Goal: Task Accomplishment & Management: Use online tool/utility

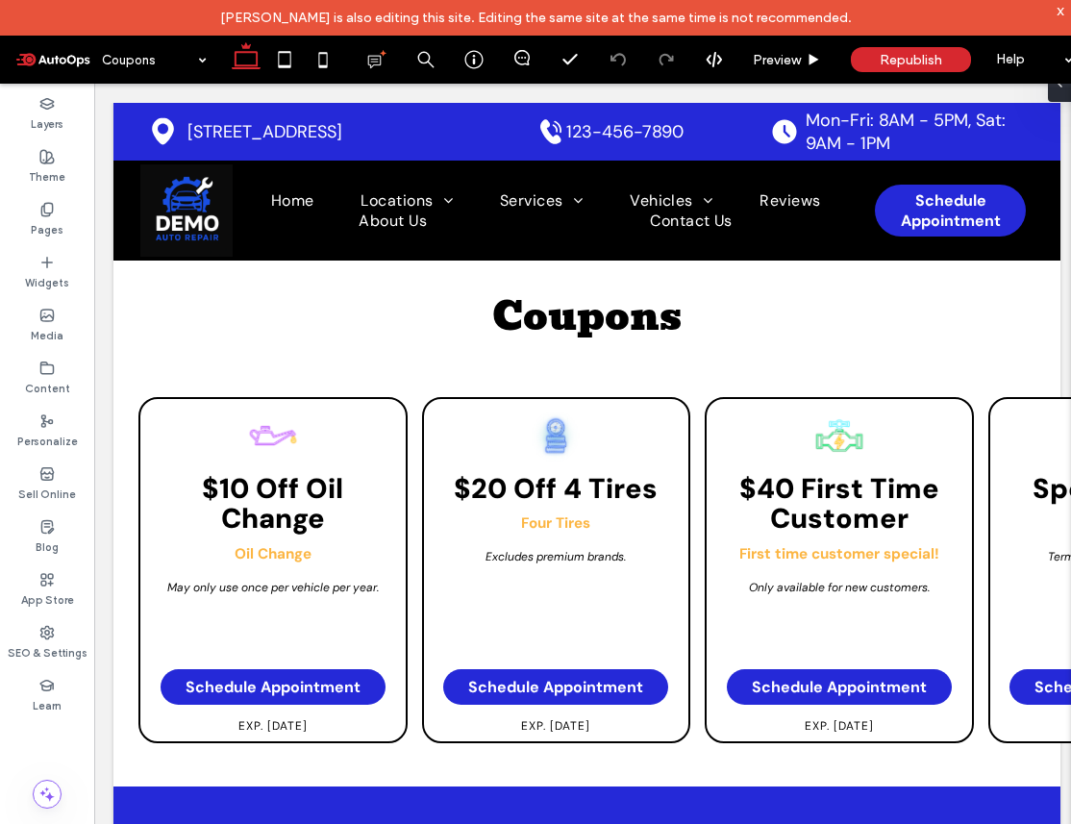
click at [55, 59] on span at bounding box center [52, 59] width 77 height 38
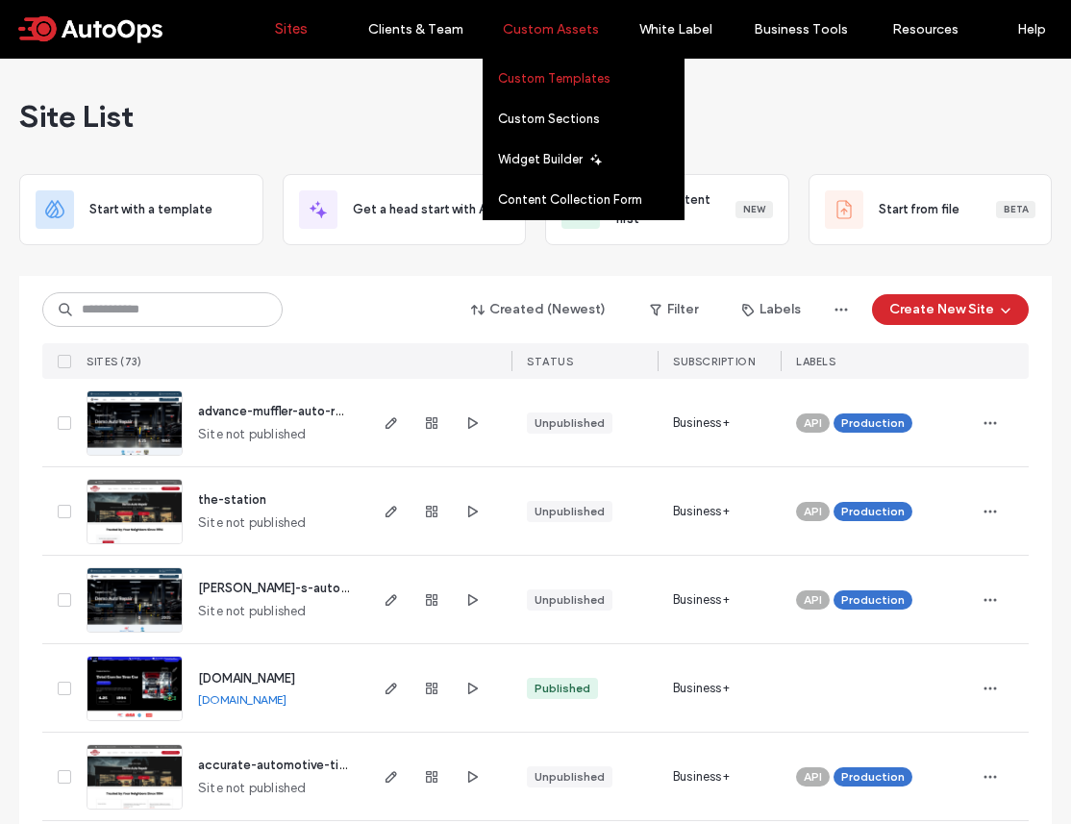
click at [546, 71] on label "Custom Templates" at bounding box center [554, 78] width 112 height 14
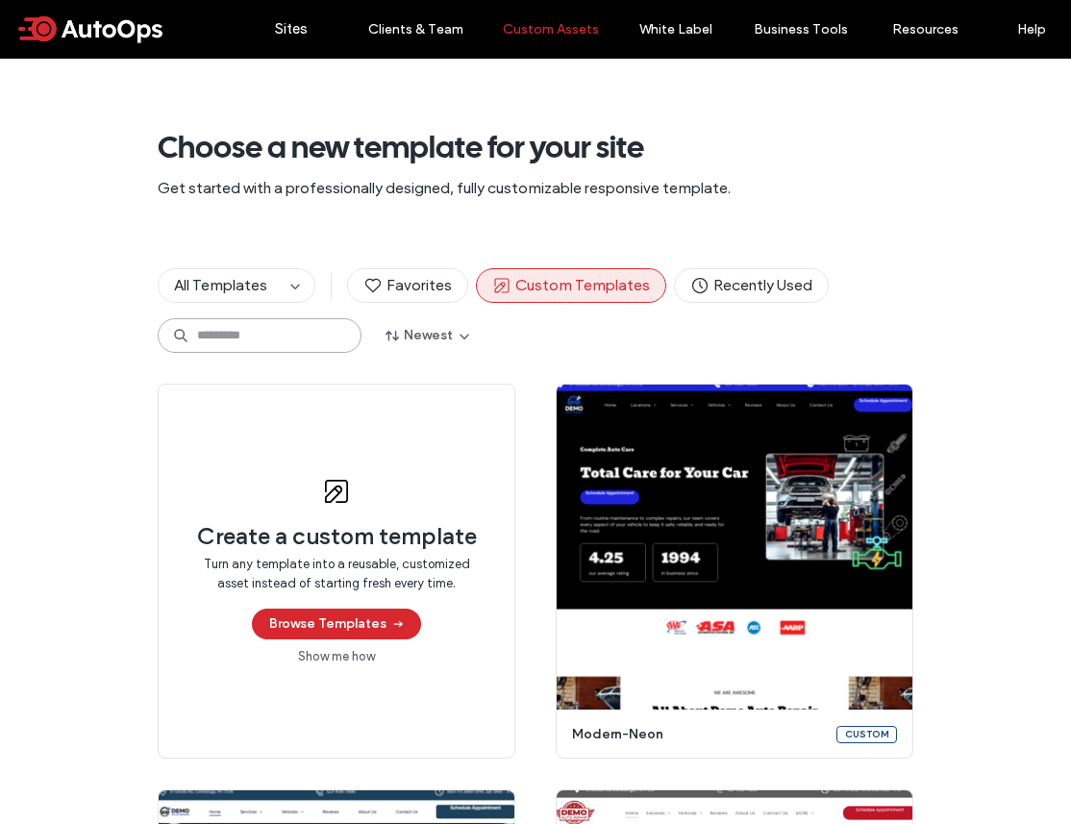
click at [252, 332] on input at bounding box center [260, 335] width 204 height 35
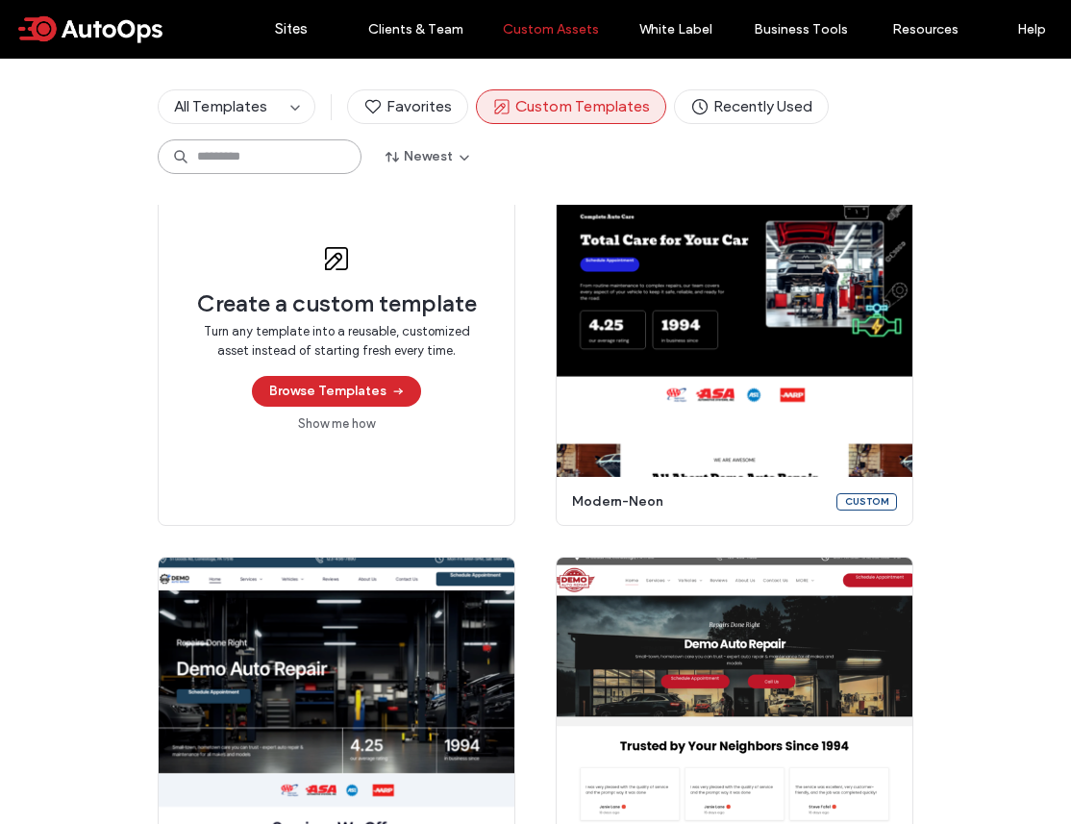
scroll to position [348, 0]
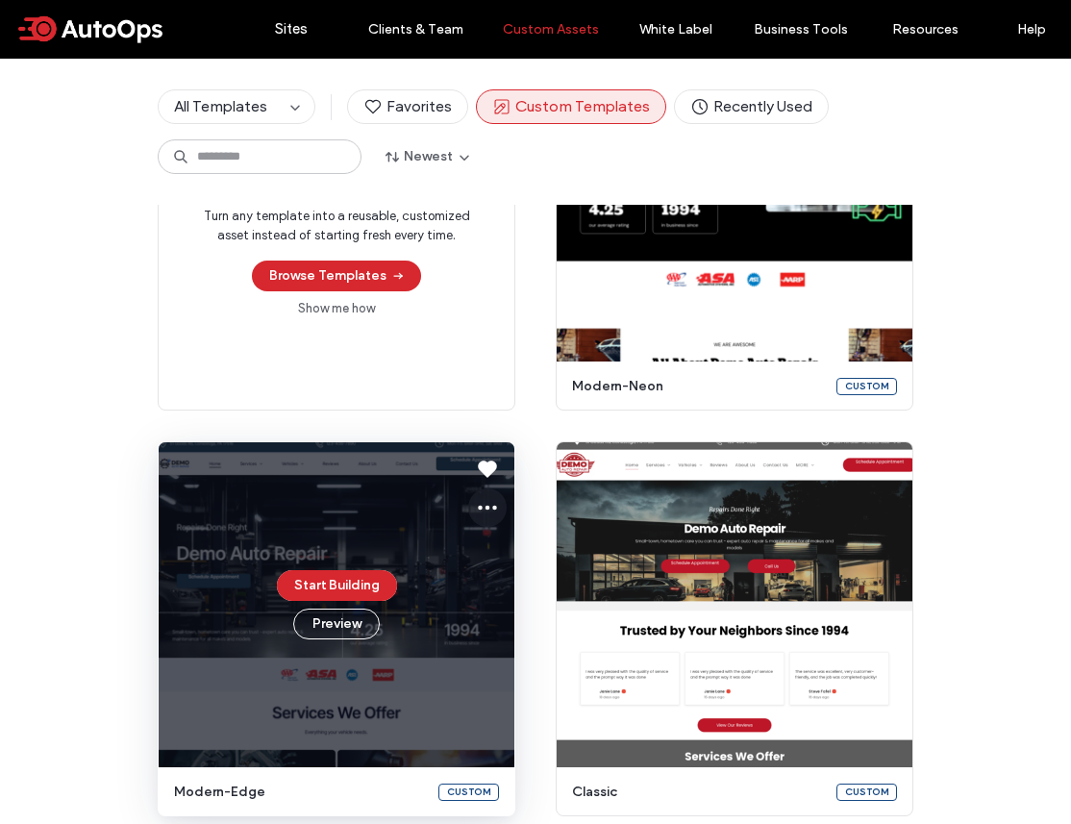
click at [481, 510] on icon at bounding box center [487, 507] width 23 height 23
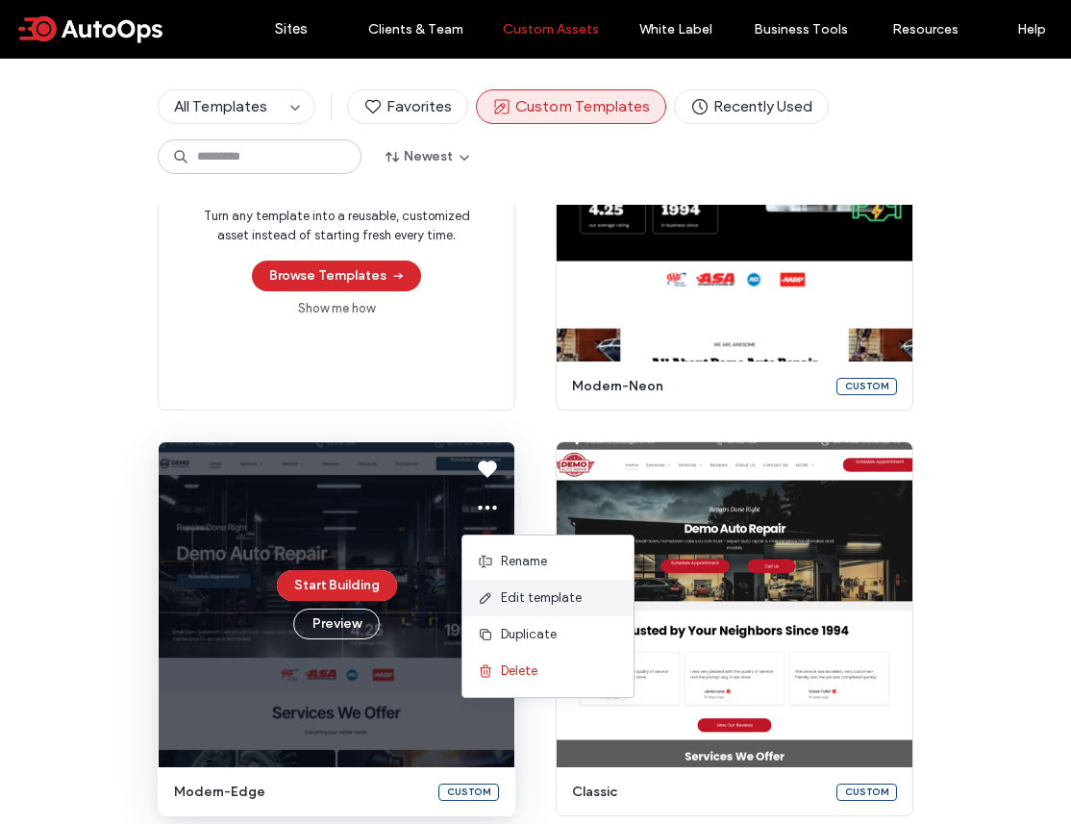
click at [521, 595] on span "Edit template" at bounding box center [541, 597] width 81 height 19
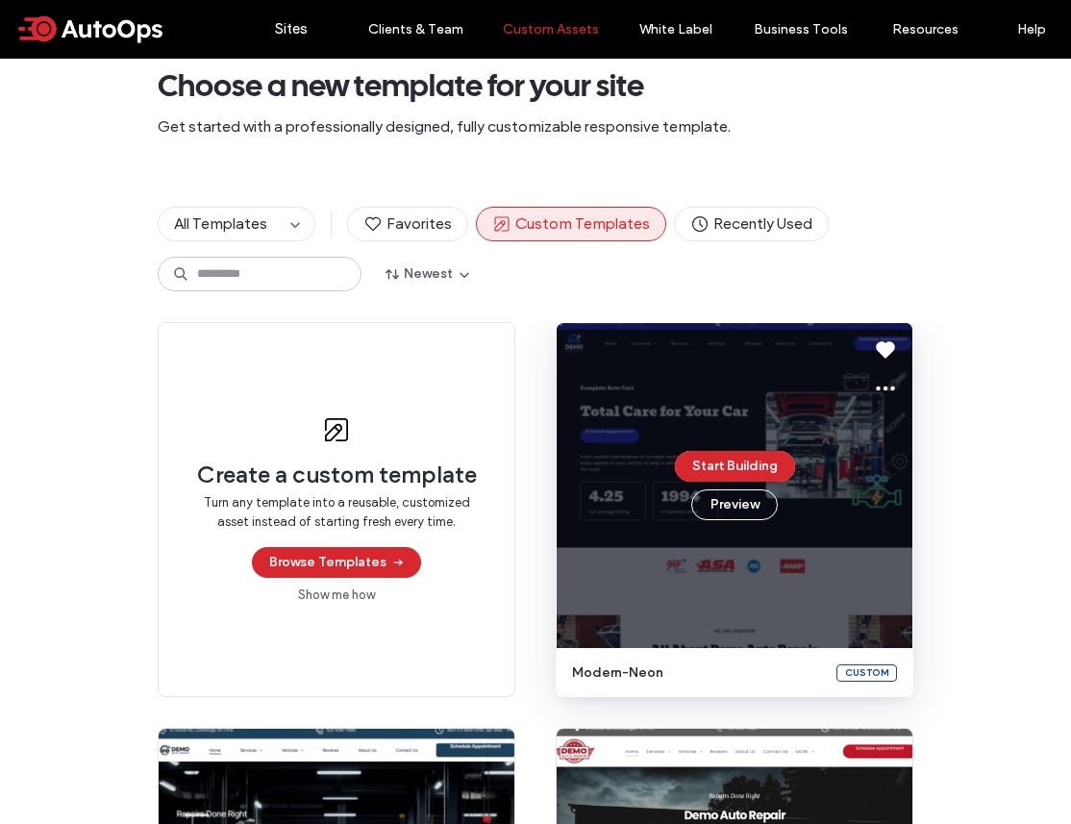
scroll to position [0, 0]
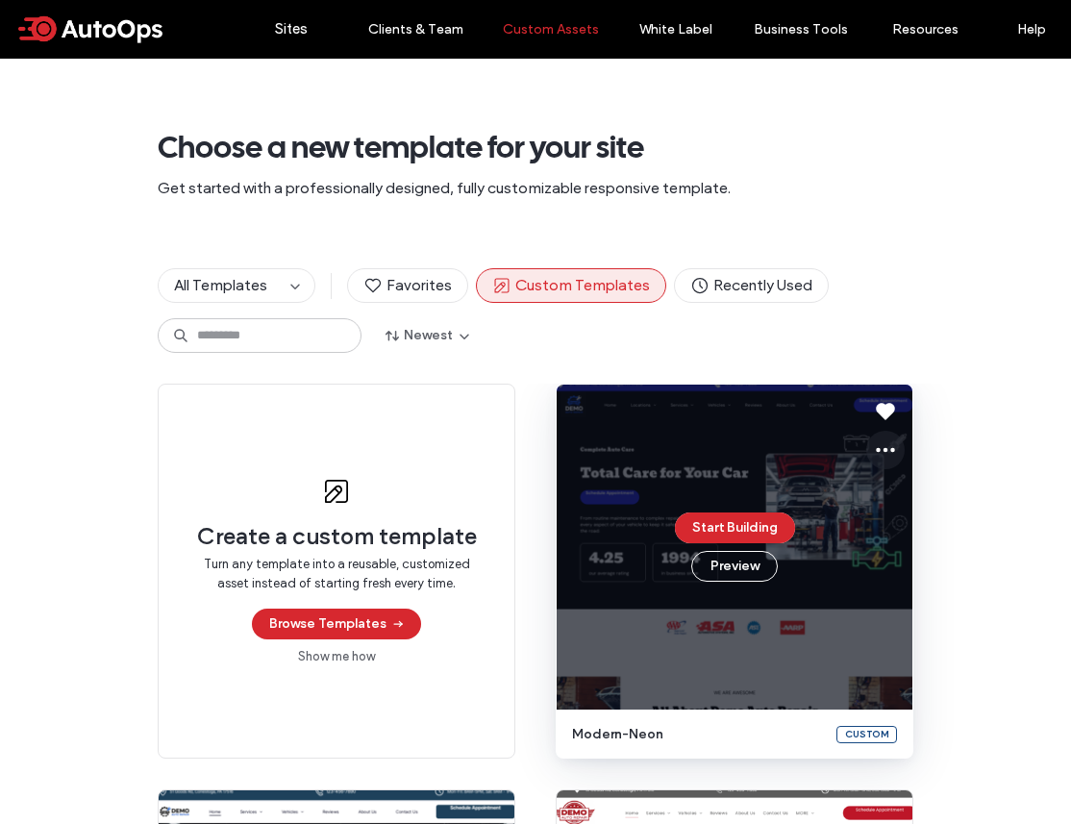
click at [883, 448] on icon at bounding box center [885, 449] width 23 height 23
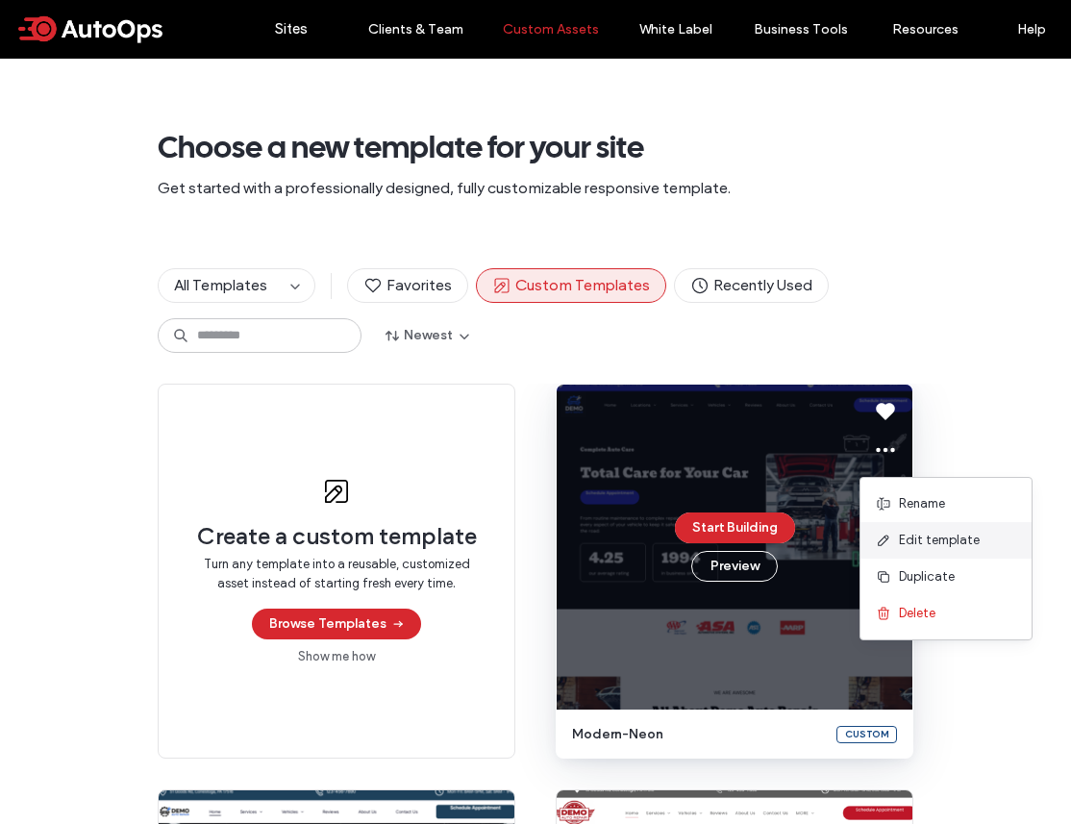
click at [919, 533] on span "Edit template" at bounding box center [939, 540] width 81 height 19
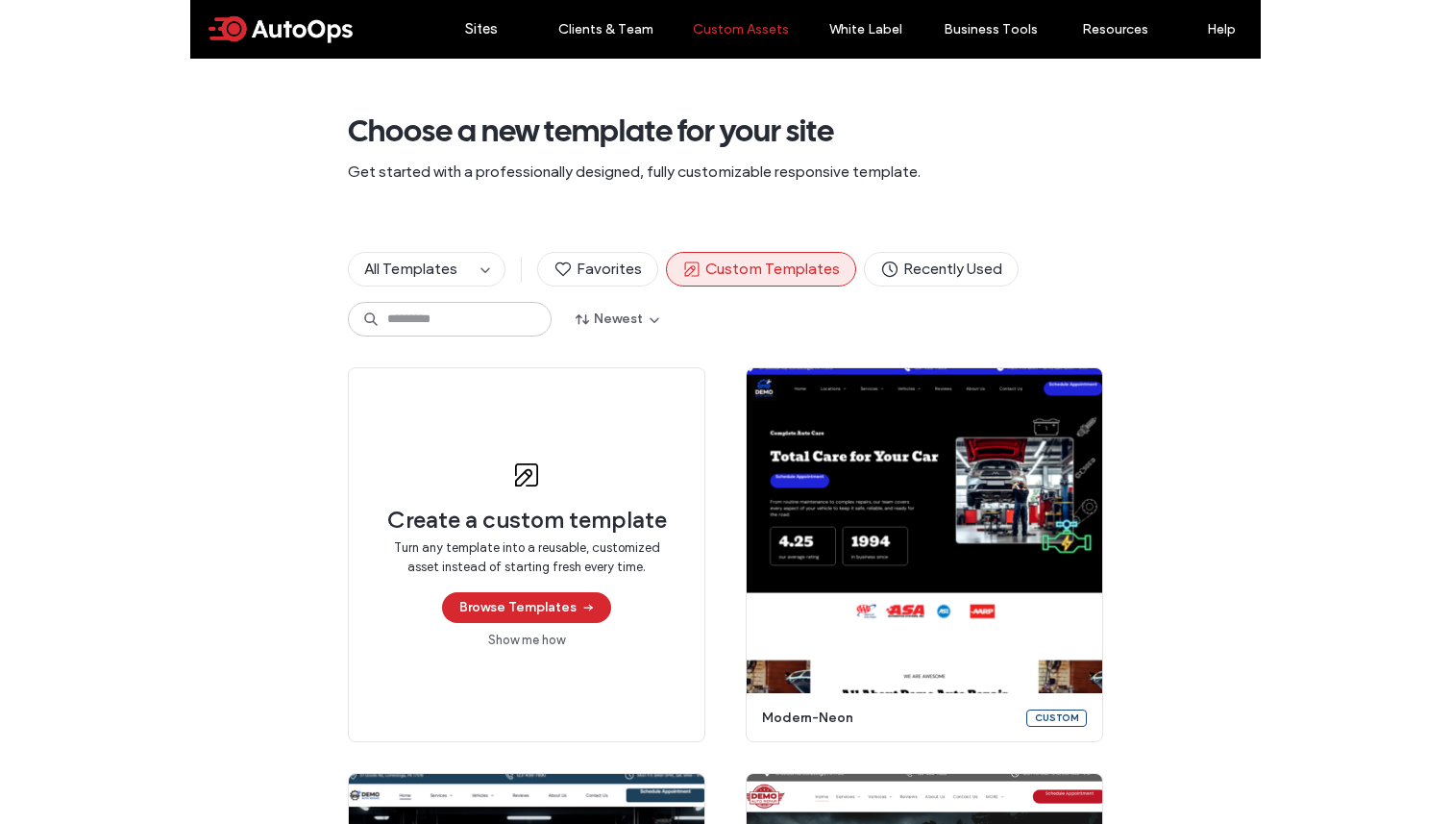
scroll to position [466, 0]
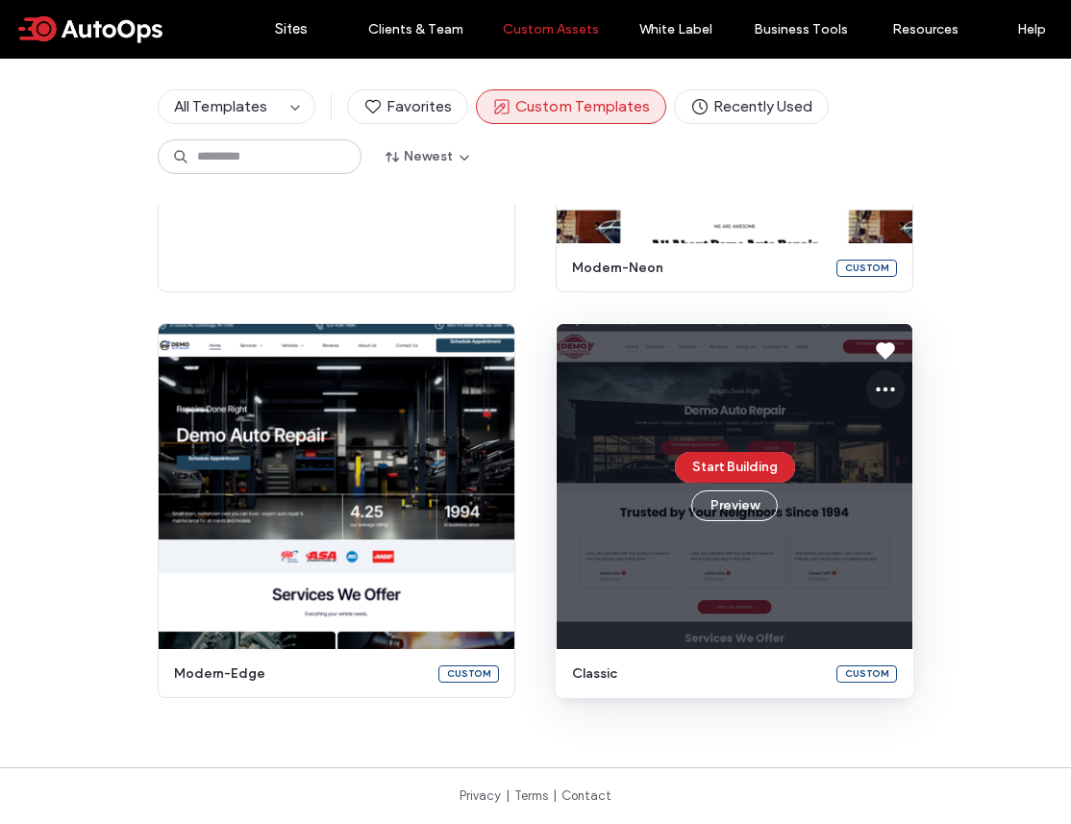
click at [874, 398] on icon at bounding box center [885, 389] width 23 height 23
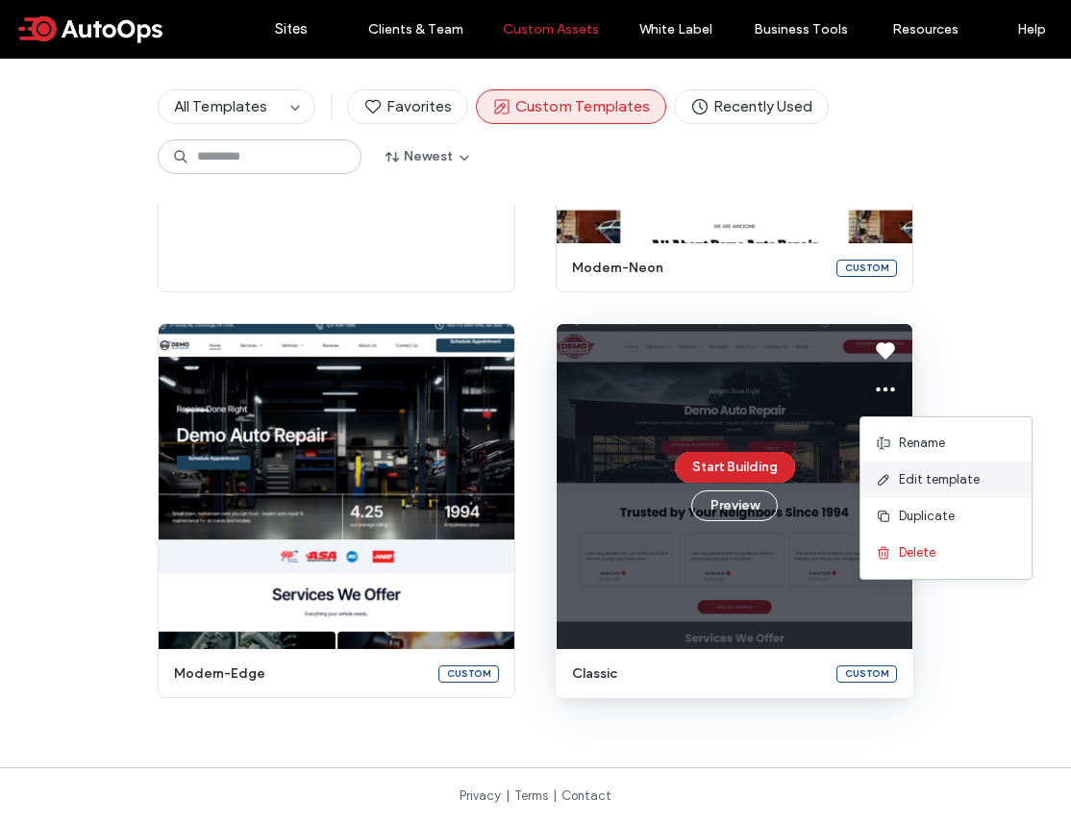
click at [918, 486] on span "Edit template" at bounding box center [939, 479] width 81 height 19
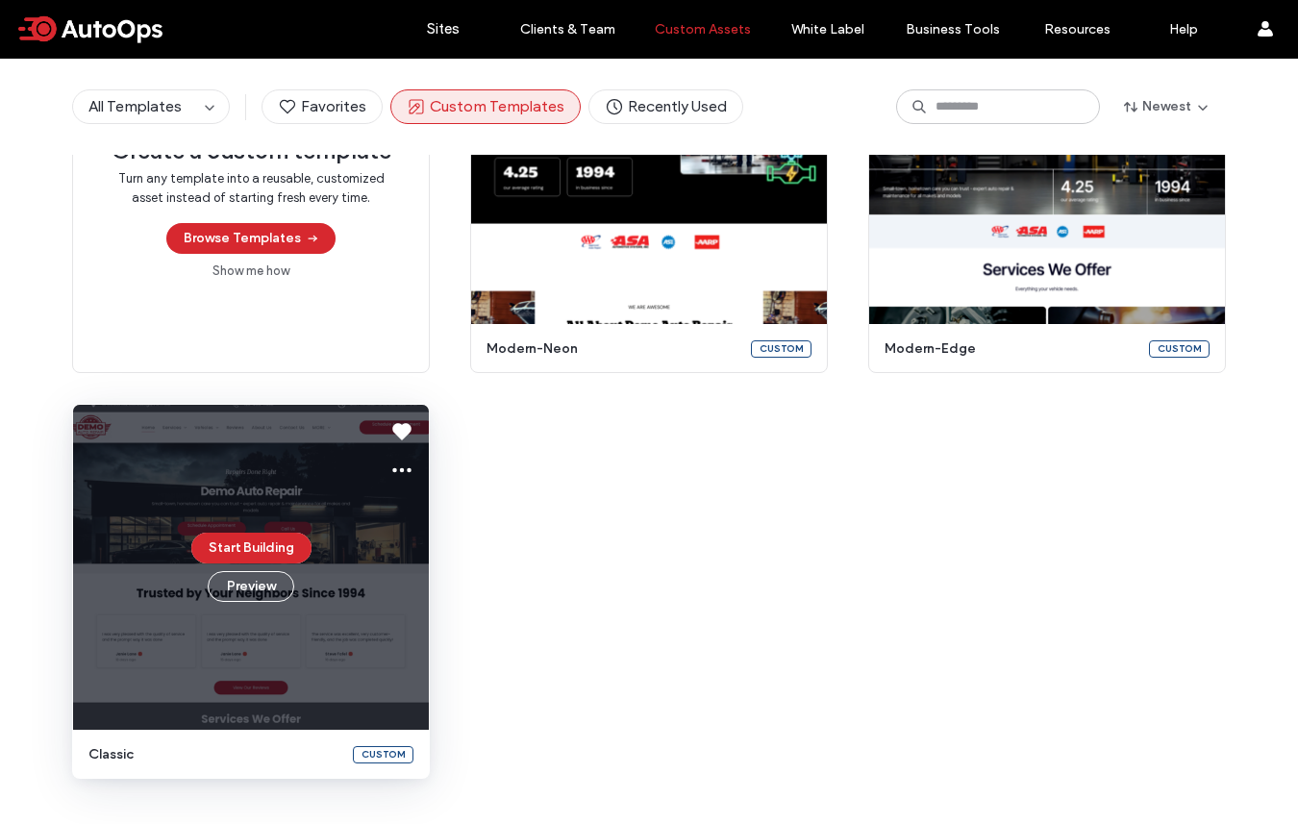
scroll to position [330, 0]
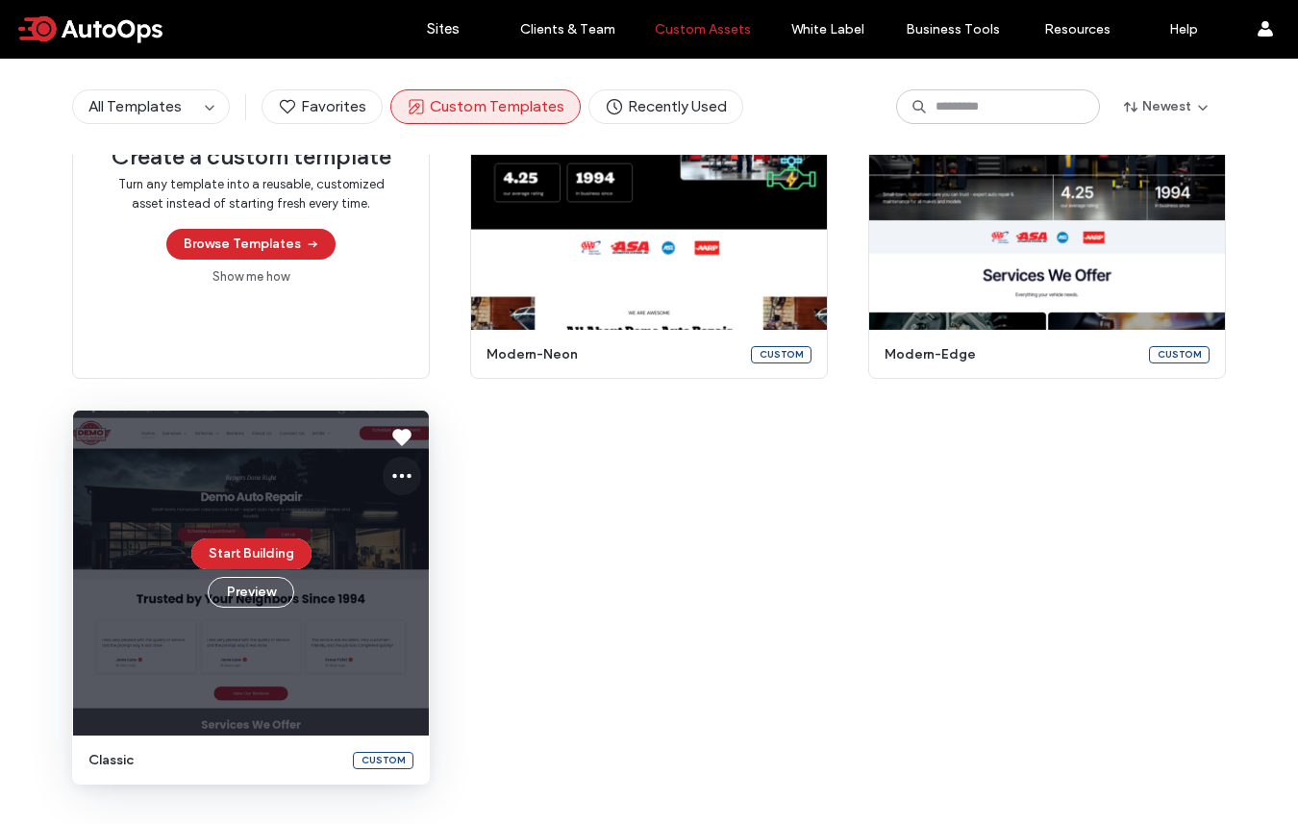
click at [395, 468] on icon at bounding box center [401, 475] width 23 height 23
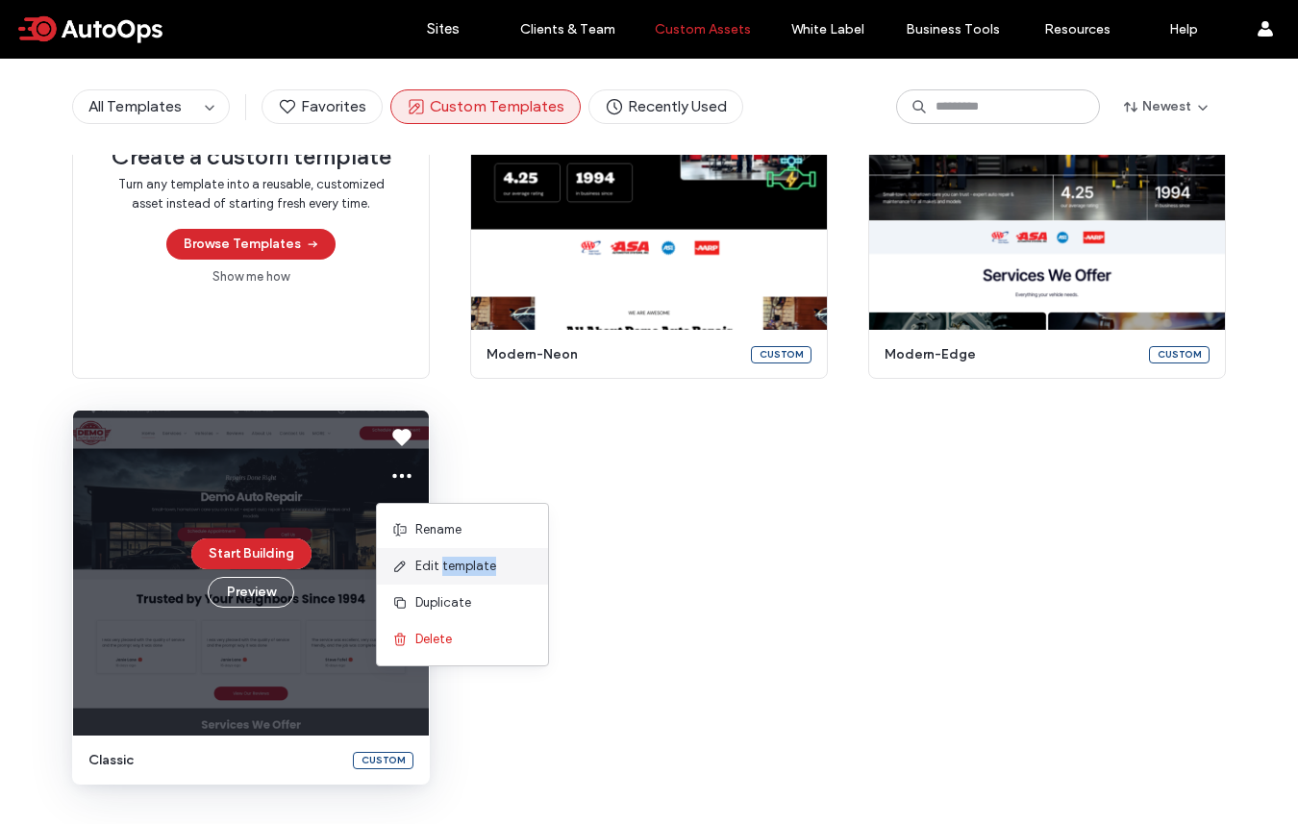
click at [445, 567] on span "Edit template" at bounding box center [455, 566] width 81 height 19
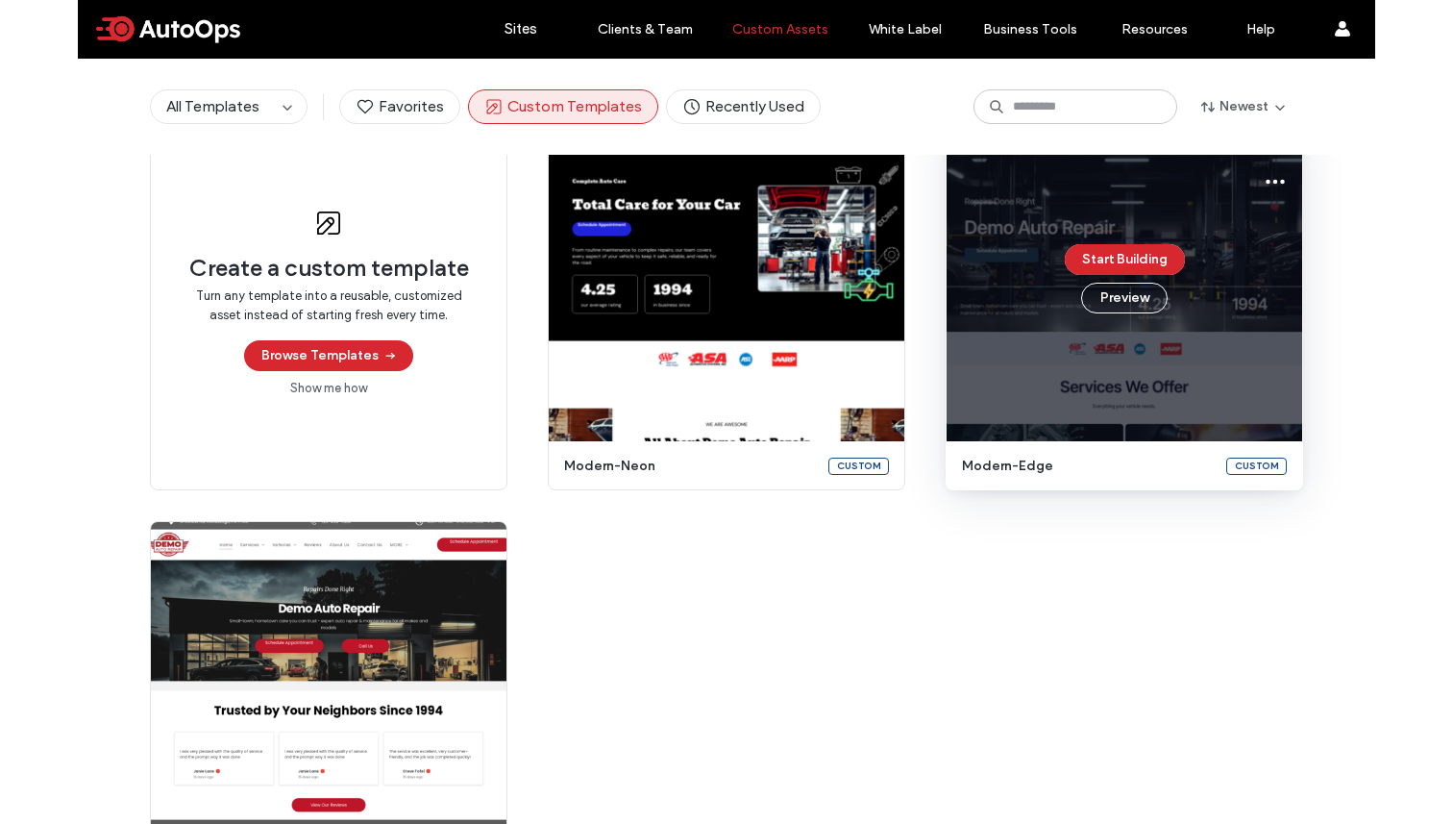
scroll to position [169, 0]
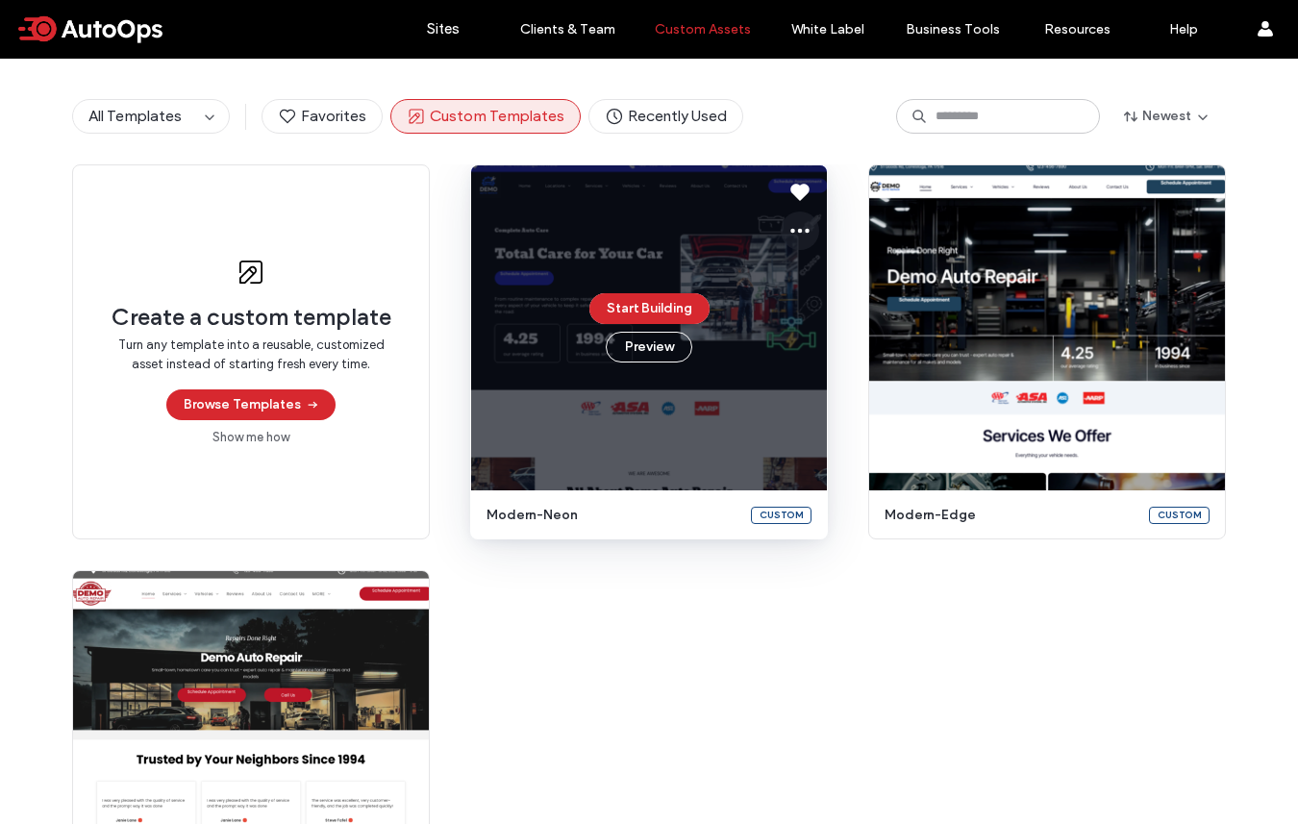
click at [795, 228] on icon at bounding box center [799, 230] width 23 height 23
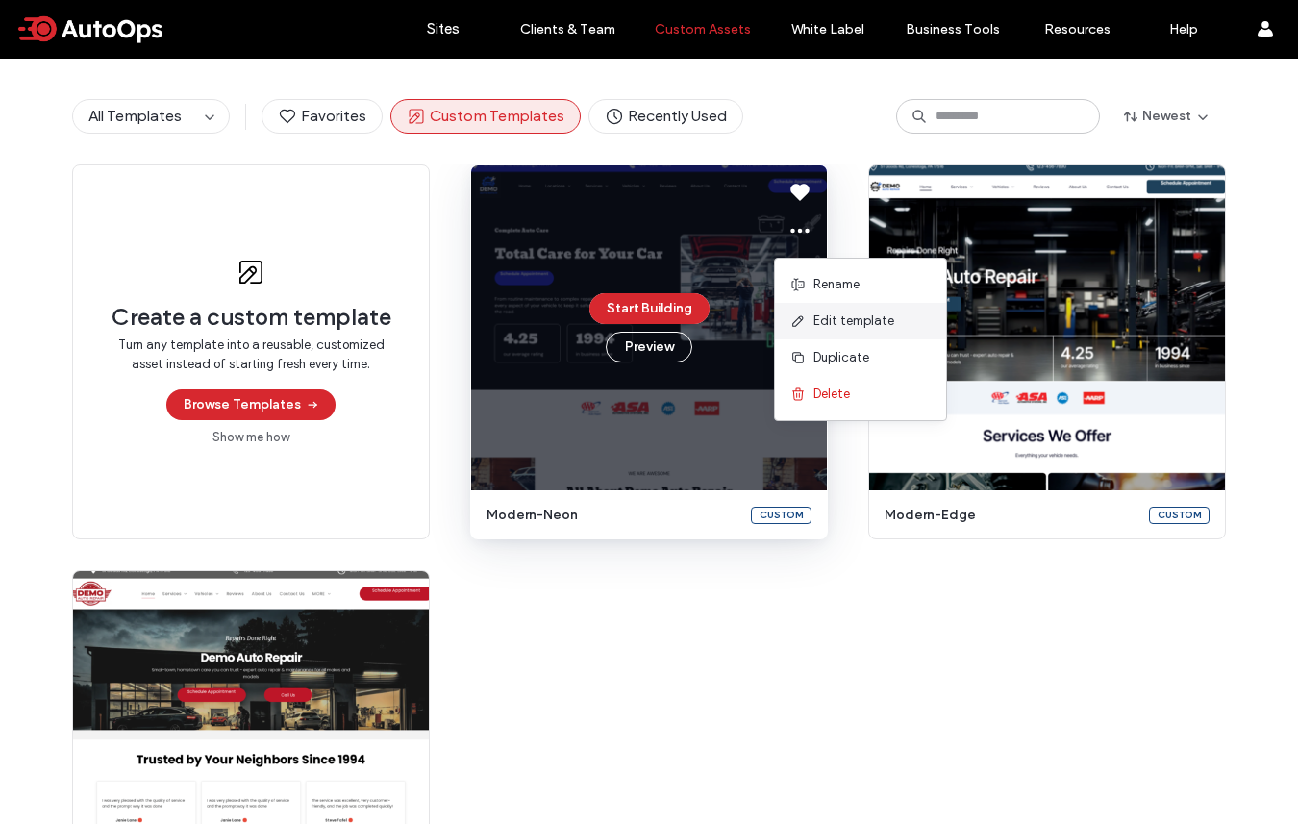
click at [858, 319] on span "Edit template" at bounding box center [853, 320] width 81 height 19
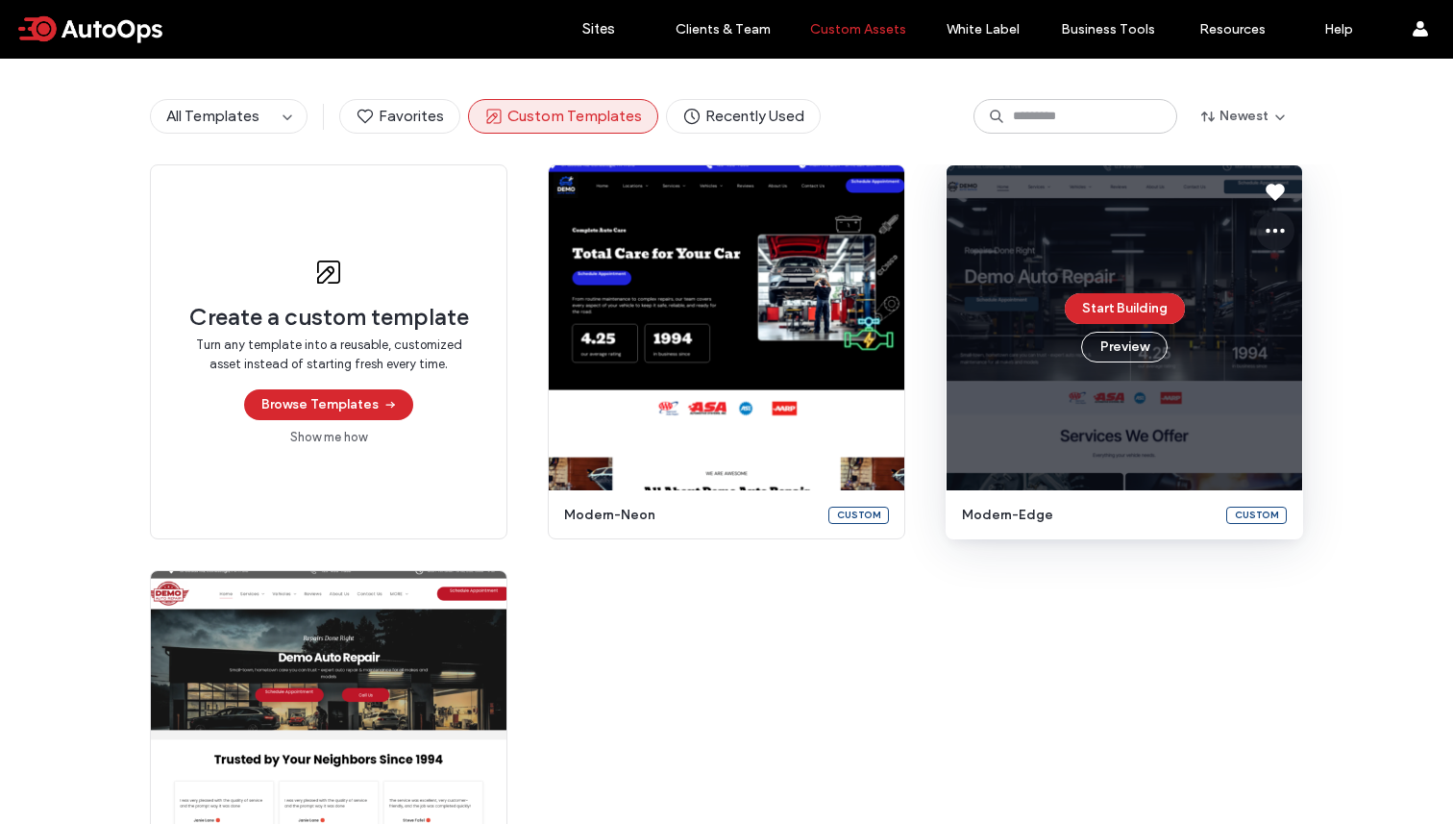
click at [1070, 229] on icon at bounding box center [1275, 230] width 23 height 23
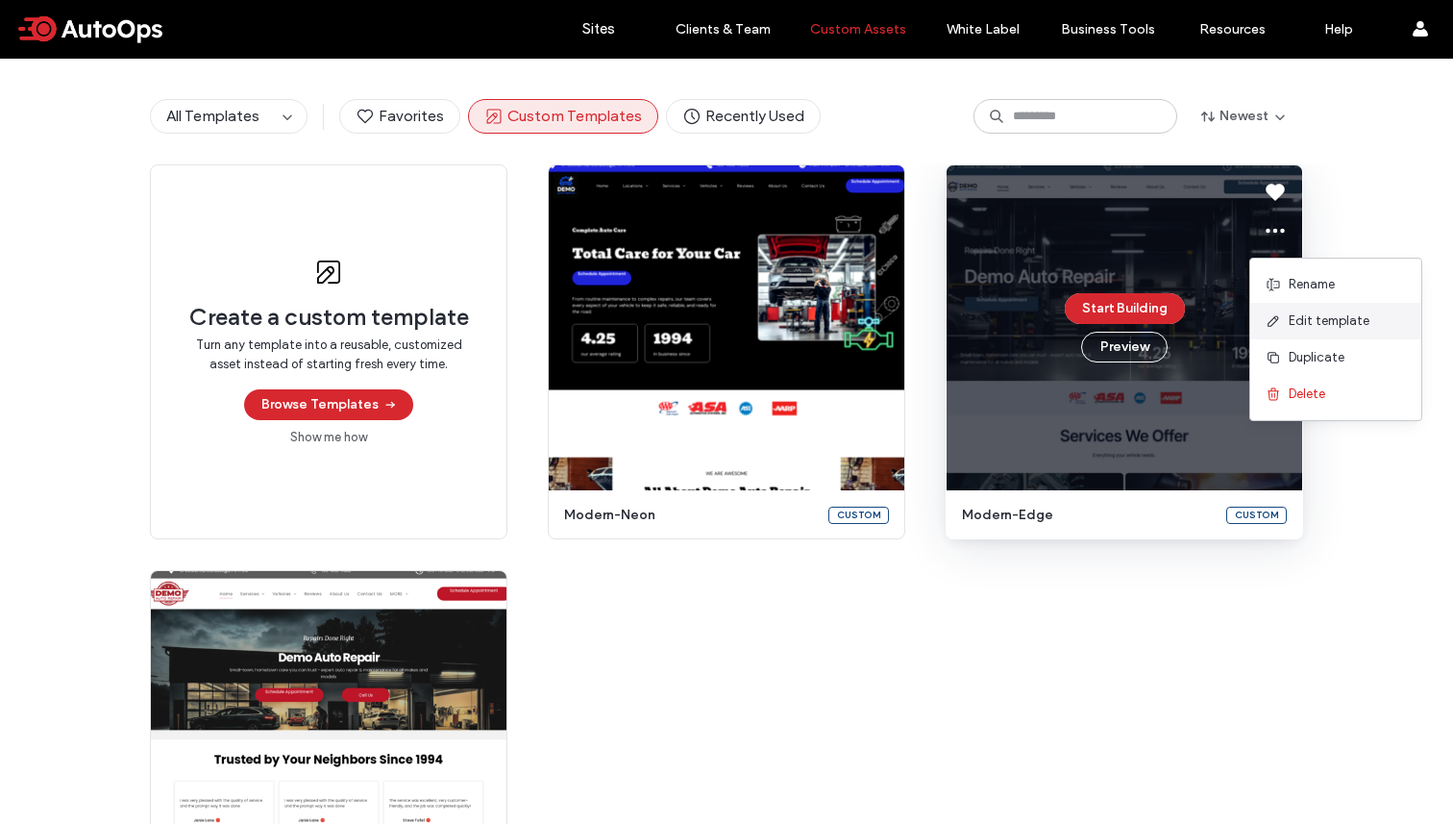
click at [1070, 322] on span "Edit template" at bounding box center [1329, 320] width 81 height 19
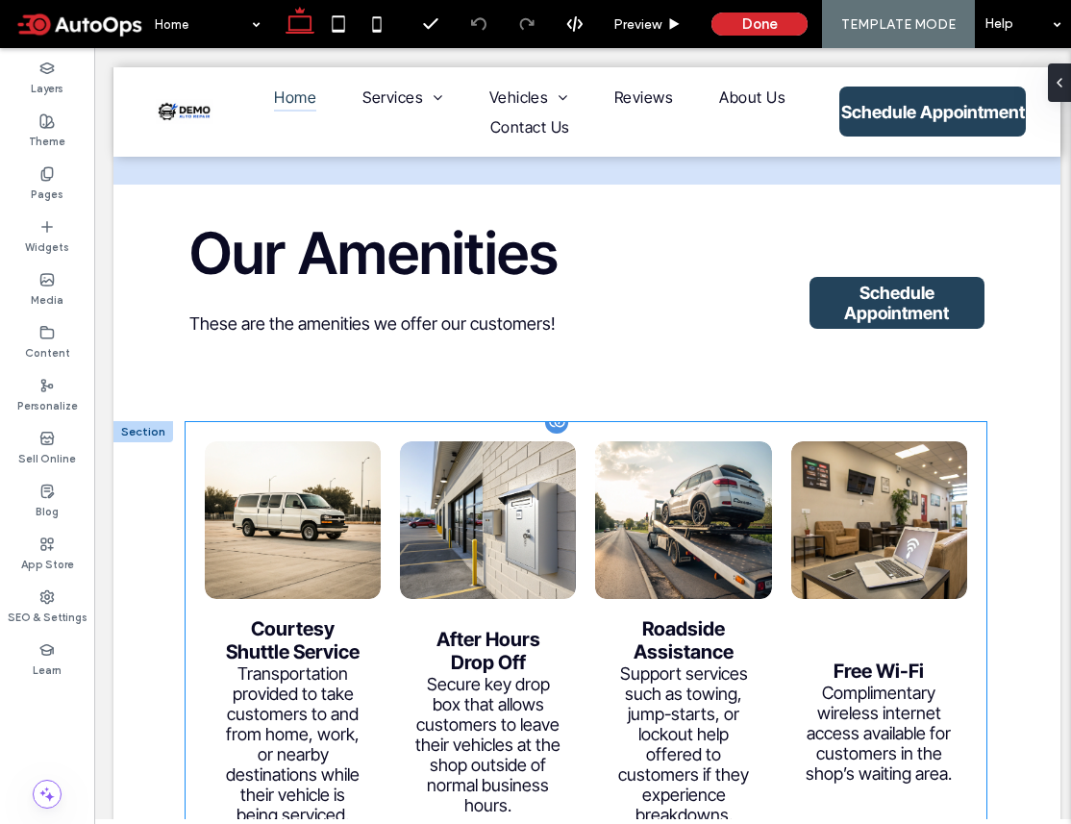
scroll to position [4064, 0]
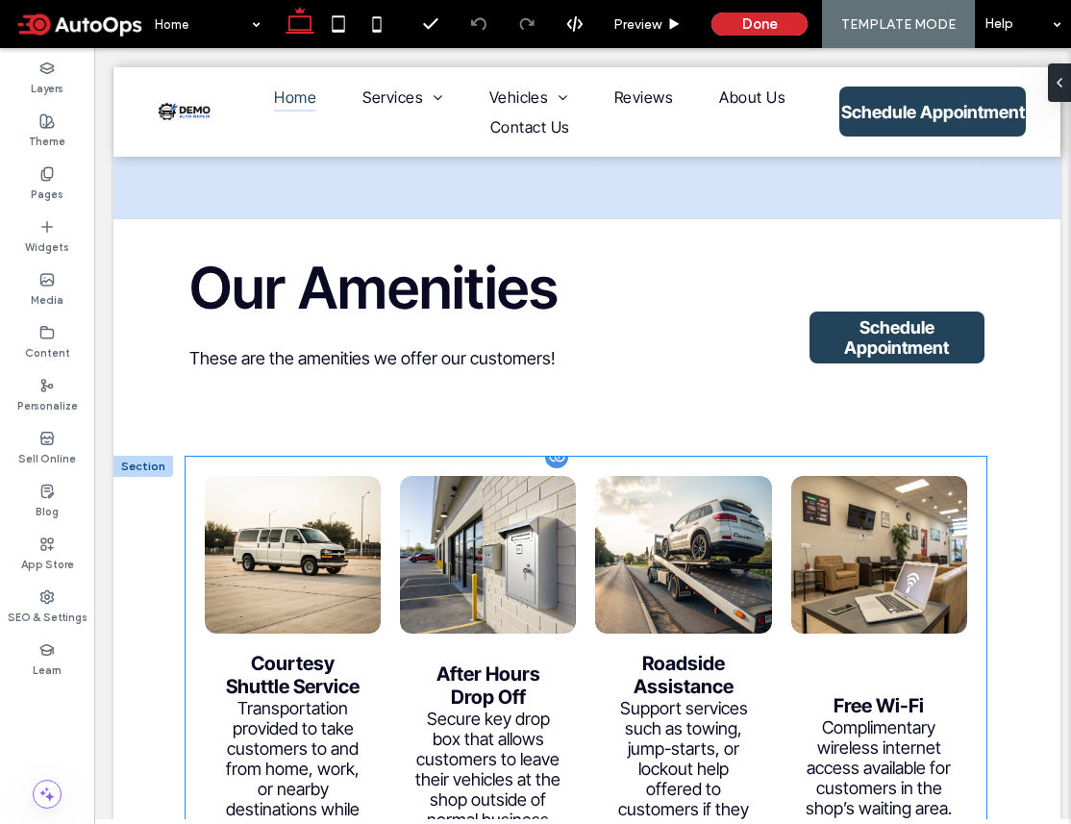
click at [646, 480] on link at bounding box center [683, 554] width 186 height 167
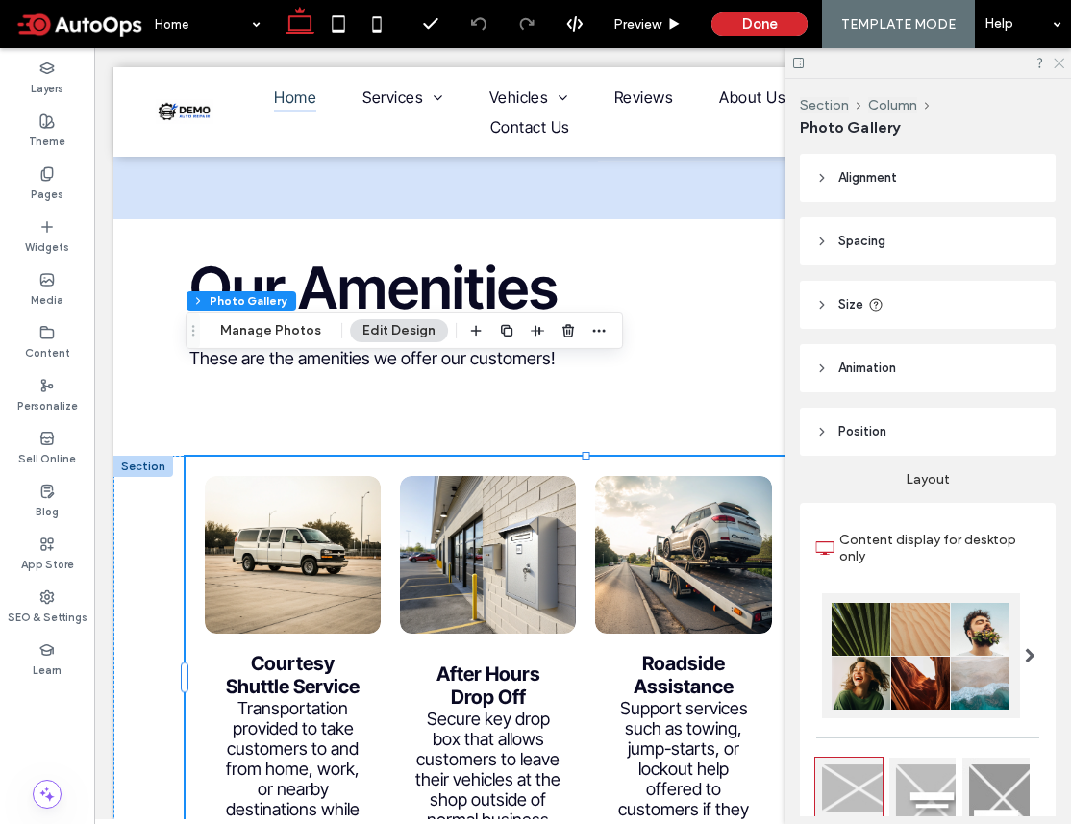
click at [1056, 65] on icon at bounding box center [1058, 62] width 12 height 12
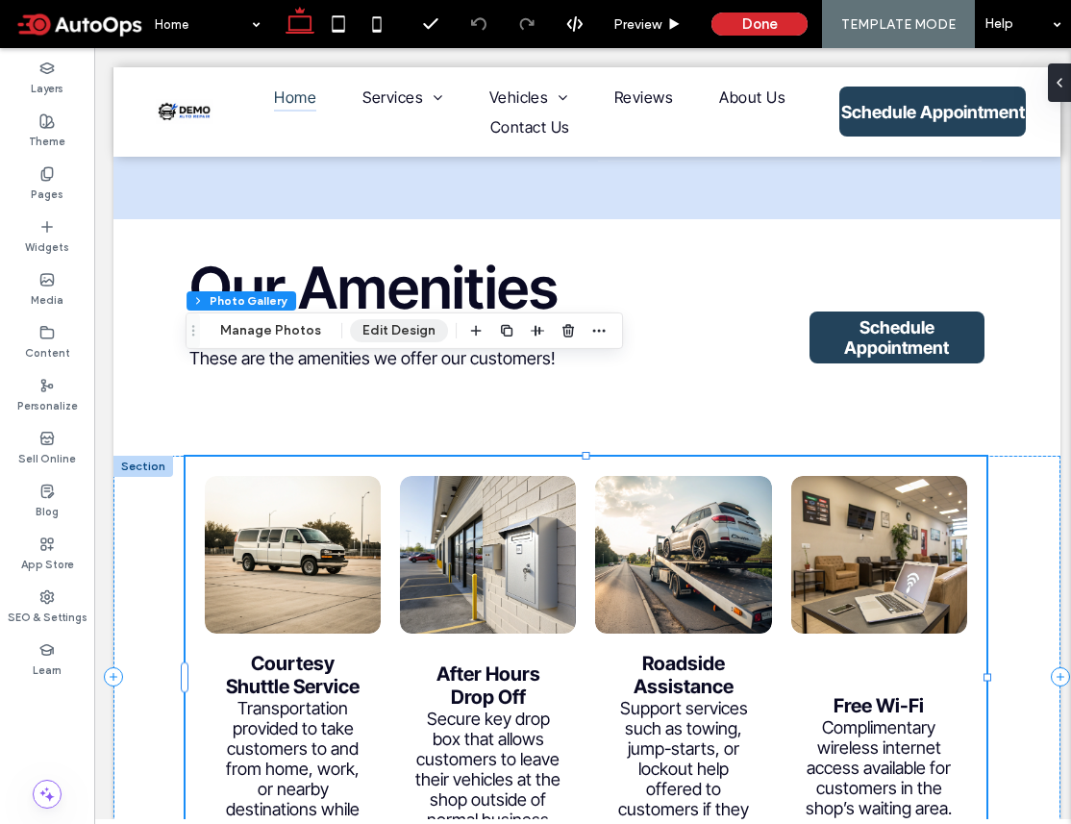
click at [403, 331] on button "Edit Design" at bounding box center [399, 330] width 98 height 23
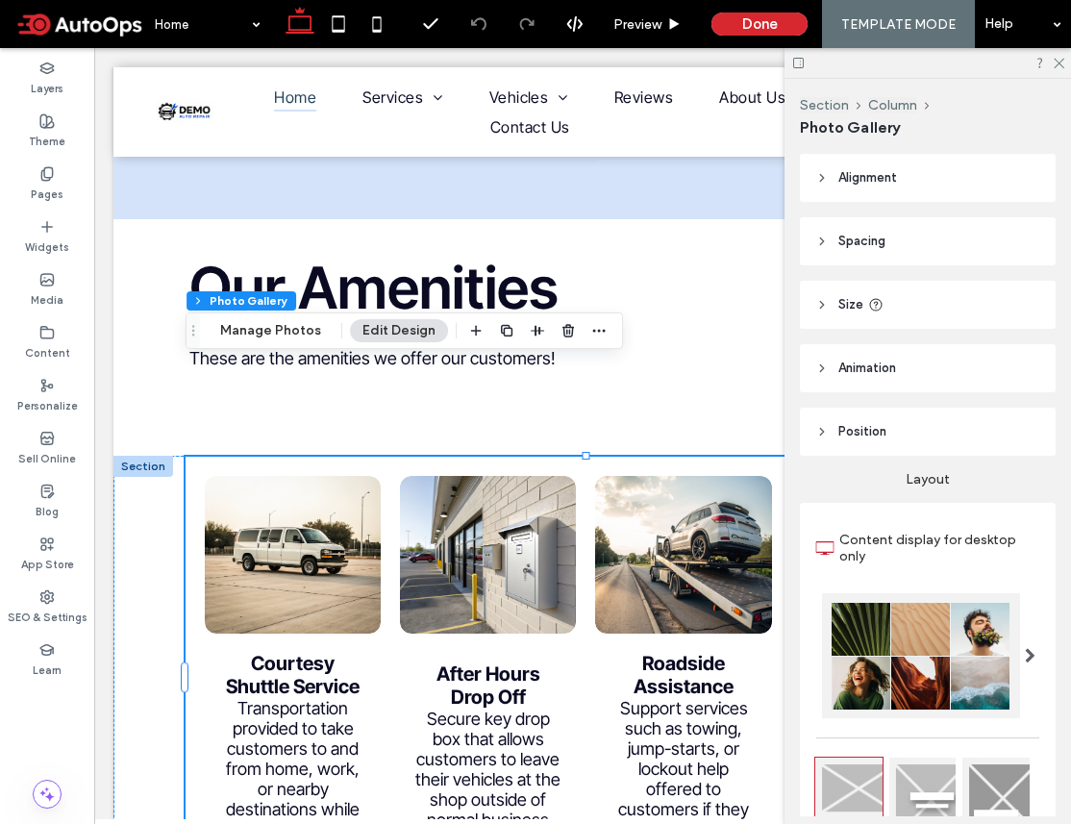
click at [408, 335] on button "Edit Design" at bounding box center [399, 330] width 98 height 23
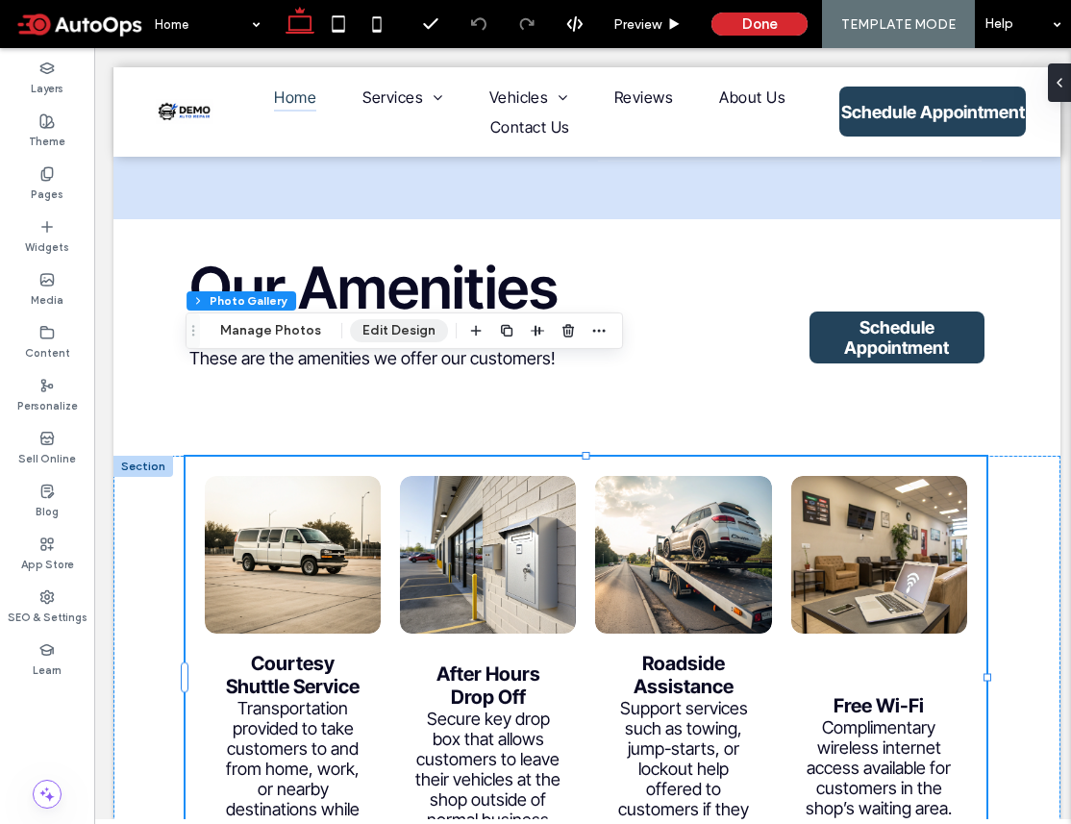
click at [408, 335] on button "Edit Design" at bounding box center [399, 330] width 98 height 23
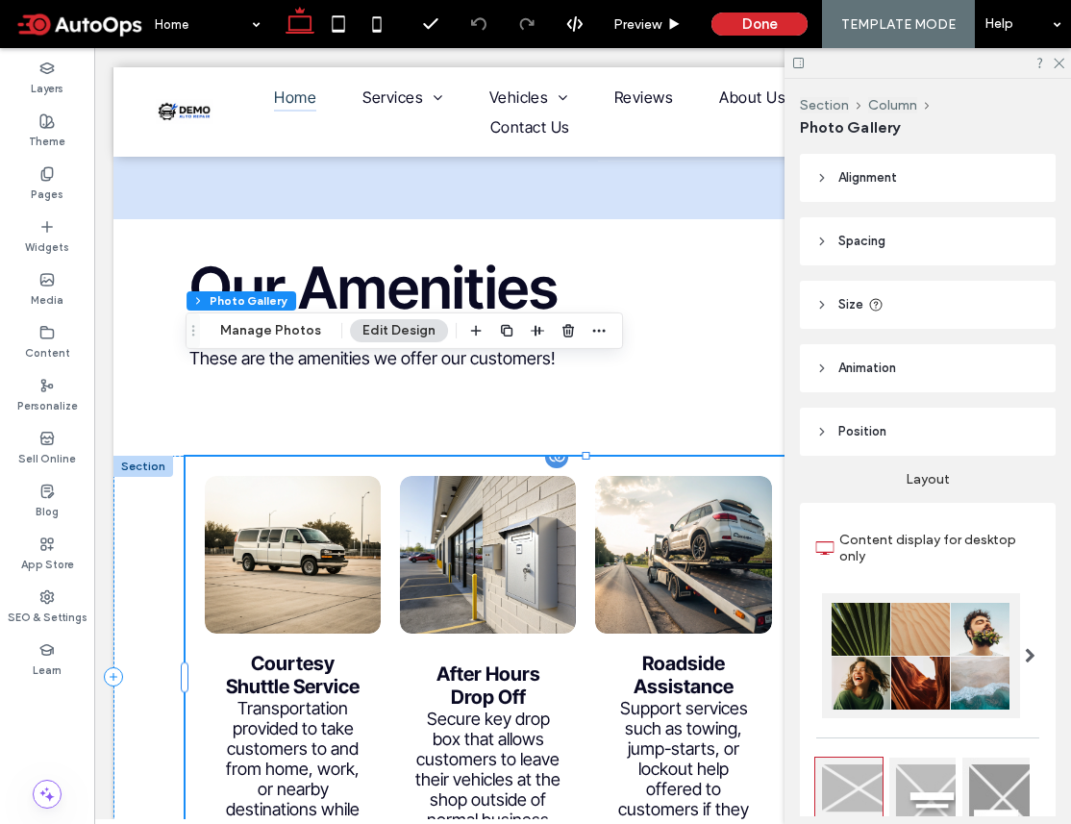
click at [617, 652] on h3 "Roadside Assistance" at bounding box center [682, 675] width 147 height 46
click at [658, 698] on div "Support services such as towing, jump-starts, or lockout help offered to custom…" at bounding box center [682, 778] width 147 height 161
click at [1058, 68] on div at bounding box center [927, 63] width 286 height 30
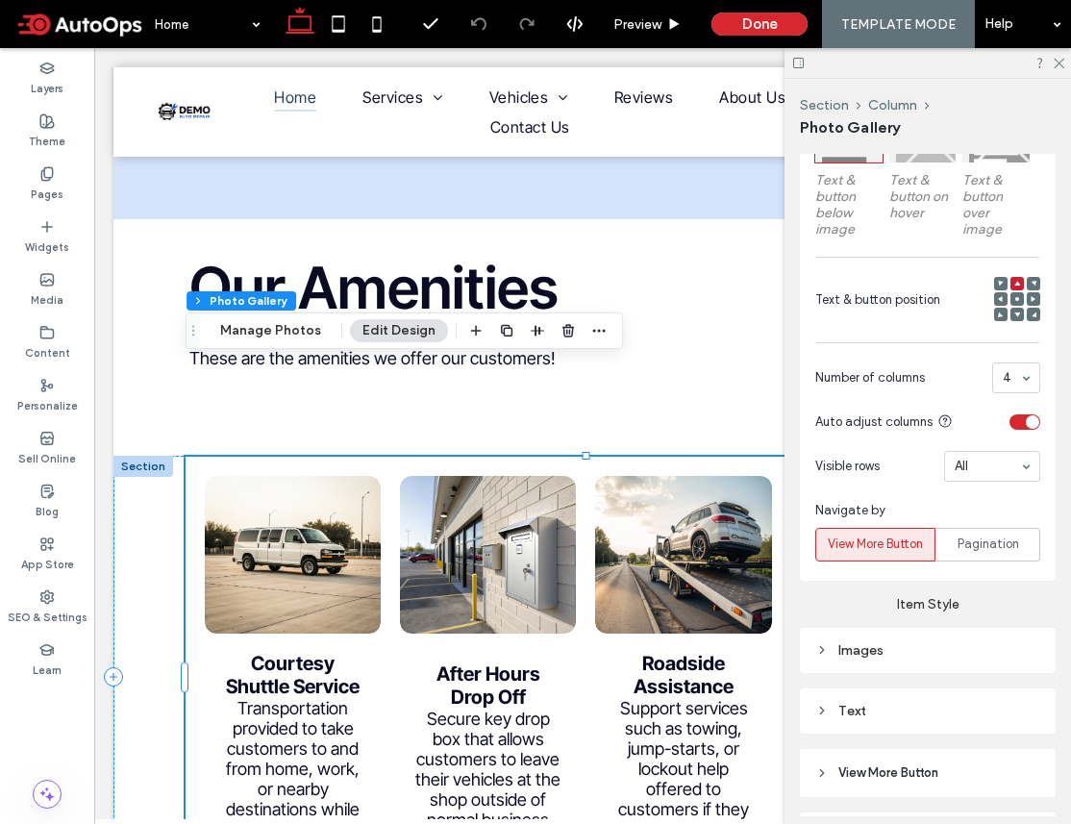
scroll to position [664, 0]
click at [594, 333] on icon "button" at bounding box center [598, 330] width 15 height 15
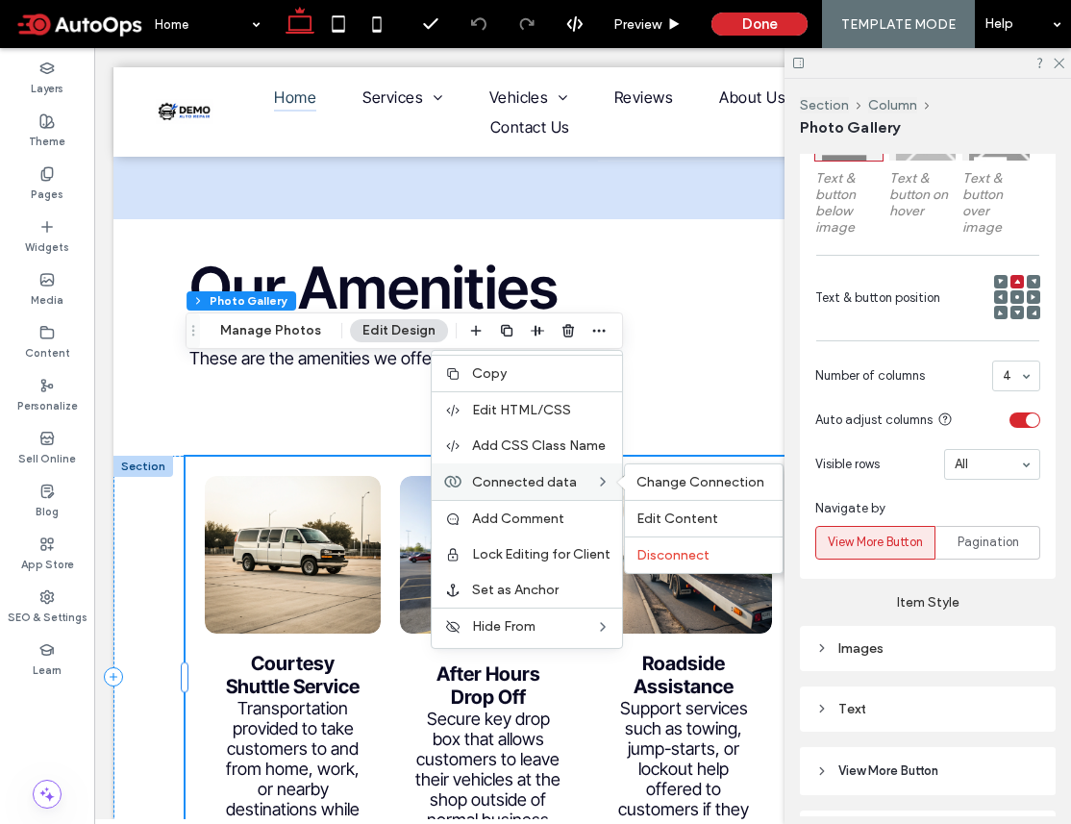
click at [556, 481] on span "Connected data" at bounding box center [524, 481] width 105 height 16
click at [662, 481] on span "Change Connection" at bounding box center [700, 482] width 128 height 16
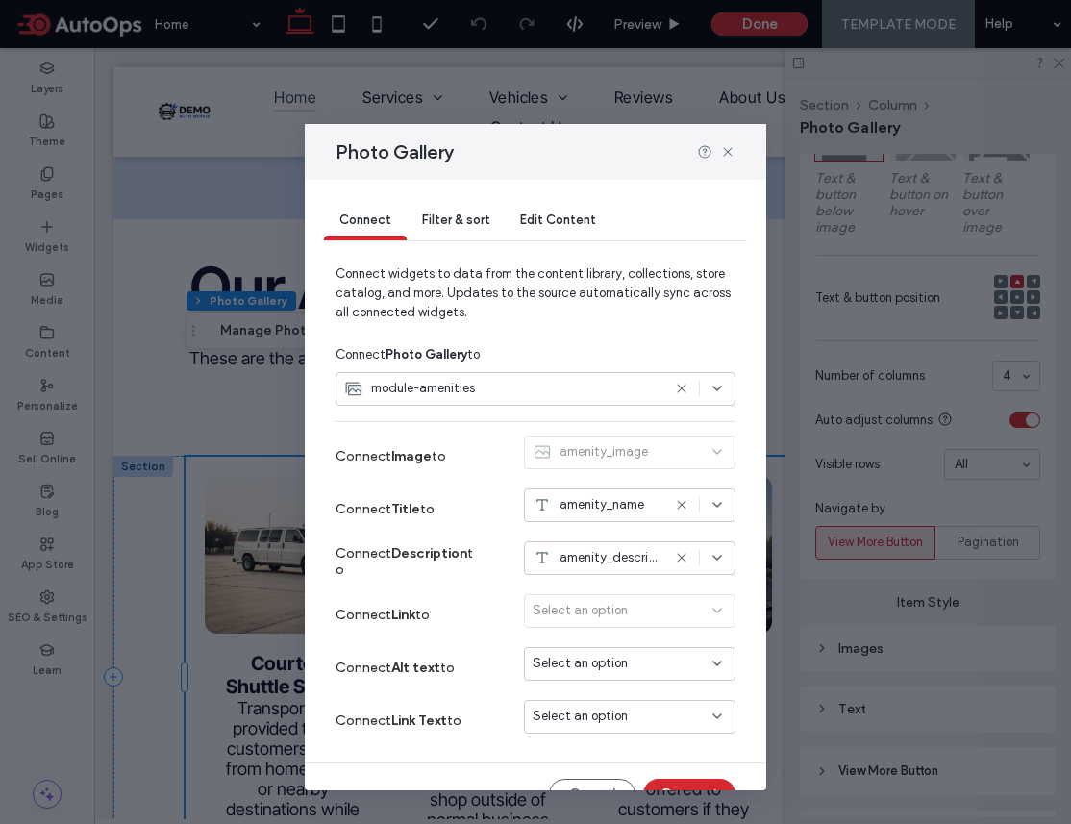
scroll to position [0, 0]
click at [734, 152] on icon at bounding box center [727, 151] width 15 height 15
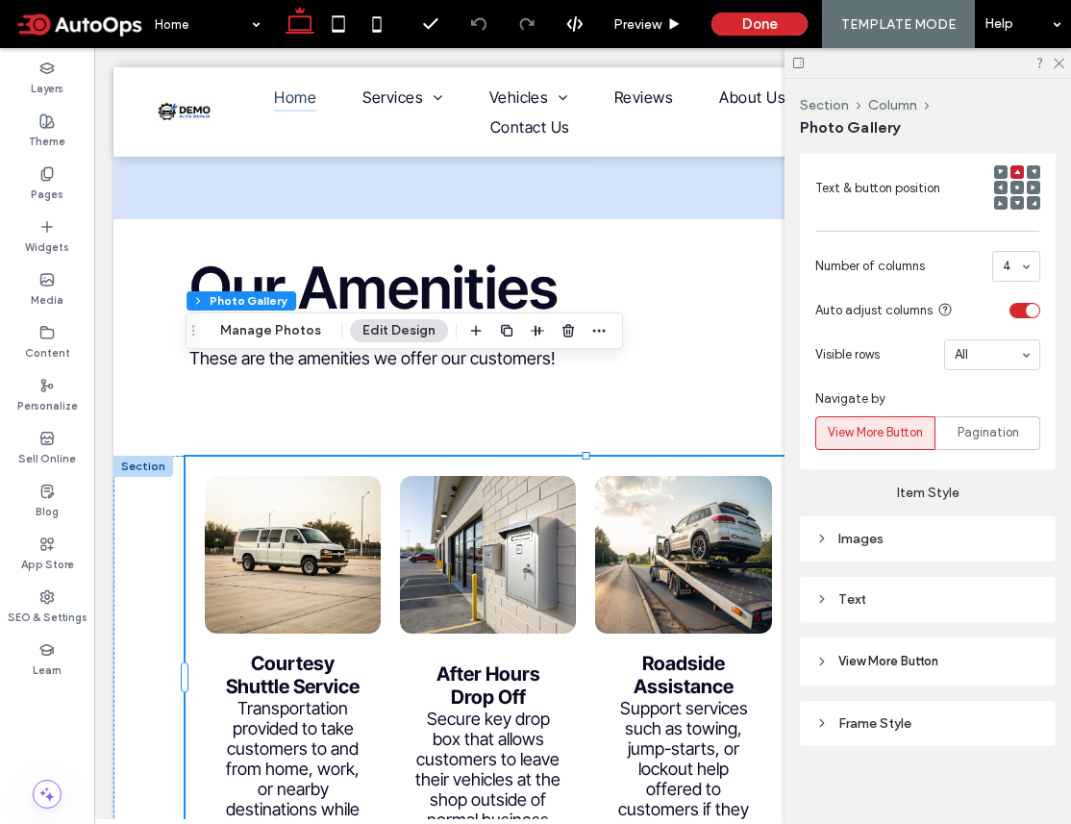
scroll to position [780, 0]
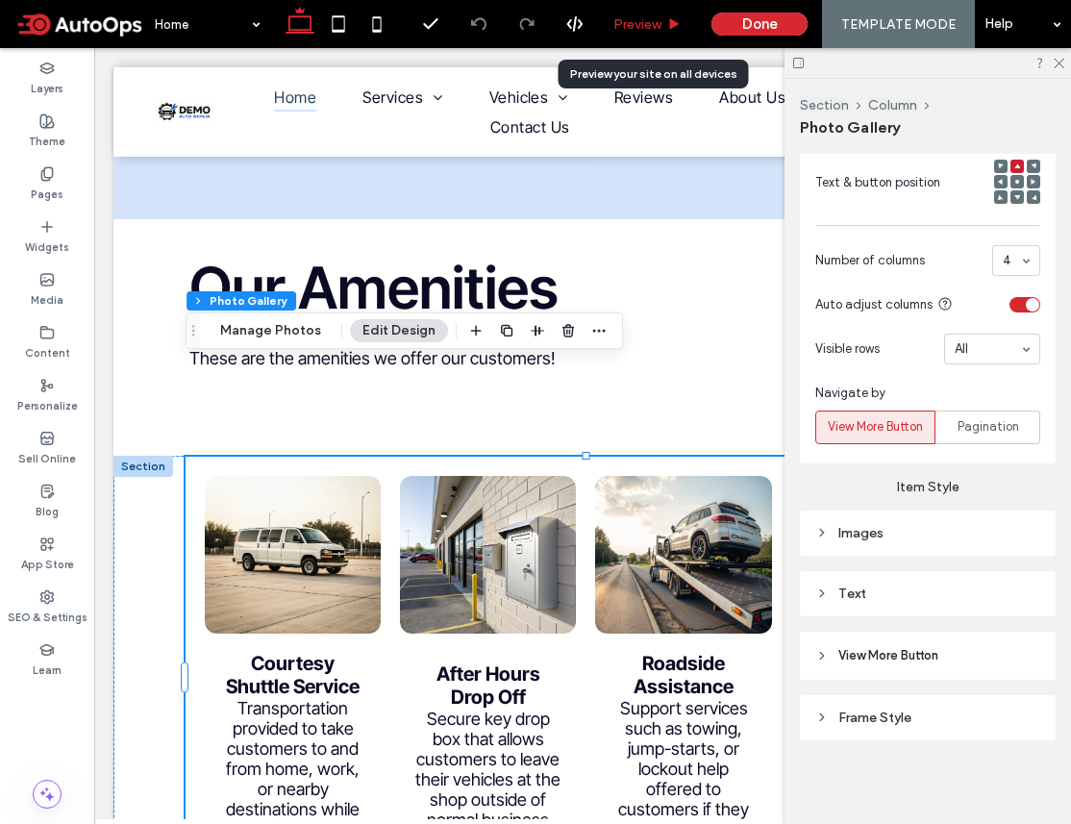
click at [639, 20] on span "Preview" at bounding box center [637, 24] width 48 height 16
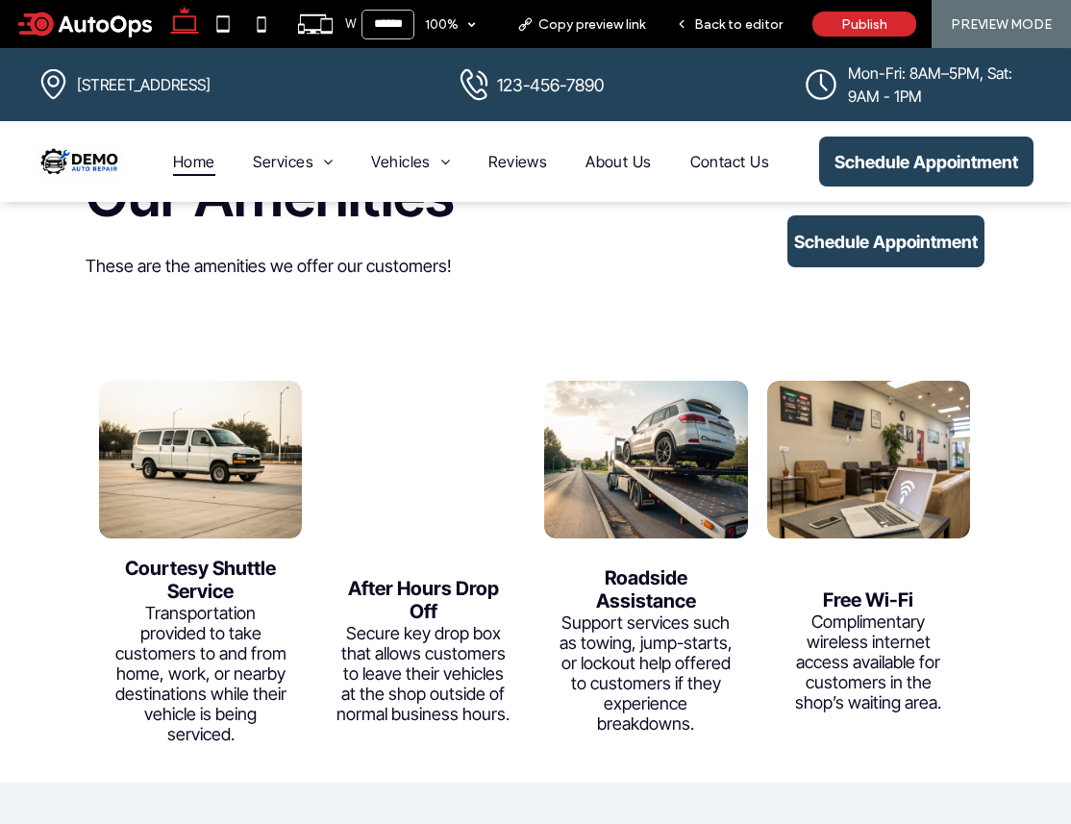
scroll to position [4015, 0]
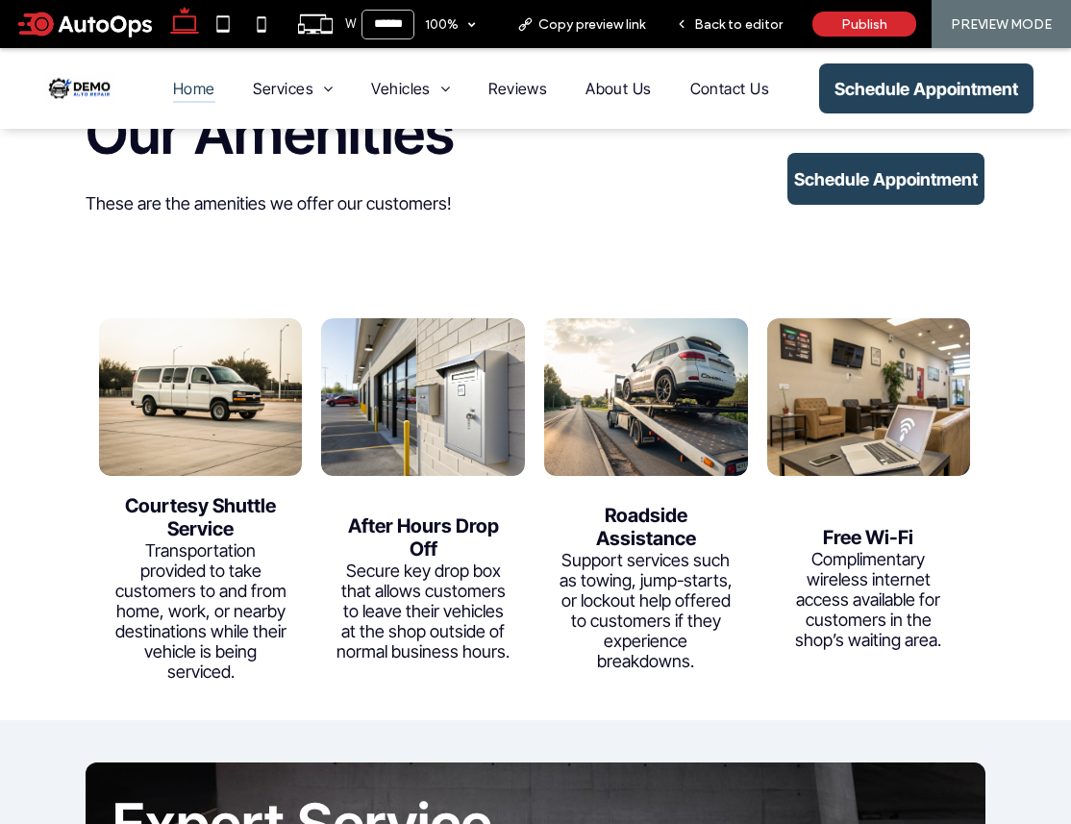
click at [377, 439] on link at bounding box center [422, 396] width 215 height 167
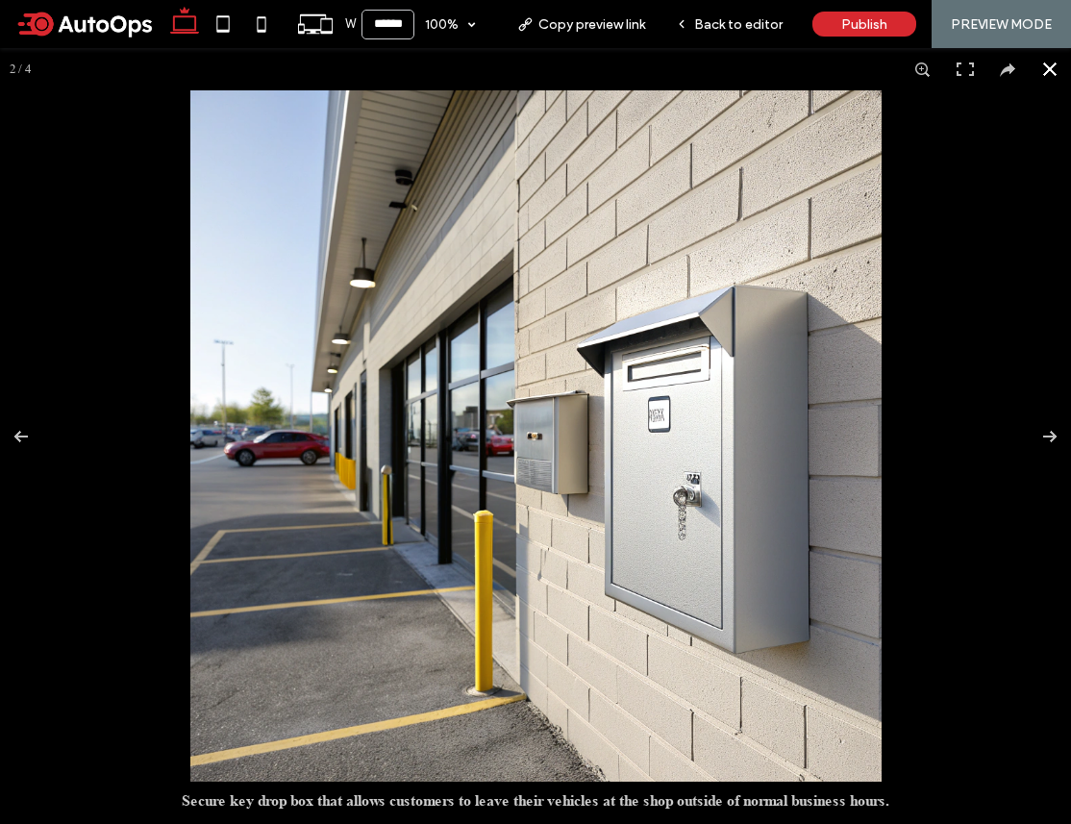
click at [1050, 70] on button at bounding box center [1050, 69] width 42 height 42
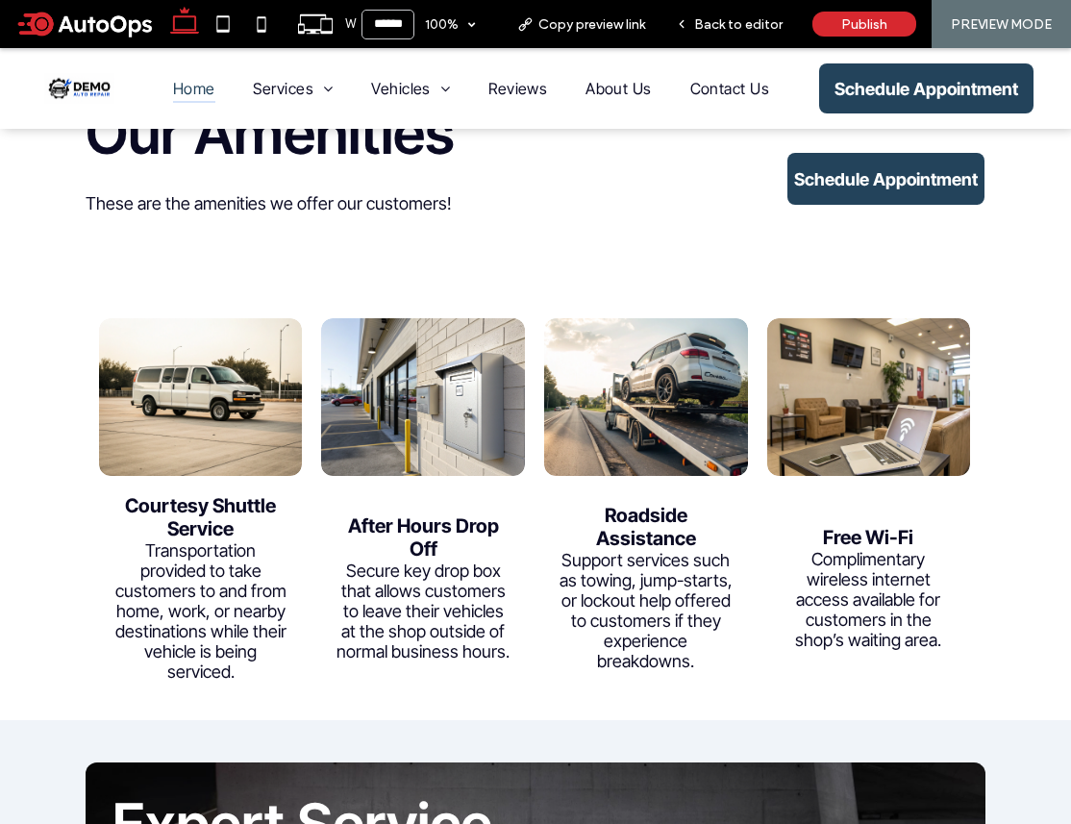
click at [625, 543] on h3 "Roadside Assistance" at bounding box center [645, 527] width 175 height 46
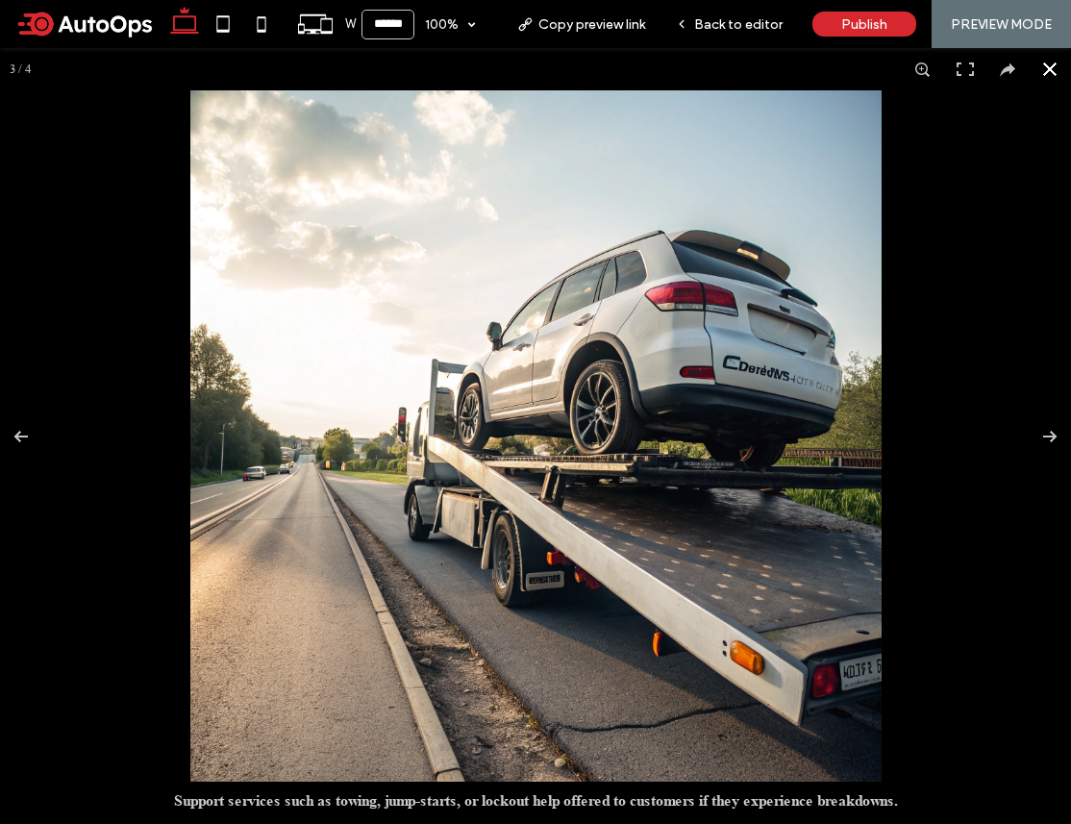
click at [1049, 72] on button at bounding box center [1050, 69] width 42 height 42
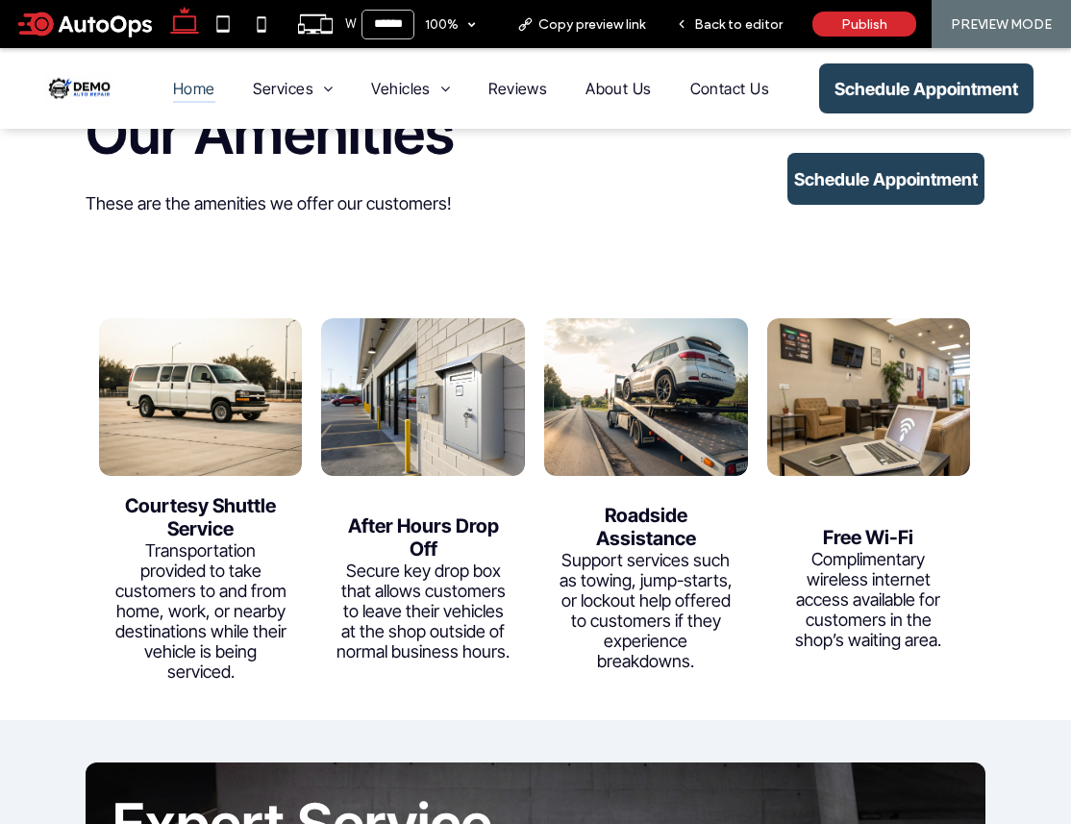
click at [239, 568] on div "Transportation provided to take customers to and from home, work, or nearby des…" at bounding box center [200, 610] width 175 height 141
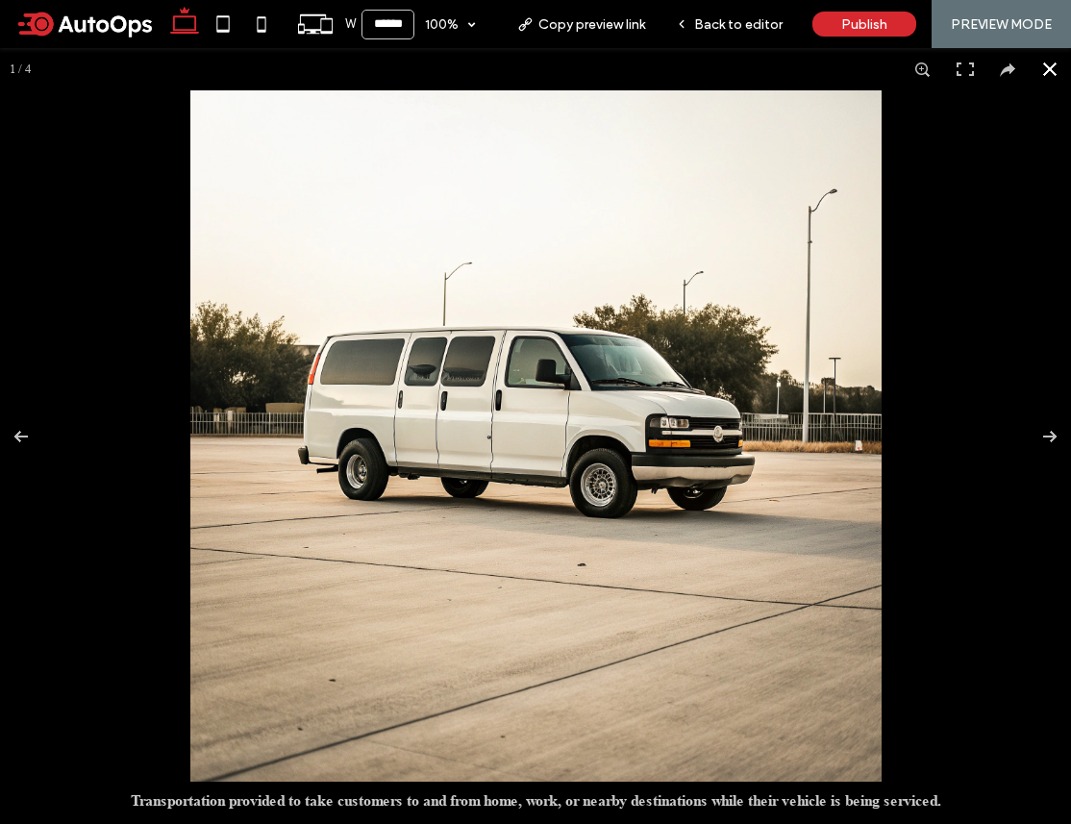
click at [1055, 66] on button at bounding box center [1050, 69] width 42 height 42
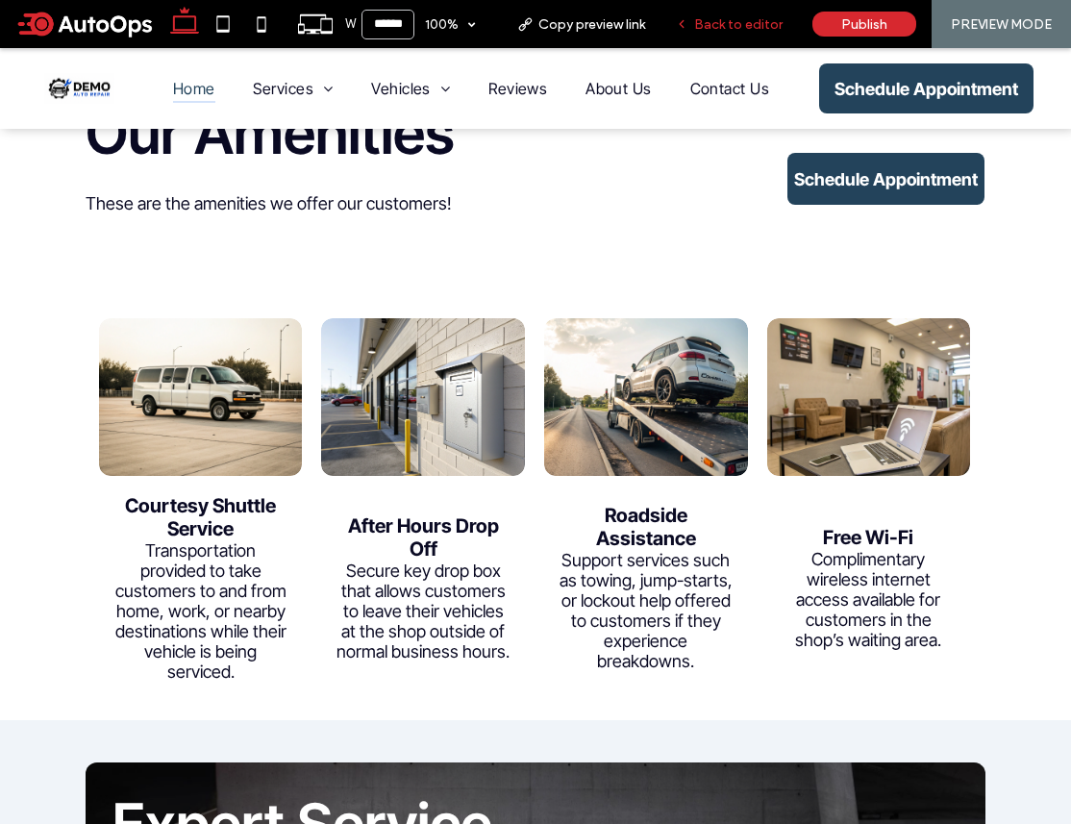
click at [716, 25] on span "Back to editor" at bounding box center [738, 24] width 88 height 16
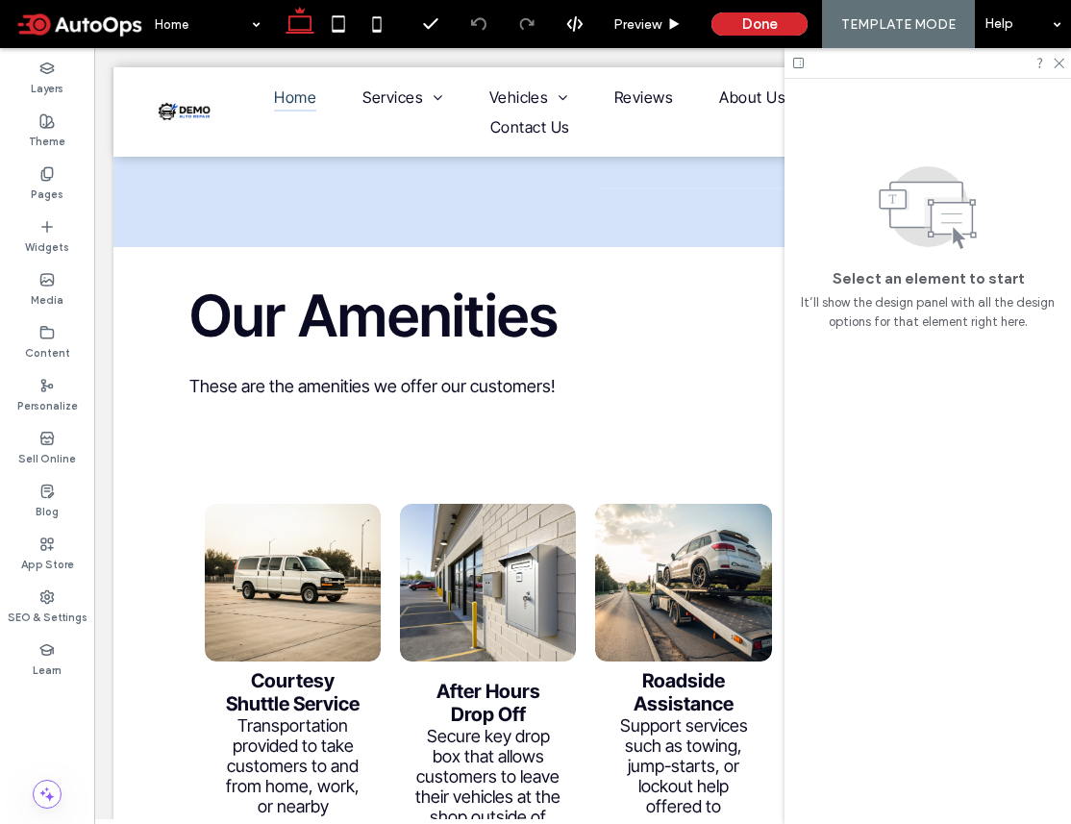
scroll to position [4065, 0]
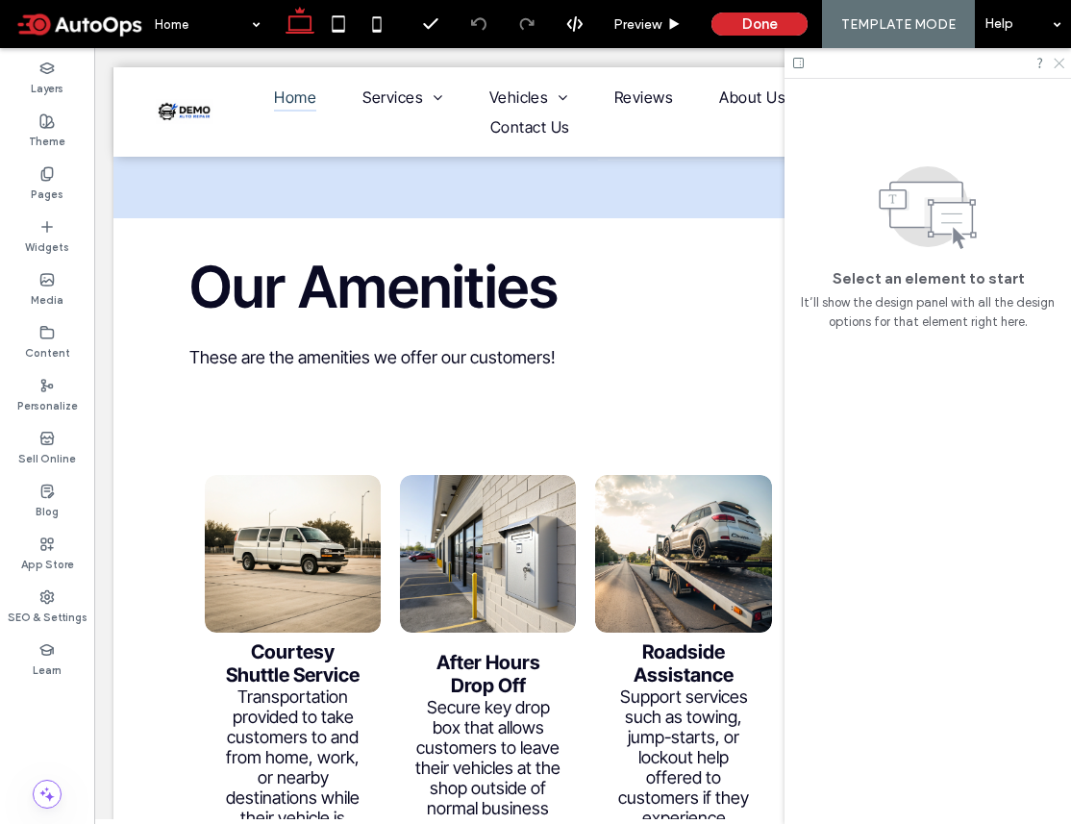
click at [1061, 64] on use at bounding box center [1058, 64] width 11 height 11
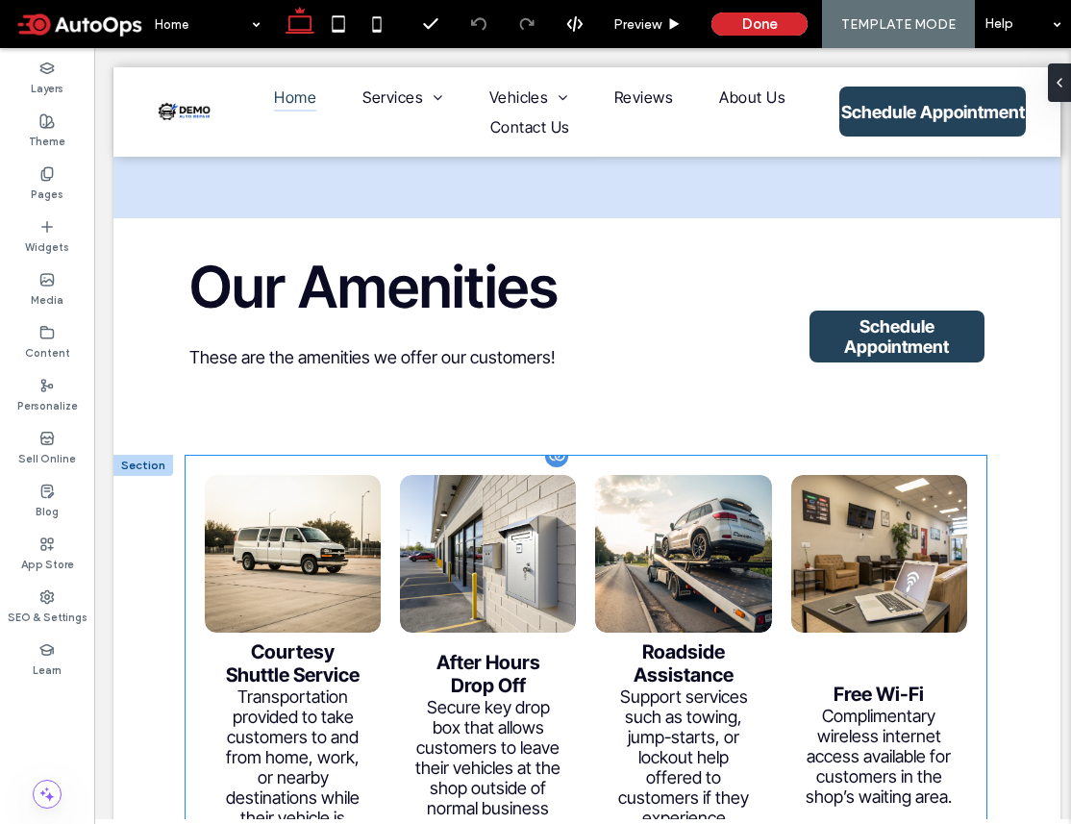
click at [616, 686] on div "Support services such as towing, jump-starts, or lockout help offered to custom…" at bounding box center [682, 766] width 147 height 161
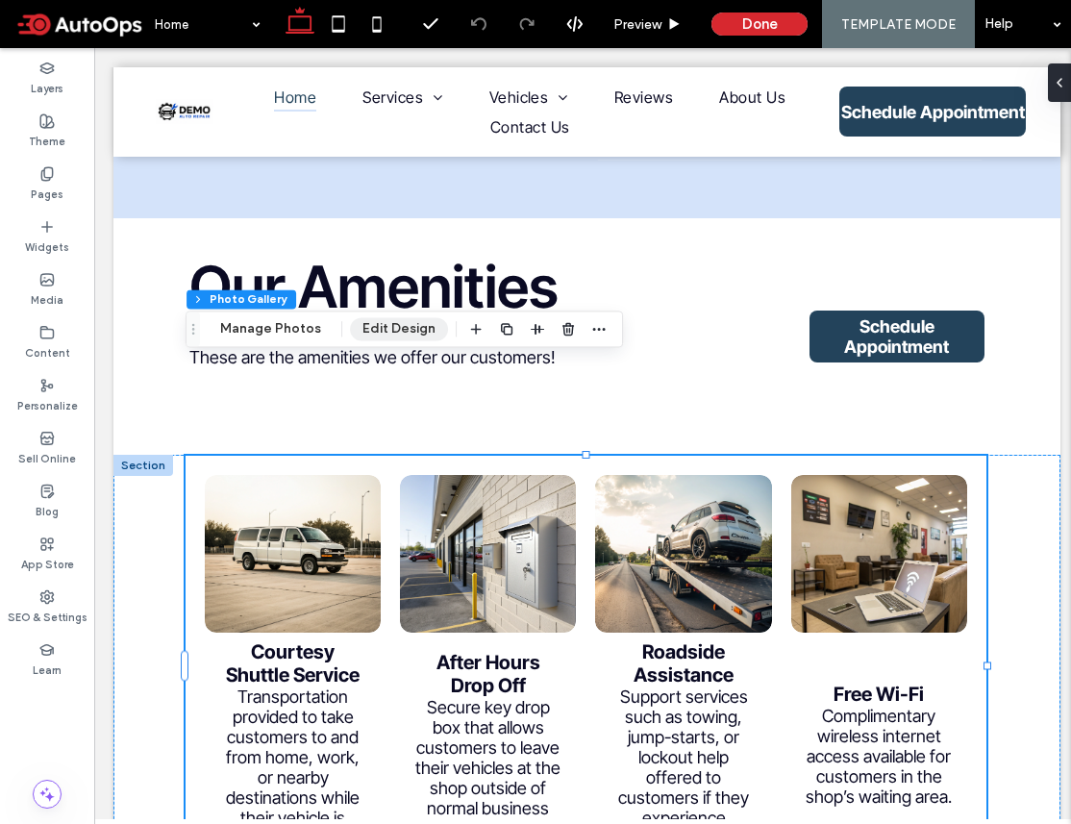
click at [394, 329] on button "Edit Design" at bounding box center [399, 328] width 98 height 23
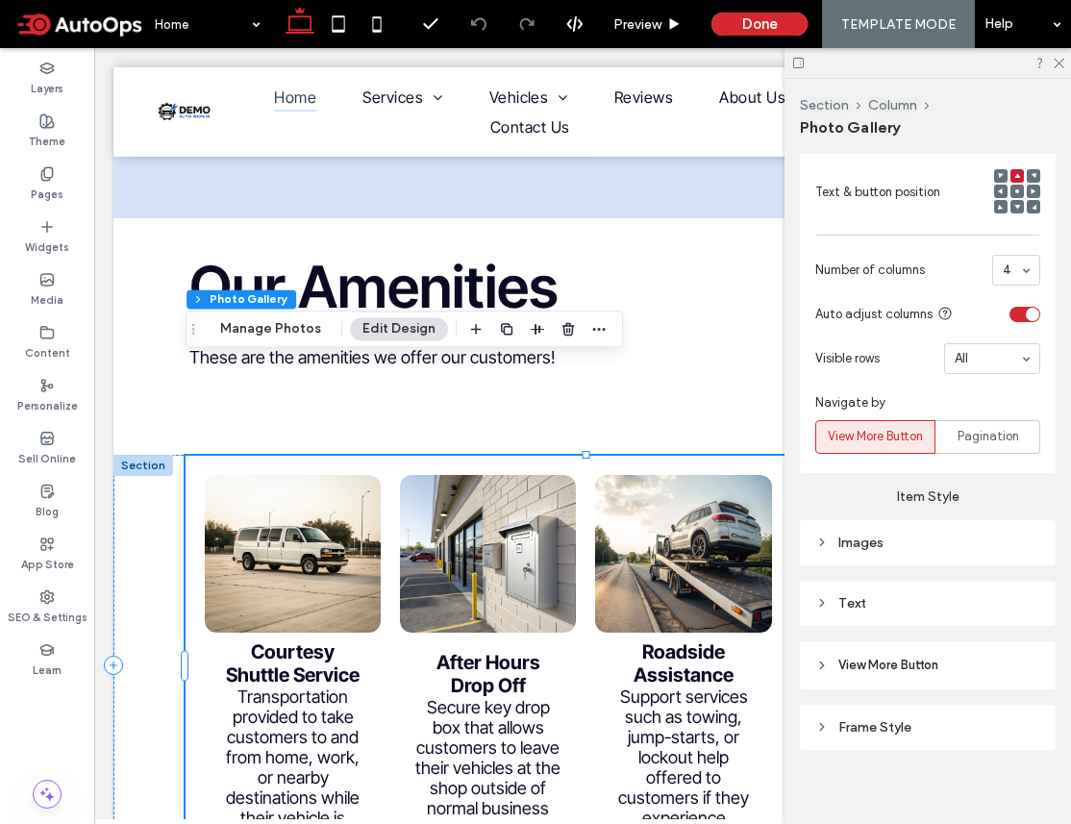
scroll to position [780, 0]
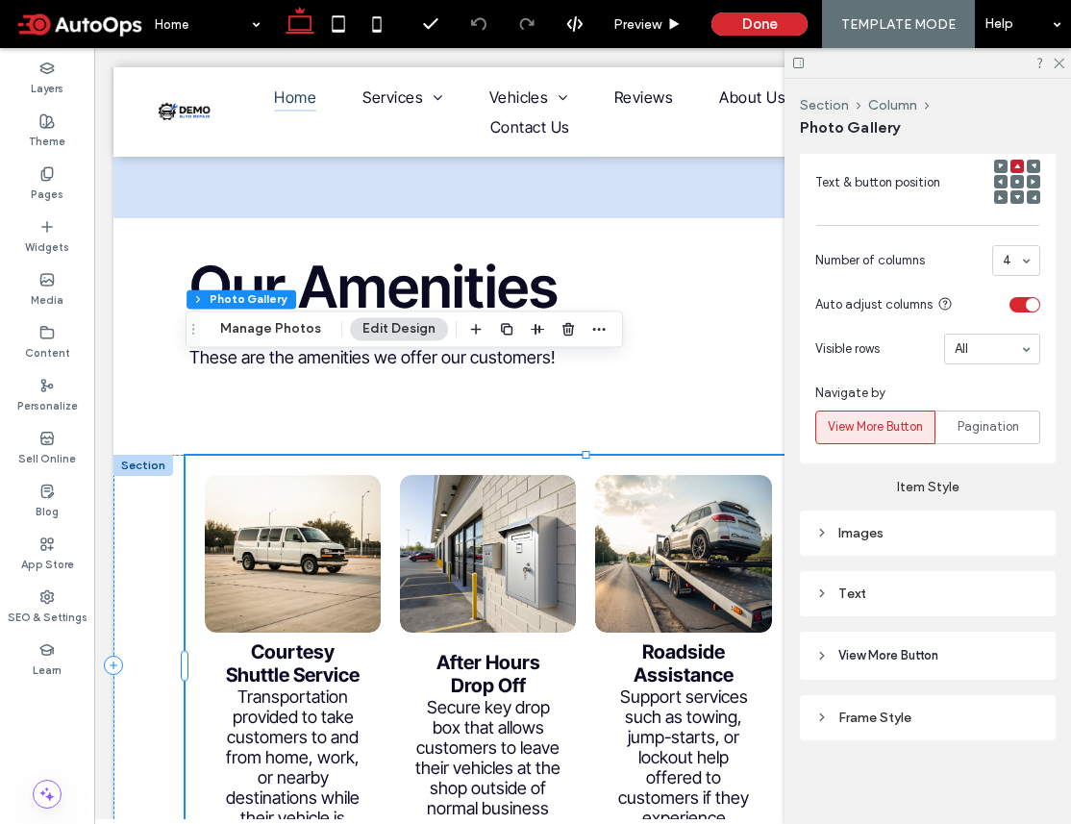
click at [822, 543] on div "Images" at bounding box center [927, 533] width 225 height 26
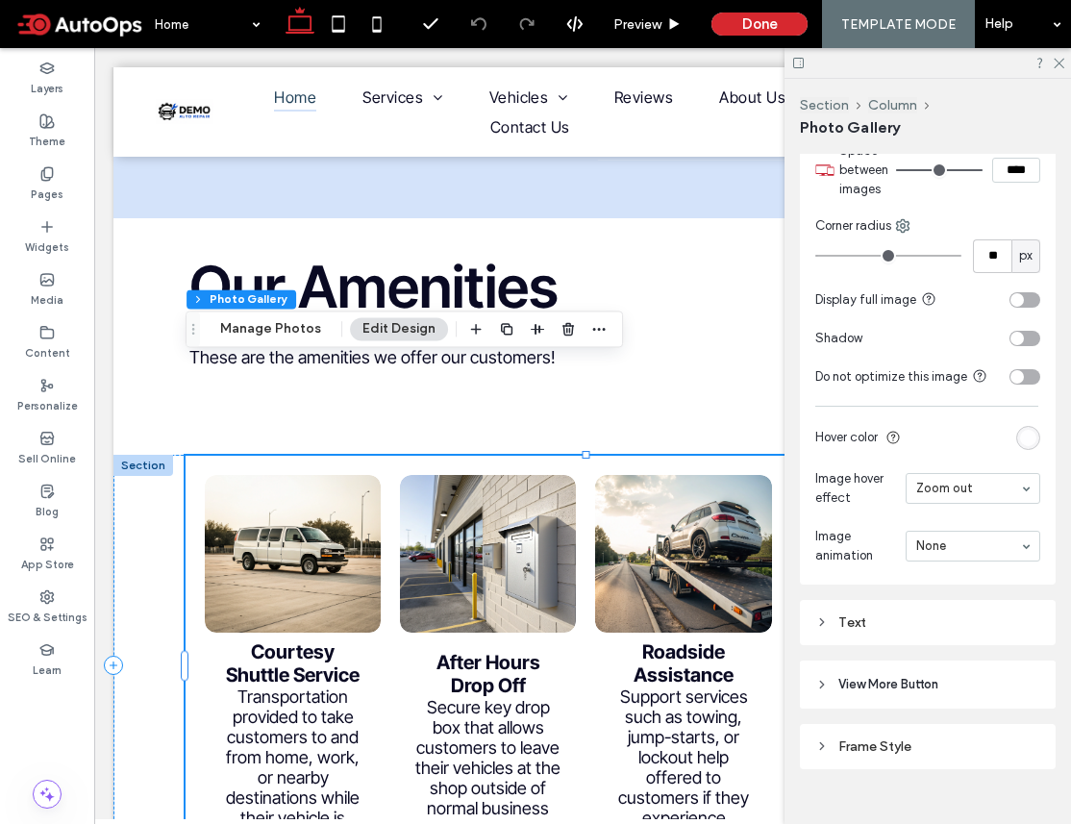
scroll to position [1280, 0]
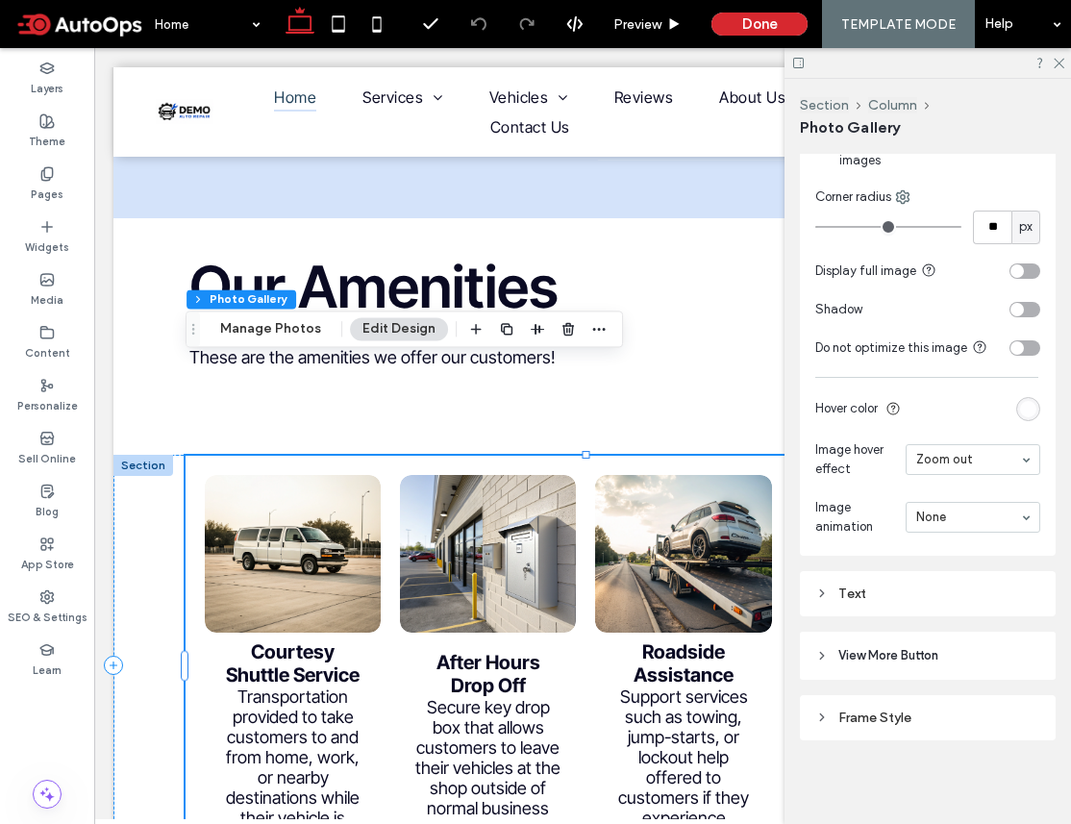
click at [869, 573] on div "Text" at bounding box center [928, 593] width 256 height 45
click at [868, 588] on div "Text" at bounding box center [927, 593] width 225 height 16
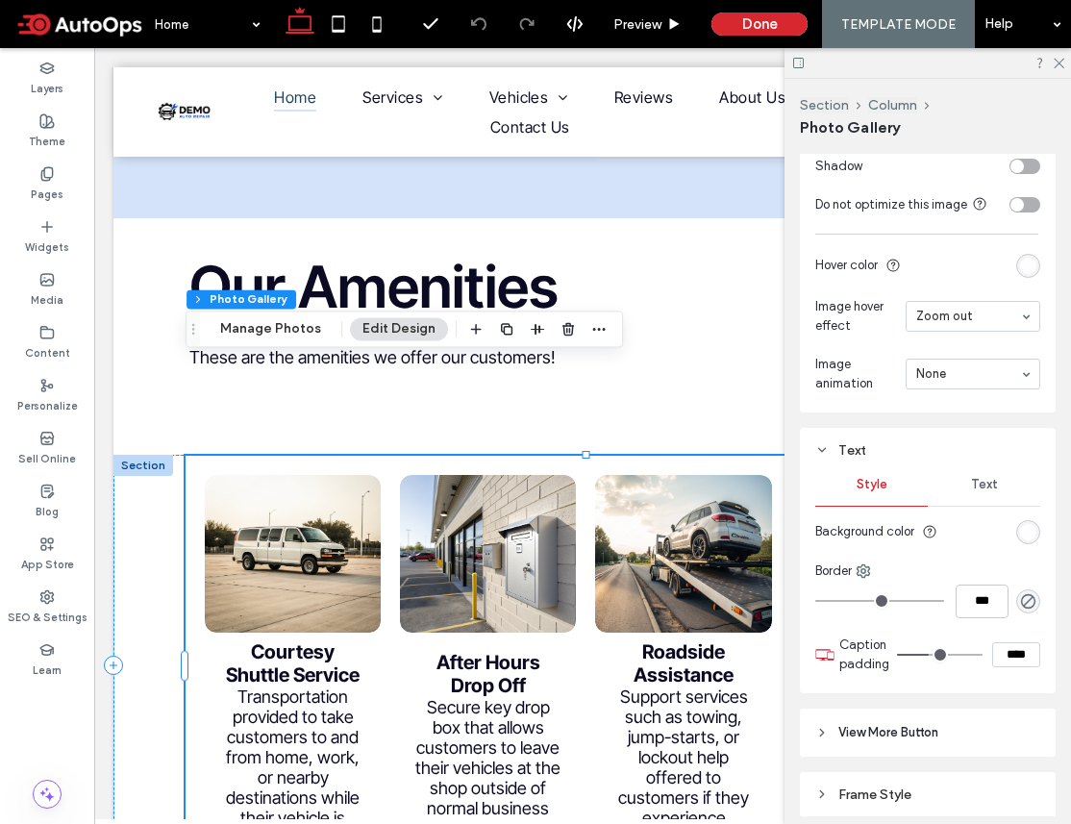
scroll to position [1500, 0]
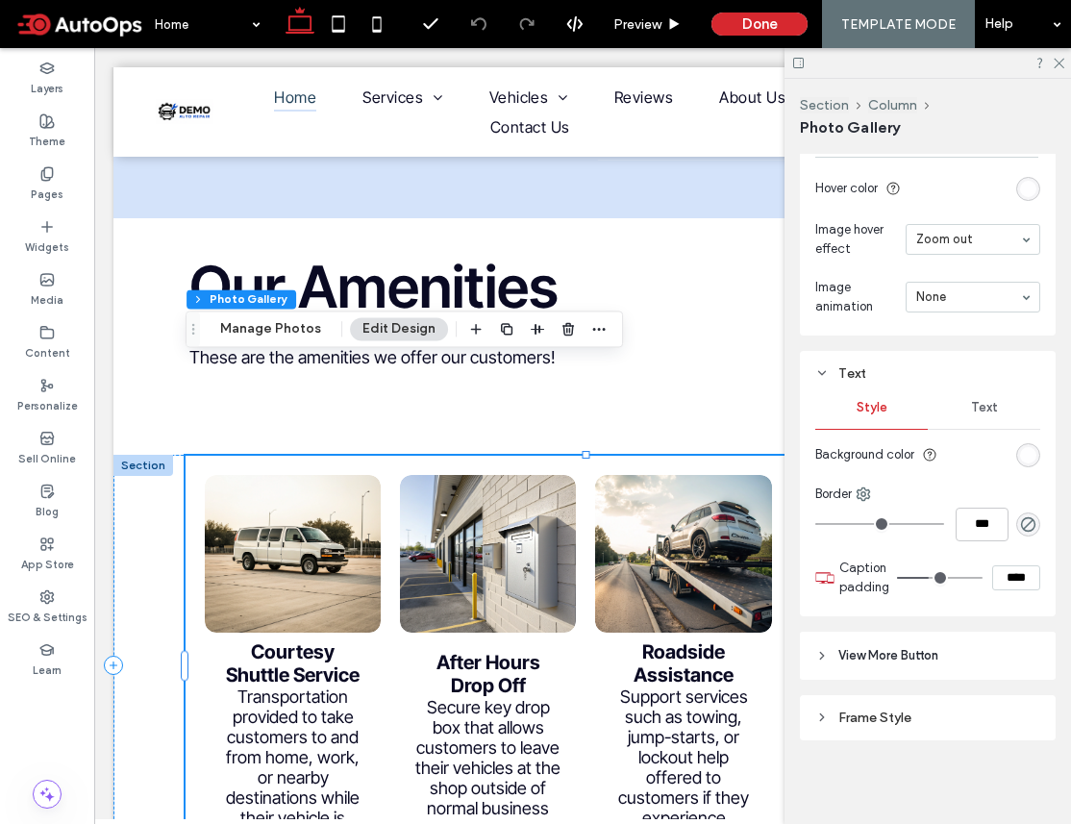
click at [880, 657] on span "View More Button" at bounding box center [888, 655] width 100 height 19
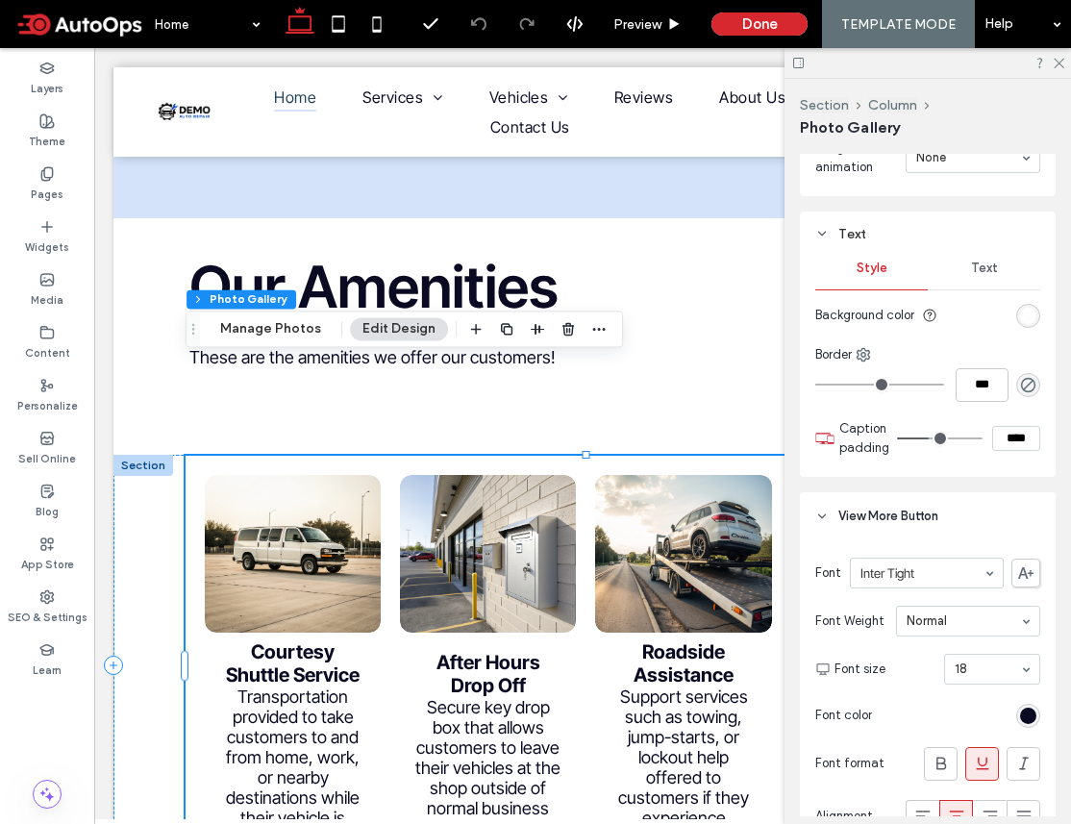
scroll to position [1871, 0]
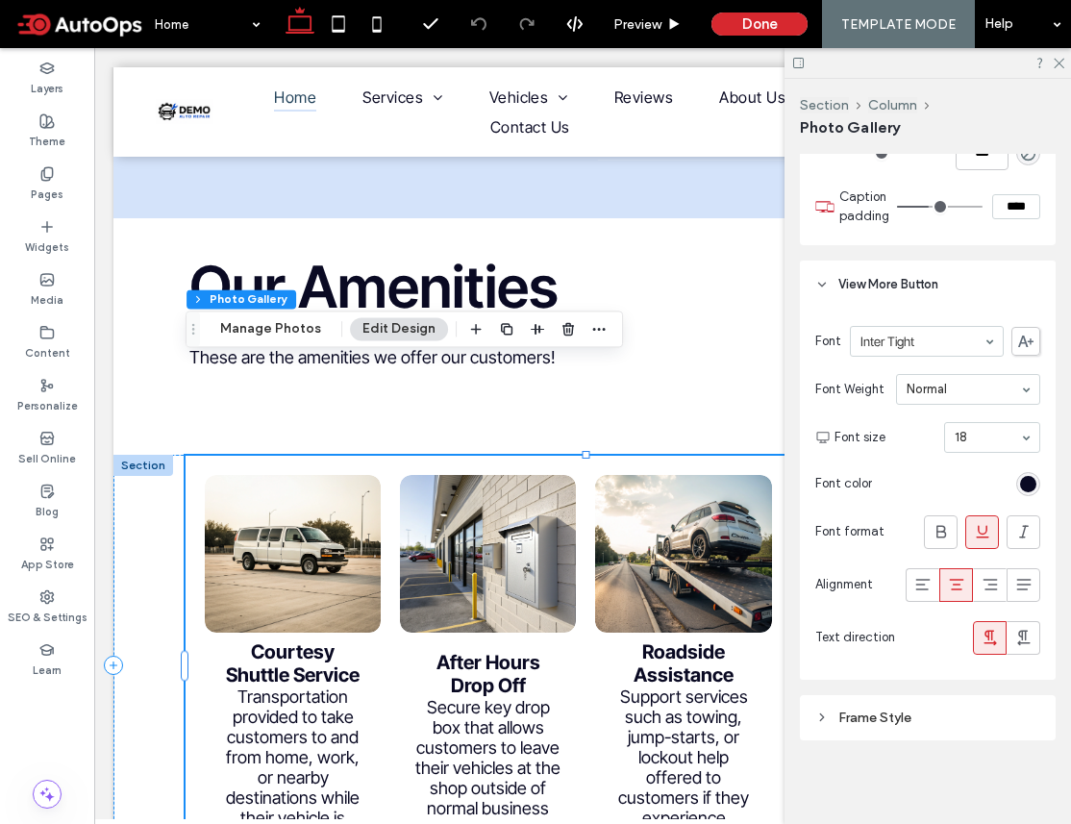
click at [883, 724] on div "Frame Style" at bounding box center [927, 717] width 225 height 16
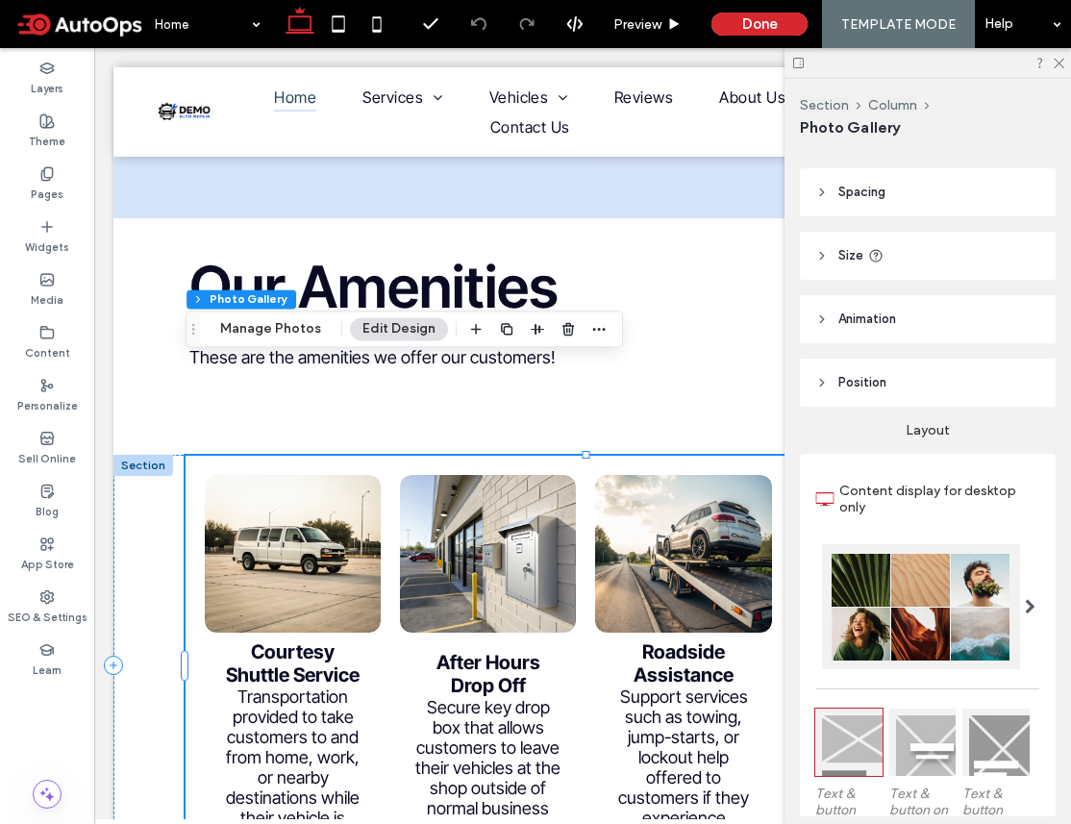
scroll to position [0, 0]
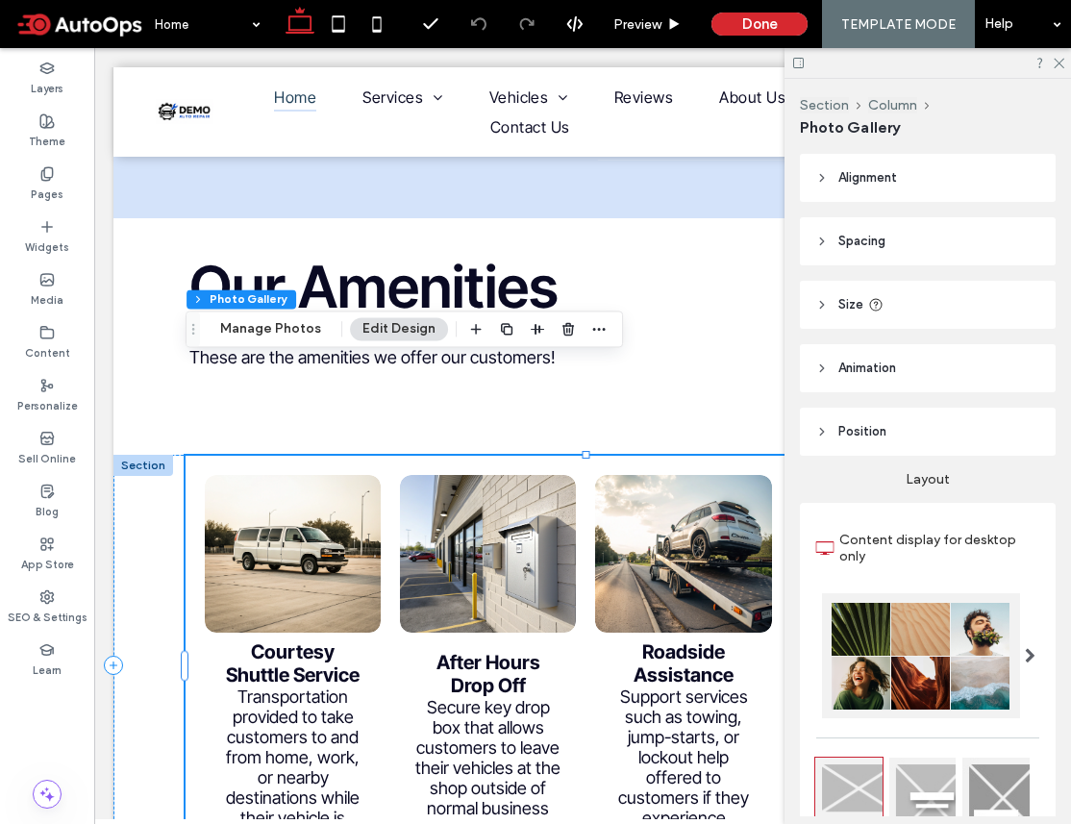
click at [885, 437] on header "Position" at bounding box center [928, 432] width 256 height 48
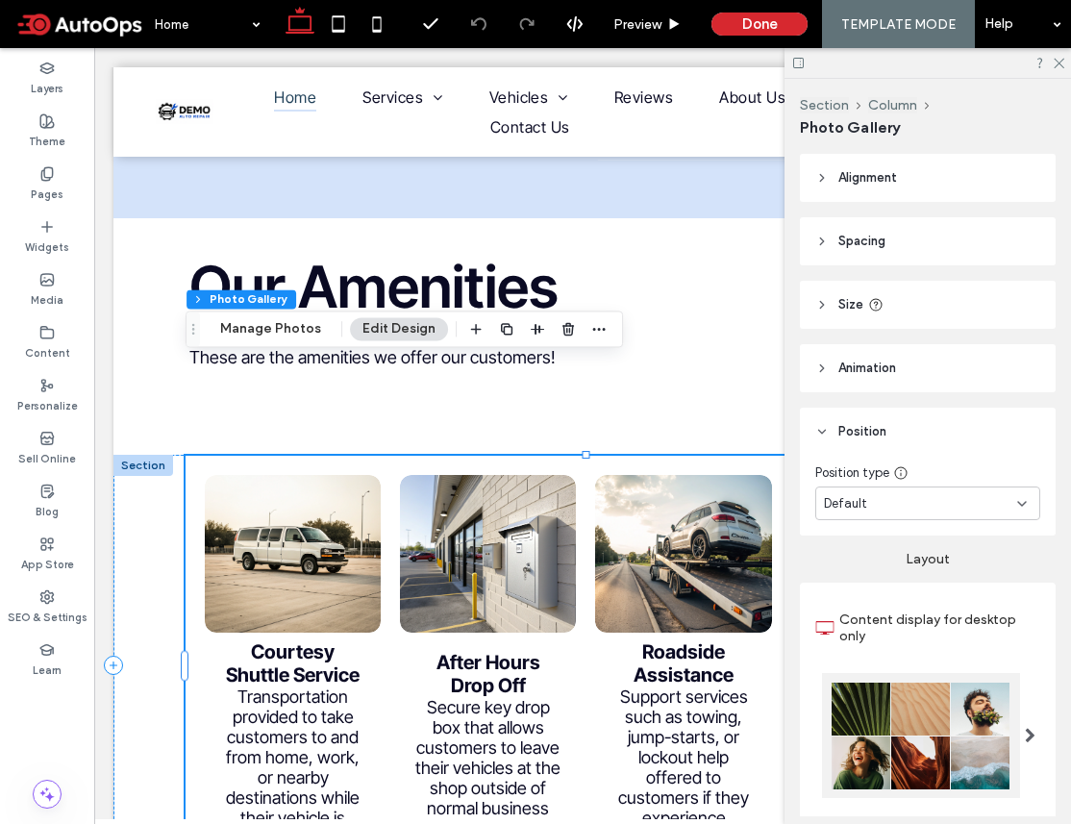
click at [910, 377] on header "Animation" at bounding box center [928, 368] width 256 height 48
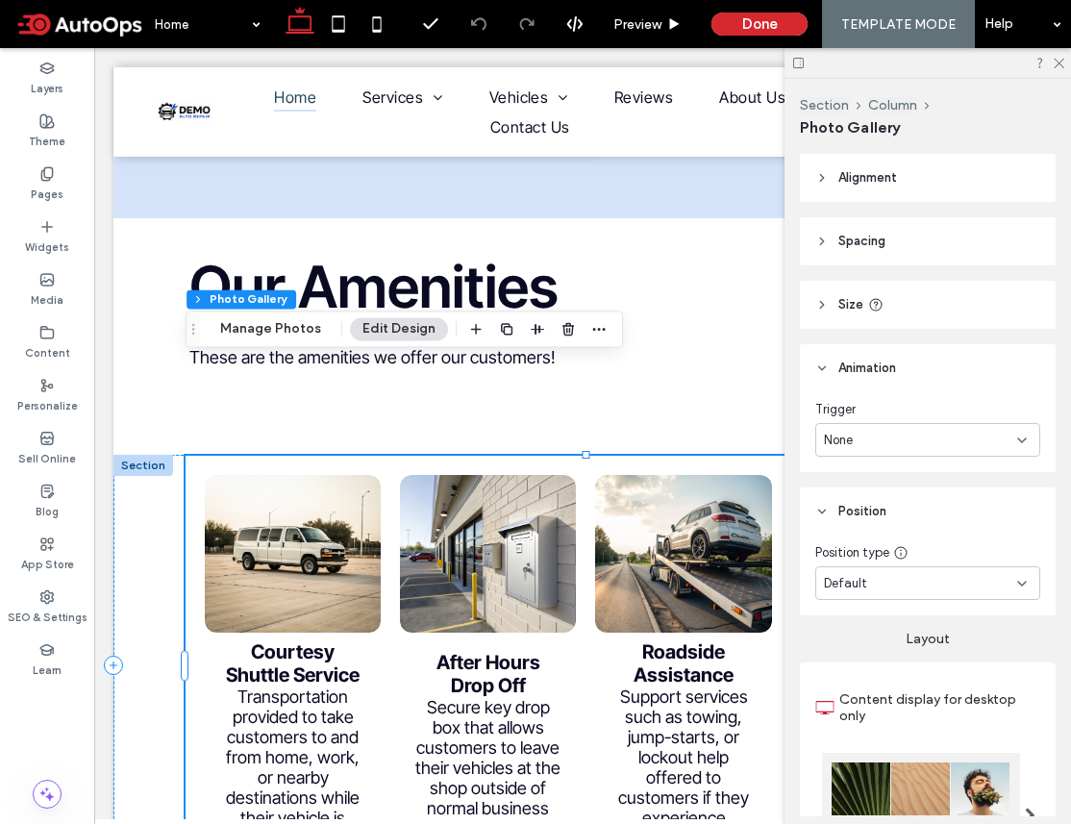
click at [897, 332] on div "Alignment Spacing Padding (inner spacing) 0px 0% 0px 22px * px 0px * px 0px Siz…" at bounding box center [934, 485] width 268 height 662
click at [896, 307] on header "Size" at bounding box center [928, 305] width 256 height 48
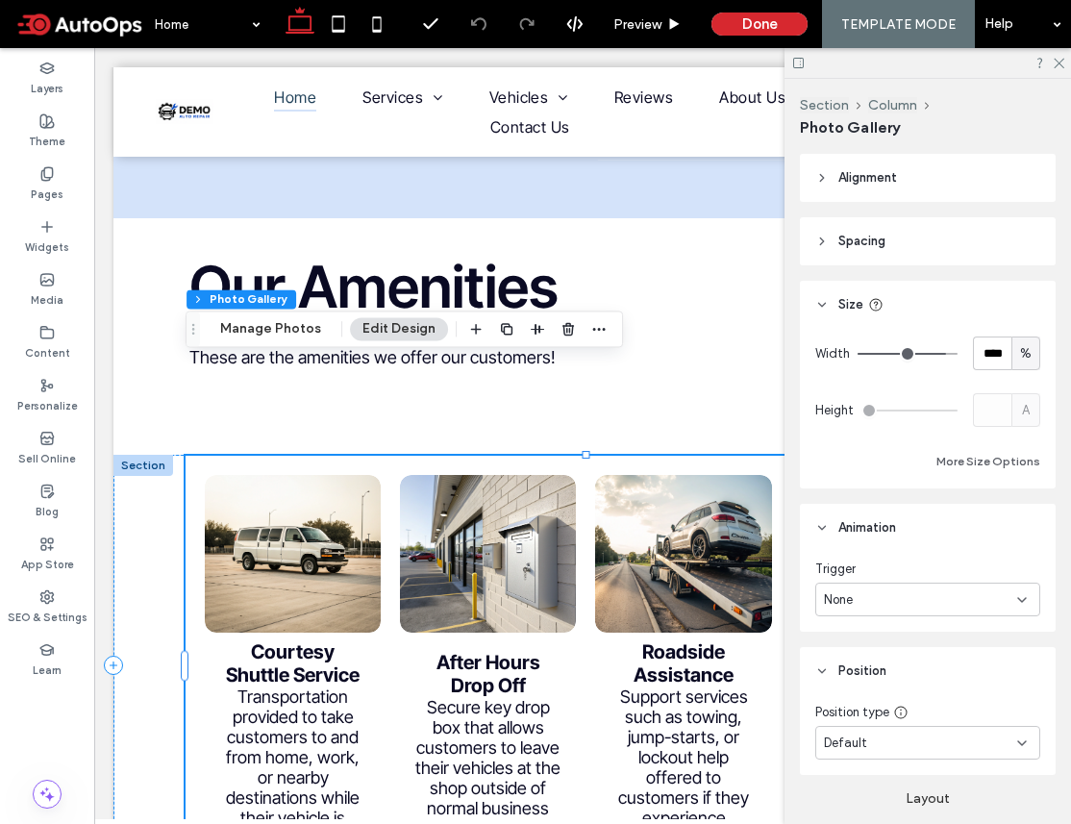
click at [891, 238] on header "Spacing" at bounding box center [928, 241] width 256 height 48
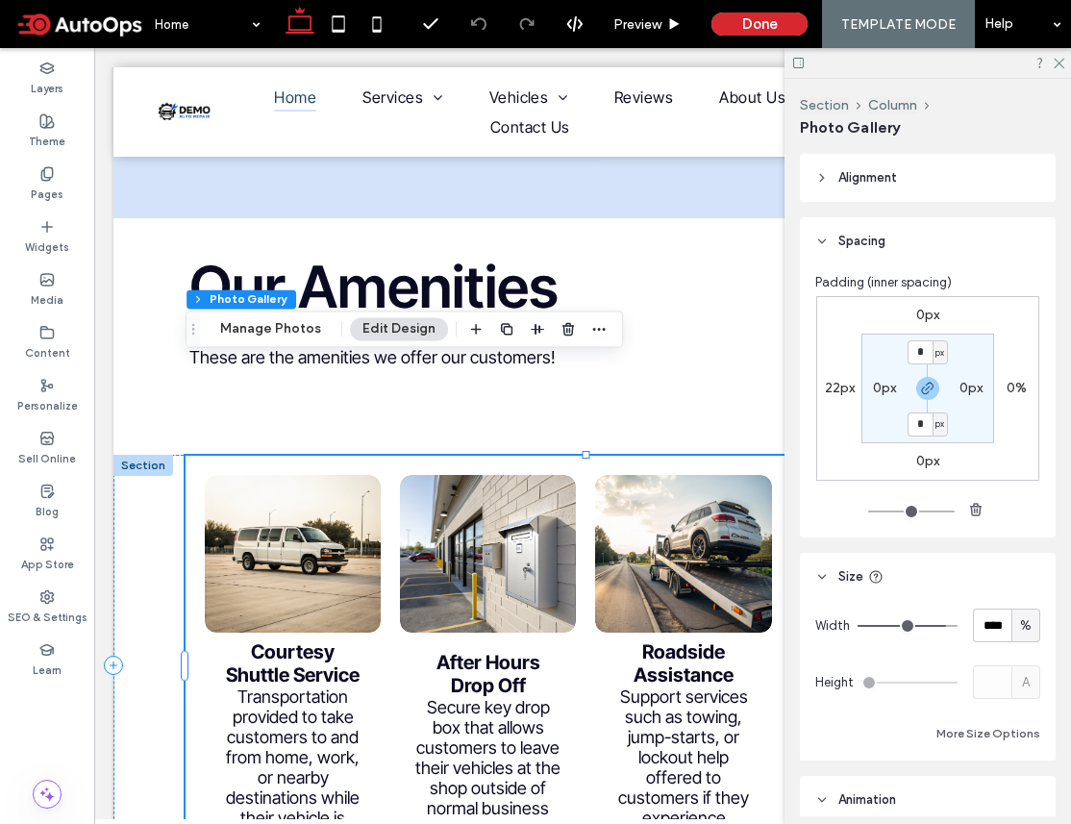
click at [892, 172] on span "Alignment" at bounding box center [867, 177] width 59 height 19
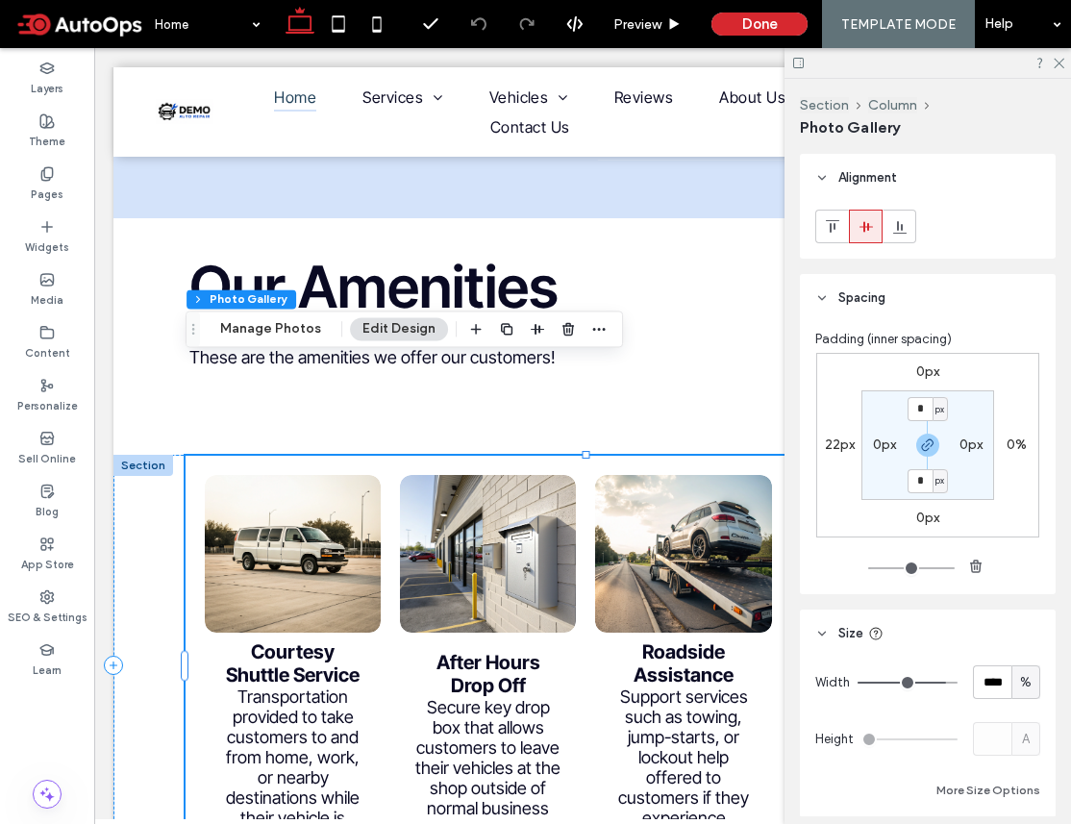
click at [880, 176] on span "Alignment" at bounding box center [867, 177] width 59 height 19
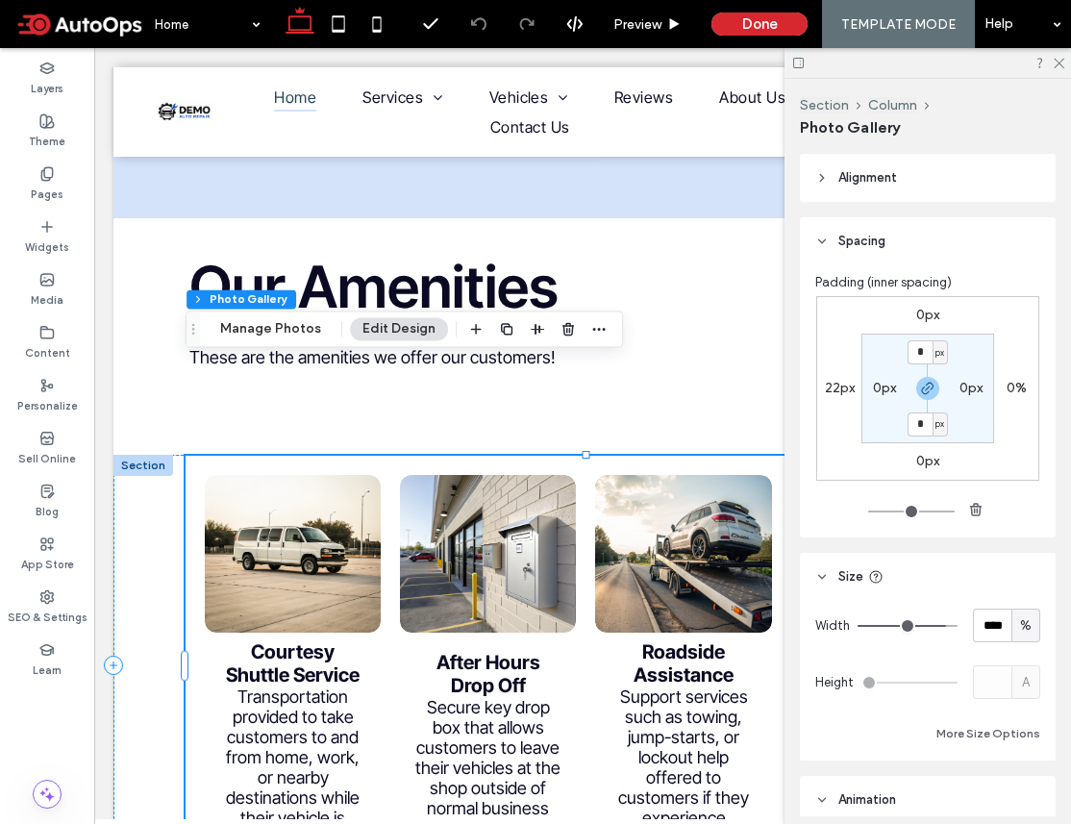
click at [858, 232] on span "Spacing" at bounding box center [861, 241] width 47 height 19
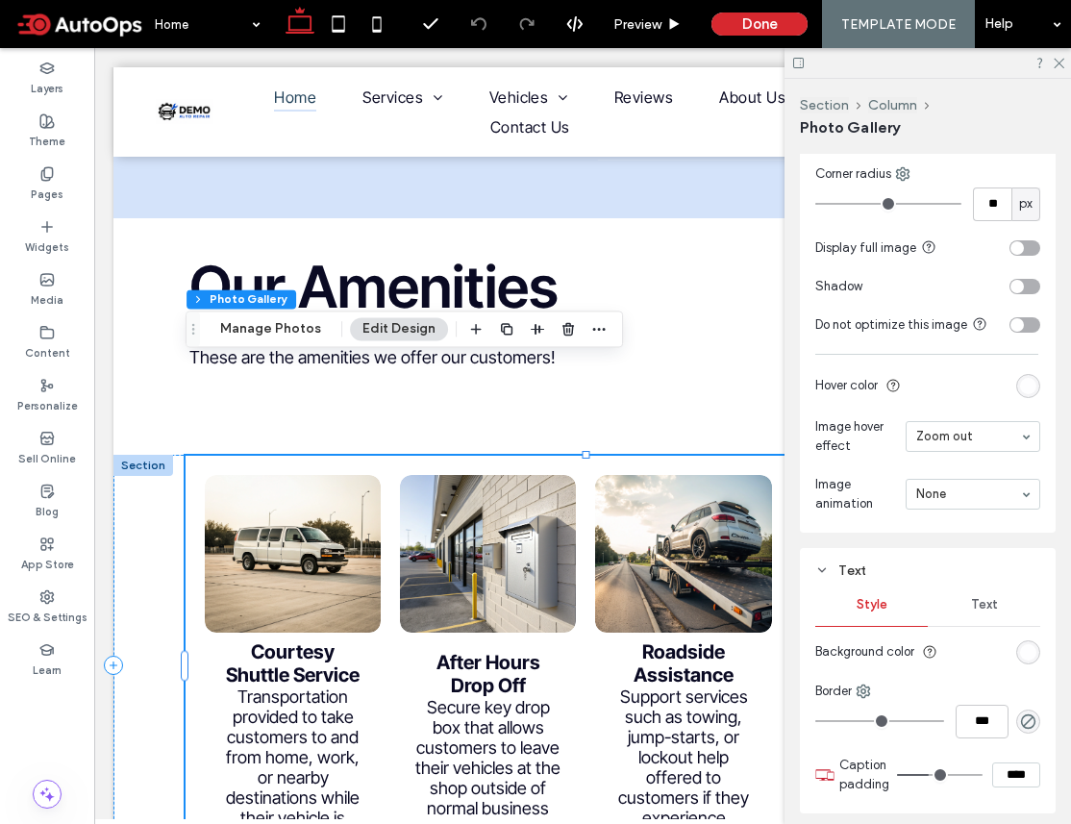
scroll to position [1634, 0]
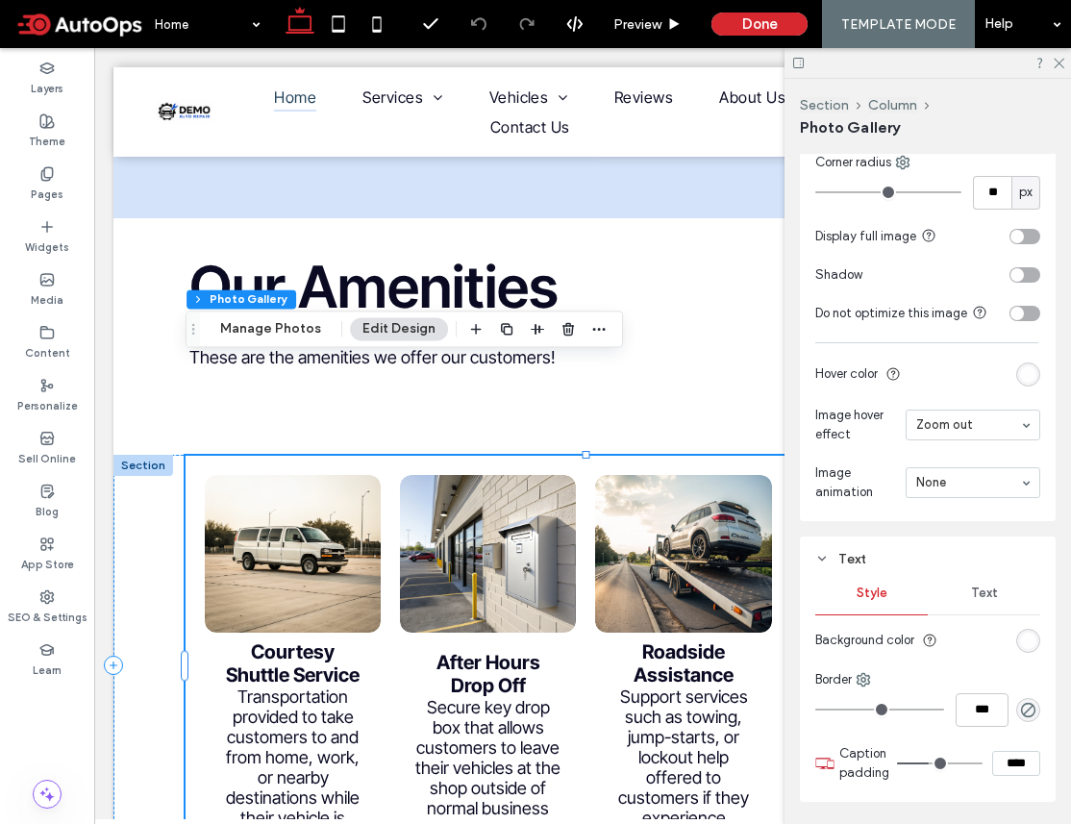
type input "**"
type input "****"
type input "**"
type input "****"
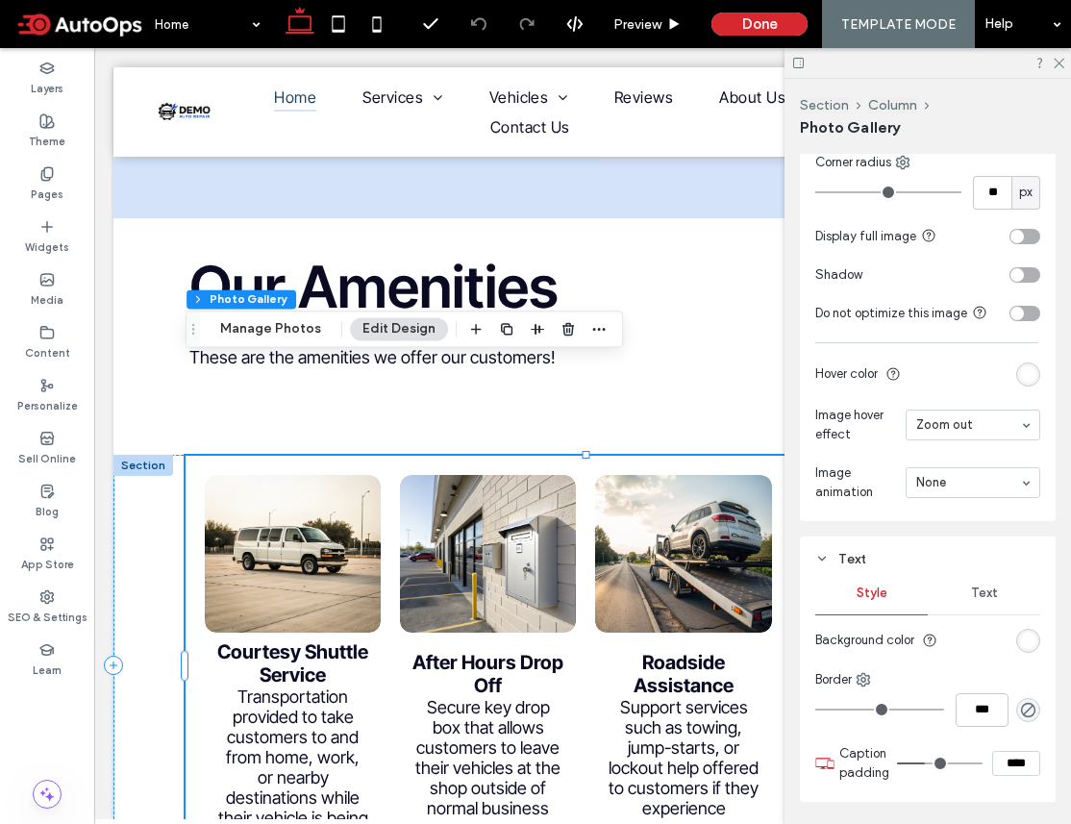
type input "**"
type input "****"
type input "**"
type input "****"
type input "**"
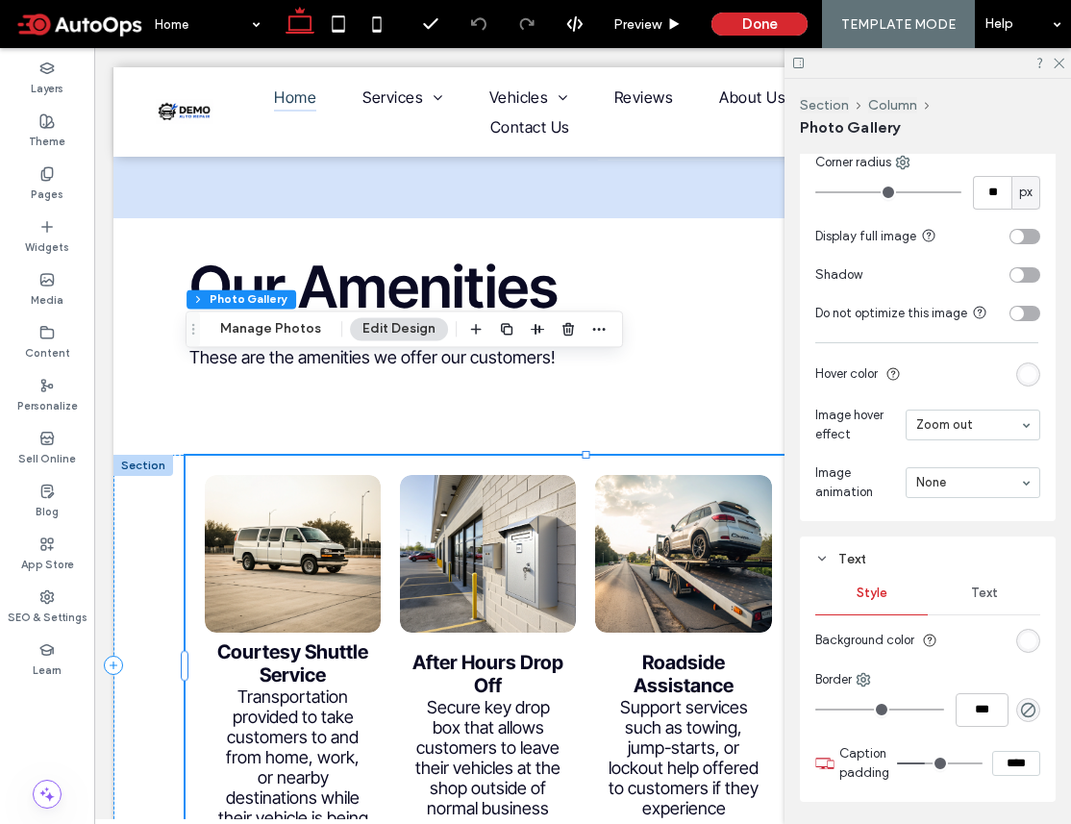
type input "****"
type input "*"
type input "***"
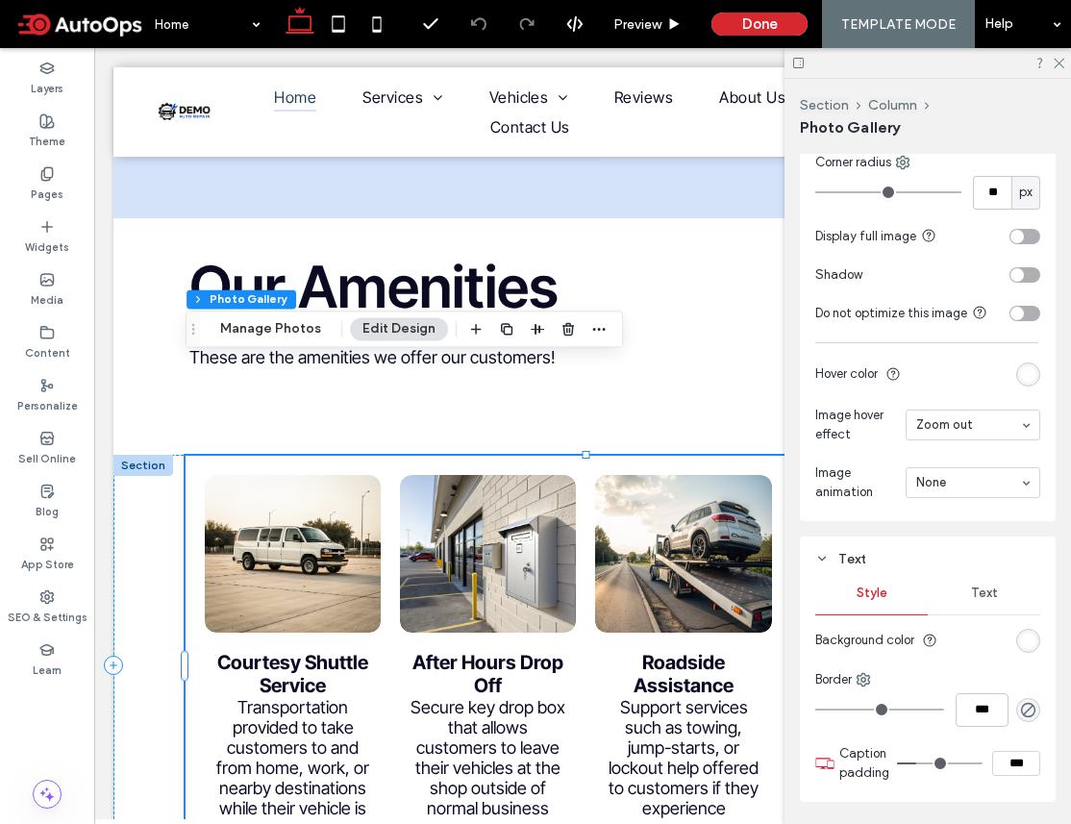
type input "*"
type input "***"
type input "*"
type input "***"
type input "*"
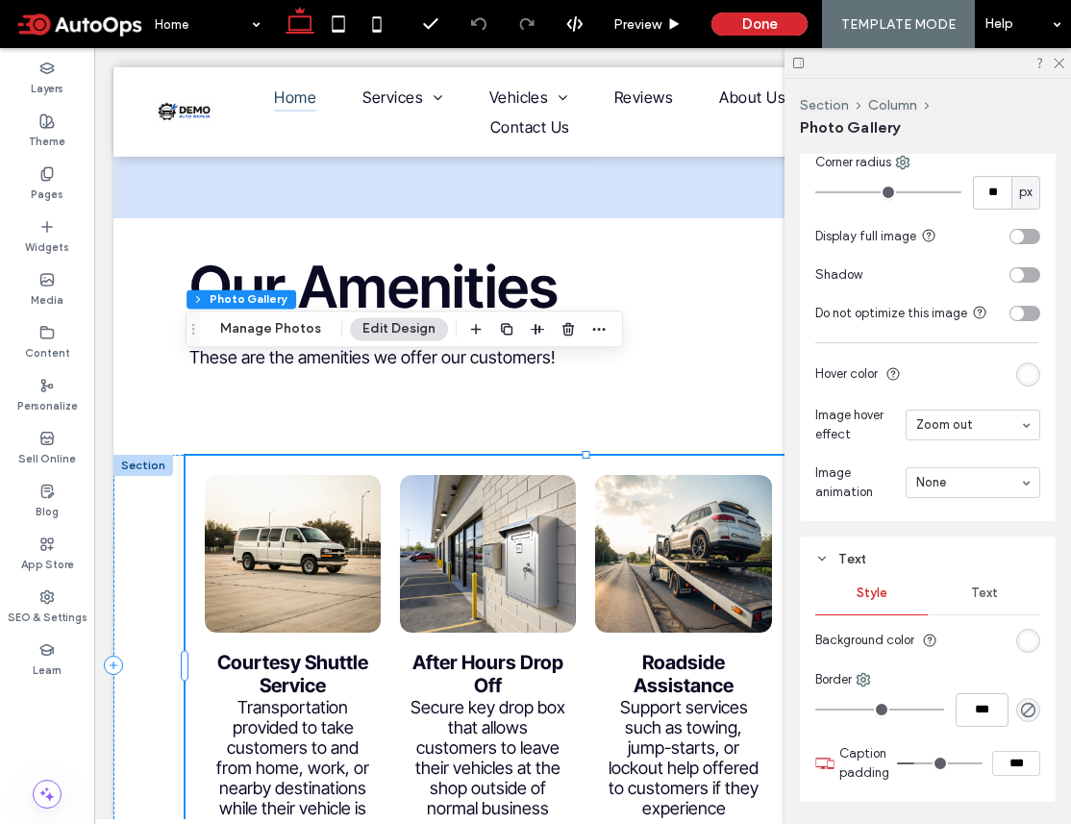
type input "***"
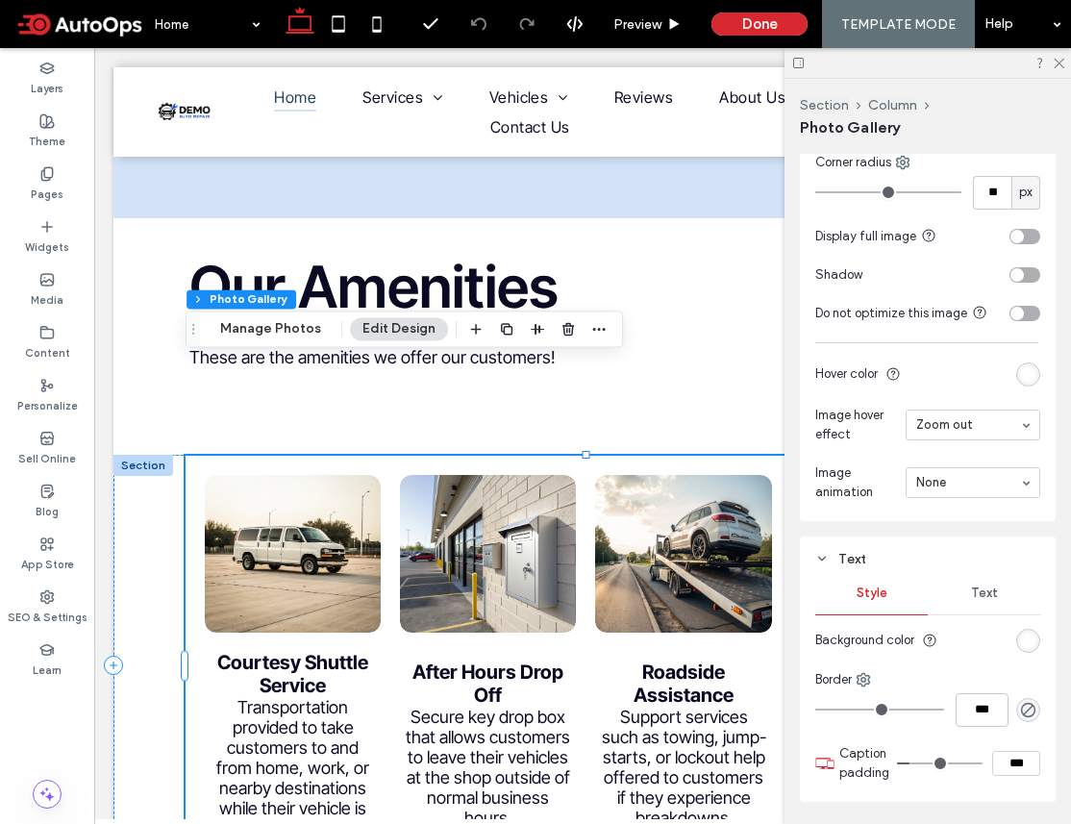
type input "*"
type input "***"
type input "*"
type input "***"
type input "*"
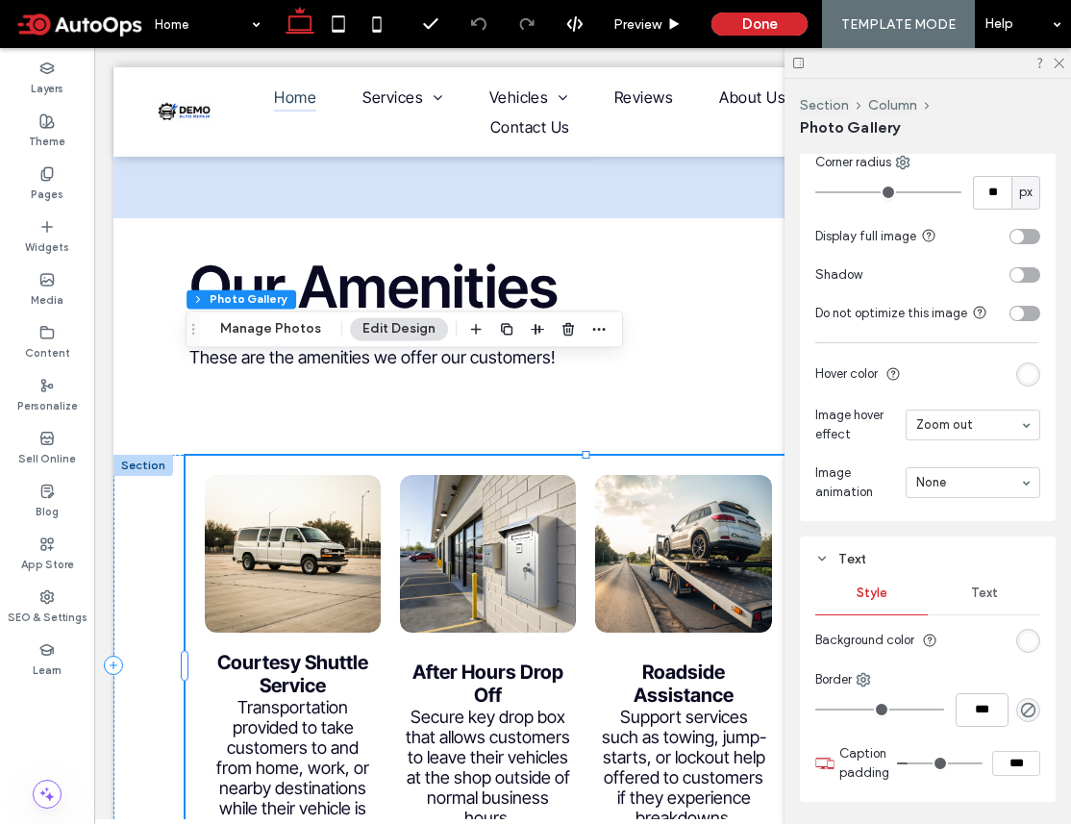
type input "***"
type input "*"
type input "***"
type input "*"
type input "***"
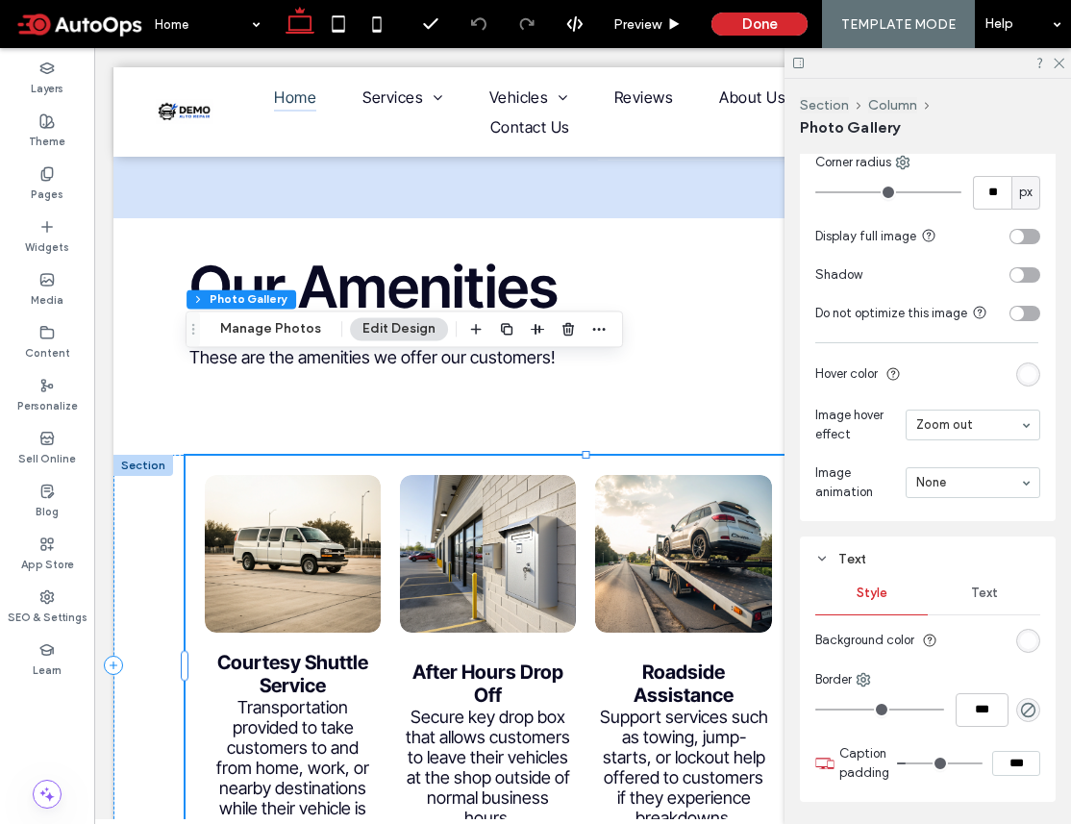
type input "*"
type input "***"
type input "*"
type input "***"
type input "*"
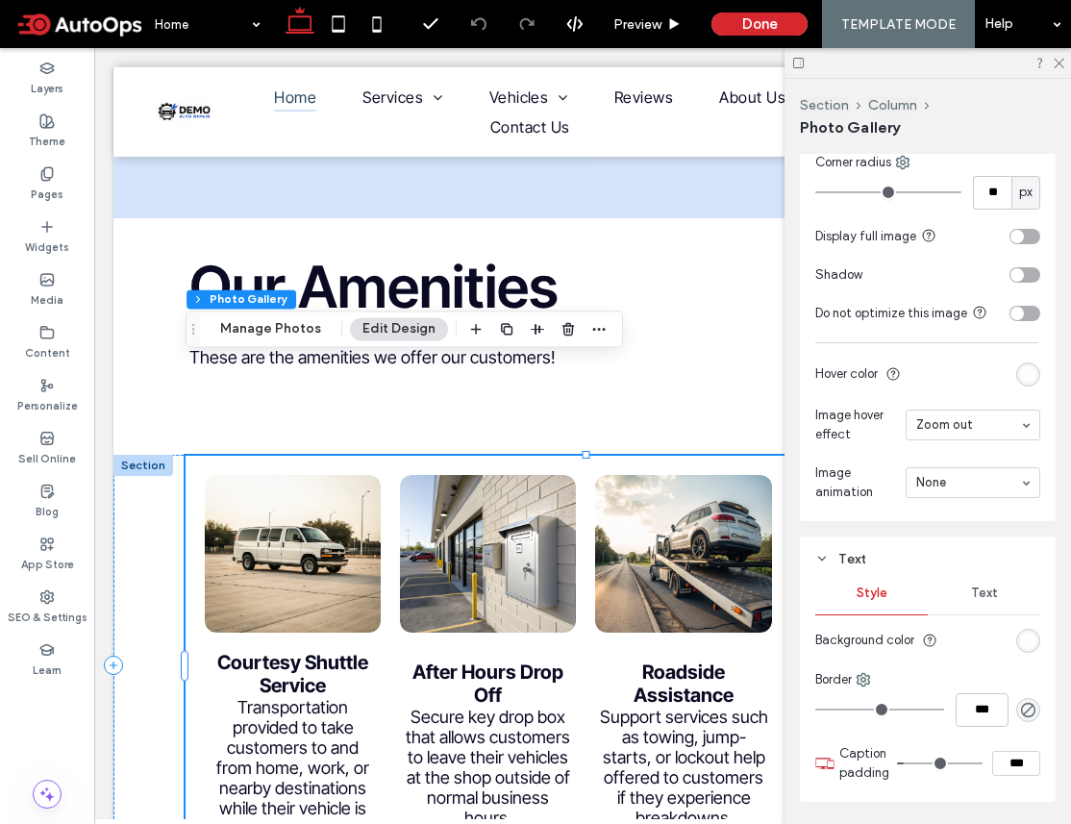
type input "***"
type input "*"
type input "***"
type input "*"
type input "***"
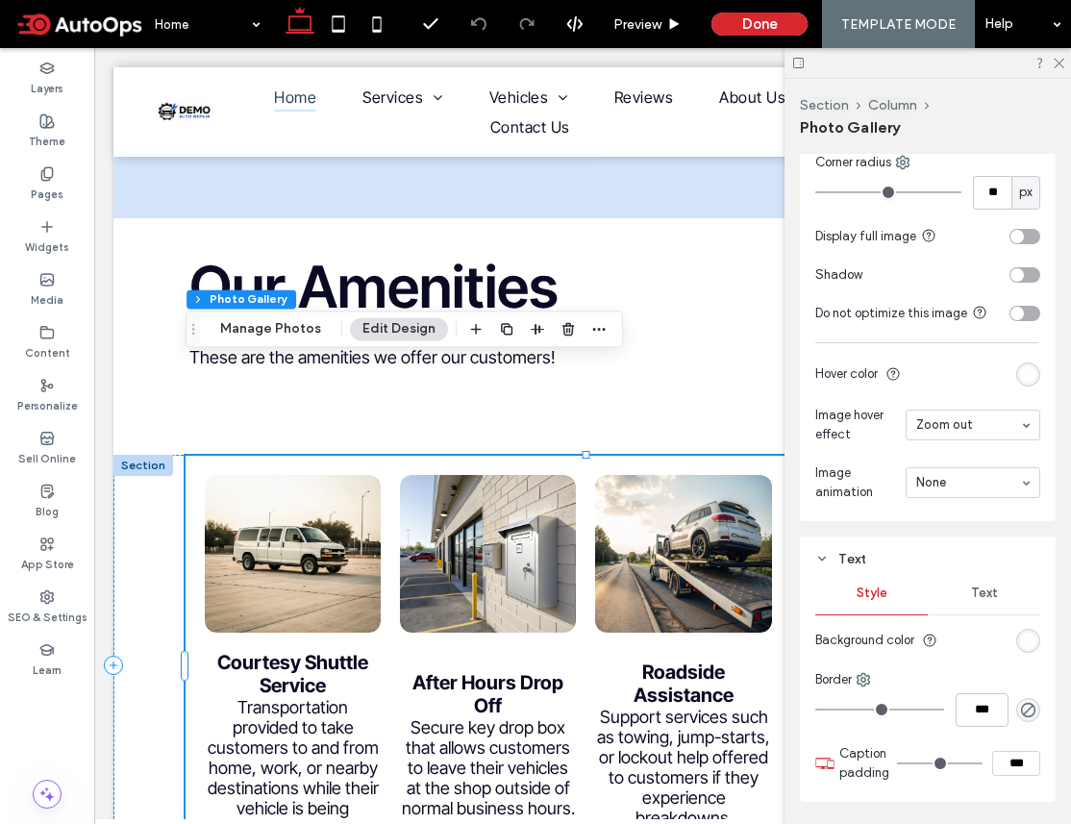
drag, startPoint x: 930, startPoint y: 761, endPoint x: 887, endPoint y: 763, distance: 42.3
type input "*"
click at [897, 763] on input "range" at bounding box center [940, 763] width 86 height 2
click at [987, 593] on span "Text" at bounding box center [984, 592] width 27 height 15
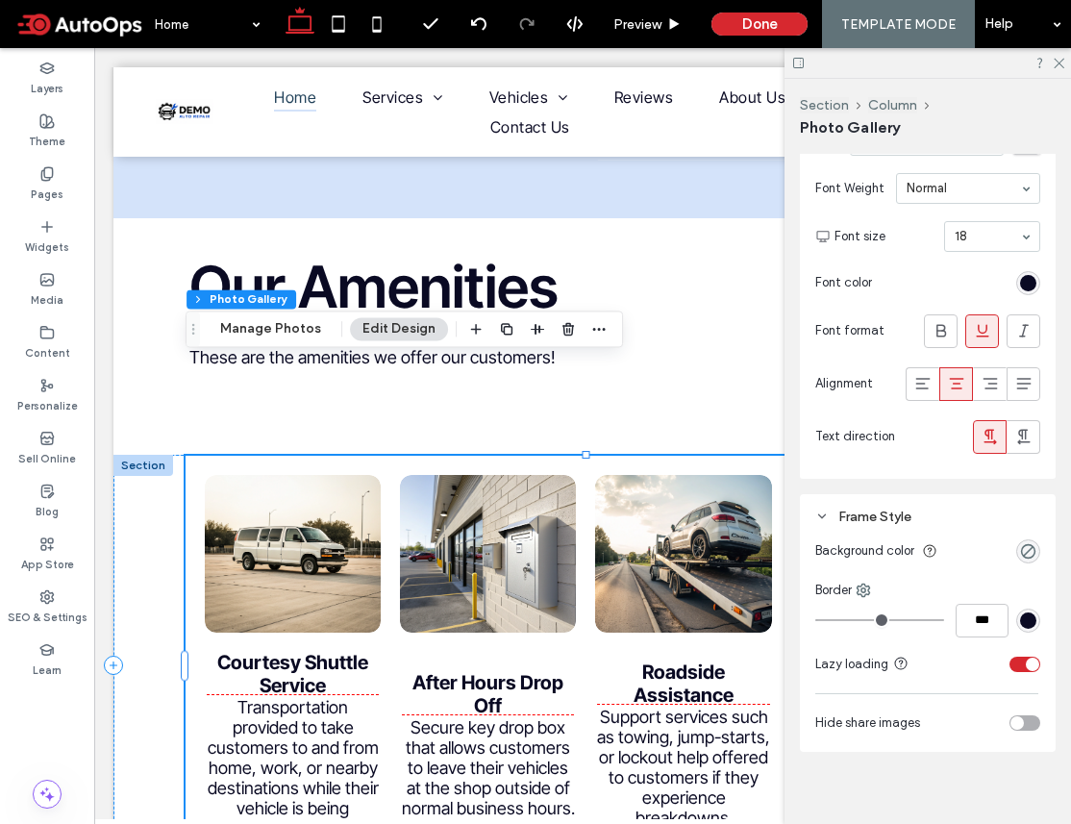
scroll to position [2932, 0]
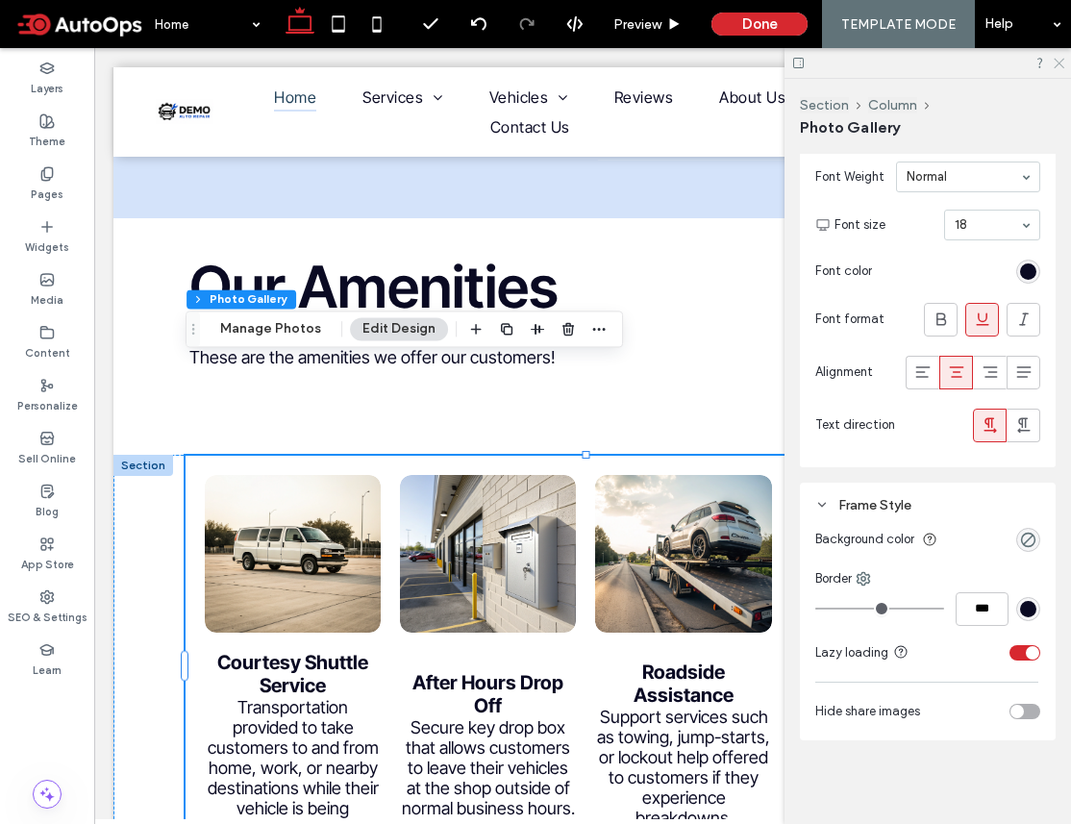
click at [1053, 62] on icon at bounding box center [1058, 62] width 12 height 12
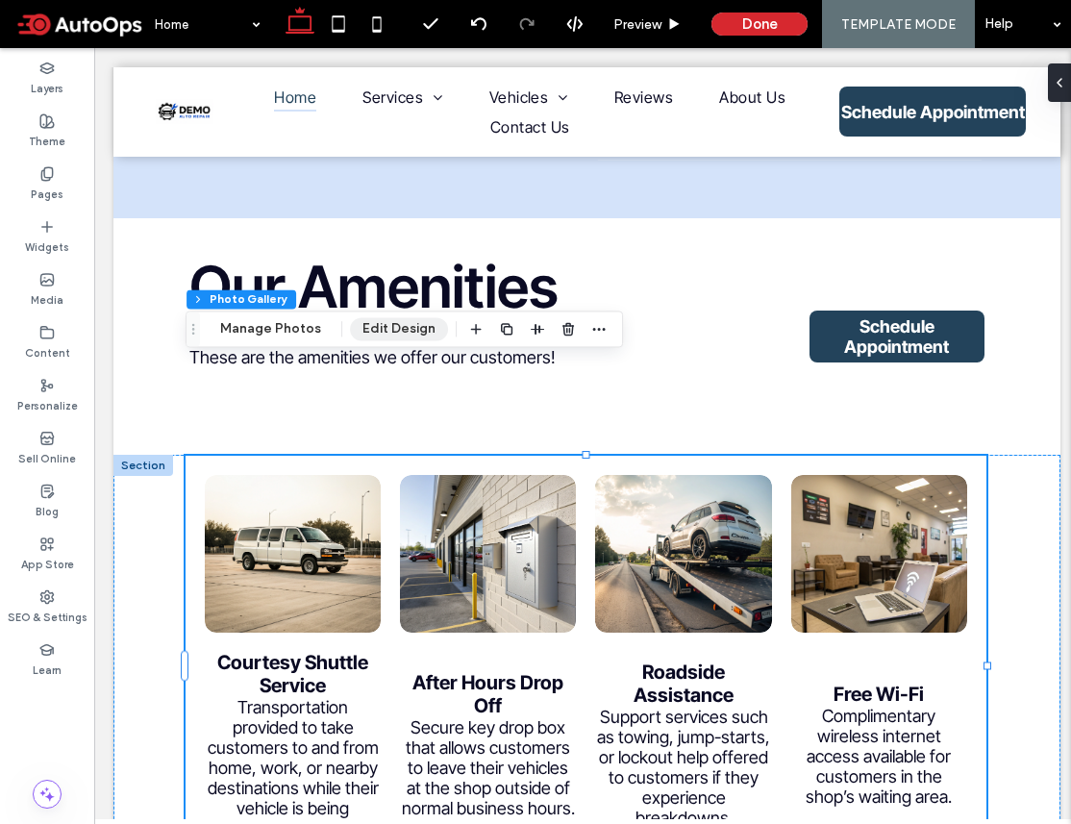
click at [410, 325] on button "Edit Design" at bounding box center [399, 328] width 98 height 23
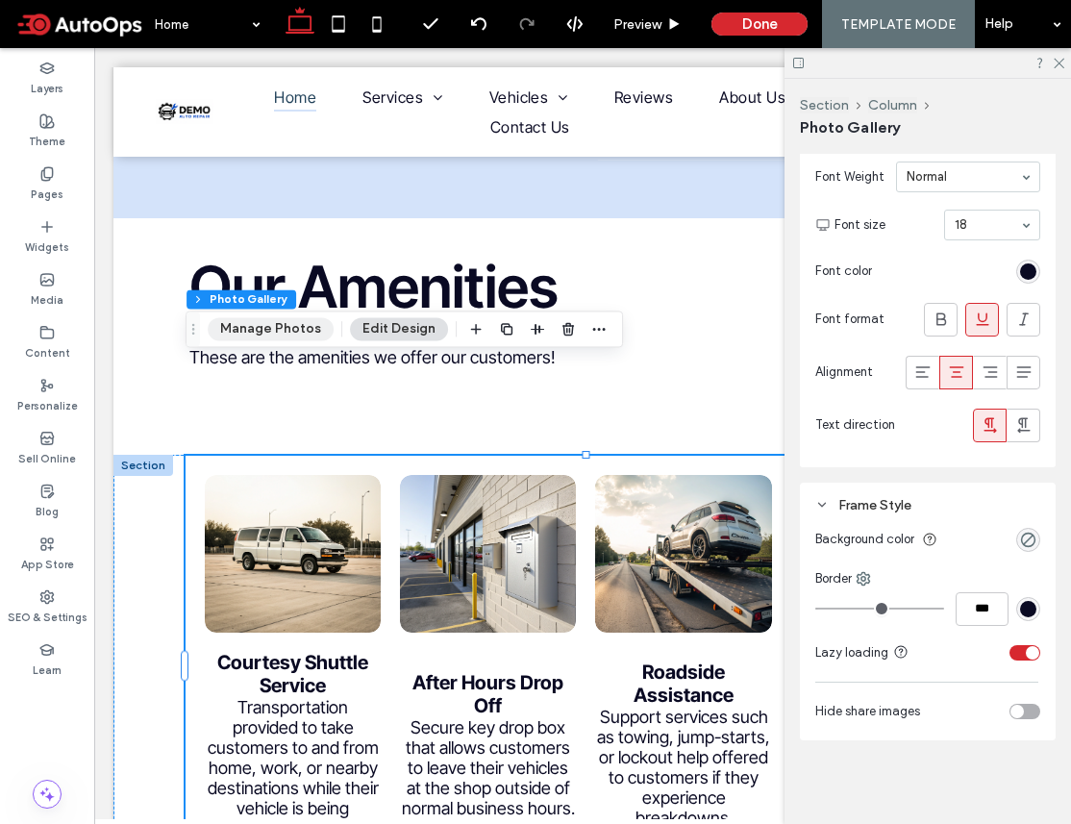
click at [305, 331] on button "Manage Photos" at bounding box center [271, 328] width 126 height 23
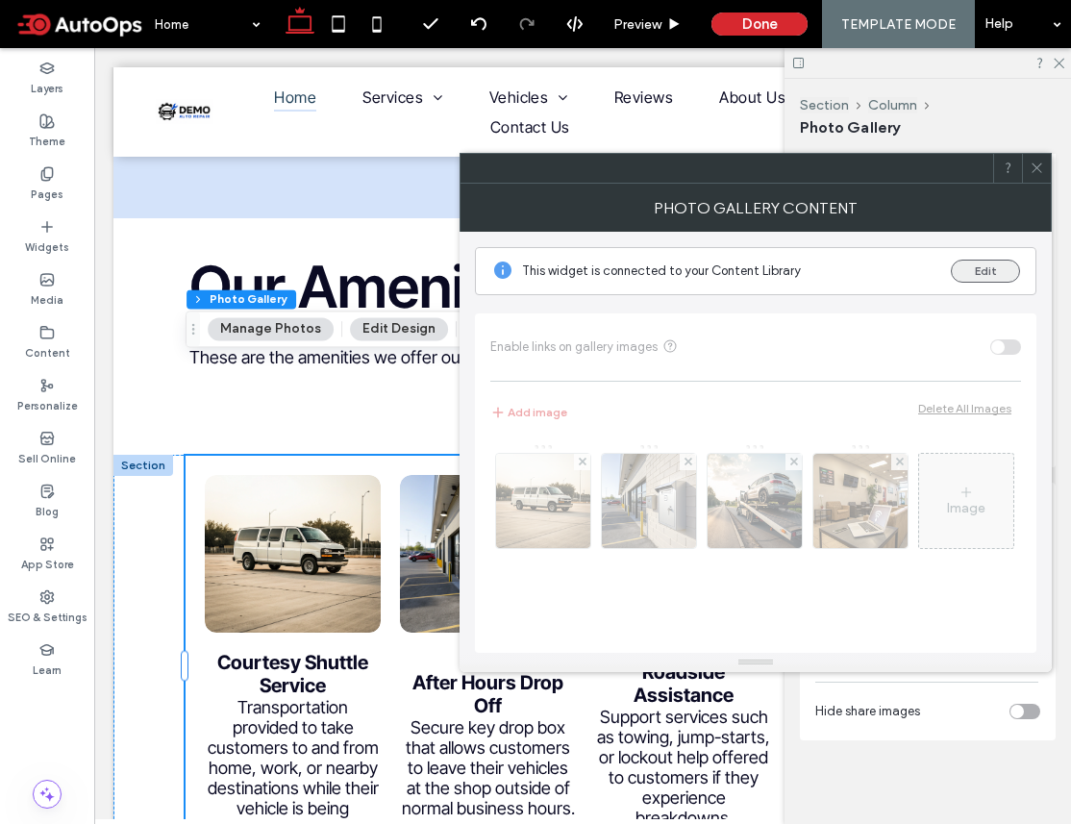
click at [992, 269] on button "Edit" at bounding box center [985, 271] width 69 height 23
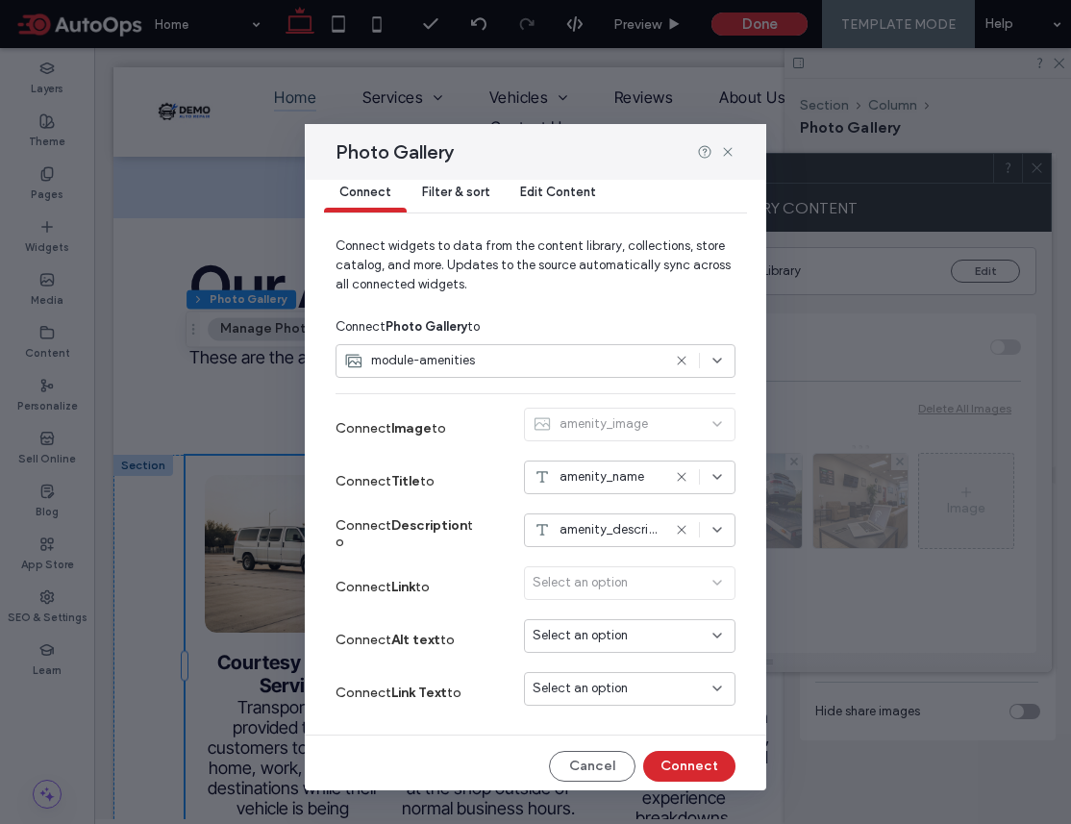
scroll to position [36, 0]
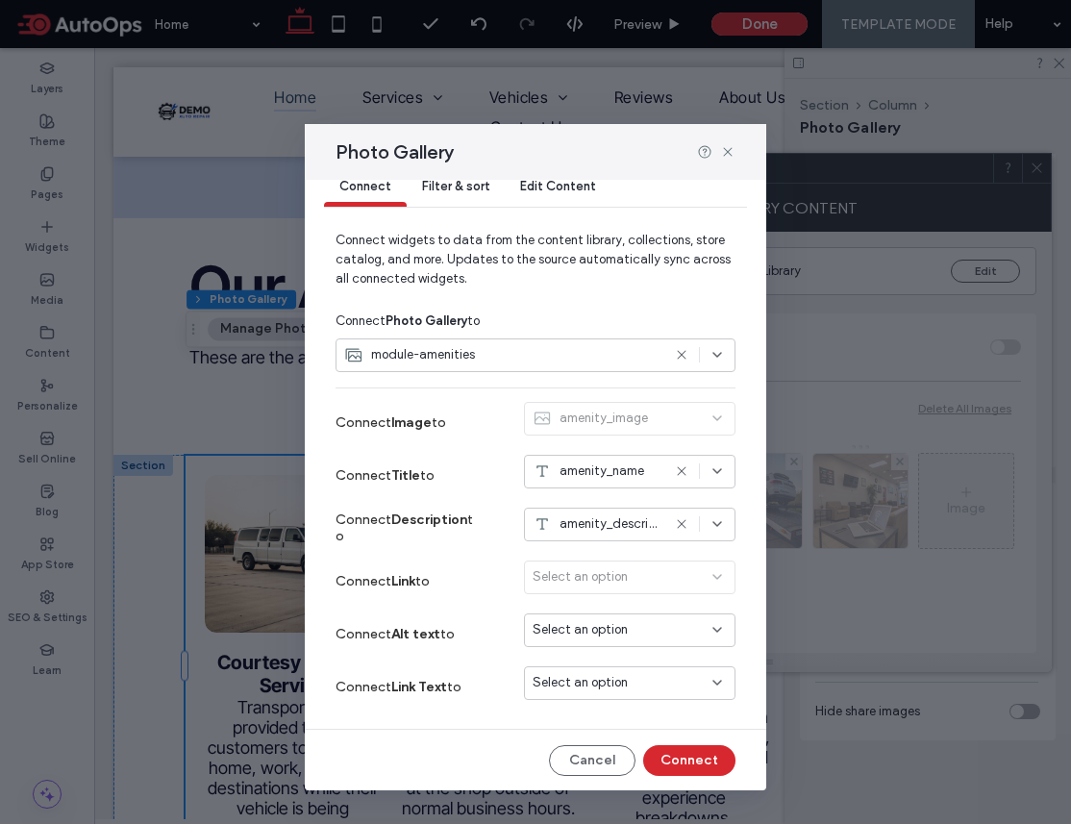
click at [472, 189] on span "Filter & sort" at bounding box center [455, 186] width 67 height 14
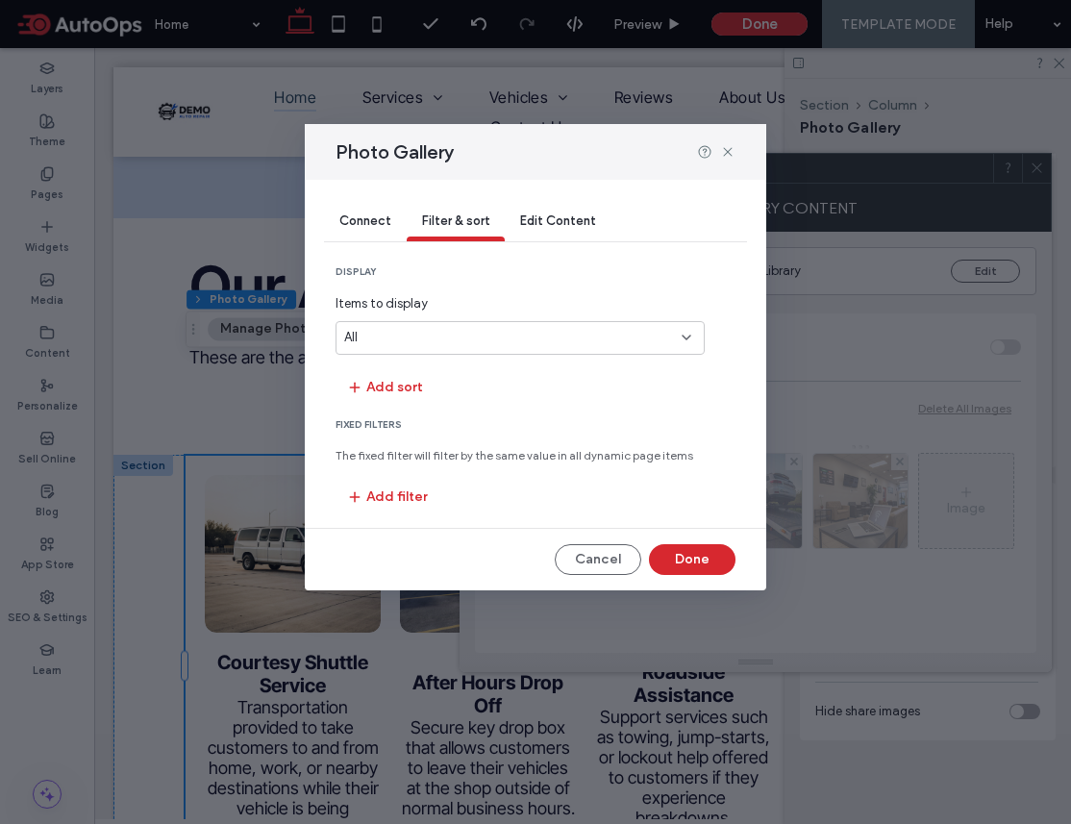
scroll to position [0, 0]
click at [547, 201] on div "Connect Filter & sort Edit Content" at bounding box center [535, 223] width 423 height 86
click at [549, 223] on span "Edit Content" at bounding box center [558, 220] width 76 height 14
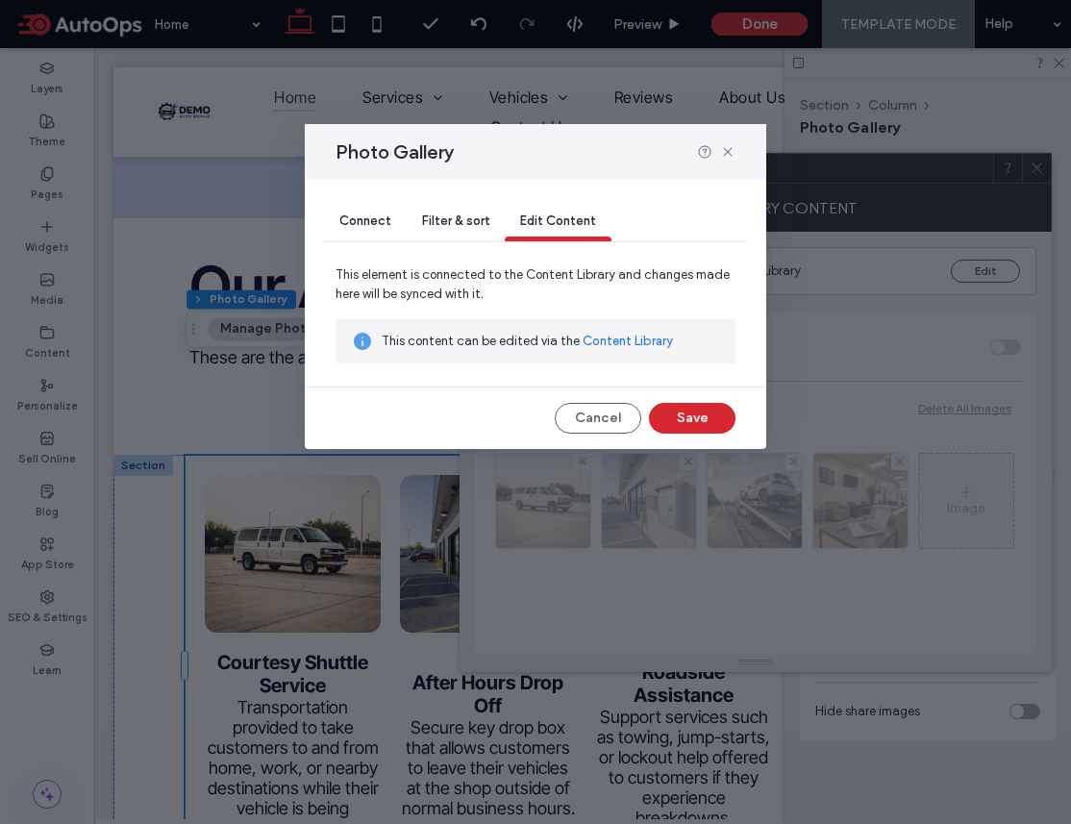
click at [467, 225] on span "Filter & sort" at bounding box center [455, 220] width 67 height 14
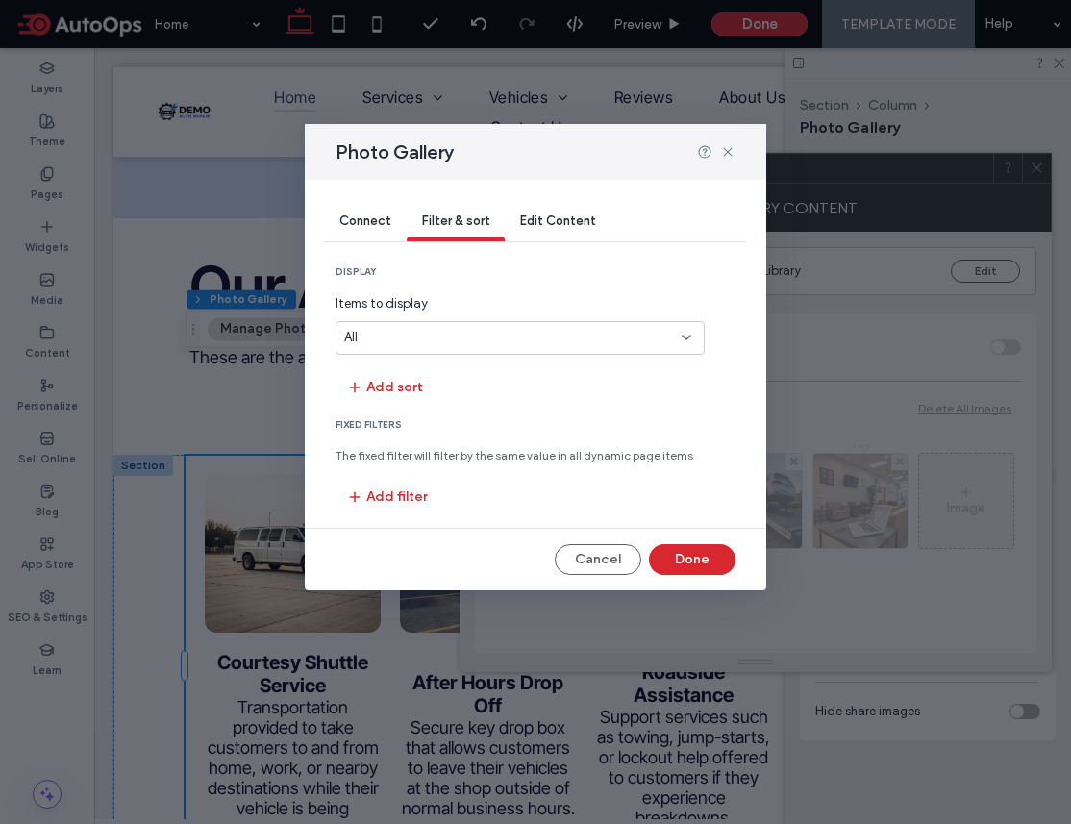
click at [384, 216] on span "Connect" at bounding box center [365, 220] width 52 height 14
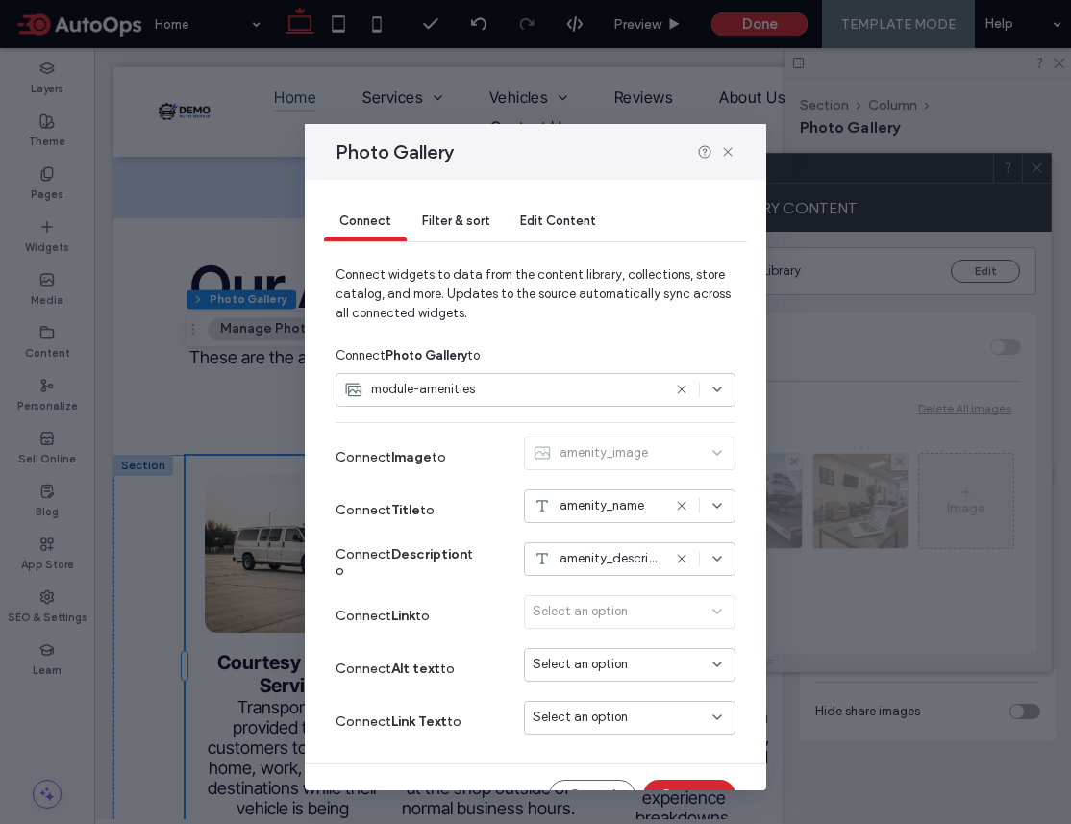
scroll to position [36, 0]
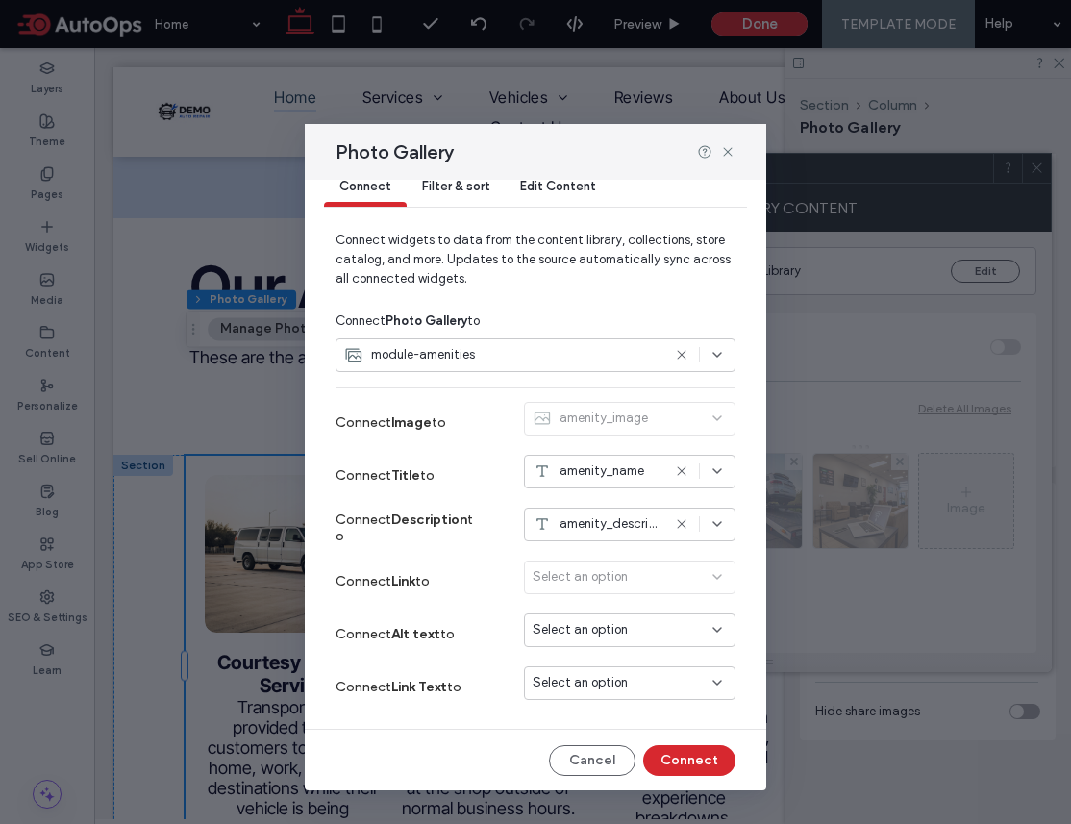
click at [645, 580] on div "Select an option" at bounding box center [629, 580] width 211 height 41
click at [716, 577] on div "Select an option" at bounding box center [629, 580] width 211 height 41
click at [727, 159] on div "Photo Gallery" at bounding box center [535, 152] width 461 height 56
click at [725, 148] on use at bounding box center [727, 151] width 9 height 9
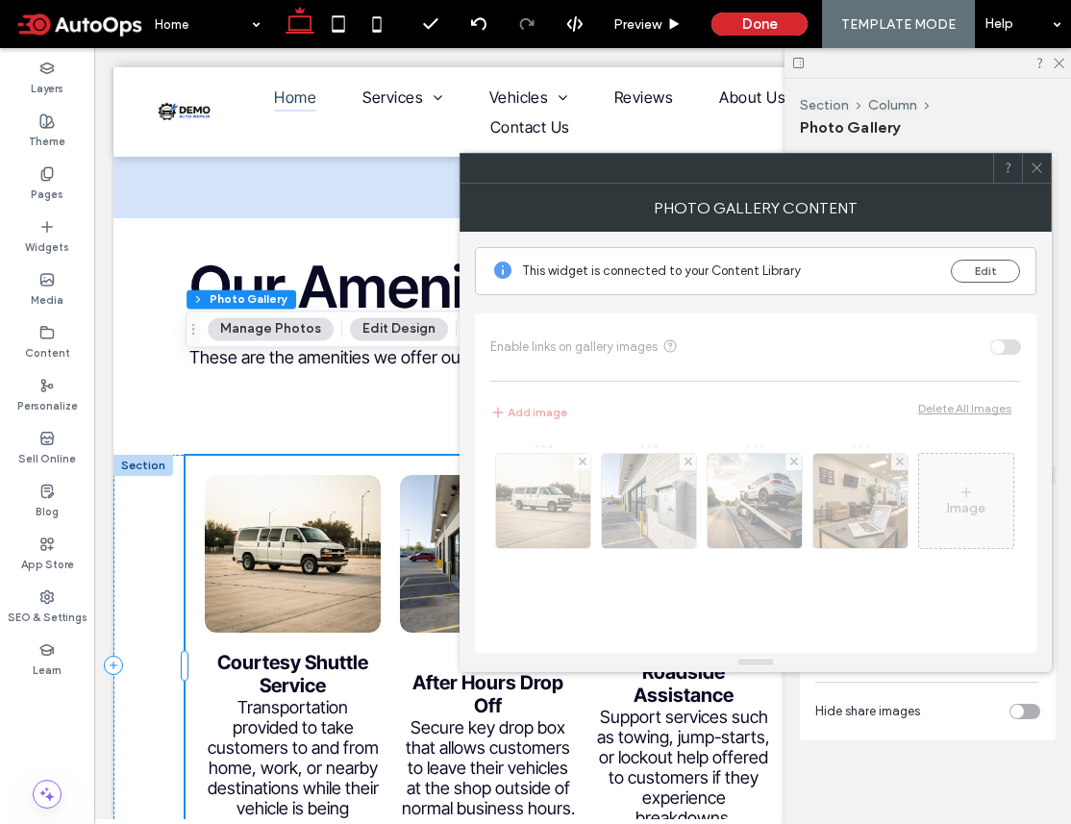
click at [1046, 167] on div at bounding box center [1036, 168] width 29 height 29
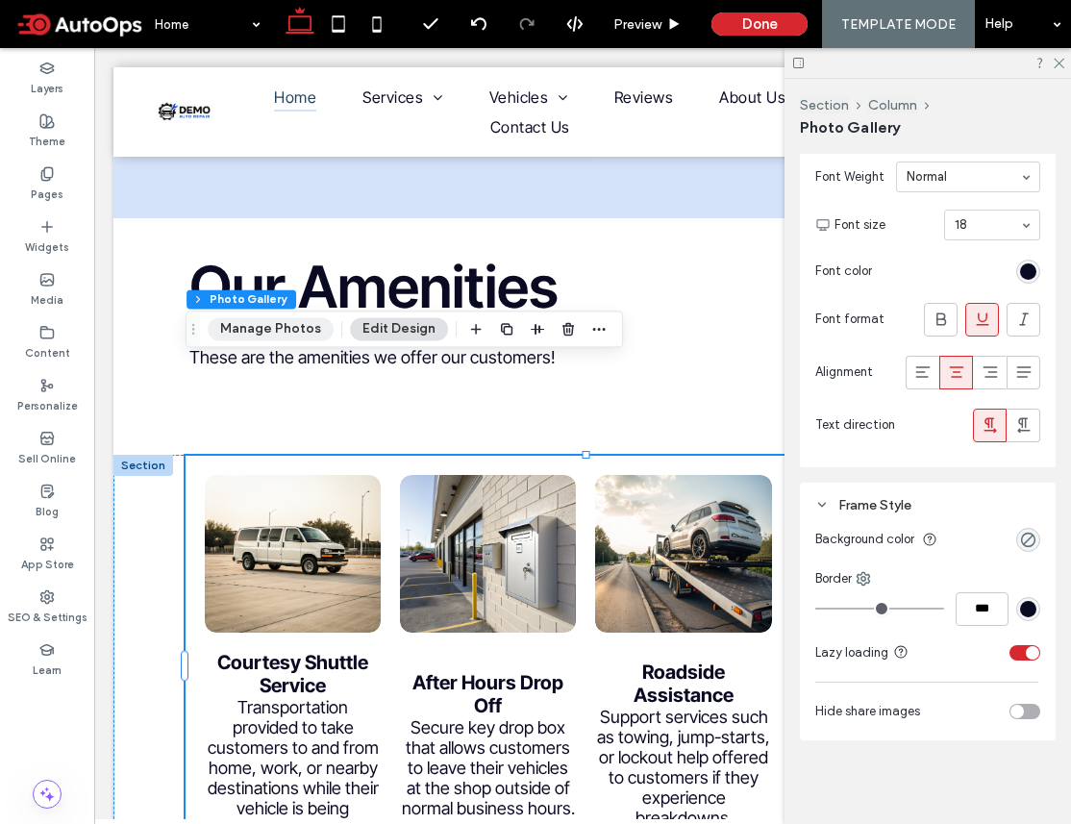
click at [289, 322] on button "Manage Photos" at bounding box center [271, 328] width 126 height 23
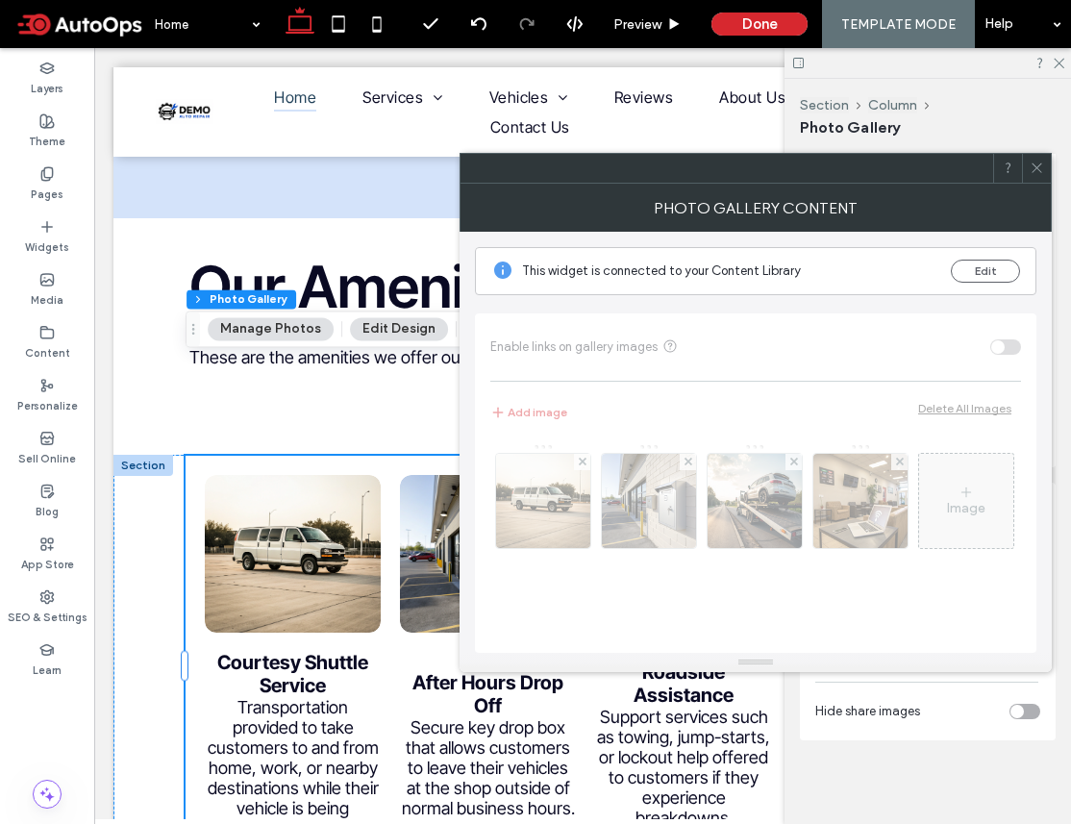
click at [367, 326] on button "Edit Design" at bounding box center [399, 328] width 98 height 23
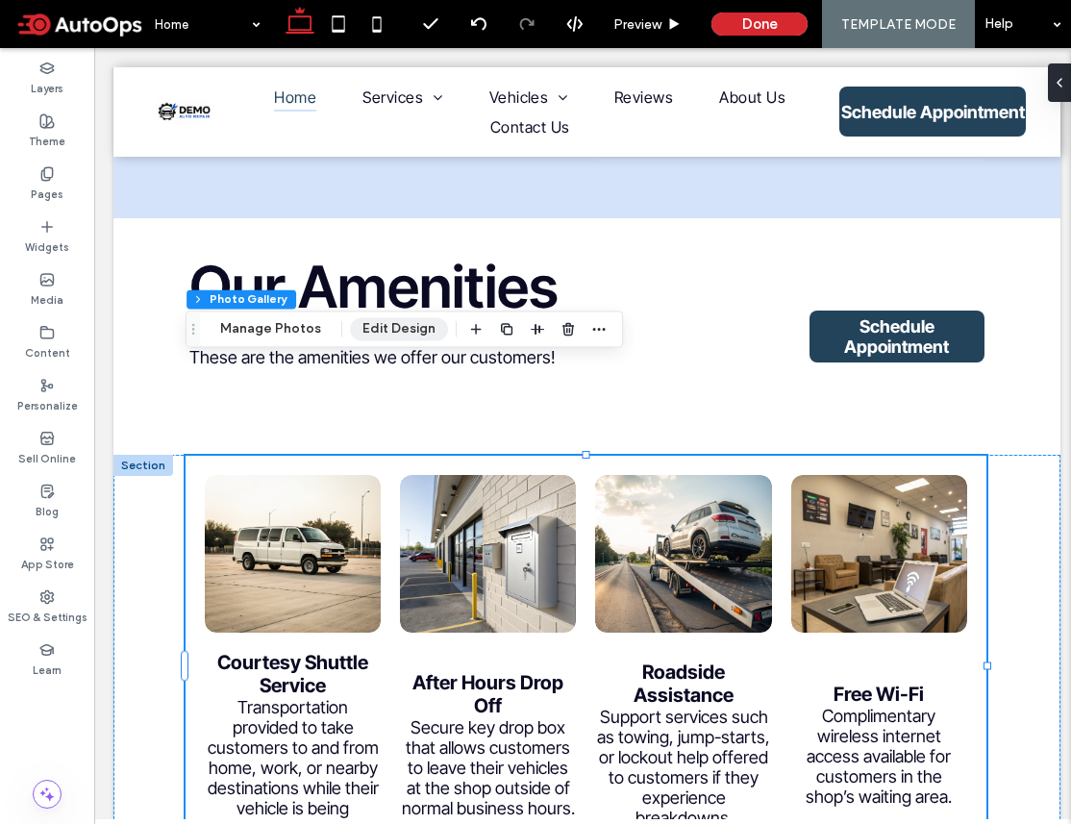
click at [367, 326] on button "Edit Design" at bounding box center [399, 328] width 98 height 23
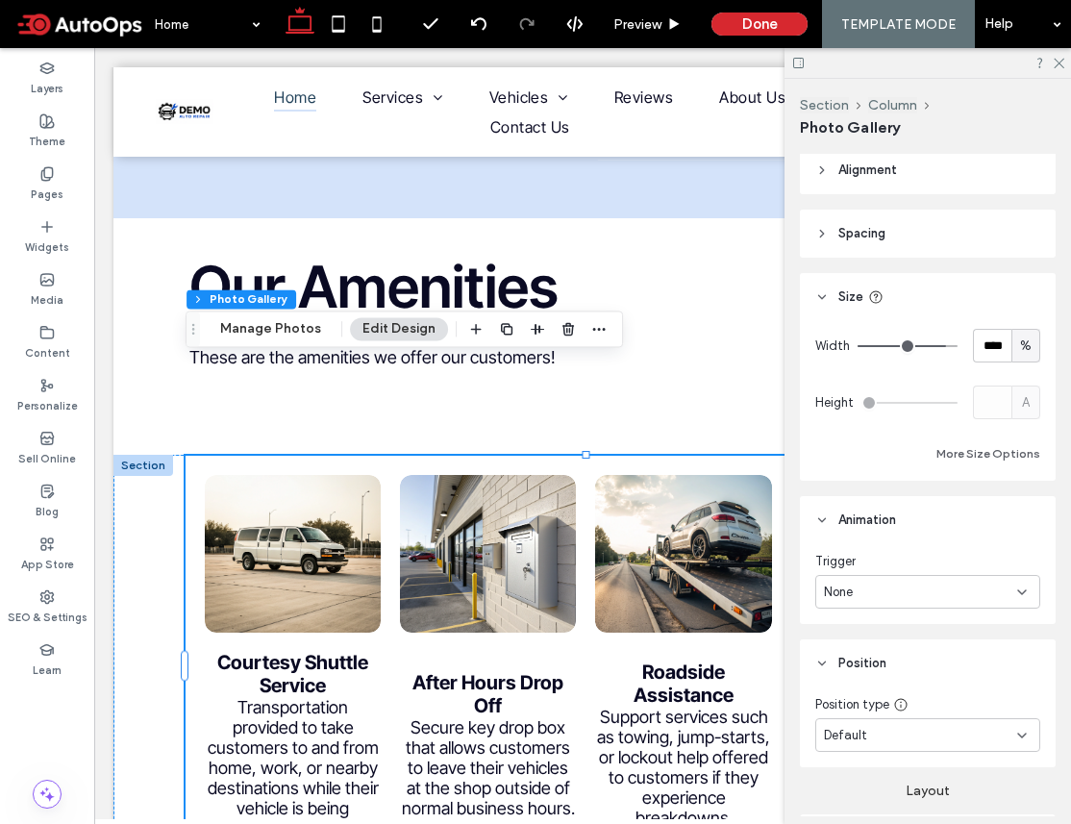
scroll to position [0, 0]
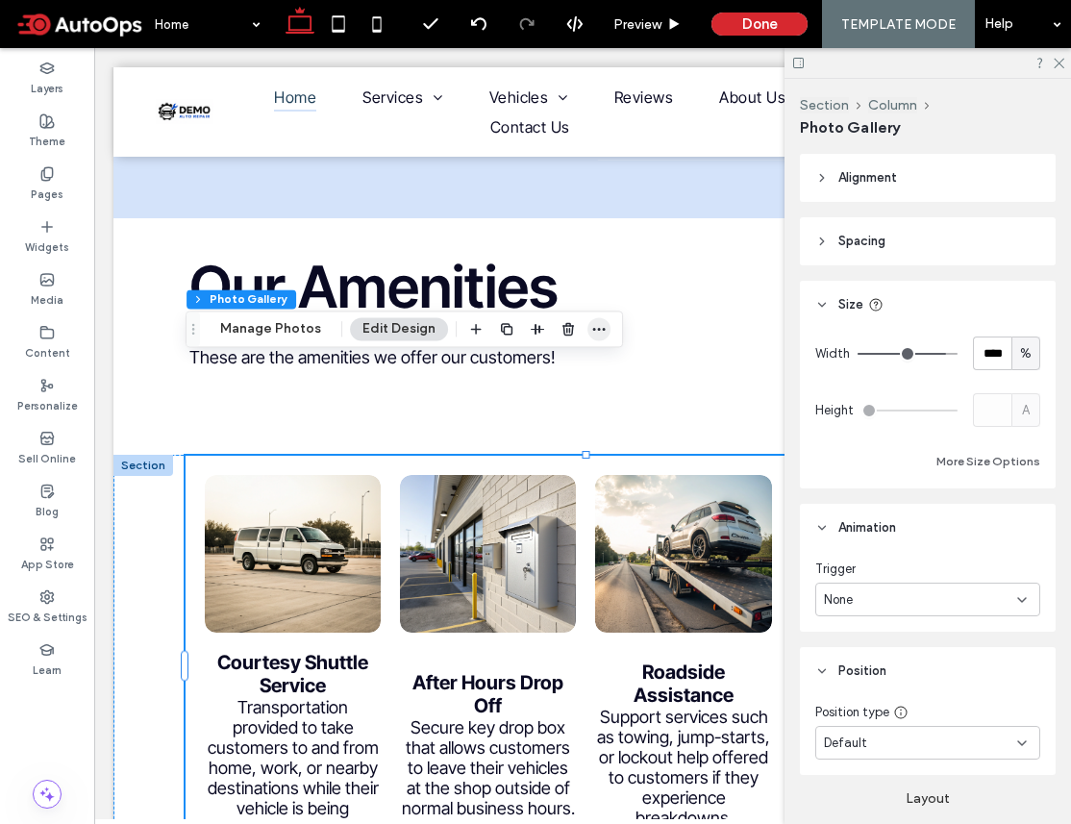
click at [591, 332] on icon "button" at bounding box center [598, 328] width 15 height 15
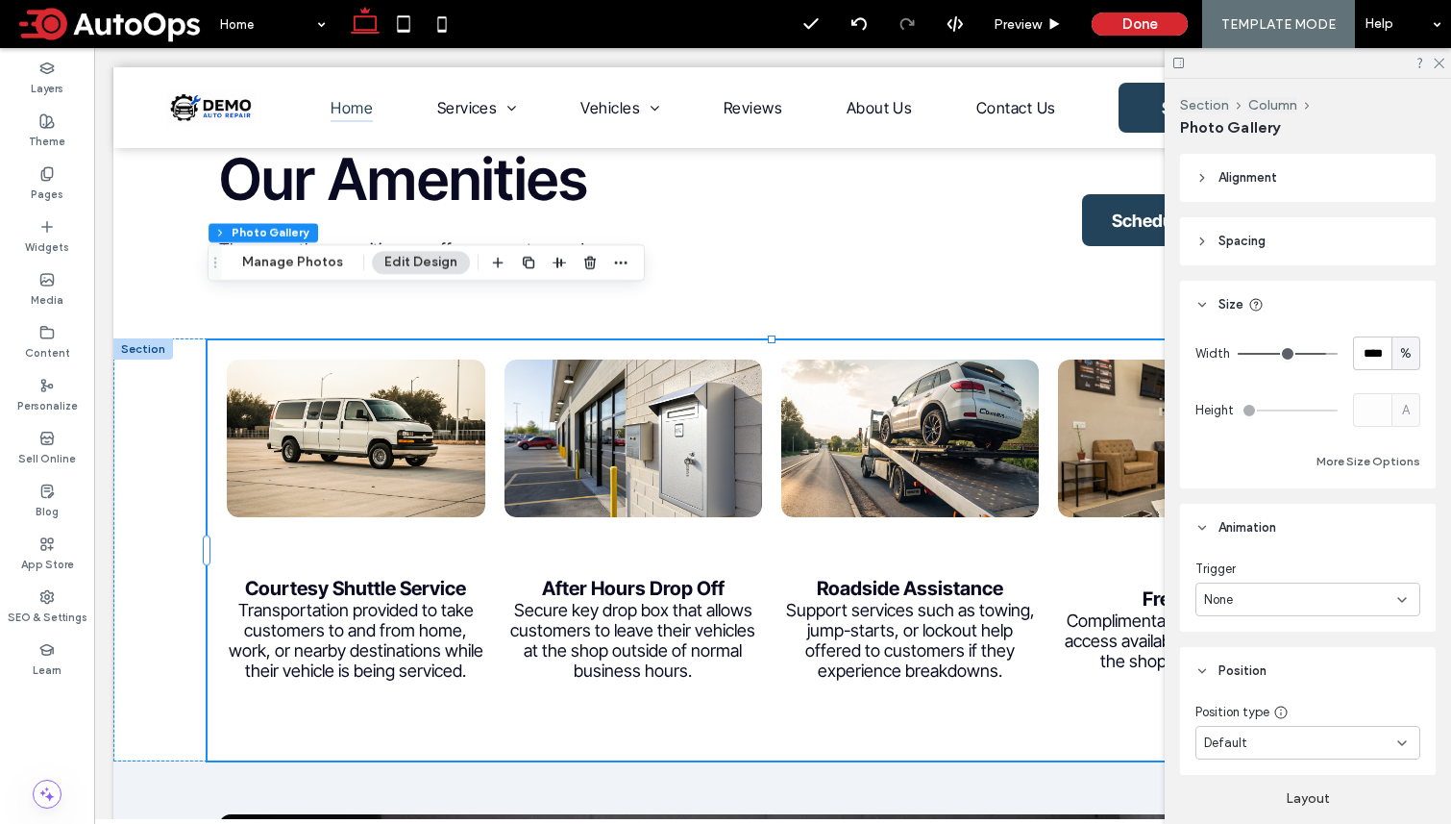
click at [1070, 234] on span "Spacing" at bounding box center [1242, 241] width 47 height 19
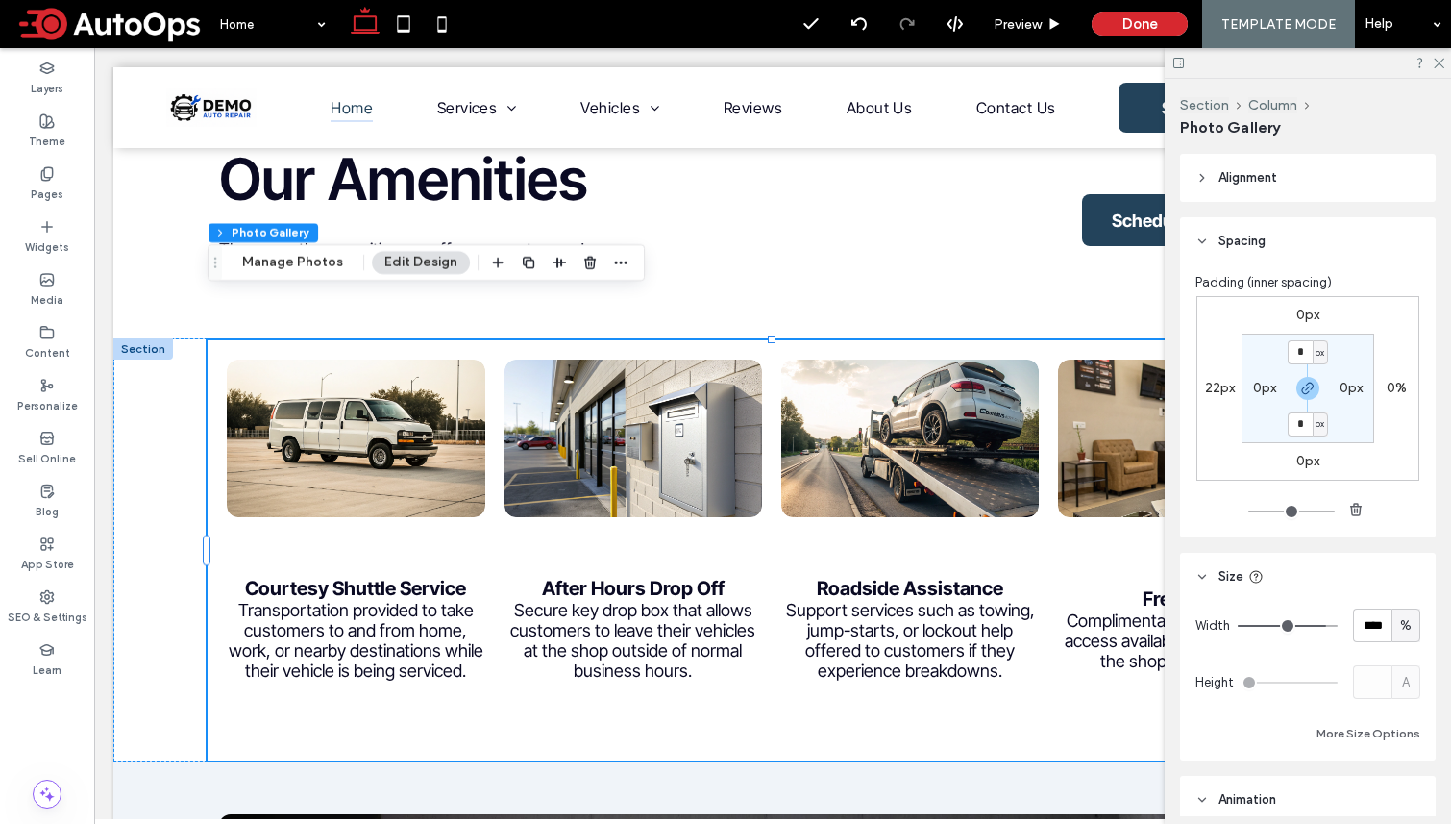
click at [1070, 177] on span "Alignment" at bounding box center [1248, 177] width 59 height 19
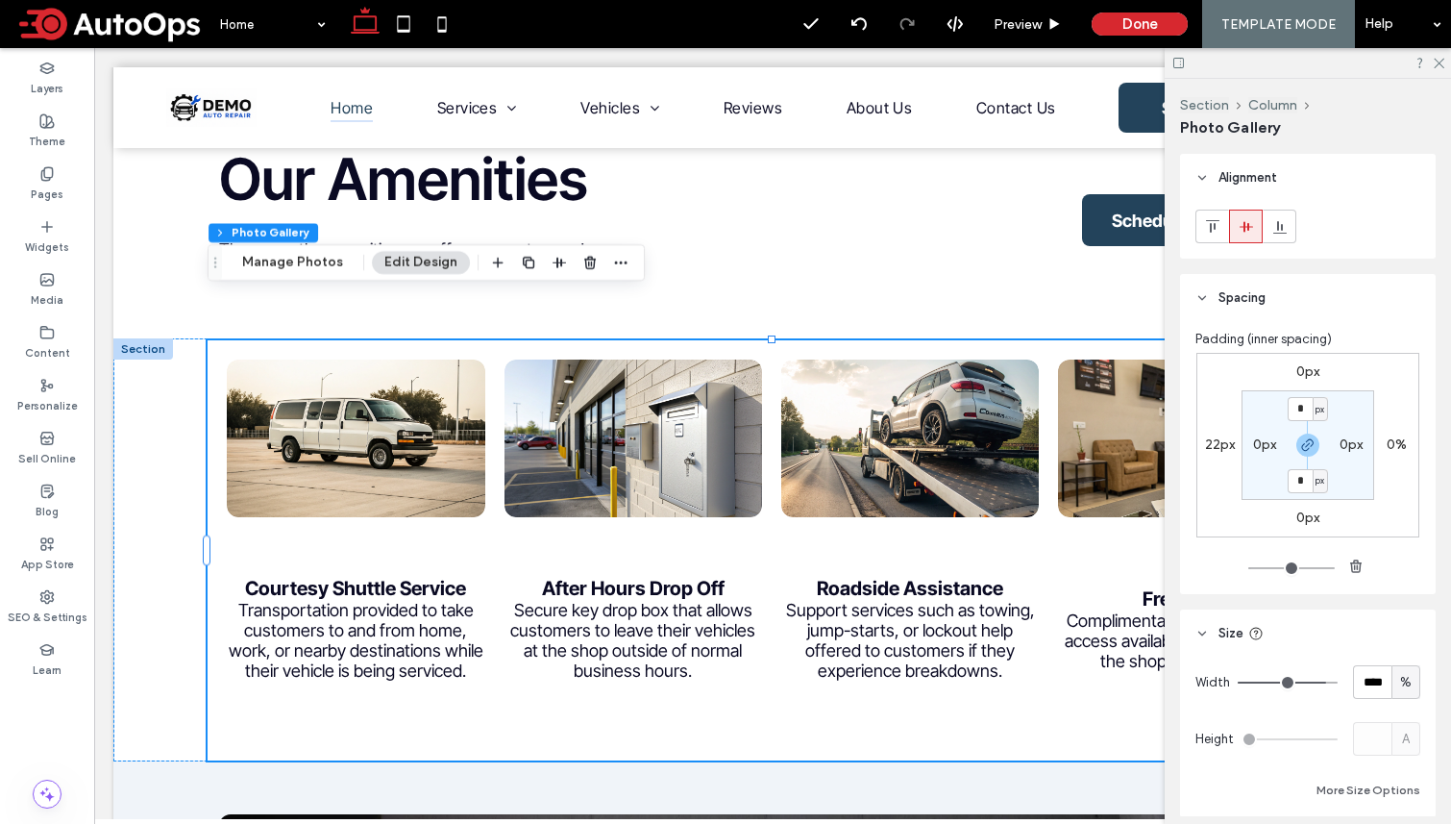
click at [1070, 177] on header "Alignment" at bounding box center [1308, 178] width 256 height 48
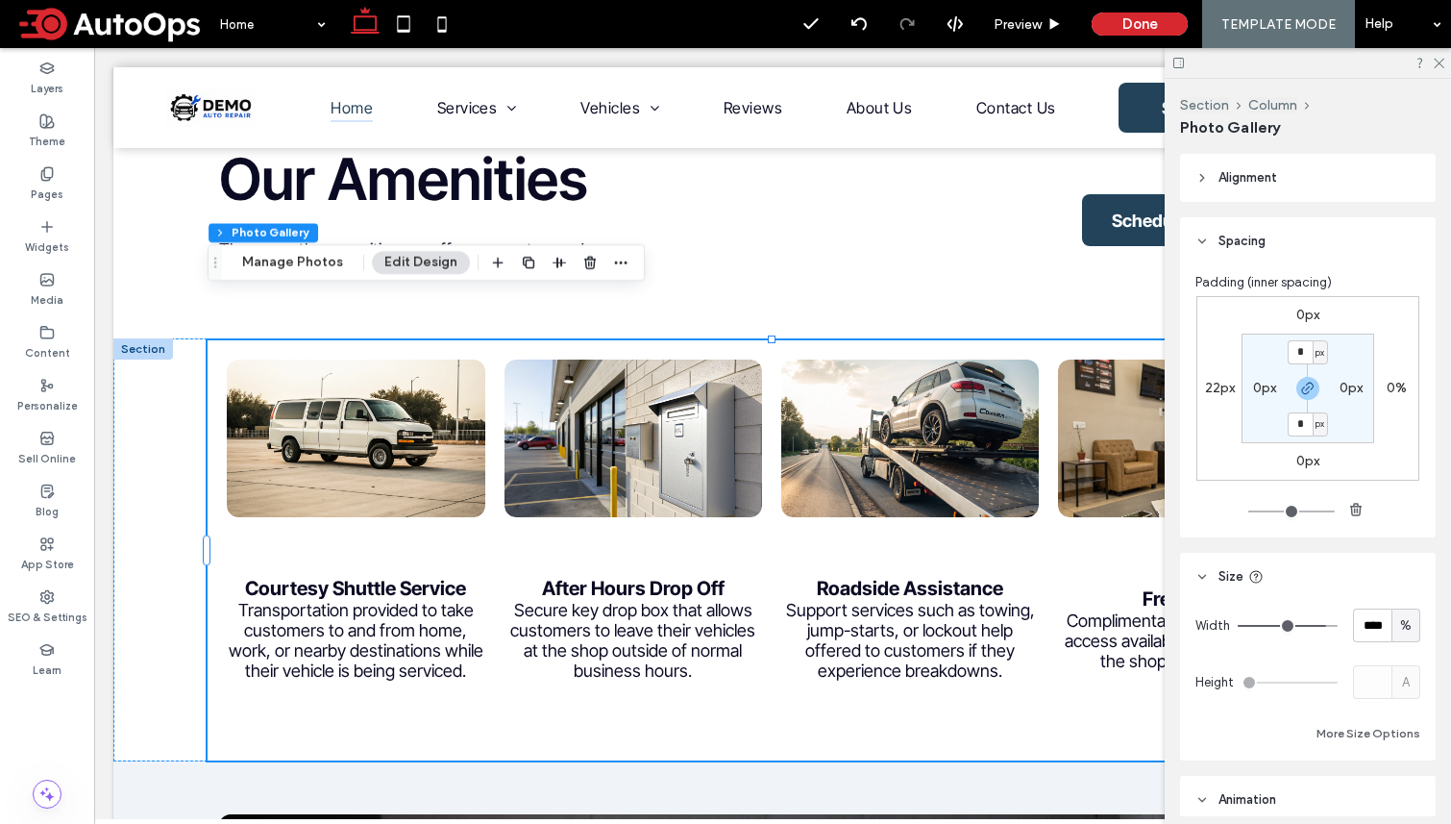
click at [1070, 224] on header "Spacing" at bounding box center [1308, 241] width 256 height 48
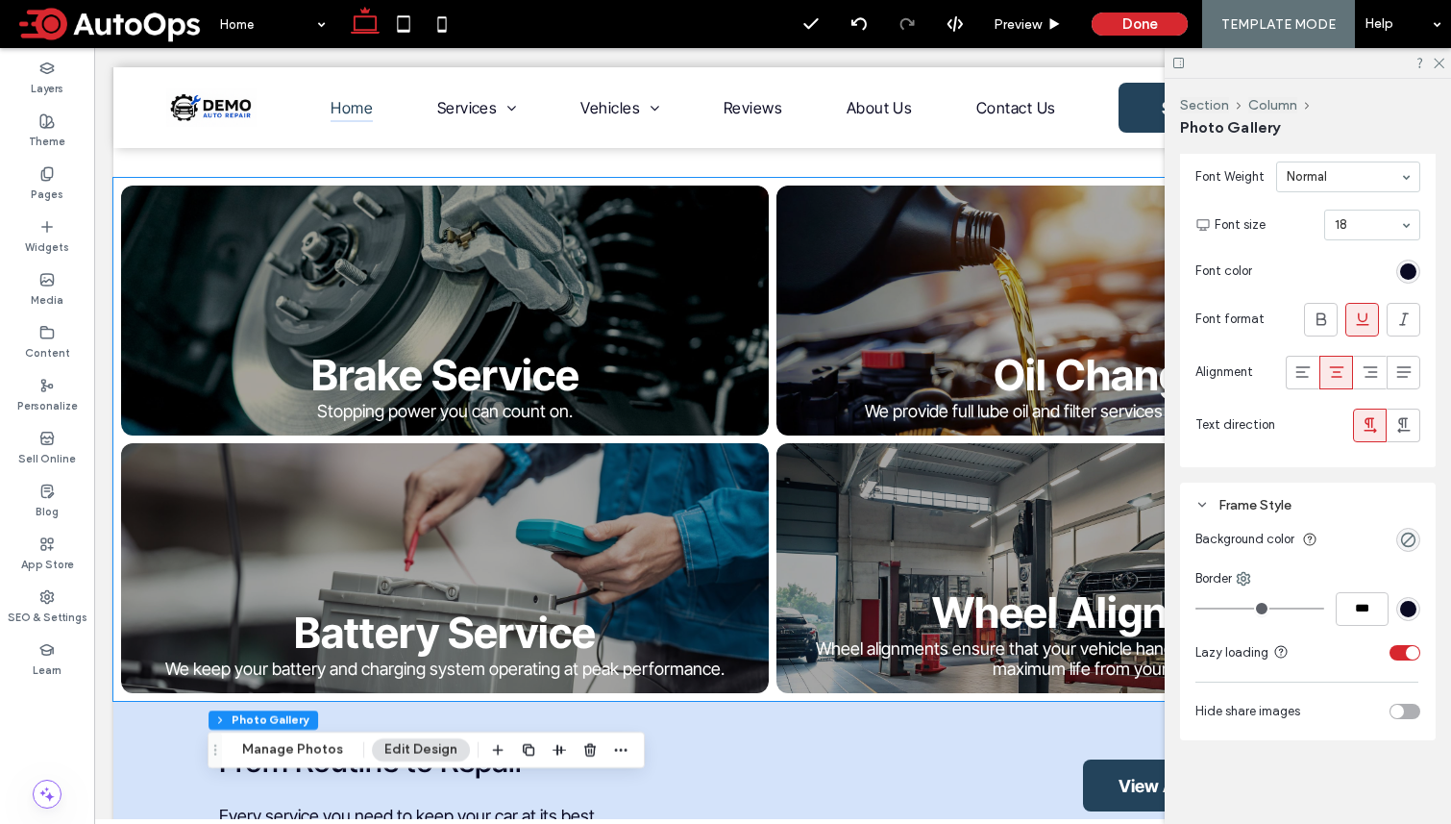
scroll to position [915, 0]
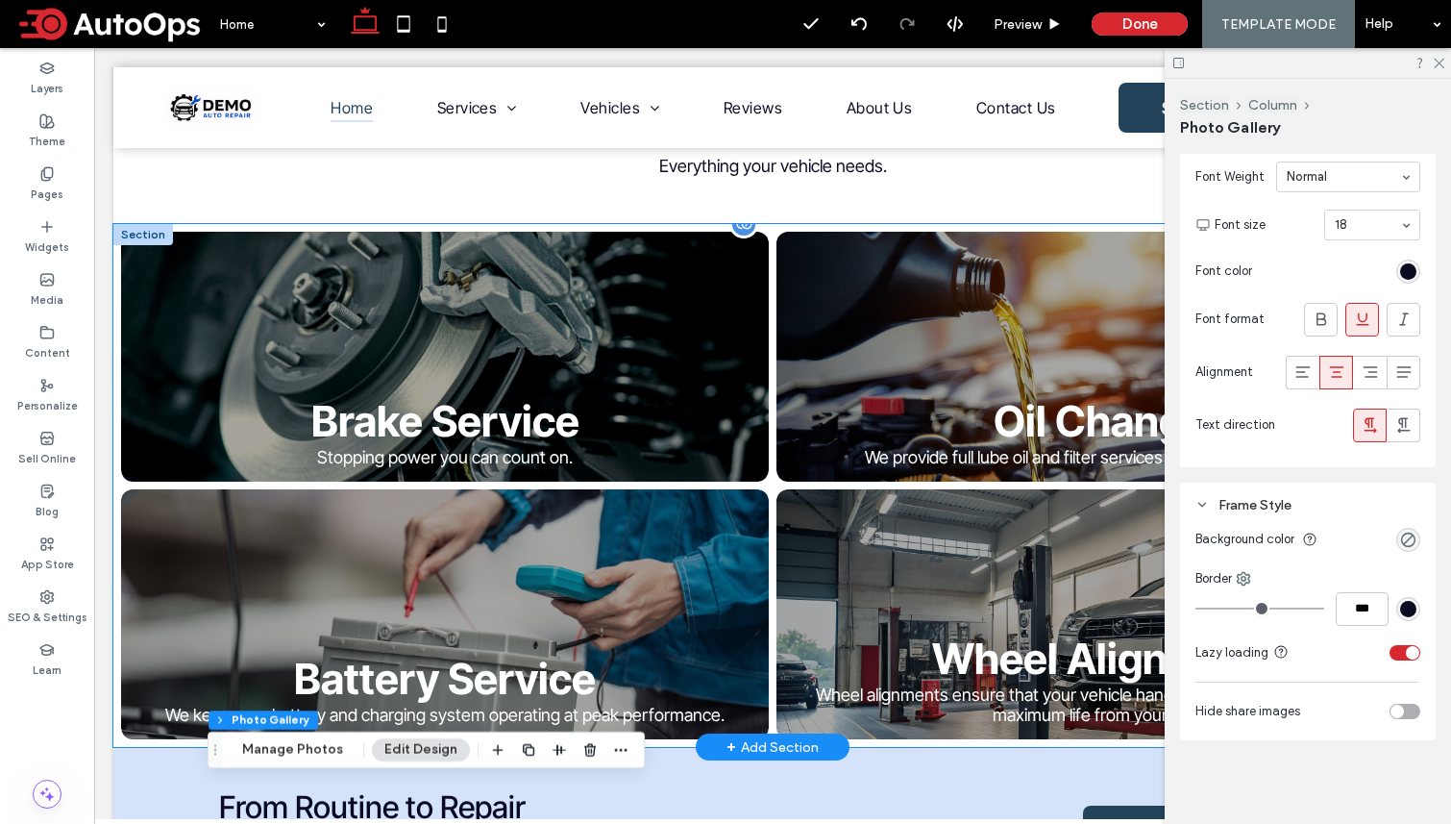
click at [611, 403] on link at bounding box center [445, 356] width 686 height 265
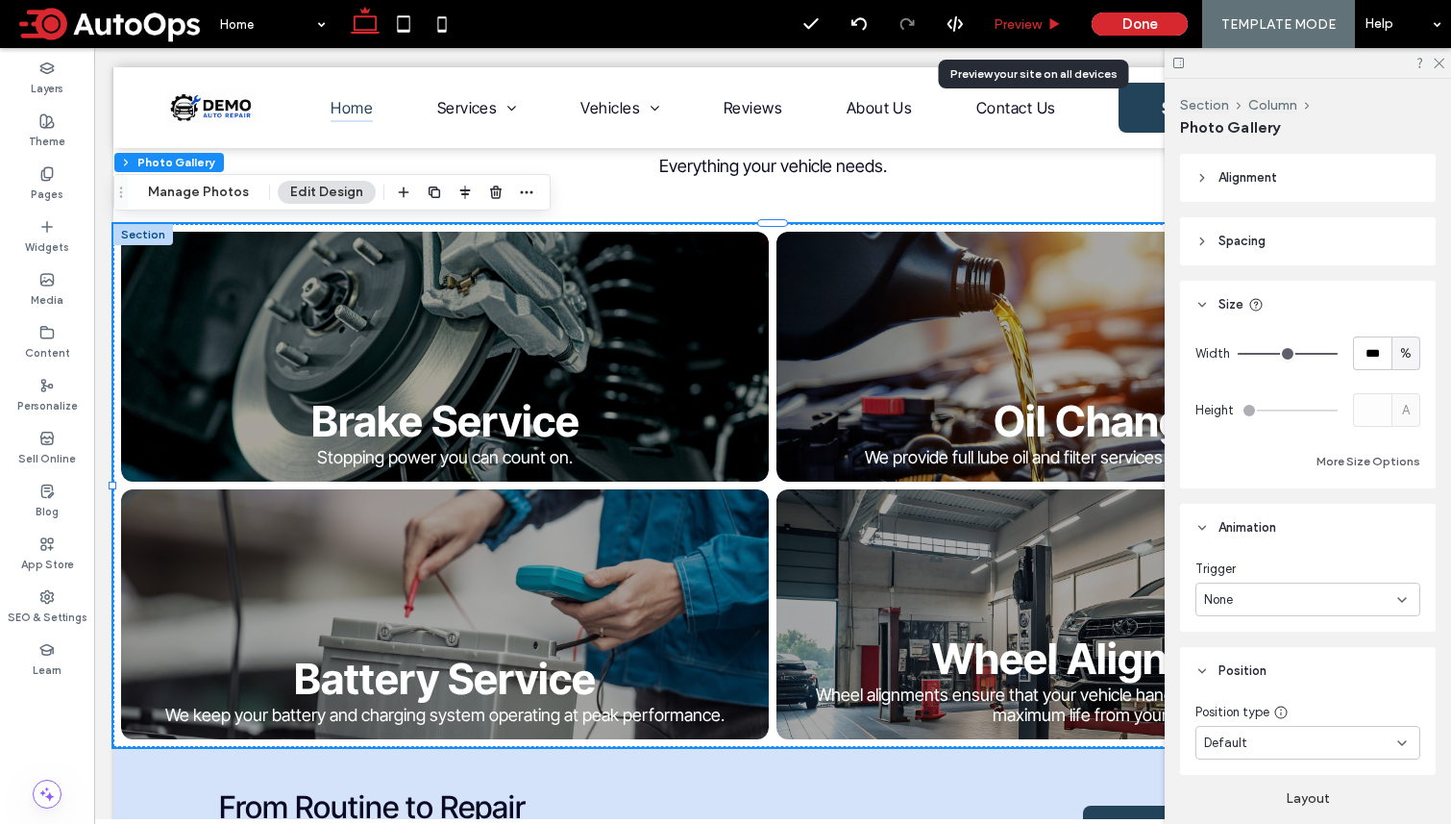
click at [1036, 29] on span "Preview" at bounding box center [1018, 24] width 48 height 16
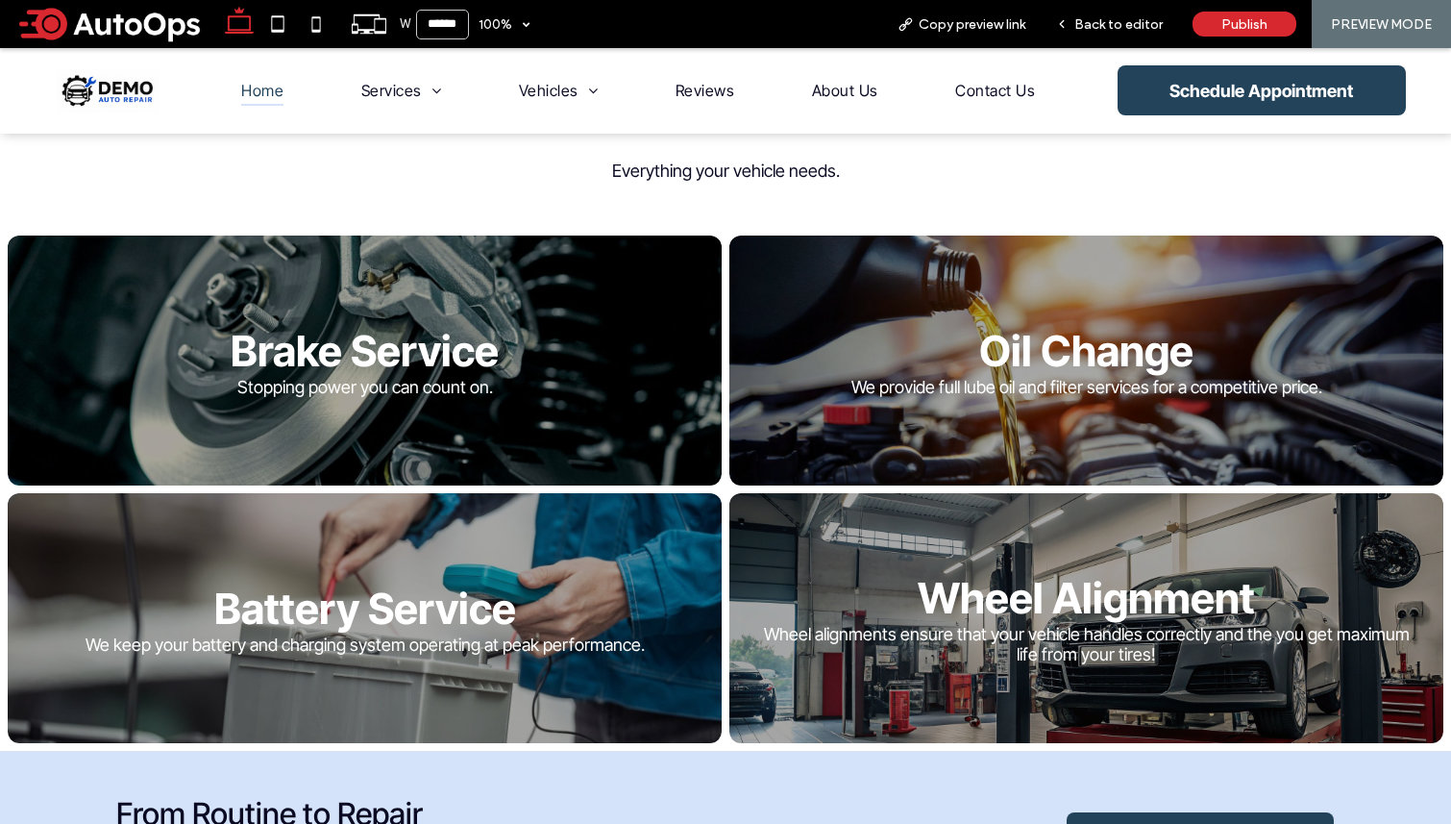
scroll to position [901, 0]
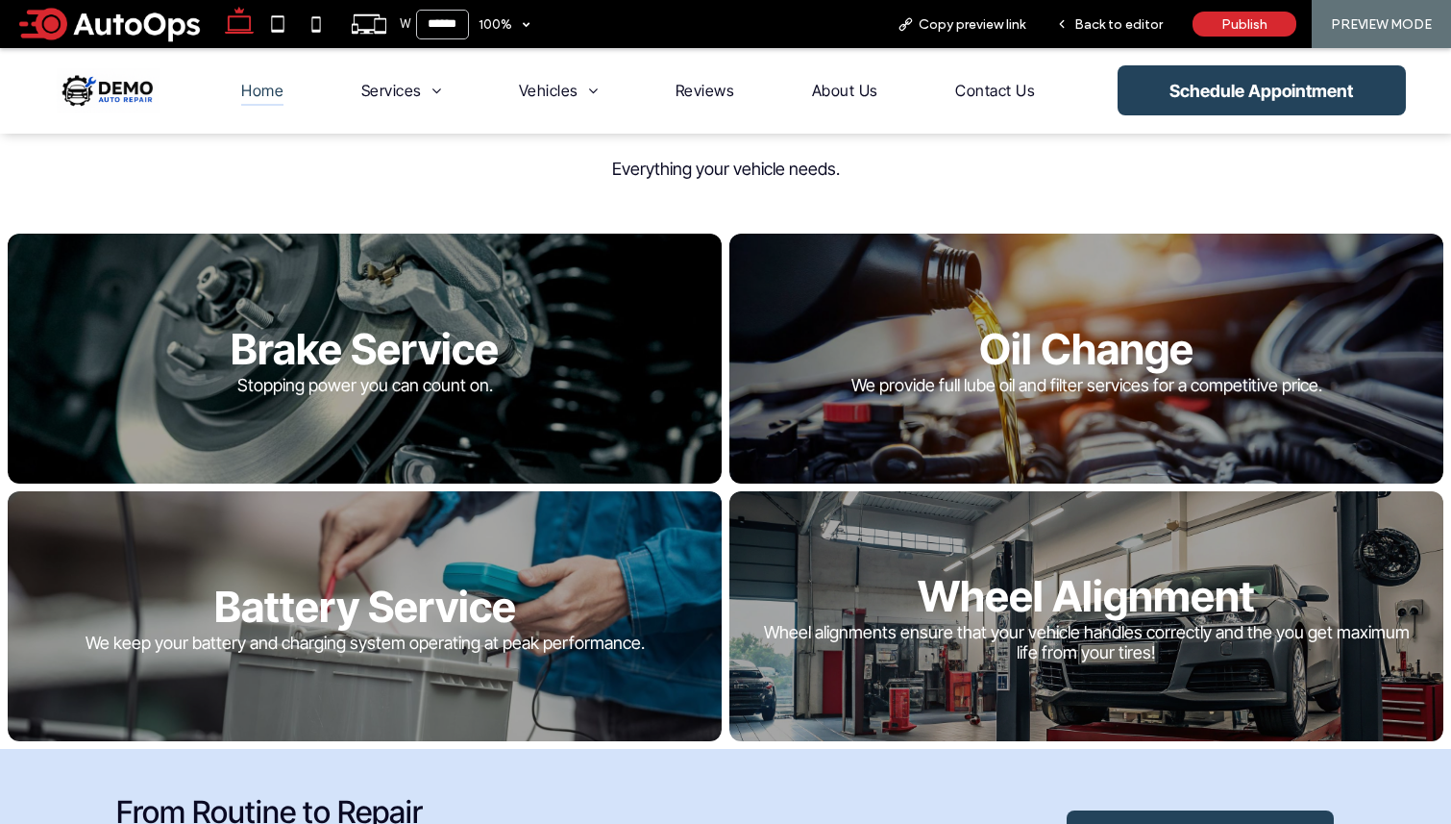
click at [513, 353] on link at bounding box center [365, 358] width 757 height 265
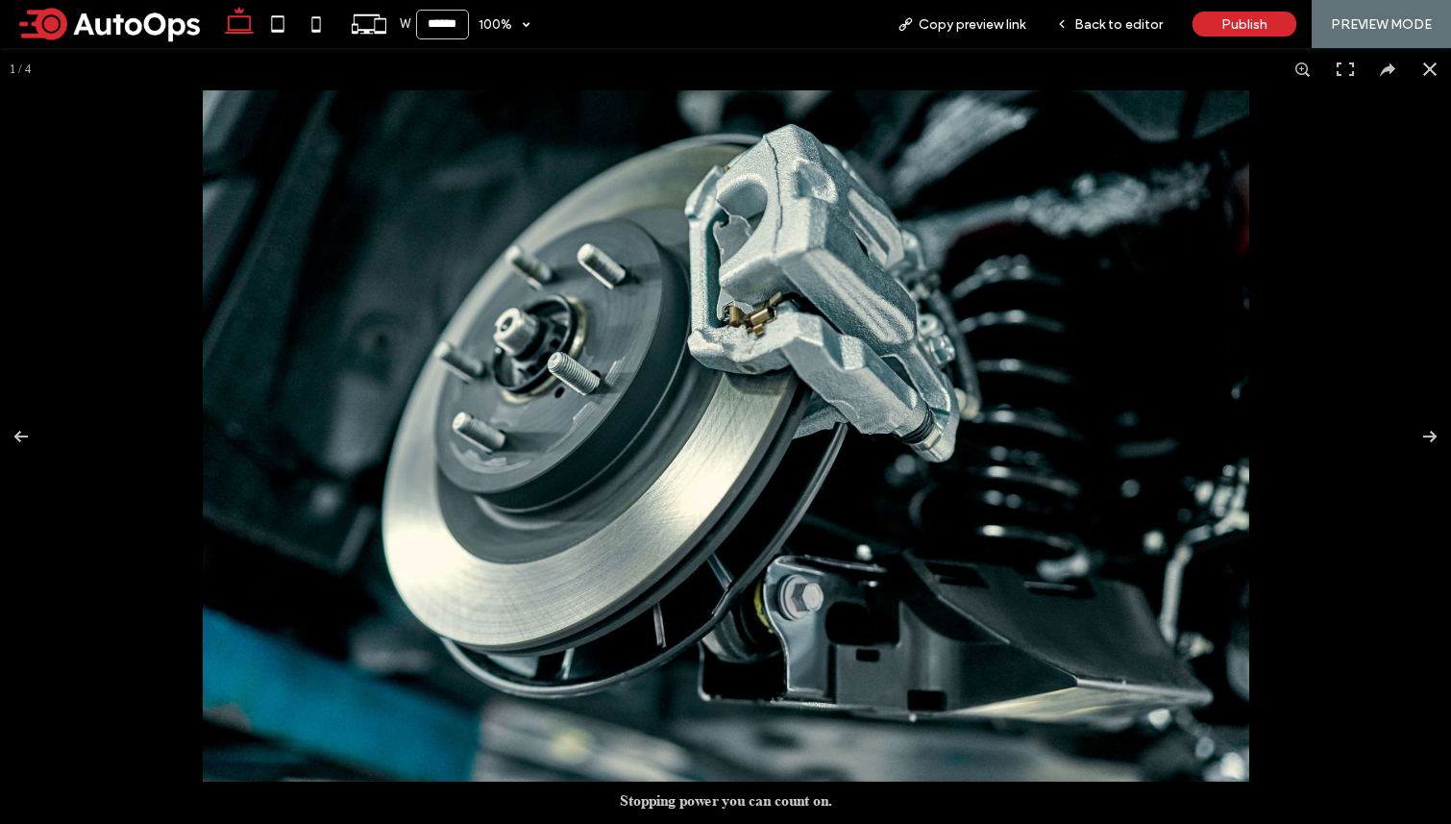
click at [604, 350] on img at bounding box center [726, 435] width 1047 height 691
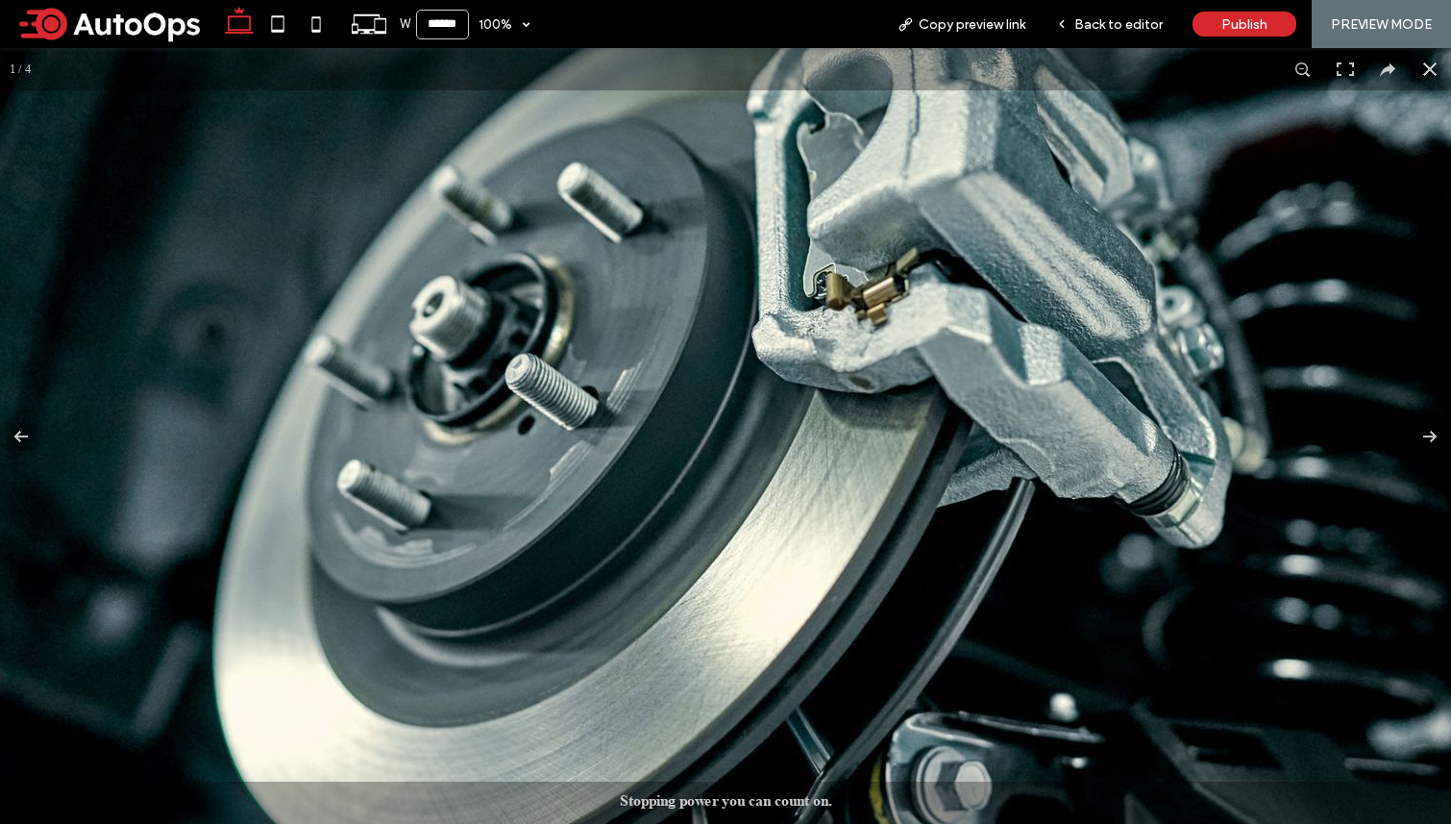
click at [1070, 149] on img at bounding box center [820, 501] width 1846 height 1219
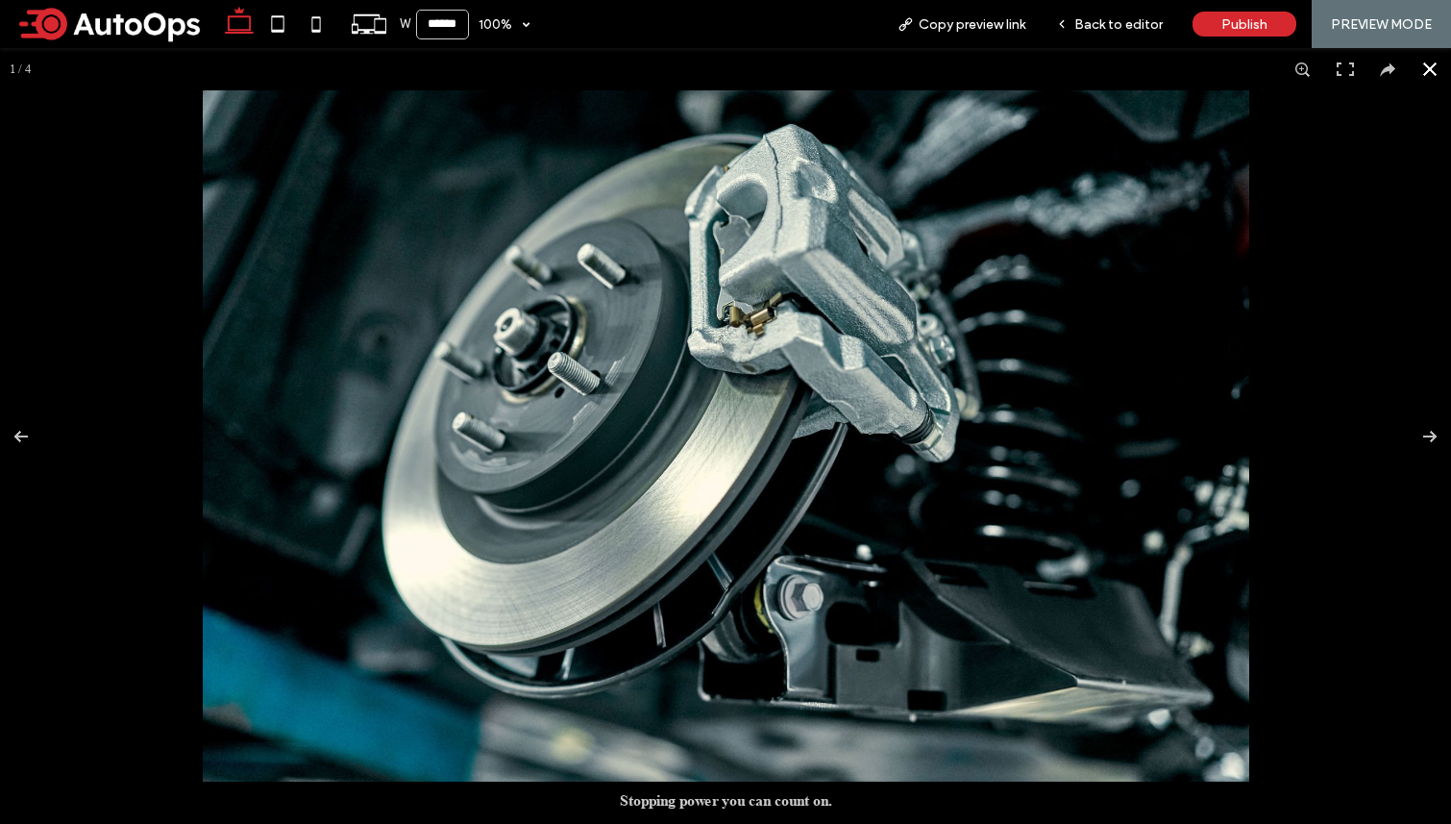
click at [1070, 70] on button at bounding box center [1430, 69] width 42 height 42
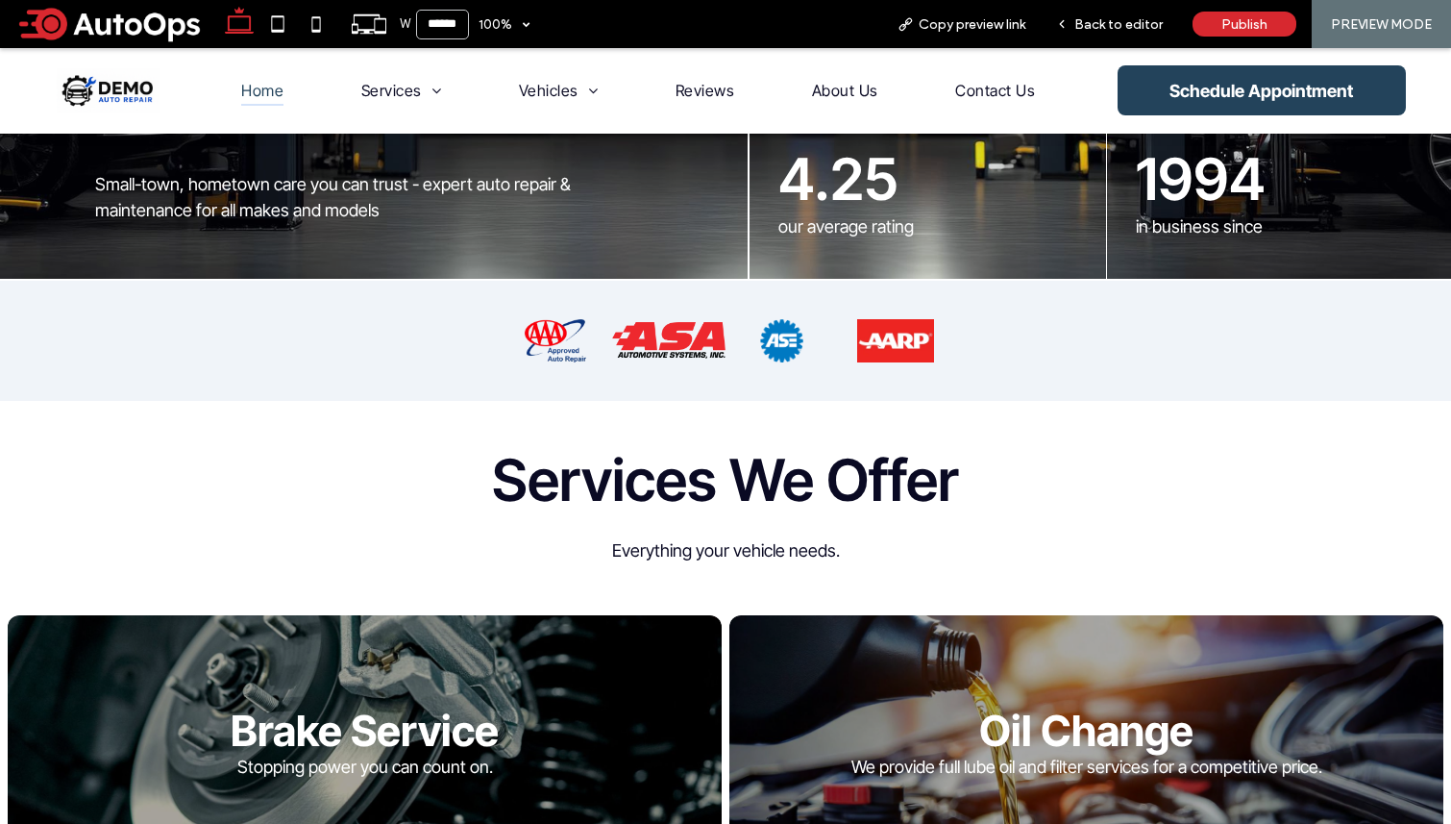
scroll to position [0, 0]
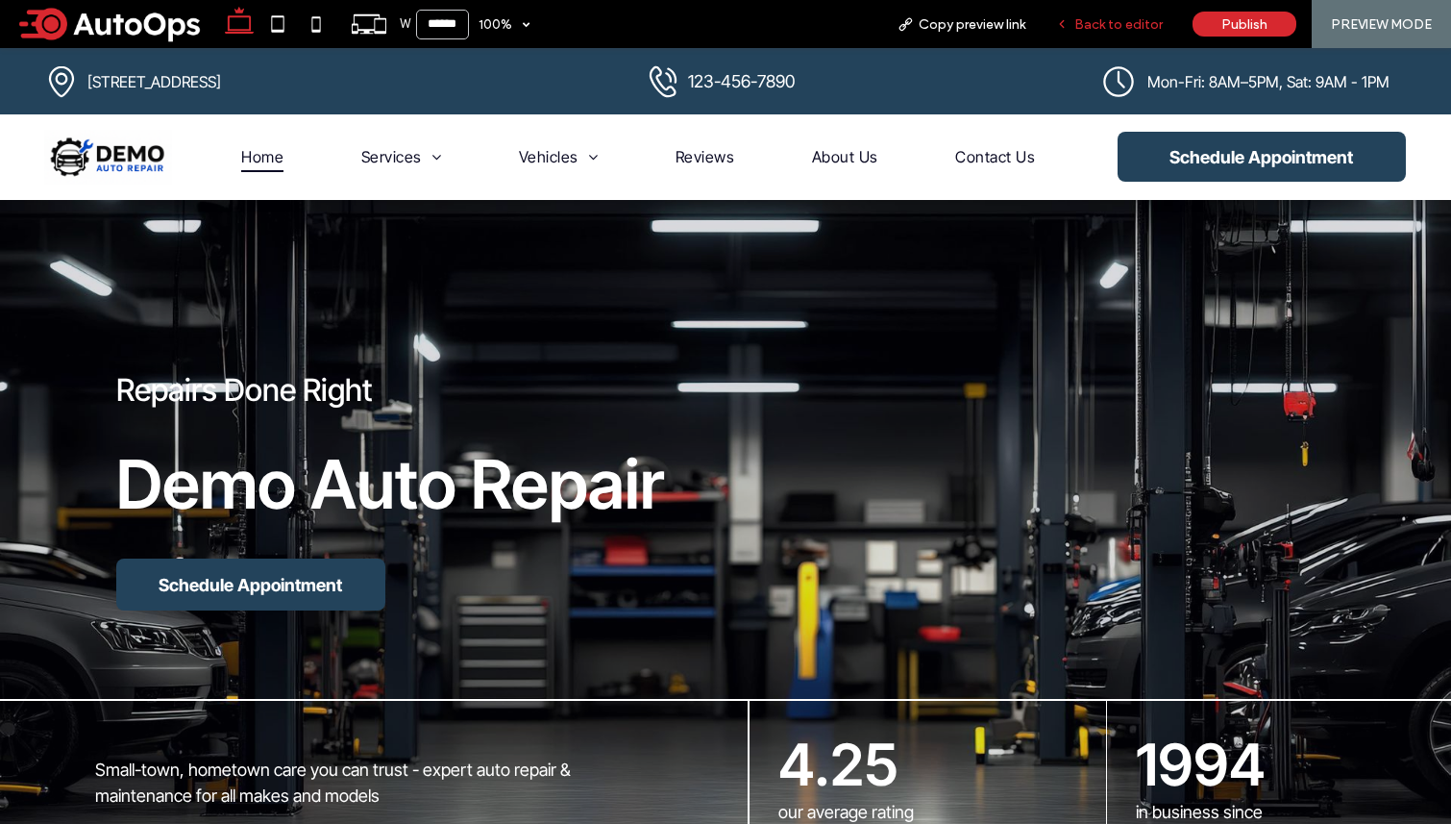
click at [1070, 26] on span "Back to editor" at bounding box center [1119, 24] width 88 height 16
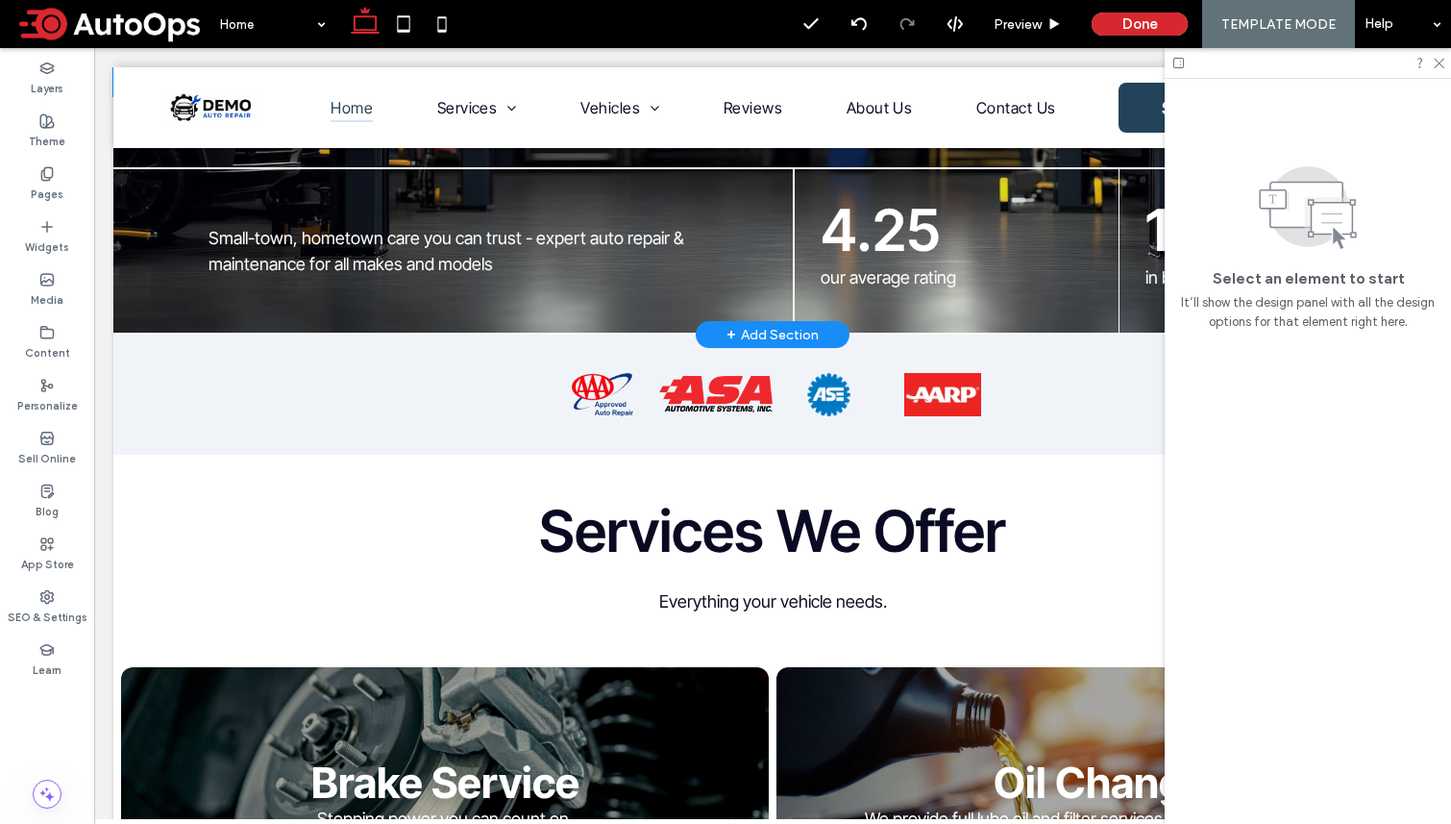
scroll to position [990, 0]
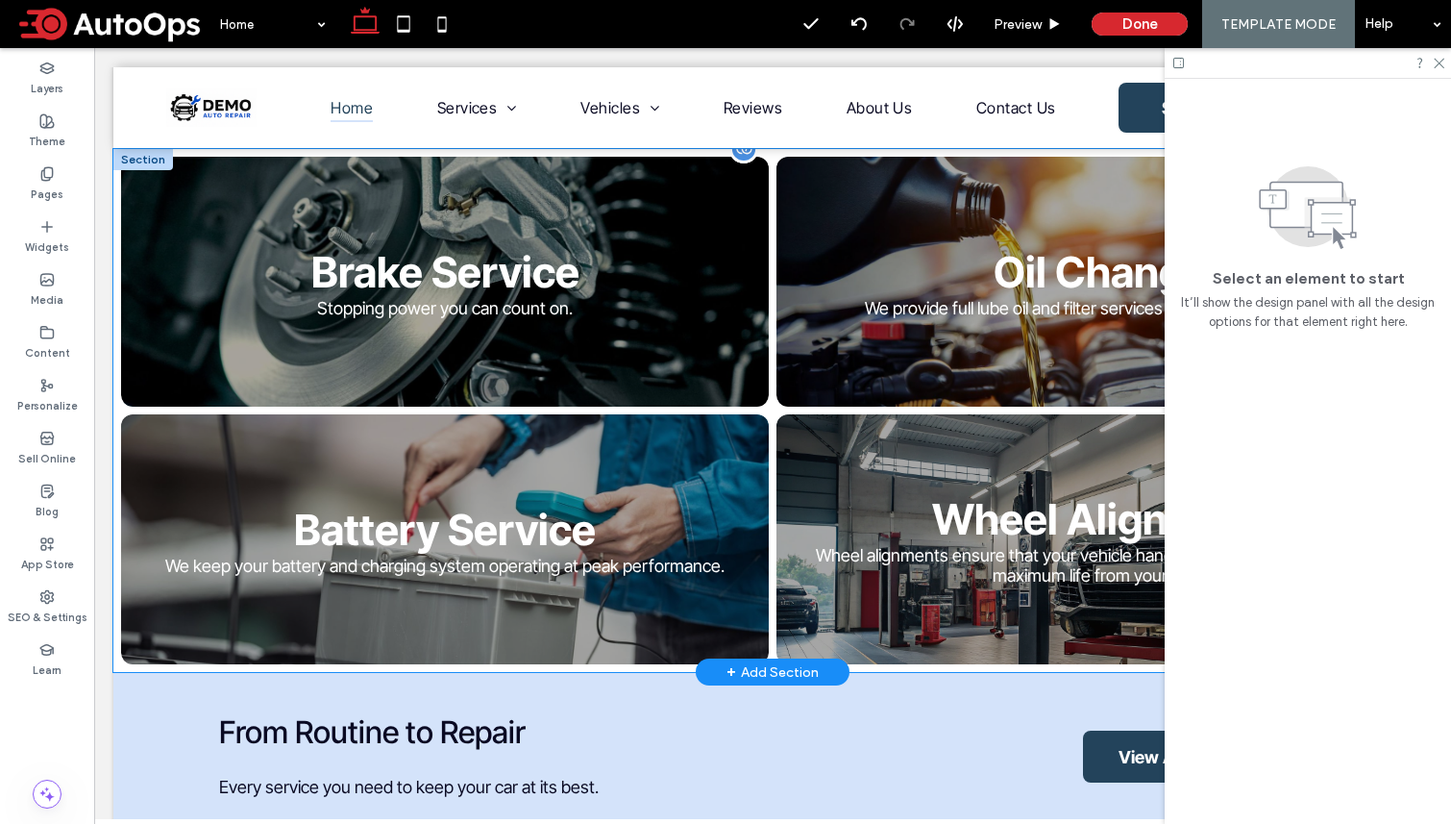
click at [508, 333] on link at bounding box center [445, 281] width 686 height 265
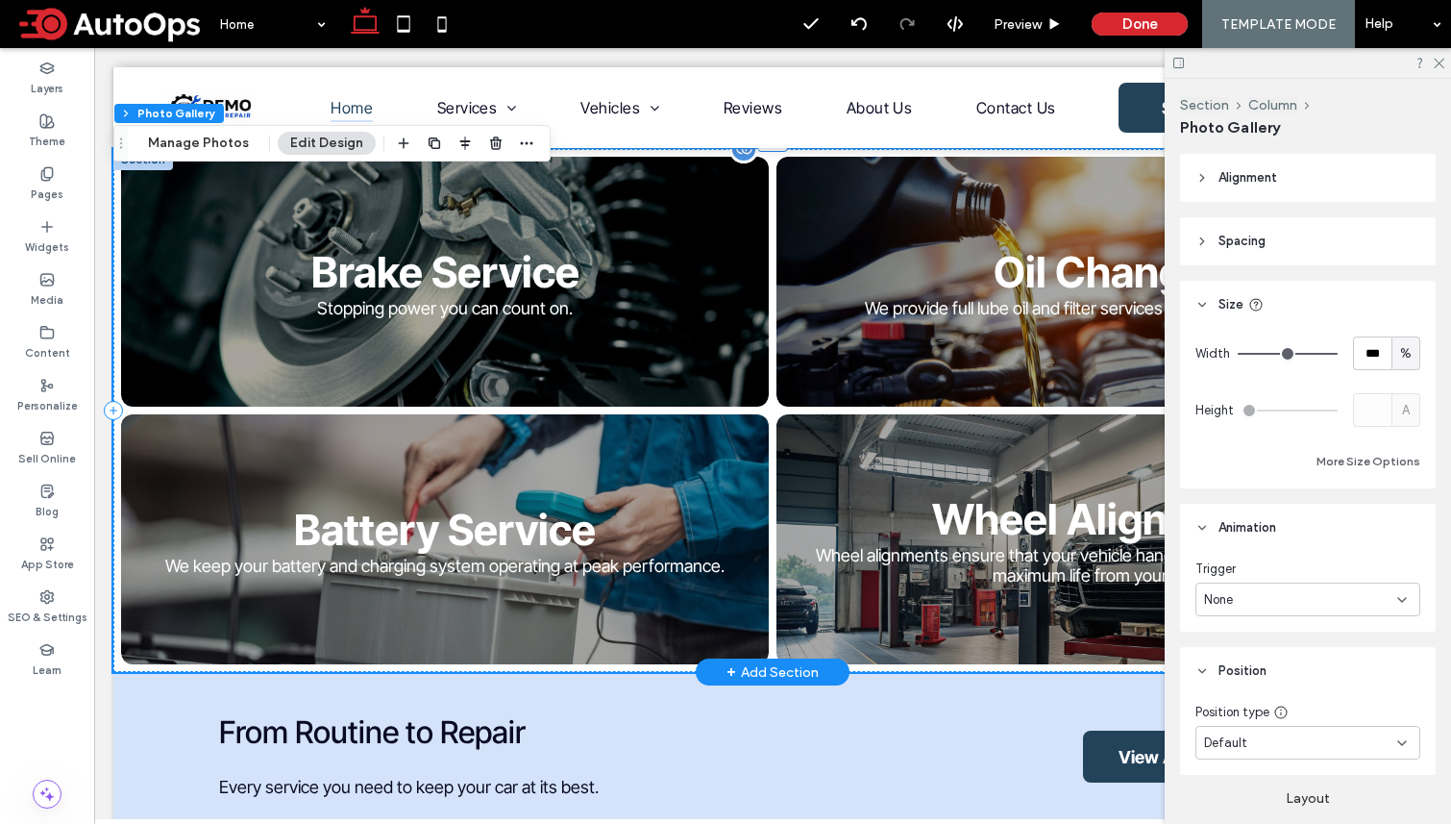
click at [508, 333] on link at bounding box center [445, 281] width 686 height 265
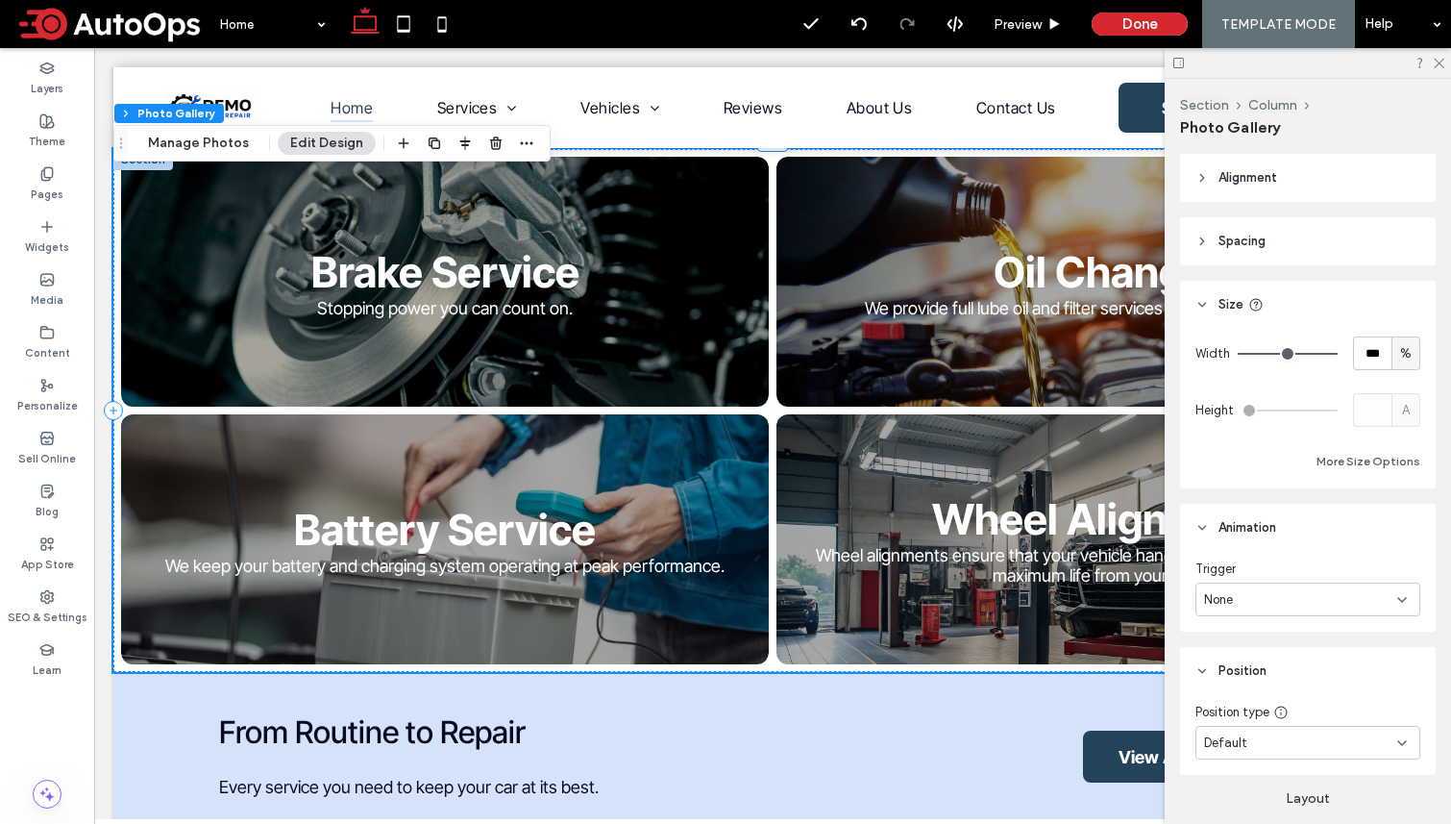
click at [333, 140] on button "Edit Design" at bounding box center [327, 143] width 98 height 23
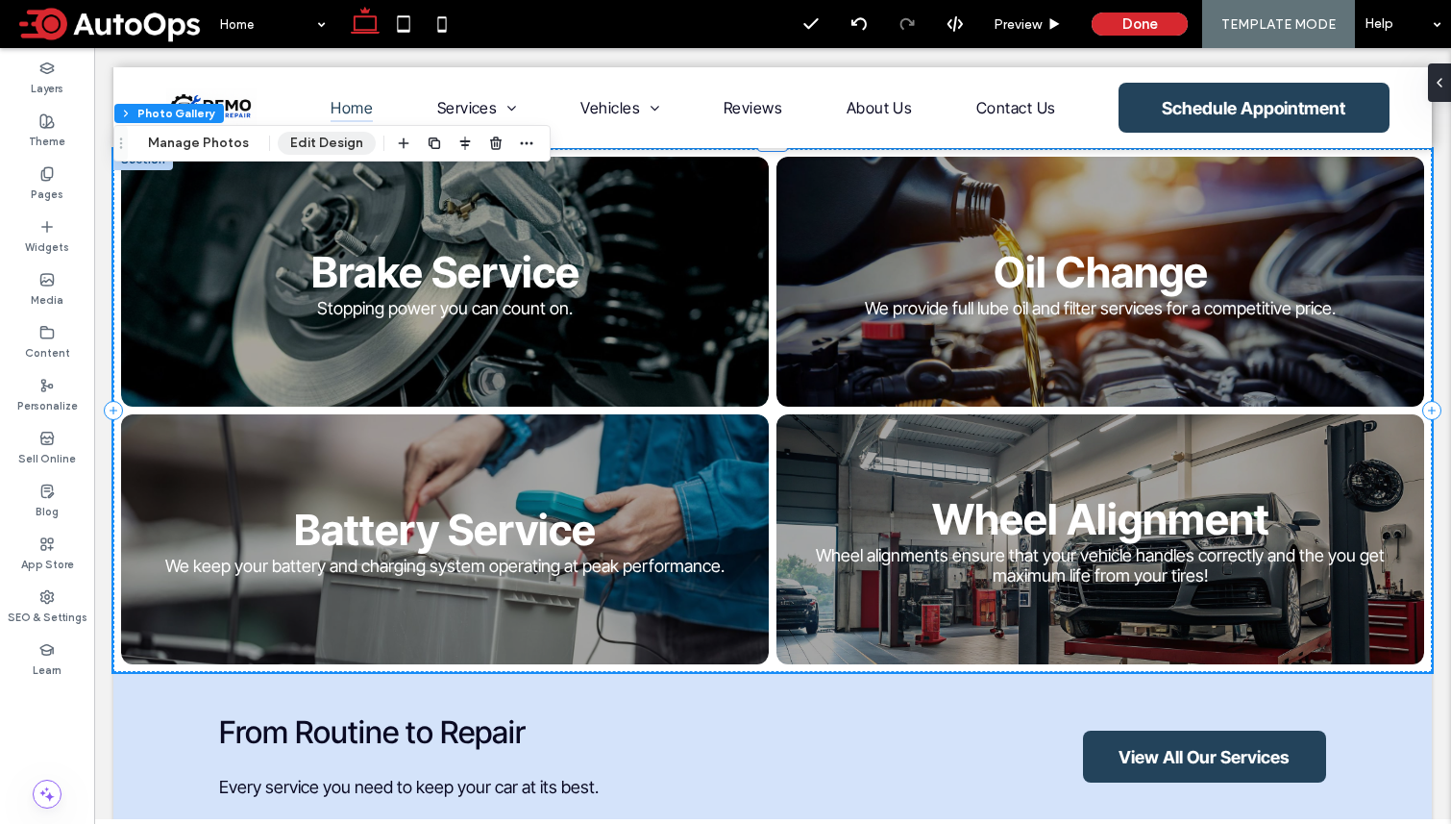
click at [333, 140] on button "Edit Design" at bounding box center [327, 143] width 98 height 23
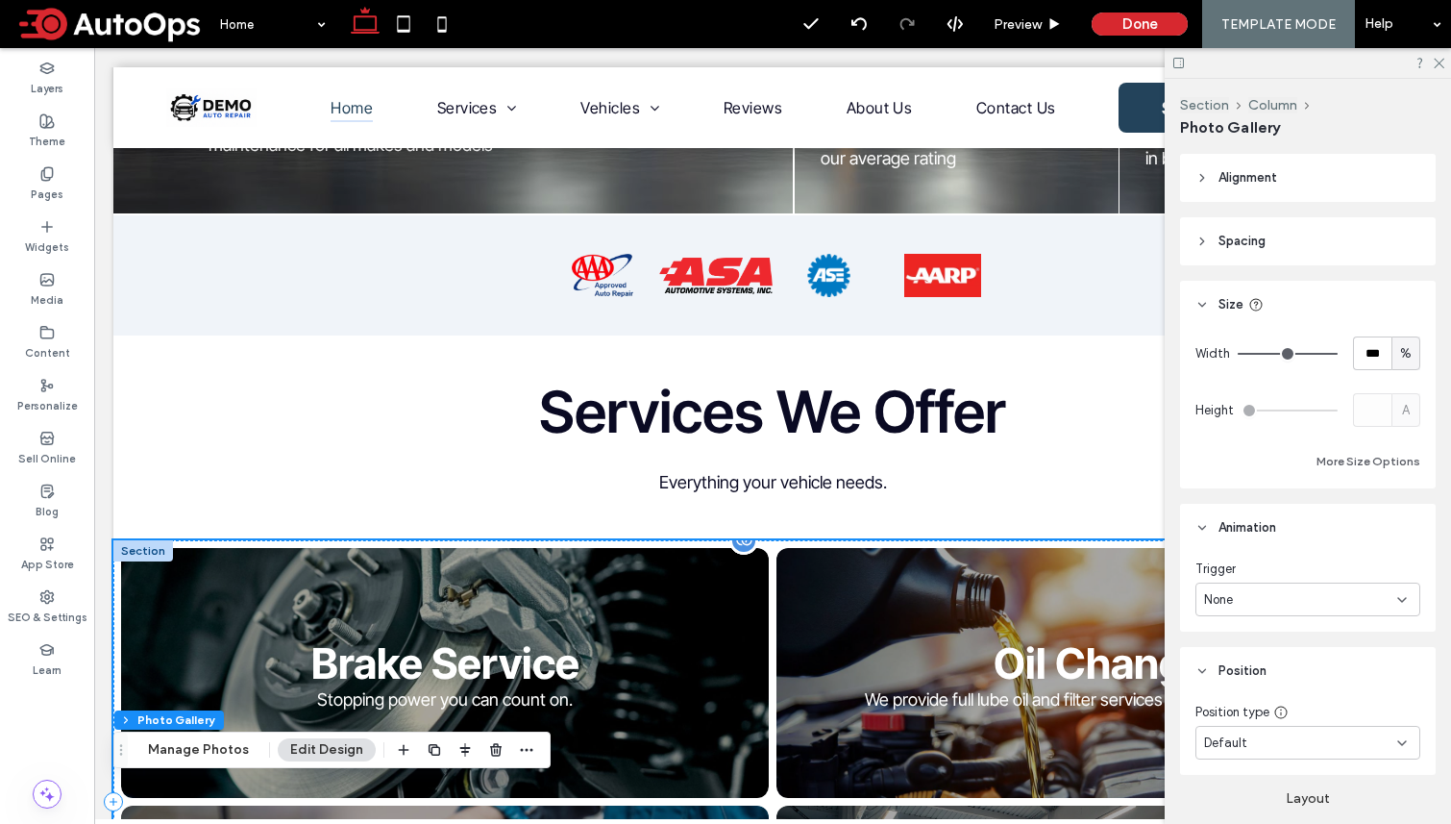
scroll to position [0, 0]
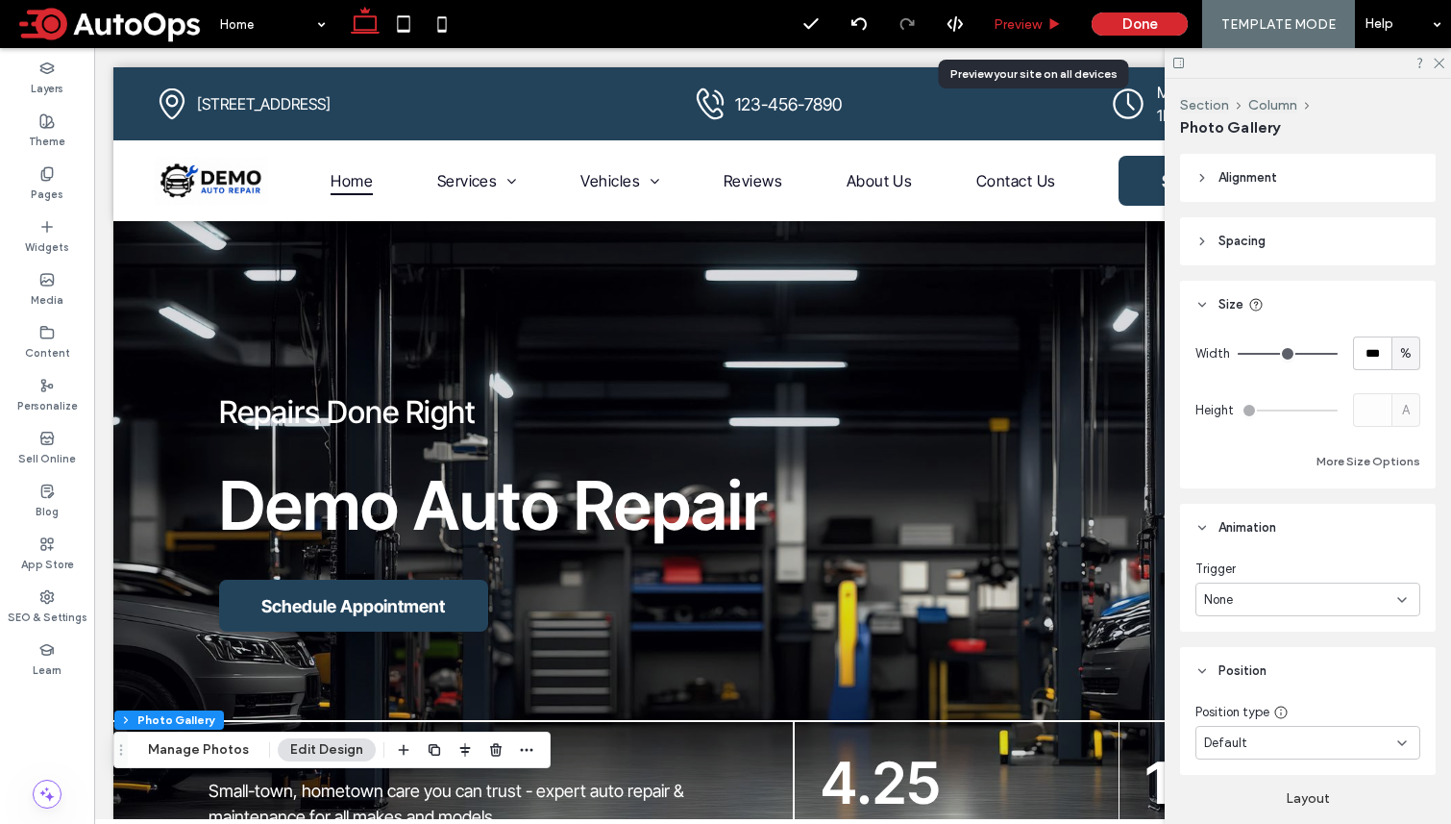
click at [1022, 22] on span "Preview" at bounding box center [1018, 24] width 48 height 16
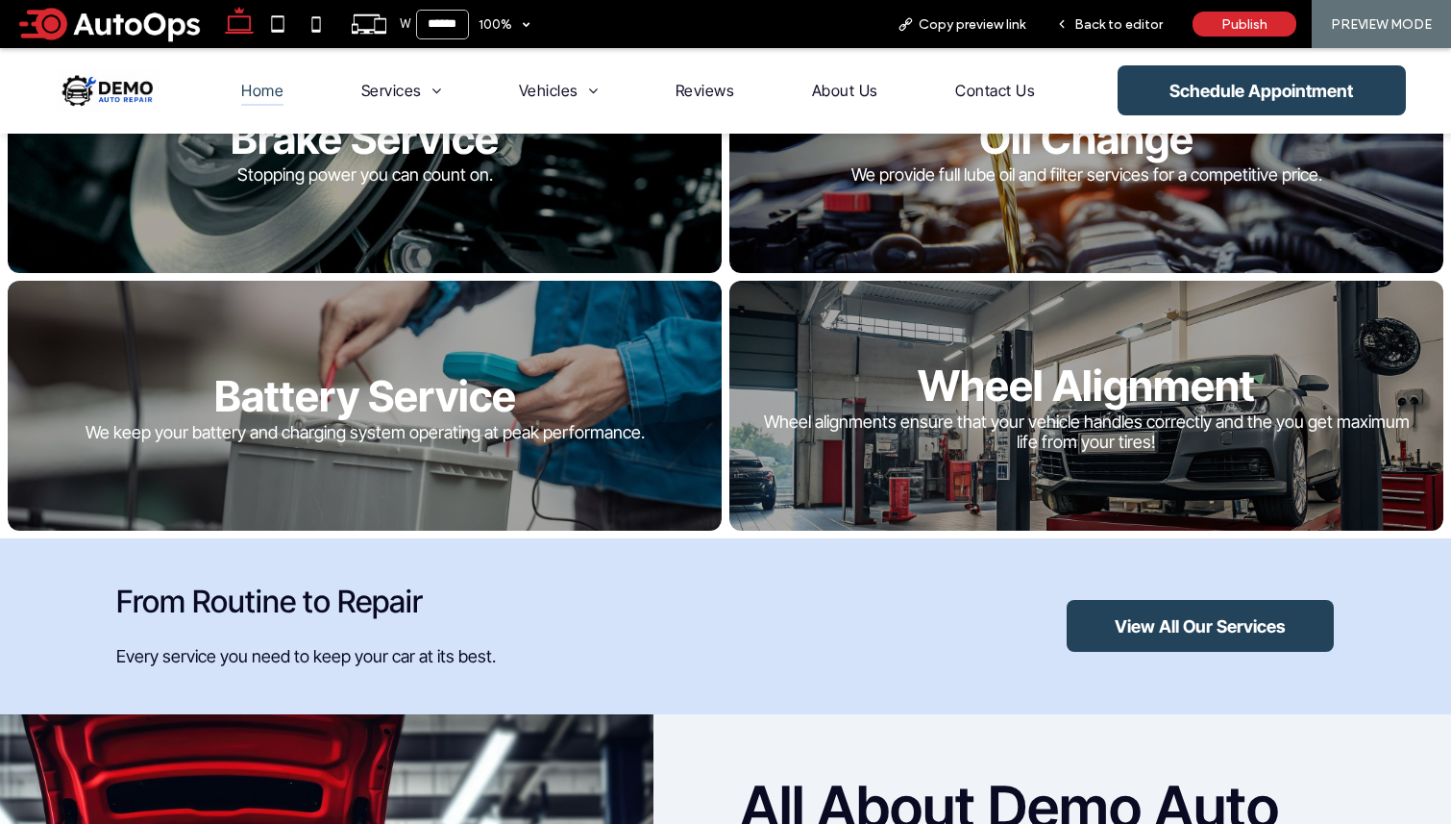
scroll to position [941, 0]
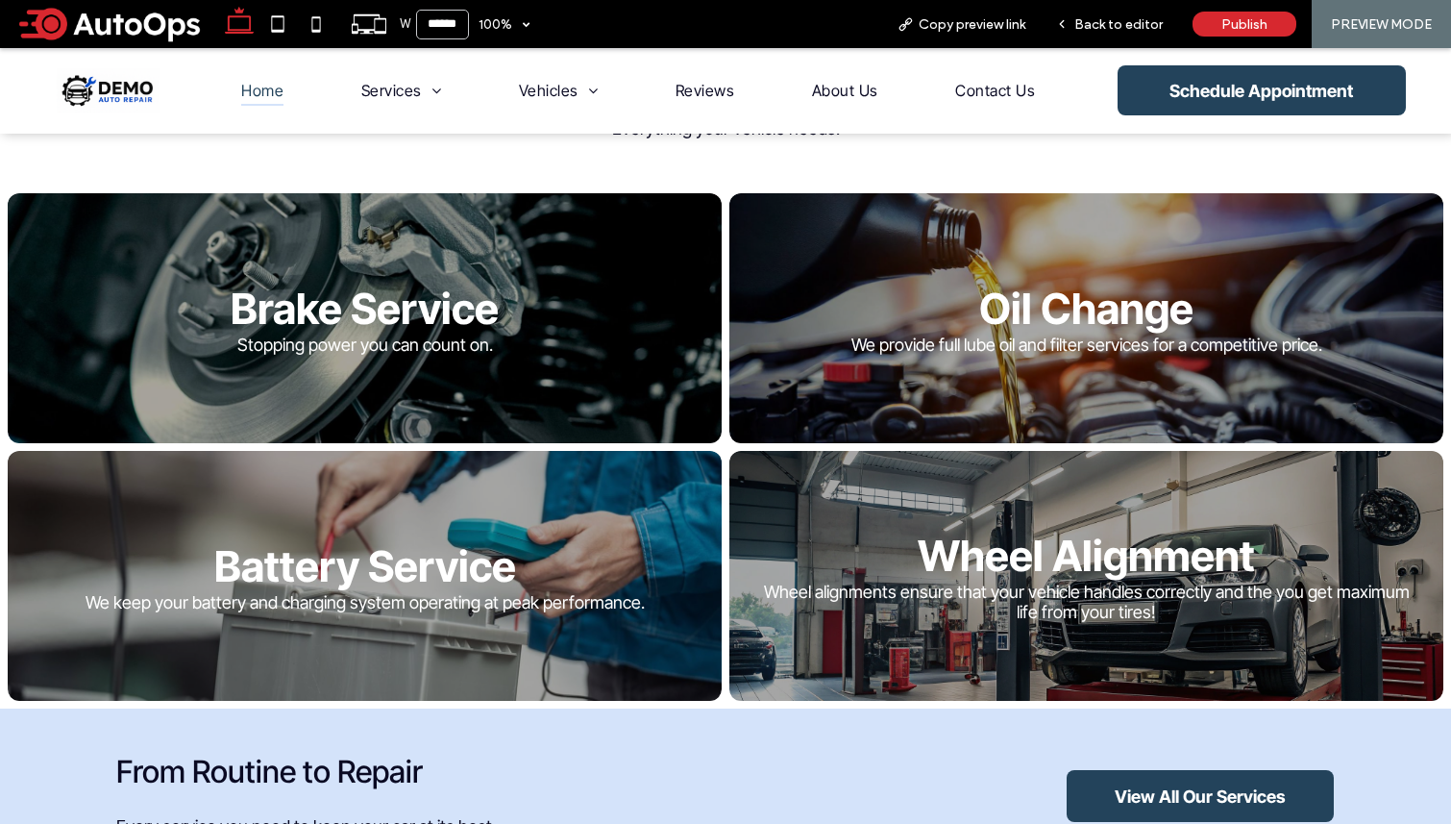
click at [588, 514] on link at bounding box center [365, 575] width 757 height 265
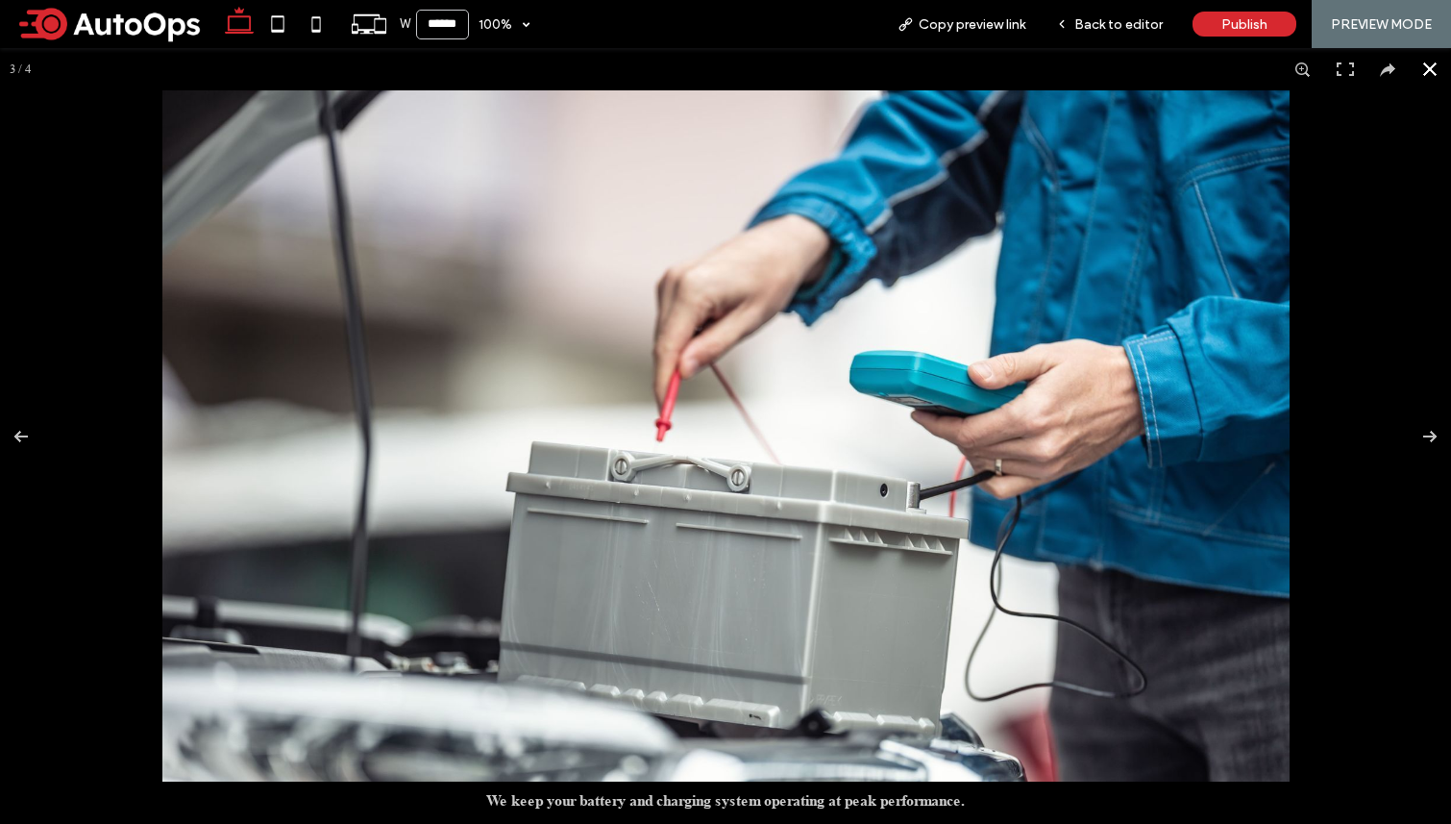
click at [1070, 71] on button at bounding box center [1430, 69] width 42 height 42
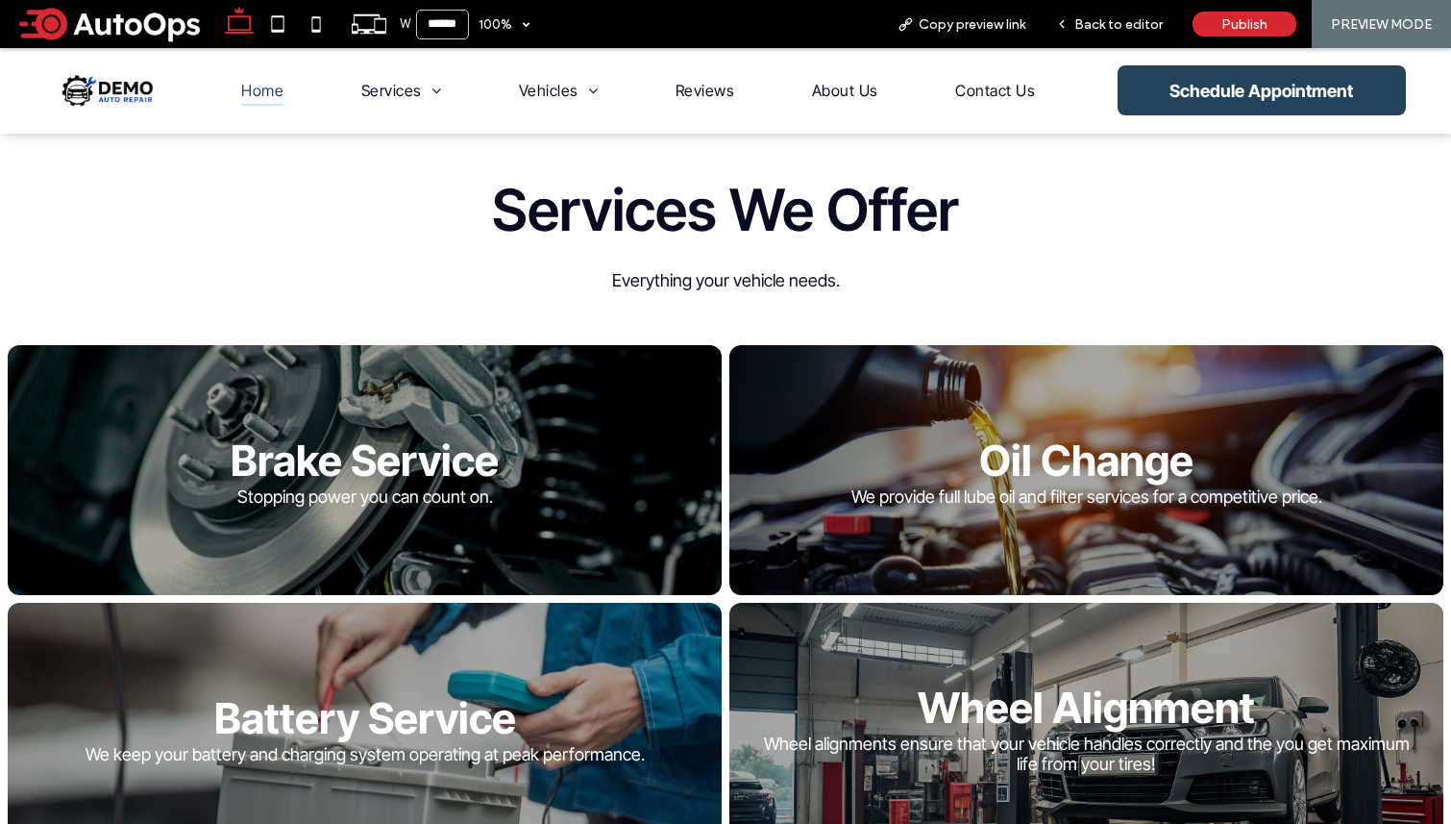
scroll to position [687, 0]
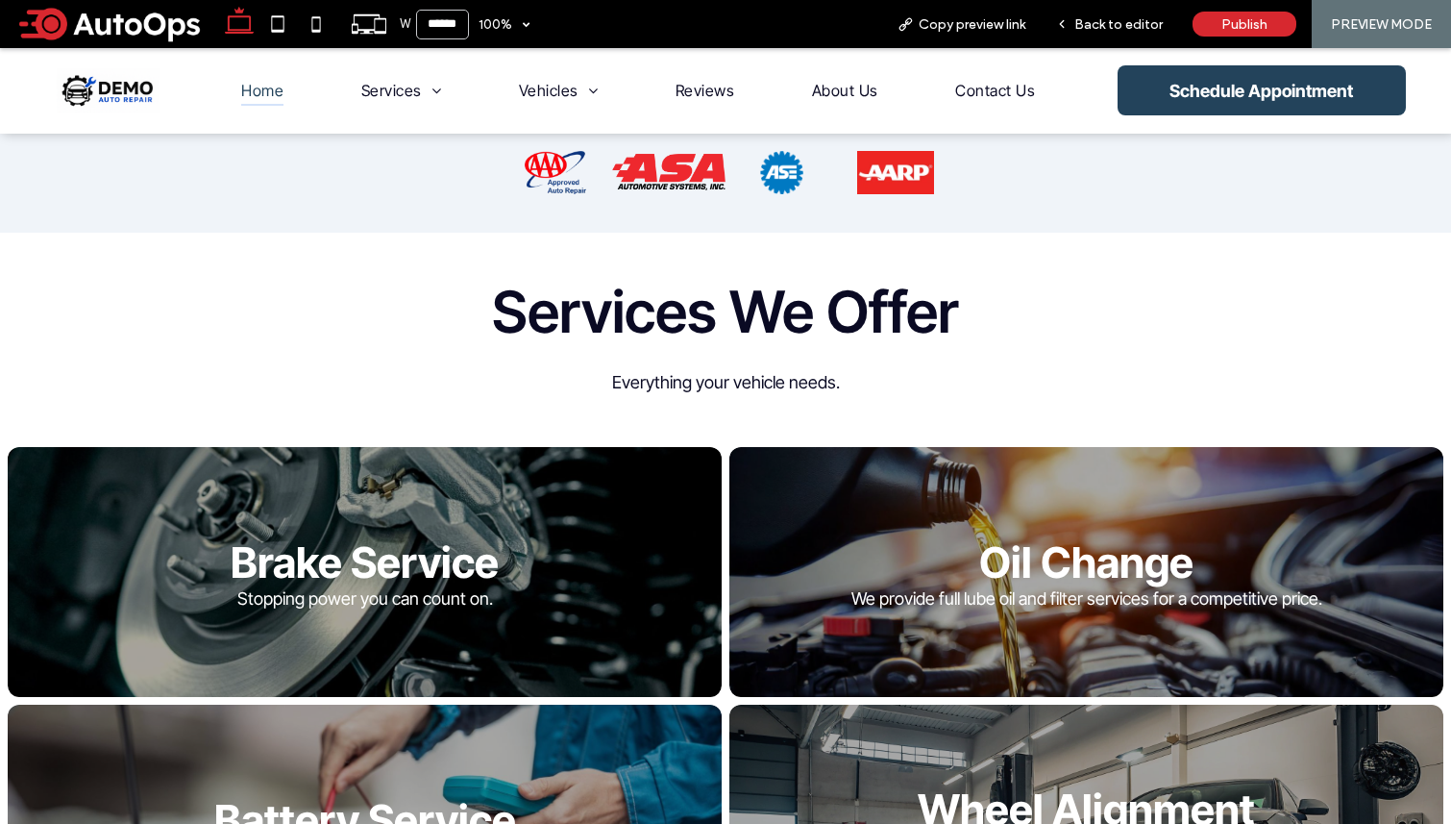
click at [614, 483] on link at bounding box center [365, 571] width 757 height 265
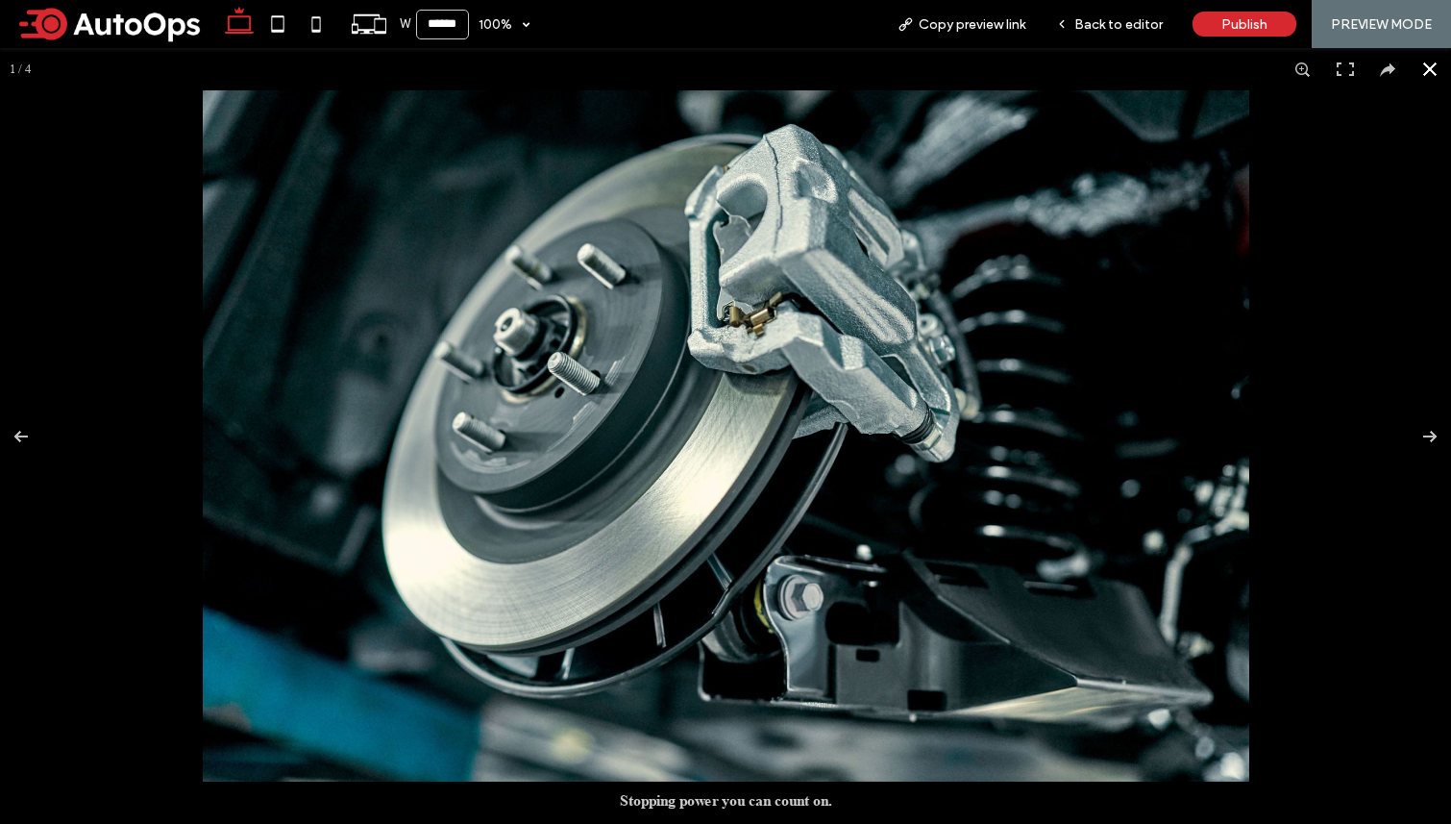
click at [1070, 61] on button at bounding box center [1430, 69] width 42 height 42
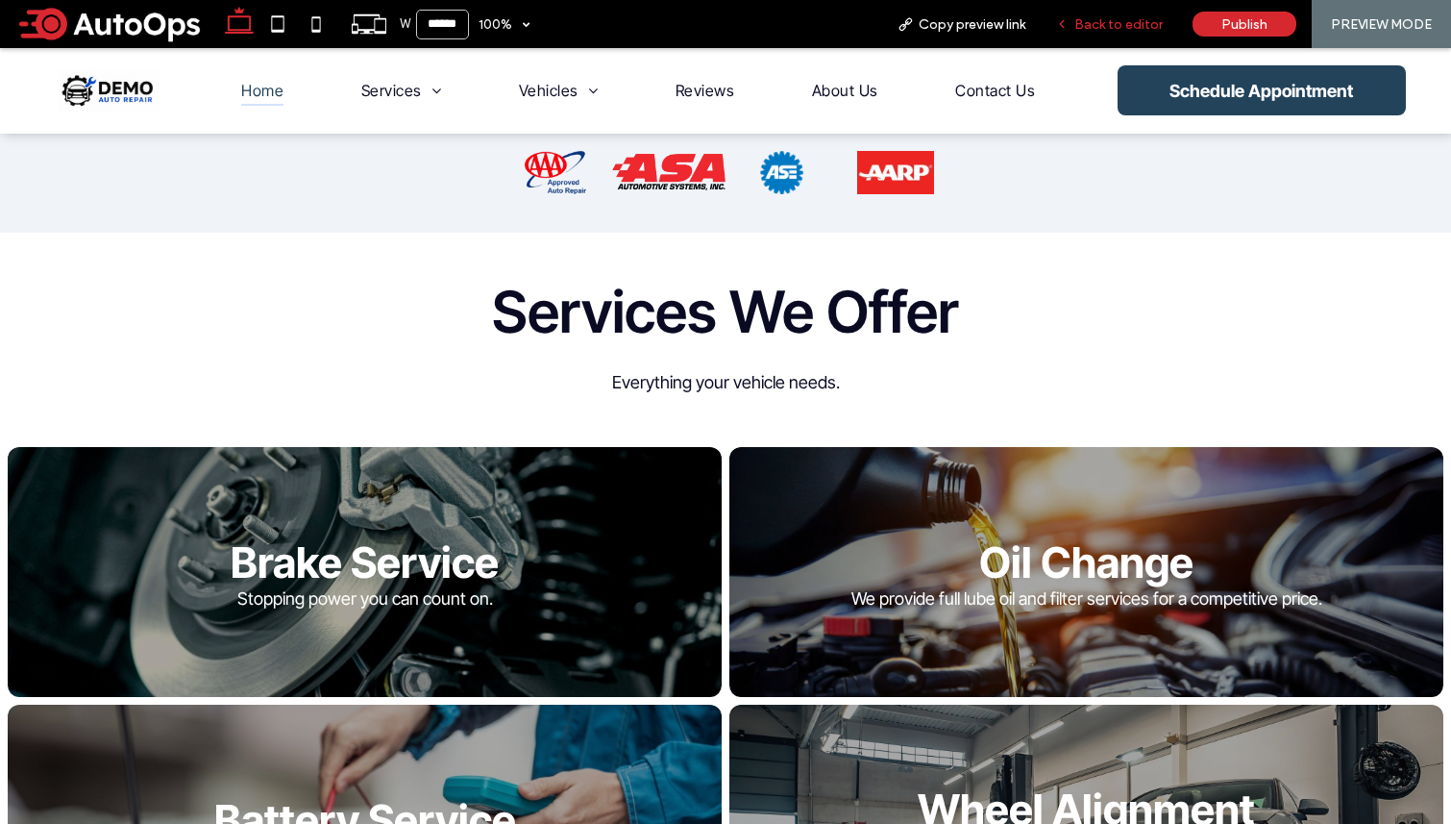
click at [1070, 13] on div "Back to editor" at bounding box center [1109, 24] width 137 height 48
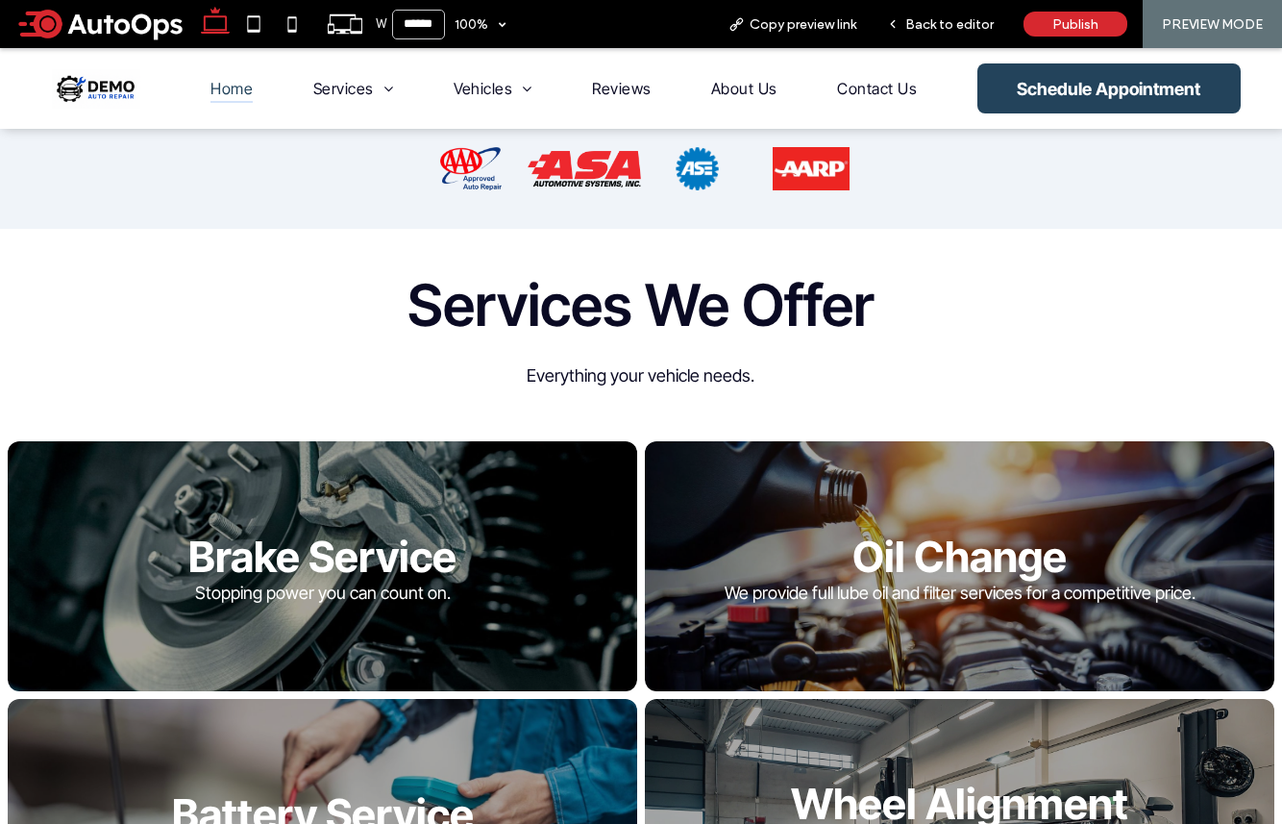
scroll to position [709, 0]
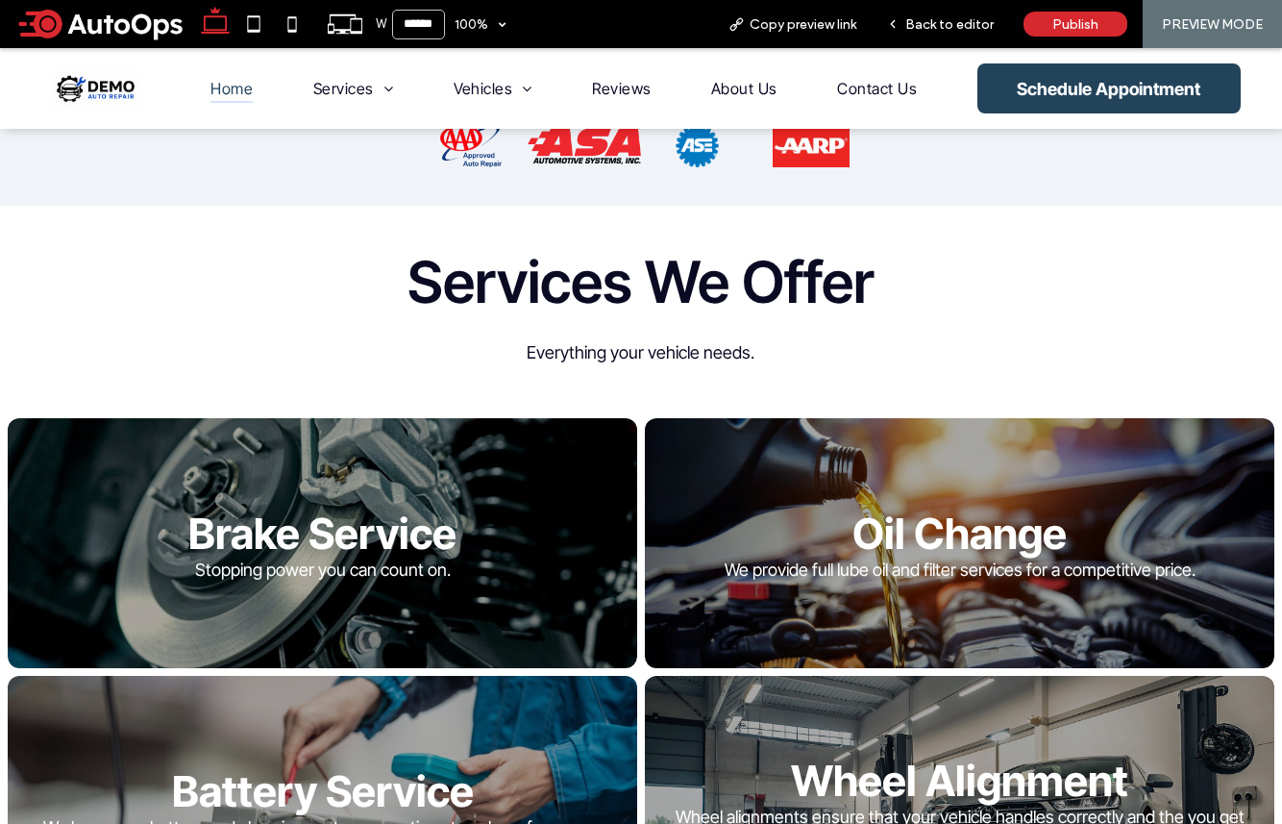
click at [610, 384] on div "Services We Offer Everything your vehicle needs." at bounding box center [641, 308] width 1282 height 205
click at [941, 18] on span "Back to editor" at bounding box center [949, 24] width 88 height 16
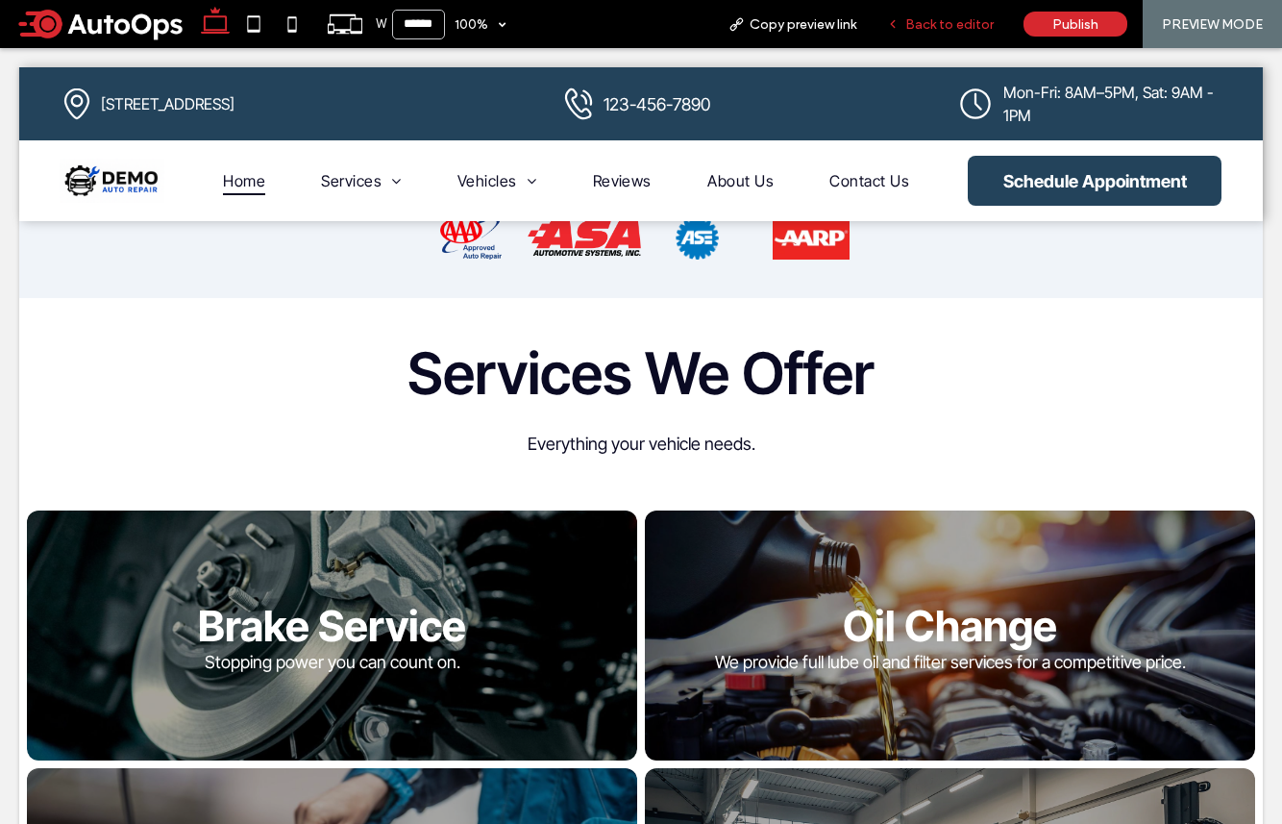
scroll to position [729, 0]
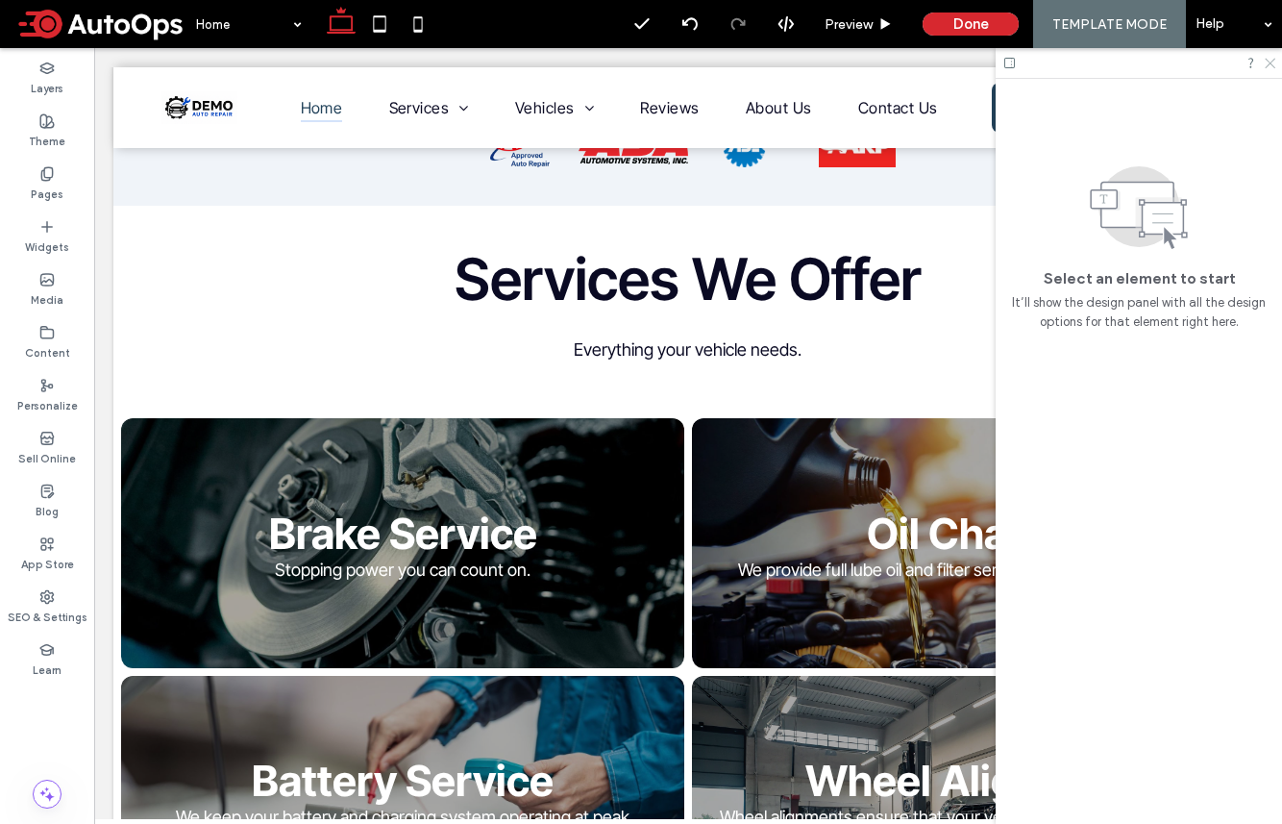
click at [1070, 66] on icon at bounding box center [1269, 62] width 12 height 12
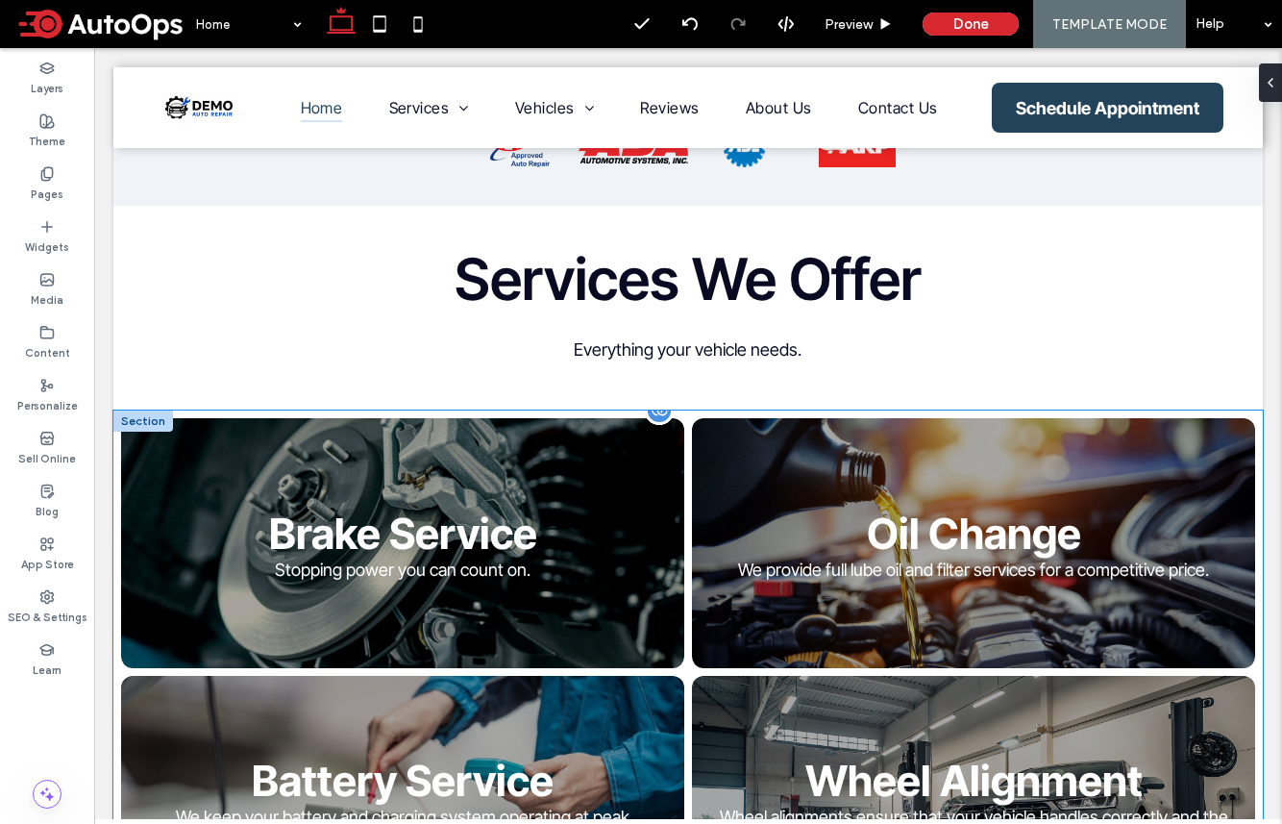
click at [1014, 414] on li "Oil Change We provide full lube oil and filter services for a competitive price…" at bounding box center [973, 543] width 571 height 258
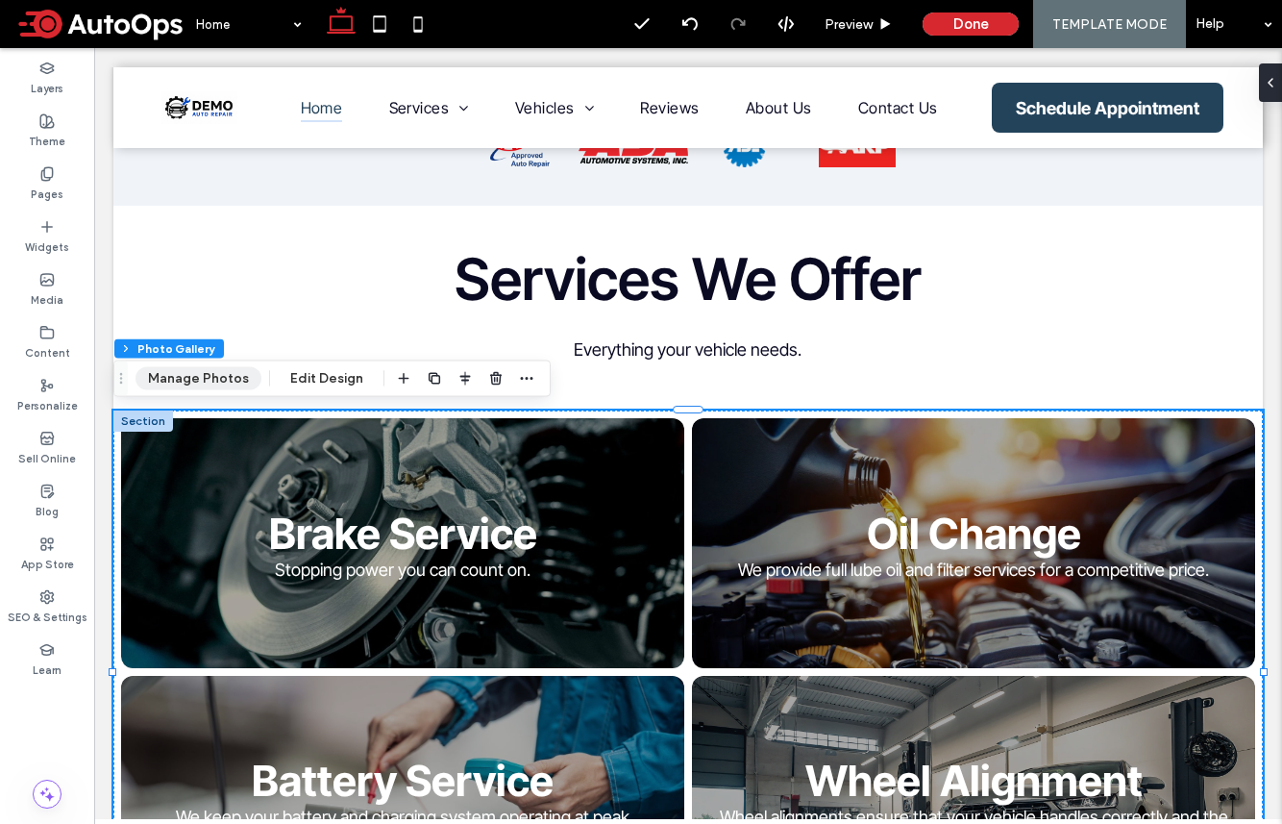
click at [231, 380] on button "Manage Photos" at bounding box center [199, 378] width 126 height 23
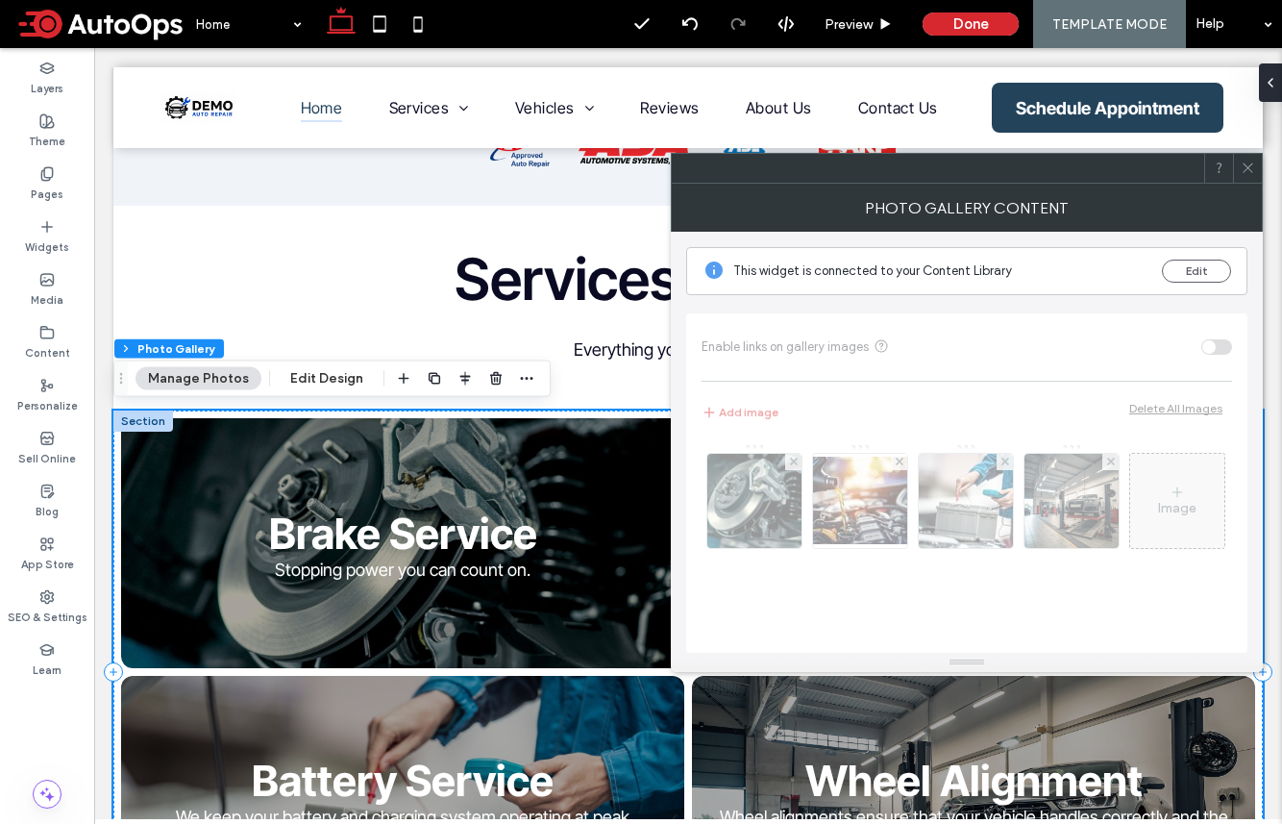
click at [1070, 167] on div at bounding box center [1247, 168] width 29 height 29
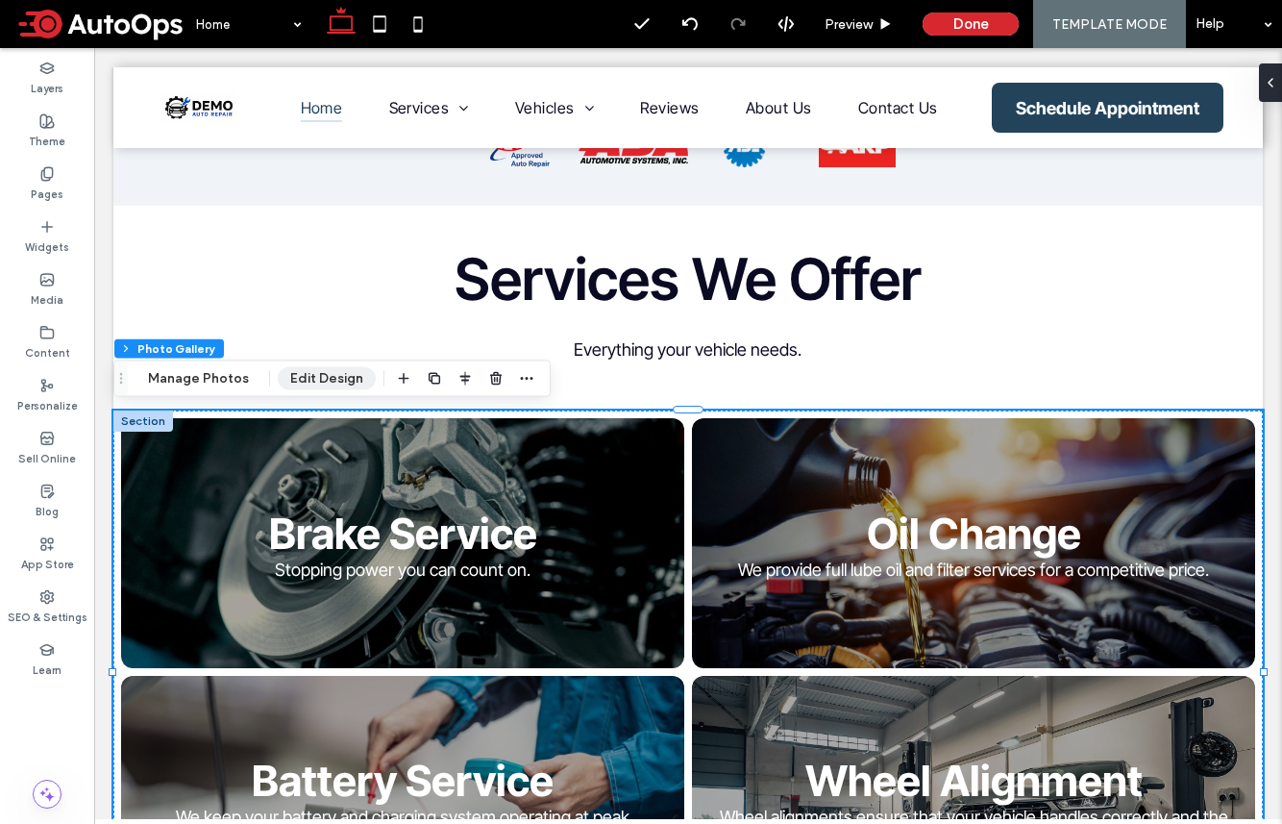
click at [329, 368] on button "Edit Design" at bounding box center [327, 378] width 98 height 23
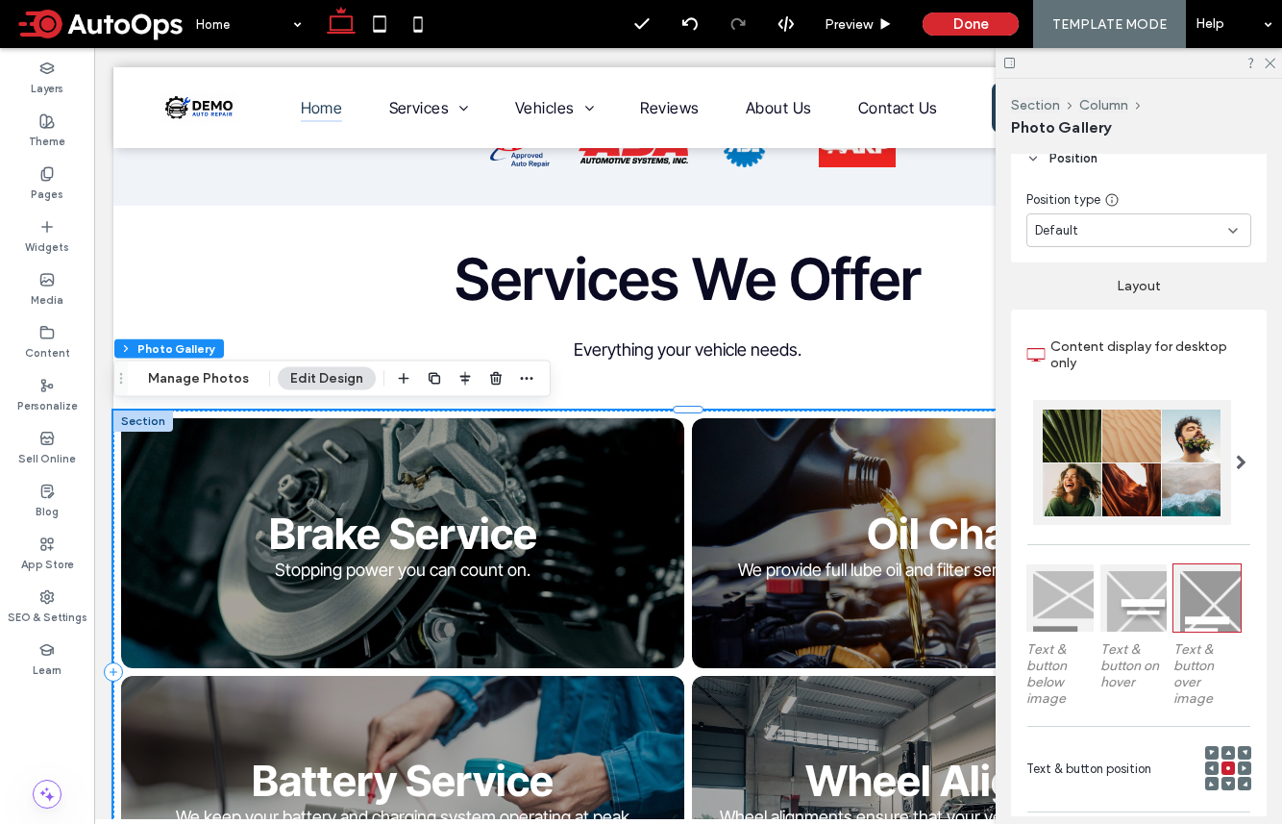
scroll to position [522, 0]
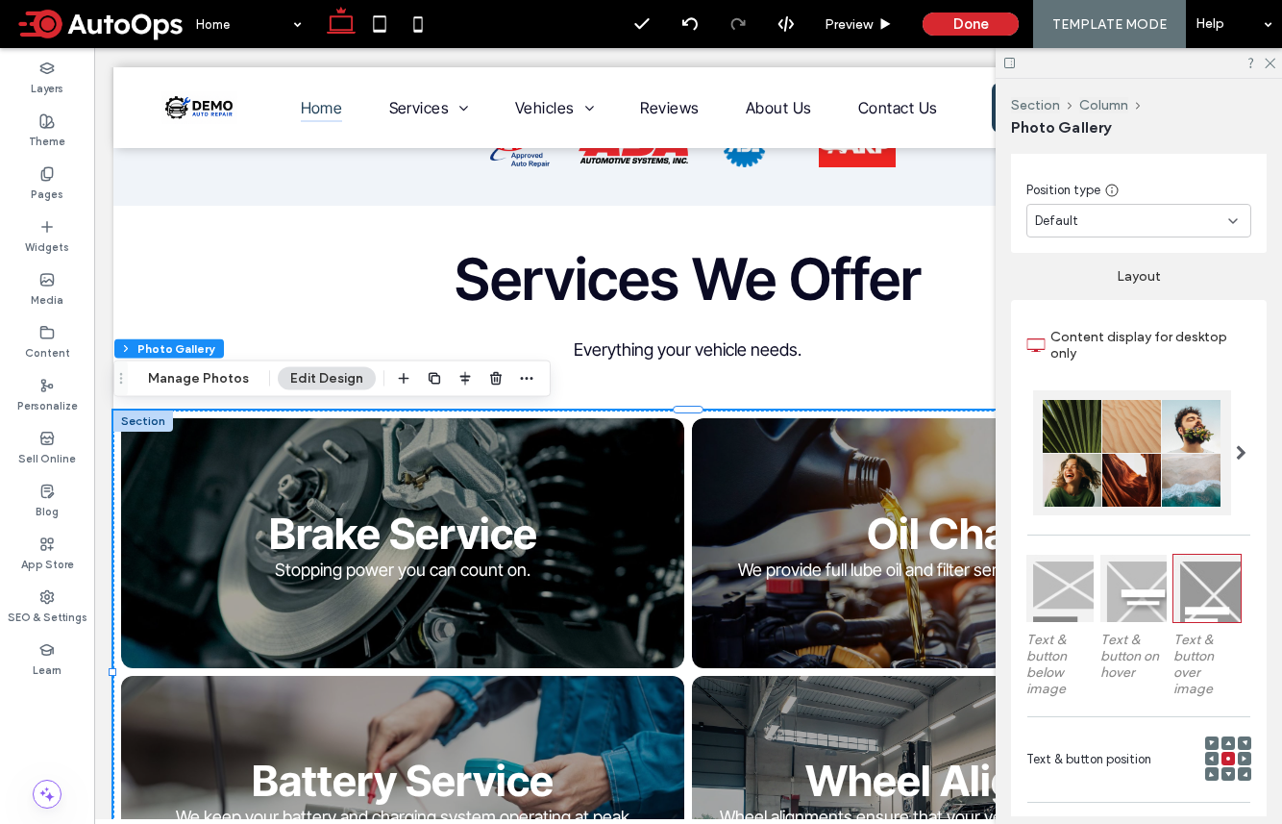
click at [534, 383] on div "Section Column Photo Gallery Manage Photos Edit Design" at bounding box center [331, 378] width 437 height 37
click at [519, 378] on icon "button" at bounding box center [526, 378] width 15 height 15
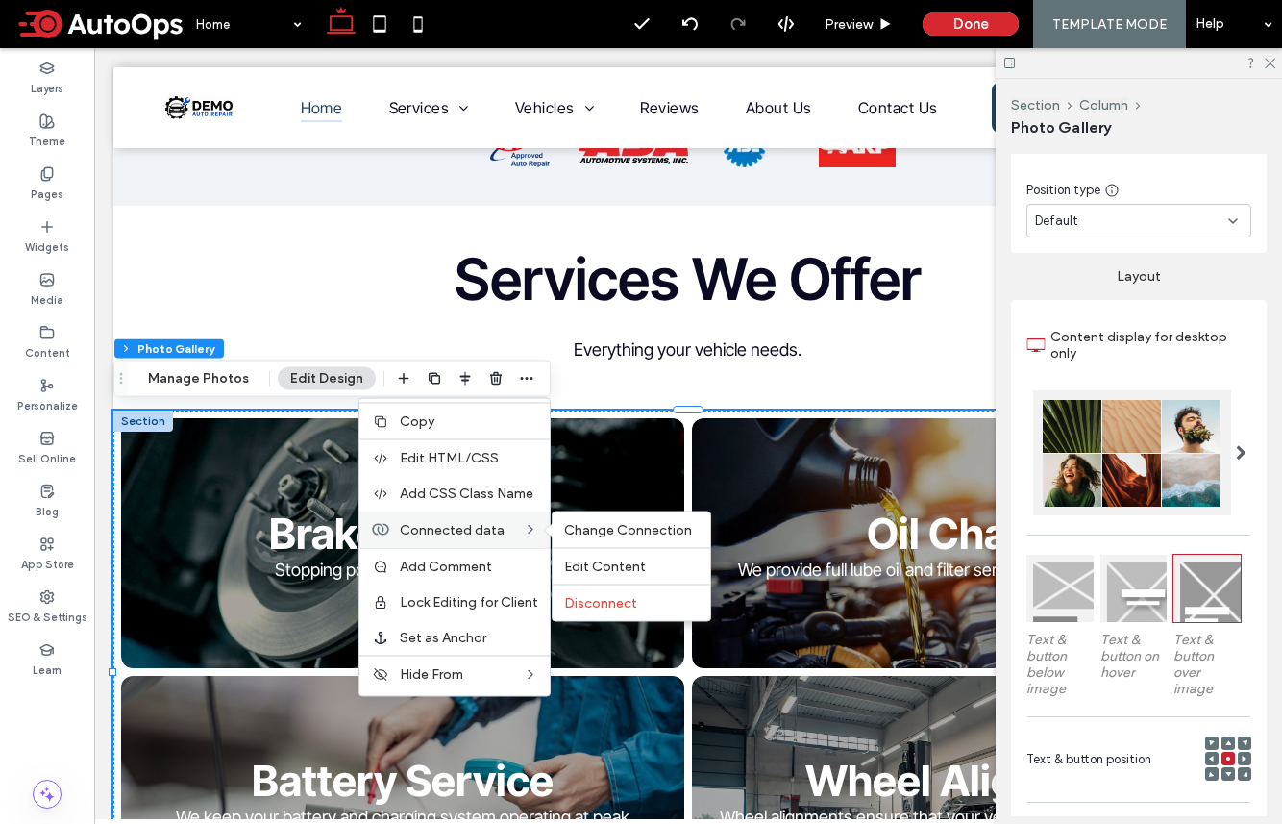
click at [475, 529] on span "Connected data" at bounding box center [452, 529] width 105 height 16
click at [597, 522] on span "Change Connection" at bounding box center [628, 530] width 128 height 16
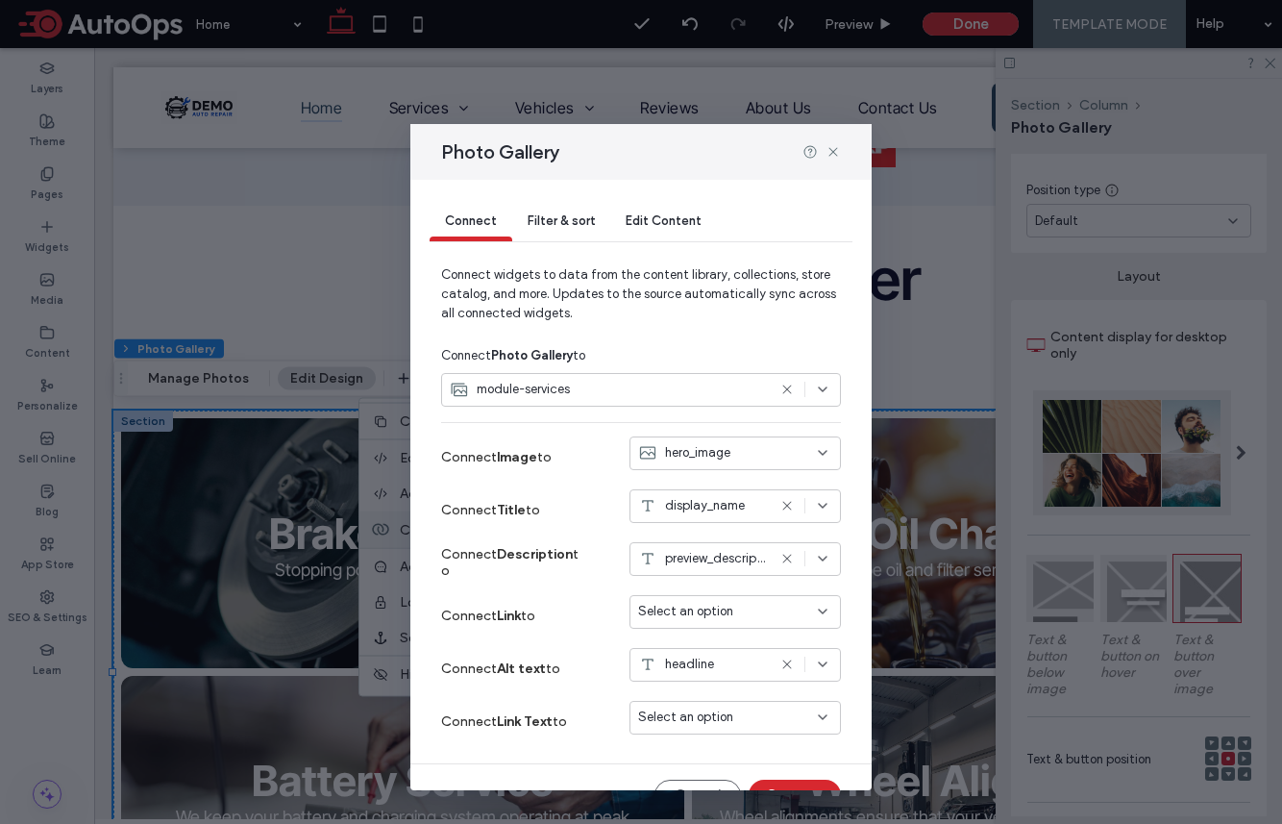
scroll to position [36, 0]
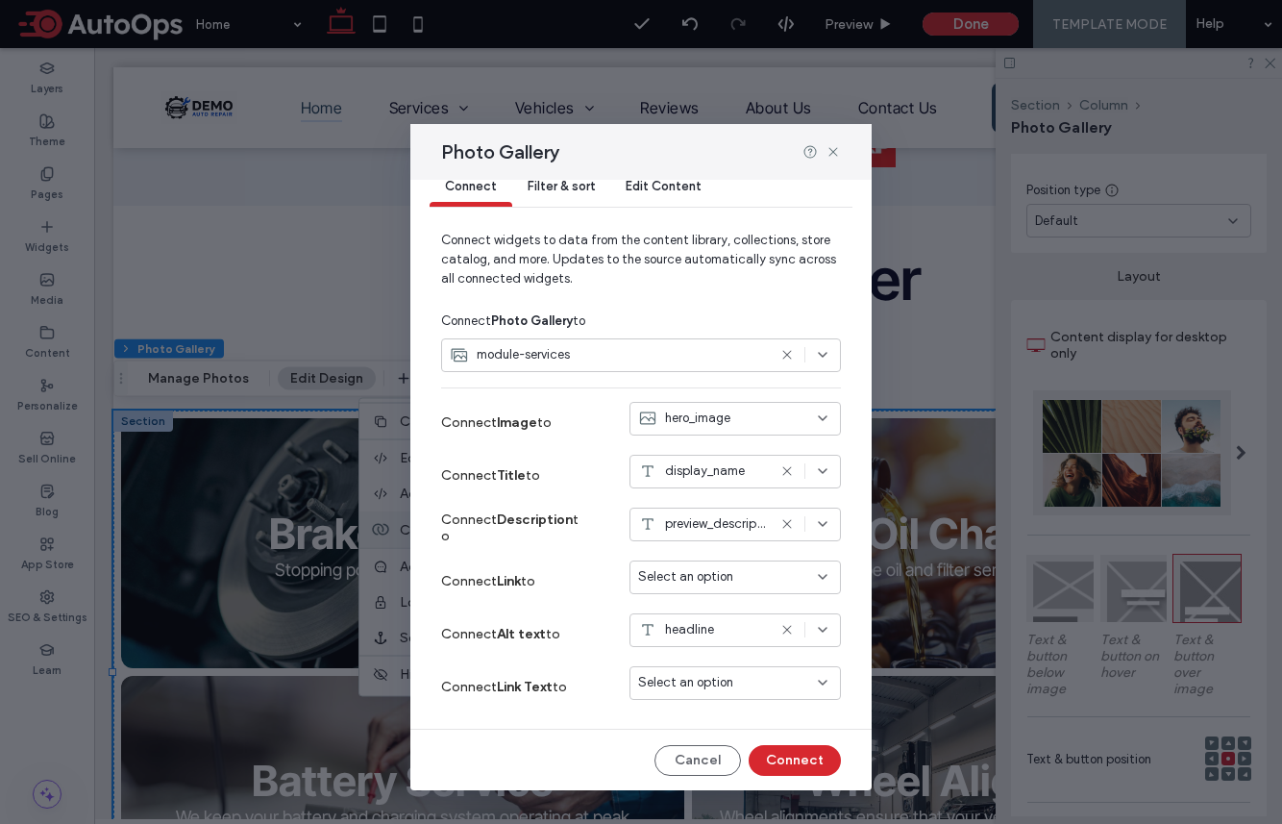
click at [752, 686] on div "Select an option" at bounding box center [723, 682] width 171 height 19
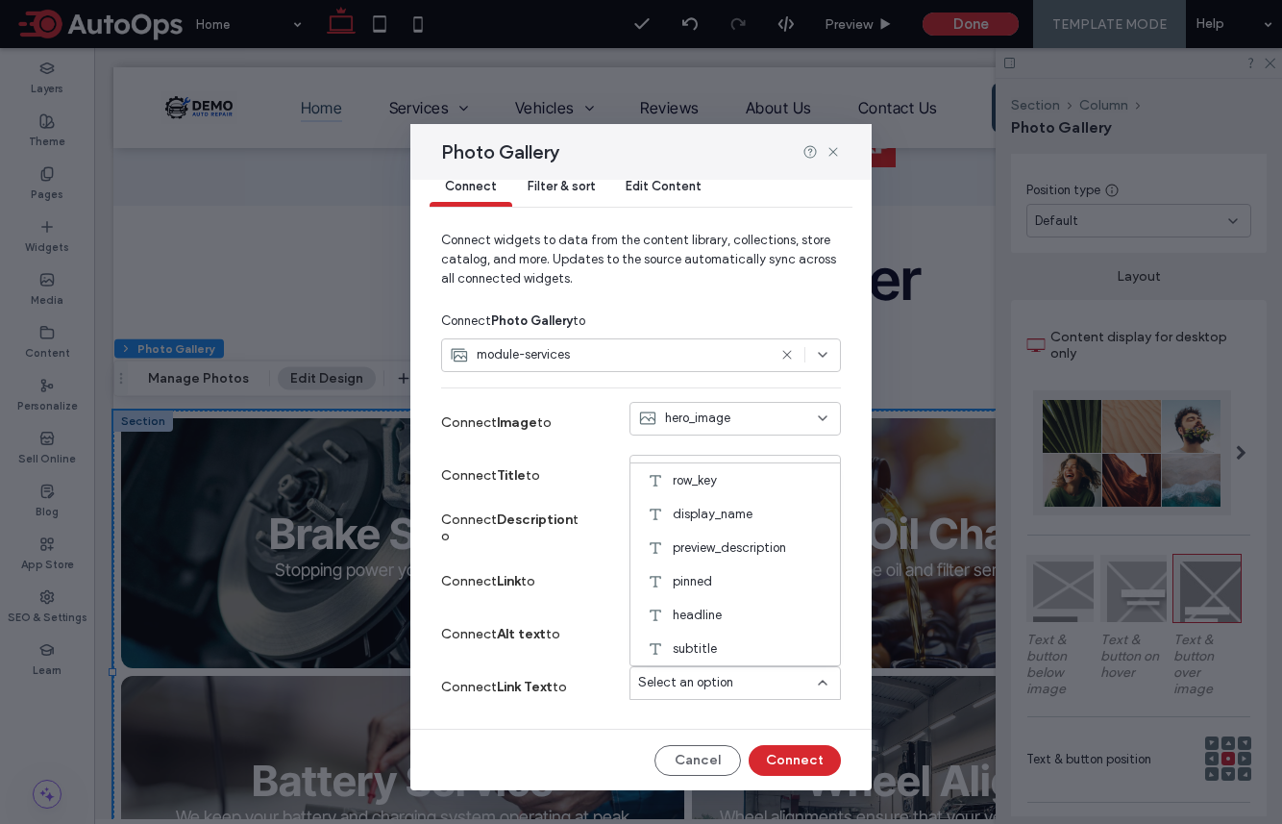
click at [575, 720] on div "Connect Filter & sort Edit Content Connect widgets to data from the content lib…" at bounding box center [640, 485] width 461 height 611
click at [700, 580] on span "Select an option" at bounding box center [685, 576] width 95 height 19
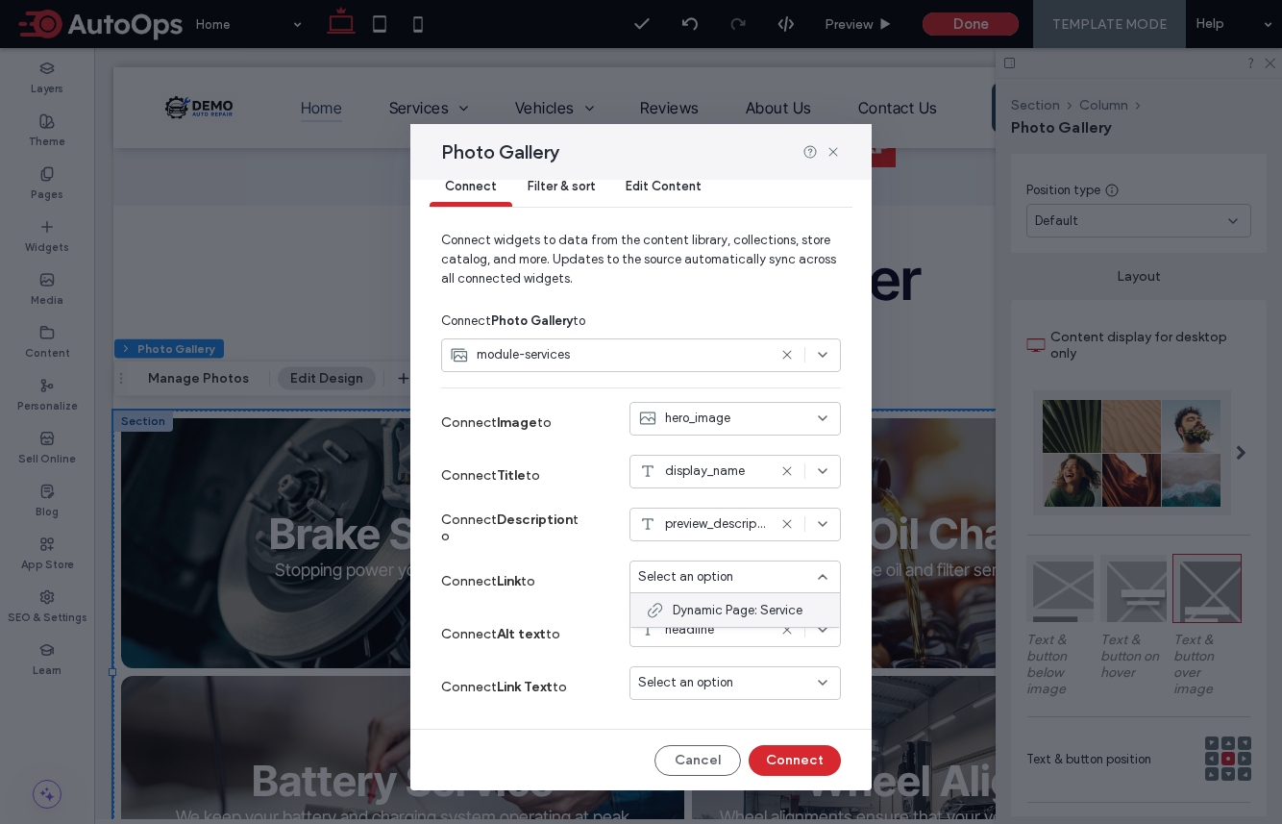
click at [719, 611] on span "Dynamic Page: Service" at bounding box center [738, 610] width 130 height 19
click at [801, 758] on button "Connect" at bounding box center [795, 760] width 92 height 31
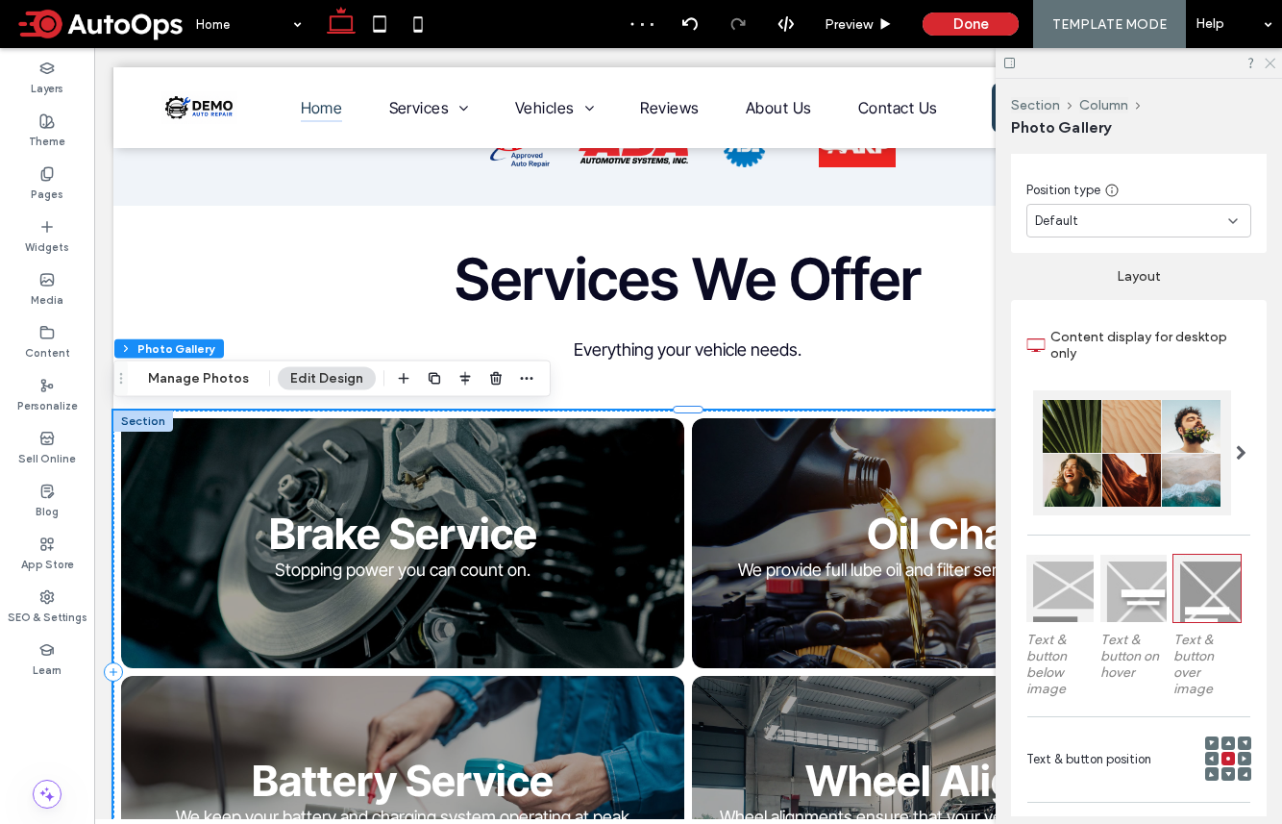
click at [1070, 66] on icon at bounding box center [1269, 62] width 12 height 12
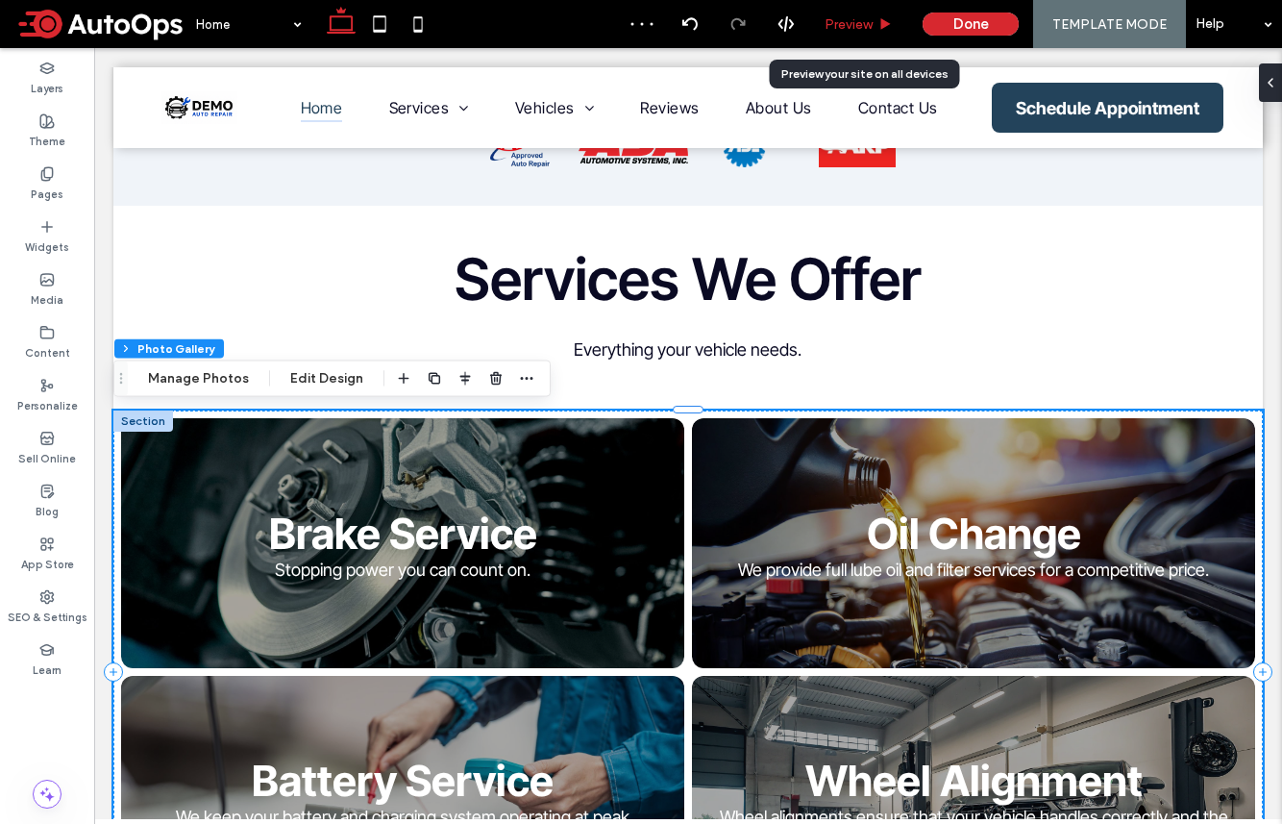
click at [856, 27] on span "Preview" at bounding box center [849, 24] width 48 height 16
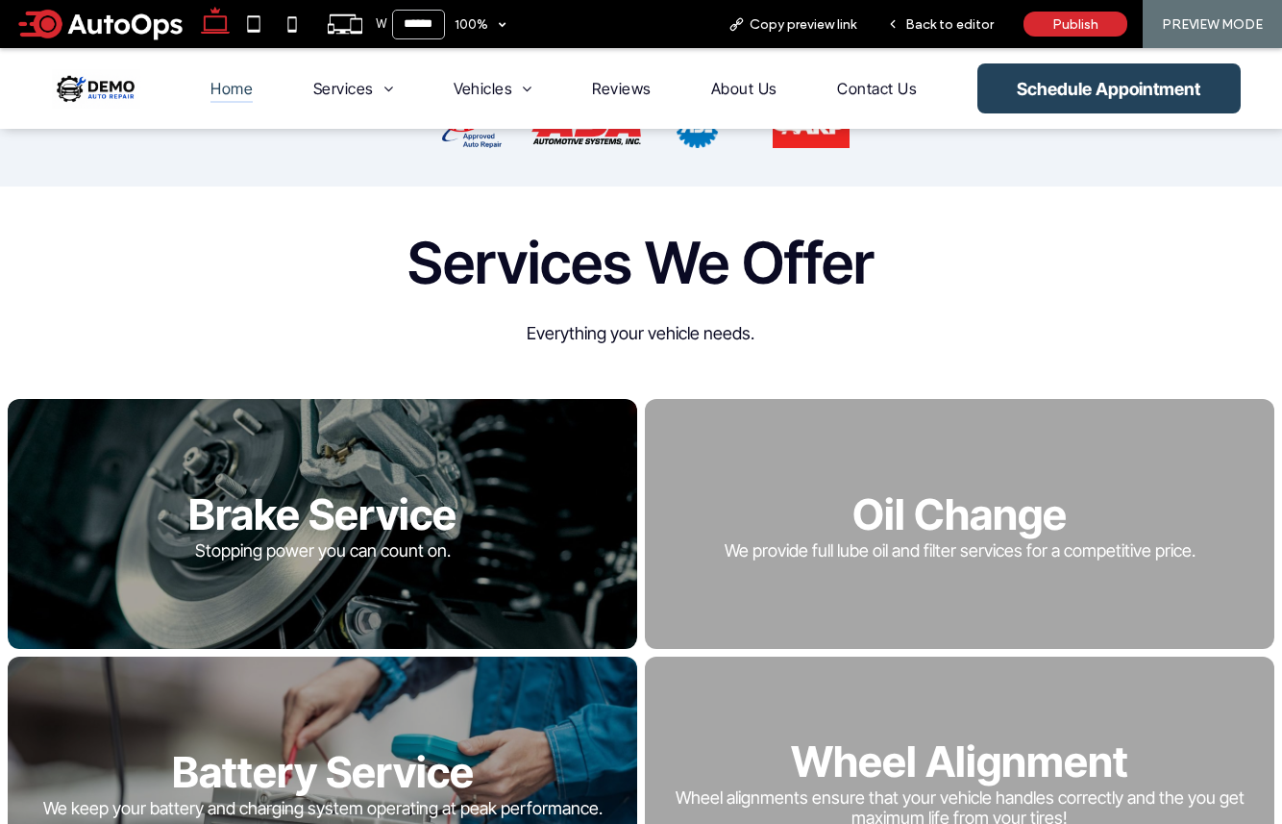
scroll to position [709, 0]
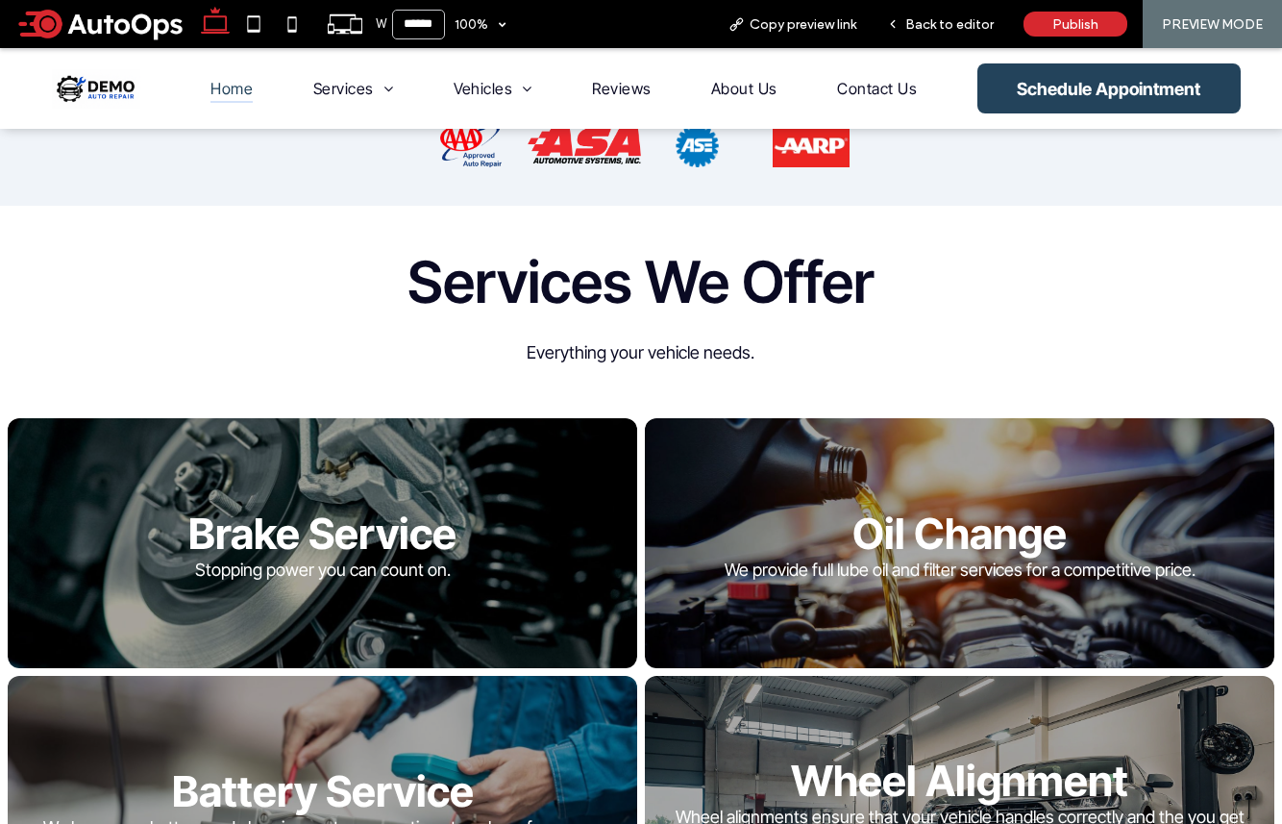
click at [430, 543] on link at bounding box center [321, 542] width 667 height 265
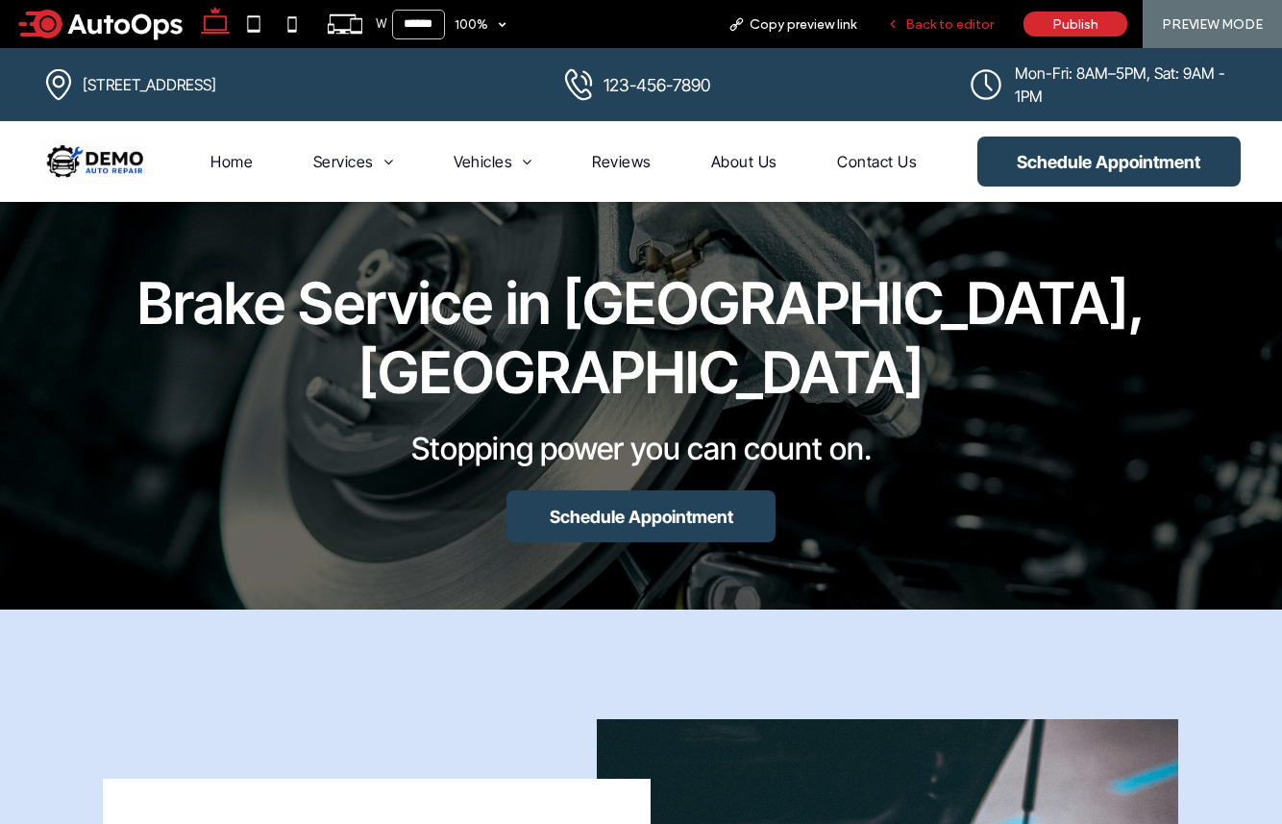
click at [954, 26] on span "Back to editor" at bounding box center [949, 24] width 88 height 16
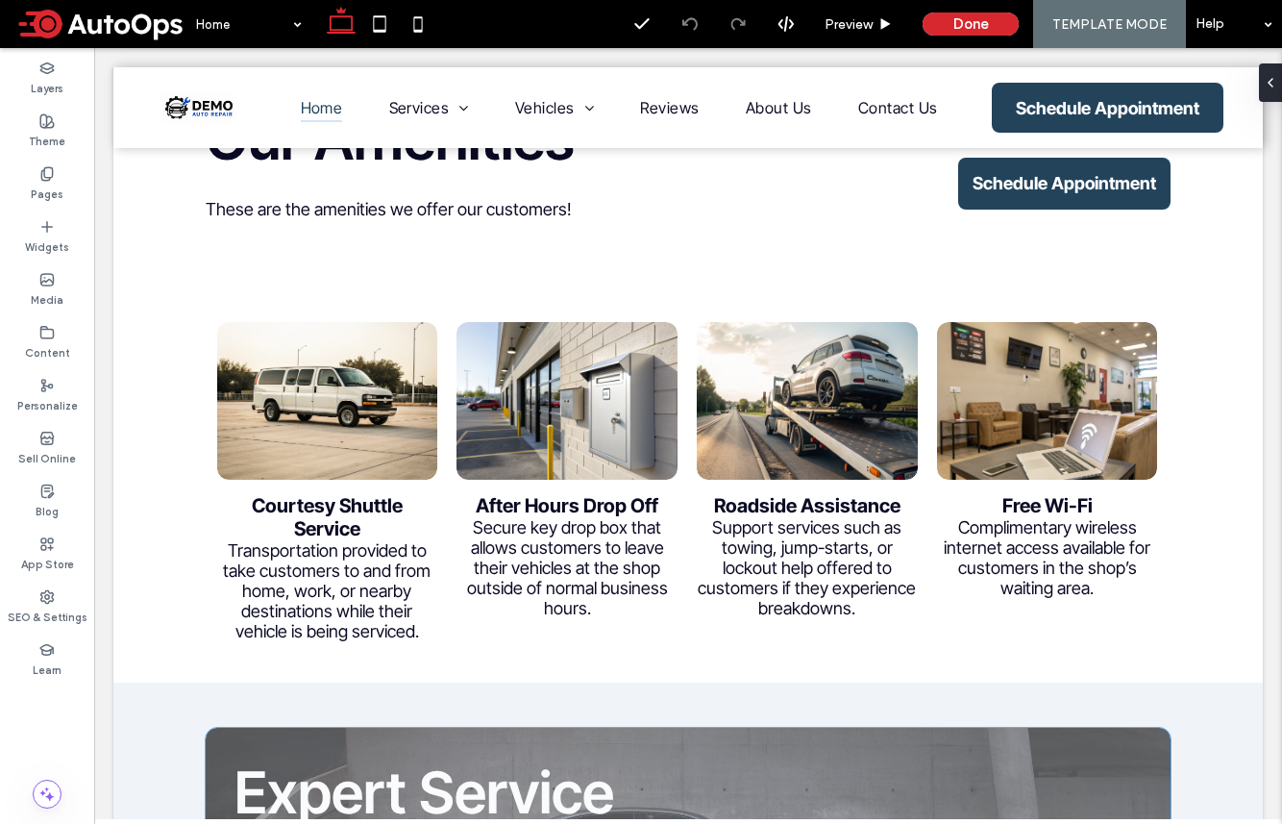
scroll to position [3944, 0]
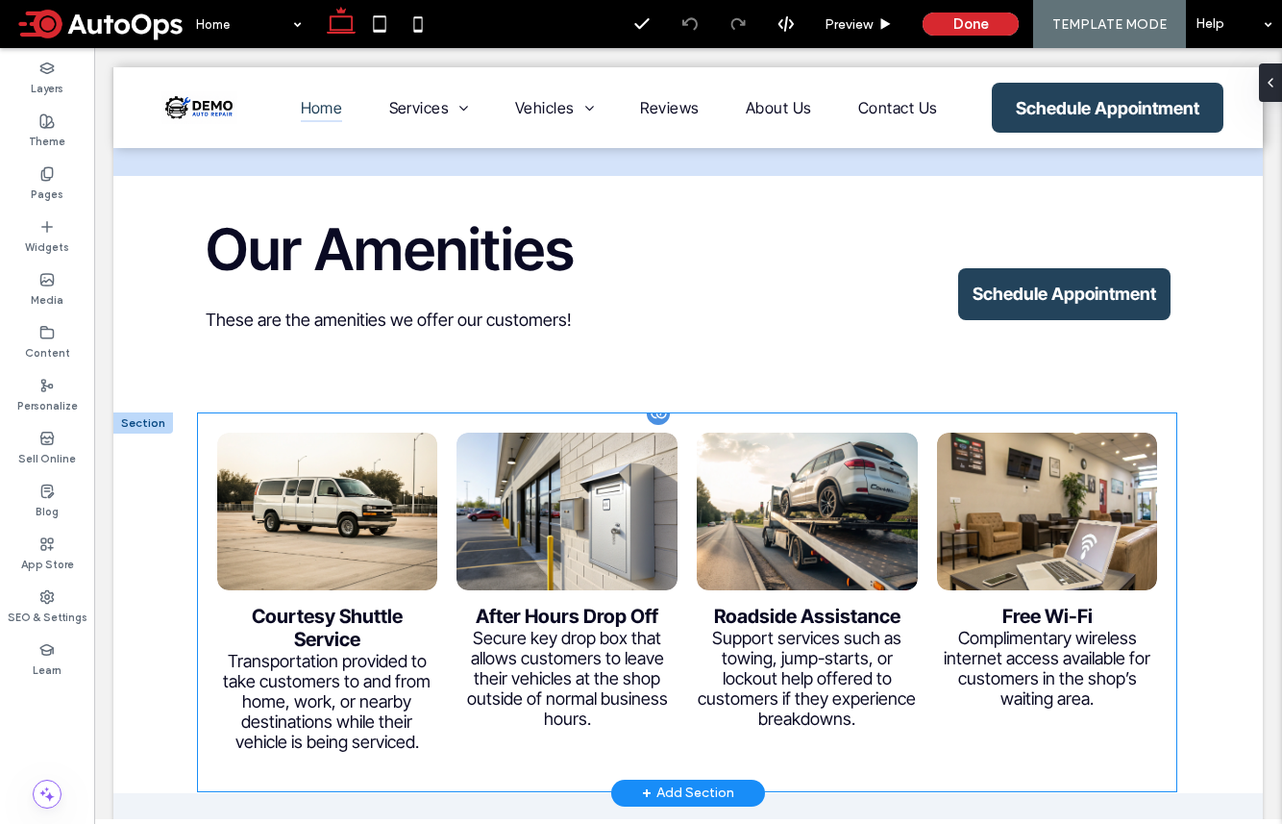
click at [694, 423] on li "Roadside Assistance Support services such as towing, jump-starts, or lockout he…" at bounding box center [807, 602] width 240 height 359
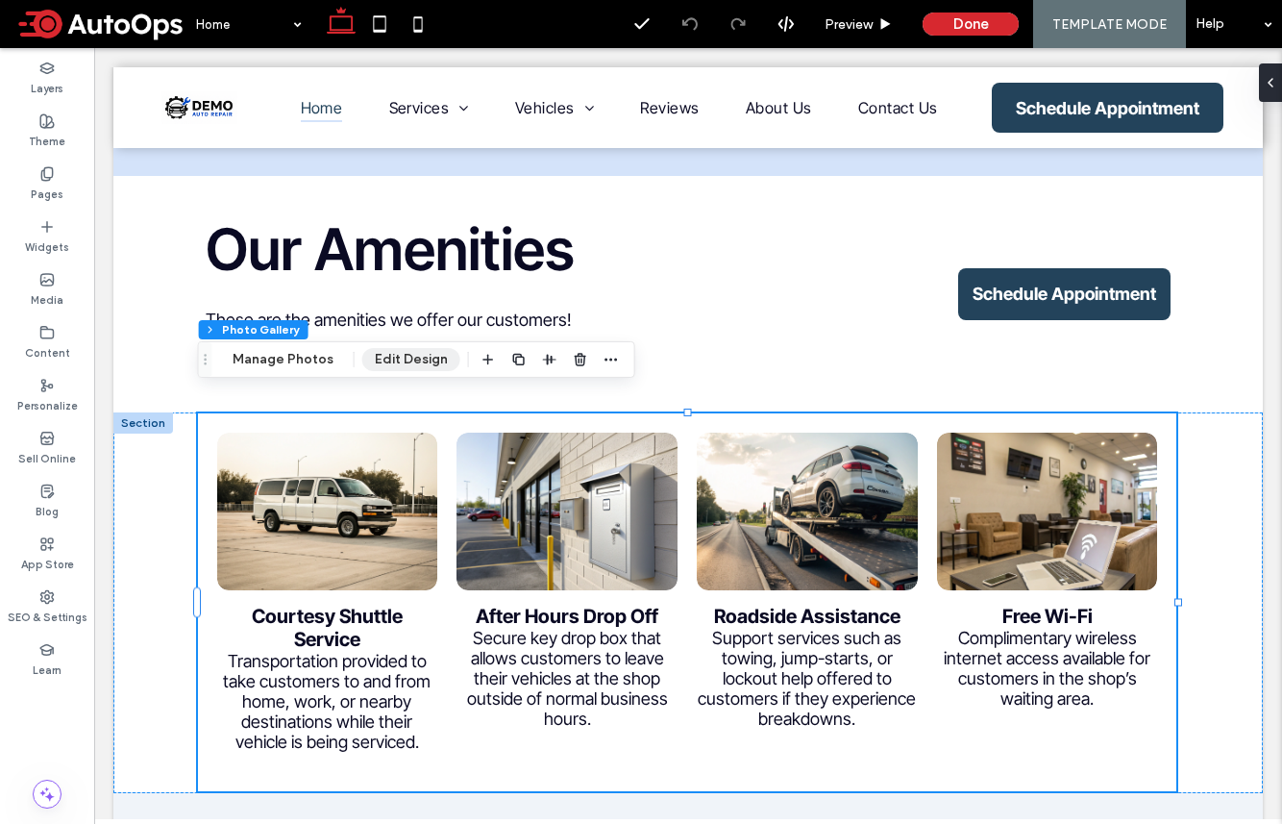
click at [428, 360] on button "Edit Design" at bounding box center [411, 359] width 98 height 23
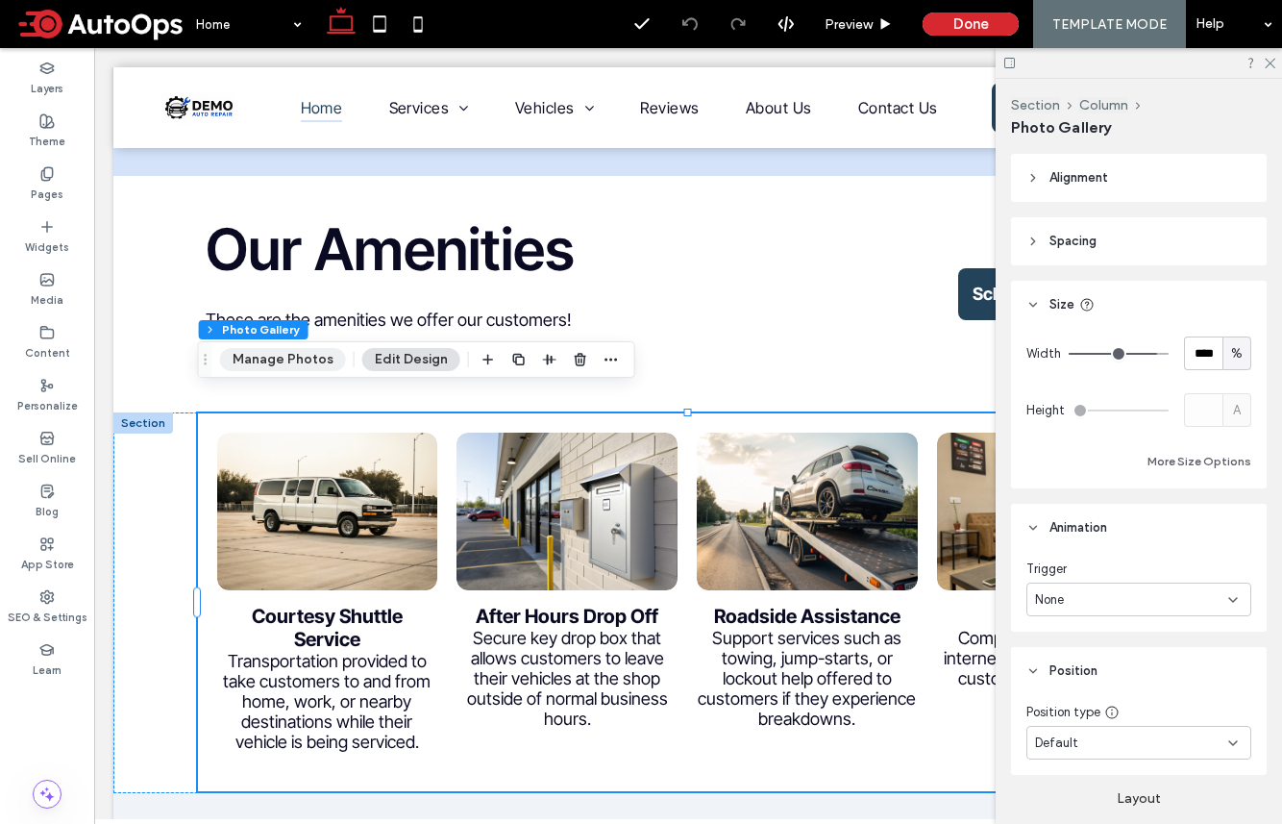
click at [298, 357] on button "Manage Photos" at bounding box center [283, 359] width 126 height 23
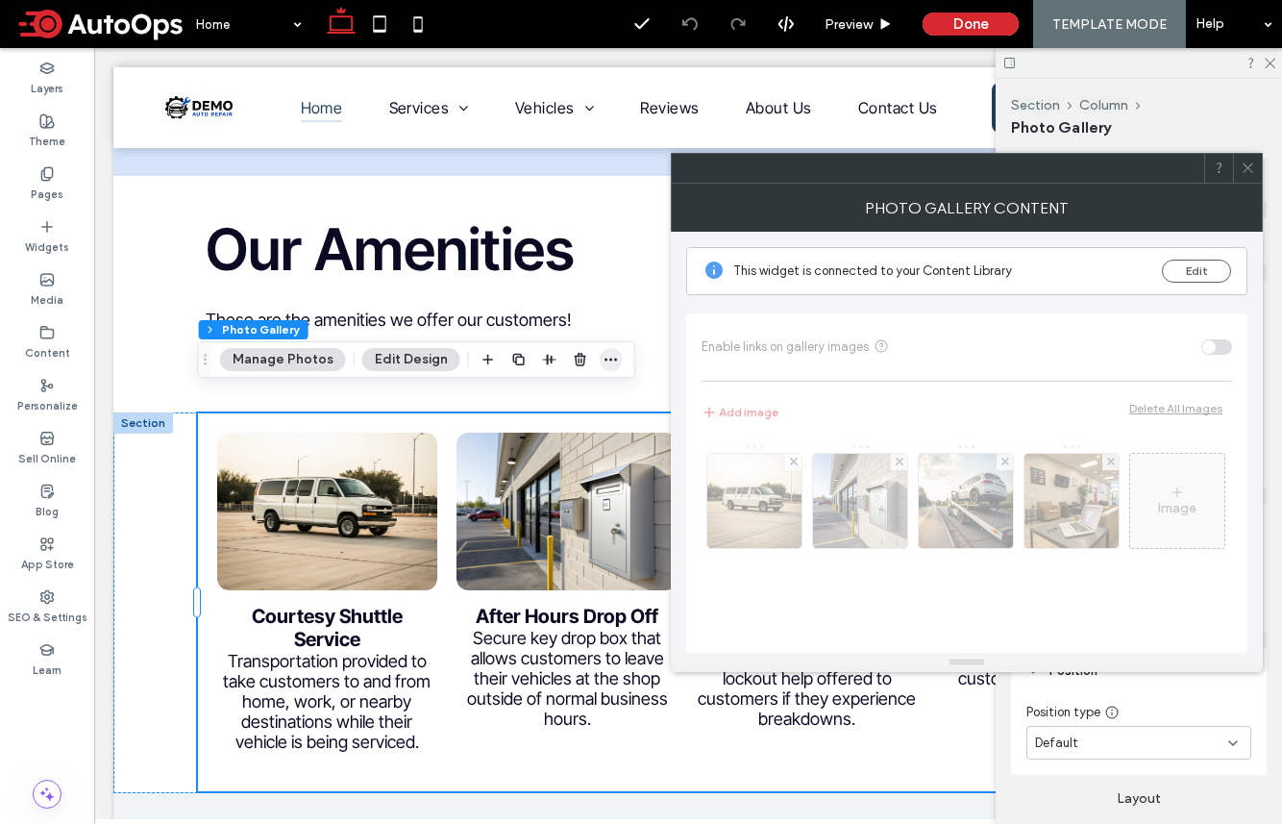
click at [604, 359] on icon "button" at bounding box center [611, 359] width 15 height 15
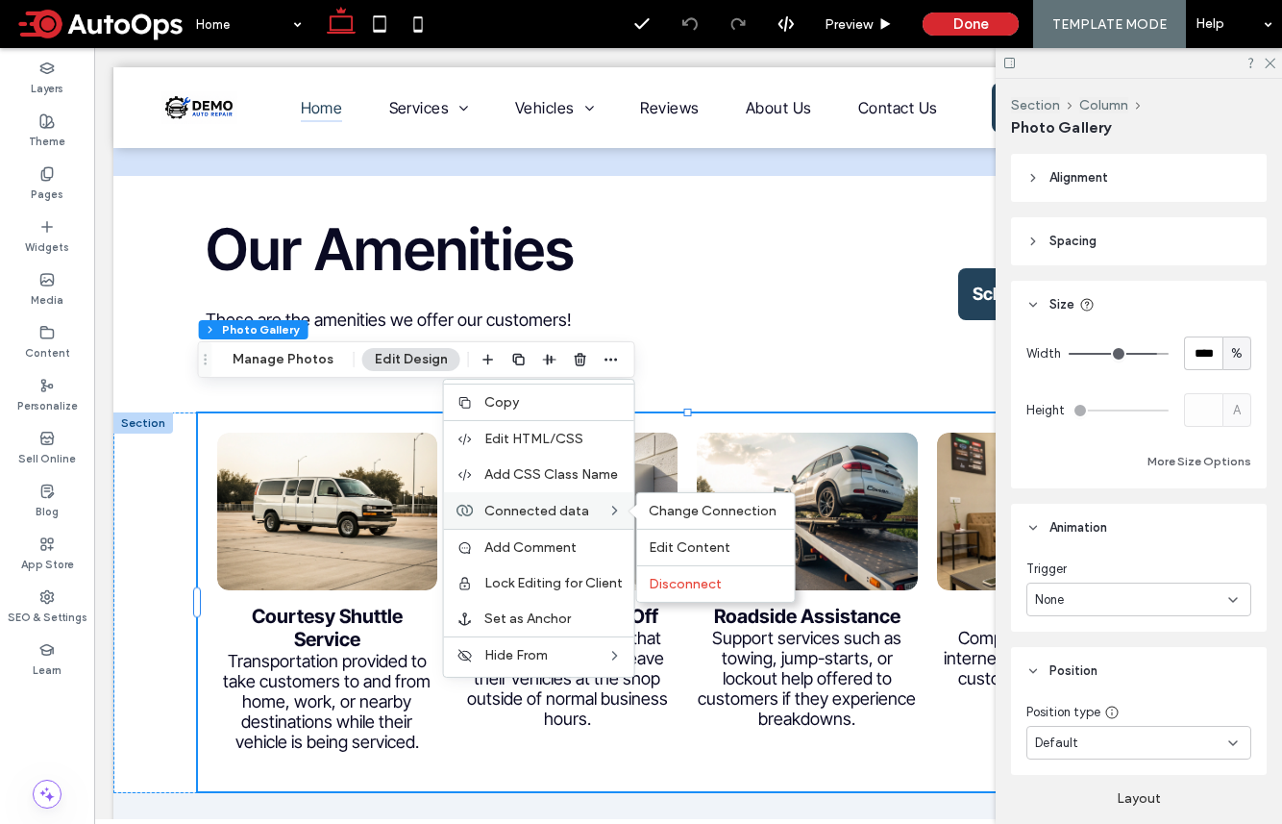
click at [575, 510] on span "Connected data" at bounding box center [536, 510] width 105 height 16
click at [700, 514] on span "Change Connection" at bounding box center [713, 511] width 128 height 16
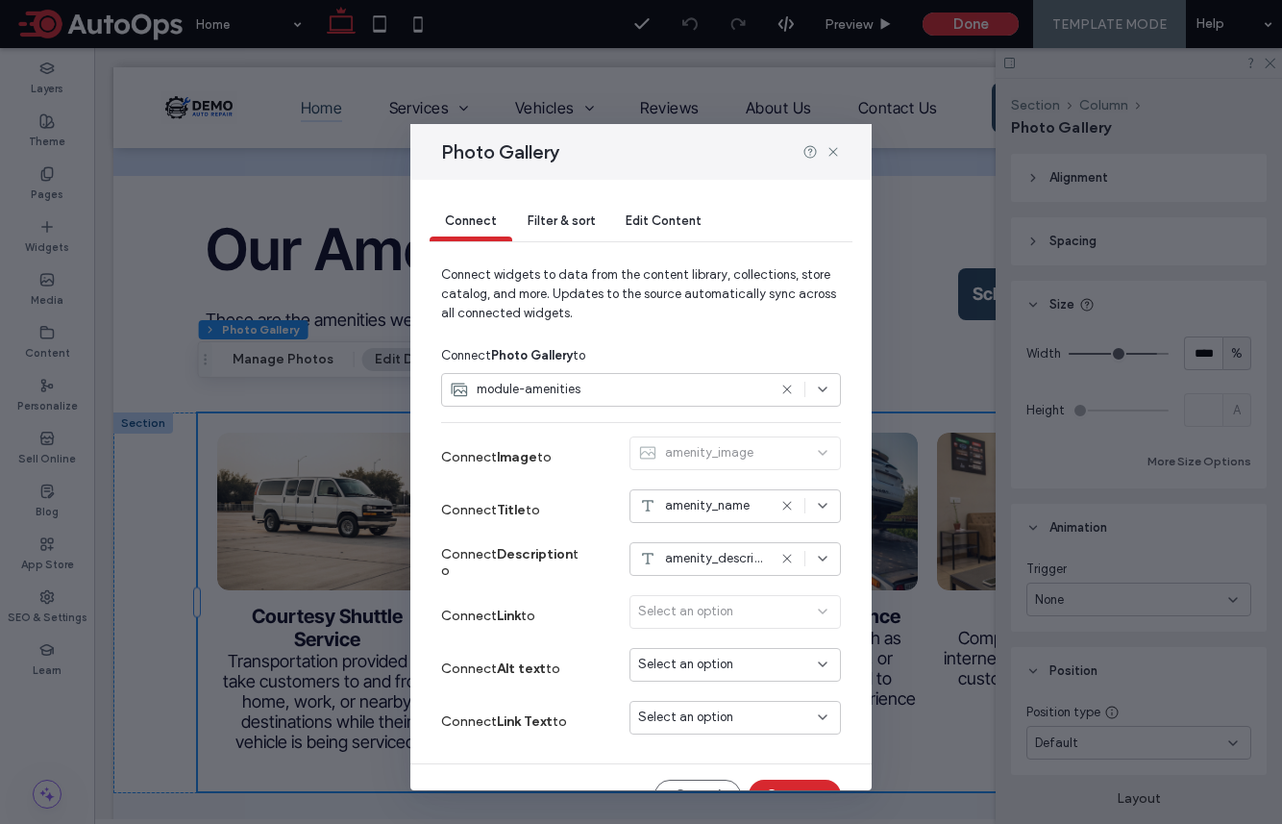
click at [701, 623] on div "Select an option" at bounding box center [735, 615] width 211 height 41
click at [707, 607] on div "Select an option" at bounding box center [735, 615] width 211 height 41
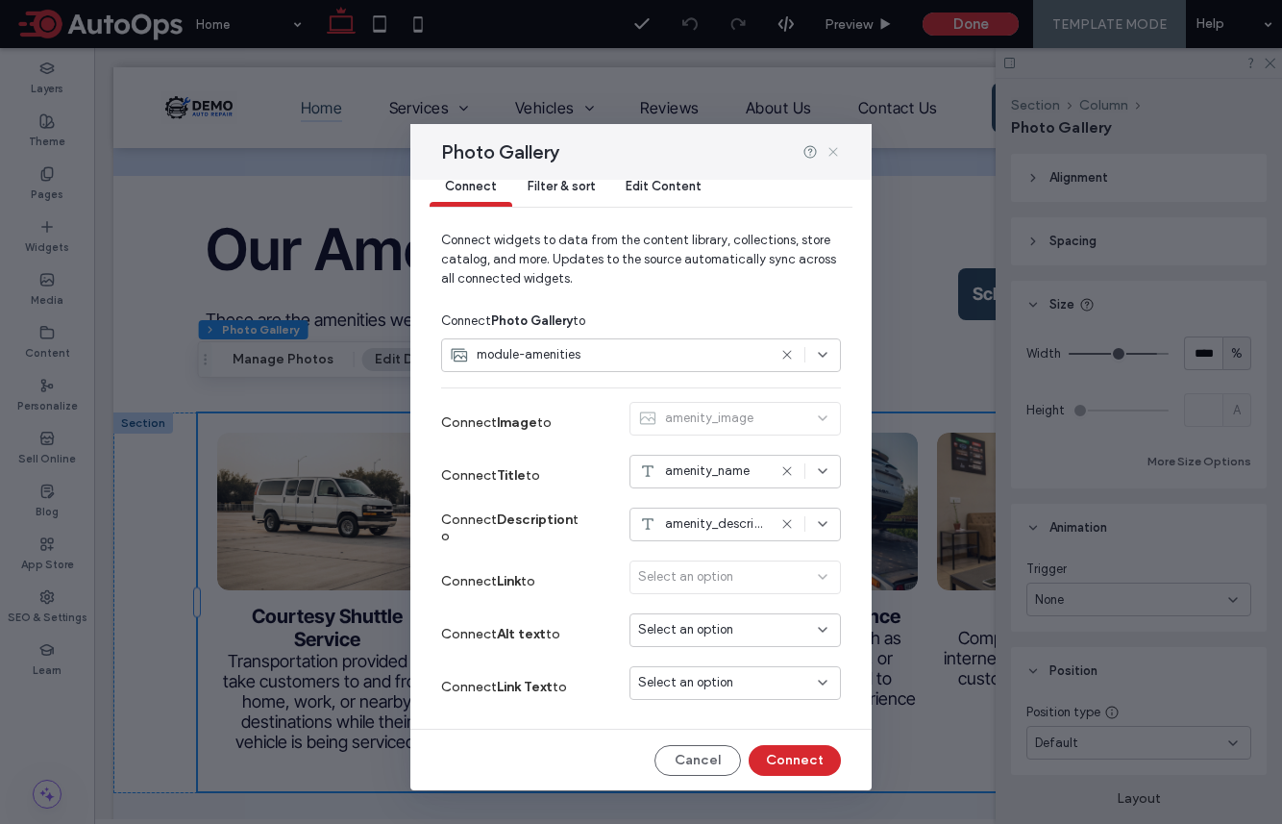
click at [837, 151] on icon at bounding box center [833, 151] width 15 height 15
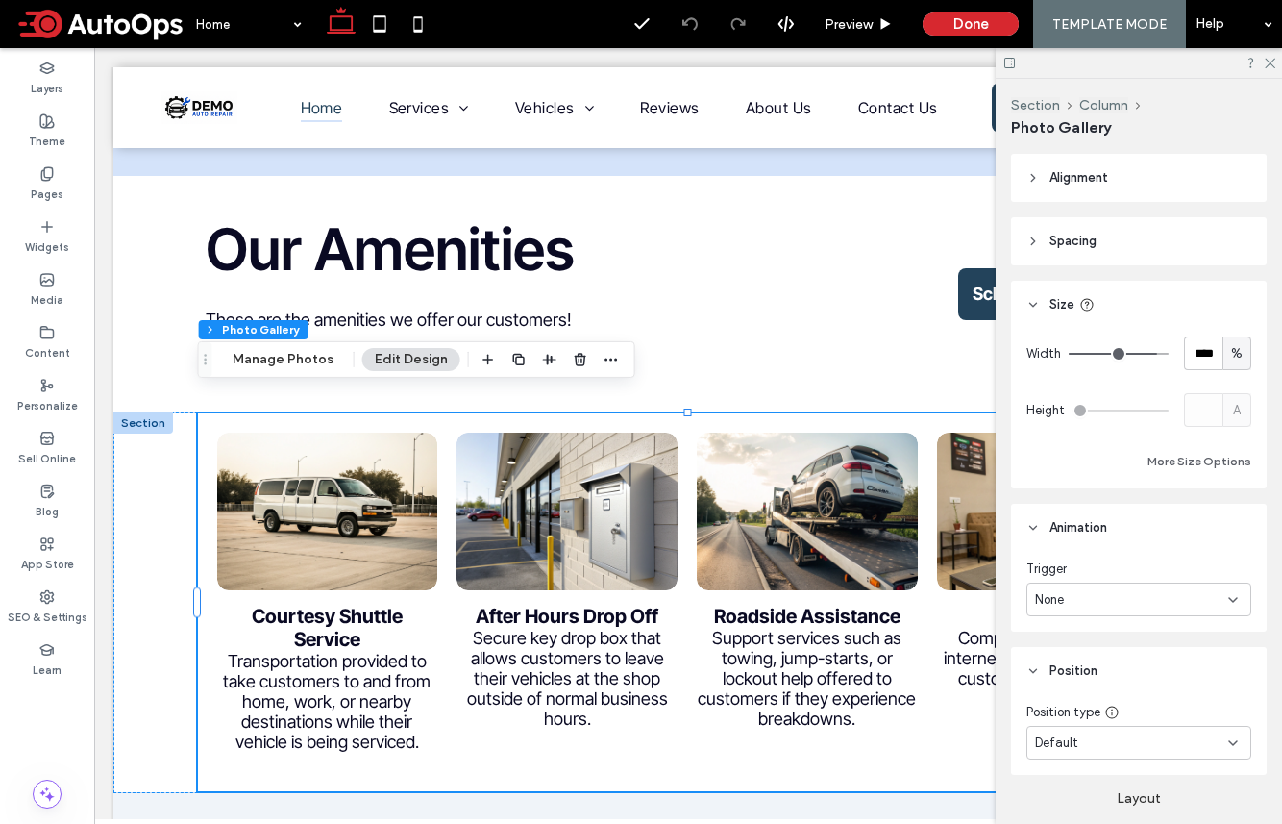
click at [1070, 63] on div at bounding box center [1139, 63] width 286 height 30
click at [1070, 63] on icon at bounding box center [1269, 62] width 12 height 12
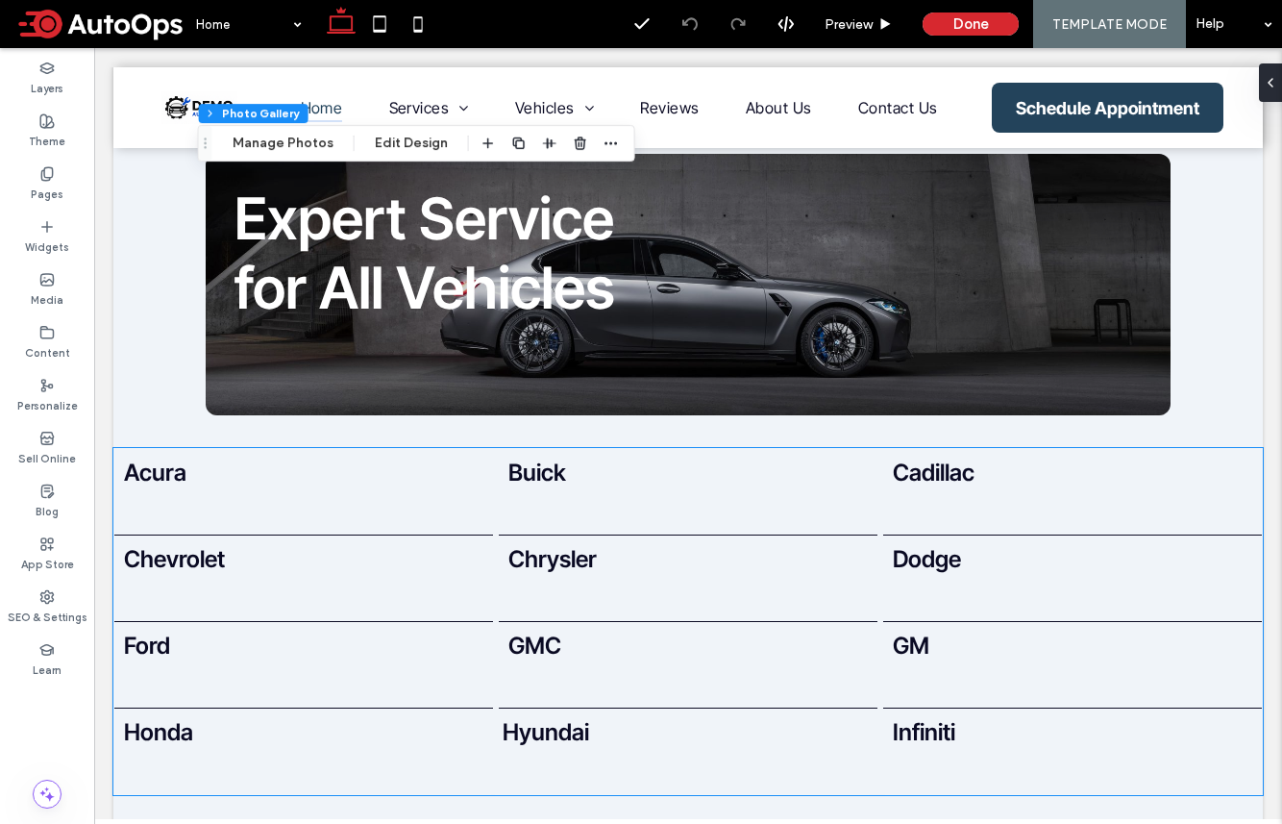
scroll to position [4625, 0]
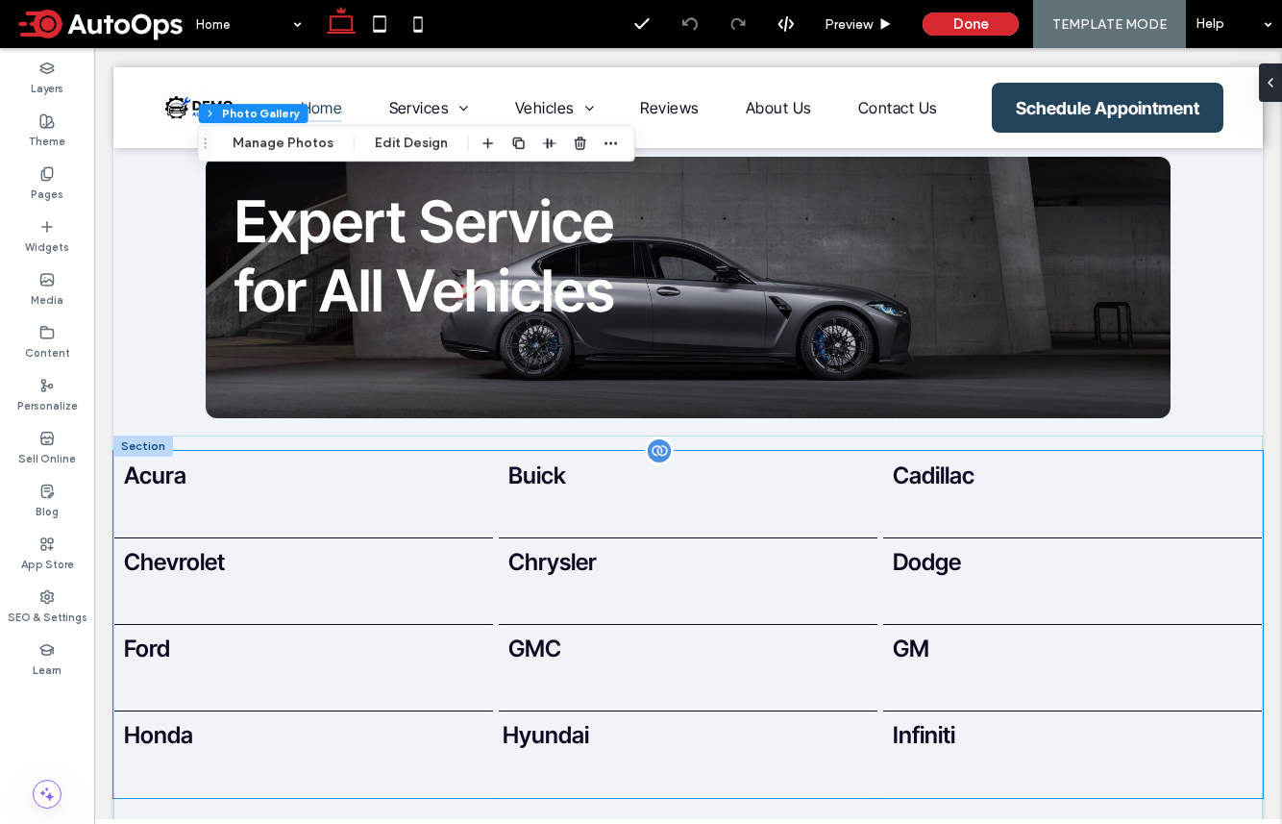
click at [843, 586] on link "Chrysler Chrysler" at bounding box center [687, 581] width 359 height 66
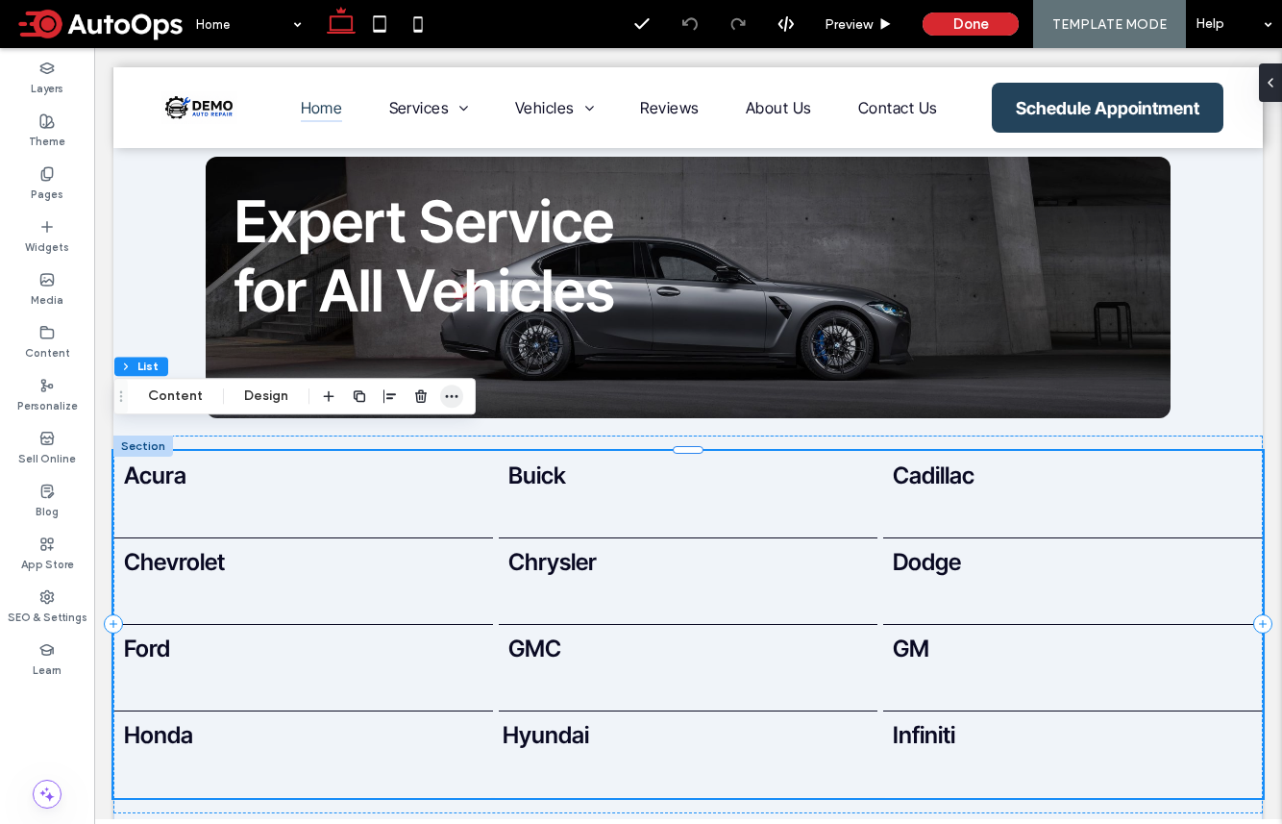
click at [449, 395] on use "button" at bounding box center [452, 396] width 12 height 3
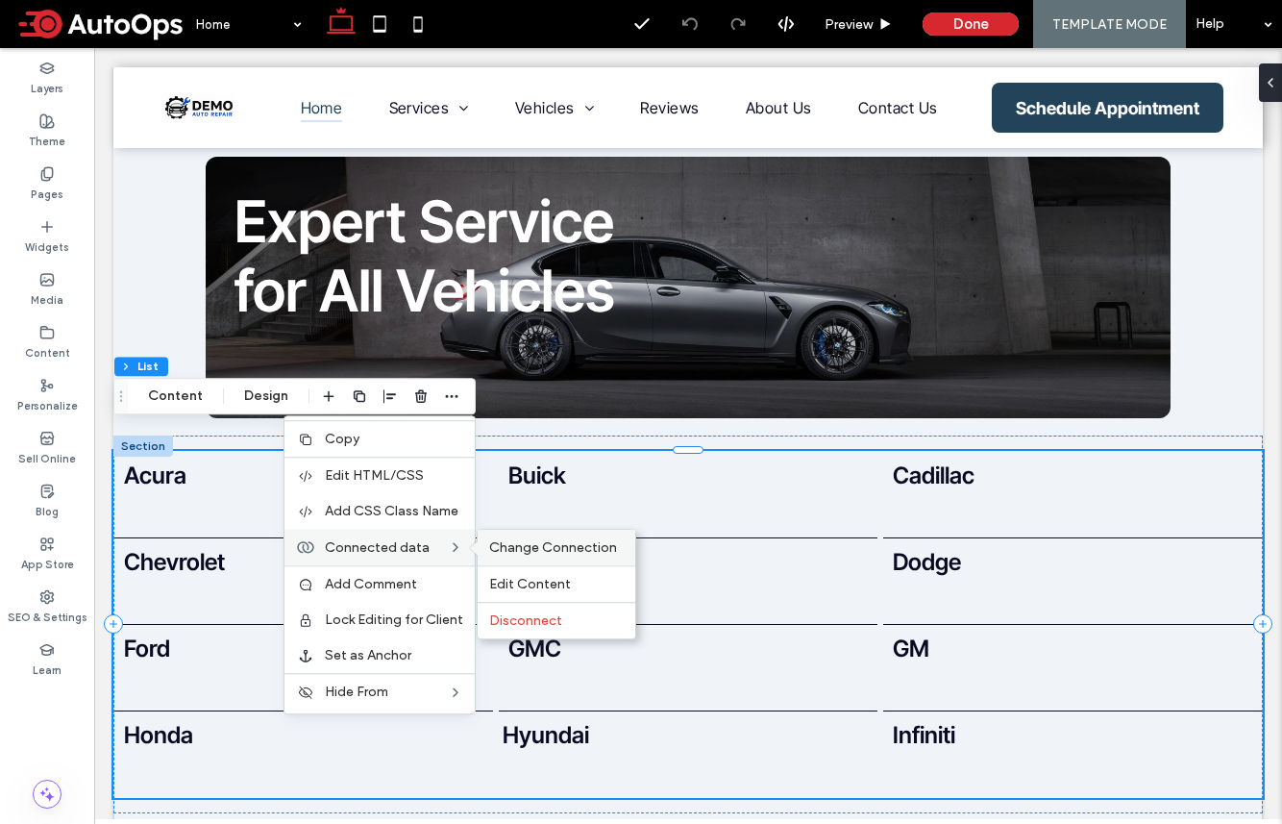
click at [540, 552] on span "Change Connection" at bounding box center [553, 547] width 128 height 16
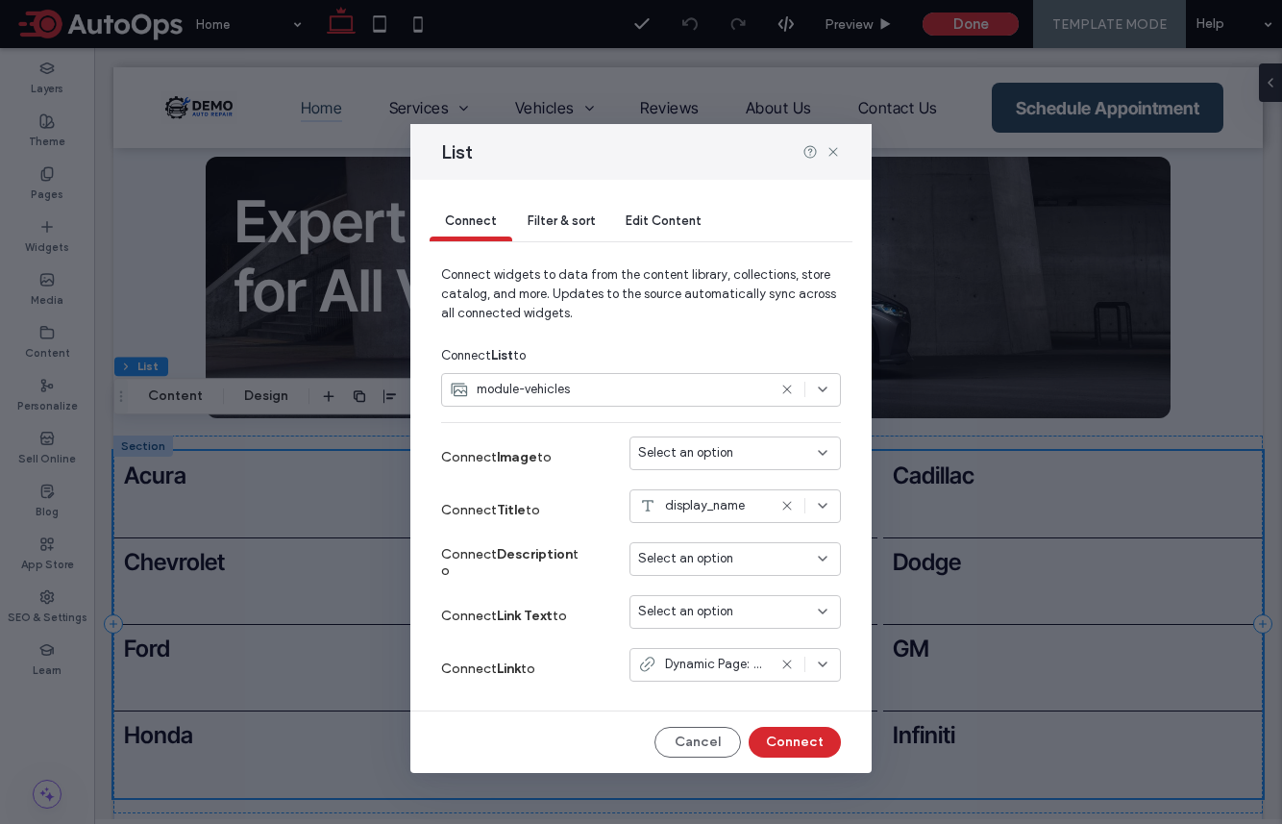
click at [731, 606] on span "Select an option" at bounding box center [685, 611] width 95 height 19
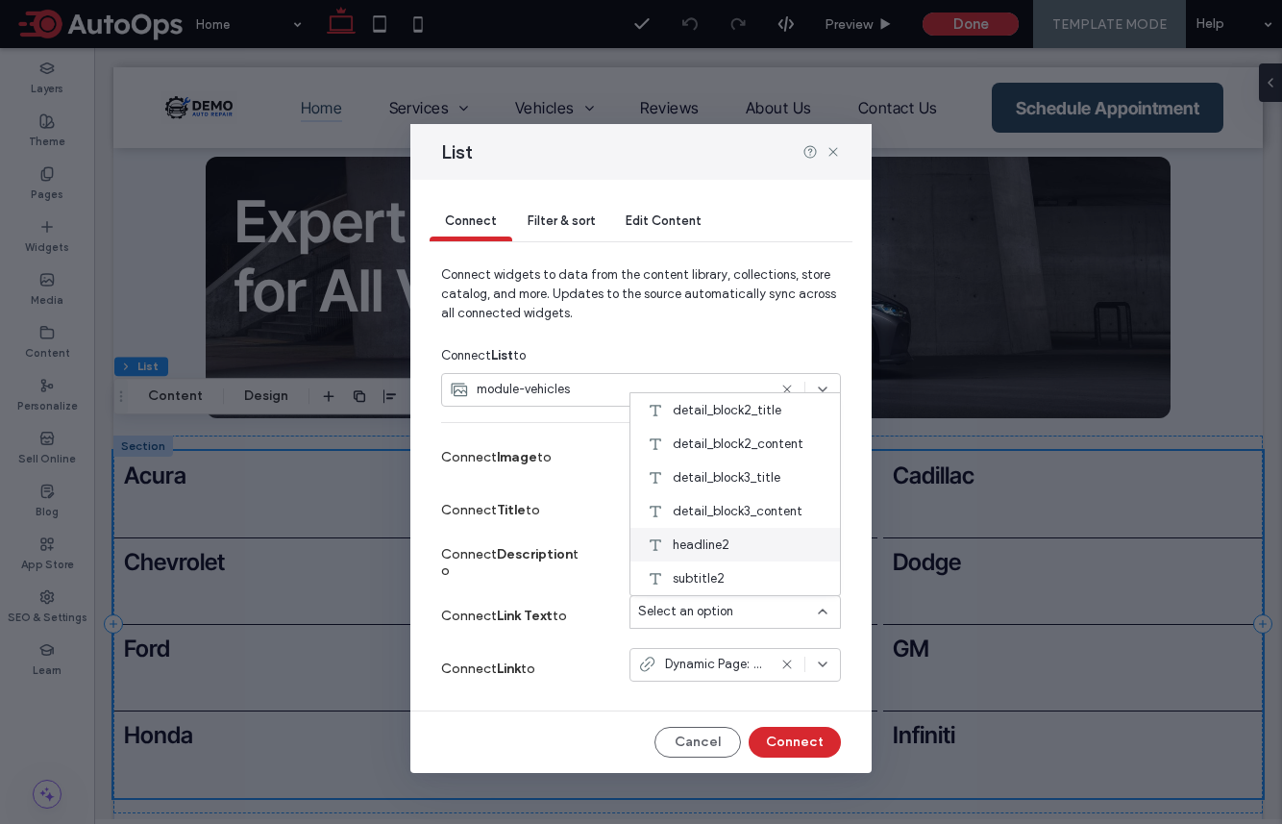
scroll to position [0, 0]
click at [466, 607] on span "Connect Link Text to" at bounding box center [504, 615] width 126 height 16
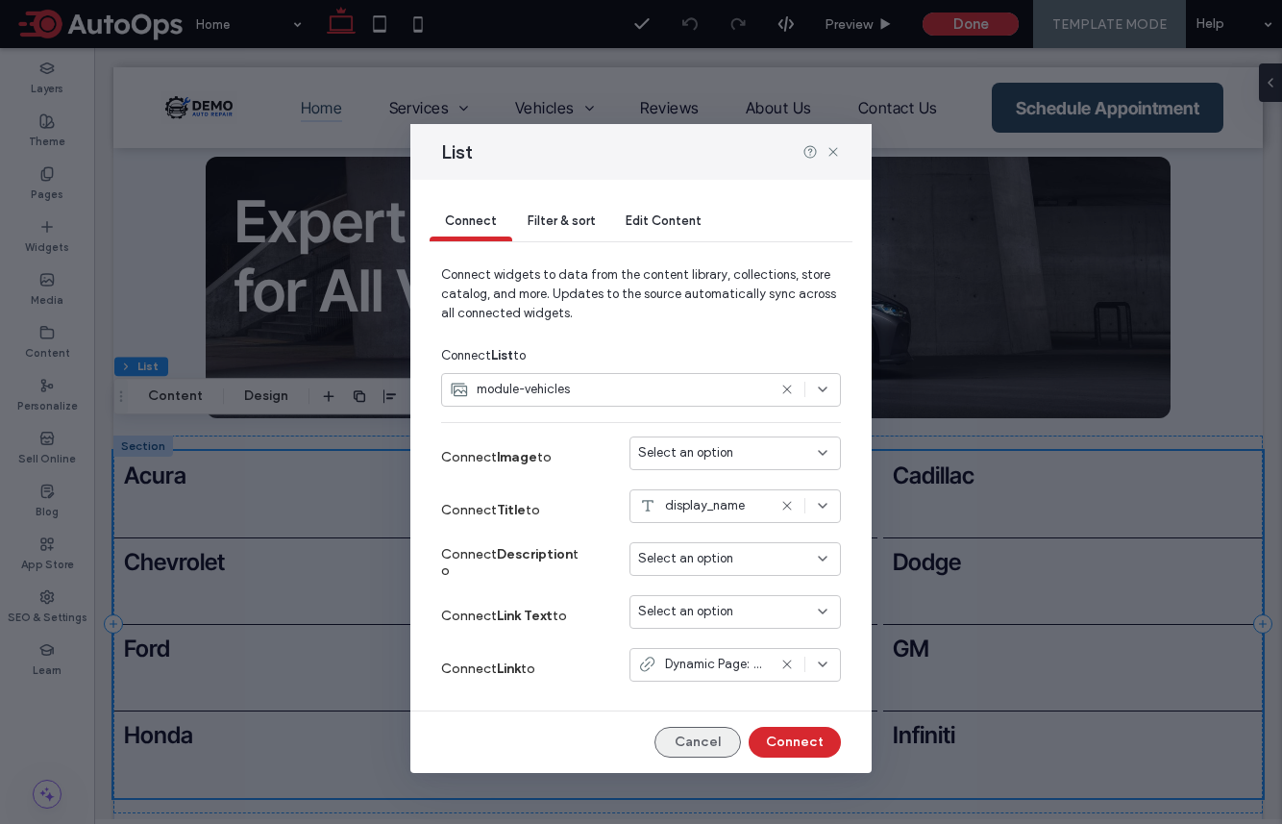
click at [726, 739] on button "Cancel" at bounding box center [698, 742] width 87 height 31
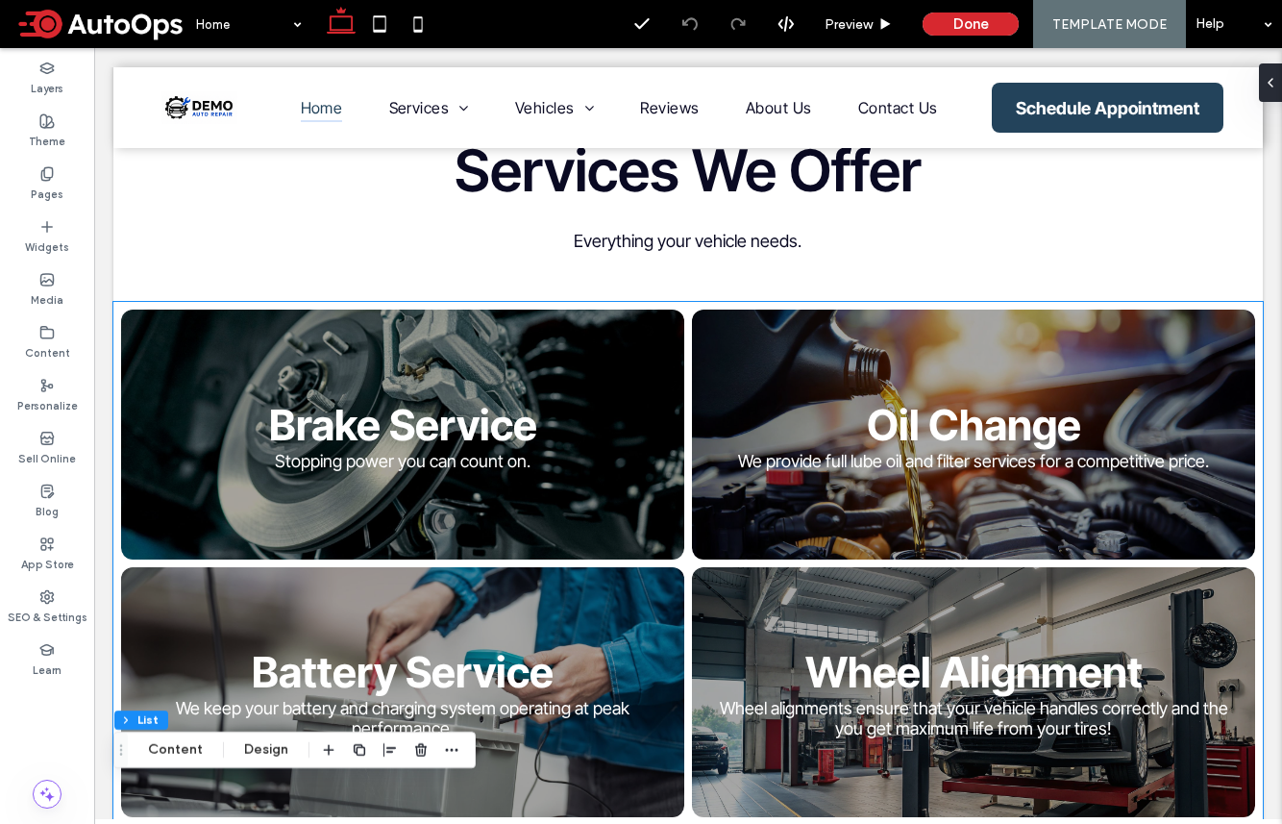
scroll to position [812, 0]
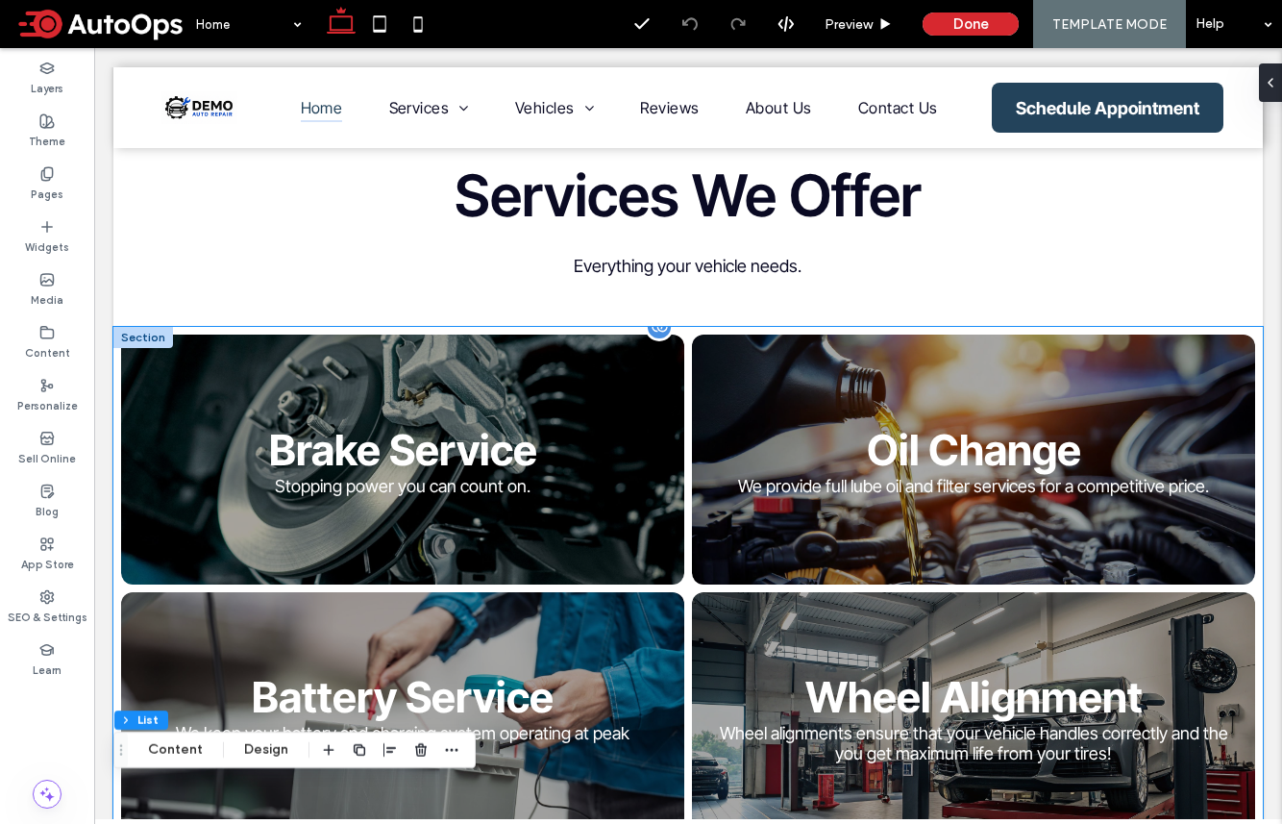
click at [810, 335] on link at bounding box center [973, 459] width 597 height 265
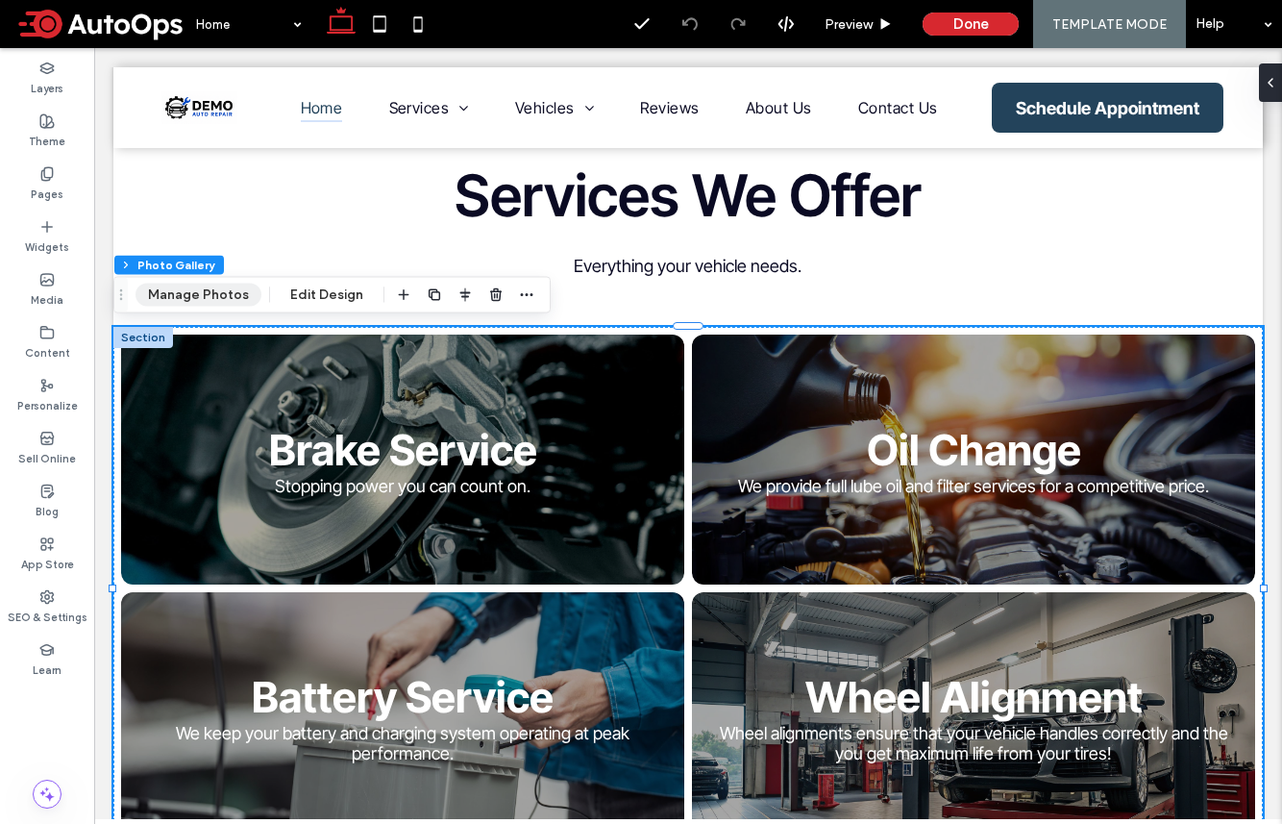
click at [225, 294] on button "Manage Photos" at bounding box center [199, 295] width 126 height 23
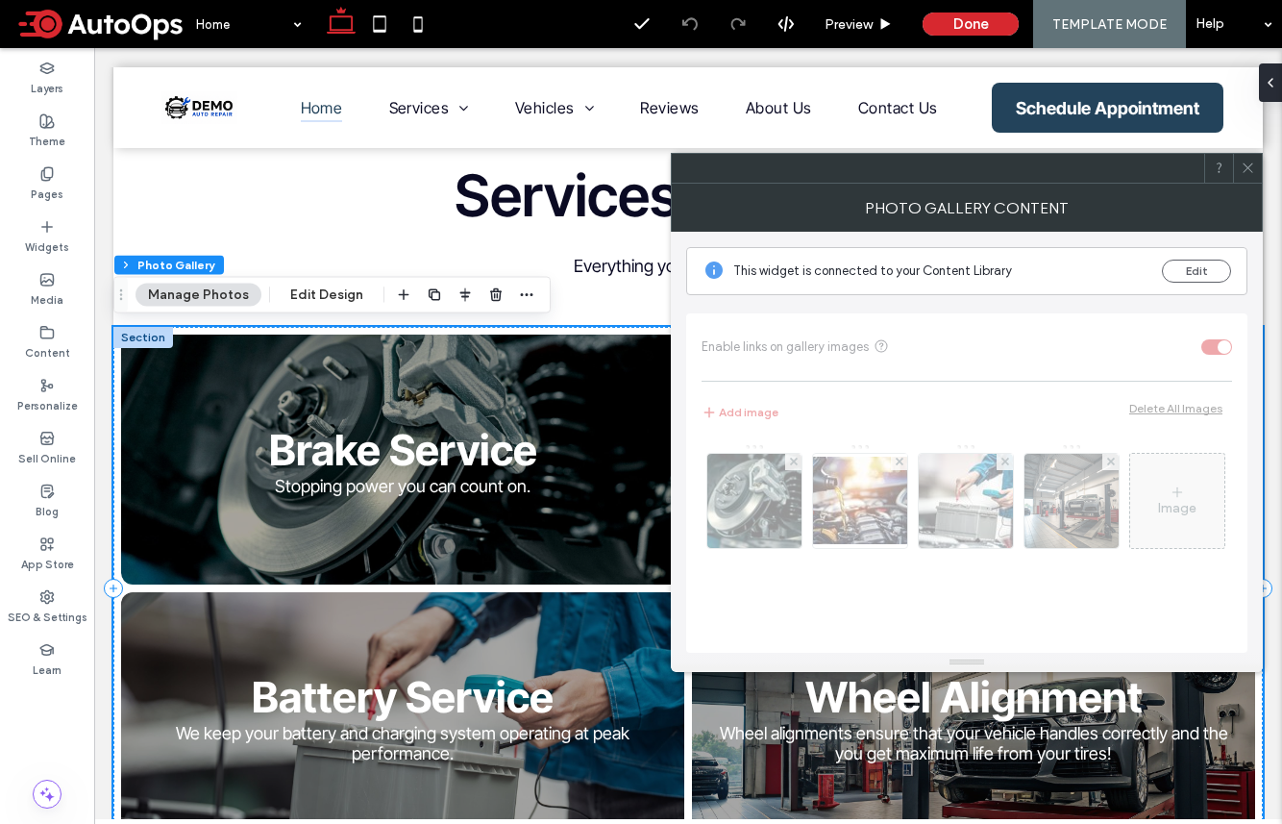
click at [1070, 161] on icon at bounding box center [1248, 168] width 14 height 14
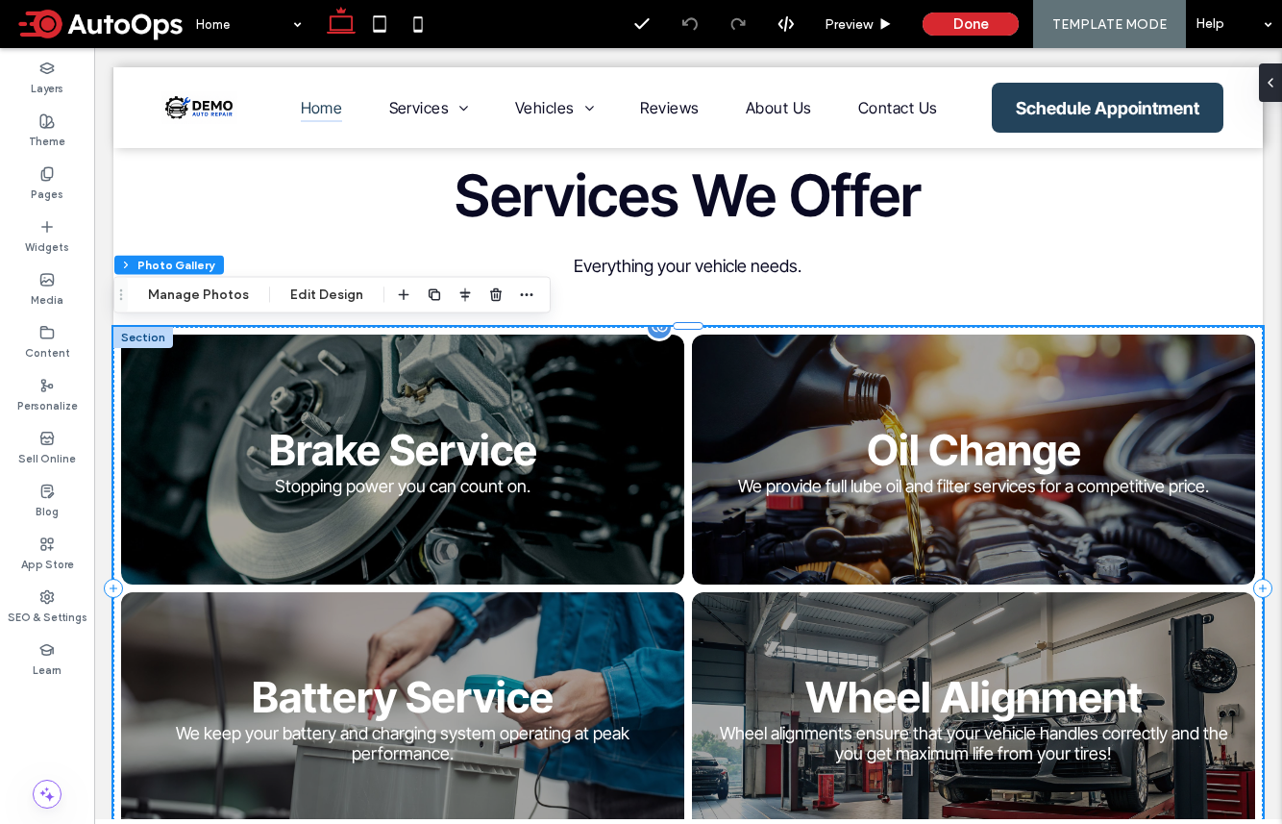
click at [548, 336] on link at bounding box center [402, 459] width 597 height 265
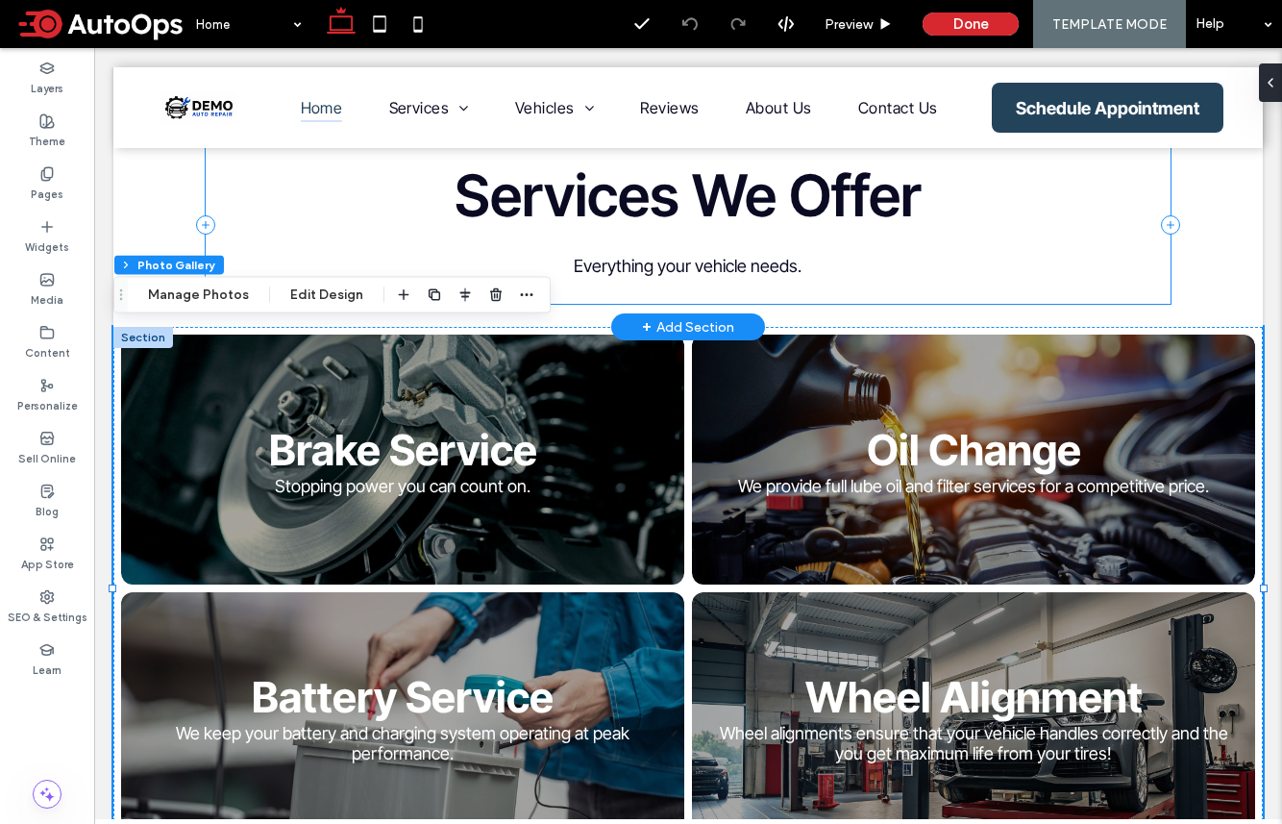
click at [677, 291] on div "Services We Offer Everything your vehicle needs." at bounding box center [689, 224] width 966 height 159
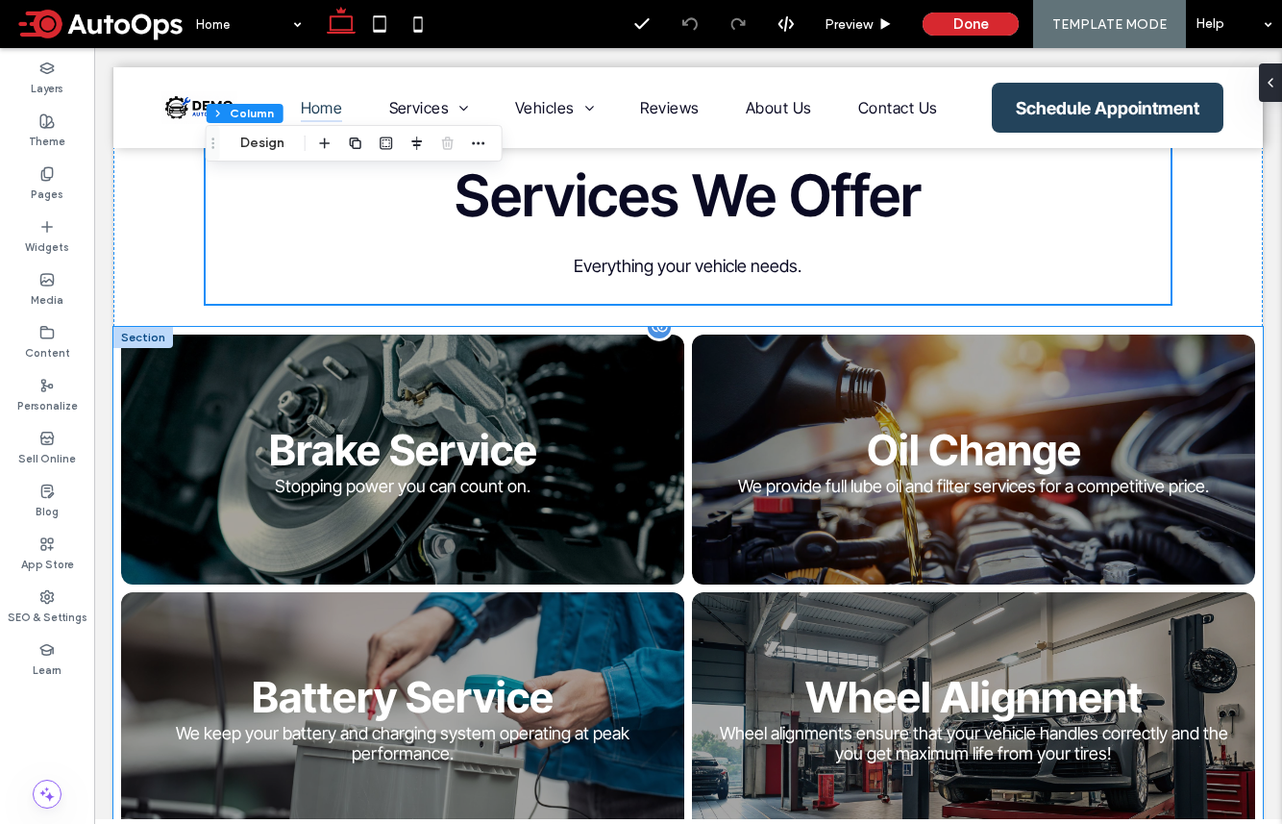
click at [855, 371] on link at bounding box center [973, 459] width 597 height 265
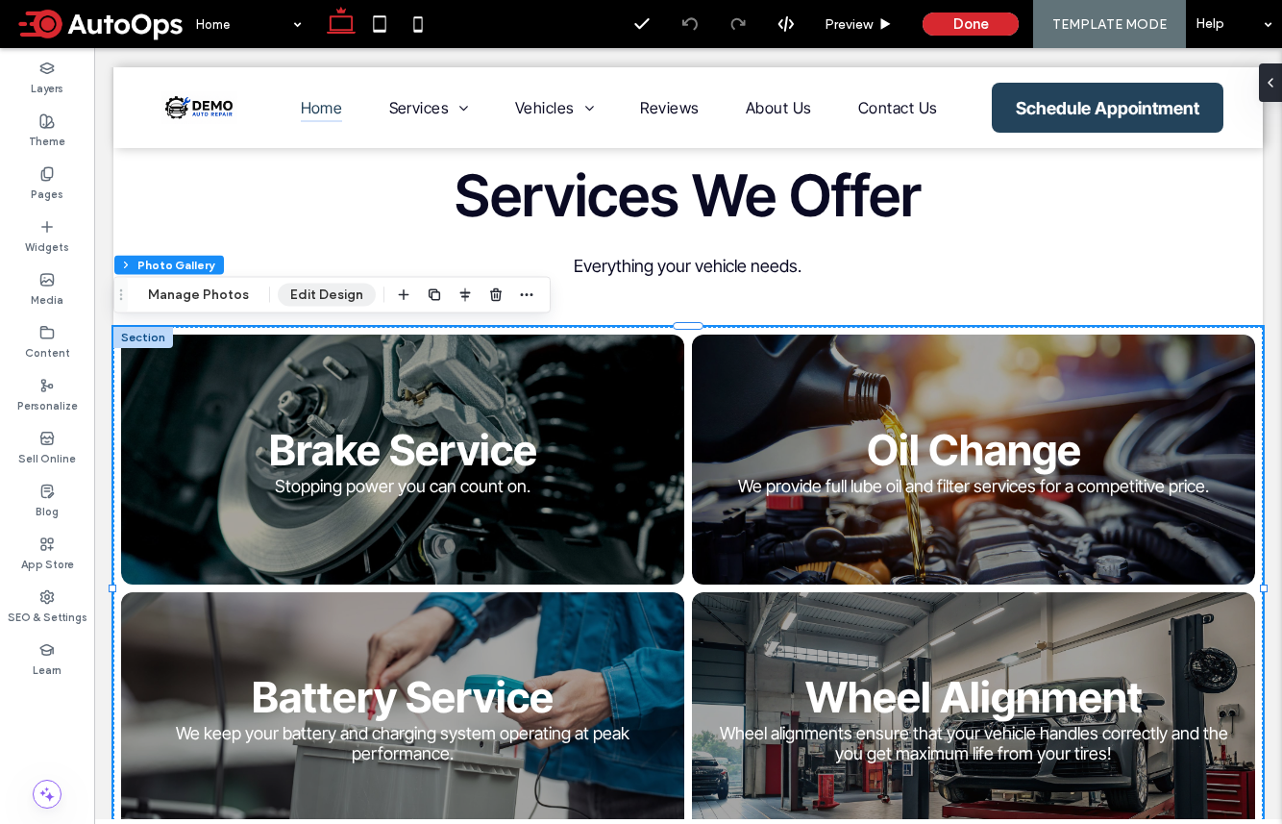
click at [318, 298] on button "Edit Design" at bounding box center [327, 295] width 98 height 23
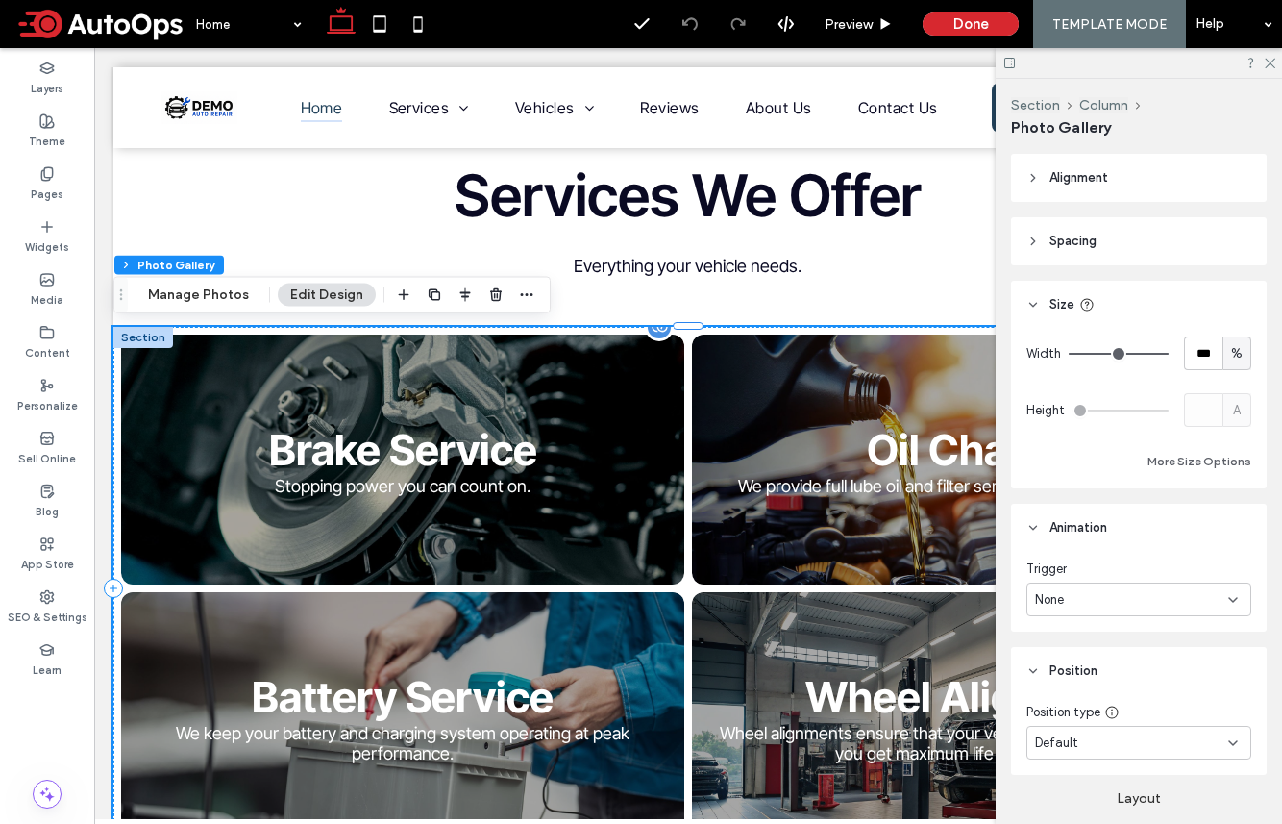
click at [530, 699] on link at bounding box center [402, 716] width 597 height 265
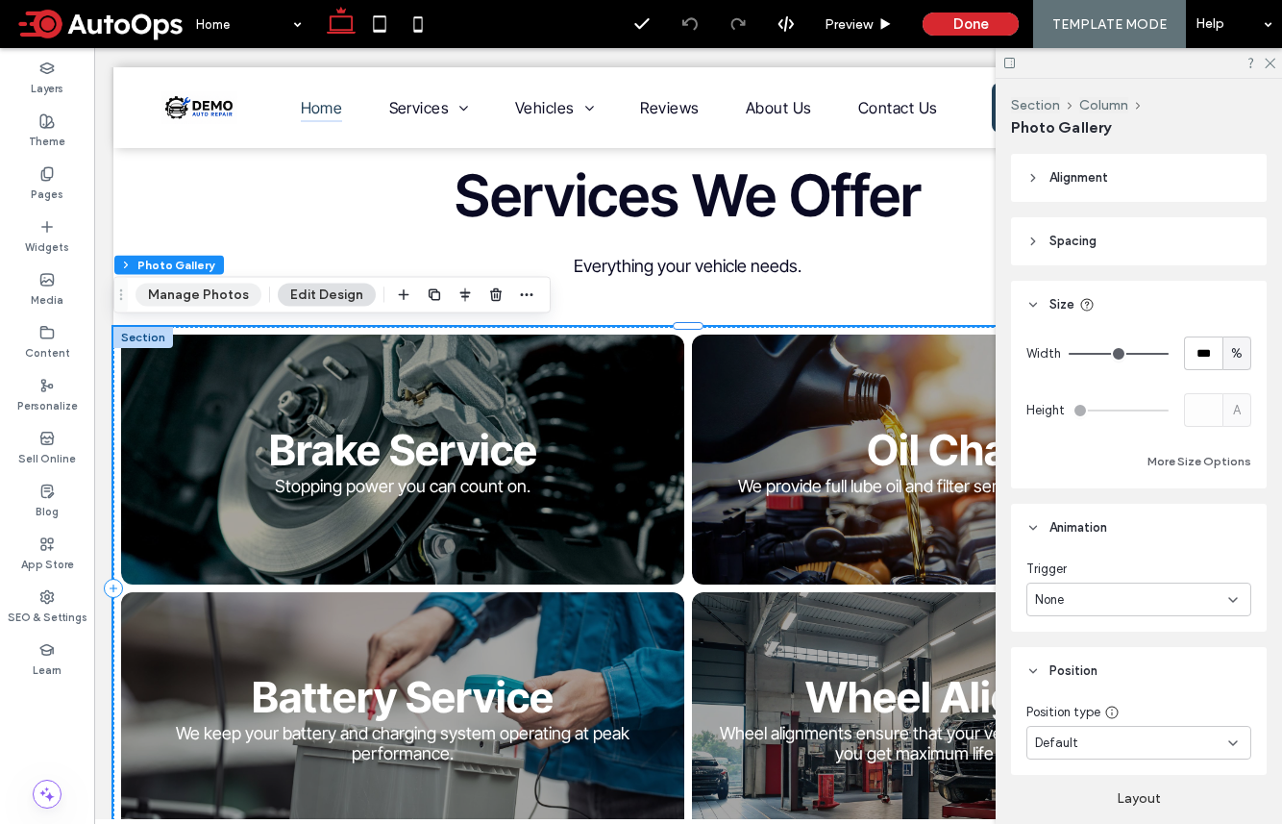
click at [177, 299] on button "Manage Photos" at bounding box center [199, 295] width 126 height 23
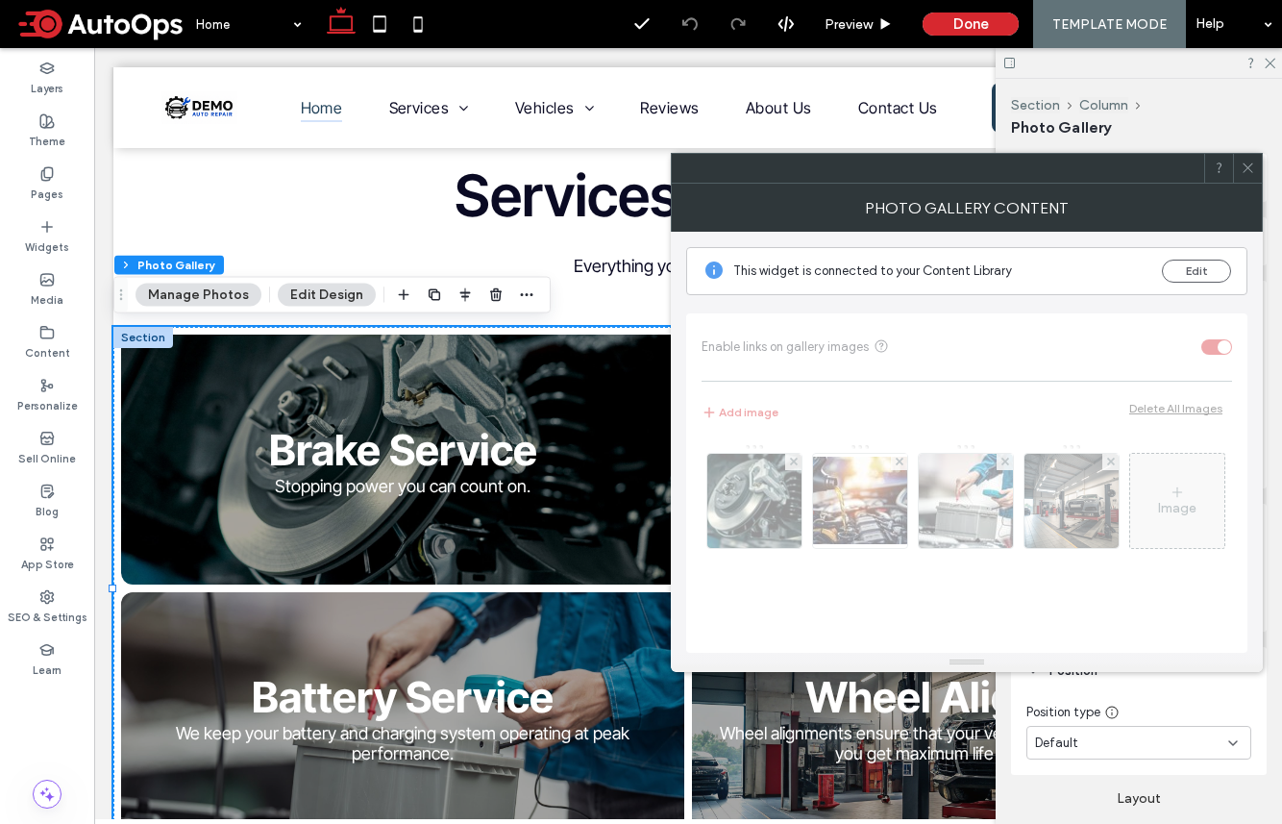
click at [310, 289] on button "Edit Design" at bounding box center [327, 295] width 98 height 23
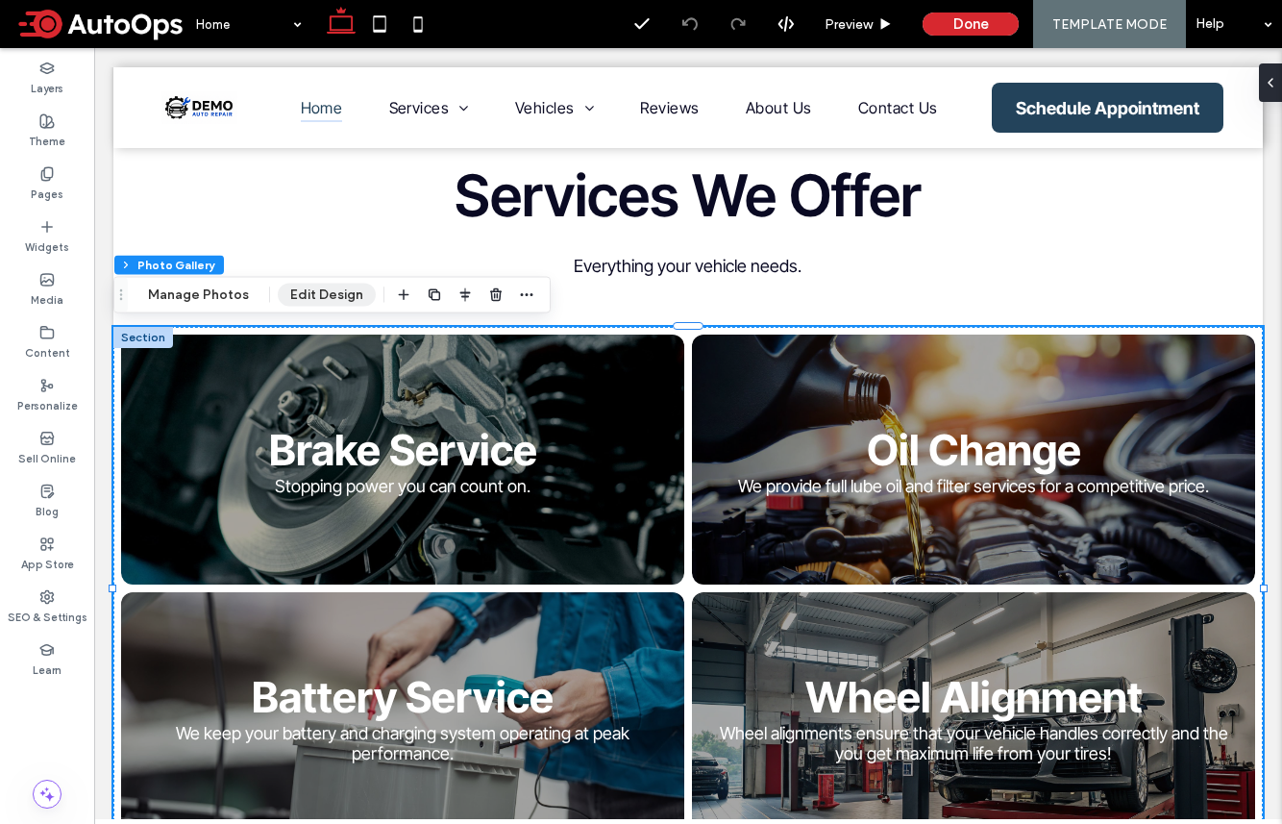
click at [326, 292] on button "Edit Design" at bounding box center [327, 295] width 98 height 23
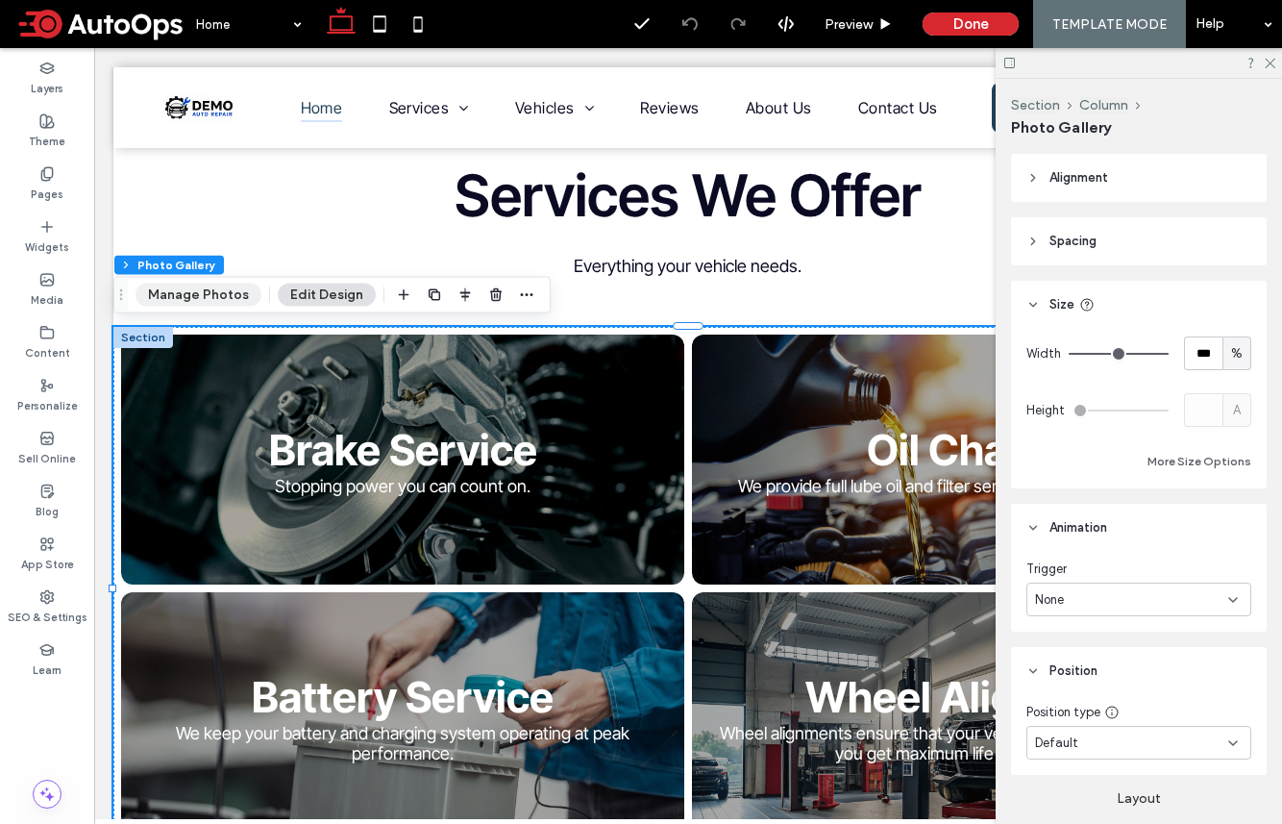
click at [229, 294] on button "Manage Photos" at bounding box center [199, 295] width 126 height 23
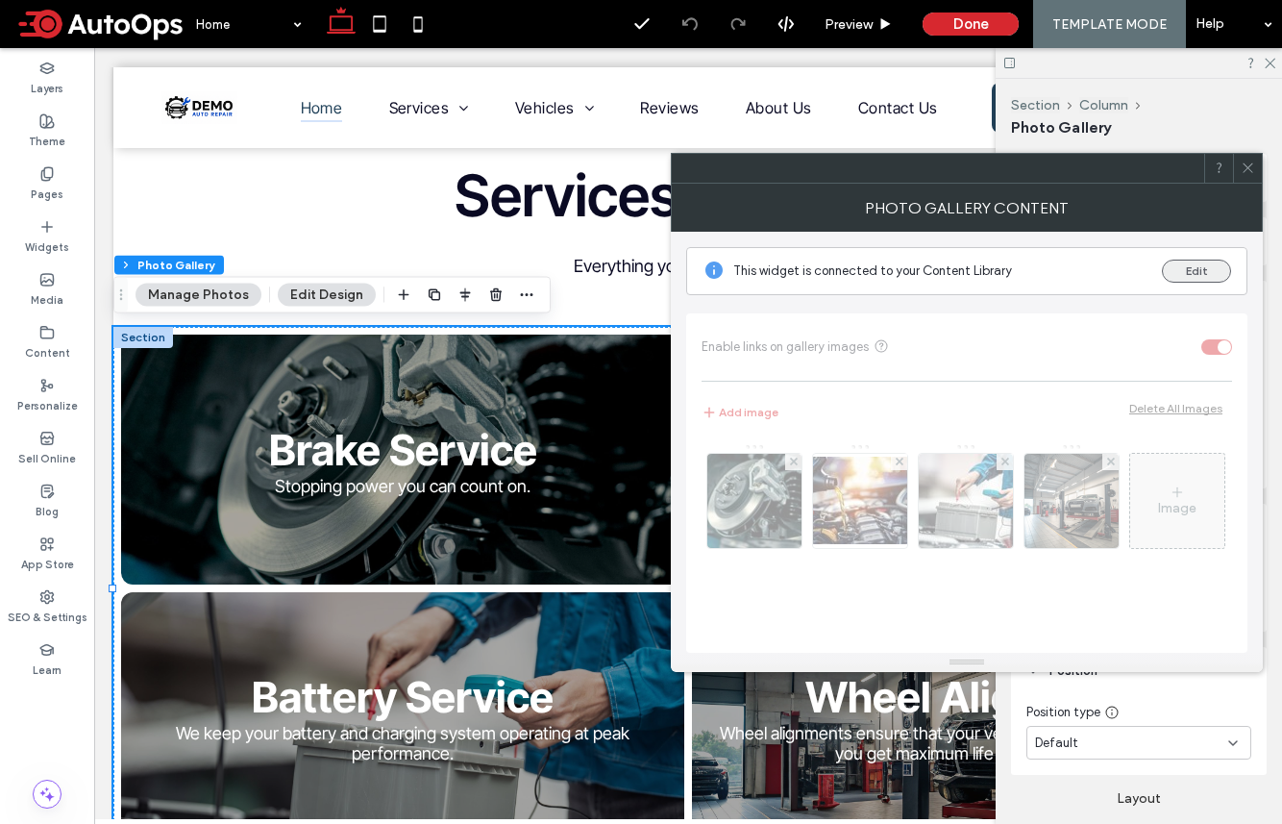
click at [1070, 266] on button "Edit" at bounding box center [1196, 271] width 69 height 23
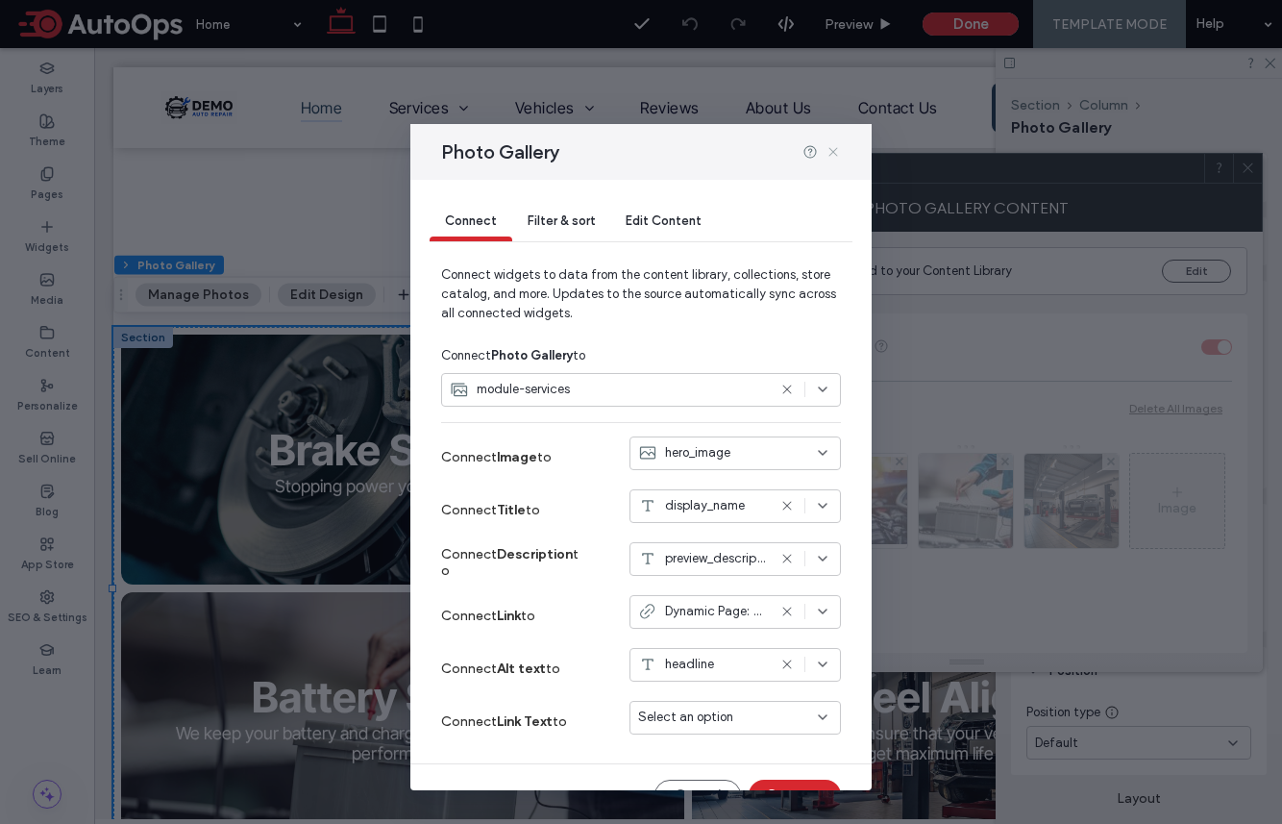
click at [832, 158] on icon at bounding box center [833, 151] width 15 height 15
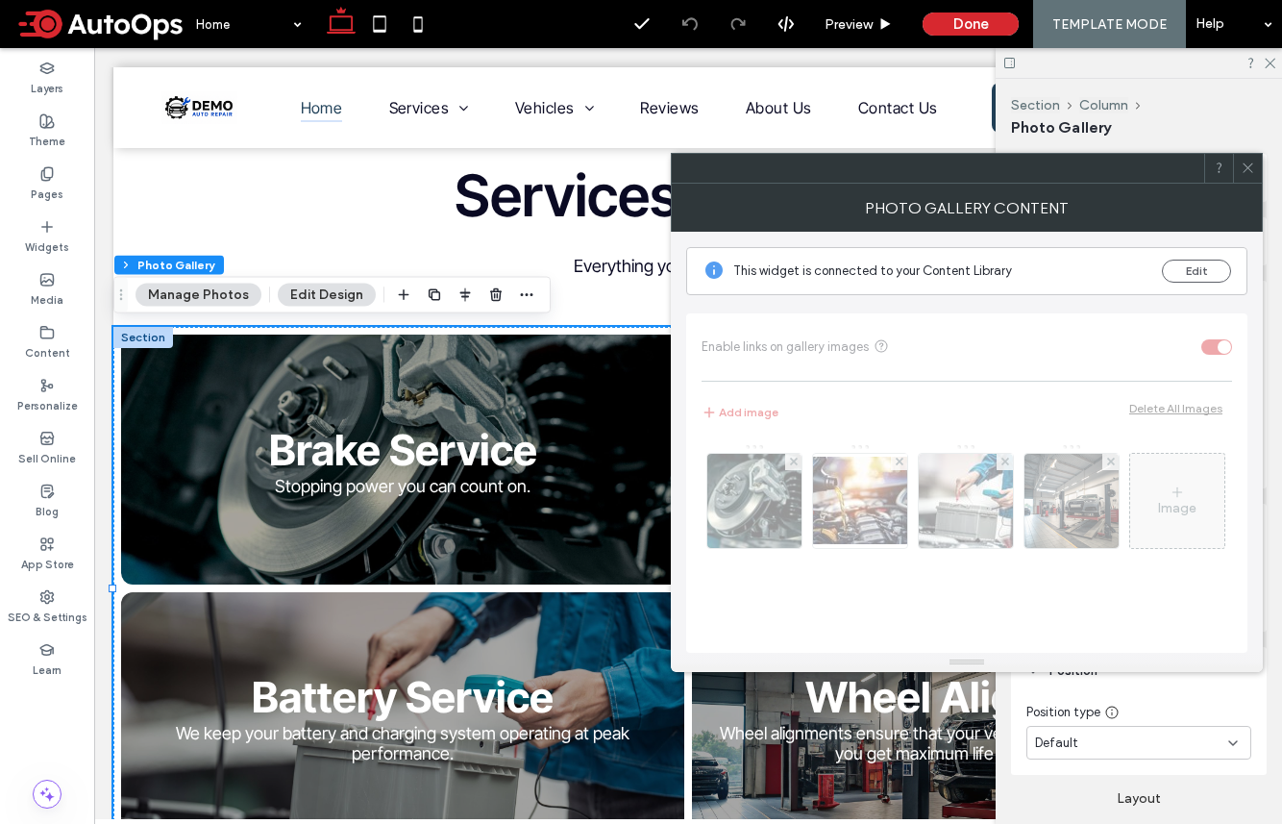
click at [1070, 166] on icon at bounding box center [1248, 168] width 14 height 14
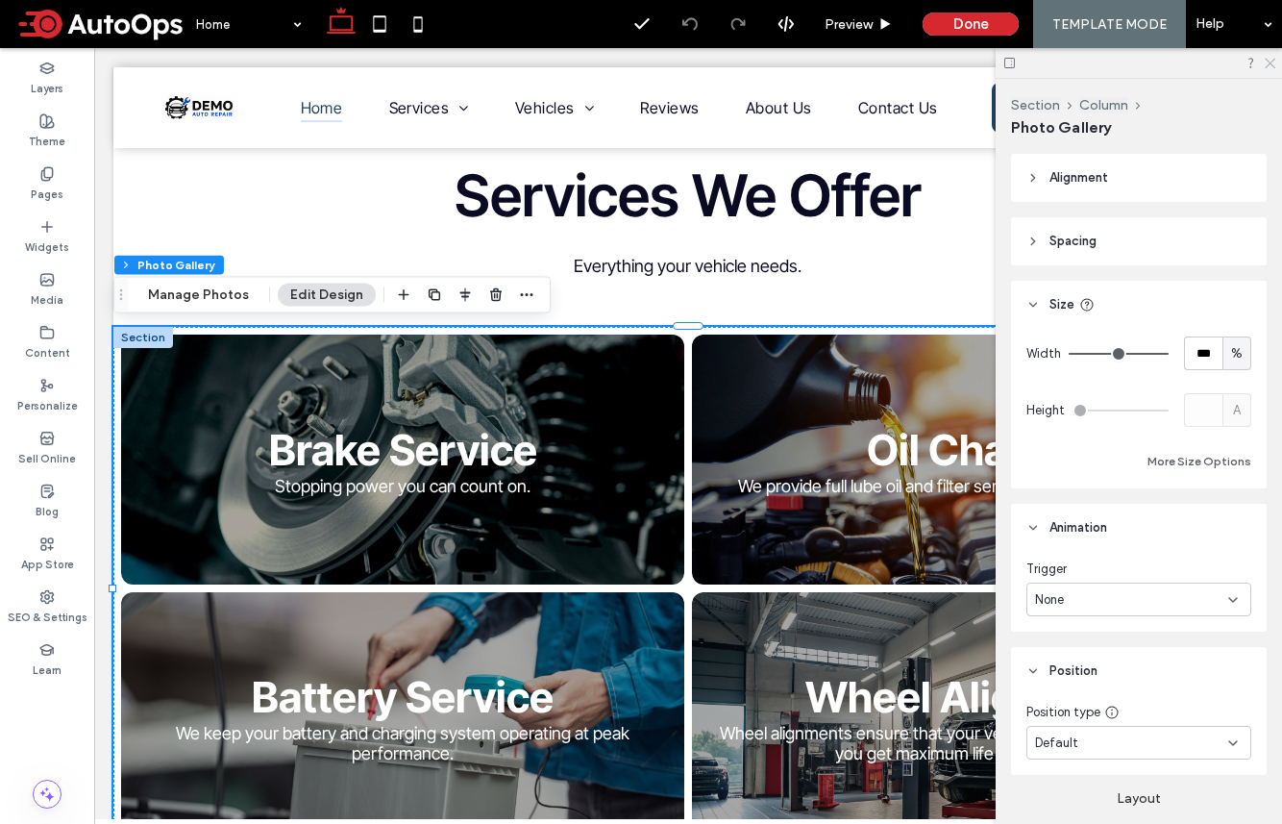
click at [1070, 62] on use at bounding box center [1270, 64] width 11 height 11
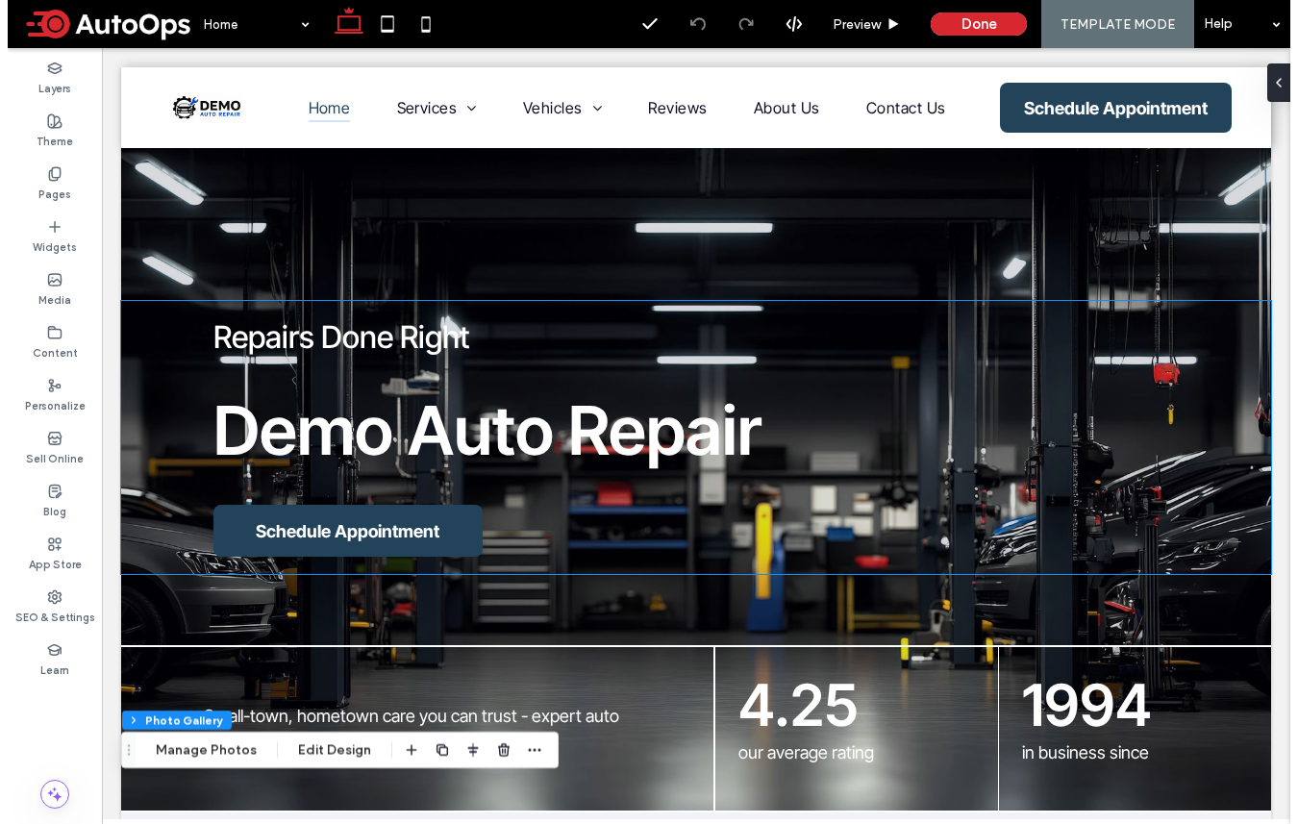
scroll to position [0, 0]
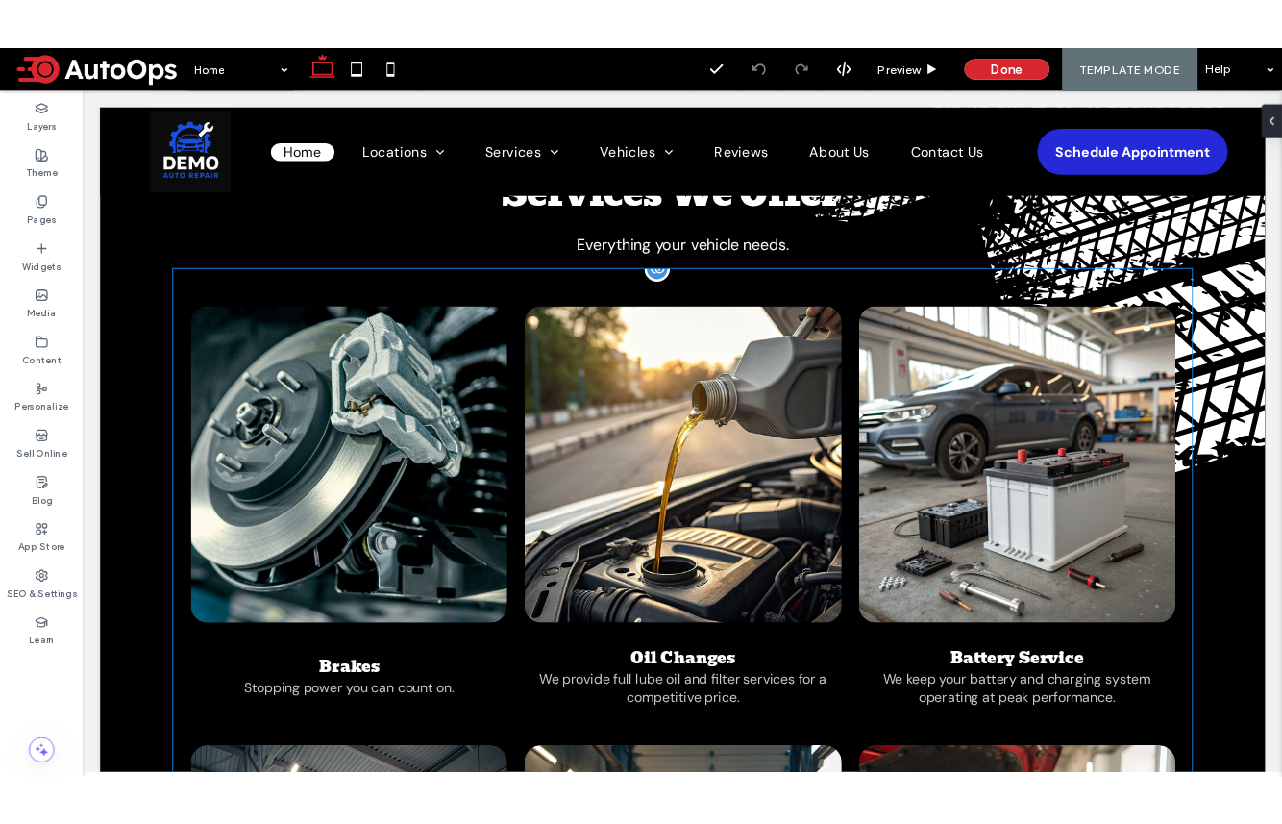
scroll to position [1578, 0]
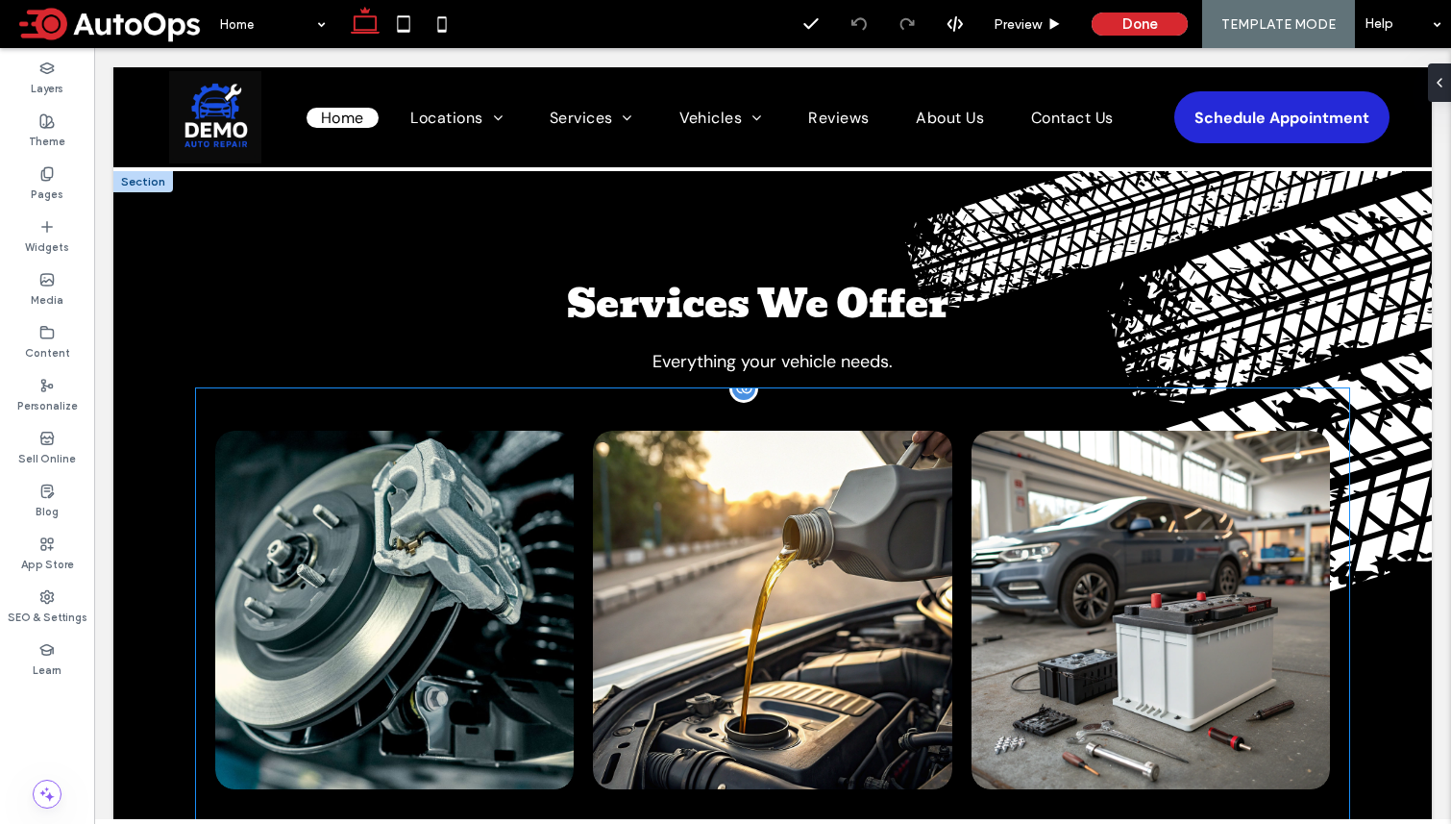
click at [425, 515] on link at bounding box center [395, 610] width 381 height 381
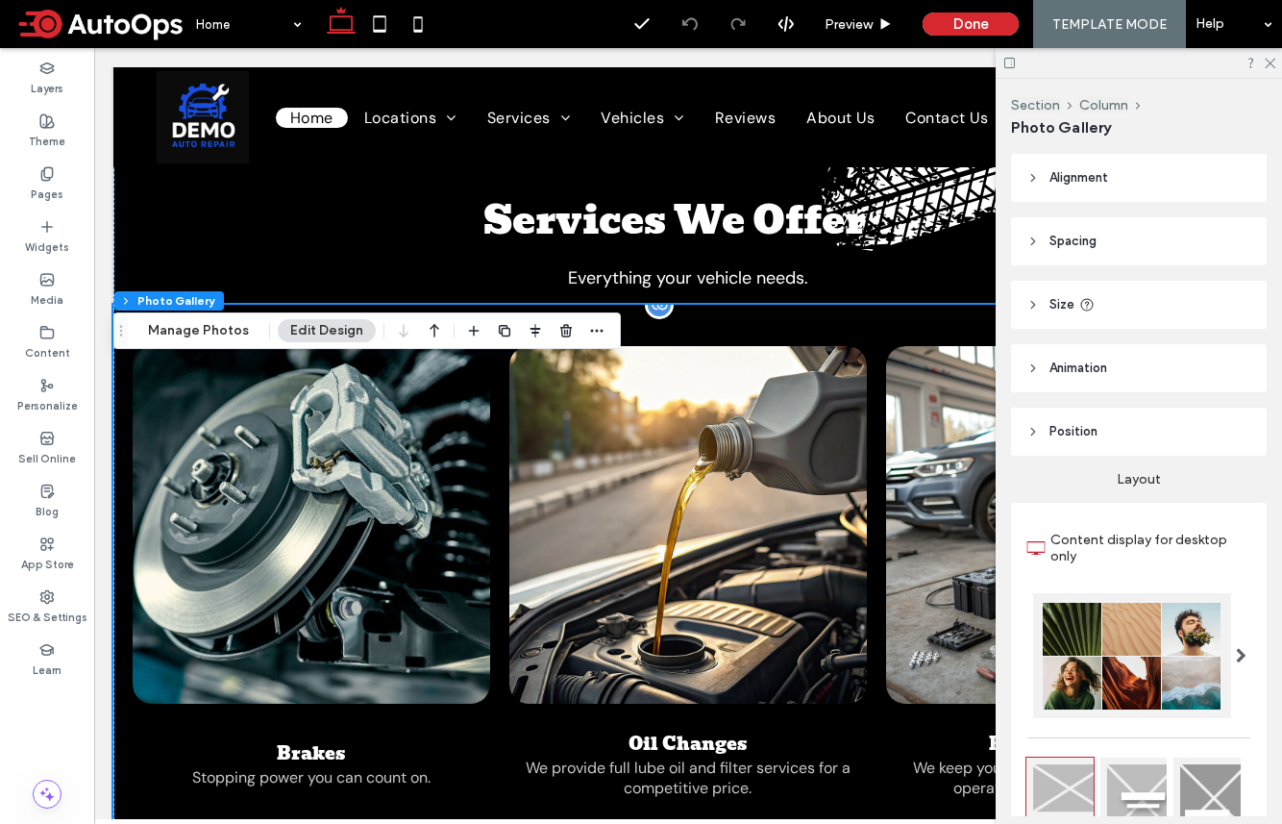
scroll to position [1579, 0]
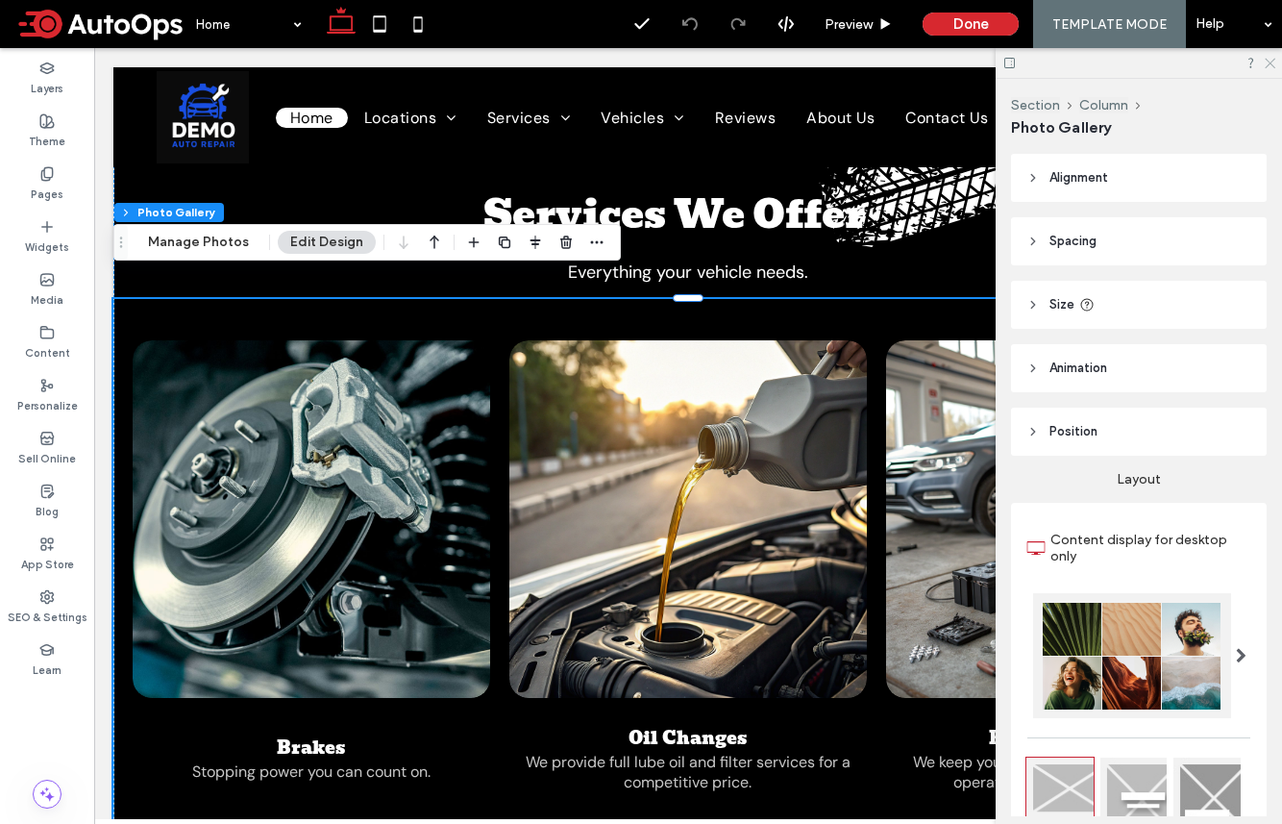
click at [1070, 62] on icon at bounding box center [1269, 62] width 12 height 12
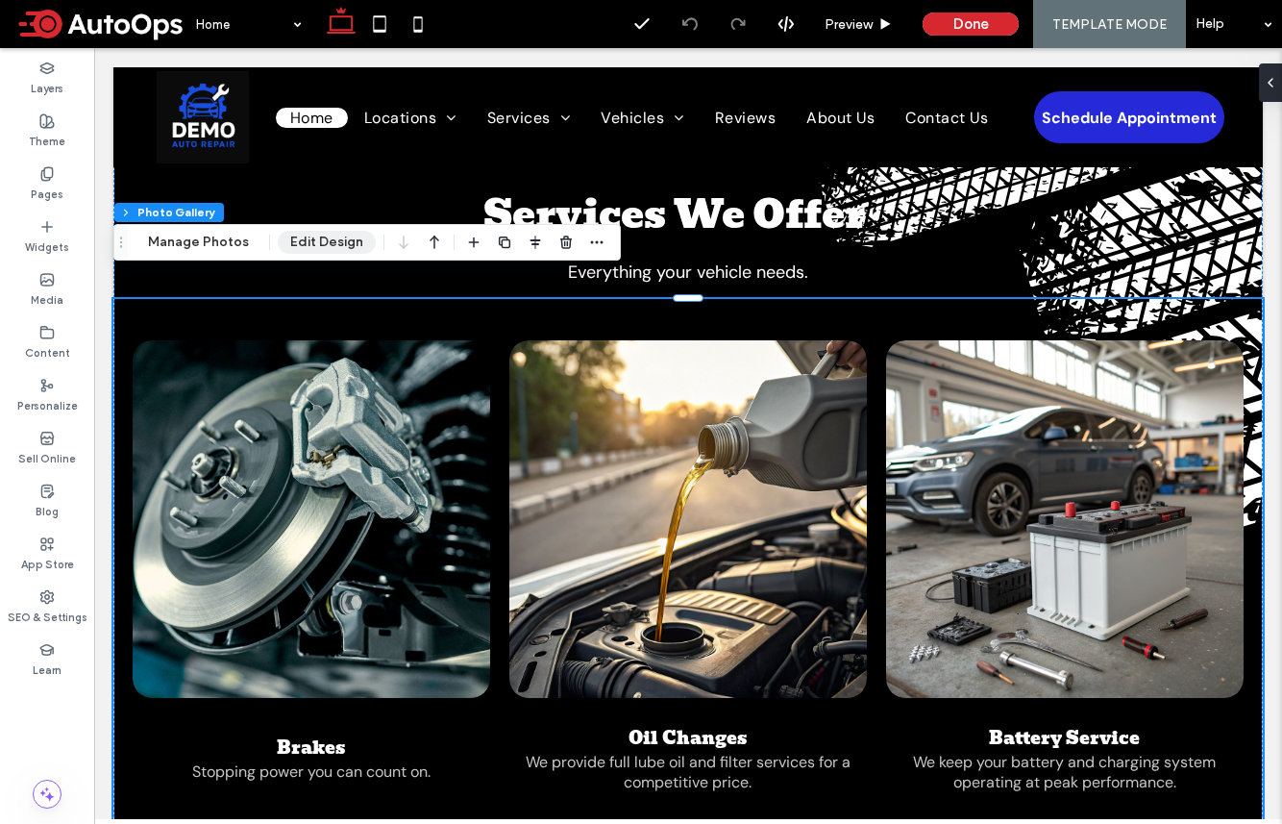
click at [327, 242] on button "Edit Design" at bounding box center [327, 242] width 98 height 23
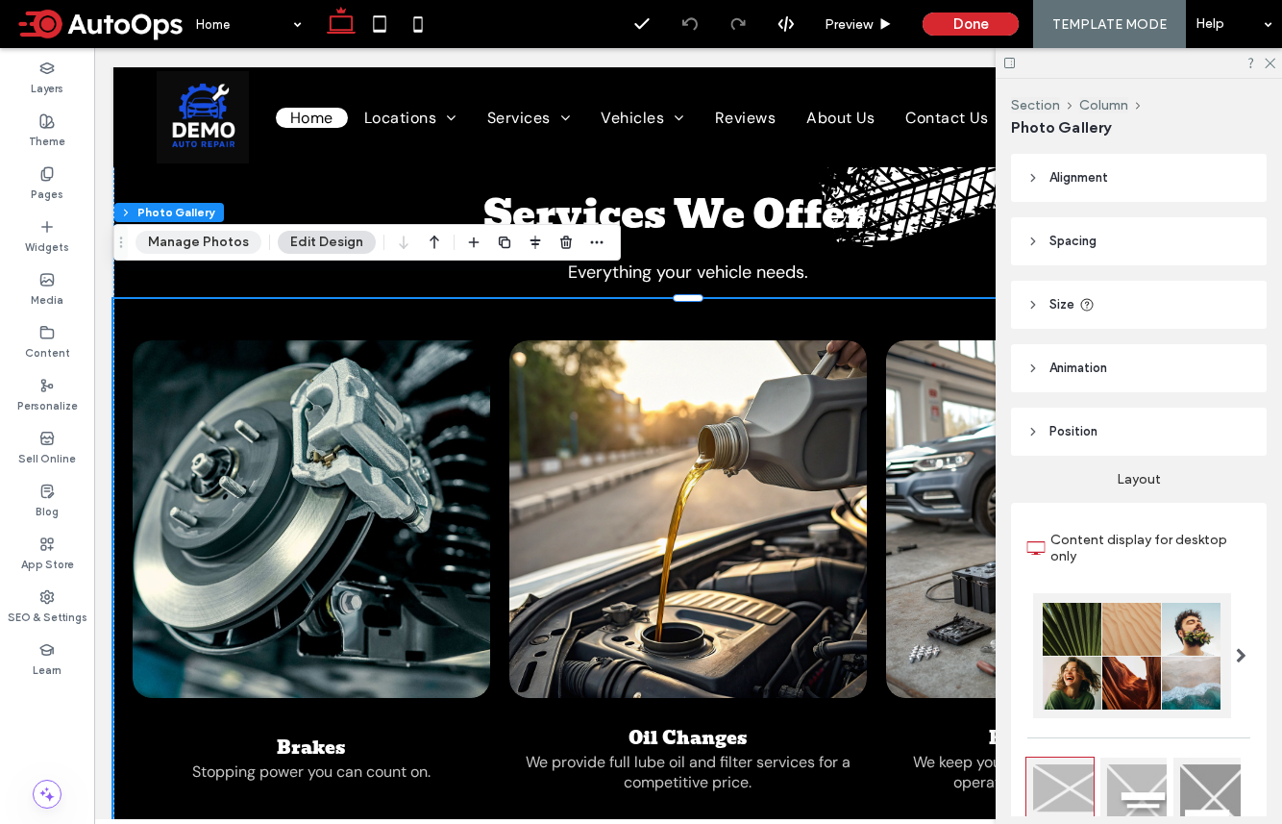
click at [215, 239] on button "Manage Photos" at bounding box center [199, 242] width 126 height 23
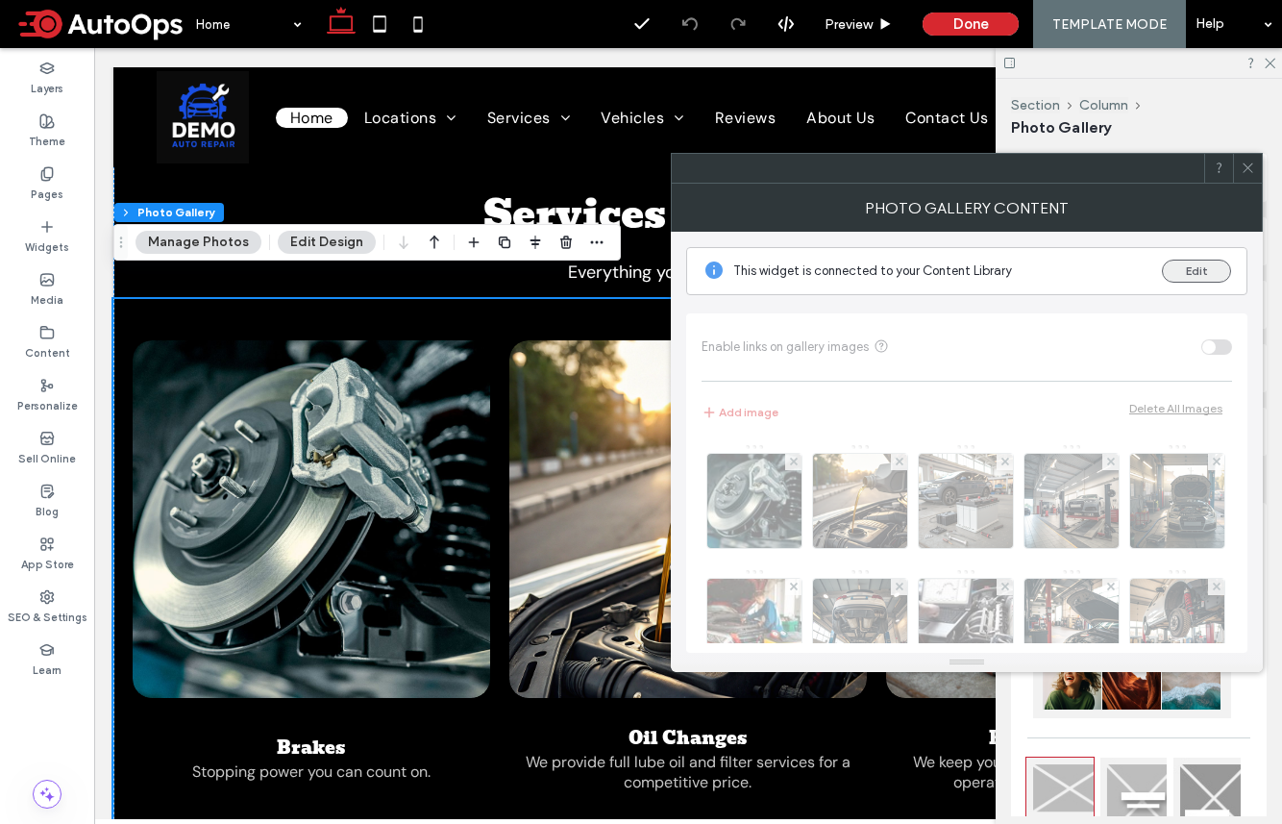
click at [1070, 262] on button "Edit" at bounding box center [1196, 271] width 69 height 23
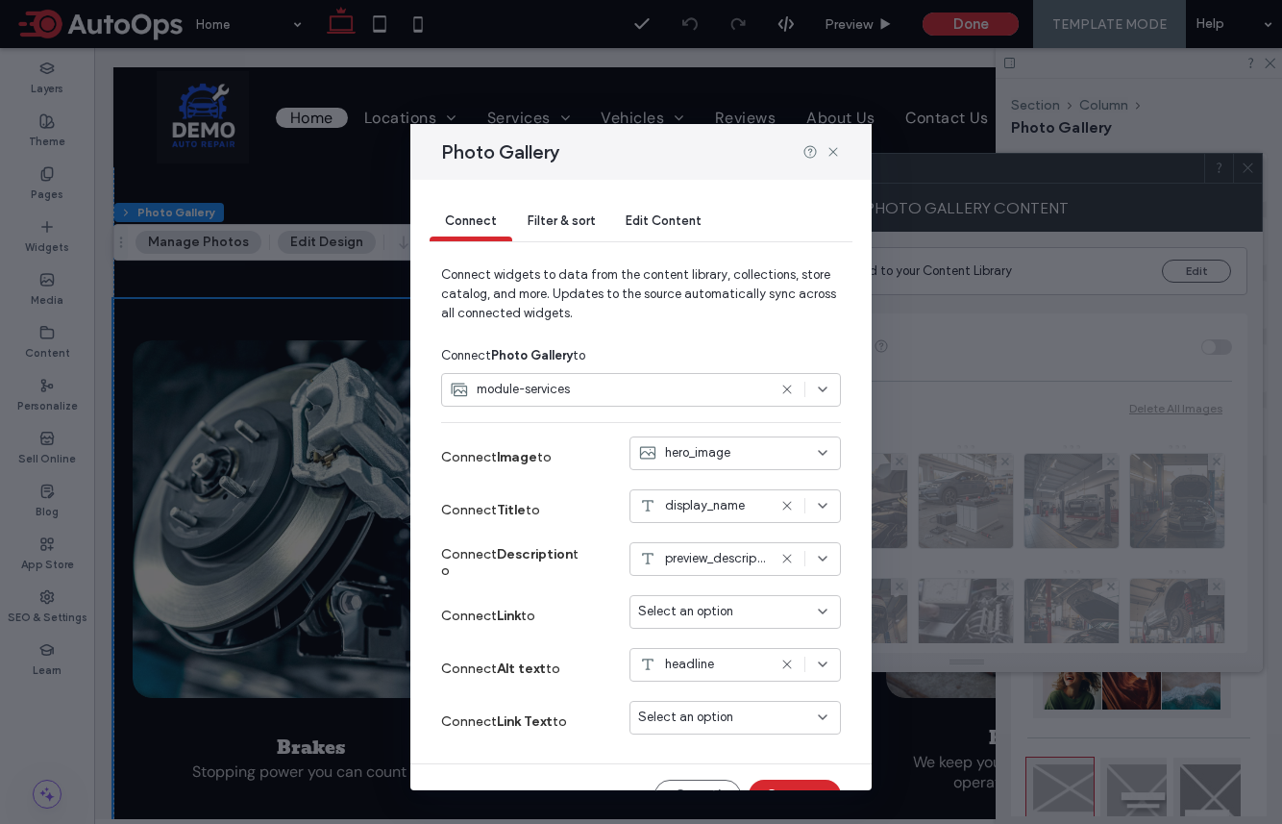
click at [748, 607] on div "Select an option" at bounding box center [723, 611] width 171 height 19
click at [744, 644] on span "Dynamic Page: Service" at bounding box center [738, 645] width 130 height 19
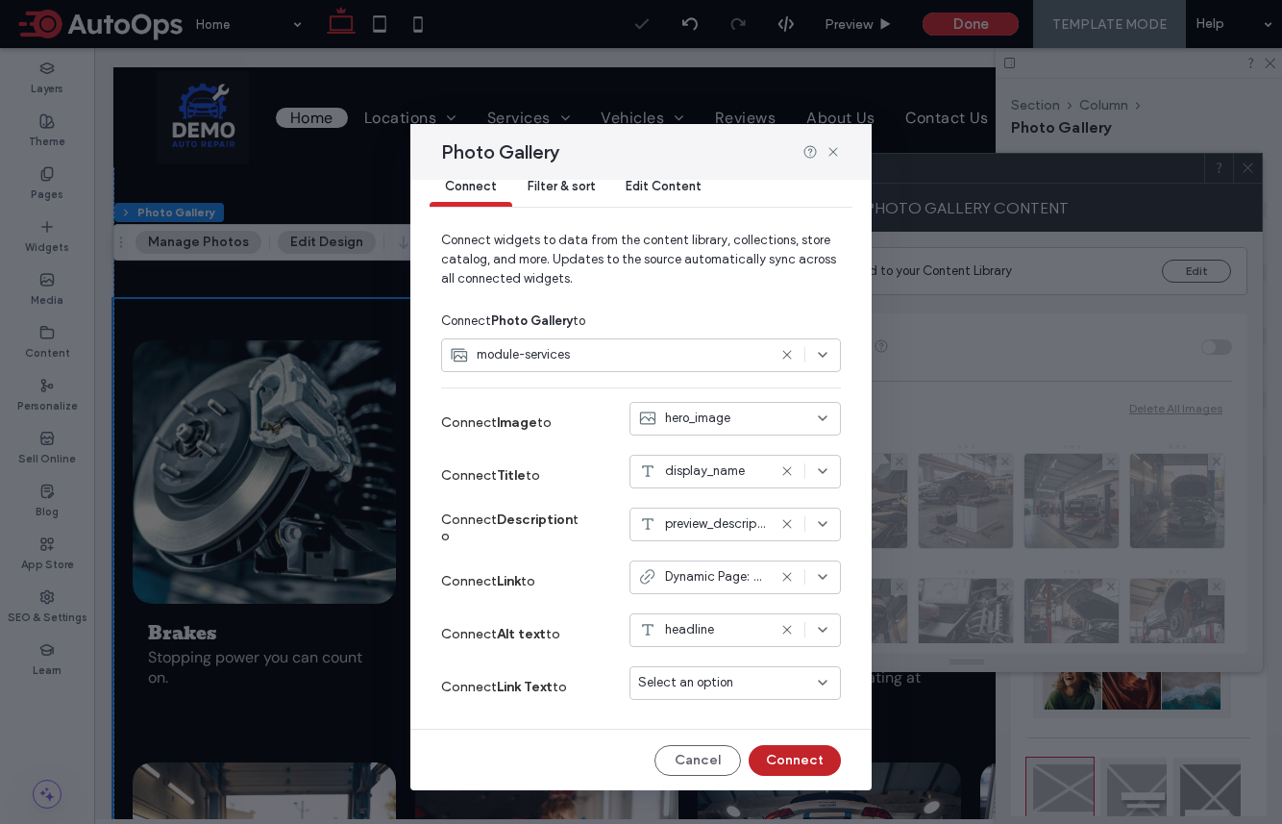
click at [793, 753] on button "Connect" at bounding box center [795, 760] width 92 height 31
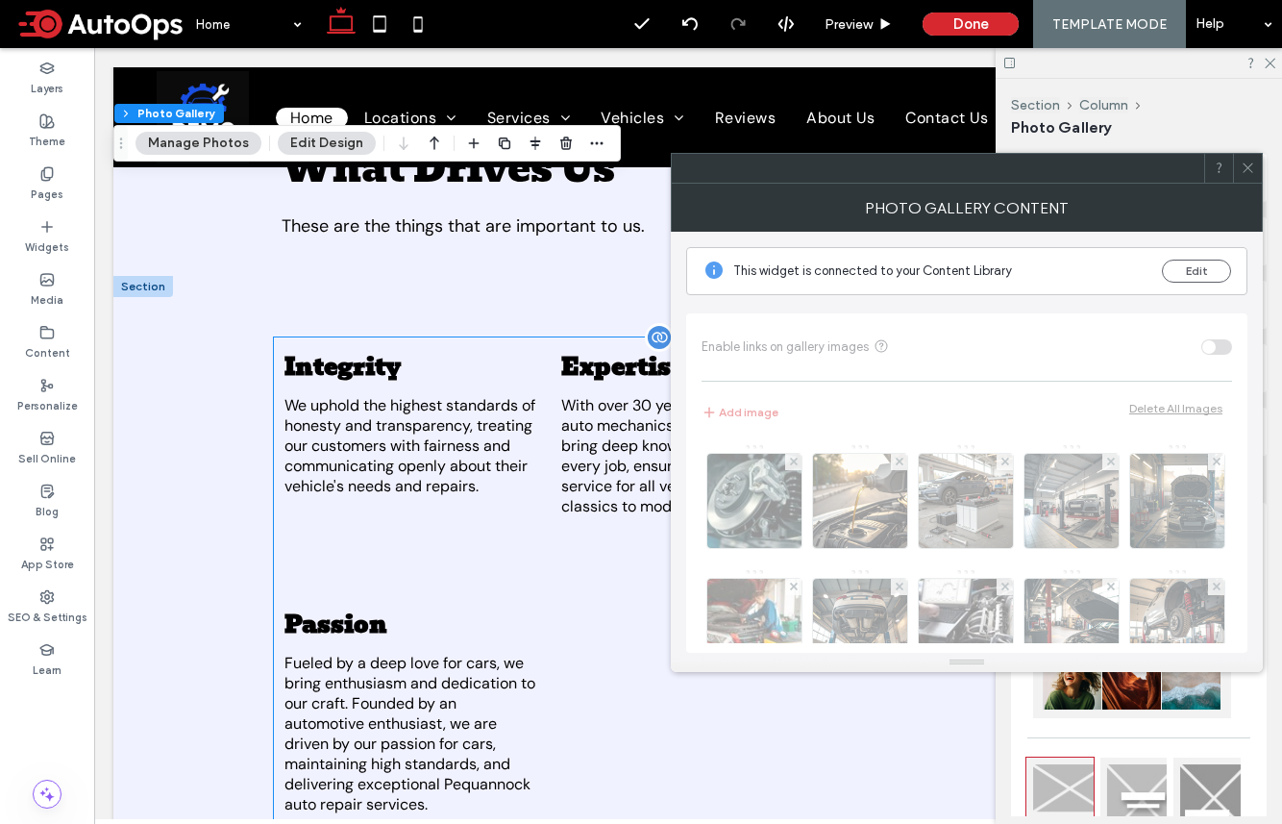
scroll to position [3984, 0]
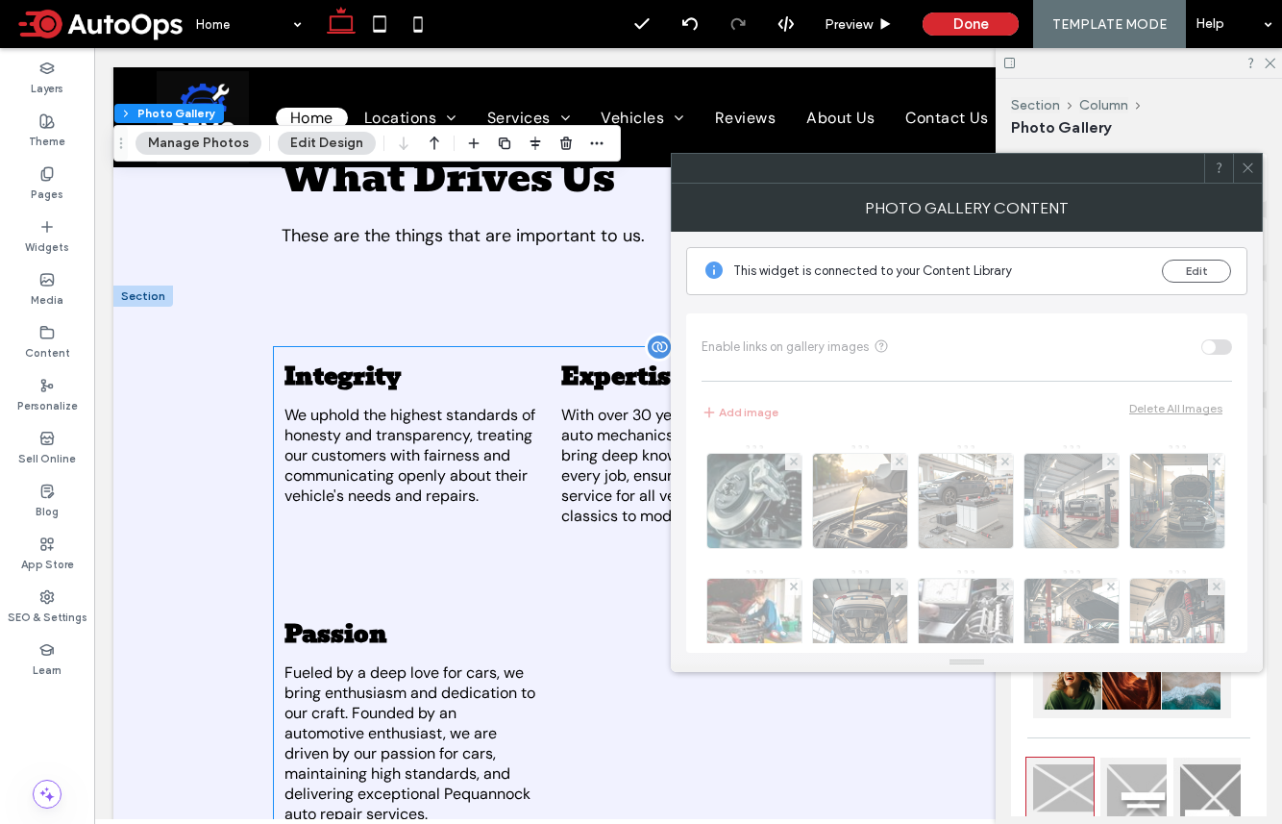
click at [532, 552] on li "Integrity We uphold the highest standards of honesty and transparency, treating…" at bounding box center [411, 477] width 273 height 258
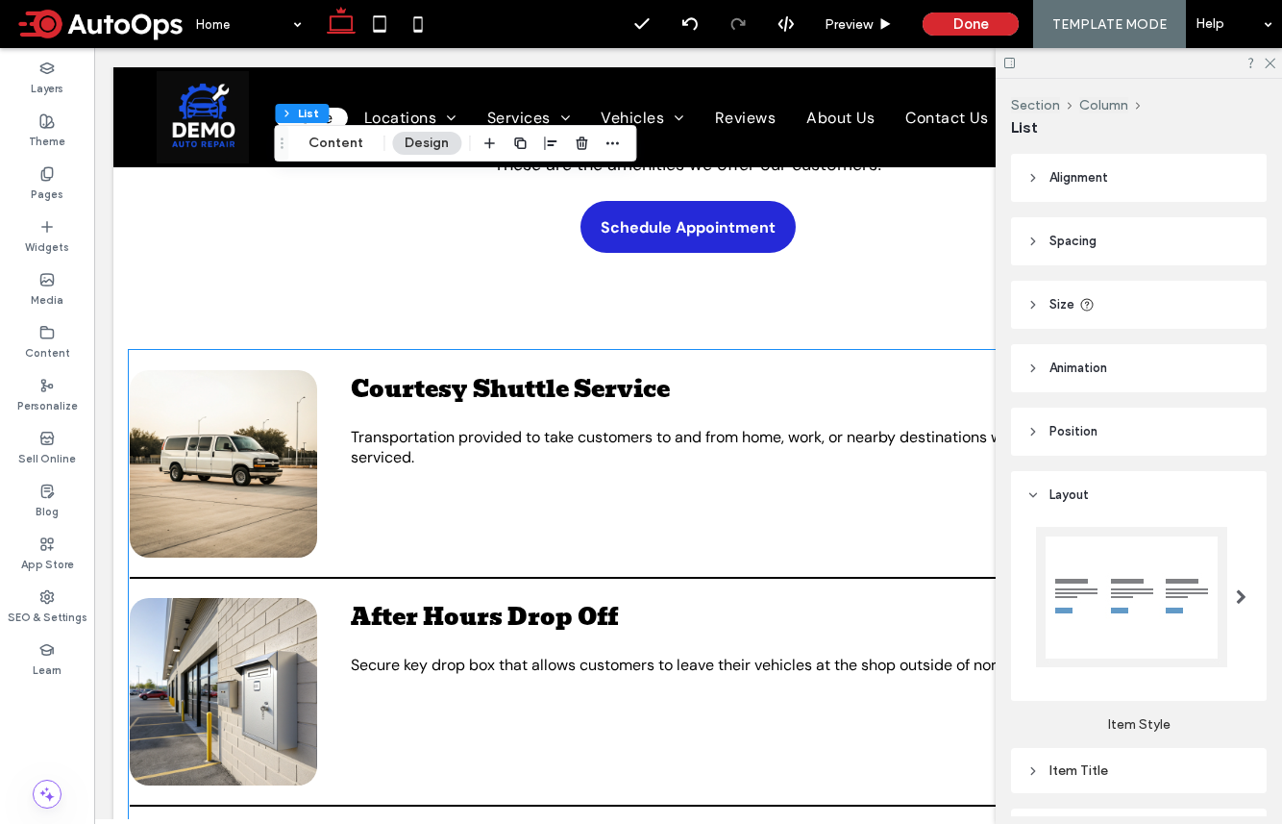
scroll to position [4871, 0]
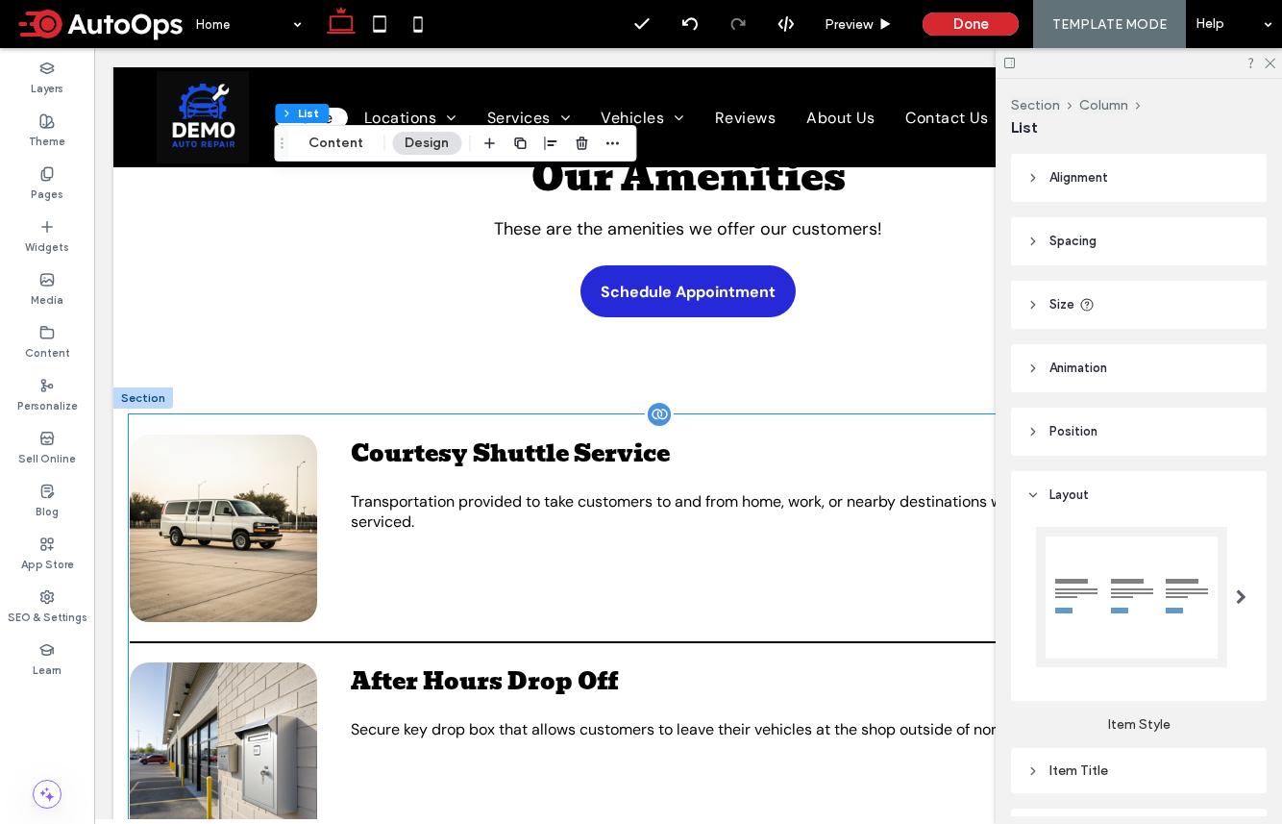
click at [539, 526] on div "Courtesy Shuttle Service Transportation provided to take customers to and from …" at bounding box center [688, 523] width 1117 height 178
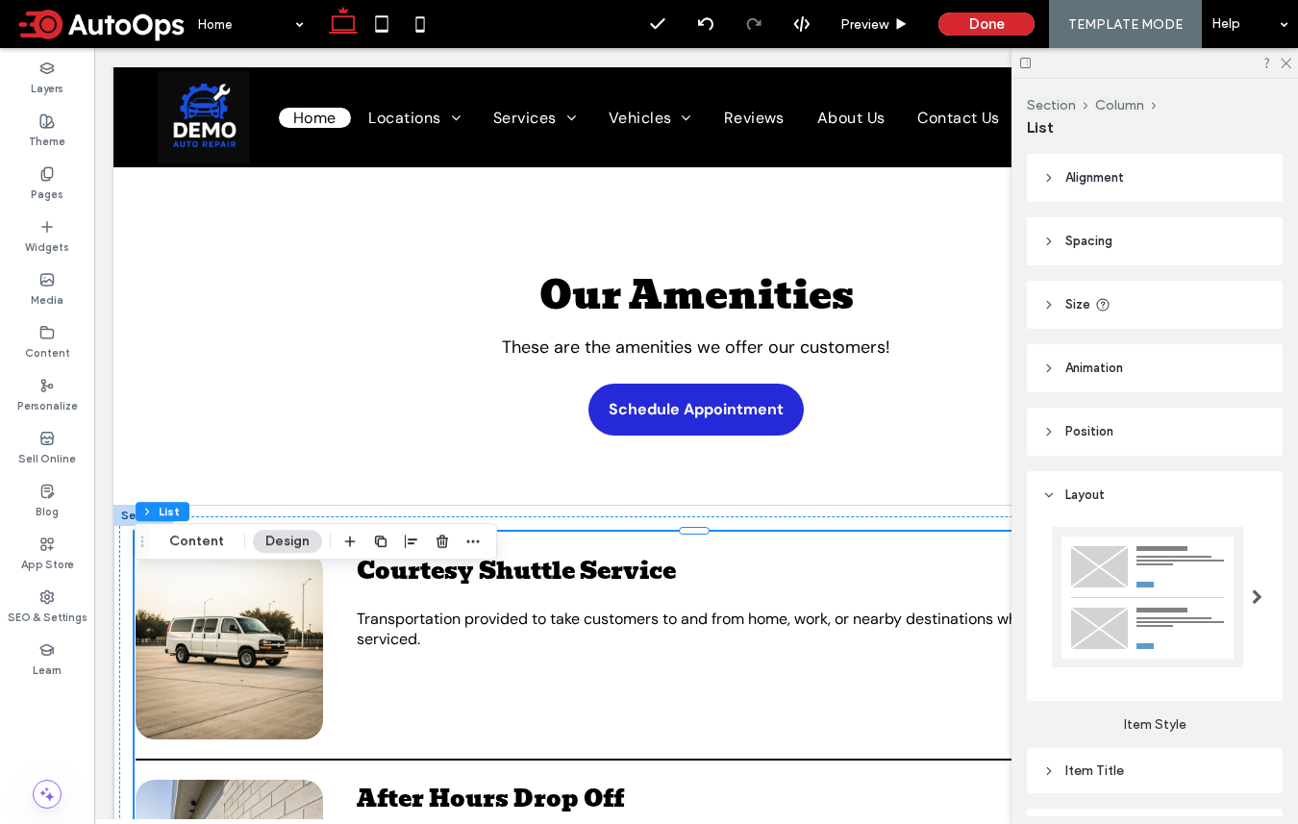
scroll to position [4755, 0]
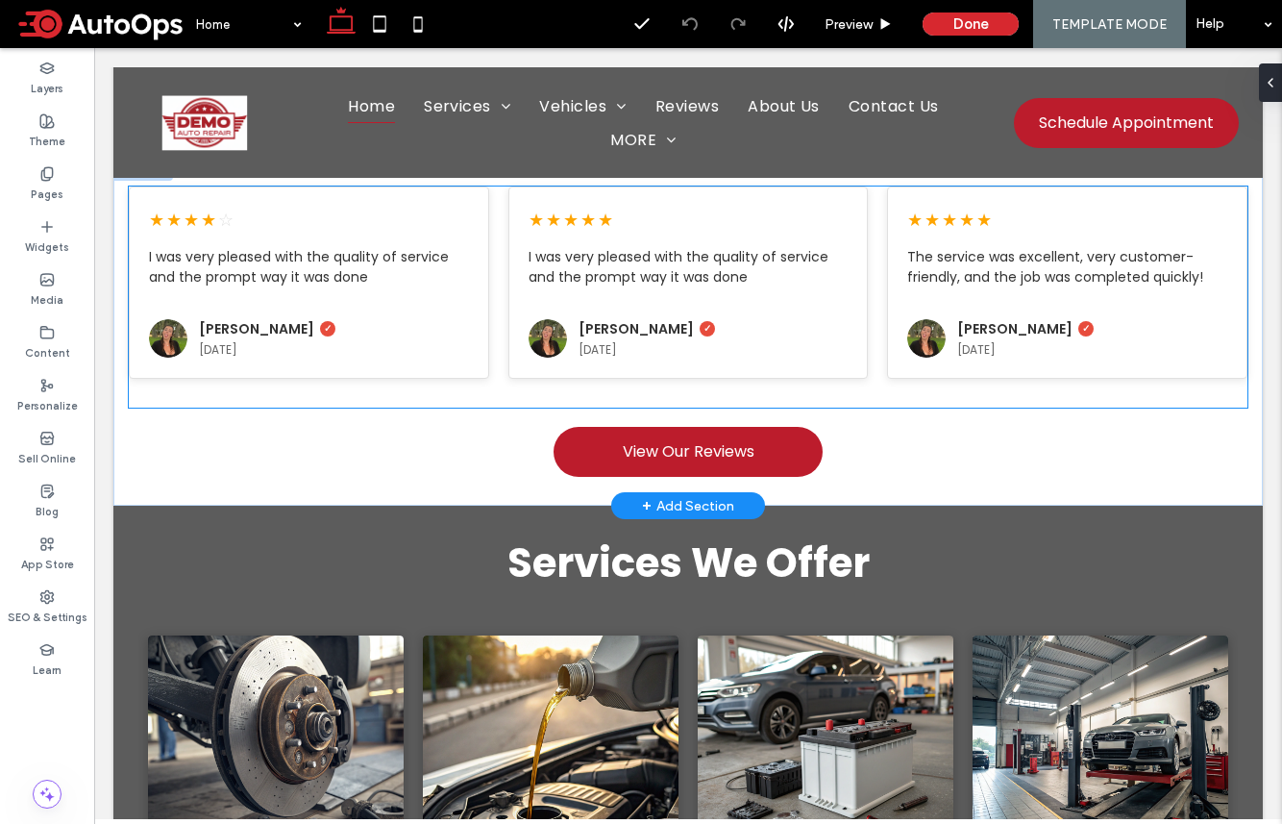
scroll to position [758, 0]
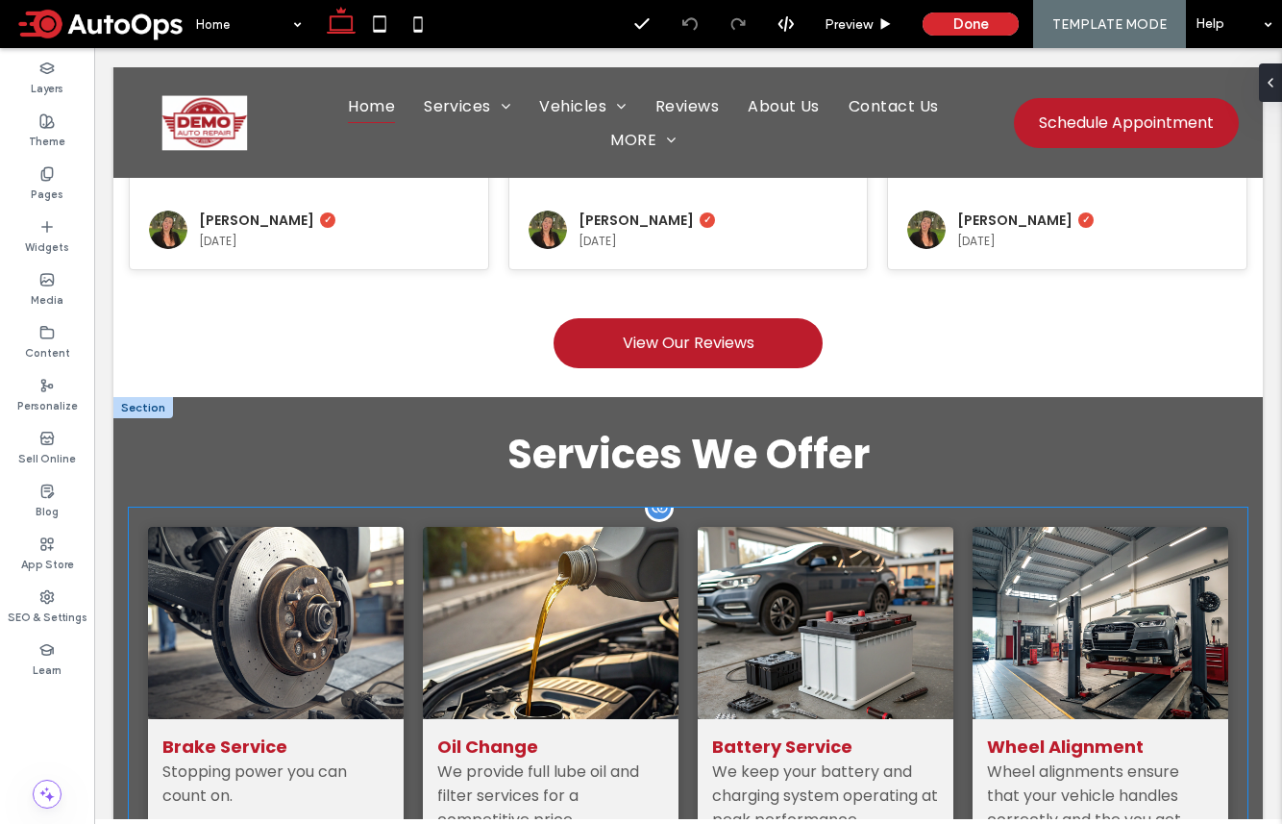
click at [491, 520] on li "Oil Change We provide full lube oil and filter services for a competitive price…" at bounding box center [550, 696] width 275 height 359
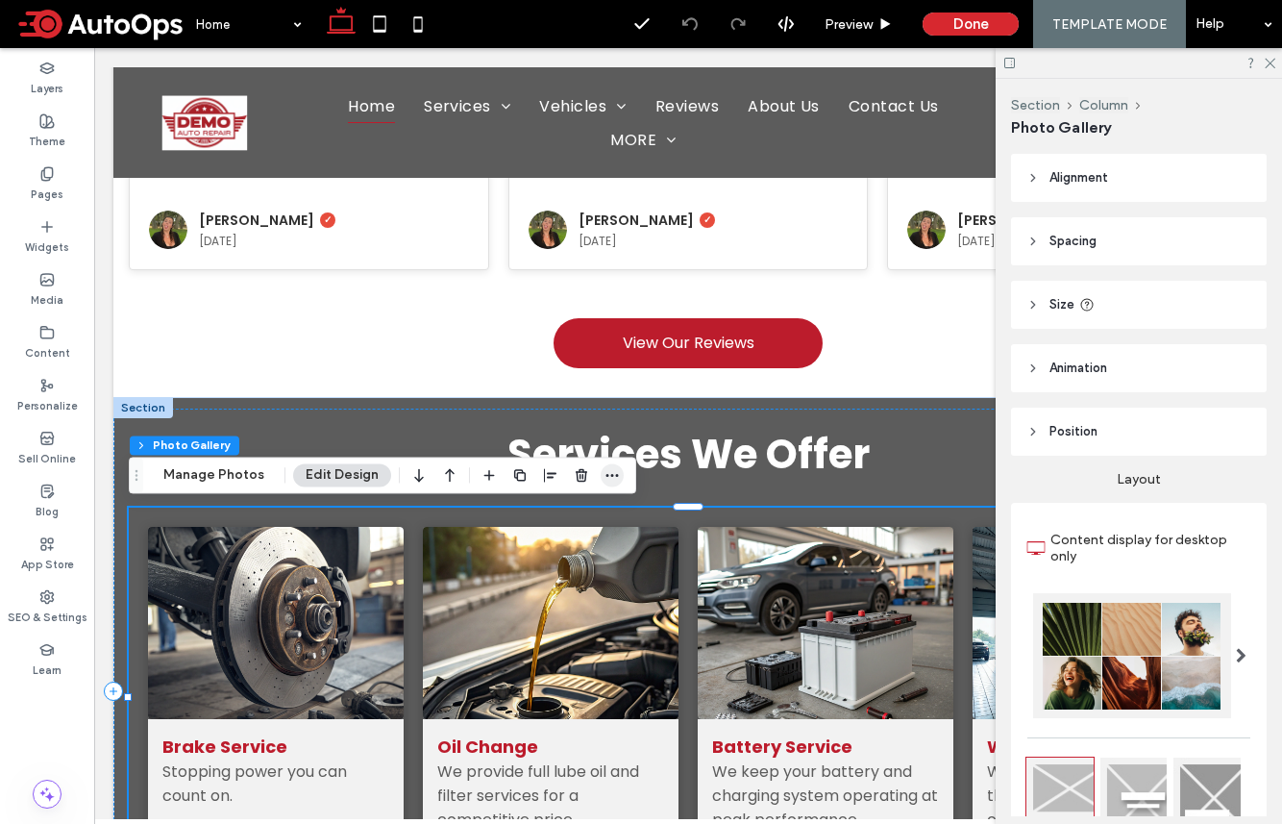
click at [612, 475] on use "button" at bounding box center [613, 475] width 12 height 3
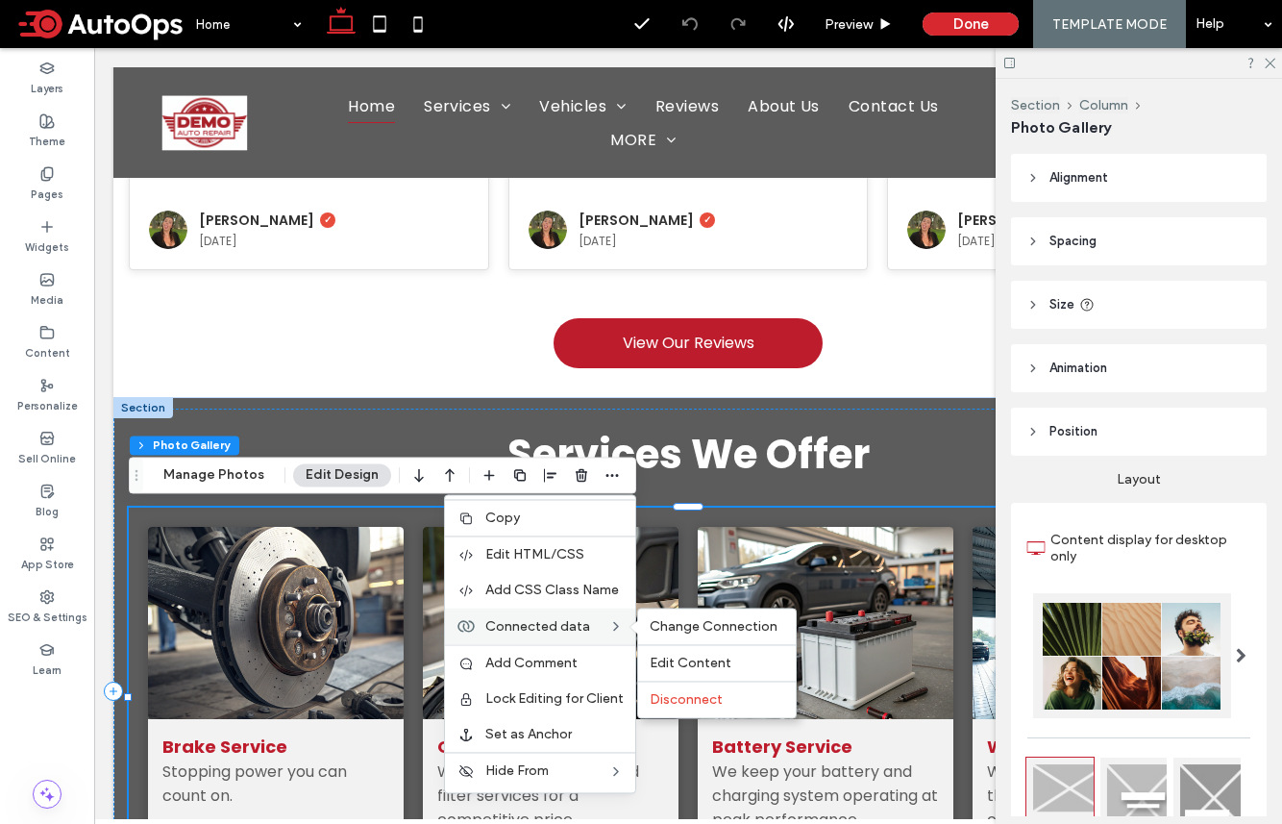
click at [570, 629] on span "Connected data" at bounding box center [537, 626] width 105 height 16
click at [711, 643] on div "Change Connection" at bounding box center [717, 626] width 158 height 36
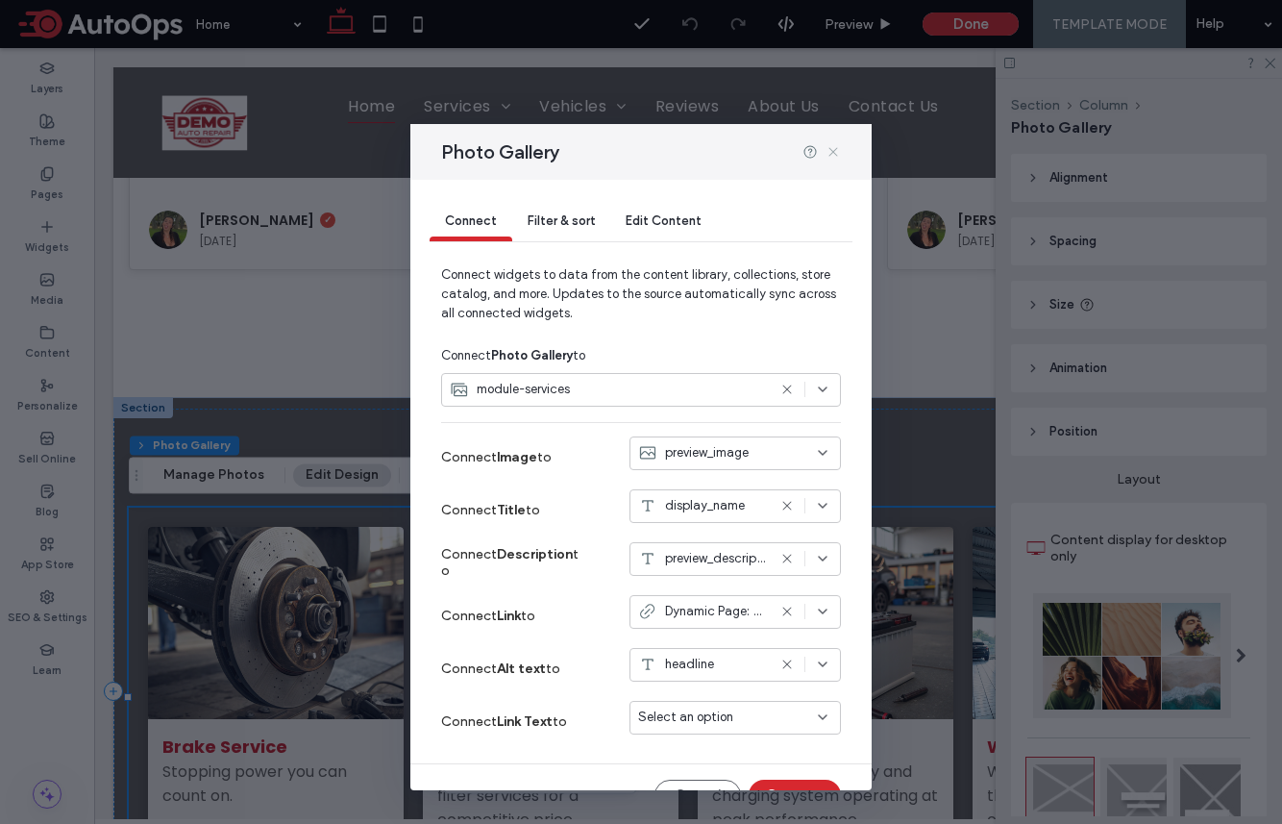
click at [834, 155] on icon at bounding box center [833, 151] width 15 height 15
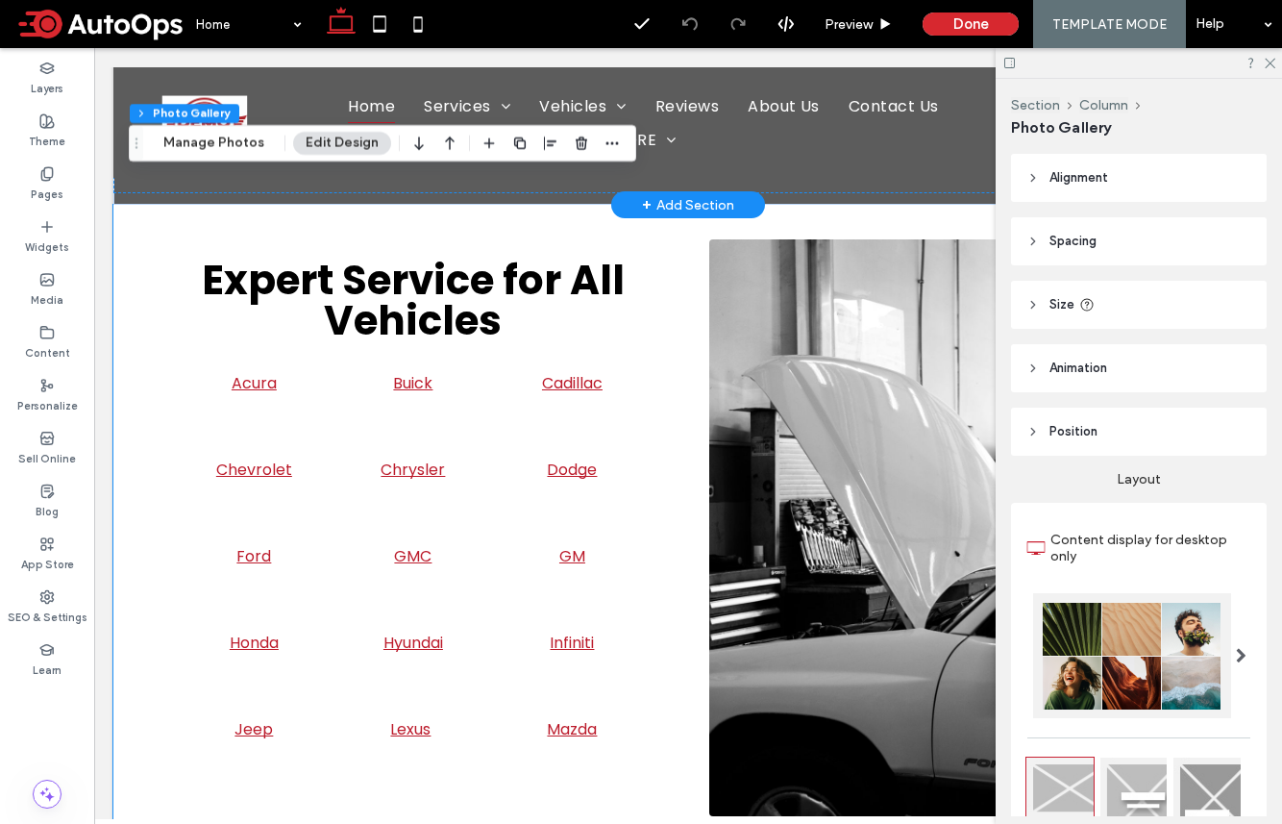
scroll to position [1563, 0]
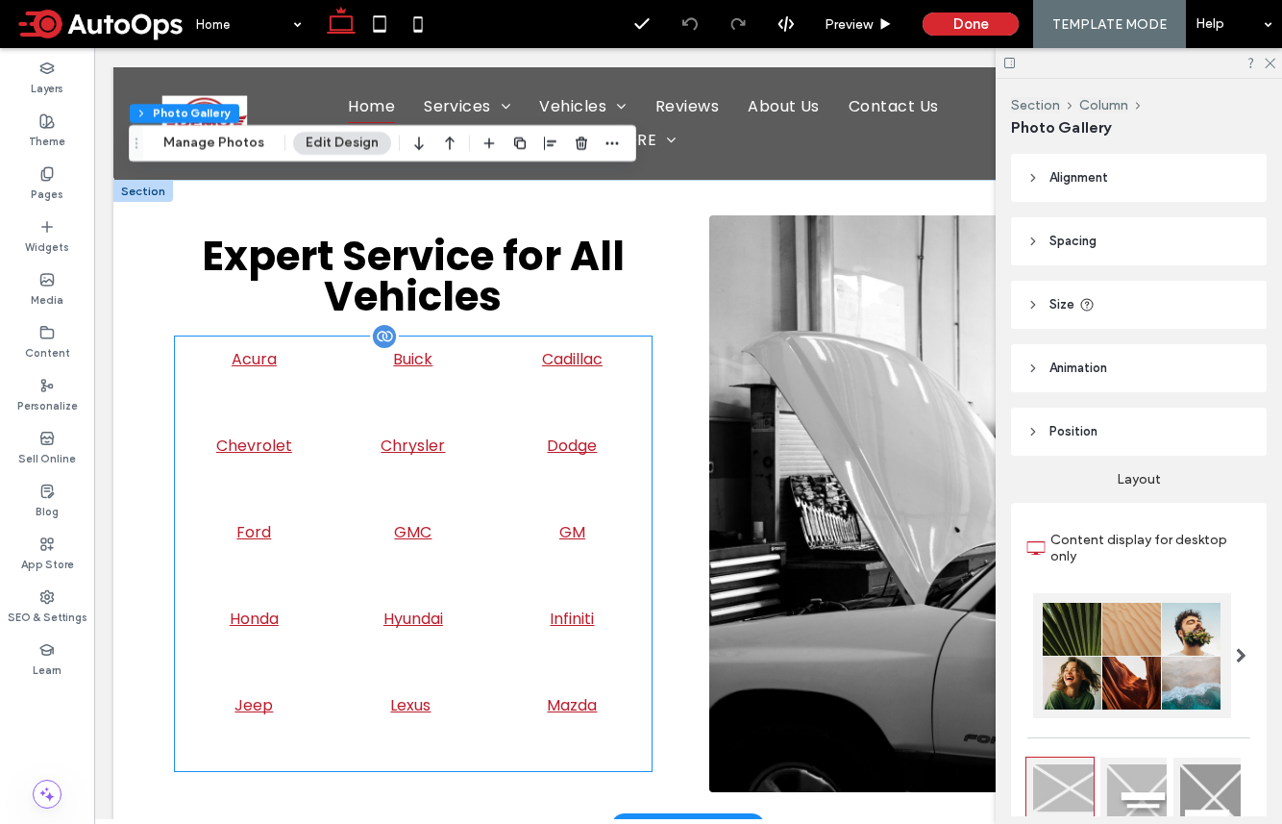
click at [550, 536] on span "GM" at bounding box center [572, 532] width 137 height 24
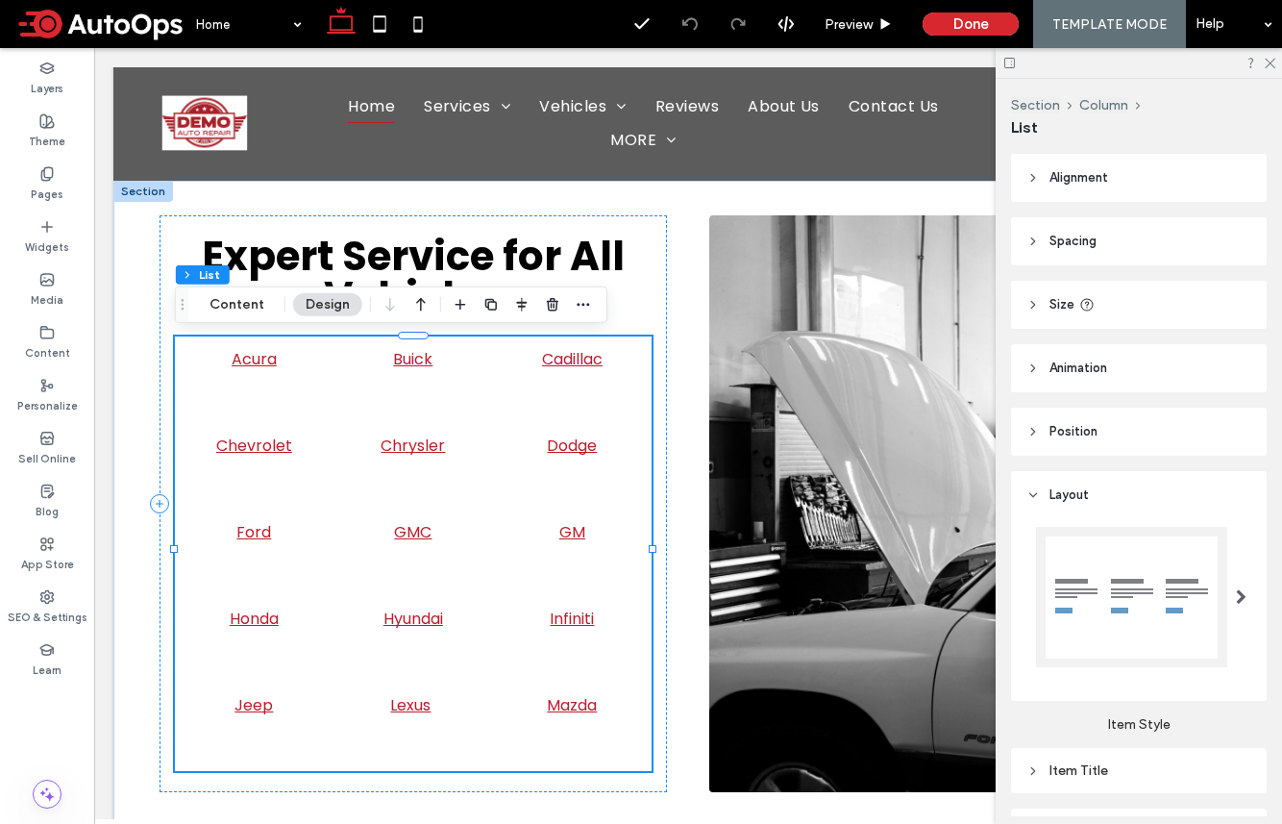
click at [332, 307] on button "Design" at bounding box center [327, 304] width 69 height 23
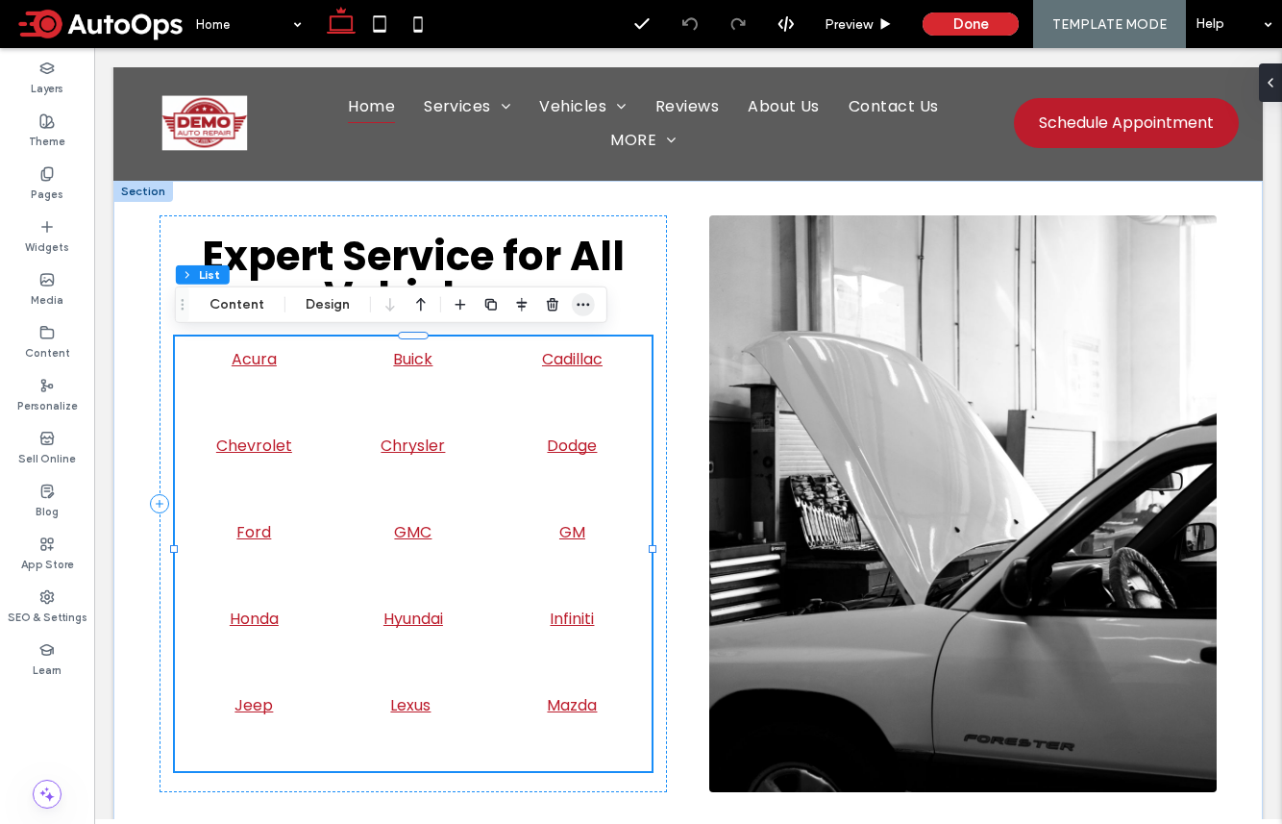
click at [578, 305] on icon "button" at bounding box center [583, 304] width 15 height 15
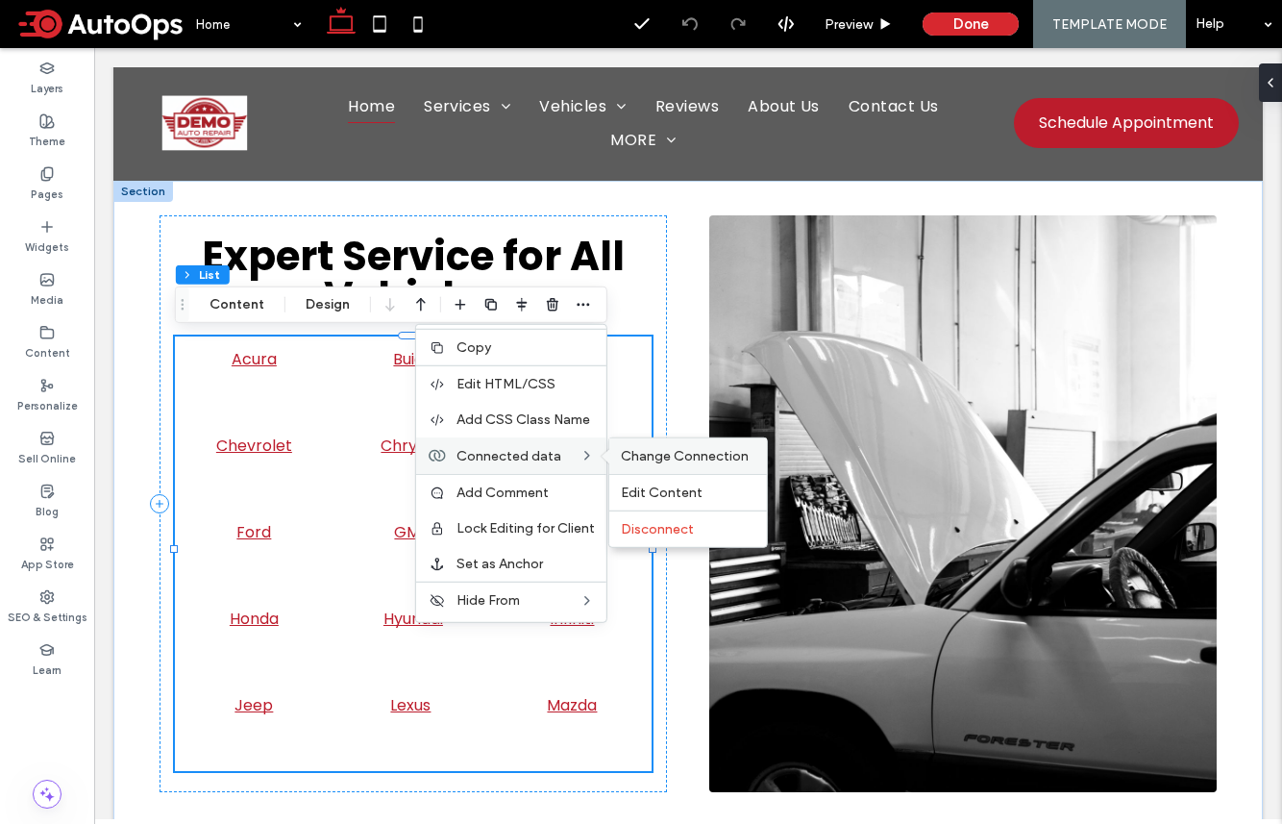
click at [653, 451] on span "Change Connection" at bounding box center [685, 456] width 128 height 16
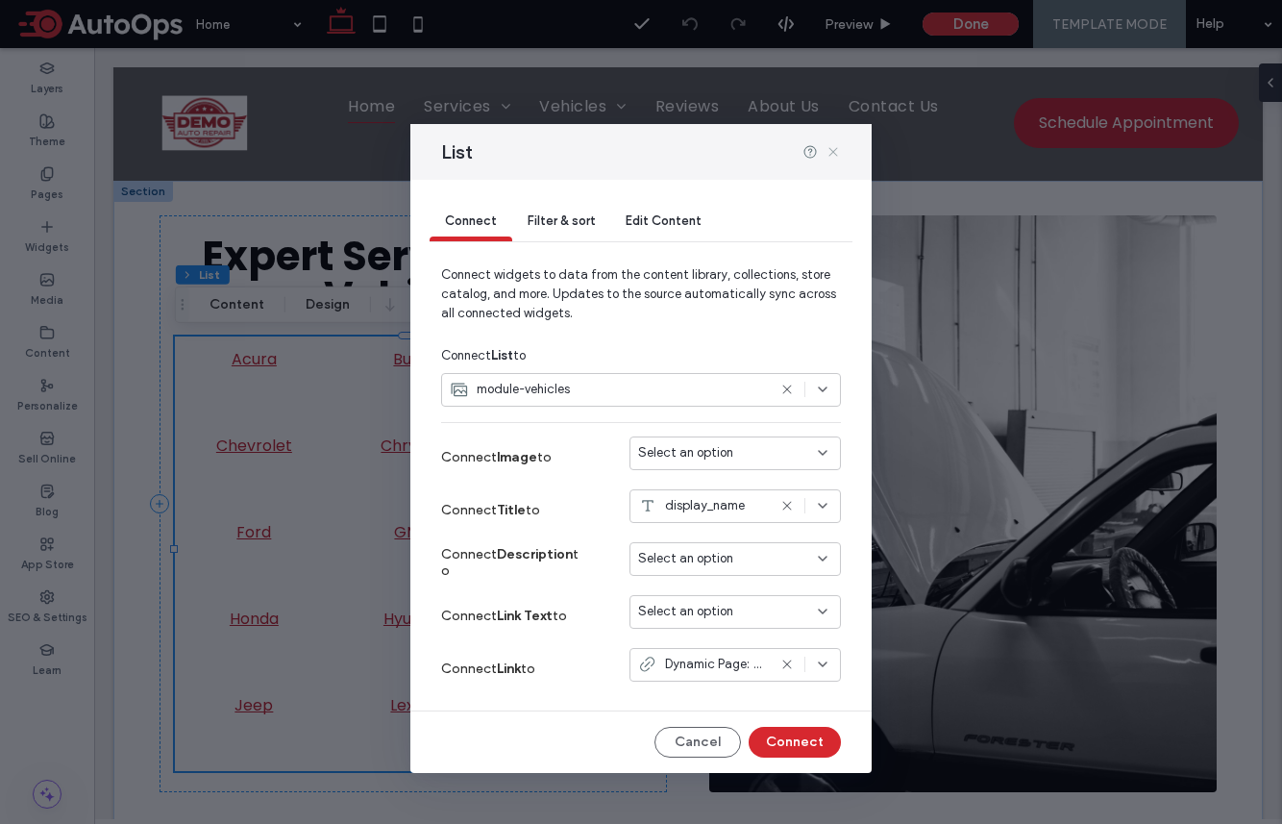
click at [827, 155] on icon at bounding box center [833, 151] width 15 height 15
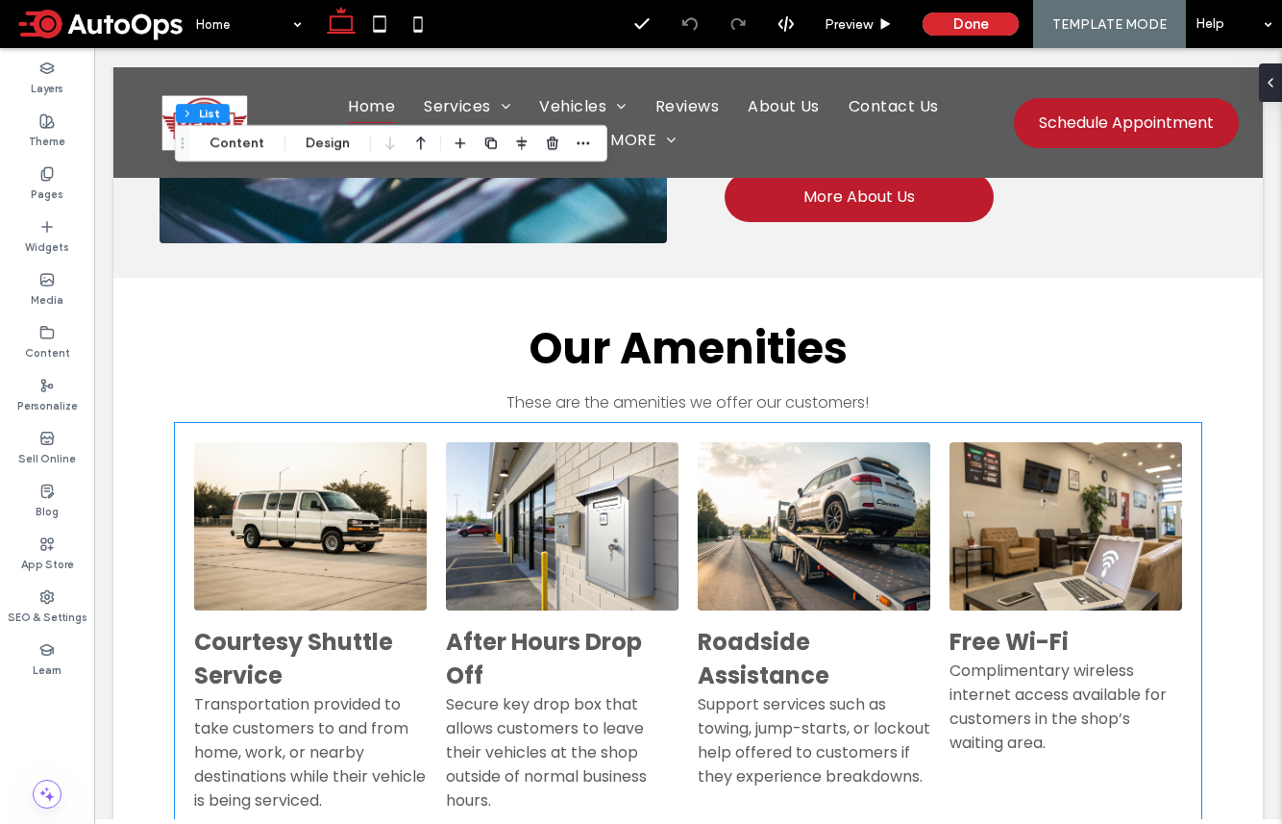
scroll to position [3293, 0]
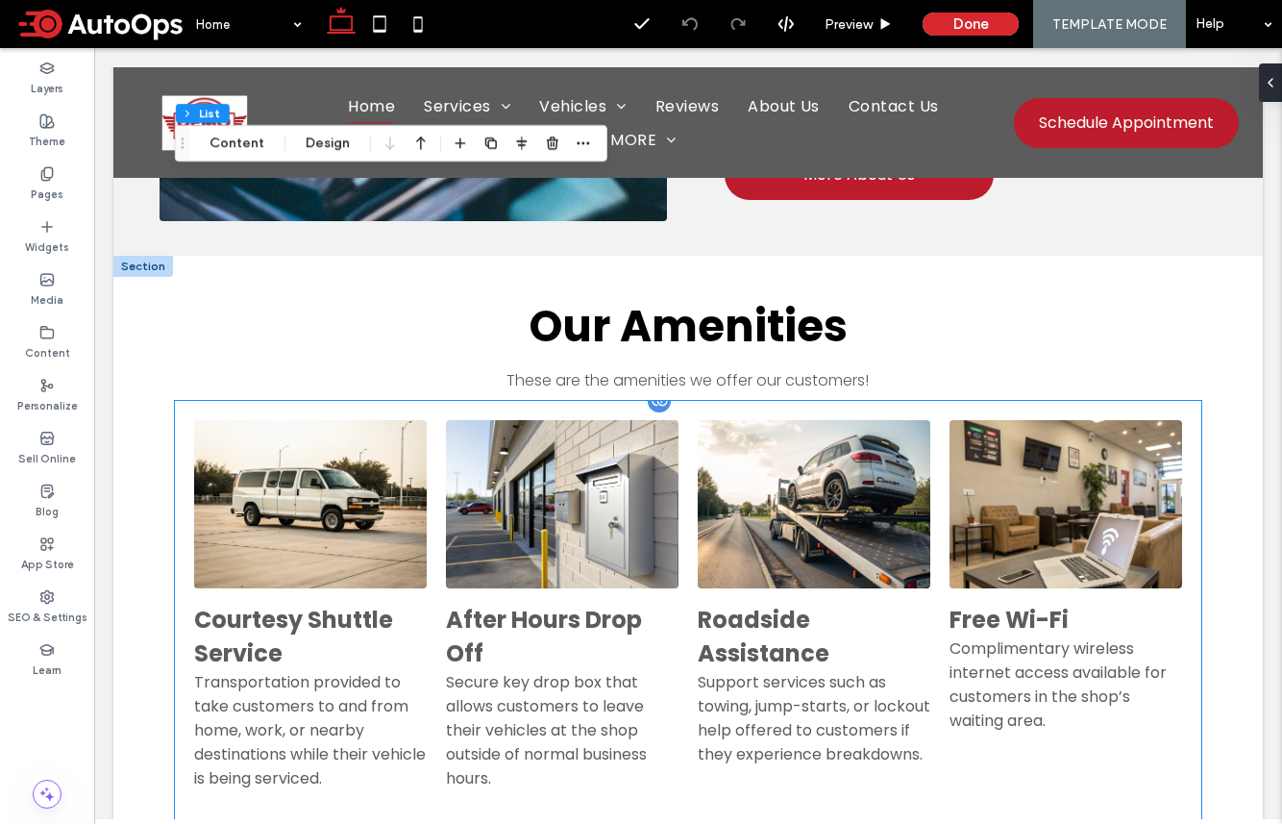
click at [578, 697] on div "Secure key drop box that allows customers to leave their vehicles at the shop o…" at bounding box center [562, 730] width 233 height 120
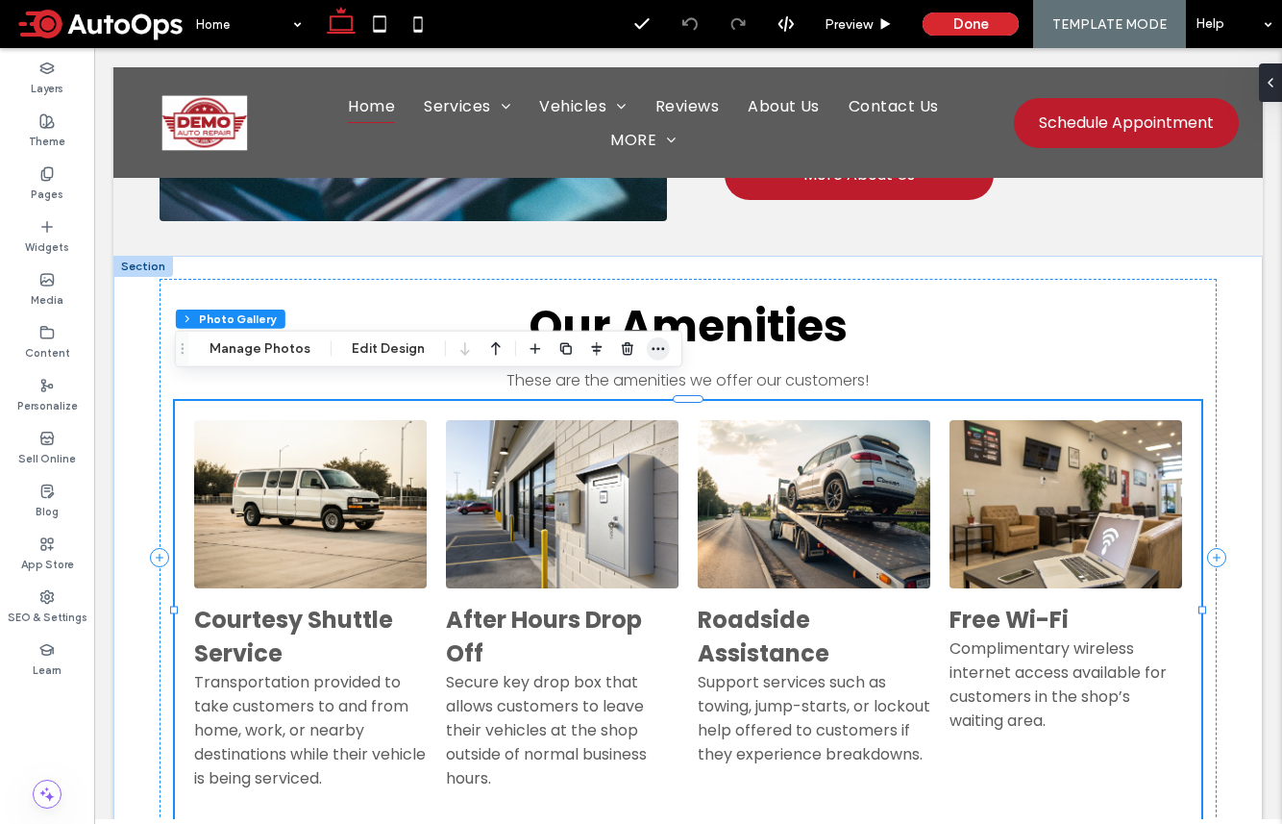
click at [651, 348] on icon "button" at bounding box center [658, 348] width 15 height 15
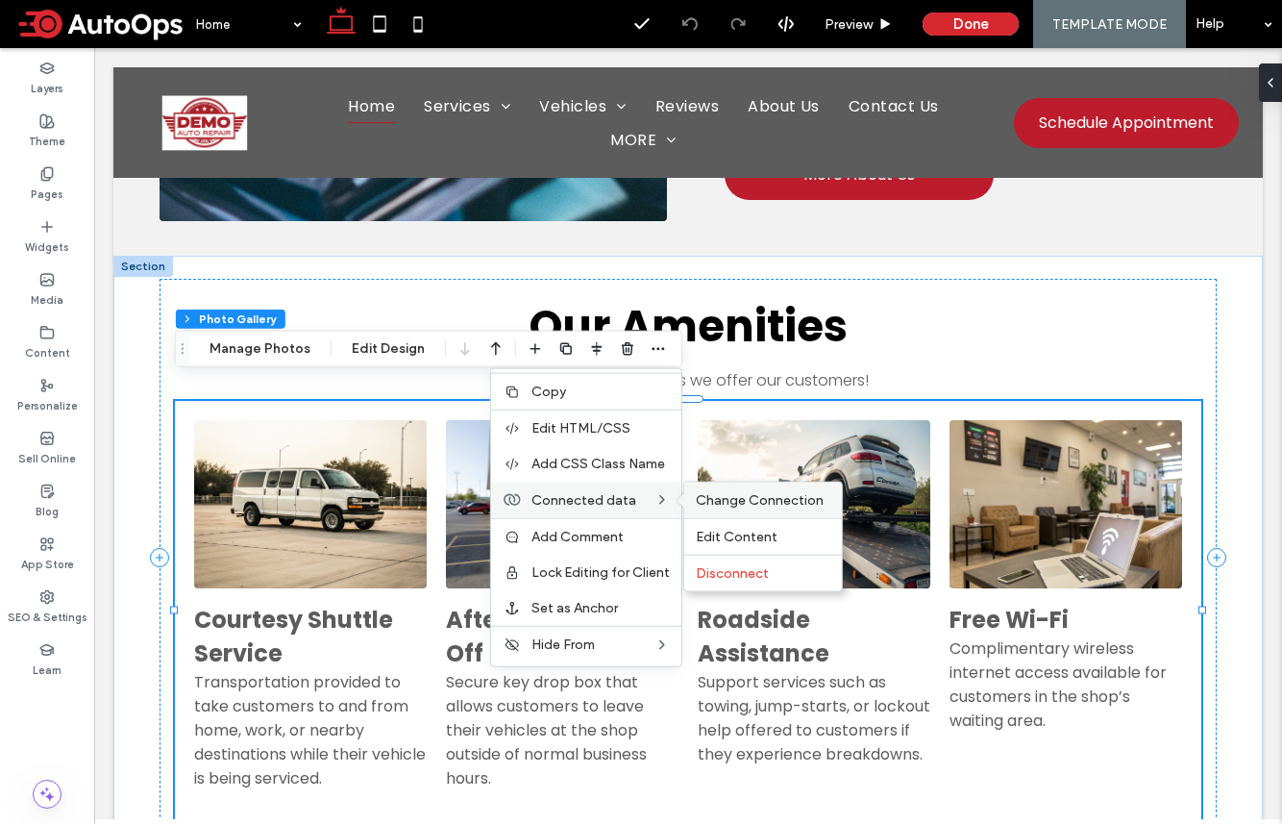
click at [718, 499] on span "Change Connection" at bounding box center [760, 500] width 128 height 16
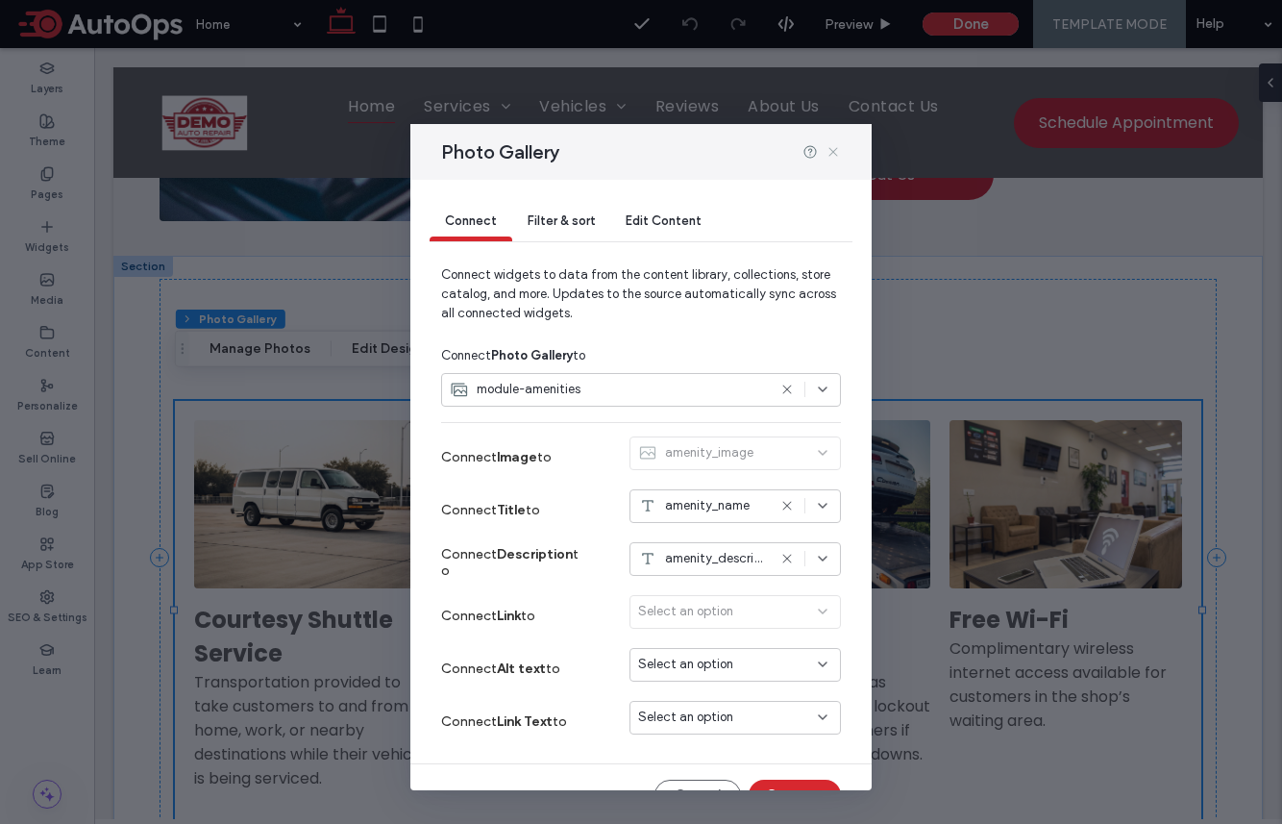
click at [835, 154] on use at bounding box center [833, 151] width 9 height 9
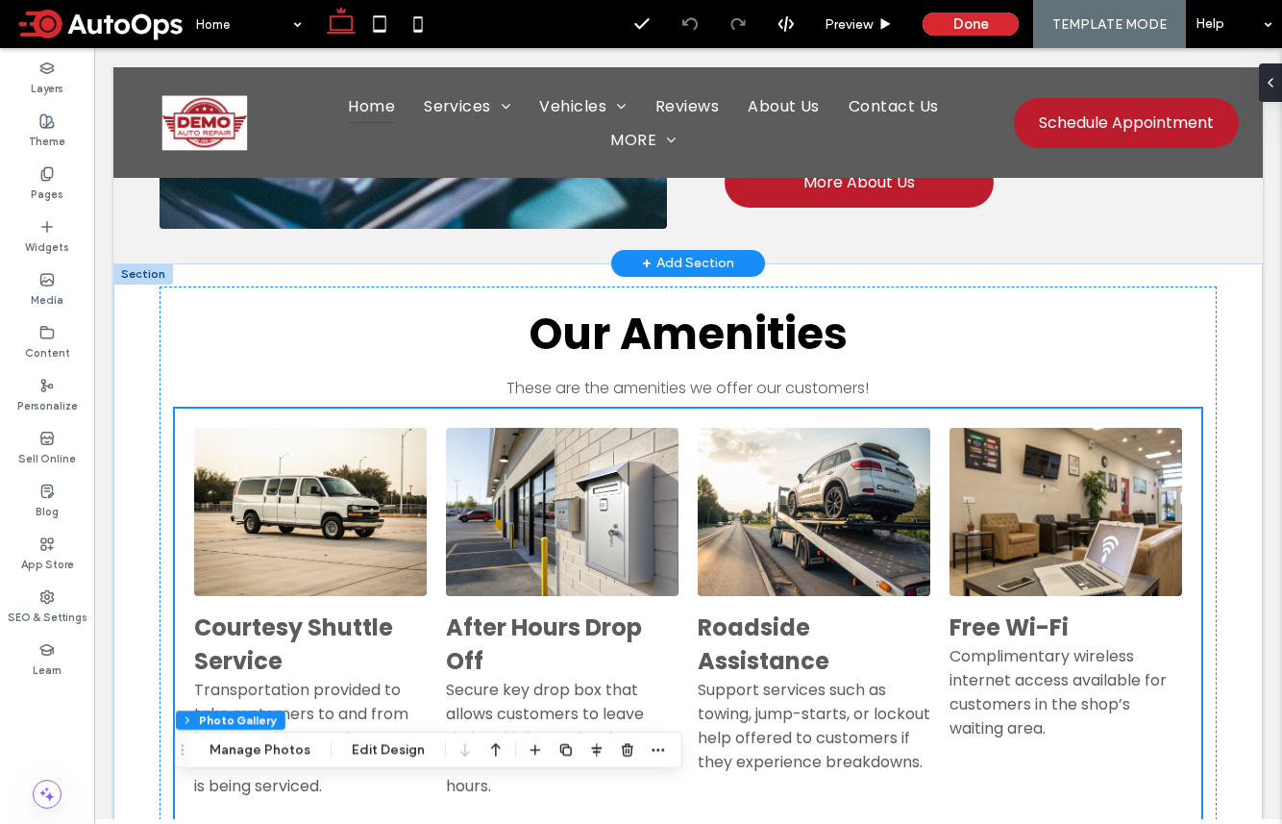
scroll to position [3415, 0]
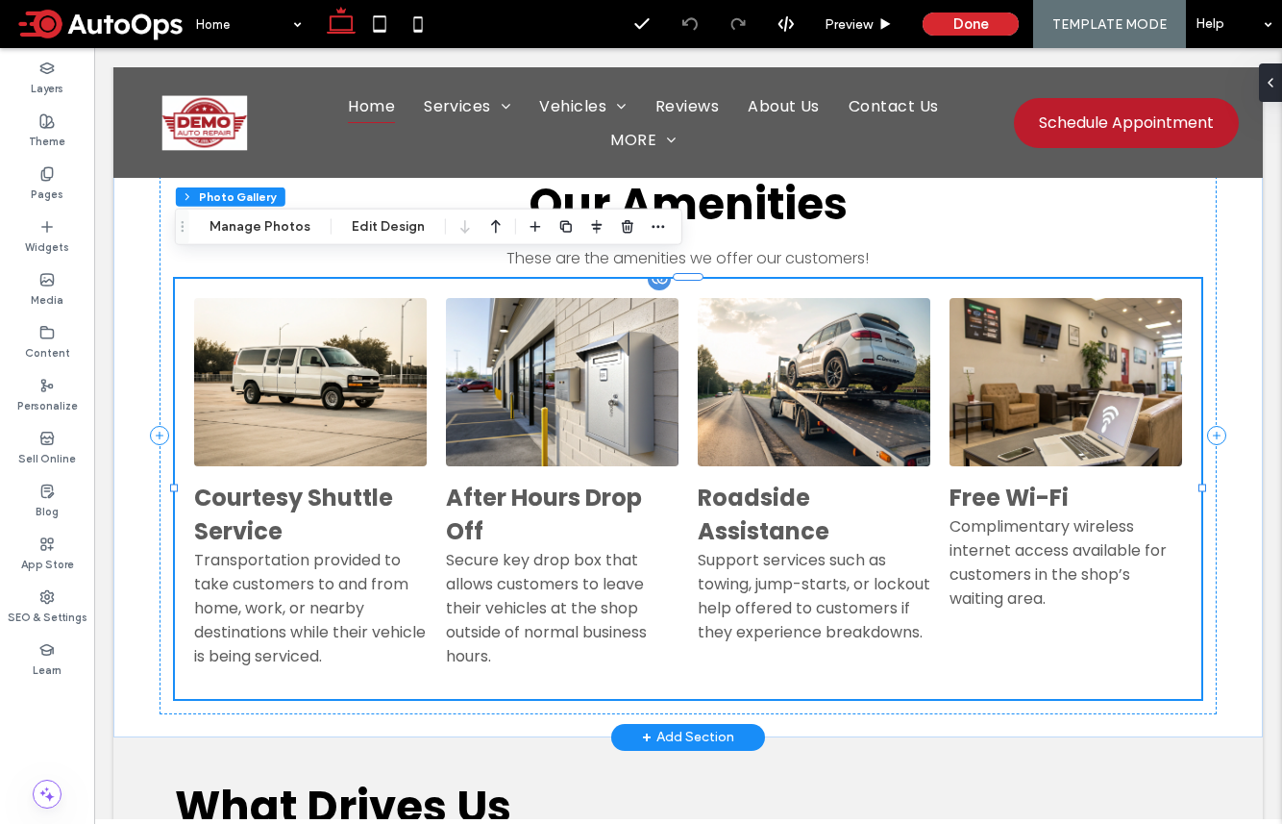
click at [747, 586] on div "Support services such as towing, jump-starts, or lockout help offered to custom…" at bounding box center [814, 596] width 233 height 96
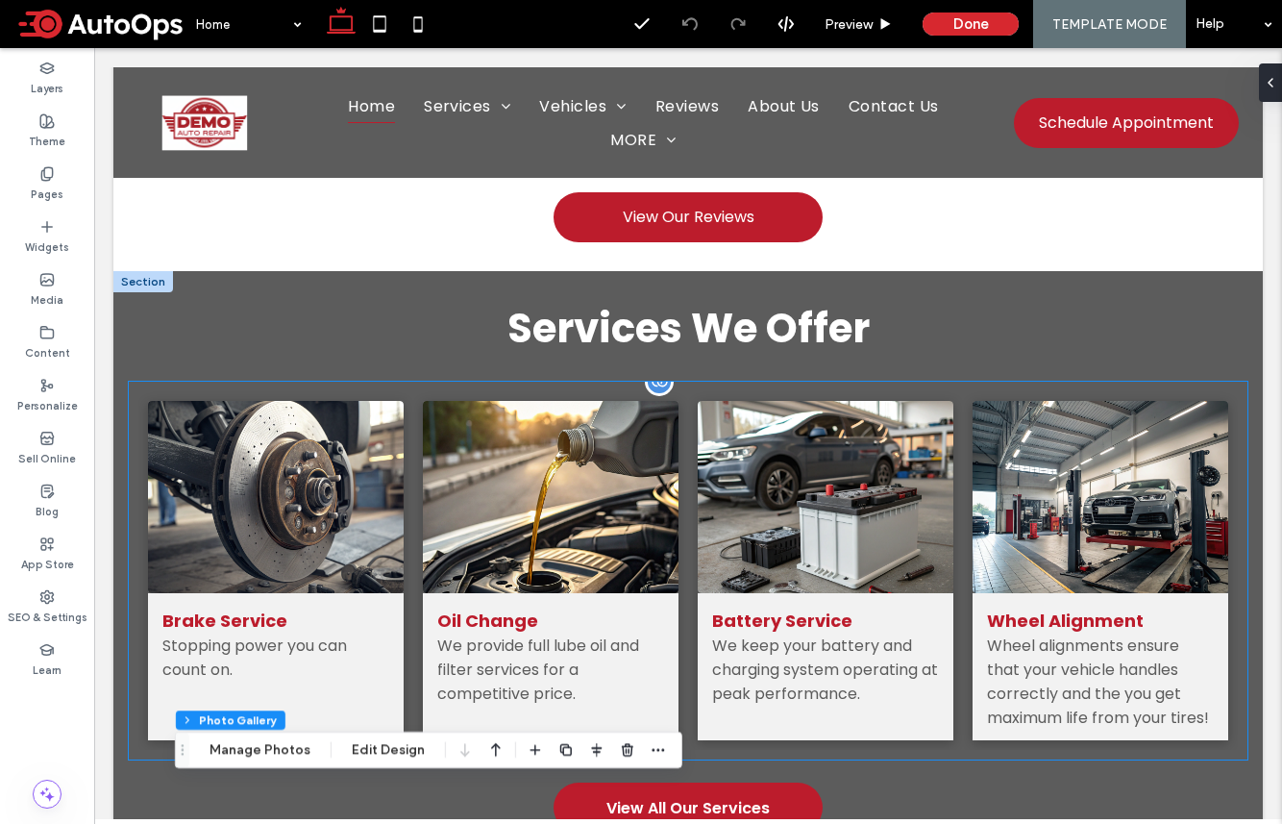
scroll to position [913, 0]
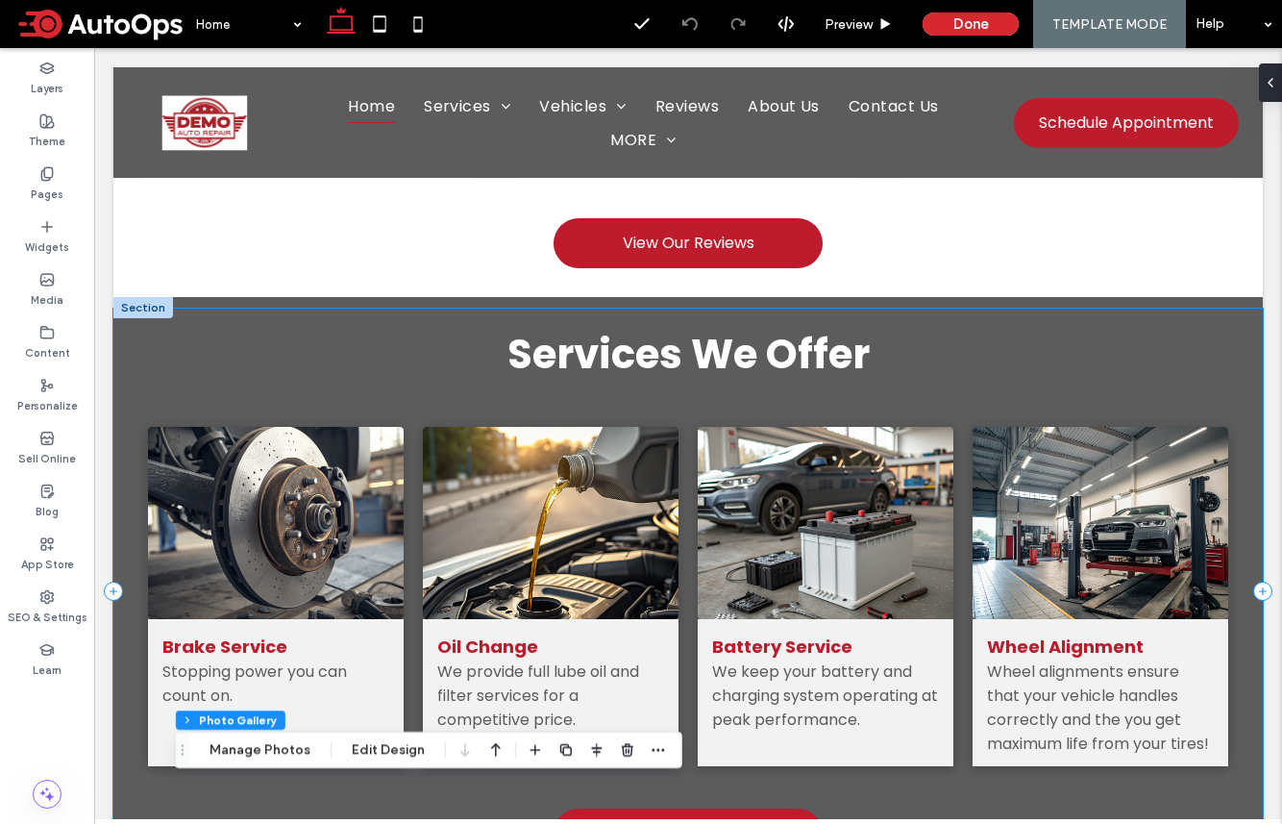
click at [858, 388] on div "Services We Offer Brake Service Stopping power you can count on. Button Oil Cha…" at bounding box center [688, 592] width 1150 height 566
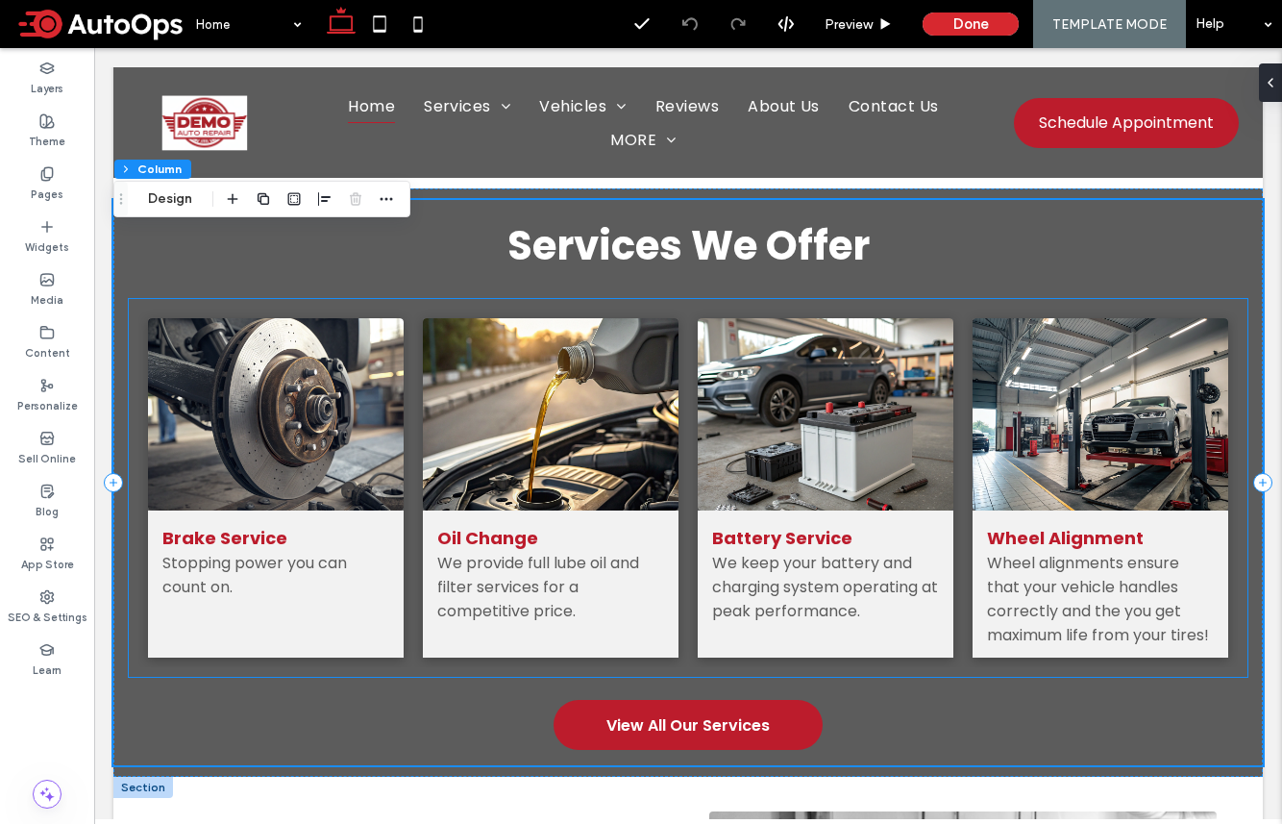
scroll to position [874, 0]
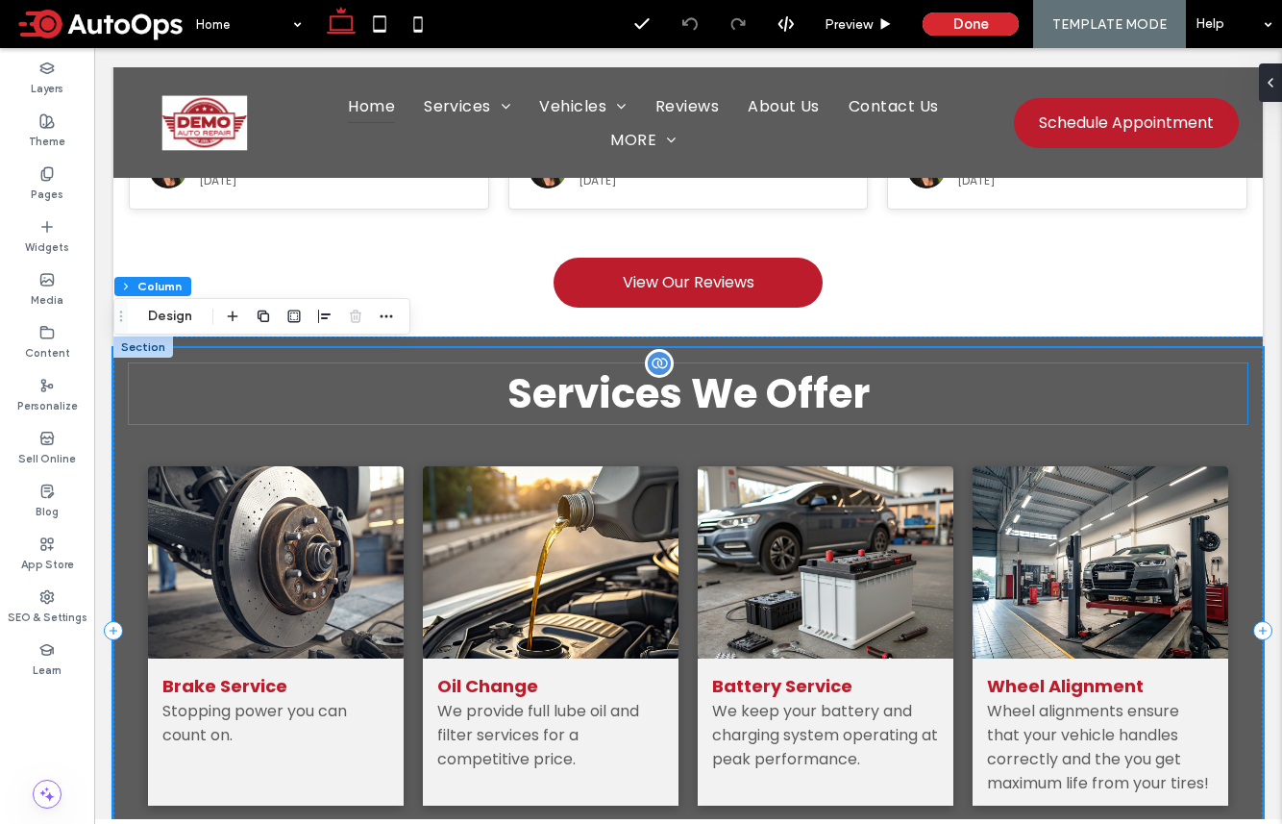
click at [868, 419] on span "Services We Offer" at bounding box center [689, 393] width 362 height 57
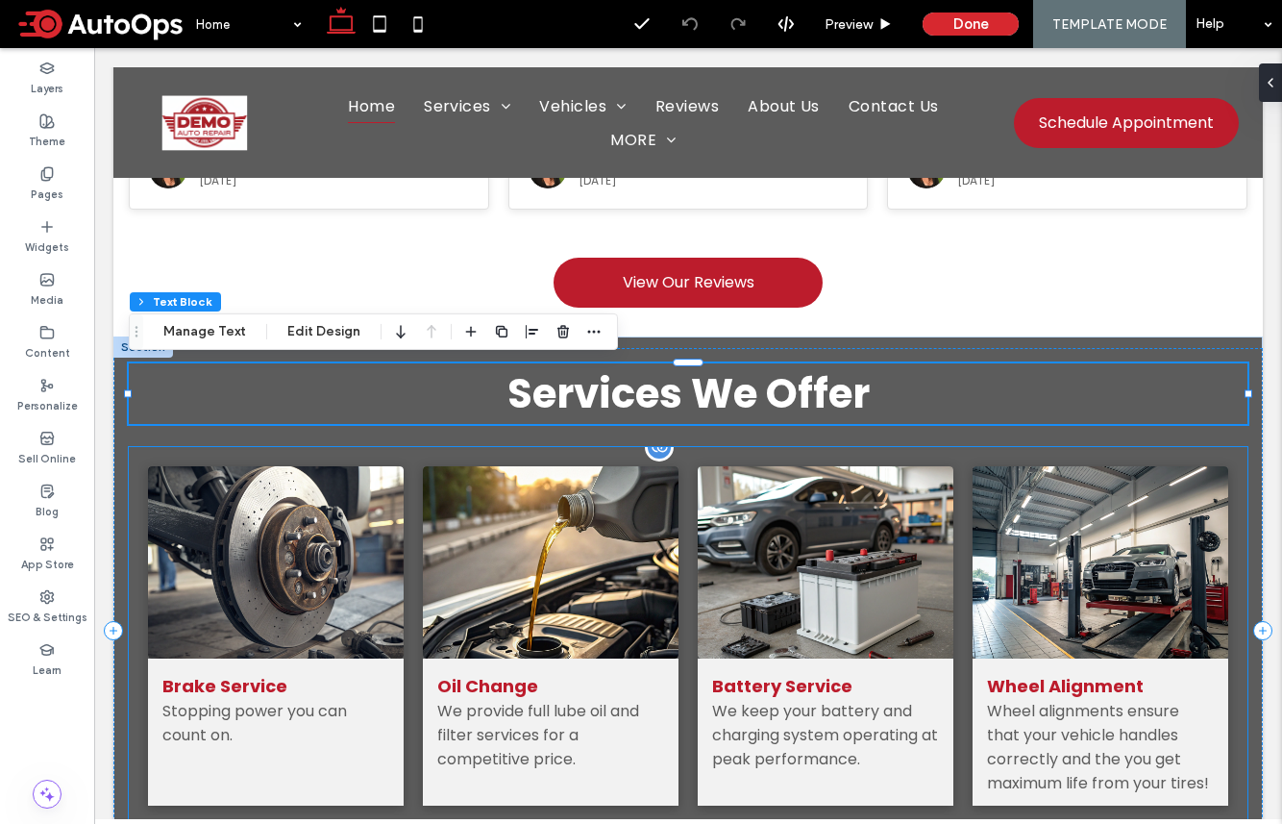
click at [840, 484] on link at bounding box center [825, 562] width 271 height 204
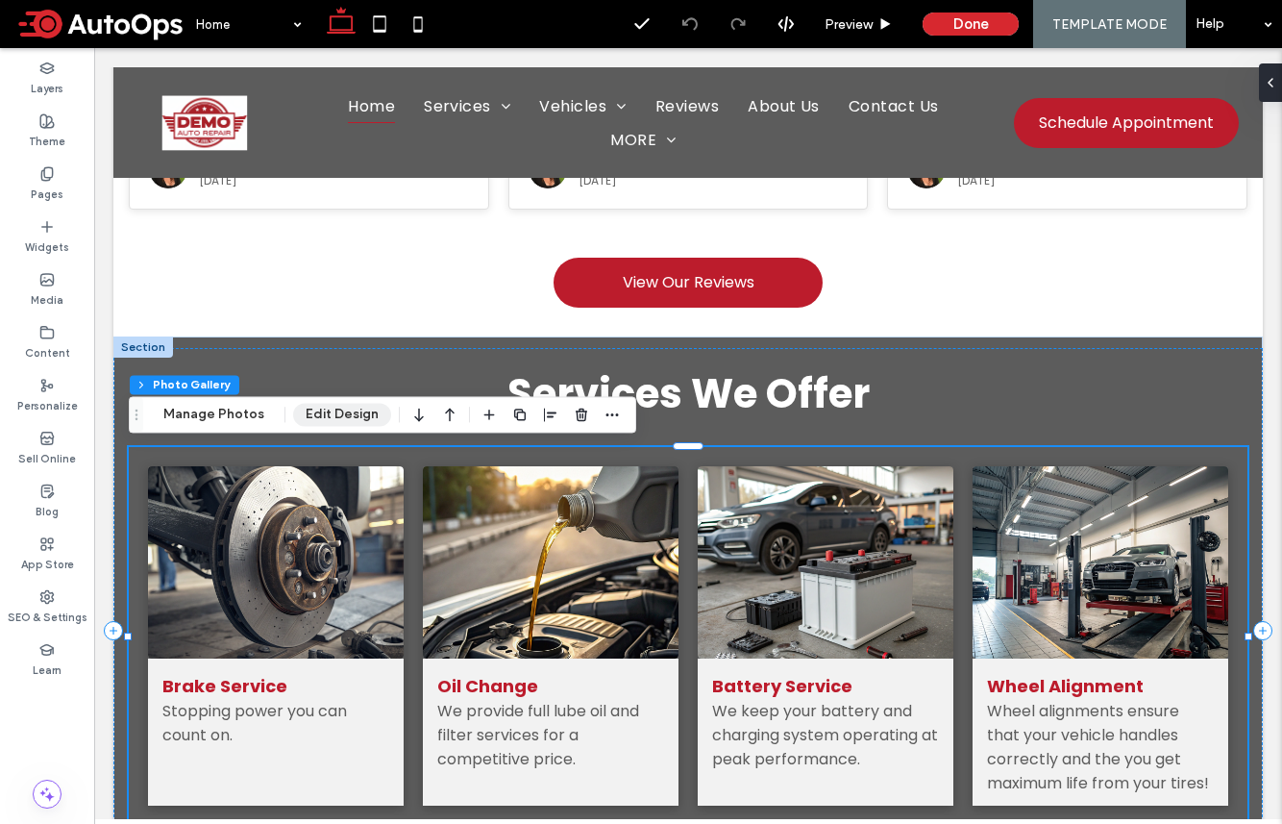
click at [324, 415] on button "Edit Design" at bounding box center [342, 414] width 98 height 23
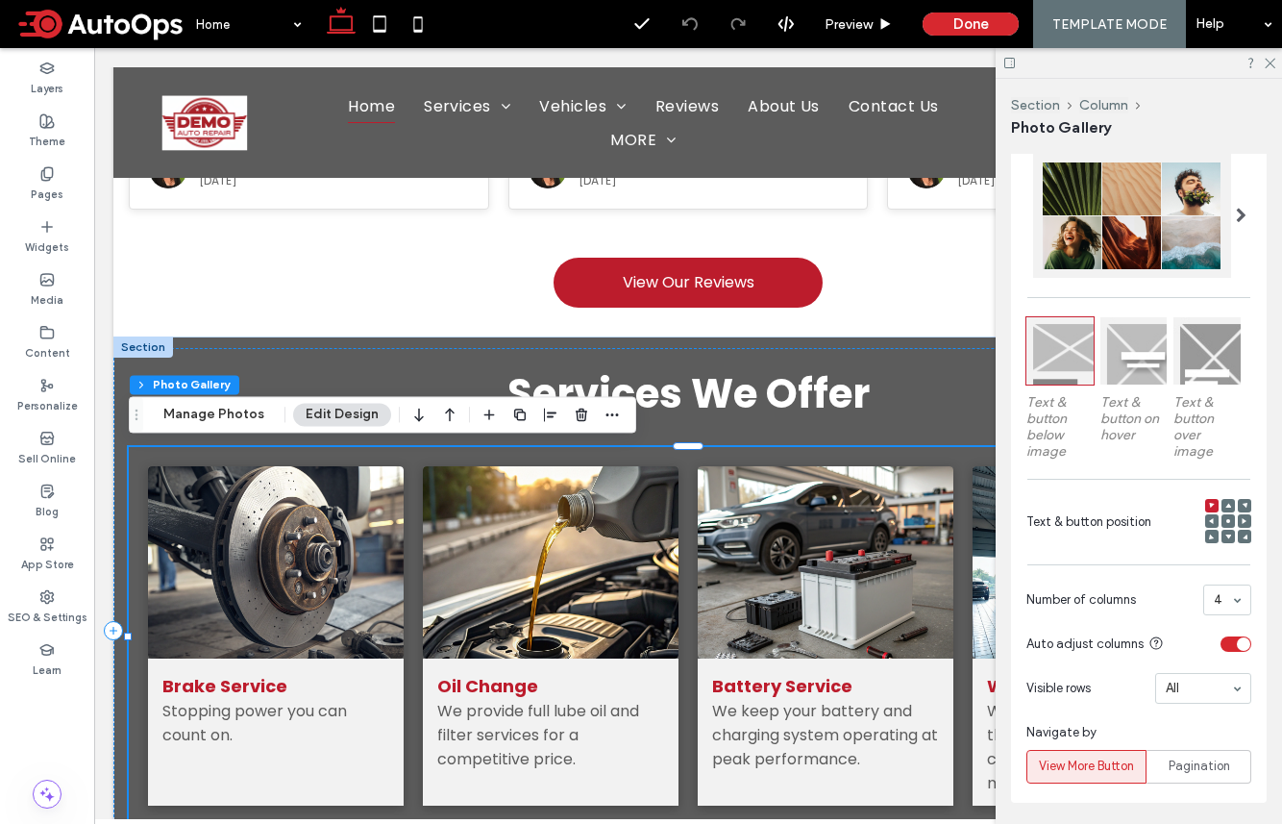
scroll to position [780, 0]
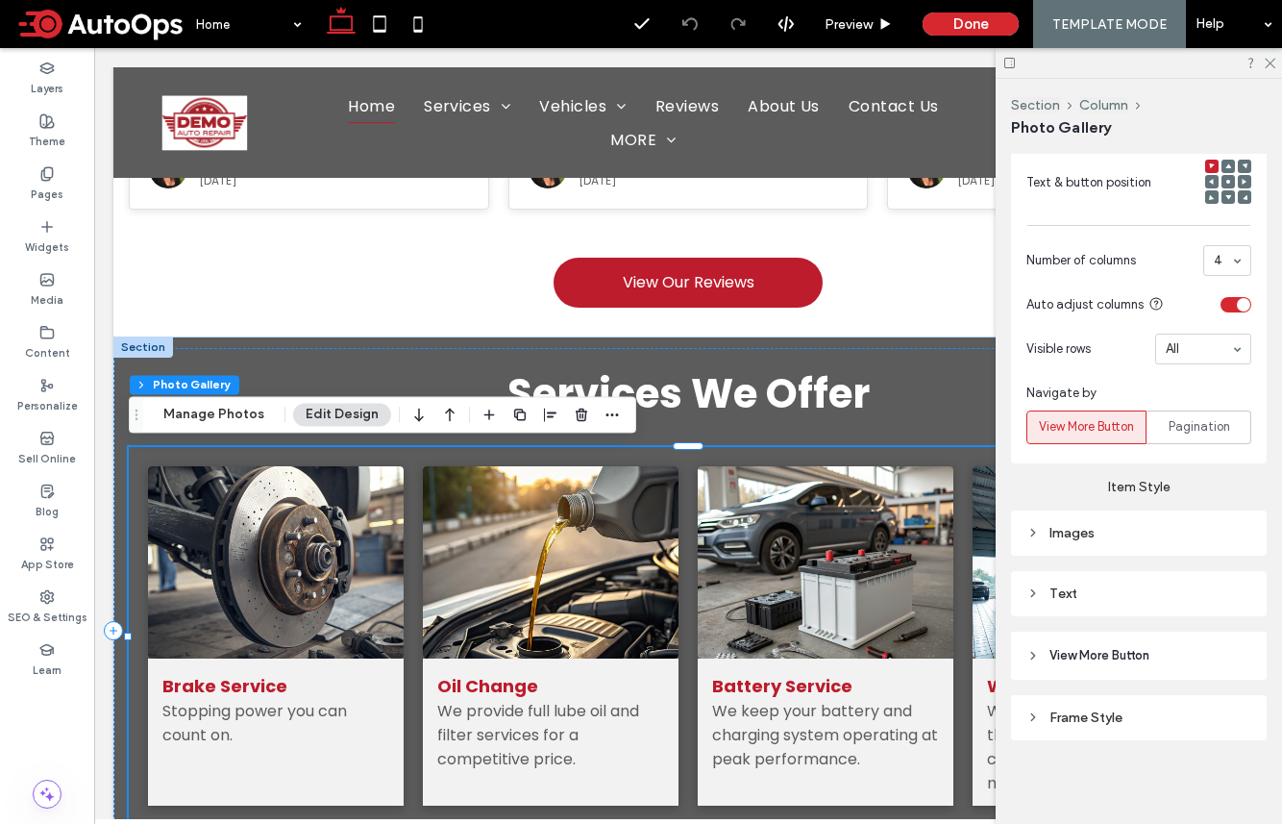
click at [1056, 596] on div "Text" at bounding box center [1139, 593] width 225 height 16
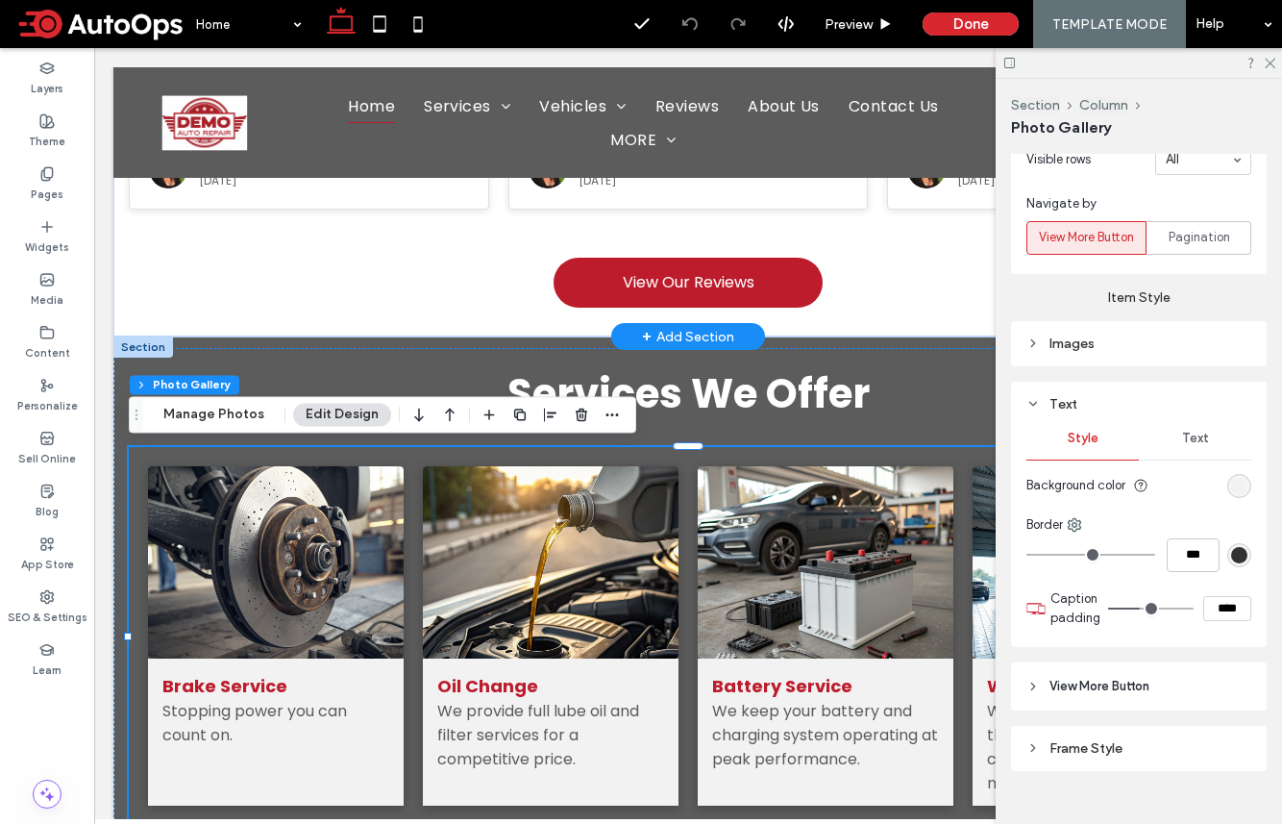
scroll to position [1000, 0]
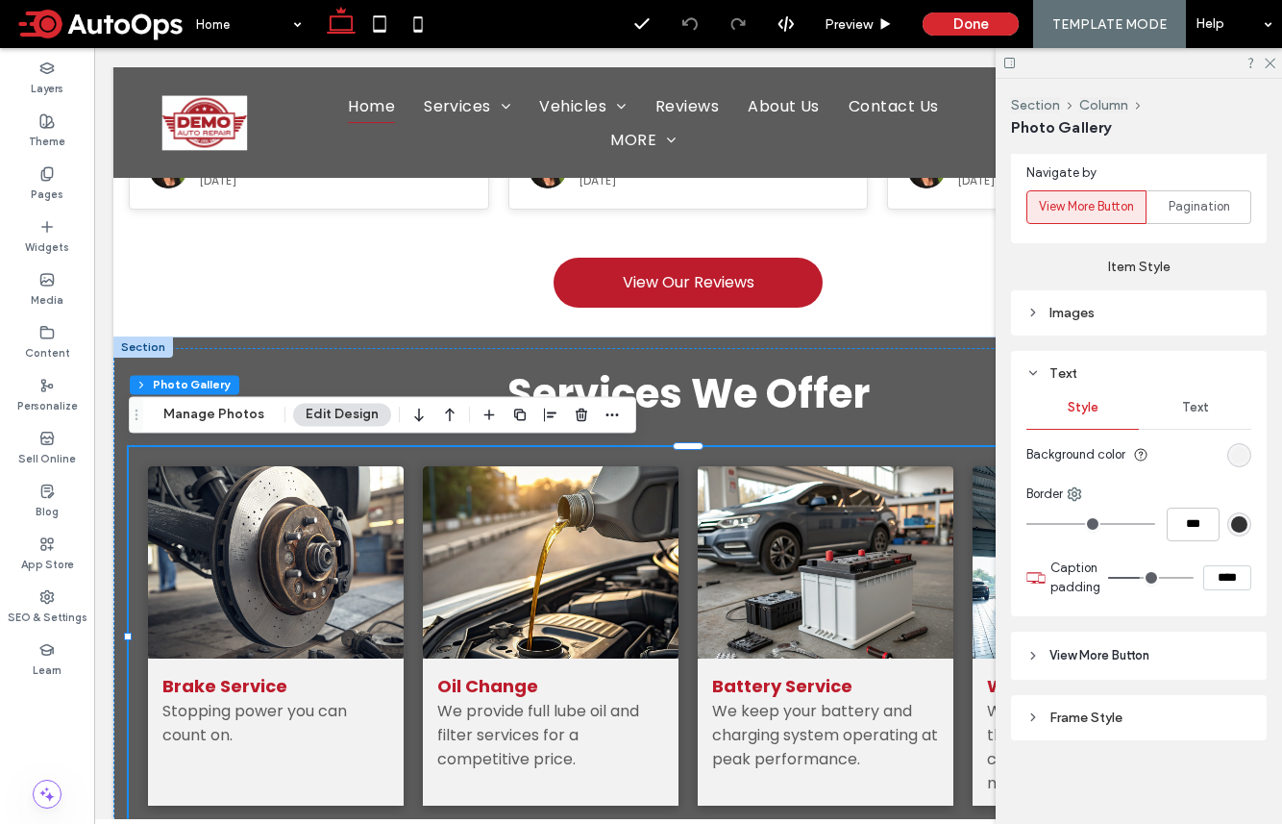
click at [1070, 405] on span "Text" at bounding box center [1195, 407] width 27 height 15
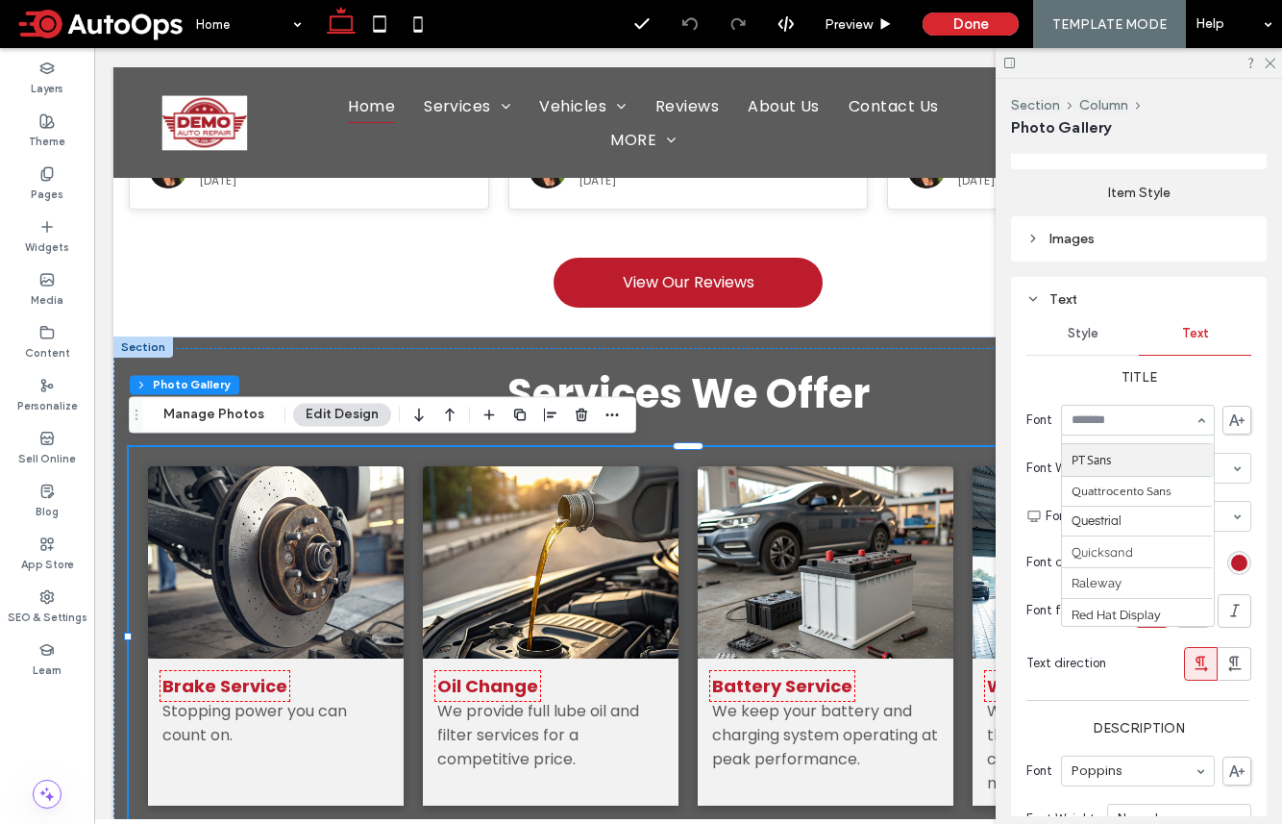
scroll to position [1549, 0]
click at [1070, 370] on label "Title" at bounding box center [1139, 377] width 225 height 36
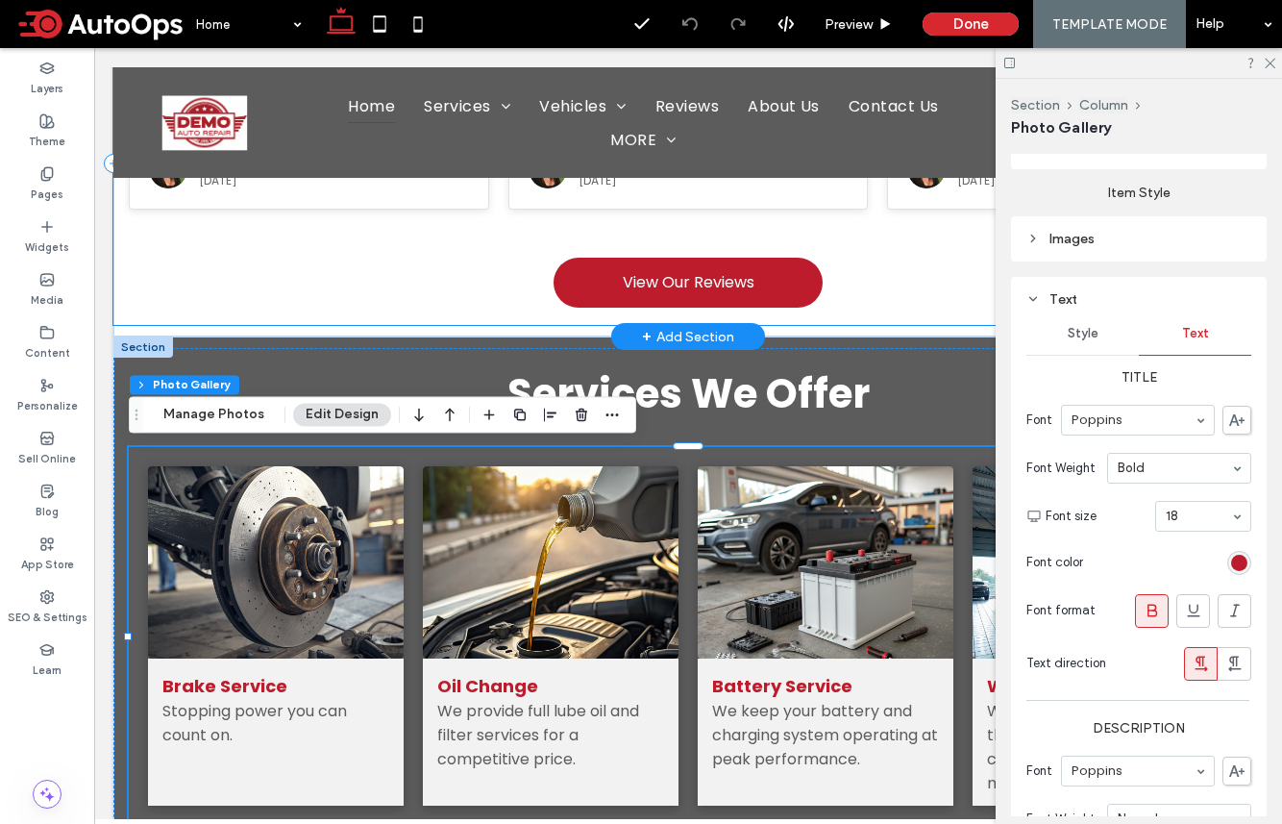
click at [379, 297] on div "Loading reviews... ★ ★ ★ ★ ☆ I was very pleased with the quality of service and…" at bounding box center [688, 163] width 1150 height 323
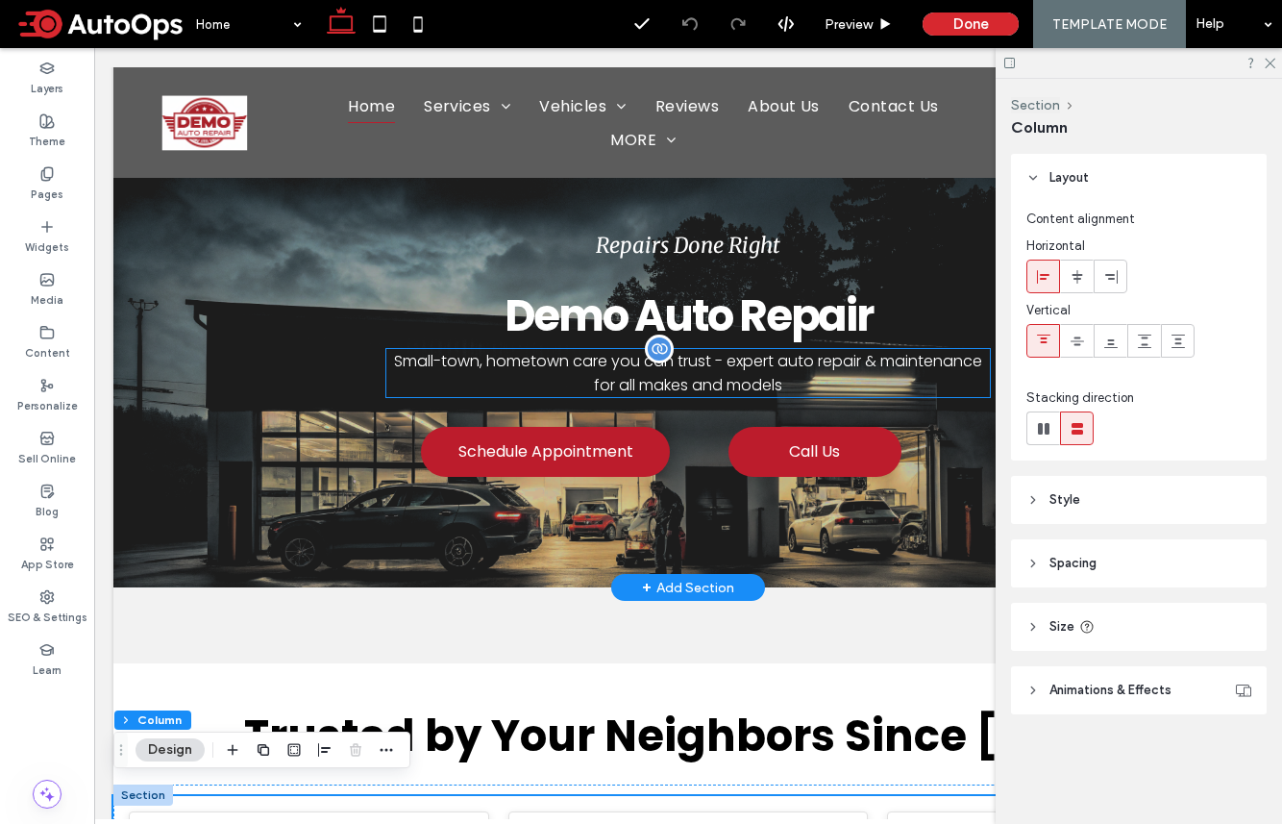
scroll to position [78, 0]
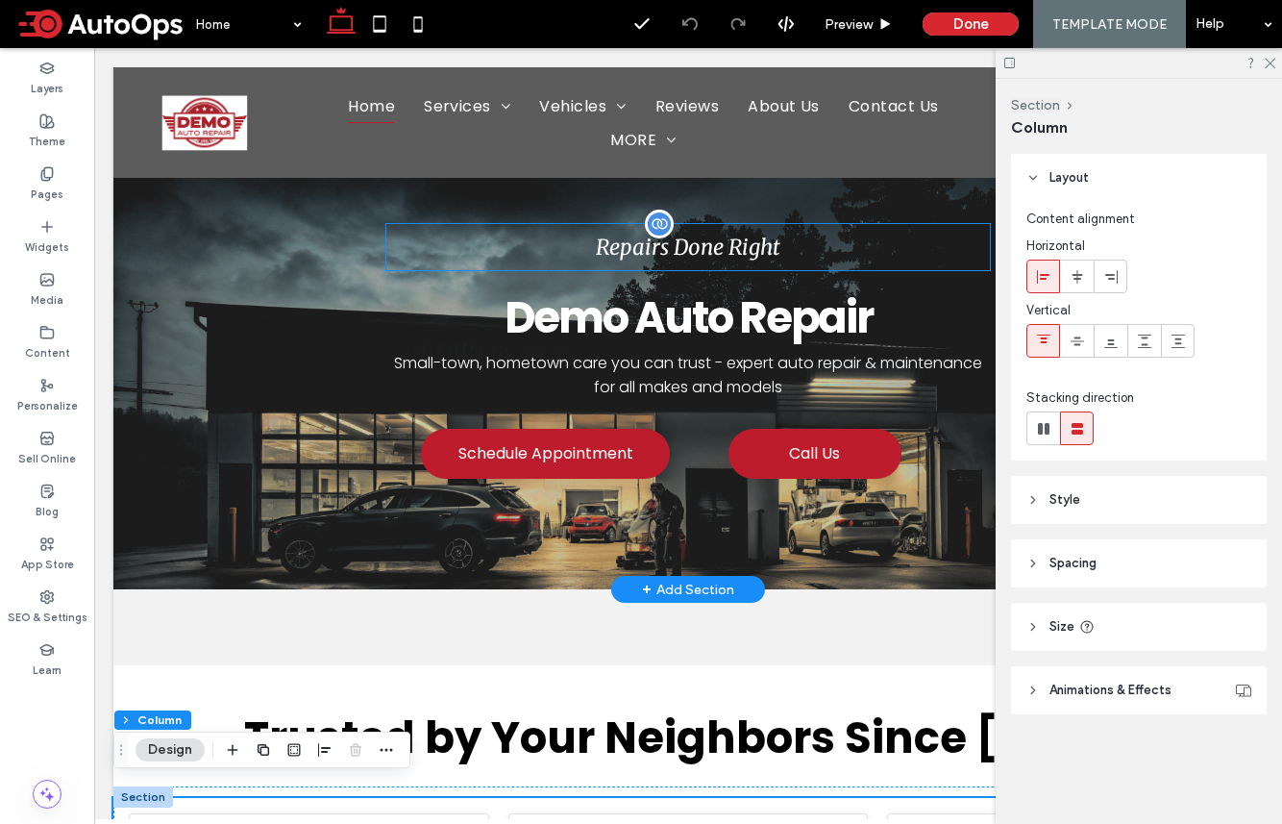
click at [634, 241] on span "Repairs Done Right" at bounding box center [688, 247] width 185 height 27
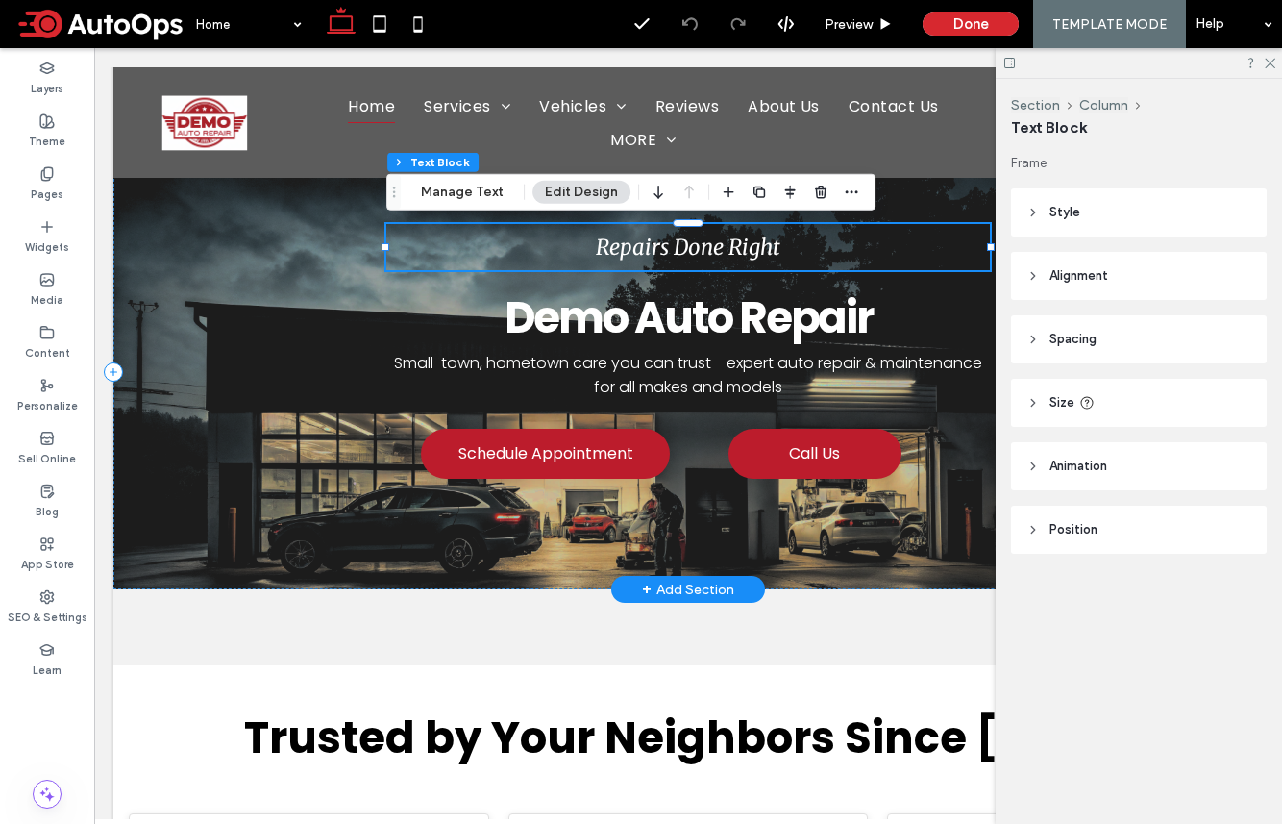
click at [613, 250] on span "Repairs Done Right" at bounding box center [688, 247] width 185 height 27
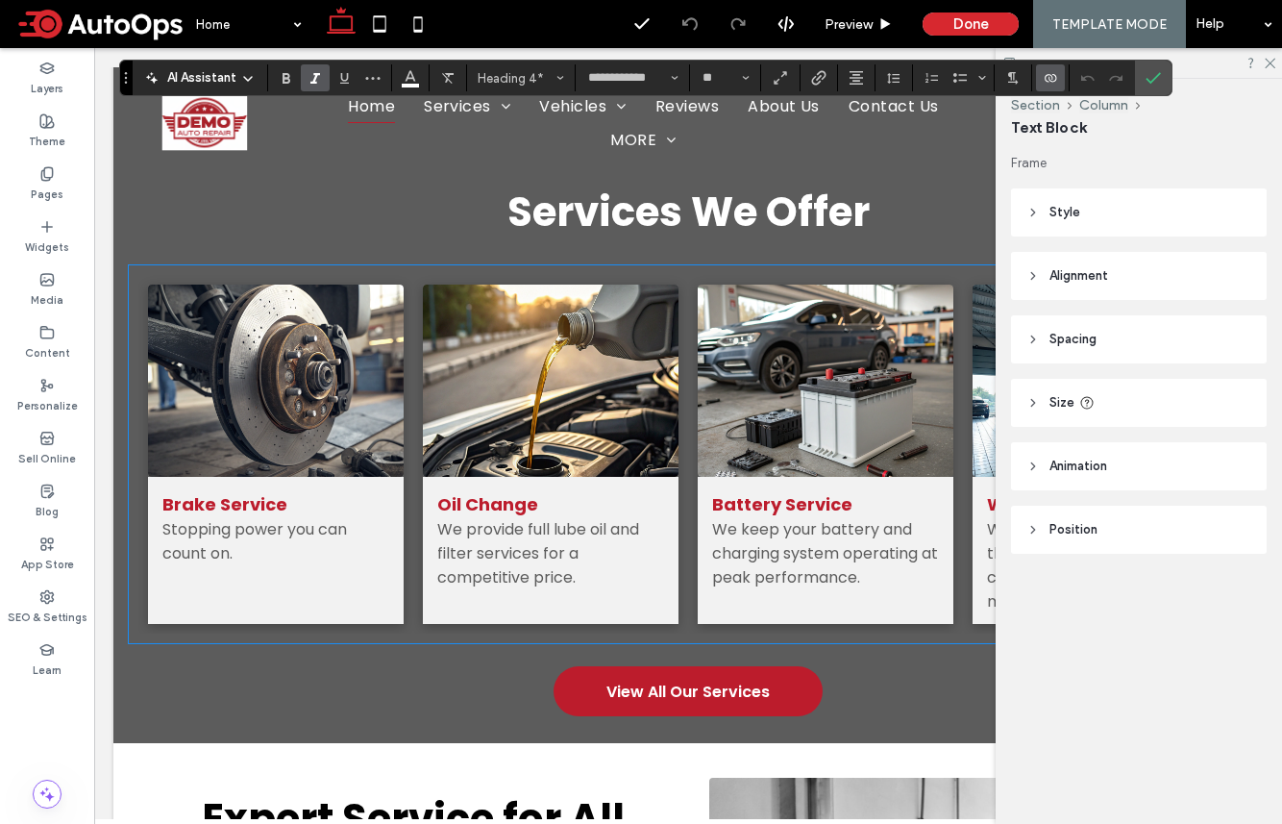
scroll to position [1058, 0]
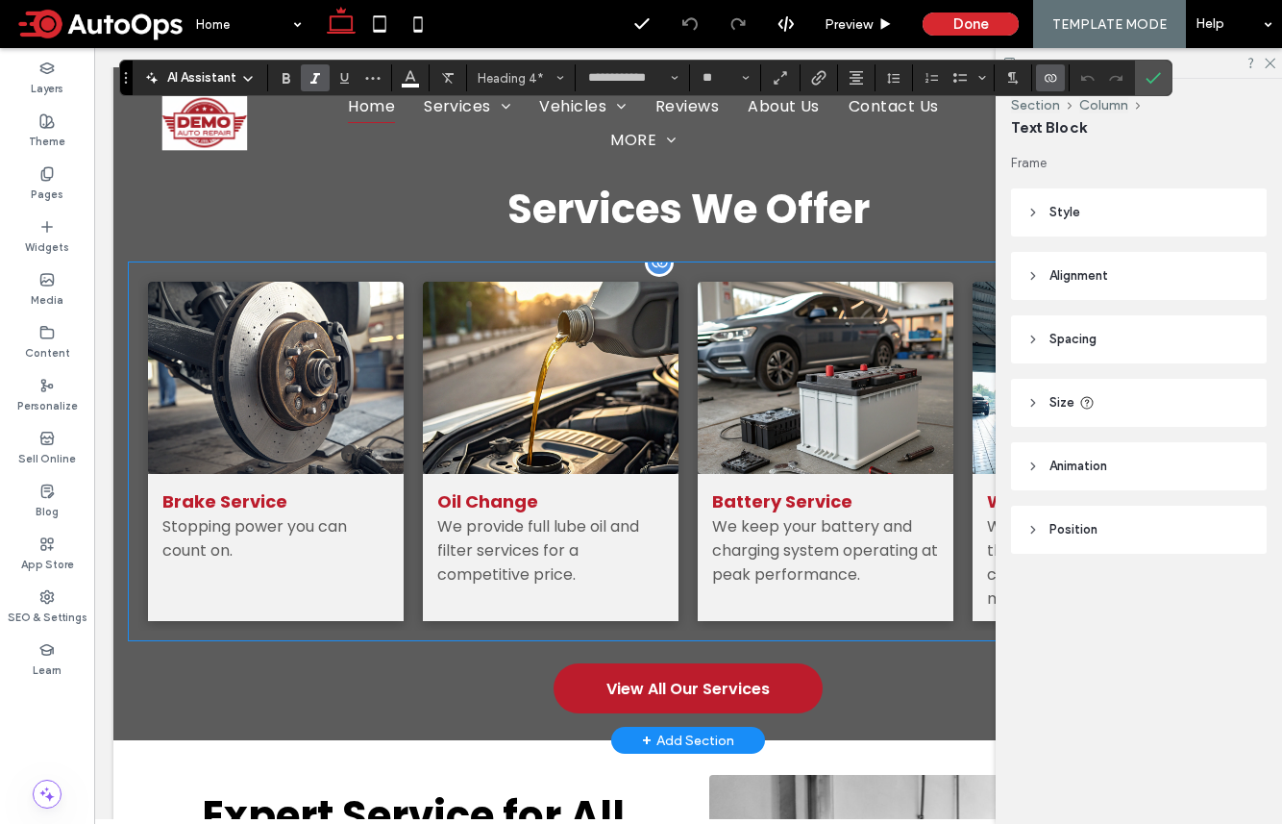
click at [781, 516] on div "We keep your battery and charging system operating at peak performance." at bounding box center [825, 550] width 227 height 72
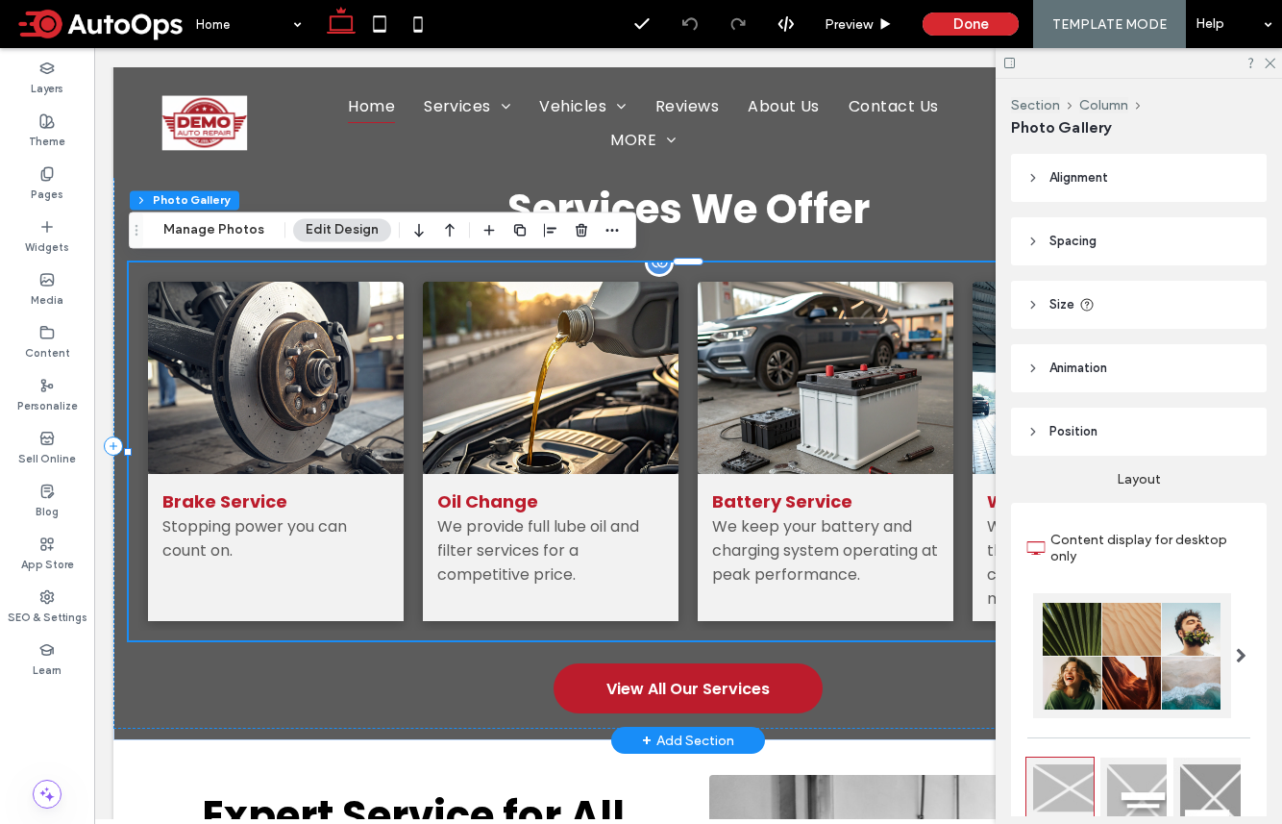
click at [795, 521] on div "We keep your battery and charging system operating at peak performance." at bounding box center [825, 550] width 227 height 72
click at [793, 514] on div "We keep your battery and charging system operating at peak performance." at bounding box center [825, 550] width 227 height 72
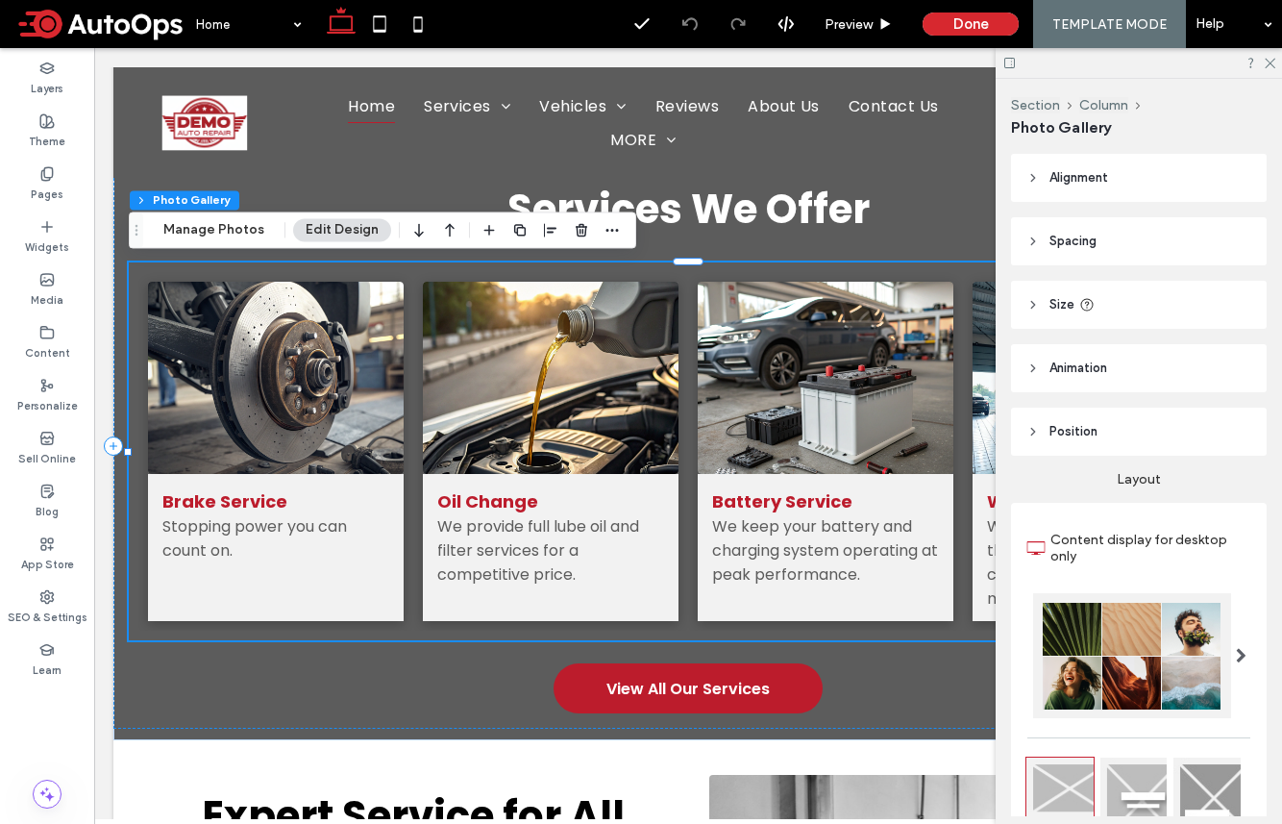
click at [337, 228] on button "Edit Design" at bounding box center [342, 229] width 98 height 23
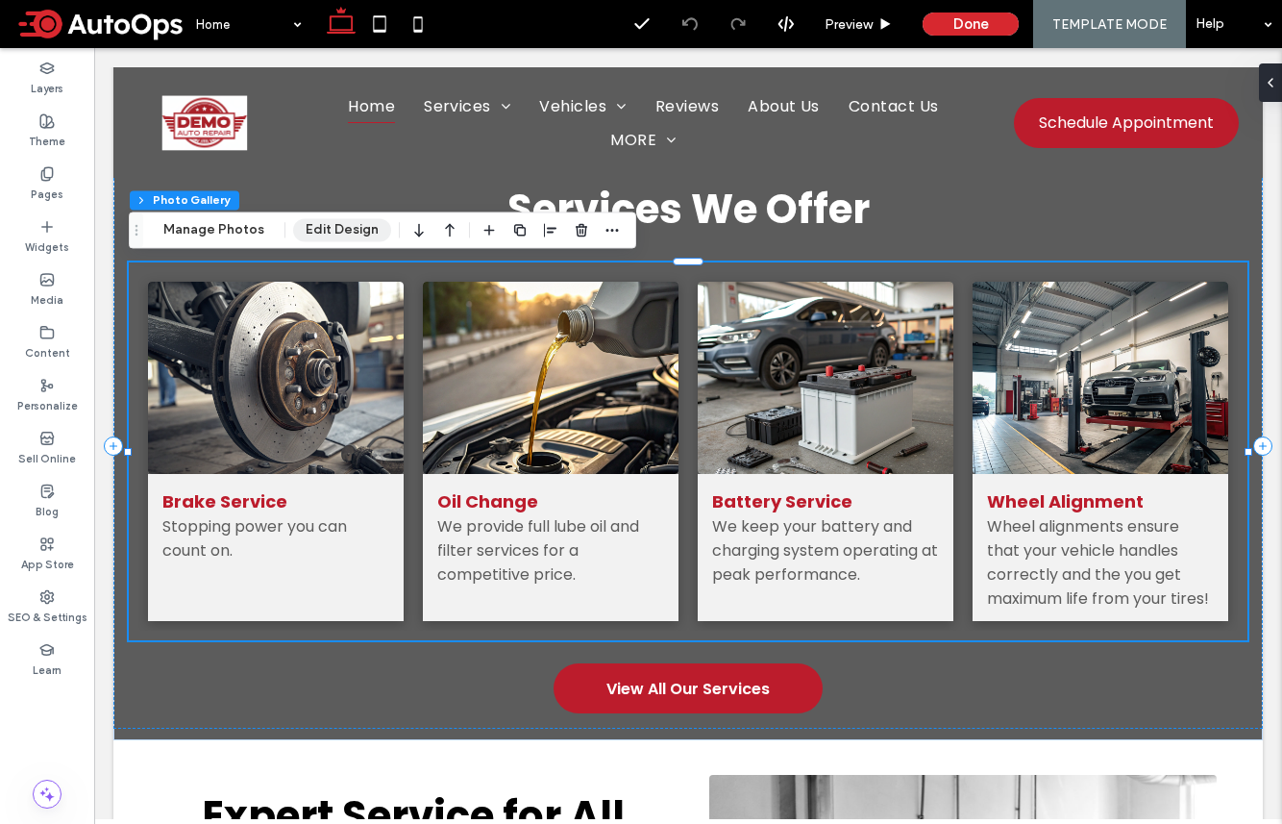
click at [351, 223] on button "Edit Design" at bounding box center [342, 229] width 98 height 23
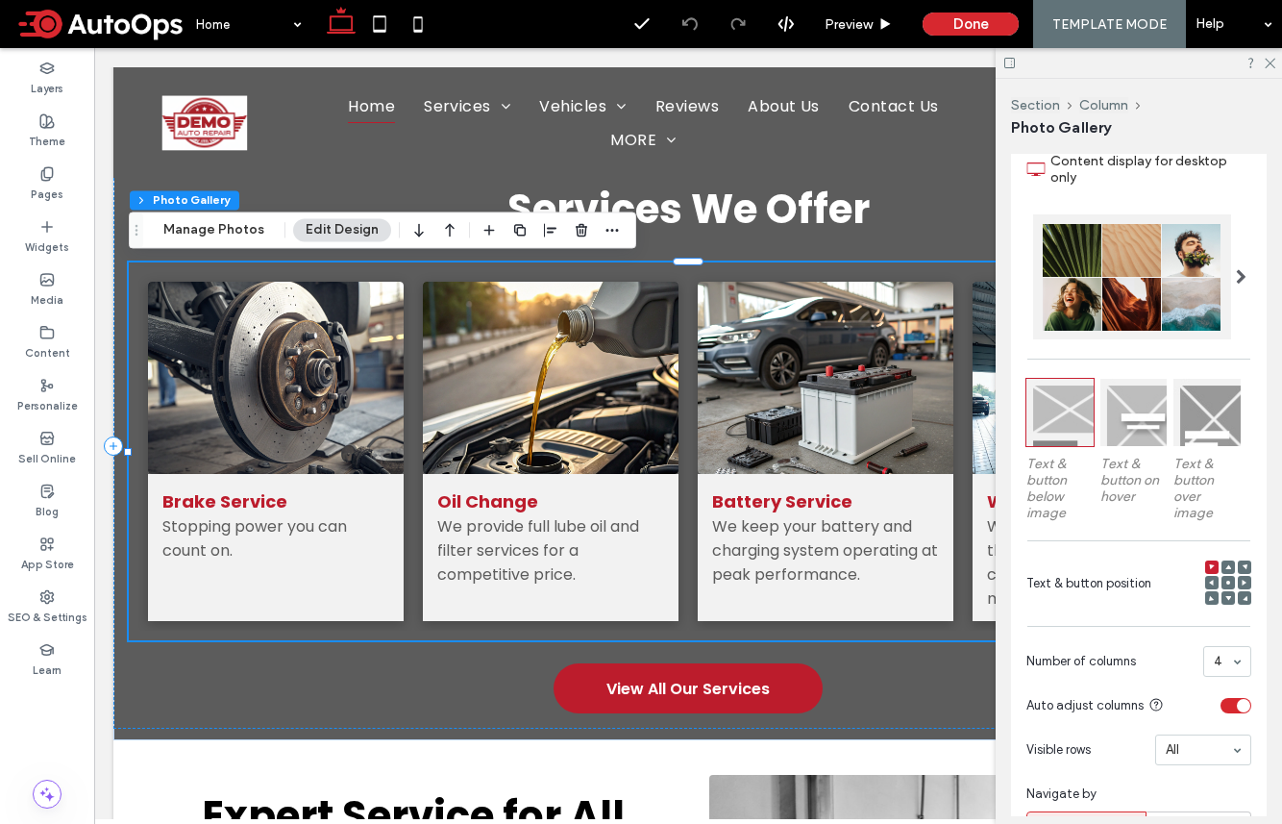
scroll to position [780, 0]
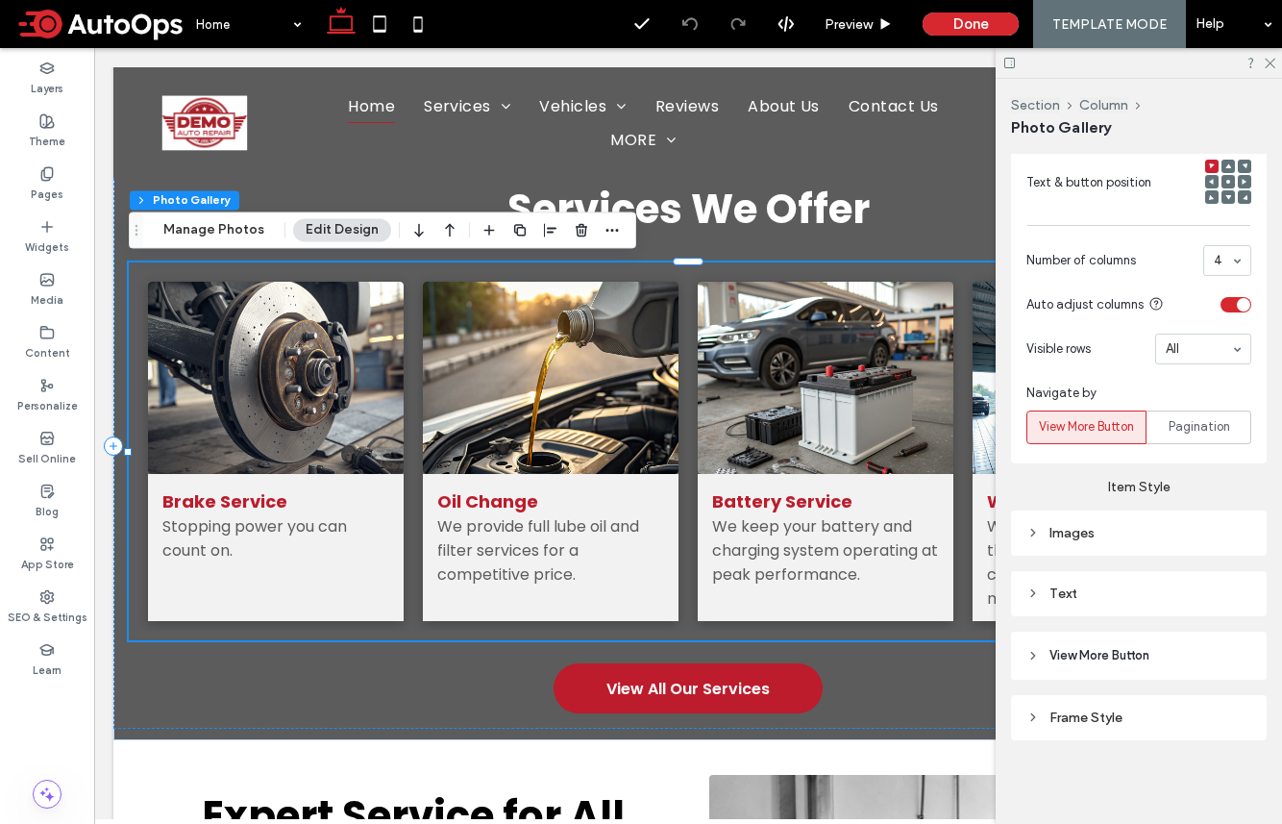
click at [1070, 591] on div "Text" at bounding box center [1139, 593] width 225 height 16
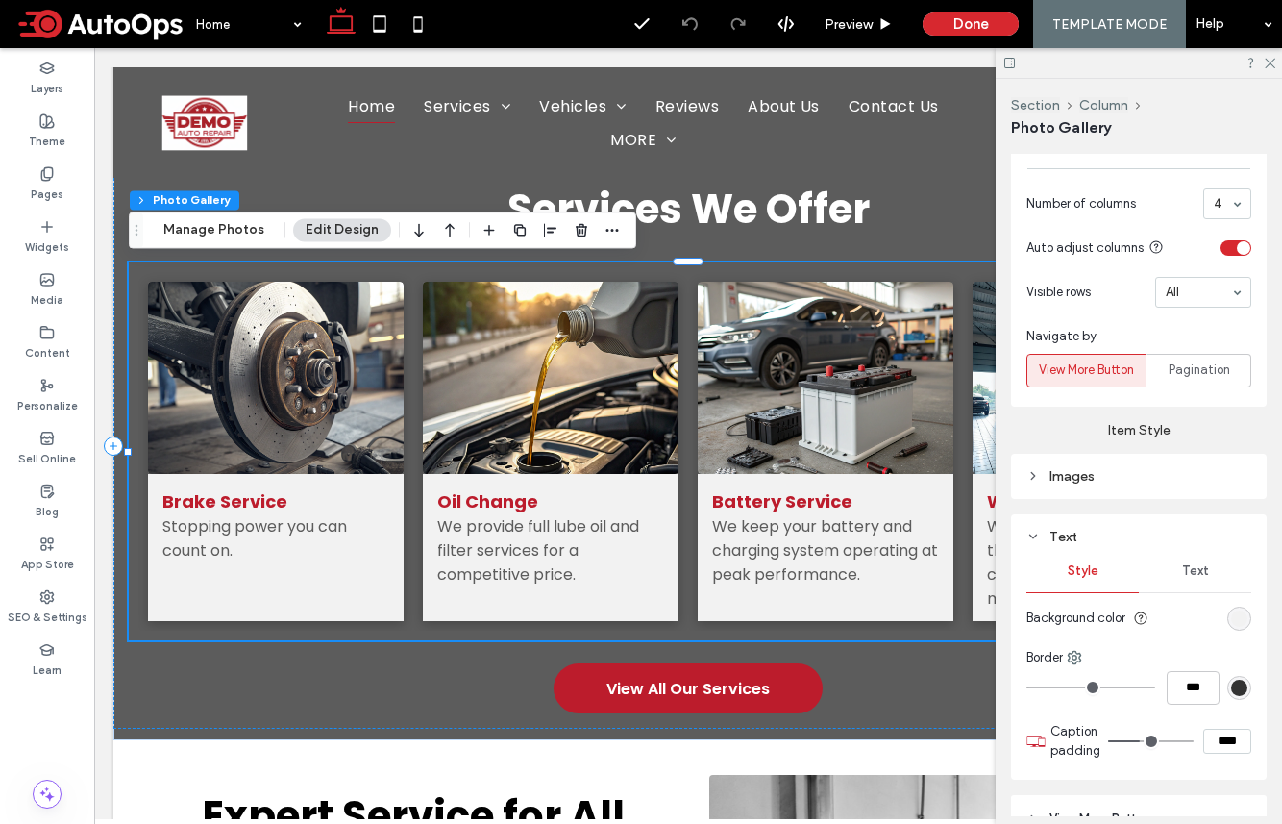
scroll to position [877, 0]
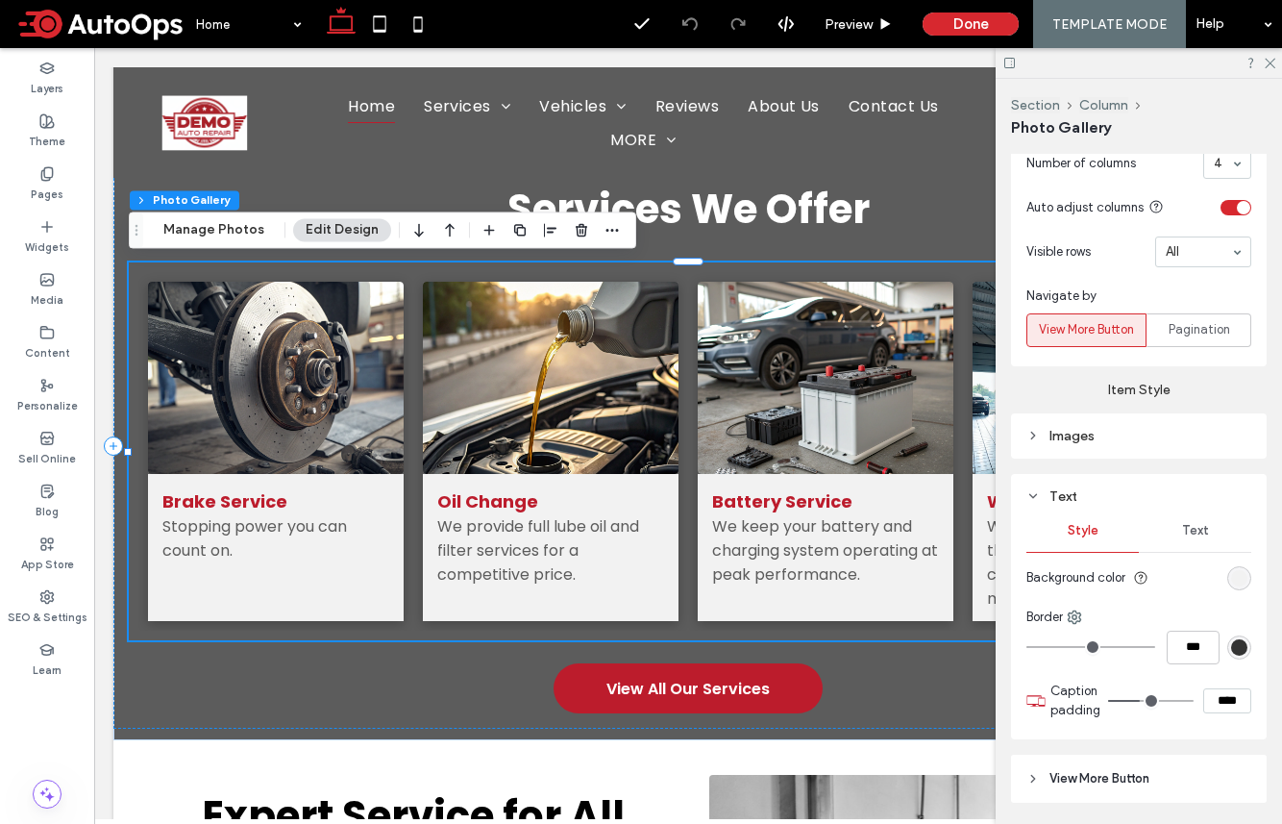
click at [1070, 537] on div "Text" at bounding box center [1195, 530] width 112 height 42
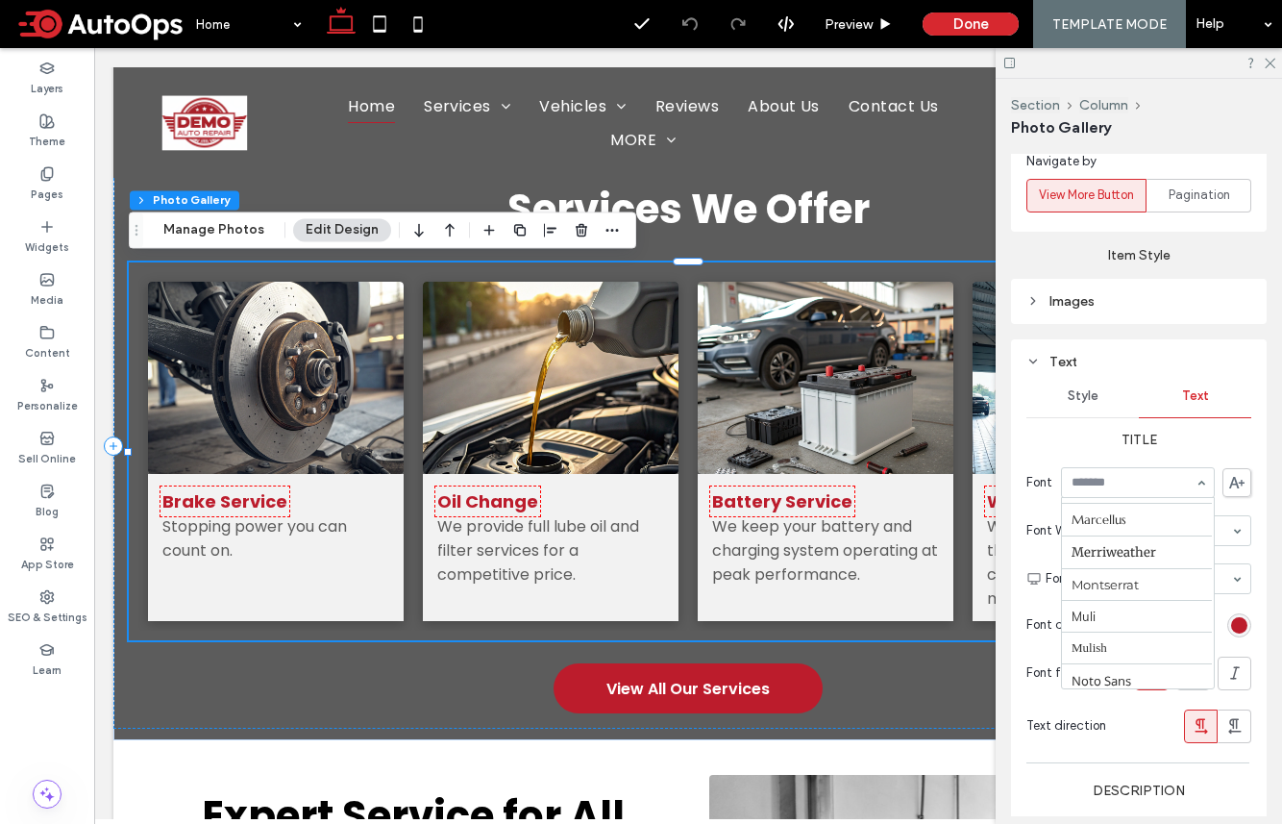
scroll to position [966, 0]
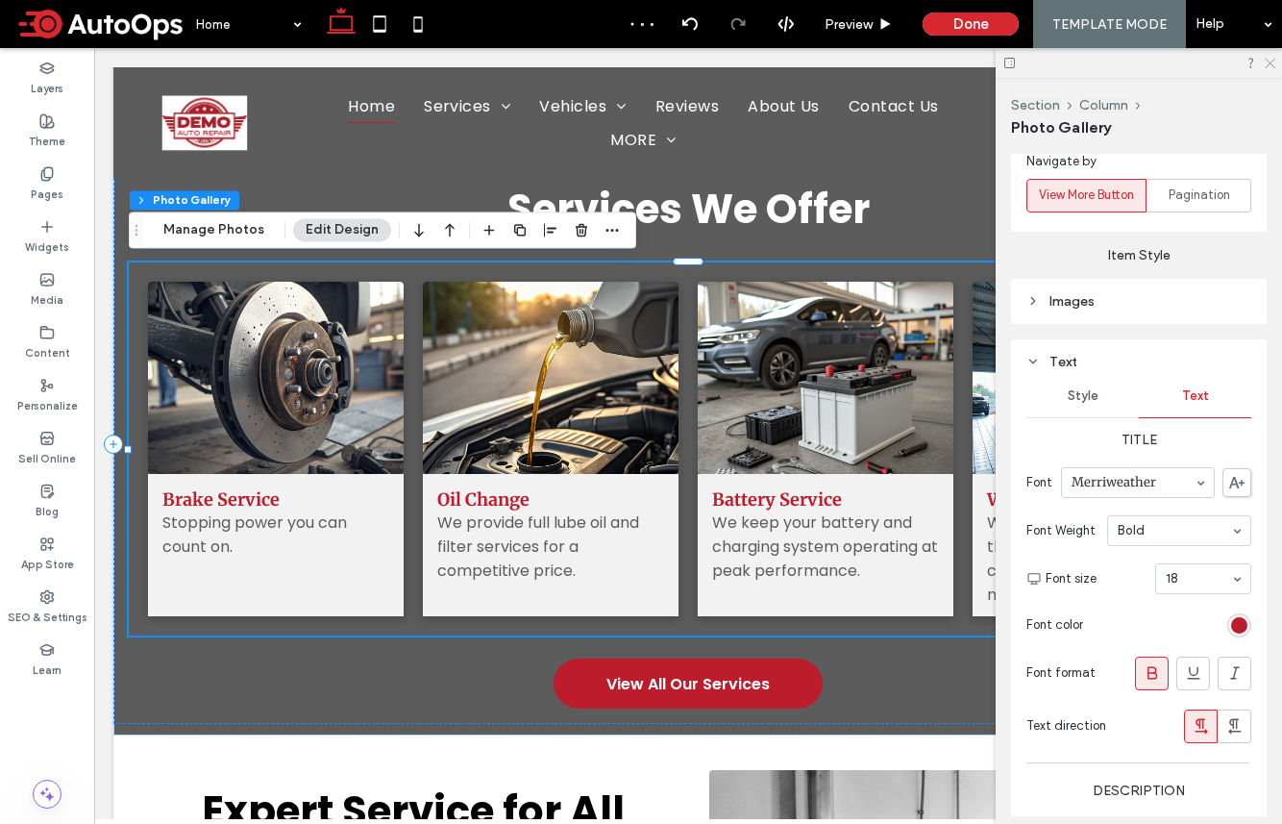
click at [1070, 64] on use at bounding box center [1270, 64] width 11 height 11
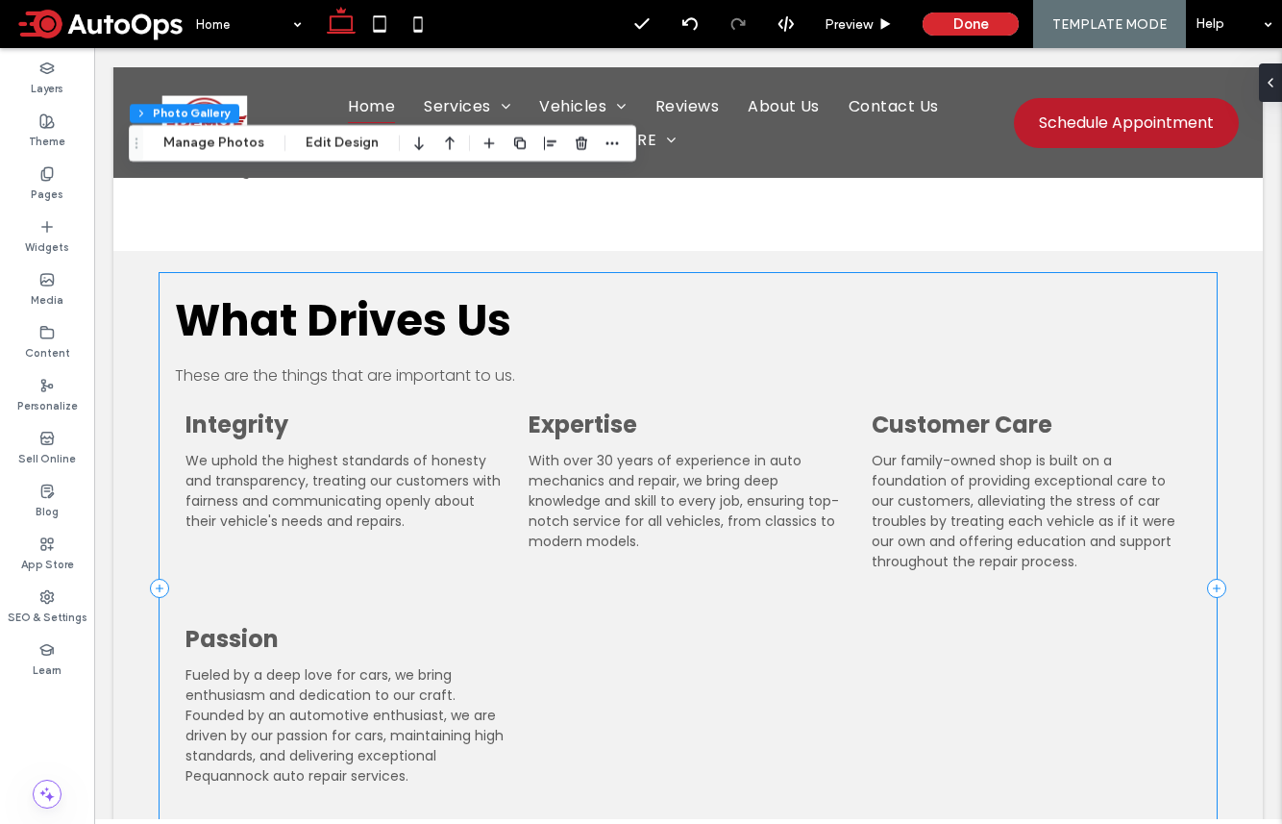
scroll to position [3935, 0]
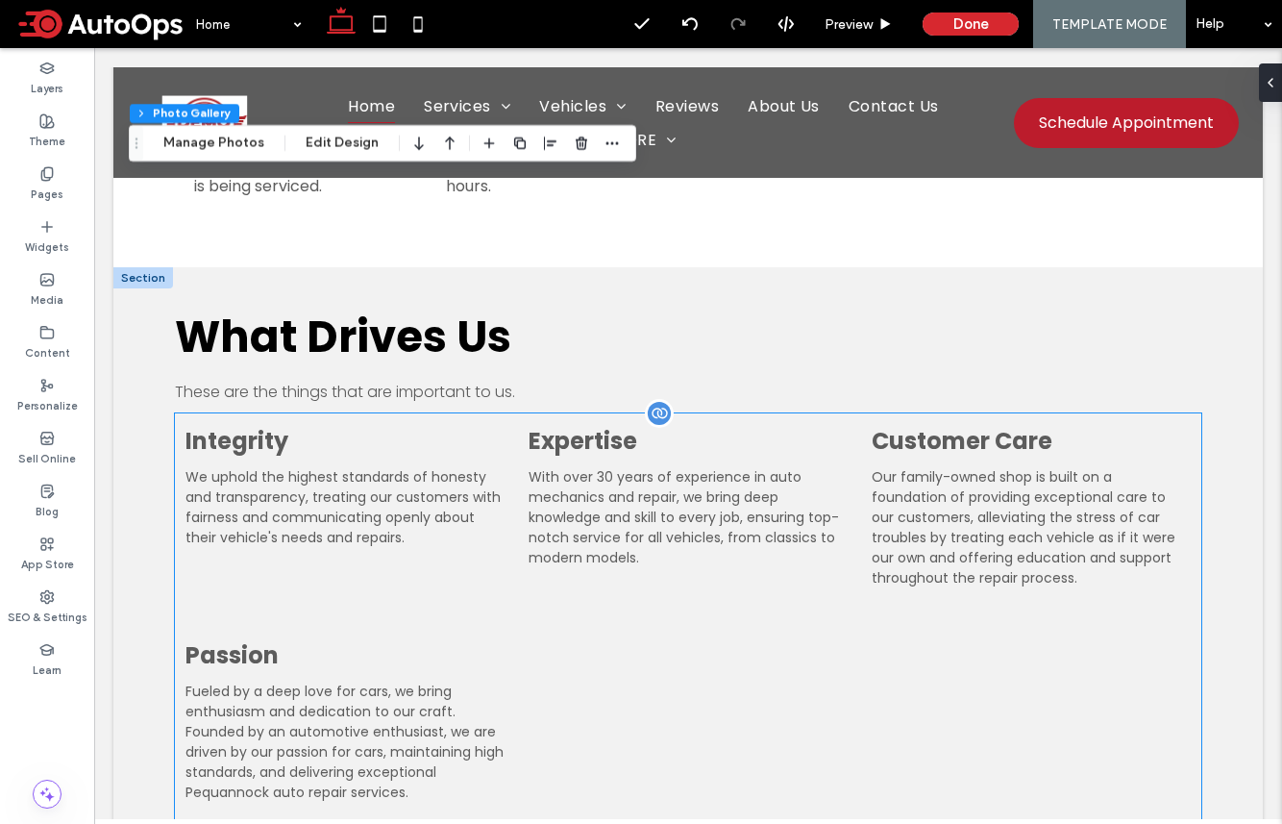
click at [857, 610] on ul "Integrity We uphold the highest standards of honesty and transparency, treating…" at bounding box center [688, 628] width 1027 height 431
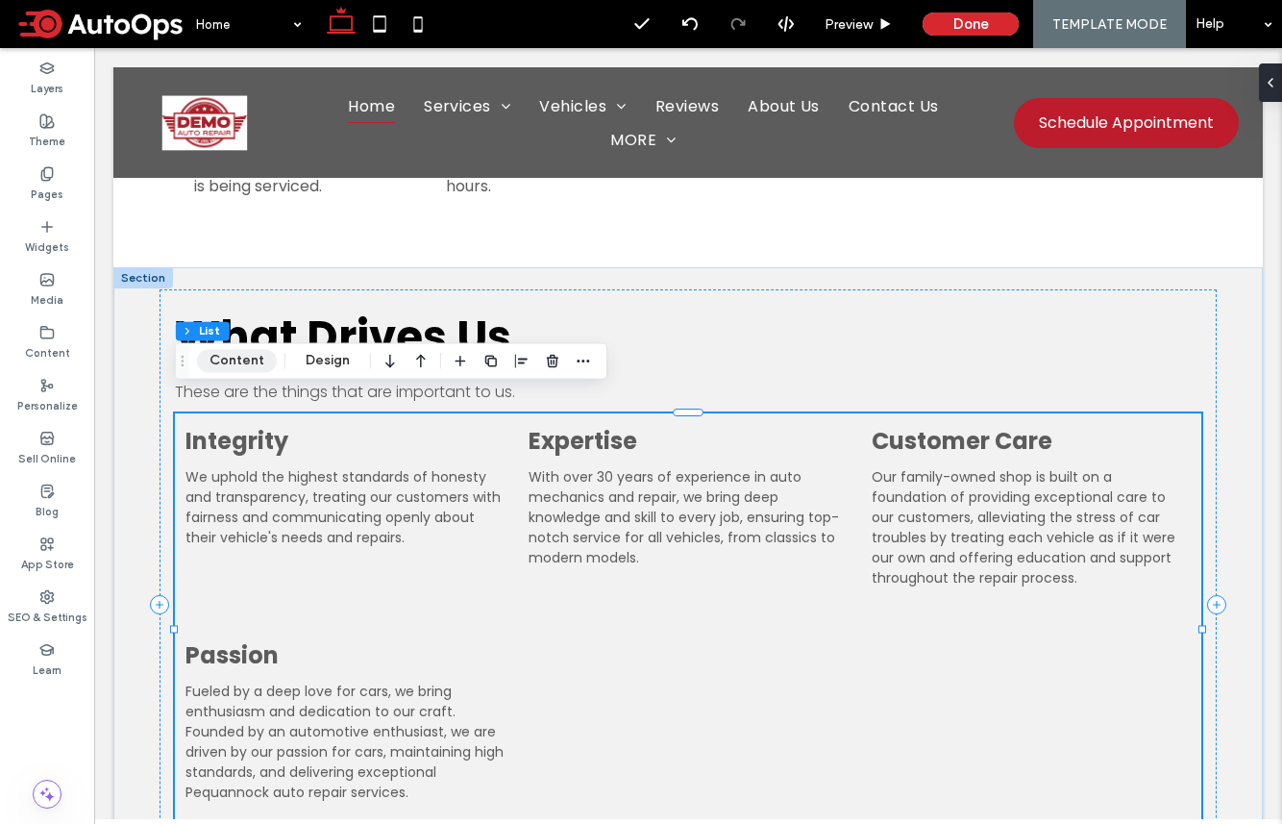
click at [242, 361] on button "Content" at bounding box center [237, 360] width 80 height 23
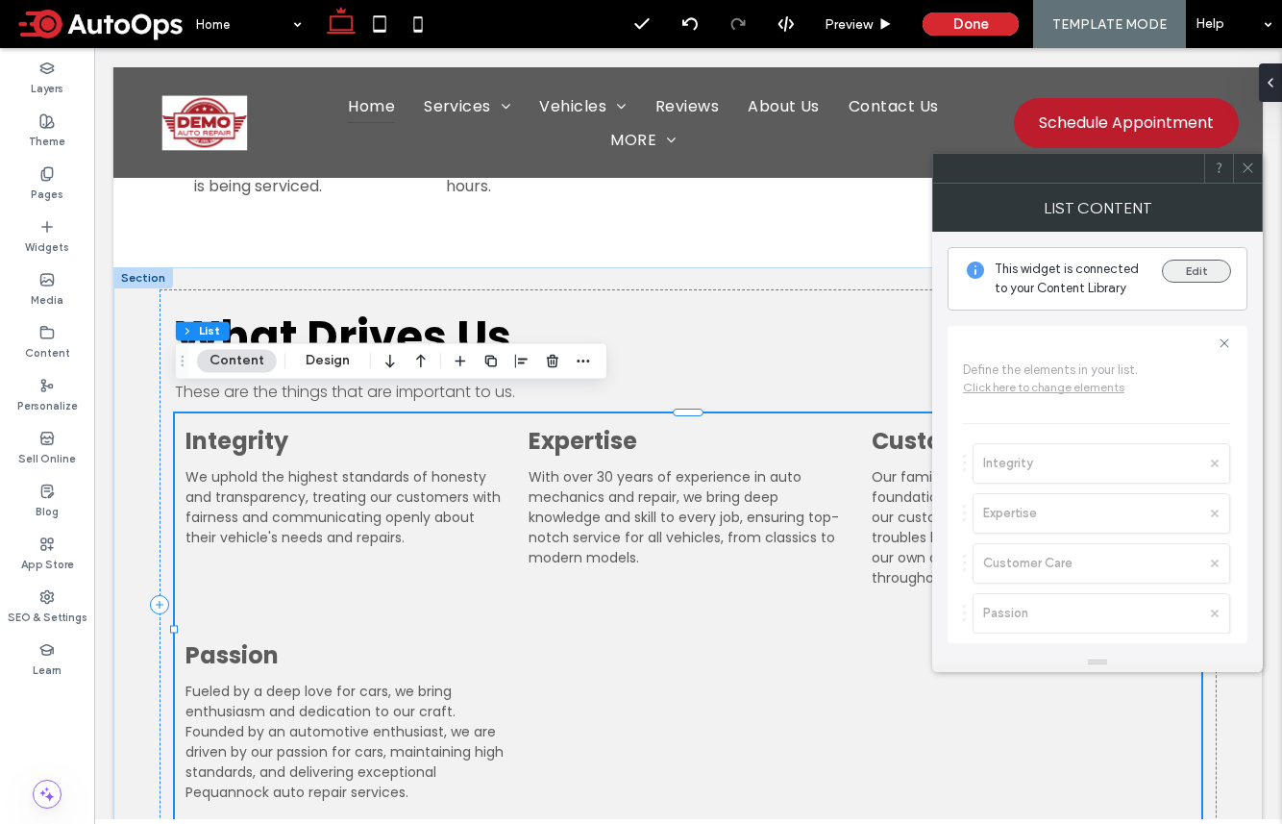
click at [1070, 273] on button "Edit" at bounding box center [1196, 271] width 69 height 23
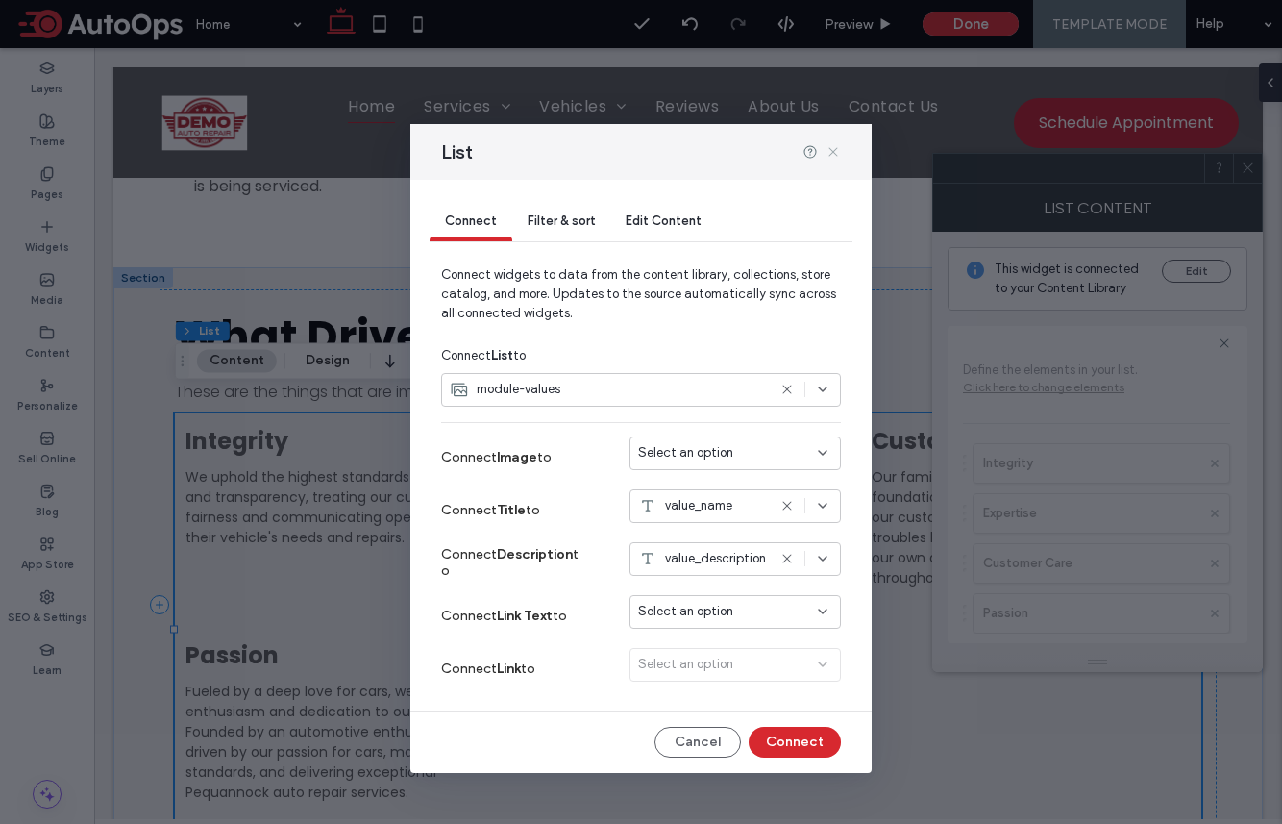
click at [833, 149] on icon at bounding box center [833, 151] width 15 height 15
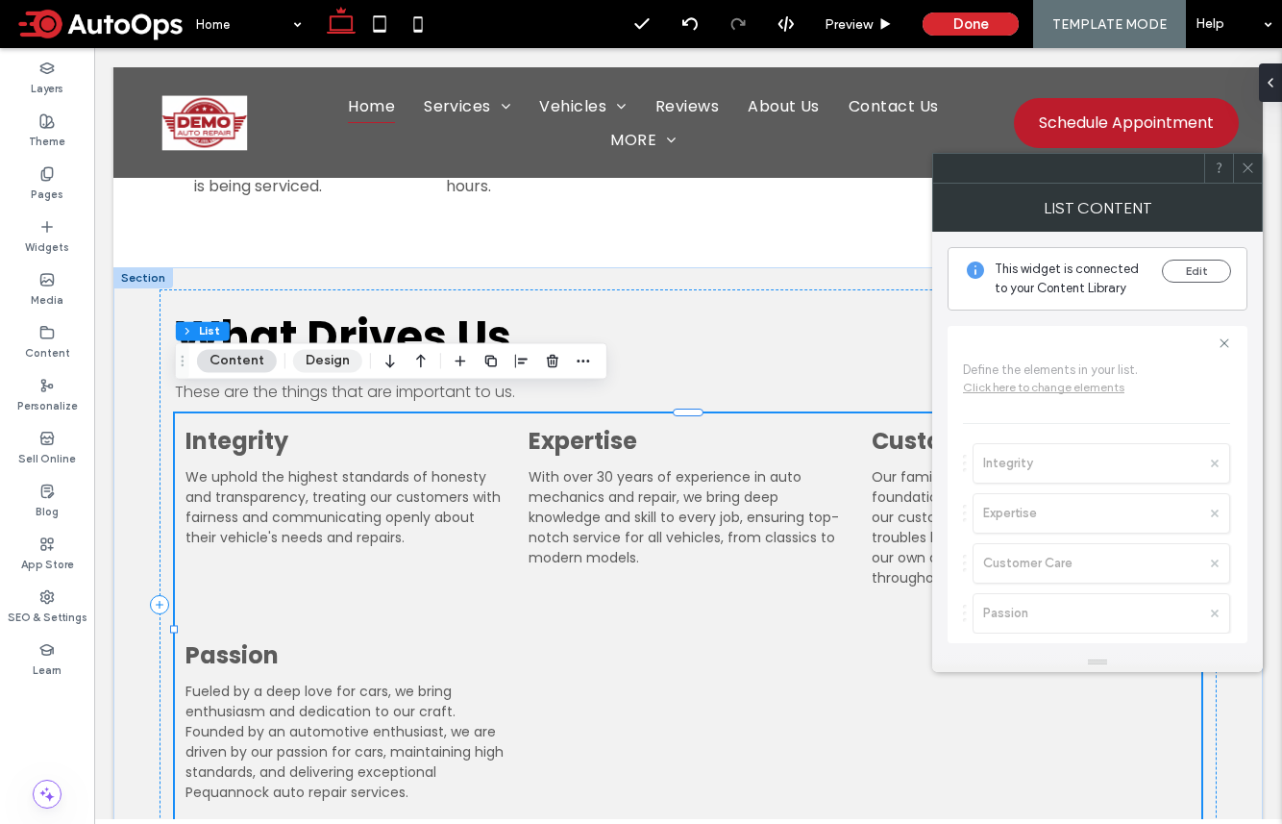
click at [318, 357] on button "Design" at bounding box center [327, 360] width 69 height 23
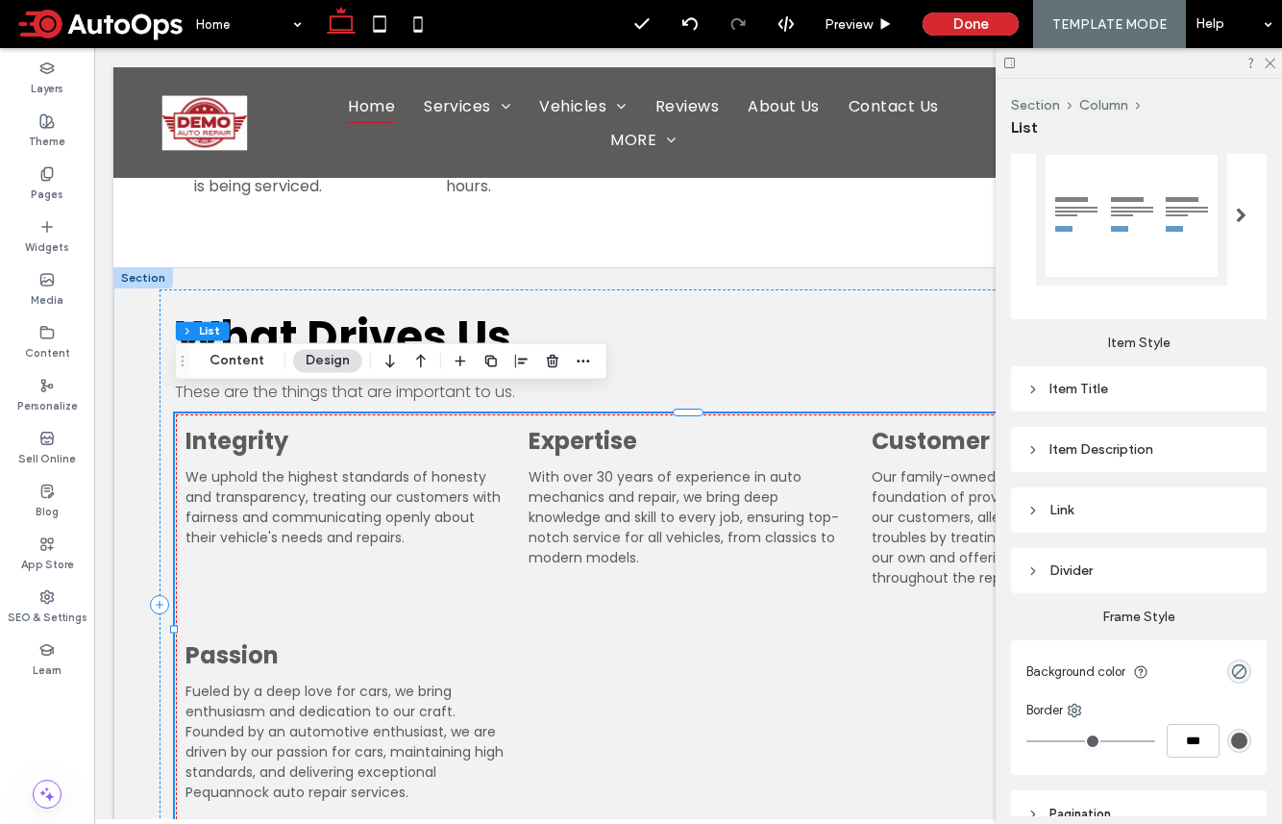
scroll to position [305, 0]
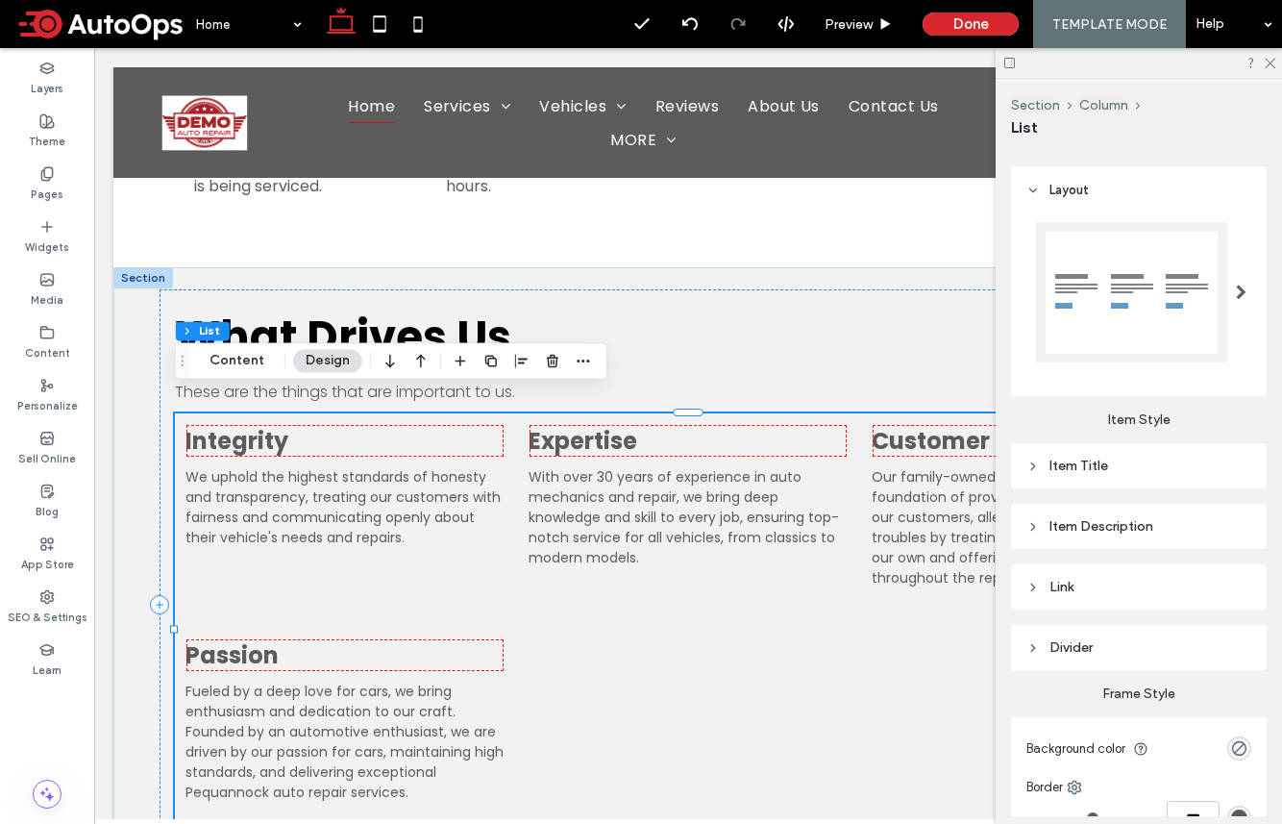
click at [1070, 469] on div "Item Title" at bounding box center [1139, 466] width 225 height 16
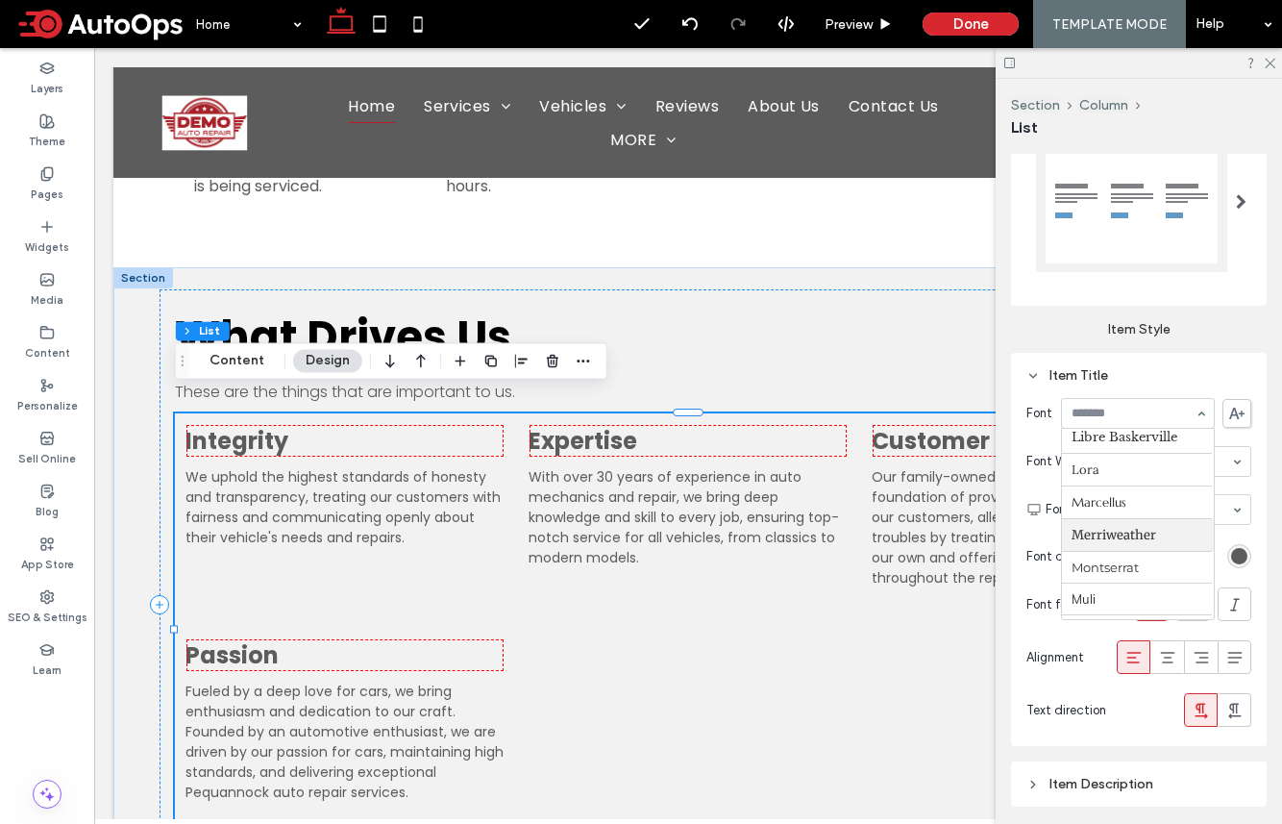
scroll to position [944, 0]
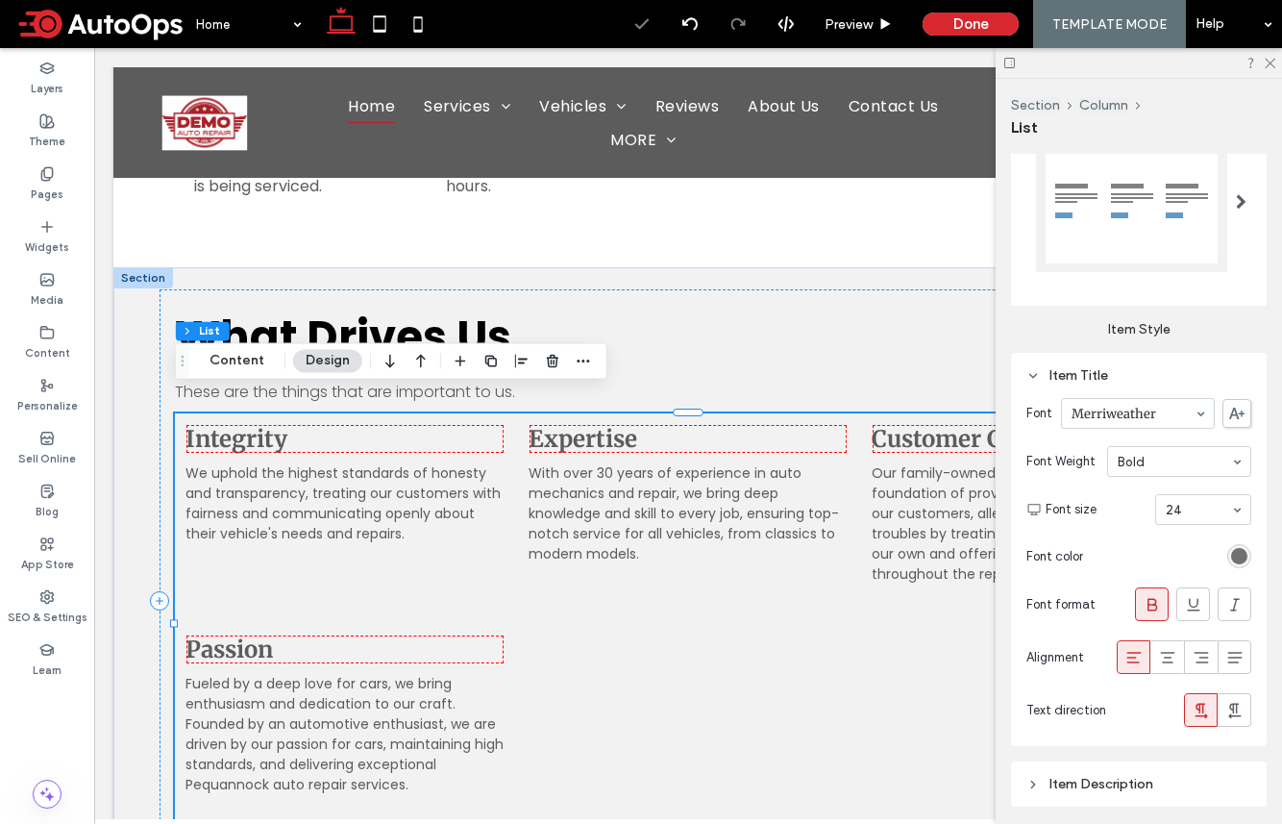
click at [1070, 558] on div "rgb(92, 92, 92)" at bounding box center [1239, 556] width 16 height 16
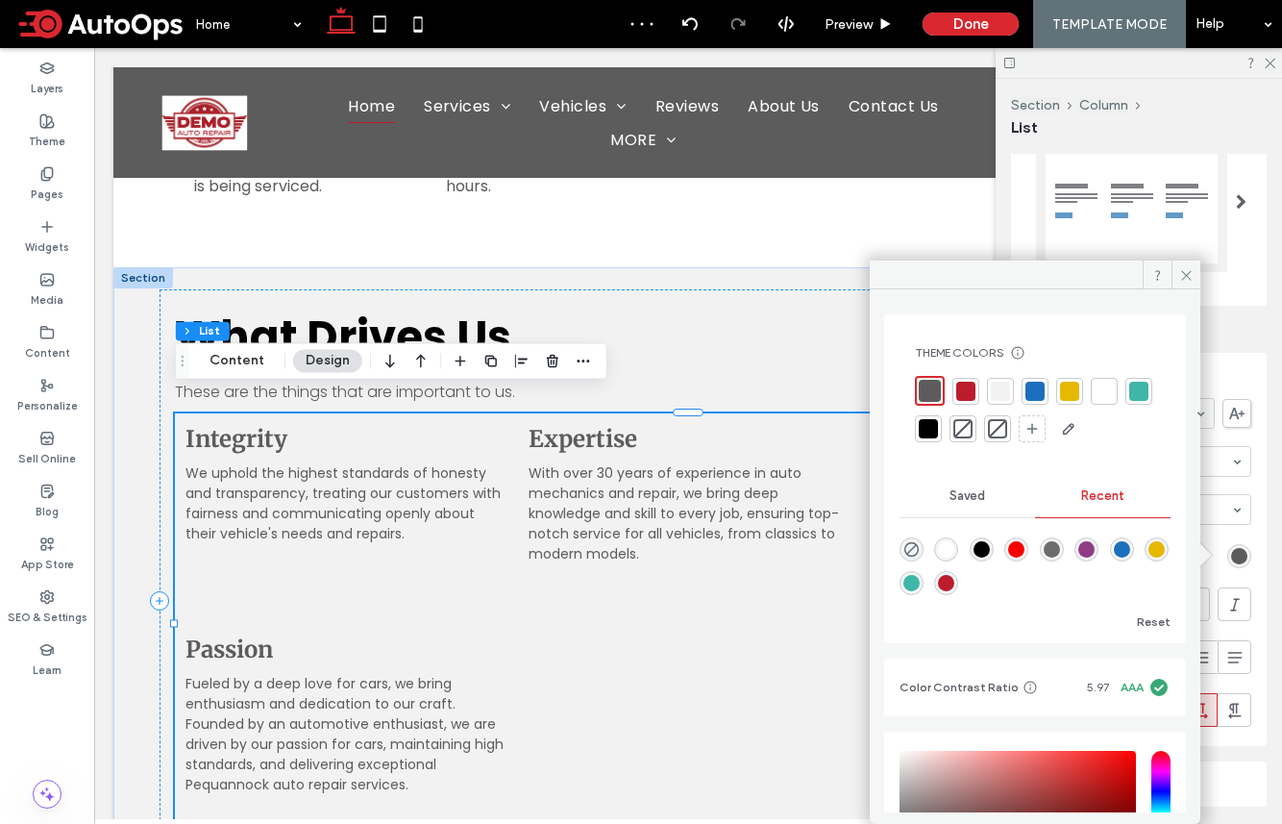
click at [969, 392] on div at bounding box center [965, 391] width 19 height 19
click at [755, 638] on ul "Integrity We uphold the highest standards of honesty and transparency, treating…" at bounding box center [688, 624] width 1027 height 423
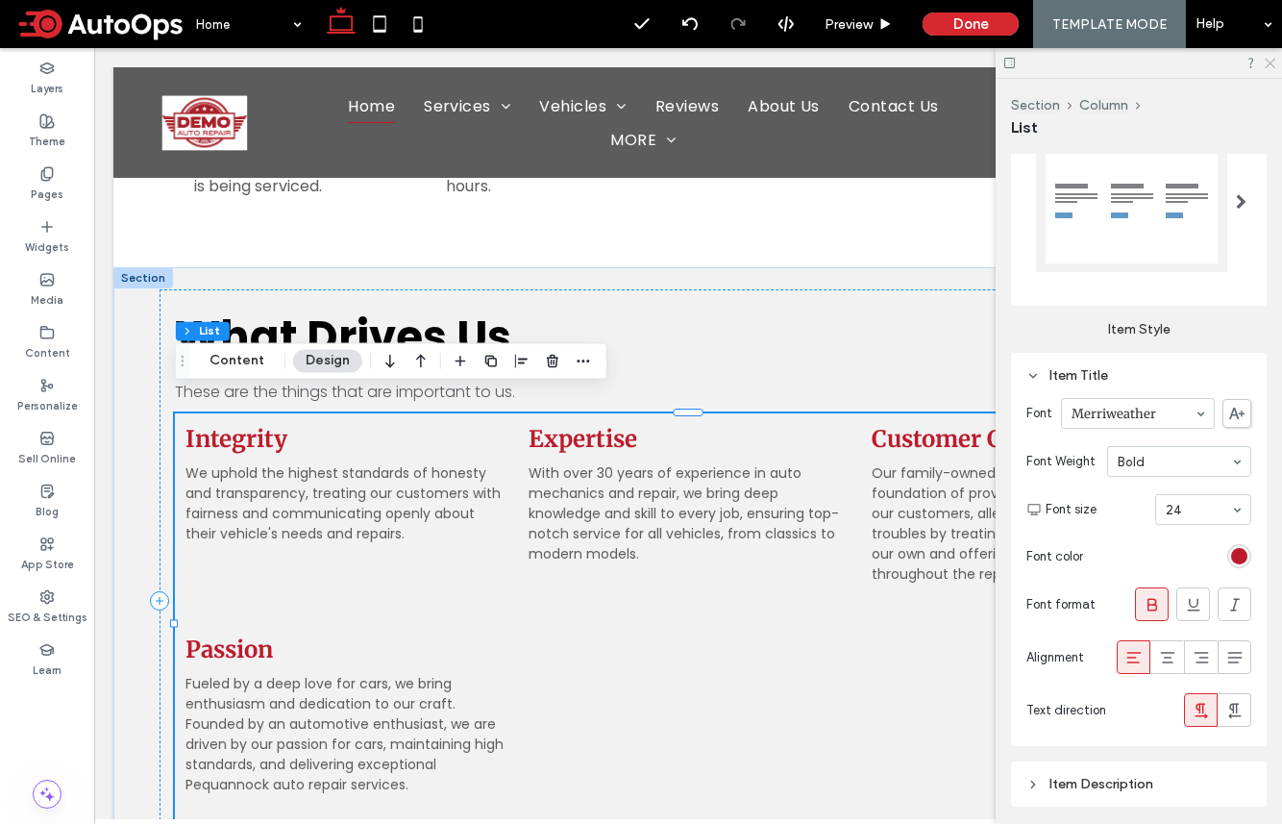
click at [1070, 62] on icon at bounding box center [1269, 62] width 12 height 12
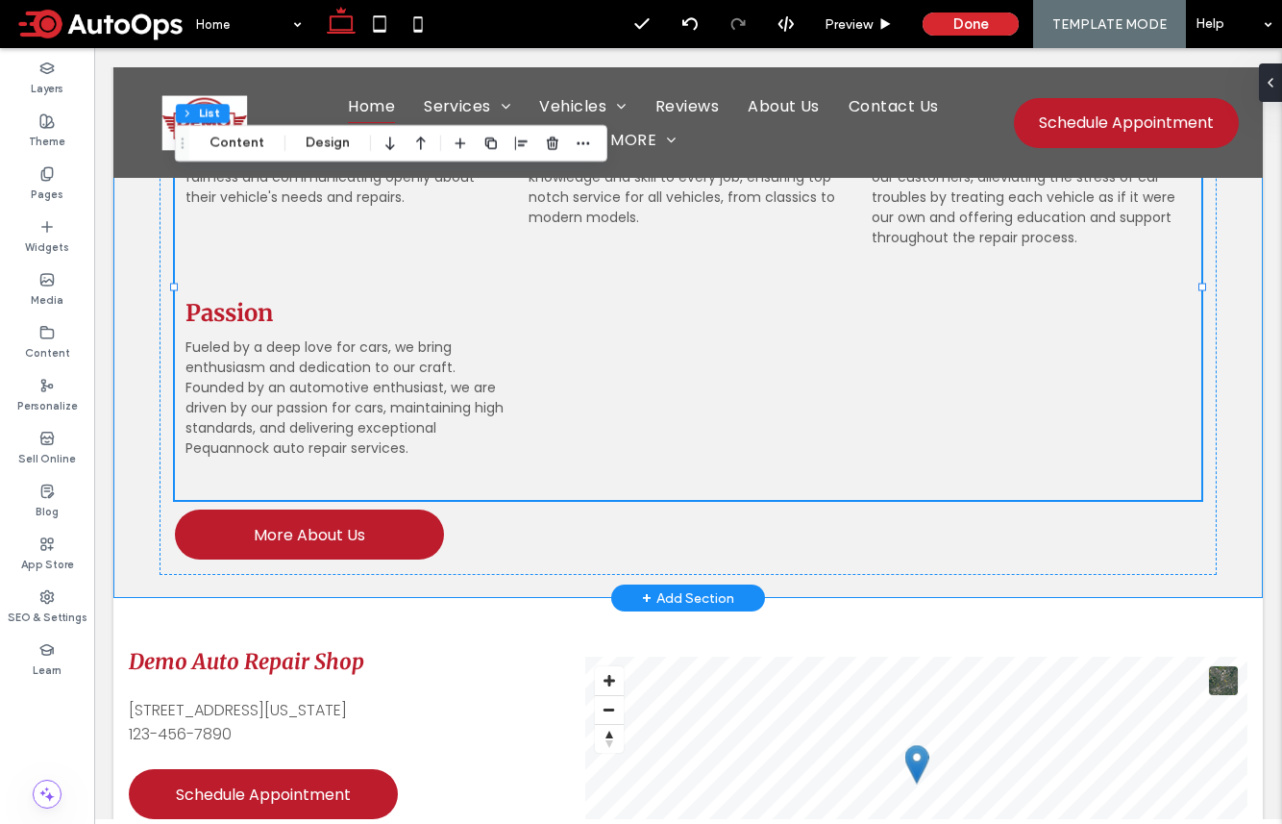
scroll to position [4255, 0]
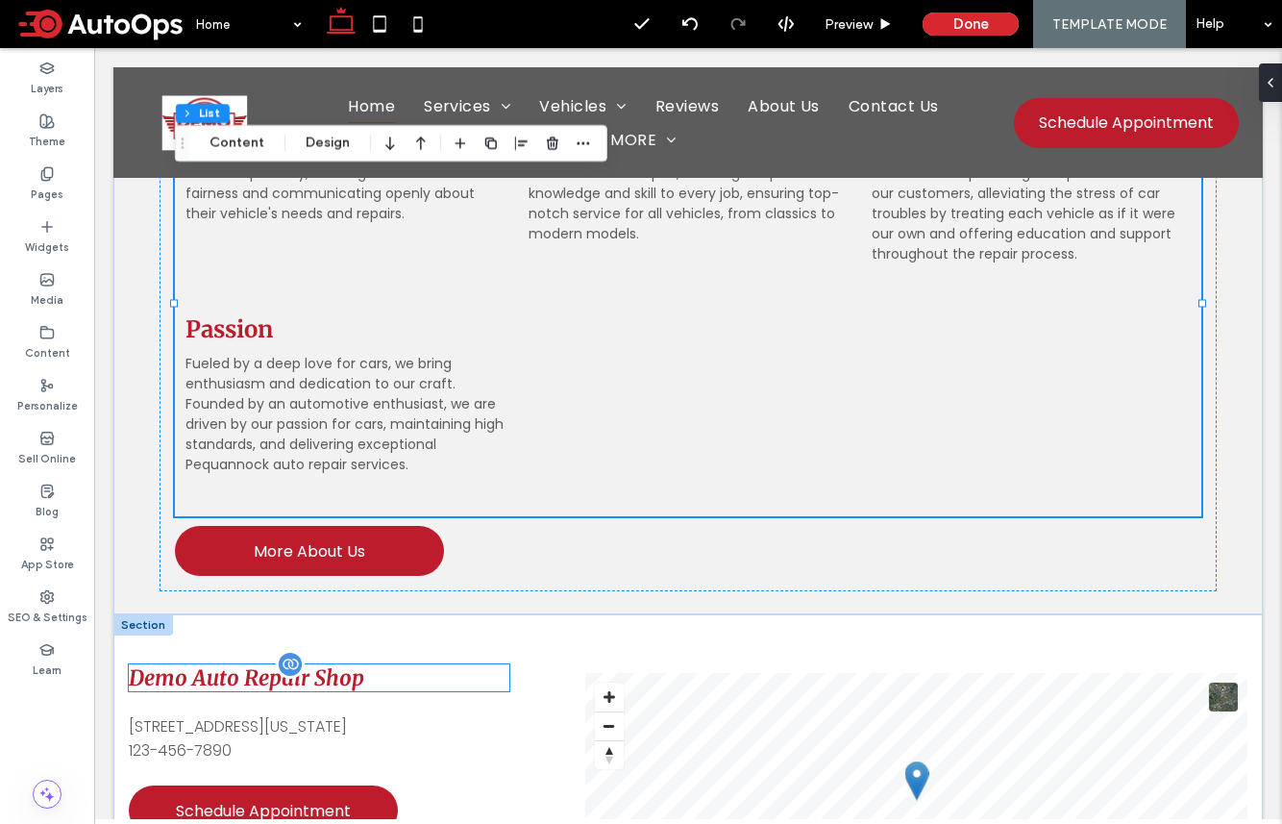
click at [283, 664] on span "Demo Auto Repair Shop" at bounding box center [246, 677] width 235 height 27
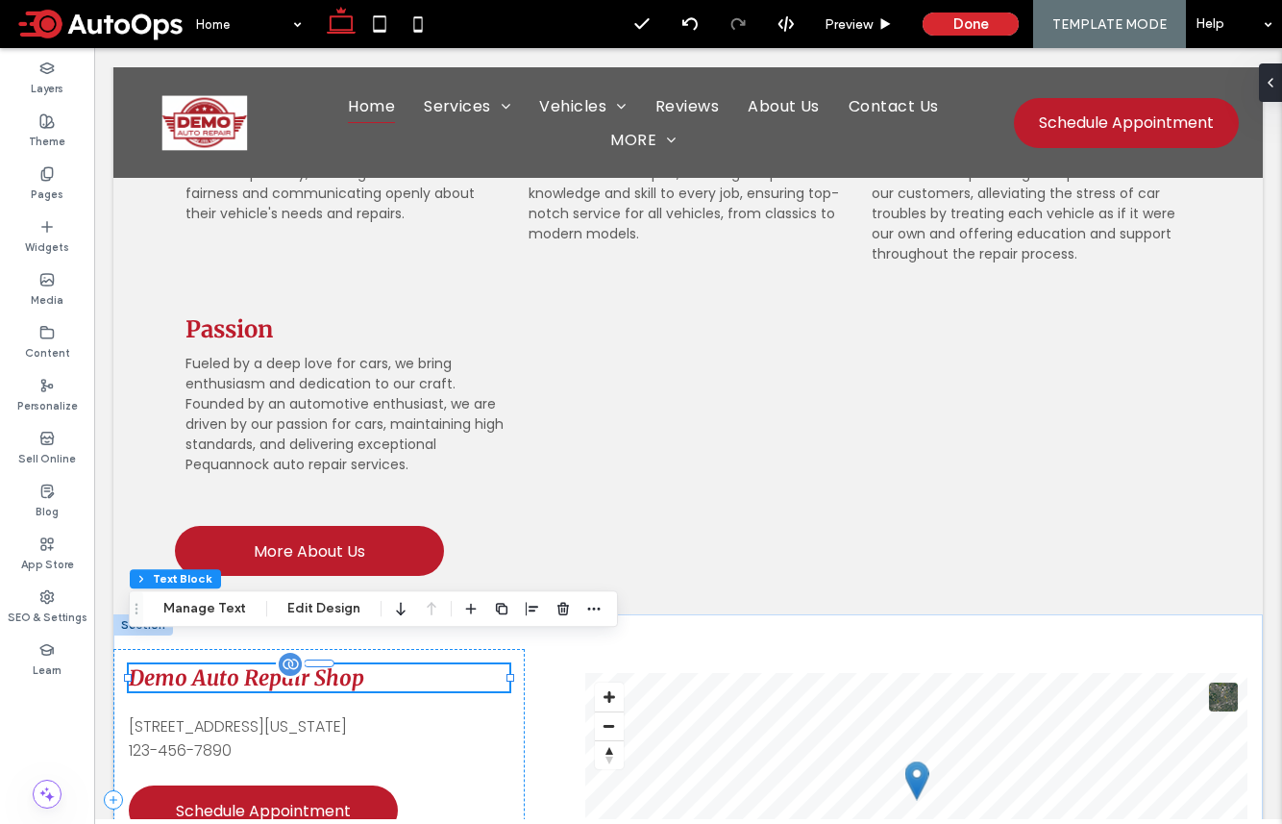
click at [229, 664] on span "Demo Auto Repair Shop" at bounding box center [246, 677] width 235 height 27
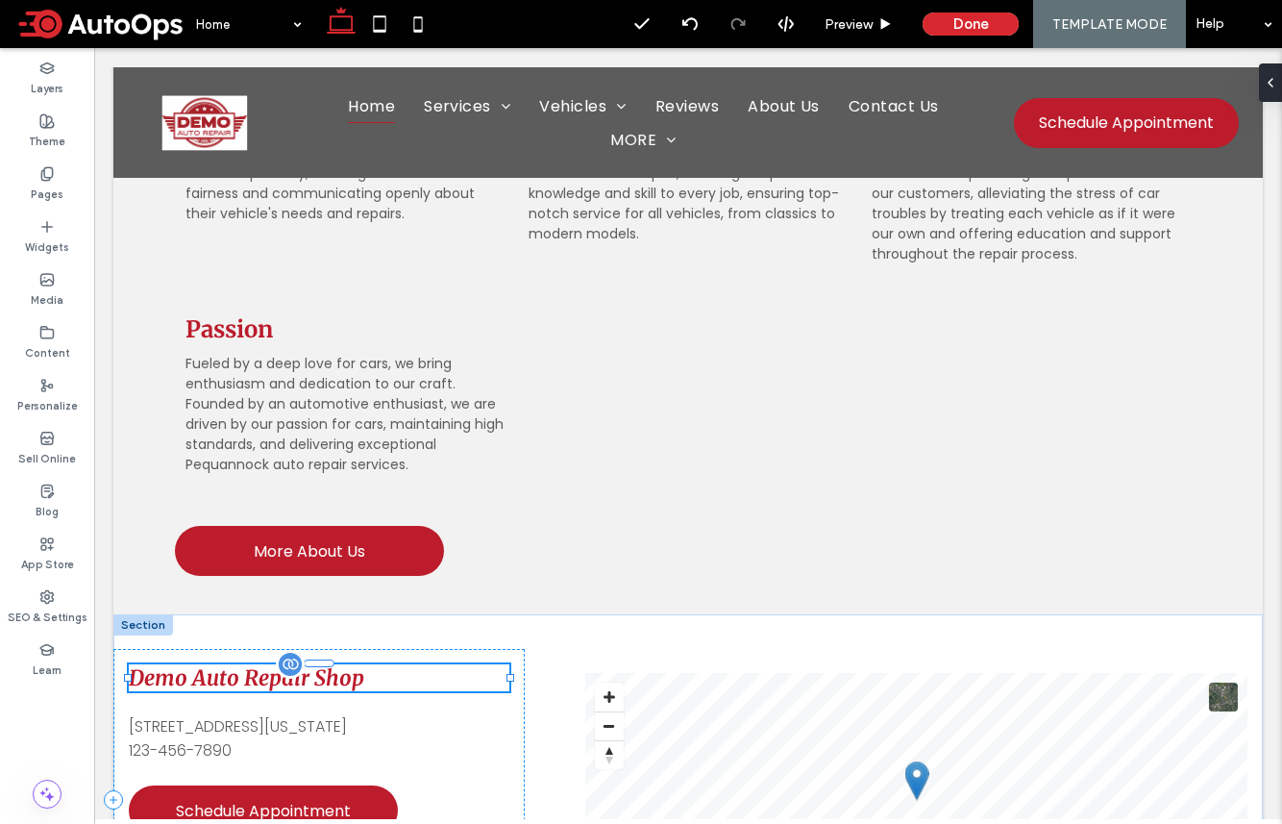
type input "**********"
type input "**"
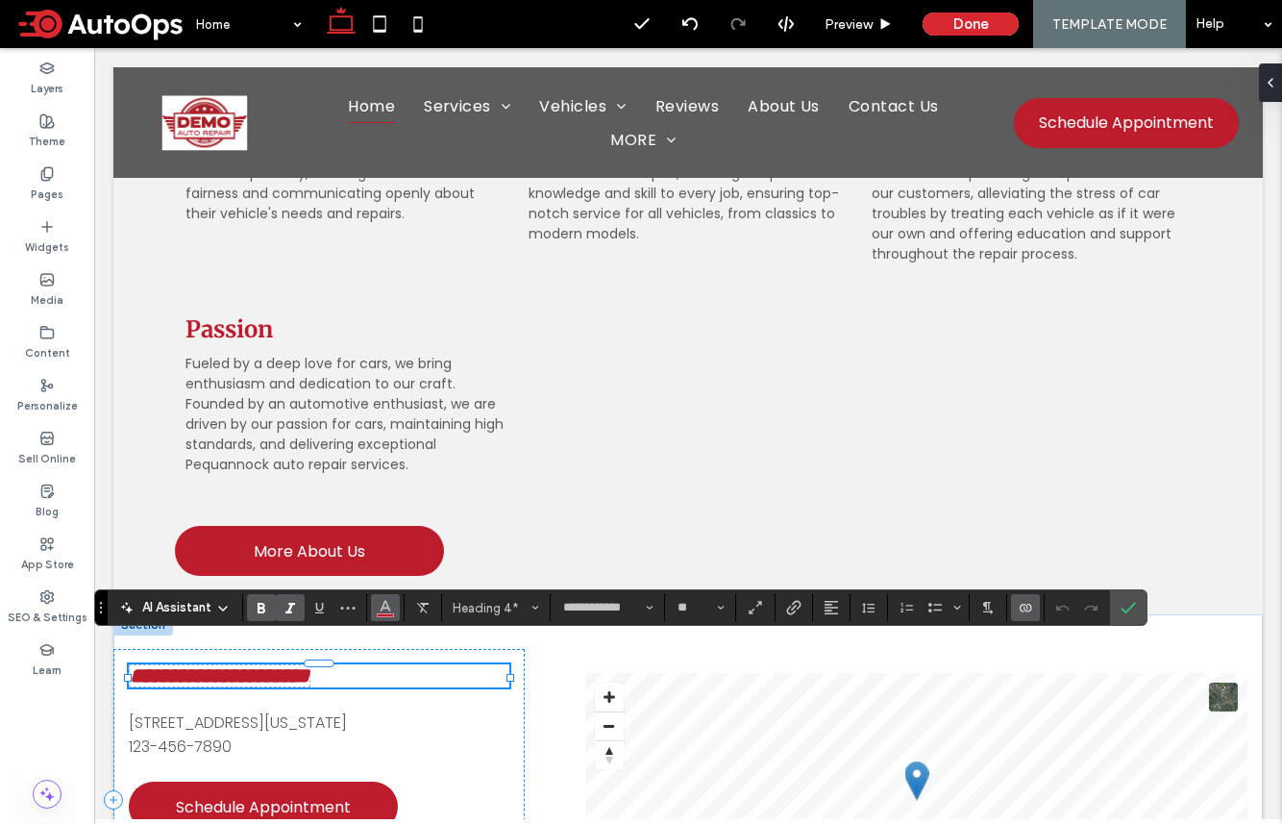
click at [385, 610] on icon "Color" at bounding box center [385, 605] width 15 height 15
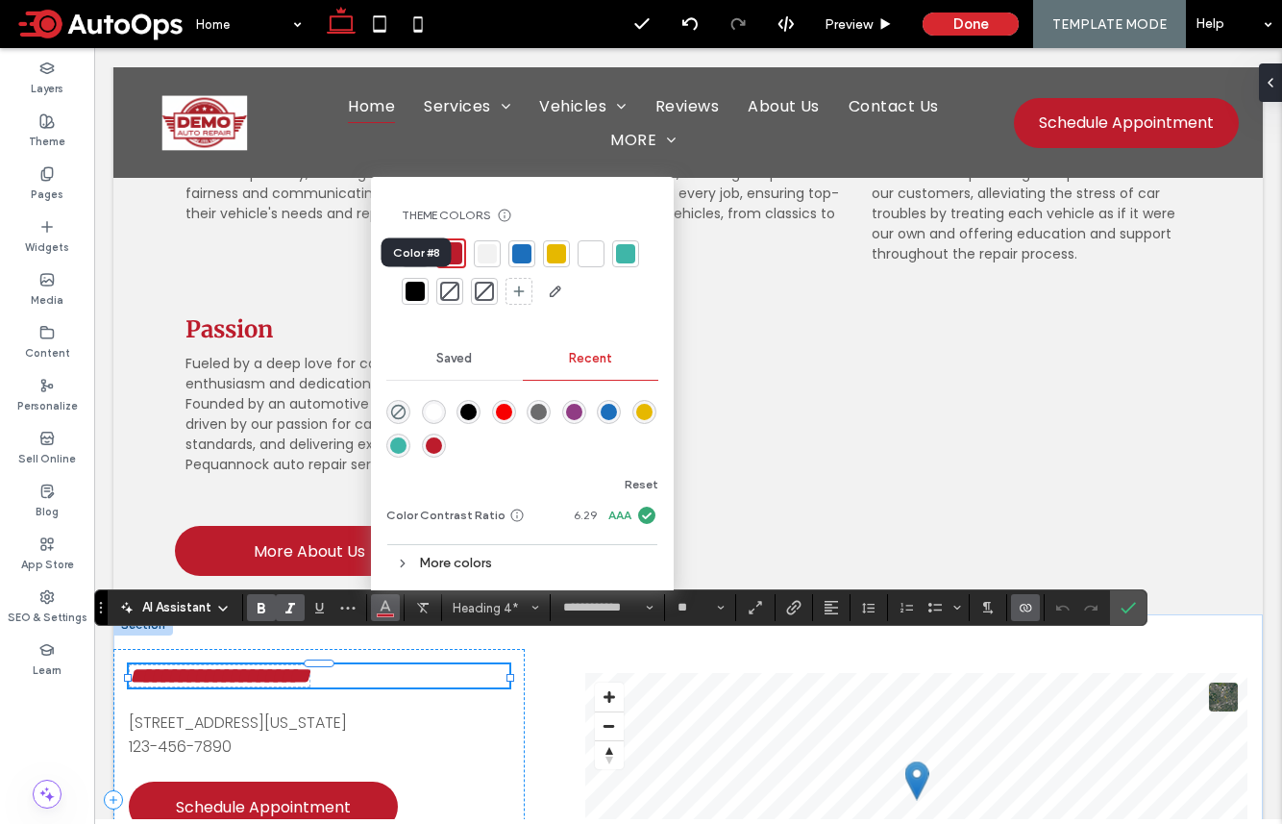
click at [421, 290] on div at bounding box center [415, 291] width 19 height 19
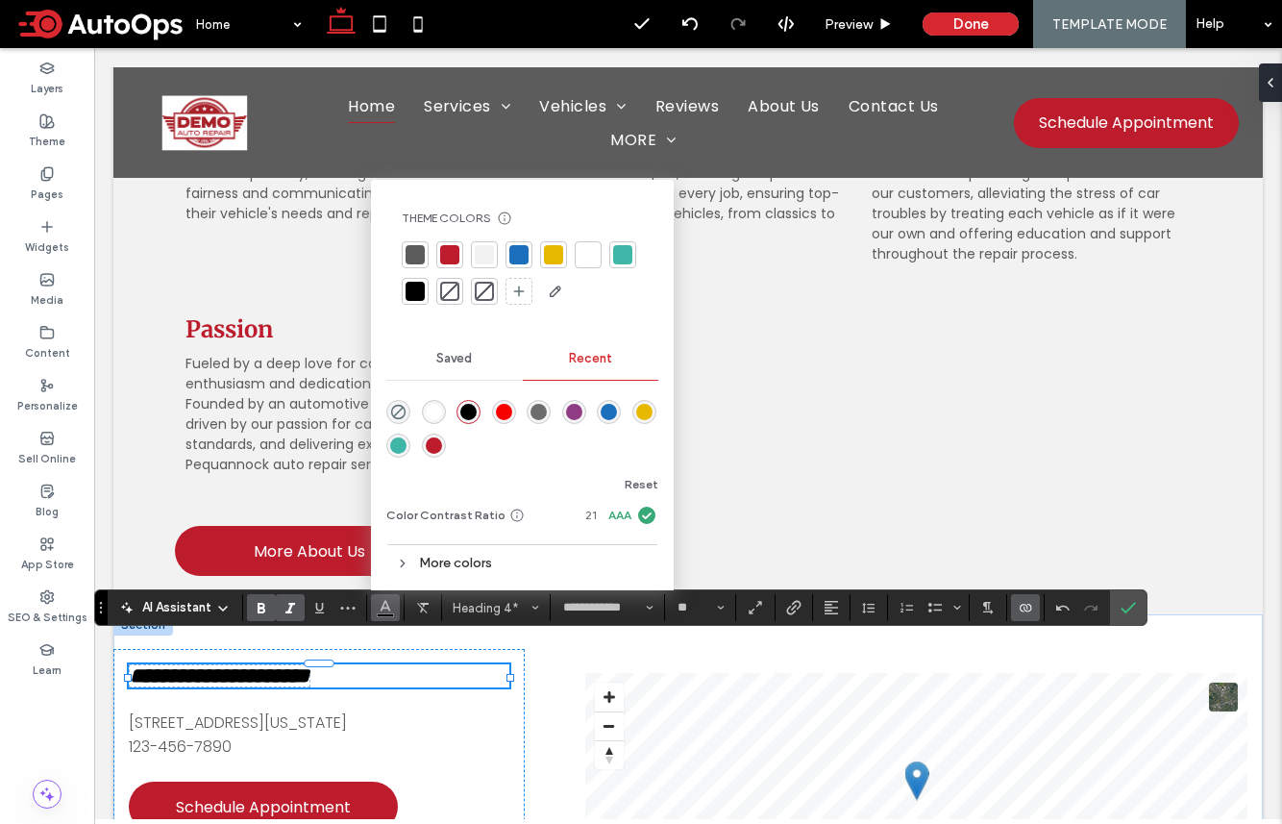
click at [193, 610] on span "AI Assistant" at bounding box center [176, 607] width 69 height 19
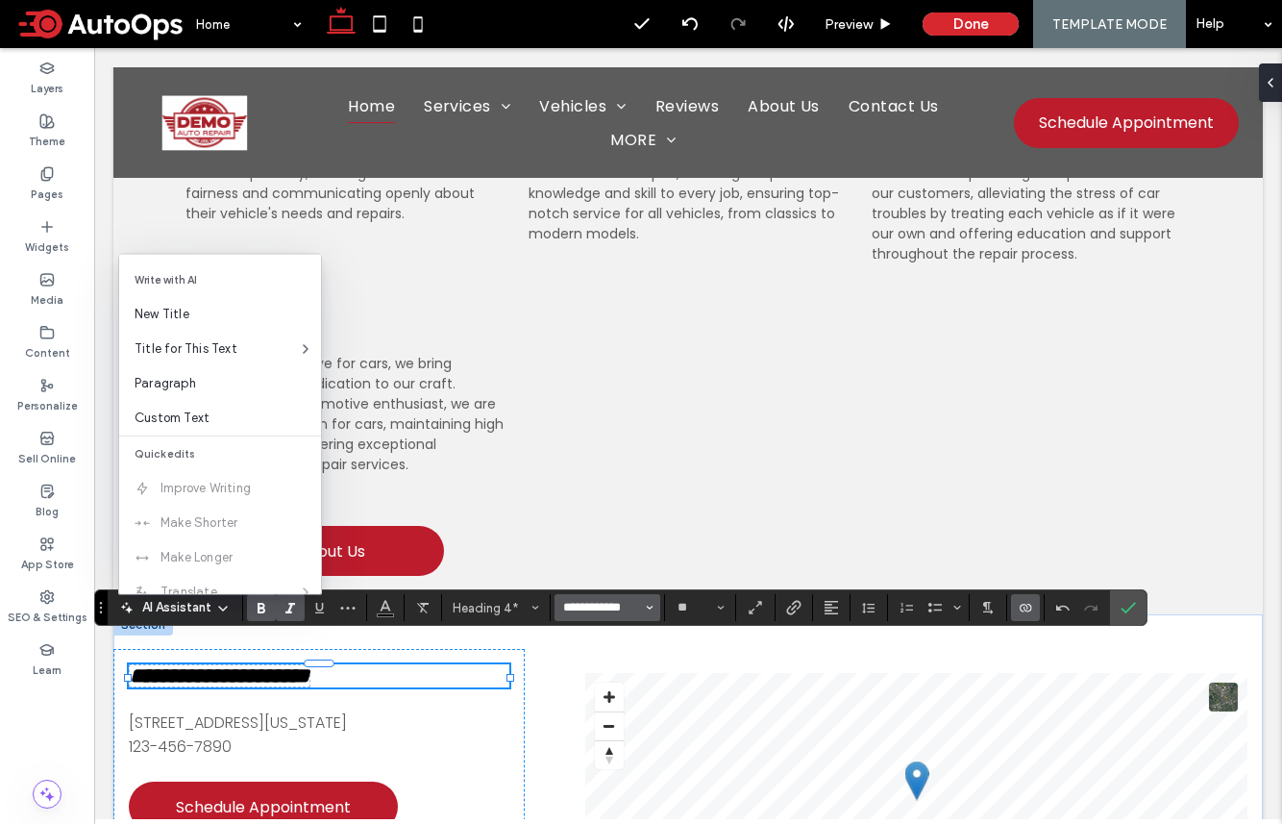
click at [606, 602] on input "**********" at bounding box center [602, 607] width 82 height 15
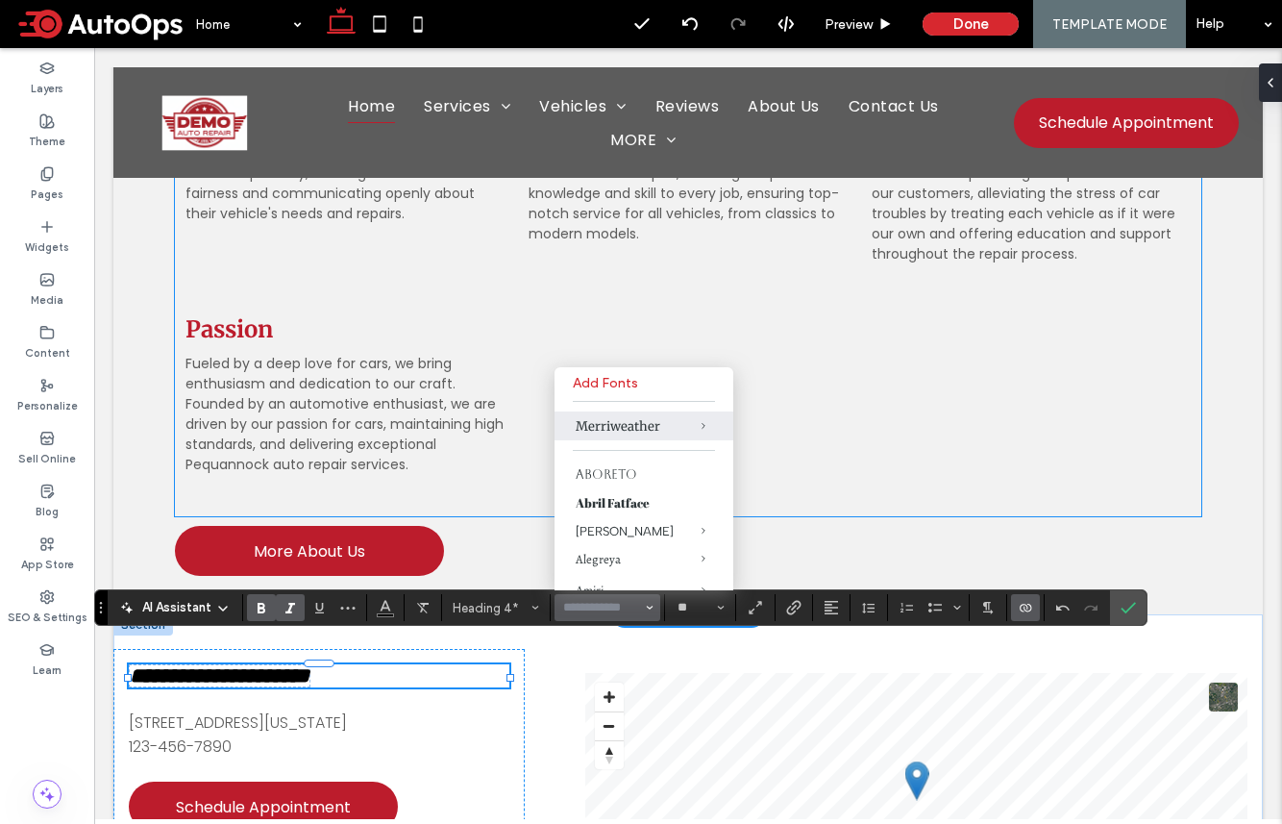
click at [687, 323] on ul "Integrity We uphold the highest standards of honesty and transparency, treating…" at bounding box center [688, 304] width 1027 height 423
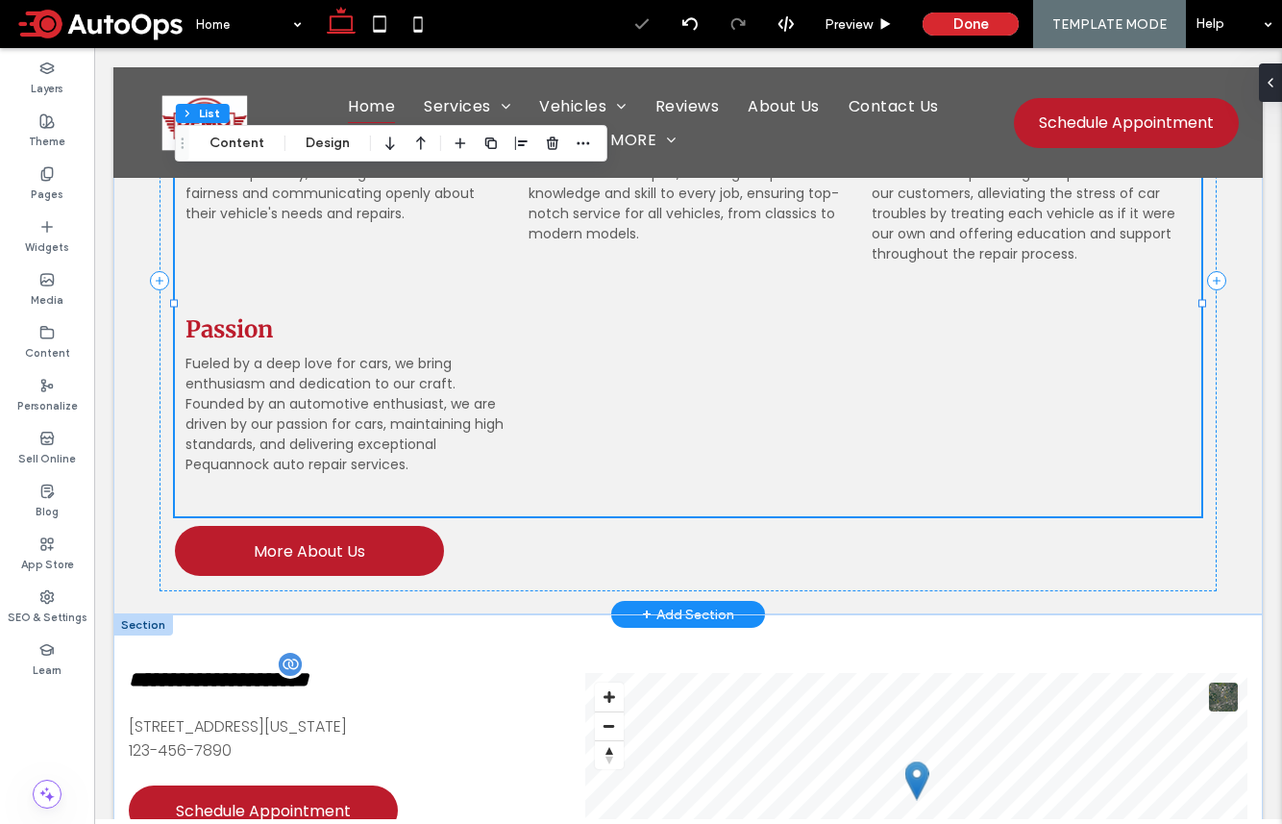
scroll to position [4249, 0]
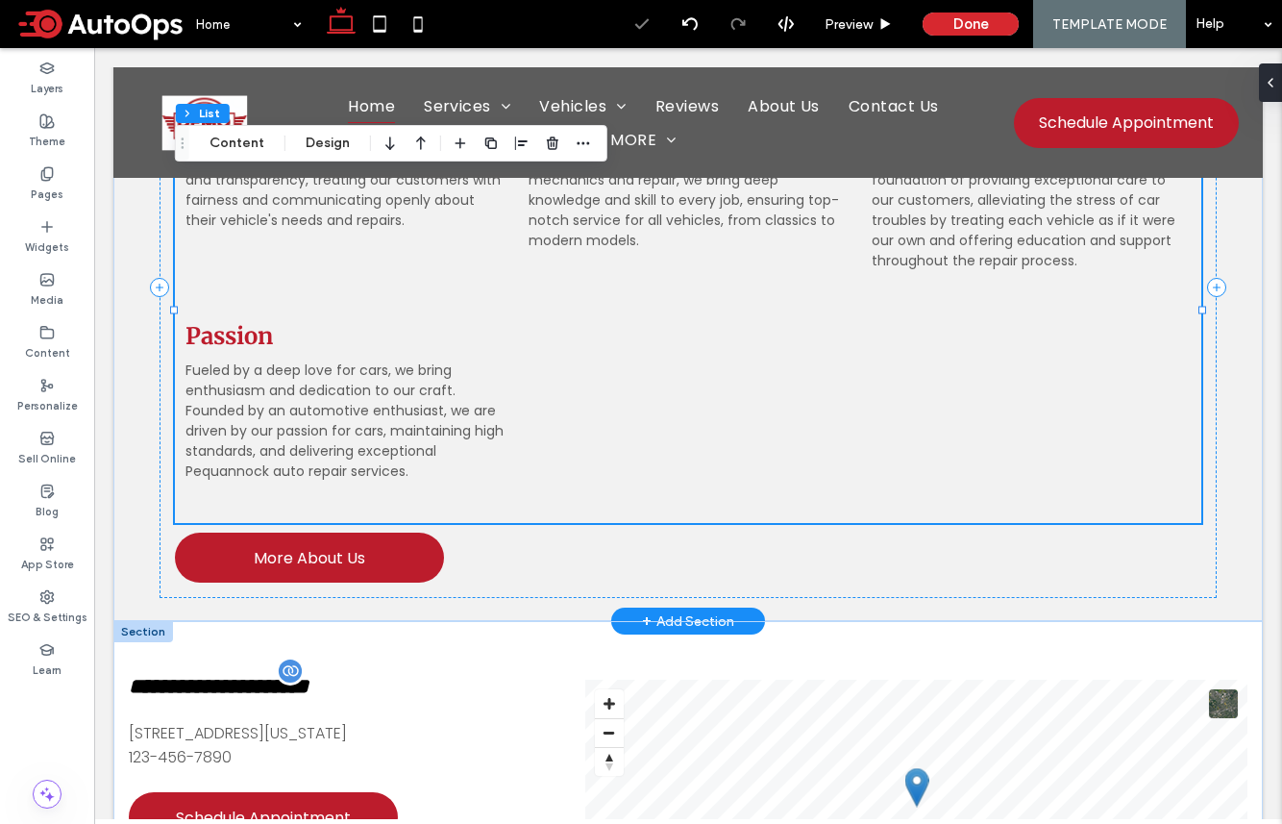
click at [247, 321] on span "Passion" at bounding box center [345, 336] width 319 height 30
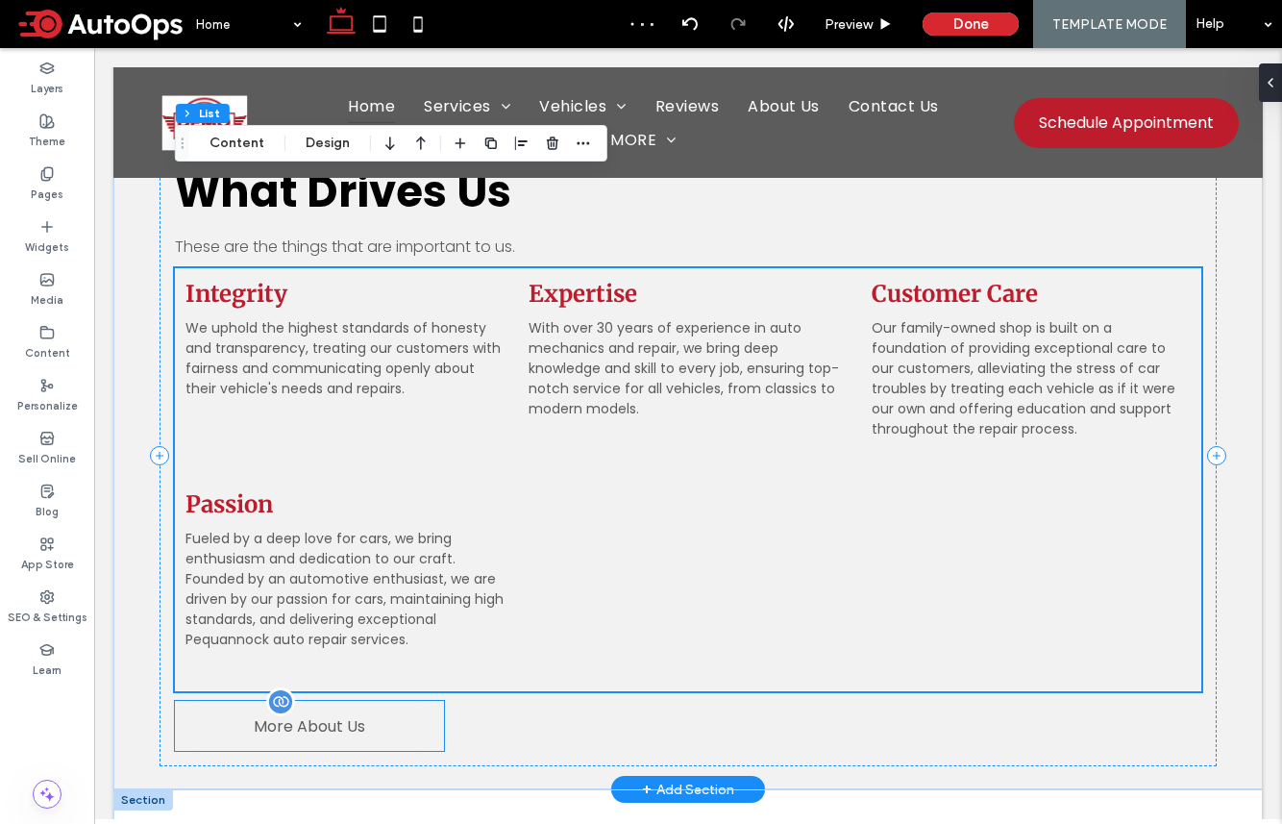
scroll to position [3921, 0]
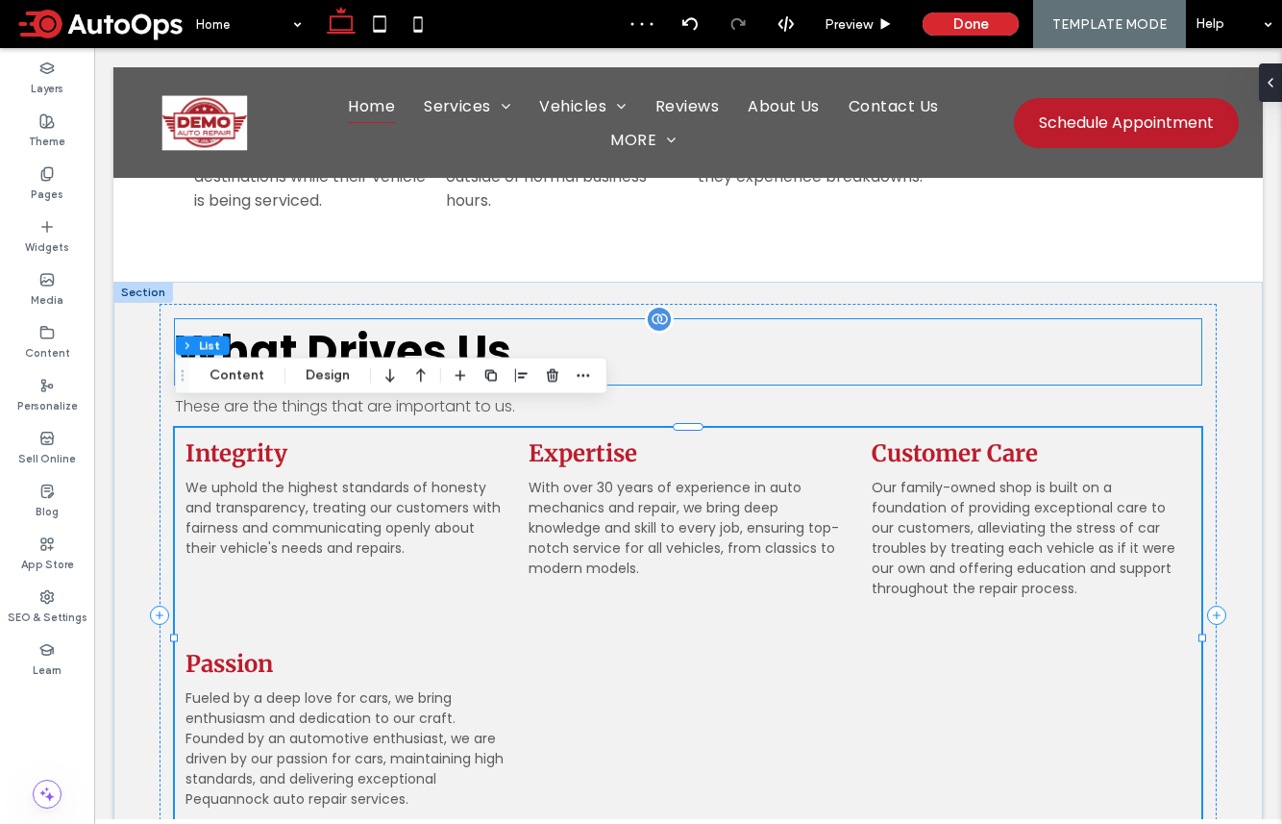
click at [336, 335] on span "What Drives Us" at bounding box center [343, 351] width 336 height 61
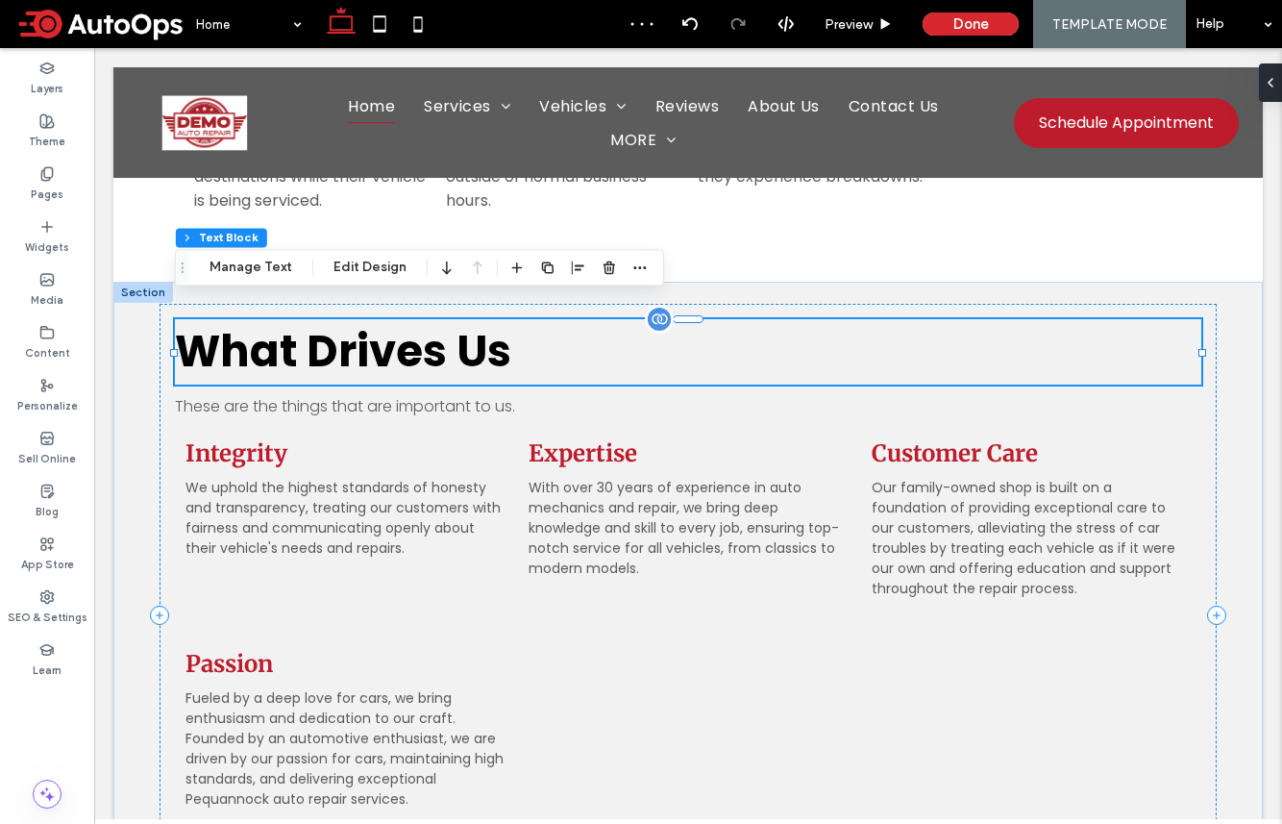
click at [344, 329] on span "What Drives Us" at bounding box center [343, 351] width 336 height 61
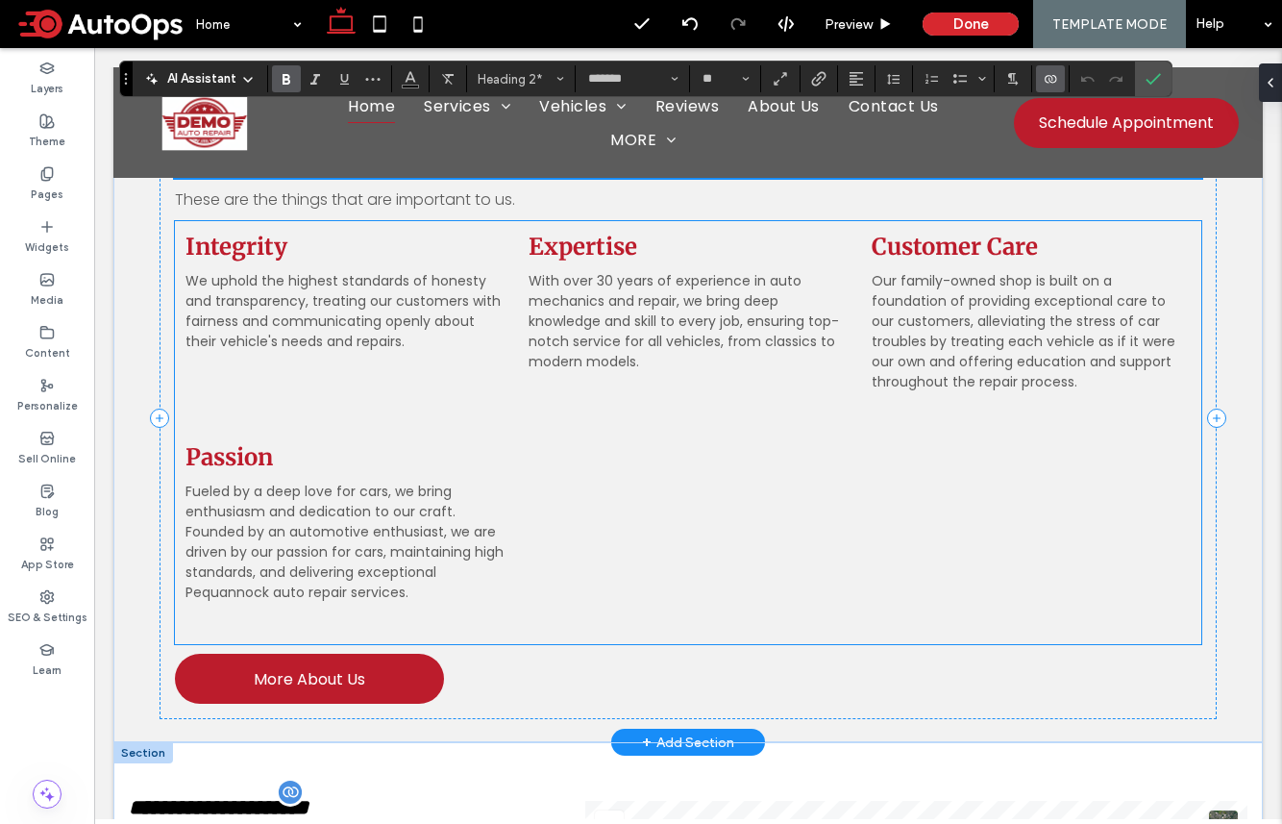
scroll to position [4429, 0]
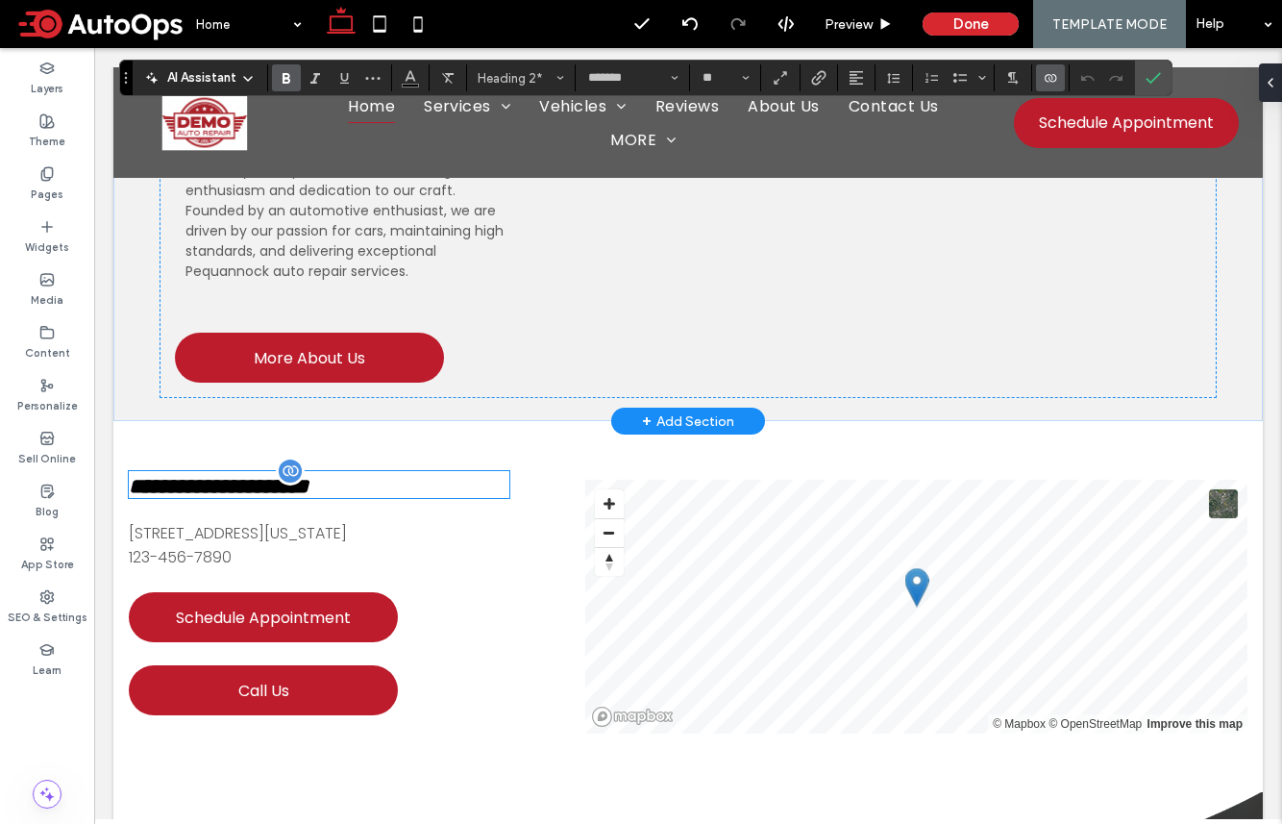
click at [283, 476] on span "**********" at bounding box center [219, 486] width 180 height 21
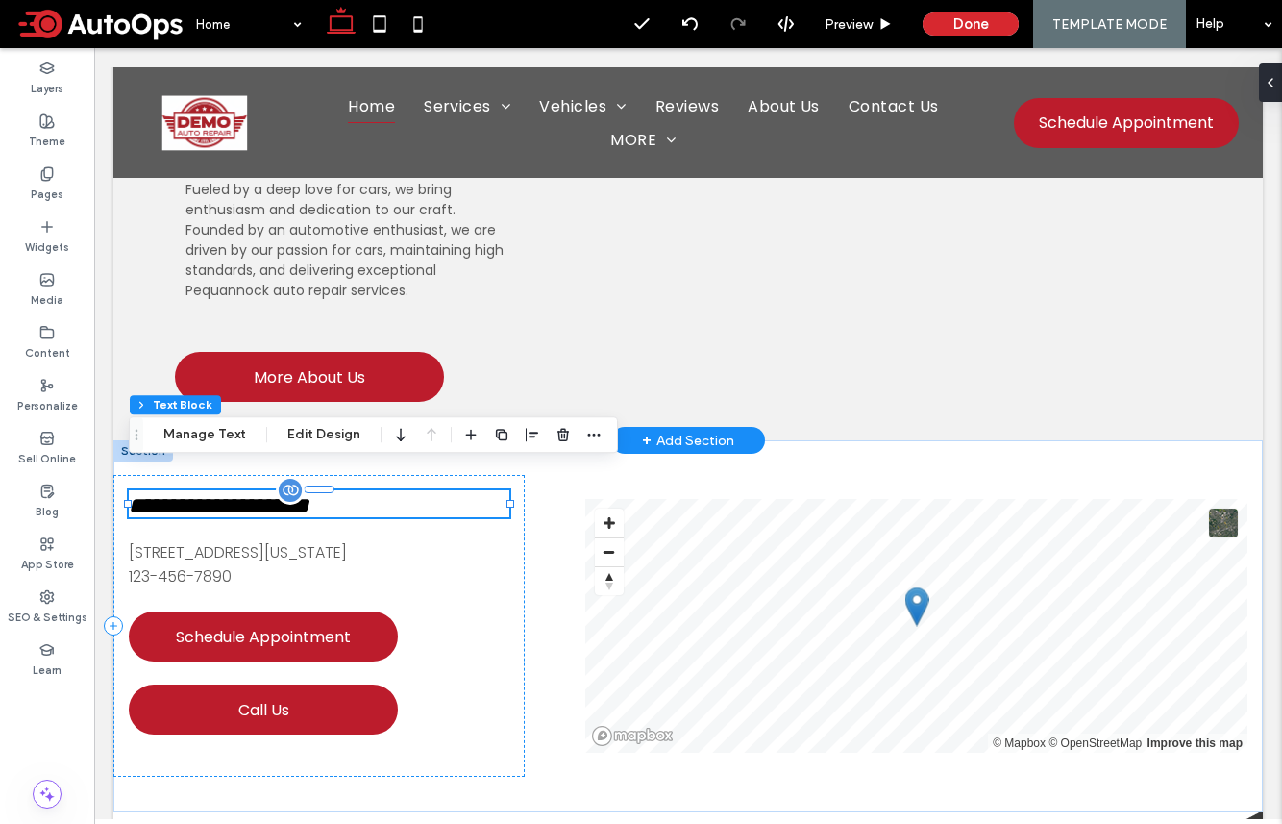
click at [232, 495] on span "**********" at bounding box center [219, 505] width 180 height 21
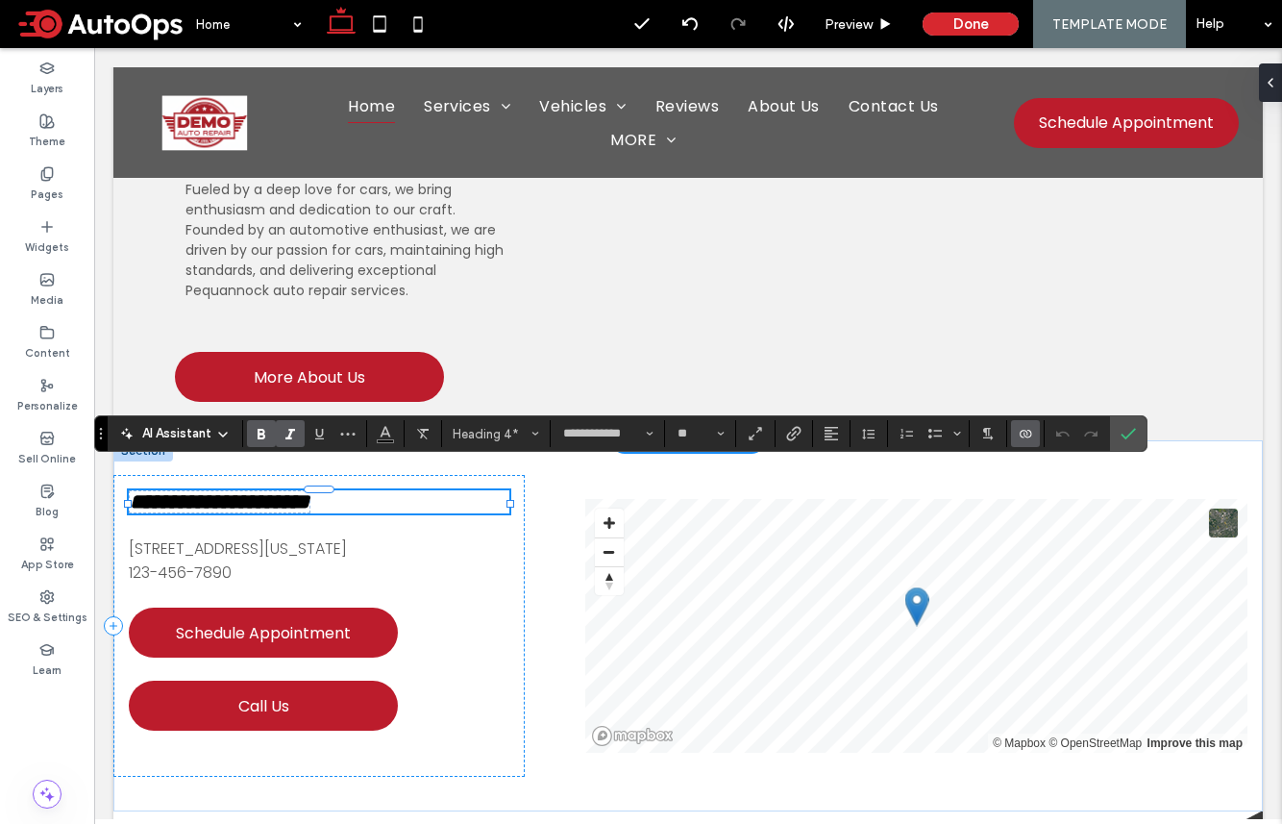
click at [251, 491] on span "**********" at bounding box center [220, 501] width 180 height 21
click at [308, 537] on span "51 Goods Road, Conestoga, Pennsylvania 17516, United States" at bounding box center [238, 548] width 218 height 22
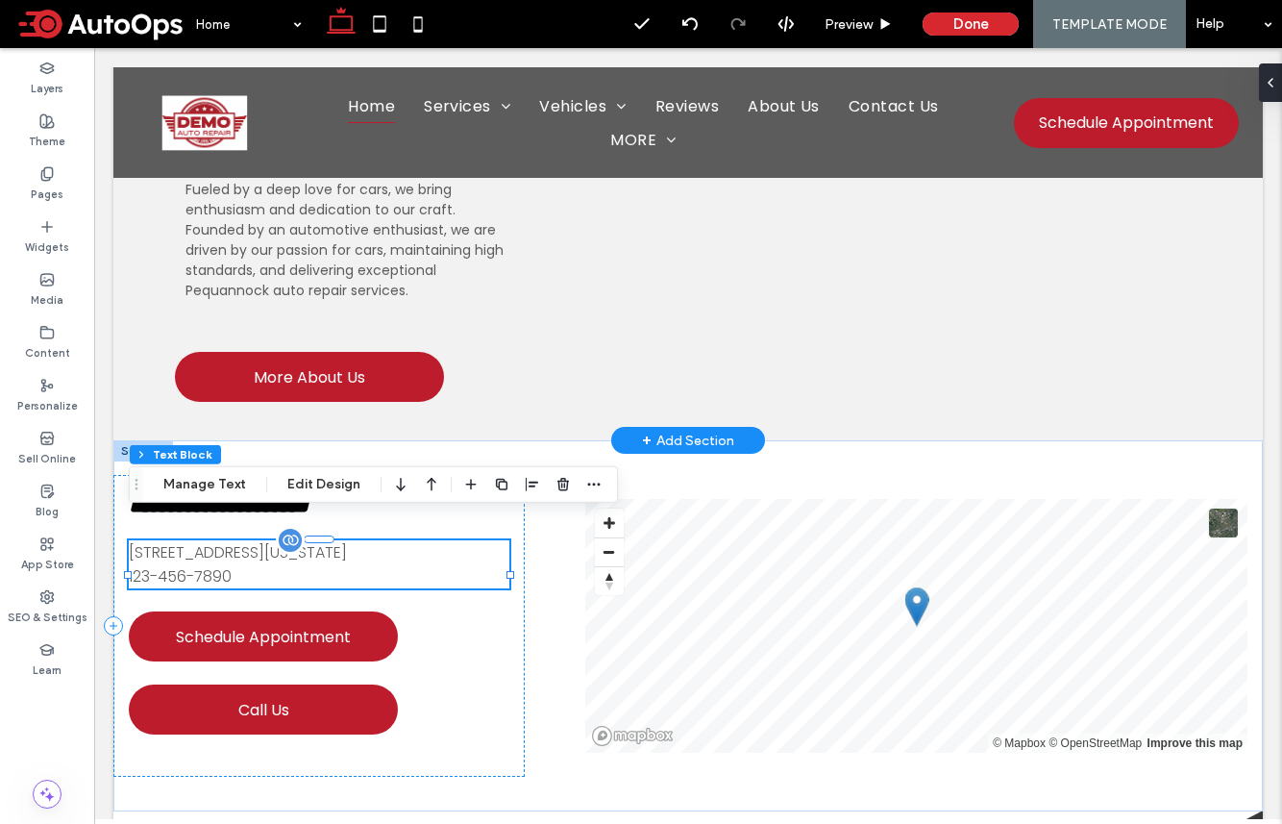
click at [214, 542] on span "51 Goods Road, Conestoga, Pennsylvania 17516, United States" at bounding box center [238, 552] width 218 height 22
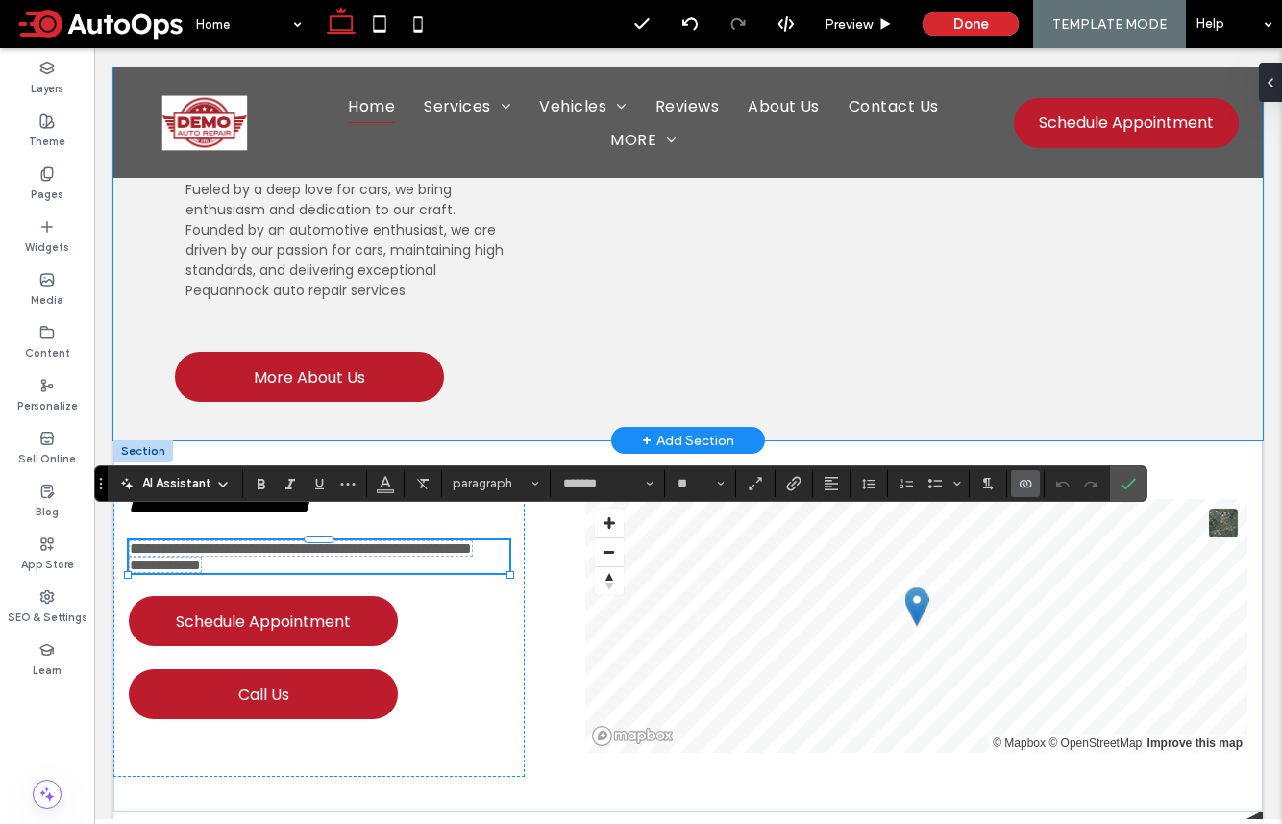
click at [361, 397] on div "**********" at bounding box center [688, 107] width 1150 height 668
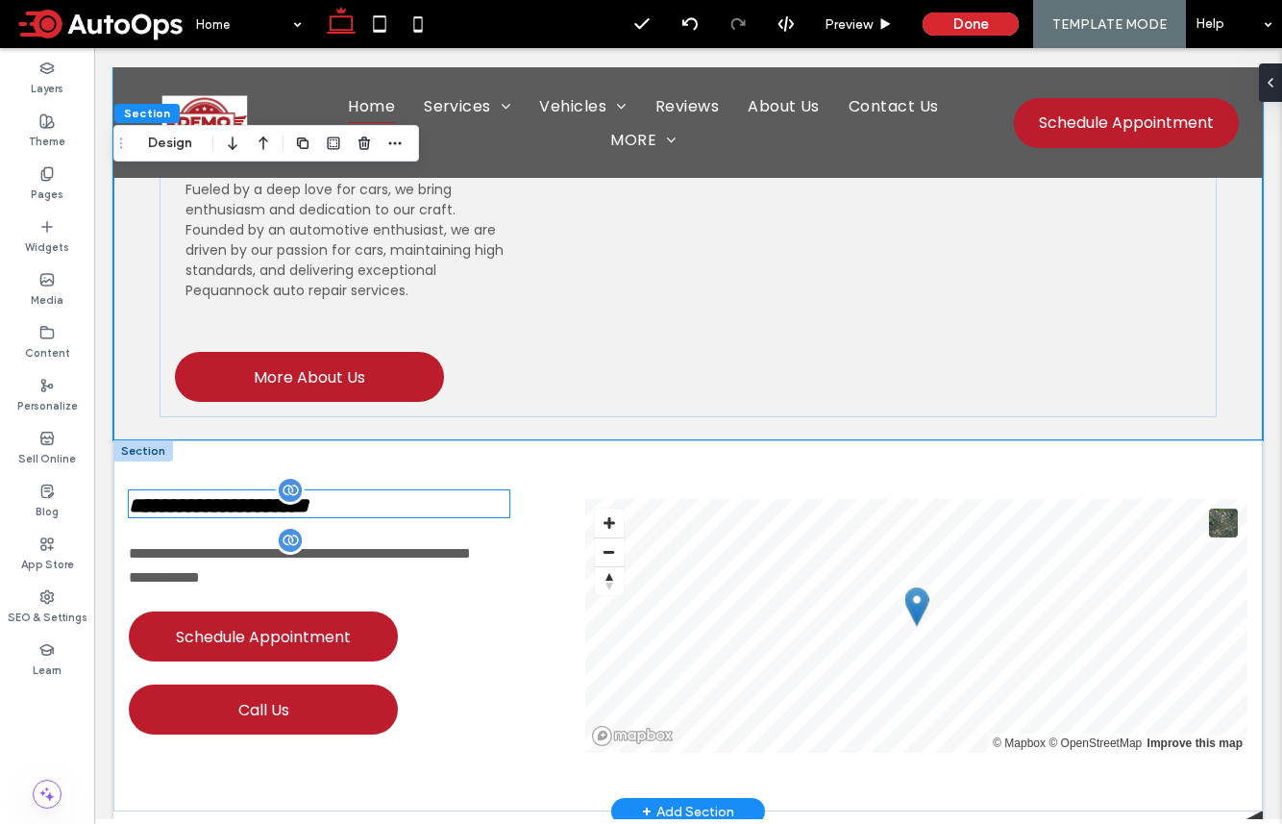
click at [303, 495] on span "**********" at bounding box center [219, 505] width 180 height 21
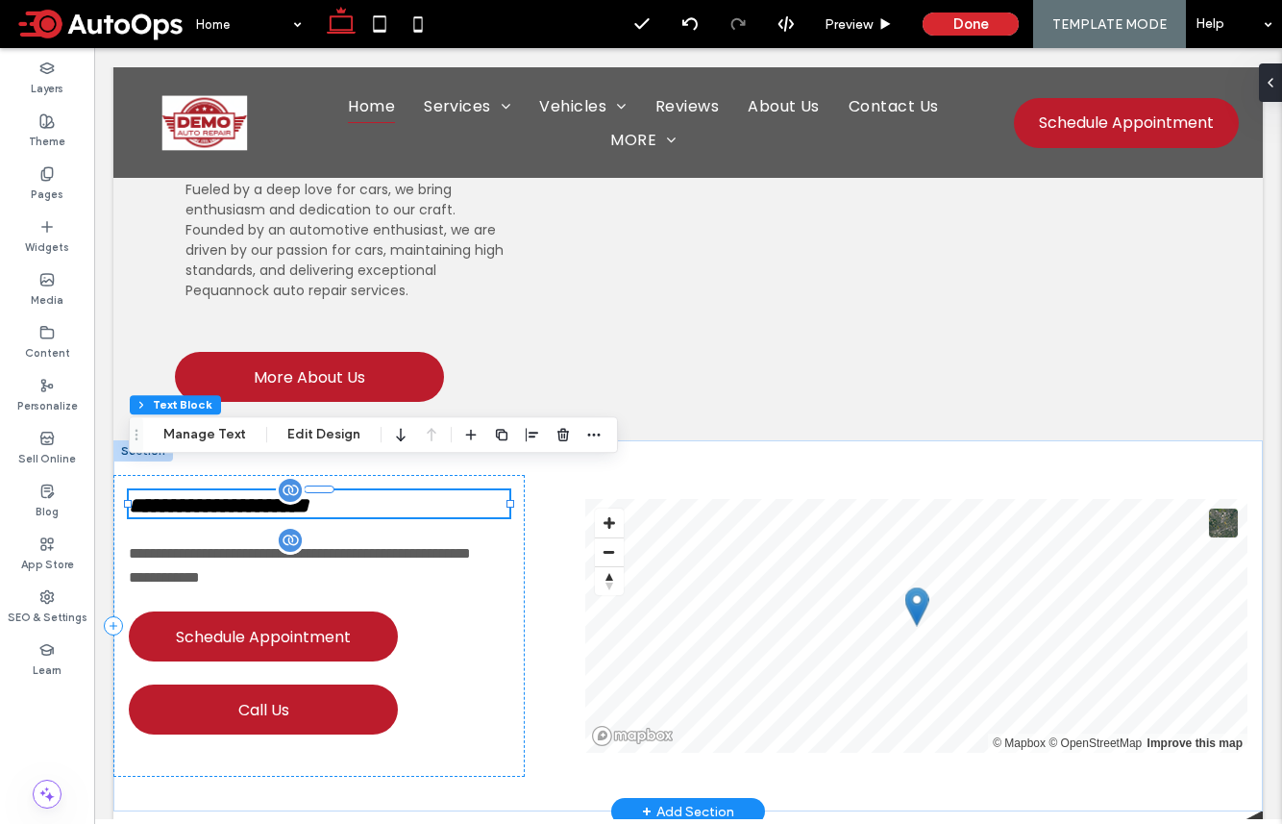
click at [303, 495] on span "**********" at bounding box center [219, 505] width 180 height 21
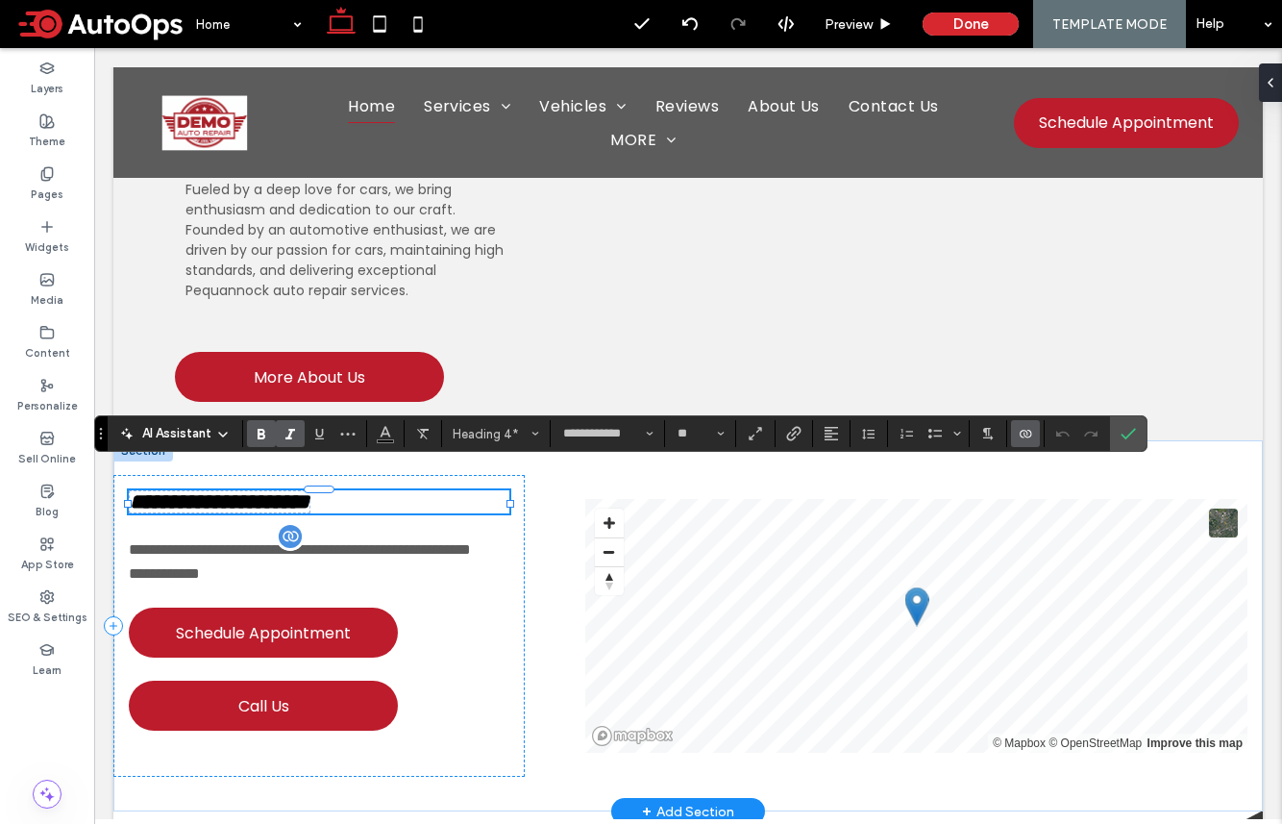
click at [241, 491] on span "**********" at bounding box center [220, 501] width 180 height 21
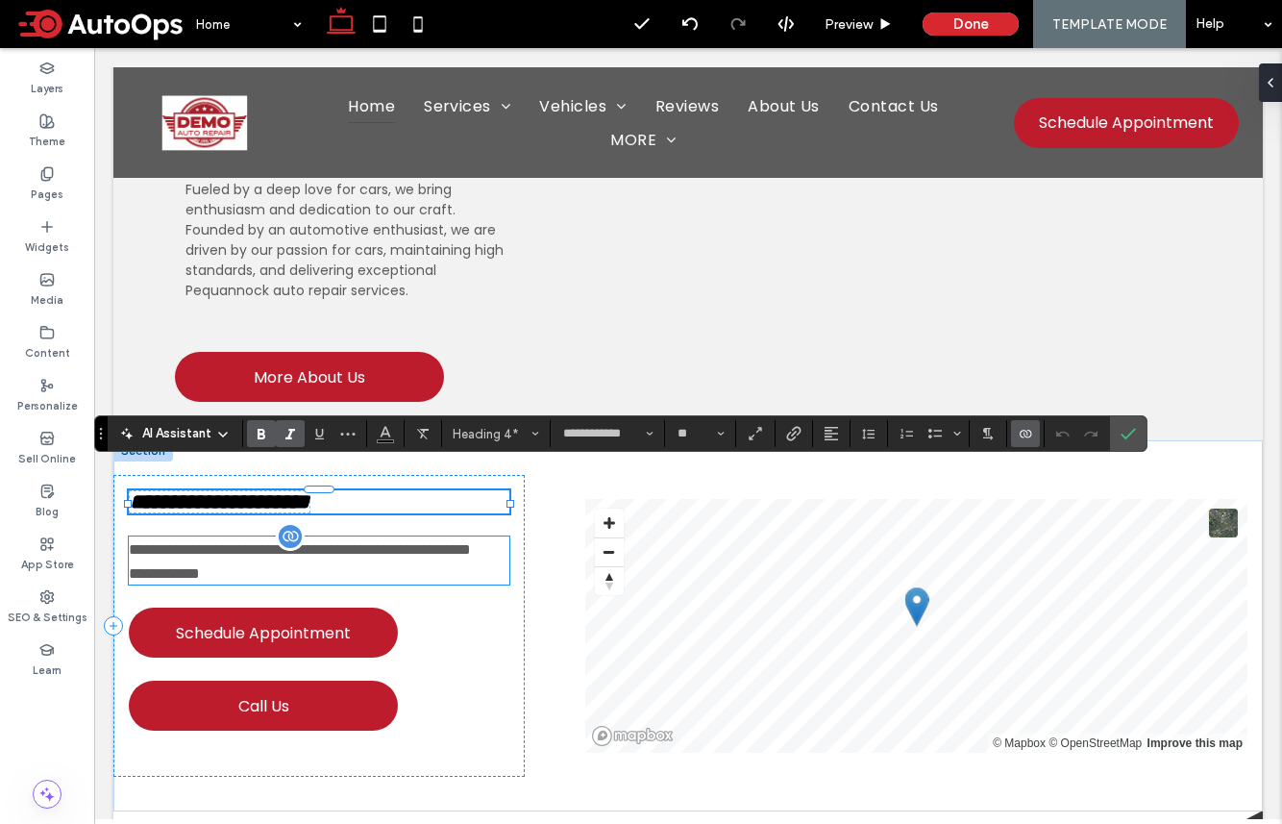
click at [439, 554] on p "**********" at bounding box center [319, 548] width 381 height 24
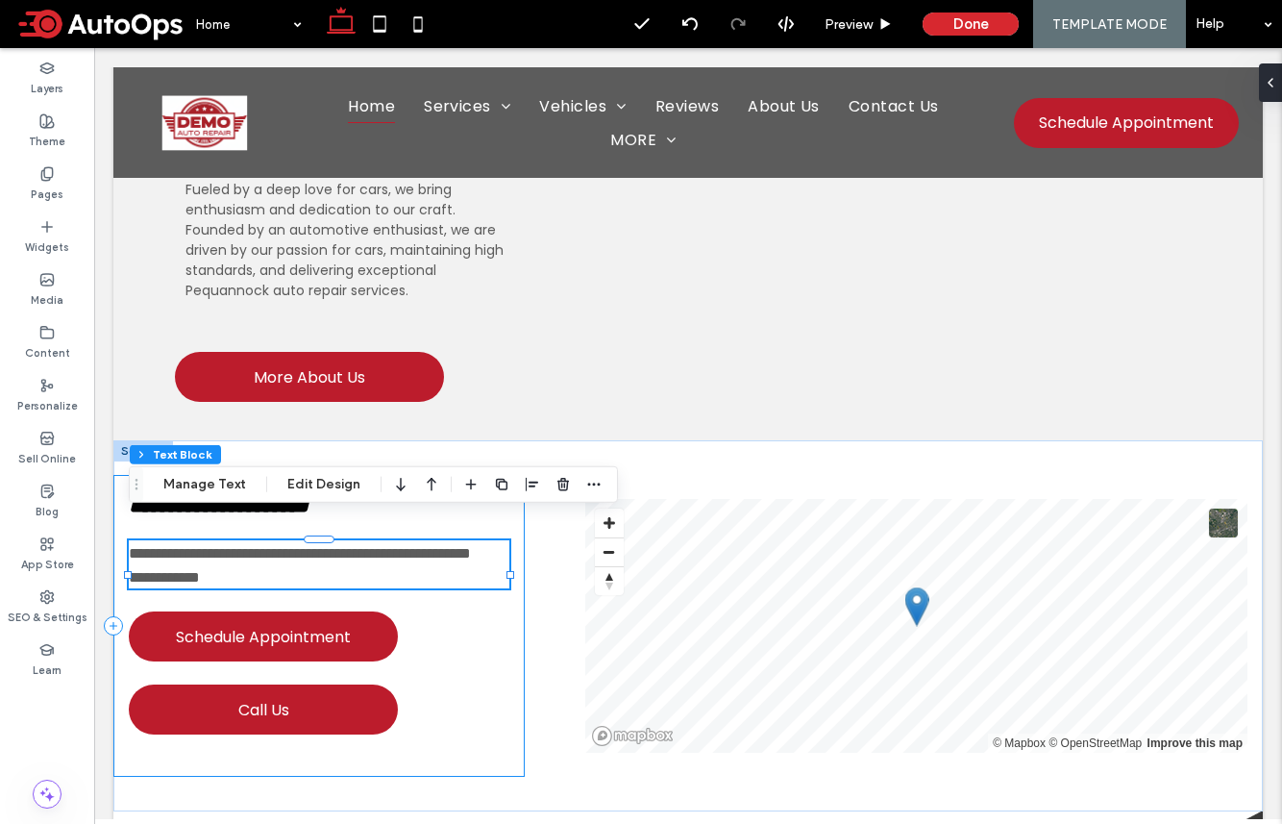
click at [382, 475] on div "**********" at bounding box center [318, 626] width 411 height 302
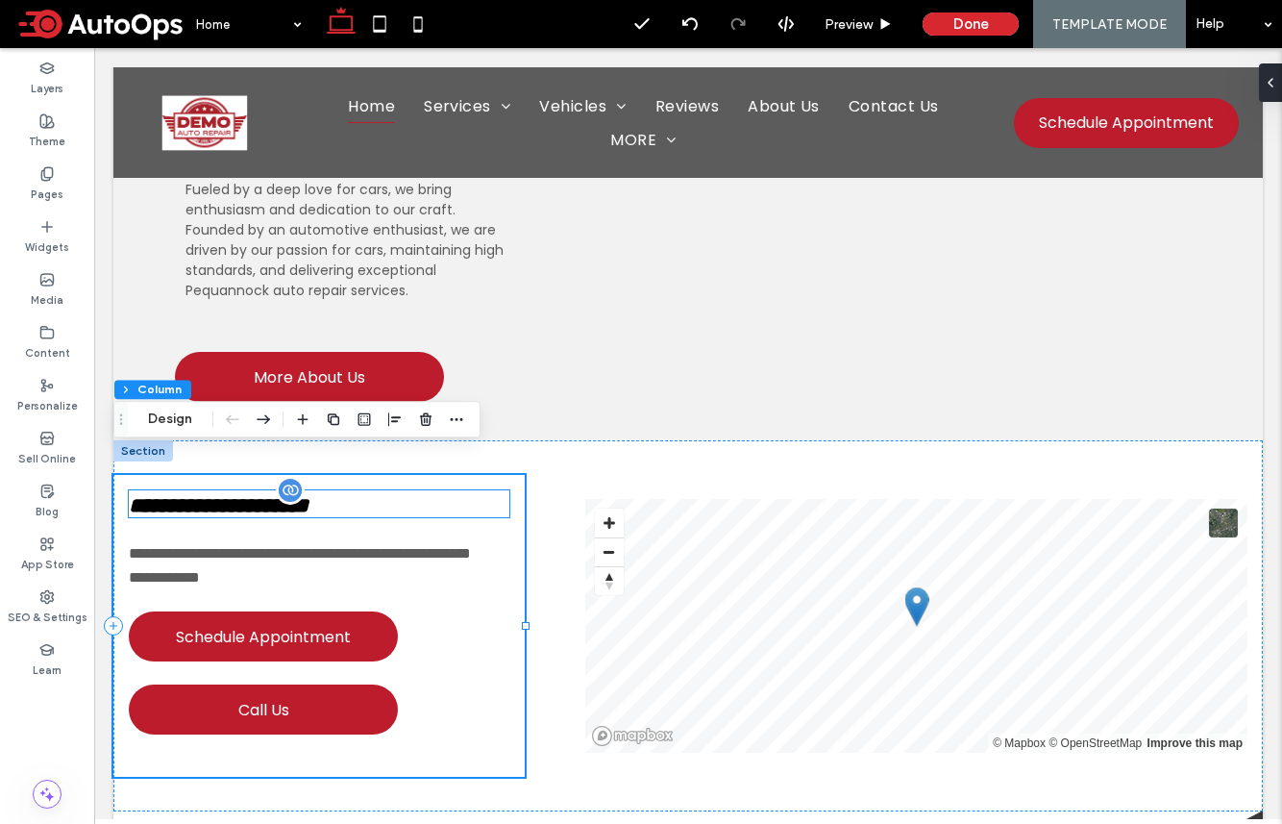
click at [309, 495] on span "**********" at bounding box center [219, 505] width 180 height 21
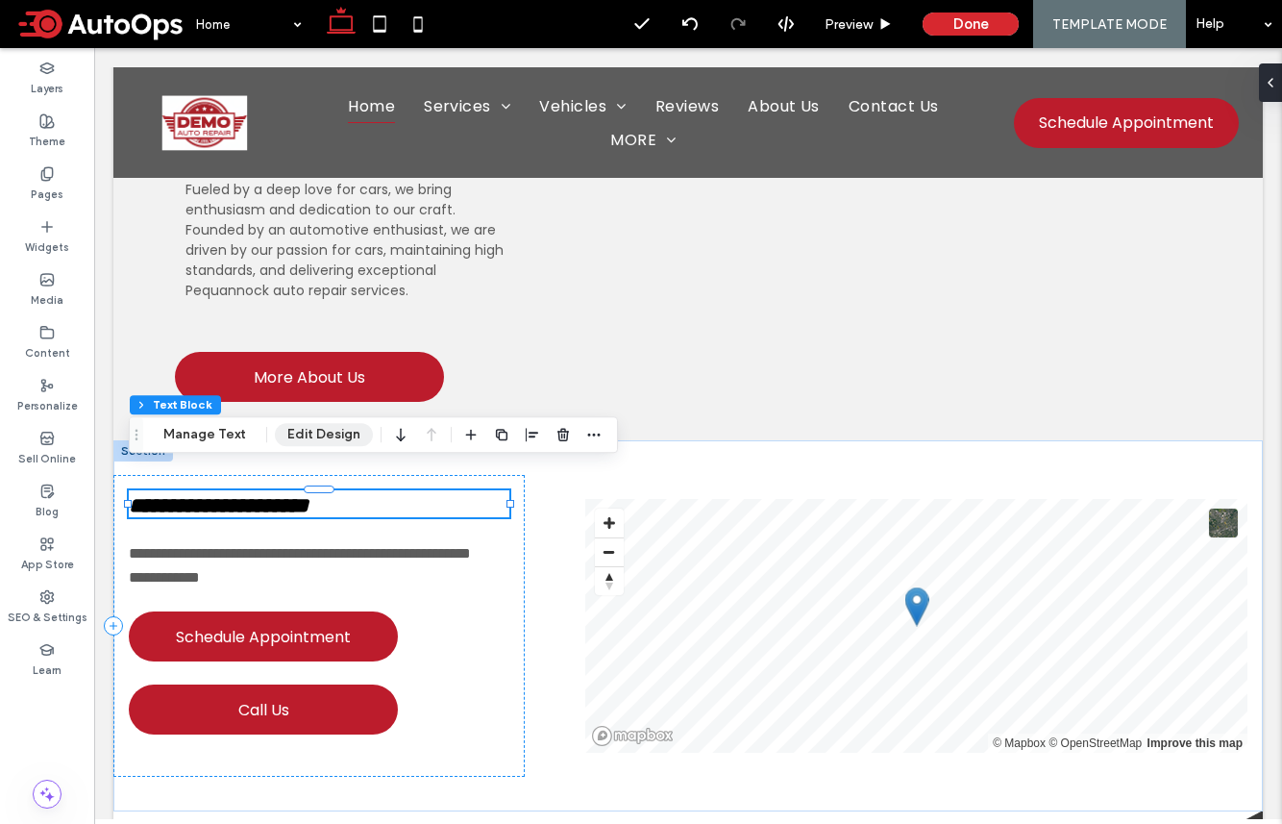
click at [321, 442] on button "Edit Design" at bounding box center [324, 434] width 98 height 23
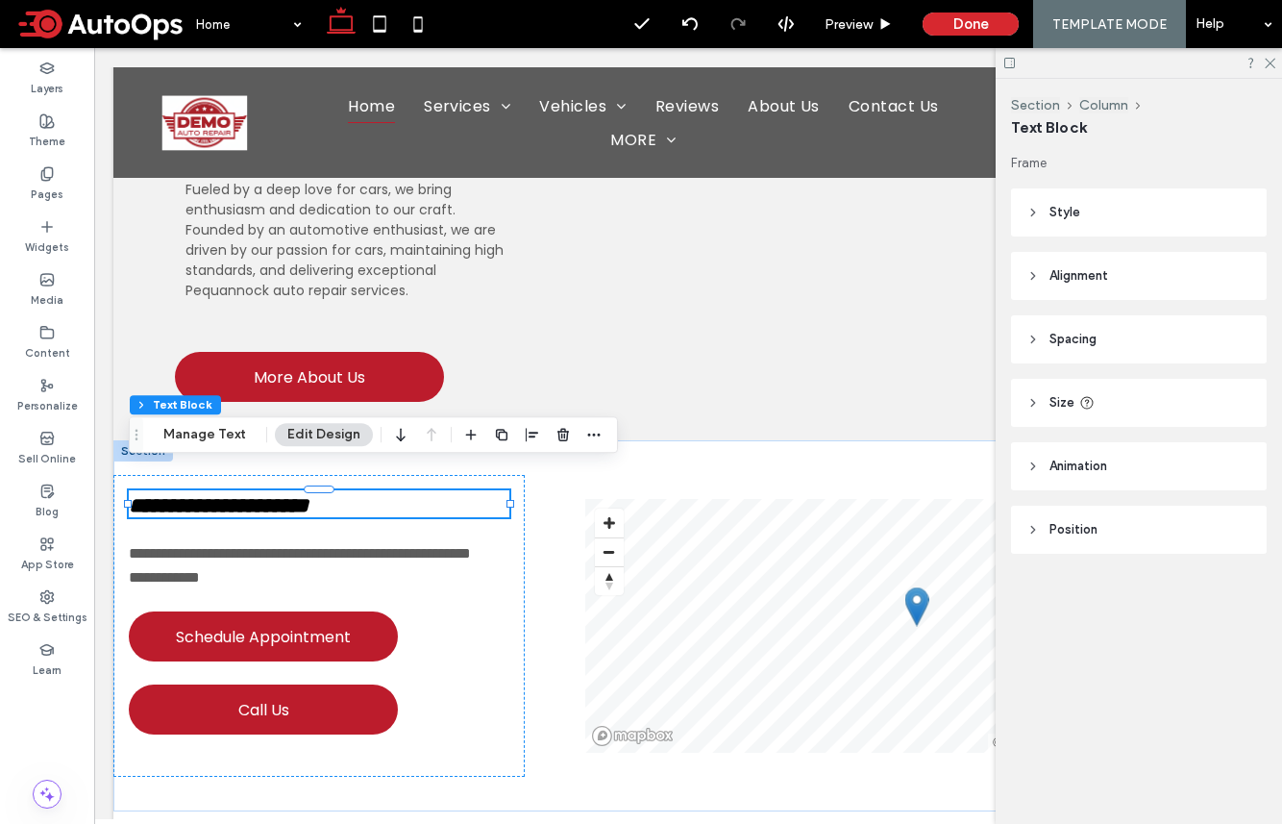
click at [337, 429] on button "Edit Design" at bounding box center [324, 434] width 98 height 23
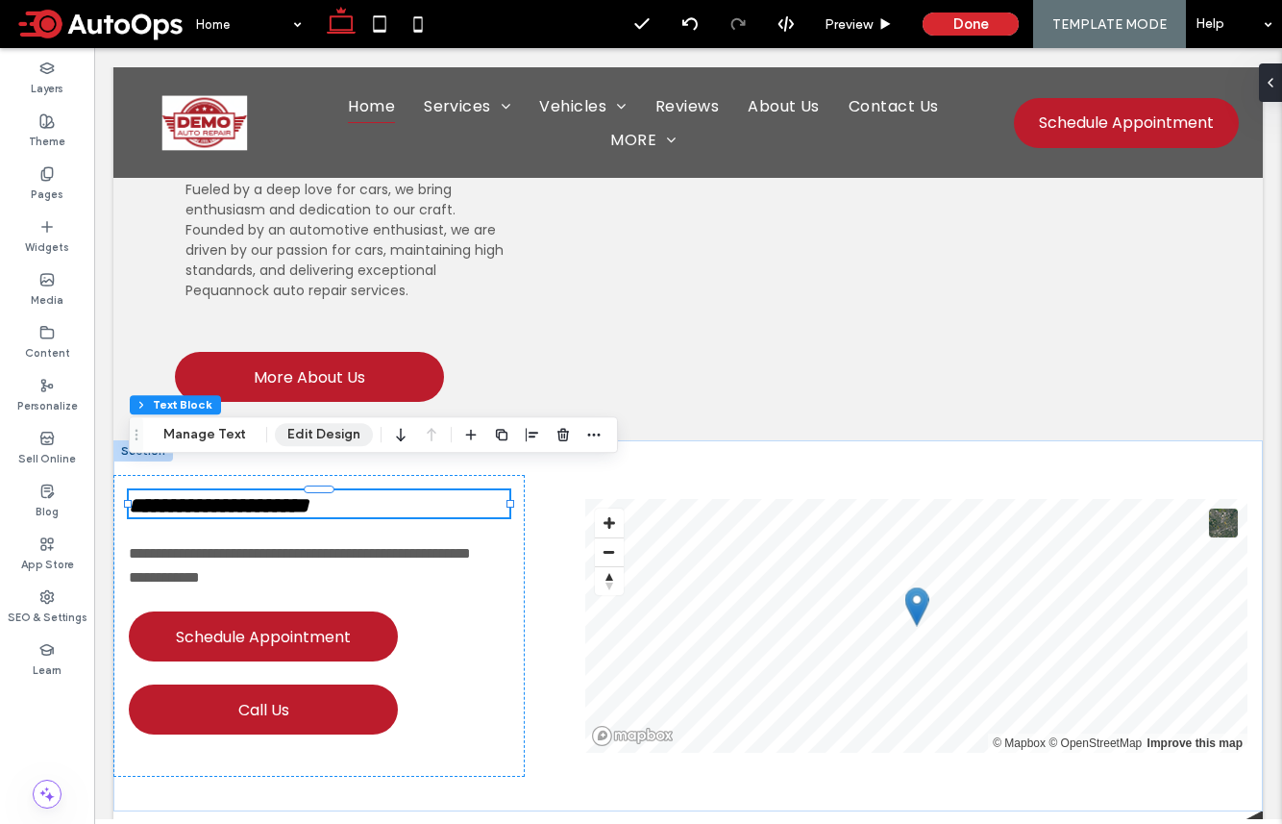
click at [337, 433] on button "Edit Design" at bounding box center [324, 434] width 98 height 23
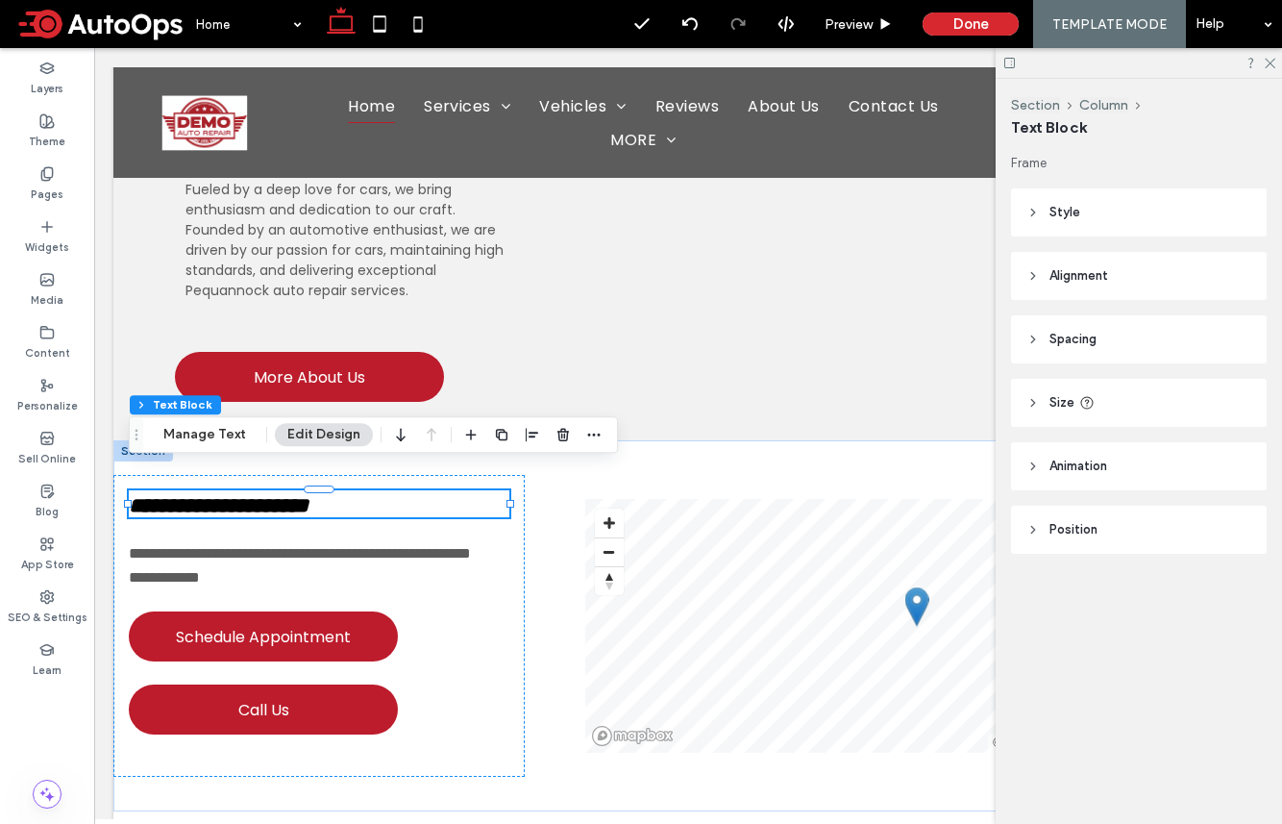
click at [1039, 399] on icon at bounding box center [1033, 402] width 13 height 13
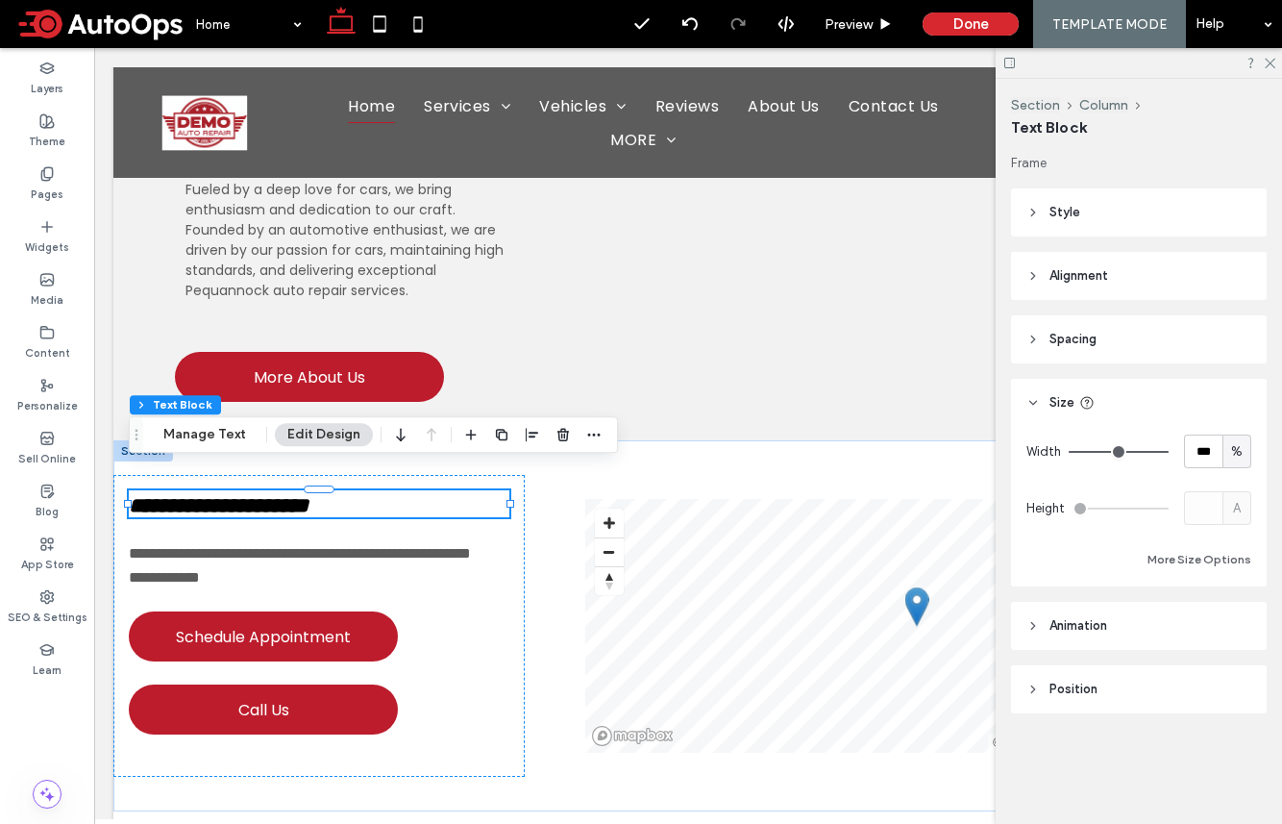
click at [1042, 324] on header "Spacing" at bounding box center [1139, 339] width 256 height 48
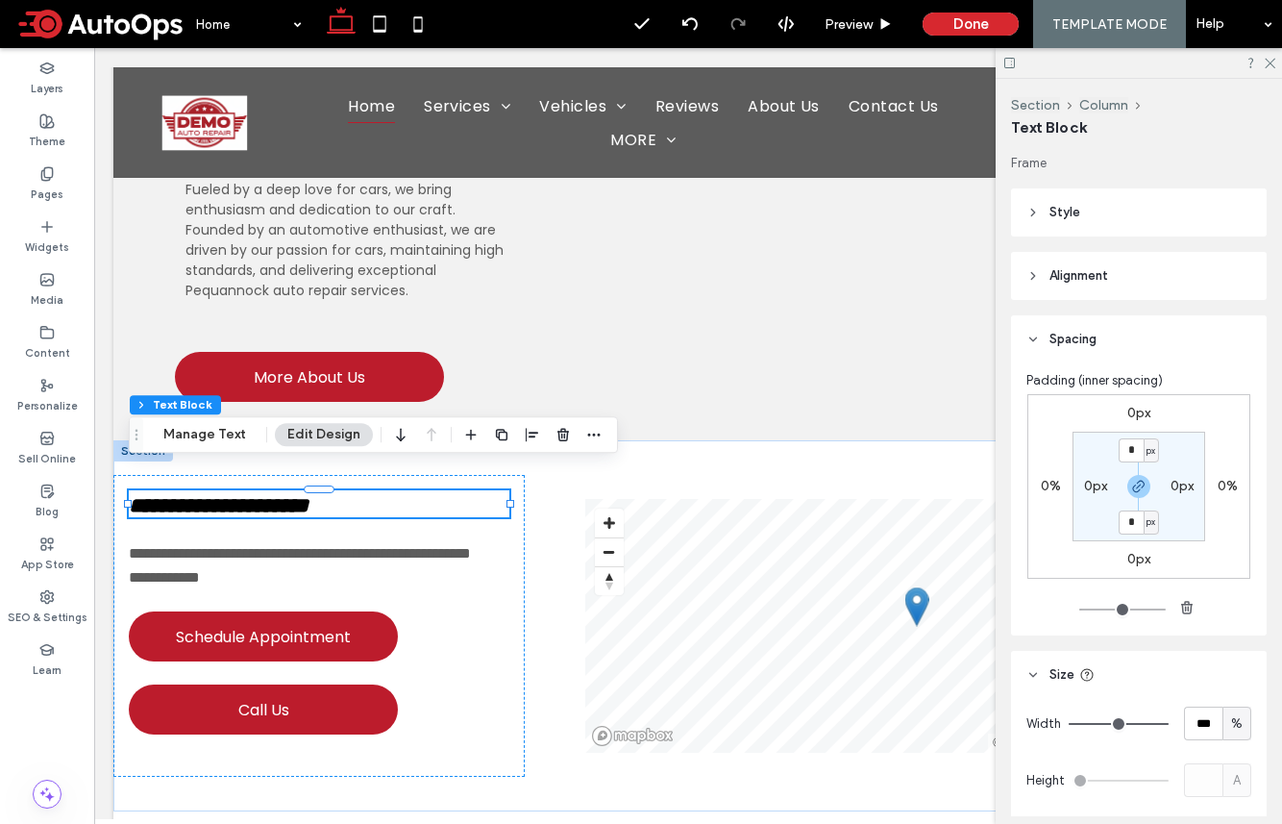
click at [1037, 254] on header "Alignment" at bounding box center [1139, 276] width 256 height 48
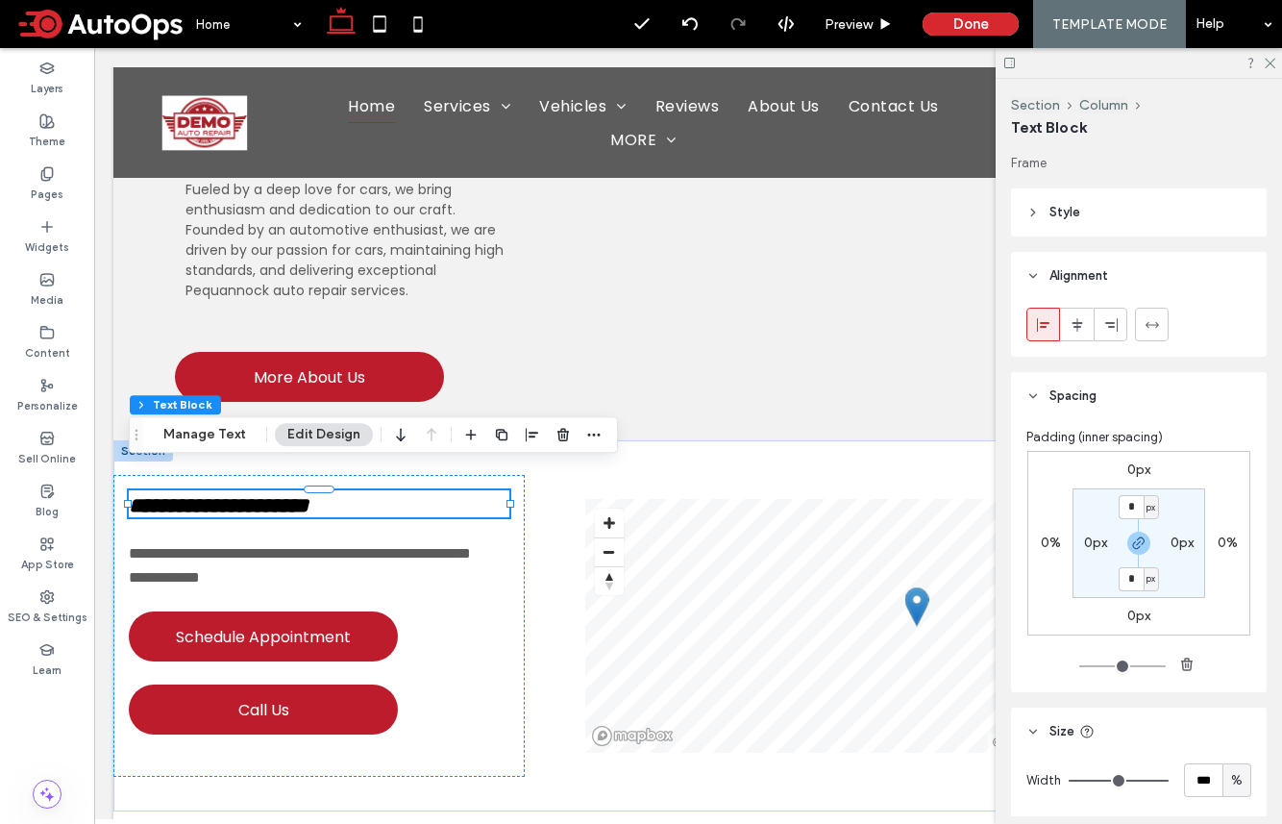
click at [1031, 215] on use at bounding box center [1033, 213] width 4 height 7
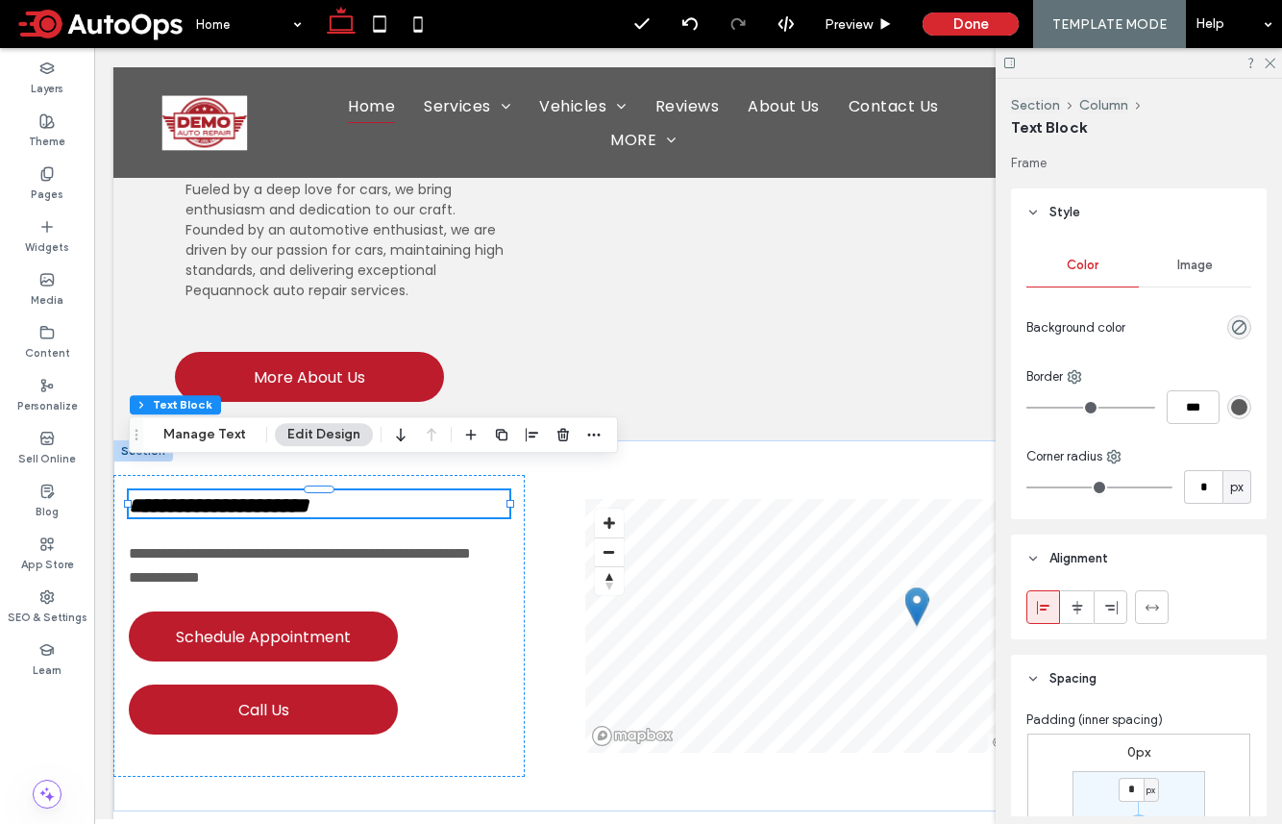
click at [1030, 215] on icon at bounding box center [1033, 212] width 13 height 13
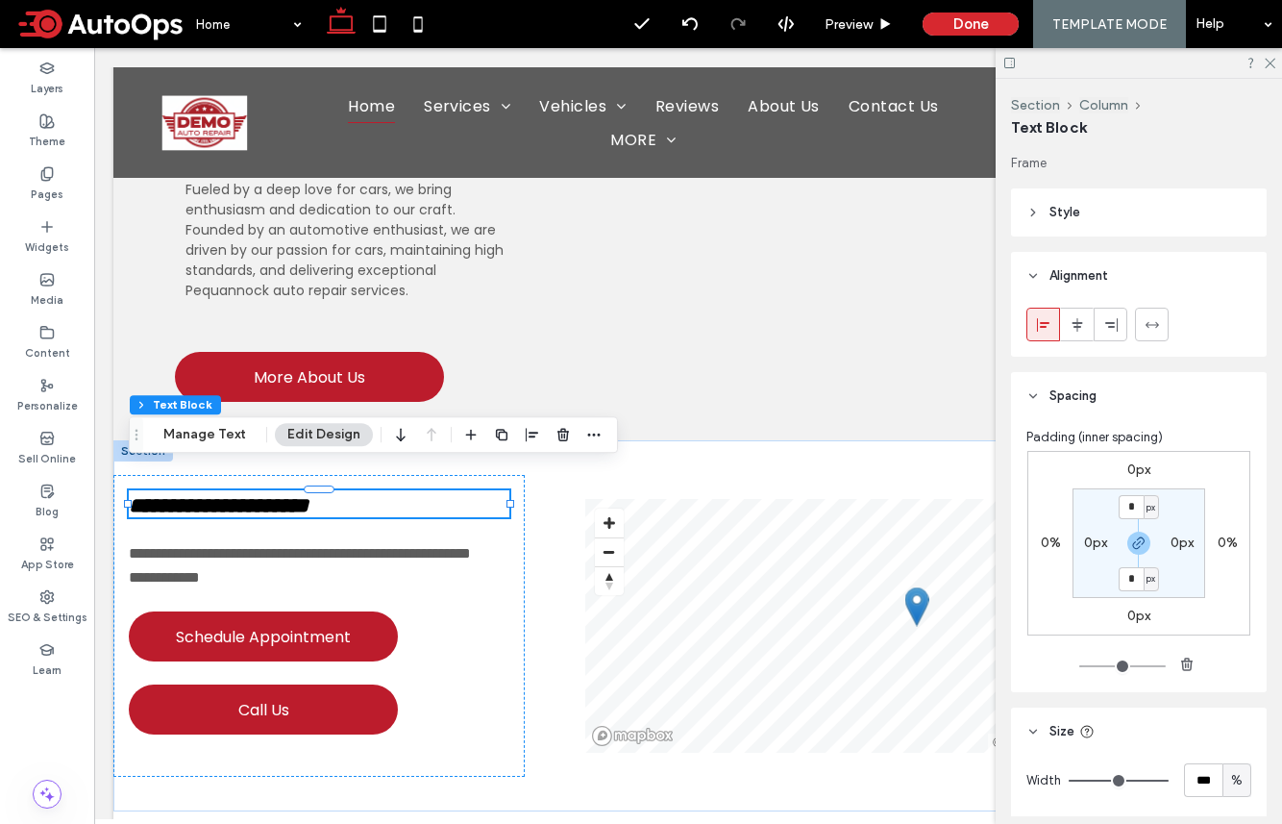
click at [1031, 275] on use at bounding box center [1033, 276] width 7 height 4
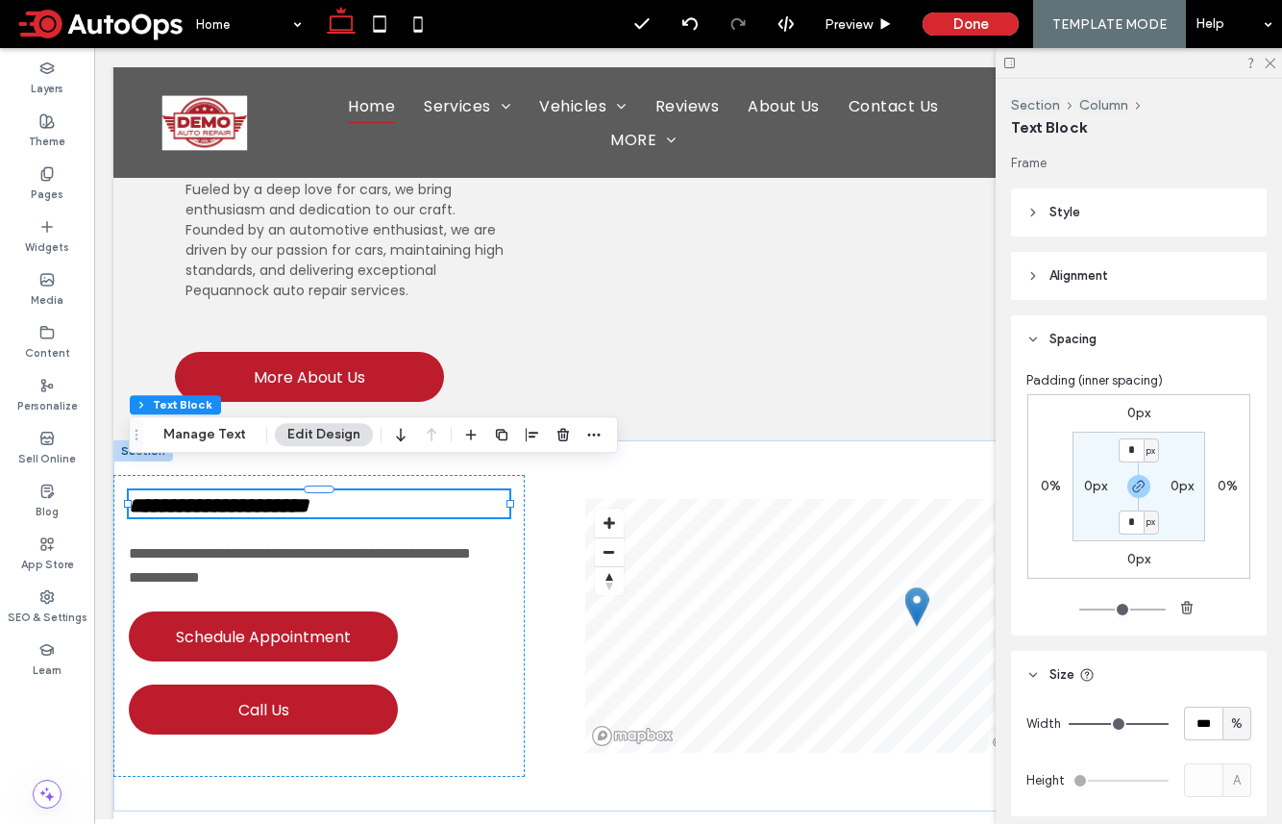
click at [1027, 335] on icon at bounding box center [1033, 339] width 13 height 13
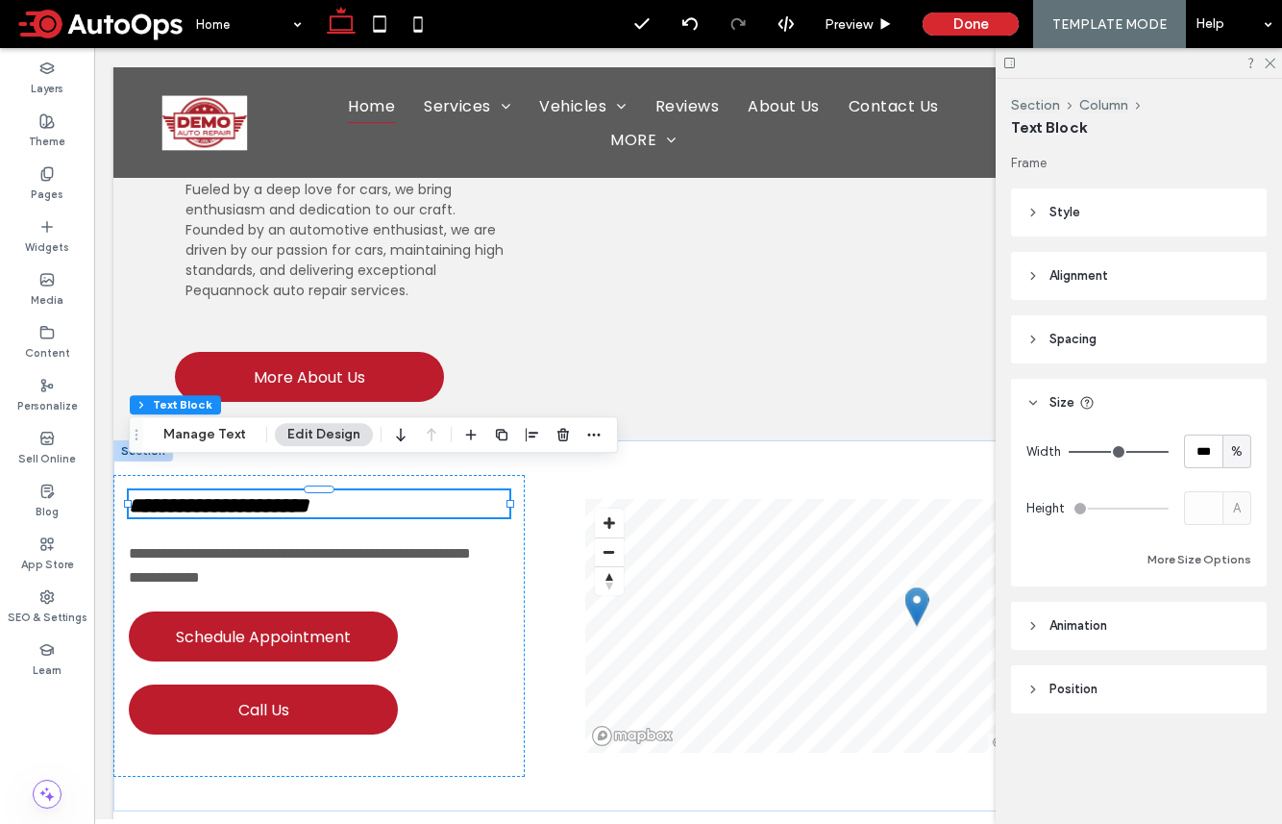
click at [1030, 213] on icon at bounding box center [1033, 212] width 13 height 13
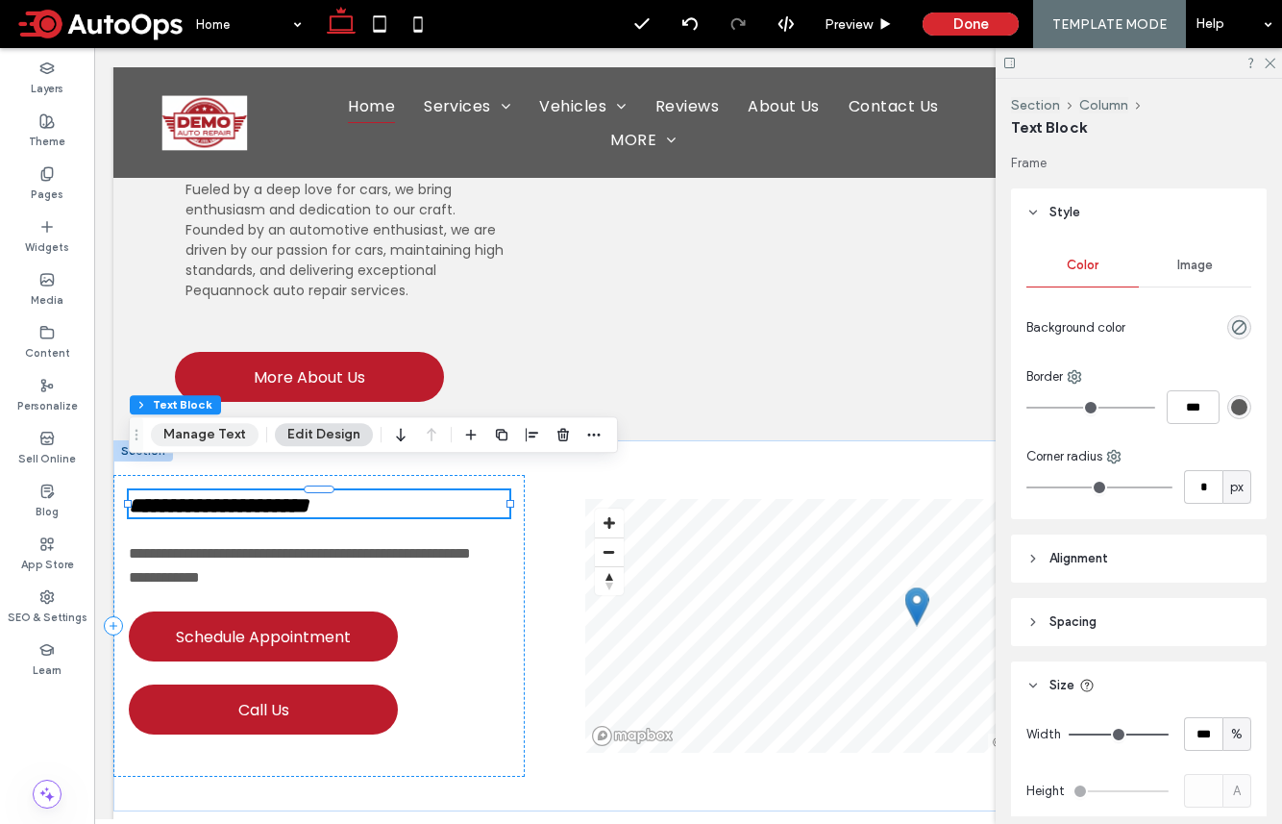
click at [217, 437] on button "Manage Text" at bounding box center [205, 434] width 108 height 23
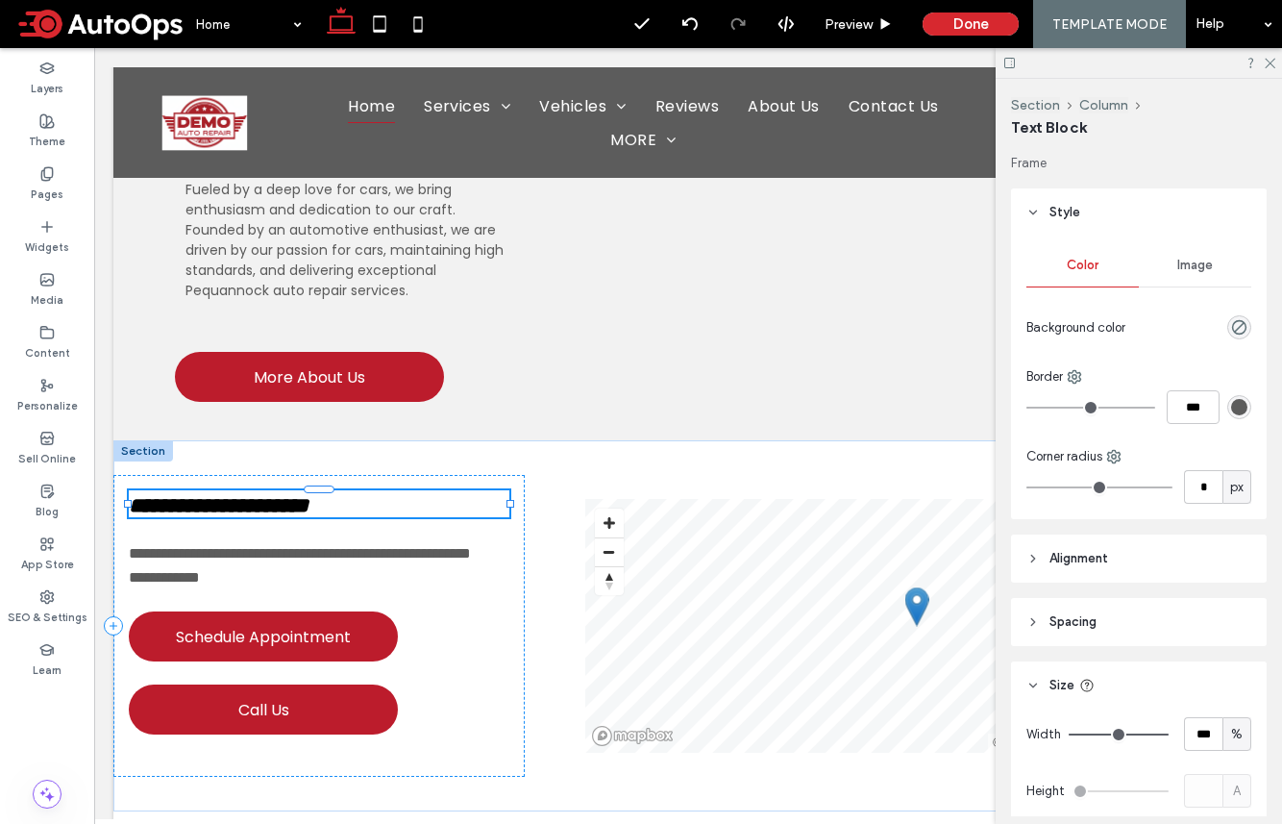
type input "**********"
type input "**"
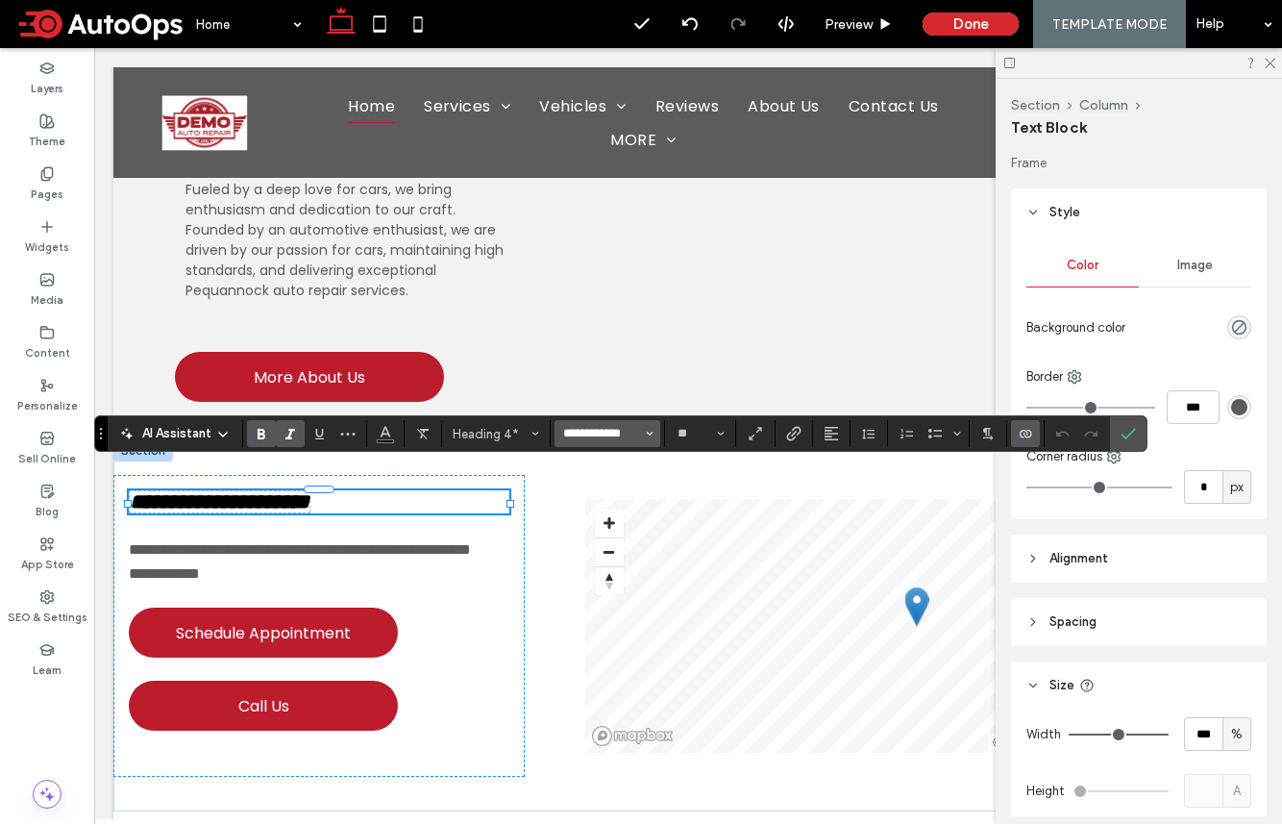
click at [587, 427] on input "**********" at bounding box center [602, 433] width 82 height 15
click at [607, 514] on div "Poppins" at bounding box center [618, 511] width 85 height 19
type input "*******"
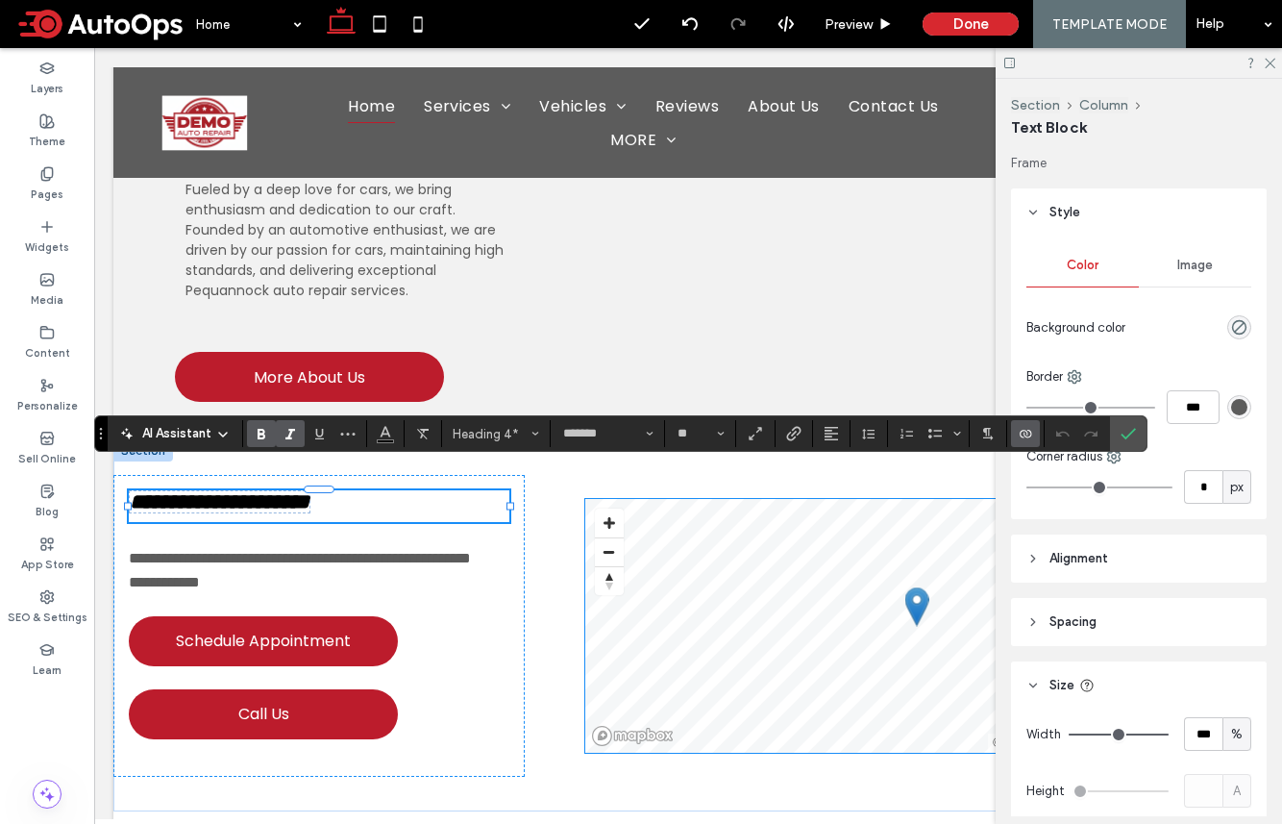
scroll to position [0, 0]
click at [288, 437] on use "Italic" at bounding box center [290, 434] width 10 height 11
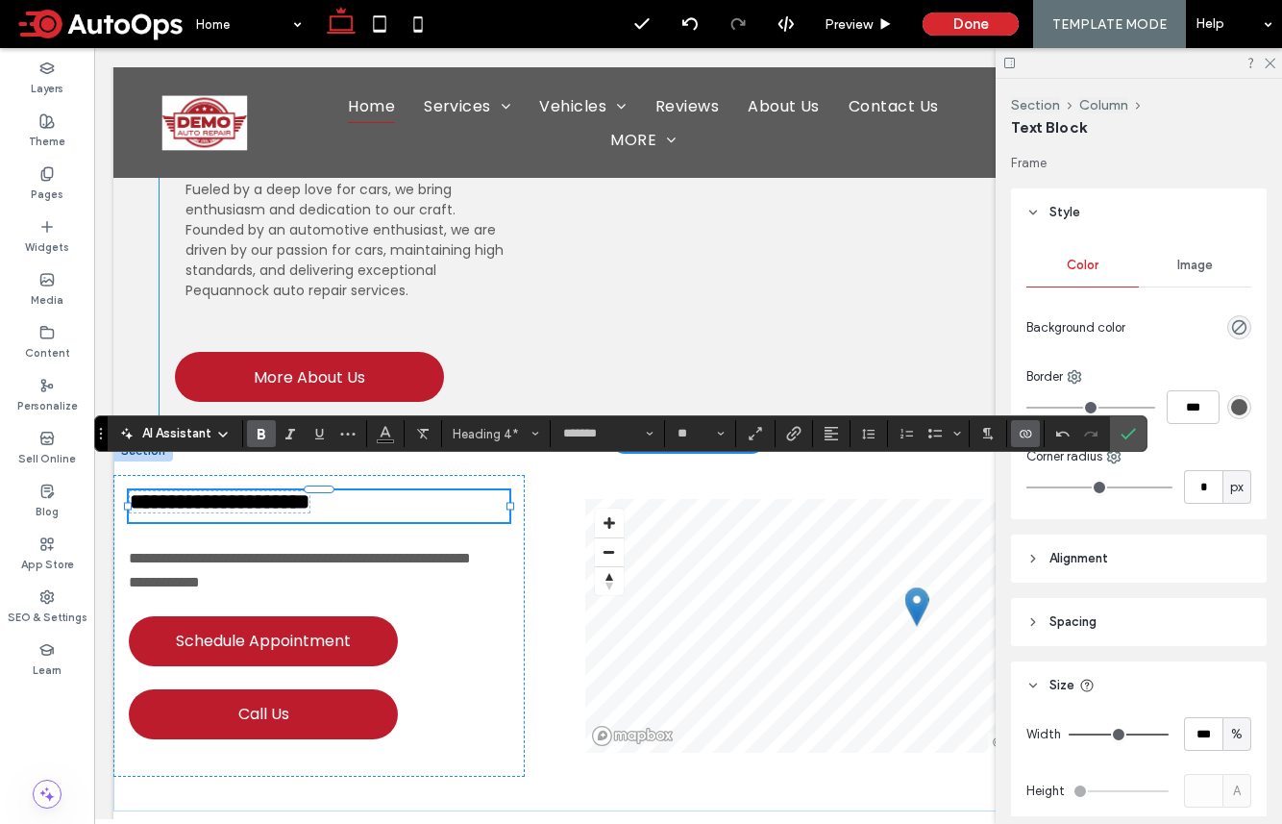
click at [548, 334] on div "**********" at bounding box center [688, 106] width 1057 height 622
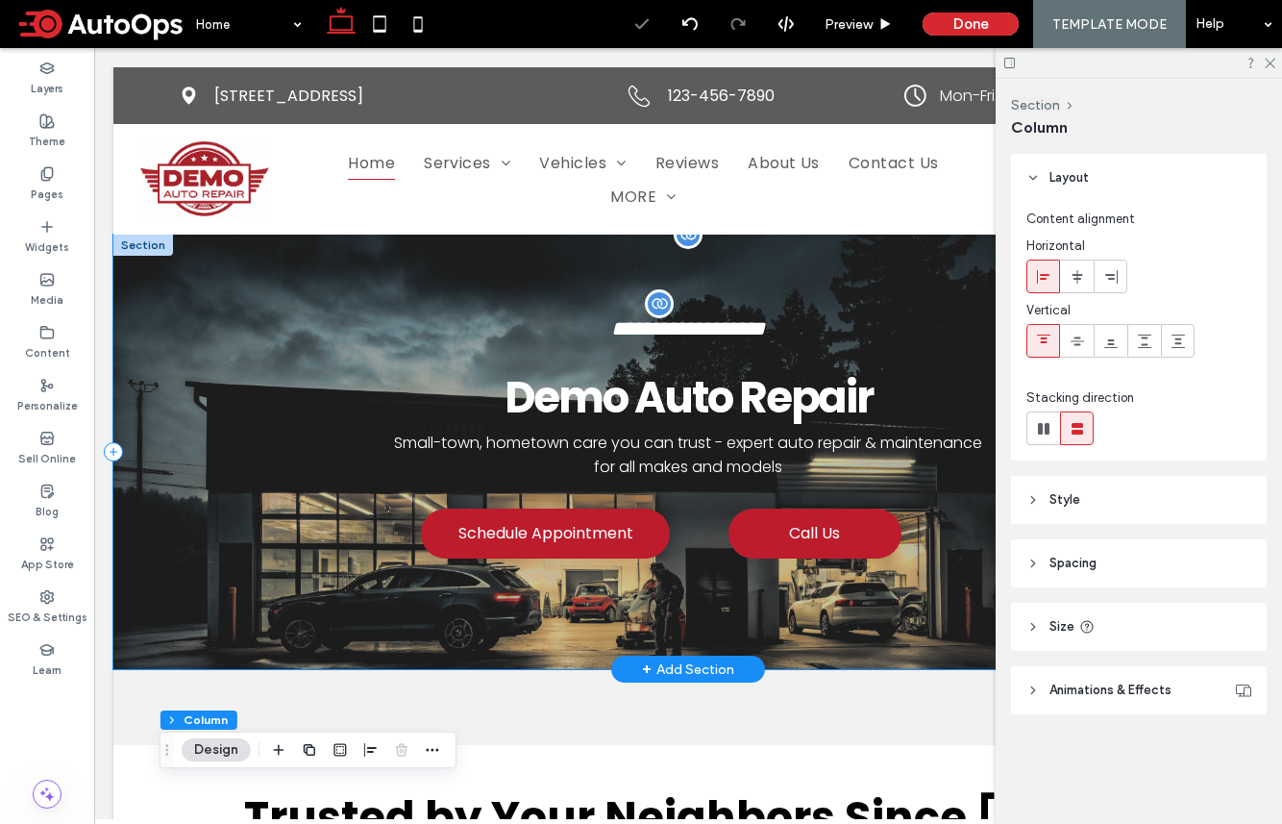
click at [611, 336] on span "**********" at bounding box center [688, 328] width 154 height 21
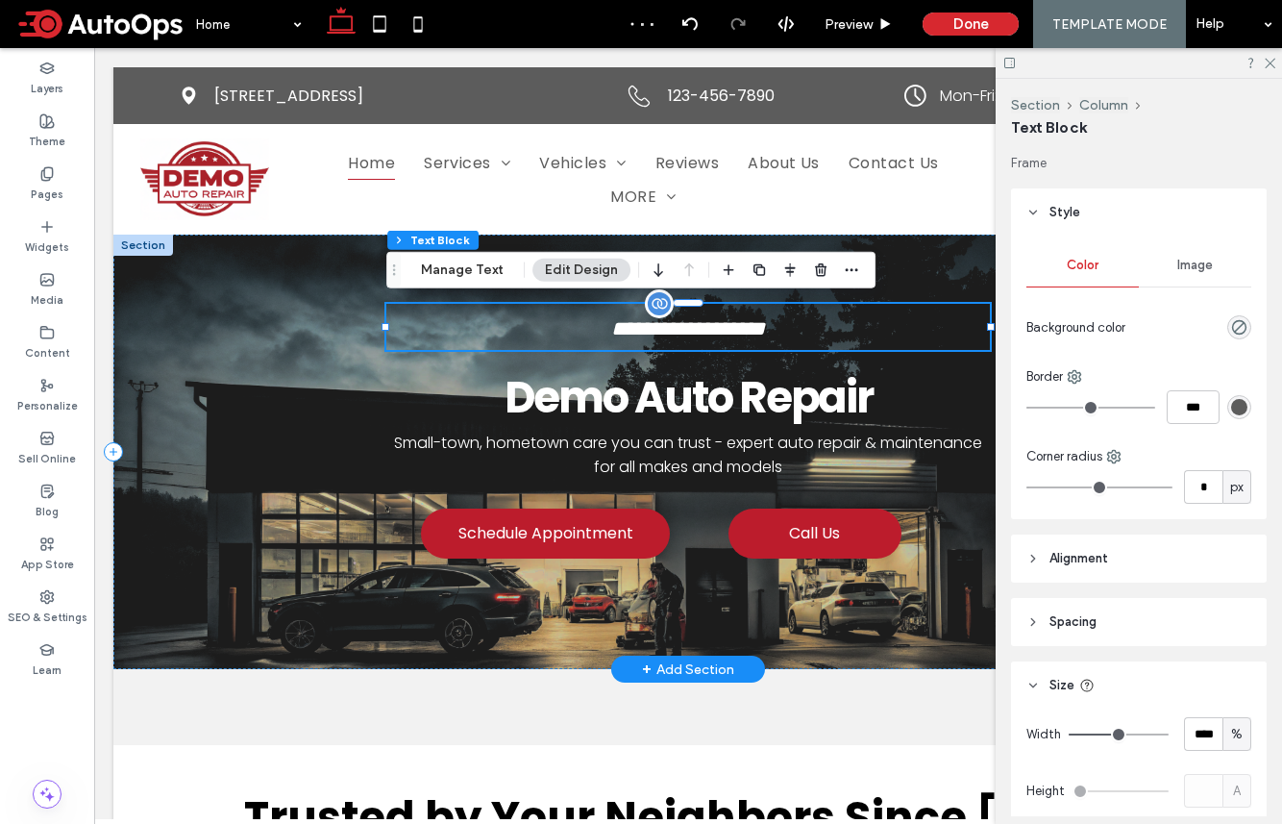
click at [614, 323] on span "**********" at bounding box center [688, 328] width 154 height 21
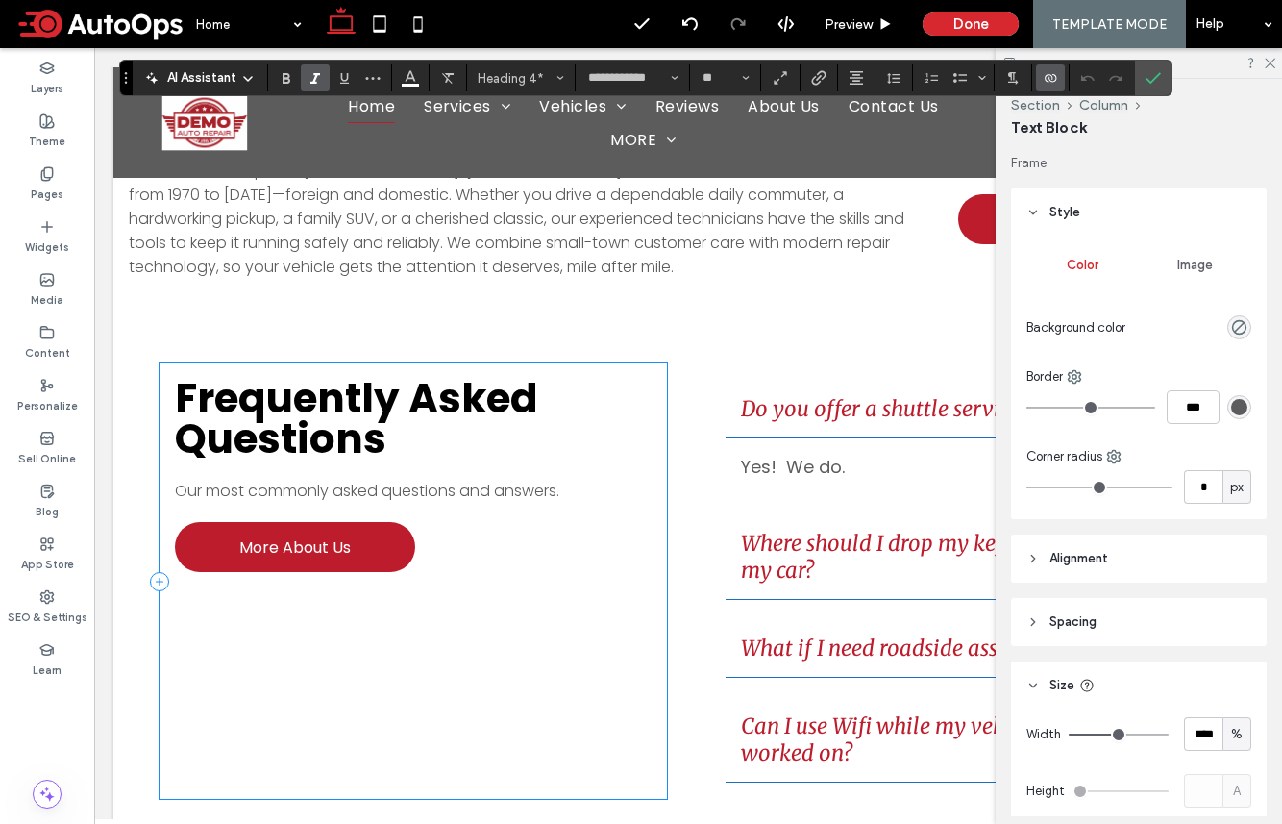
scroll to position [2292, 0]
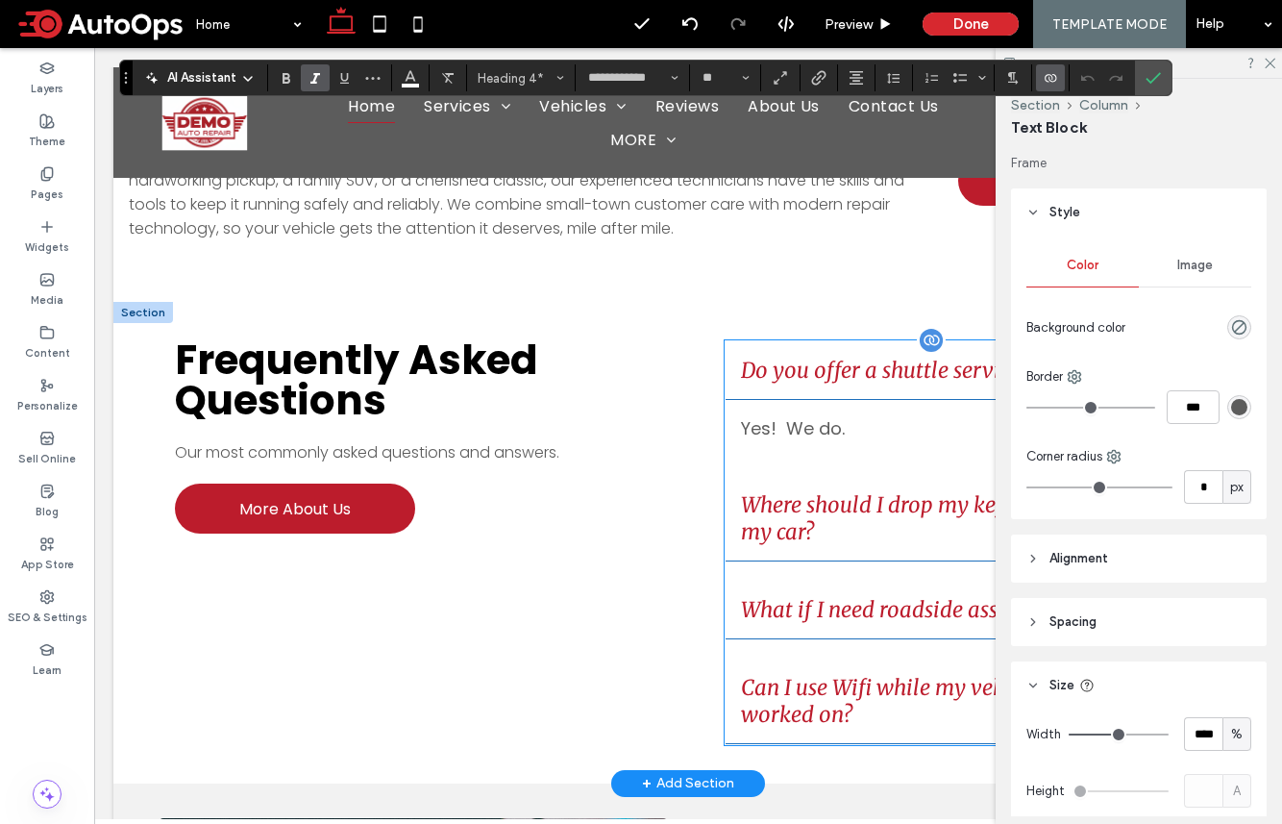
click at [782, 360] on span "Do you offer a shuttle service?" at bounding box center [943, 370] width 404 height 27
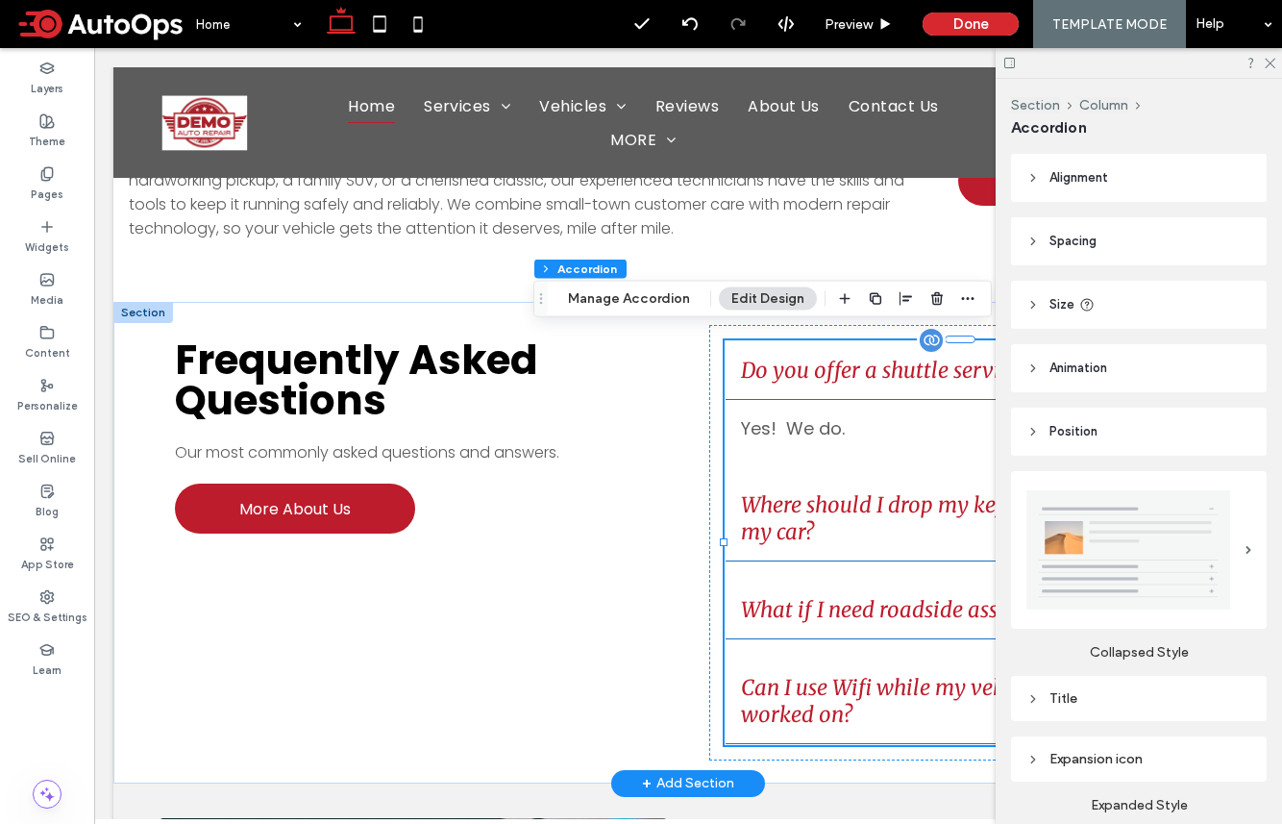
click at [806, 359] on span "Do you offer a shuttle service?" at bounding box center [943, 370] width 404 height 27
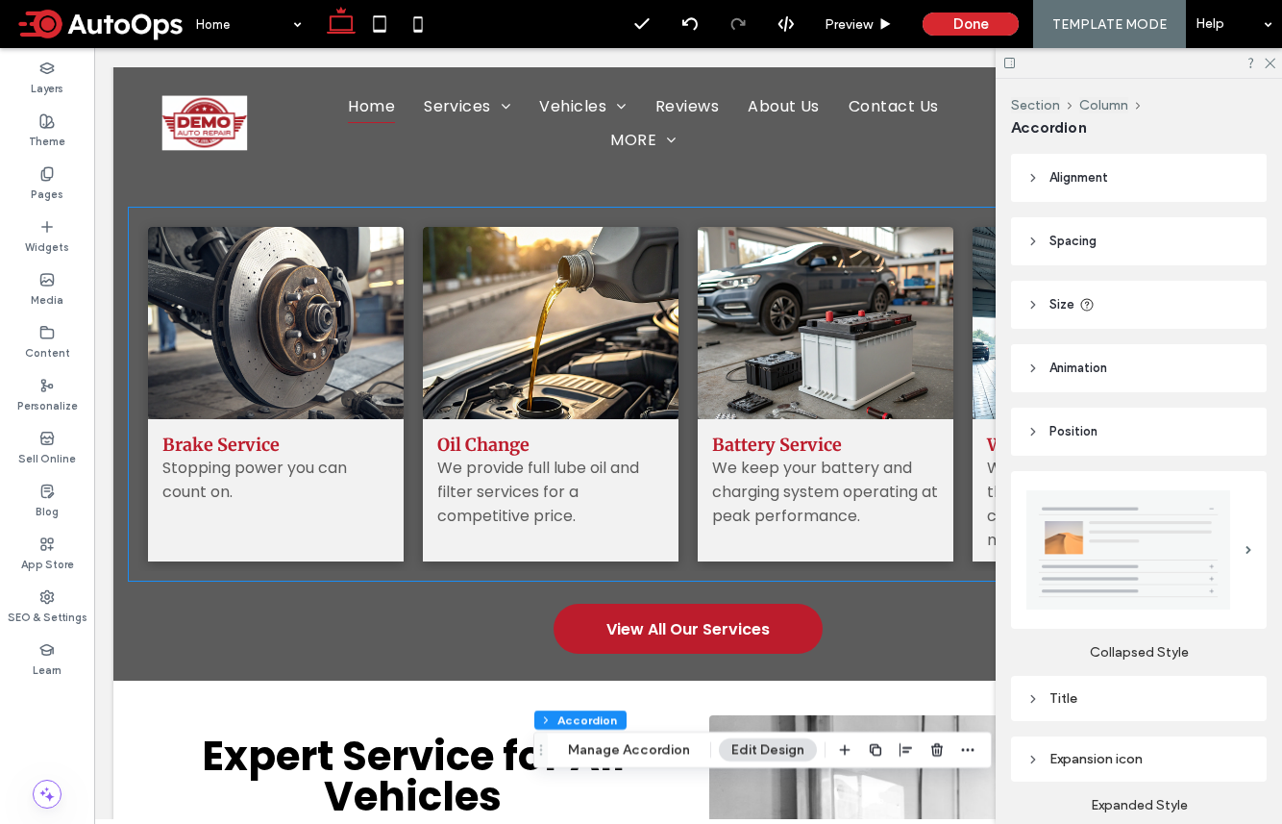
scroll to position [982, 0]
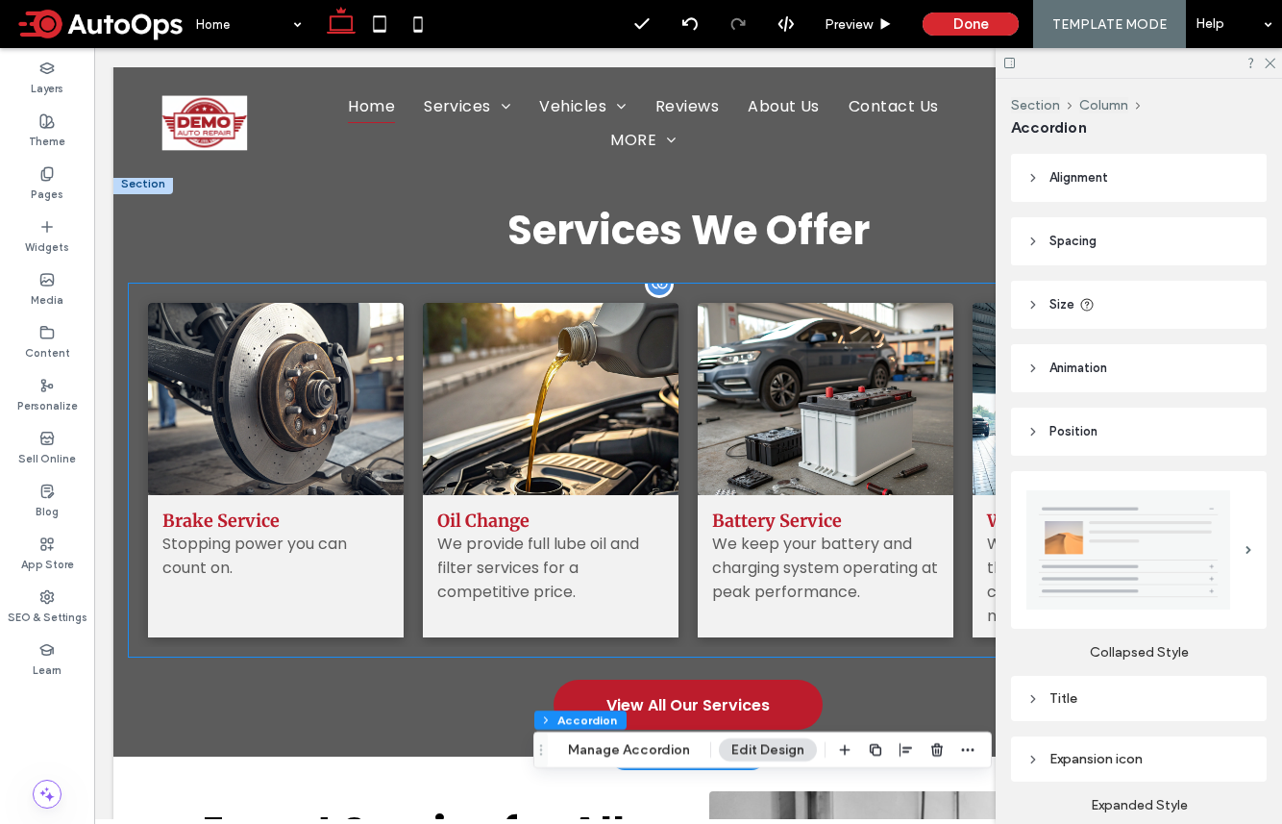
click at [462, 517] on h3 "Oil Change" at bounding box center [483, 520] width 92 height 22
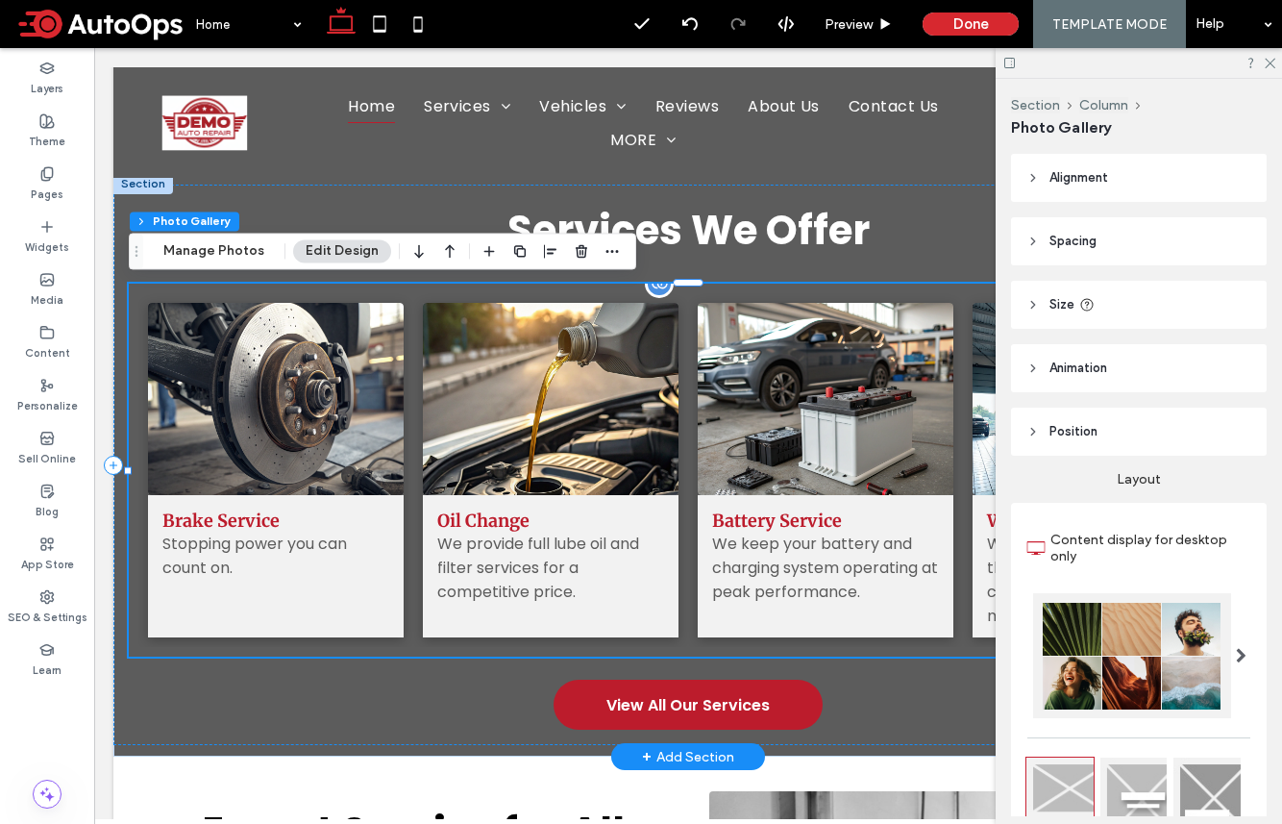
click at [482, 532] on div "We provide full lube oil and filter services for a competitive price." at bounding box center [550, 568] width 227 height 72
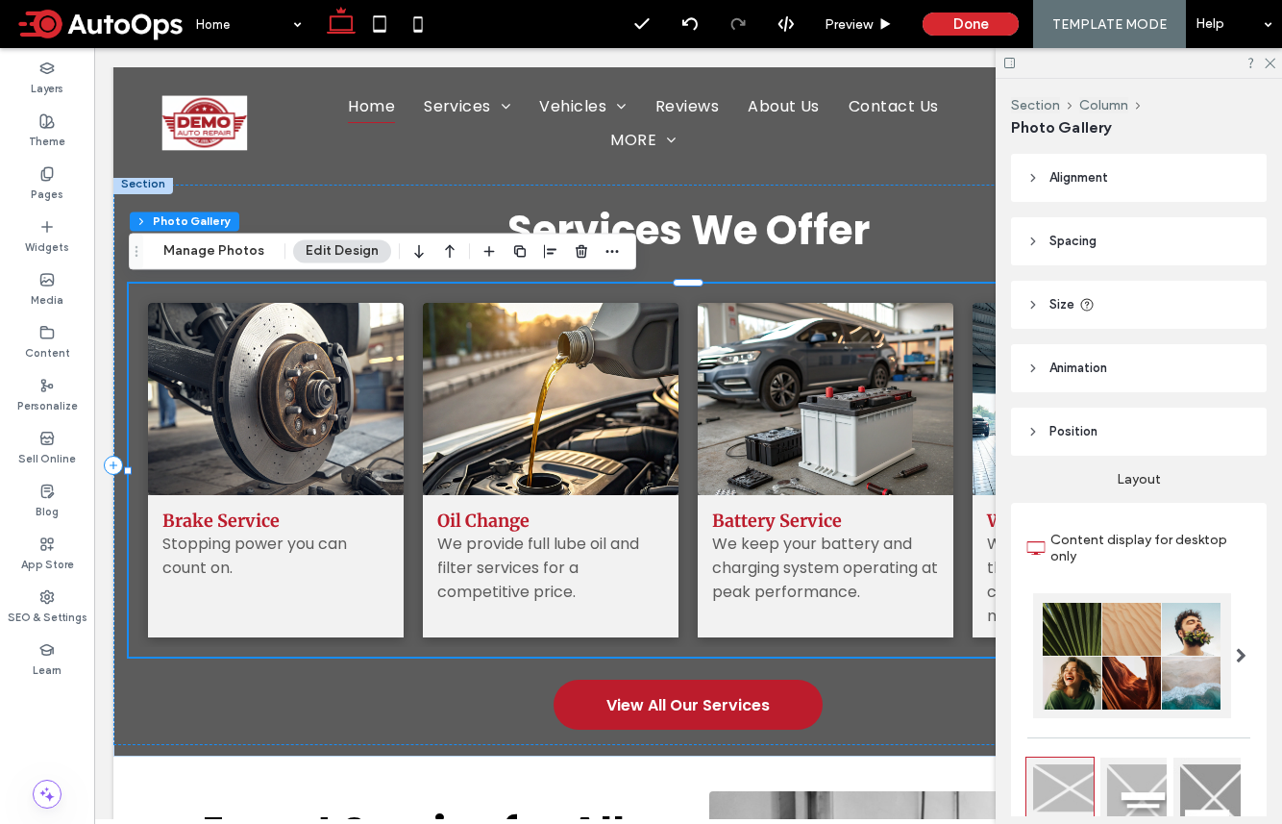
click at [323, 252] on button "Edit Design" at bounding box center [342, 250] width 98 height 23
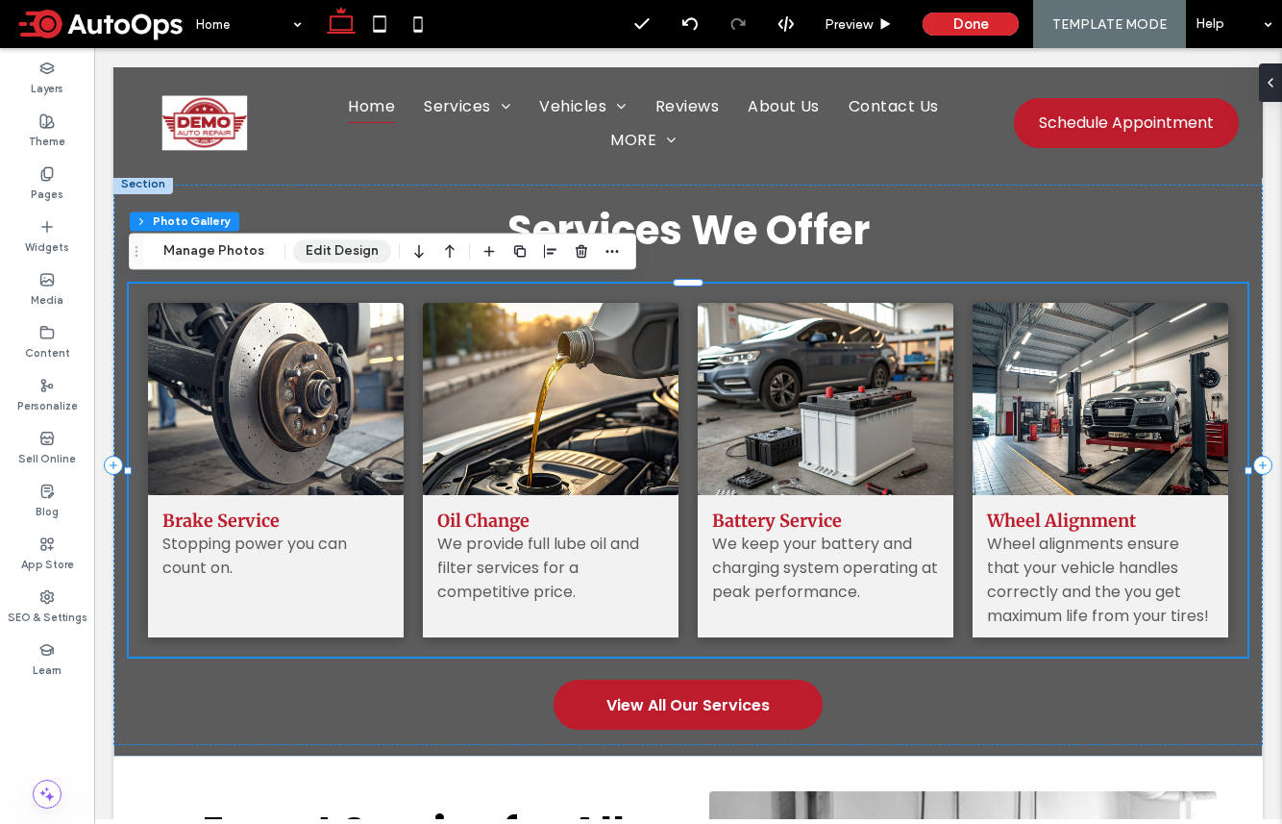
click at [323, 252] on button "Edit Design" at bounding box center [342, 250] width 98 height 23
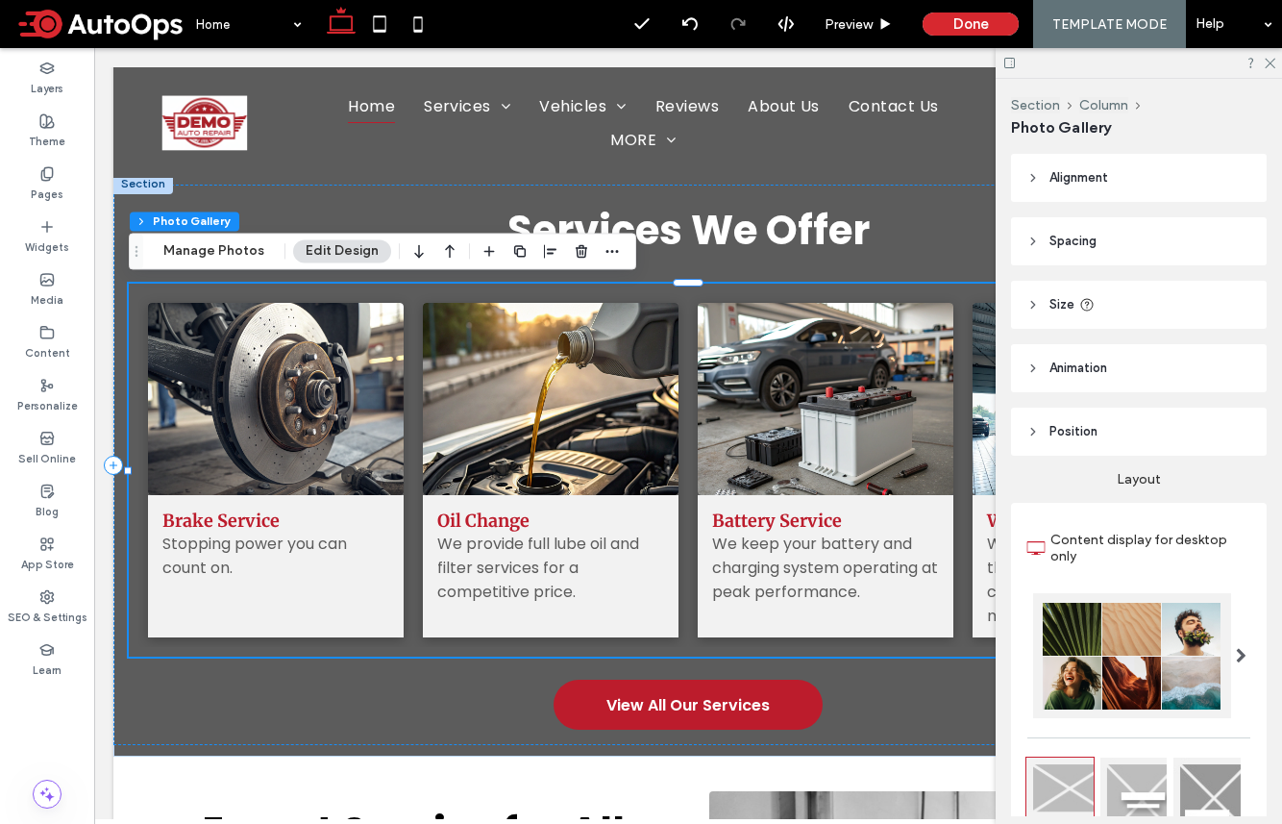
click at [1070, 297] on header "Size" at bounding box center [1139, 305] width 256 height 48
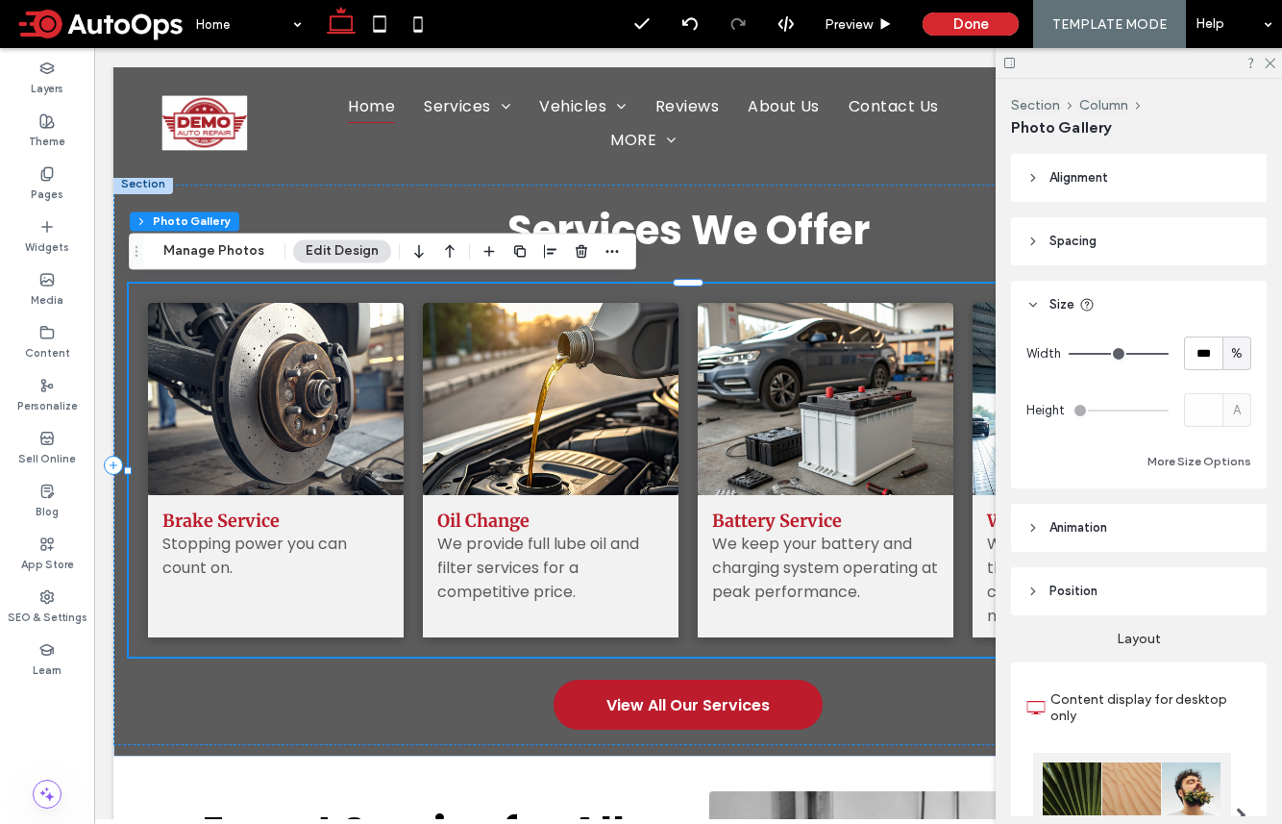
click at [1054, 241] on span "Spacing" at bounding box center [1073, 241] width 47 height 19
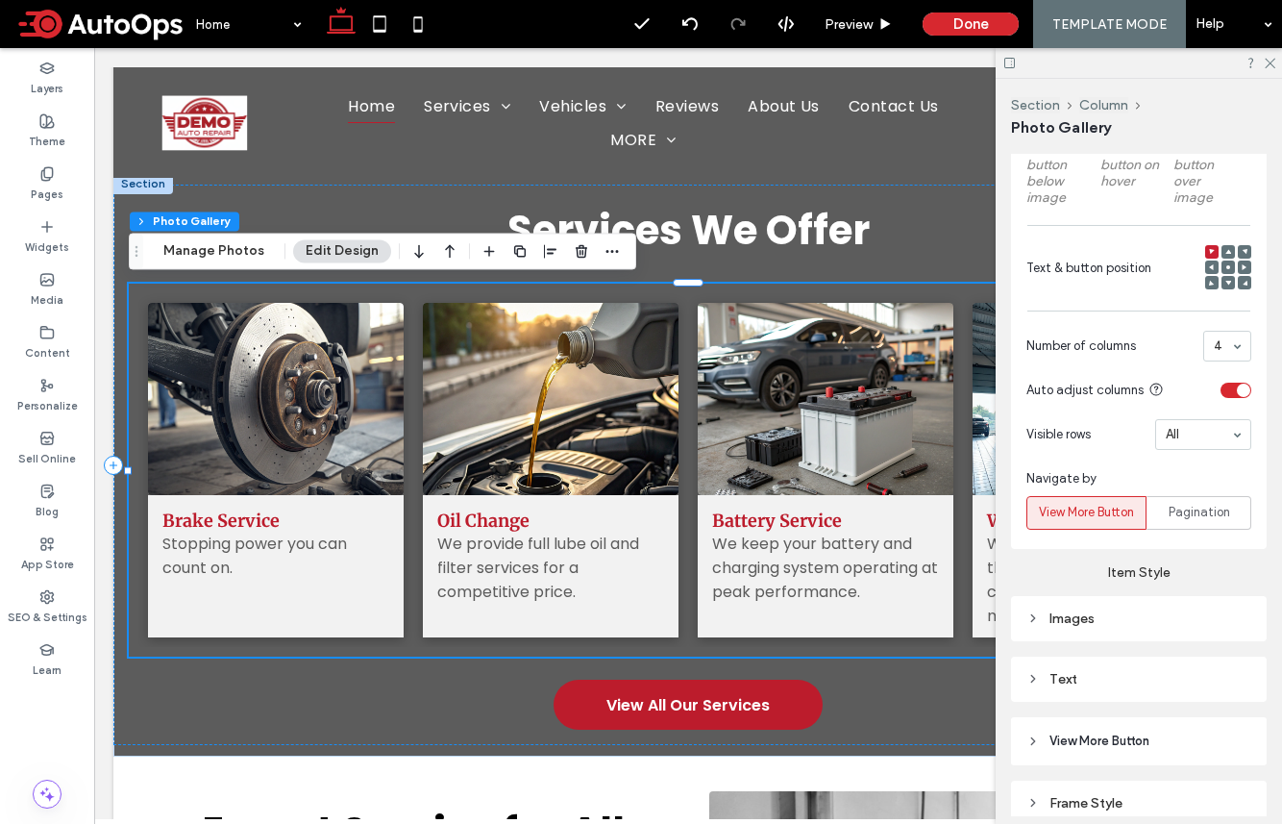
scroll to position [1211, 0]
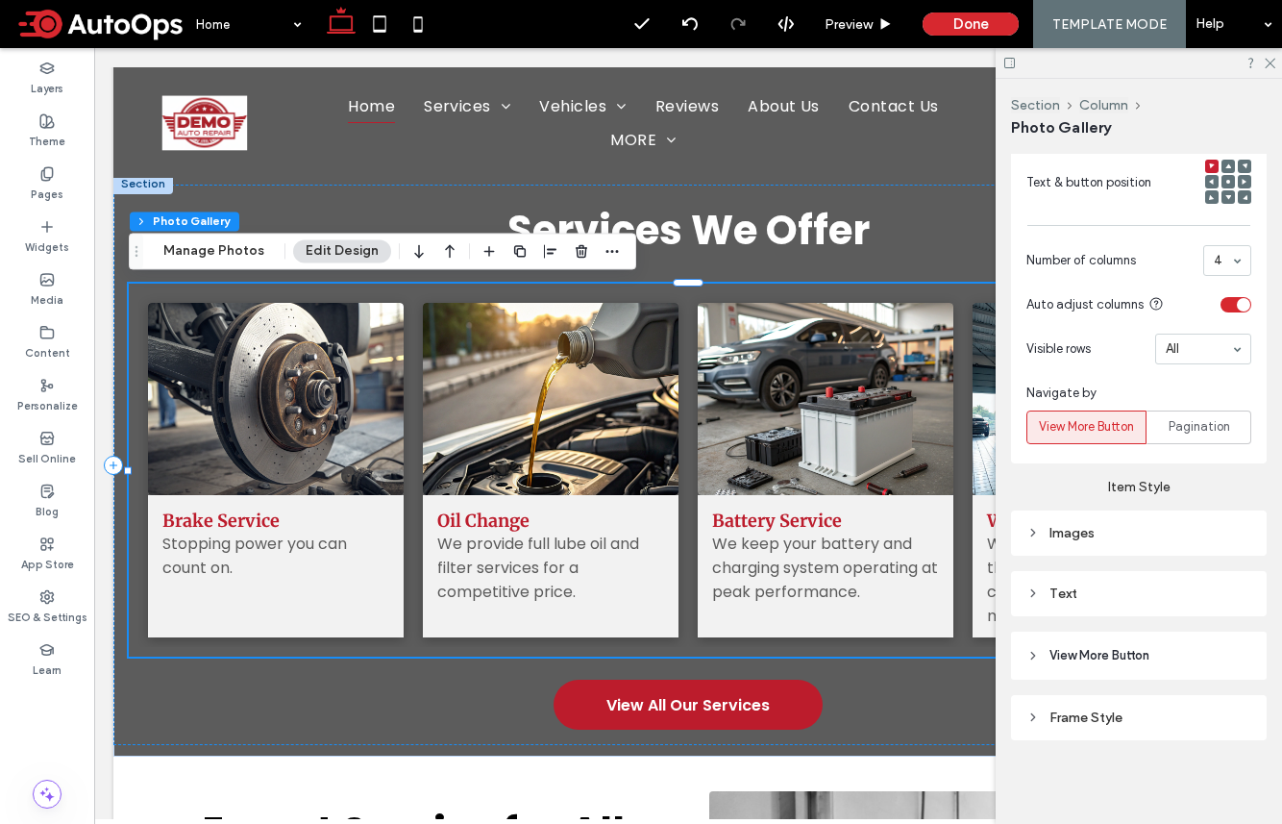
click at [1066, 597] on div "Text" at bounding box center [1139, 593] width 225 height 16
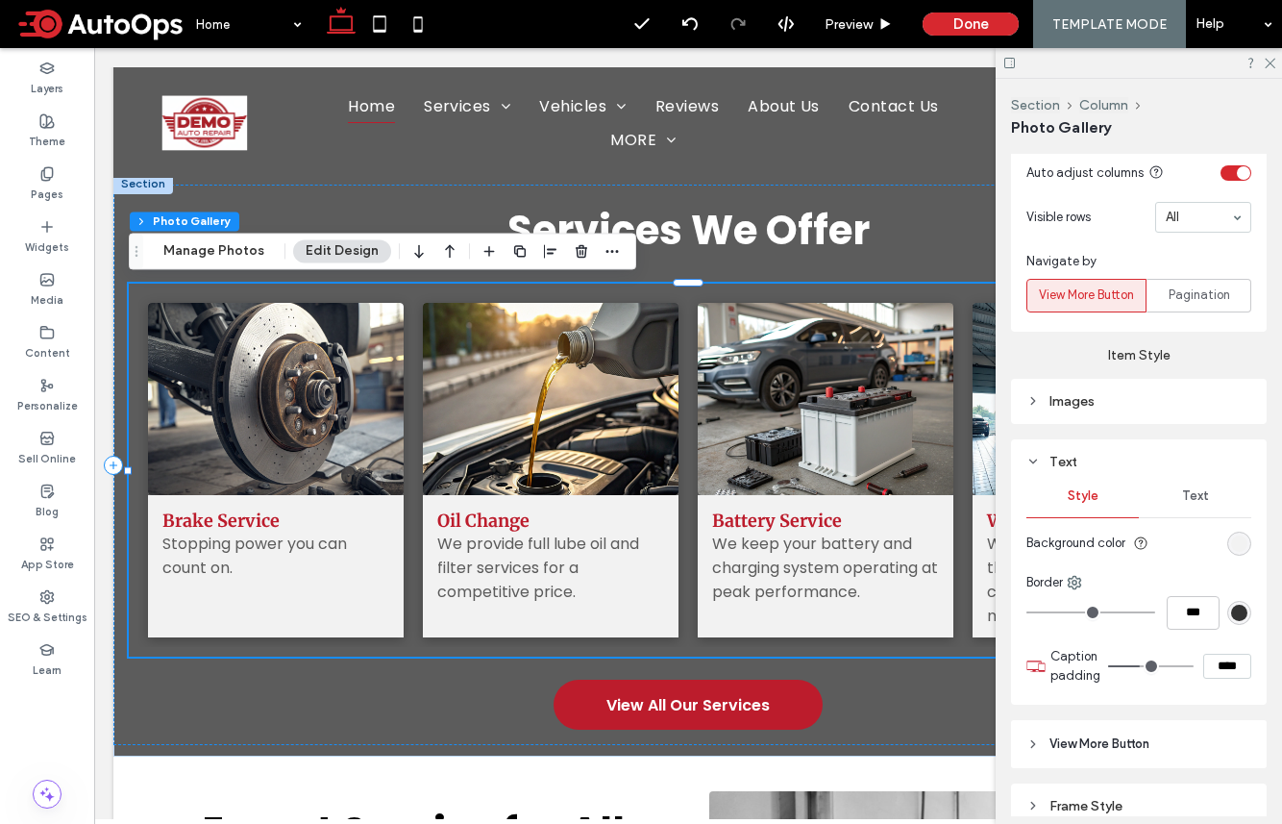
scroll to position [1431, 0]
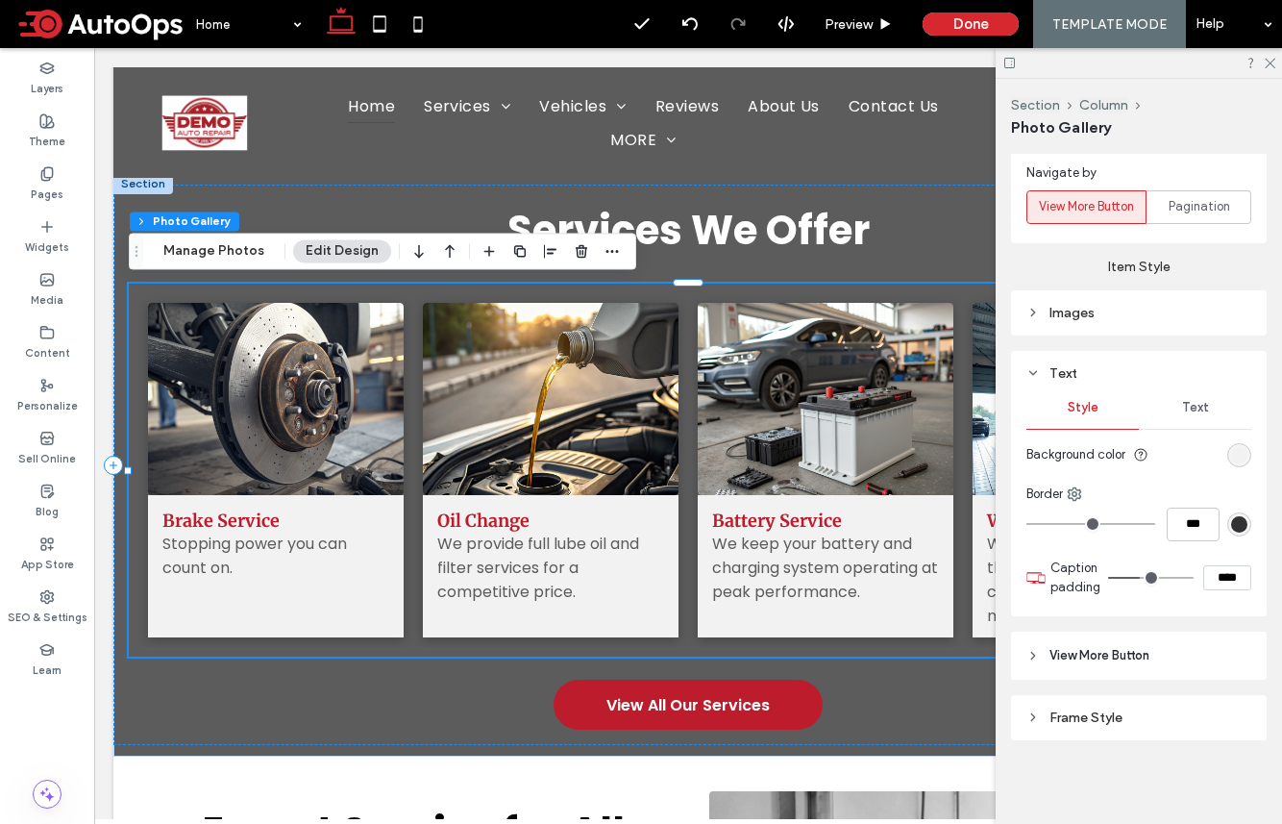
click at [1070, 412] on span "Text" at bounding box center [1195, 407] width 27 height 15
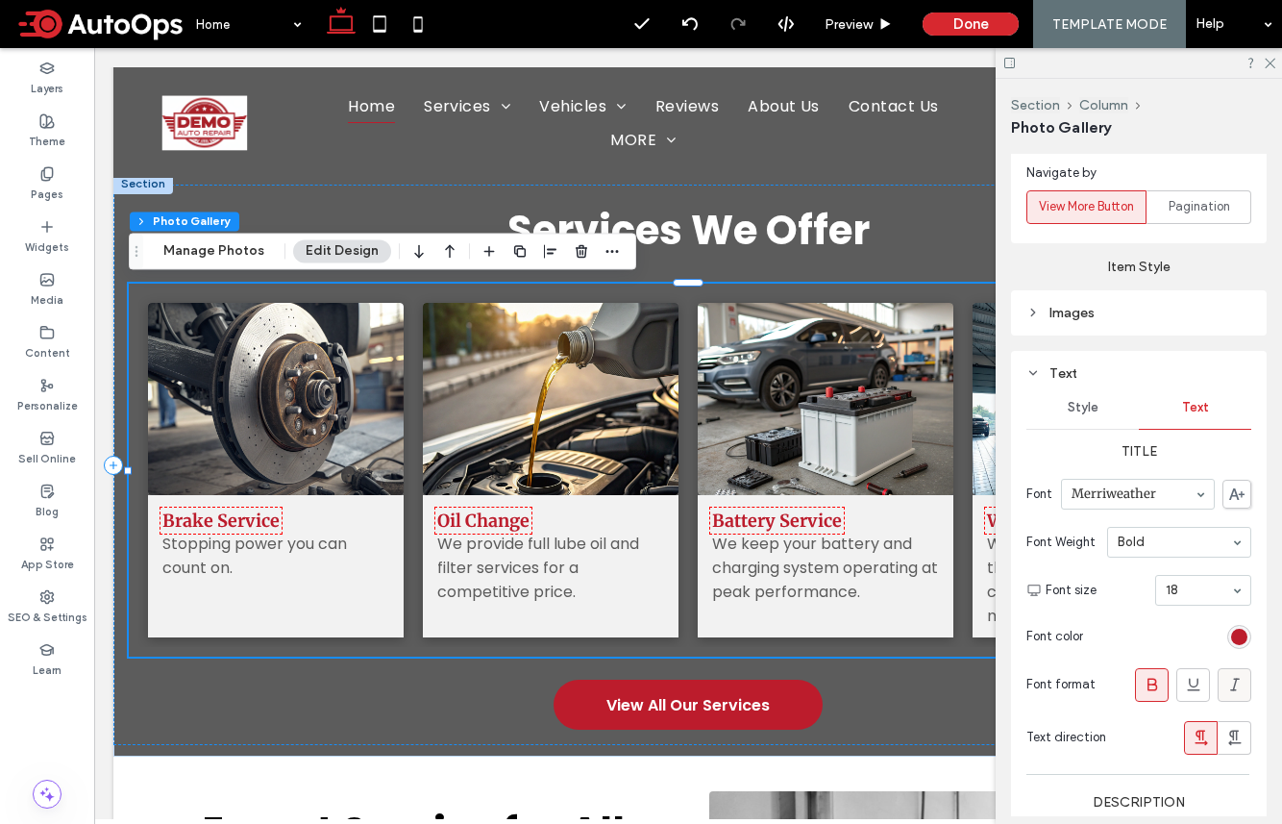
click at [1070, 689] on icon at bounding box center [1235, 684] width 19 height 19
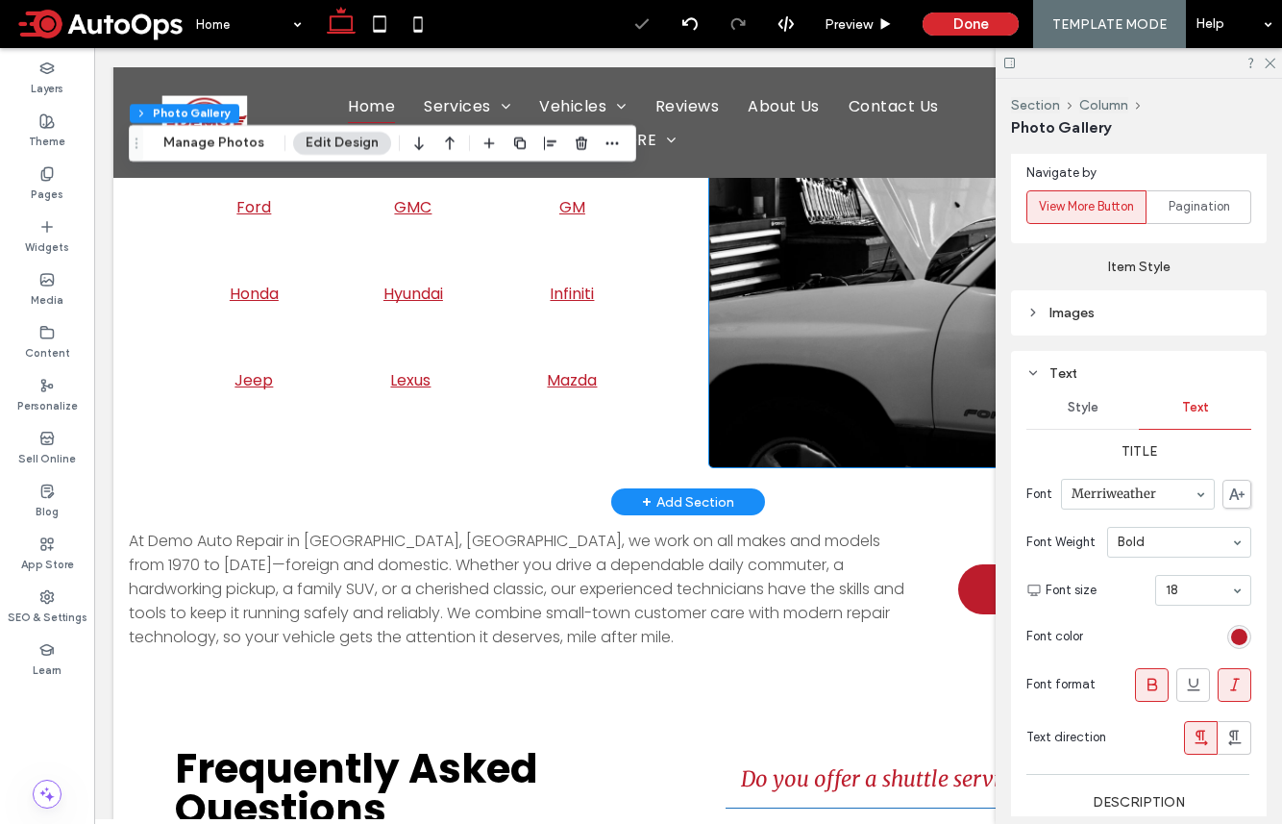
scroll to position [2050, 0]
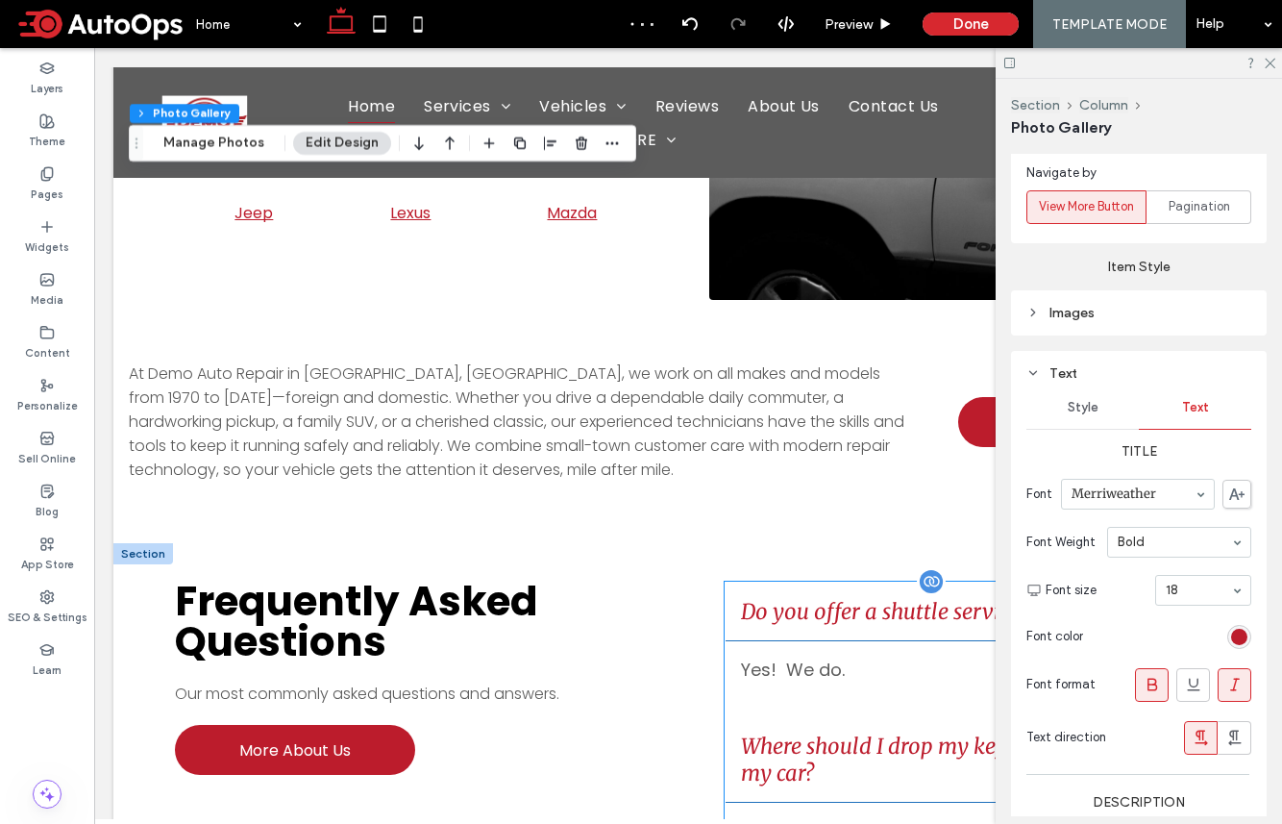
click at [845, 675] on div "Yes! We do." at bounding box center [960, 669] width 469 height 57
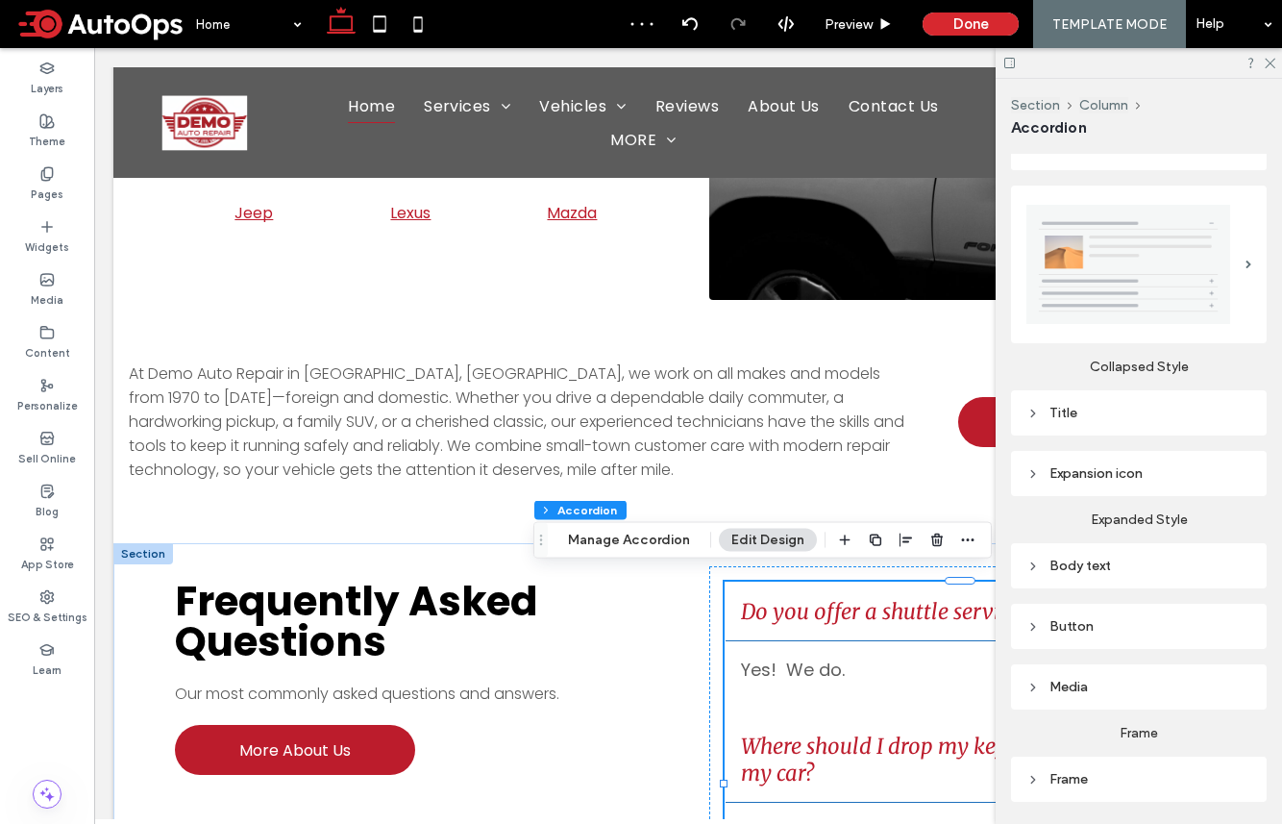
scroll to position [348, 0]
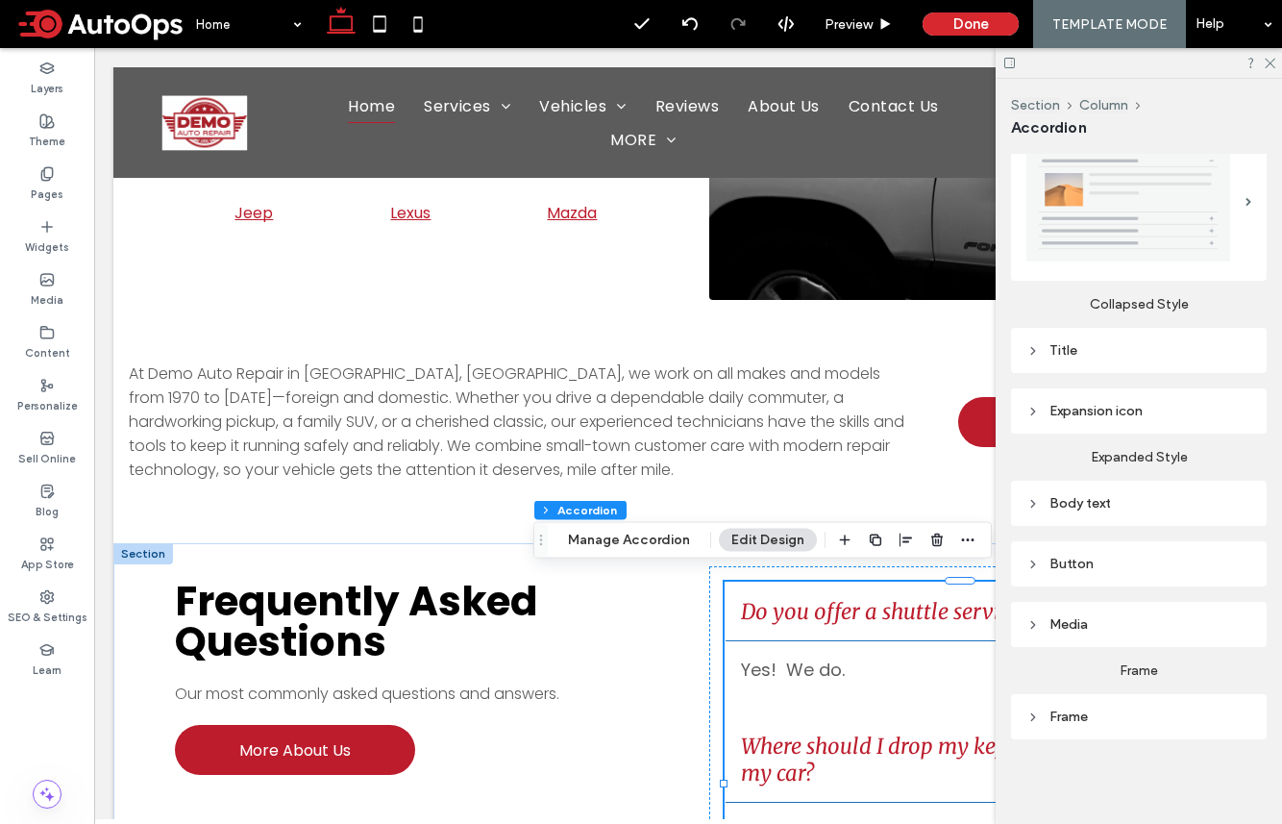
click at [1070, 506] on div "Body text" at bounding box center [1139, 503] width 225 height 16
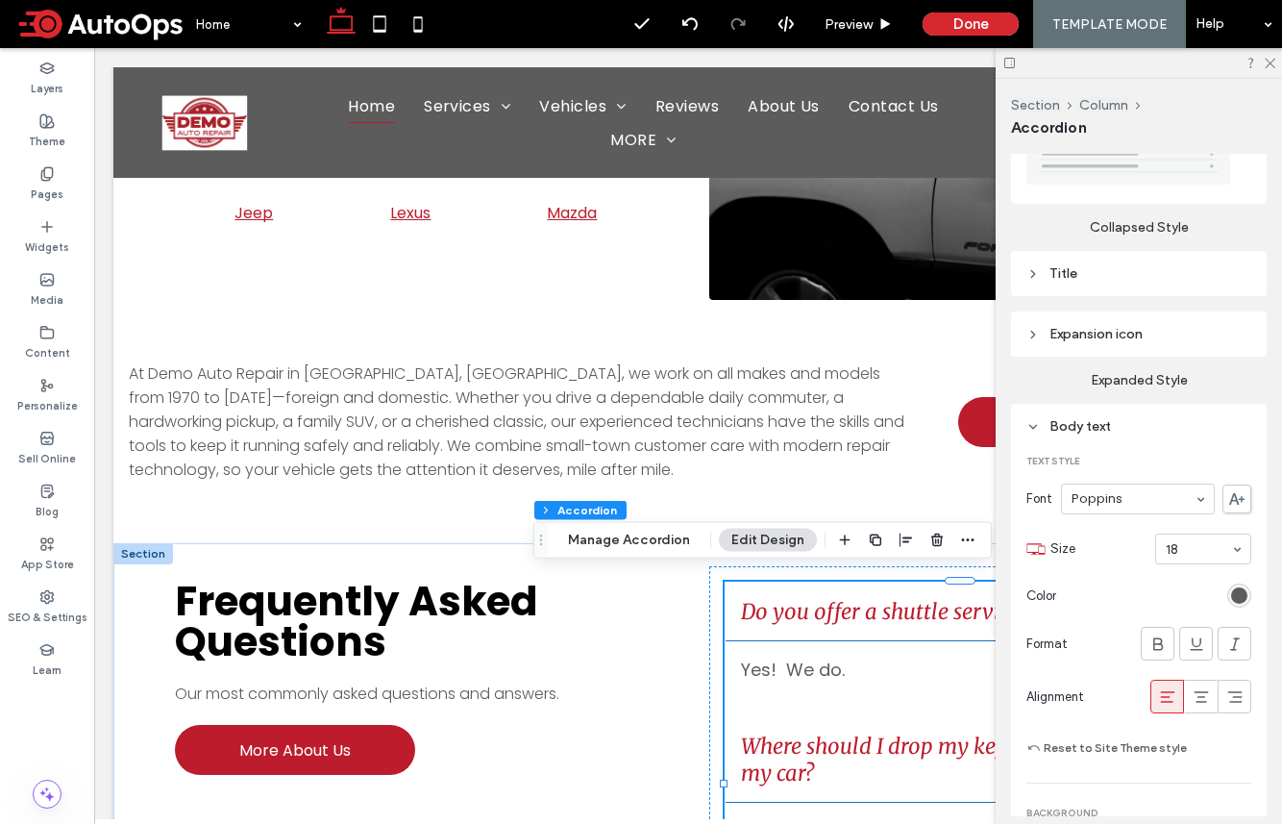
scroll to position [474, 0]
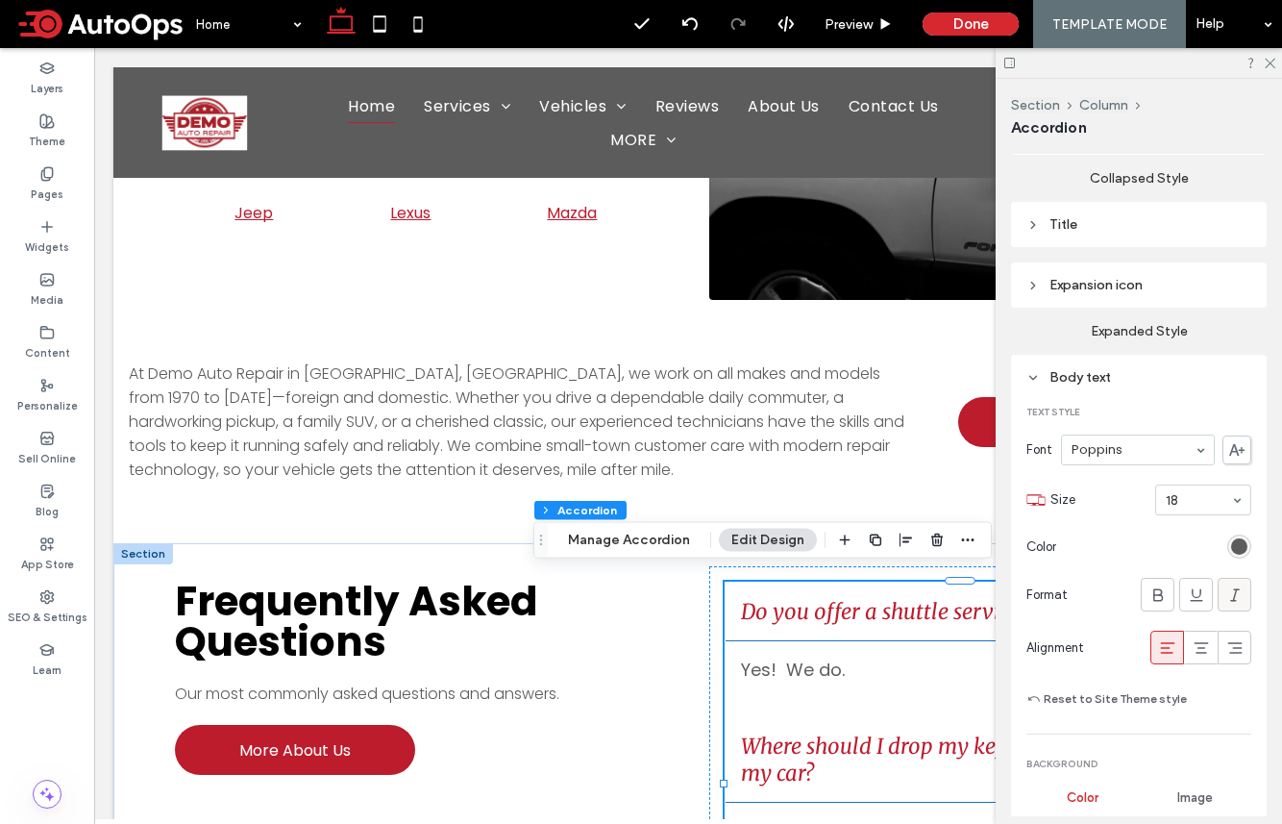
click at [1070, 587] on icon at bounding box center [1235, 594] width 19 height 19
click at [1070, 590] on icon at bounding box center [1235, 594] width 19 height 19
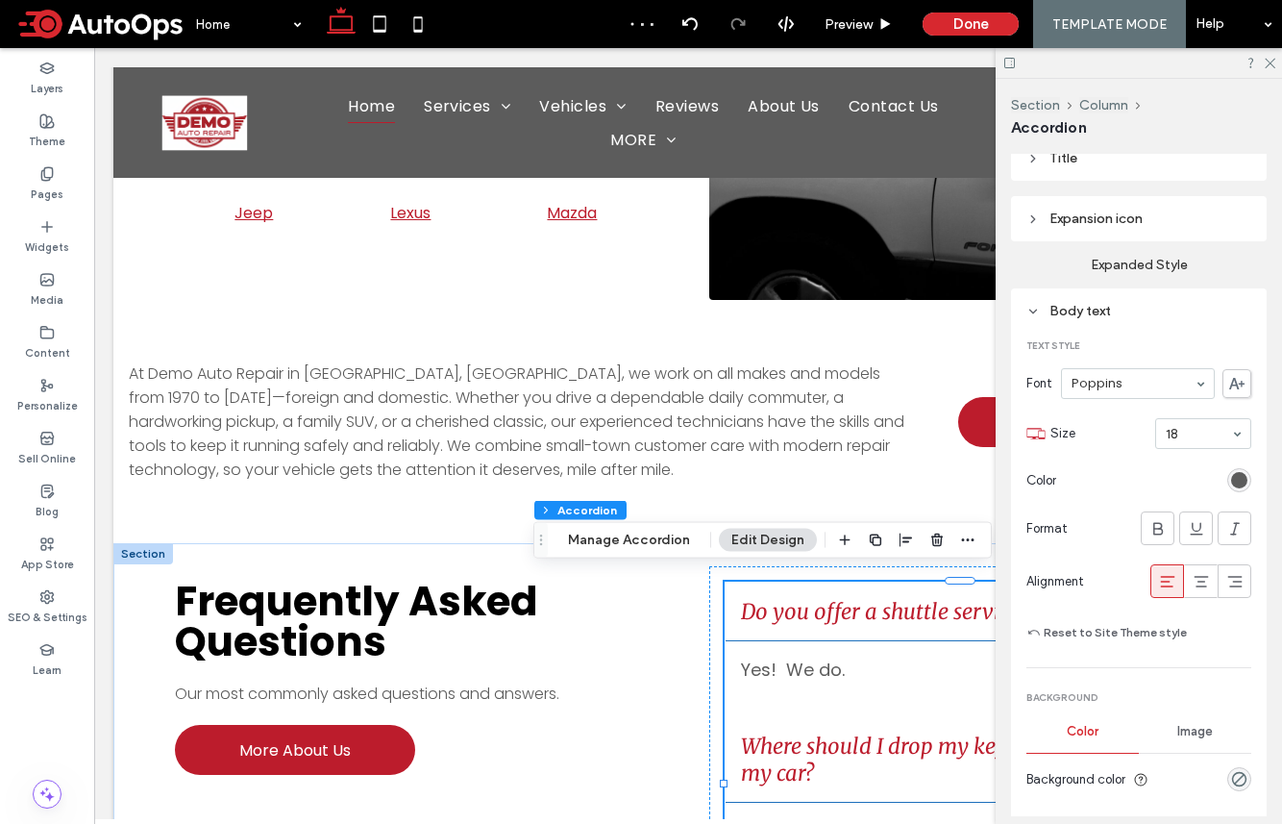
scroll to position [459, 0]
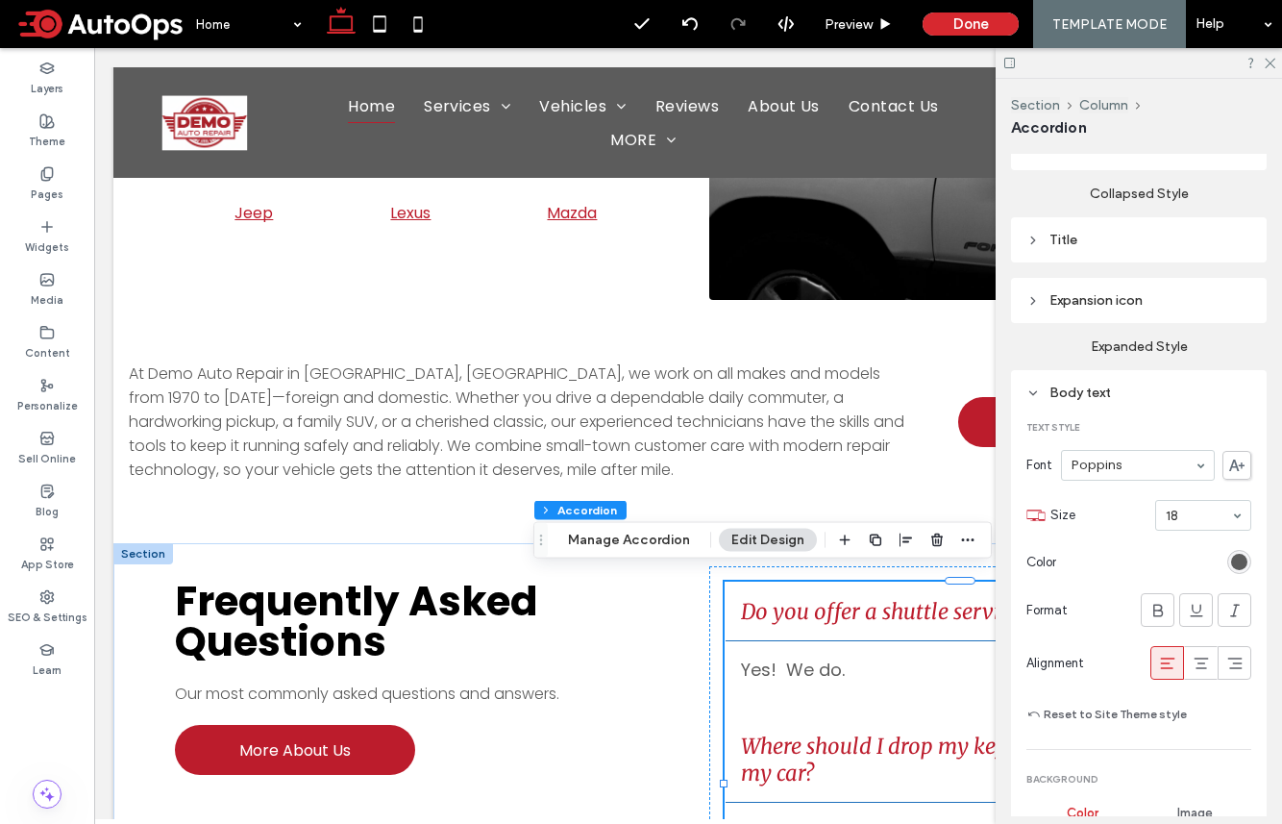
click at [1070, 242] on div "Title" at bounding box center [1139, 240] width 225 height 16
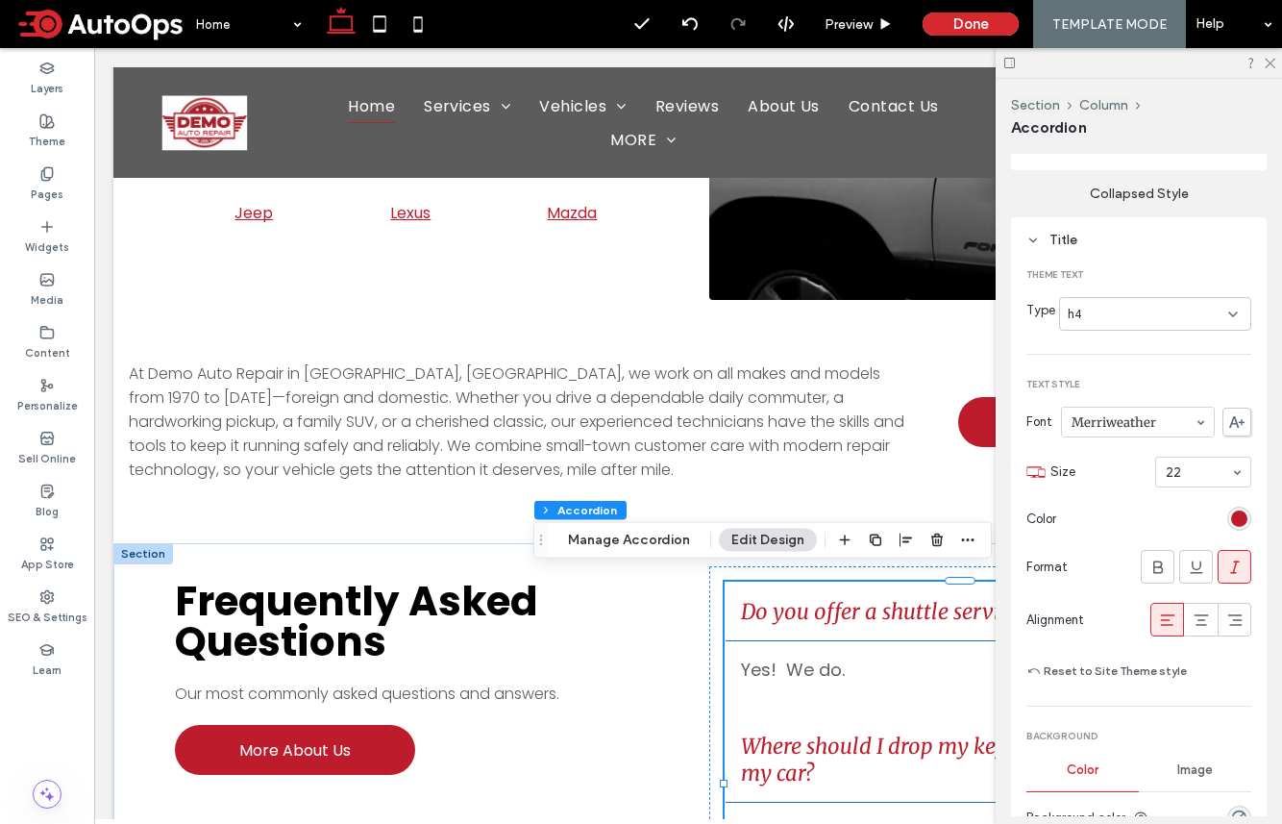
click at [1070, 565] on icon at bounding box center [1235, 567] width 19 height 19
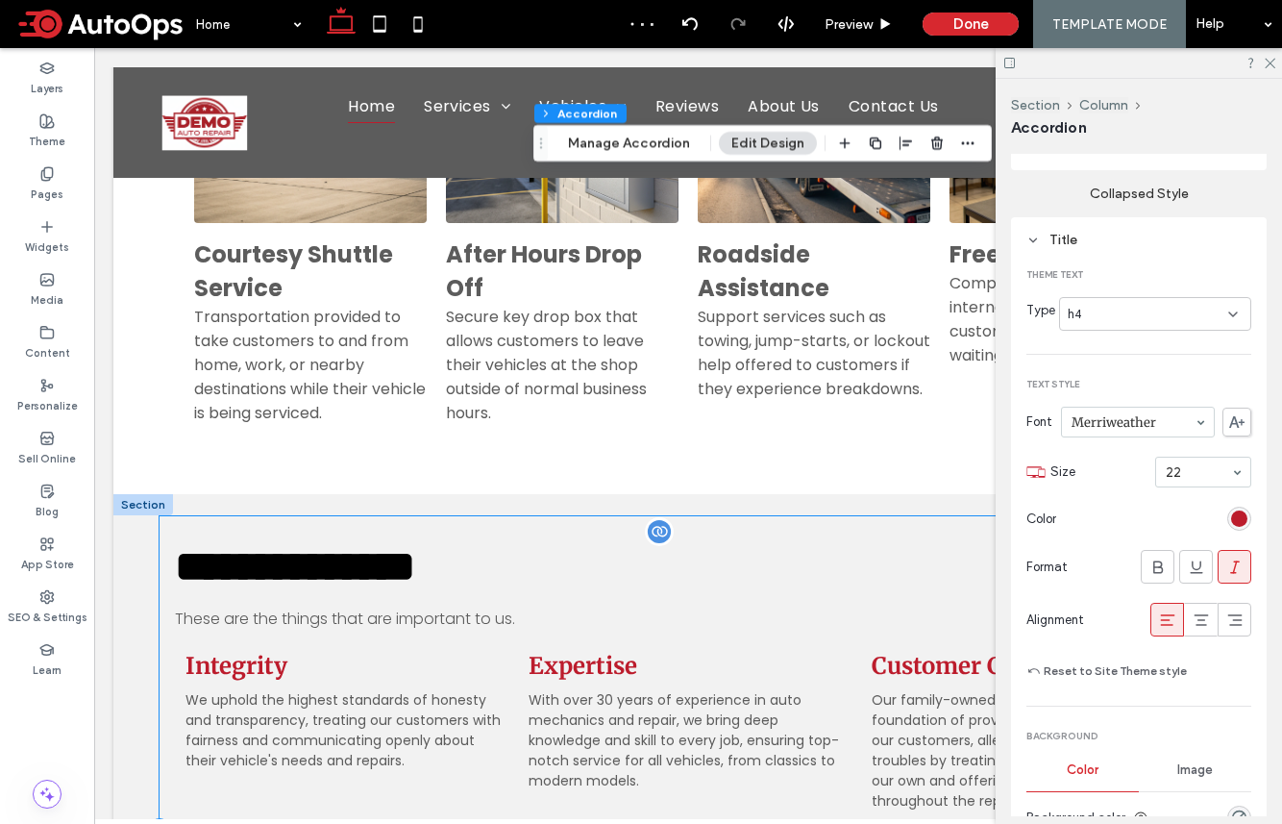
scroll to position [3691, 0]
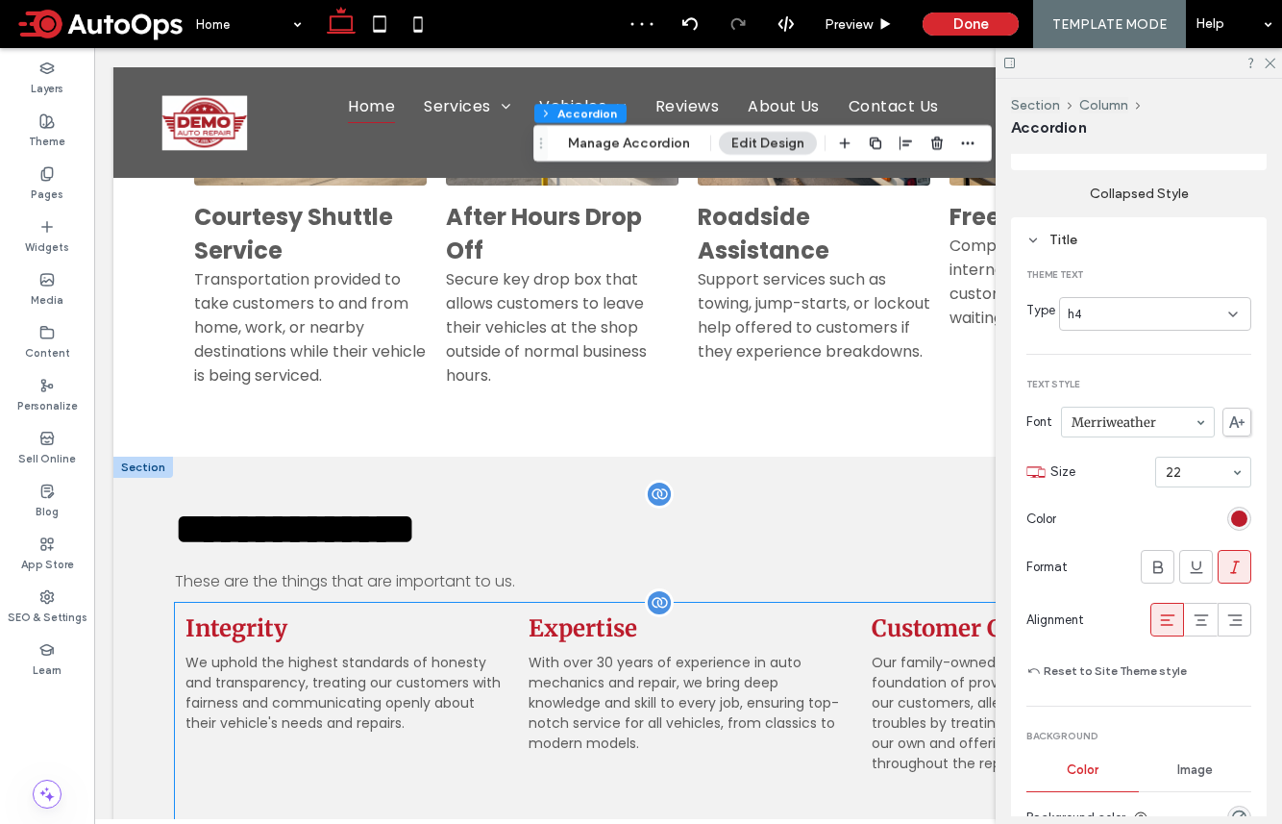
click at [808, 656] on p "With over 30 years of experience in auto mechanics and repair, we bring deep kn…" at bounding box center [688, 703] width 319 height 101
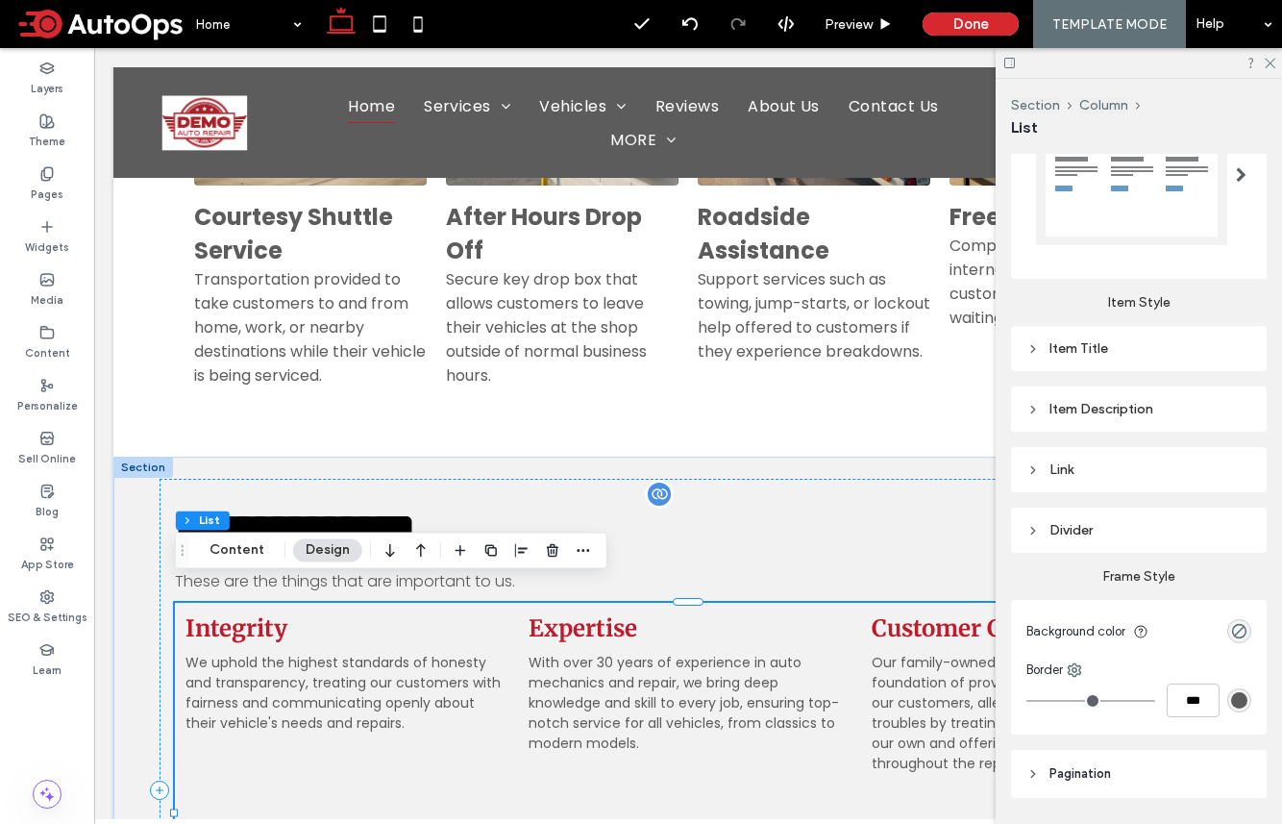
scroll to position [480, 0]
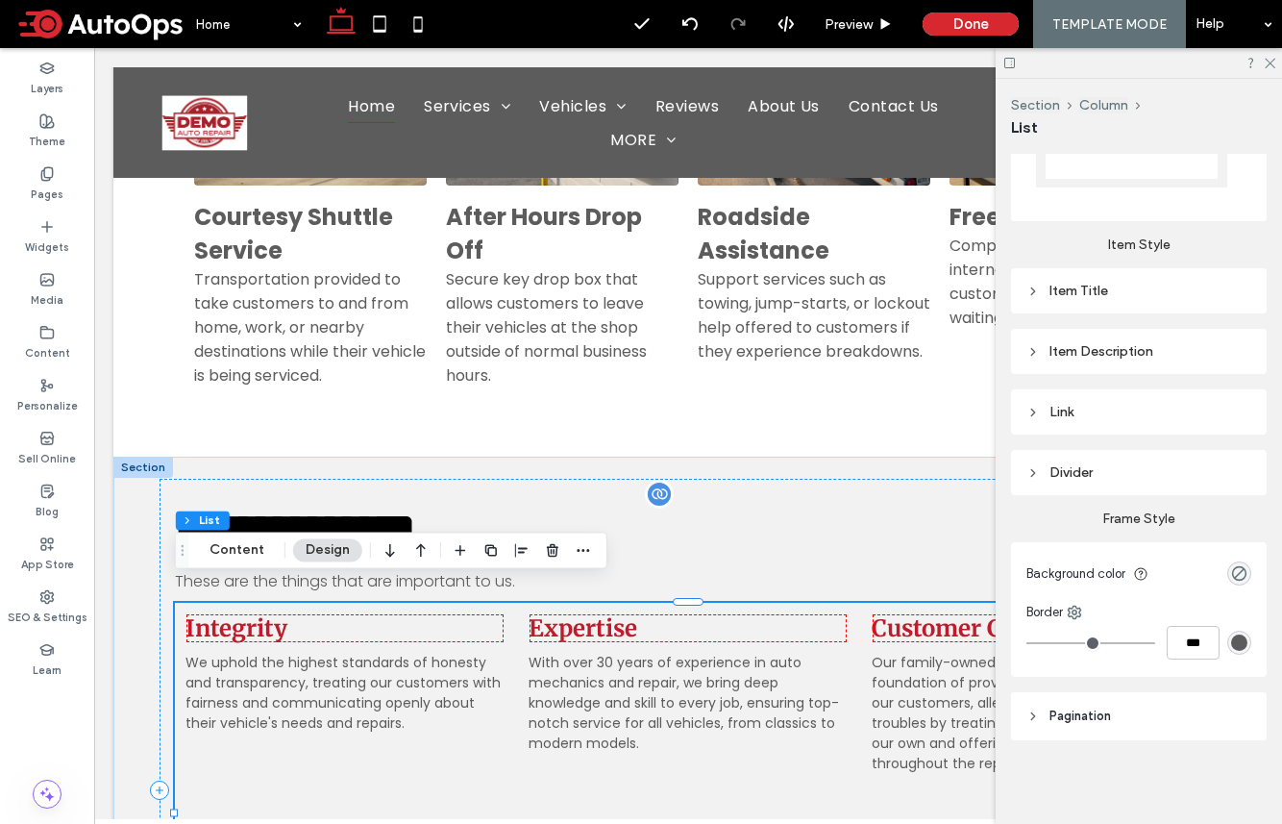
click at [1070, 293] on div "Item Title" at bounding box center [1139, 291] width 225 height 16
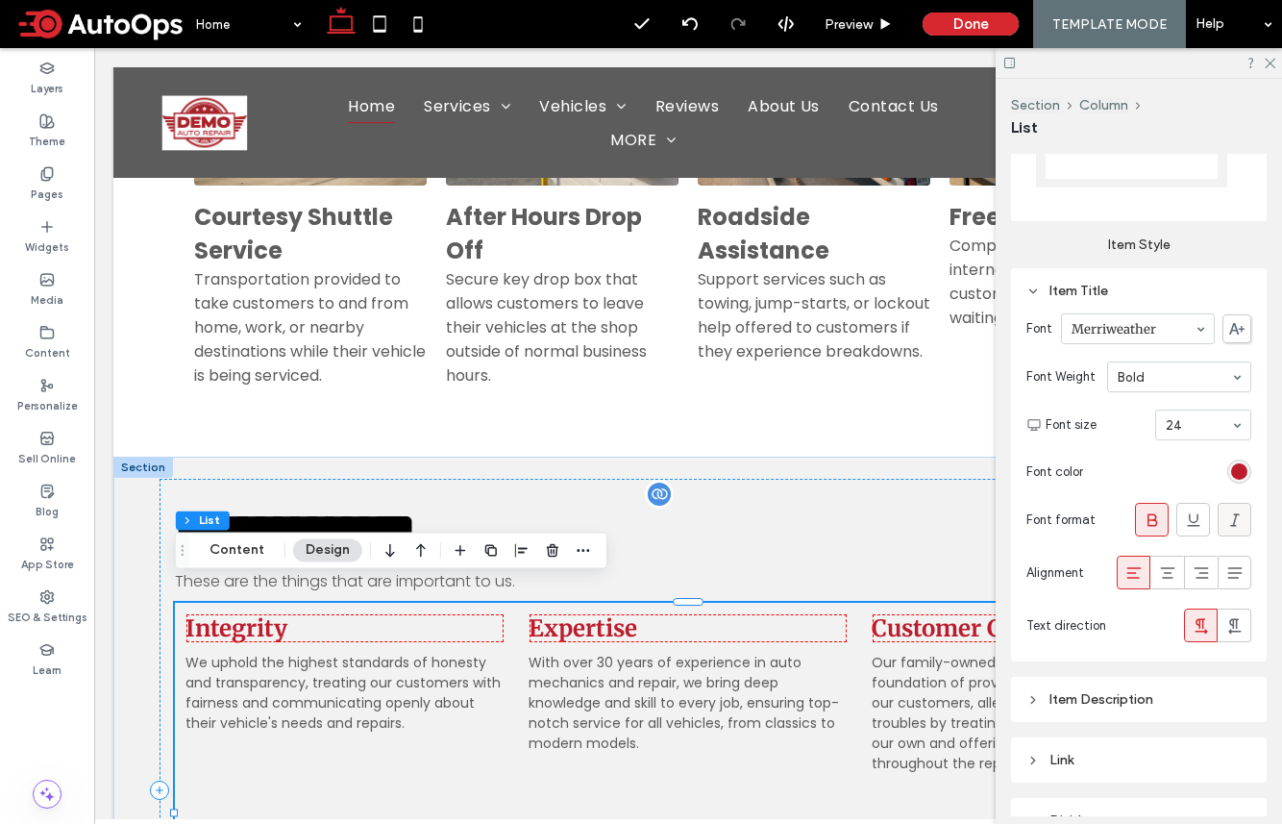
click at [1070, 519] on icon at bounding box center [1235, 519] width 19 height 19
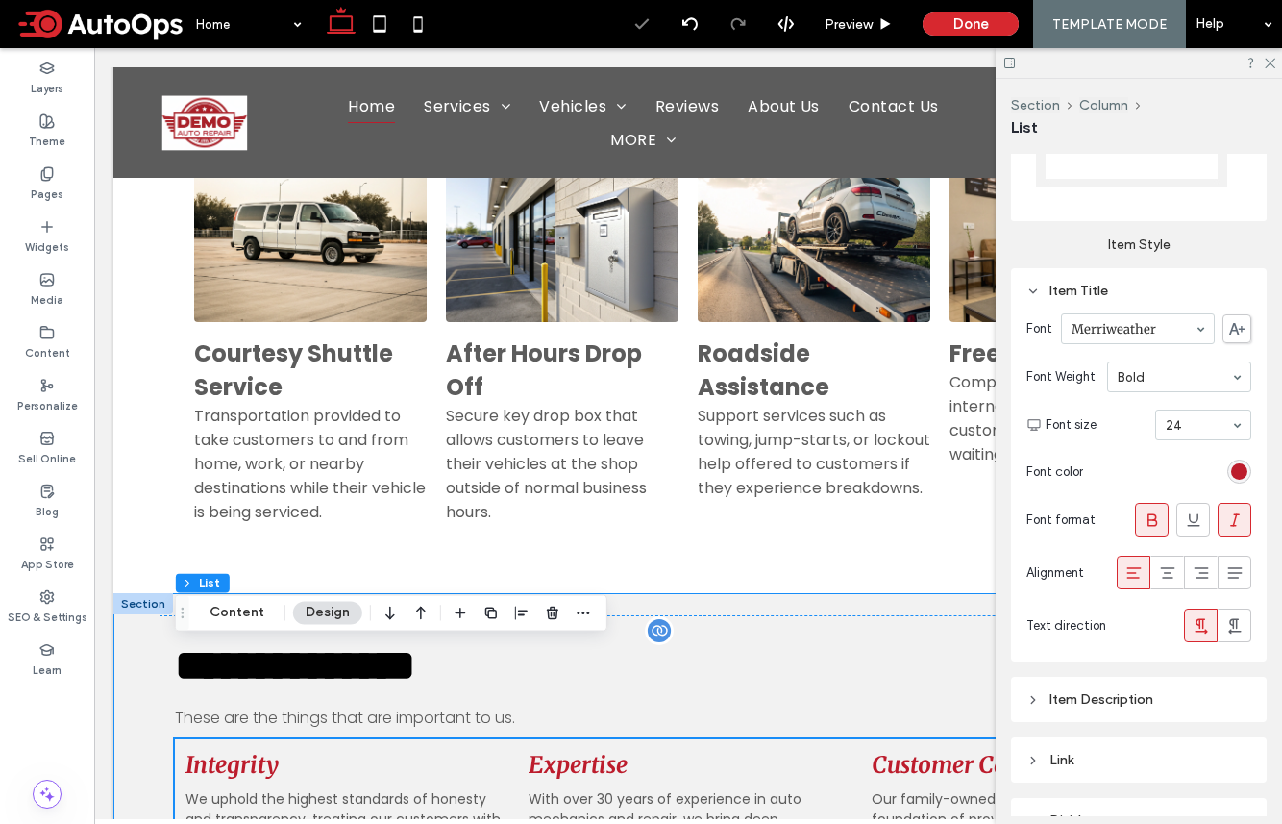
scroll to position [3408, 0]
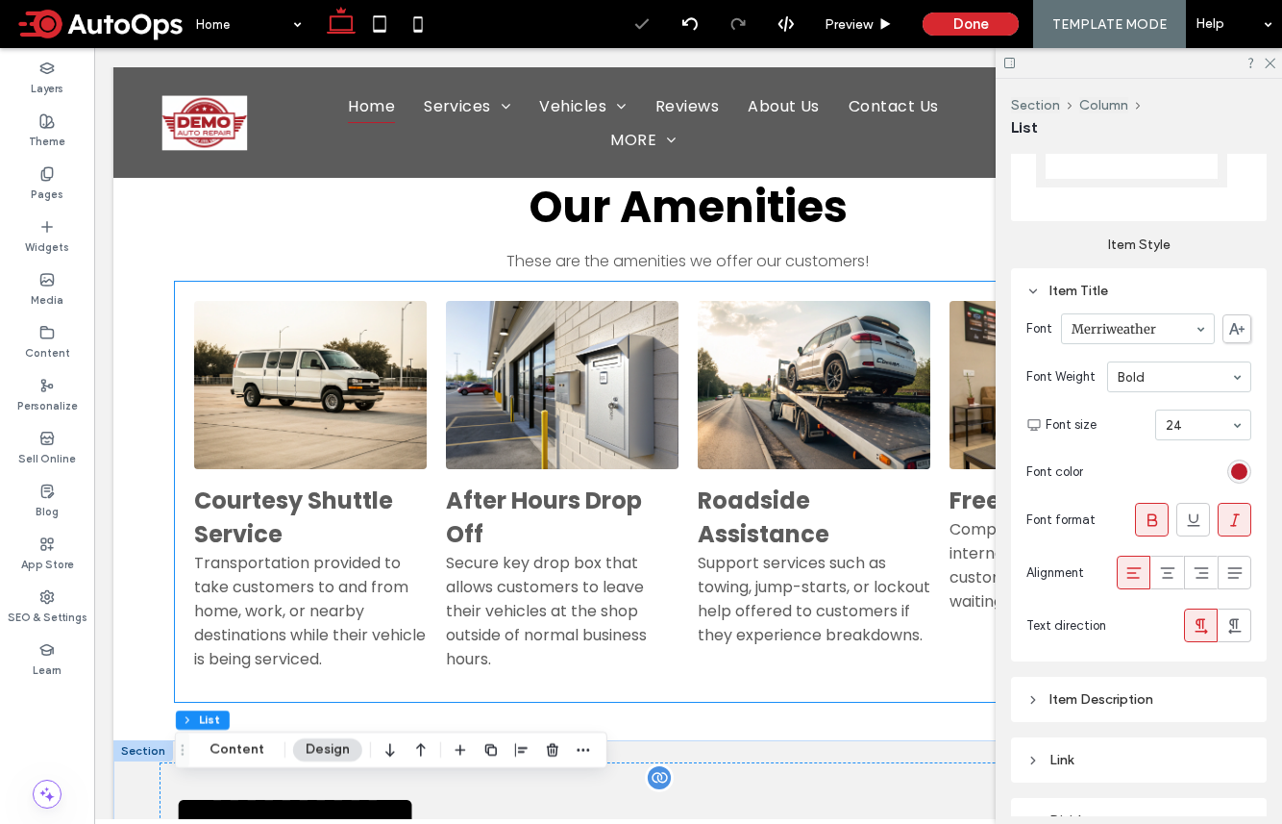
click at [603, 469] on span "After Hours Drop Off Secure key drop box that allows customers to leave their v…" at bounding box center [562, 575] width 233 height 213
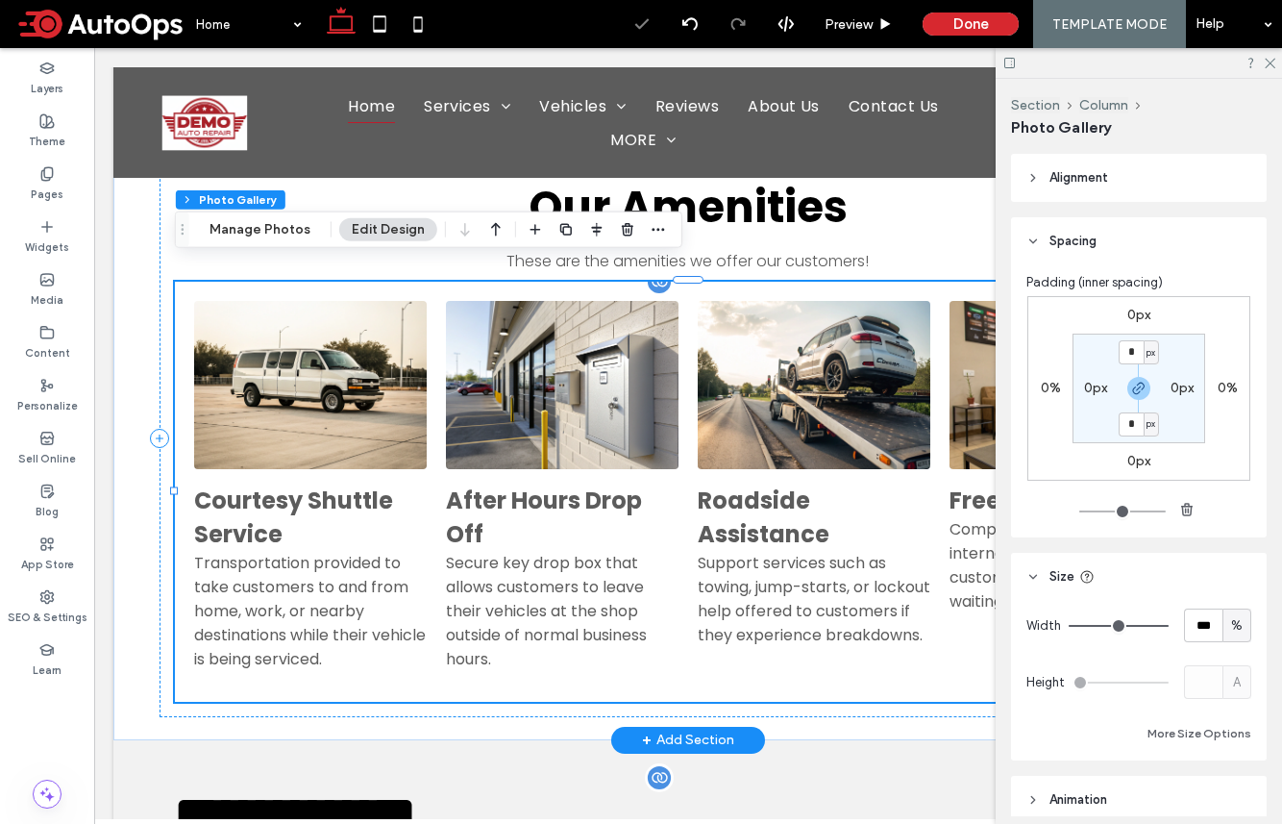
click at [607, 517] on h3 "After Hours Drop Off" at bounding box center [562, 516] width 233 height 67
click at [666, 516] on h3 "After Hours Drop Off" at bounding box center [562, 516] width 233 height 67
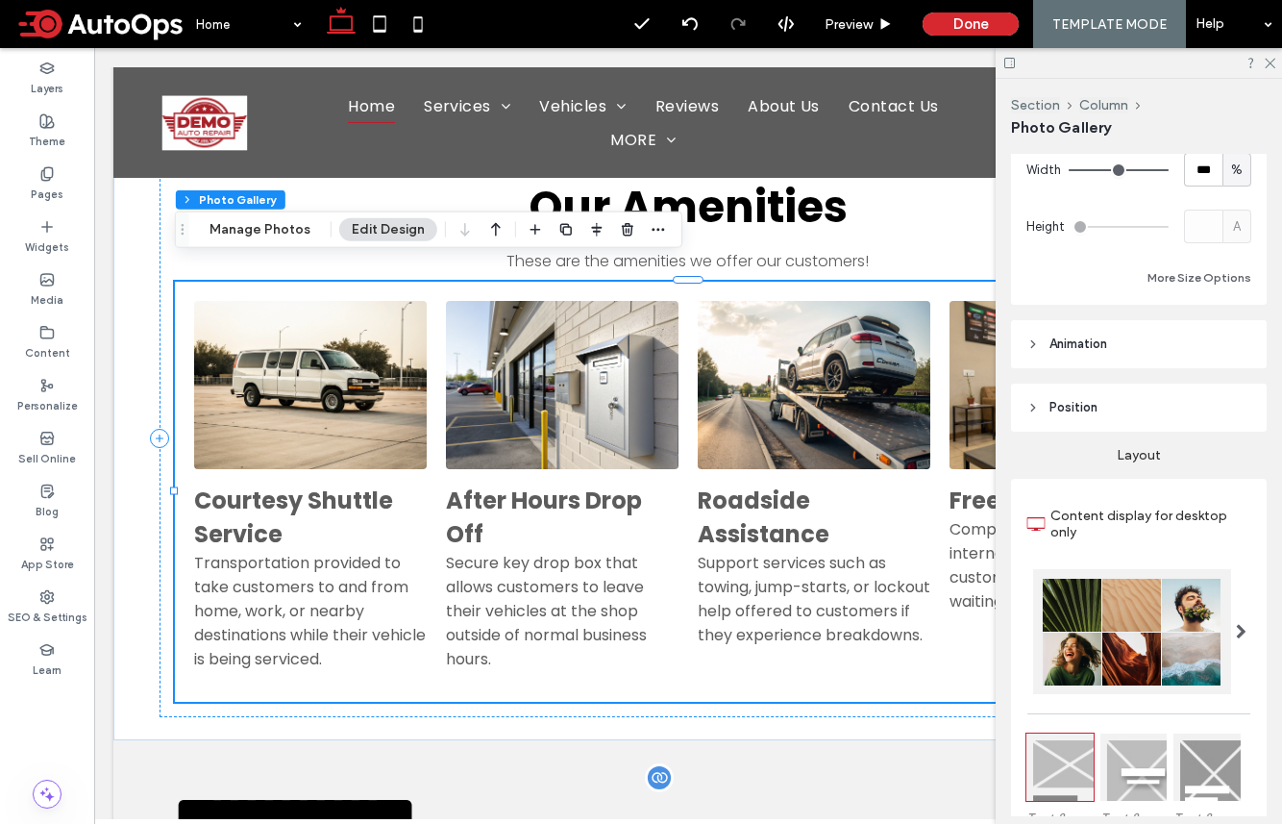
scroll to position [488, 0]
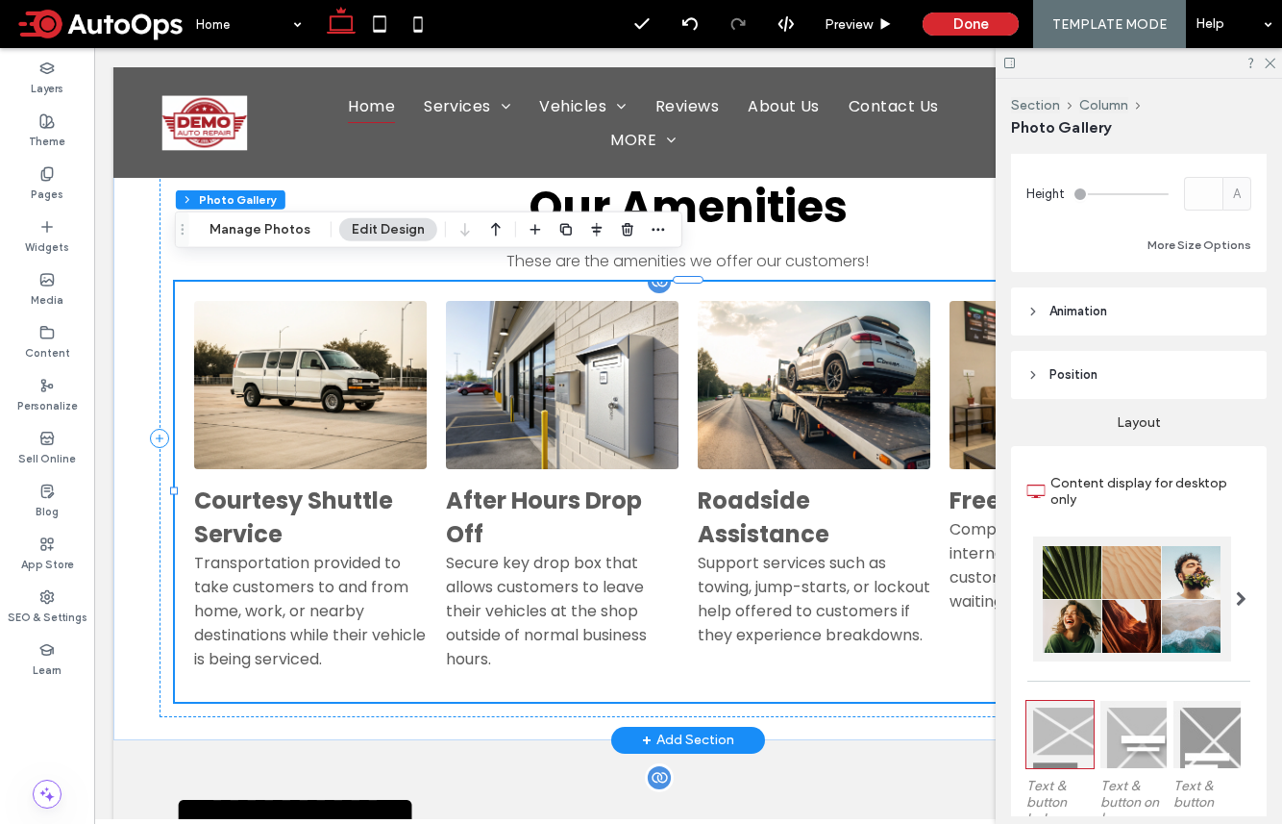
click at [801, 567] on div "Support services such as towing, jump-starts, or lockout help offered to custom…" at bounding box center [814, 599] width 233 height 96
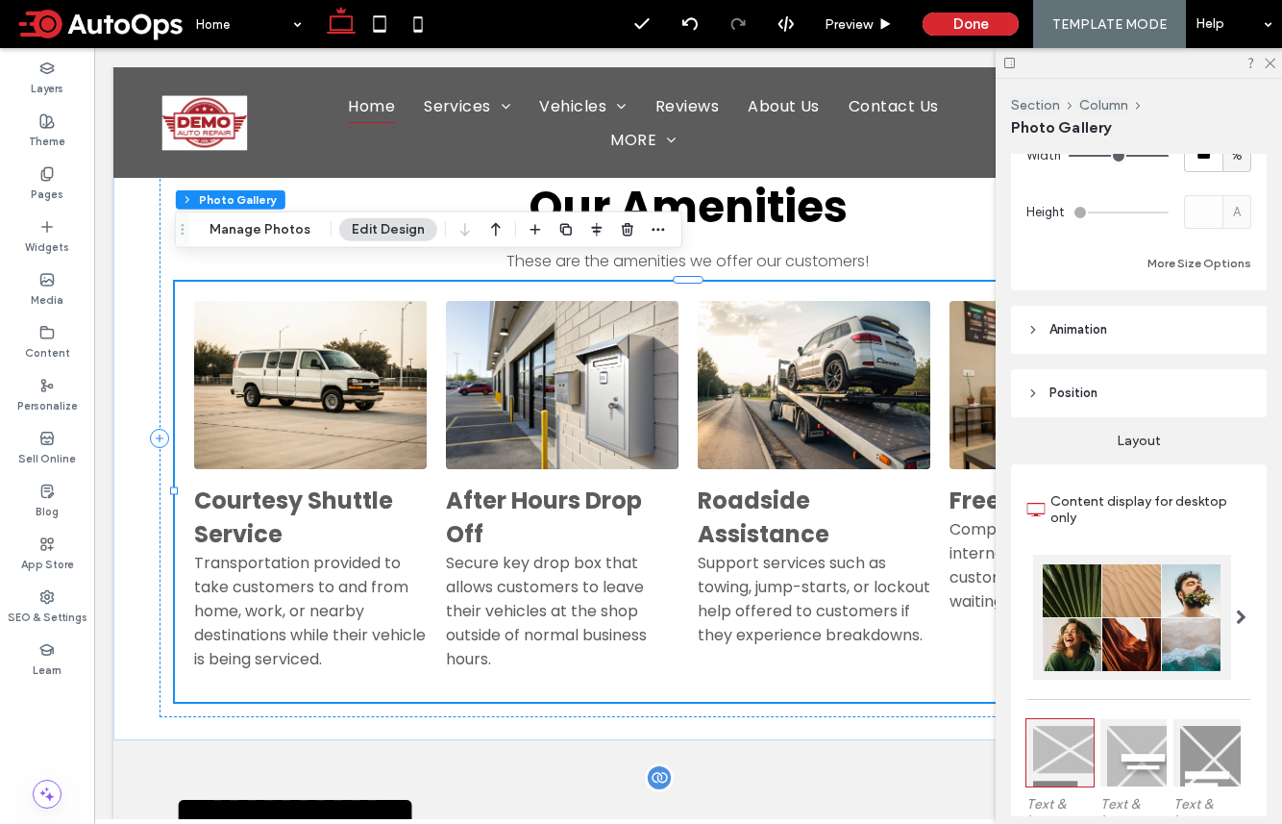
click at [1070, 388] on header "Position" at bounding box center [1139, 393] width 256 height 48
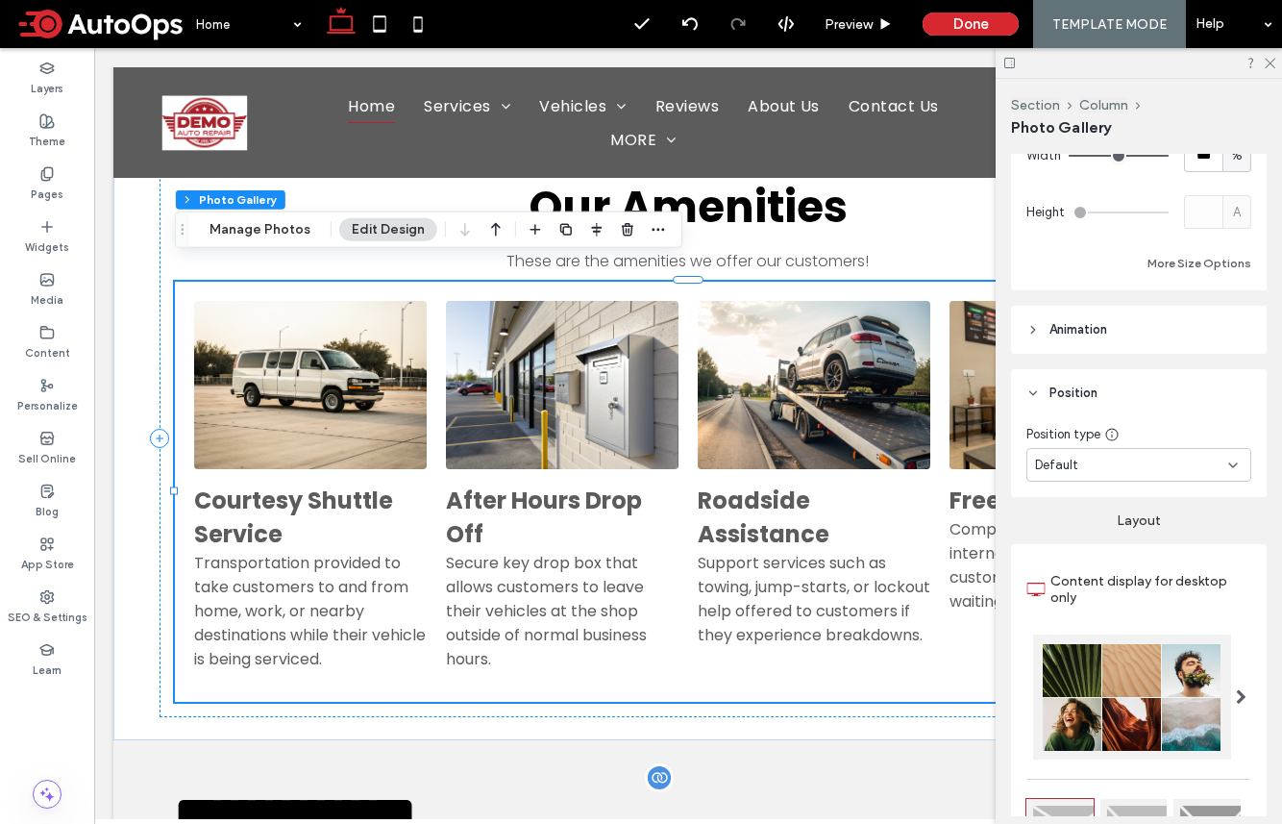
click at [1070, 335] on header "Animation" at bounding box center [1139, 330] width 256 height 48
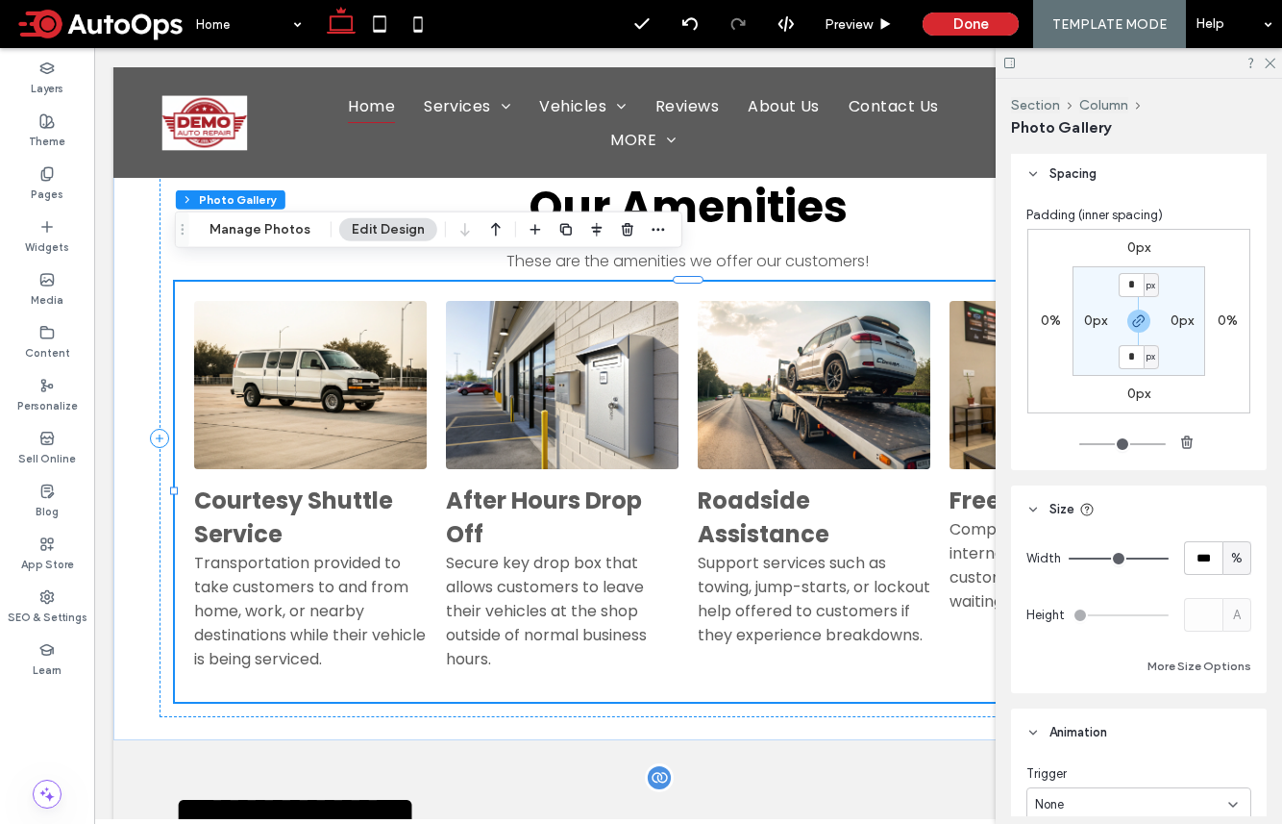
scroll to position [0, 0]
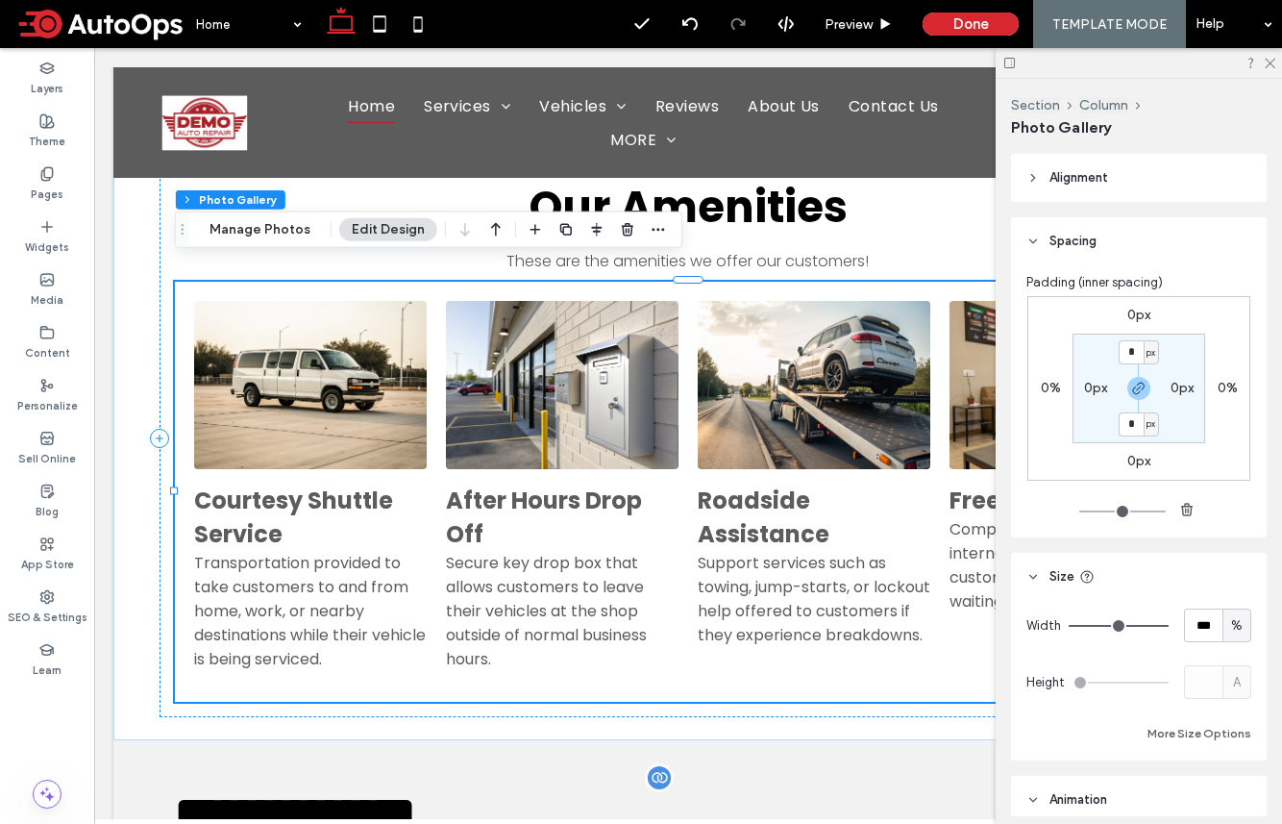
click at [1038, 170] on header "Alignment" at bounding box center [1139, 178] width 256 height 48
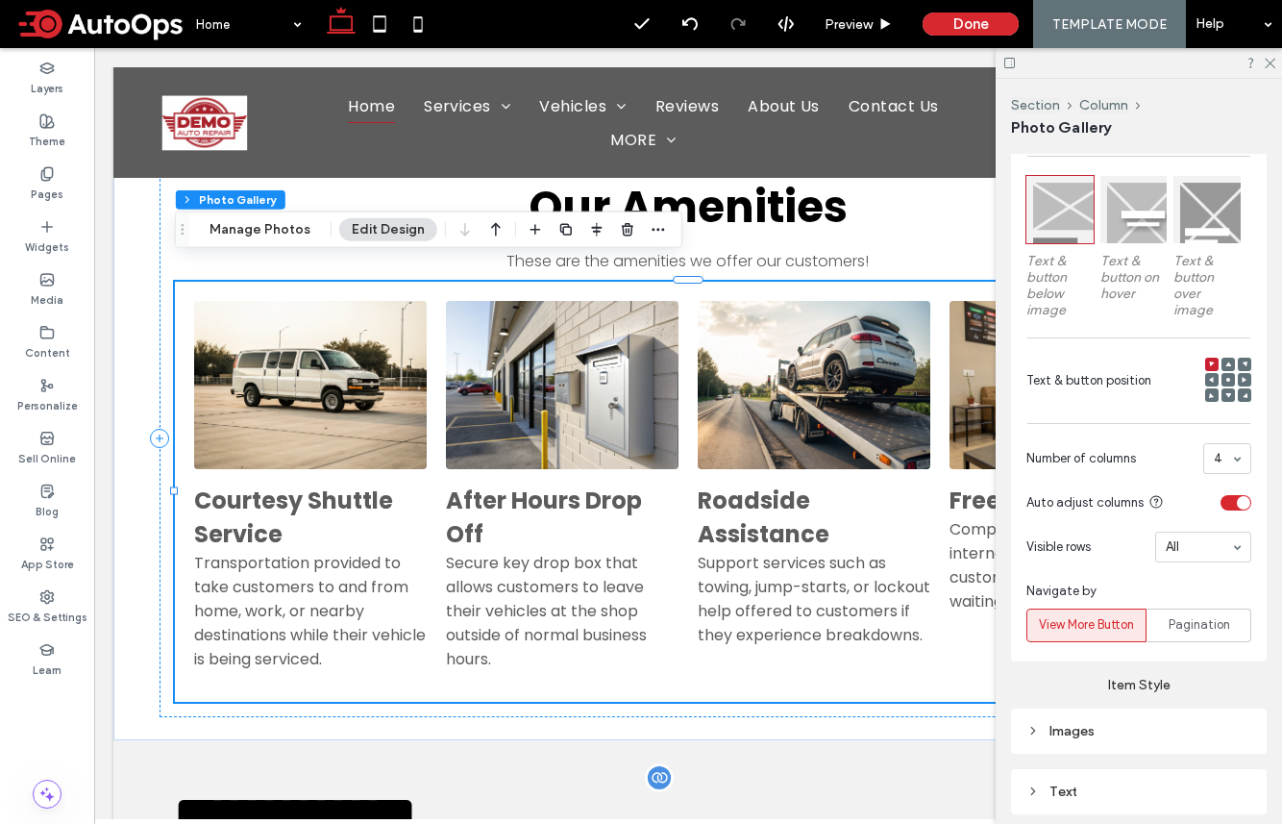
scroll to position [1320, 0]
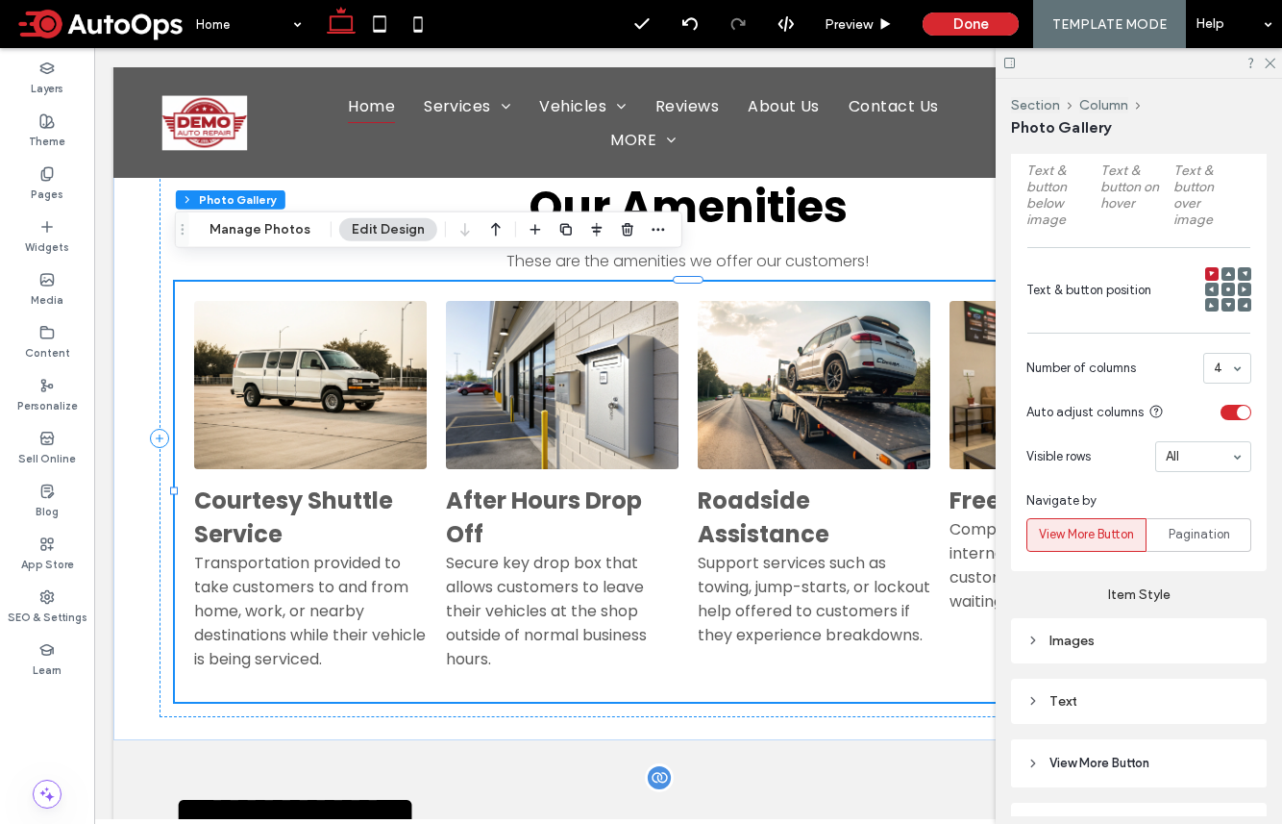
click at [1031, 705] on icon at bounding box center [1033, 700] width 13 height 13
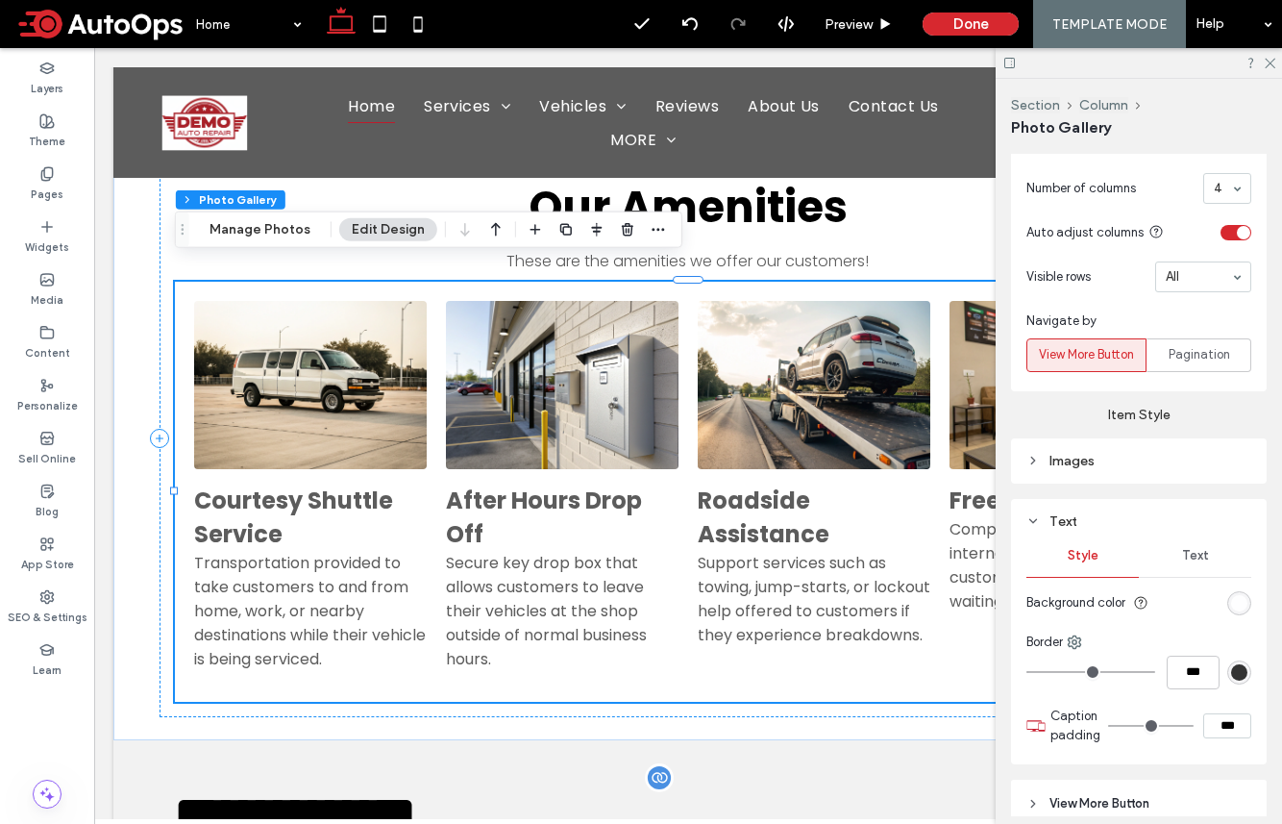
scroll to position [1648, 0]
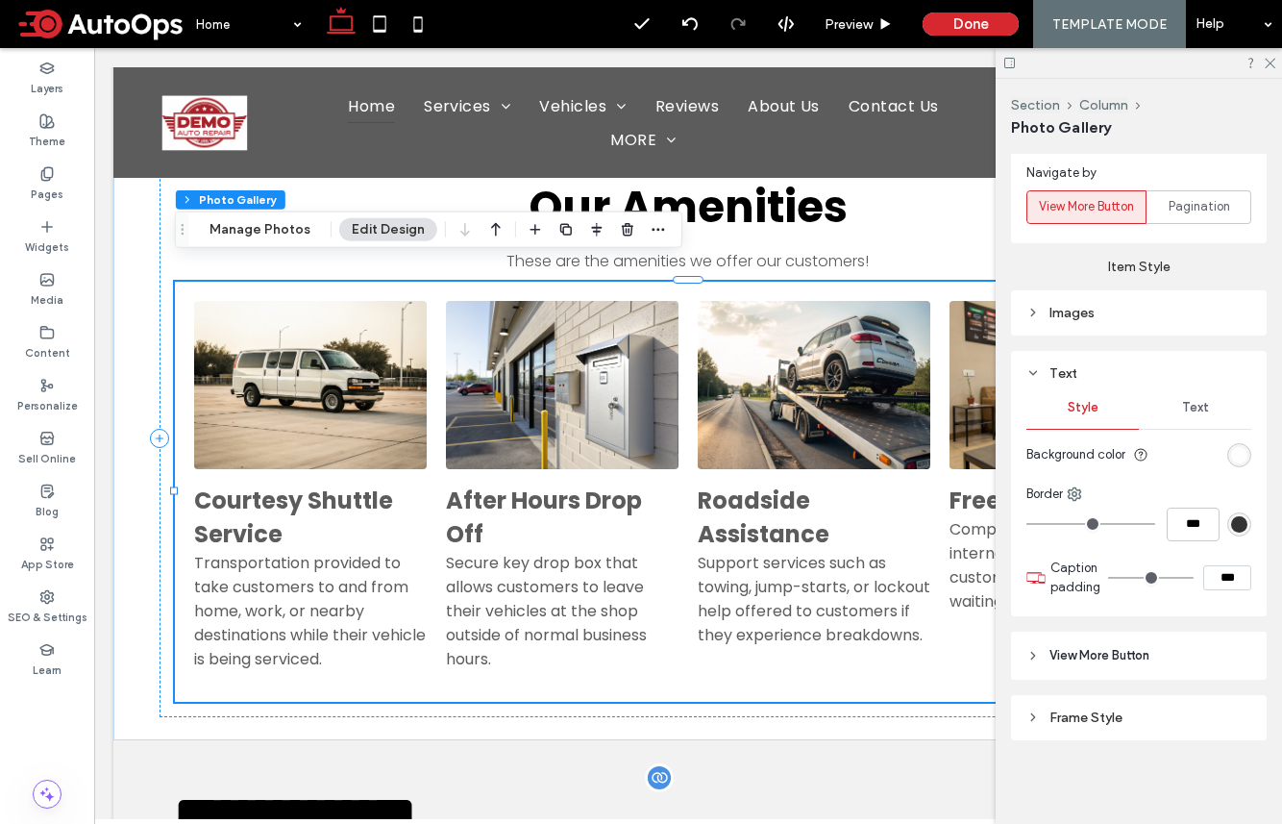
click at [1070, 394] on div "Text" at bounding box center [1195, 407] width 112 height 42
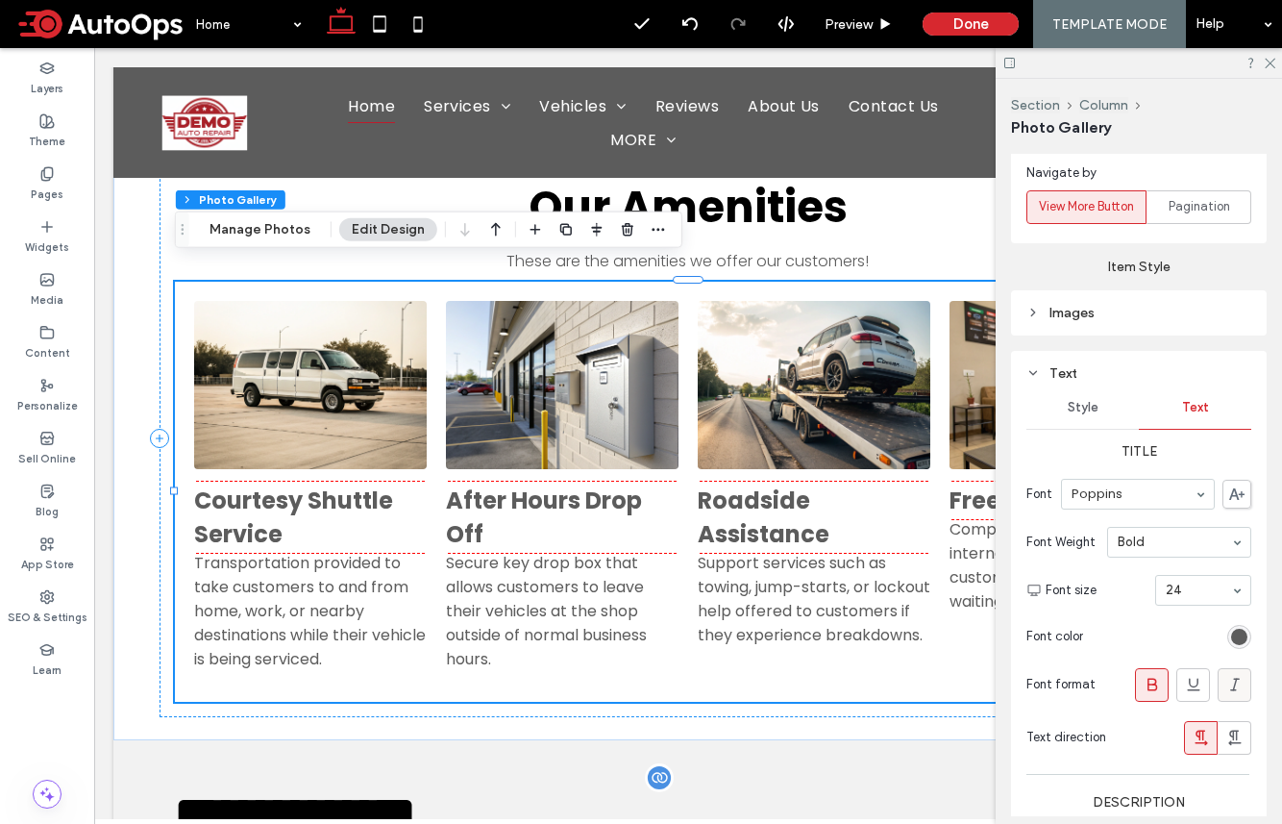
click at [1070, 682] on icon at bounding box center [1235, 684] width 19 height 19
click at [1070, 639] on div "rgb(92, 92, 92)" at bounding box center [1239, 637] width 16 height 16
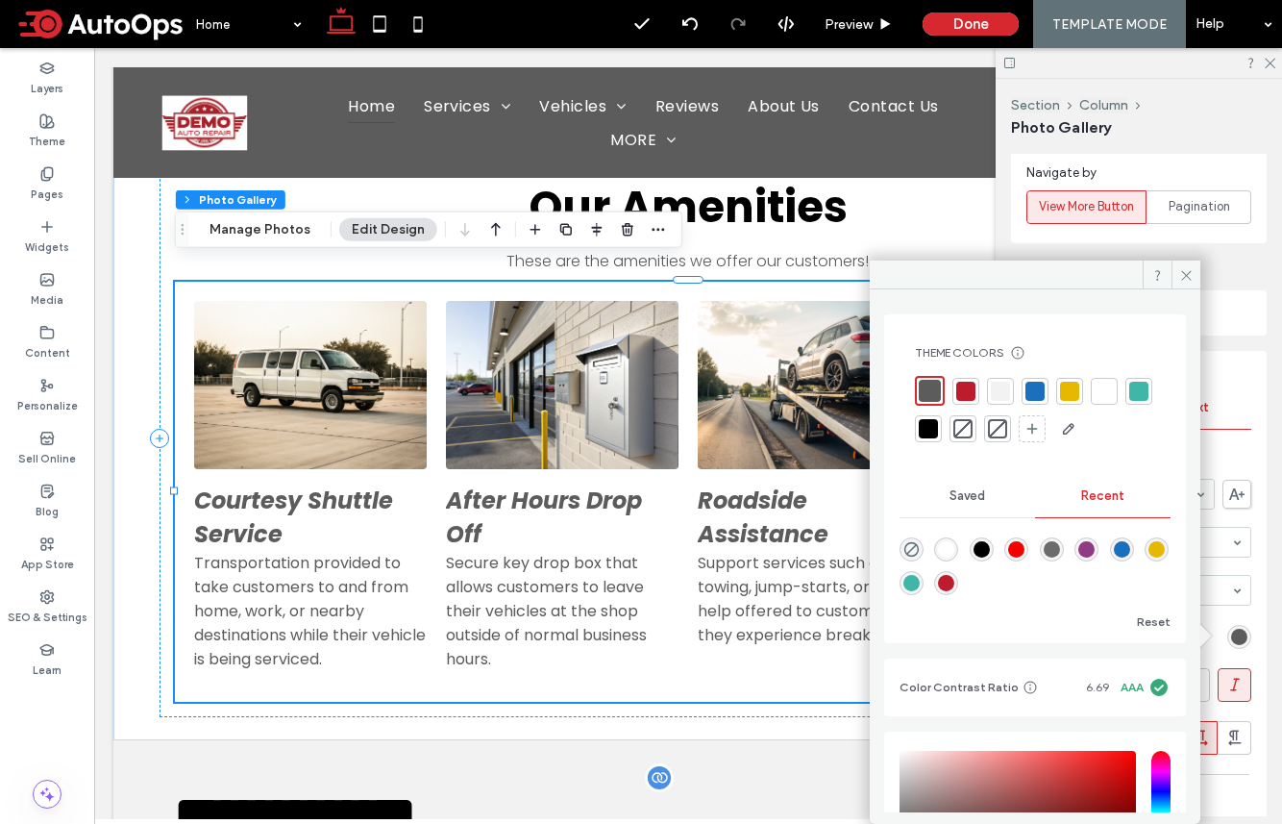
click at [966, 393] on div at bounding box center [965, 391] width 19 height 19
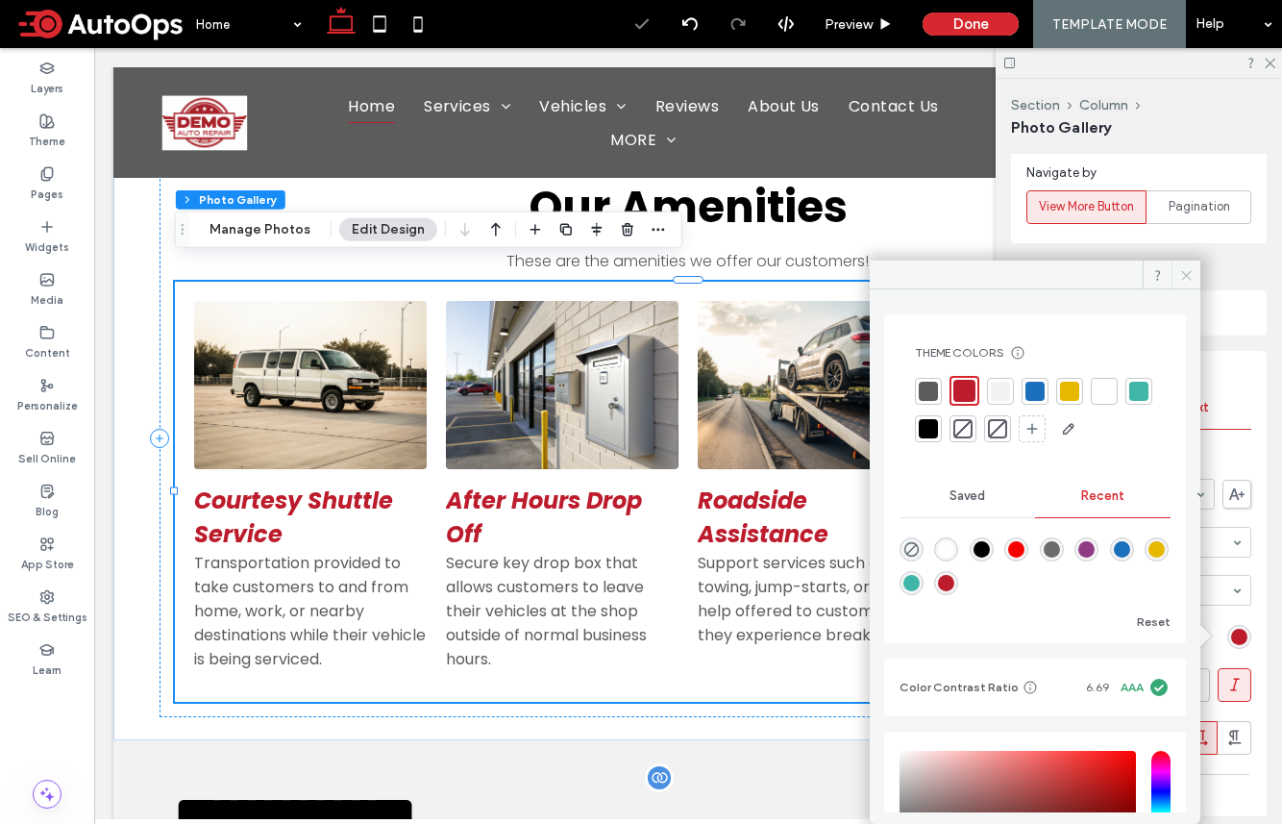
click at [1070, 271] on icon at bounding box center [1186, 275] width 14 height 14
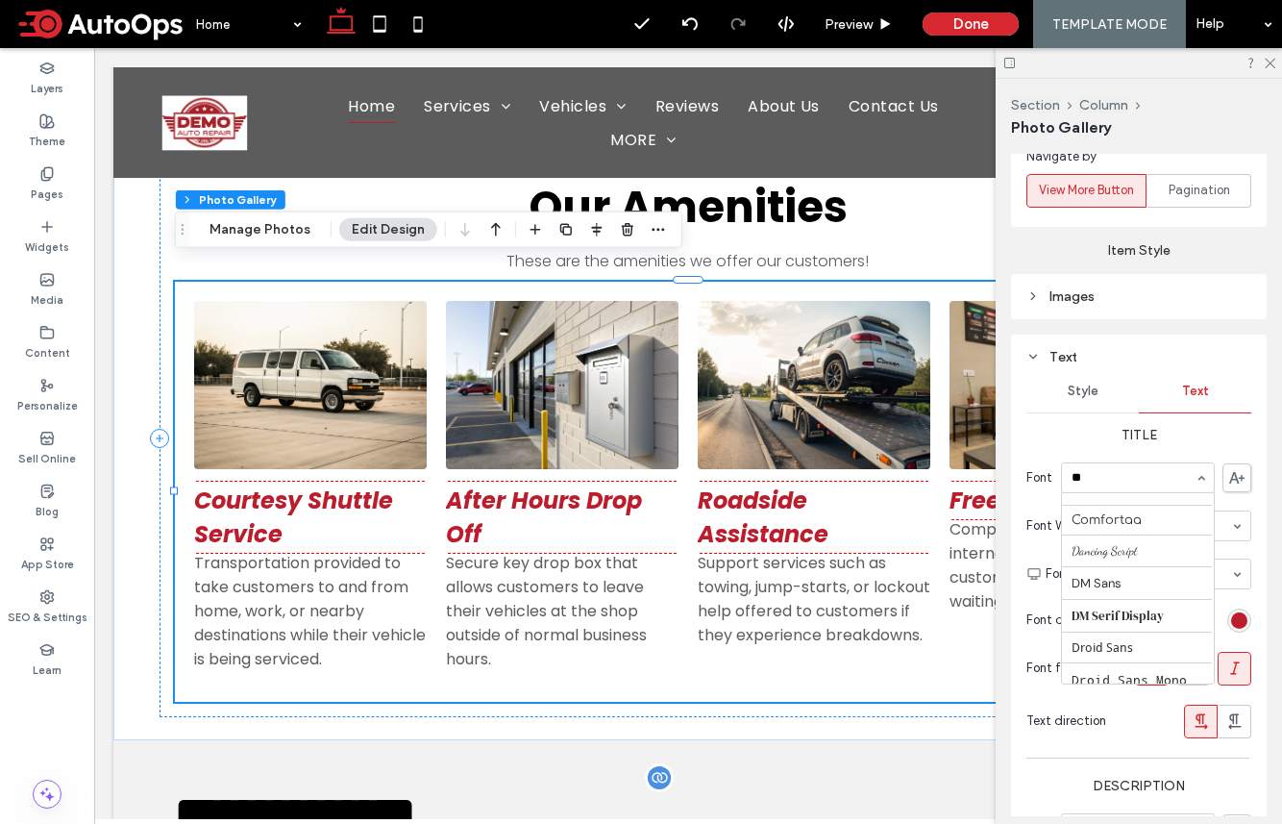
scroll to position [0, 0]
type input "***"
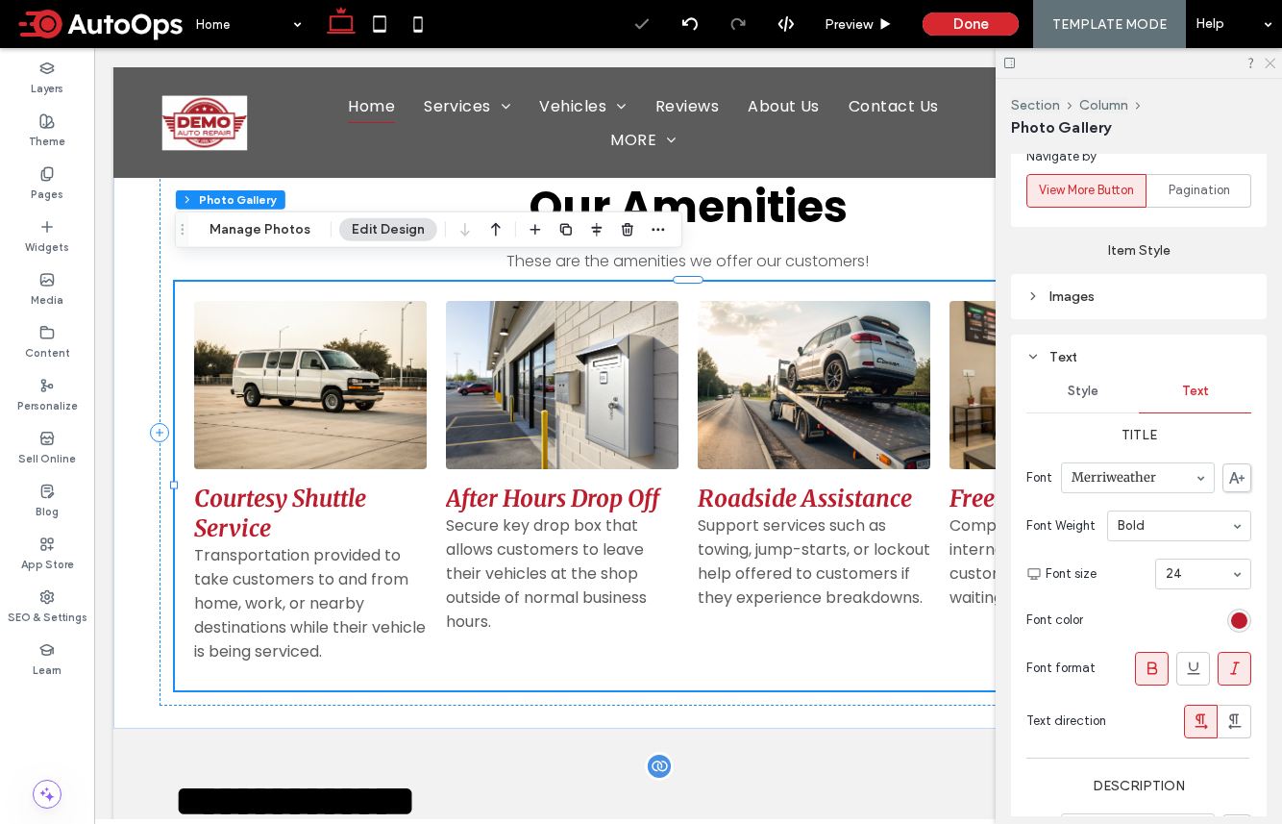
click at [1070, 64] on icon at bounding box center [1269, 62] width 12 height 12
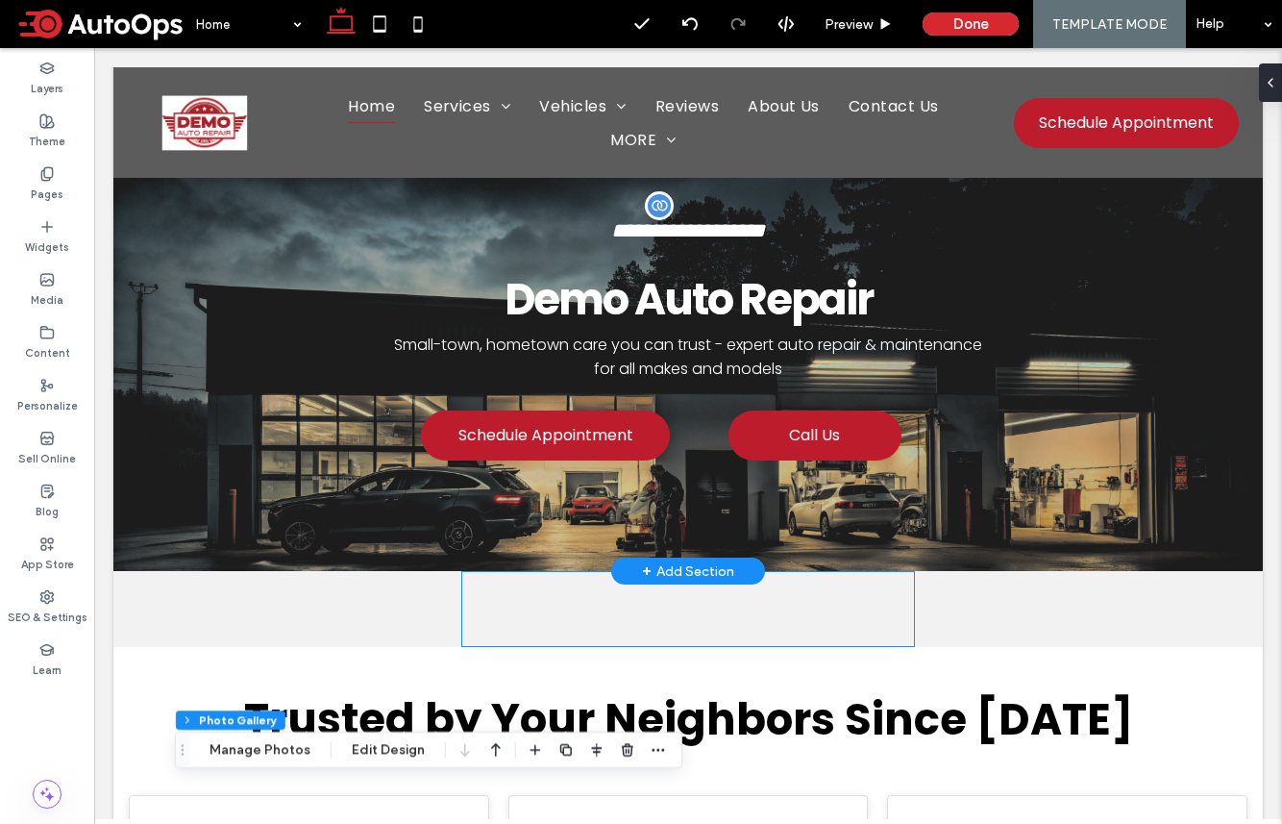
scroll to position [42, 0]
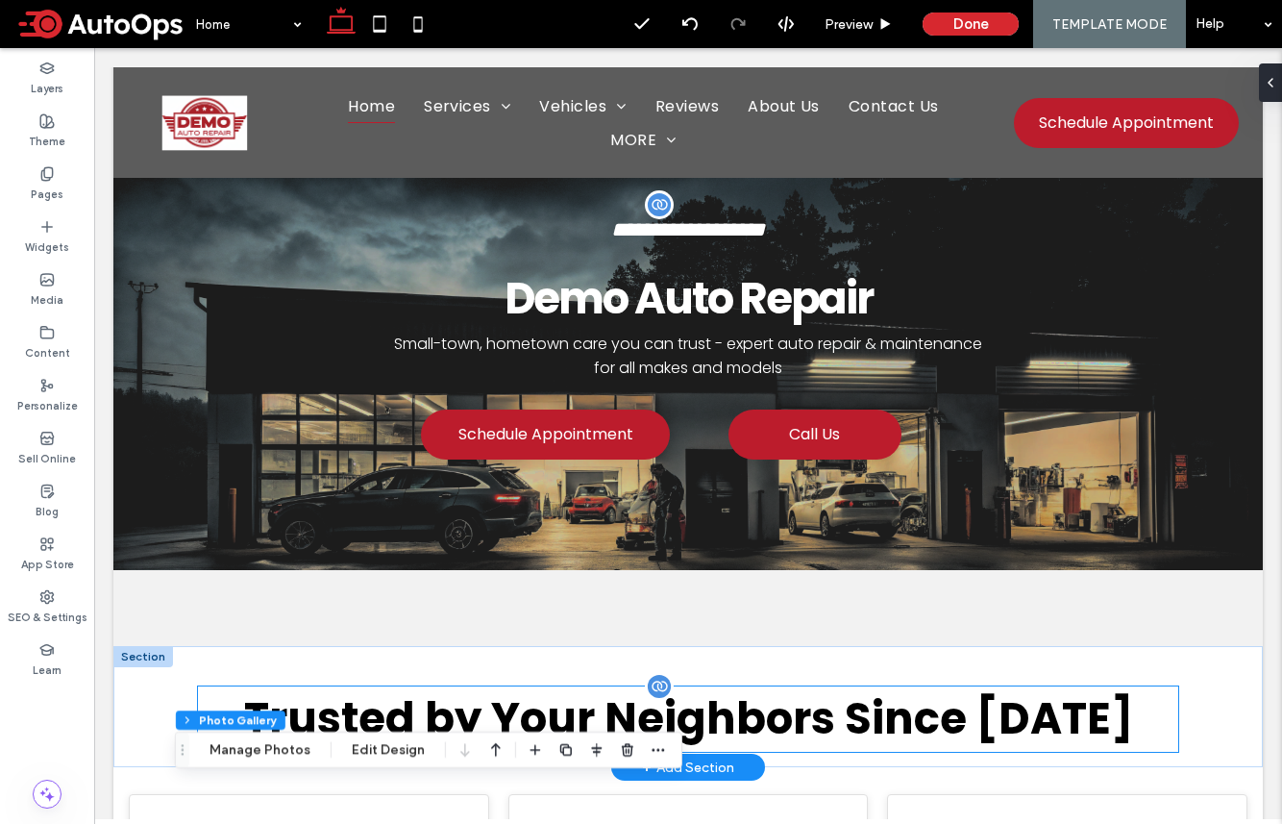
click at [479, 714] on span "Trusted by Your Neighbors Since [DATE]" at bounding box center [688, 718] width 889 height 61
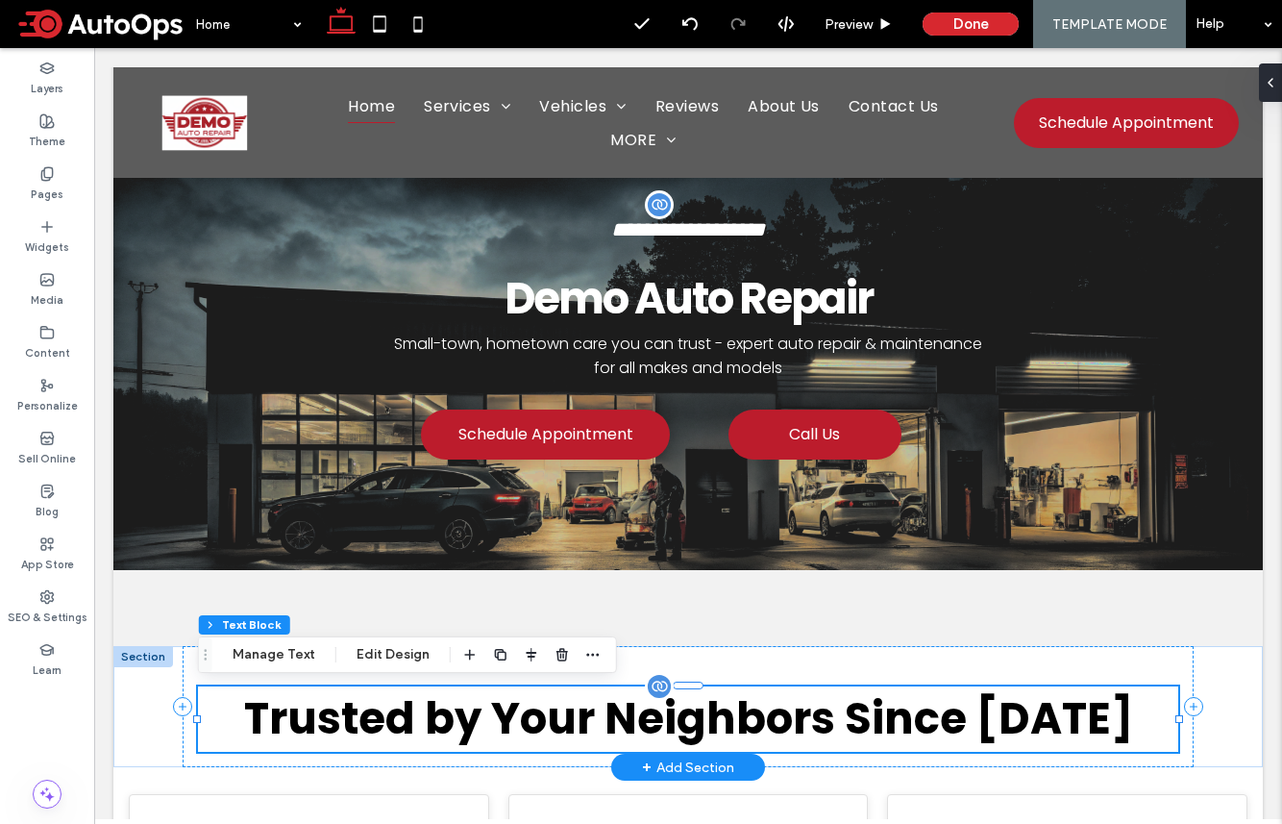
click at [470, 715] on span "Trusted by Your Neighbors Since [DATE]" at bounding box center [688, 718] width 889 height 61
type input "*******"
type input "**"
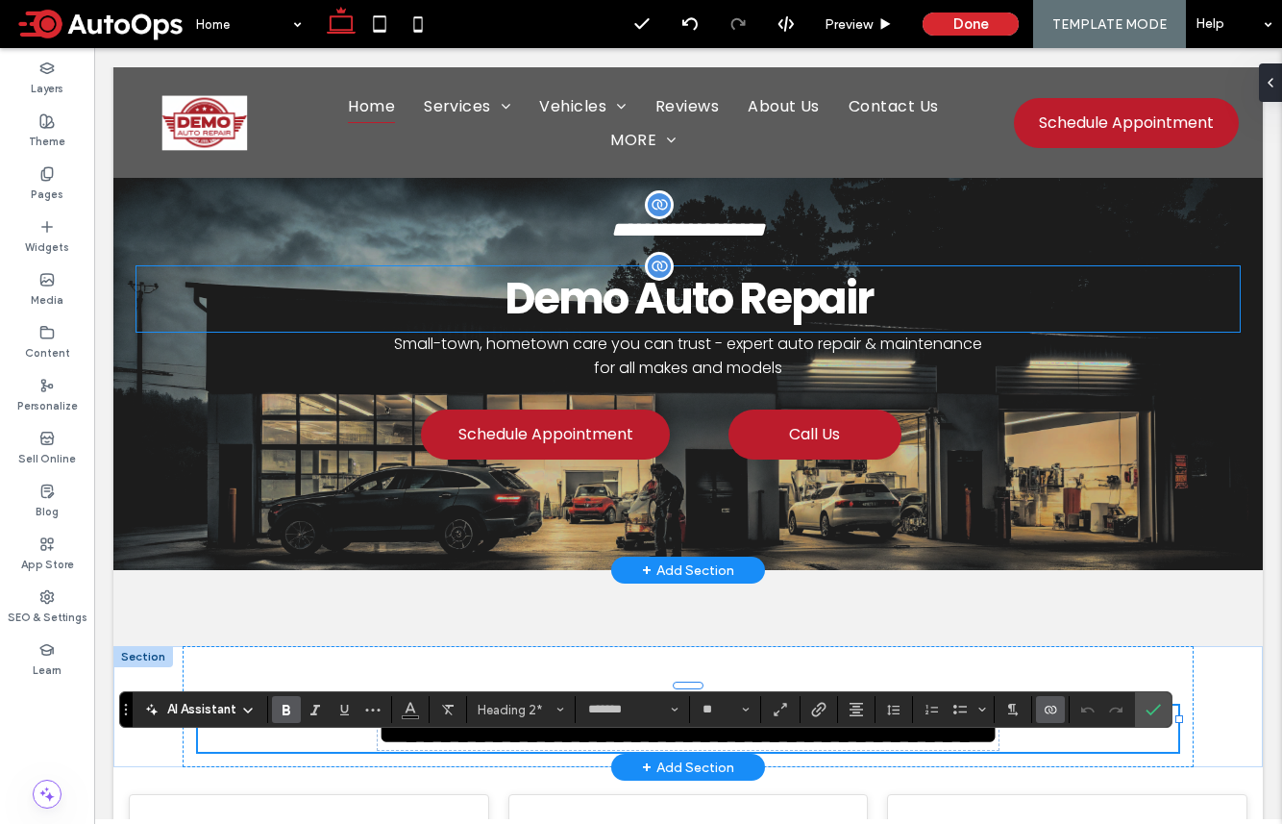
click at [694, 297] on span "Demo Auto Repair" at bounding box center [689, 298] width 368 height 61
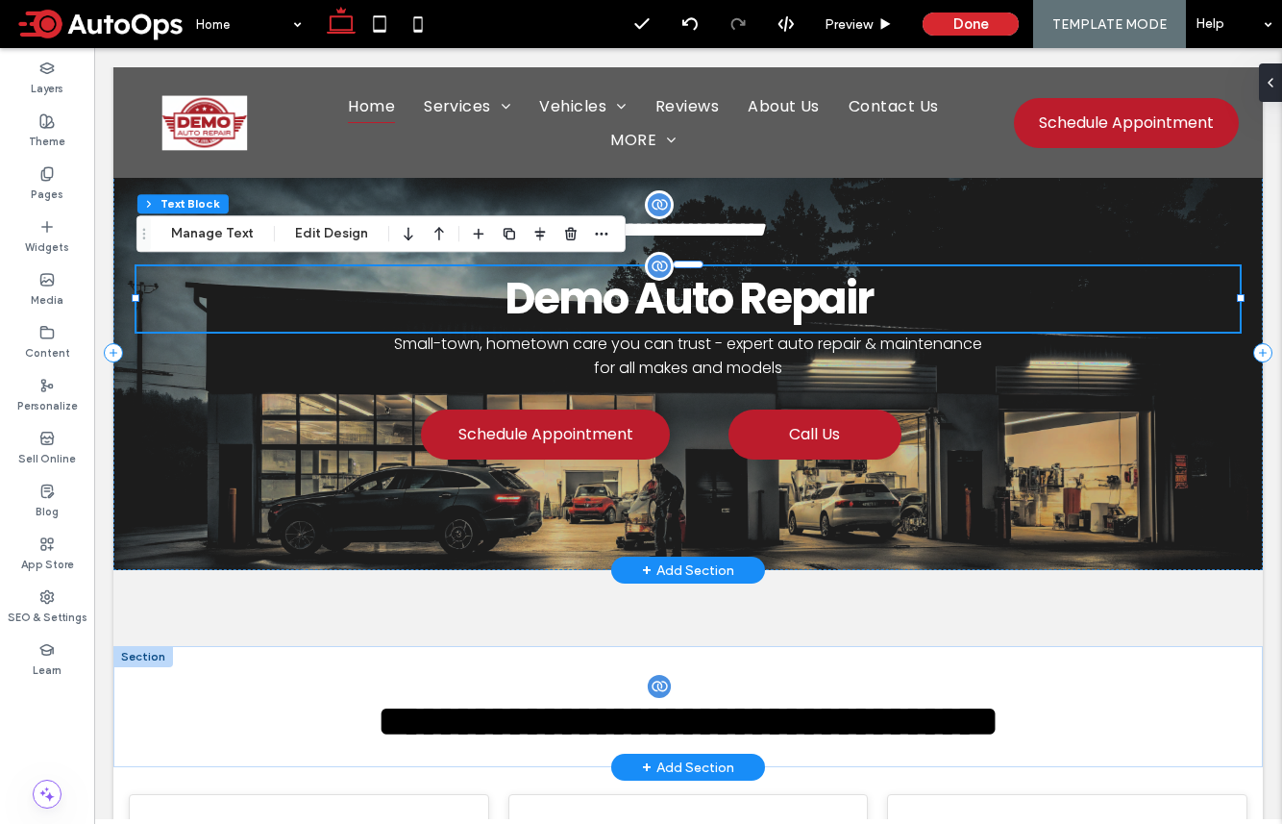
click at [694, 297] on span "Demo Auto Repair" at bounding box center [689, 298] width 368 height 61
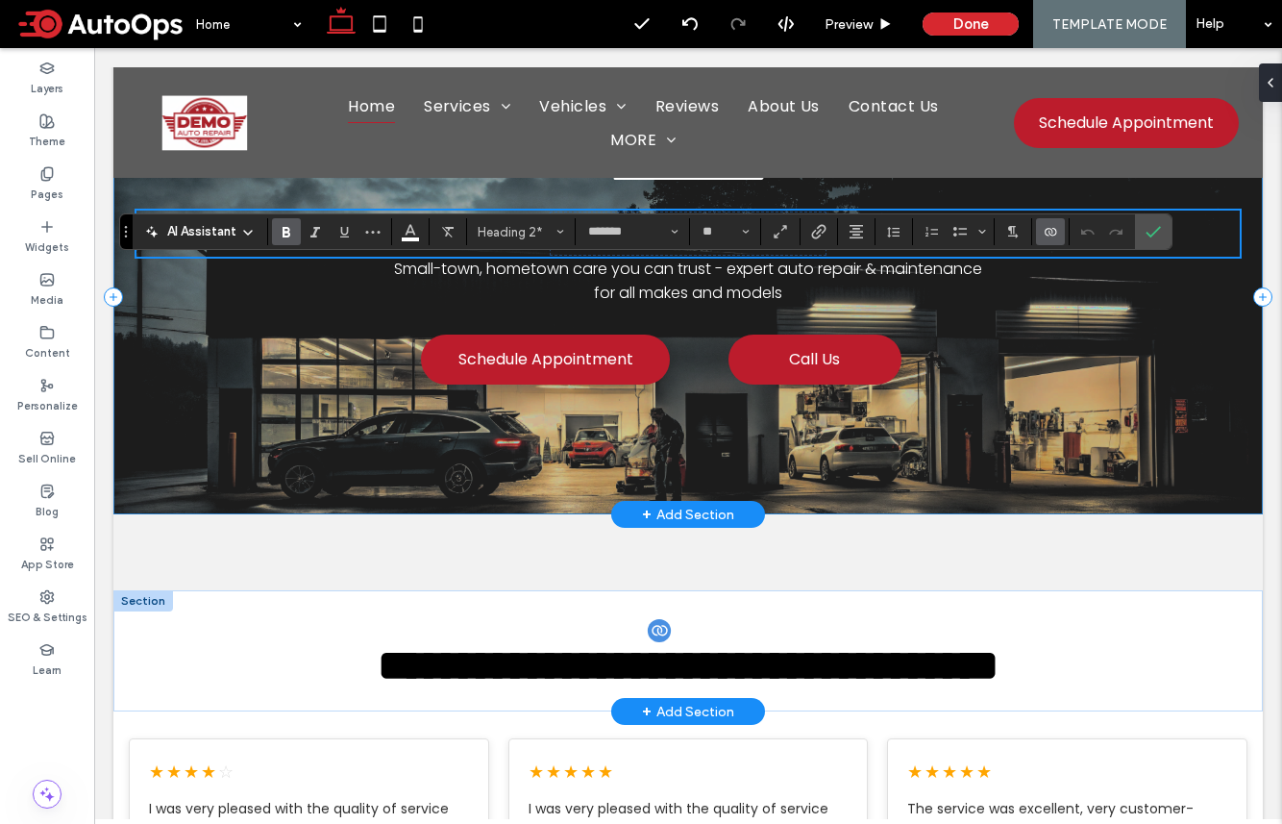
scroll to position [125, 0]
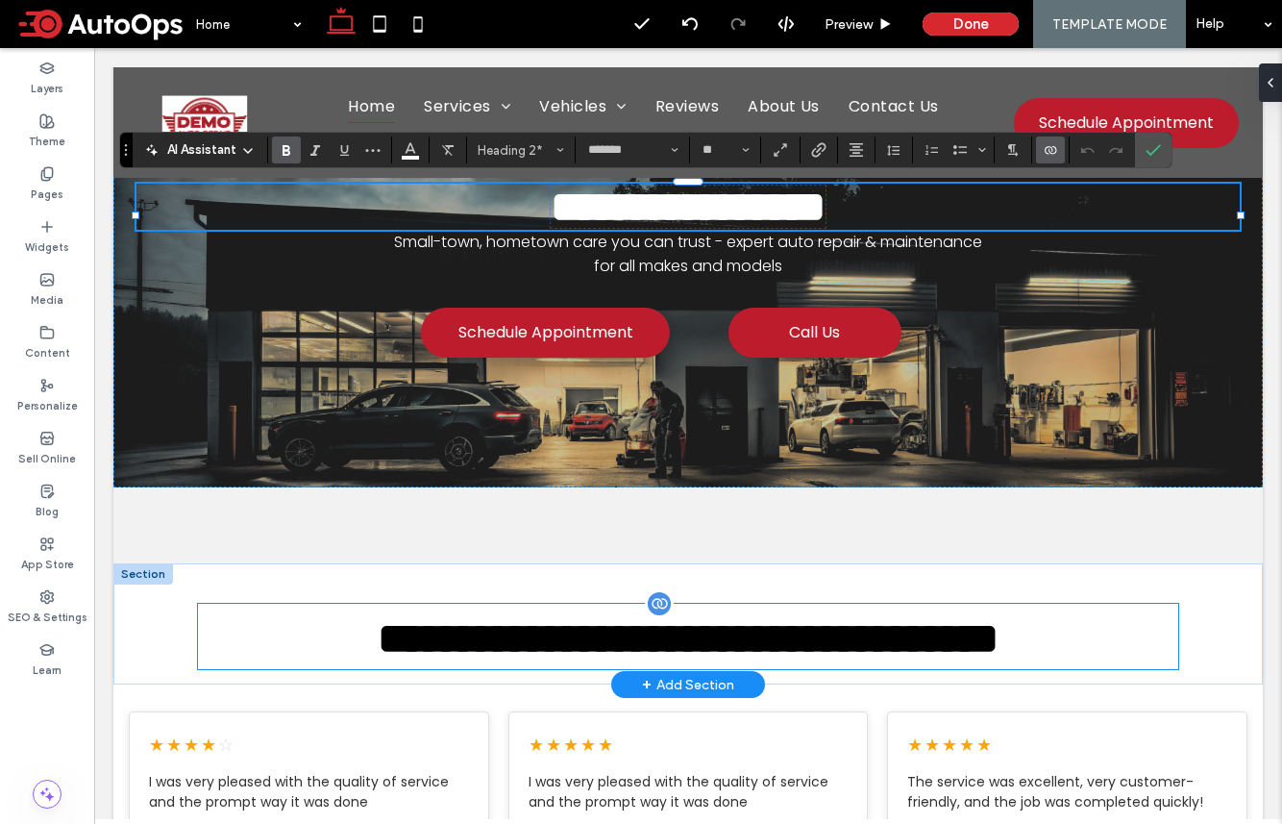
click at [797, 653] on span "**********" at bounding box center [688, 638] width 621 height 42
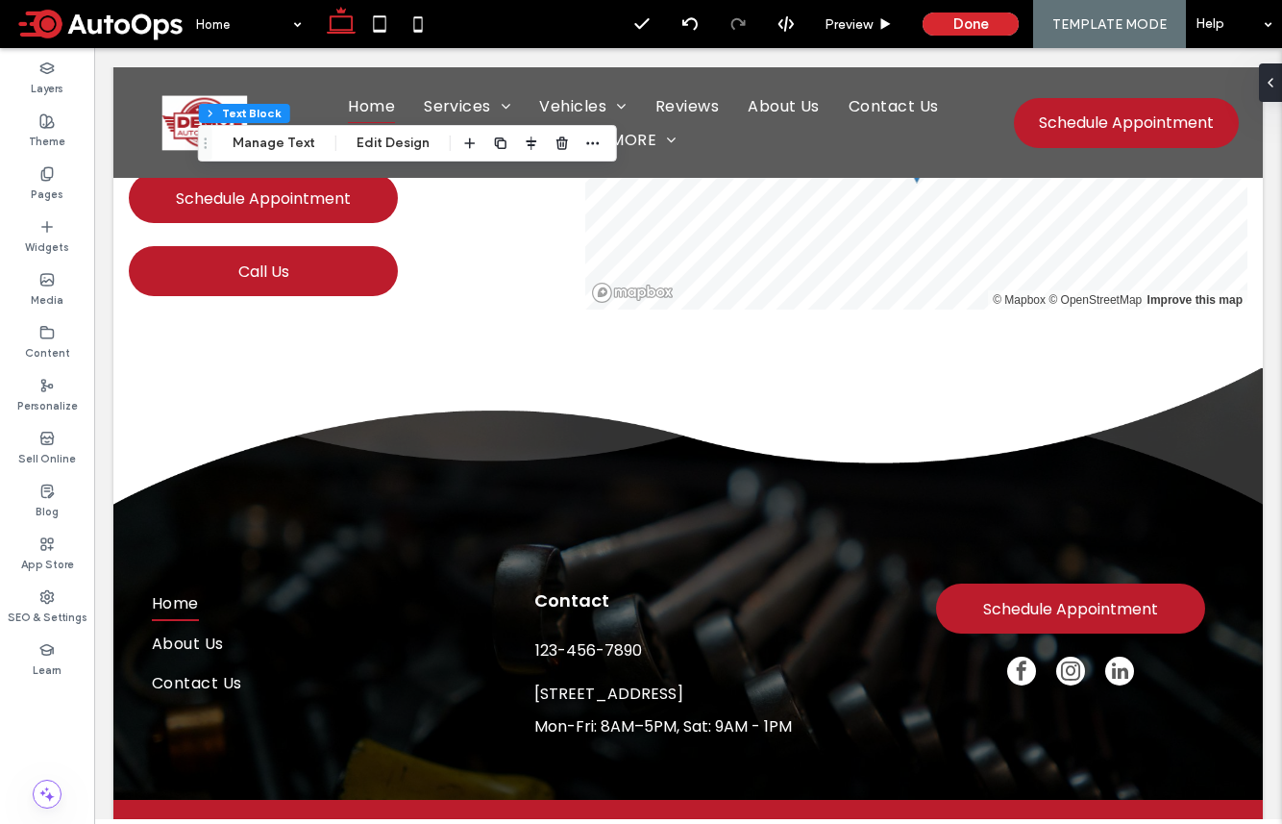
scroll to position [4843, 0]
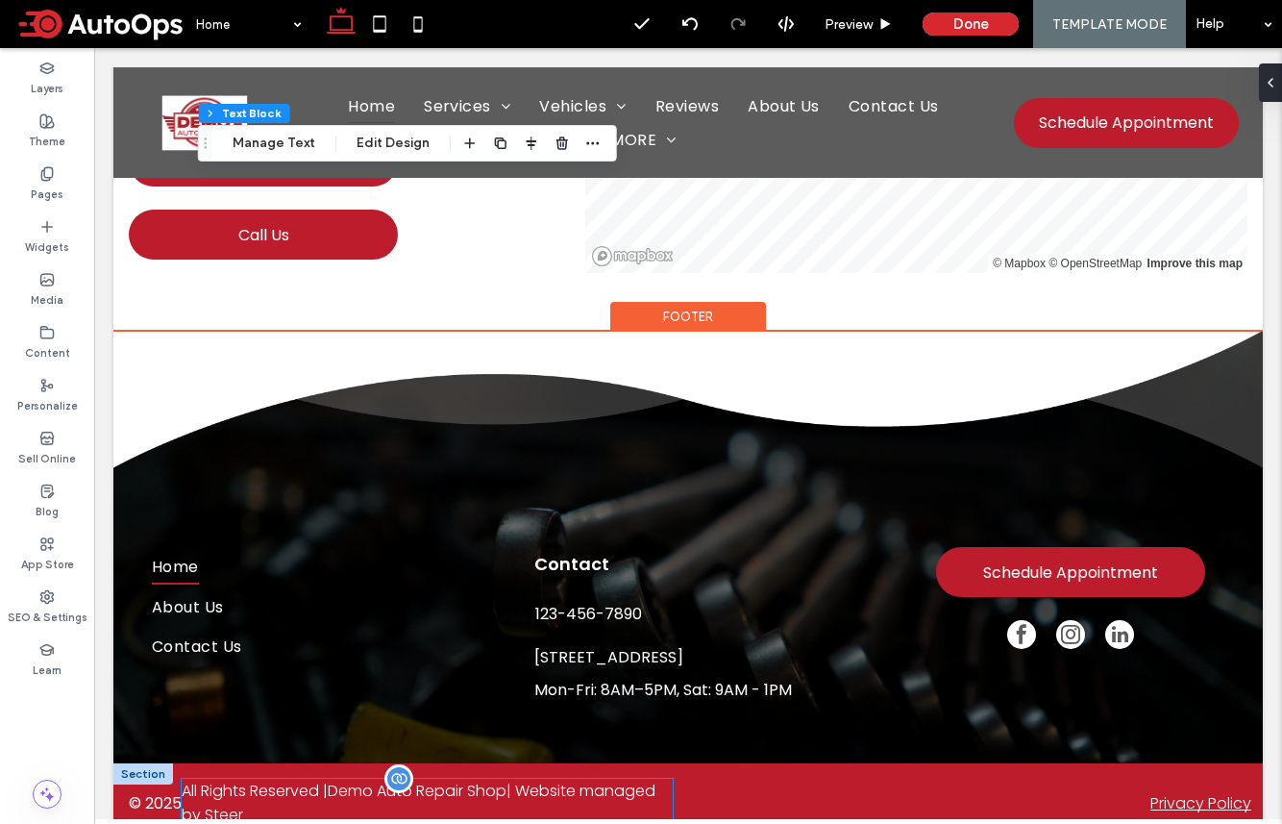
click at [239, 780] on span "All Rights Reserved | Demo Auto Repair Shop | Website managed by" at bounding box center [419, 803] width 474 height 46
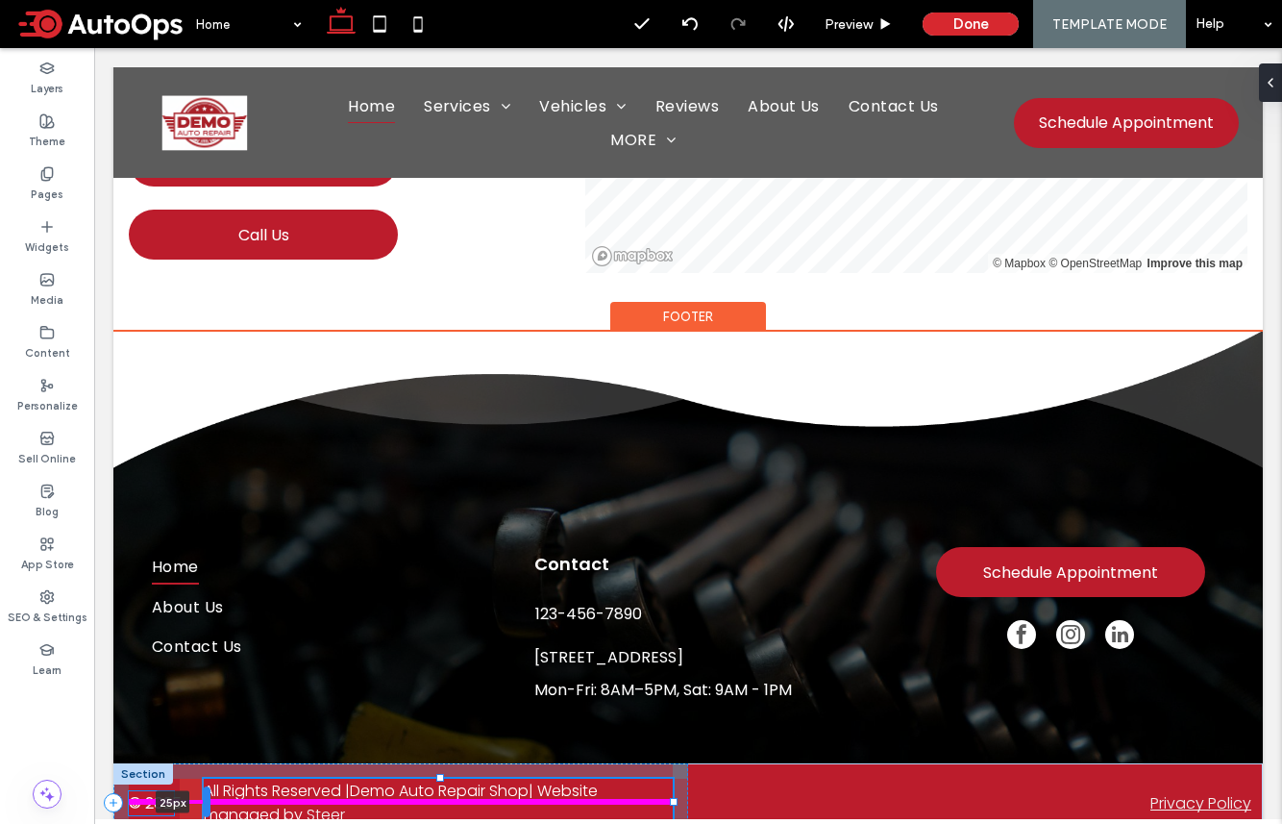
drag, startPoint x: 185, startPoint y: 774, endPoint x: 209, endPoint y: 774, distance: 24.0
click at [209, 786] on div at bounding box center [207, 801] width 8 height 31
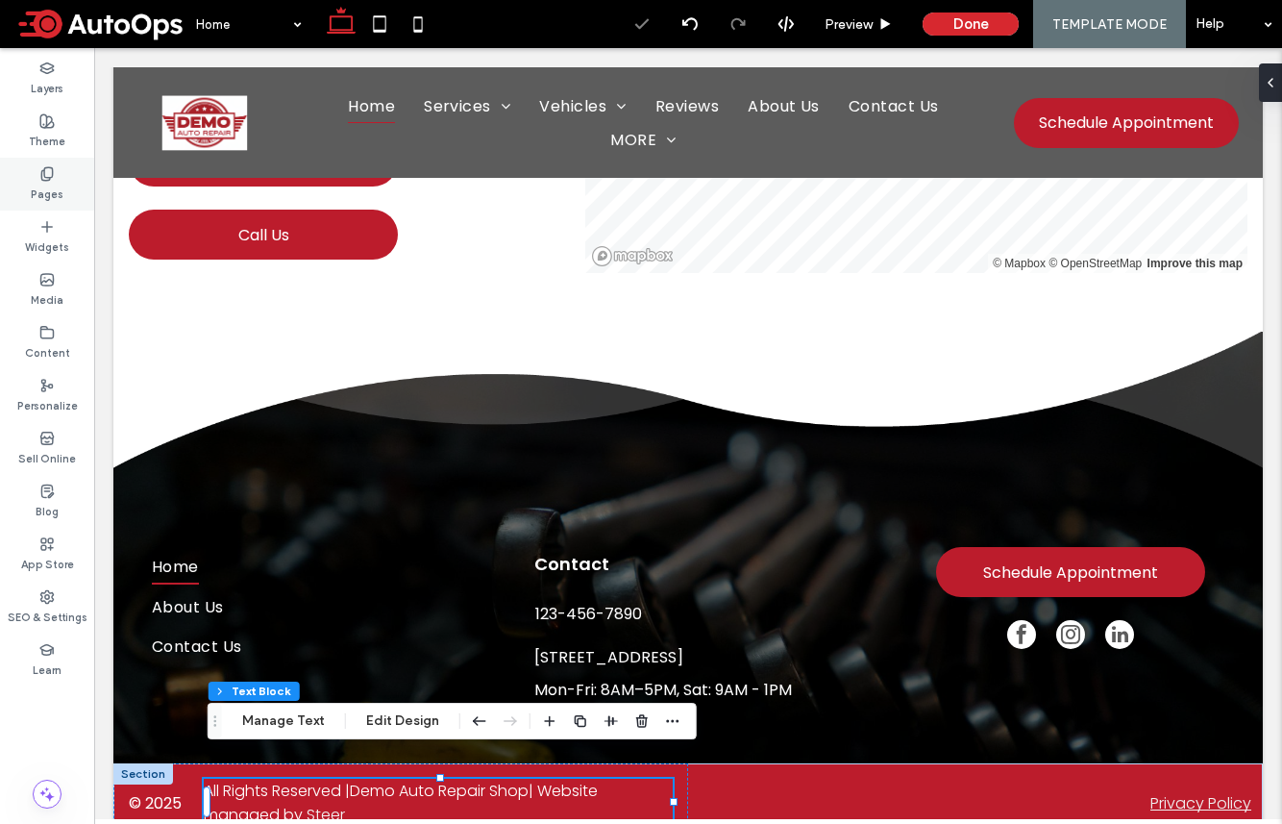
click at [48, 190] on label "Pages" at bounding box center [47, 192] width 33 height 21
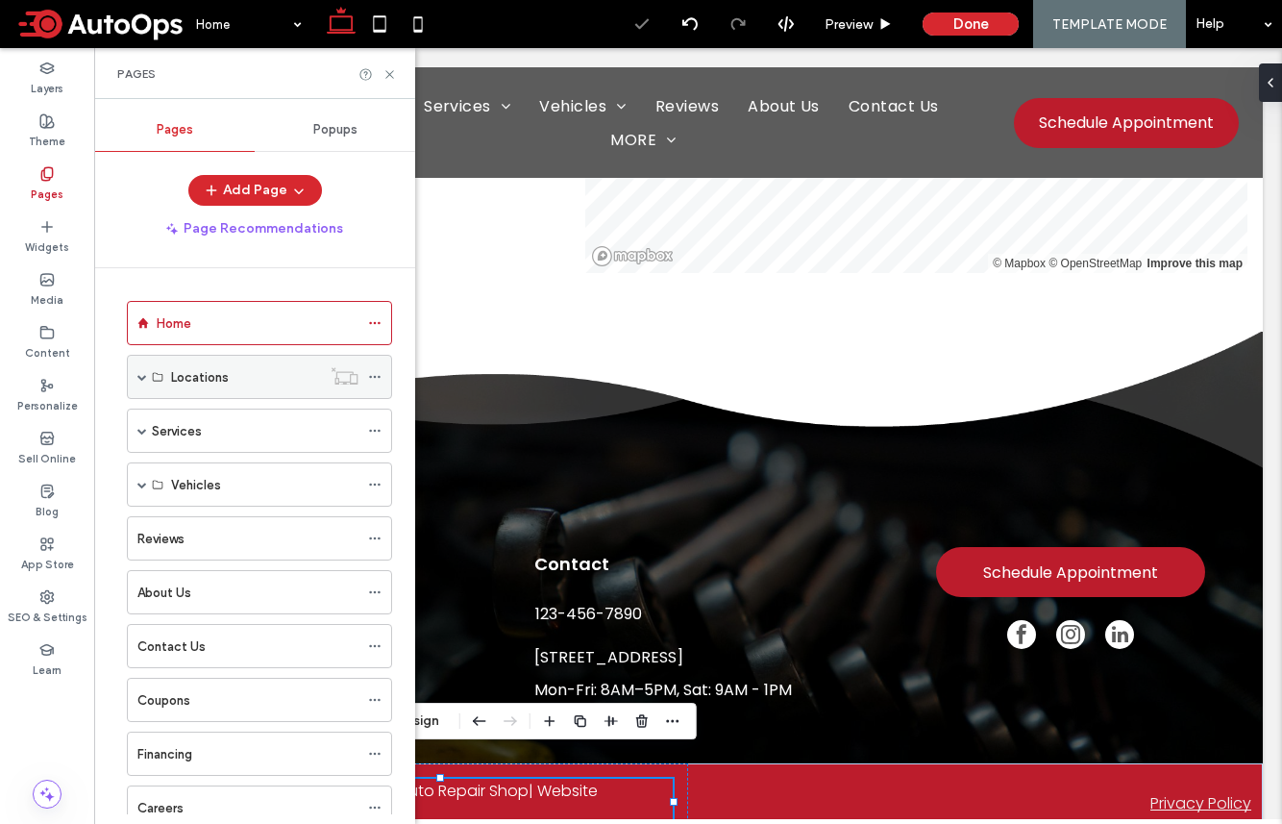
click at [228, 377] on label "Locations" at bounding box center [200, 377] width 58 height 34
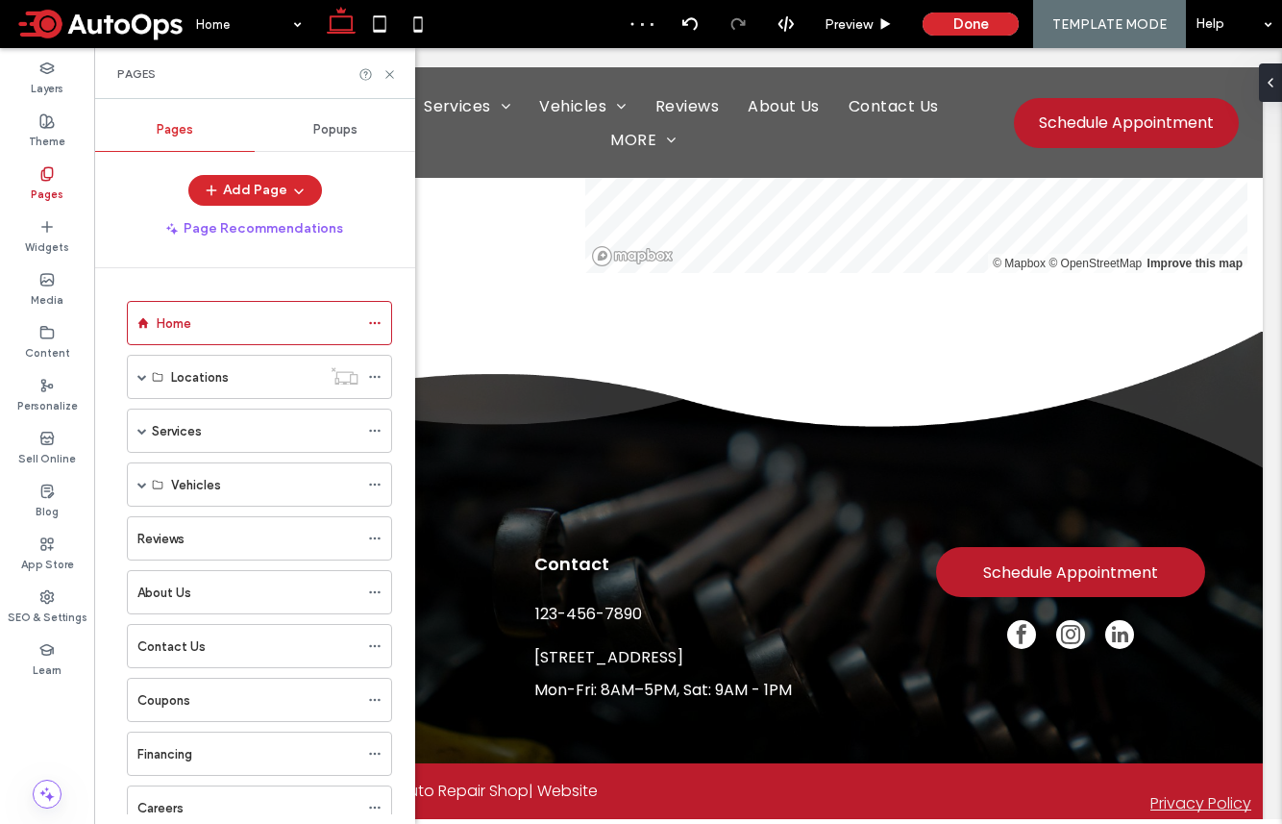
click at [117, 377] on div at bounding box center [119, 377] width 4 height 4
click at [143, 379] on span at bounding box center [142, 377] width 10 height 10
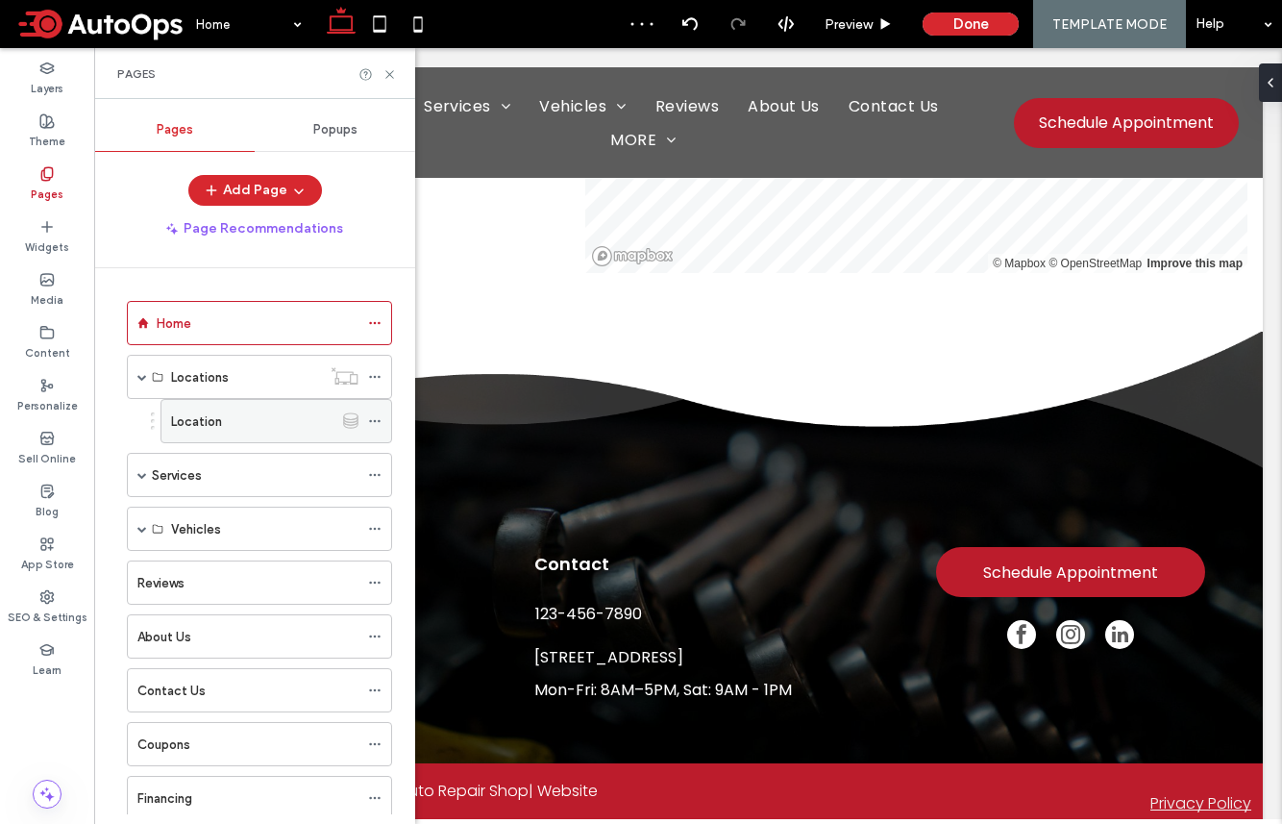
click at [190, 421] on label "Location" at bounding box center [196, 422] width 51 height 34
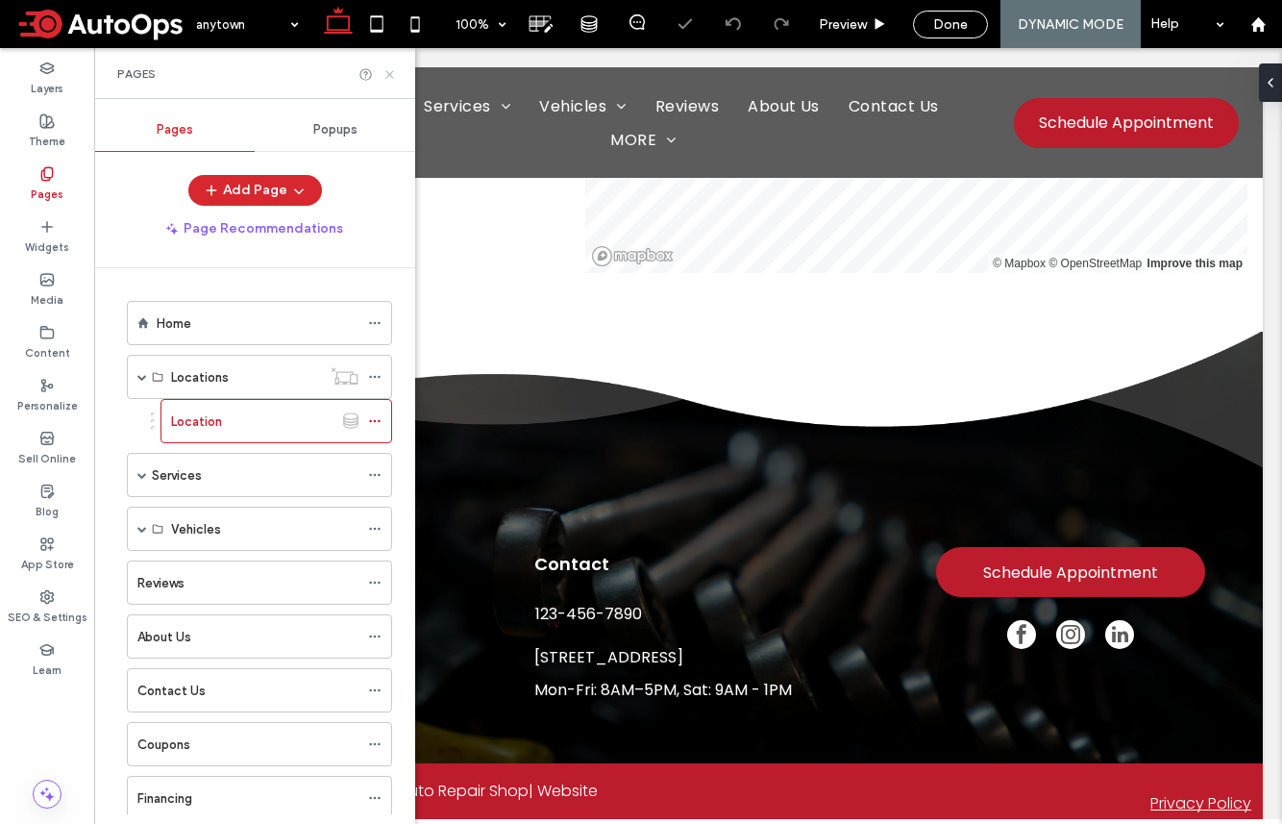
click at [389, 74] on use at bounding box center [389, 74] width 8 height 8
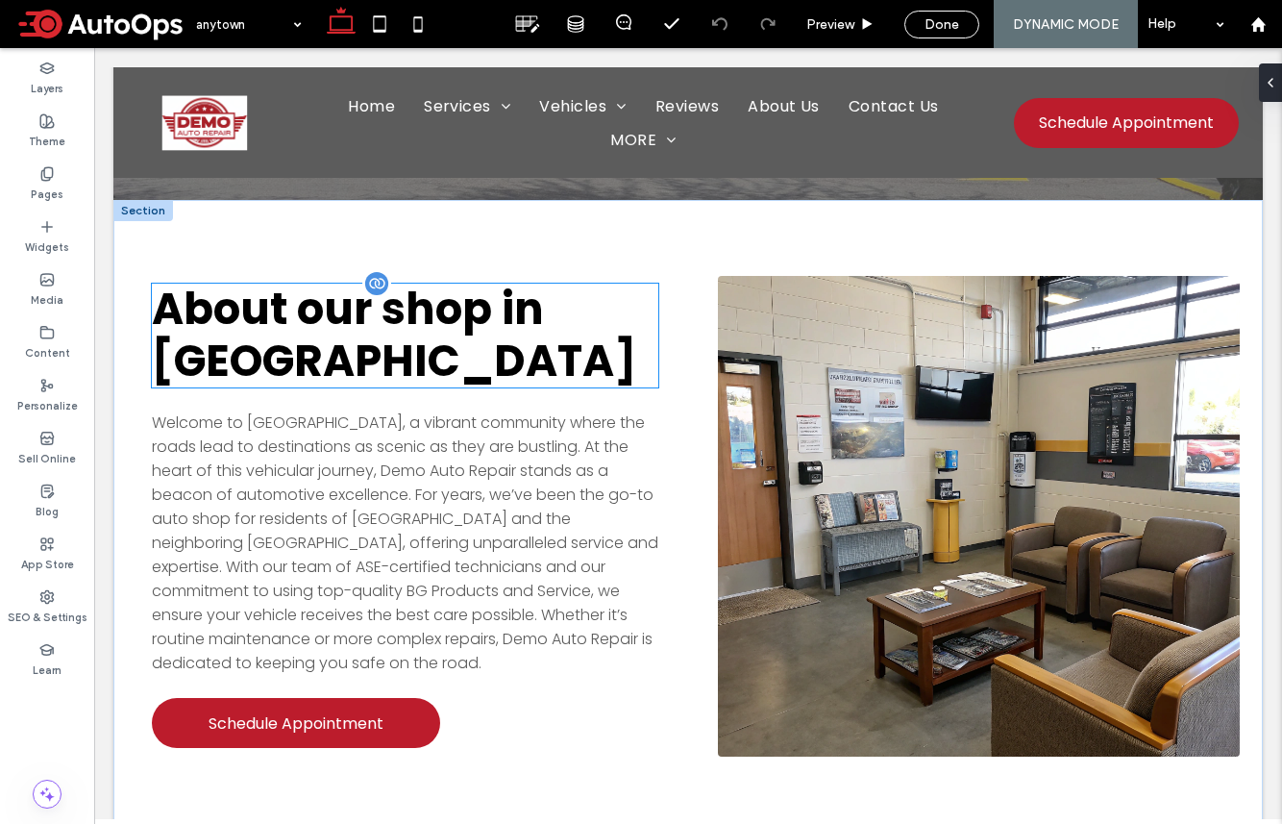
scroll to position [764, 0]
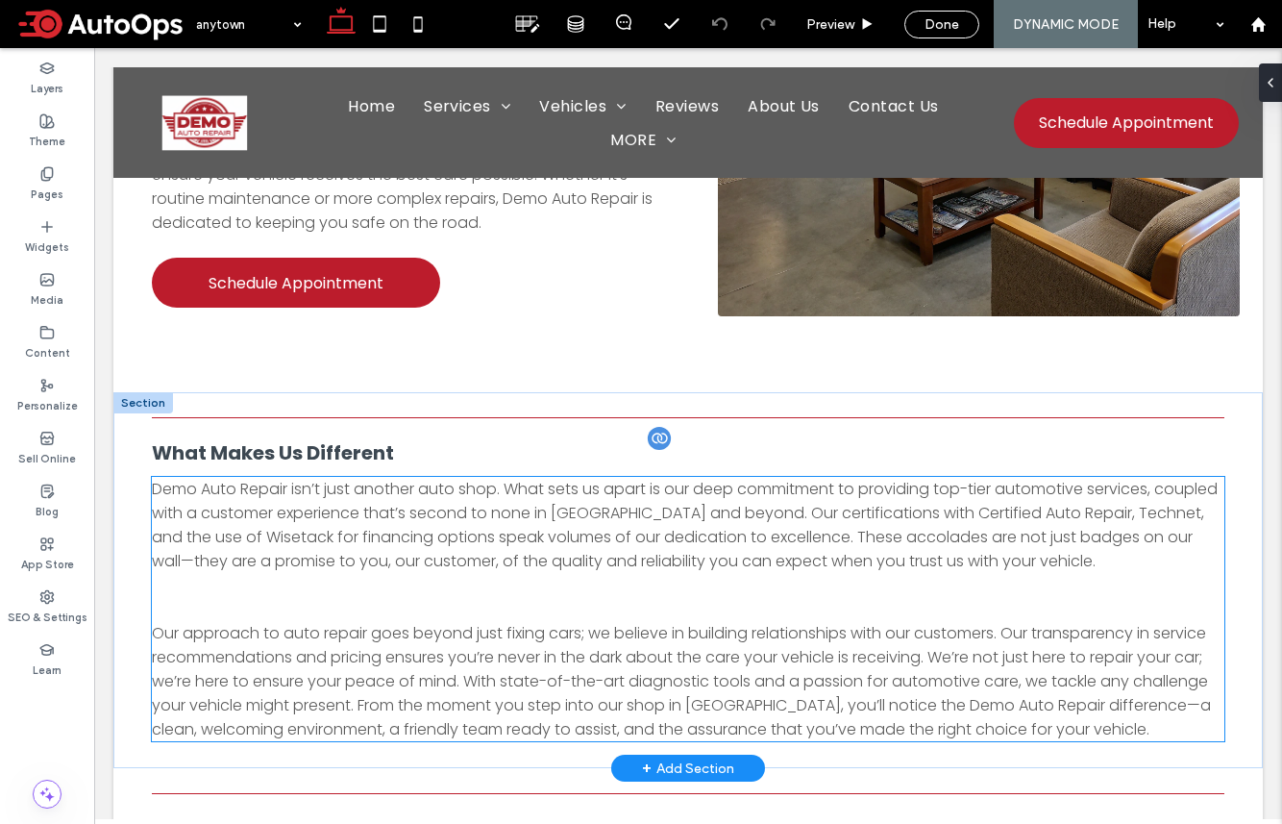
click at [298, 439] on span "What Makes Us Different" at bounding box center [273, 452] width 242 height 27
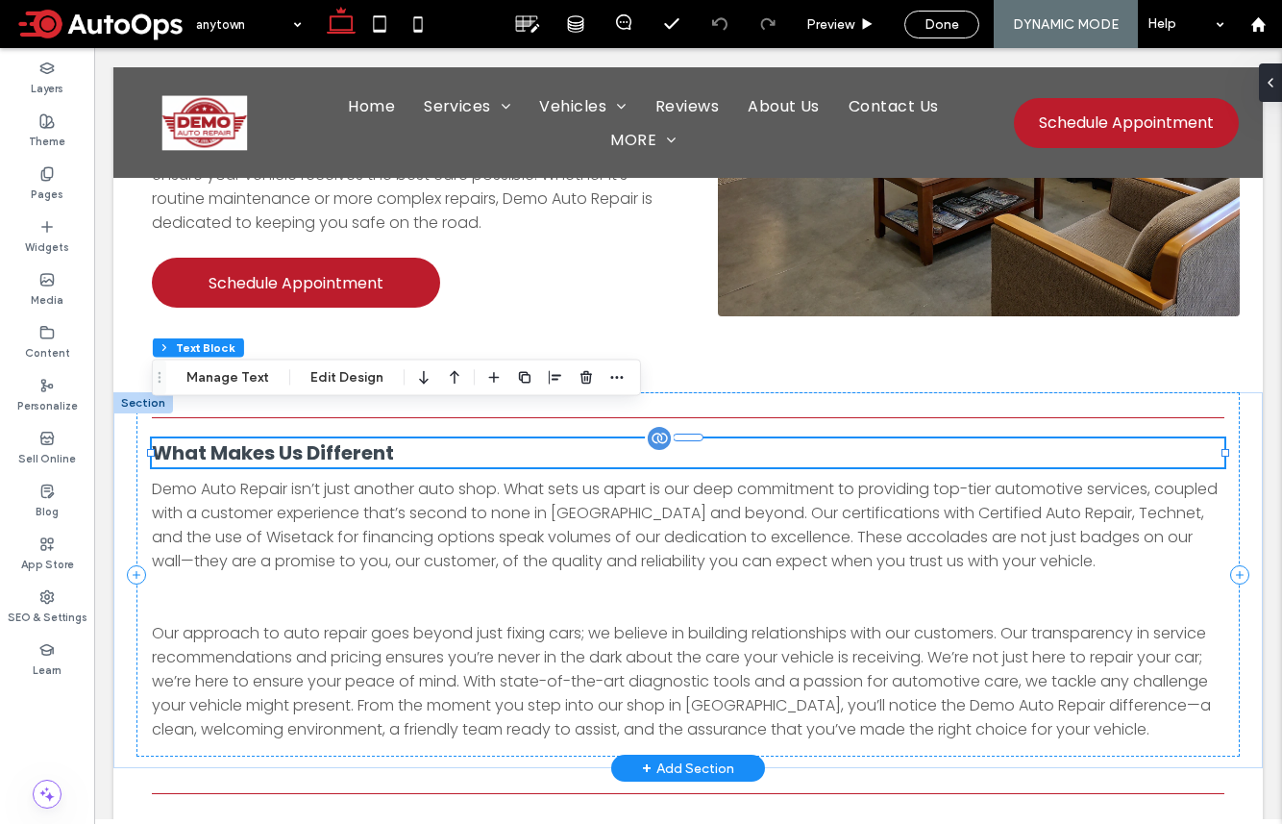
click at [294, 439] on span "What Makes Us Different" at bounding box center [273, 452] width 242 height 27
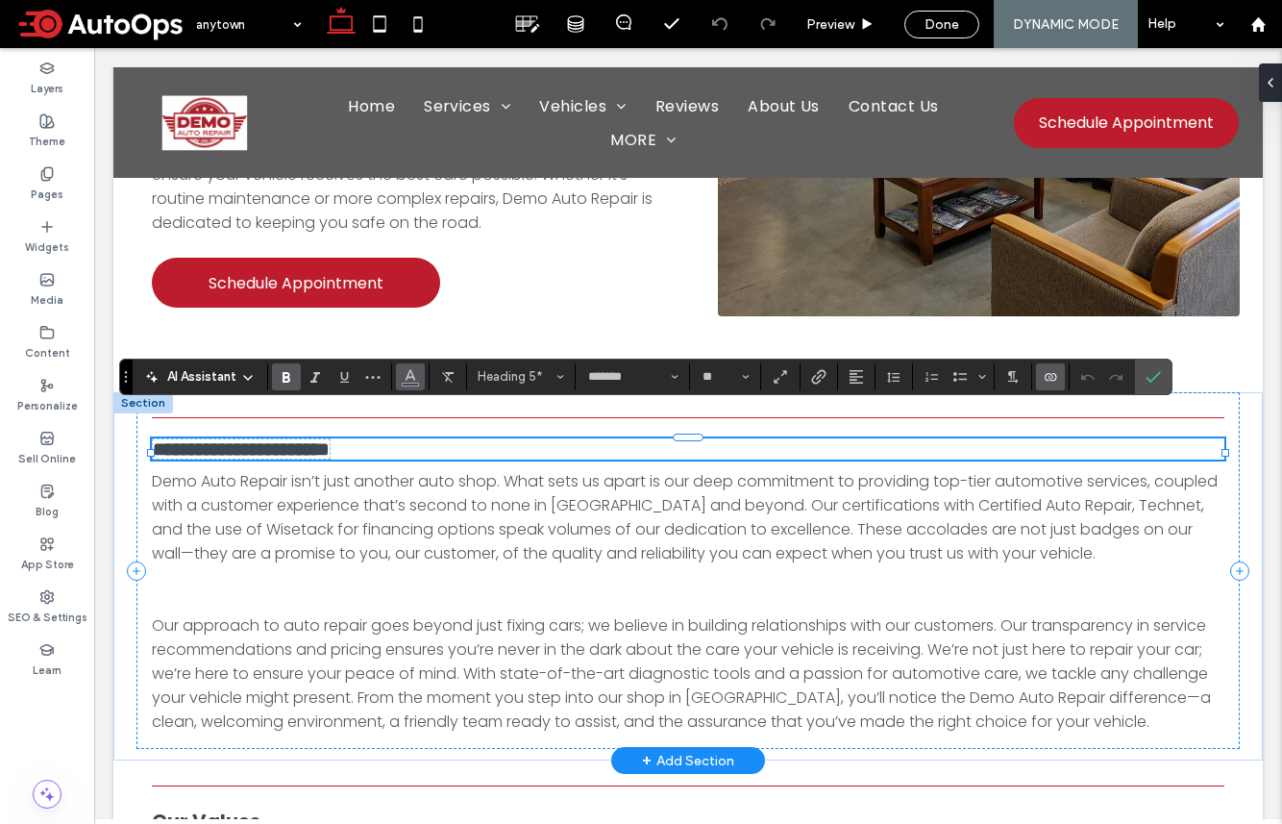
click at [416, 377] on icon "Color" at bounding box center [410, 374] width 15 height 15
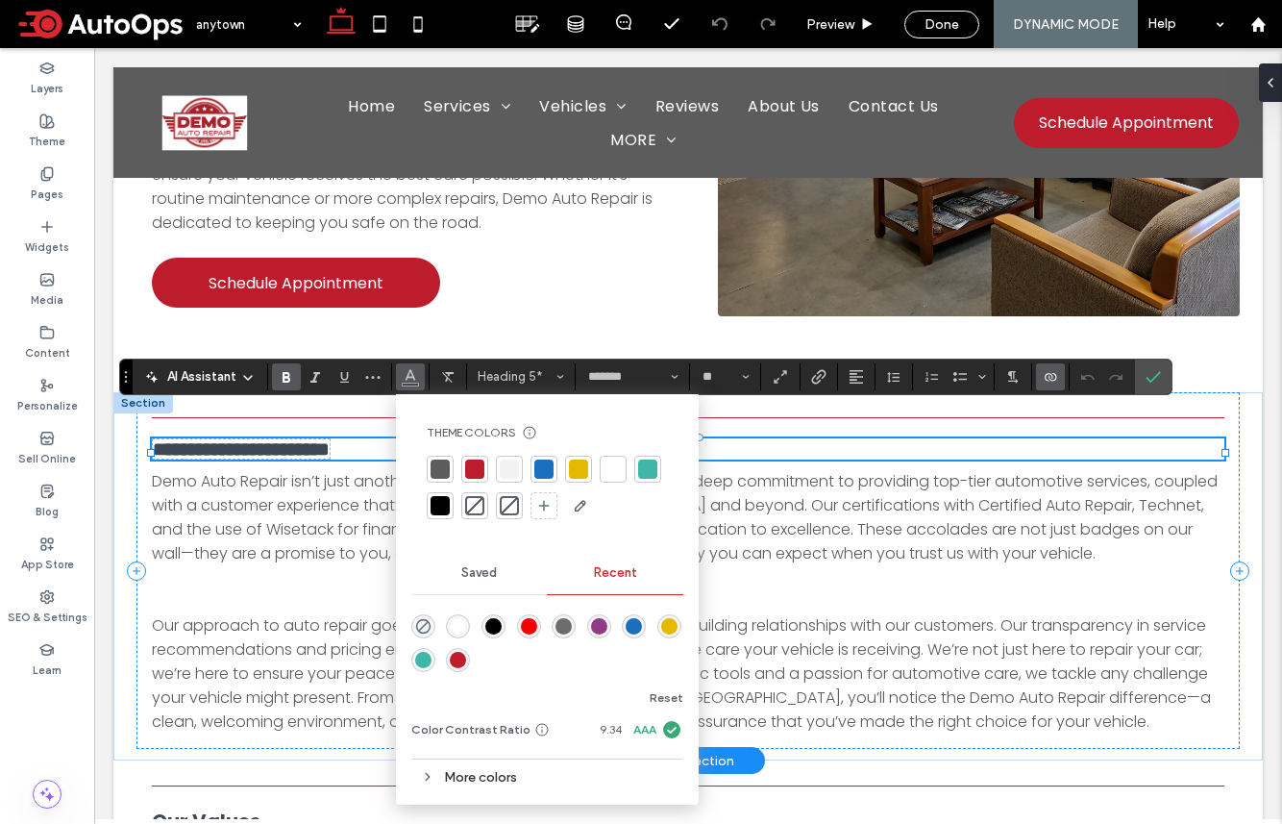
click at [443, 497] on div at bounding box center [440, 505] width 19 height 19
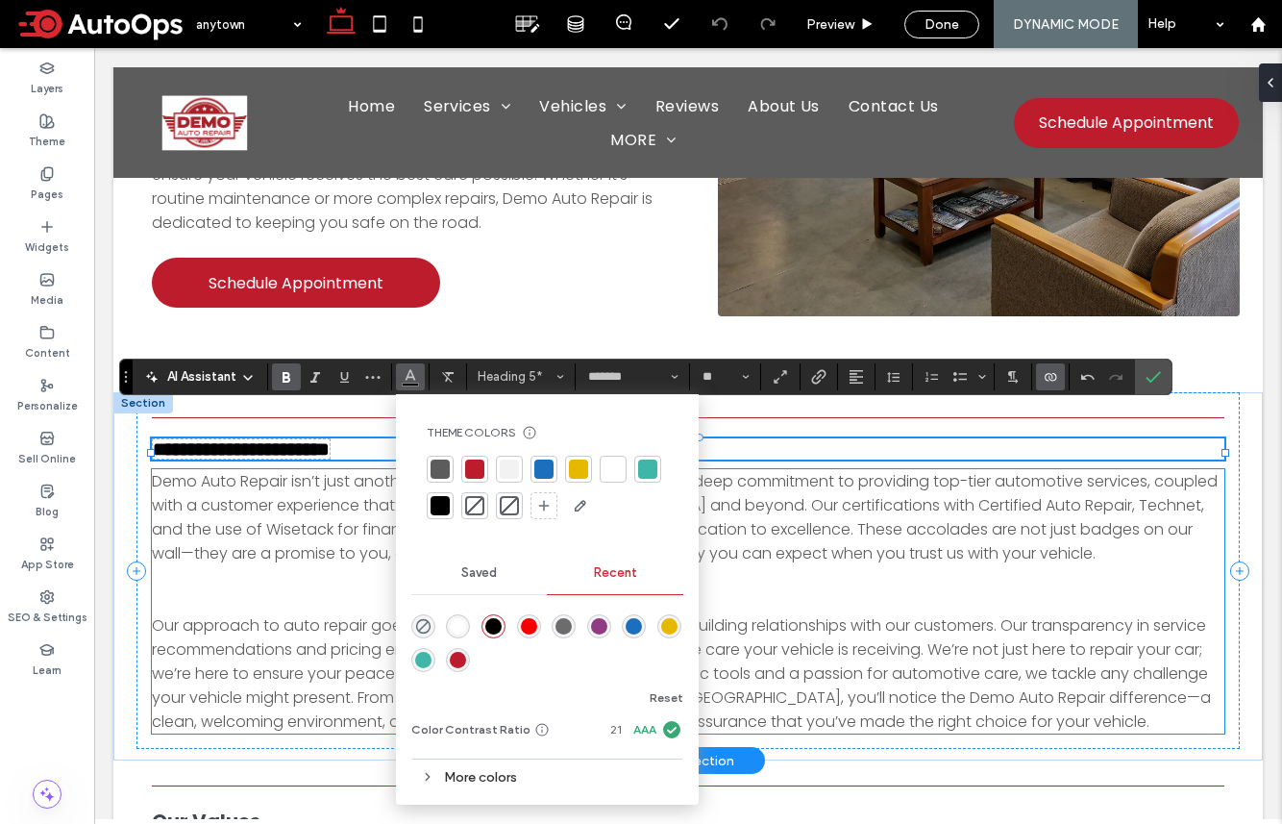
click at [303, 544] on div "Demo Auto Repair isn’t just another auto shop. What sets us apart is our deep c…" at bounding box center [688, 601] width 1073 height 264
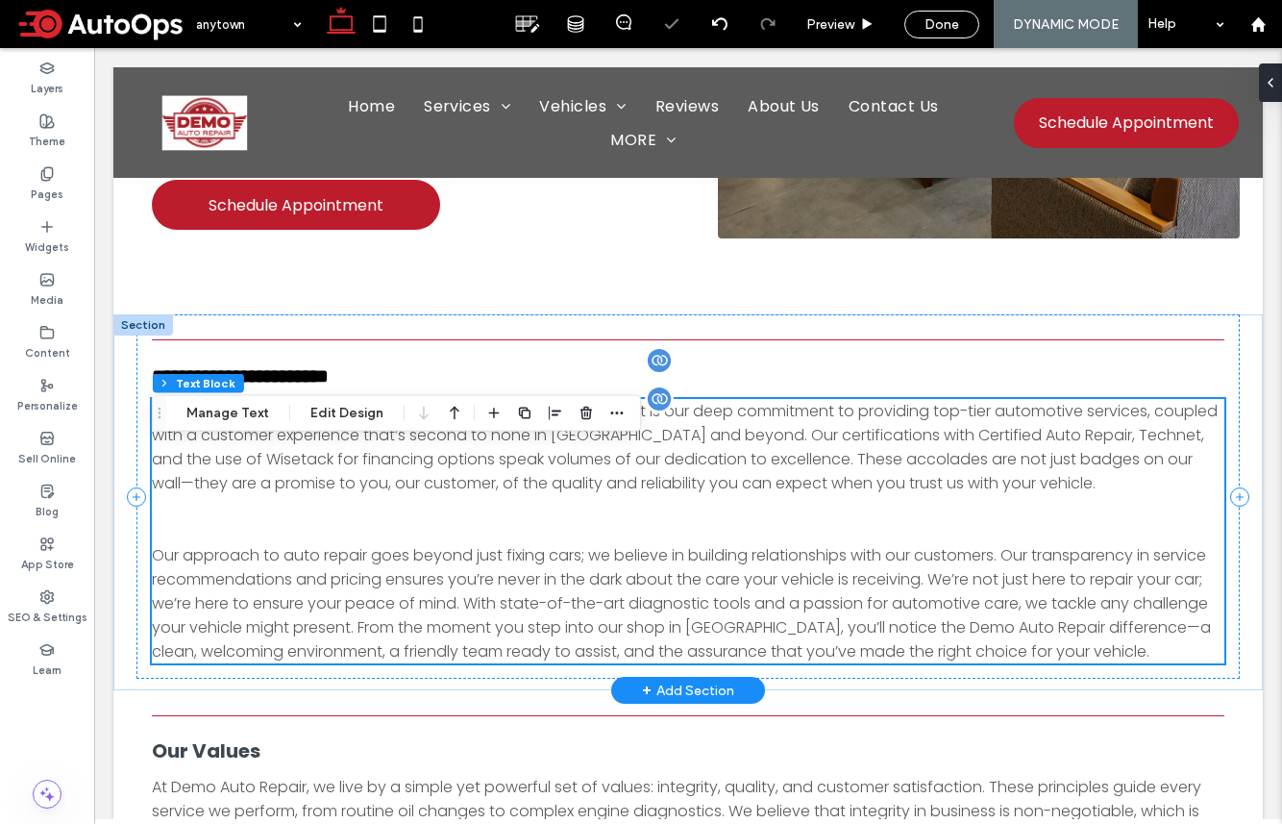
scroll to position [926, 0]
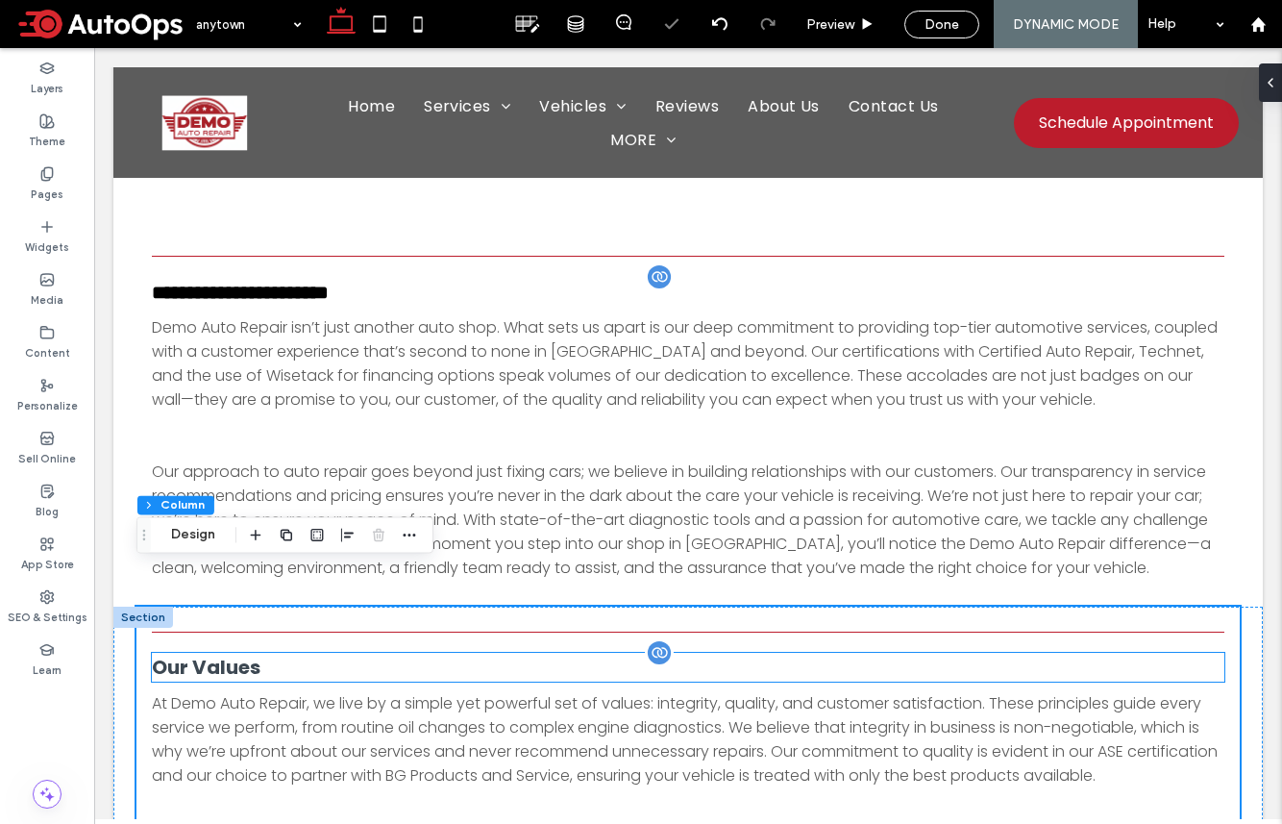
click at [221, 654] on span "Our Values" at bounding box center [206, 667] width 109 height 27
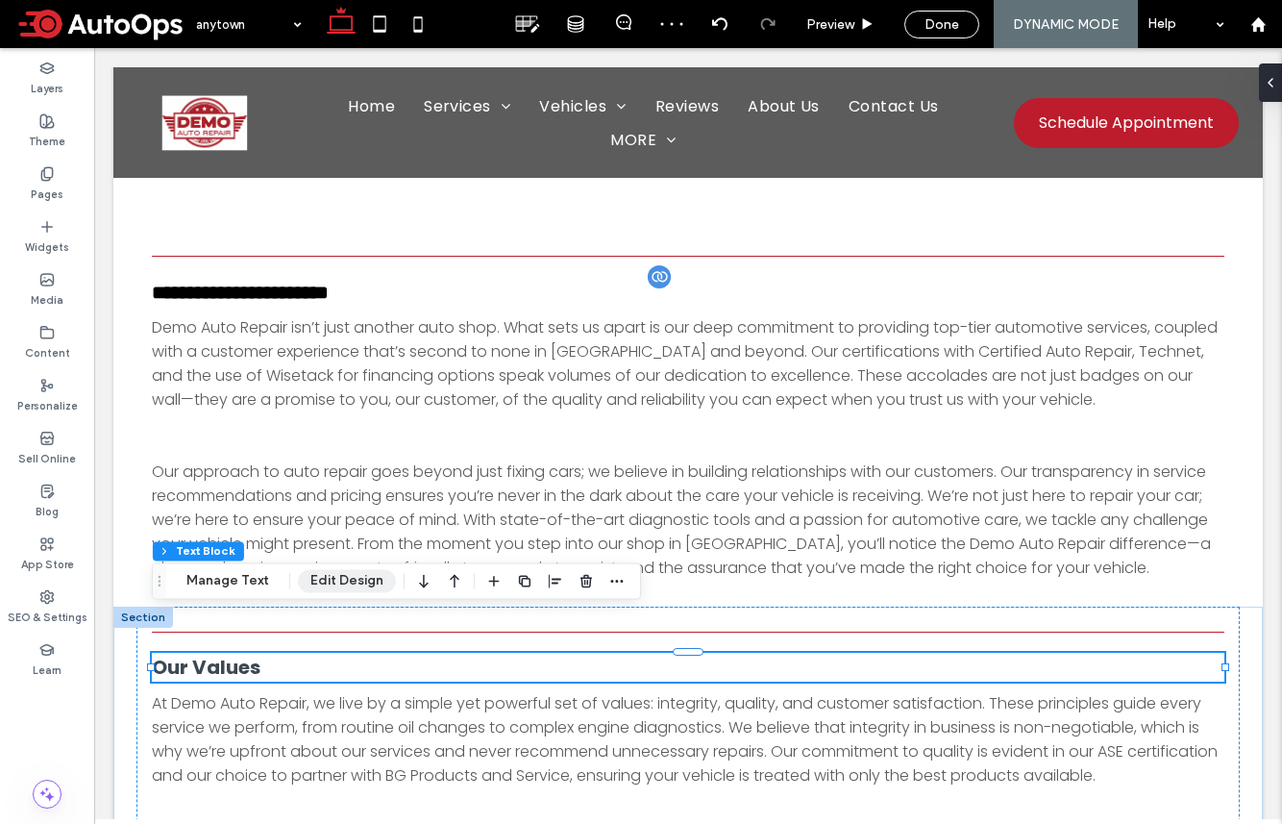
click at [357, 585] on button "Edit Design" at bounding box center [347, 580] width 98 height 23
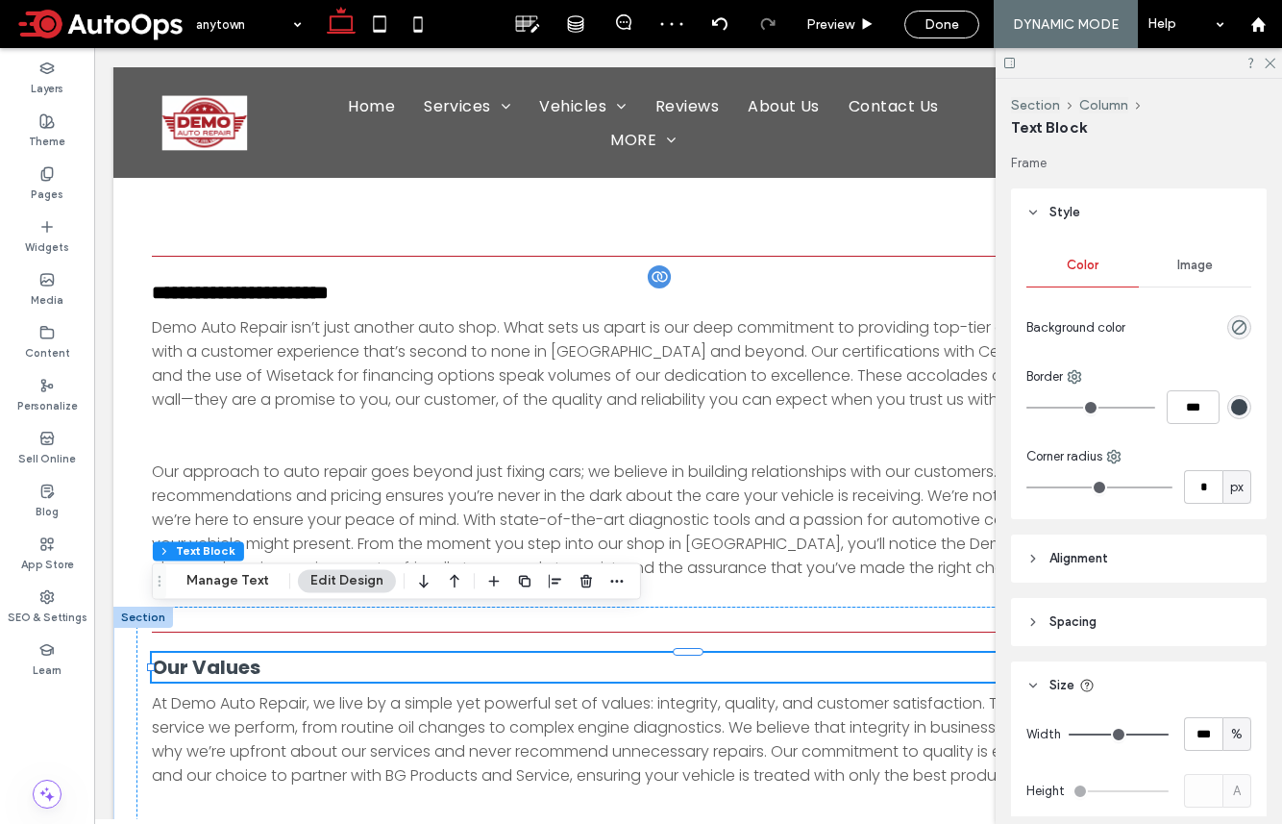
click at [326, 582] on button "Edit Design" at bounding box center [347, 580] width 98 height 23
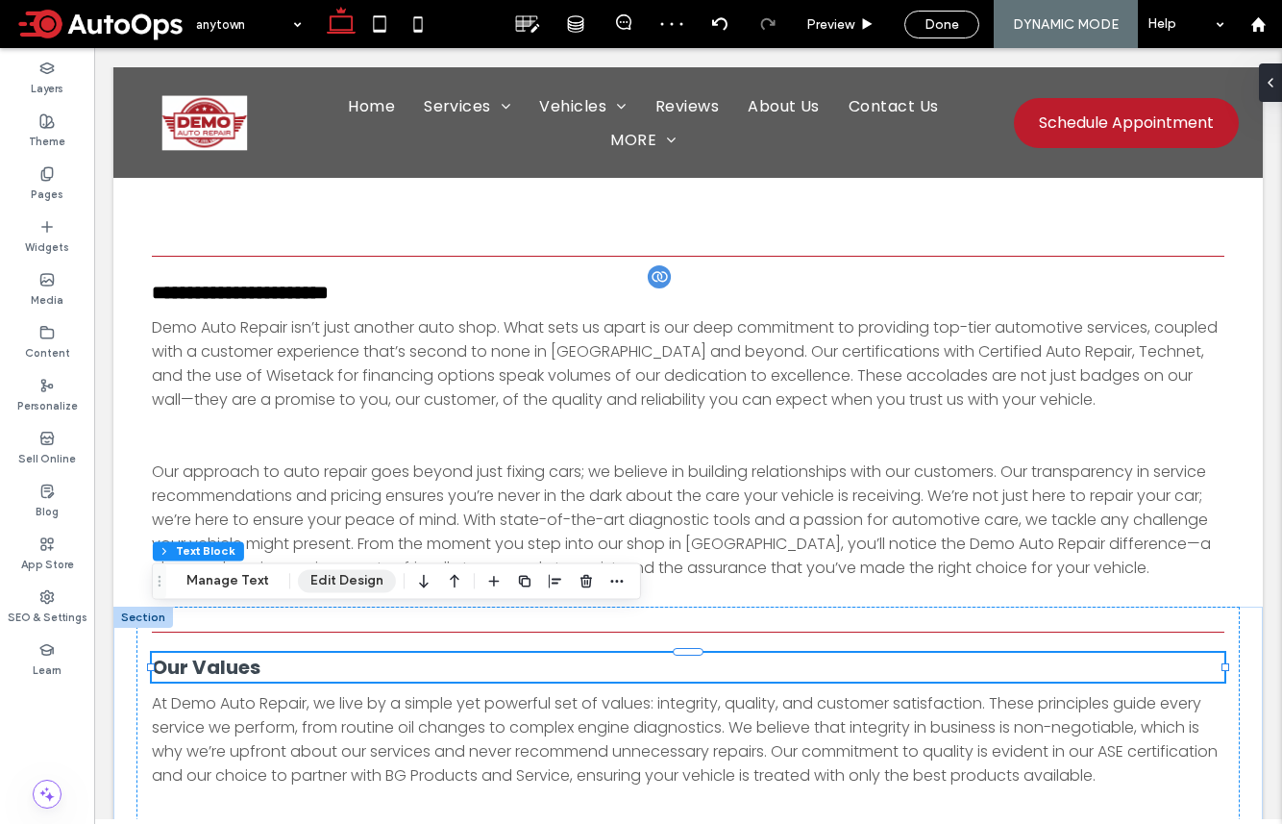
click at [359, 578] on button "Edit Design" at bounding box center [347, 580] width 98 height 23
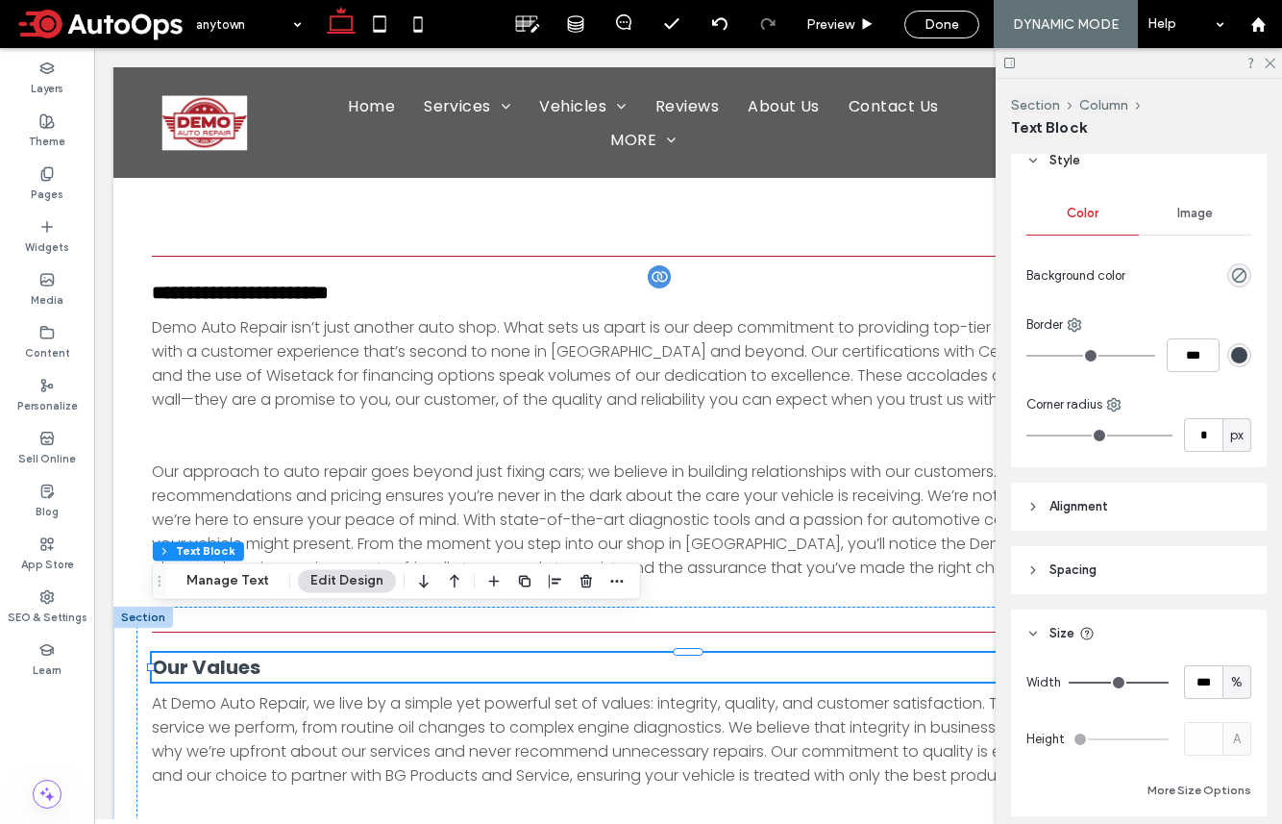
scroll to position [0, 0]
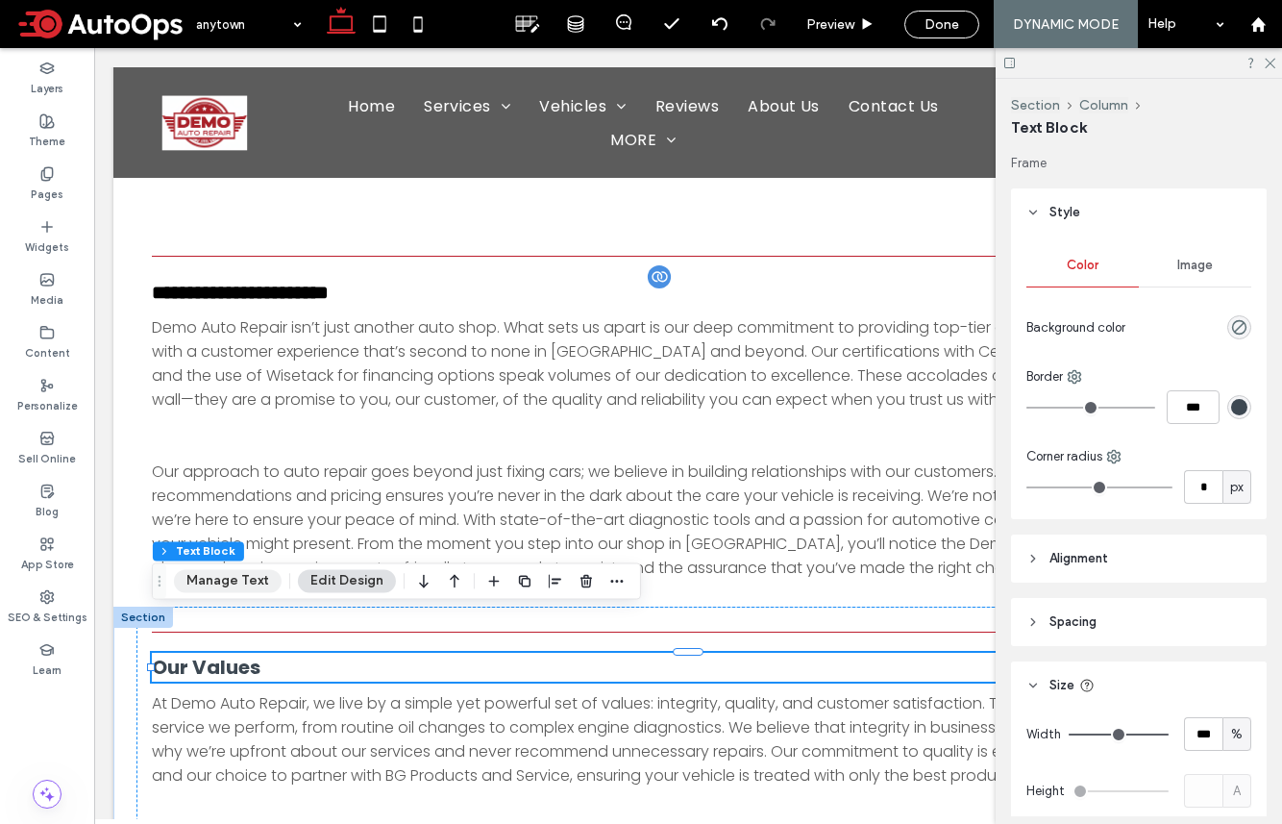
click at [232, 584] on button "Manage Text" at bounding box center [228, 580] width 108 height 23
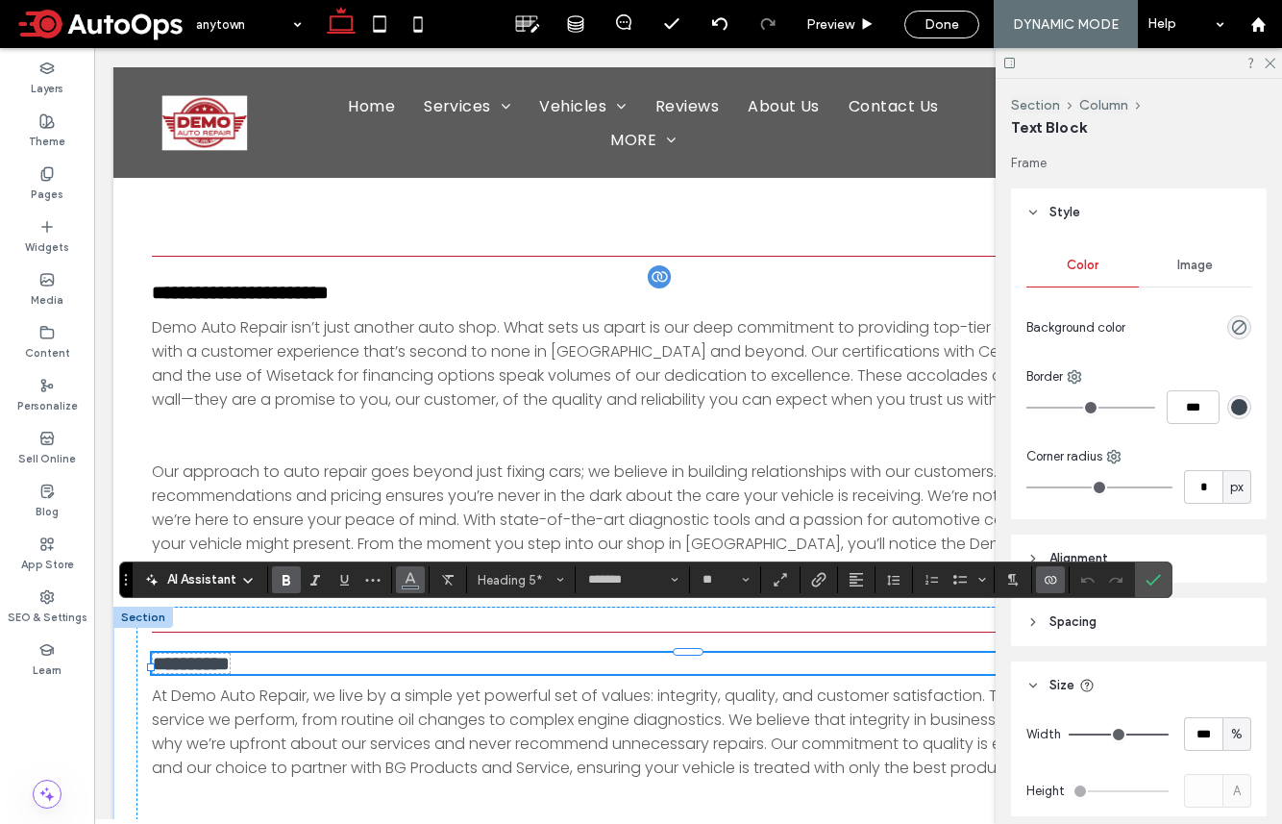
click at [409, 578] on icon "Color" at bounding box center [410, 577] width 15 height 15
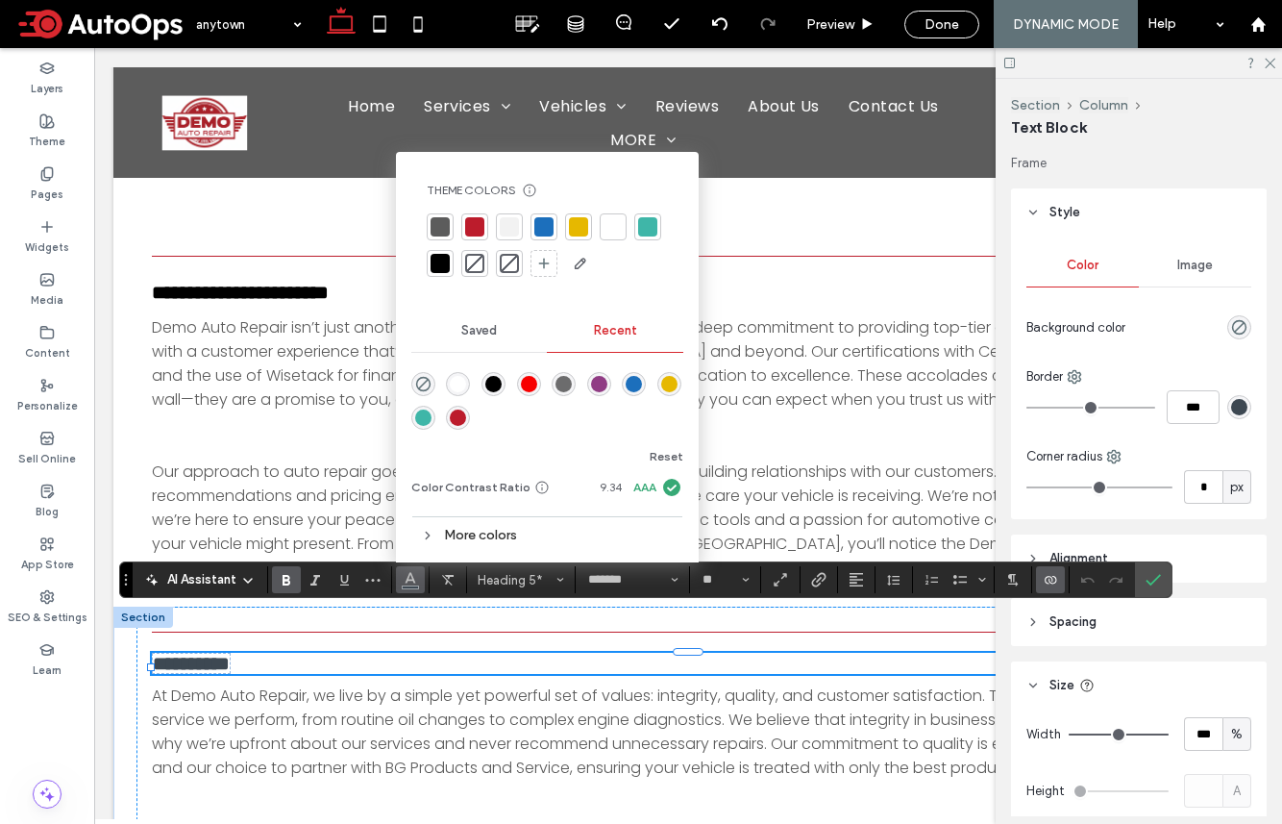
click at [438, 267] on div at bounding box center [440, 263] width 19 height 19
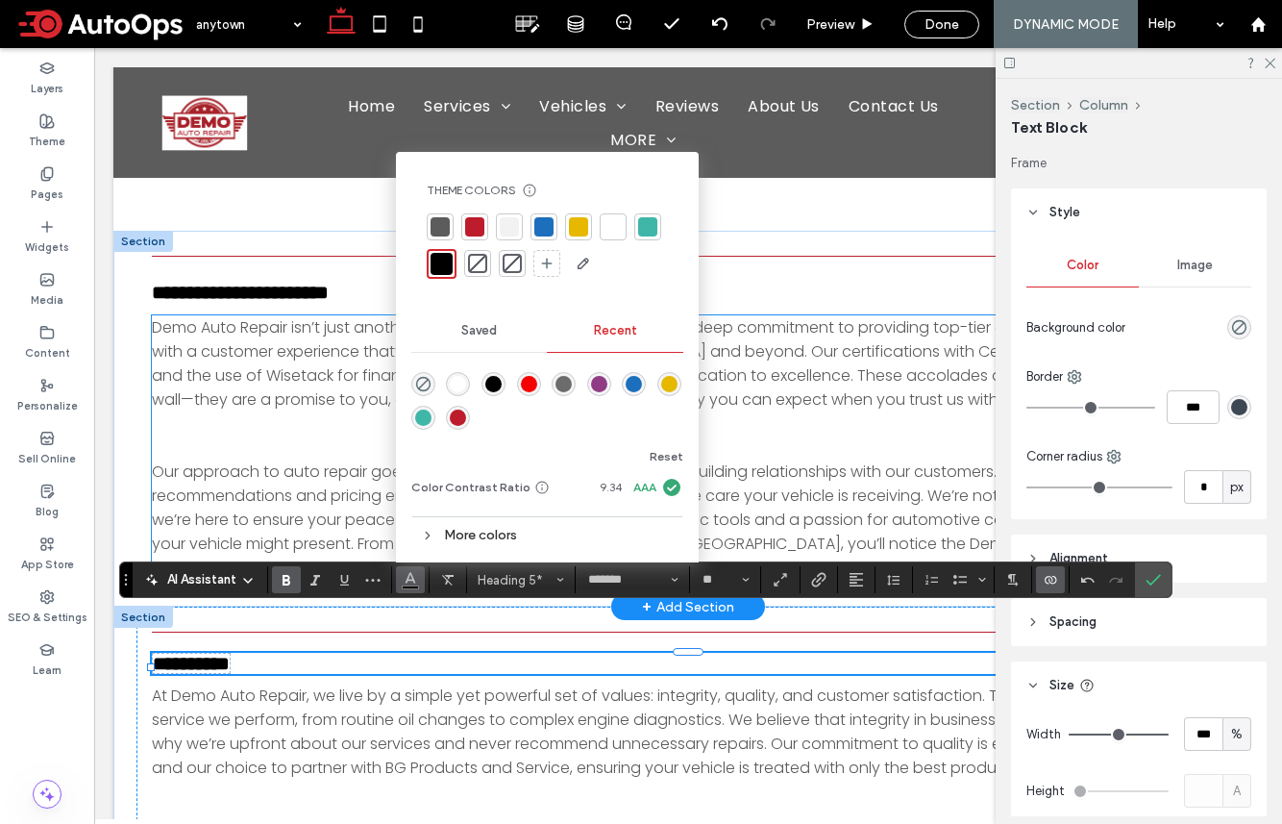
click at [237, 468] on p "Our approach to auto repair goes beyond just fixing cars; we believe in buildin…" at bounding box center [688, 519] width 1073 height 120
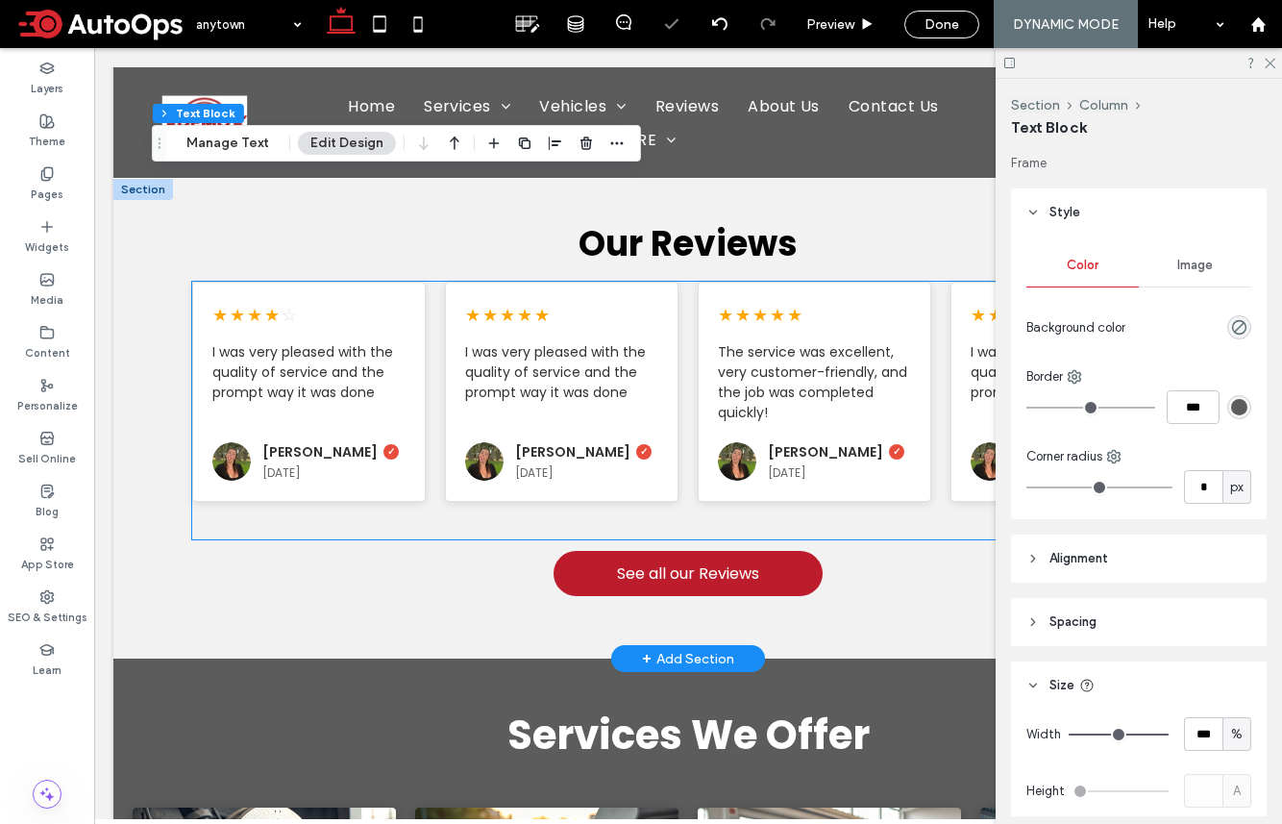
scroll to position [2173, 0]
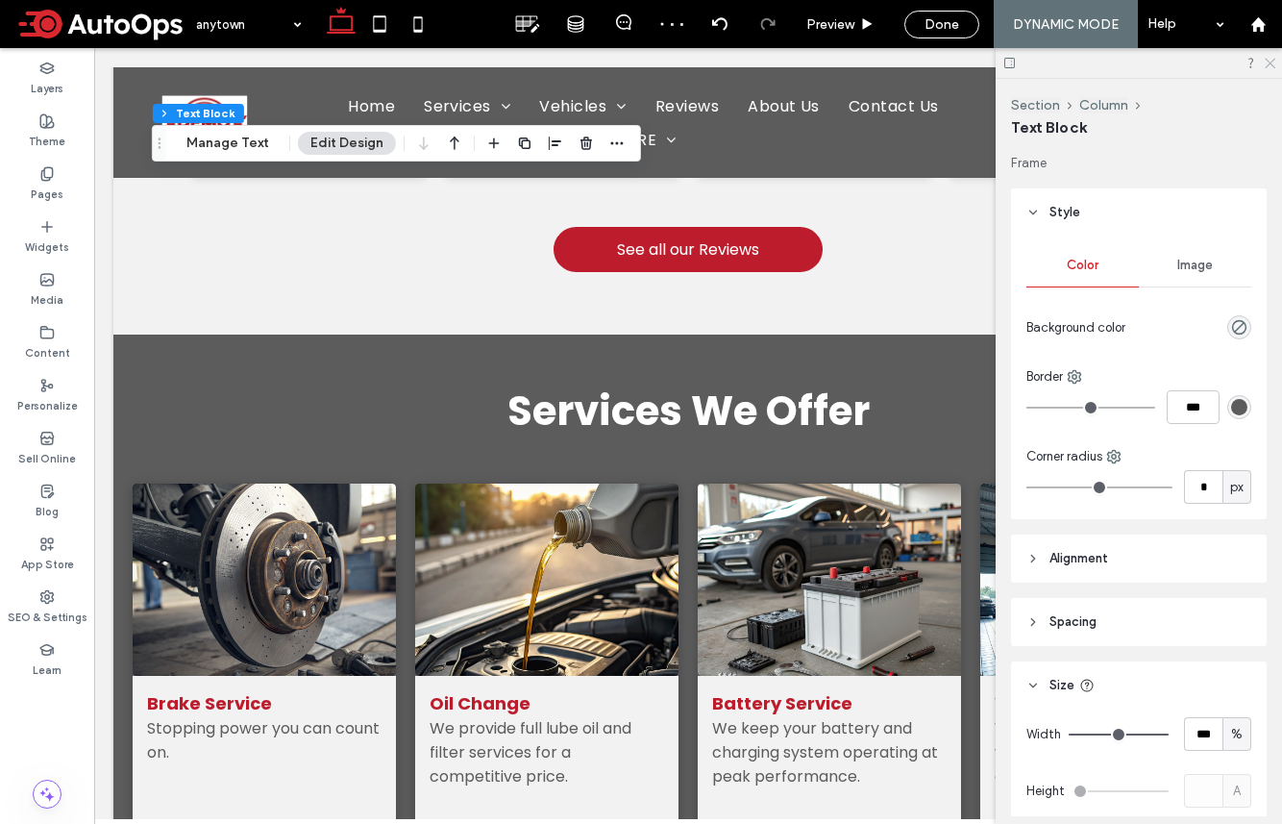
click at [1070, 63] on icon at bounding box center [1269, 62] width 12 height 12
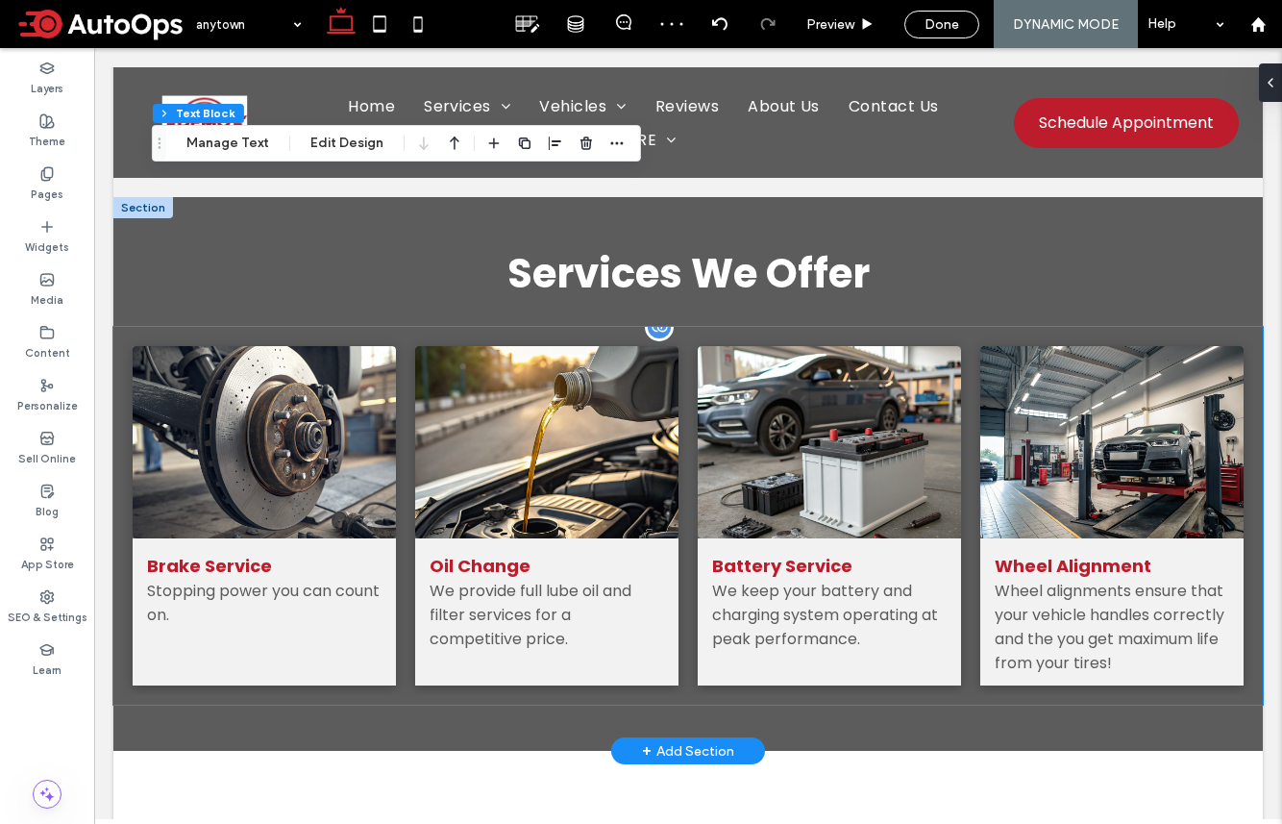
scroll to position [2316, 0]
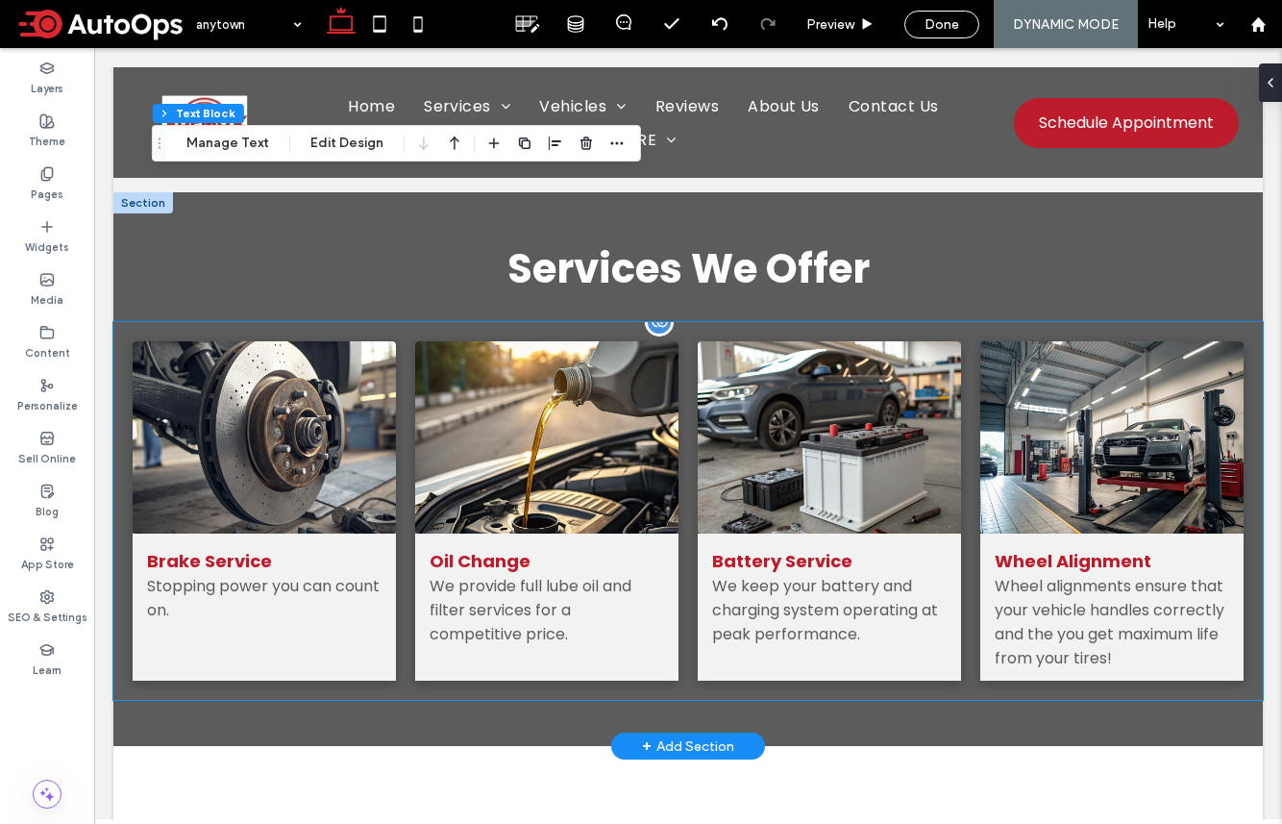
click at [789, 577] on div "We keep your battery and charging system operating at peak performance." at bounding box center [829, 610] width 235 height 72
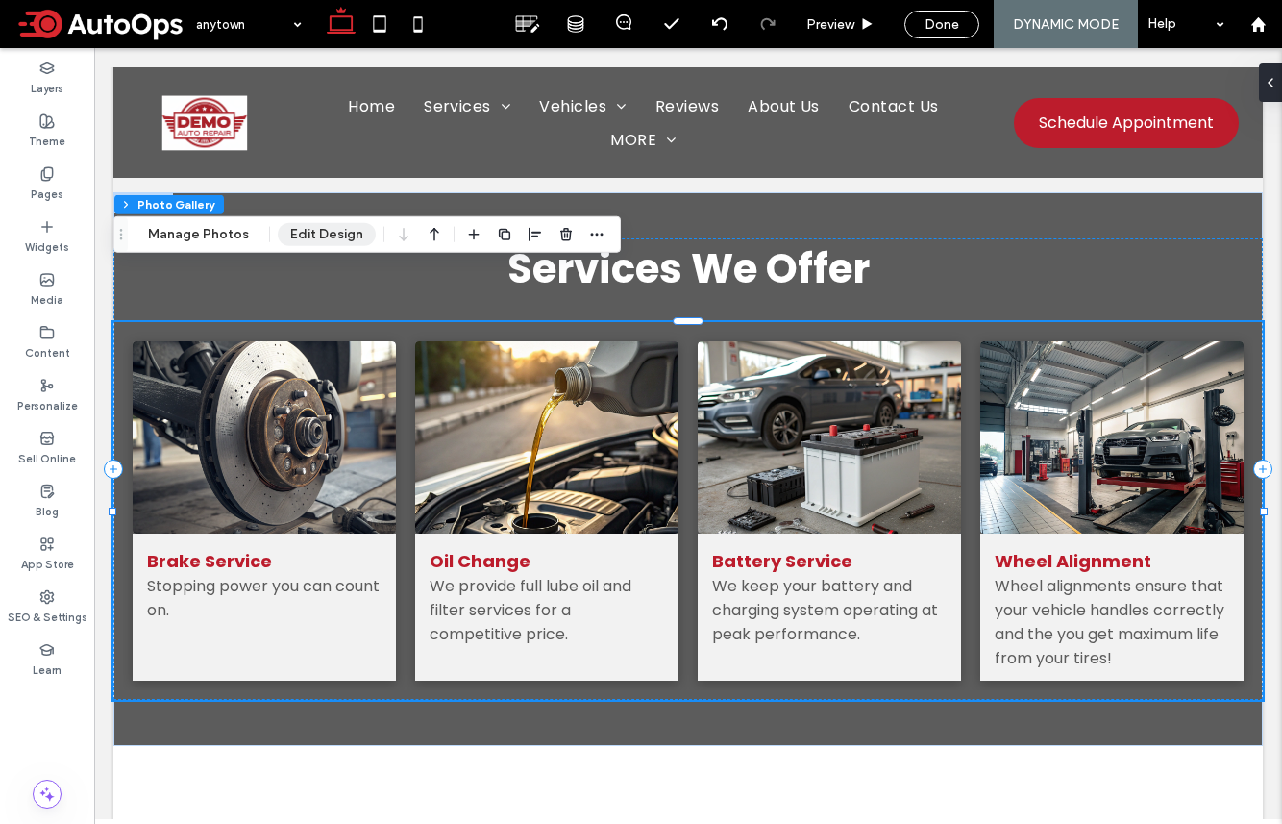
click at [310, 235] on button "Edit Design" at bounding box center [327, 234] width 98 height 23
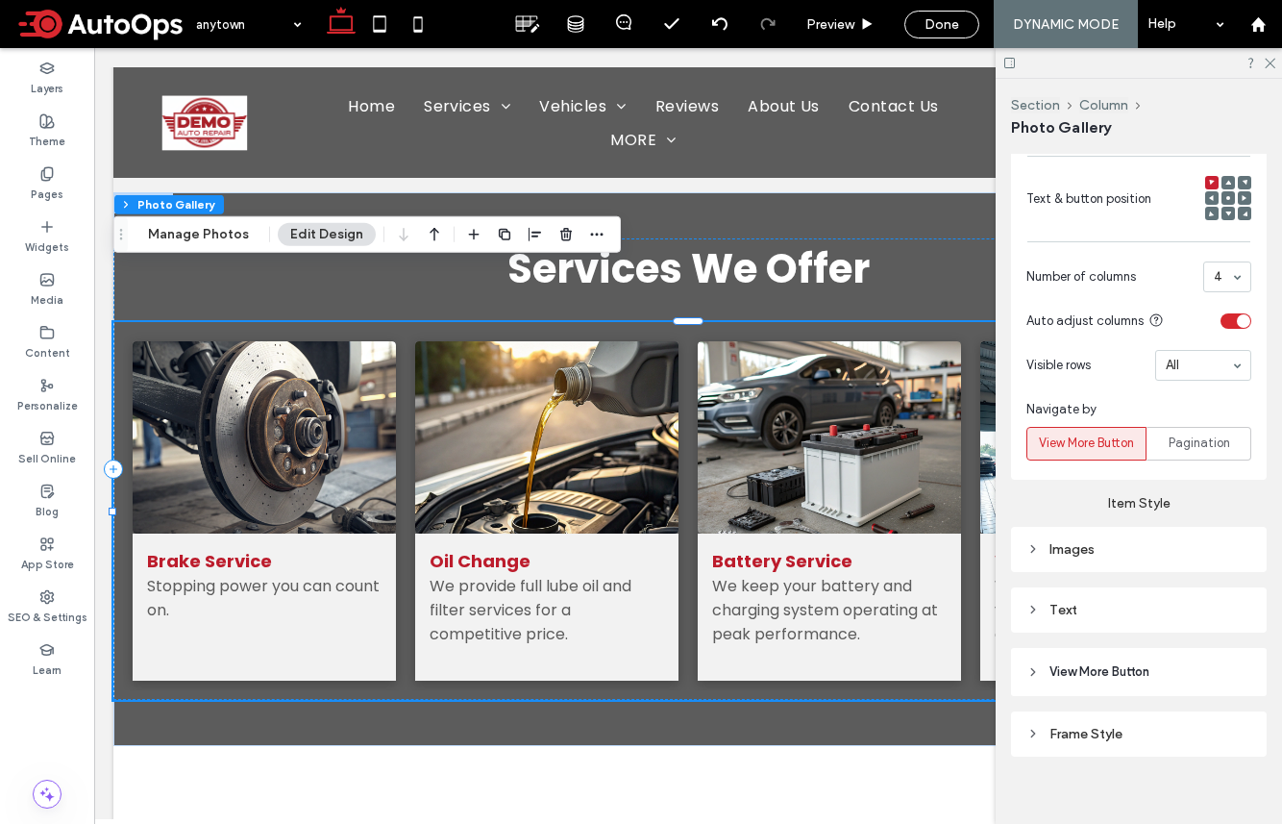
scroll to position [1427, 0]
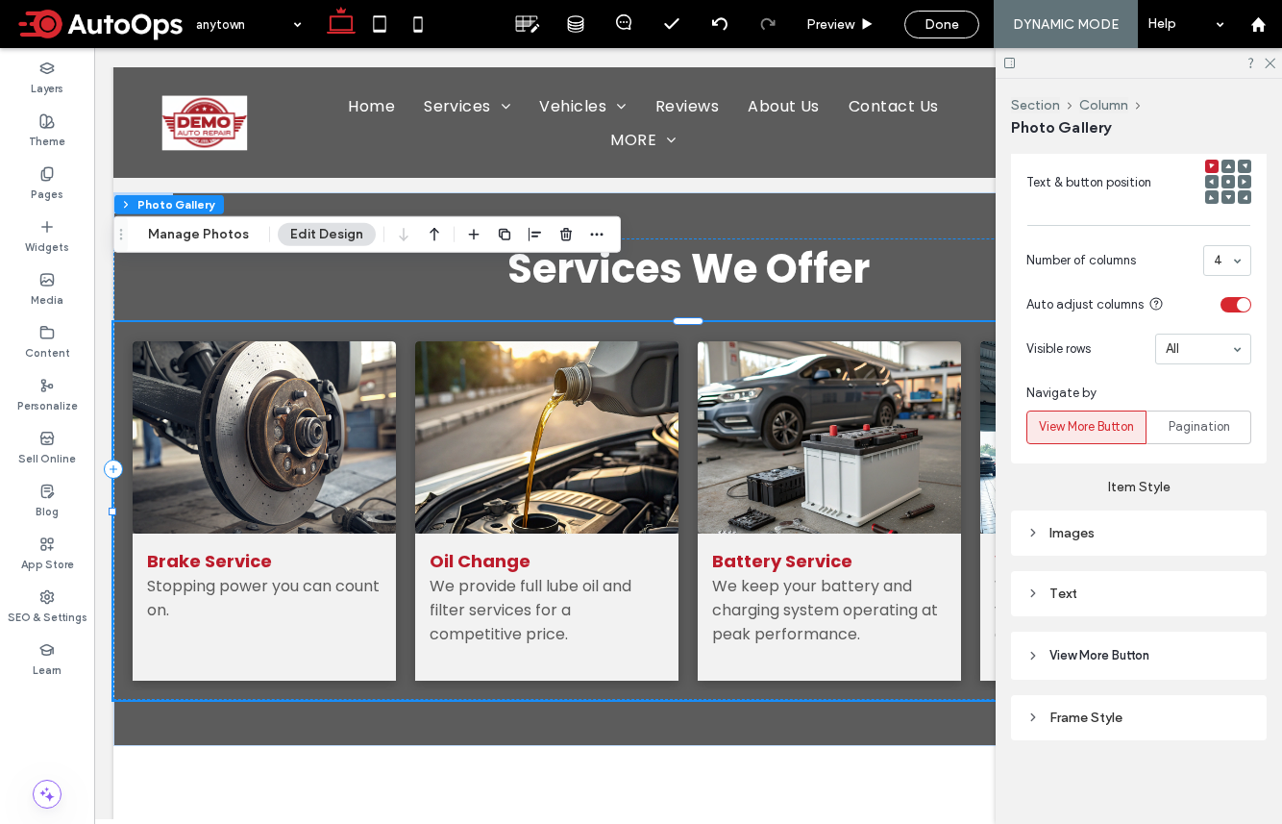
click at [1070, 537] on div "Images" at bounding box center [1139, 533] width 225 height 16
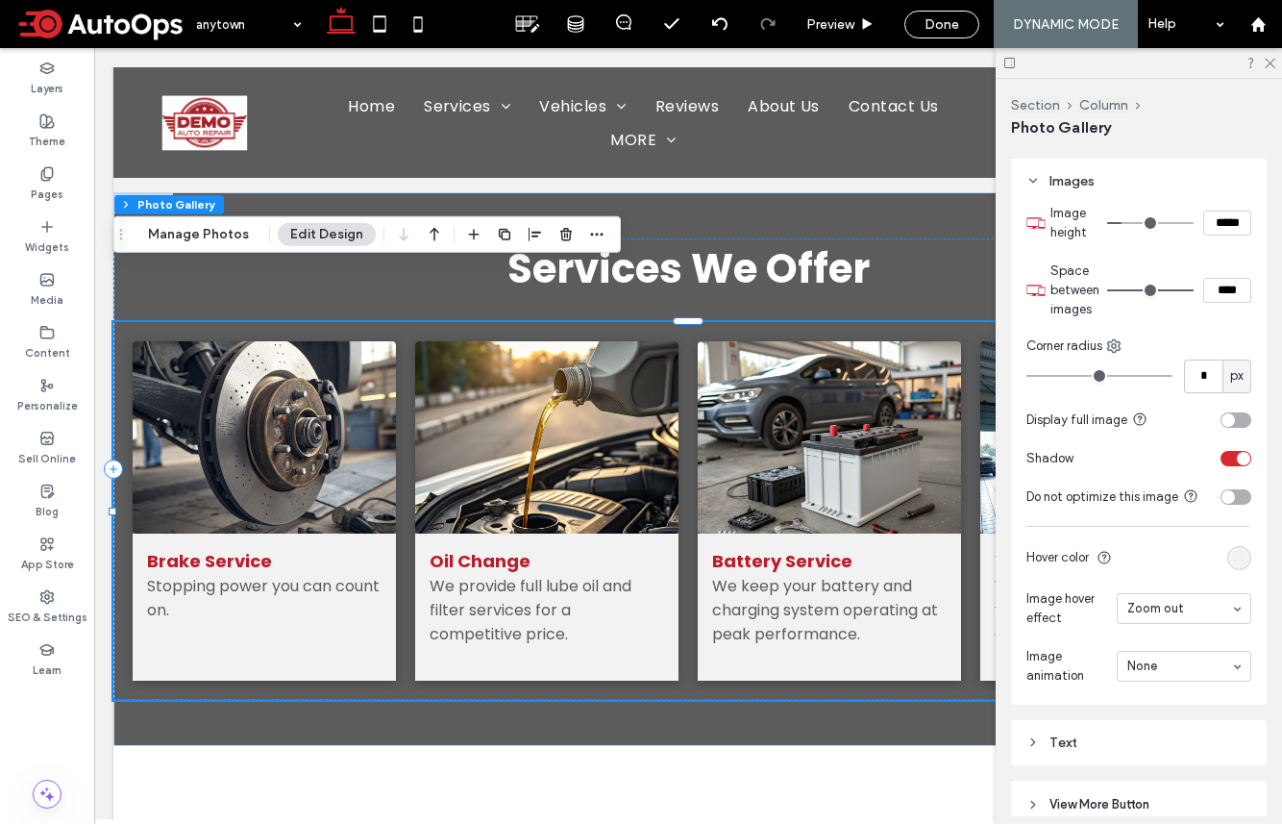
scroll to position [1787, 0]
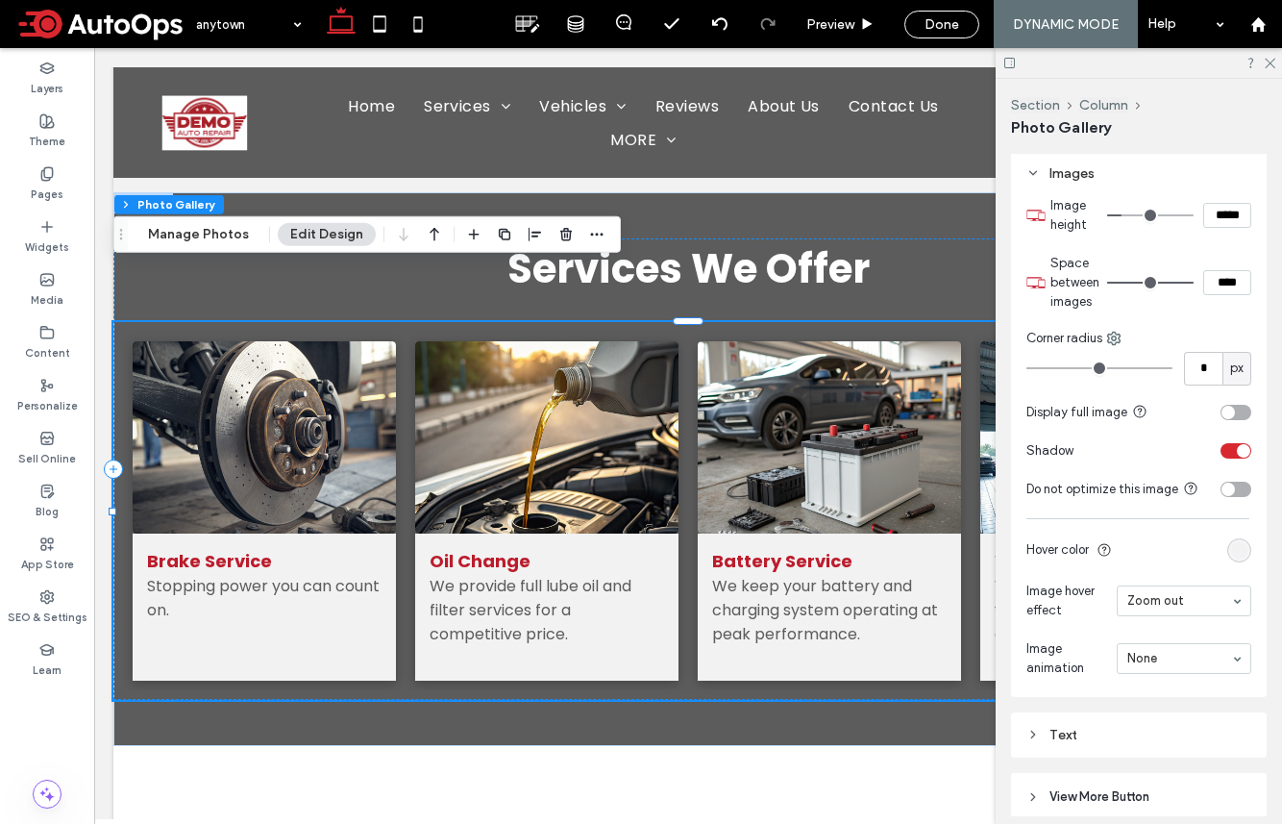
click at [1070, 740] on div "Text" at bounding box center [1139, 735] width 225 height 16
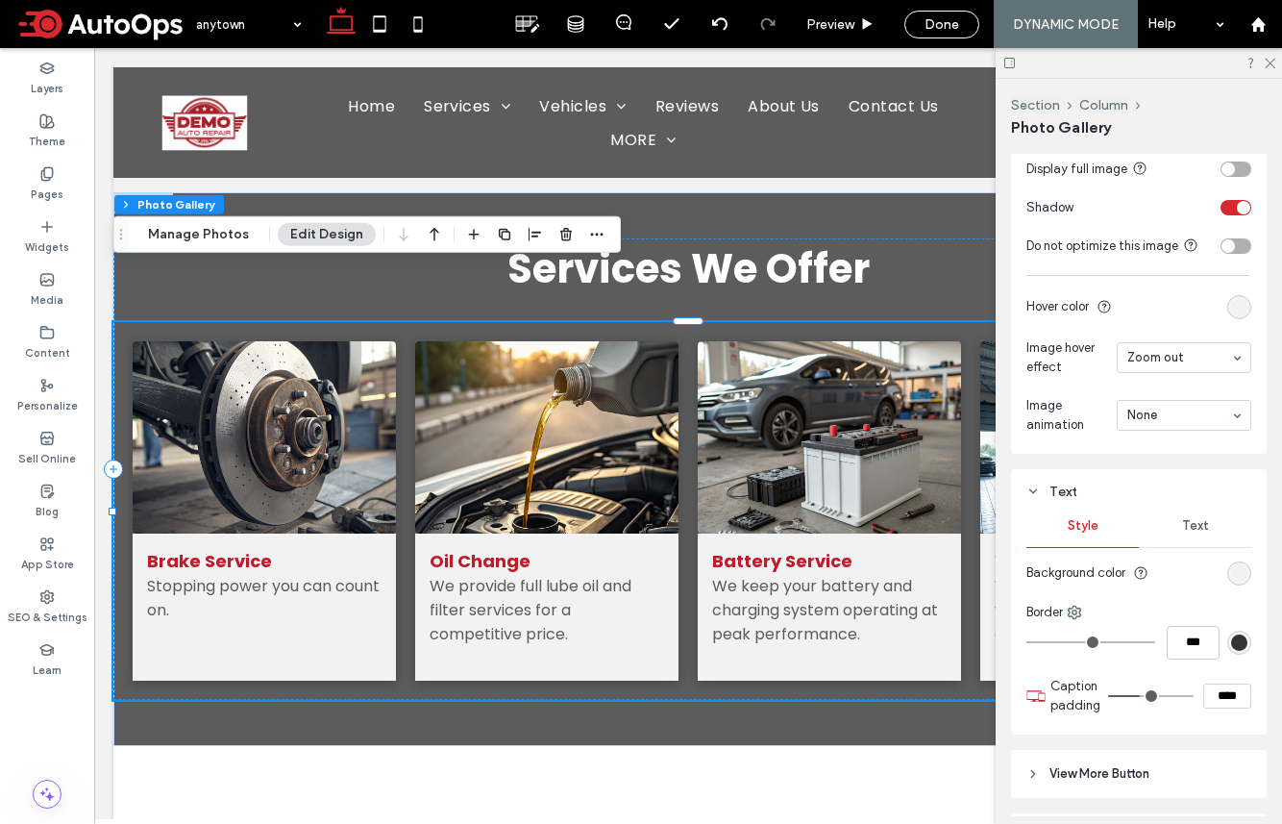
scroll to position [2148, 0]
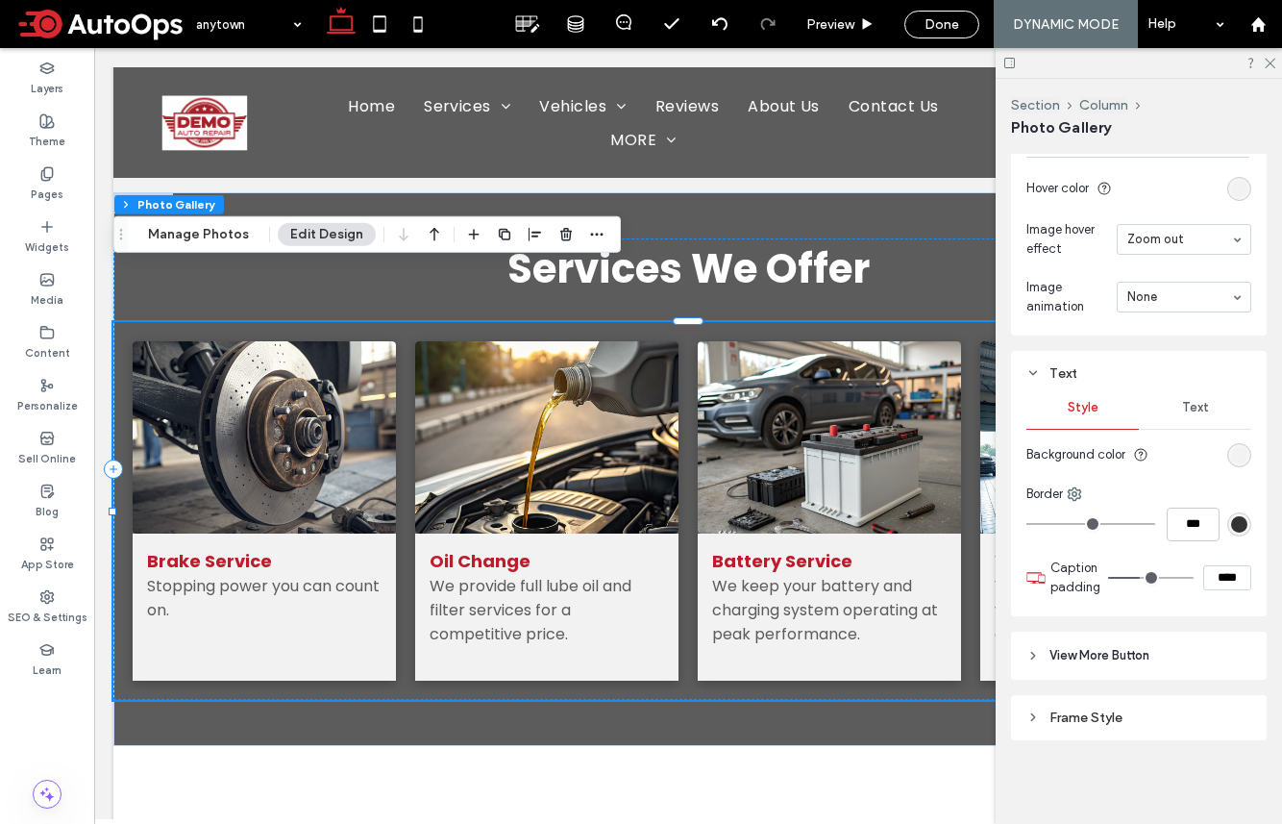
click at [1070, 423] on div "Text" at bounding box center [1195, 407] width 112 height 42
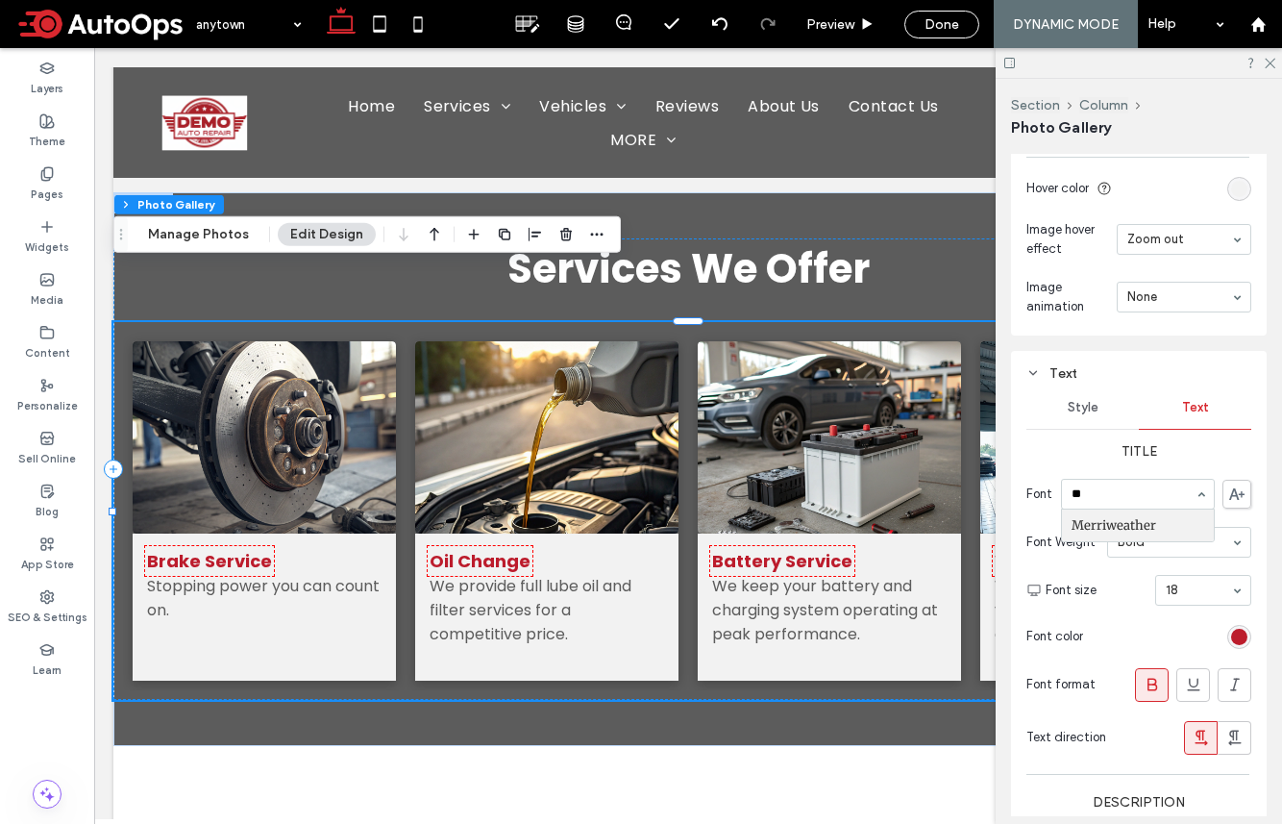
scroll to position [0, 0]
type input "***"
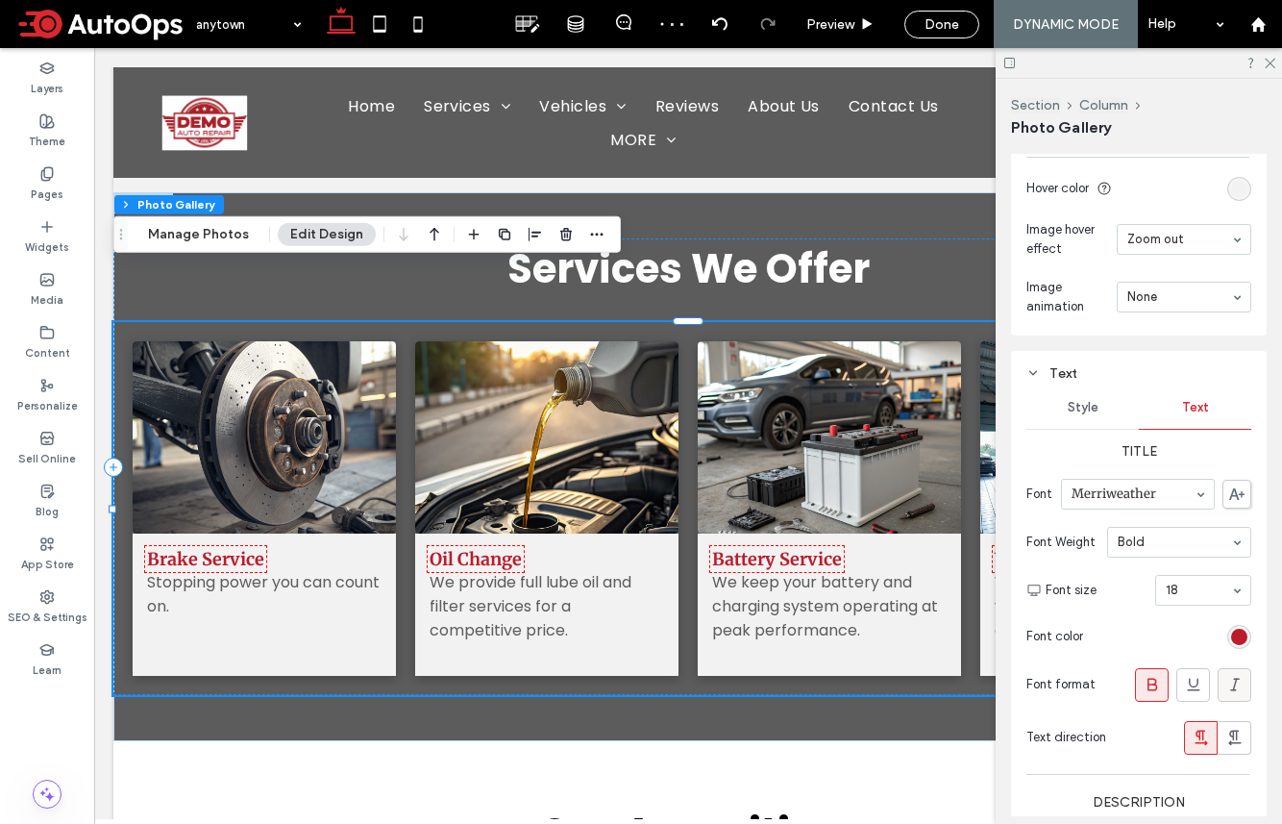
click at [1070, 684] on icon at bounding box center [1235, 684] width 19 height 19
click at [1070, 66] on icon at bounding box center [1269, 62] width 12 height 12
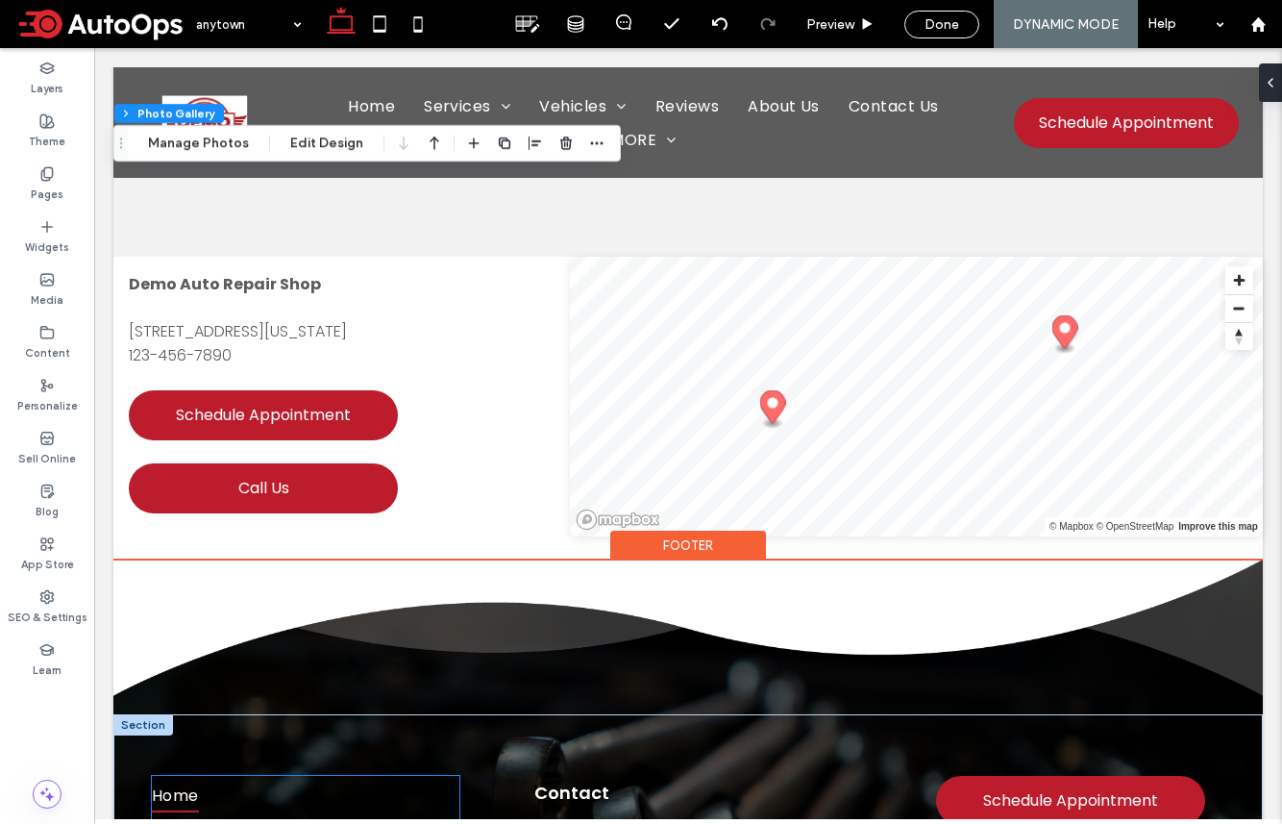
scroll to position [3478, 0]
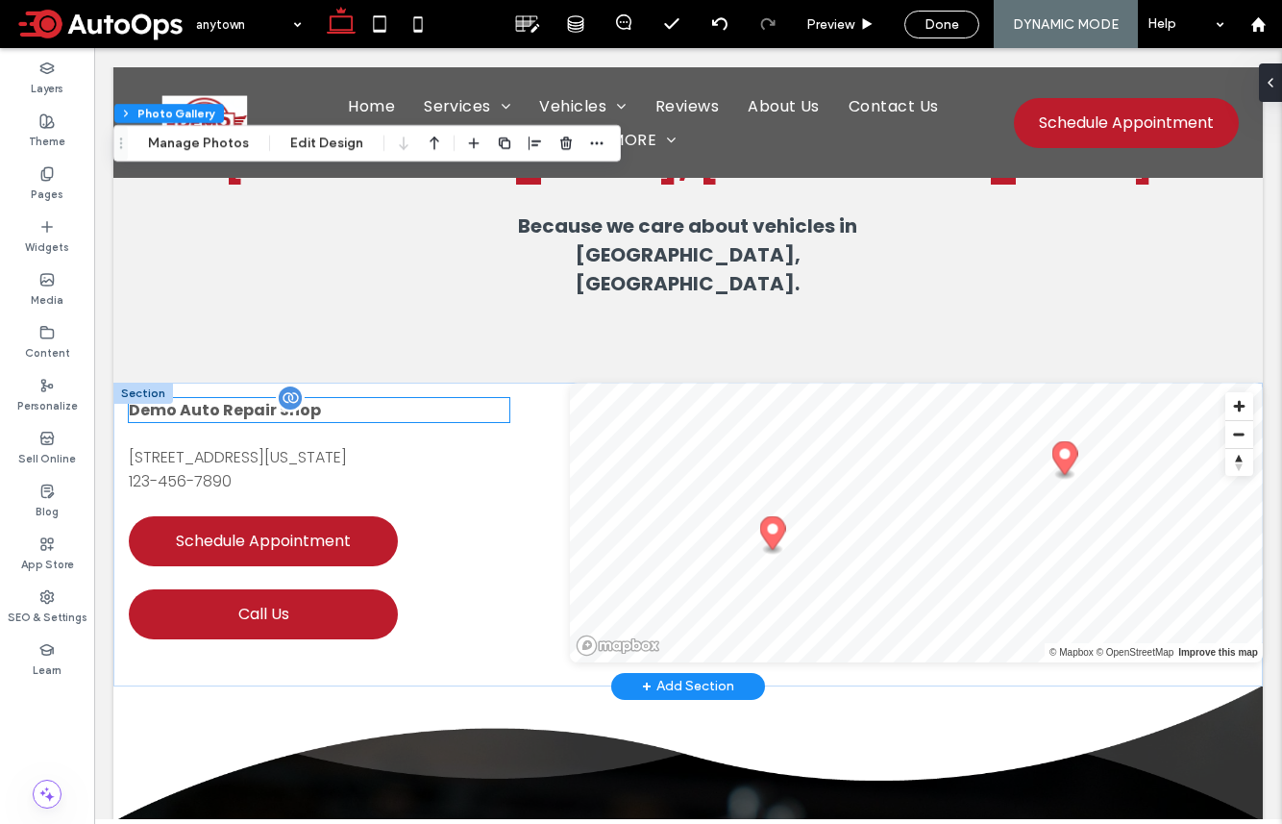
click at [220, 399] on span "Demo Auto Repair Shop" at bounding box center [225, 410] width 192 height 22
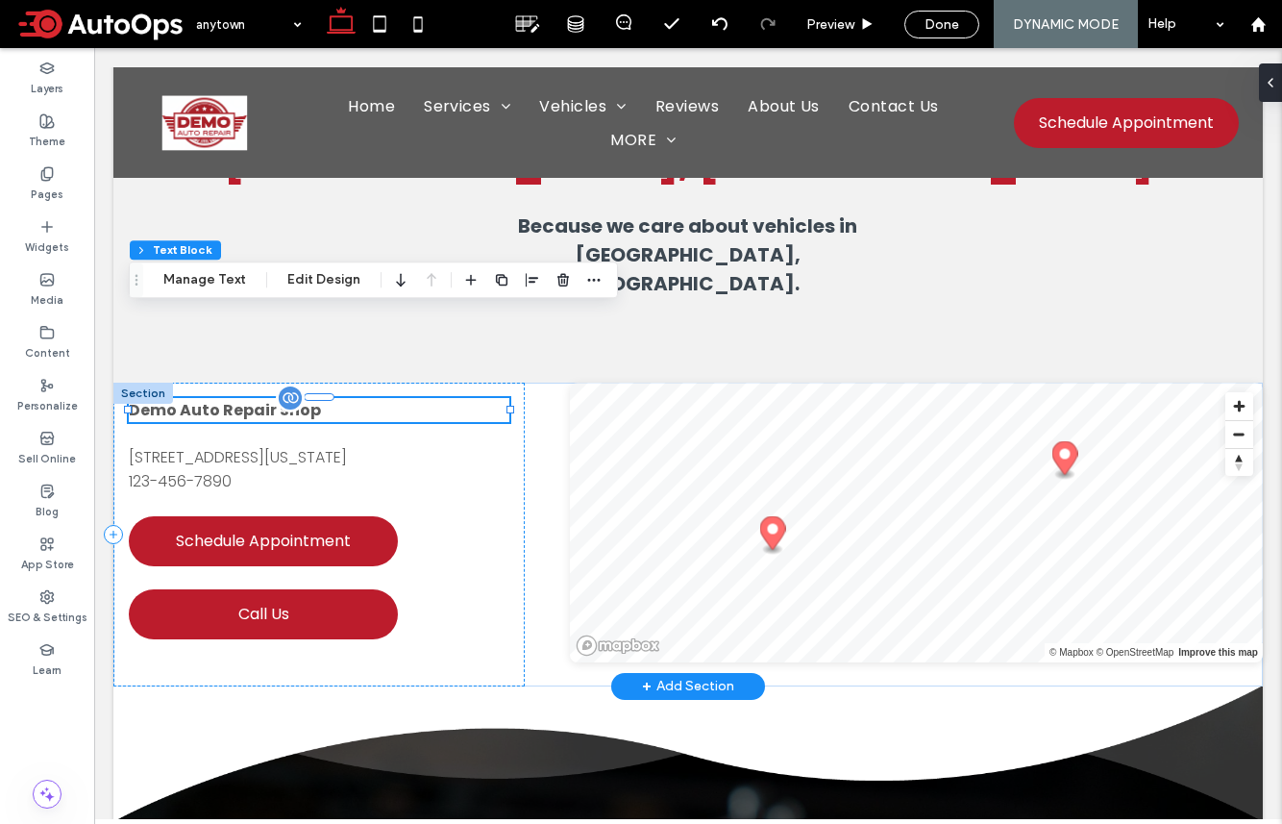
click at [220, 399] on span "Demo Auto Repair Shop" at bounding box center [225, 410] width 192 height 22
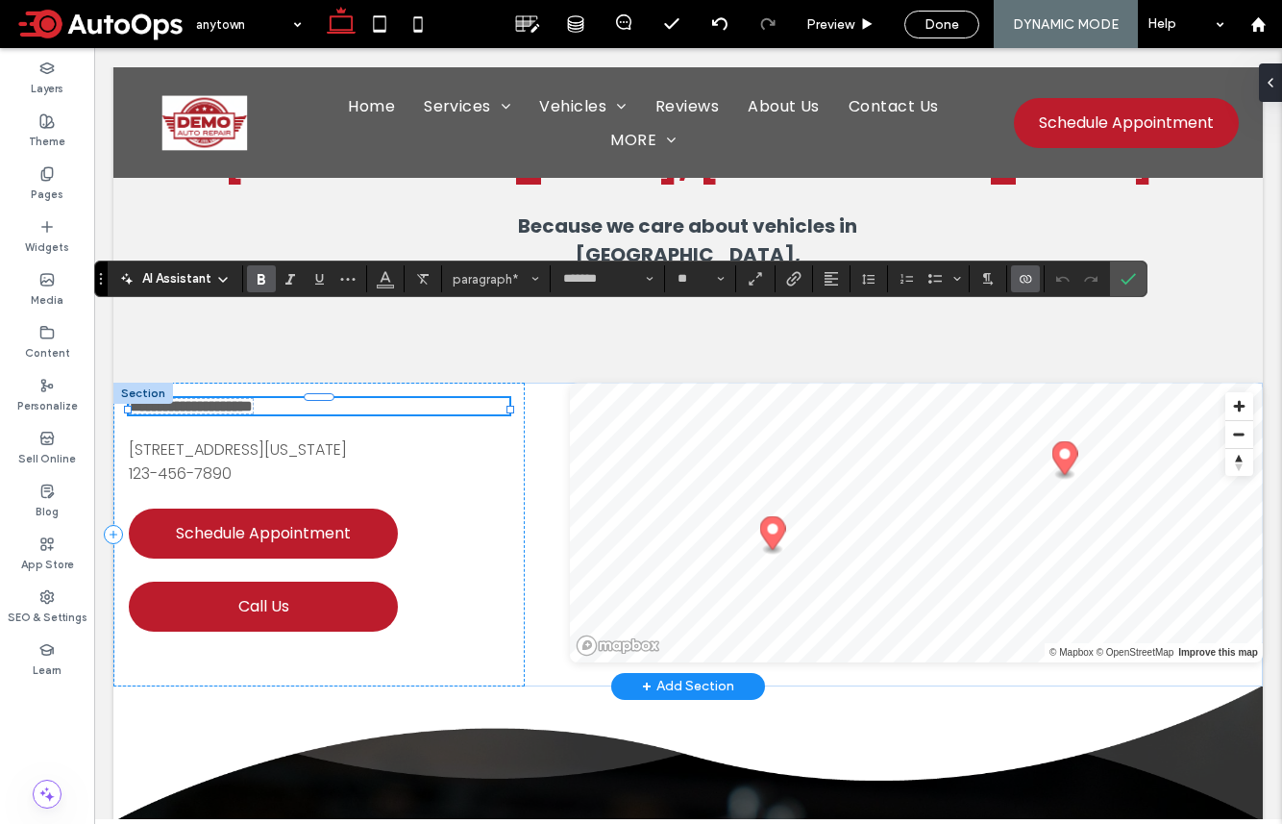
click at [219, 399] on span "**********" at bounding box center [191, 406] width 123 height 14
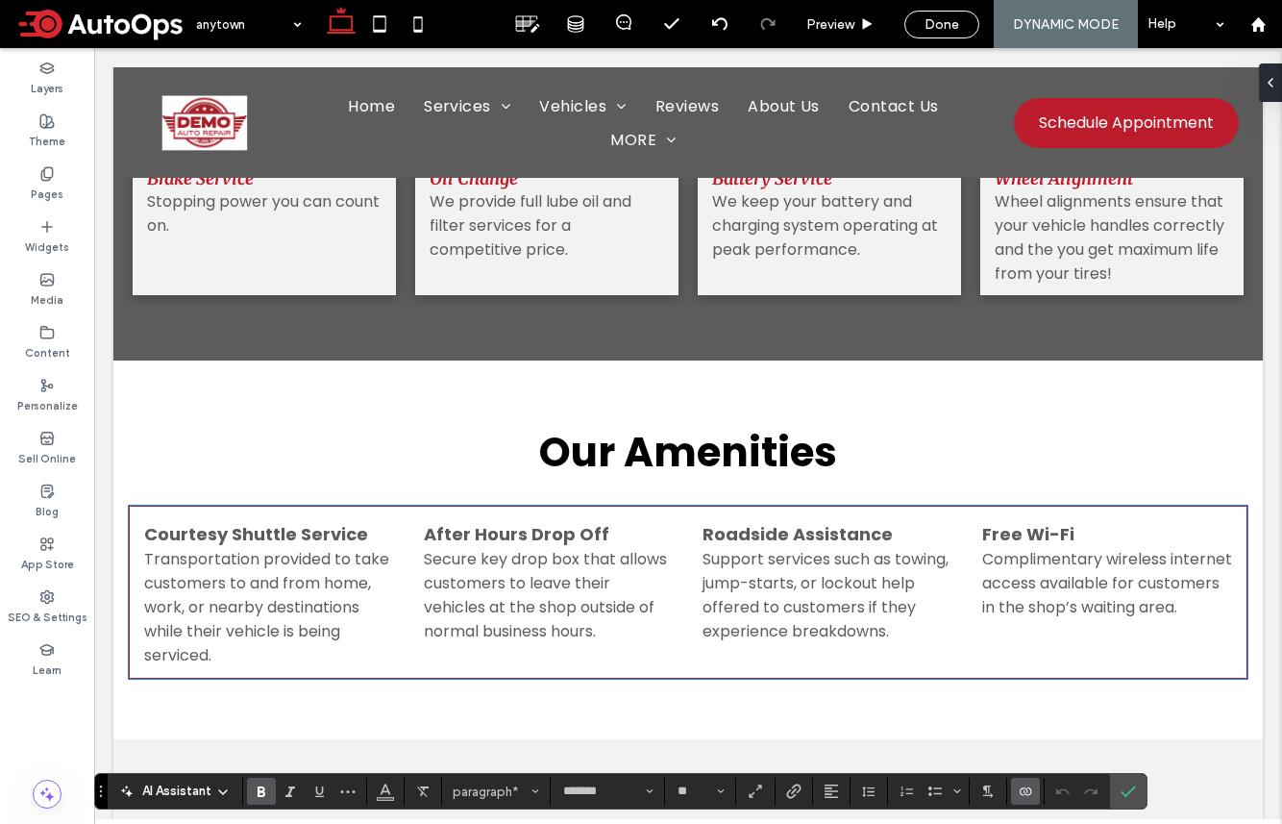
scroll to position [2833, 0]
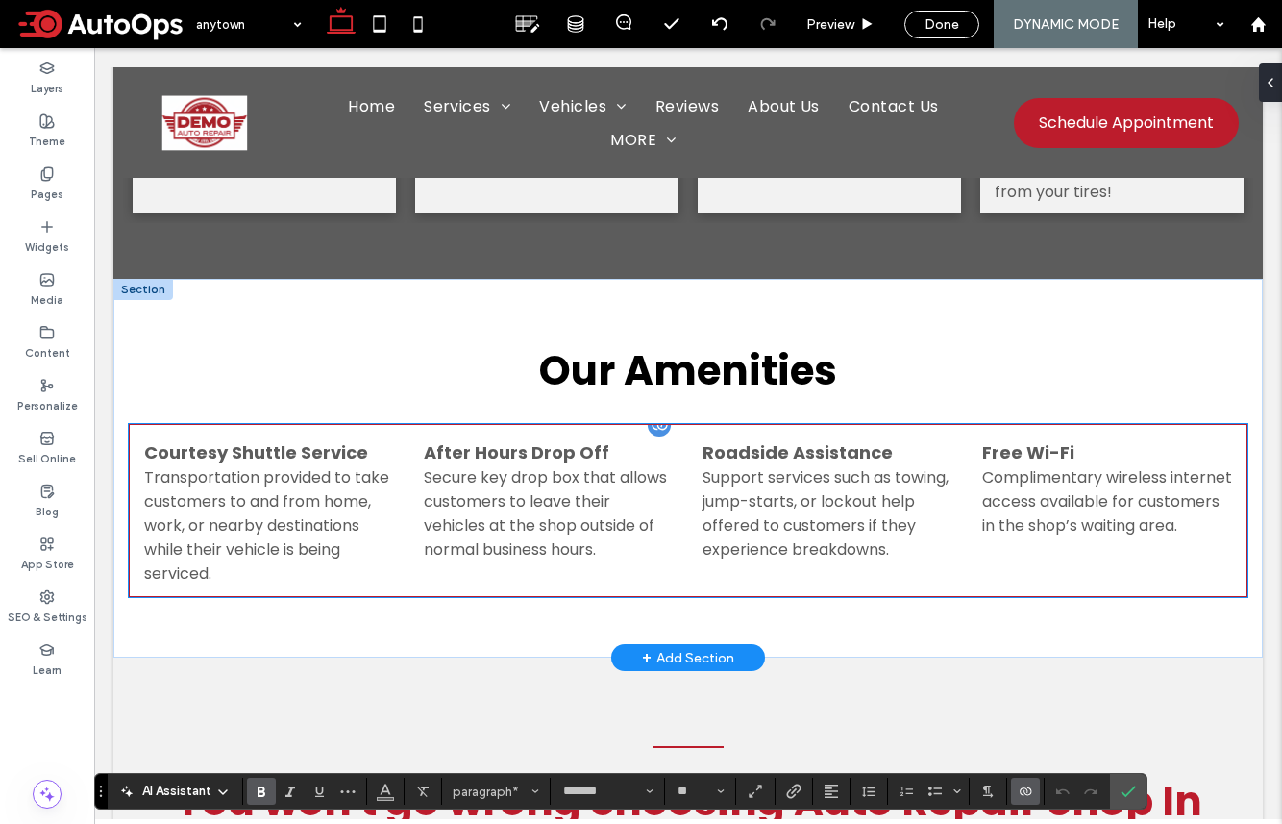
click at [531, 472] on div "Secure key drop box that allows customers to leave their vehicles at the shop o…" at bounding box center [549, 513] width 251 height 96
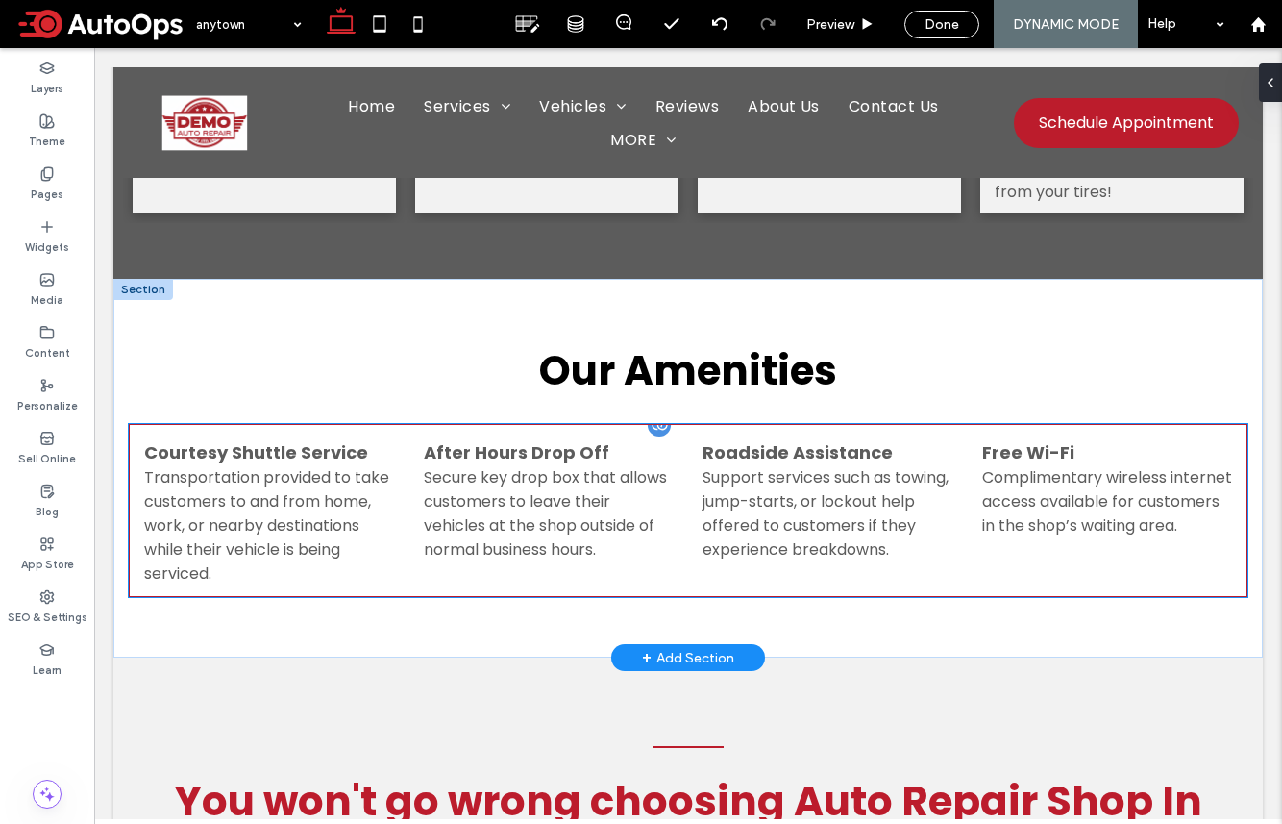
click at [531, 472] on div "Secure key drop box that allows customers to leave their vehicles at the shop o…" at bounding box center [549, 513] width 251 height 96
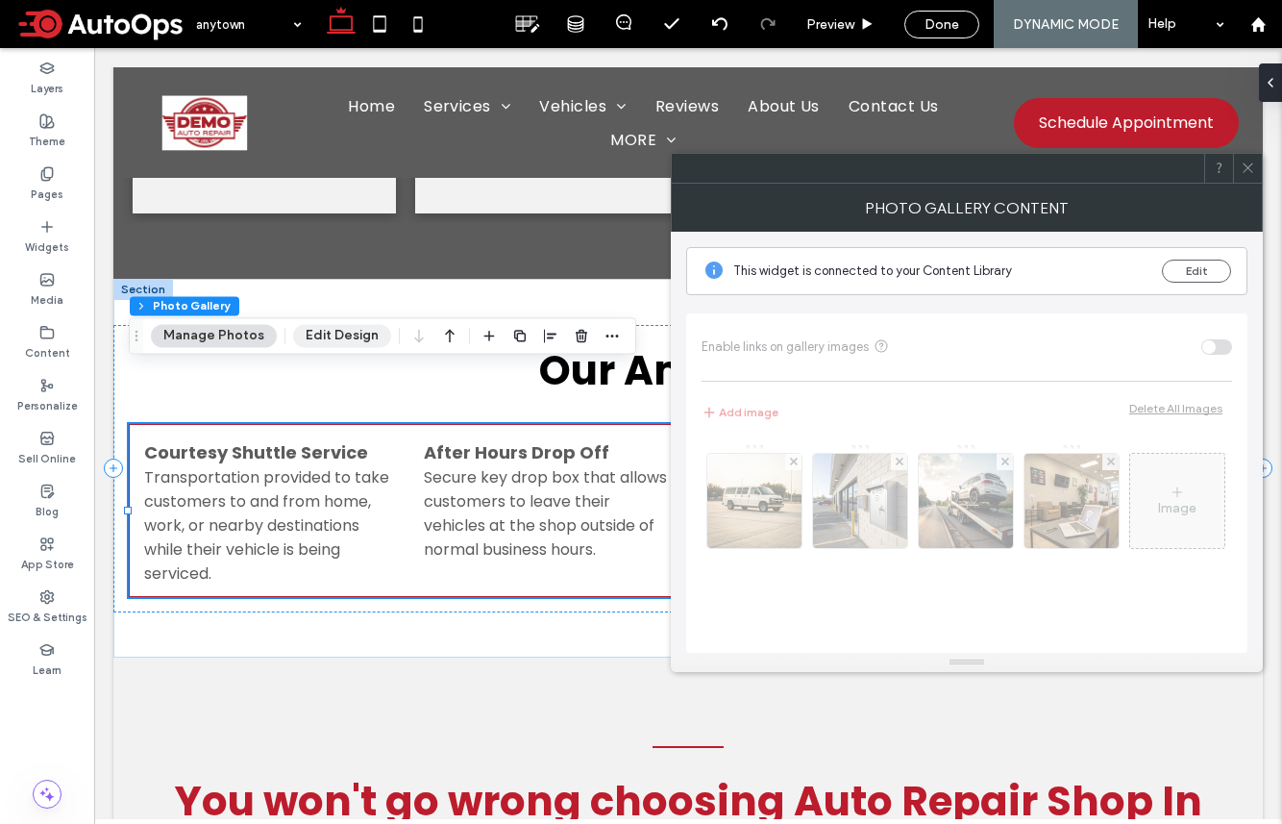
click at [355, 337] on button "Edit Design" at bounding box center [342, 335] width 98 height 23
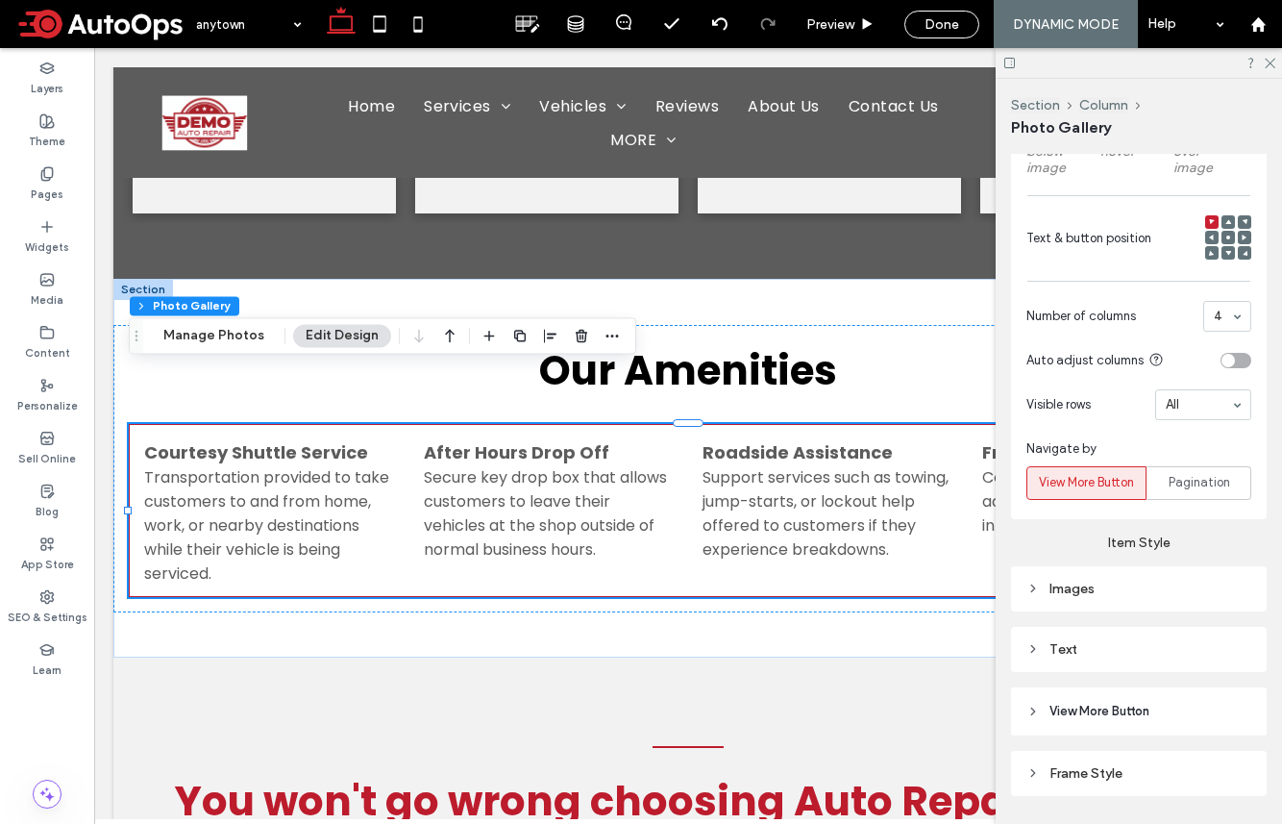
scroll to position [1408, 0]
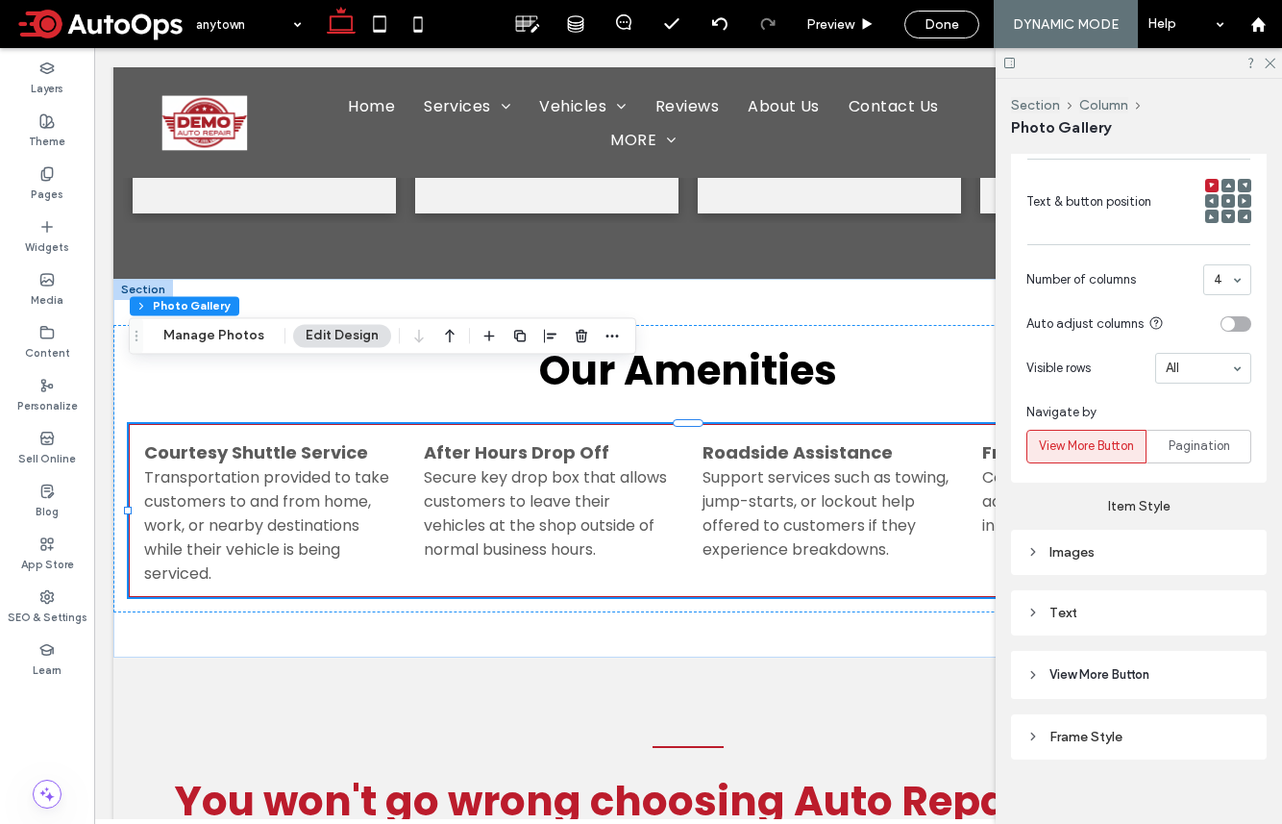
click at [1070, 611] on div "Text" at bounding box center [1139, 613] width 225 height 16
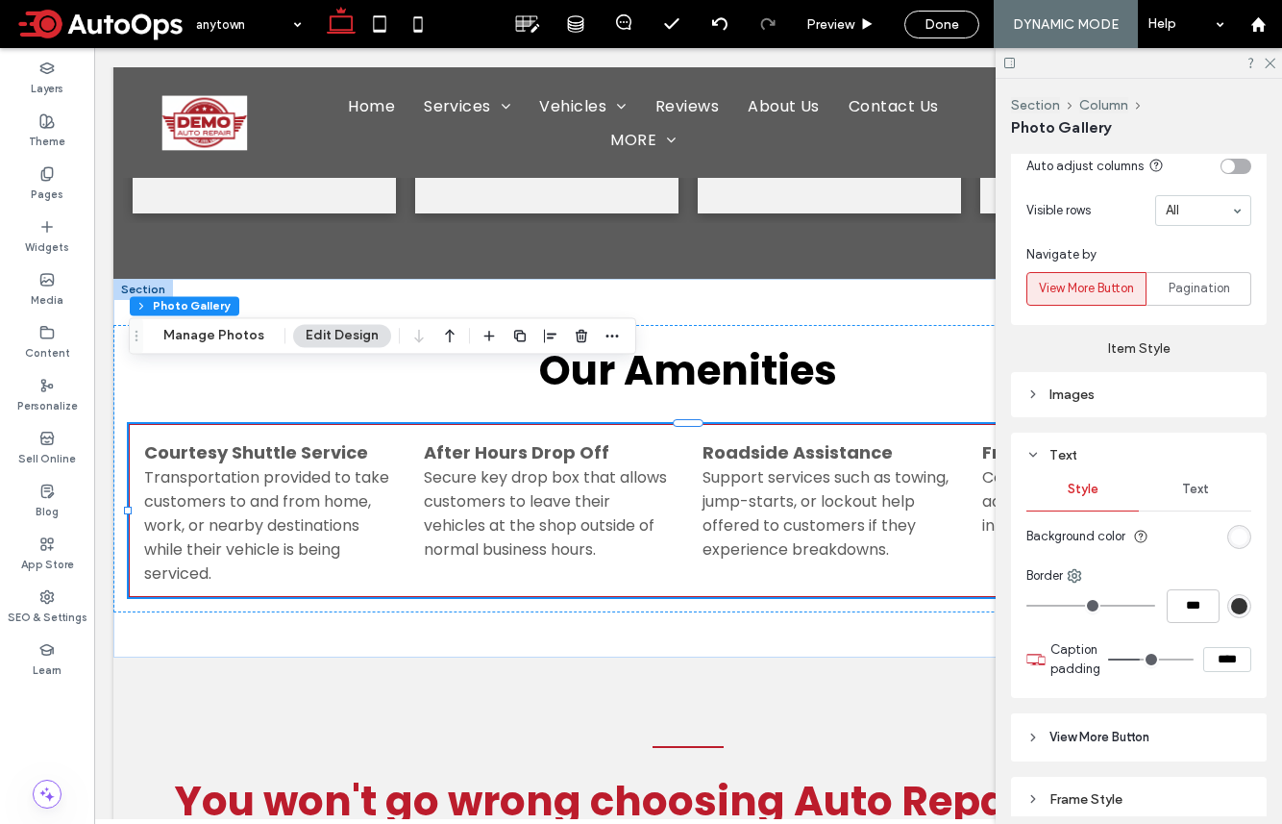
scroll to position [1606, 0]
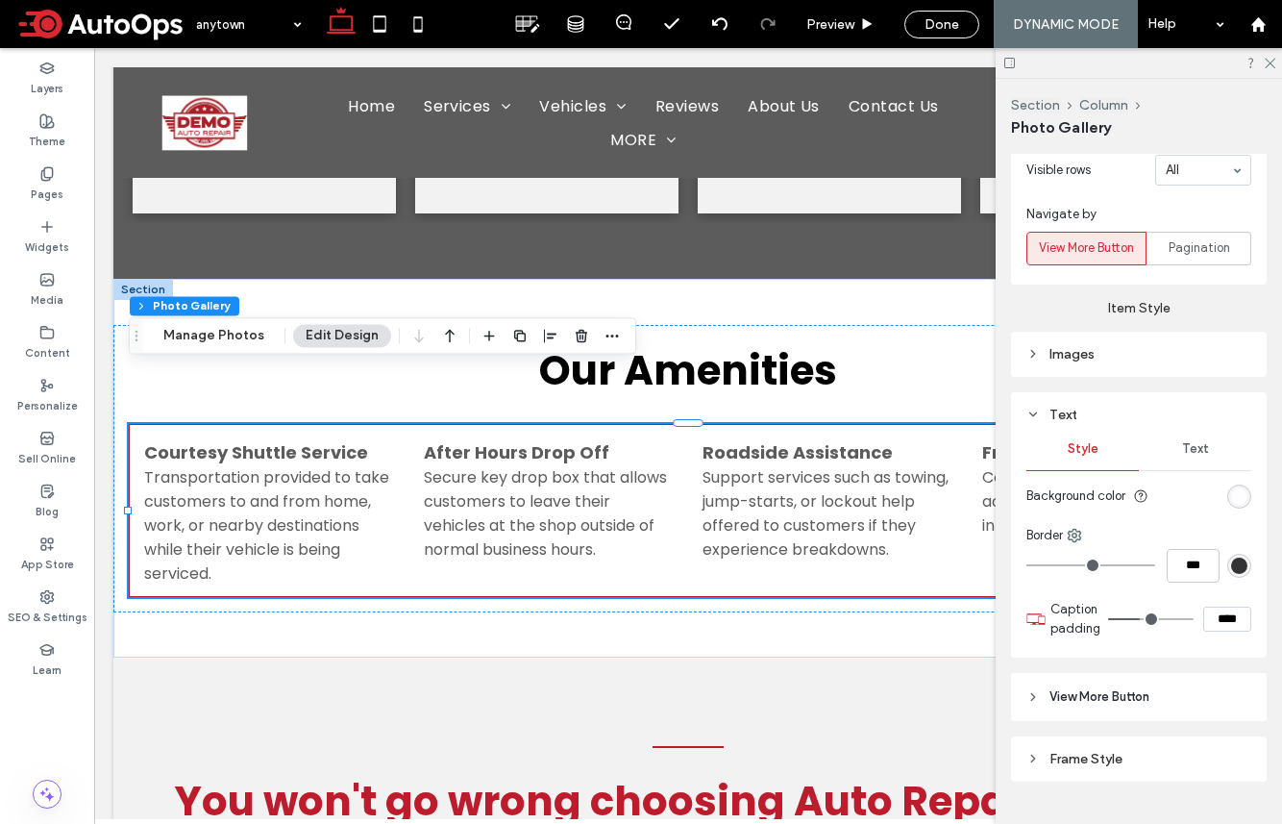
click at [1070, 435] on div "Text" at bounding box center [1195, 449] width 112 height 42
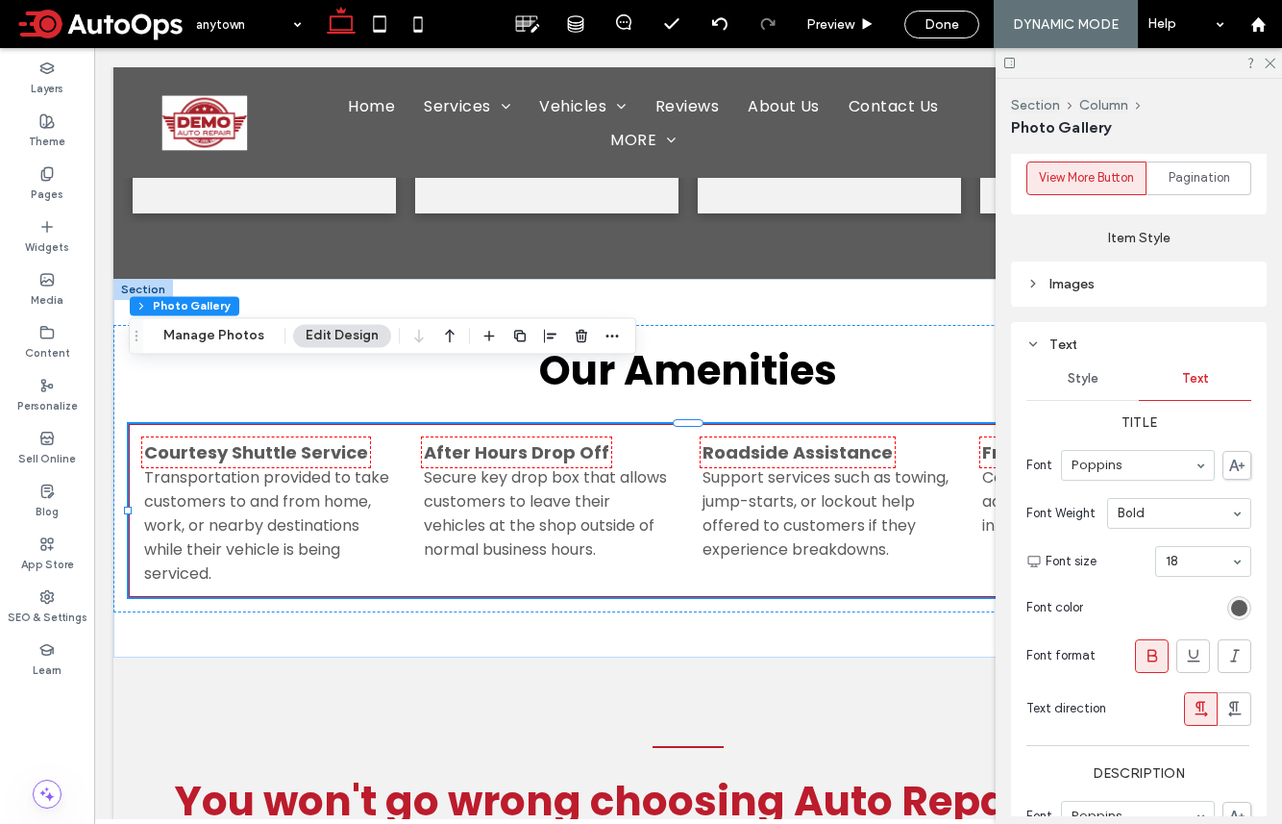
scroll to position [1720, 0]
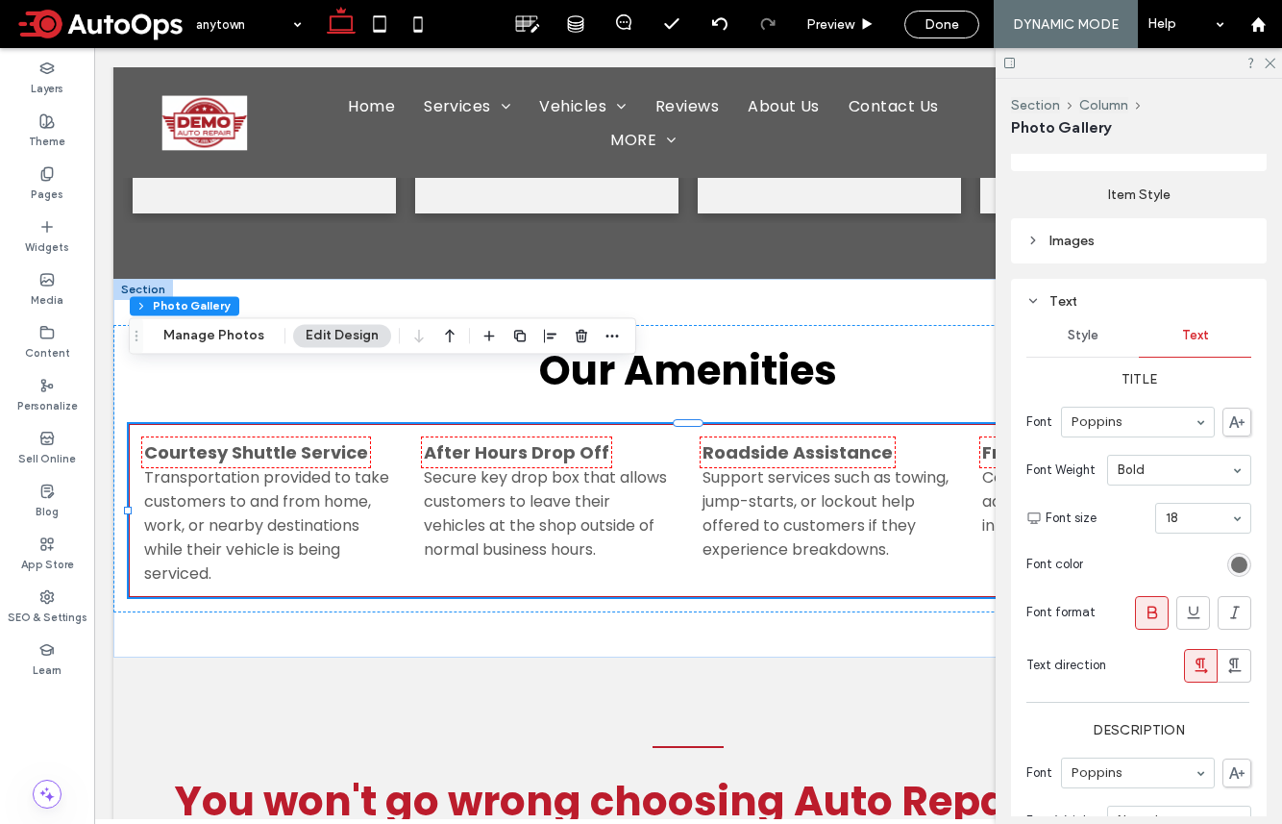
click at [1070, 557] on div "rgb(92, 92, 92)" at bounding box center [1239, 565] width 16 height 16
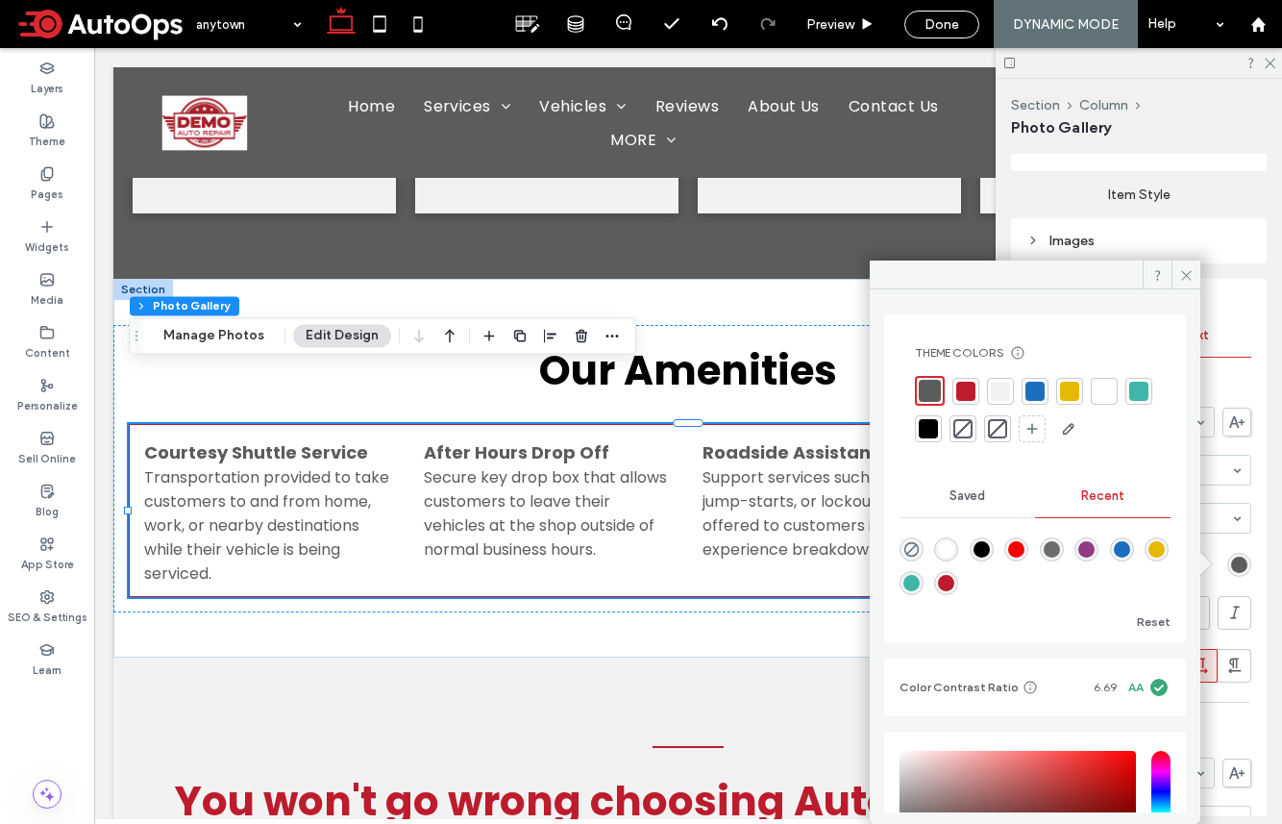
click at [935, 384] on div at bounding box center [930, 391] width 22 height 22
click at [938, 424] on div at bounding box center [928, 428] width 19 height 19
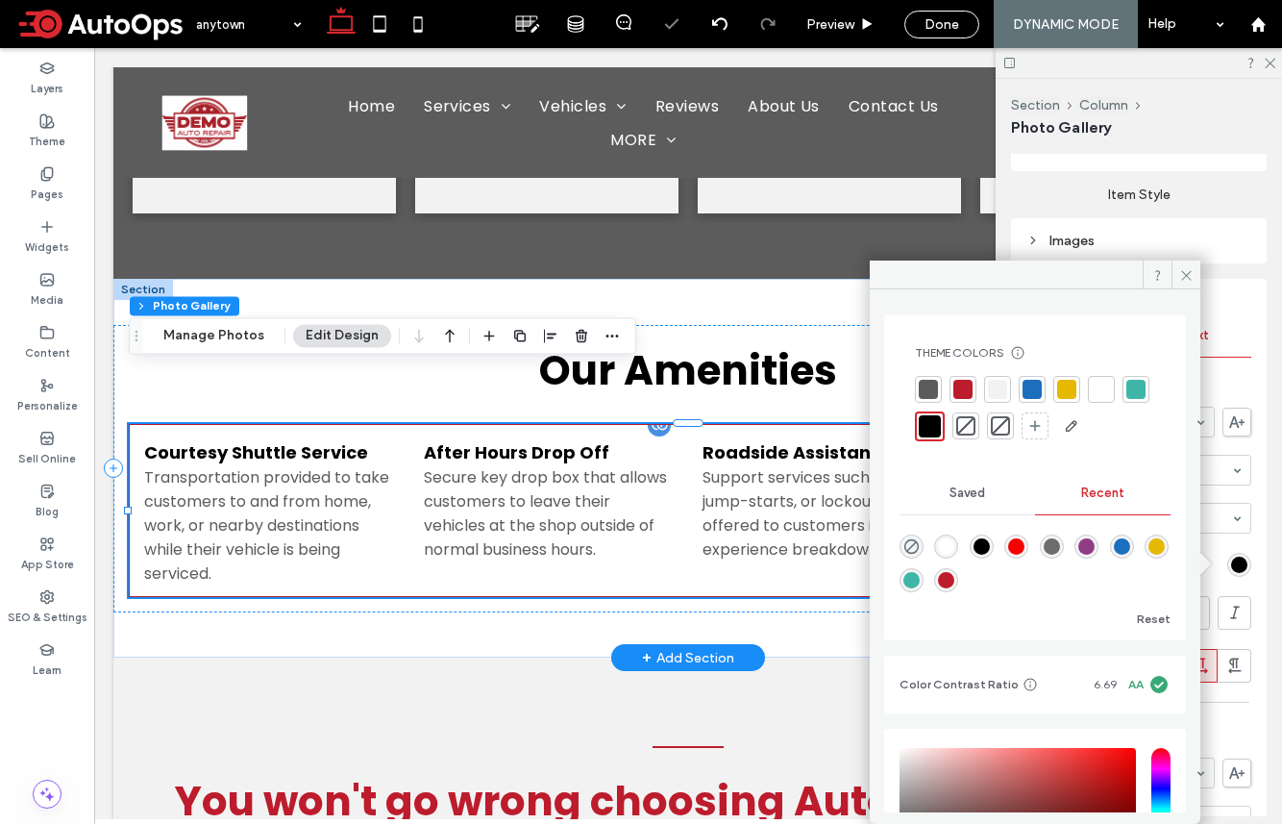
click at [671, 538] on div "Courtesy Shuttle Service Transportation provided to take customers to and from …" at bounding box center [688, 510] width 1119 height 173
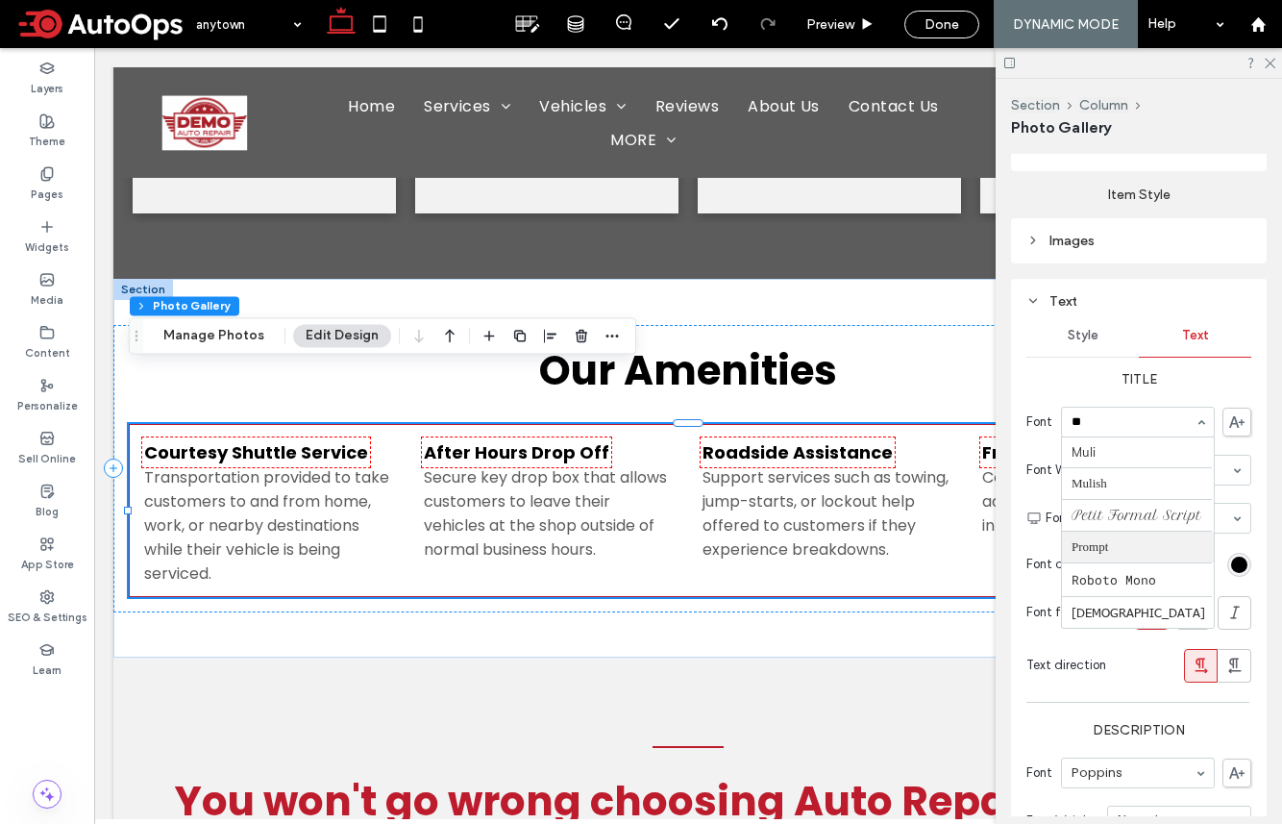
scroll to position [0, 0]
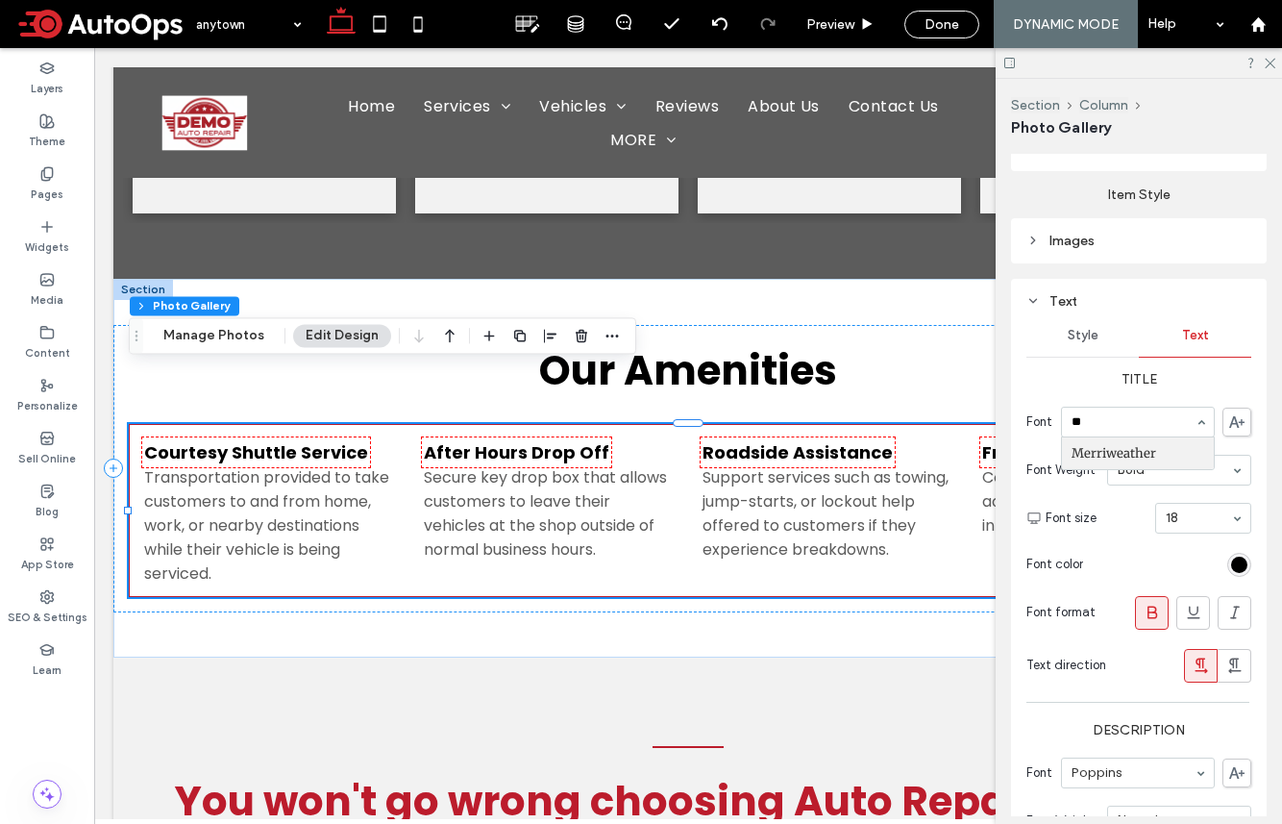
type input "***"
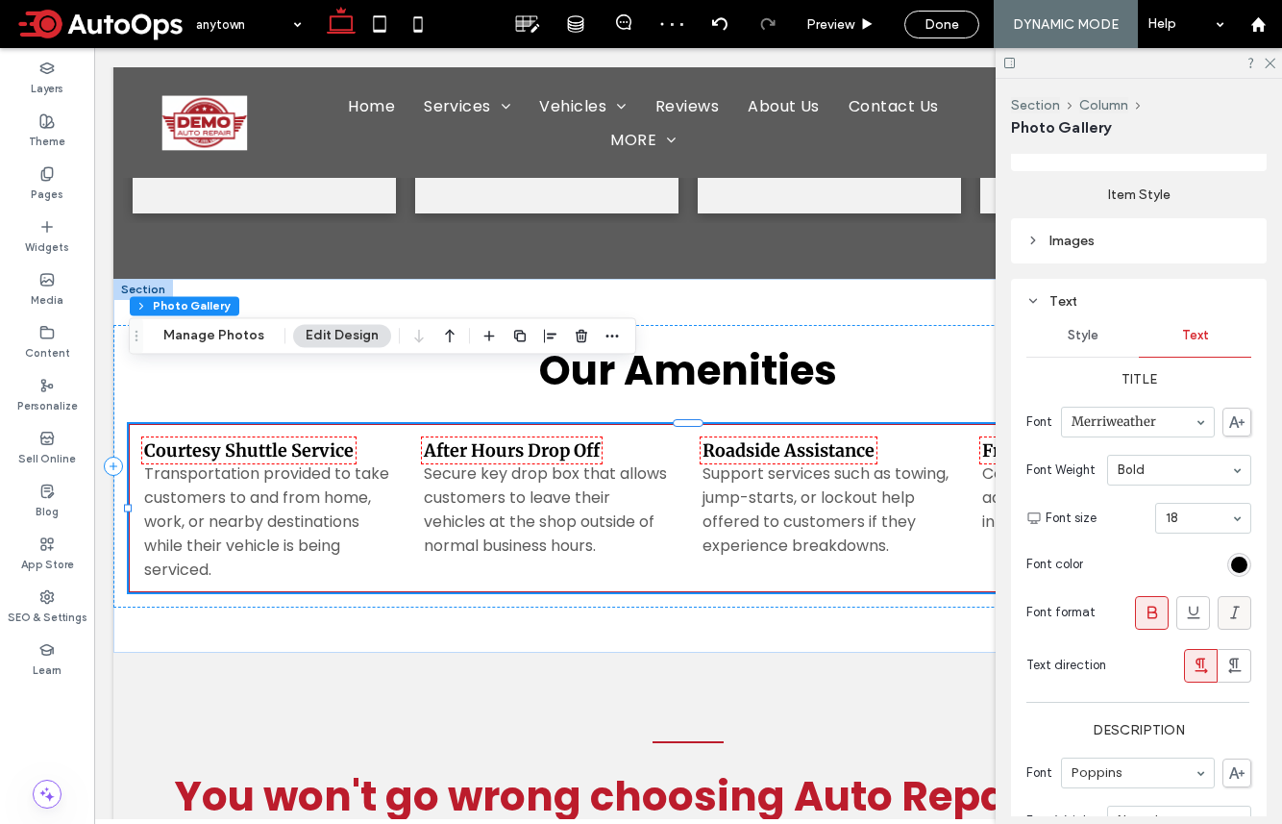
click at [1070, 618] on icon at bounding box center [1235, 612] width 19 height 19
click at [1070, 554] on div "rgba(0, 0, 0, 1)" at bounding box center [1239, 565] width 24 height 24
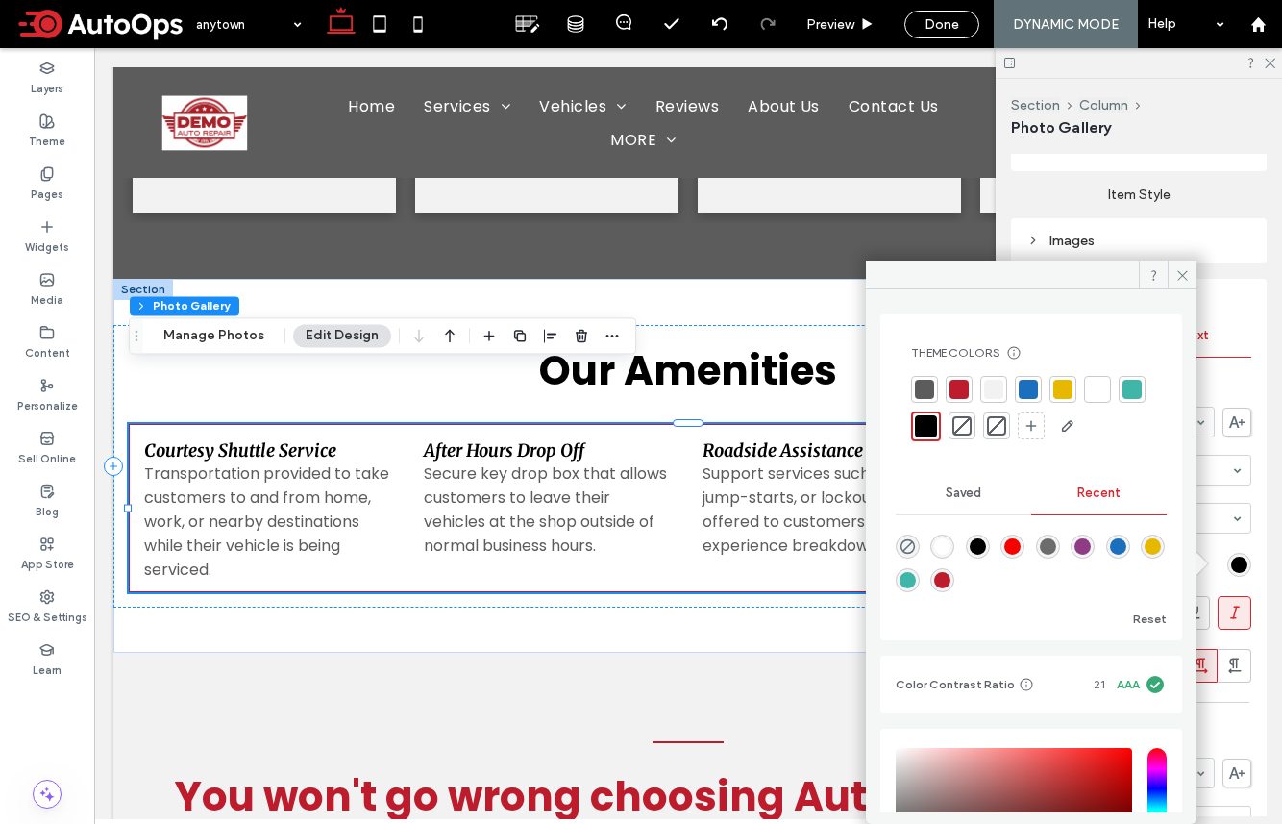
click at [961, 384] on div at bounding box center [959, 389] width 19 height 19
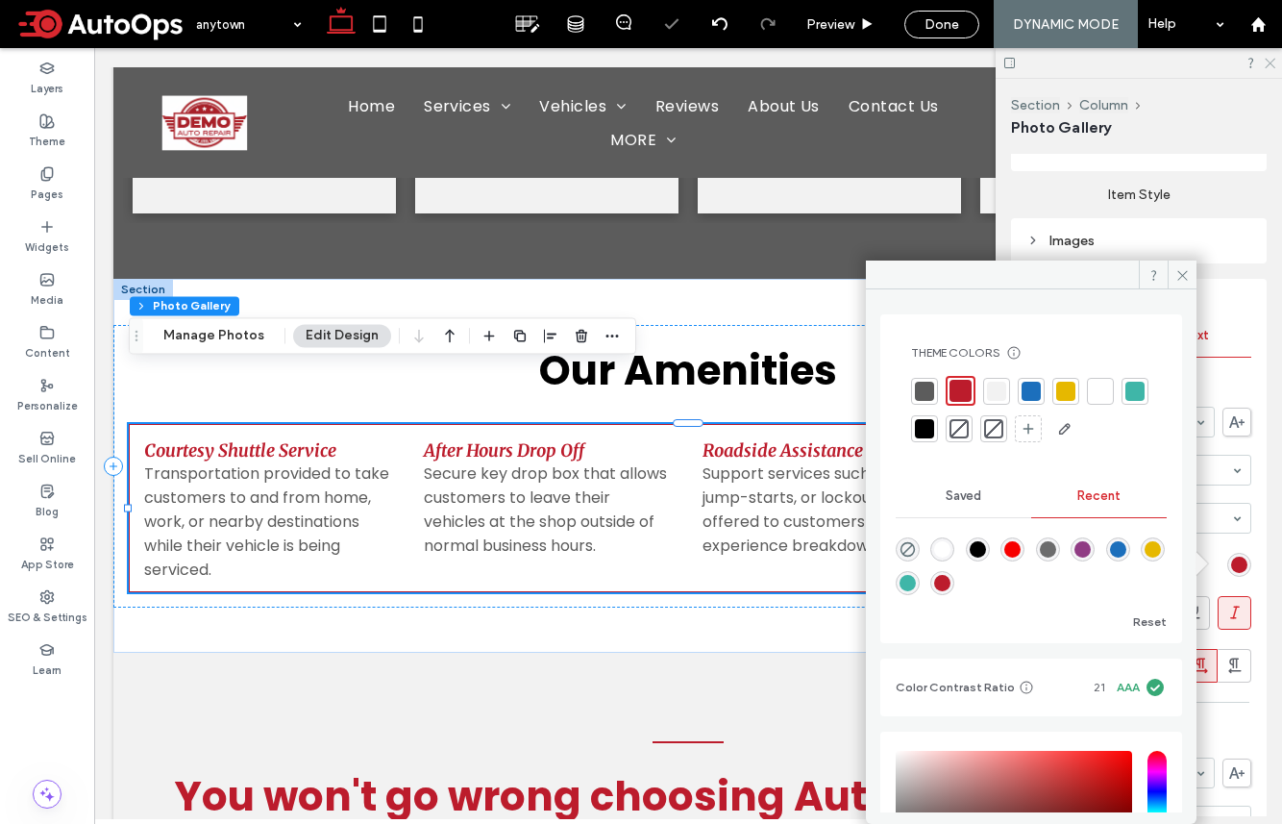
click at [1070, 62] on use at bounding box center [1270, 64] width 11 height 11
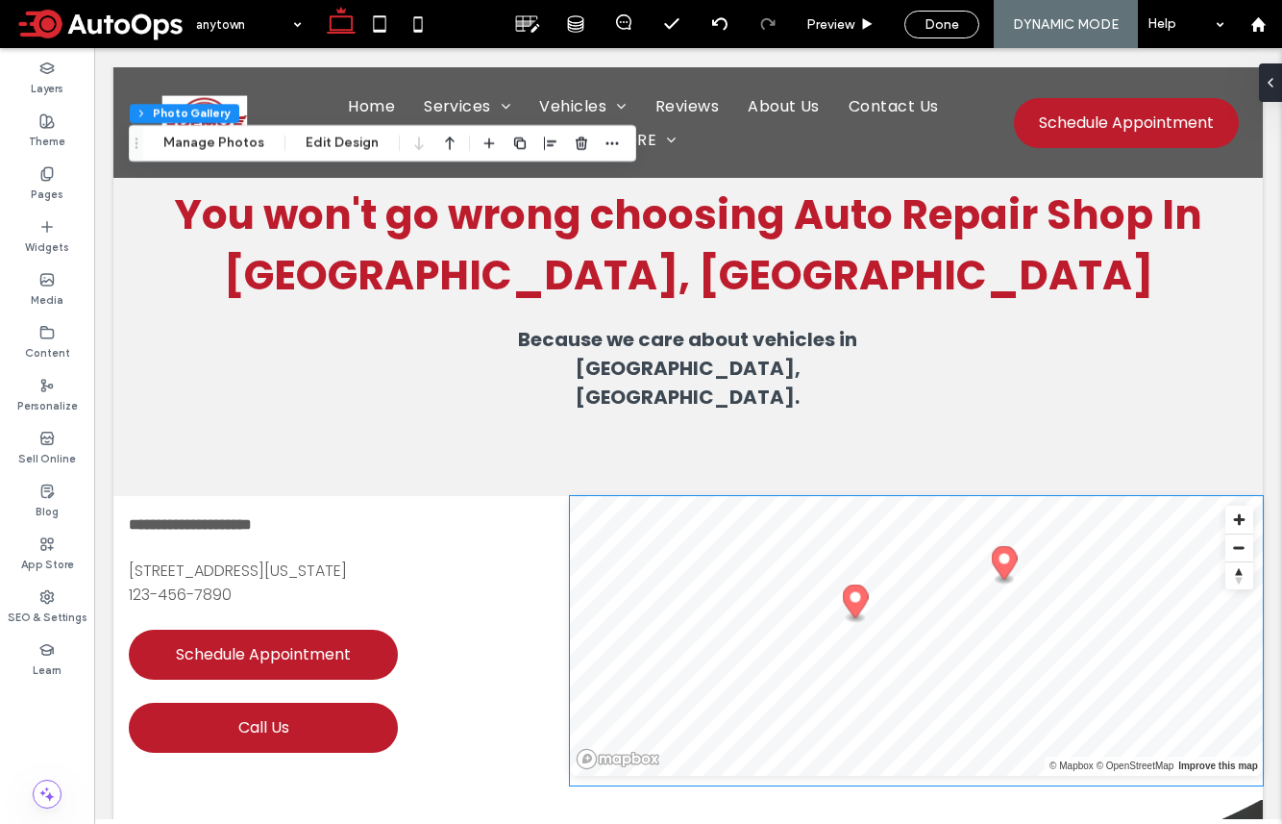
scroll to position [3461, 0]
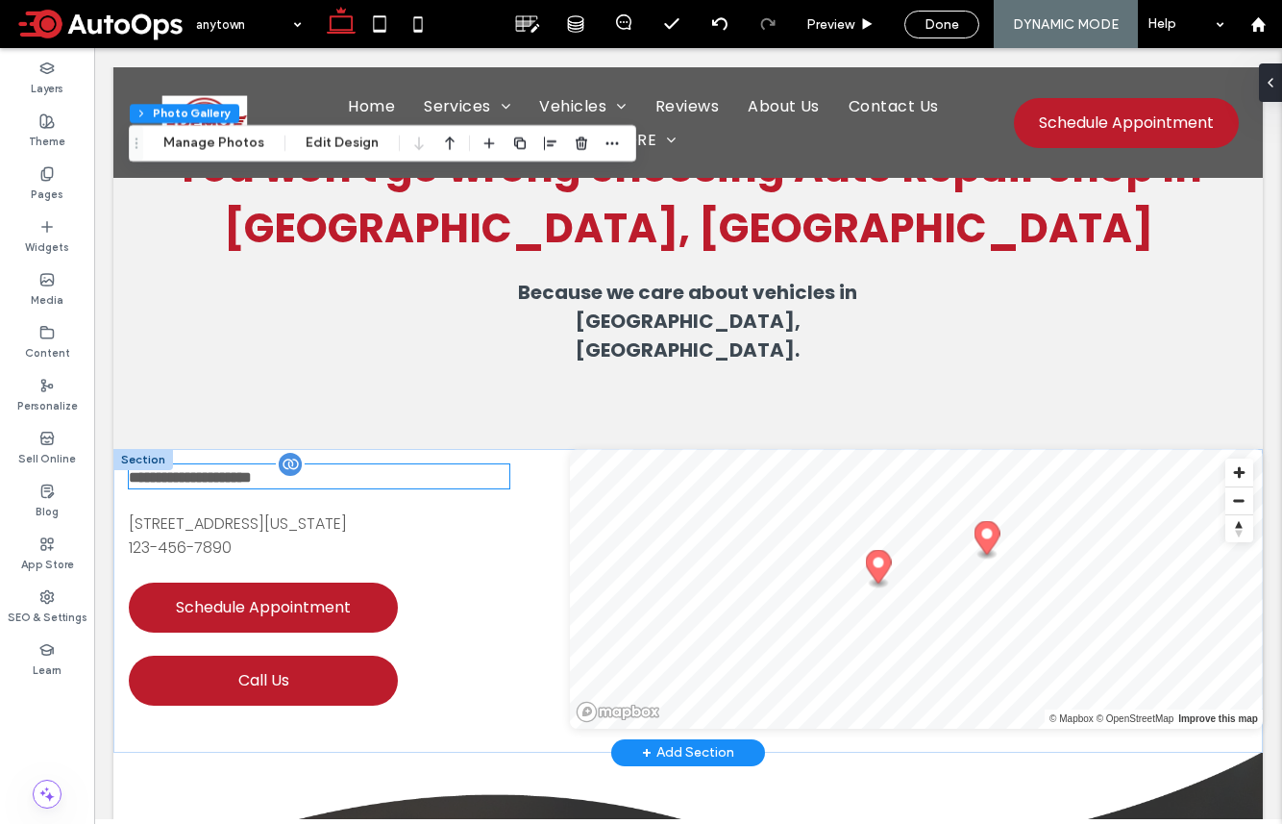
click at [252, 470] on span "**********" at bounding box center [190, 477] width 123 height 14
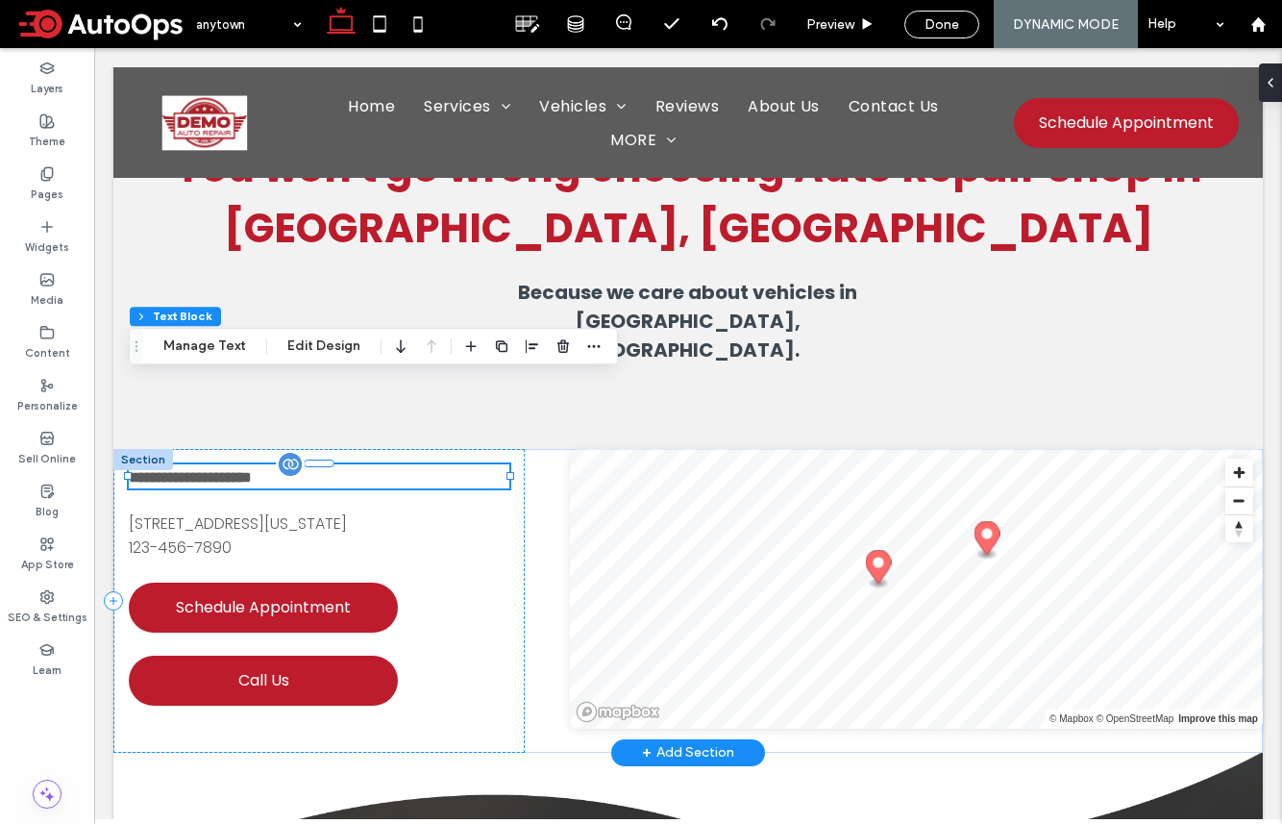
click at [215, 470] on span "**********" at bounding box center [190, 477] width 123 height 14
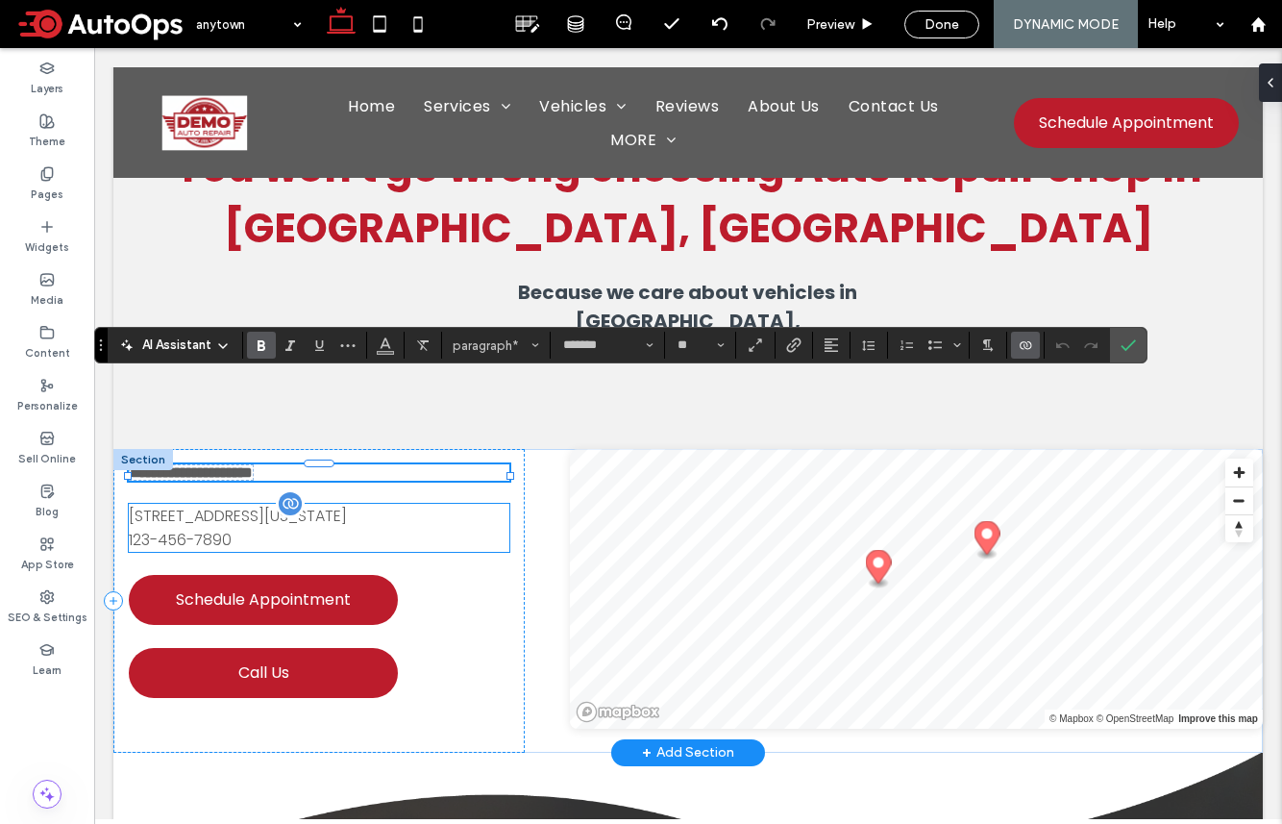
click at [382, 528] on p "123-456-7890" at bounding box center [319, 540] width 381 height 24
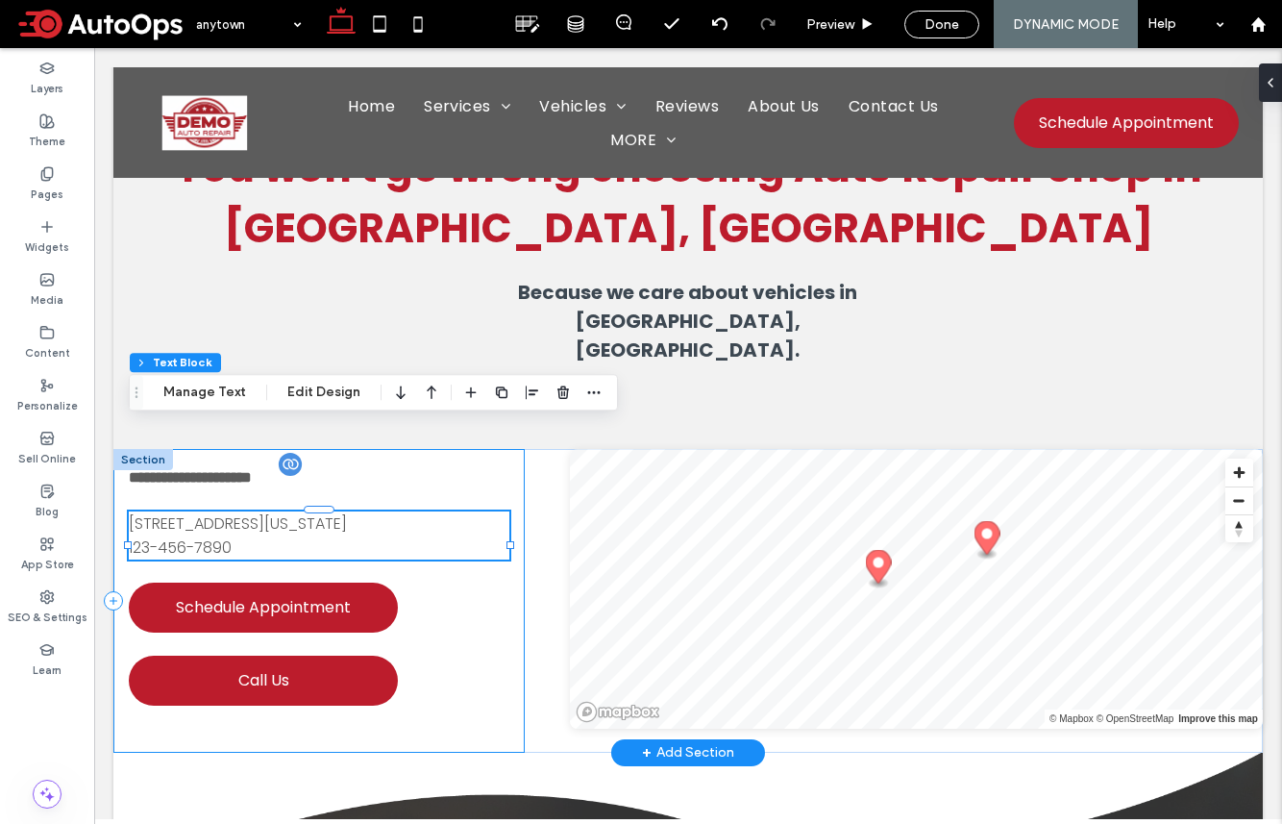
click at [515, 547] on div "**********" at bounding box center [318, 601] width 411 height 304
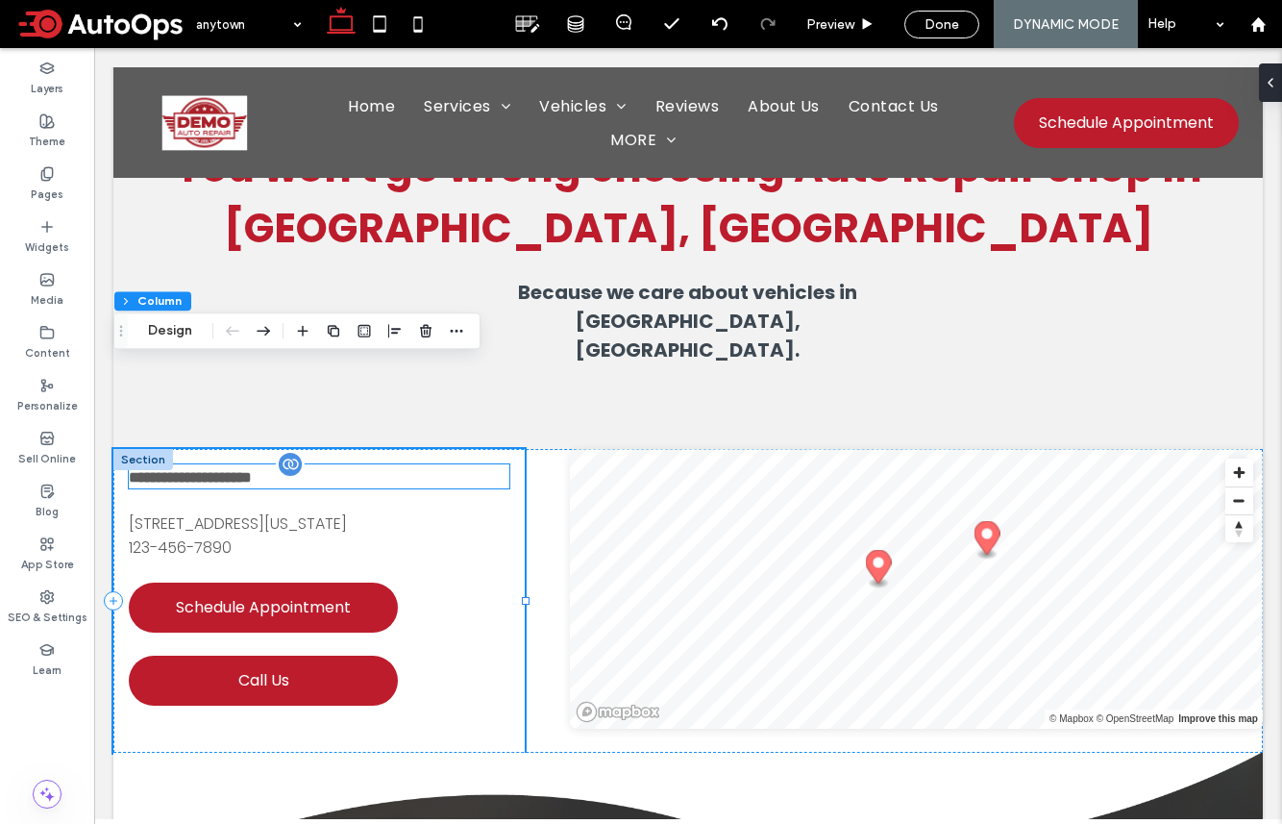
click at [252, 470] on span "**********" at bounding box center [190, 477] width 123 height 14
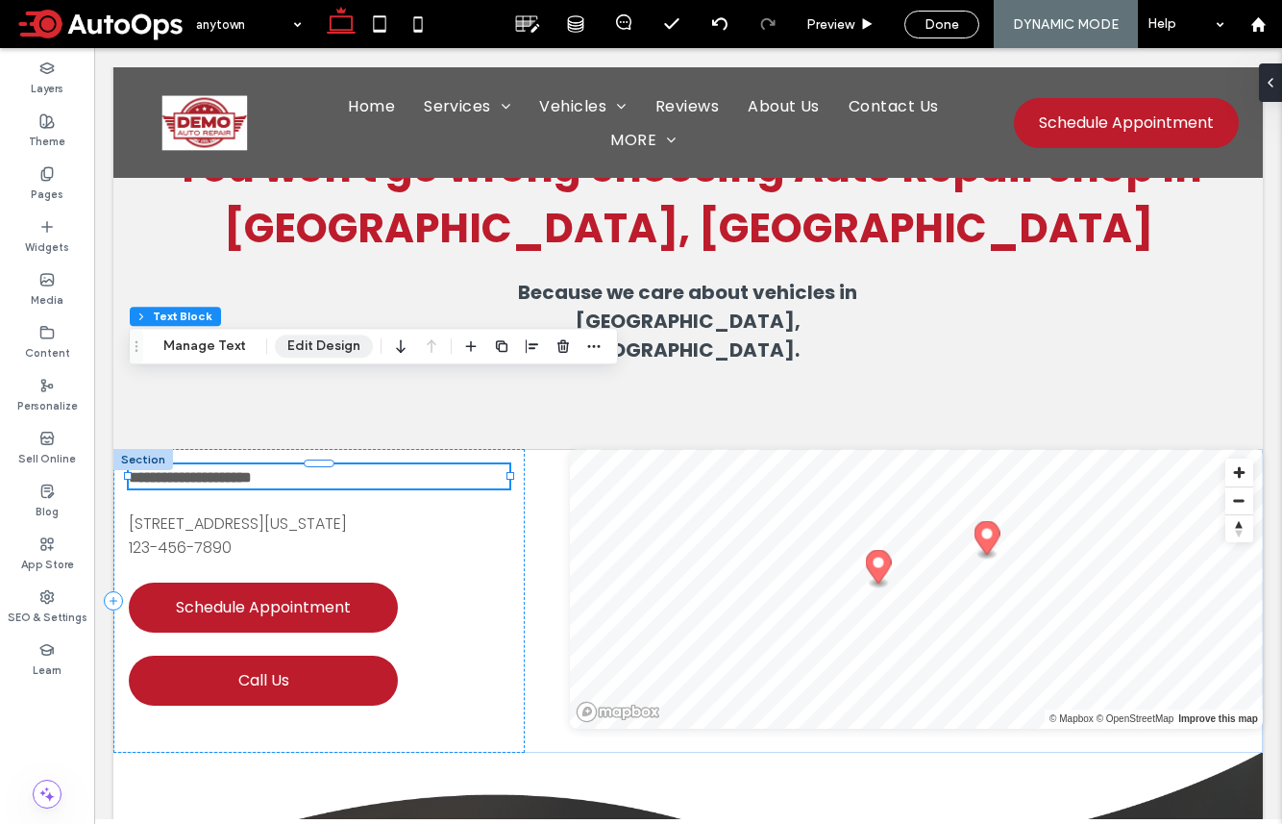
click at [326, 351] on button "Edit Design" at bounding box center [324, 346] width 98 height 23
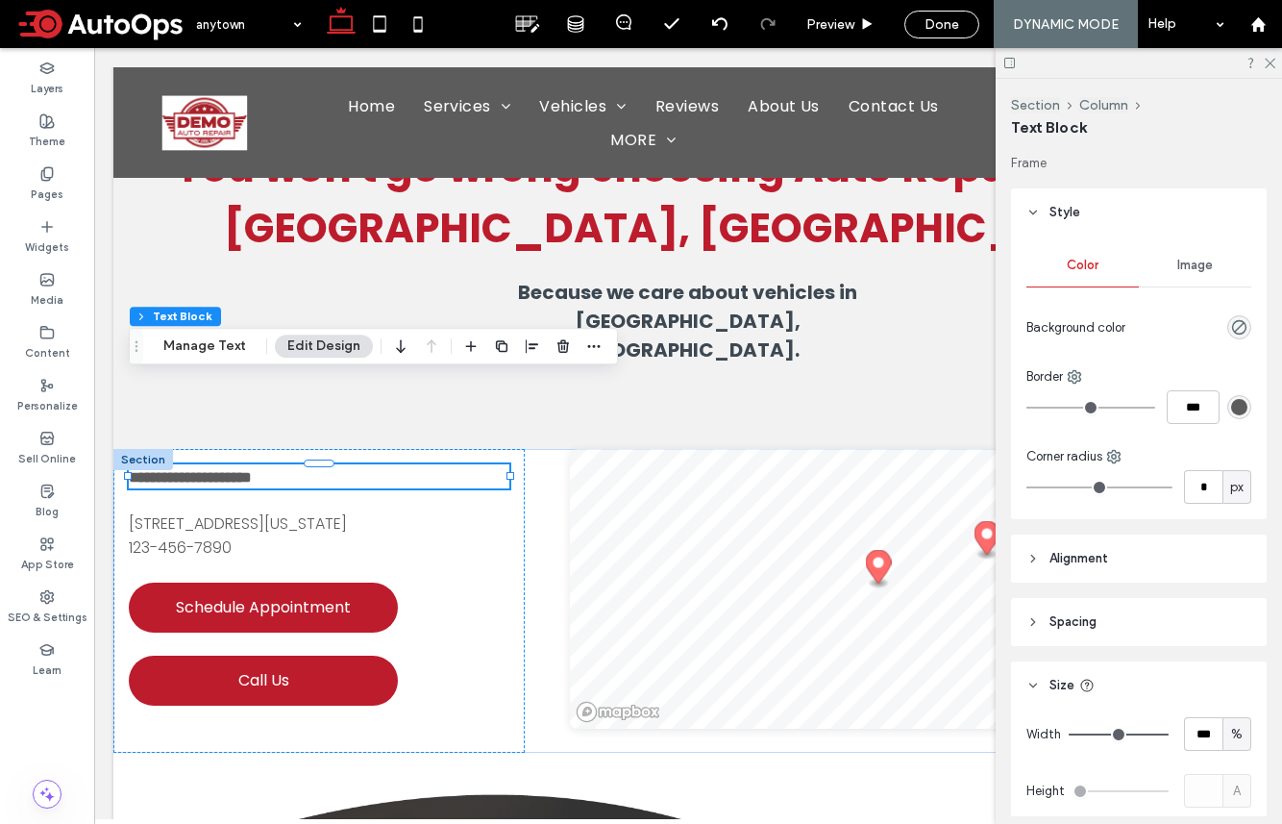
click at [1070, 403] on div "rgb(92, 92, 92)" at bounding box center [1239, 407] width 16 height 16
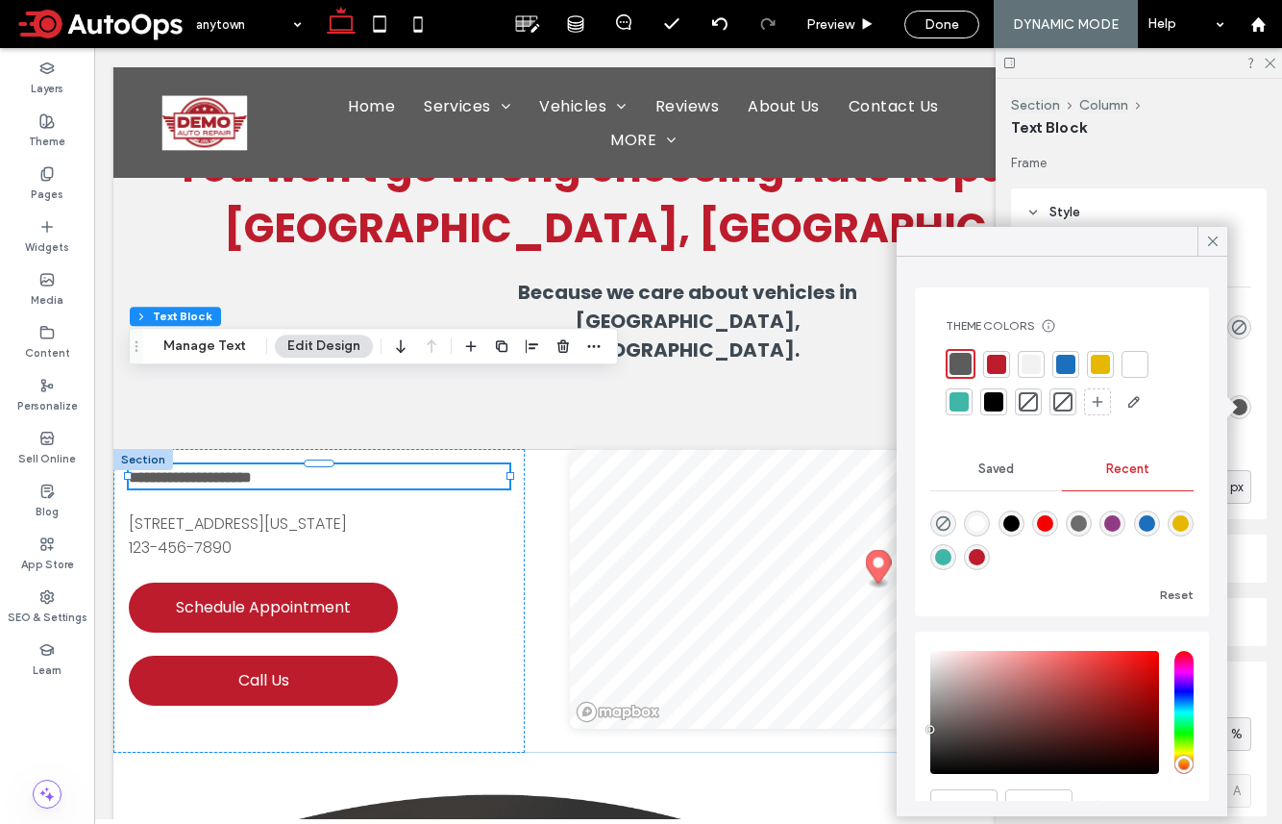
click at [1002, 401] on div at bounding box center [993, 401] width 19 height 19
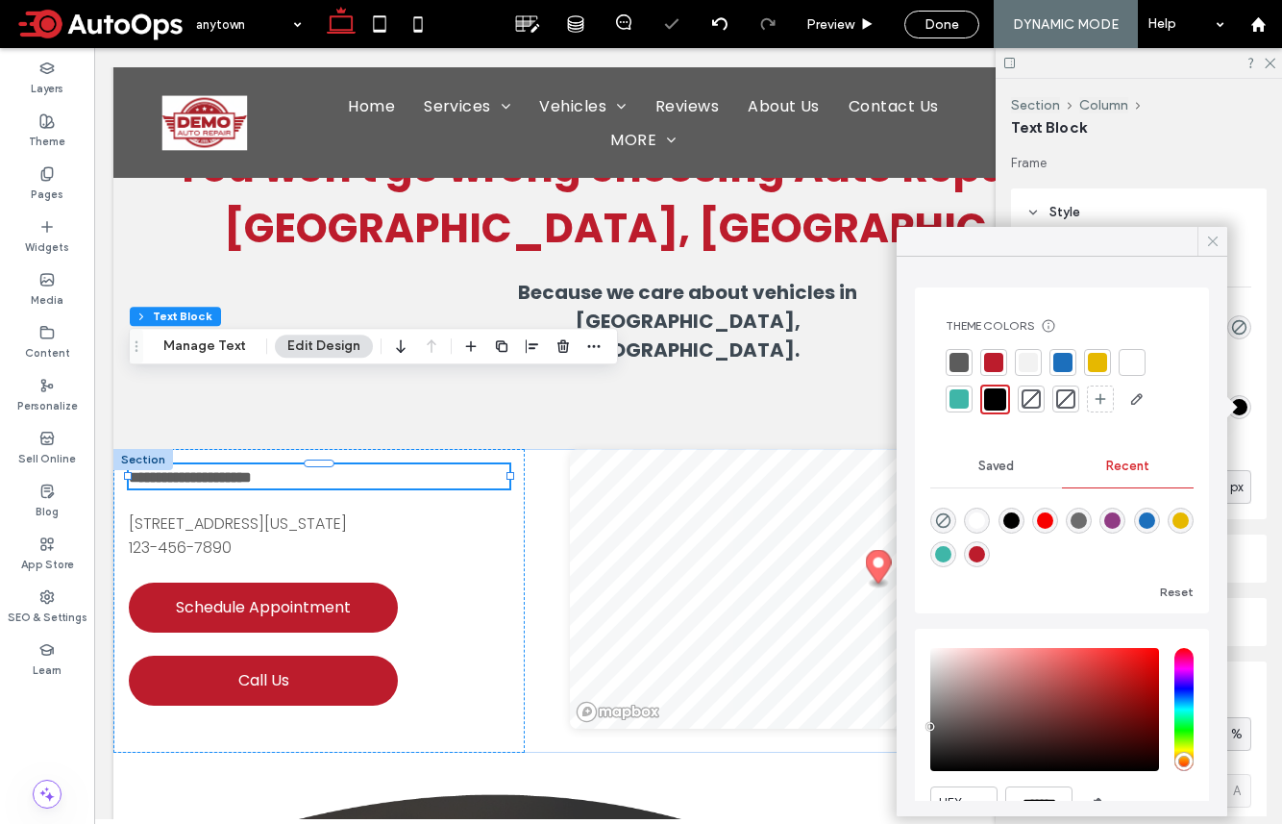
click at [1070, 241] on icon at bounding box center [1212, 241] width 17 height 17
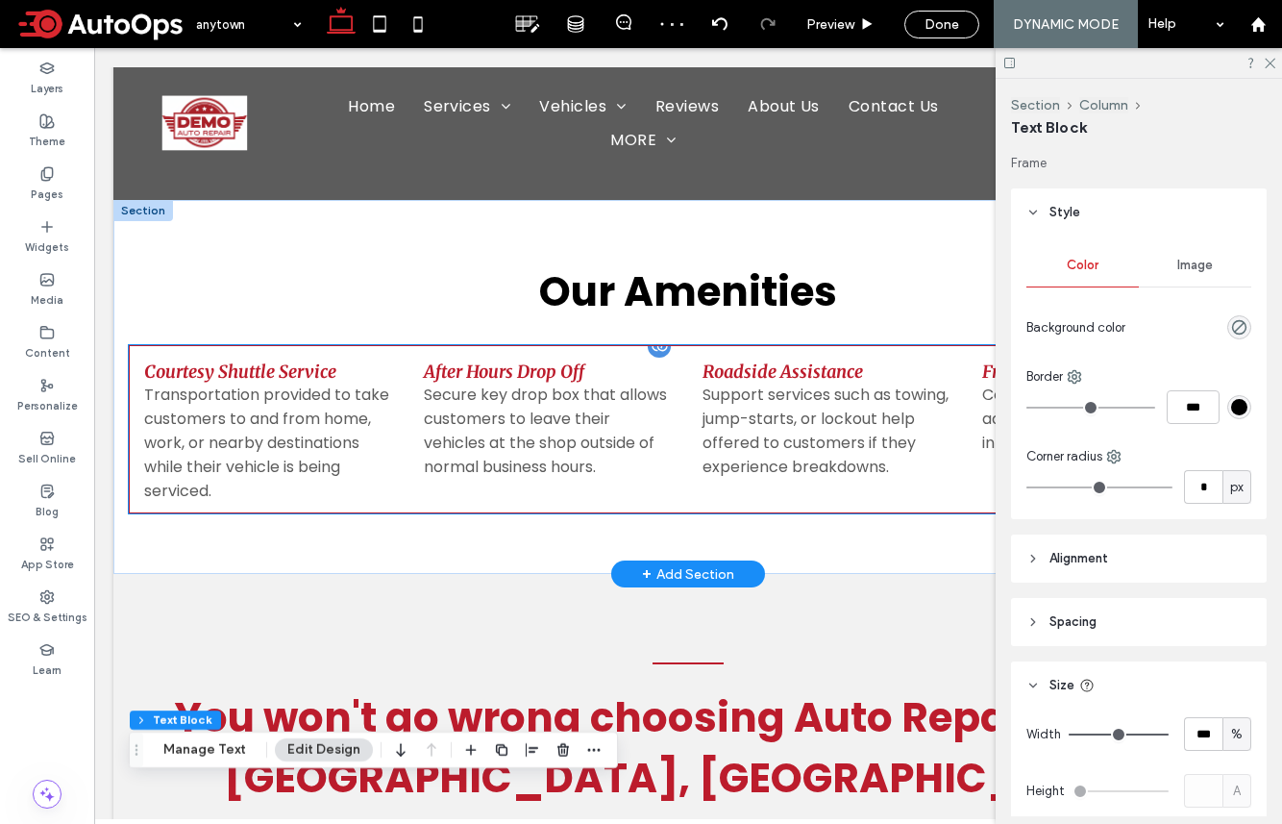
scroll to position [2909, 0]
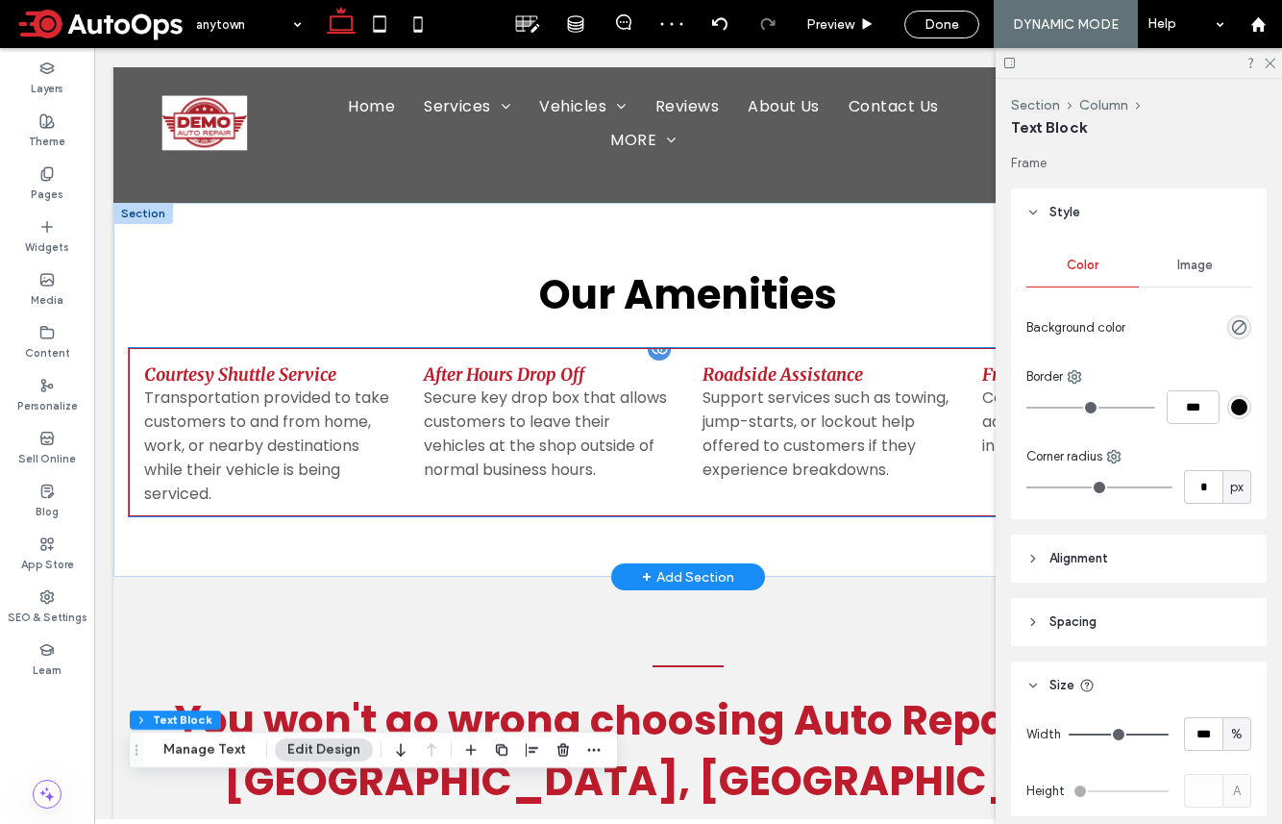
click at [558, 363] on h3 "After Hours Drop Off" at bounding box center [504, 374] width 161 height 22
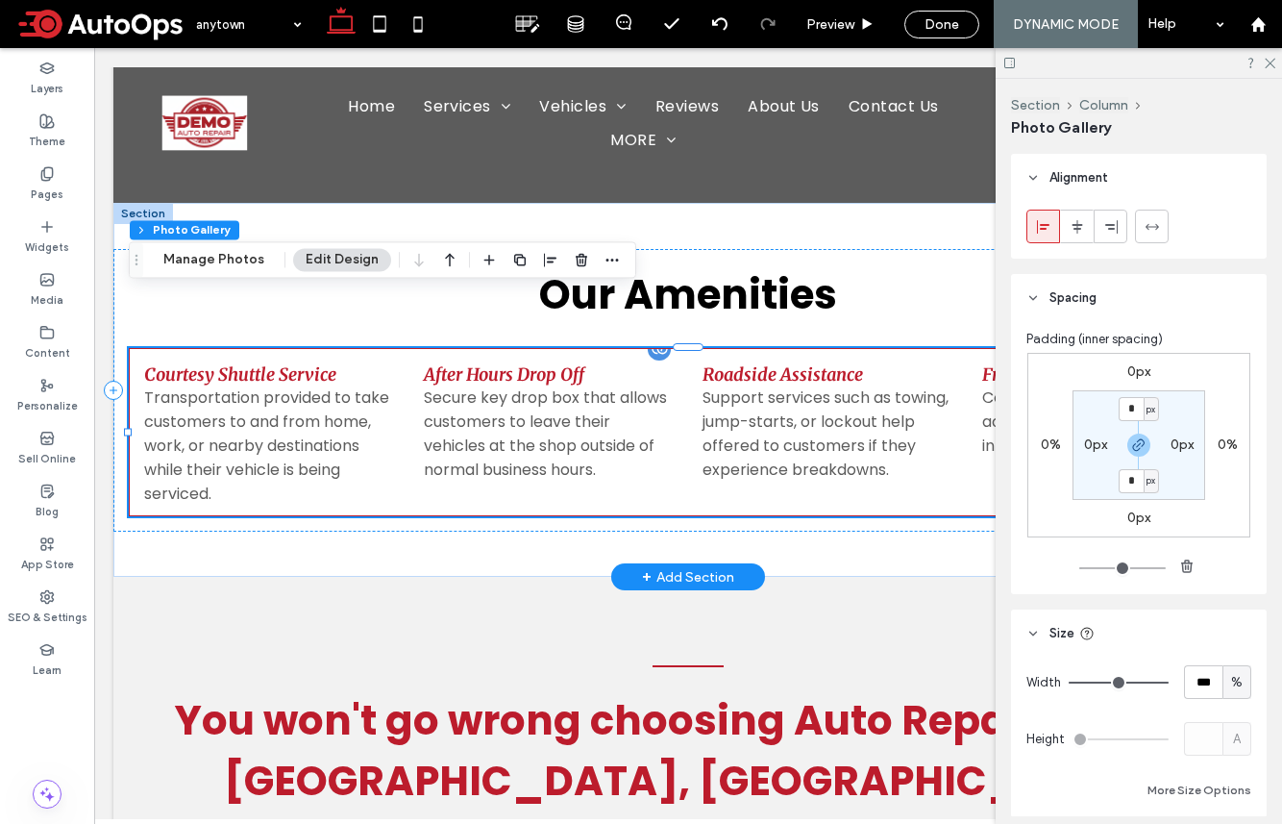
click at [529, 363] on h3 "After Hours Drop Off" at bounding box center [504, 374] width 161 height 22
click at [371, 265] on button "Edit Design" at bounding box center [342, 259] width 98 height 23
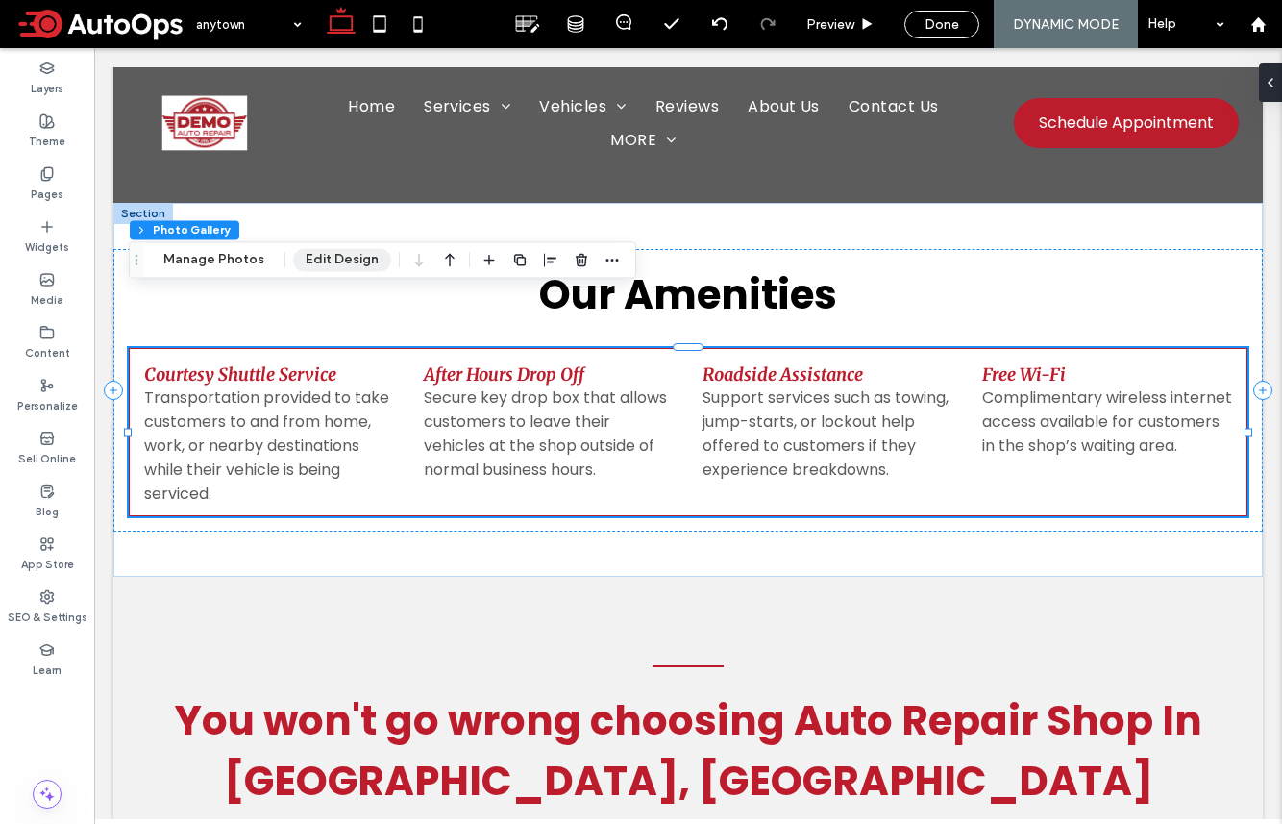
click at [346, 260] on button "Edit Design" at bounding box center [342, 259] width 98 height 23
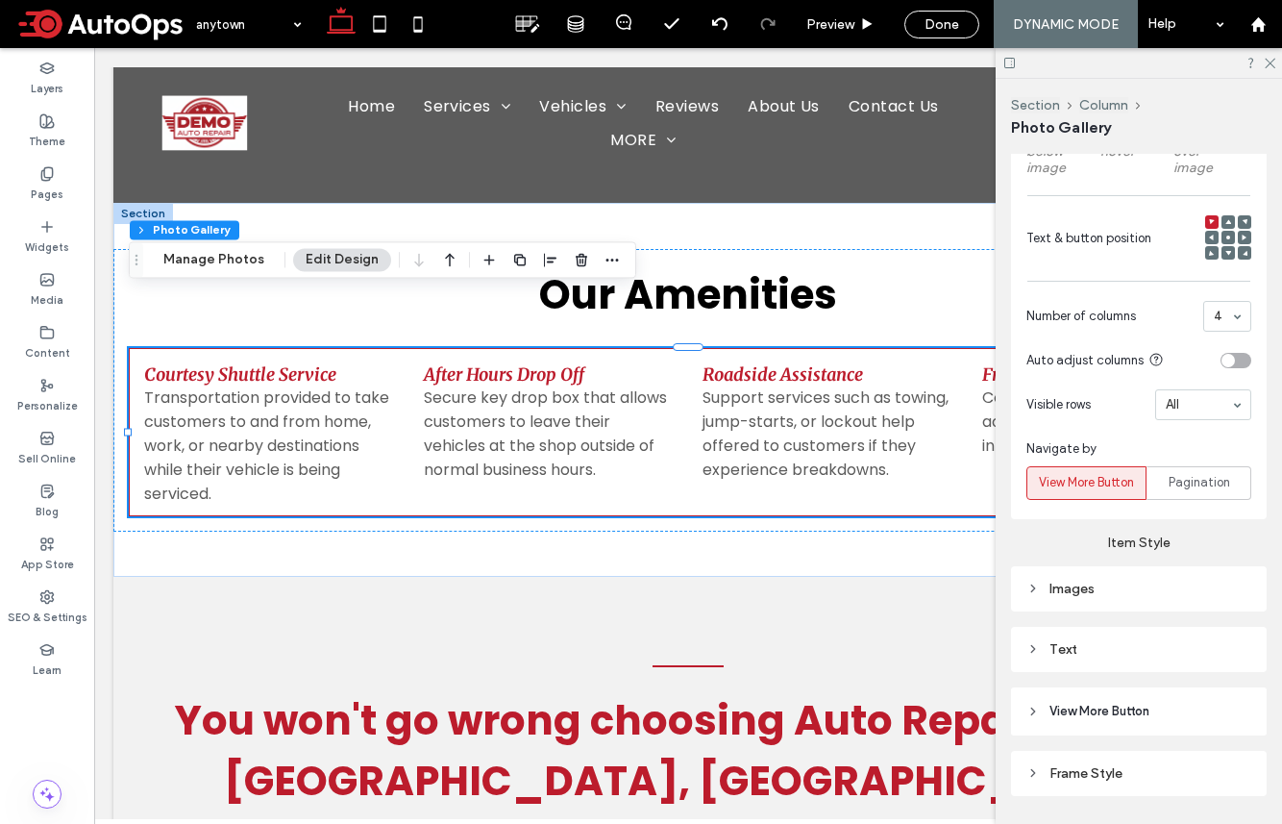
scroll to position [1427, 0]
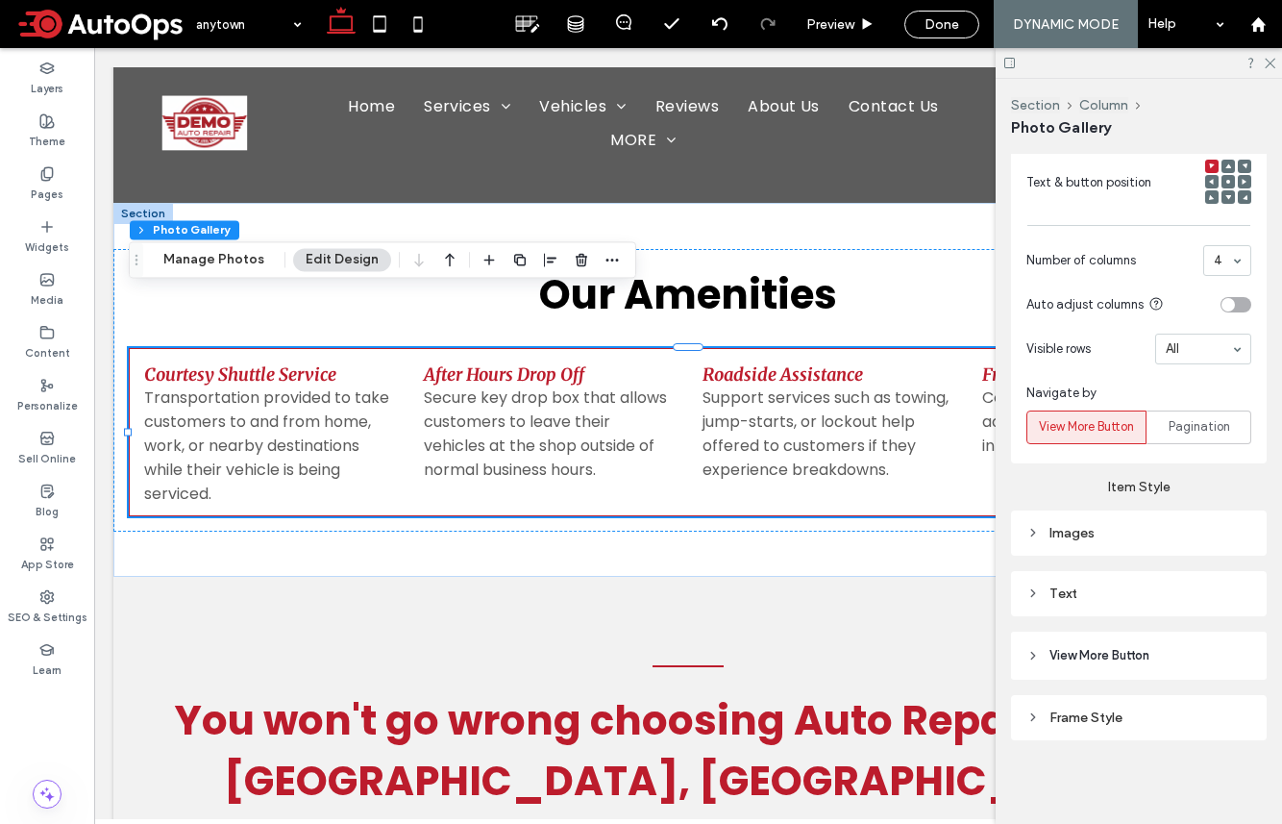
click at [1070, 533] on div "Images" at bounding box center [1139, 533] width 225 height 16
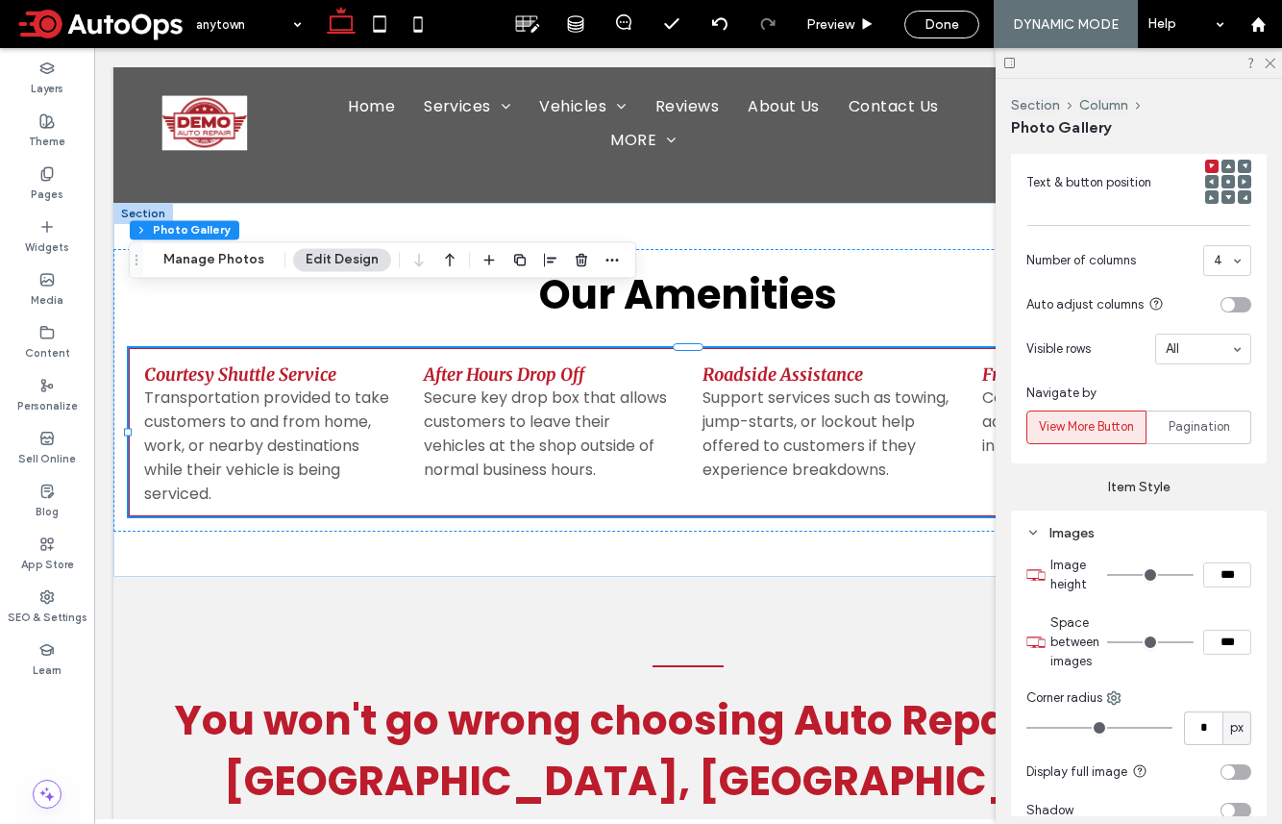
click at [1070, 525] on div "Images" at bounding box center [1139, 533] width 225 height 16
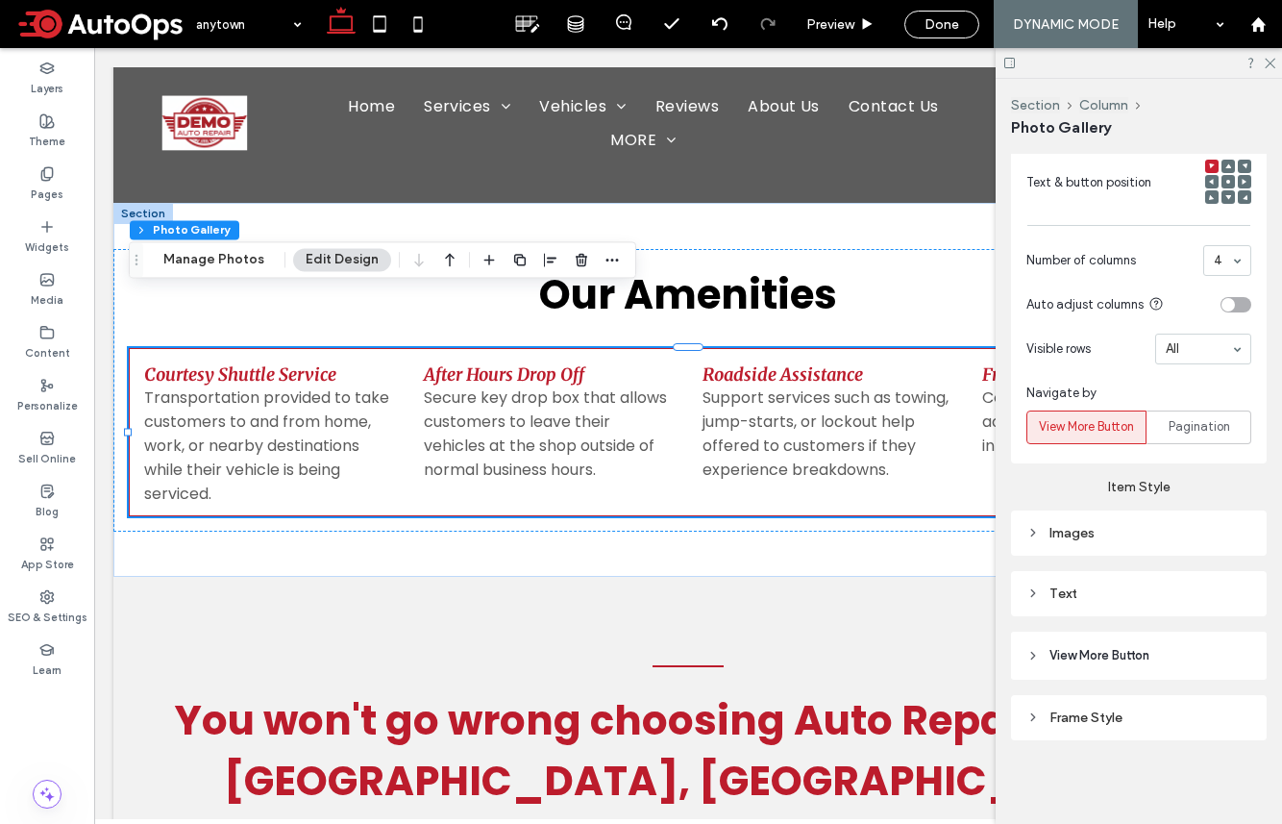
click at [1070, 591] on div "Text" at bounding box center [1139, 593] width 225 height 16
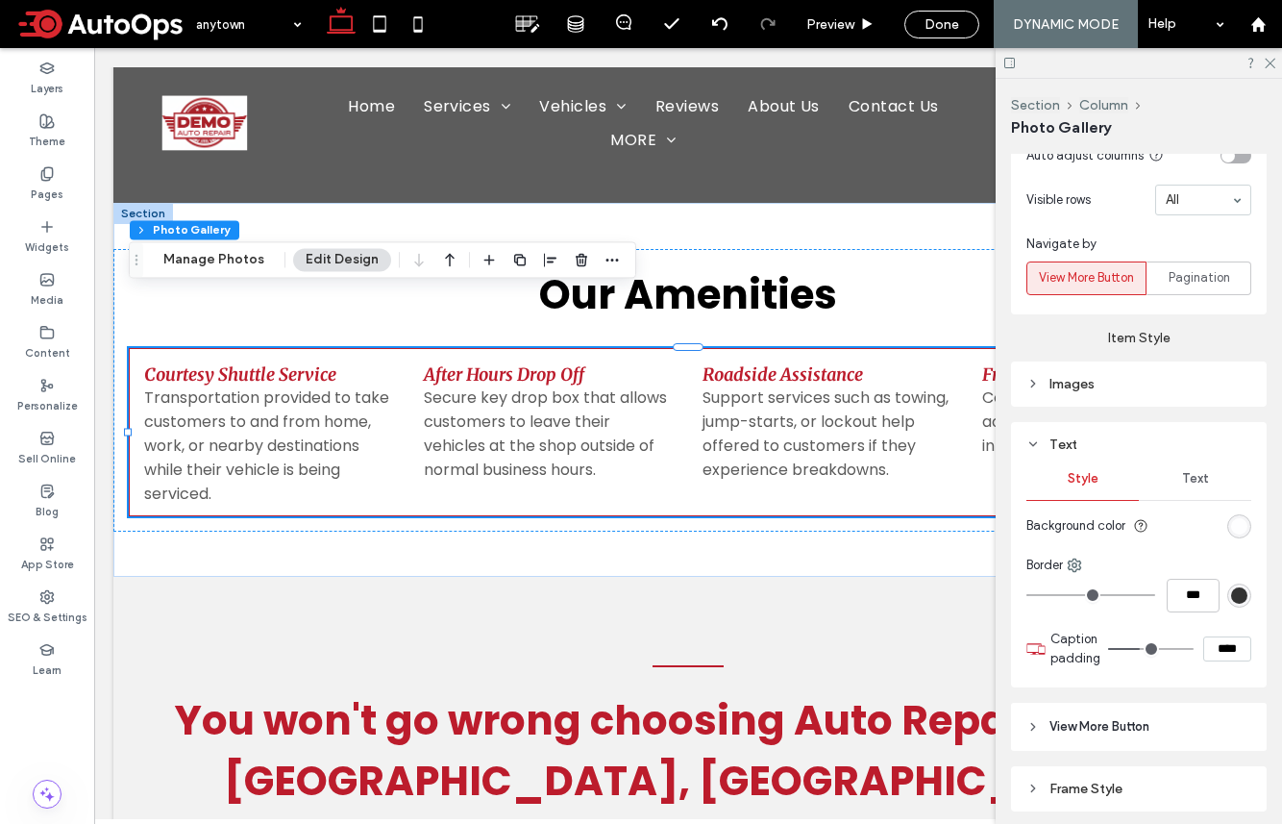
scroll to position [1577, 0]
click at [1070, 490] on div "Text" at bounding box center [1195, 478] width 112 height 42
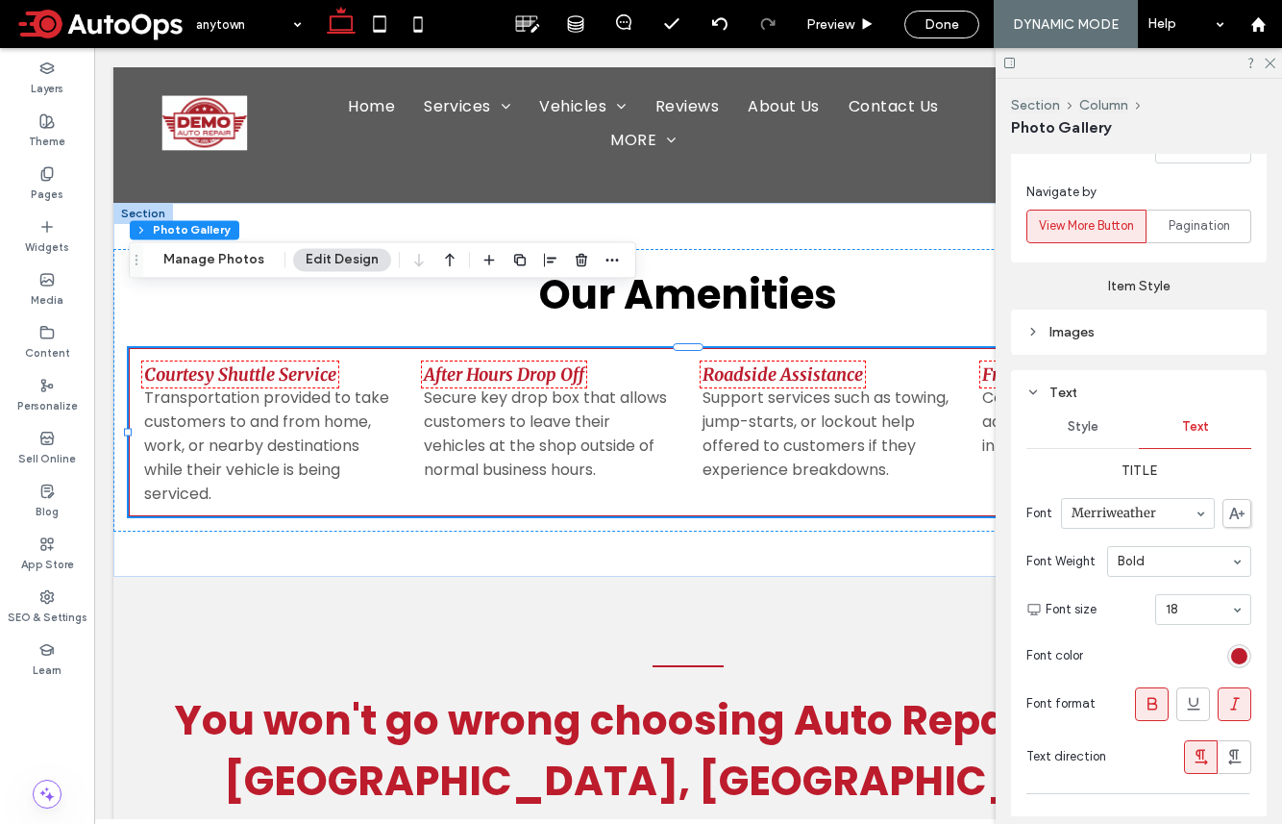
scroll to position [1643, 0]
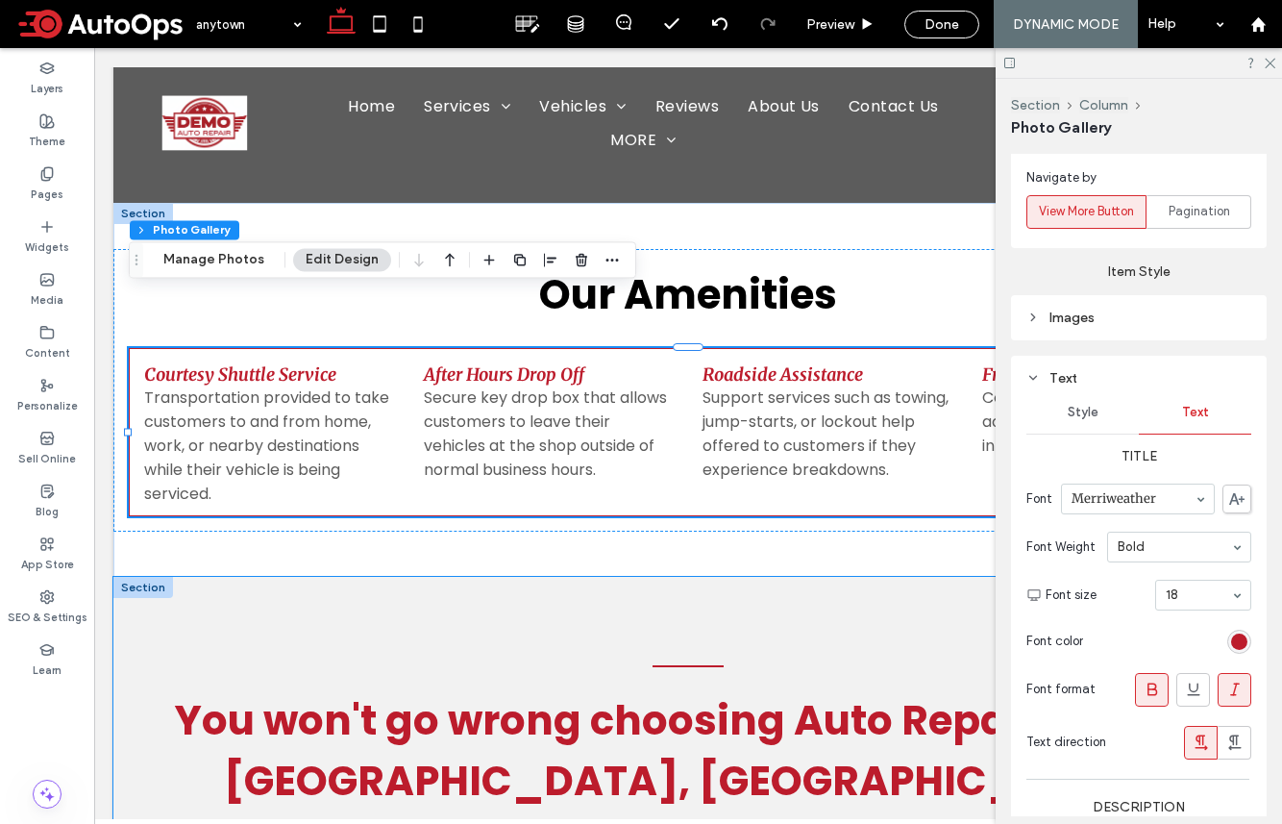
click at [552, 577] on div "You won't go wrong choosing Auto Repair Shop In Anytown, PA Because we care abo…" at bounding box center [688, 789] width 1150 height 425
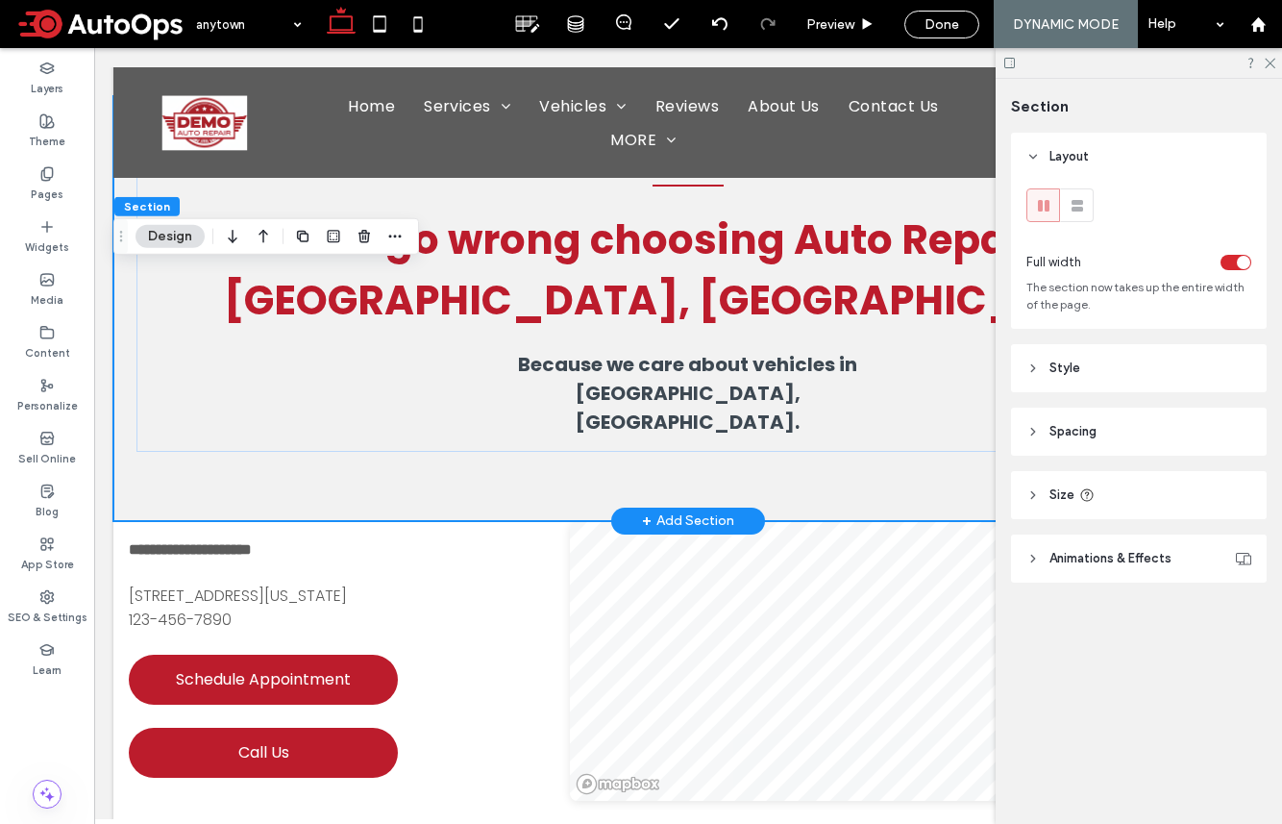
scroll to position [3475, 0]
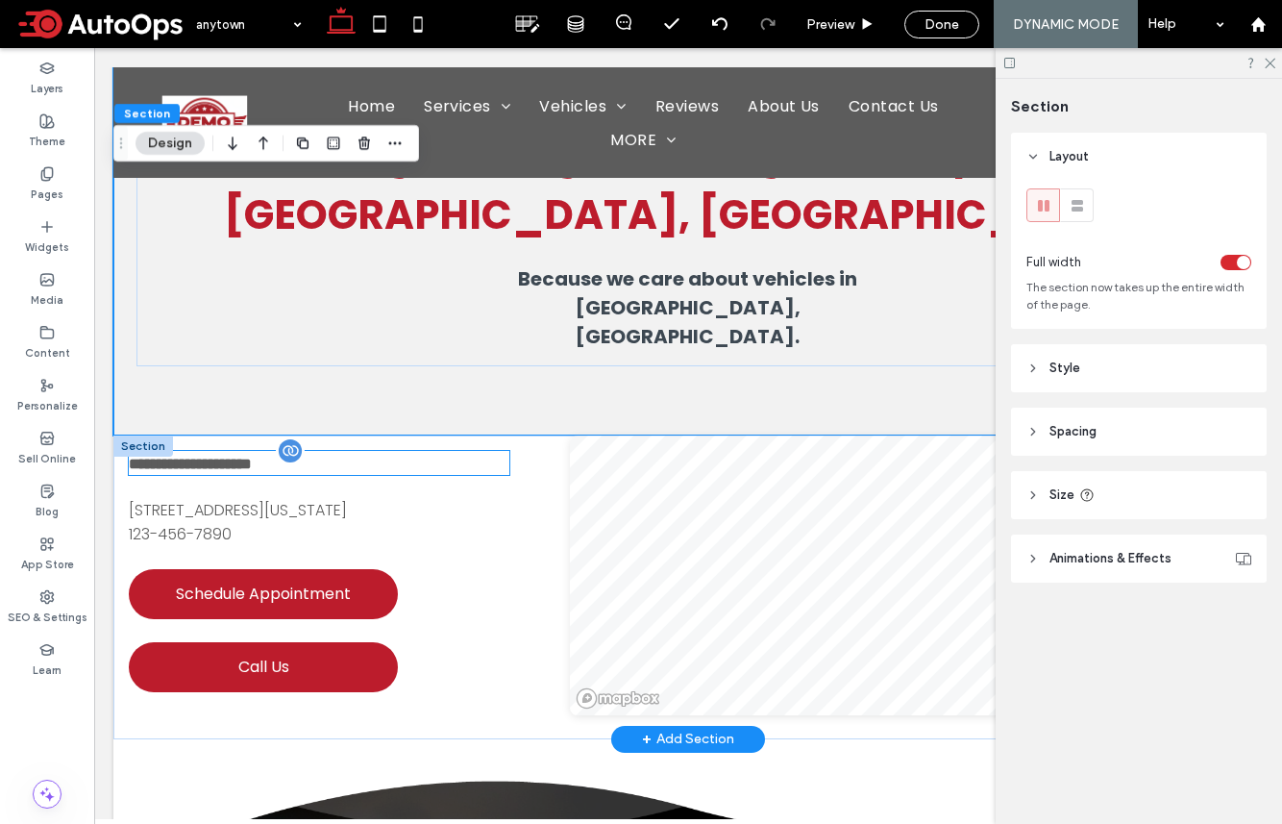
click at [174, 457] on span "**********" at bounding box center [190, 464] width 123 height 14
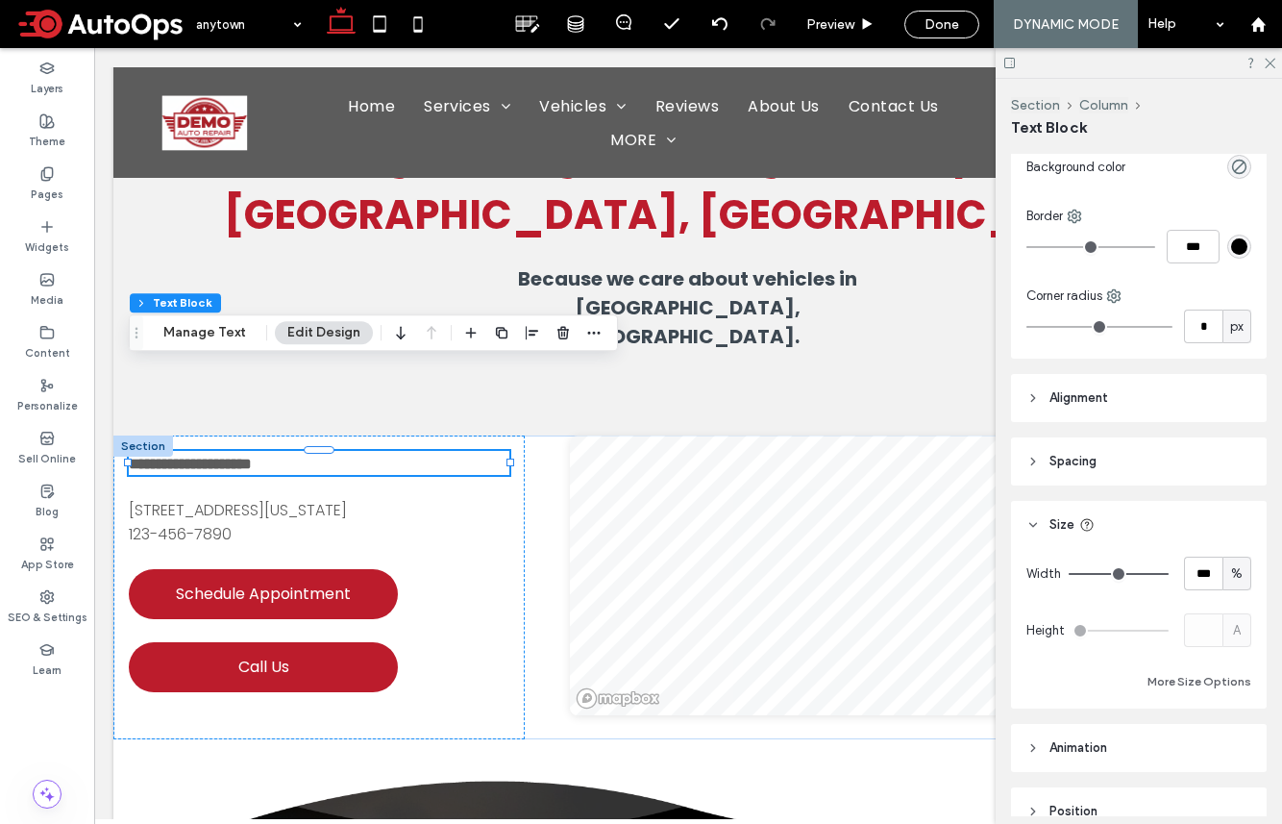
scroll to position [0, 0]
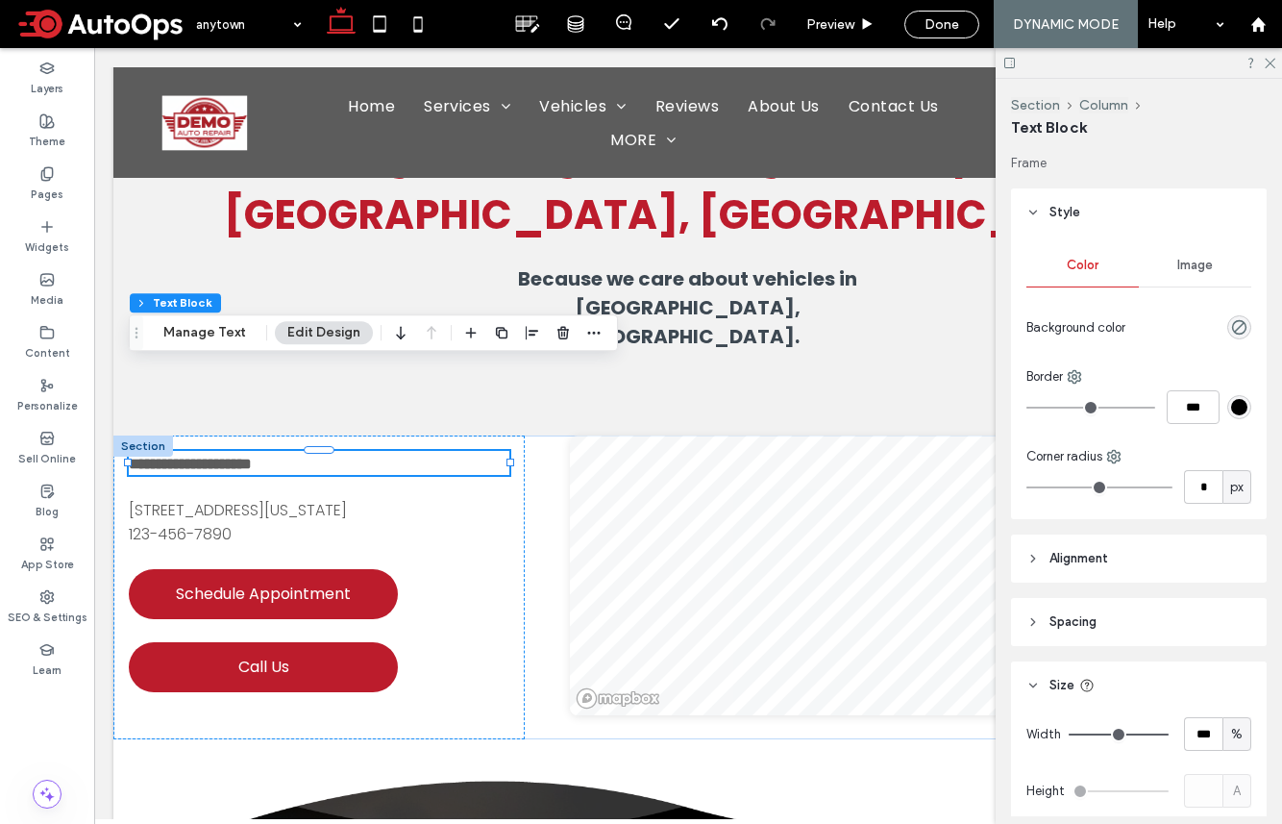
click at [1070, 278] on div "Image" at bounding box center [1195, 265] width 112 height 42
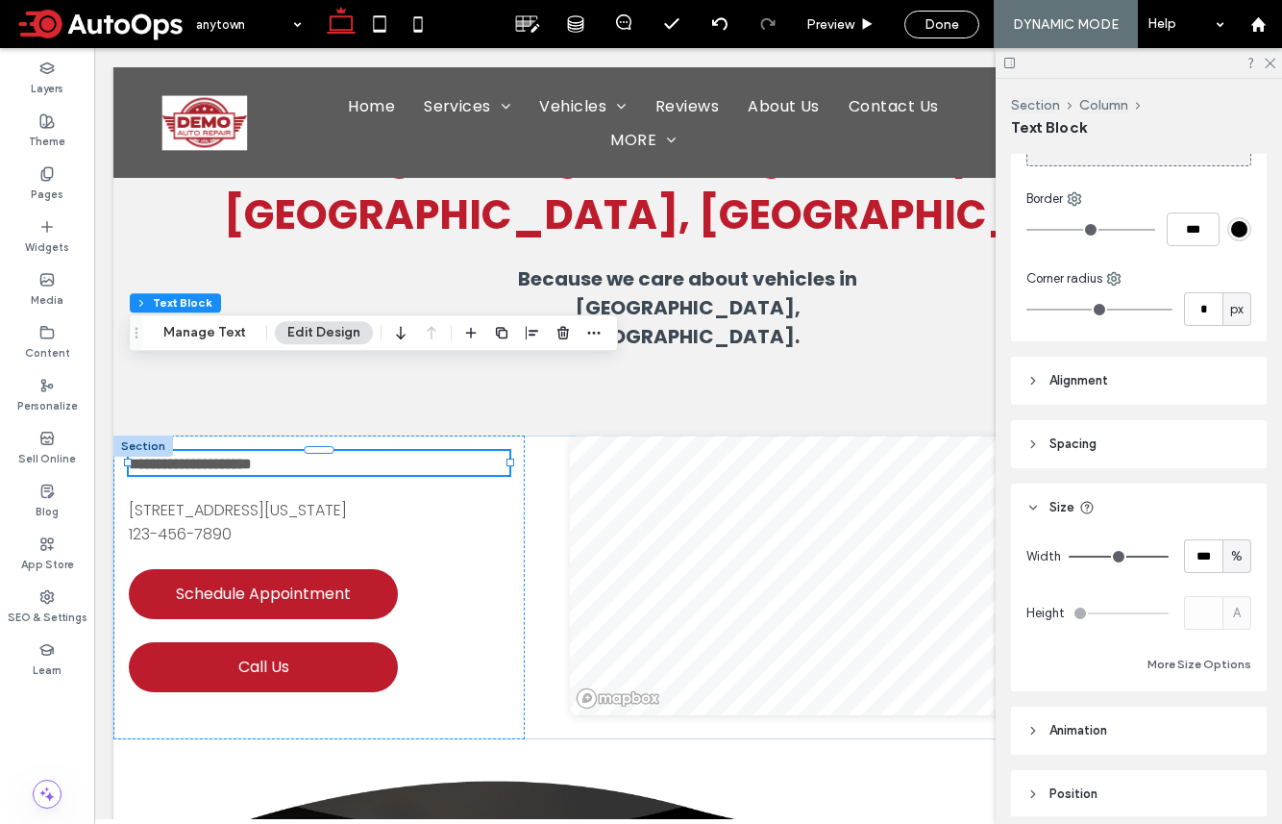
scroll to position [333, 0]
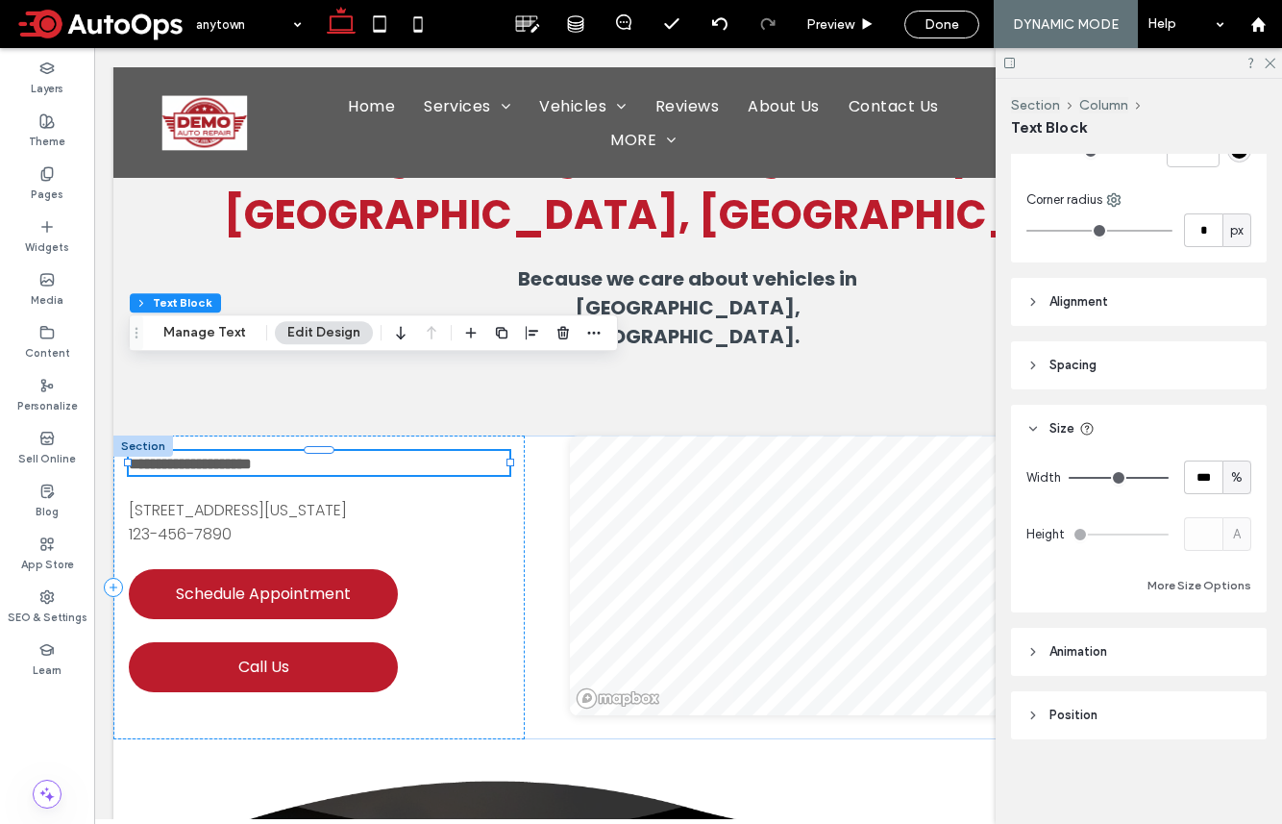
click at [322, 328] on button "Edit Design" at bounding box center [324, 332] width 98 height 23
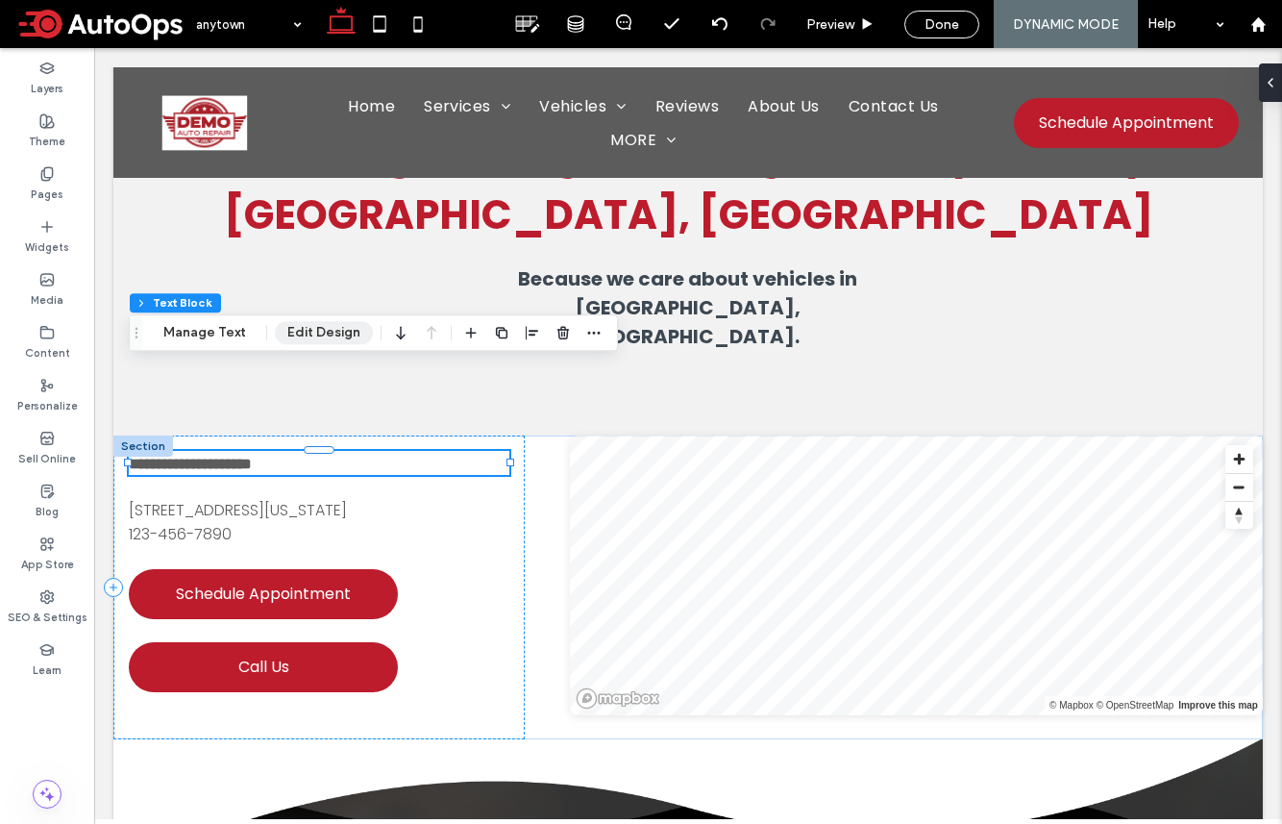
click at [324, 332] on button "Edit Design" at bounding box center [324, 332] width 98 height 23
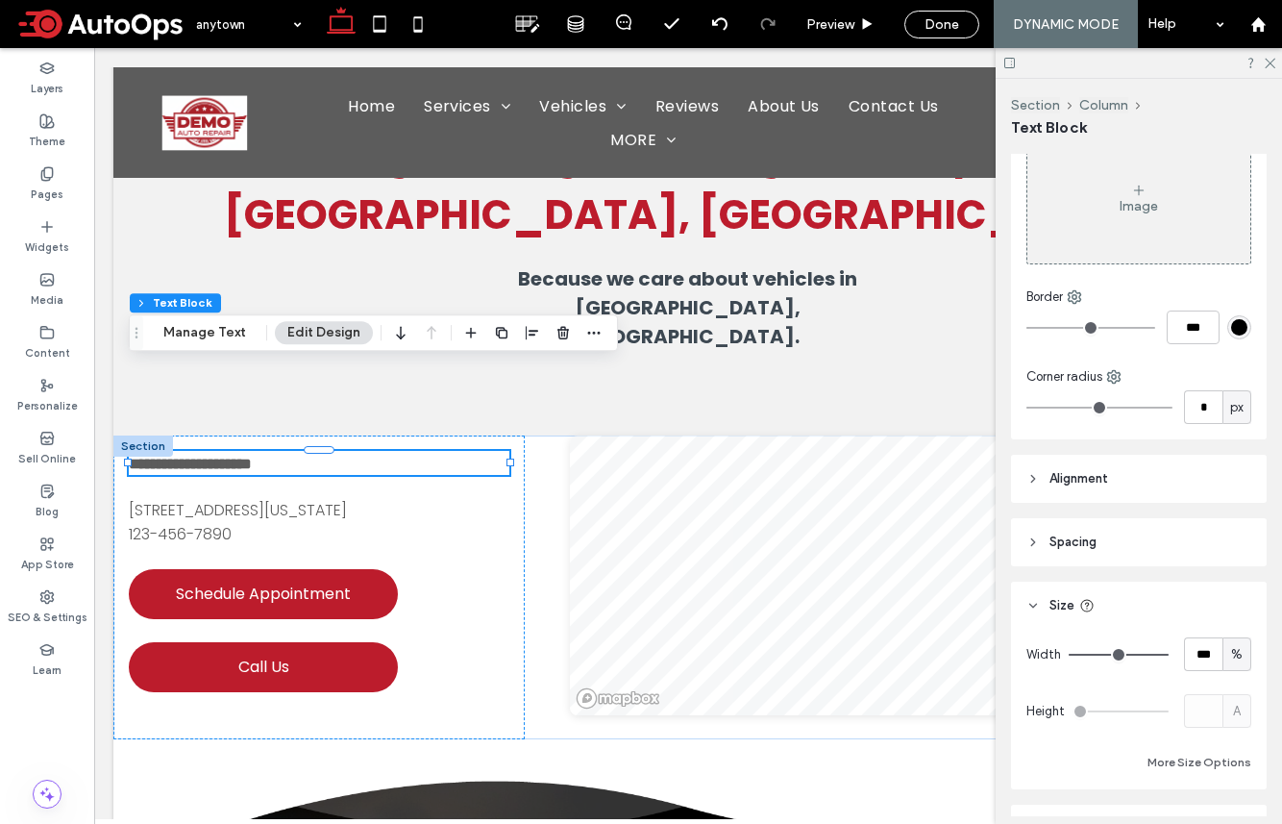
scroll to position [0, 0]
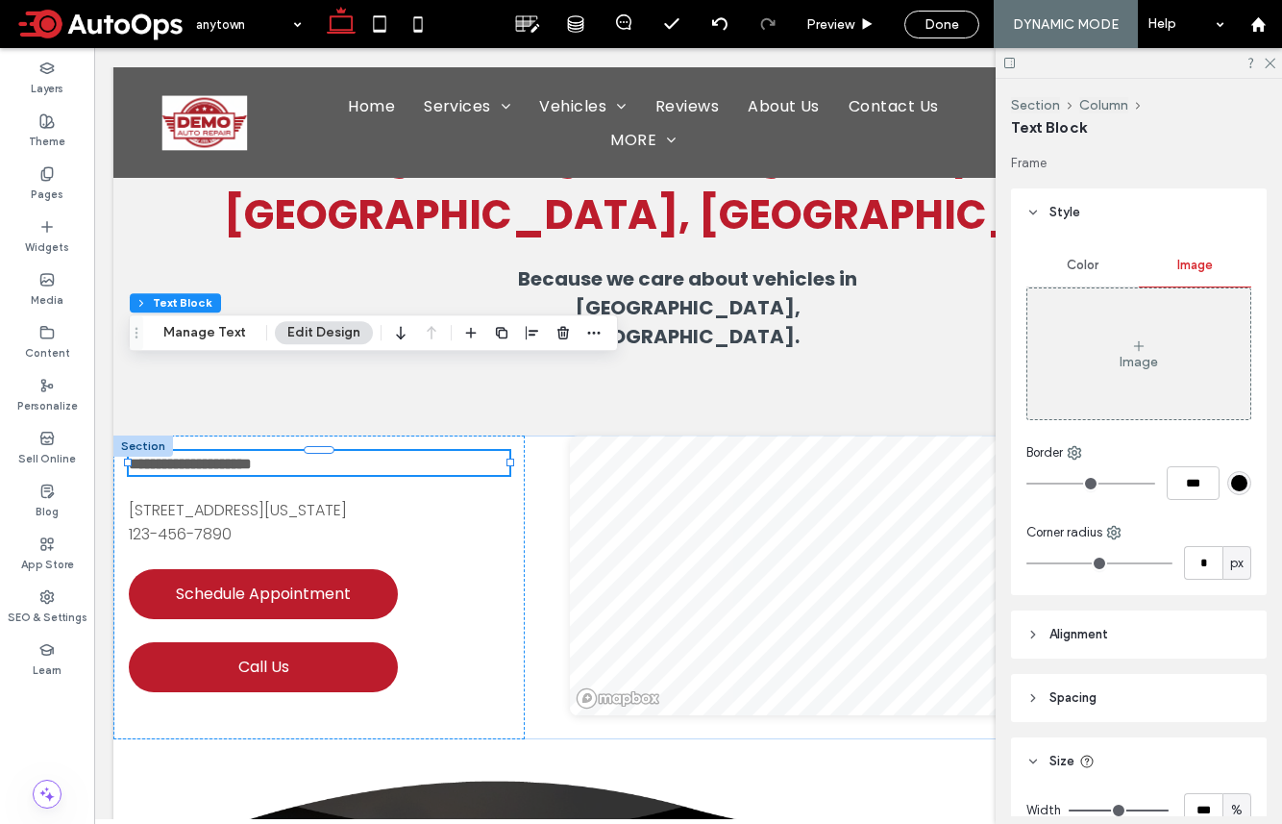
click at [1057, 259] on div "Color" at bounding box center [1083, 265] width 112 height 42
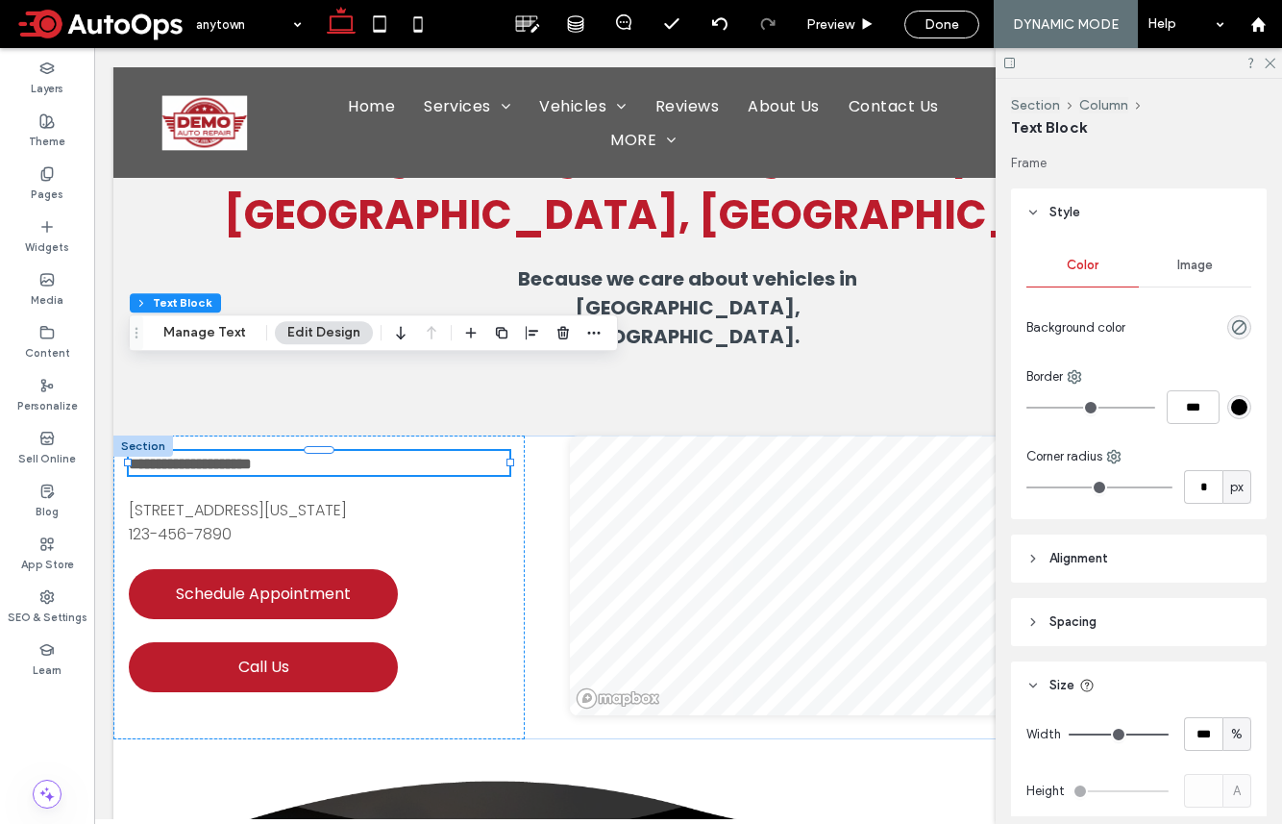
click at [1070, 559] on span "Alignment" at bounding box center [1079, 558] width 59 height 19
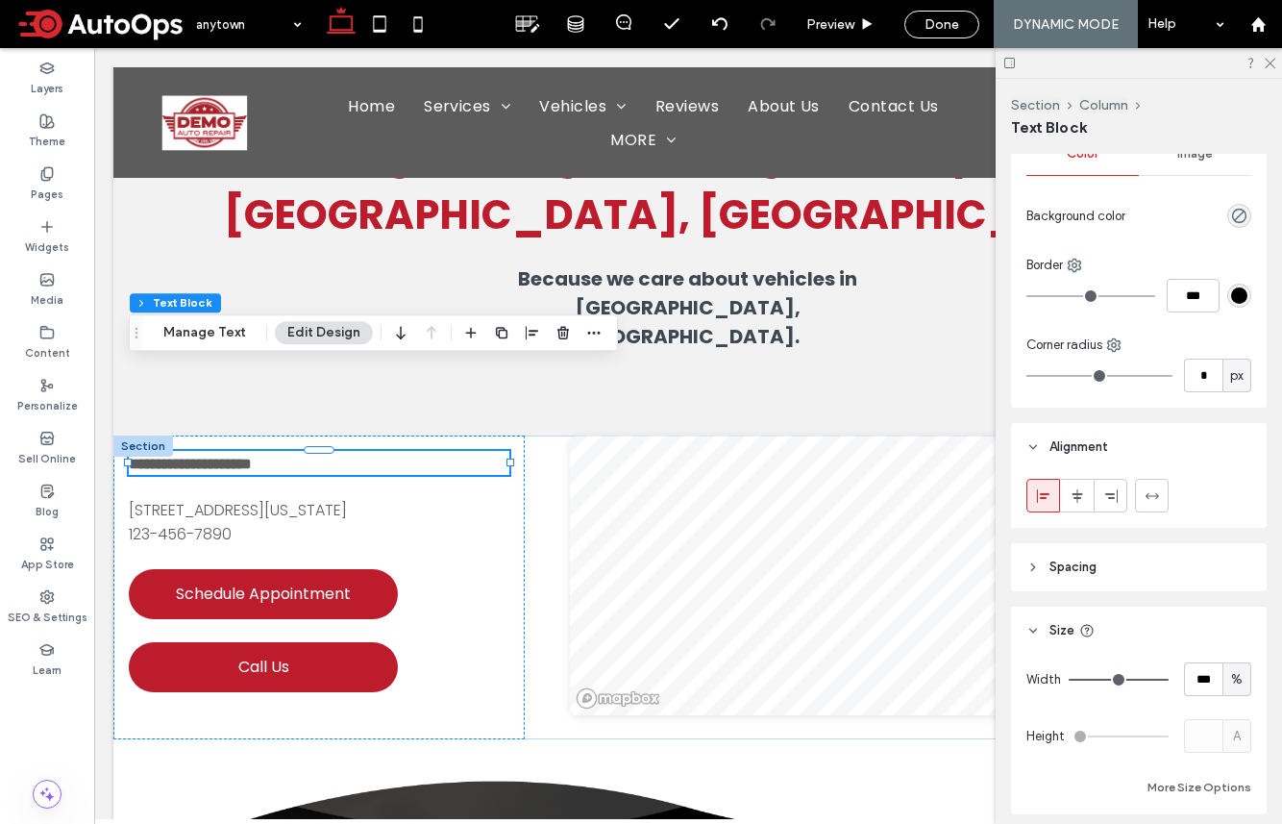
scroll to position [217, 0]
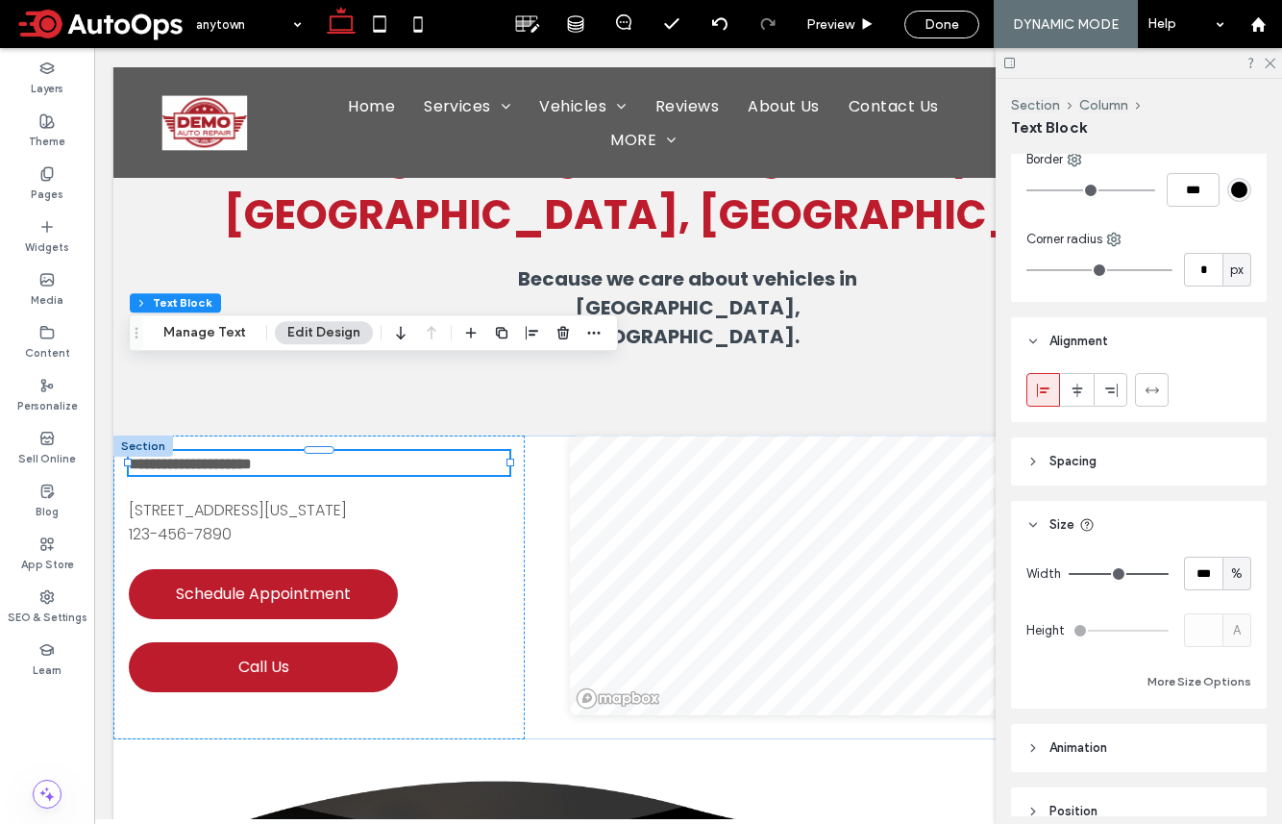
click at [1070, 485] on div "Frame Style Color Image Background color Border *** Corner radius * px Alignmen…" at bounding box center [1145, 485] width 268 height 662
click at [1070, 457] on span "Spacing" at bounding box center [1073, 461] width 47 height 19
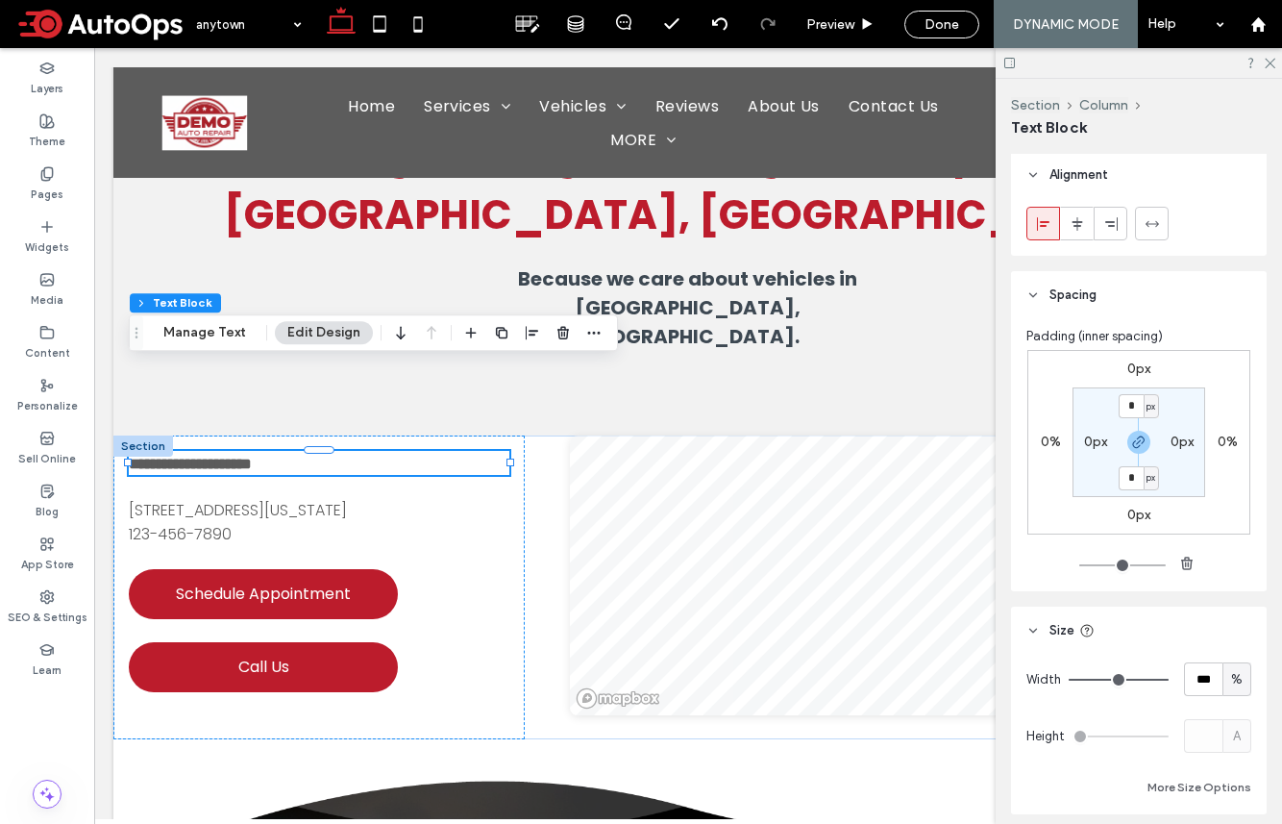
scroll to position [585, 0]
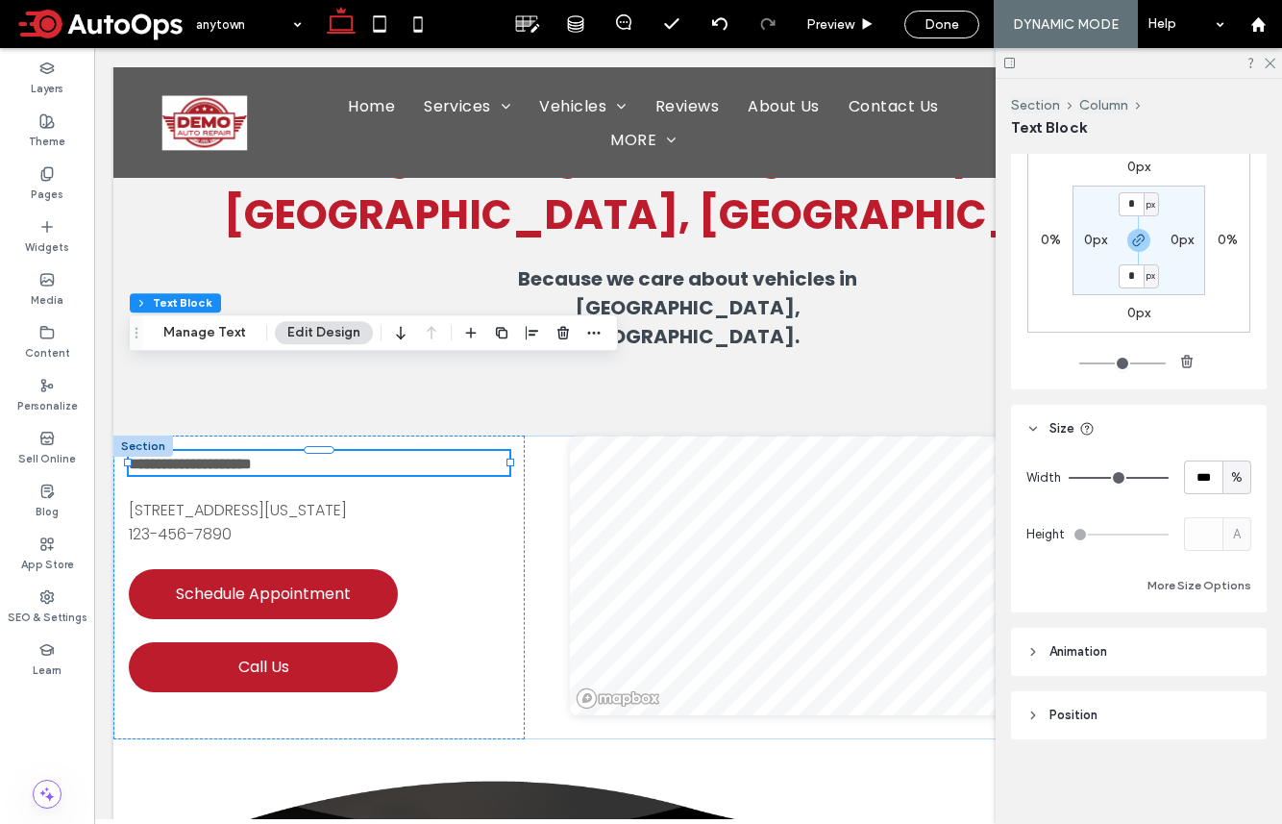
click at [1070, 647] on span "Animation" at bounding box center [1079, 651] width 58 height 19
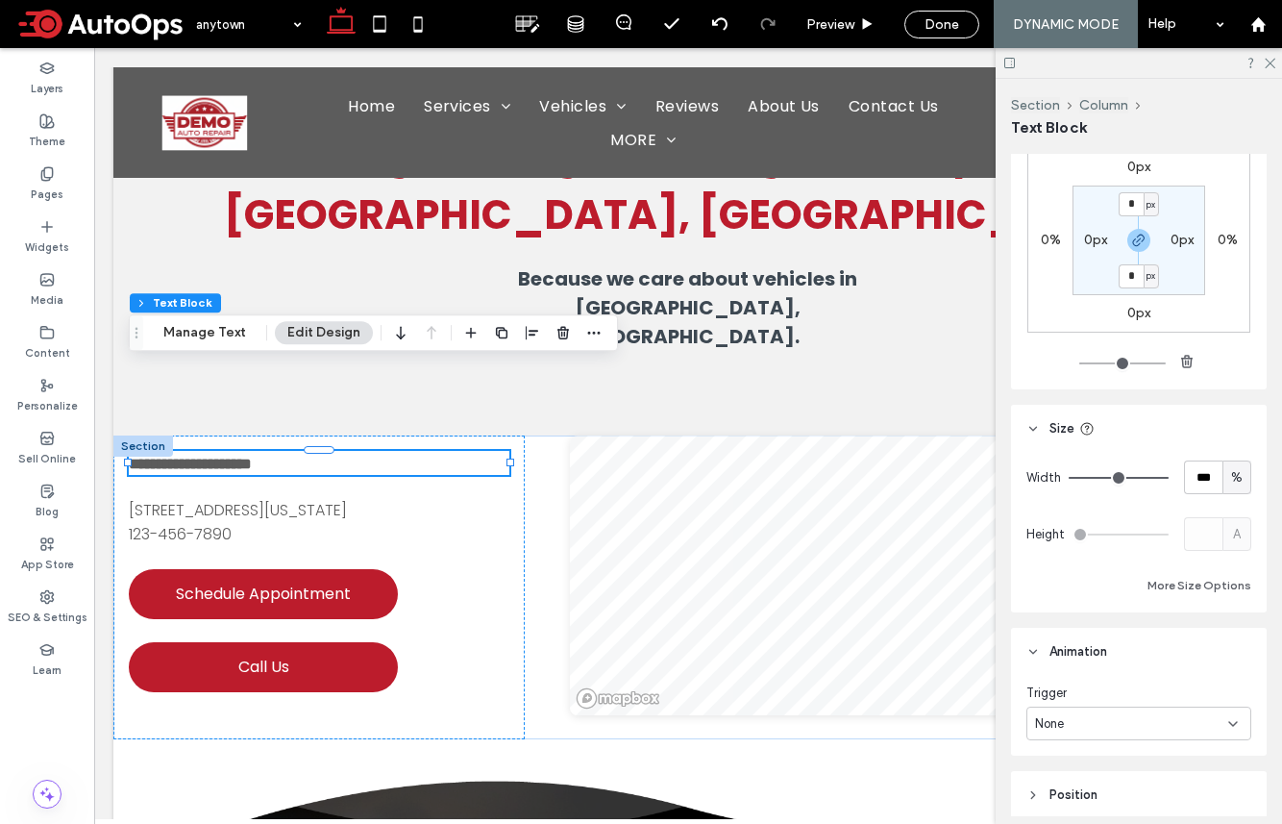
scroll to position [665, 0]
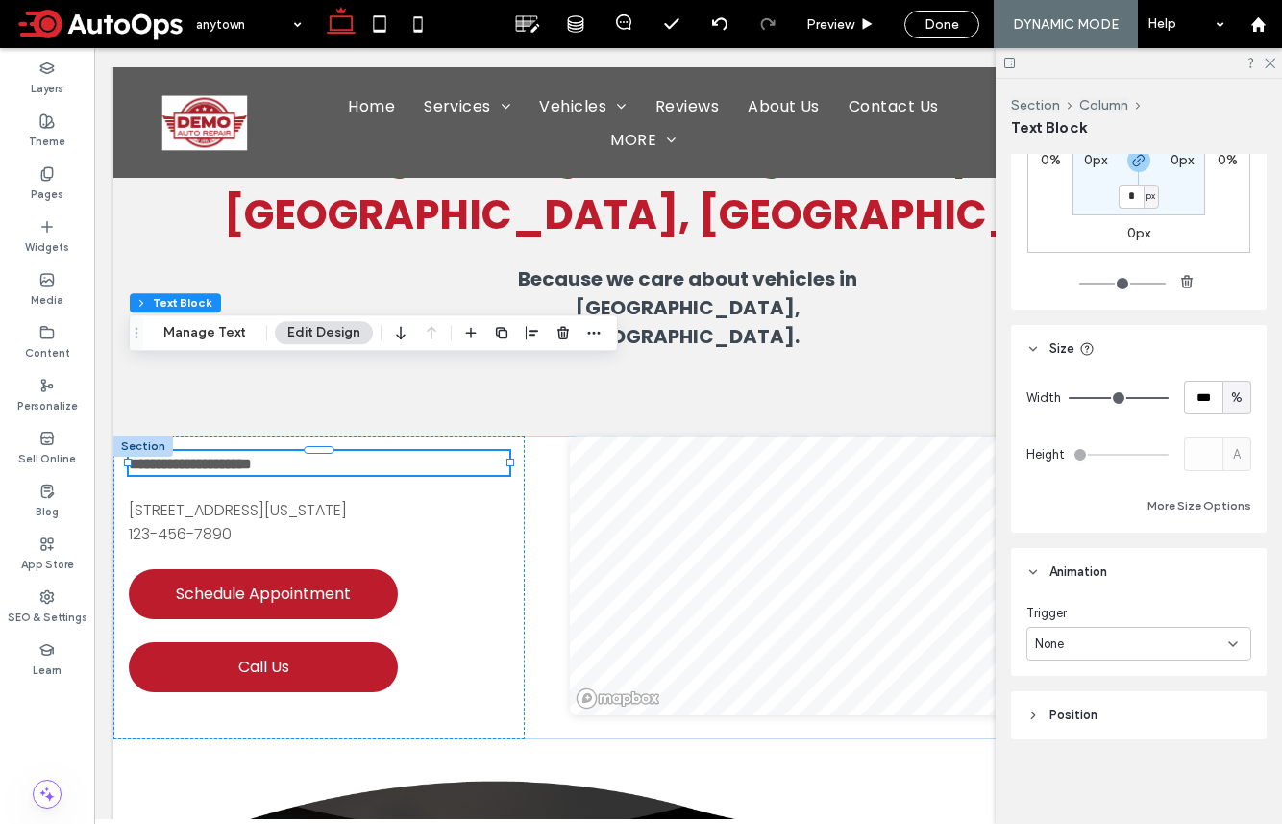
click at [1053, 712] on span "Position" at bounding box center [1074, 715] width 48 height 19
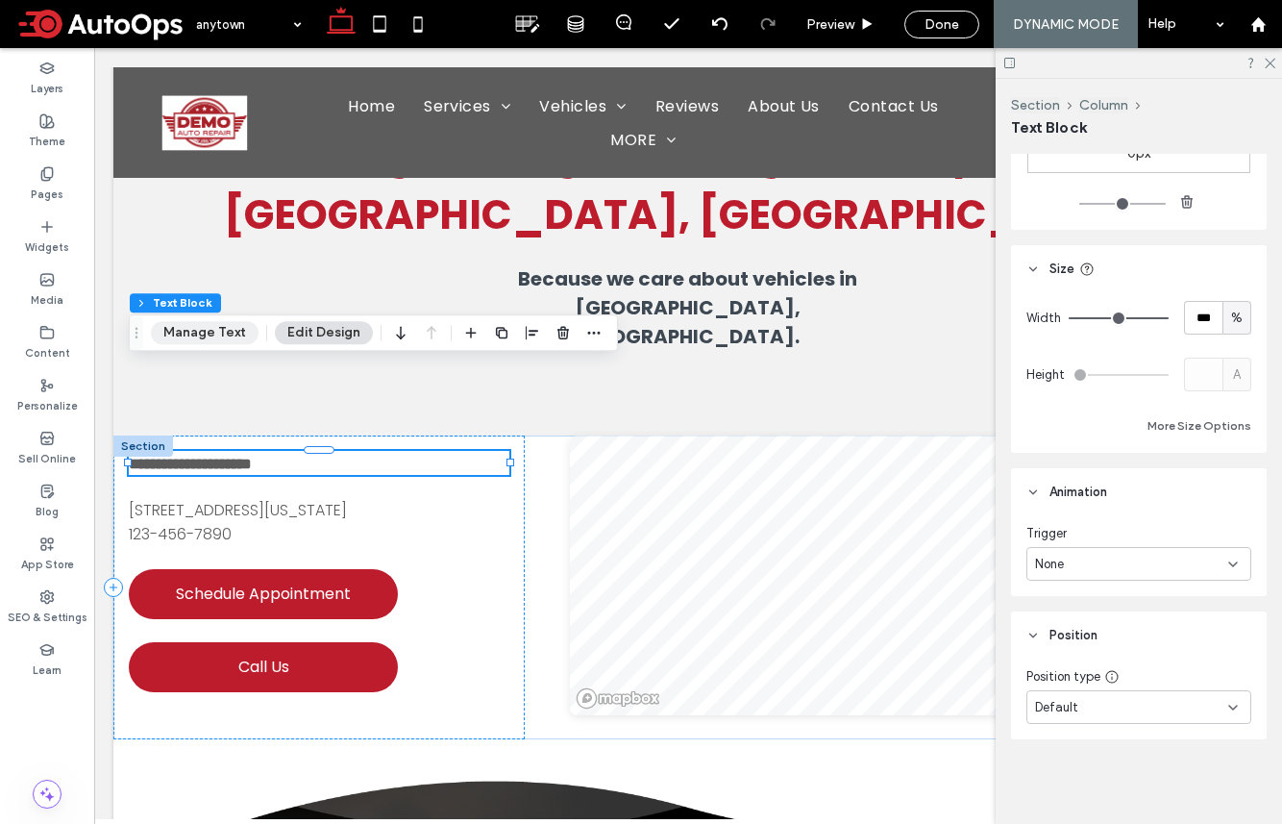
click at [204, 338] on button "Manage Text" at bounding box center [205, 332] width 108 height 23
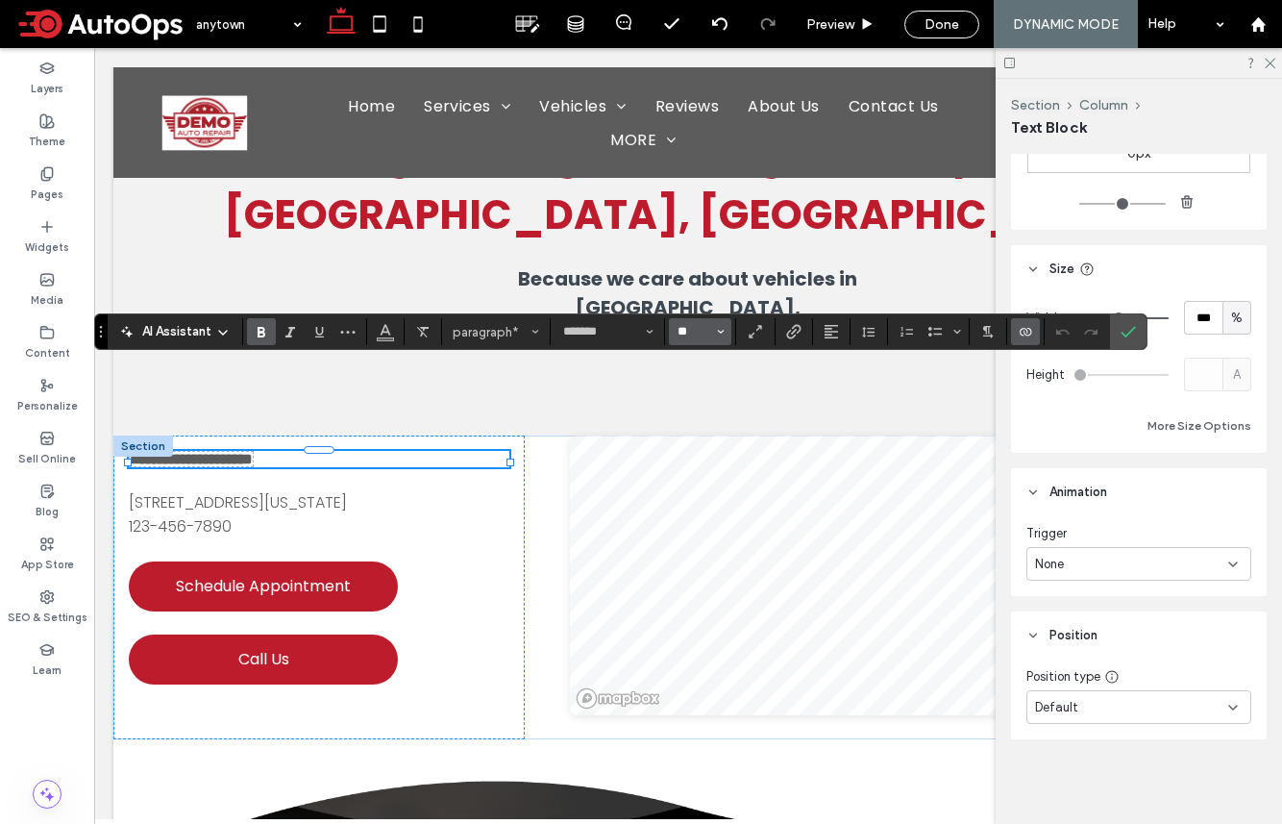
click at [701, 331] on input "**" at bounding box center [694, 331] width 37 height 15
click at [706, 553] on label "18" at bounding box center [700, 550] width 62 height 27
type input "**"
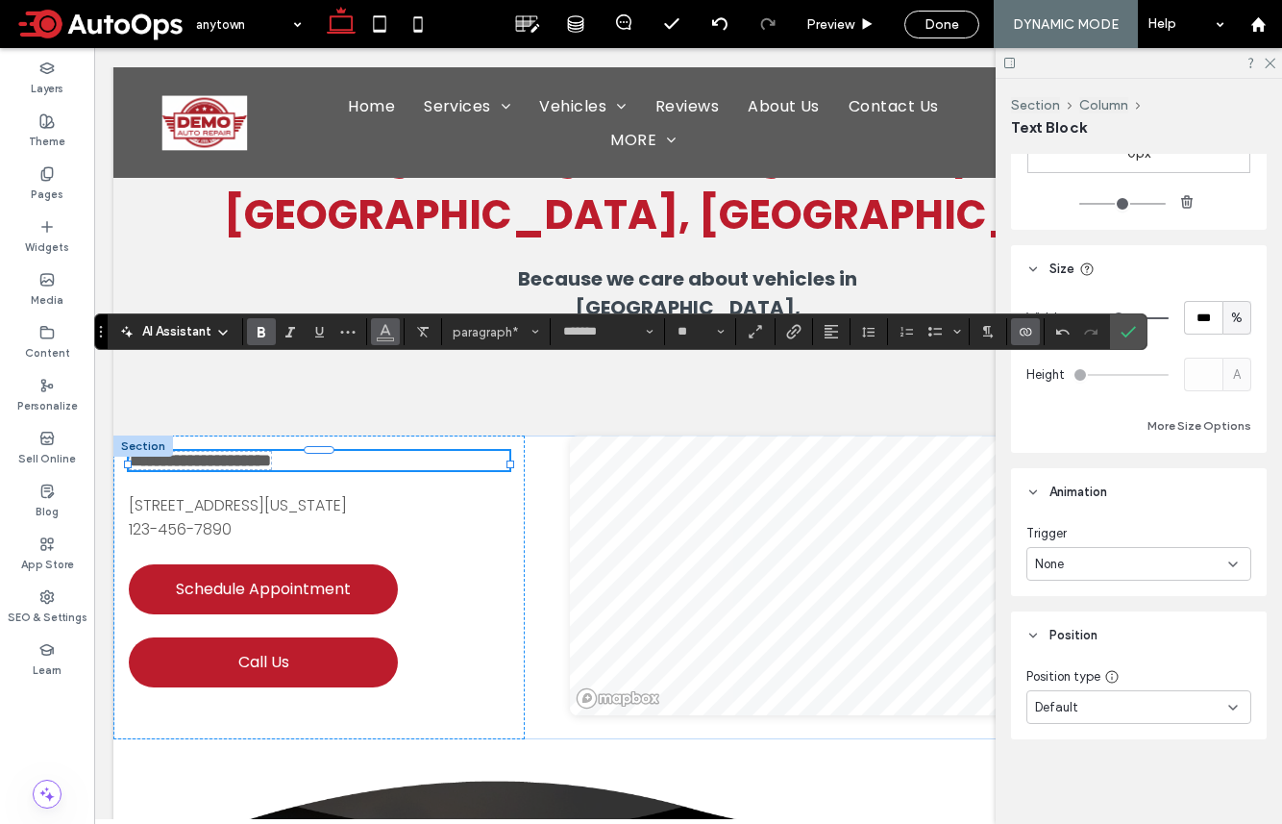
click at [386, 328] on use "Color" at bounding box center [386, 330] width 11 height 11
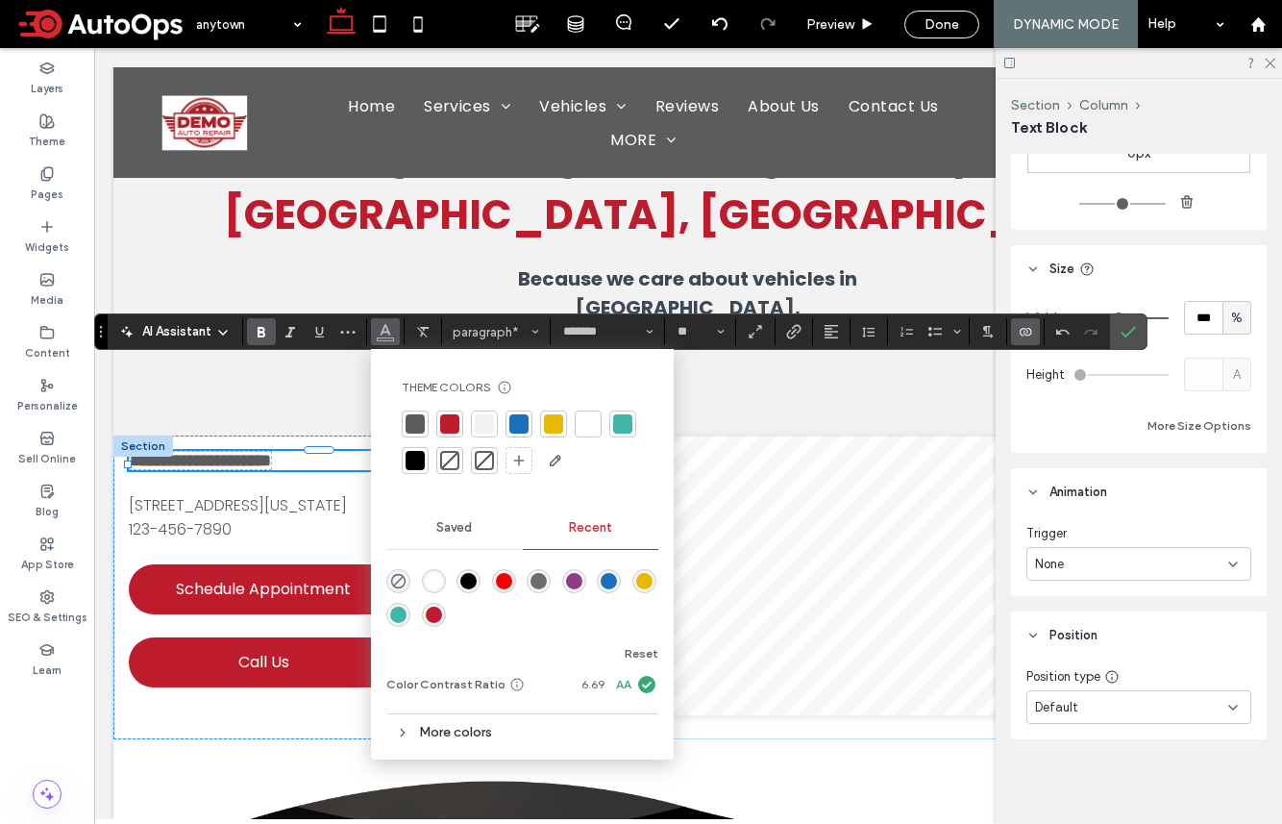
click at [422, 464] on div at bounding box center [415, 460] width 19 height 19
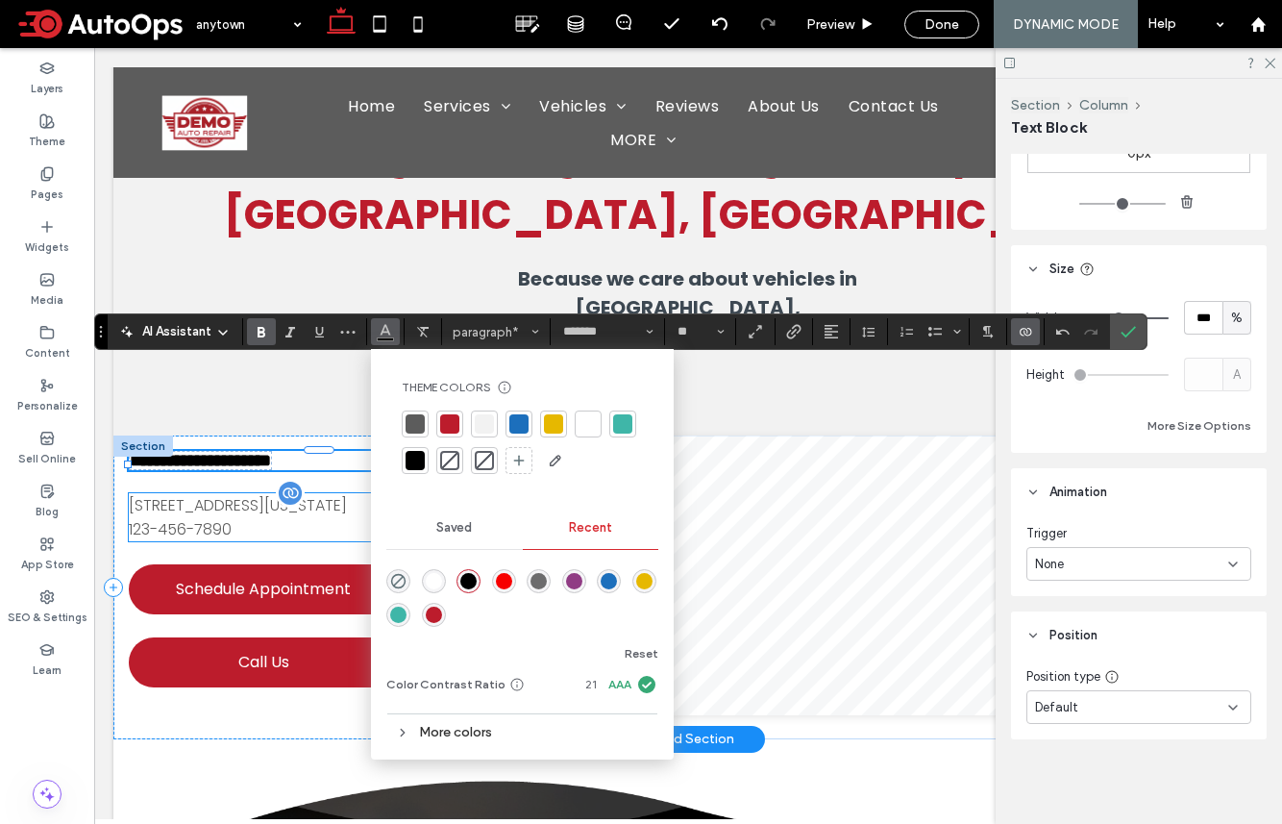
click at [300, 493] on p "51 Goods Road, Conestoga, Pennsylvania 17516, United States" at bounding box center [319, 505] width 381 height 24
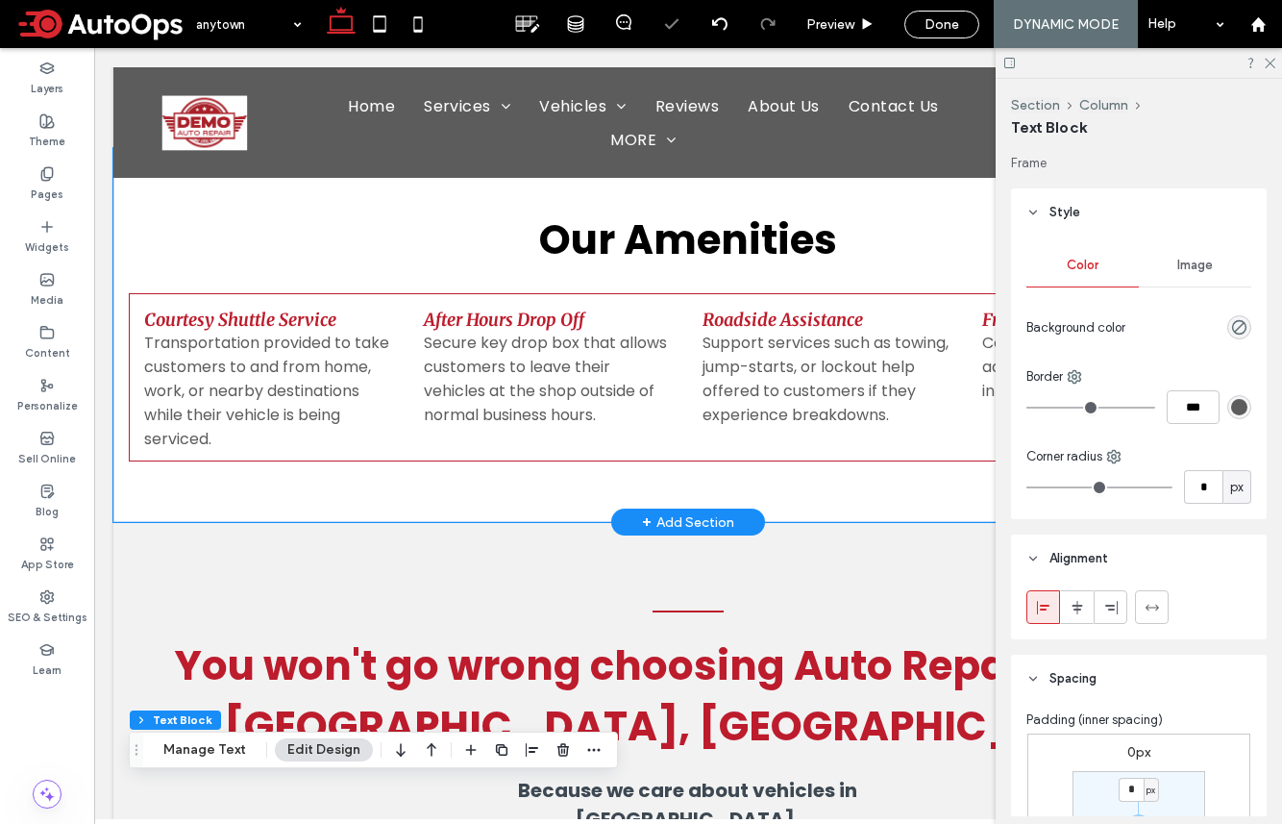
scroll to position [3125, 0]
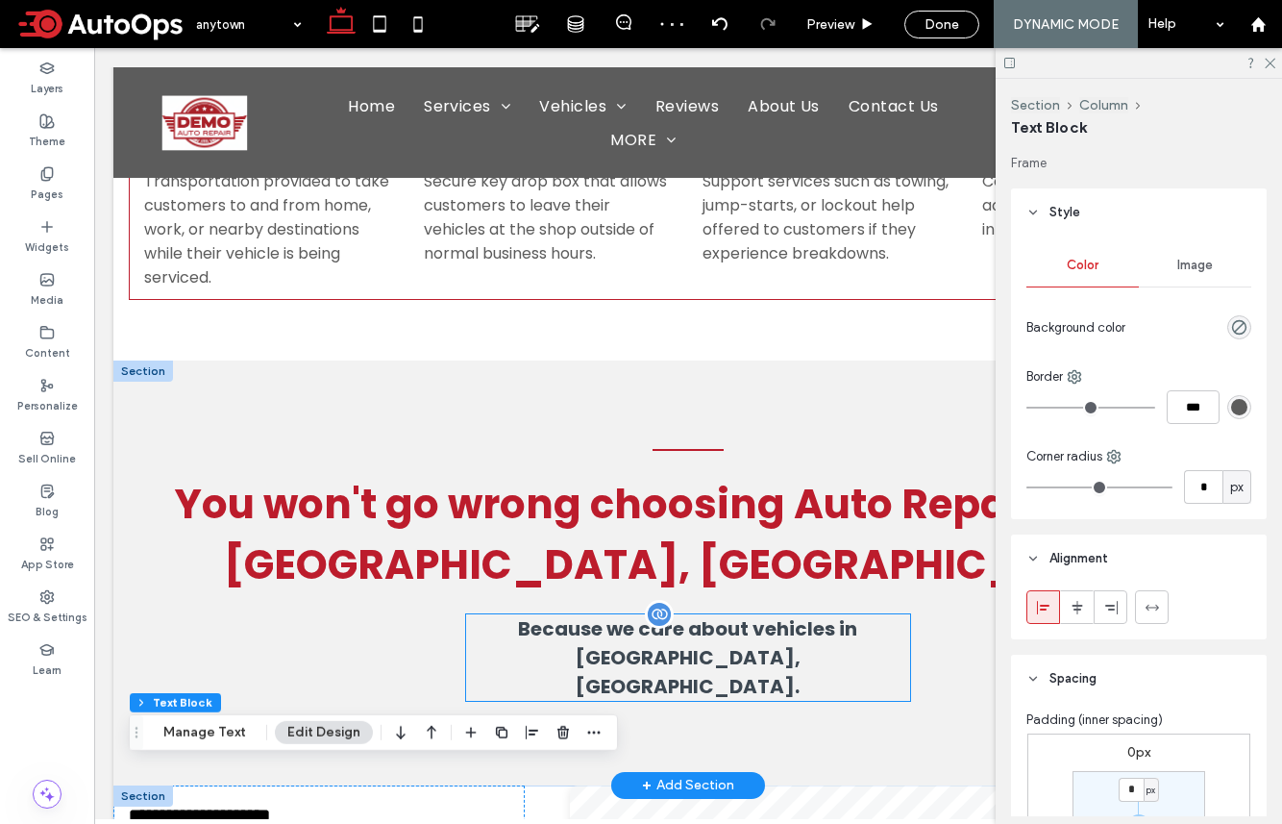
click at [679, 615] on span "Because we care about vehicles in Anytown, PA." at bounding box center [687, 657] width 339 height 85
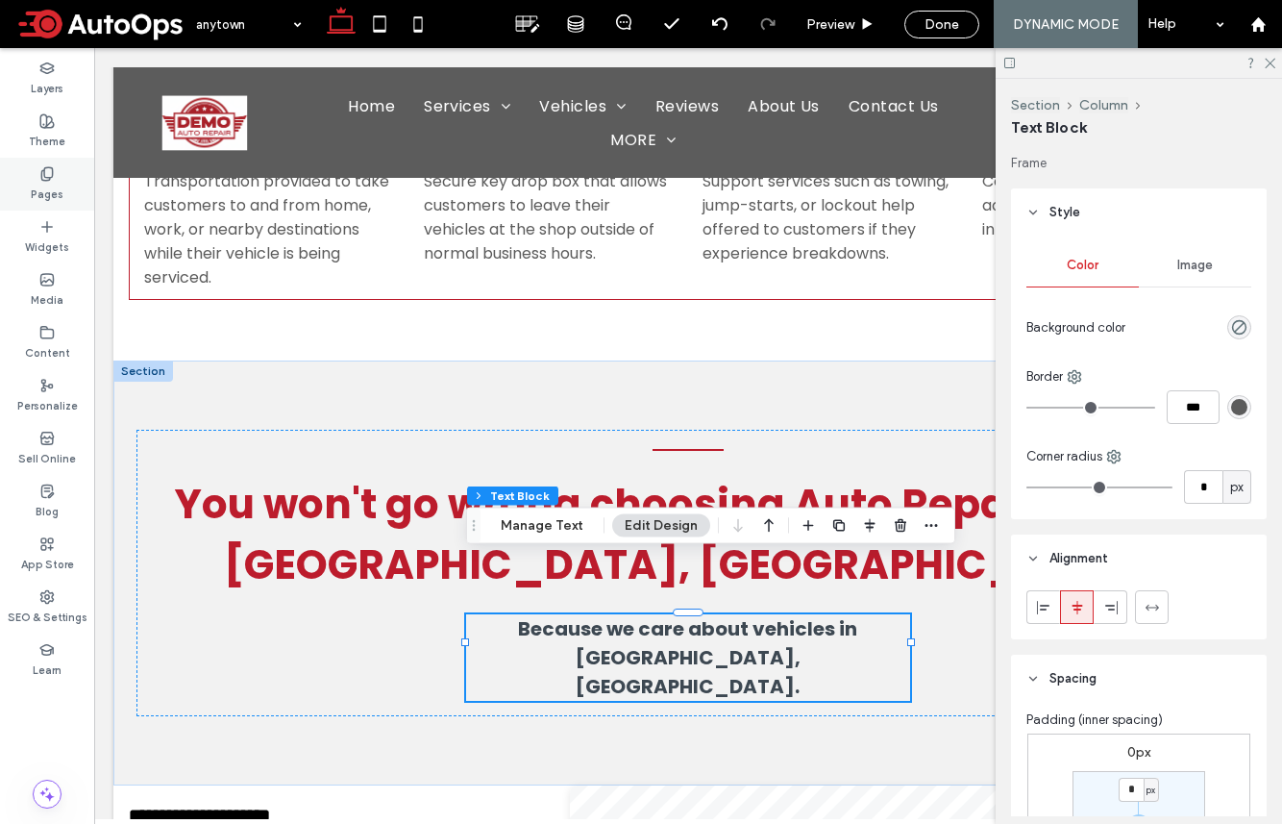
click at [51, 172] on icon at bounding box center [46, 173] width 15 height 15
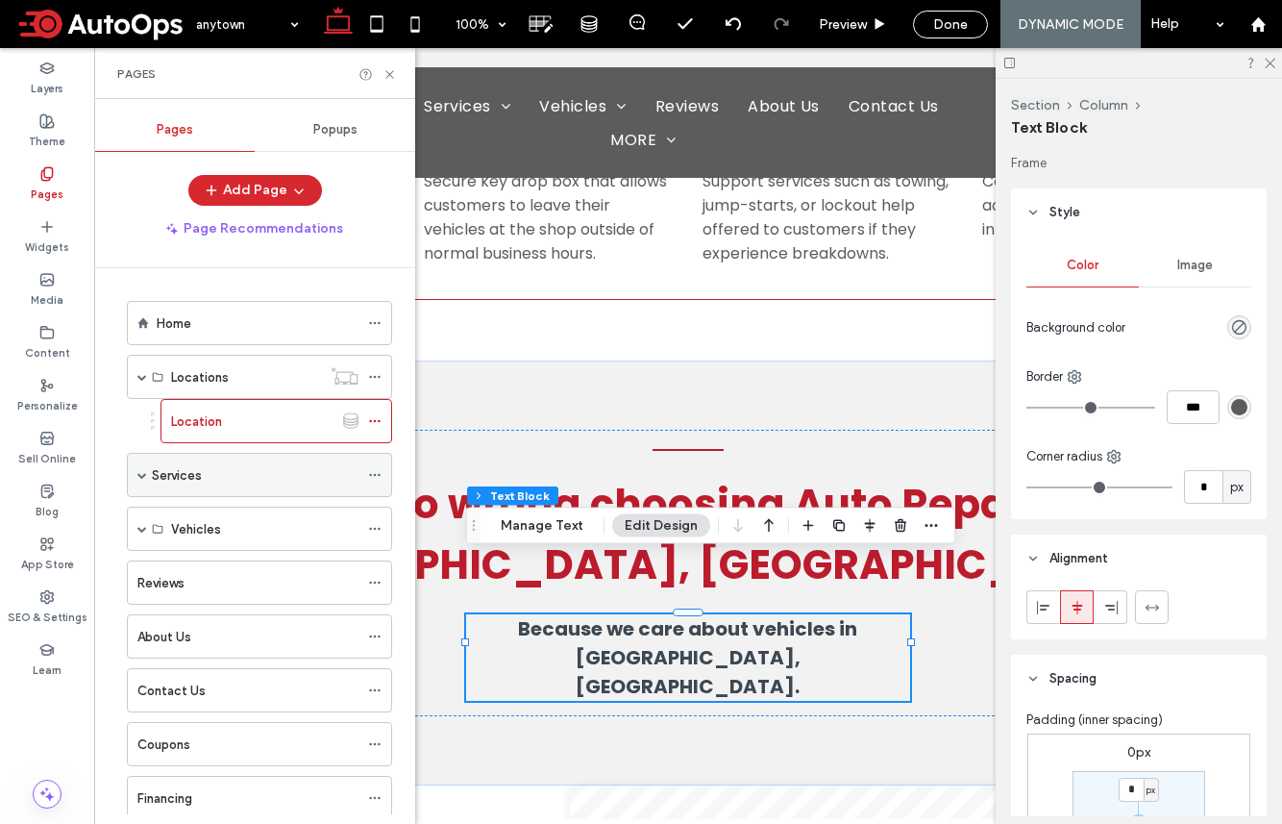
click at [192, 472] on label "Services" at bounding box center [177, 476] width 50 height 34
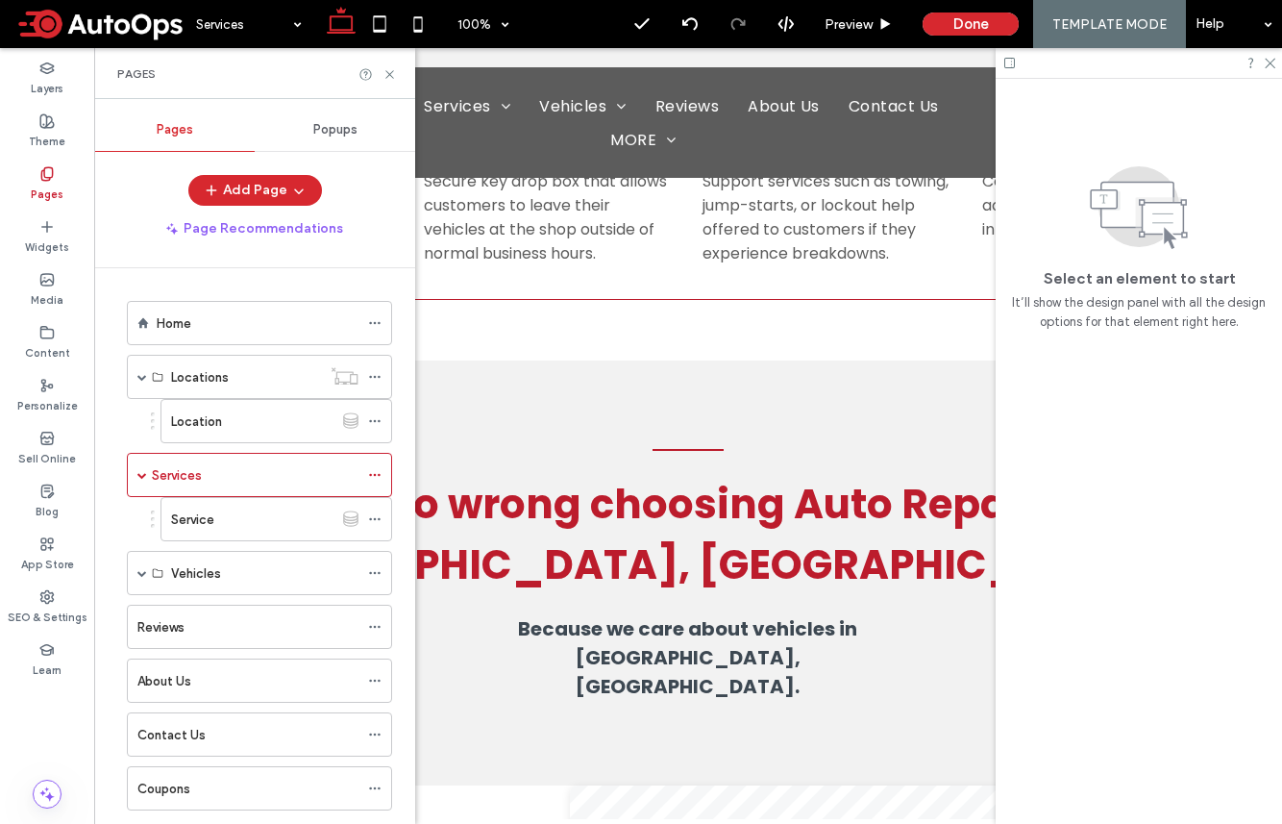
click at [251, 525] on div at bounding box center [641, 412] width 1282 height 824
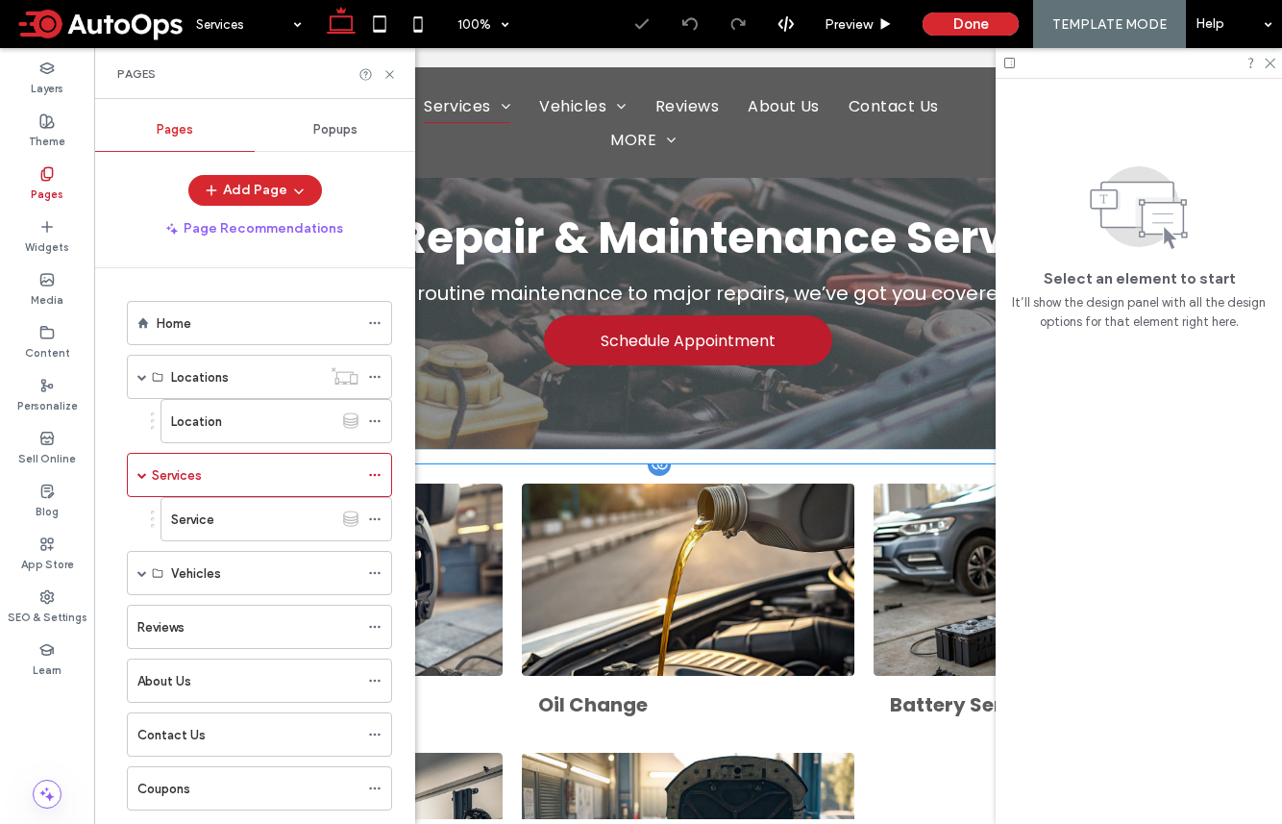
scroll to position [64, 0]
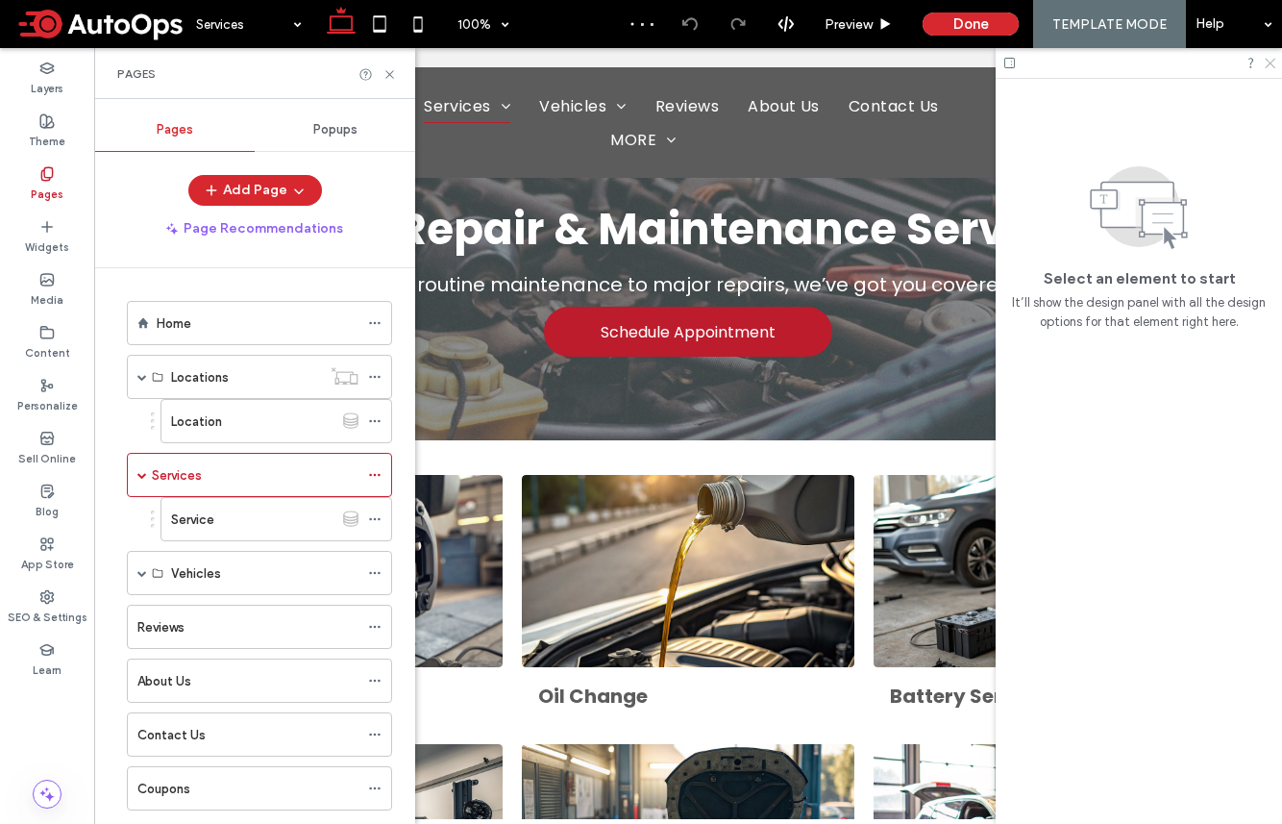
click at [1070, 66] on use at bounding box center [1270, 64] width 11 height 11
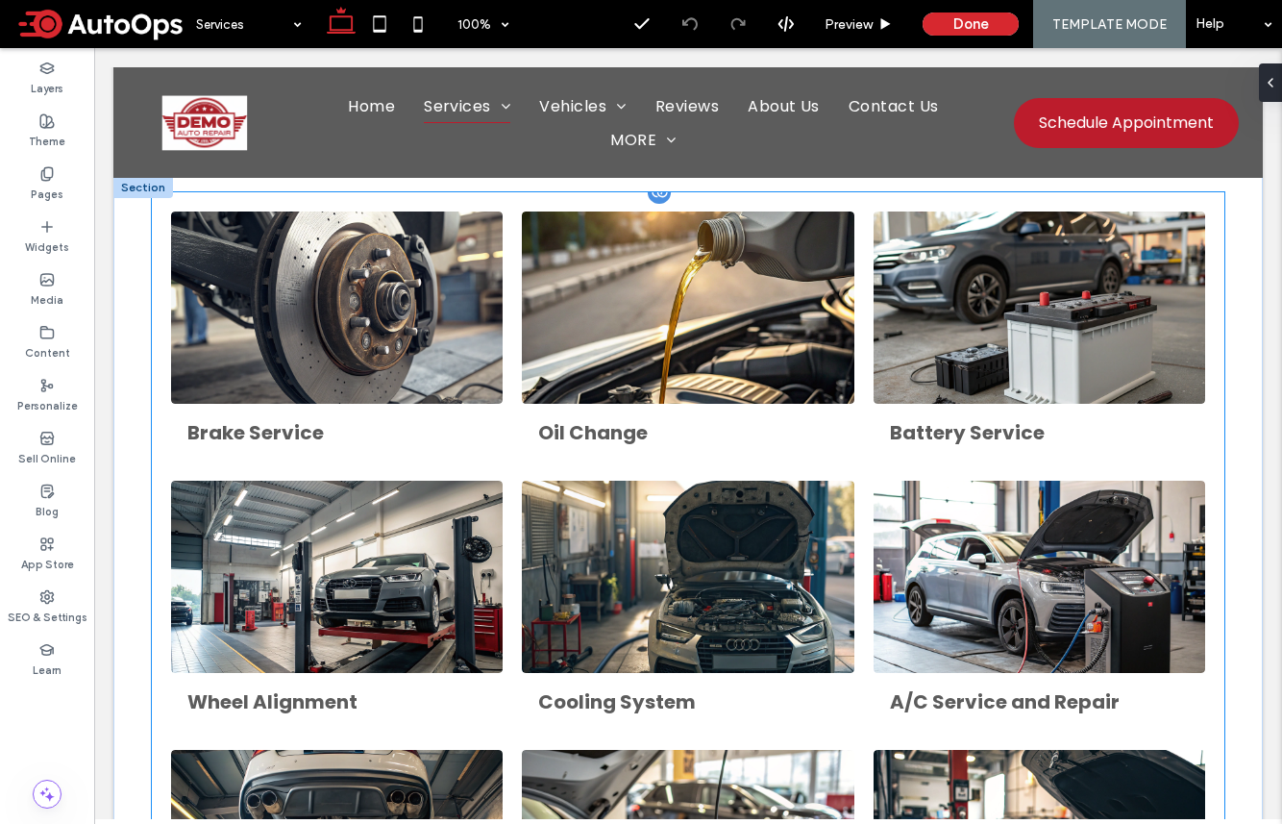
click at [616, 500] on link at bounding box center [688, 577] width 352 height 204
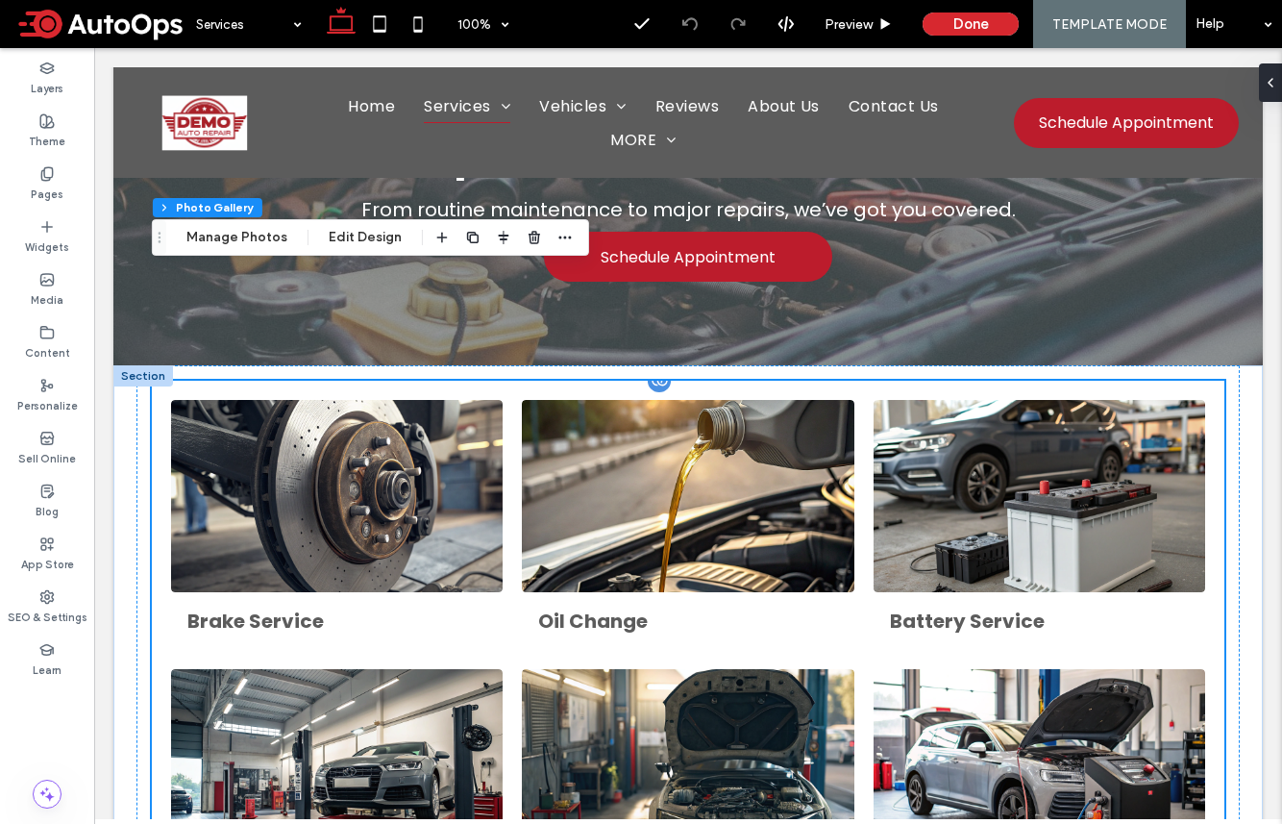
scroll to position [36, 0]
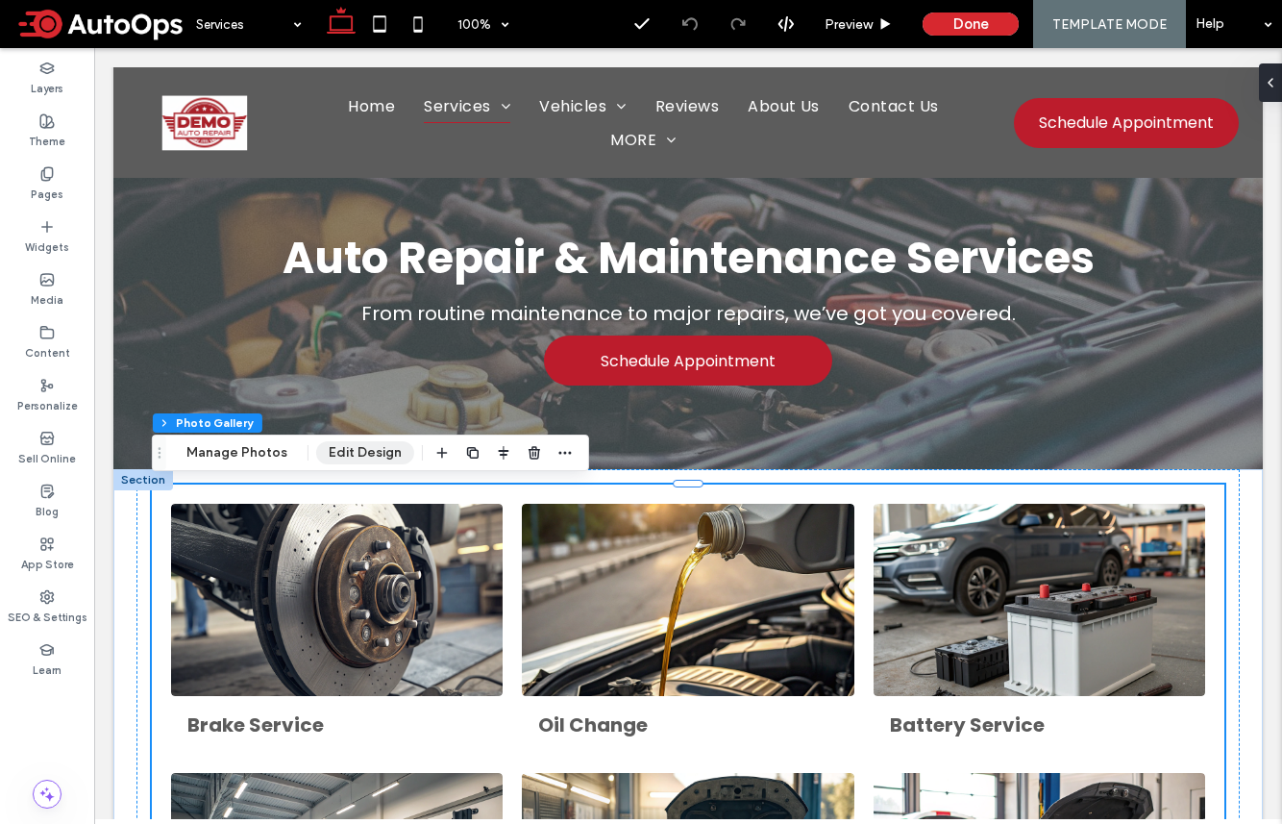
click at [366, 461] on button "Edit Design" at bounding box center [365, 452] width 98 height 23
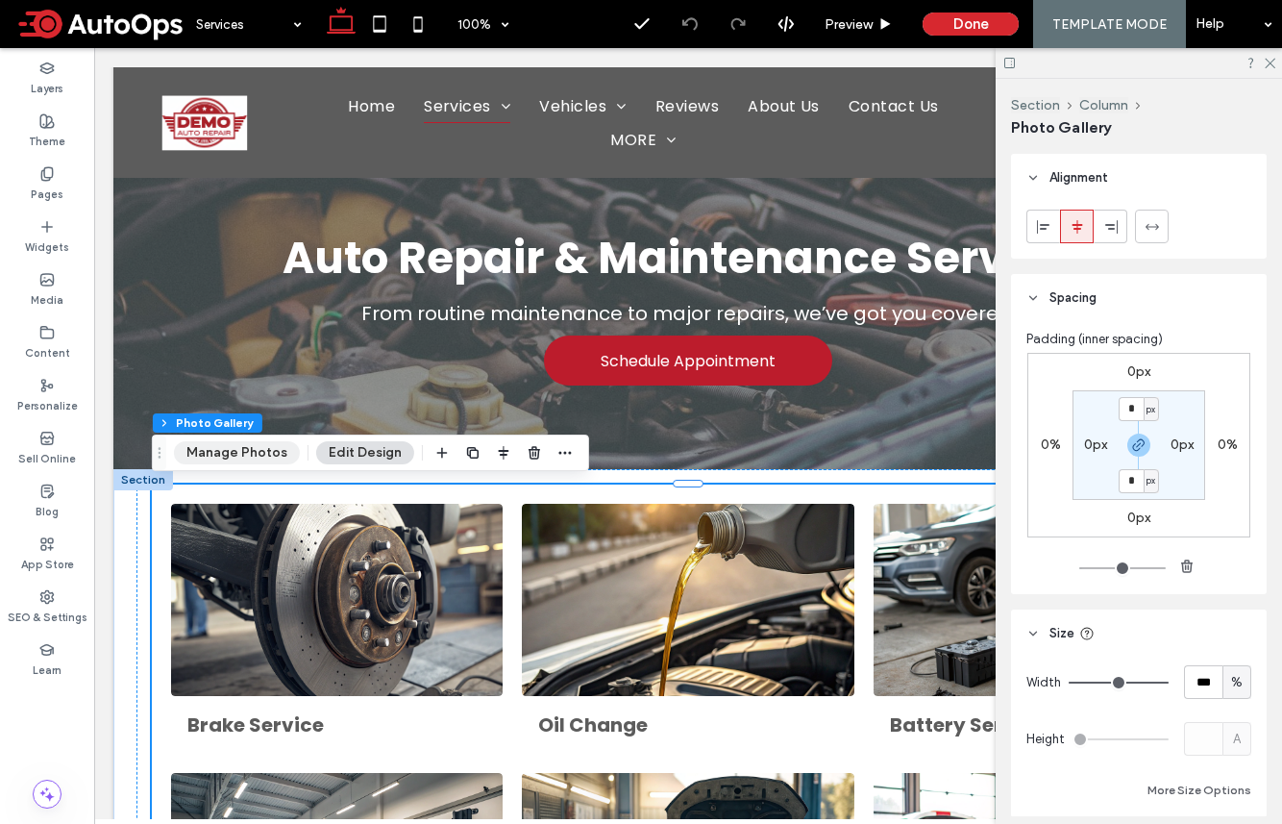
click at [223, 459] on button "Manage Photos" at bounding box center [237, 452] width 126 height 23
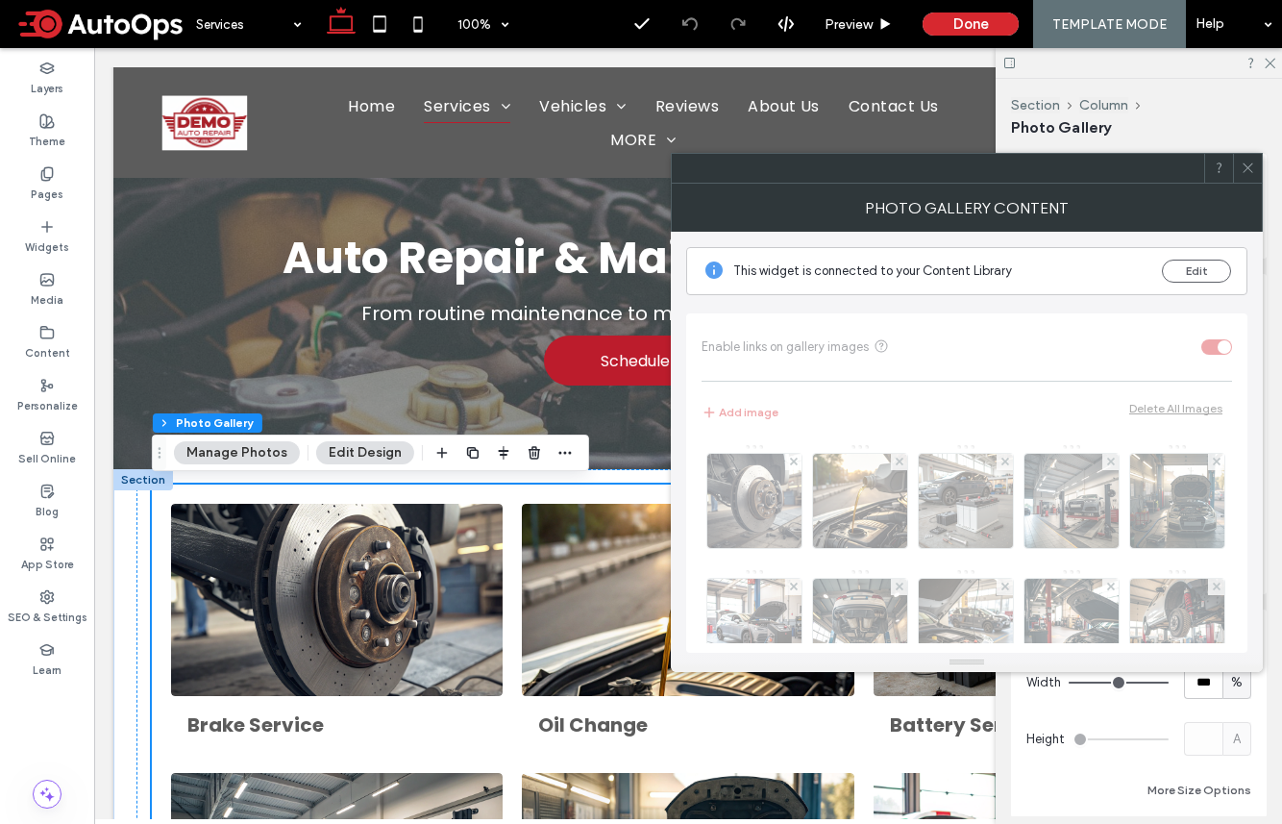
click at [349, 451] on button "Edit Design" at bounding box center [365, 452] width 98 height 23
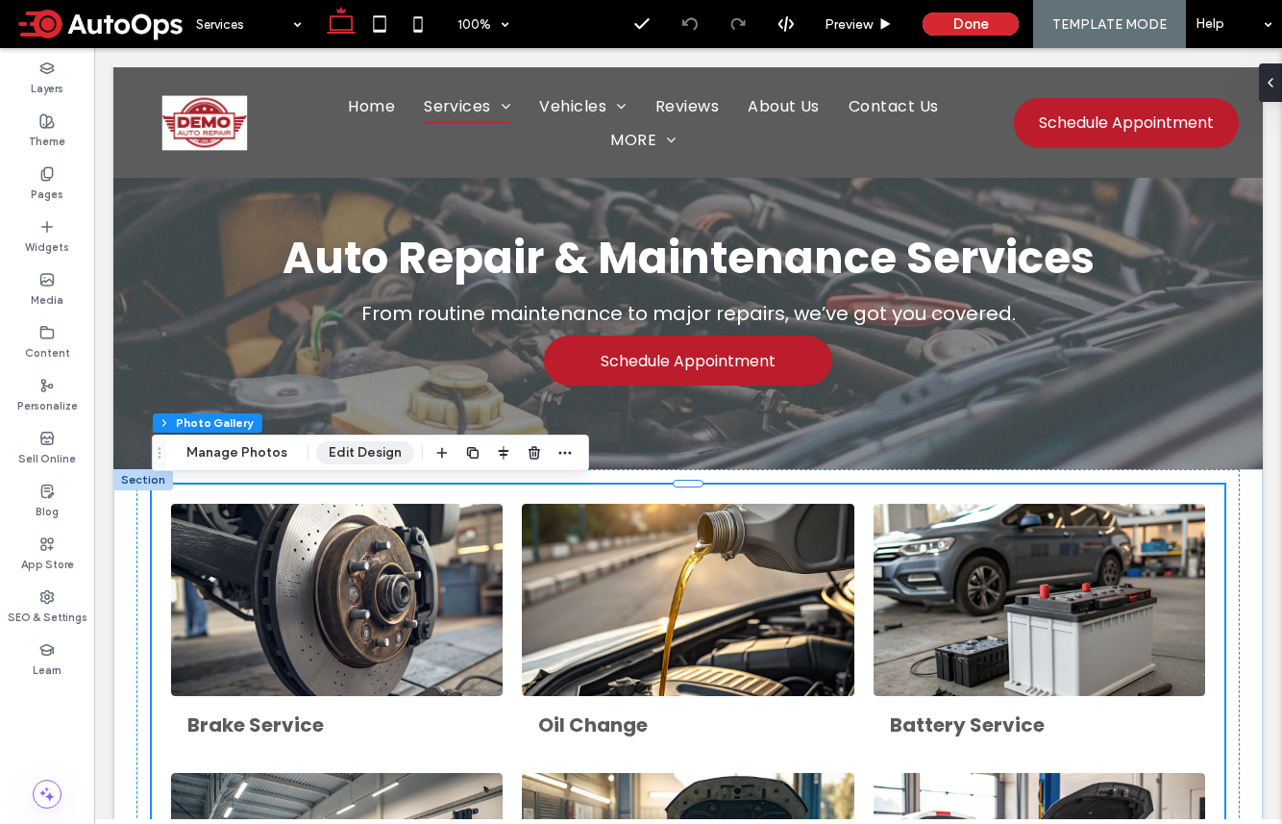
click at [349, 451] on button "Edit Design" at bounding box center [365, 452] width 98 height 23
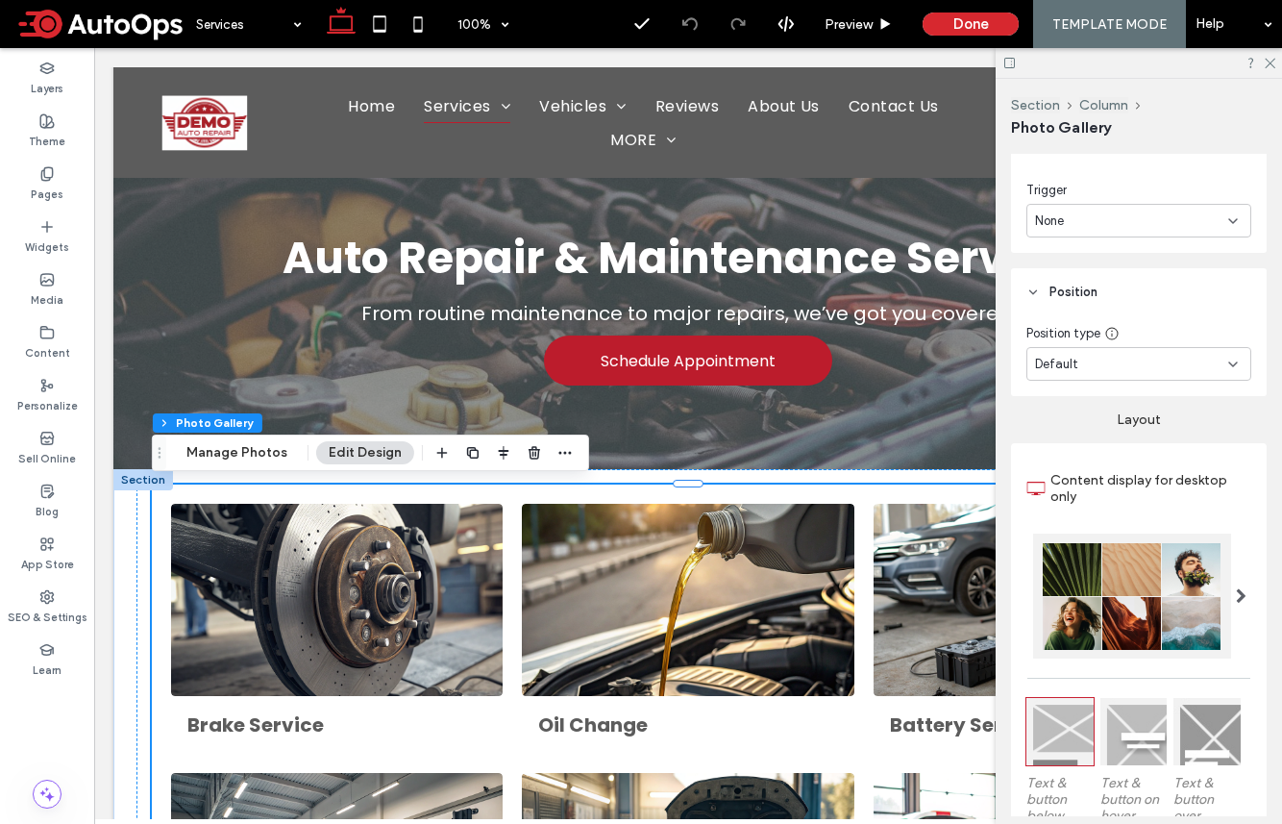
scroll to position [719, 0]
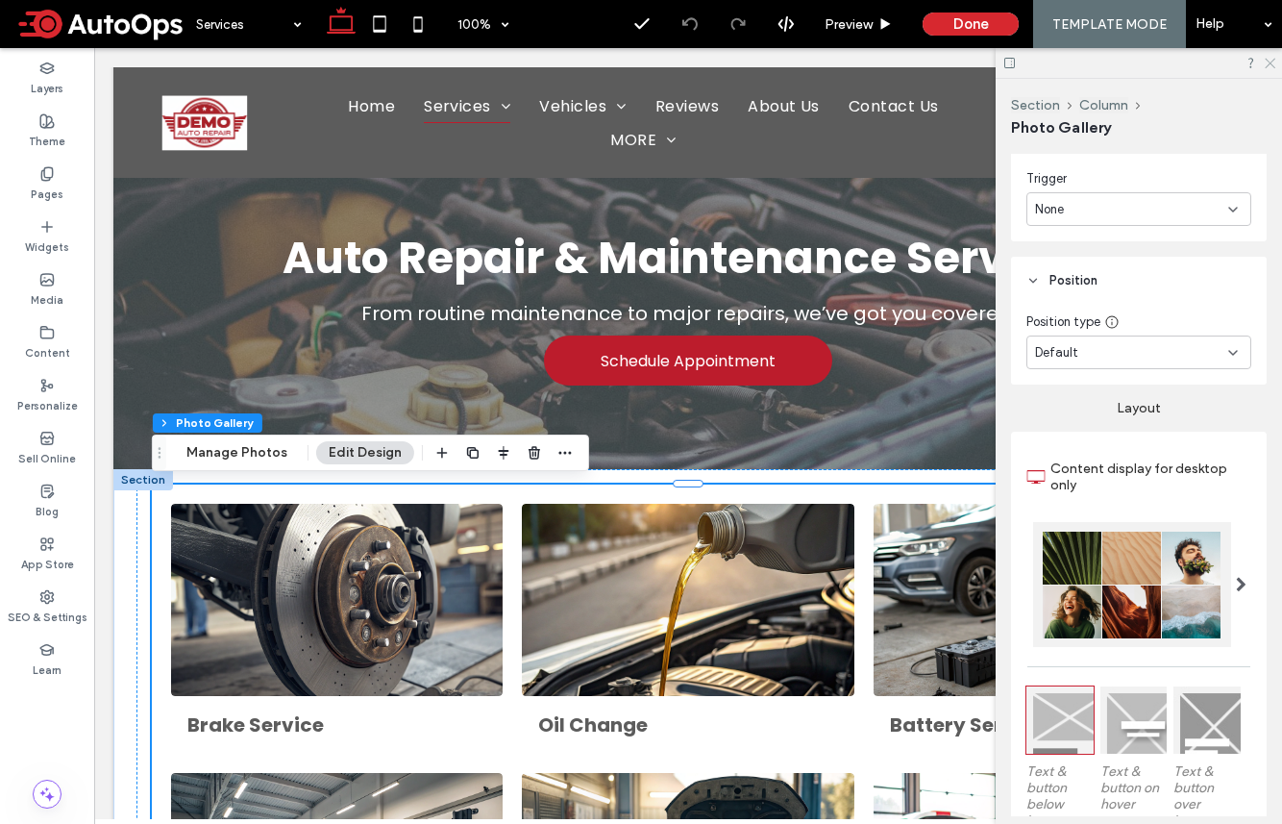
click at [1070, 61] on icon at bounding box center [1269, 62] width 12 height 12
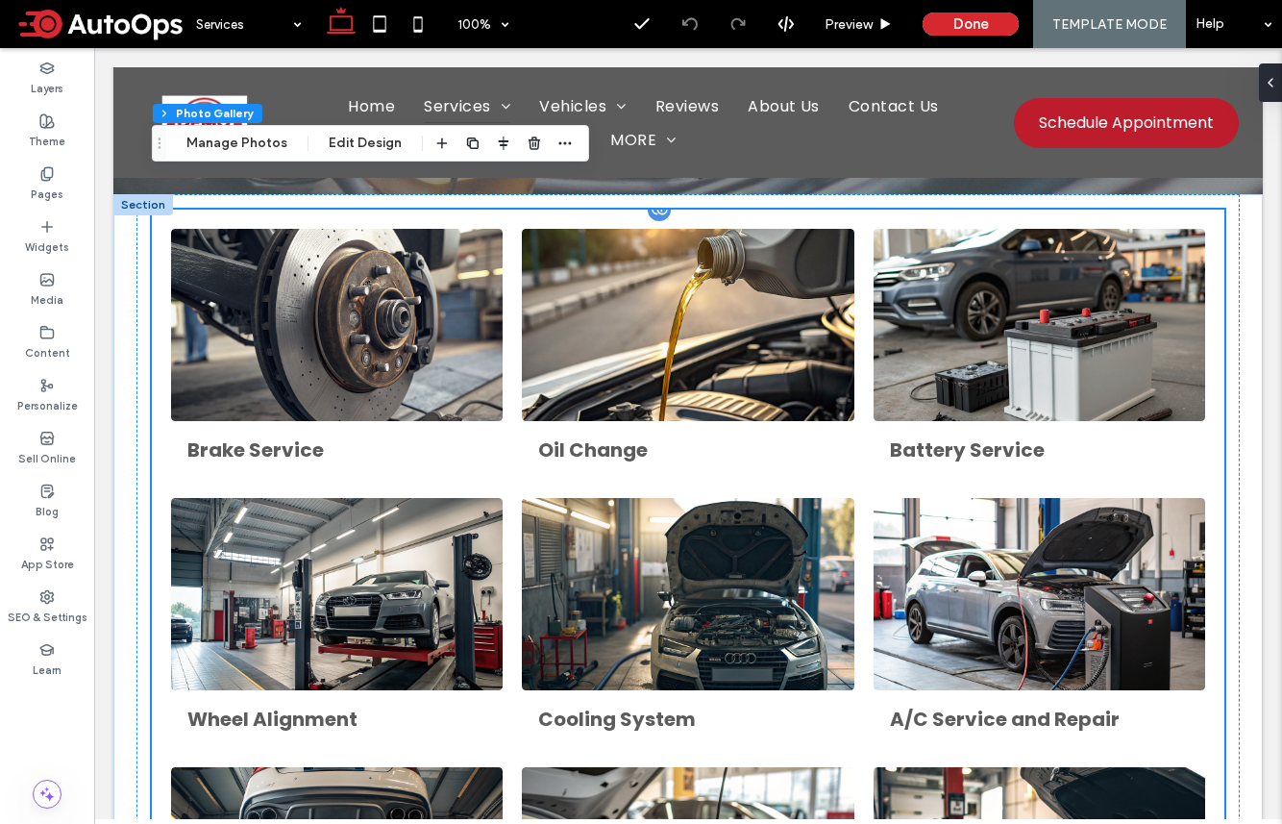
scroll to position [118, 0]
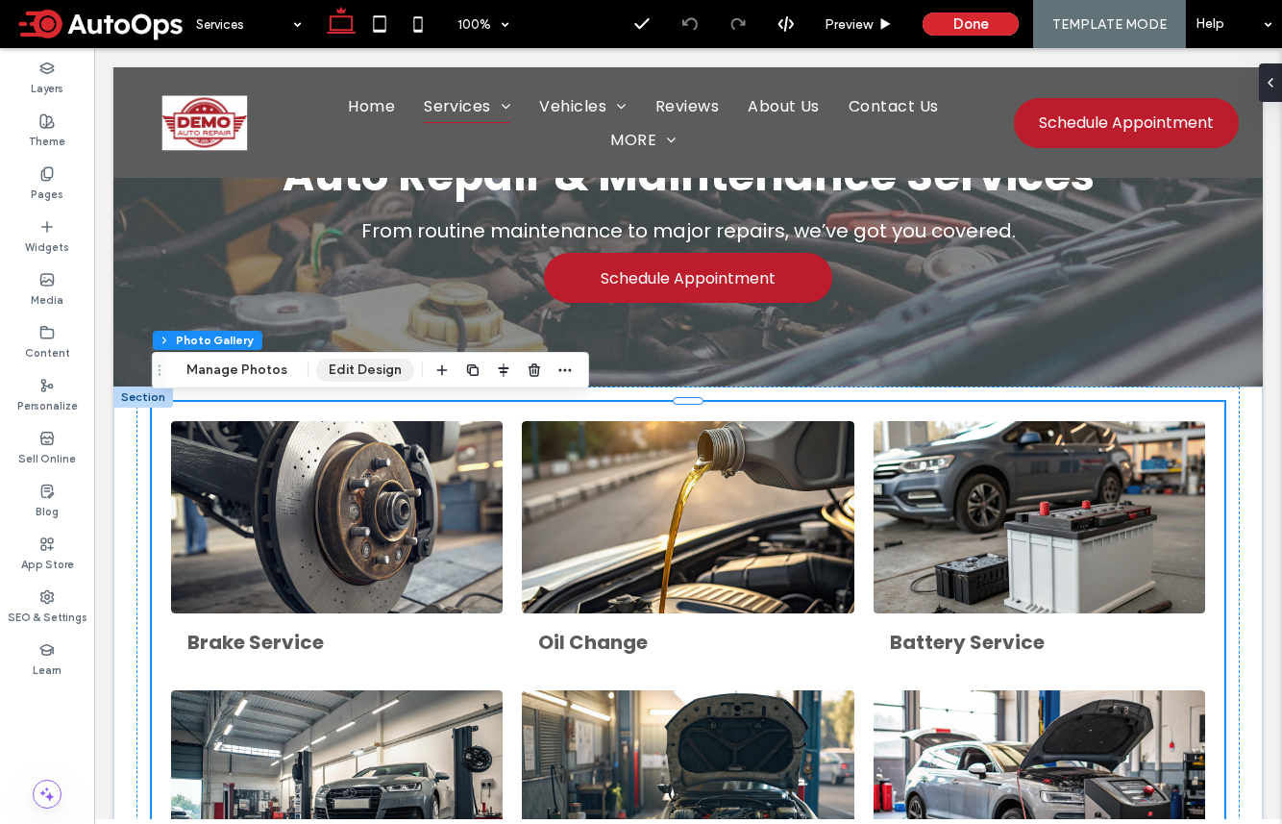
click at [335, 371] on button "Edit Design" at bounding box center [365, 370] width 98 height 23
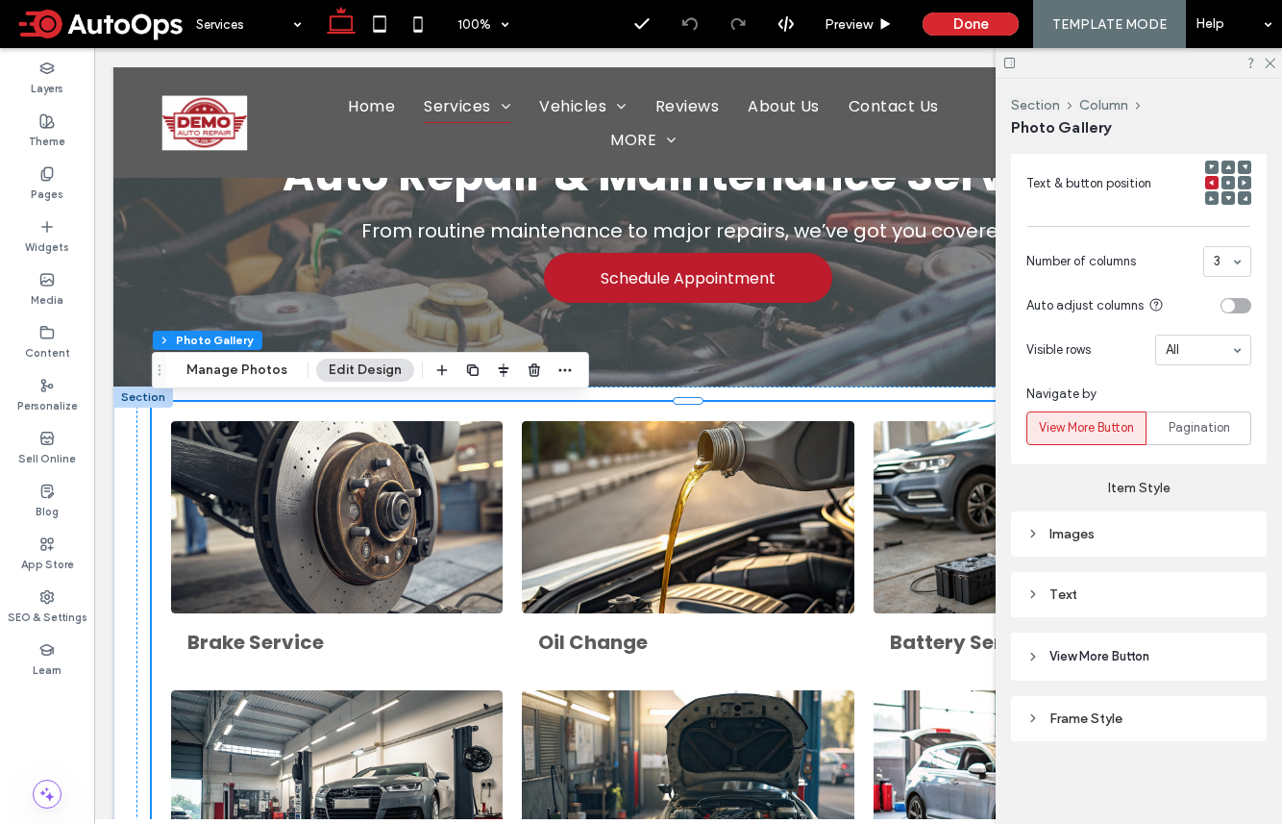
scroll to position [1427, 0]
click at [1070, 593] on div "Text" at bounding box center [1139, 593] width 225 height 16
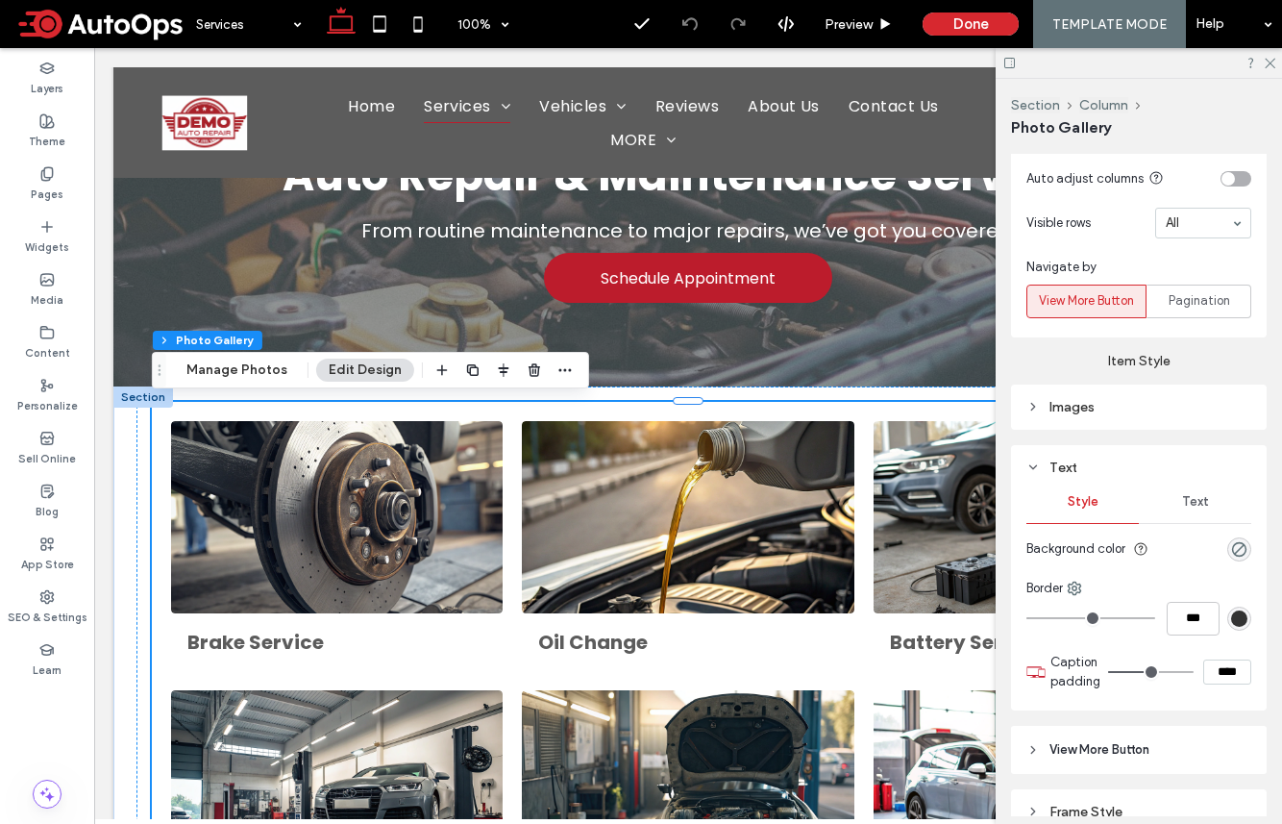
scroll to position [1648, 0]
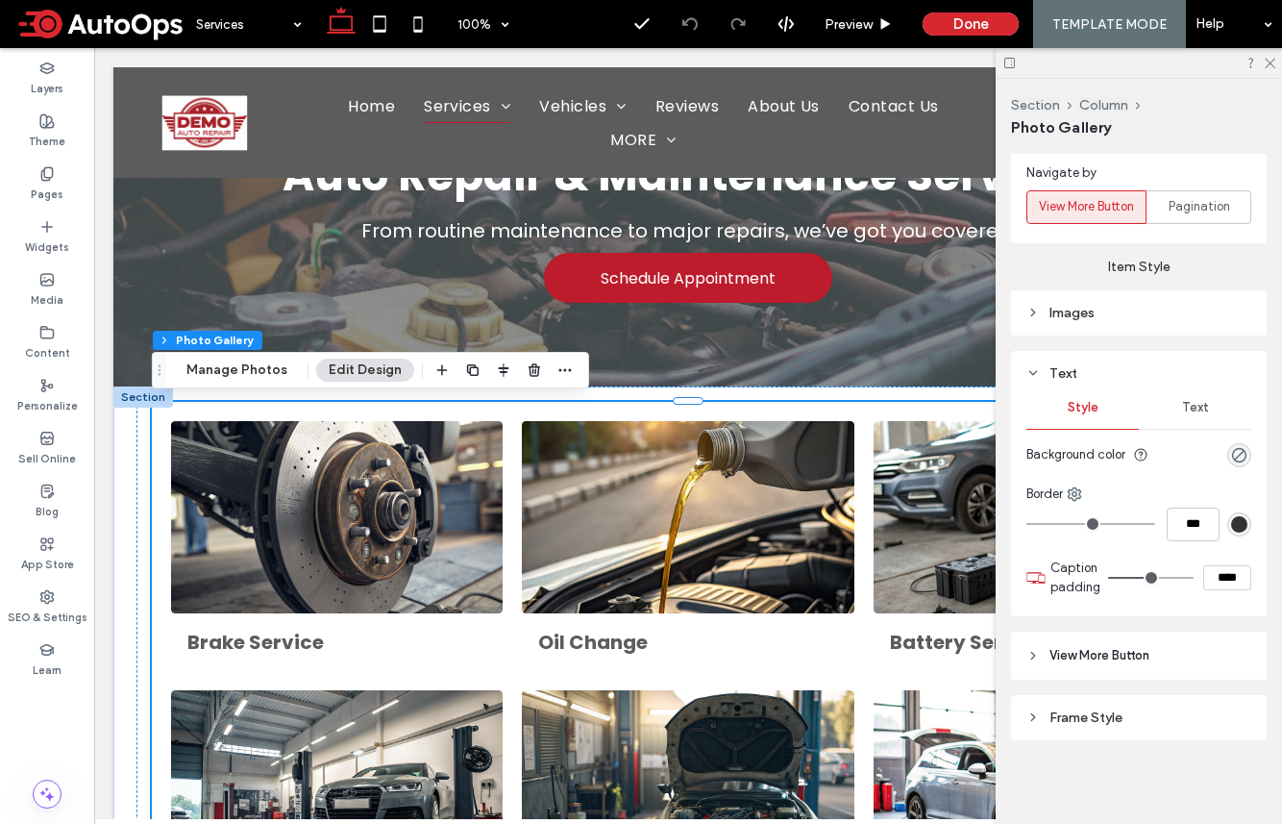
click at [1070, 405] on div "Text" at bounding box center [1195, 407] width 112 height 42
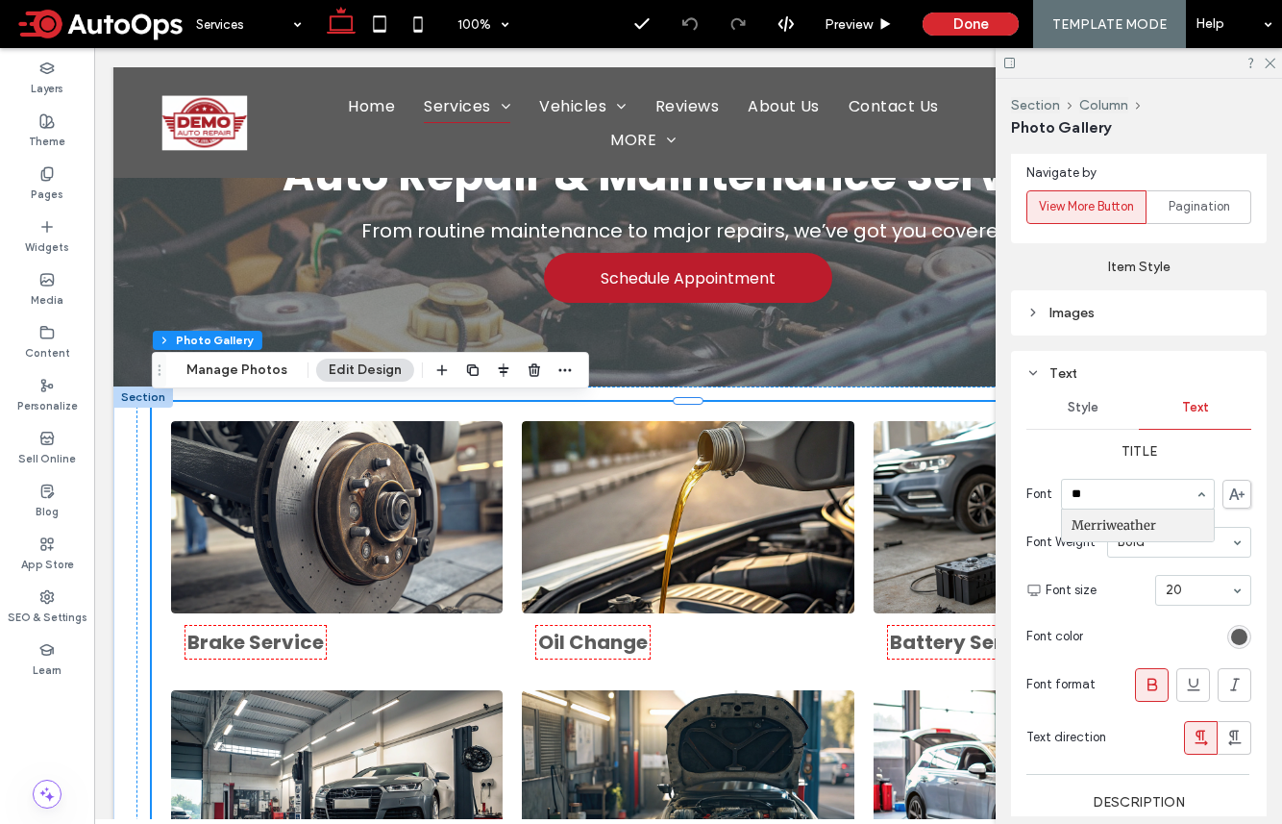
scroll to position [0, 0]
type input "***"
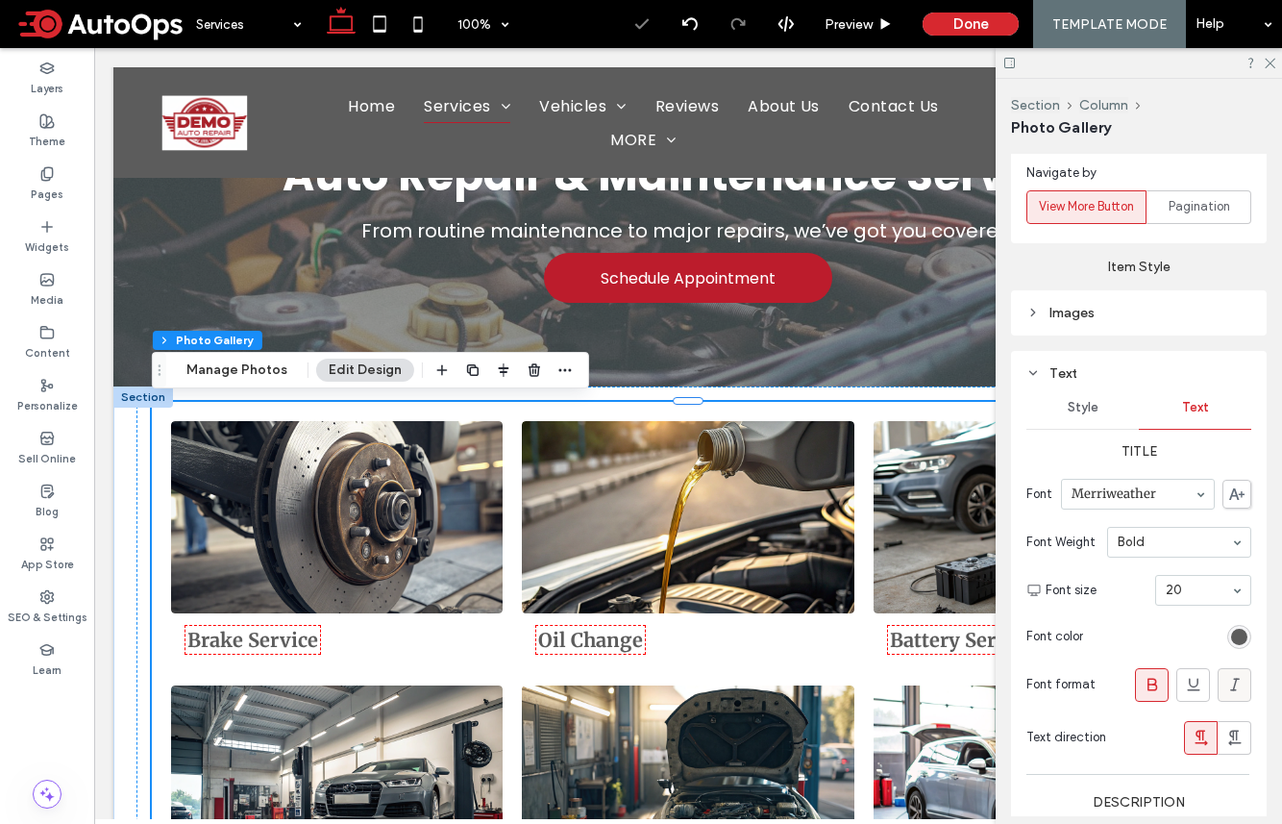
click at [1070, 680] on icon at bounding box center [1235, 684] width 19 height 19
click at [1070, 630] on div "rgb(92, 92, 92)" at bounding box center [1239, 637] width 16 height 16
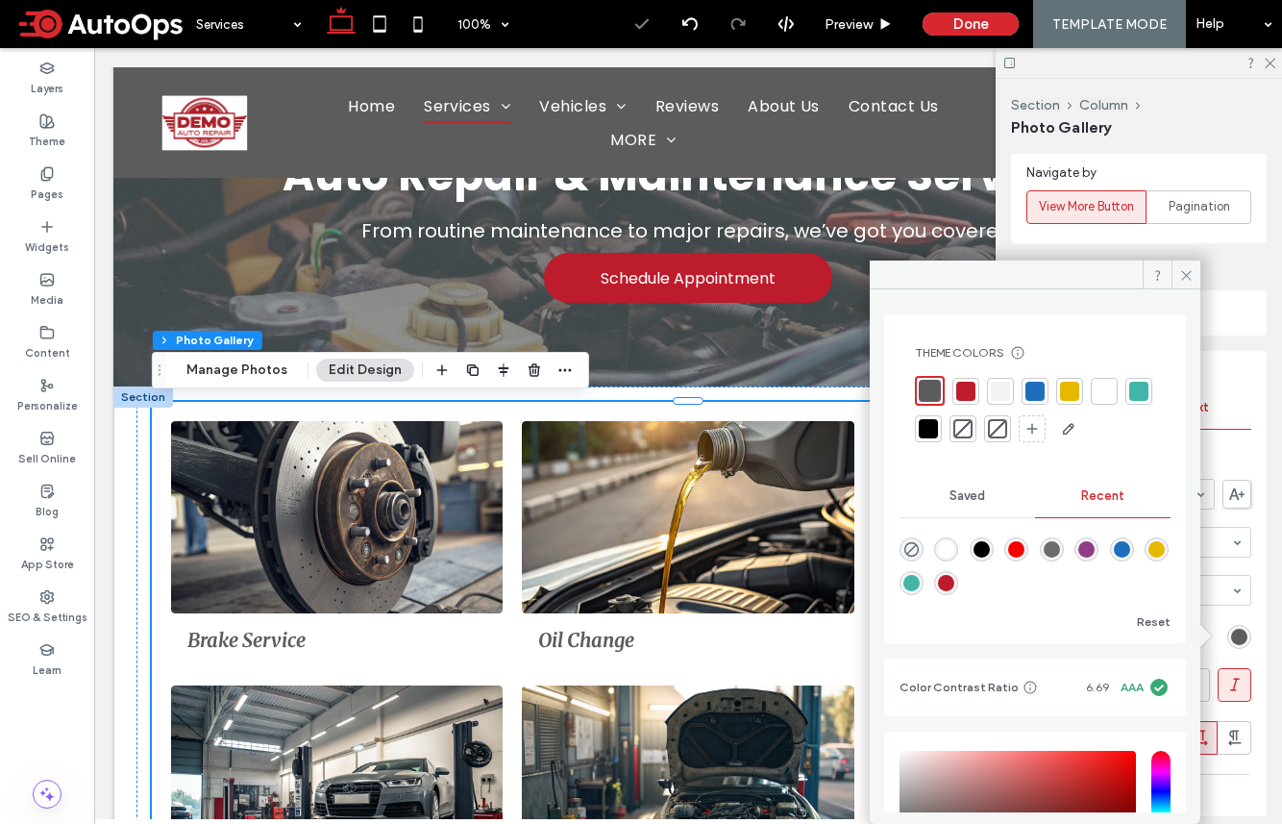
click at [973, 388] on div at bounding box center [965, 391] width 19 height 19
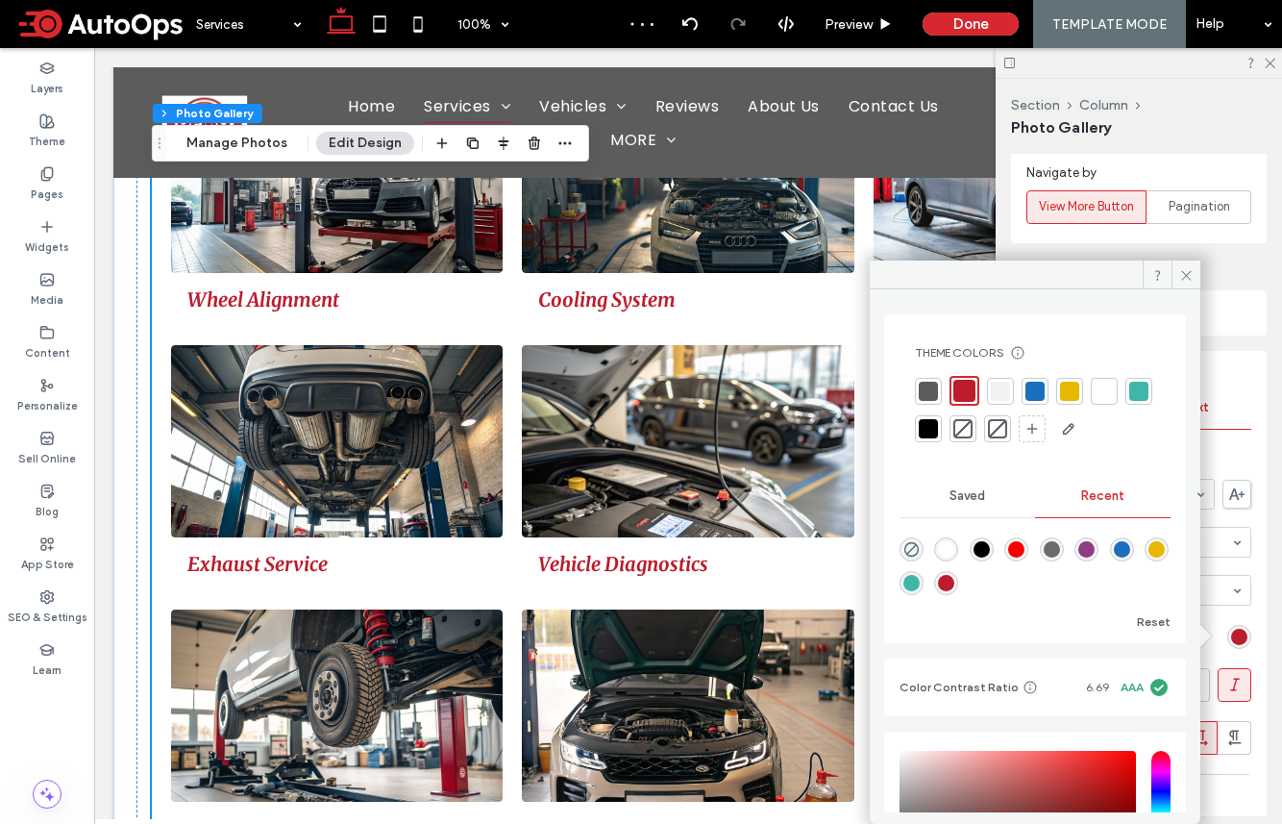
scroll to position [388, 0]
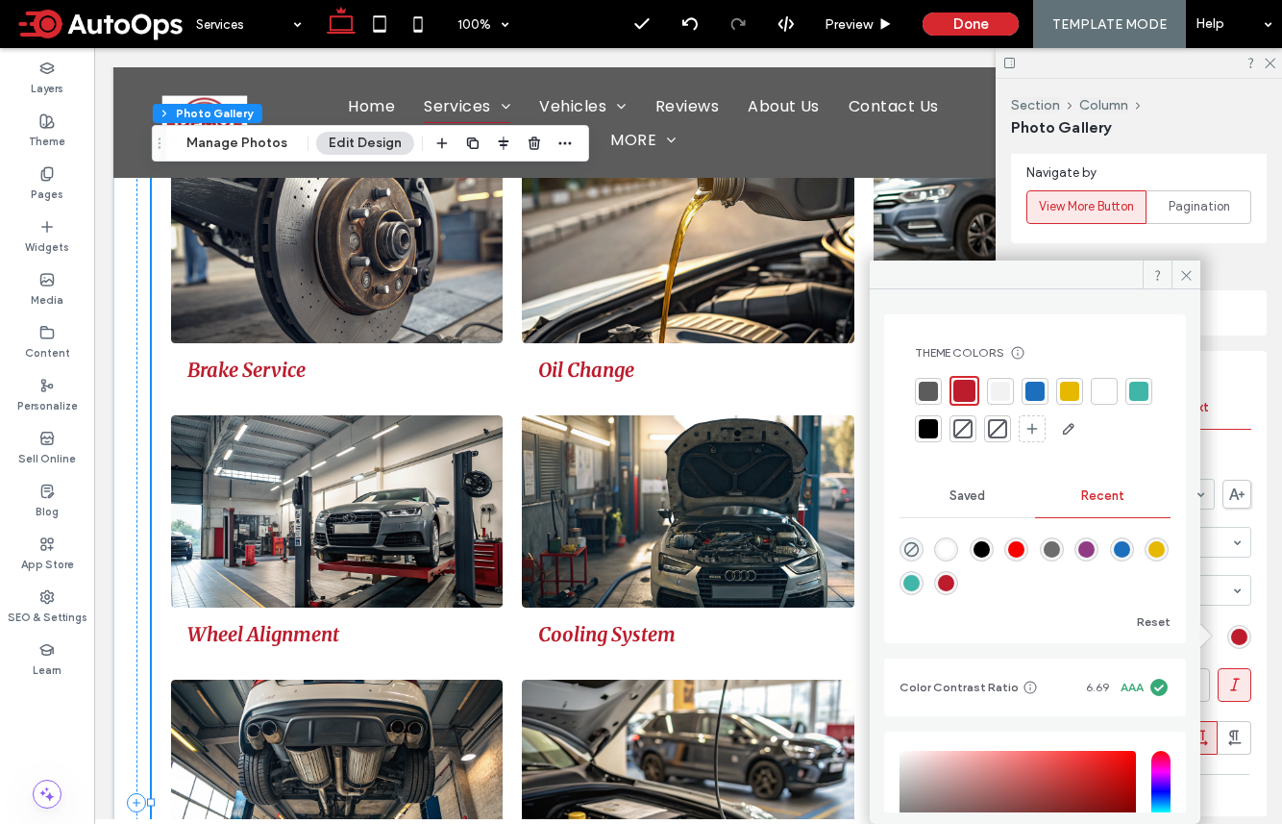
click at [938, 429] on div at bounding box center [928, 428] width 19 height 19
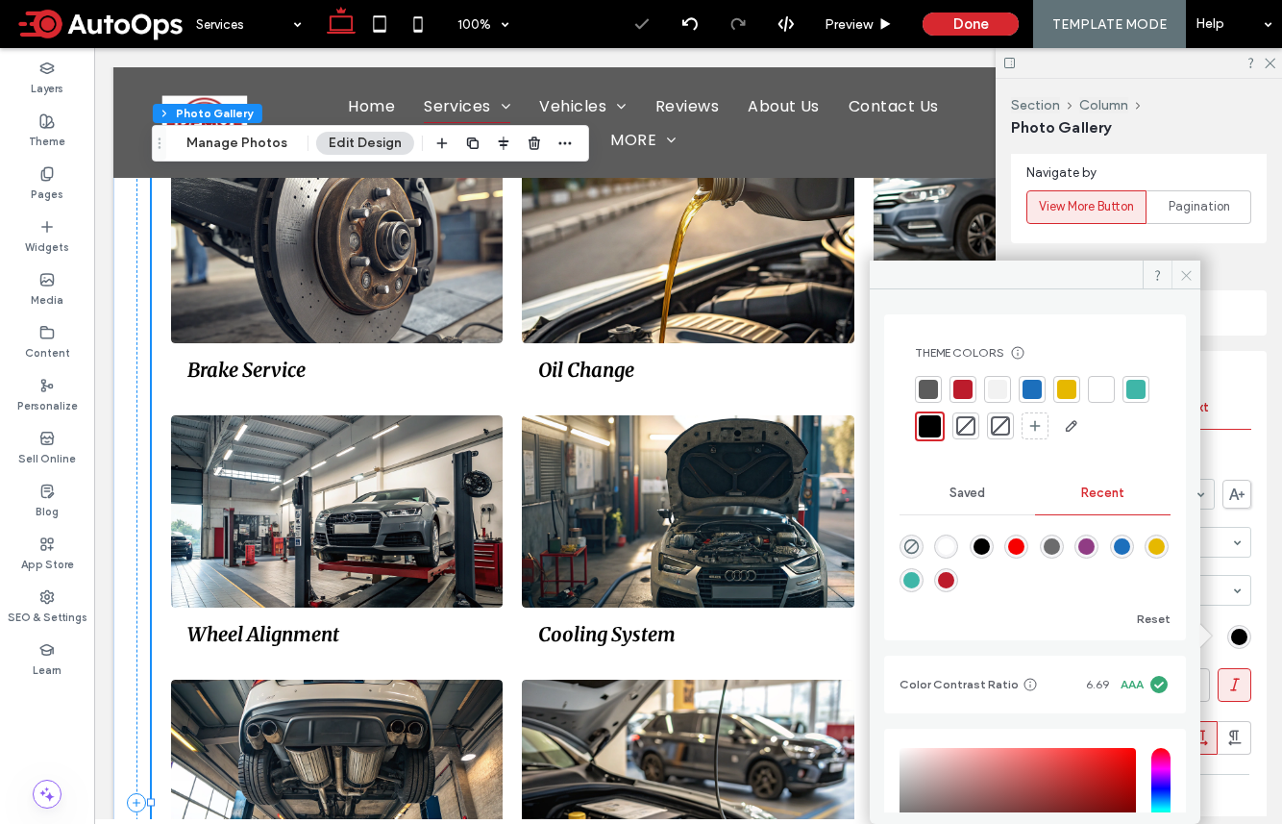
click at [1070, 278] on icon at bounding box center [1186, 275] width 14 height 14
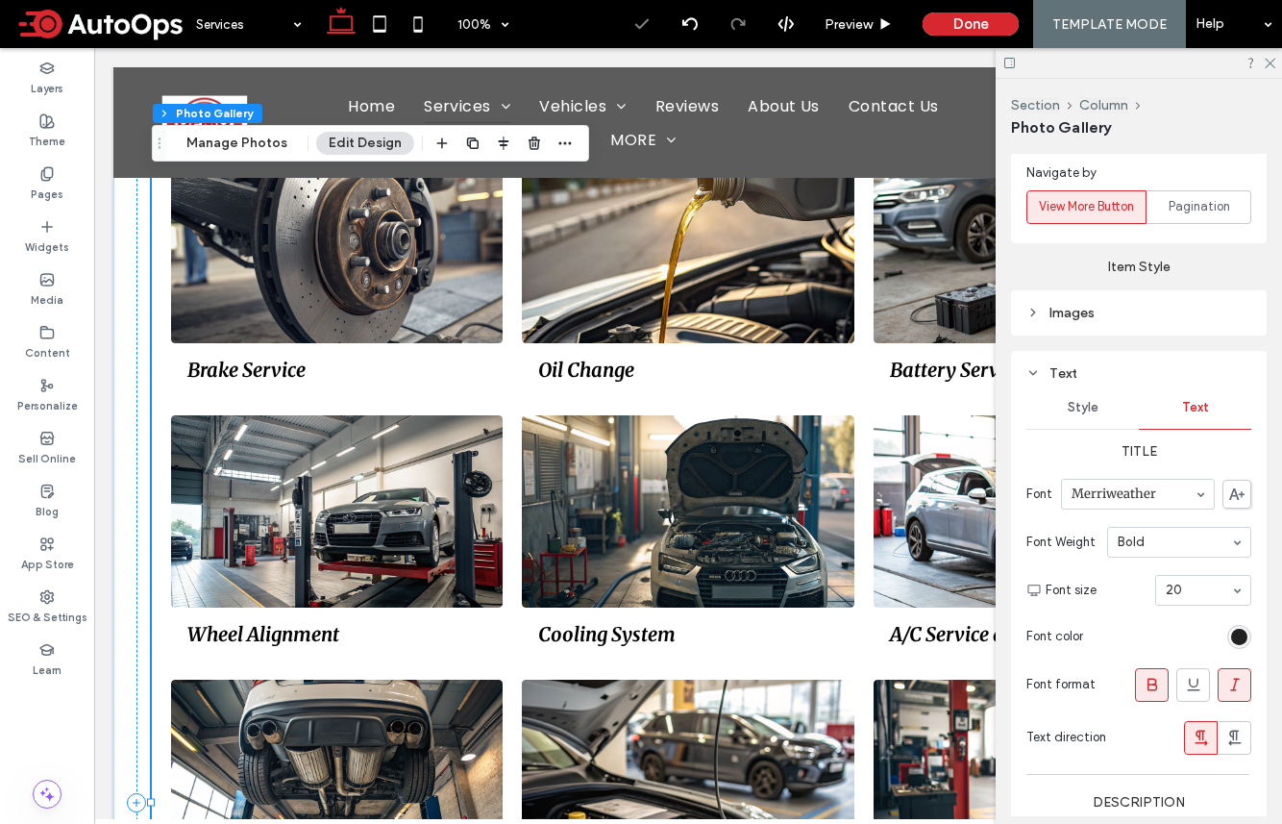
click at [1070, 637] on div "rgba(0, 0, 0, 1)" at bounding box center [1239, 637] width 16 height 16
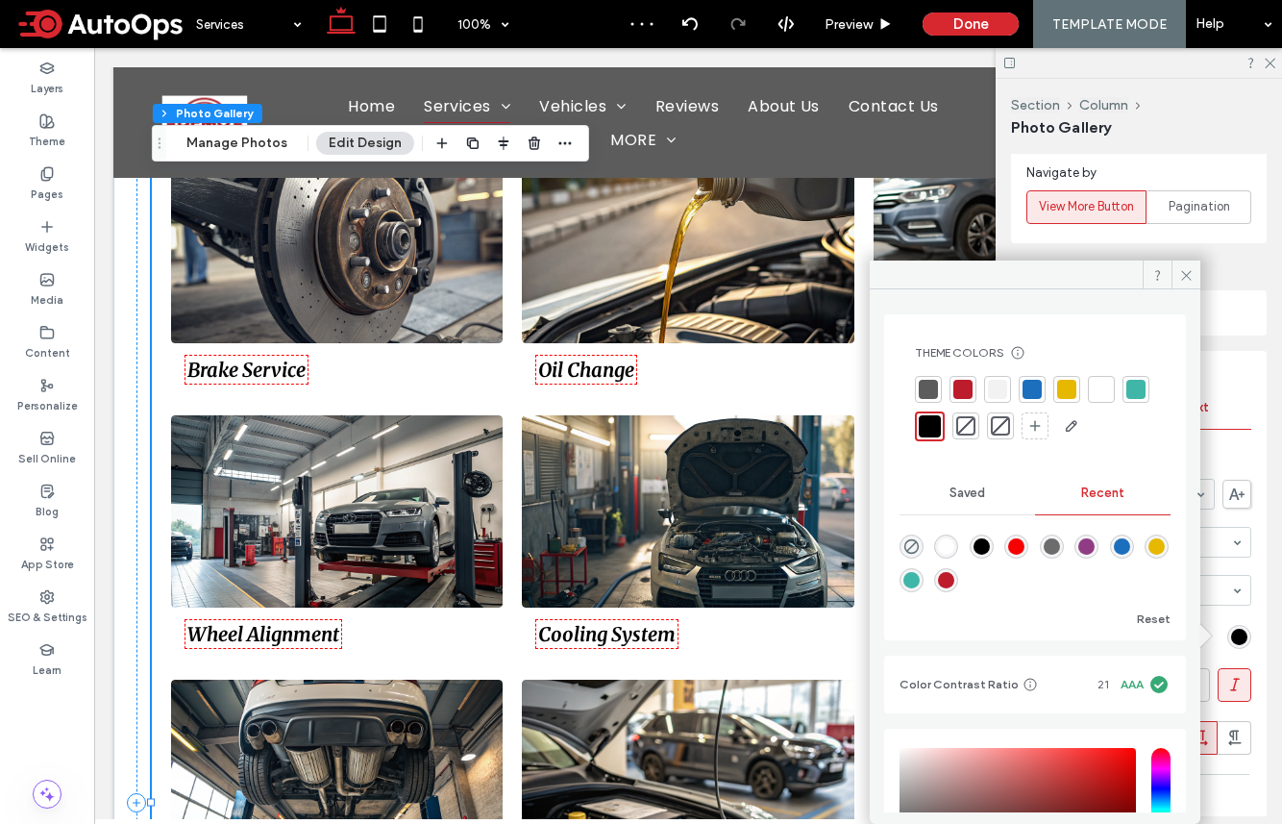
click at [1070, 616] on section "Font color" at bounding box center [1139, 636] width 225 height 43
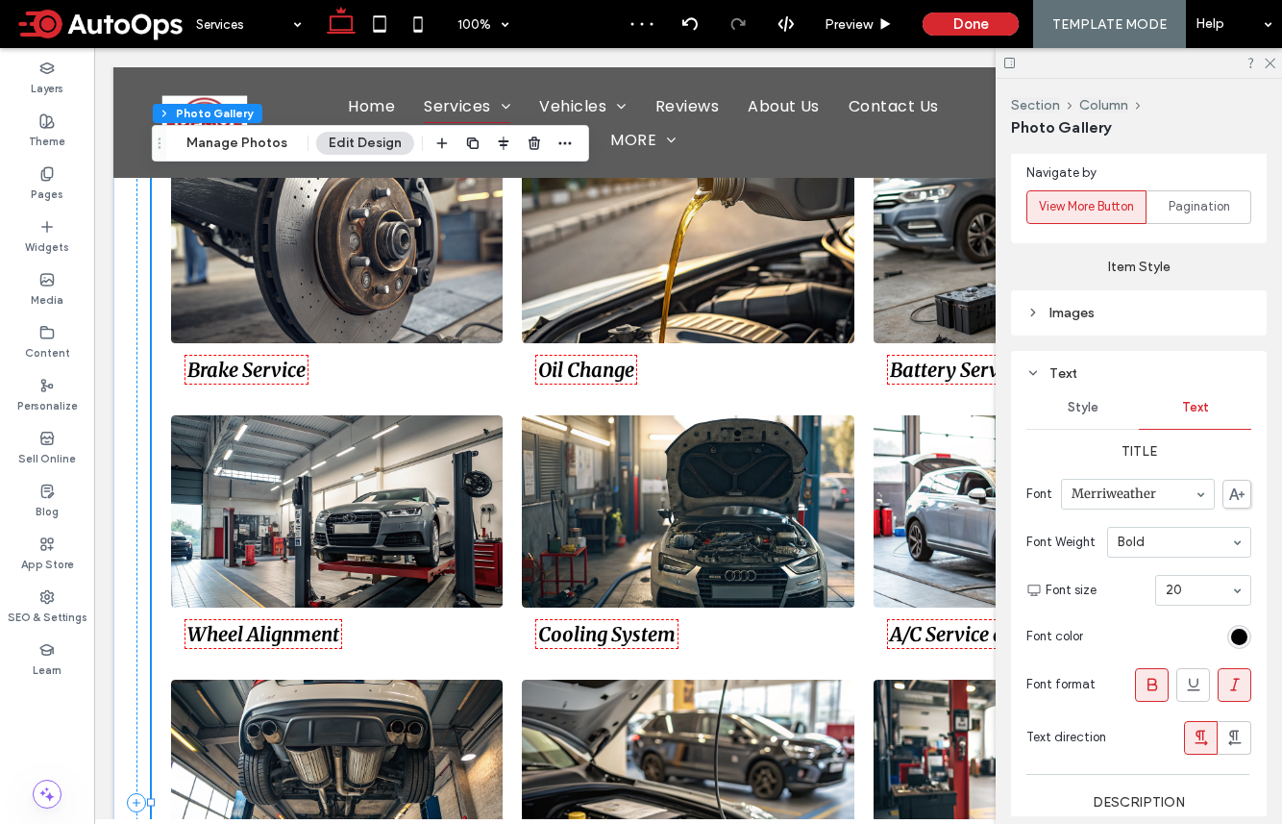
click at [1070, 672] on span at bounding box center [1235, 685] width 19 height 32
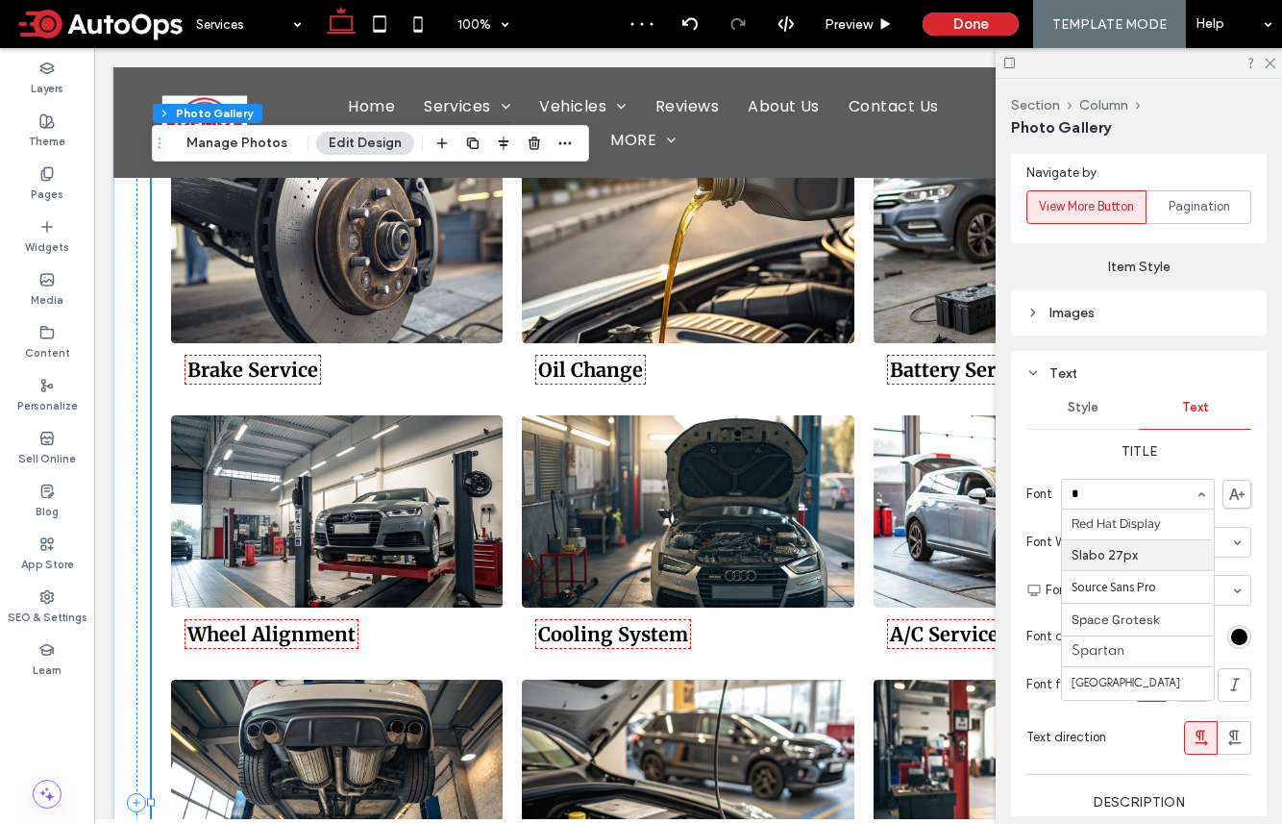
scroll to position [0, 0]
type input "***"
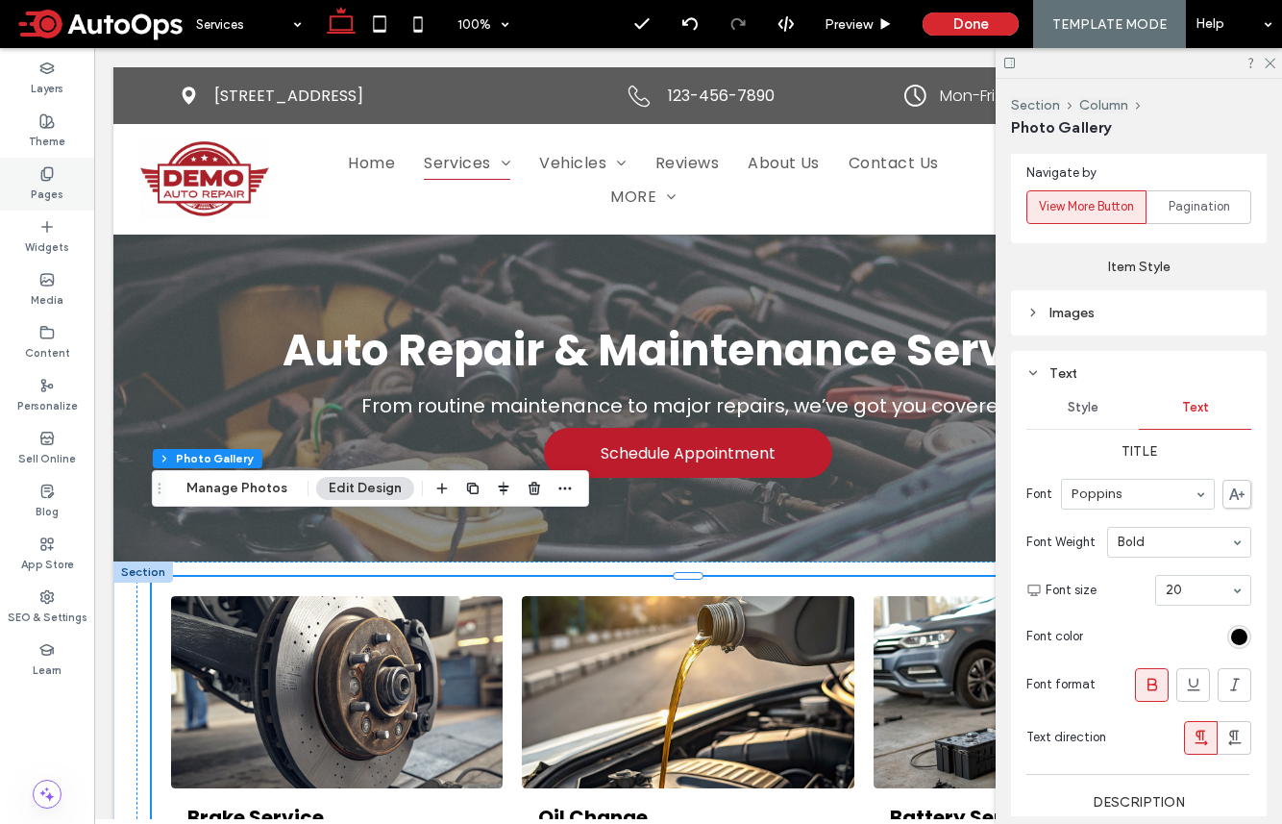
click at [47, 184] on label "Pages" at bounding box center [47, 192] width 33 height 21
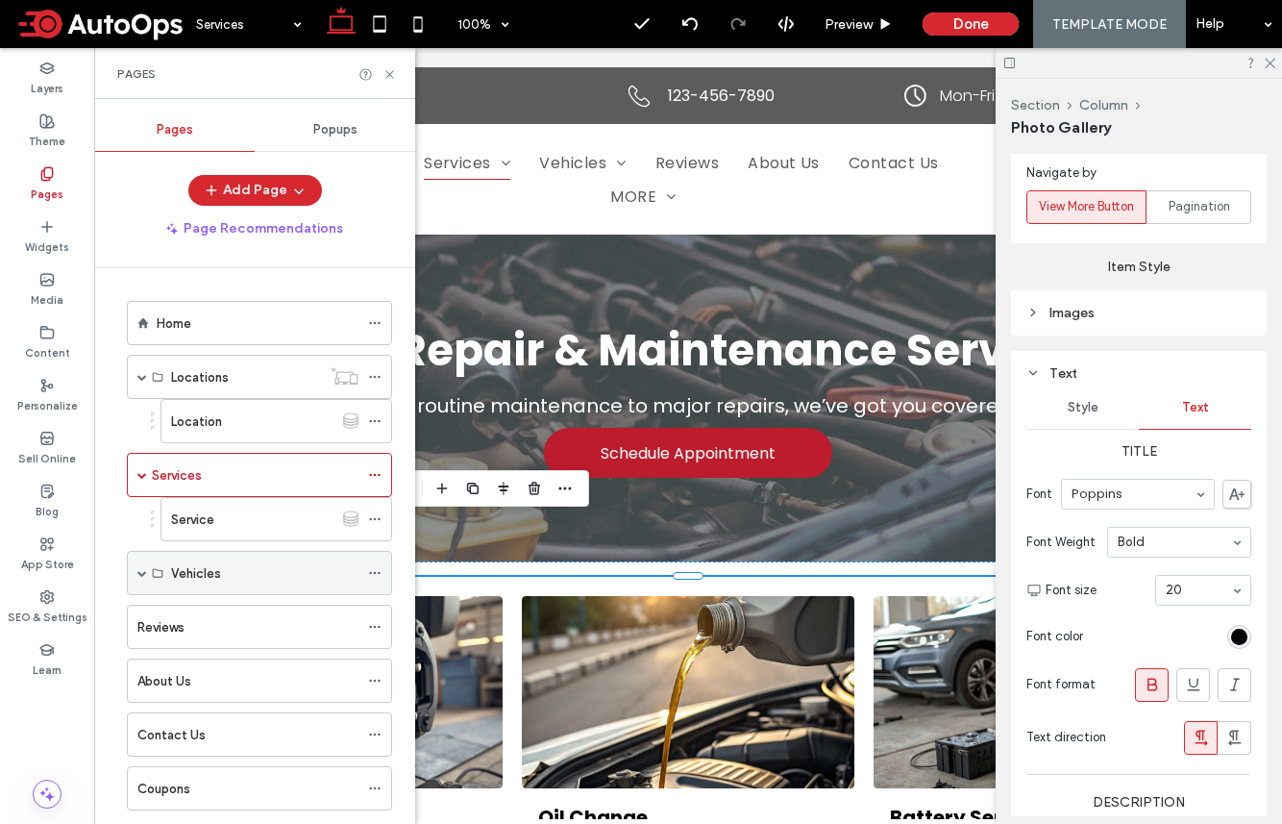
click at [249, 568] on div "Vehicles" at bounding box center [264, 573] width 187 height 20
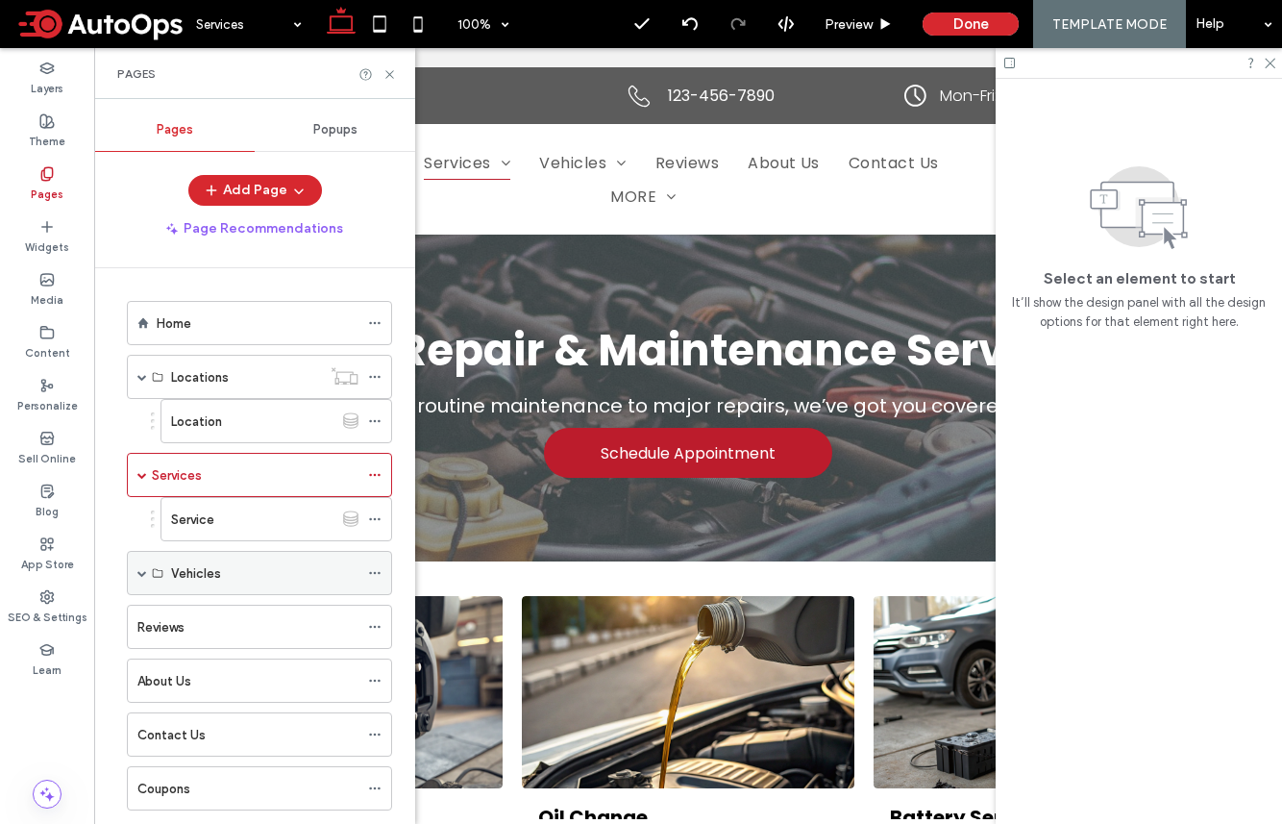
click at [158, 578] on icon at bounding box center [158, 573] width 12 height 12
click at [134, 574] on div "Vehicles" at bounding box center [259, 573] width 265 height 44
click at [142, 575] on span at bounding box center [142, 573] width 10 height 10
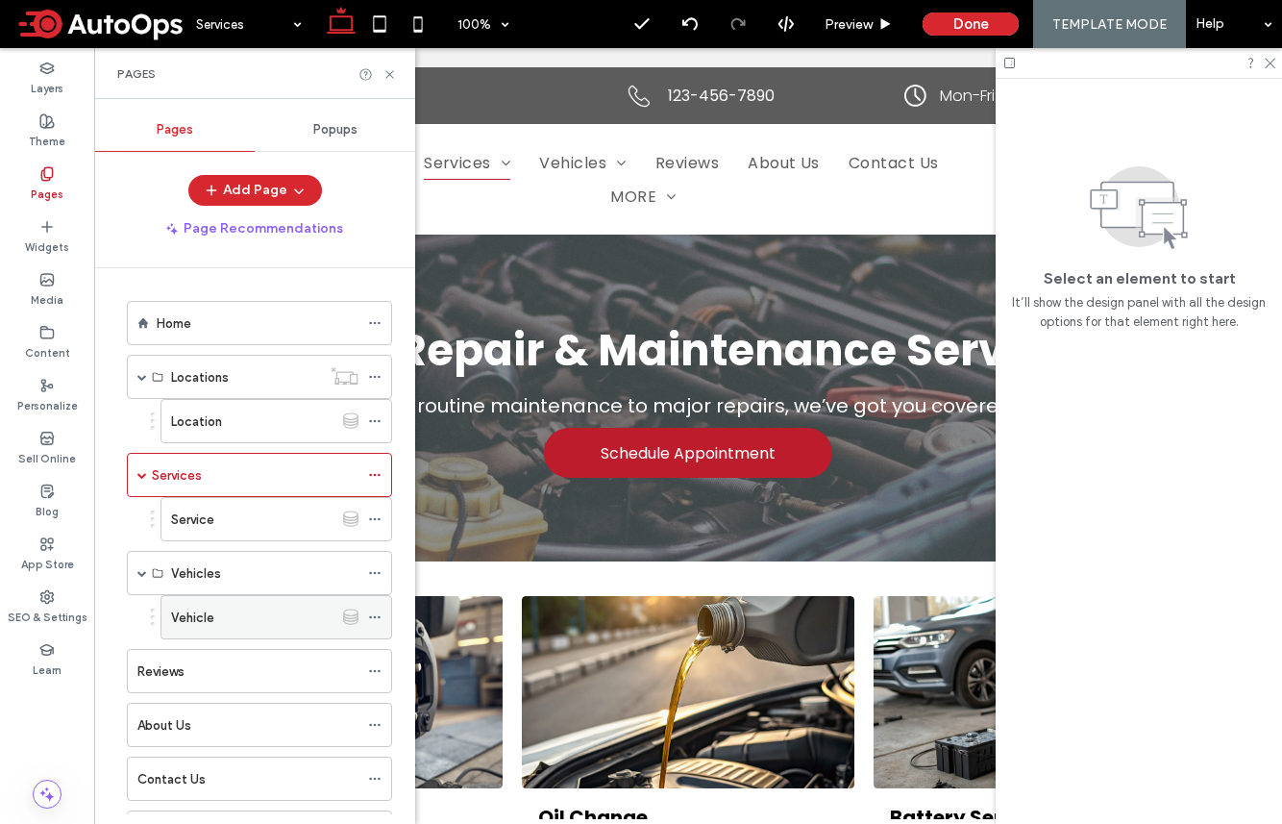
click at [266, 607] on div "Vehicle" at bounding box center [252, 617] width 162 height 20
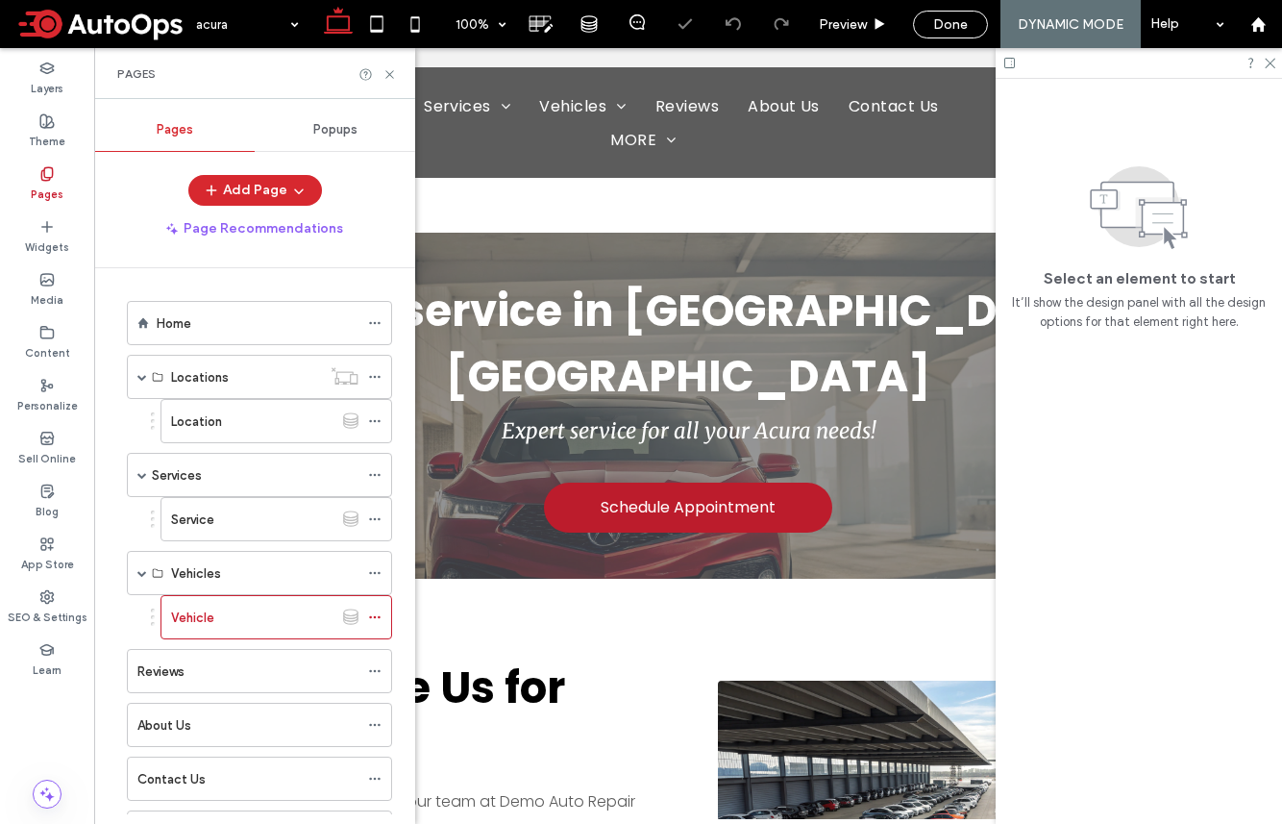
scroll to position [421, 0]
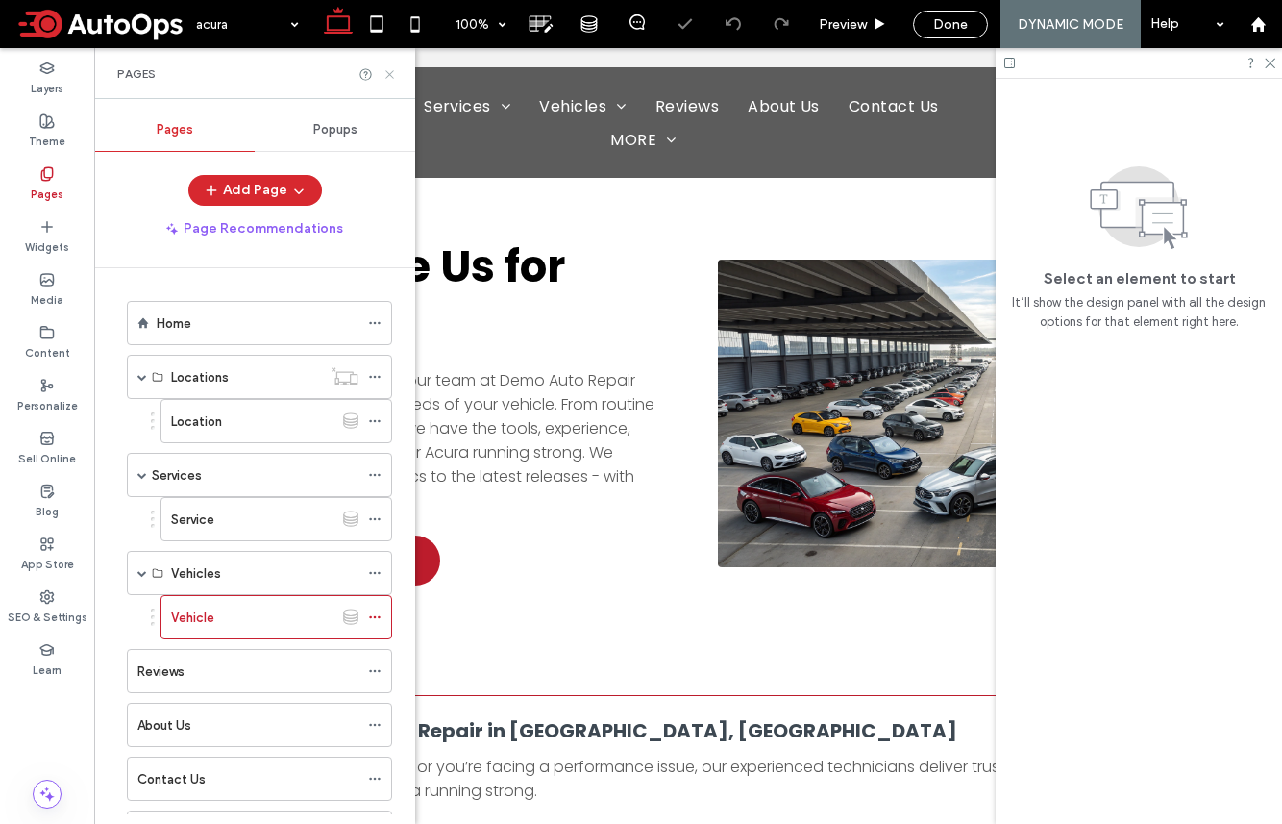
click at [390, 70] on icon at bounding box center [390, 74] width 14 height 14
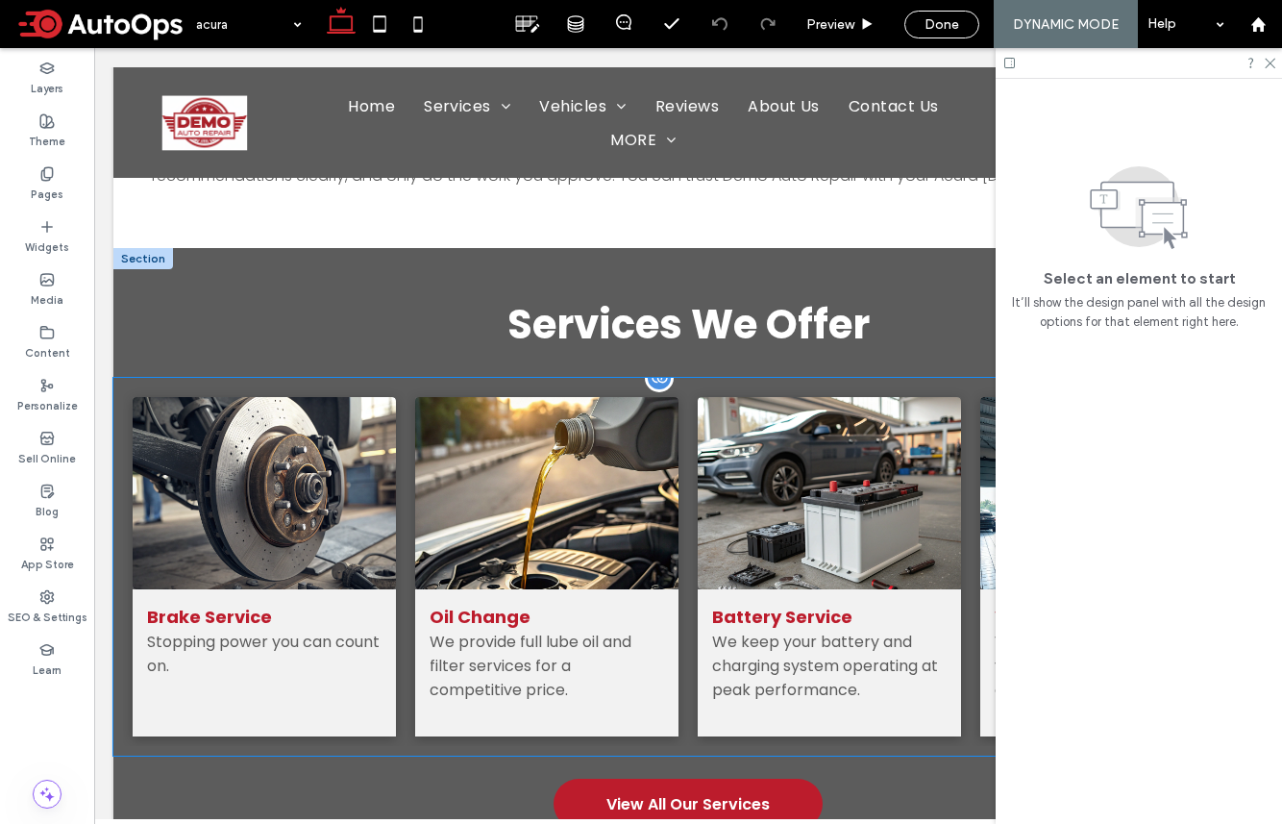
scroll to position [1148, 0]
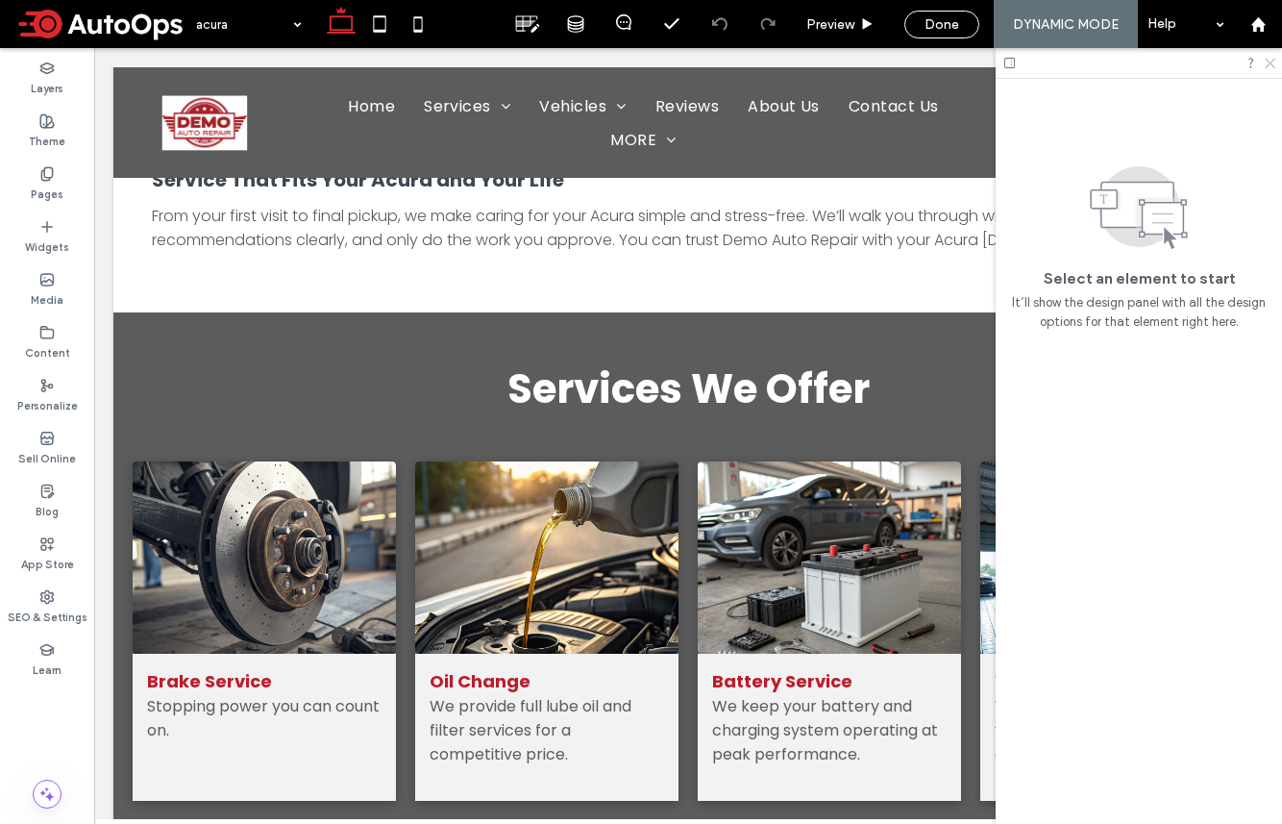
click at [1070, 58] on icon at bounding box center [1269, 62] width 12 height 12
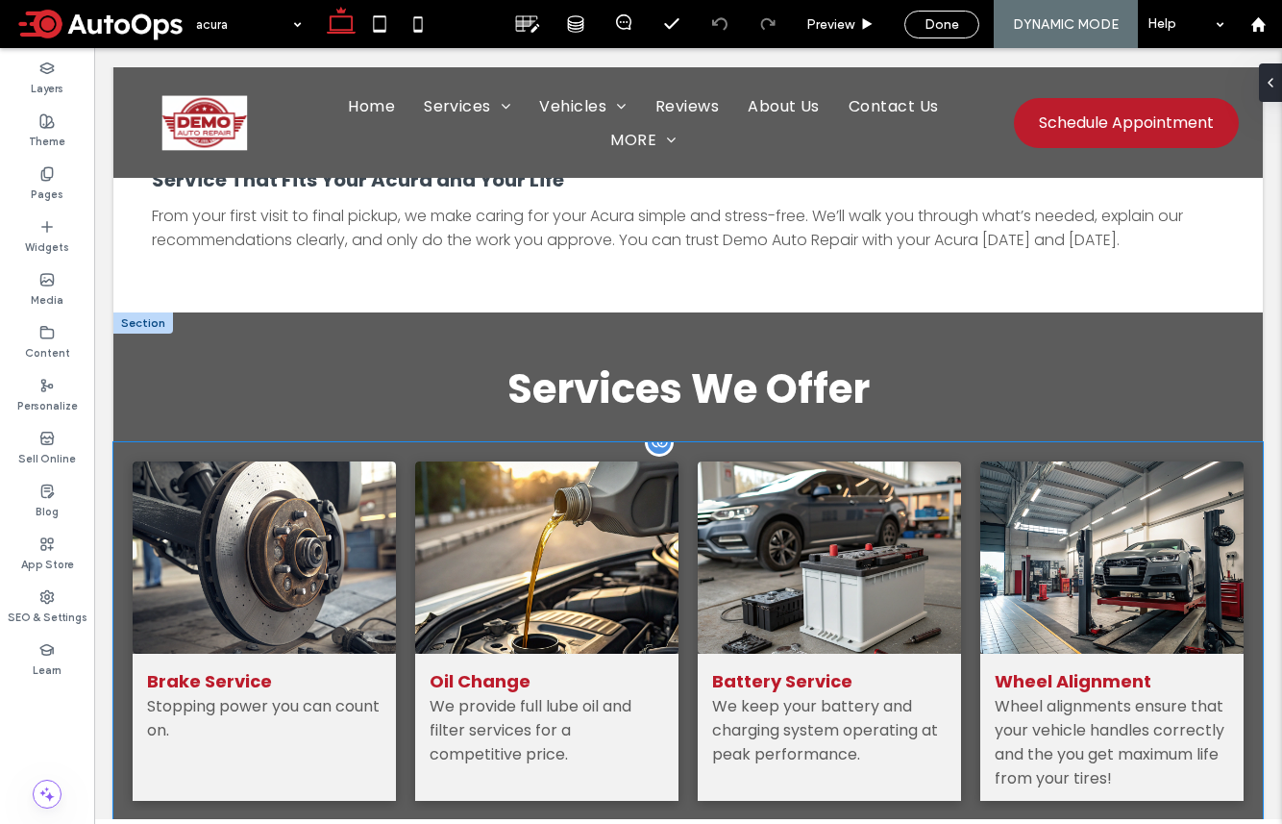
click at [920, 694] on div "We keep your battery and charging system operating at peak performance." at bounding box center [829, 730] width 235 height 72
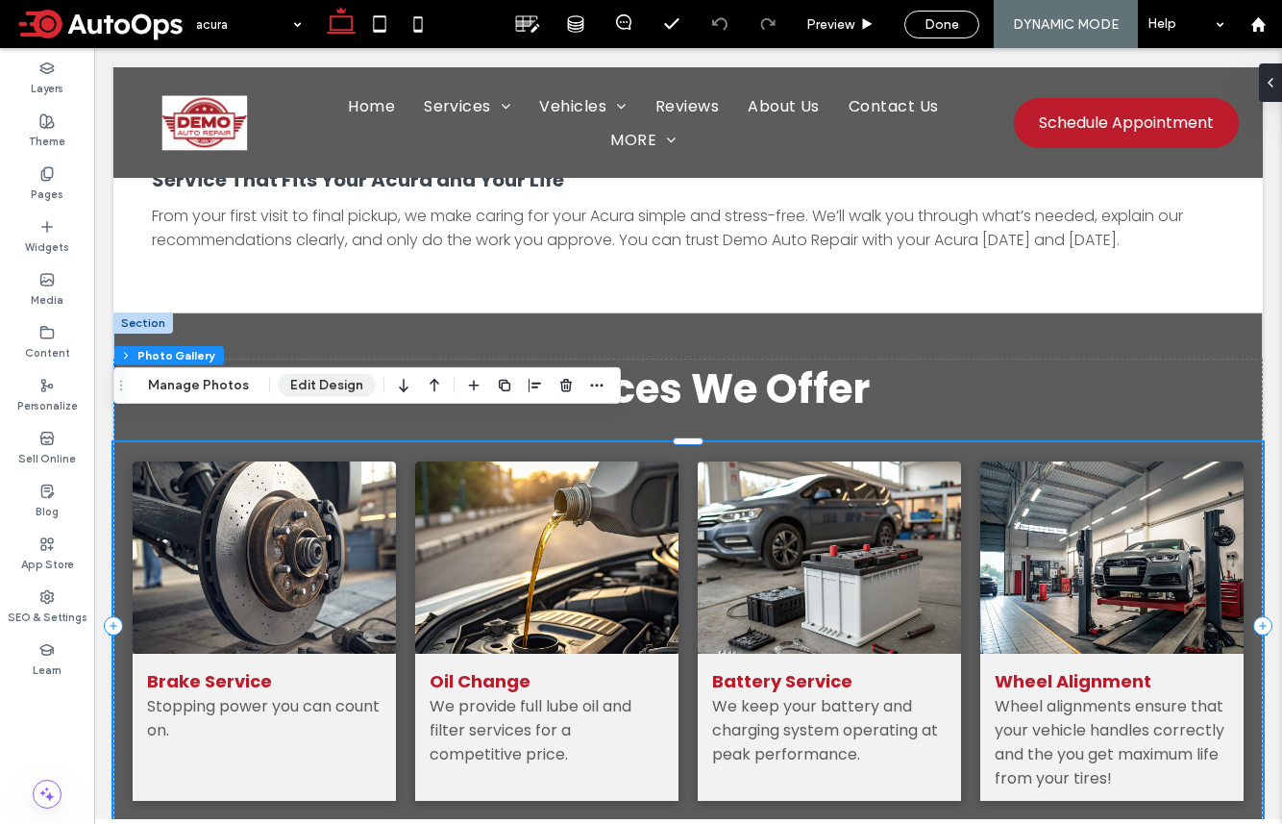
click at [310, 390] on button "Edit Design" at bounding box center [327, 385] width 98 height 23
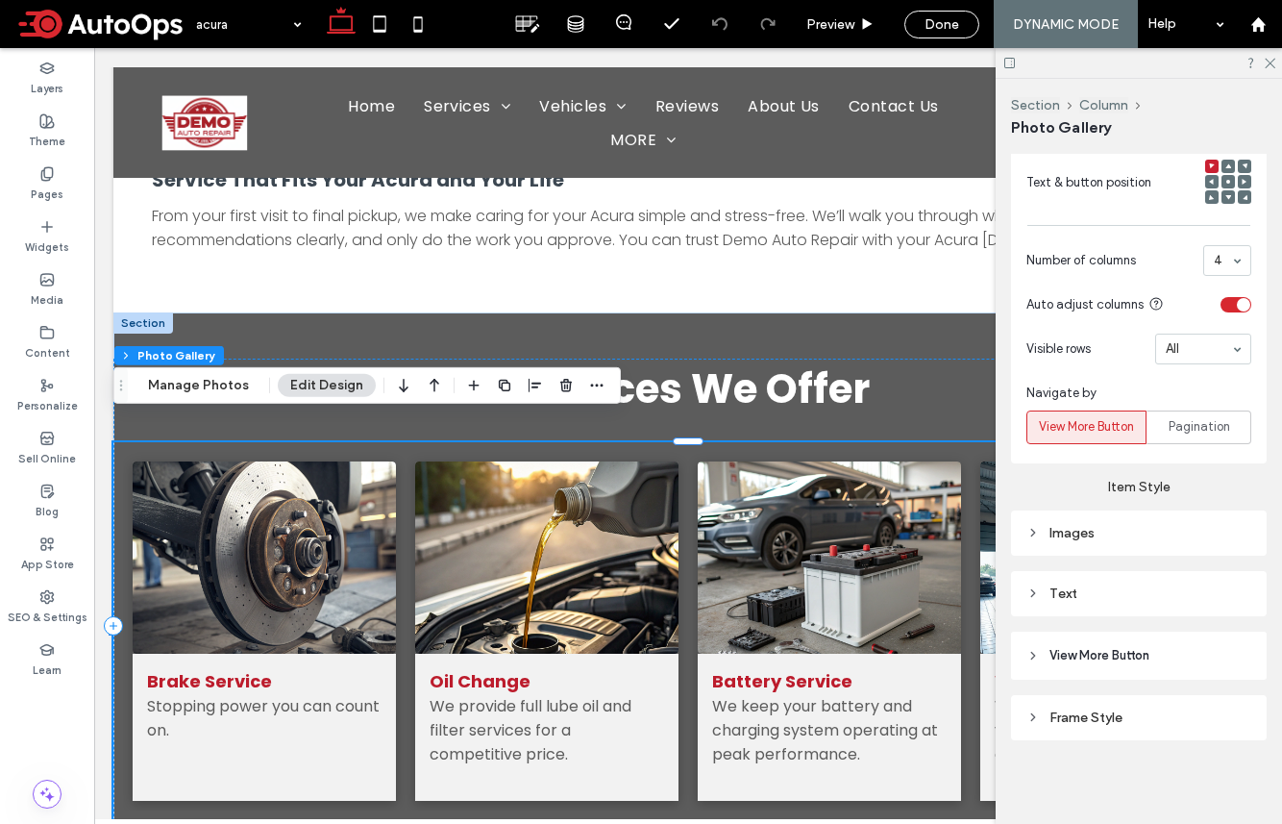
click at [1070, 601] on div "Text" at bounding box center [1139, 593] width 225 height 16
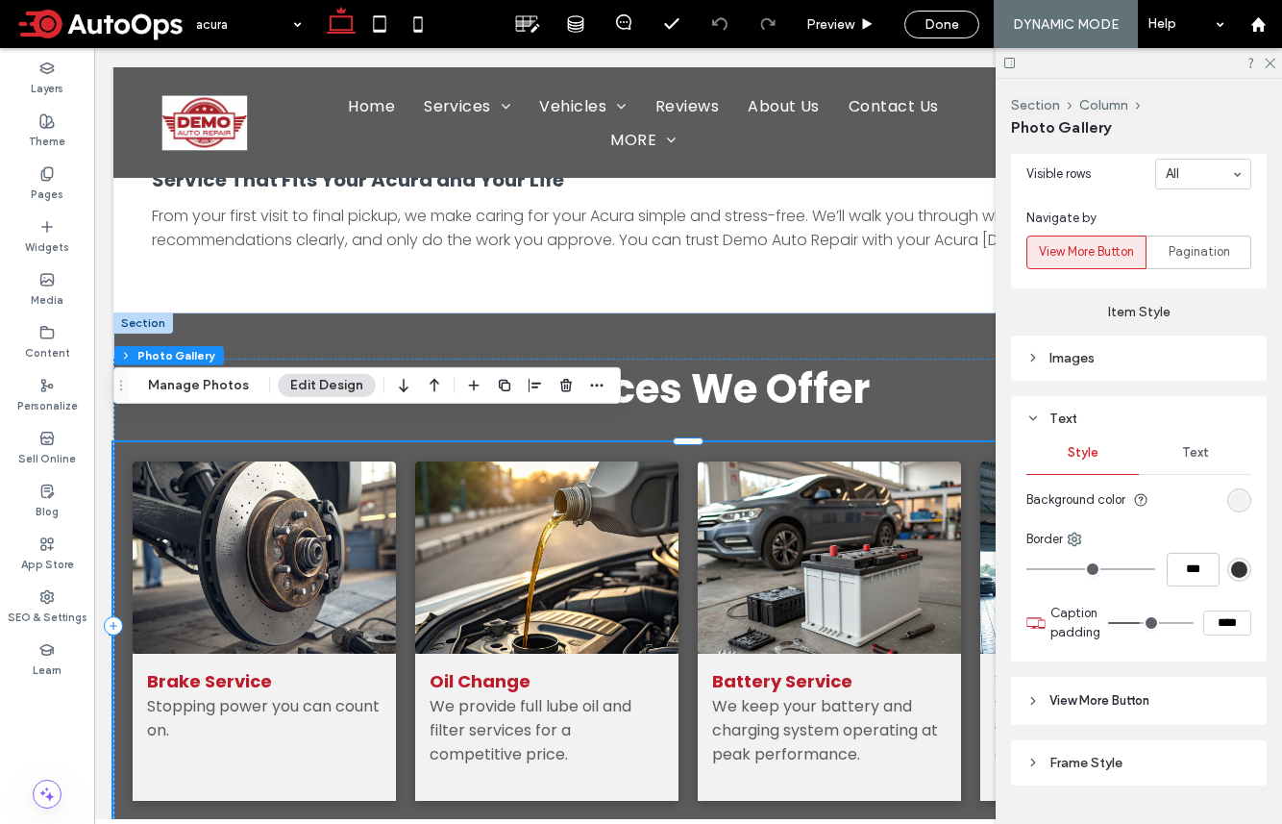
scroll to position [1630, 0]
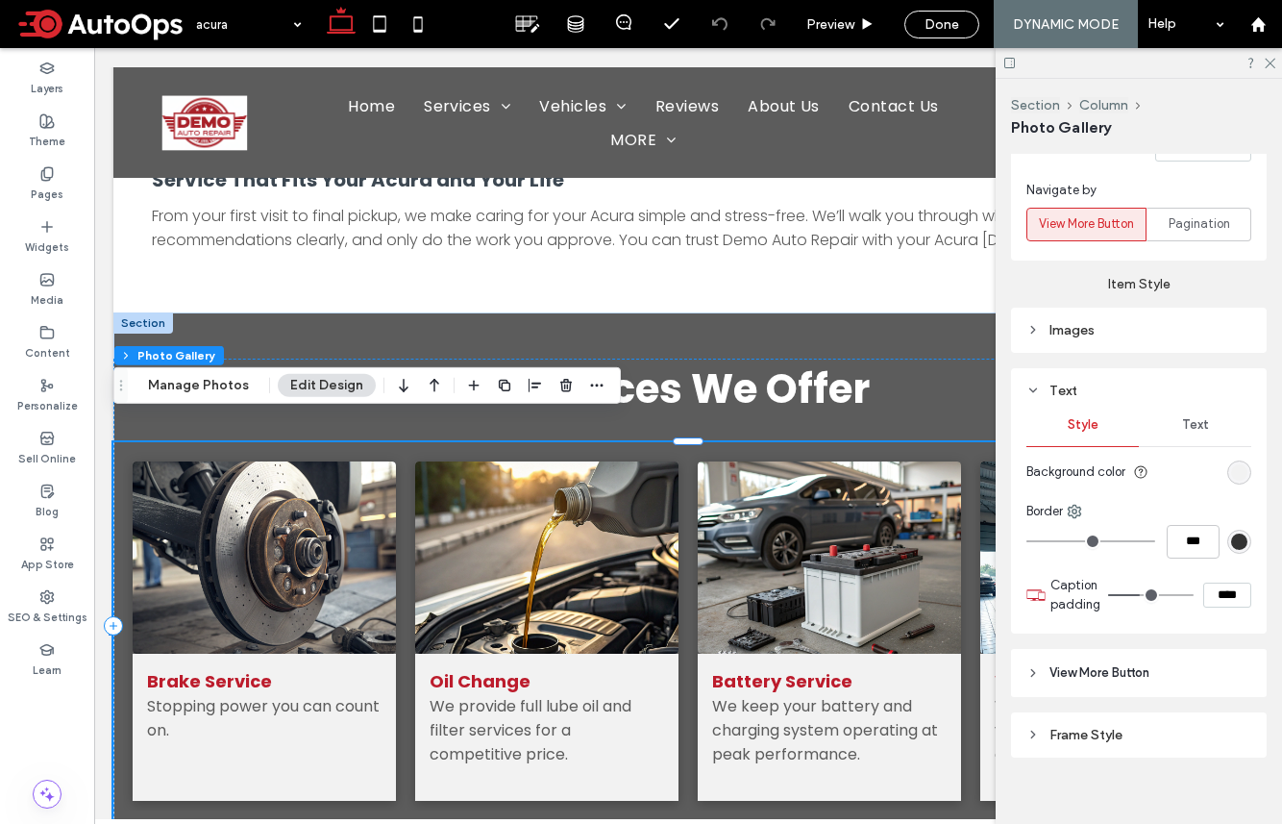
click at [1070, 414] on div "Text" at bounding box center [1195, 425] width 112 height 42
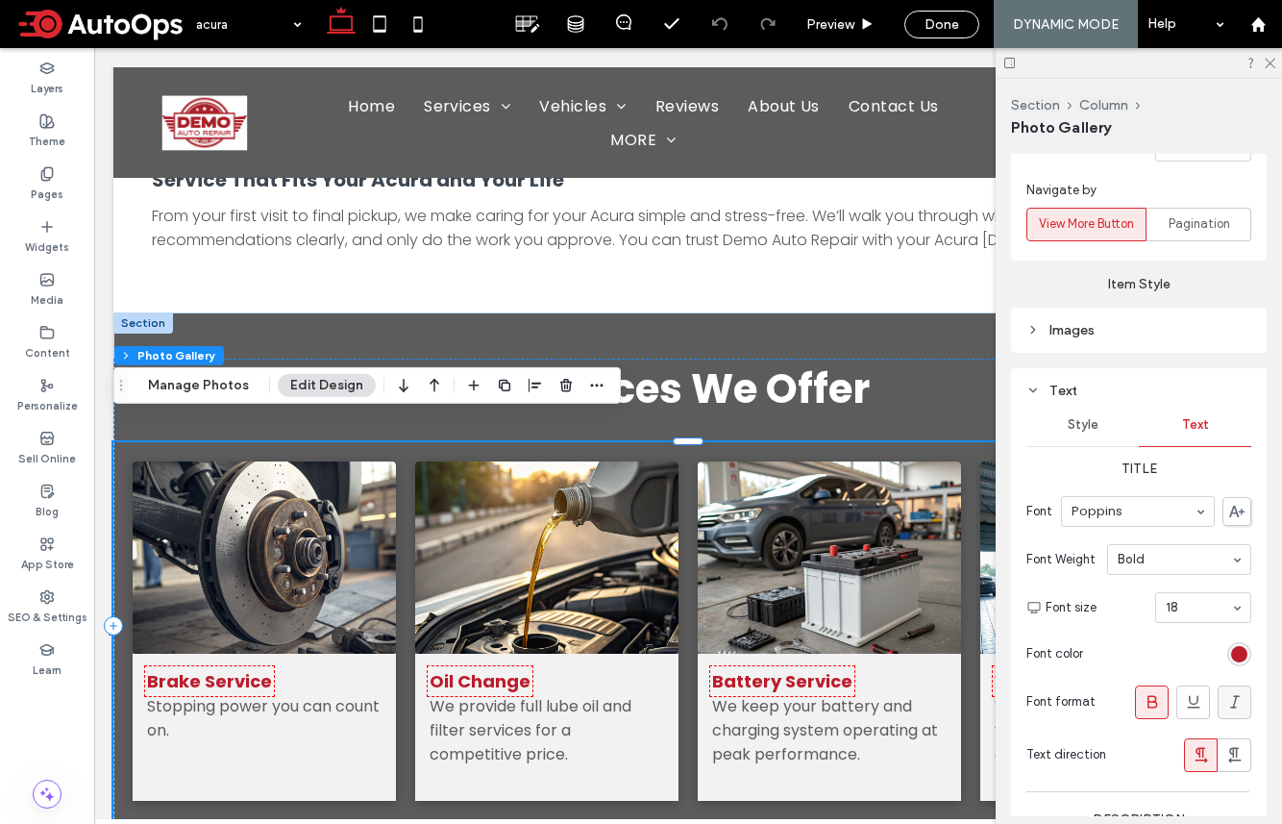
click at [1070, 698] on icon at bounding box center [1235, 701] width 19 height 19
type input "***"
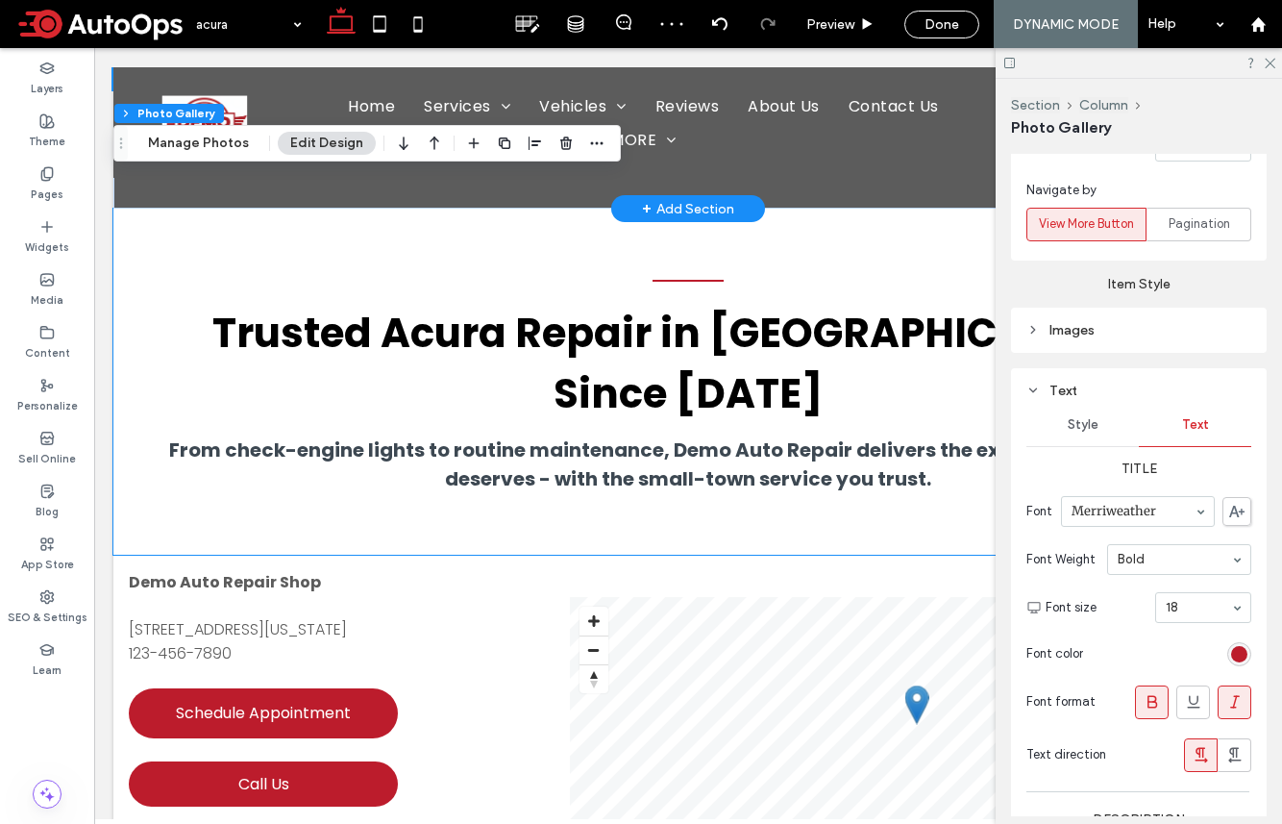
scroll to position [1911, 0]
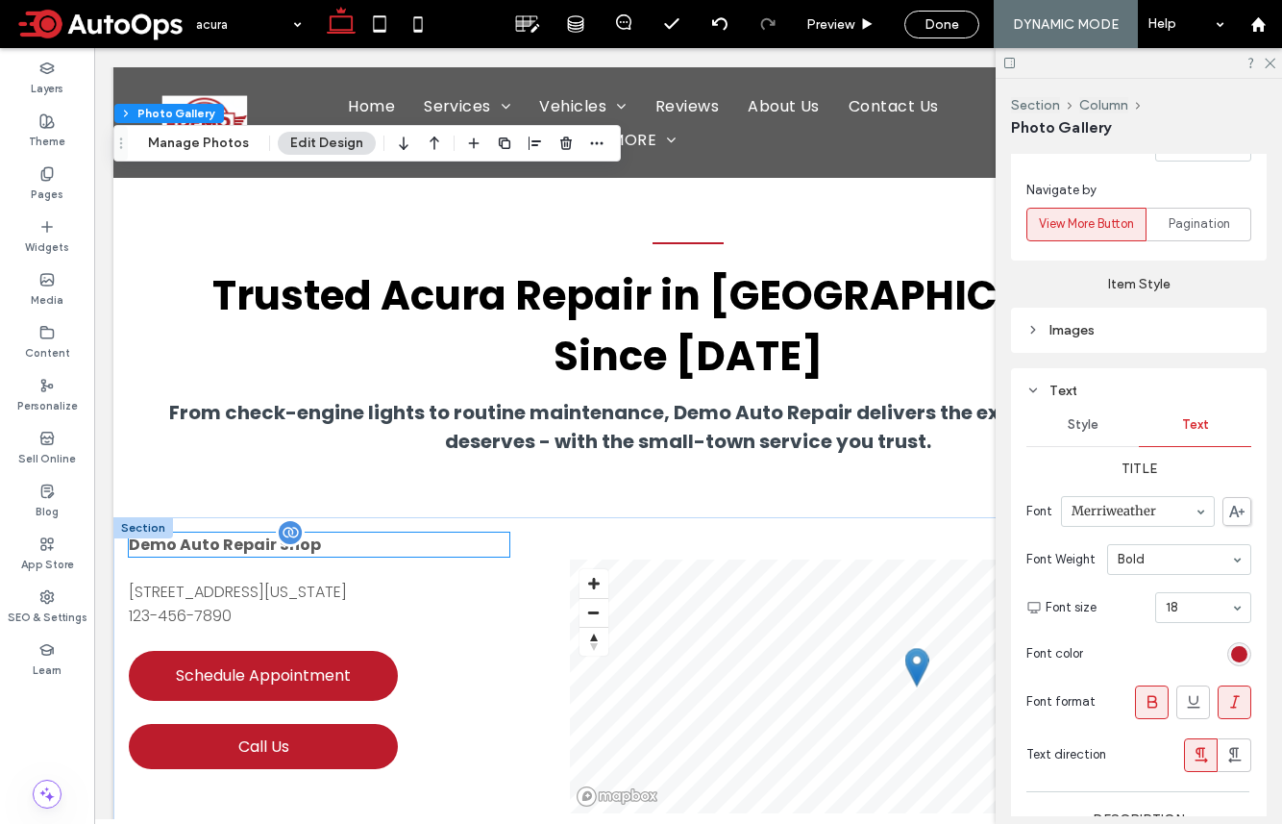
click at [274, 533] on span "Demo Auto Repair Shop" at bounding box center [225, 544] width 192 height 22
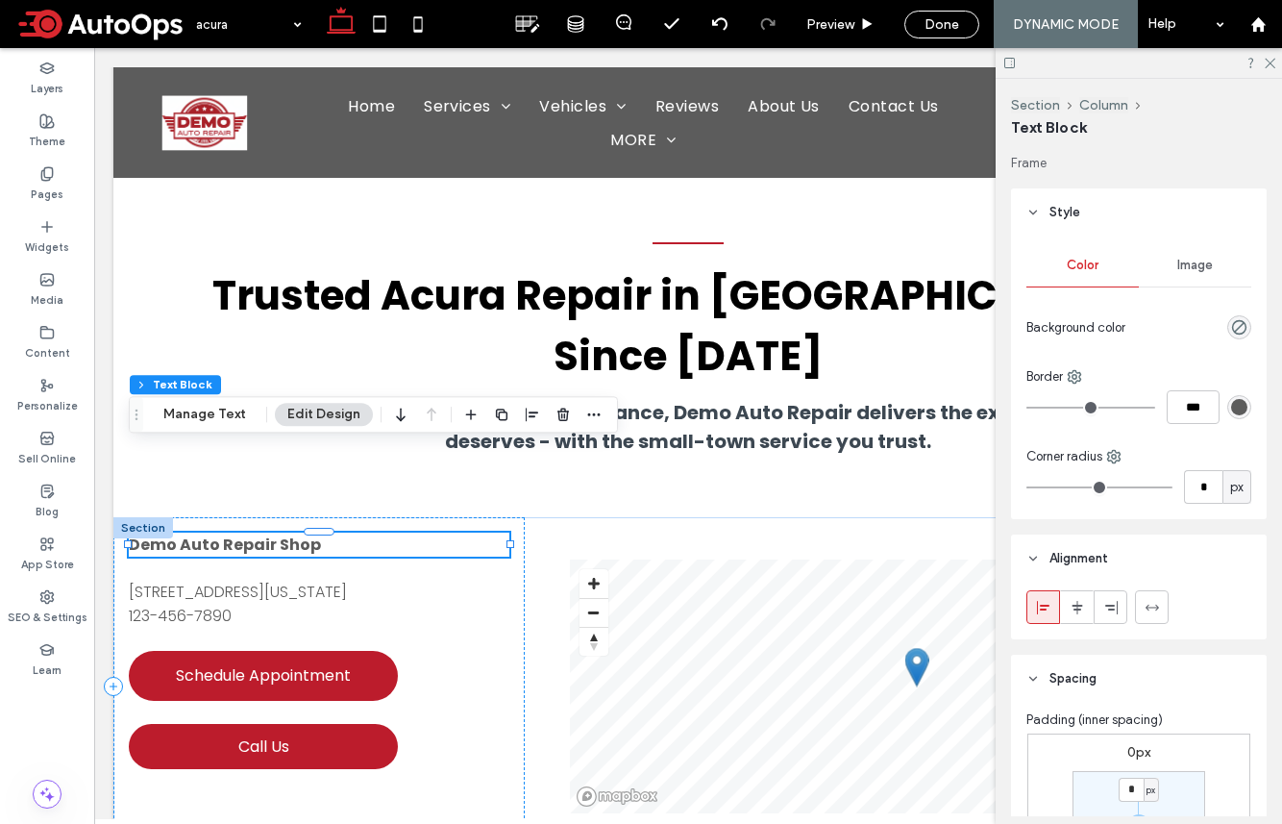
click at [303, 416] on button "Edit Design" at bounding box center [324, 414] width 98 height 23
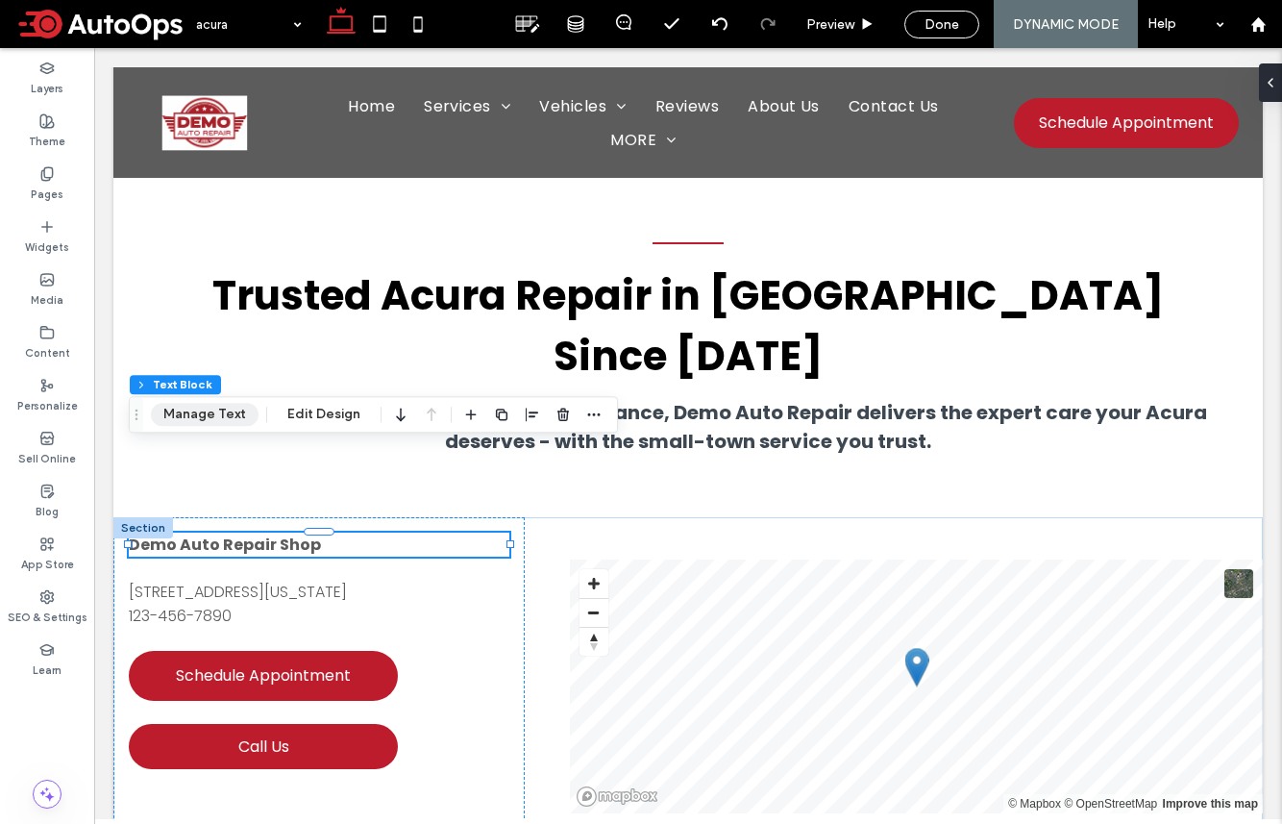
click at [191, 408] on button "Manage Text" at bounding box center [205, 414] width 108 height 23
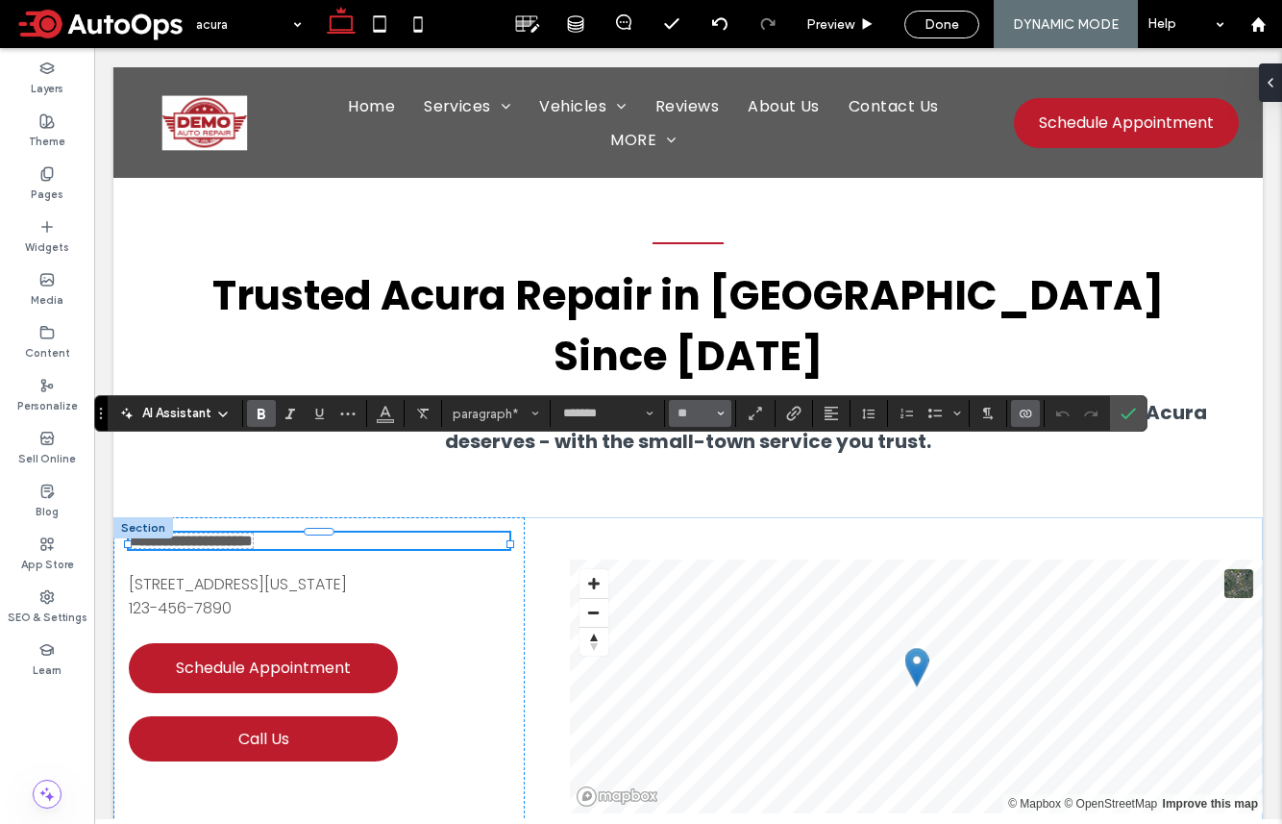
click at [683, 407] on input "**" at bounding box center [694, 413] width 37 height 15
click at [700, 639] on label "18" at bounding box center [700, 632] width 62 height 27
type input "**"
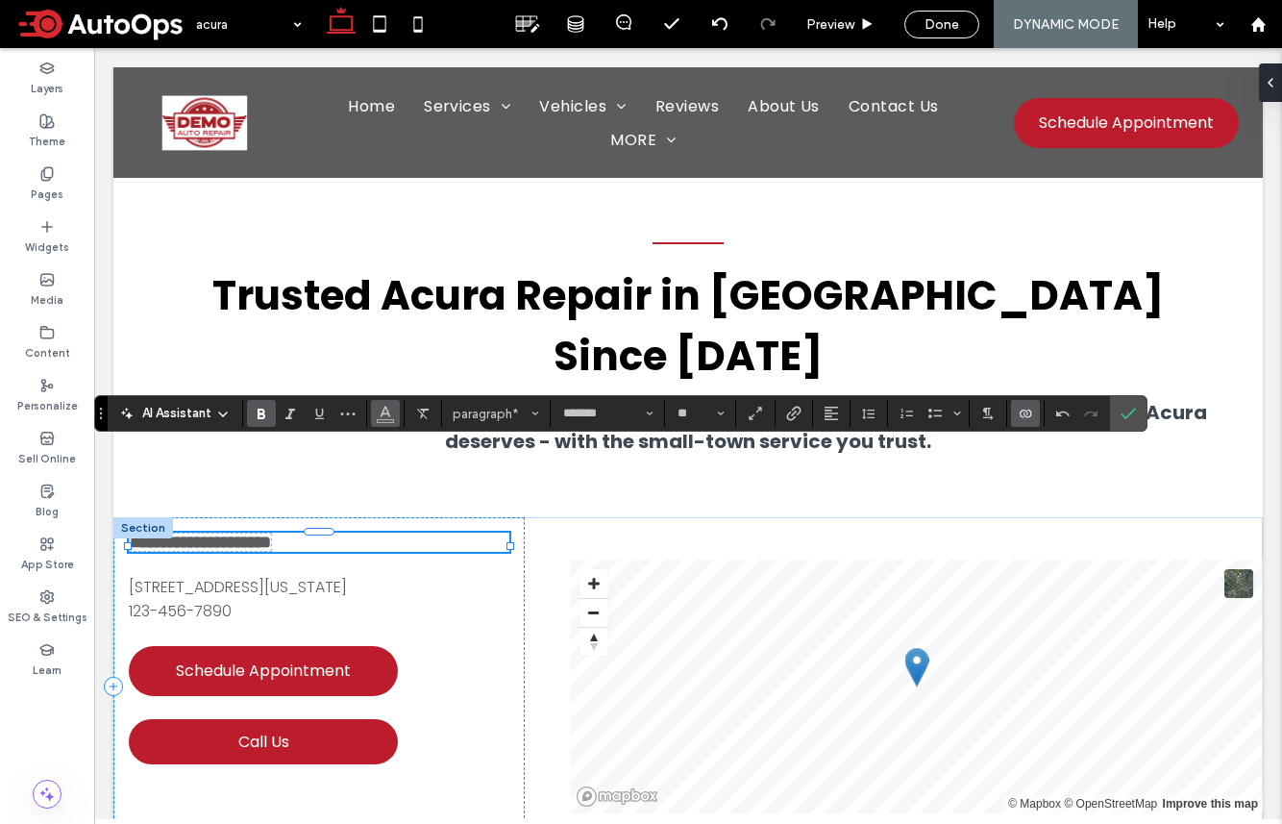
click at [384, 413] on use "Color" at bounding box center [386, 412] width 11 height 11
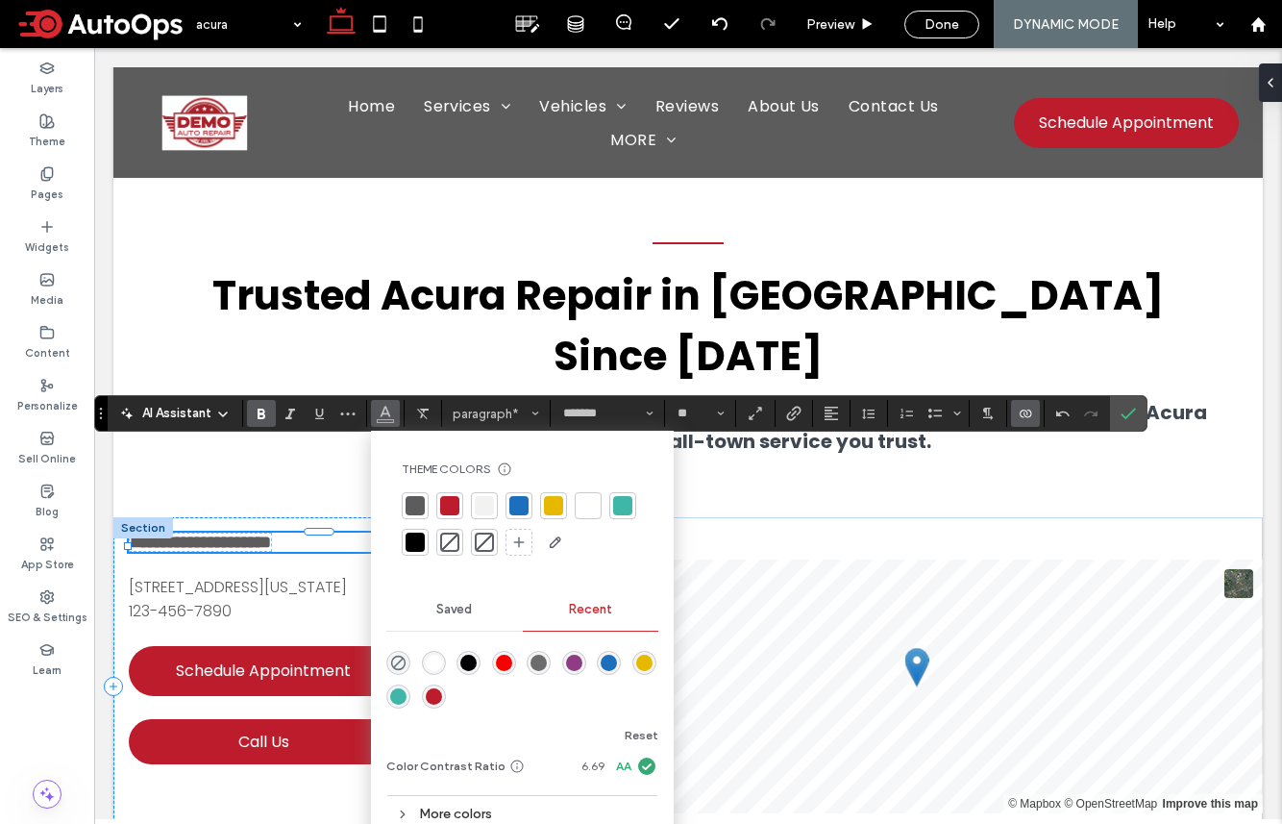
click at [415, 535] on div at bounding box center [415, 542] width 19 height 19
click at [48, 186] on label "Pages" at bounding box center [47, 192] width 33 height 21
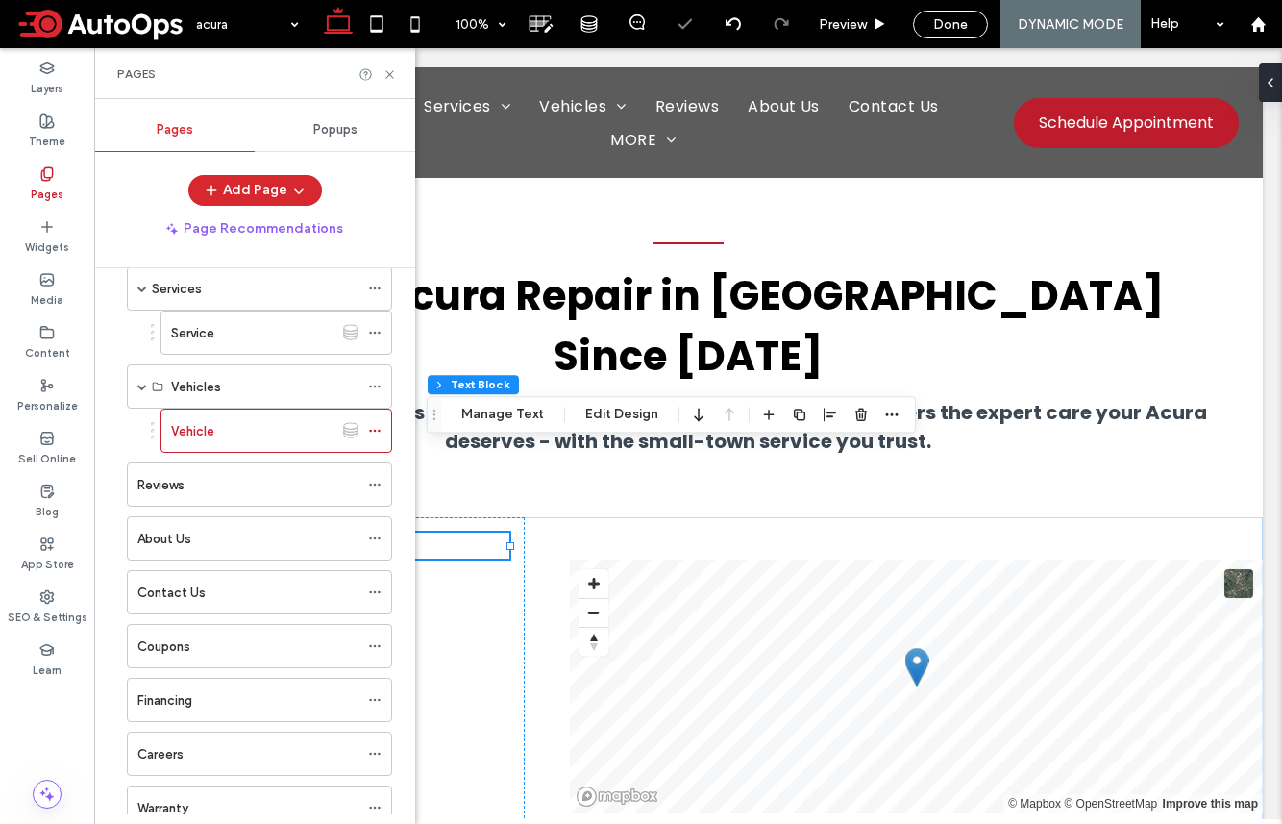
scroll to position [190, 0]
click at [223, 459] on div "Reviews" at bounding box center [247, 480] width 221 height 42
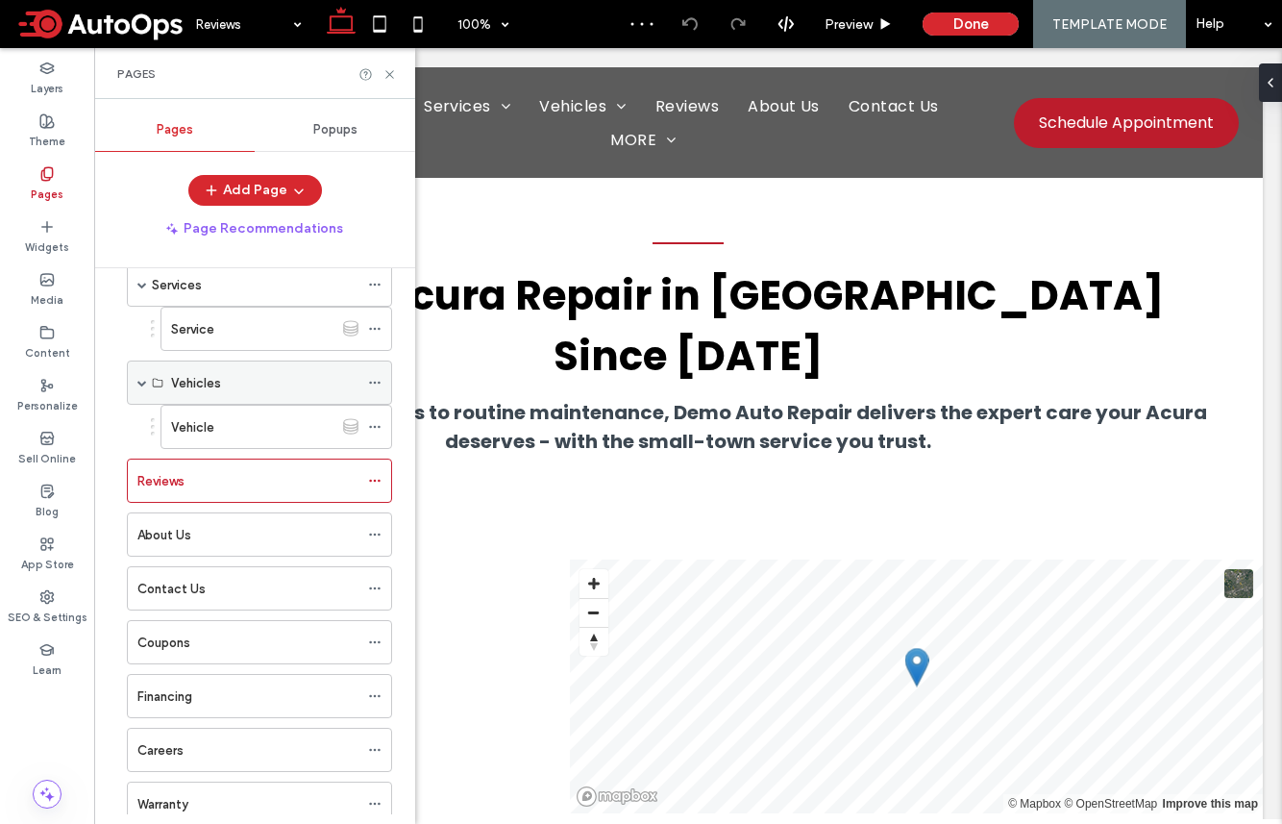
click at [204, 371] on div "Vehicles" at bounding box center [264, 382] width 187 height 42
click at [213, 485] on div "Reviews" at bounding box center [247, 481] width 221 height 20
click at [171, 539] on label "About Us" at bounding box center [164, 535] width 54 height 34
click at [390, 70] on icon at bounding box center [390, 74] width 14 height 14
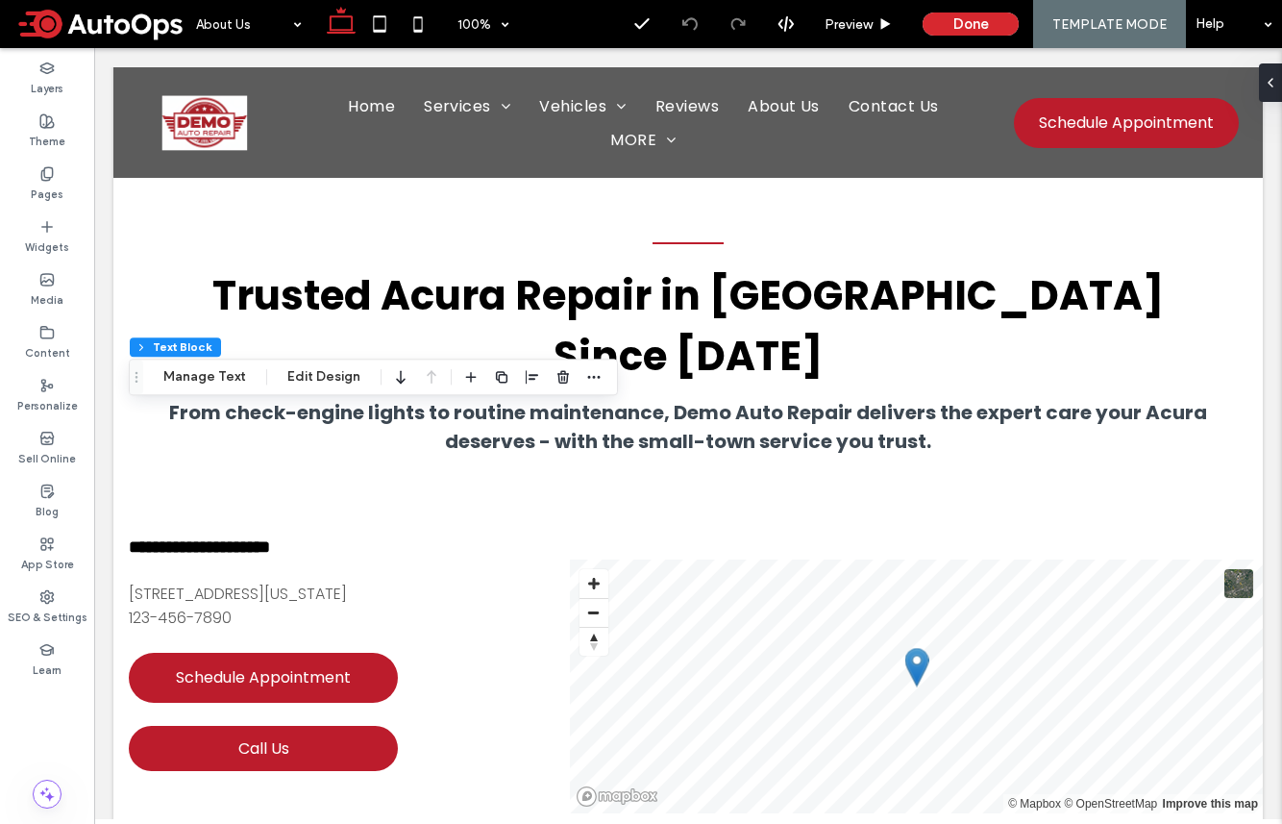
scroll to position [381, 0]
click at [310, 382] on button "Edit Design" at bounding box center [324, 376] width 98 height 23
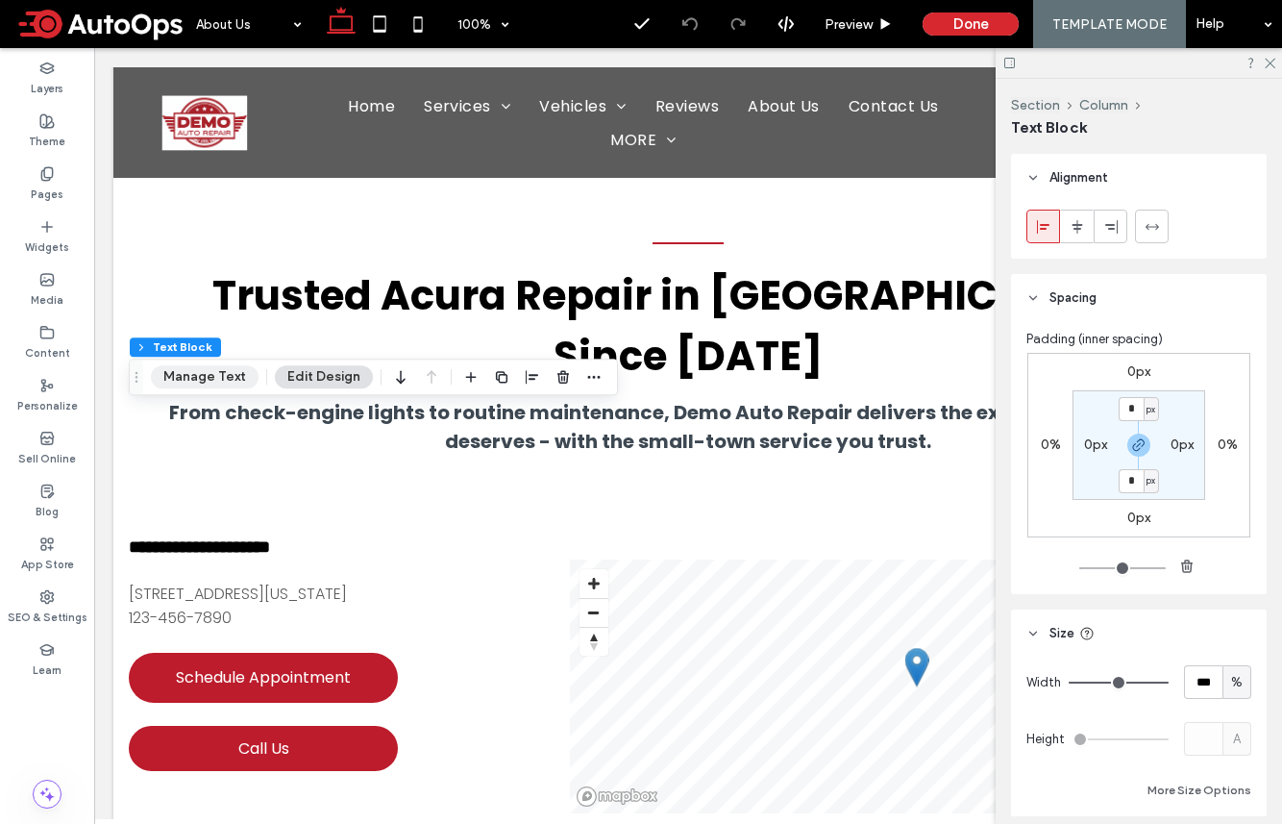
click at [223, 373] on button "Manage Text" at bounding box center [205, 376] width 108 height 23
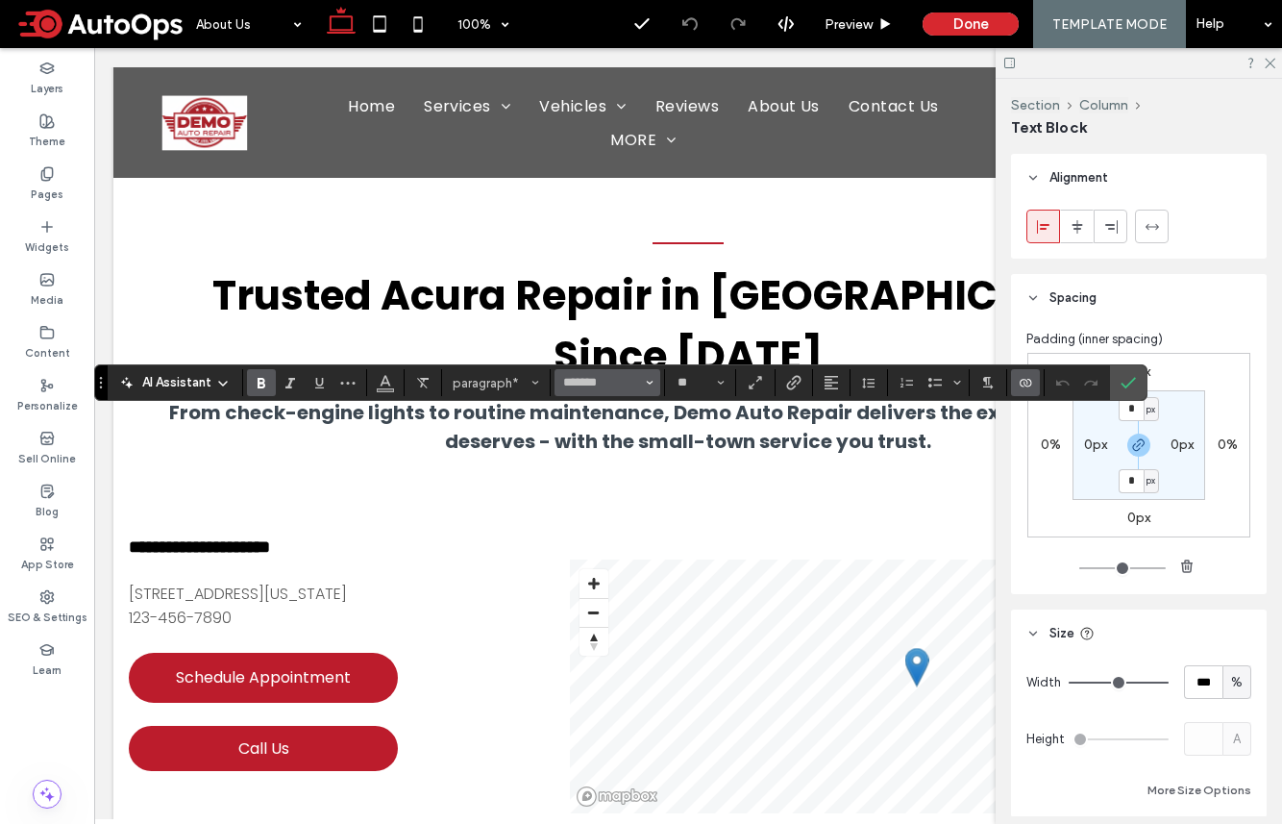
click at [657, 379] on button "*******" at bounding box center [608, 382] width 106 height 27
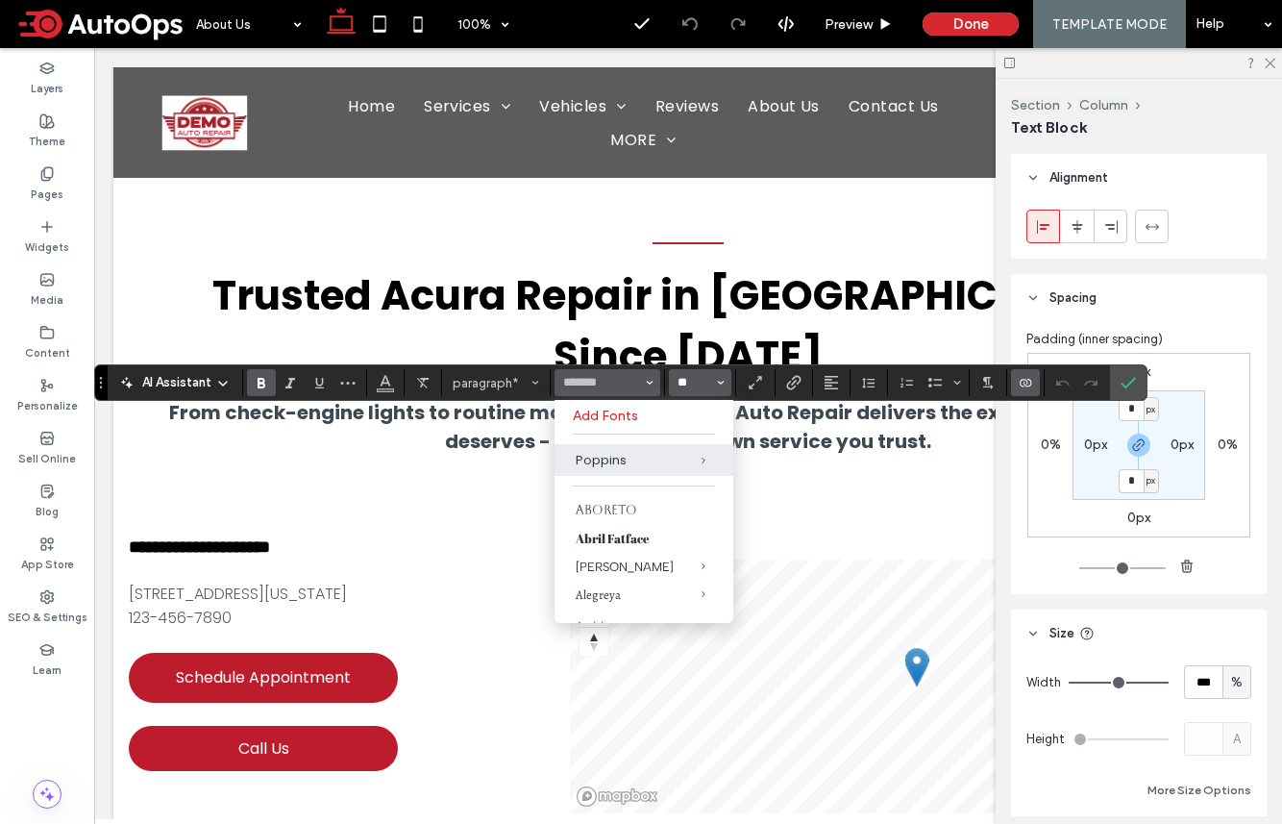
click at [696, 383] on input "**" at bounding box center [694, 382] width 37 height 15
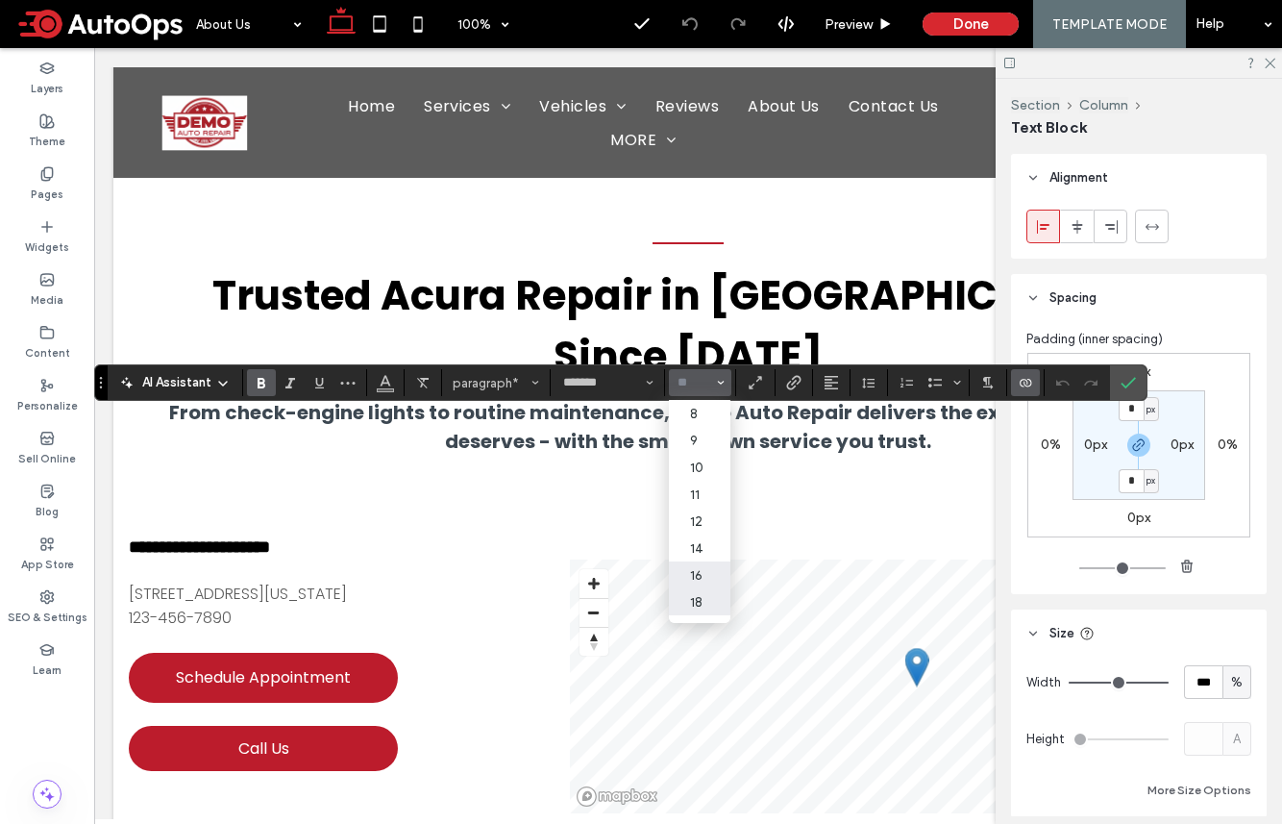
click at [702, 607] on label "18" at bounding box center [700, 601] width 62 height 27
type input "**"
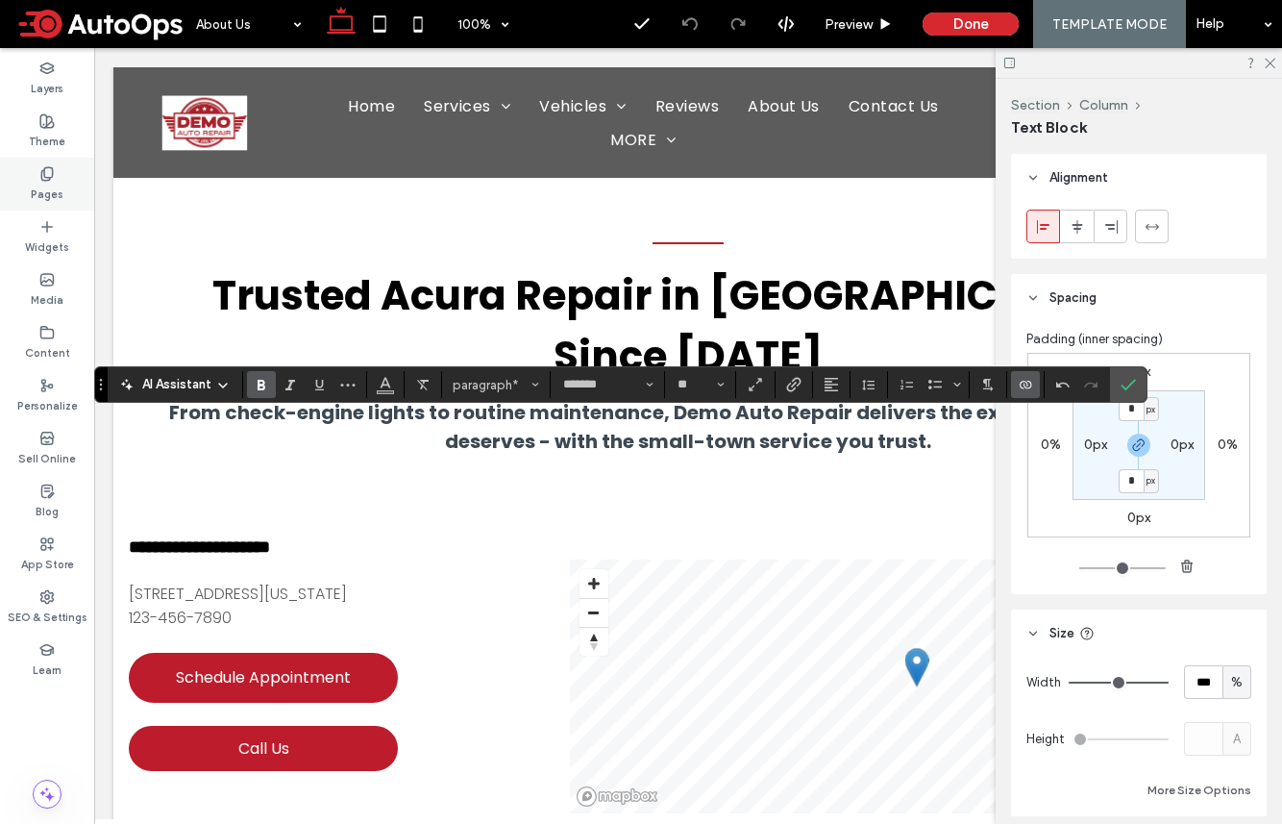
click at [61, 185] on label "Pages" at bounding box center [47, 192] width 33 height 21
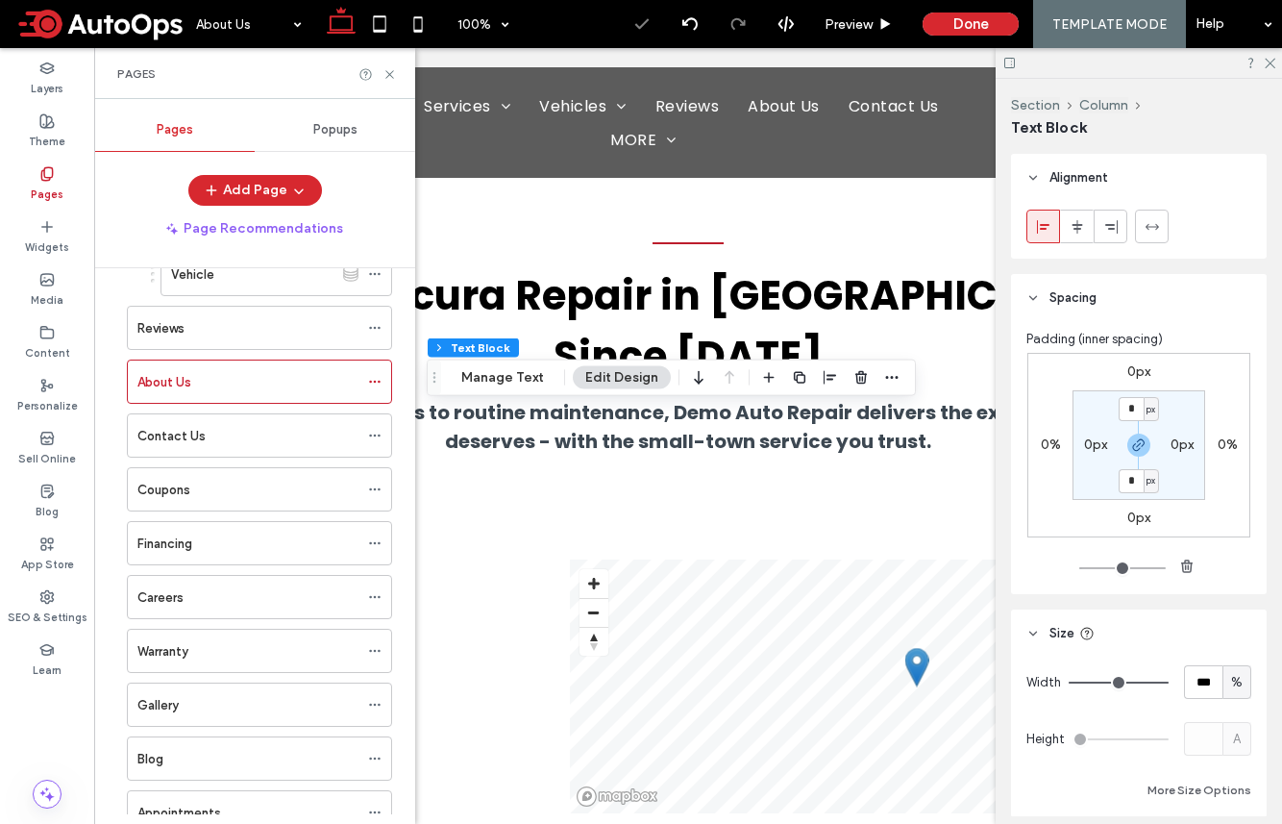
scroll to position [409, 0]
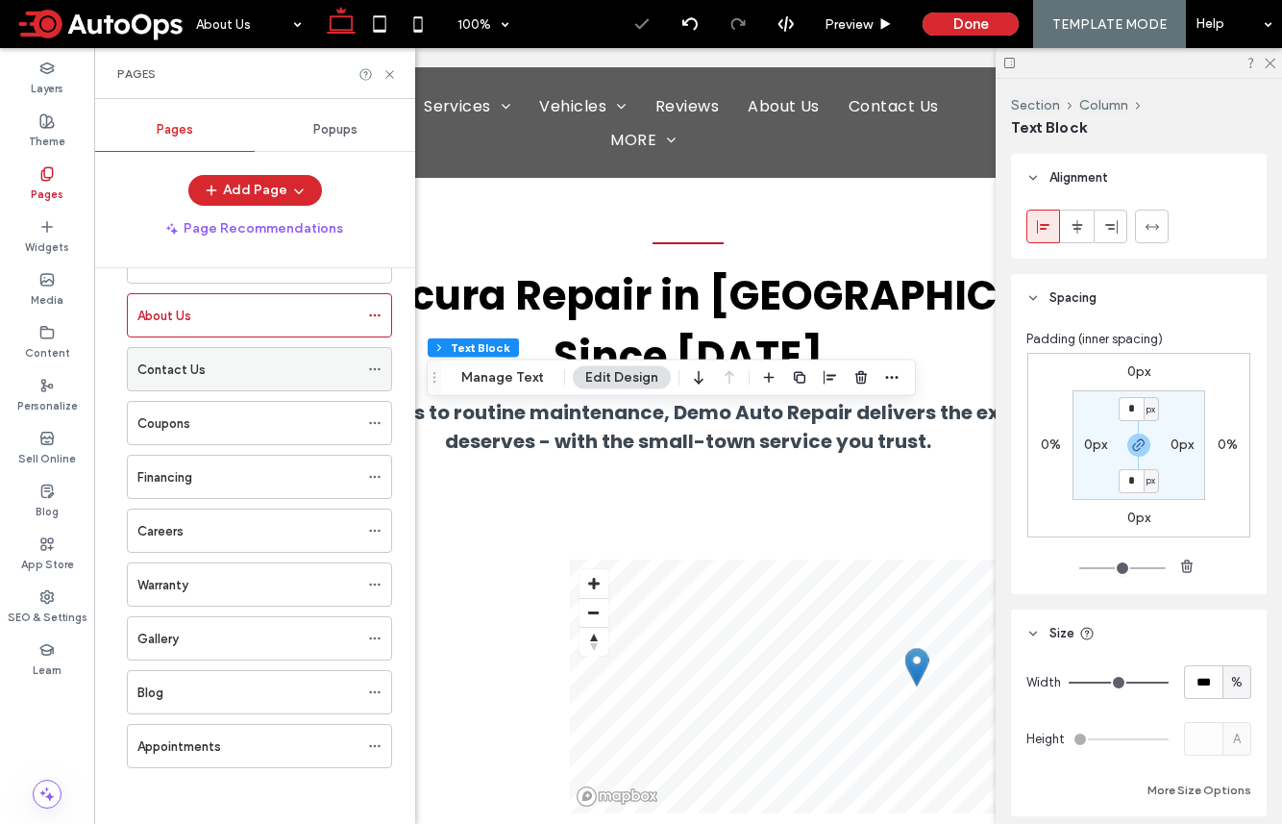
click at [212, 365] on div "Contact Us" at bounding box center [247, 369] width 221 height 20
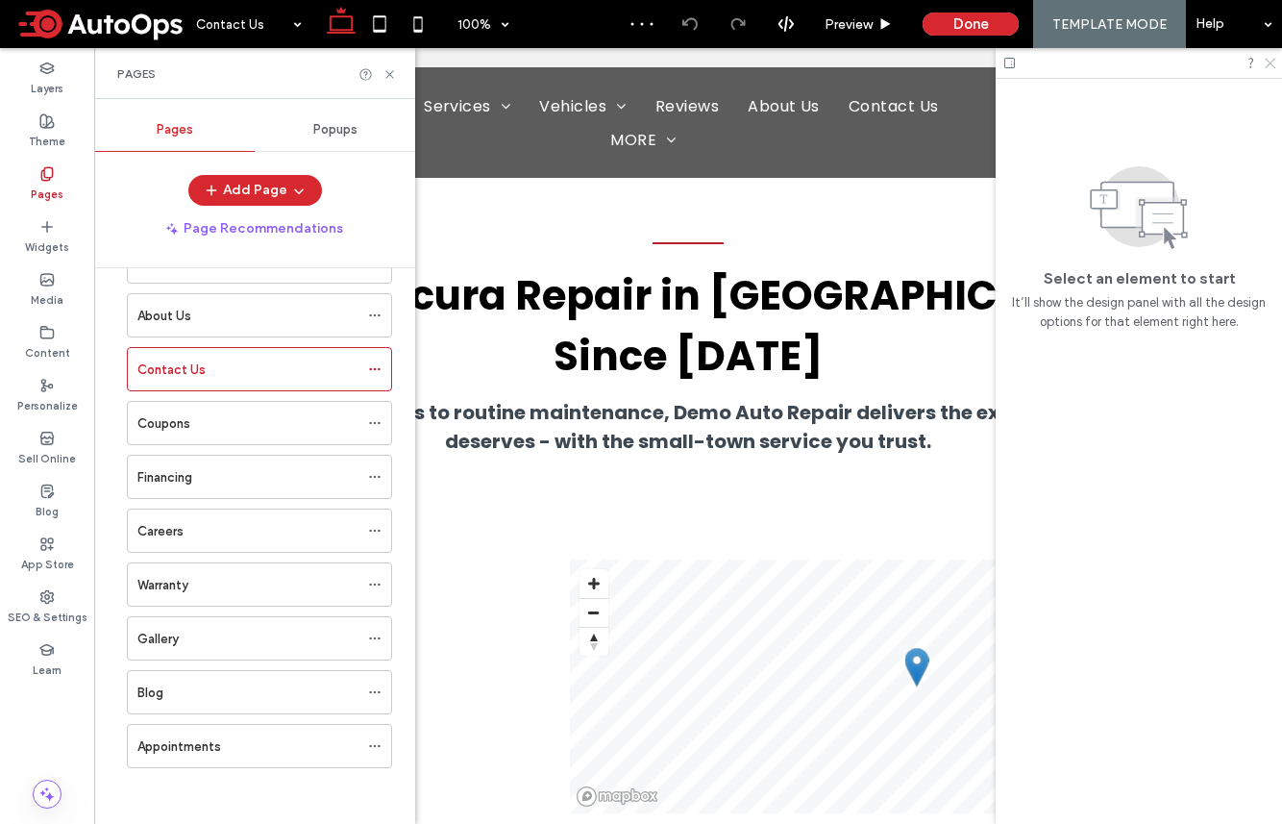
click at [1273, 65] on use at bounding box center [1270, 64] width 11 height 11
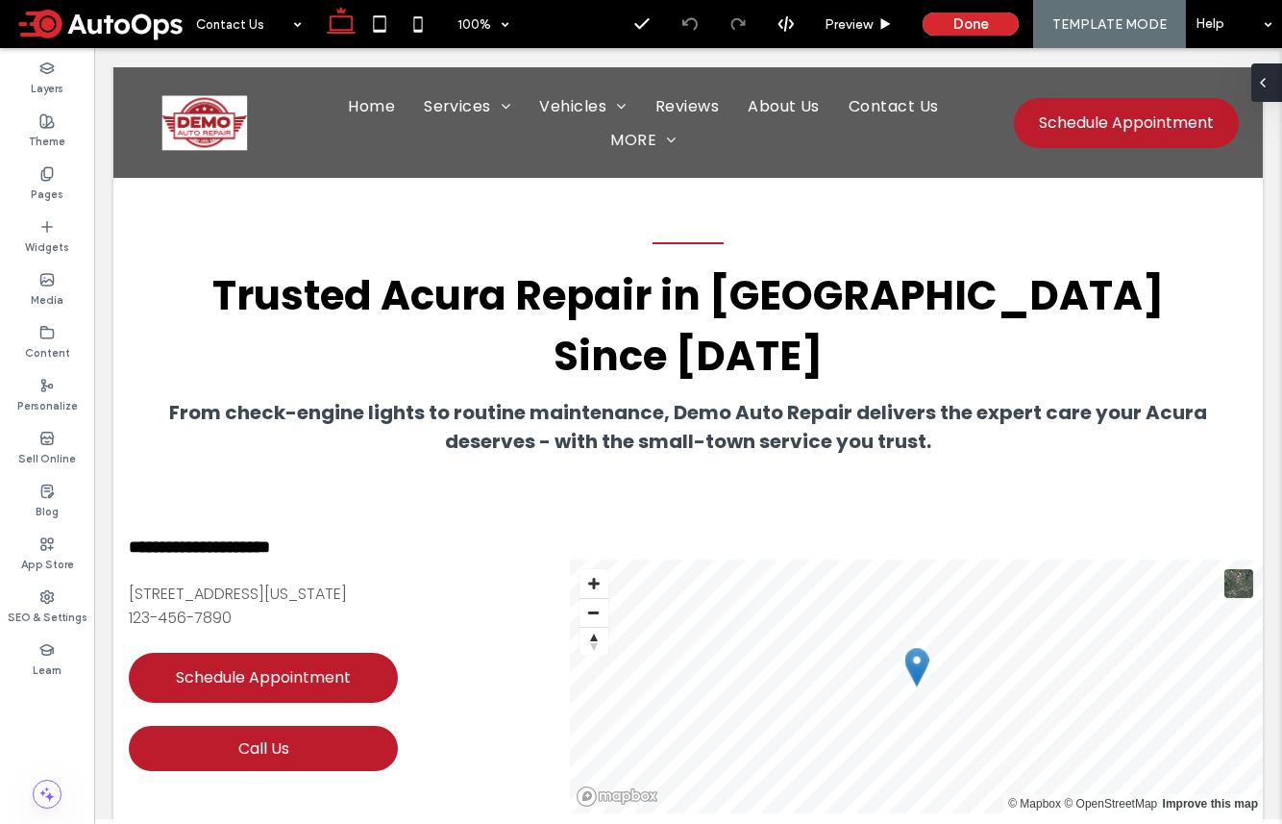
type input "*******"
type input "**"
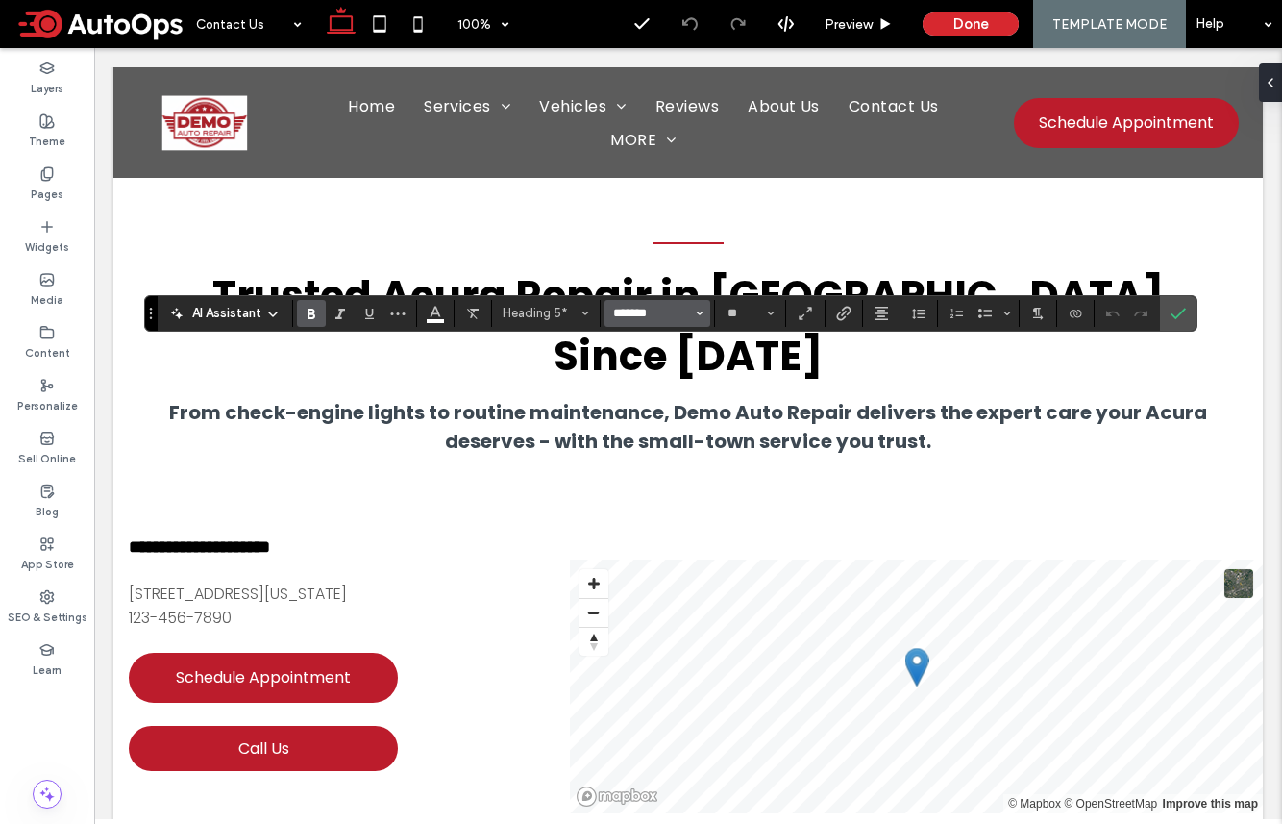
click at [636, 310] on input "*******" at bounding box center [652, 313] width 82 height 15
click at [665, 387] on div "Merriweather" at bounding box center [668, 389] width 85 height 16
type input "**********"
click at [441, 313] on icon "Color" at bounding box center [435, 311] width 15 height 15
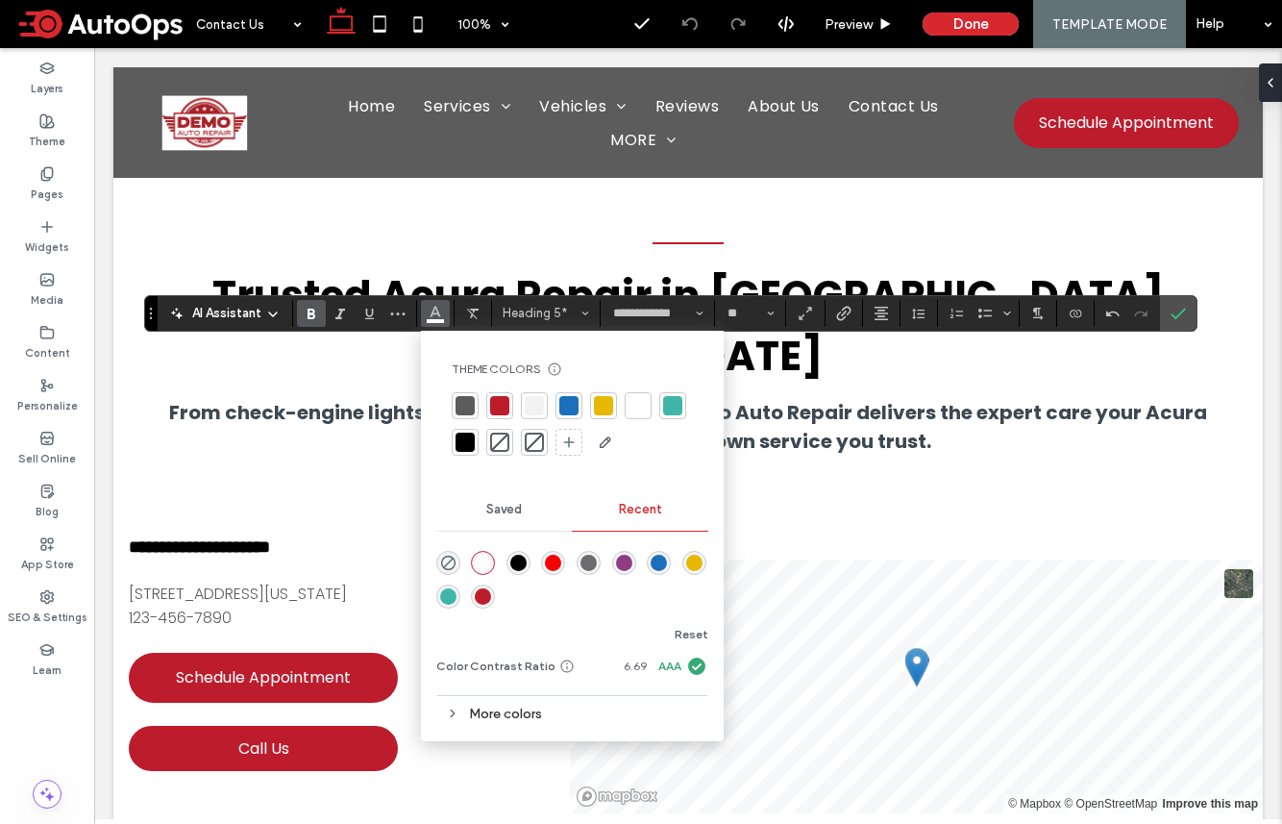
click at [501, 393] on div at bounding box center [499, 405] width 27 height 27
click at [343, 315] on icon "Italic" at bounding box center [340, 313] width 15 height 15
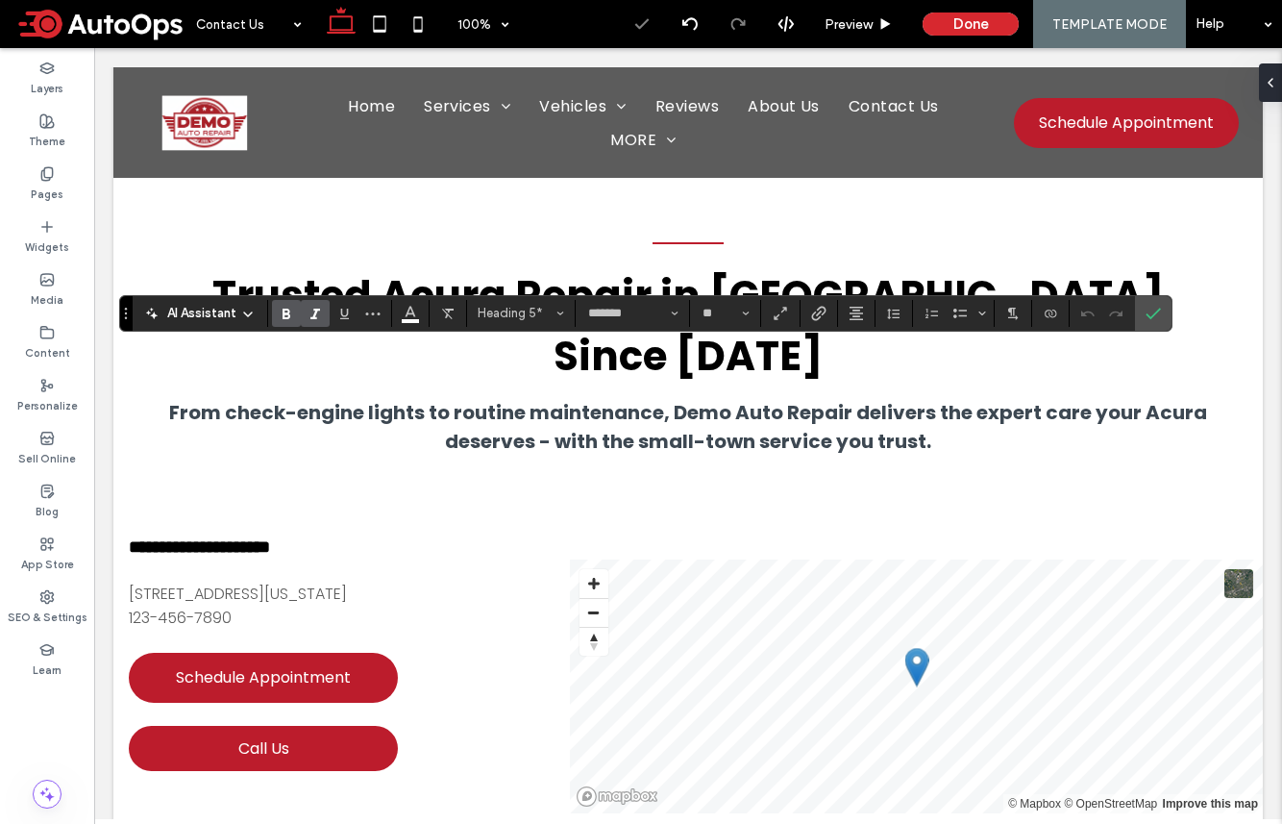
click at [317, 314] on icon "Italic" at bounding box center [315, 313] width 15 height 15
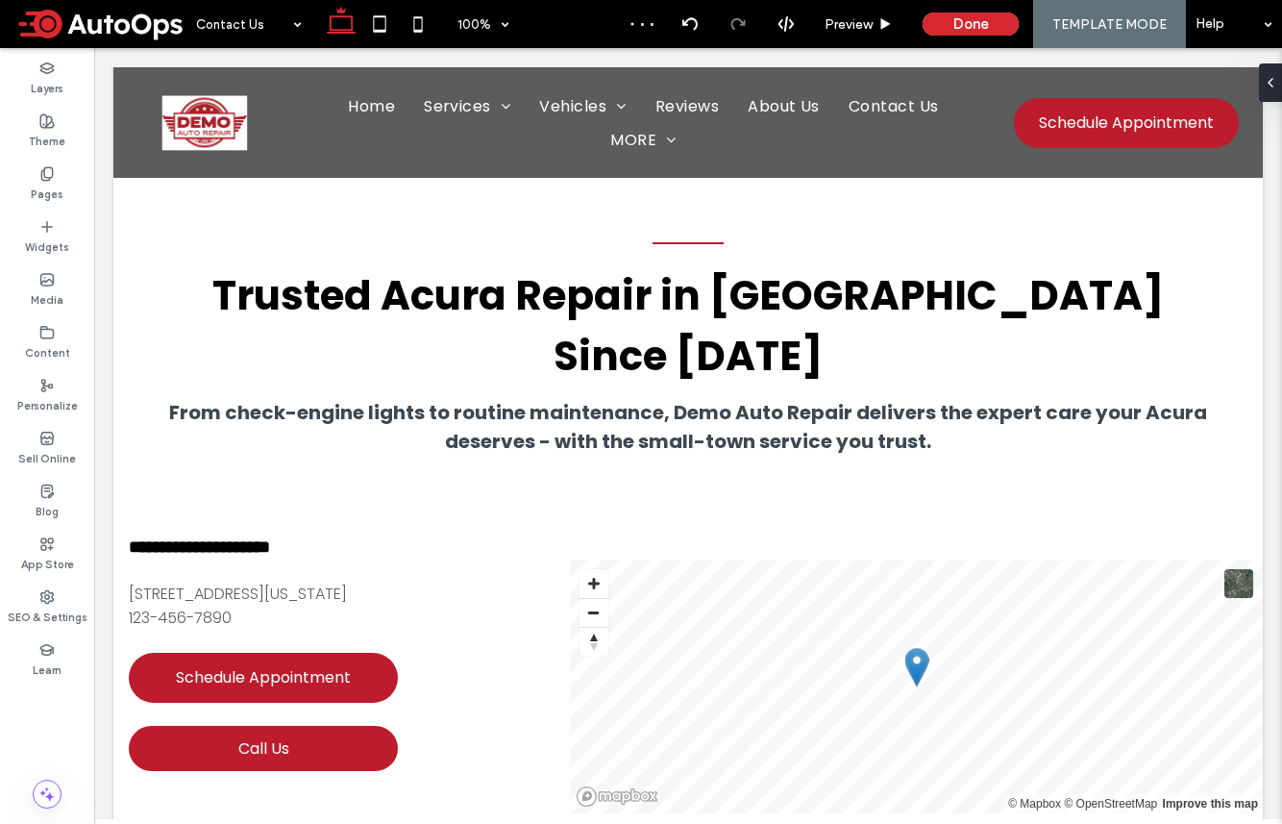
type input "**********"
type input "**"
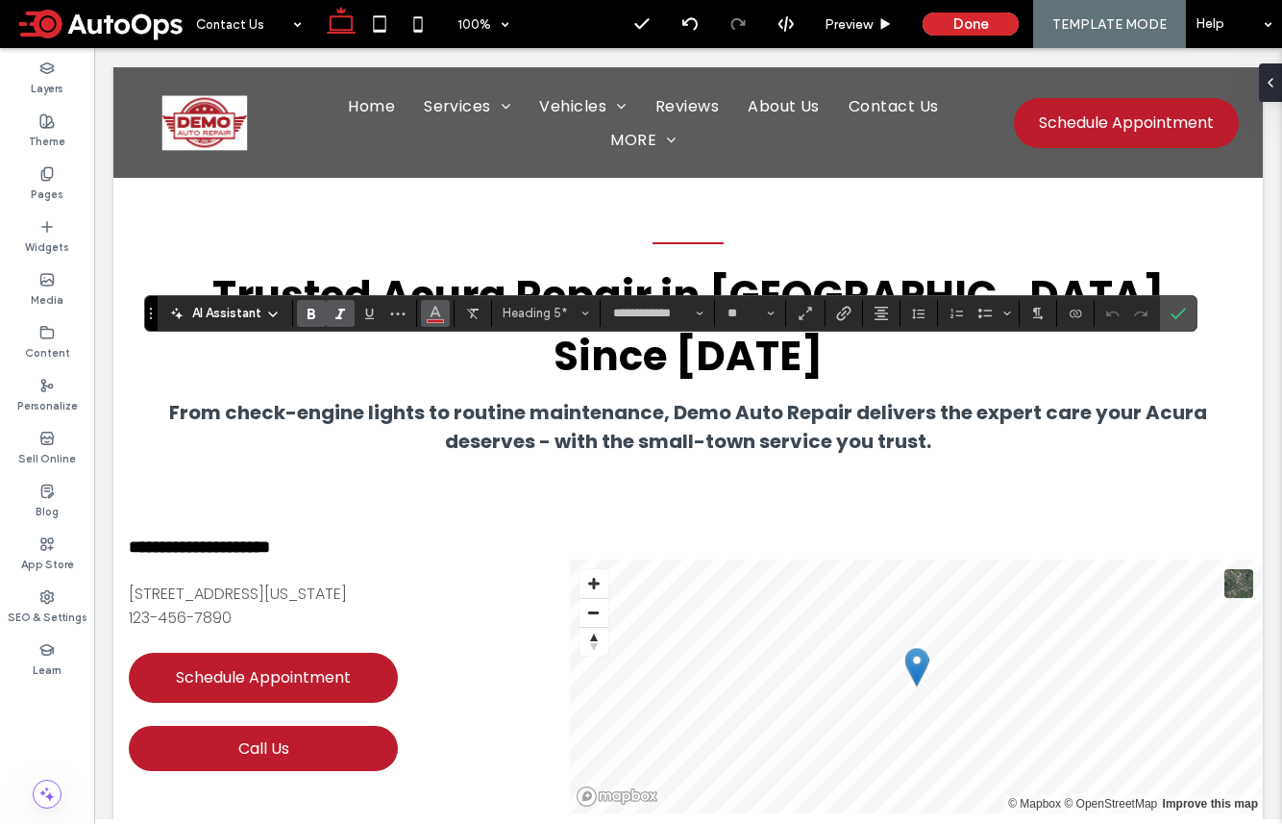
click at [440, 309] on icon "Color" at bounding box center [435, 311] width 15 height 15
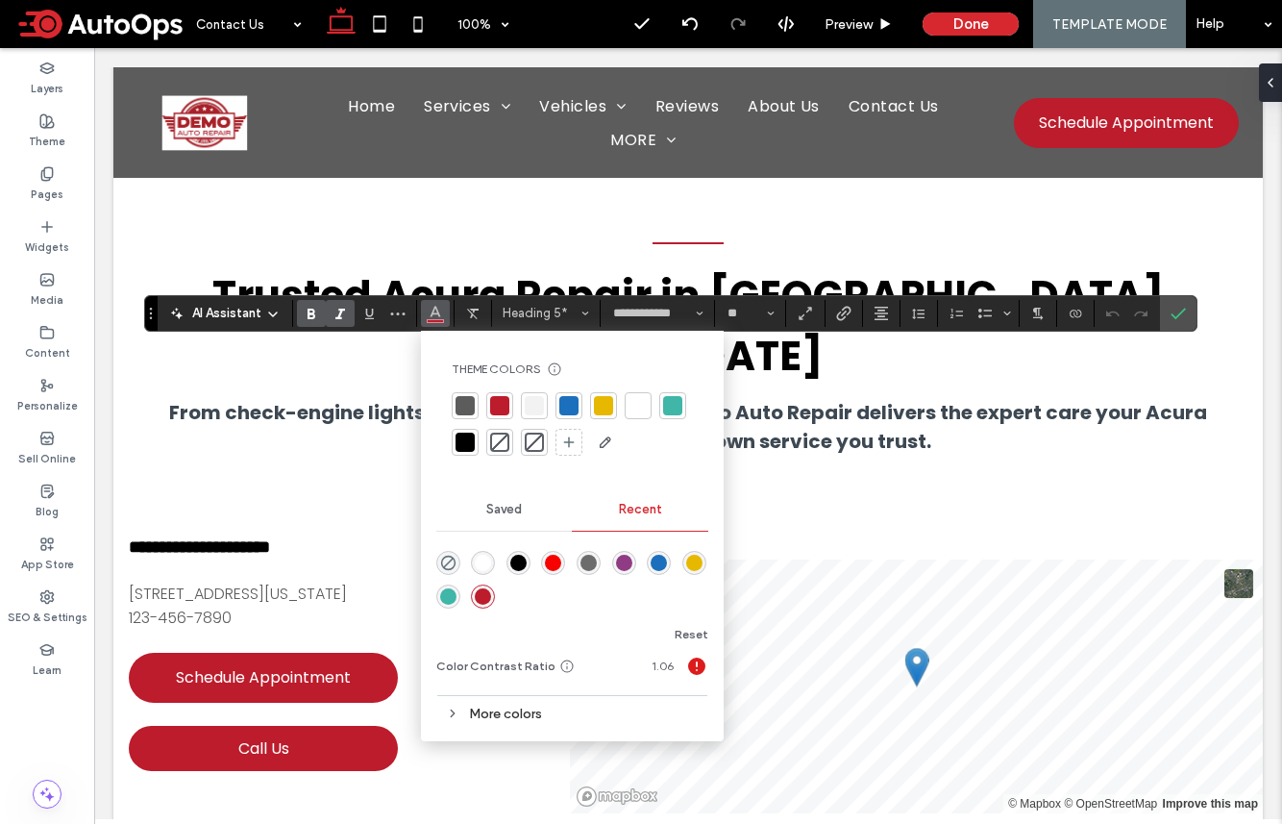
click at [639, 393] on div at bounding box center [638, 405] width 27 height 27
click at [564, 321] on button "Heading 5*" at bounding box center [546, 313] width 100 height 27
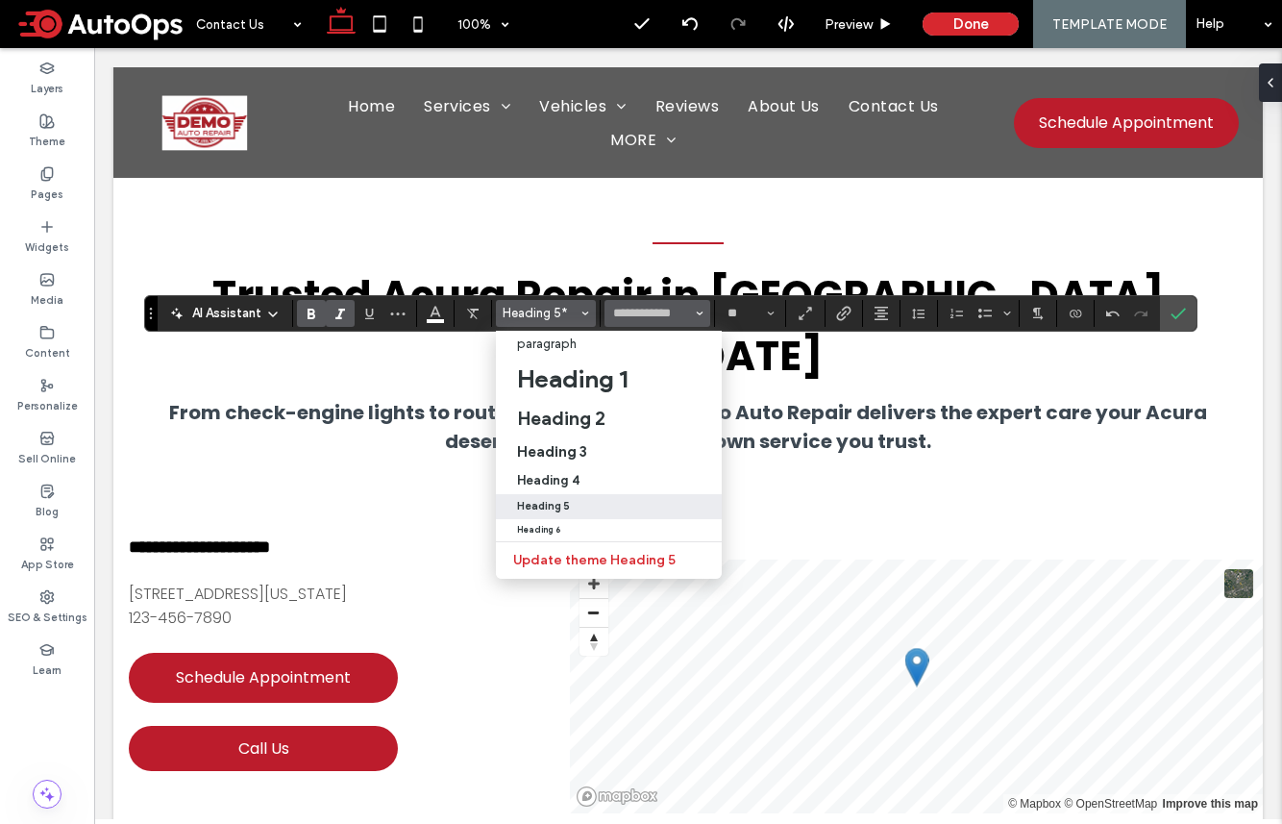
click at [650, 322] on button "**********" at bounding box center [658, 313] width 106 height 27
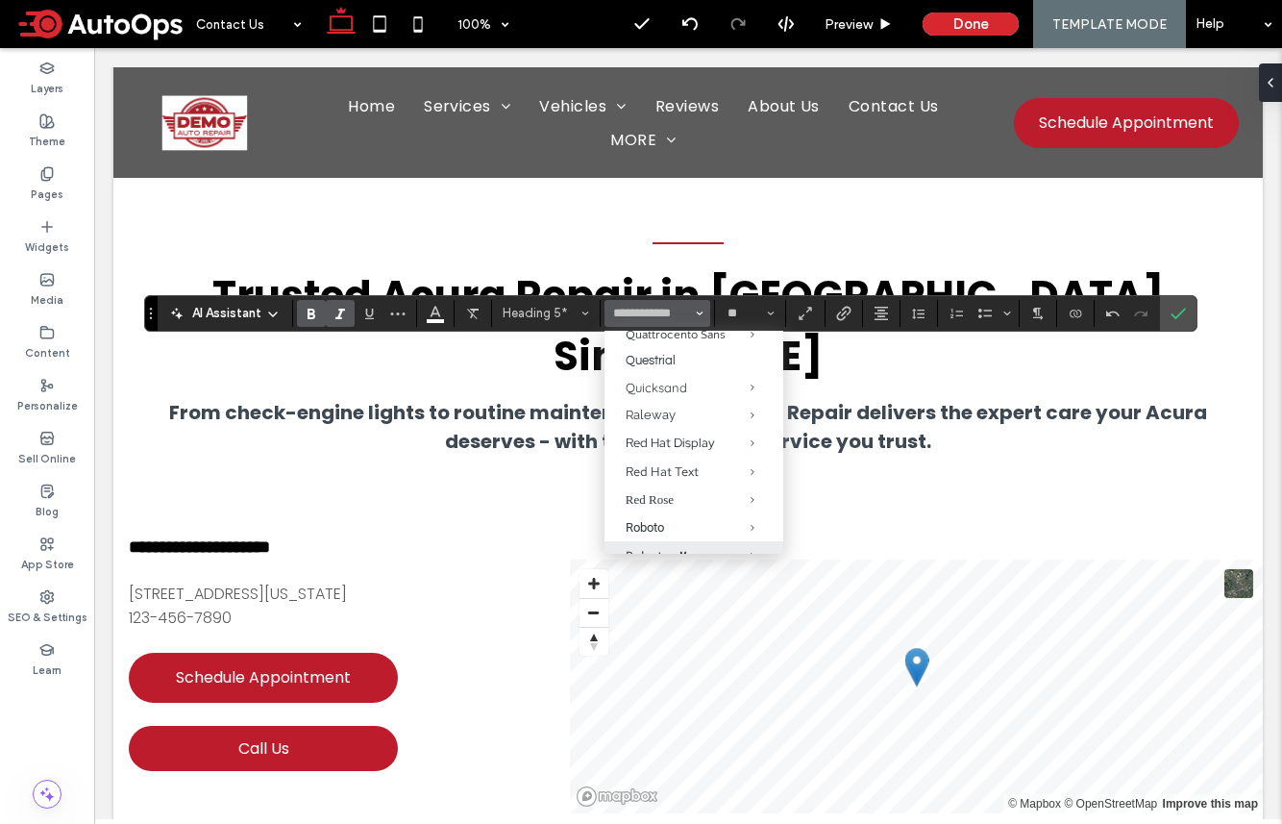
scroll to position [1470, 0]
click at [657, 259] on div "Poppins" at bounding box center [694, 248] width 136 height 19
type input "*******"
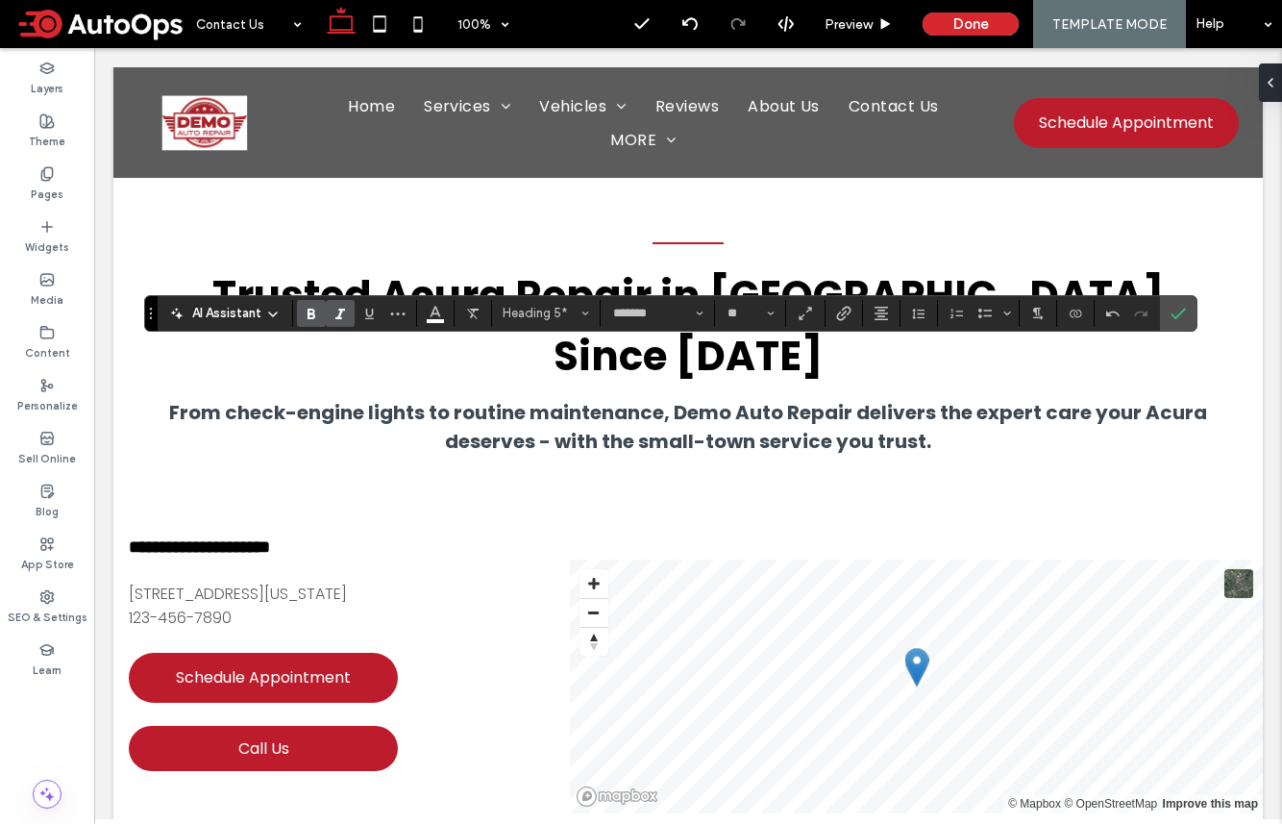
click at [348, 315] on label "Italic" at bounding box center [340, 313] width 29 height 27
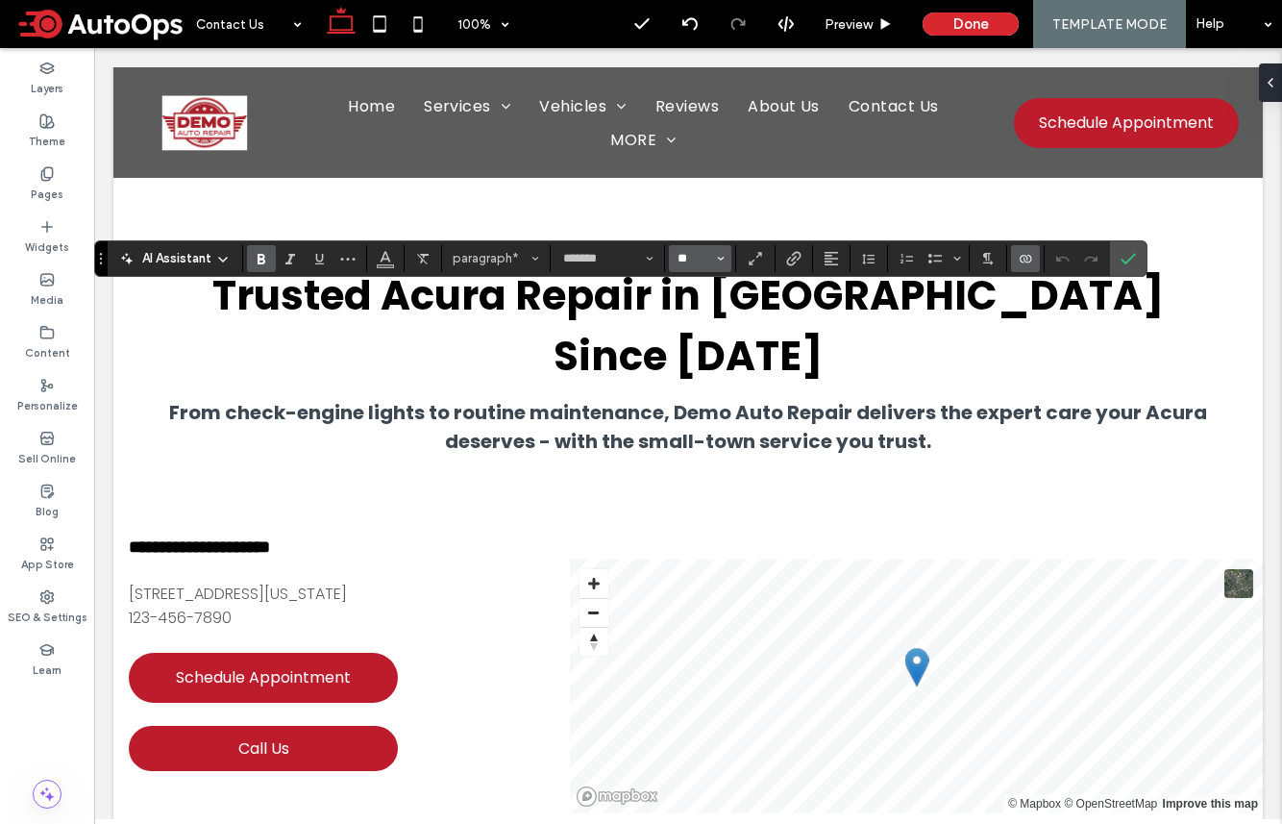
click at [704, 258] on input "**" at bounding box center [694, 258] width 37 height 15
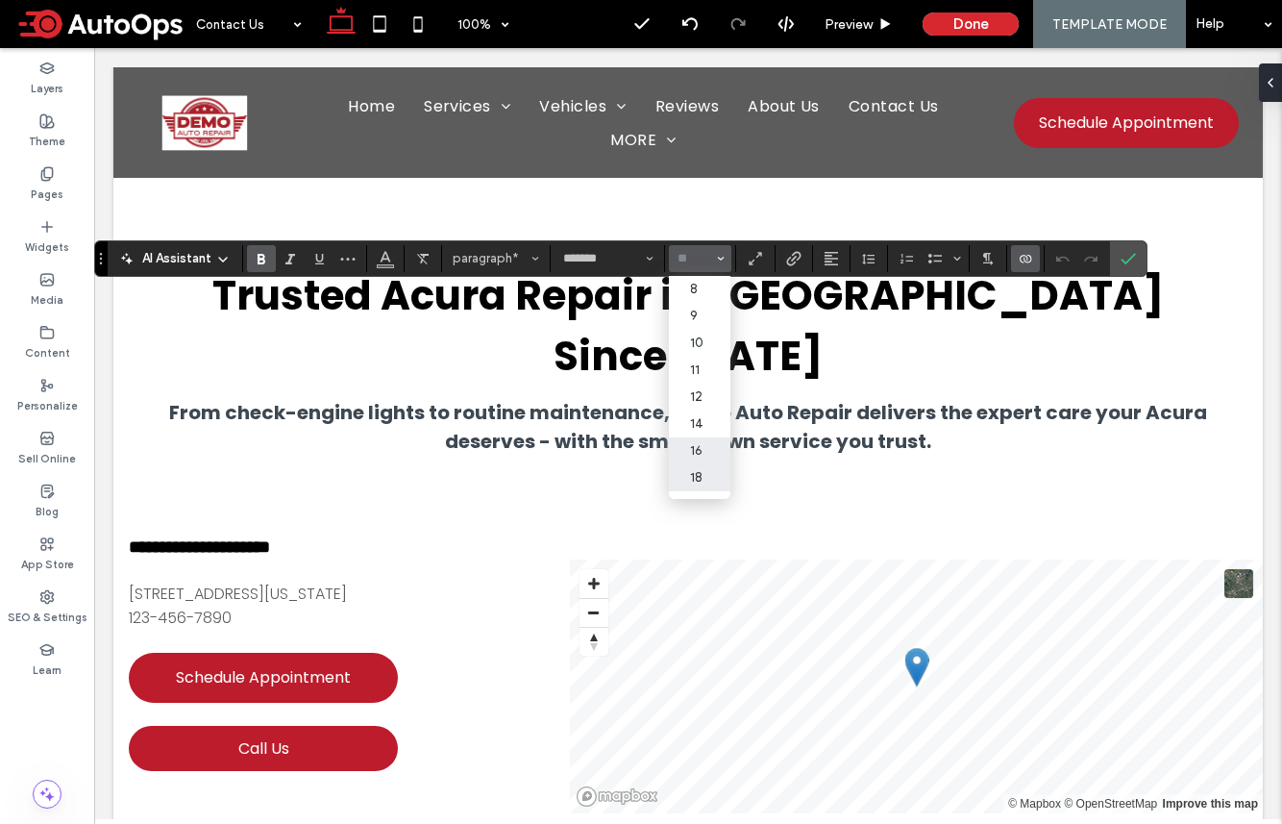
click at [705, 474] on label "18" at bounding box center [700, 477] width 62 height 27
type input "**"
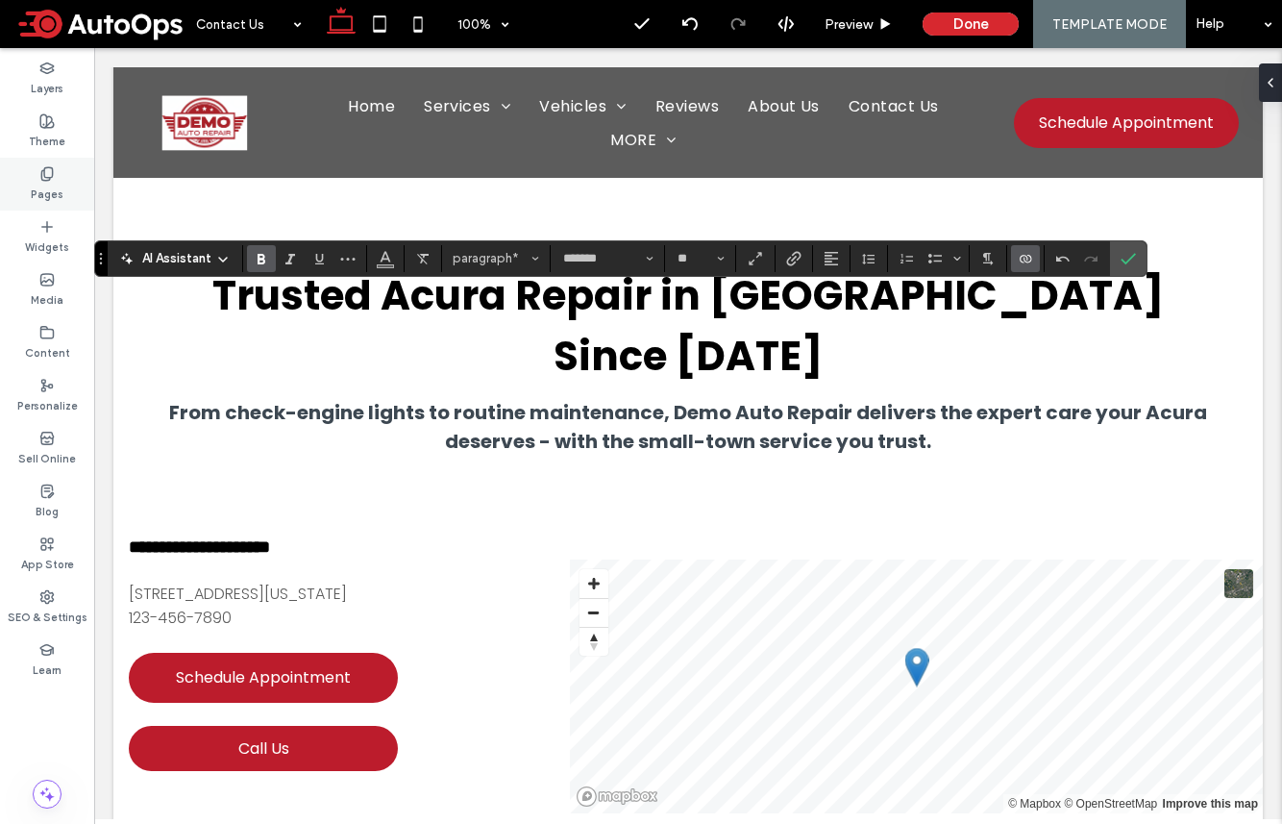
click at [40, 175] on icon at bounding box center [46, 173] width 15 height 15
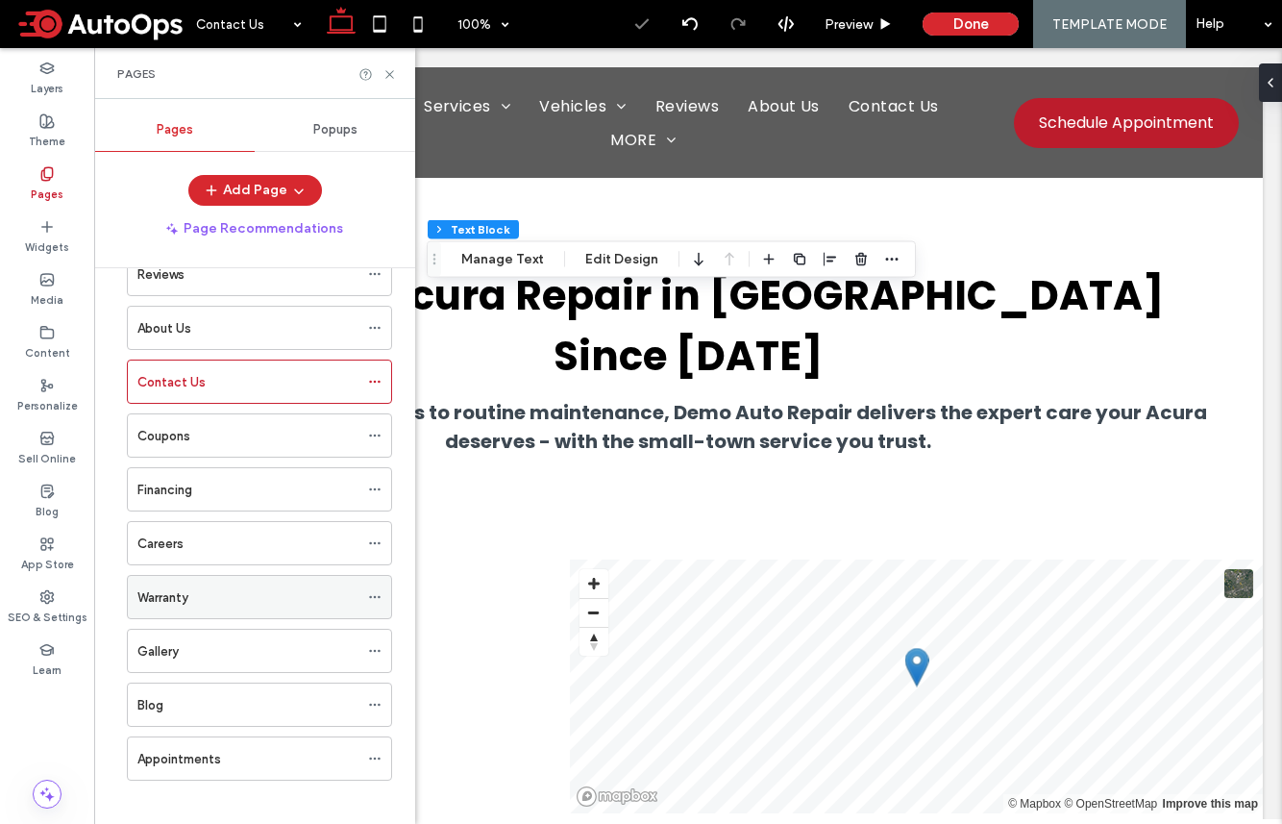
scroll to position [411, 0]
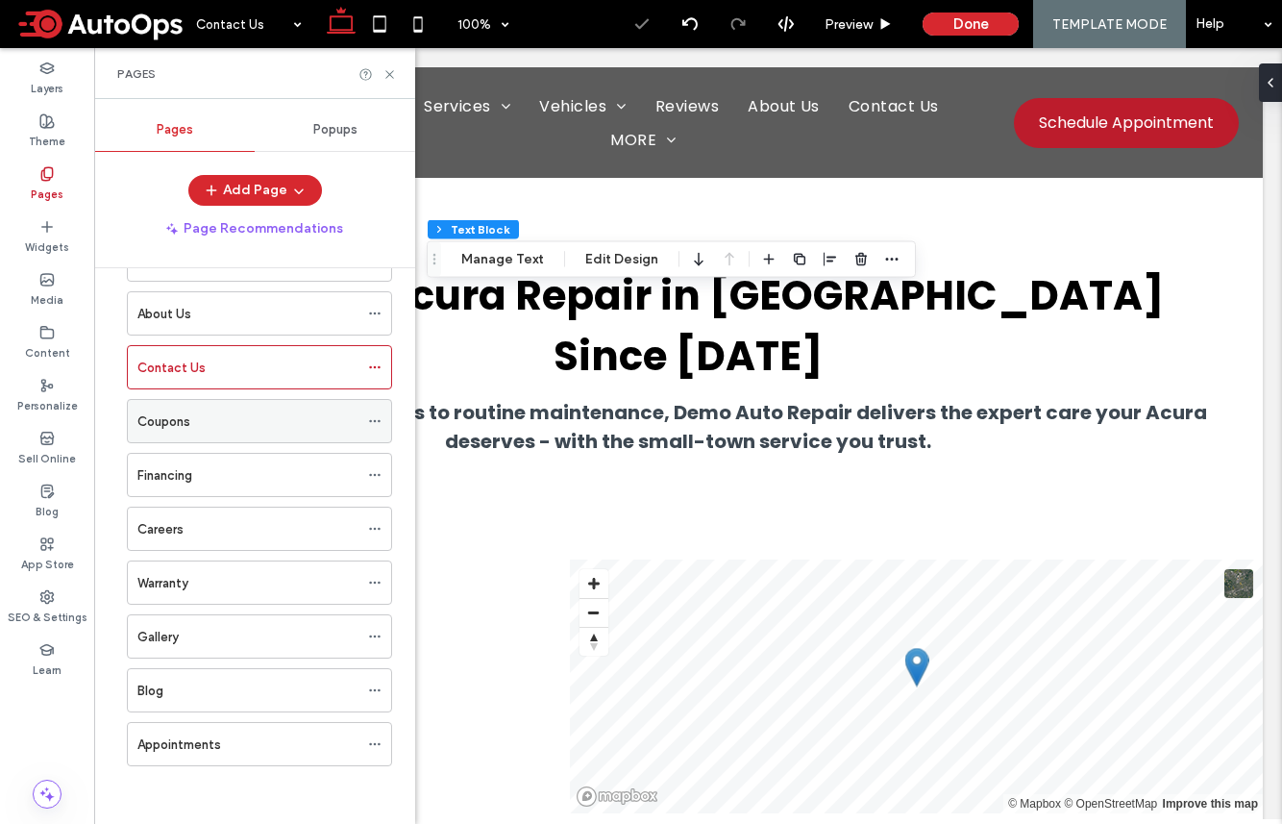
click at [197, 415] on div "Coupons" at bounding box center [247, 421] width 221 height 20
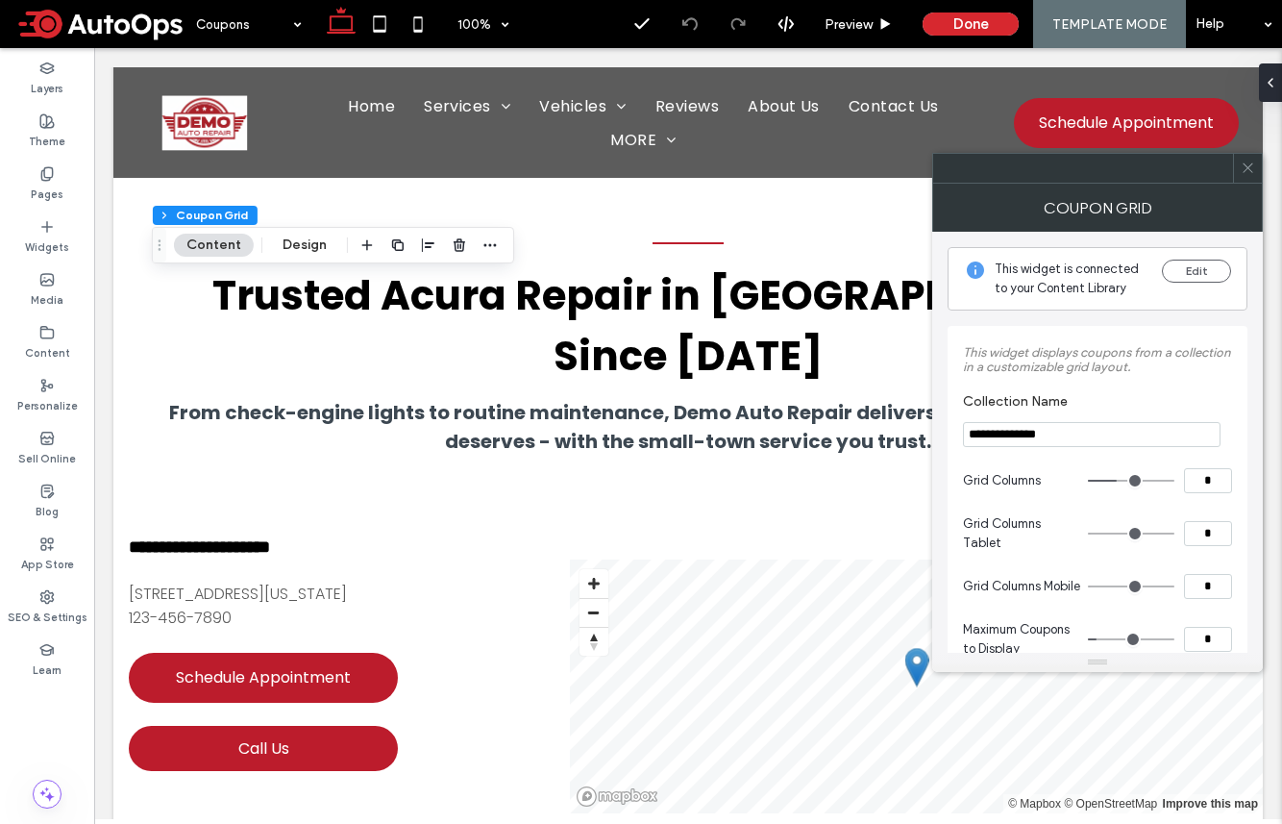
scroll to position [238, 0]
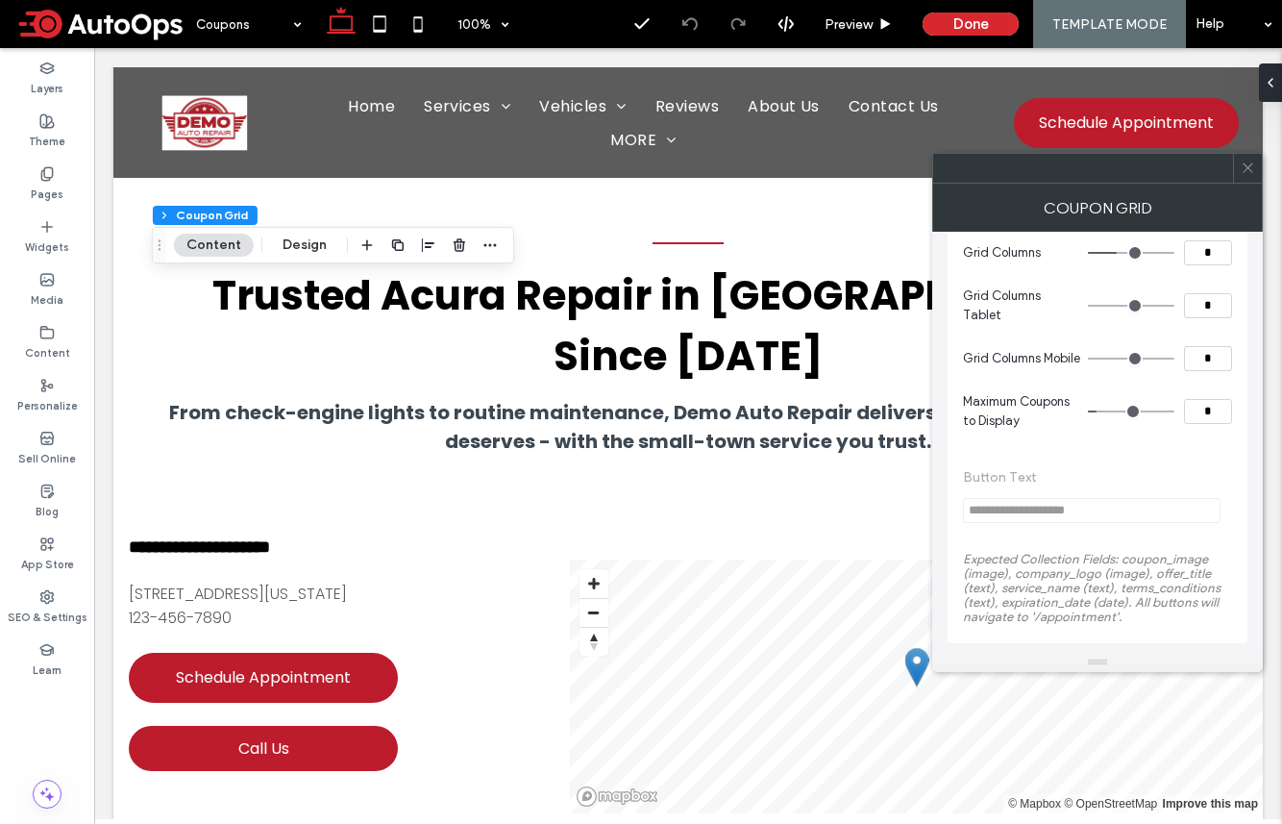
click at [308, 260] on div "Section Column Coupon Grid Content Design" at bounding box center [333, 245] width 362 height 37
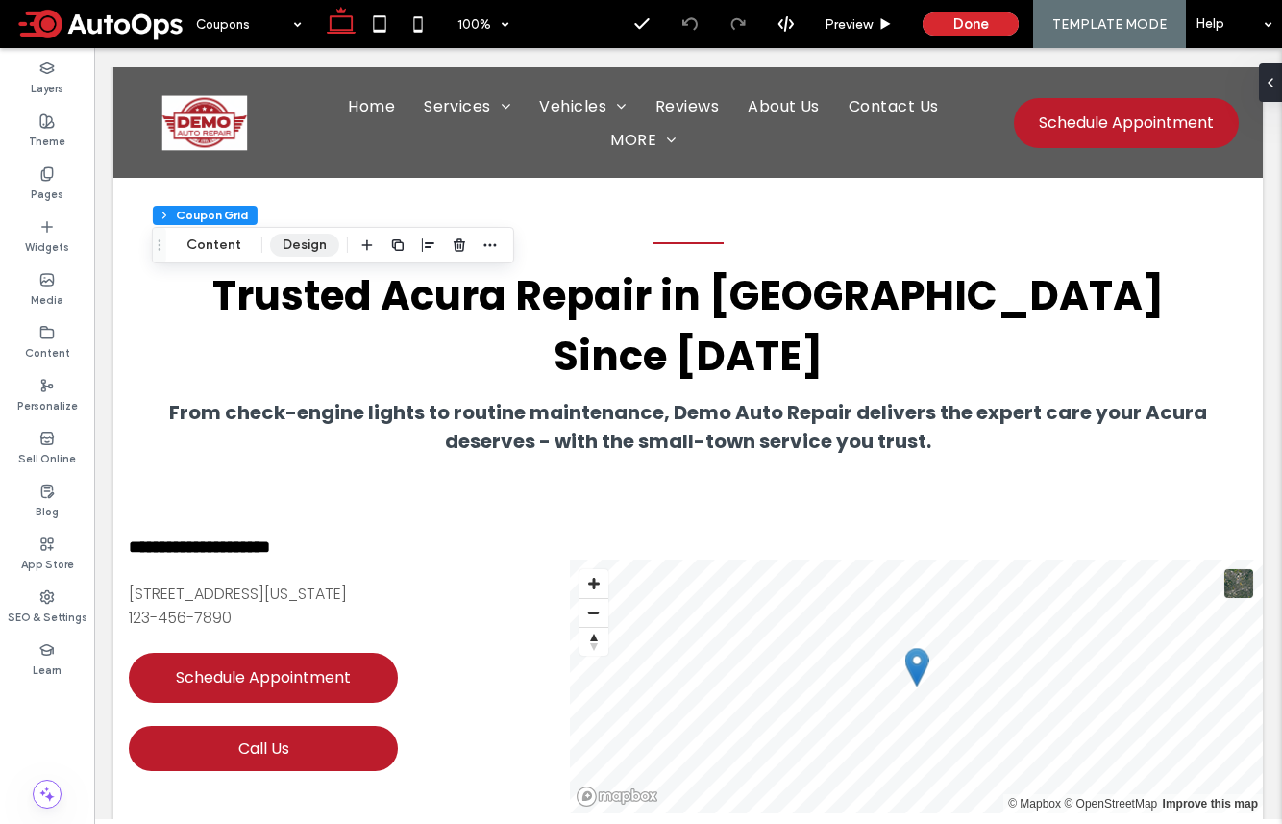
click at [306, 250] on button "Design" at bounding box center [304, 245] width 69 height 23
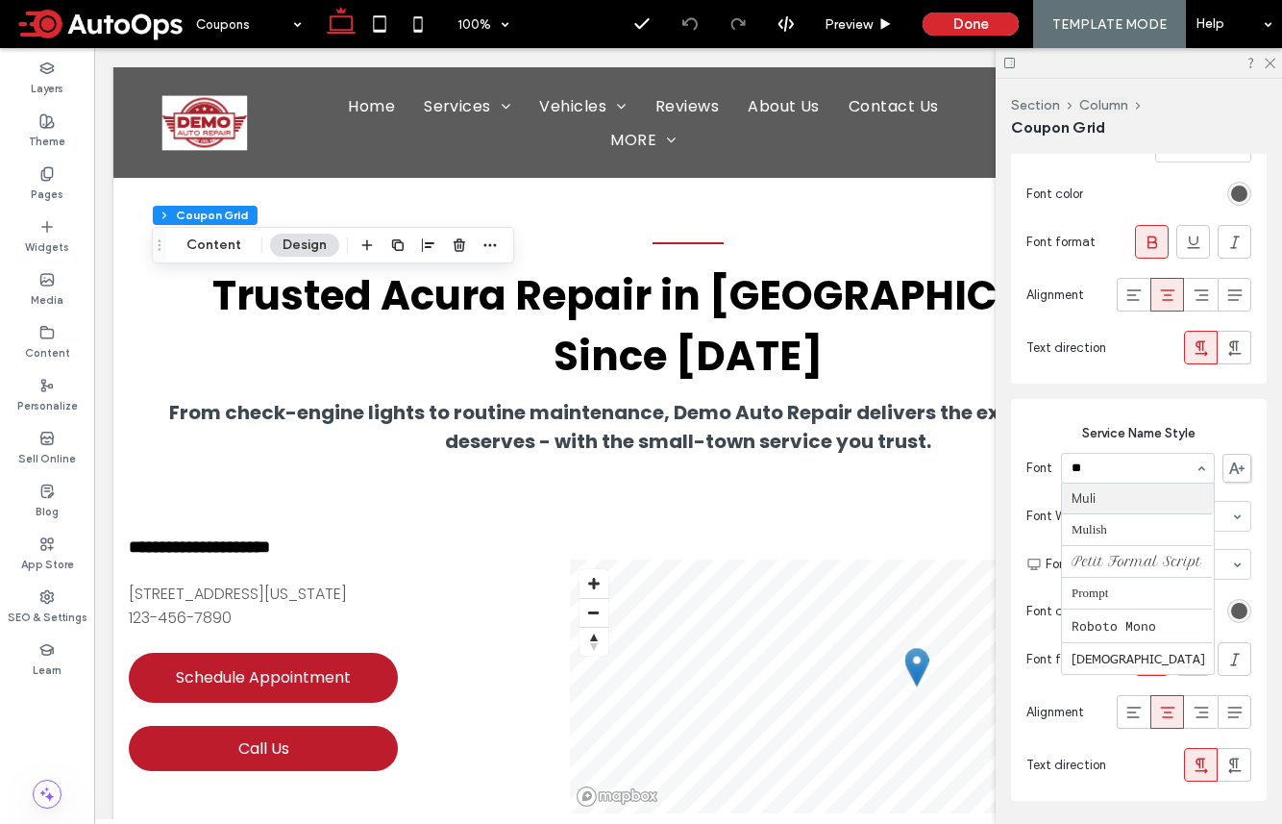
scroll to position [0, 0]
type input "***"
click at [1237, 613] on div "rgb(92, 92, 92)" at bounding box center [1239, 611] width 16 height 16
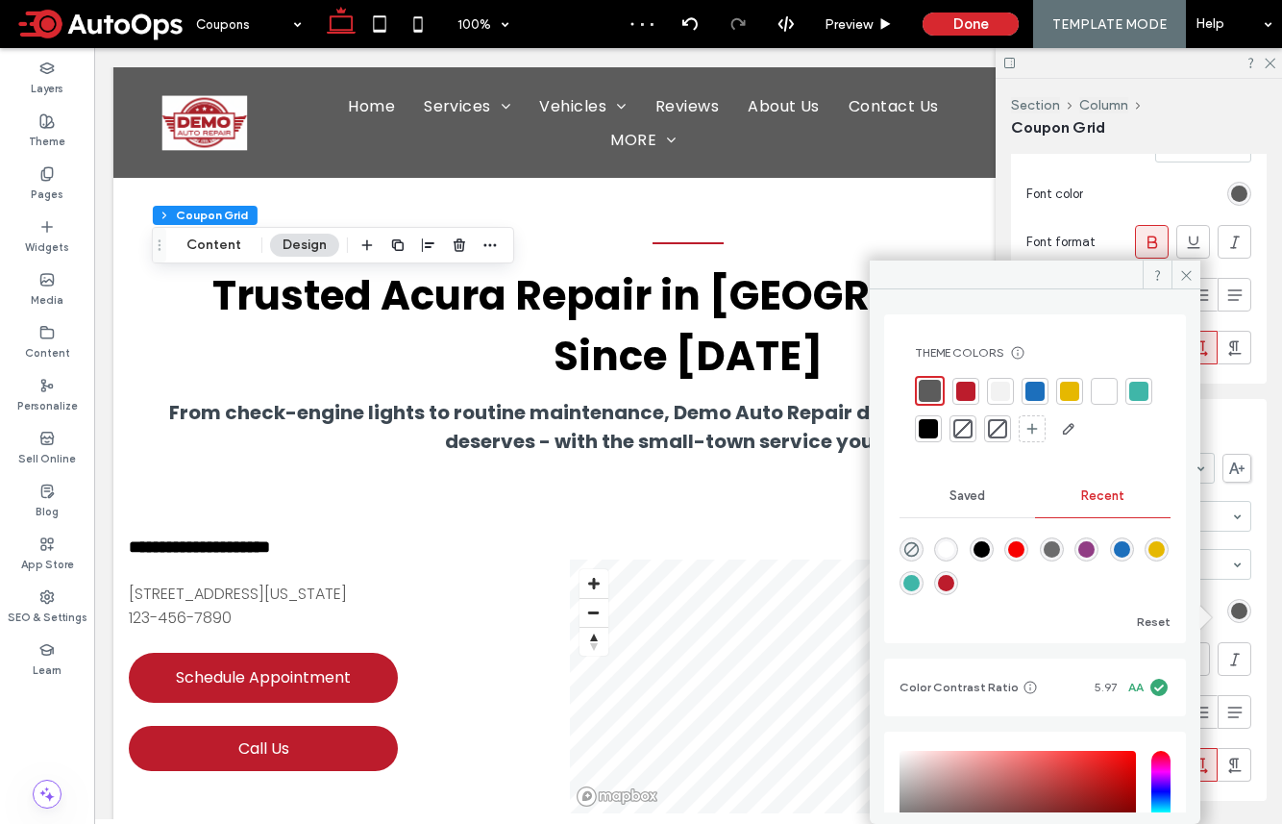
click at [966, 386] on div at bounding box center [965, 391] width 19 height 19
click at [1232, 666] on icon at bounding box center [1235, 659] width 19 height 19
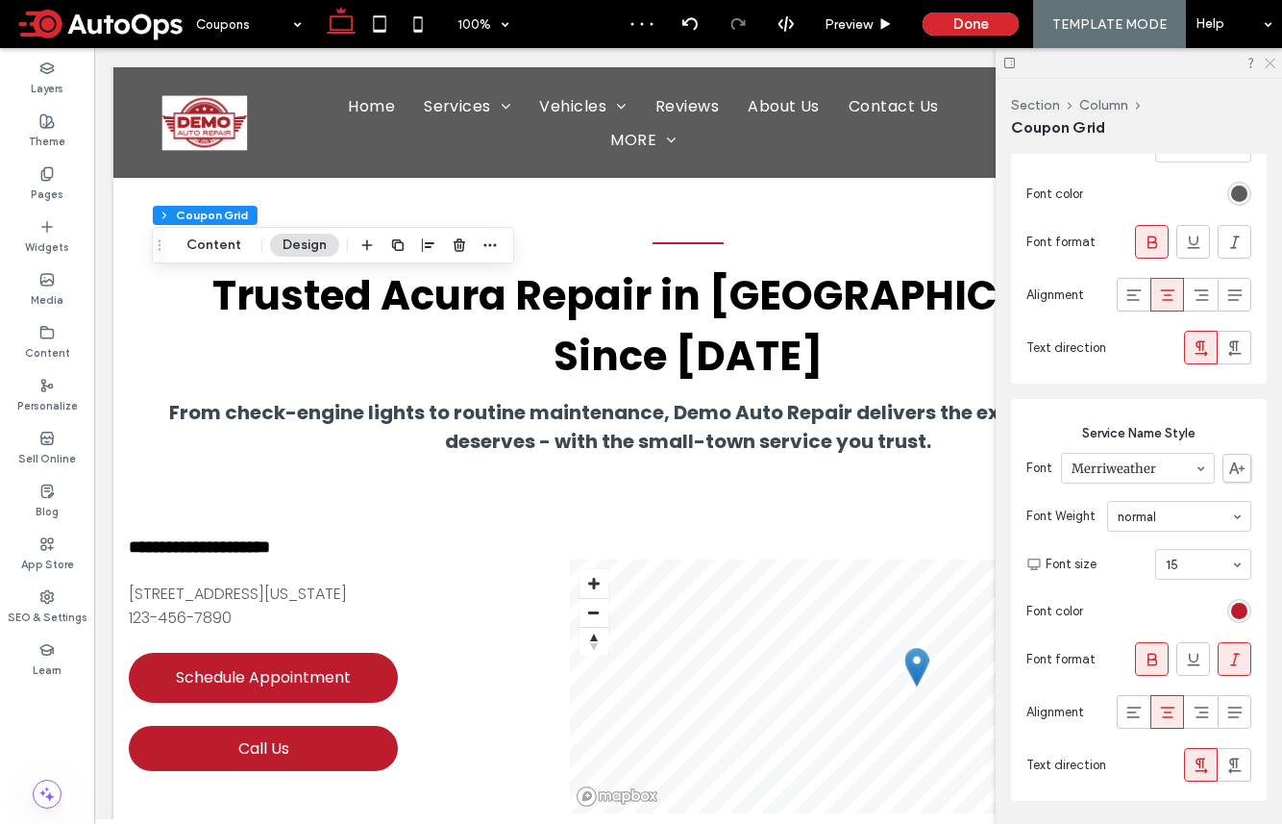
click at [1271, 62] on use at bounding box center [1270, 64] width 11 height 11
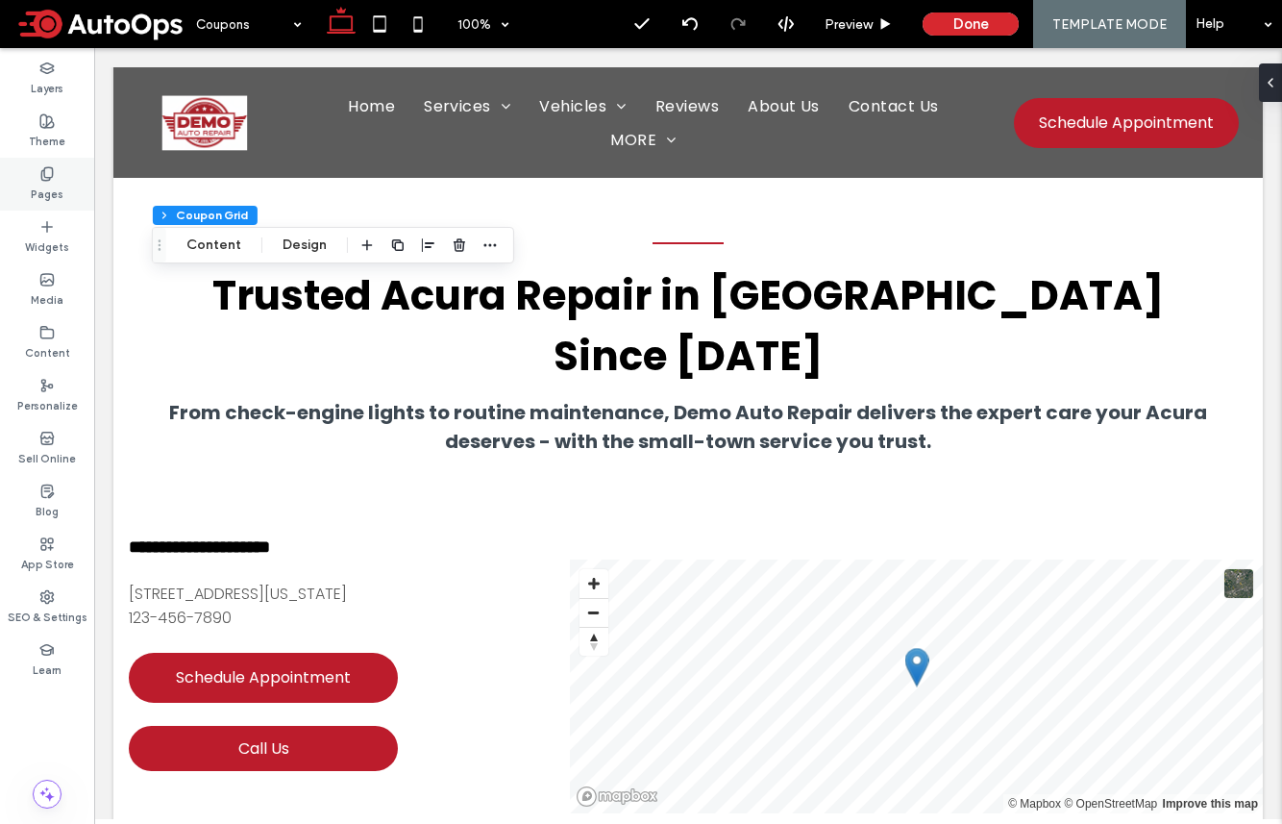
click at [49, 182] on label "Pages" at bounding box center [47, 192] width 33 height 21
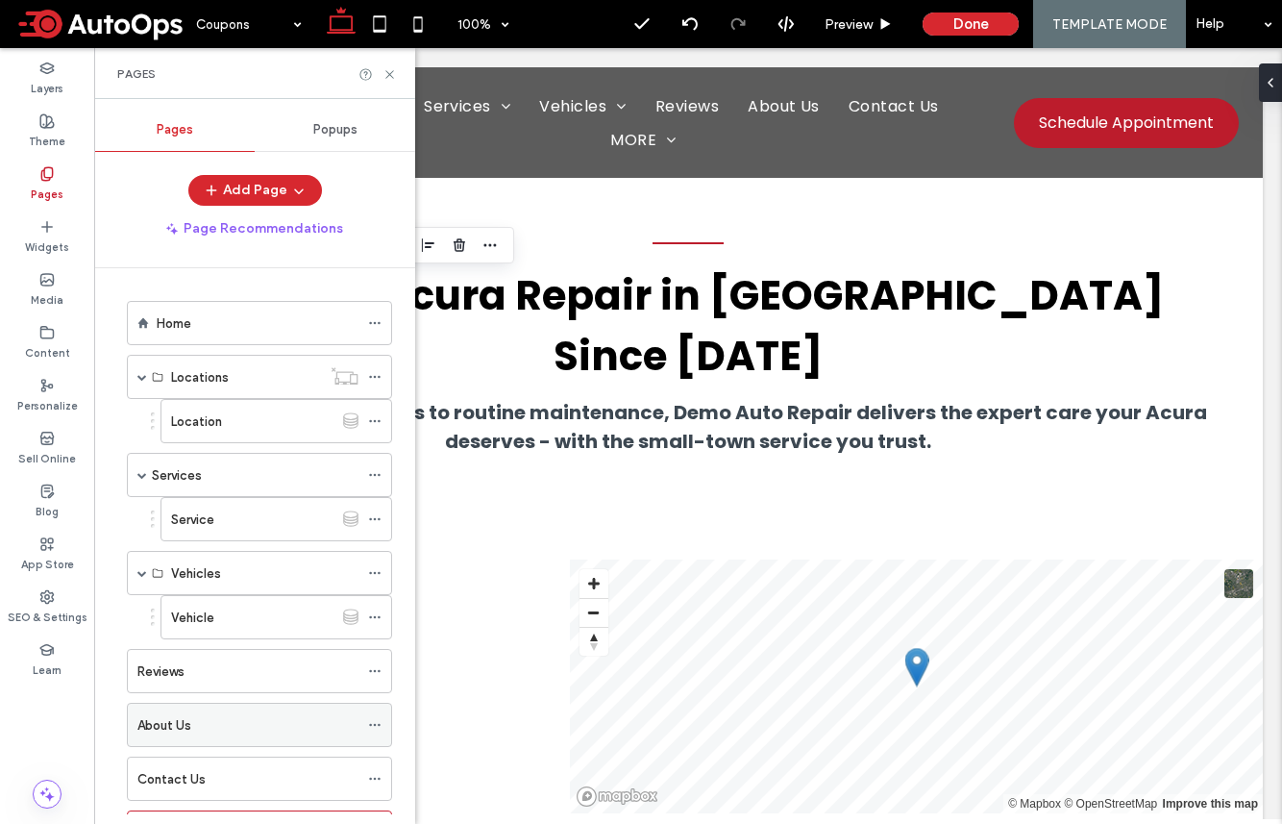
scroll to position [411, 0]
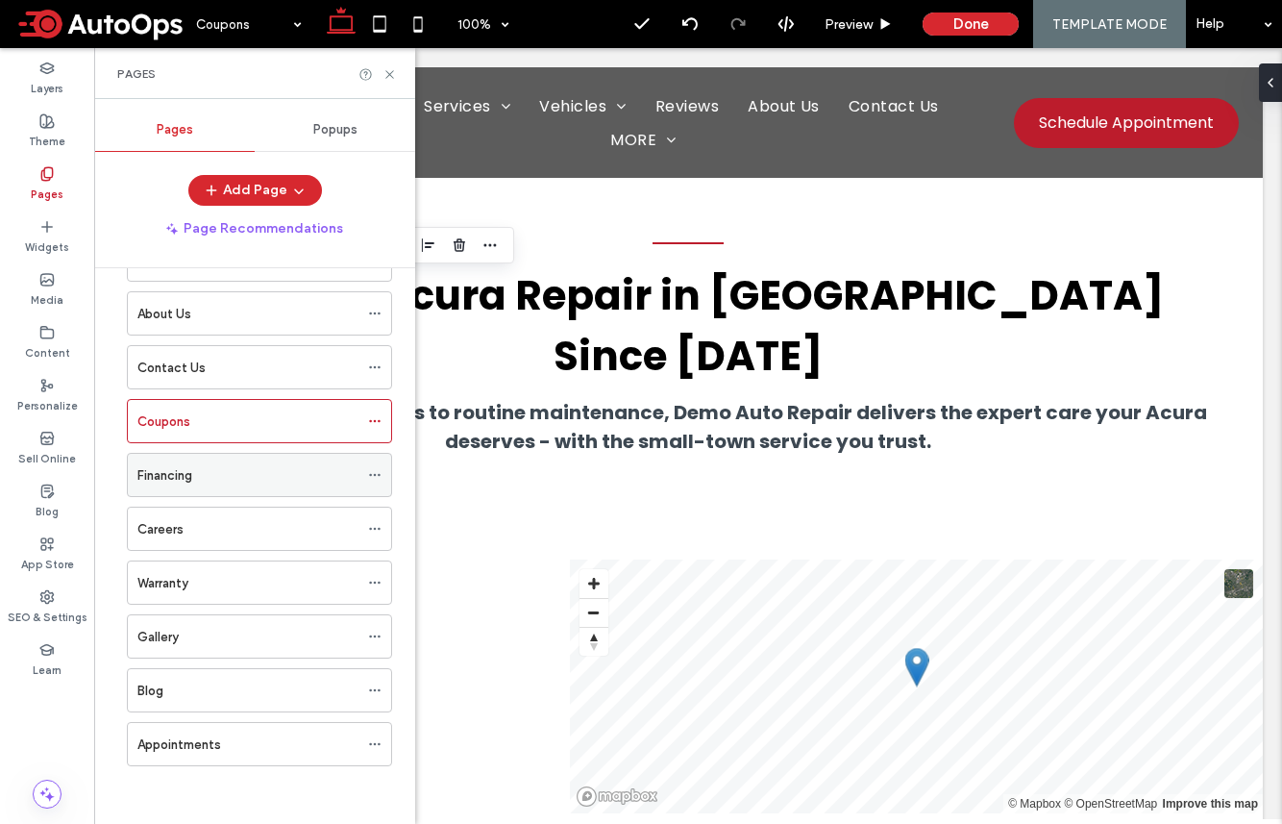
click at [225, 474] on div "Financing" at bounding box center [247, 475] width 221 height 20
click at [389, 73] on use at bounding box center [389, 74] width 8 height 8
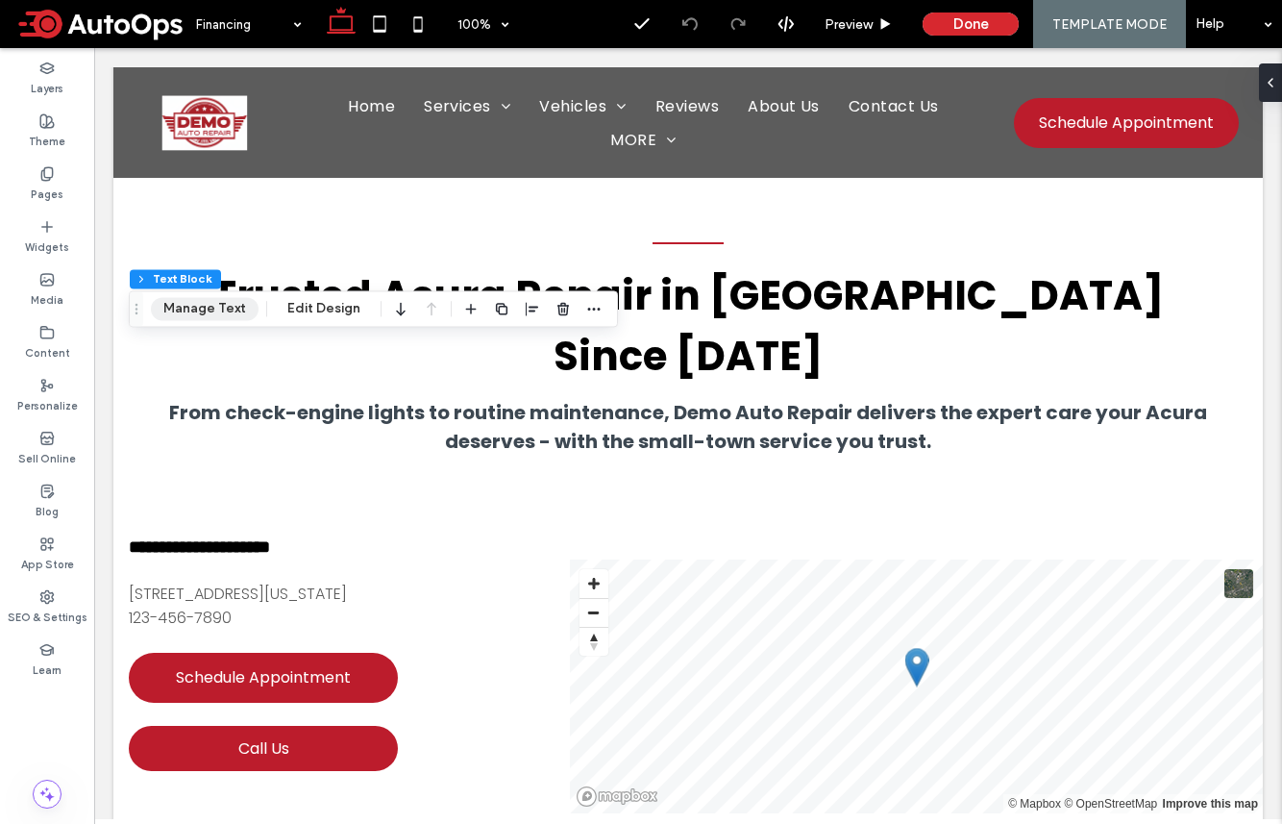
click at [211, 307] on button "Manage Text" at bounding box center [205, 308] width 108 height 23
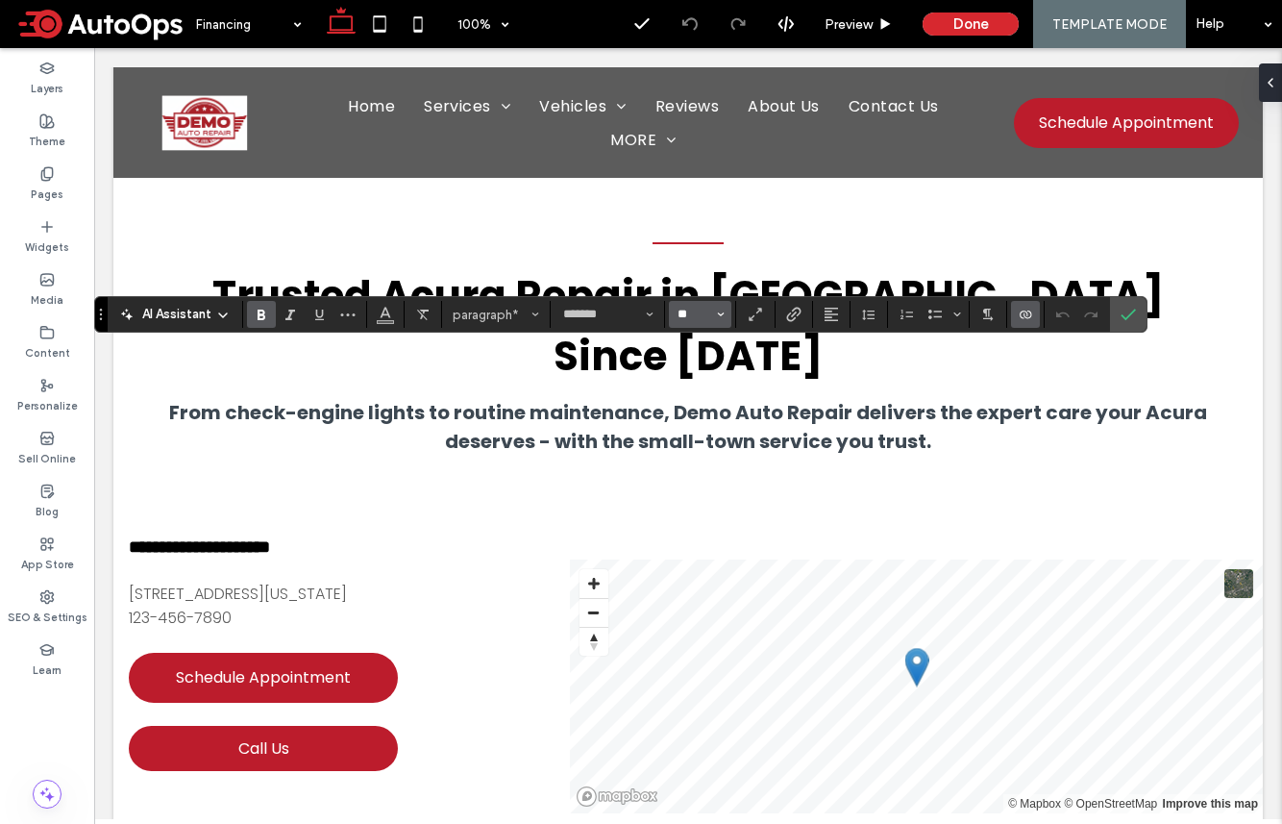
click at [681, 307] on input "**" at bounding box center [694, 314] width 37 height 15
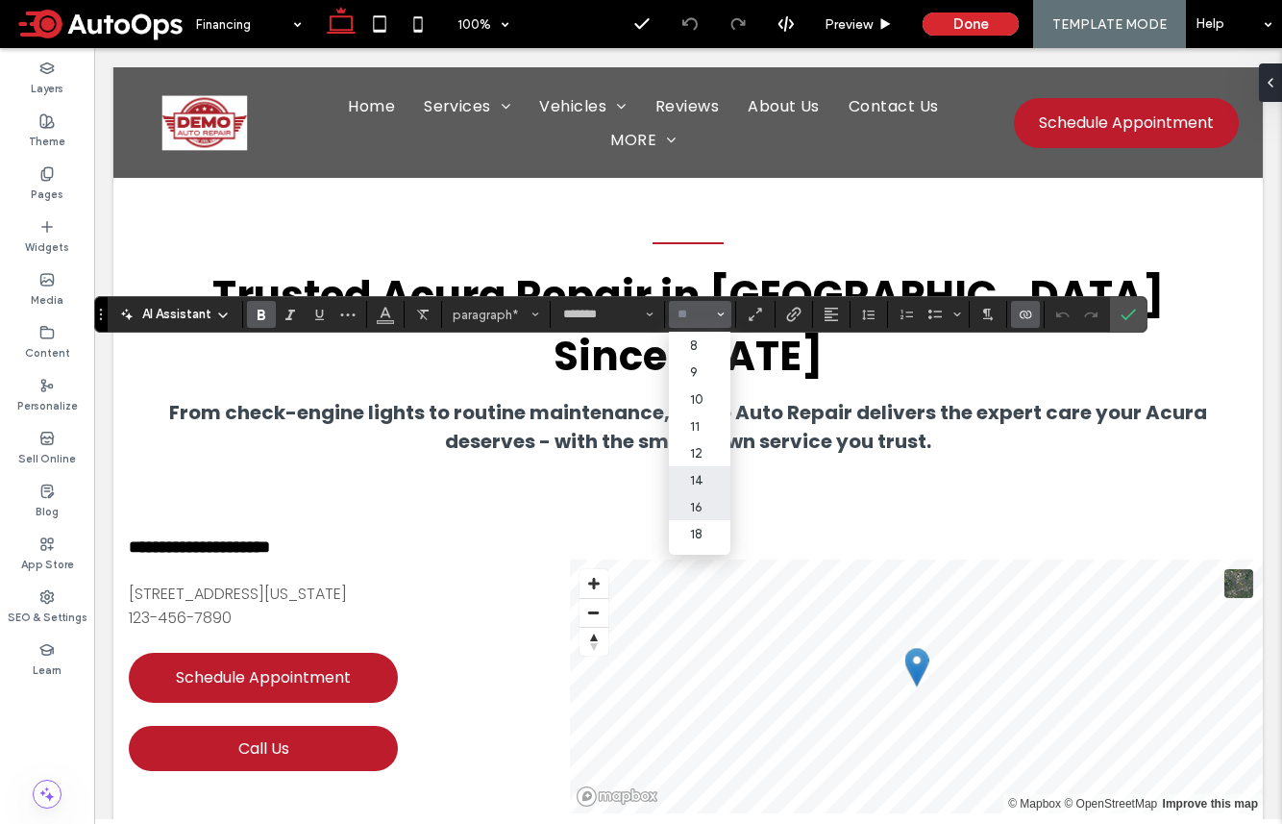
click at [704, 486] on label "14" at bounding box center [700, 479] width 62 height 27
type input "**"
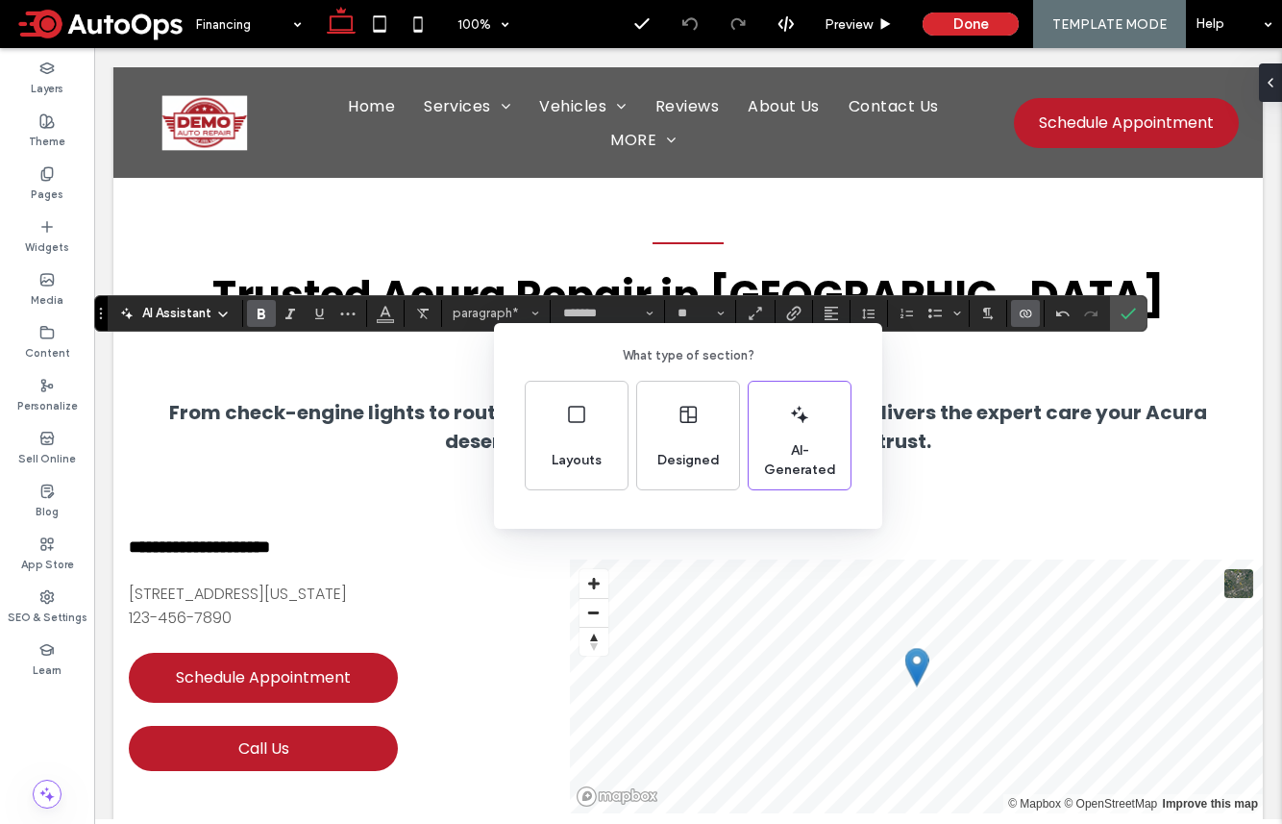
click at [696, 303] on div "What type of section? Layouts Designed AI-Generated" at bounding box center [641, 459] width 1282 height 918
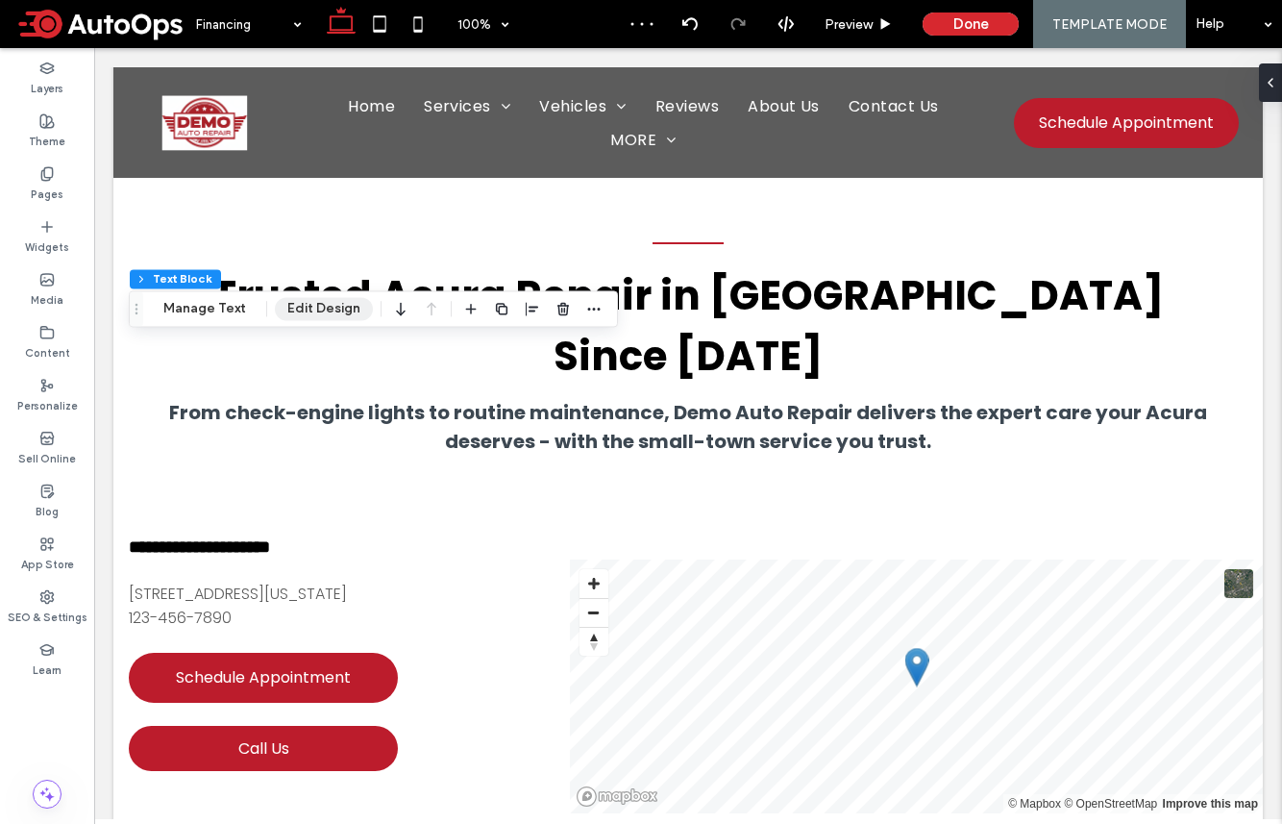
click at [315, 308] on button "Edit Design" at bounding box center [324, 308] width 98 height 23
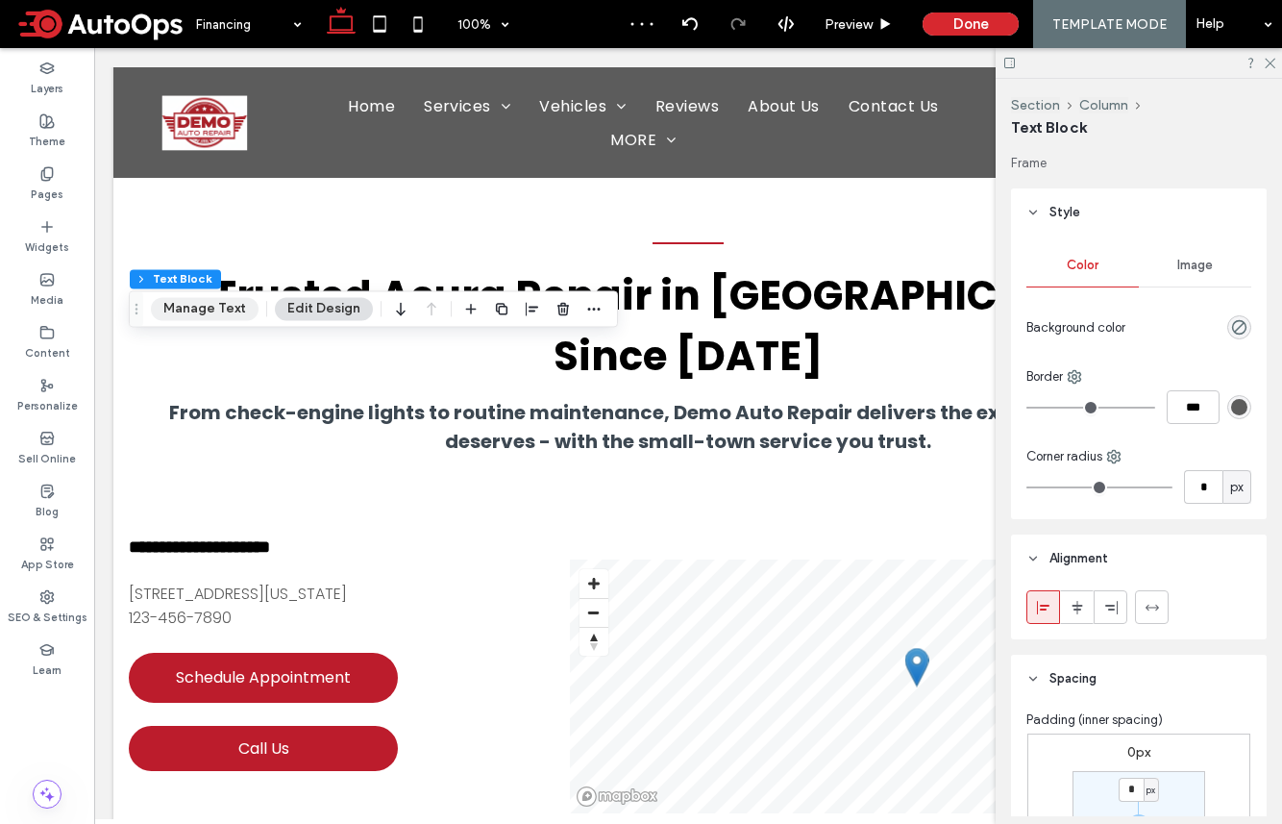
click at [195, 307] on button "Manage Text" at bounding box center [205, 308] width 108 height 23
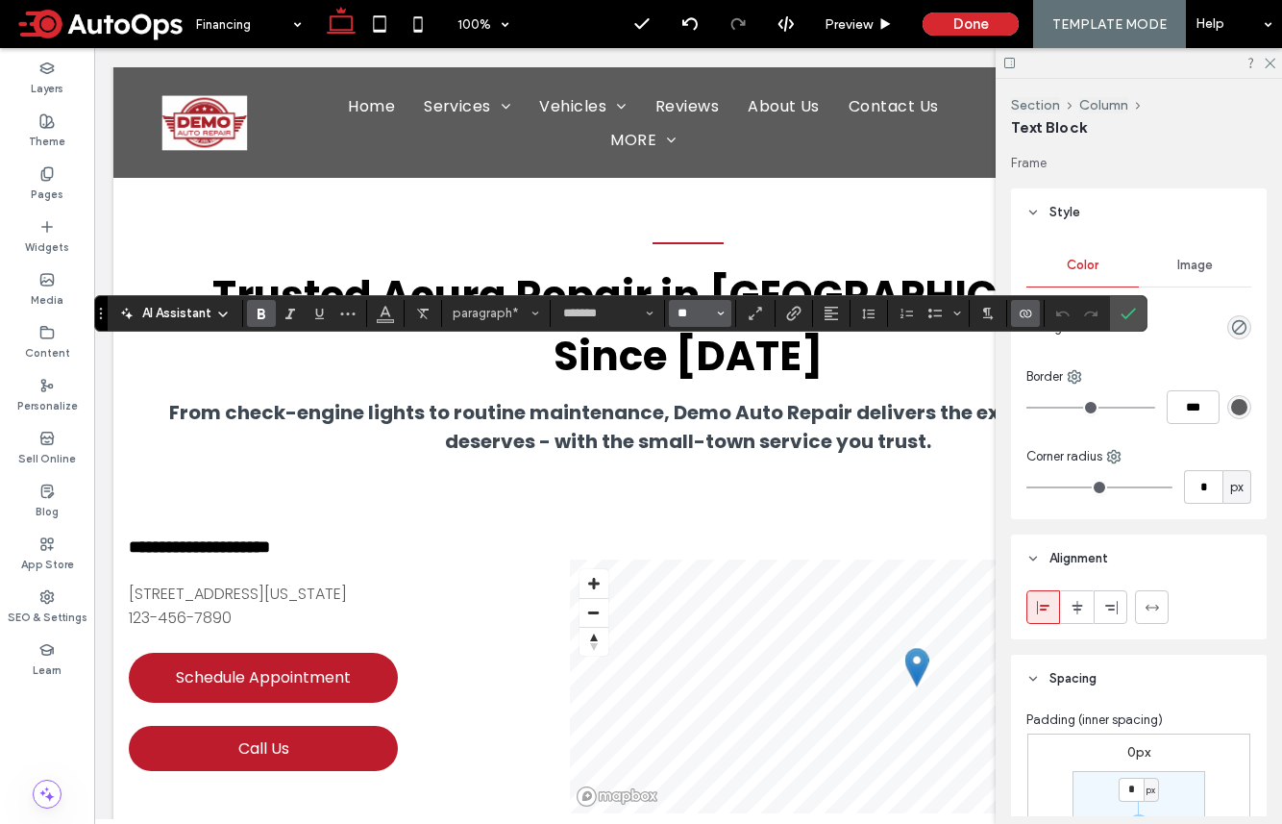
click at [698, 316] on input "**" at bounding box center [694, 313] width 37 height 15
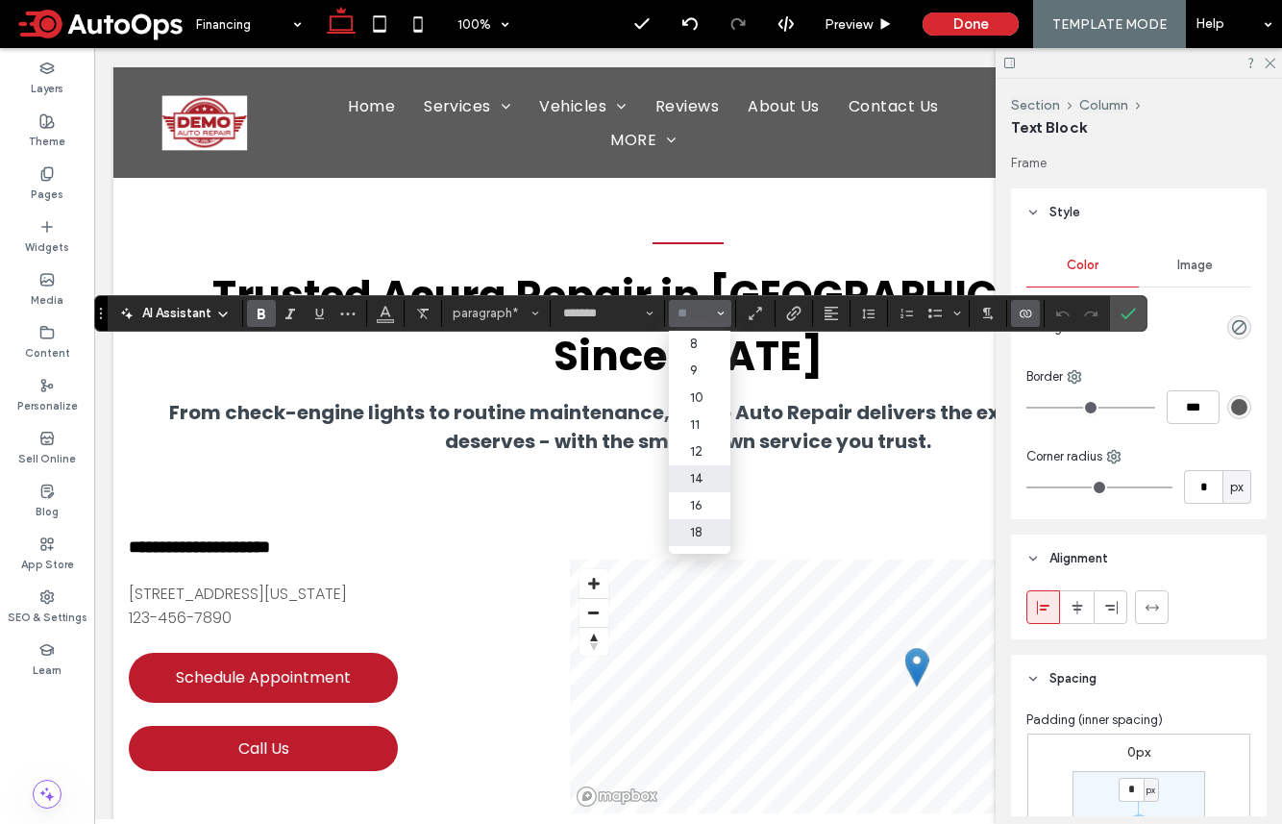
click at [707, 527] on label "18" at bounding box center [700, 532] width 62 height 27
type input "**"
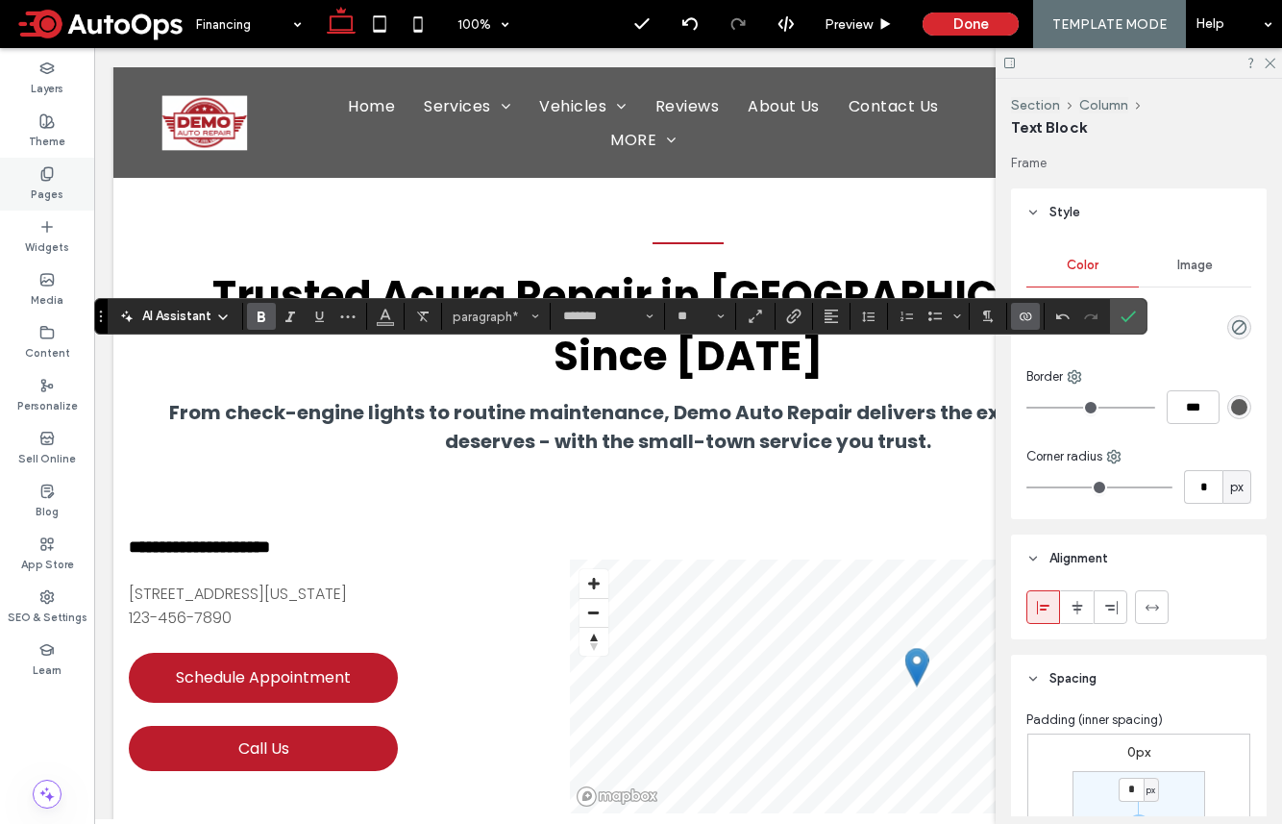
click at [42, 174] on icon at bounding box center [46, 173] width 15 height 15
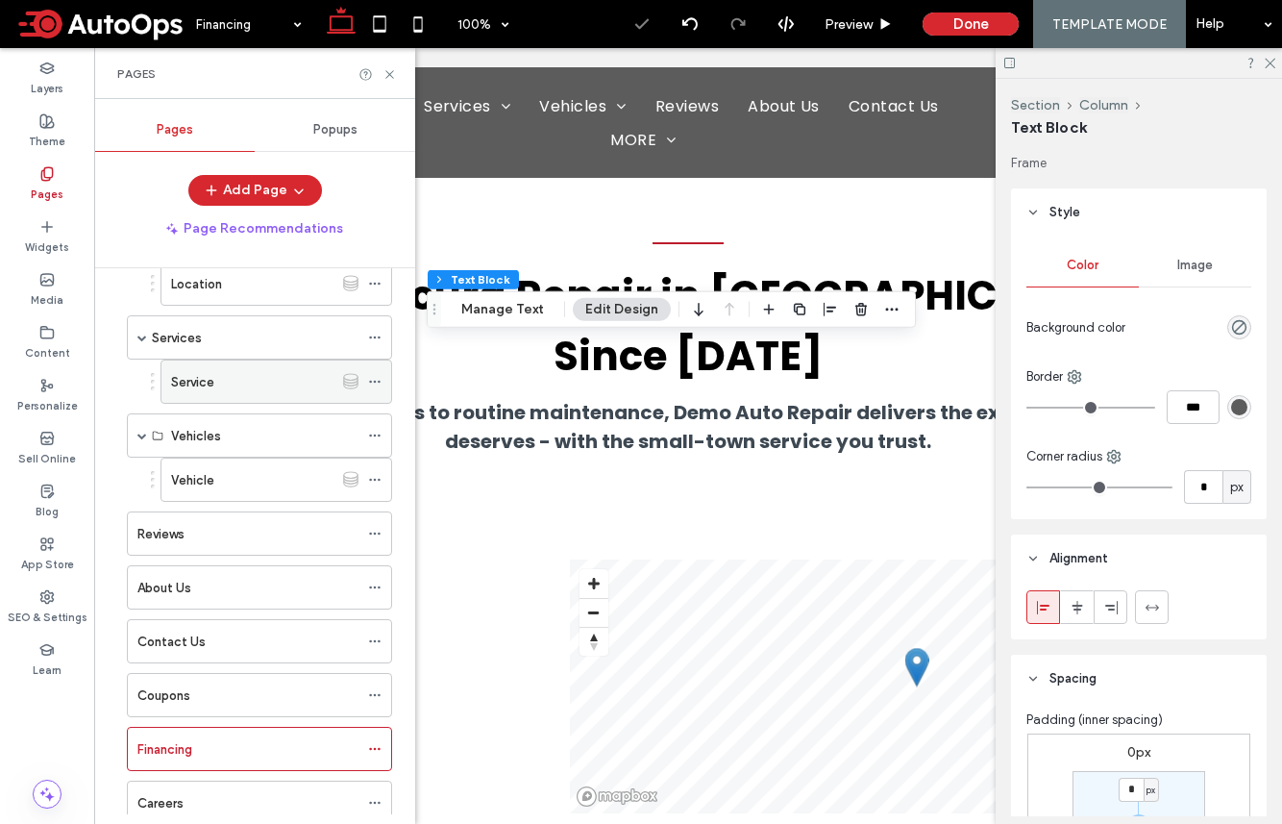
scroll to position [301, 0]
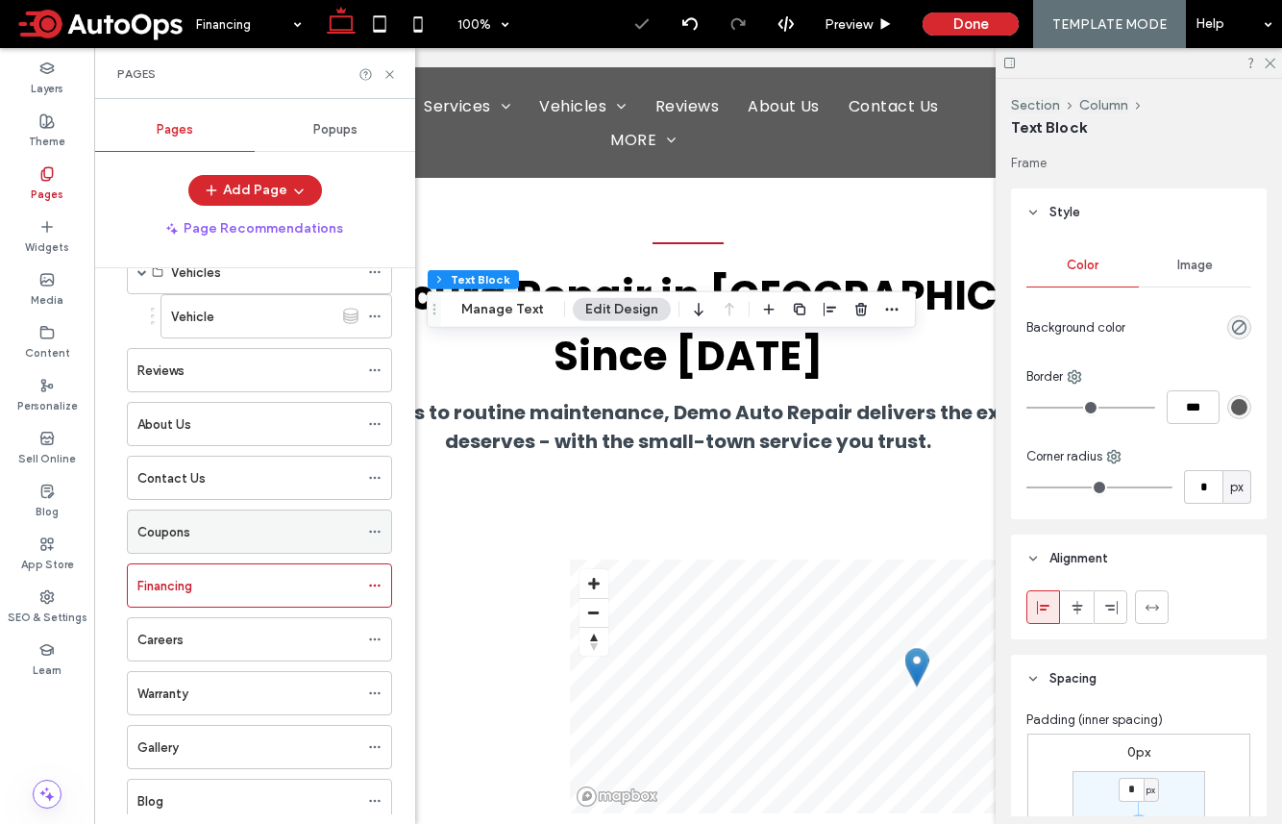
click at [224, 550] on div "Coupons" at bounding box center [247, 531] width 221 height 42
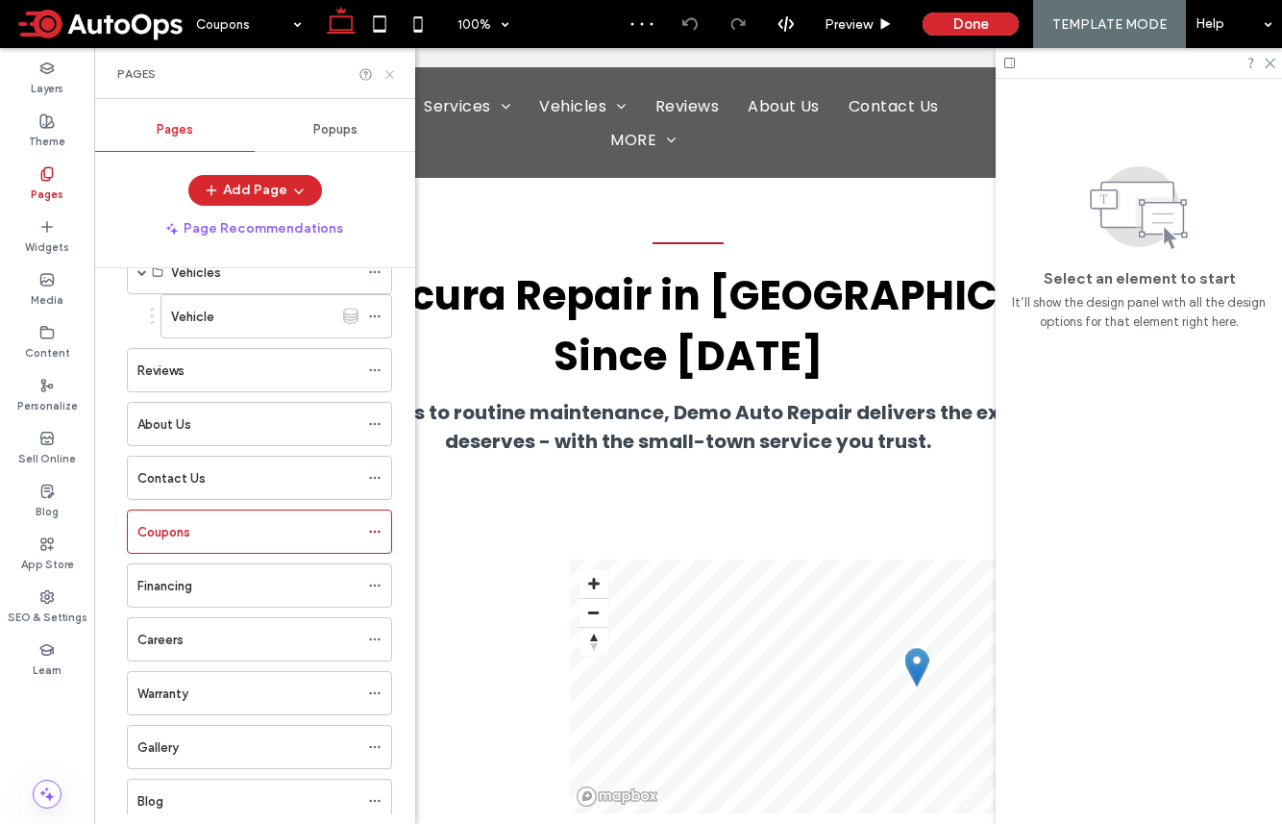
click at [390, 67] on icon at bounding box center [390, 74] width 14 height 14
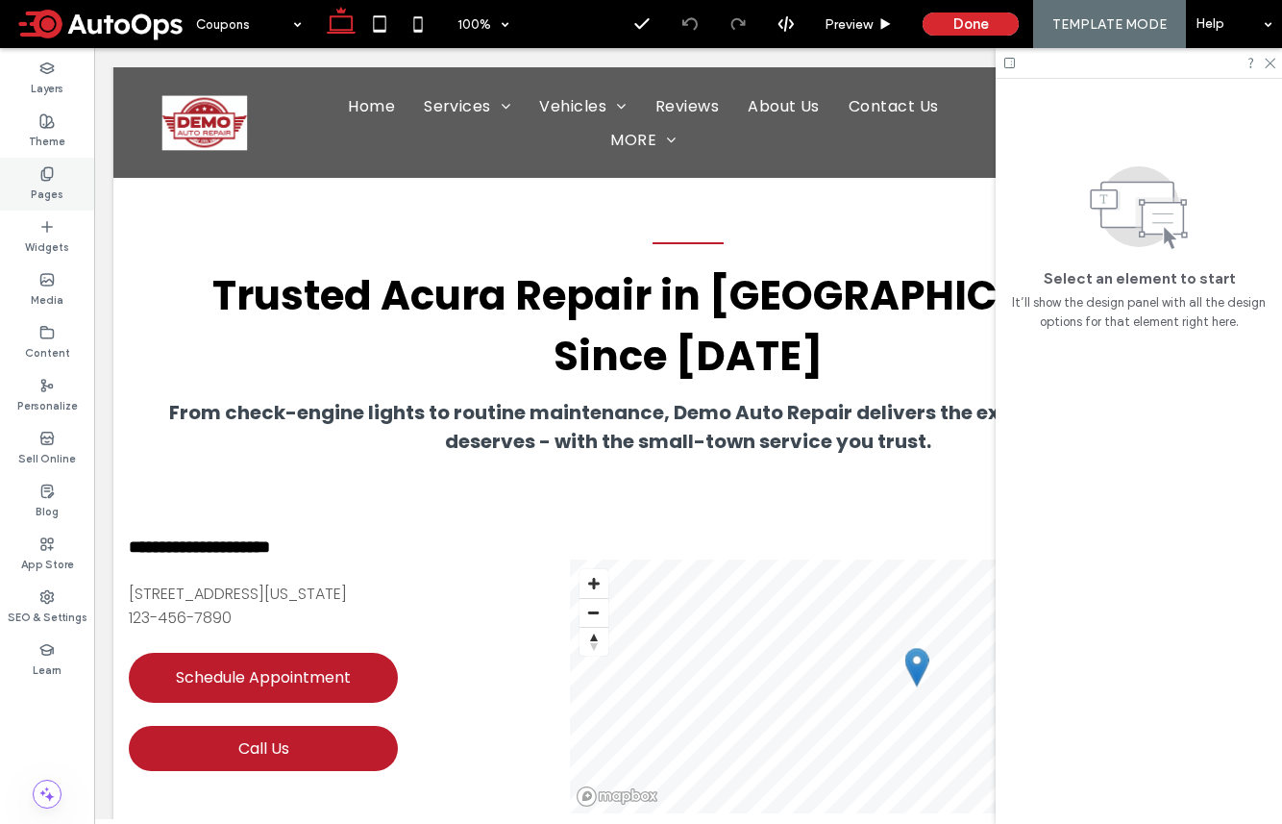
click at [42, 166] on icon at bounding box center [46, 173] width 15 height 15
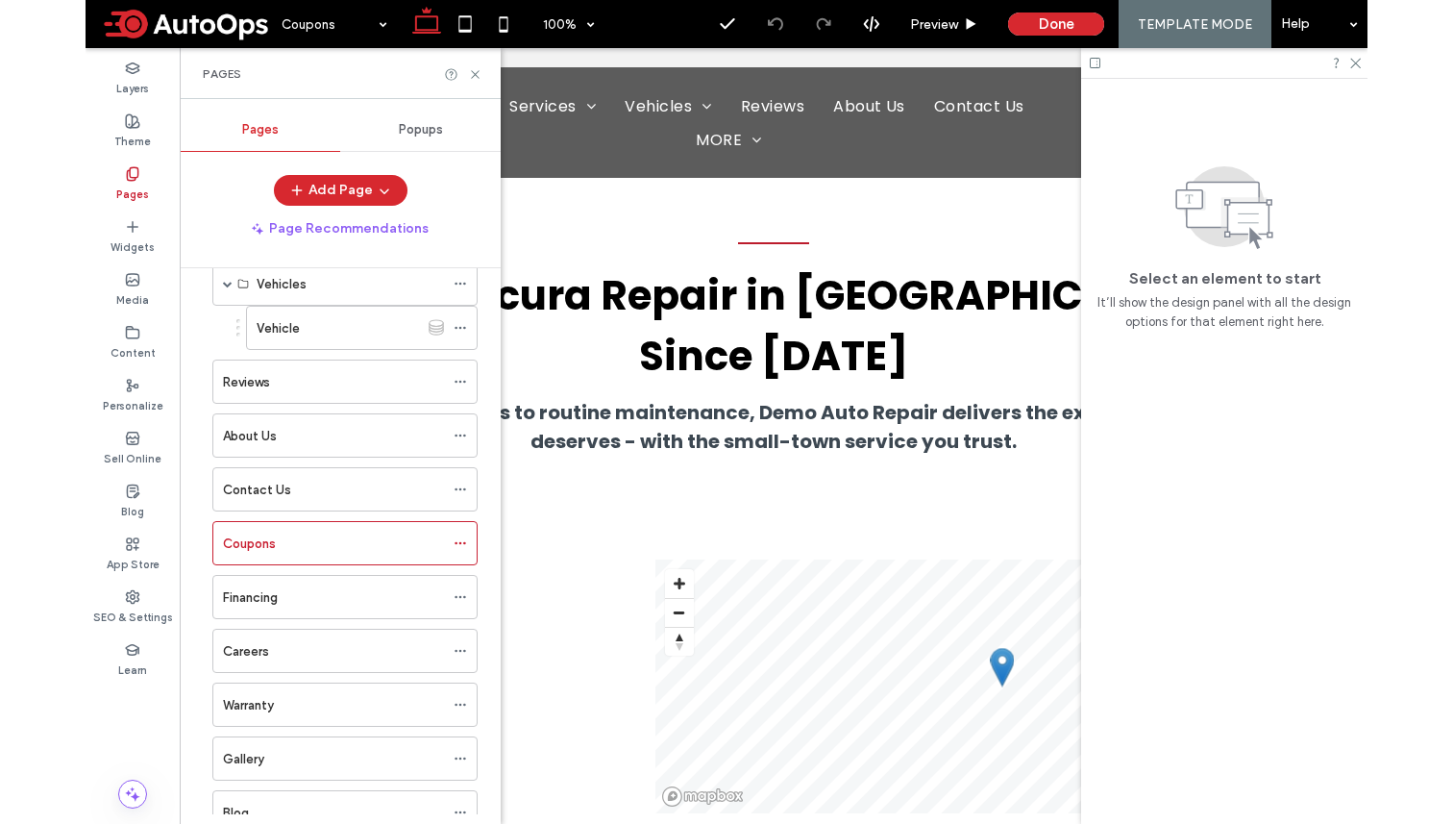
scroll to position [411, 0]
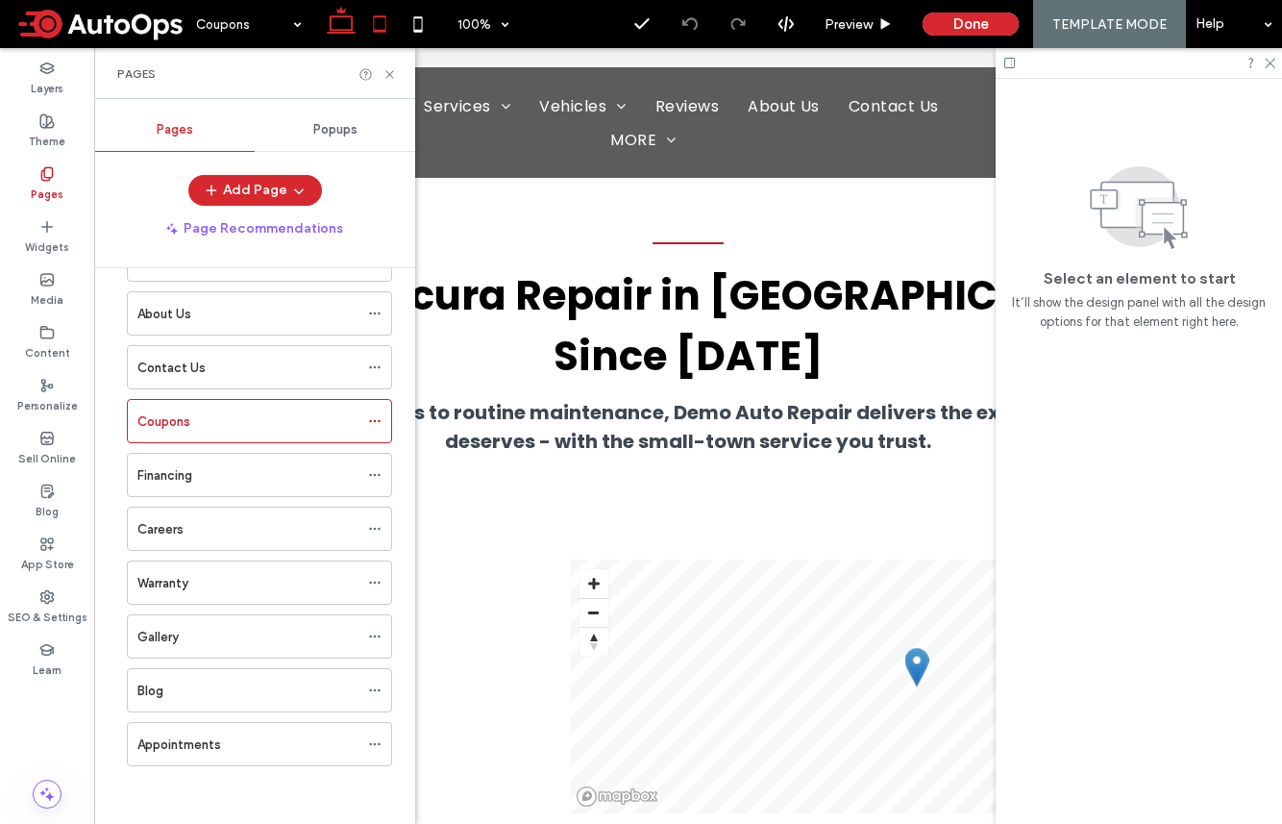
click at [384, 19] on use at bounding box center [379, 23] width 12 height 16
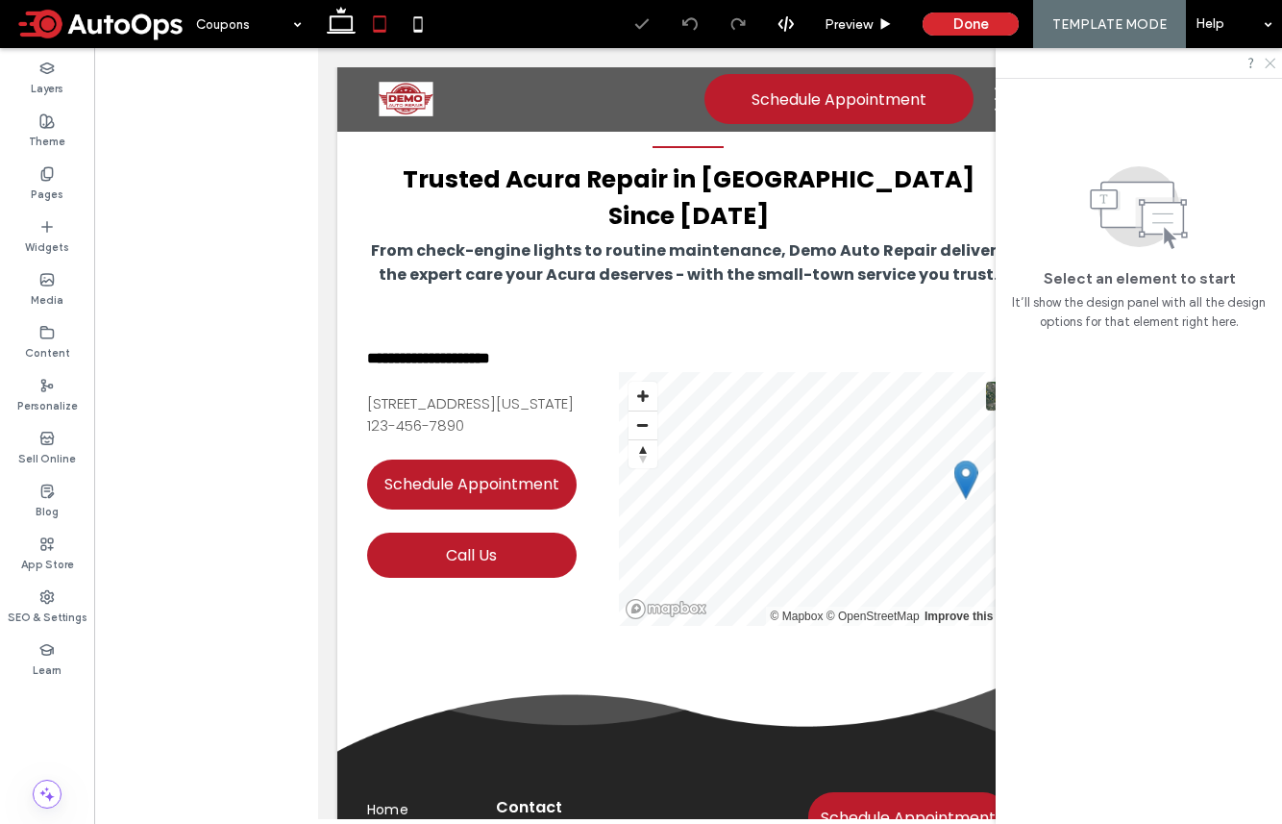
click at [1275, 65] on icon at bounding box center [1269, 62] width 12 height 12
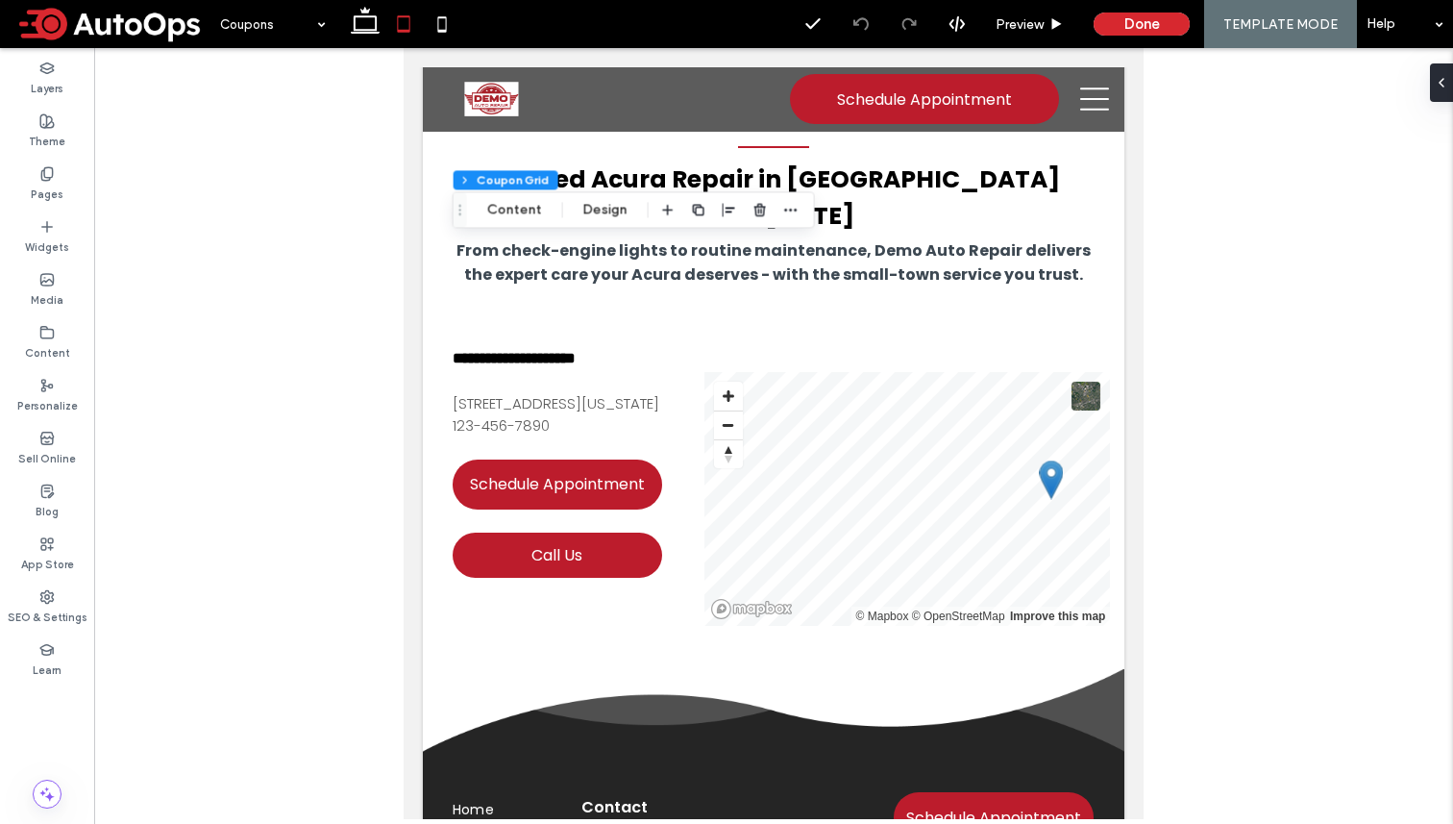
type input "*"
click at [46, 174] on icon at bounding box center [46, 173] width 15 height 15
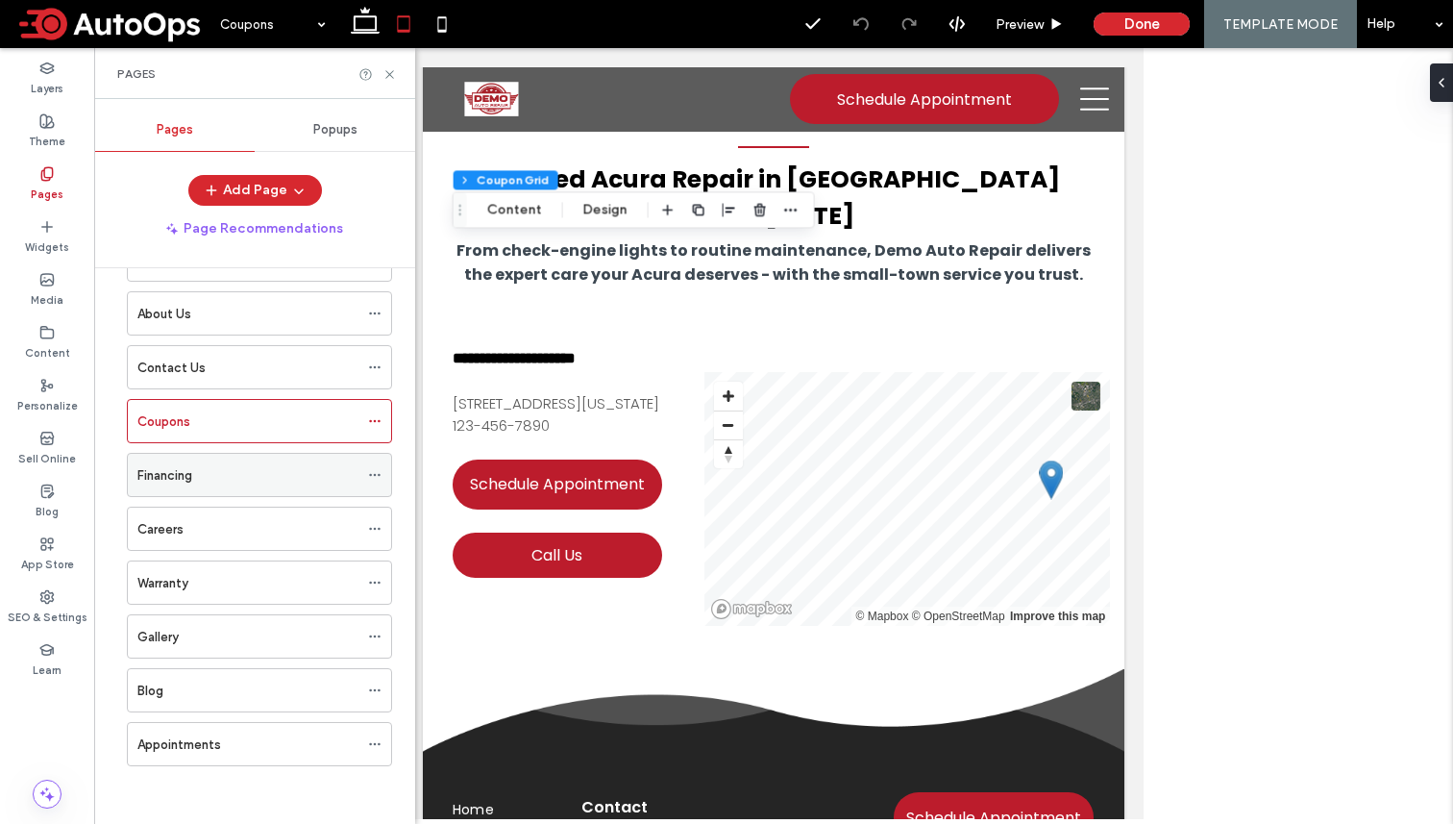
click at [197, 486] on div "Financing" at bounding box center [247, 475] width 221 height 42
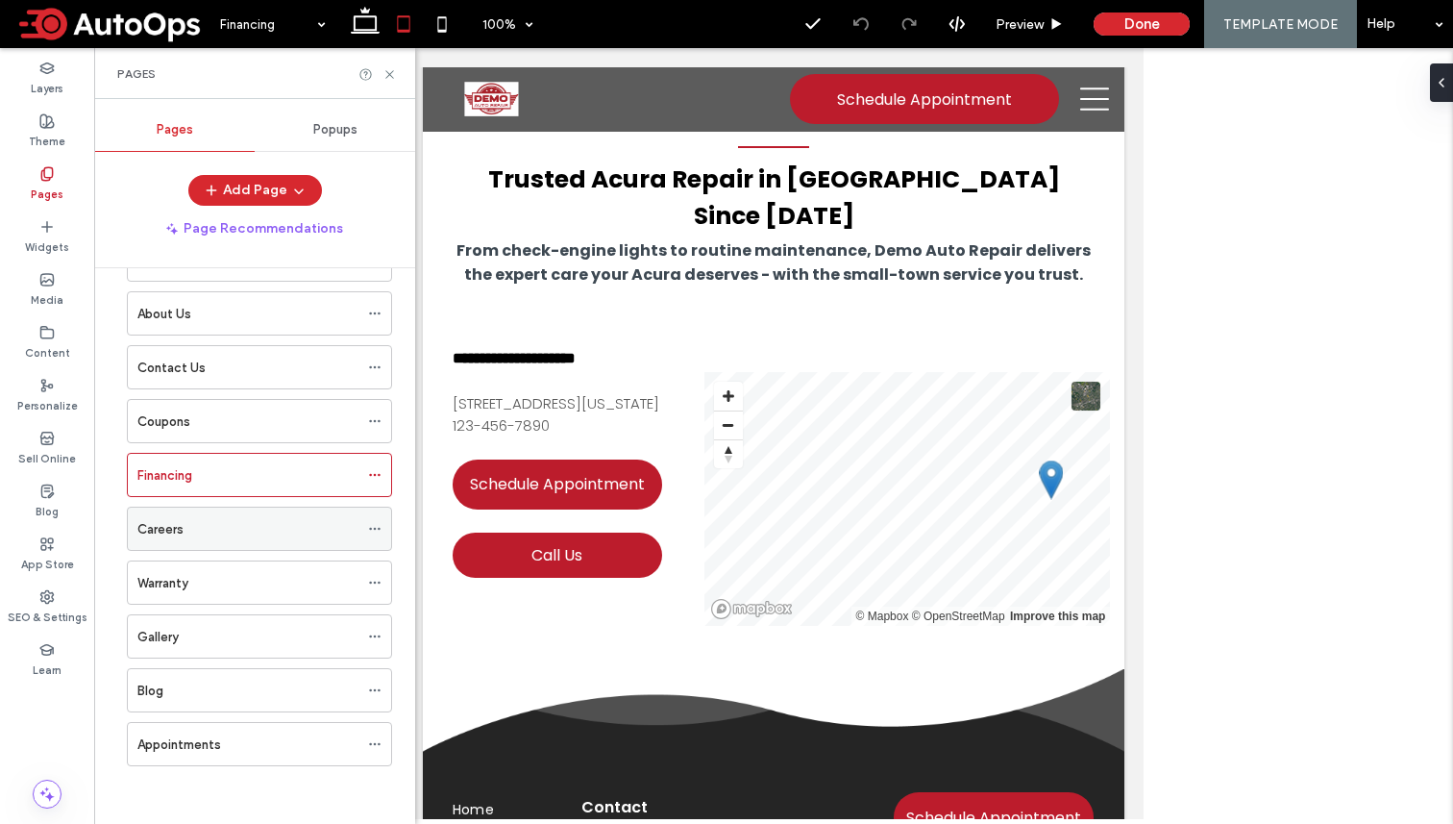
click at [196, 521] on div "Careers" at bounding box center [247, 529] width 221 height 20
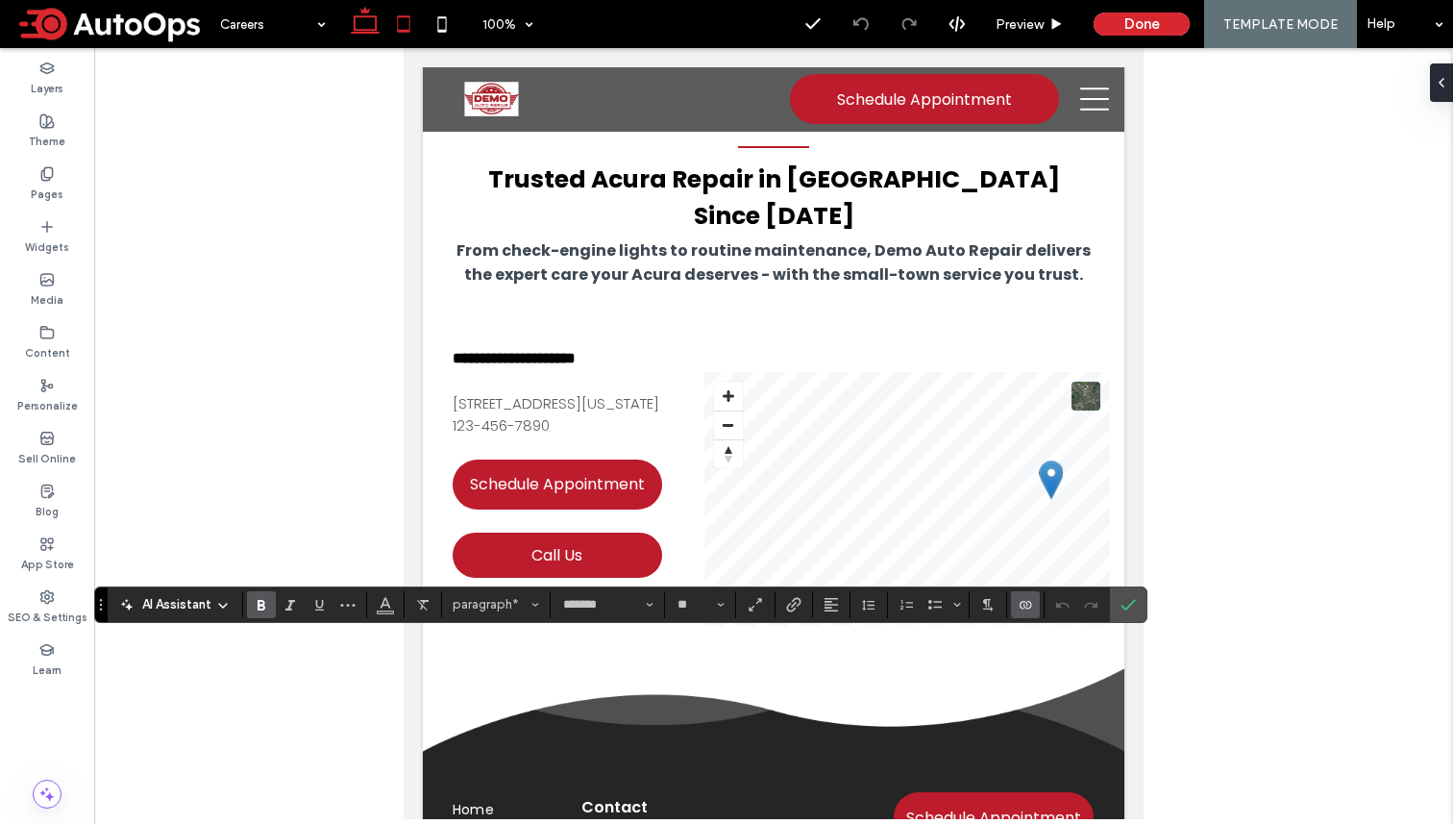
click at [379, 37] on icon at bounding box center [365, 24] width 38 height 38
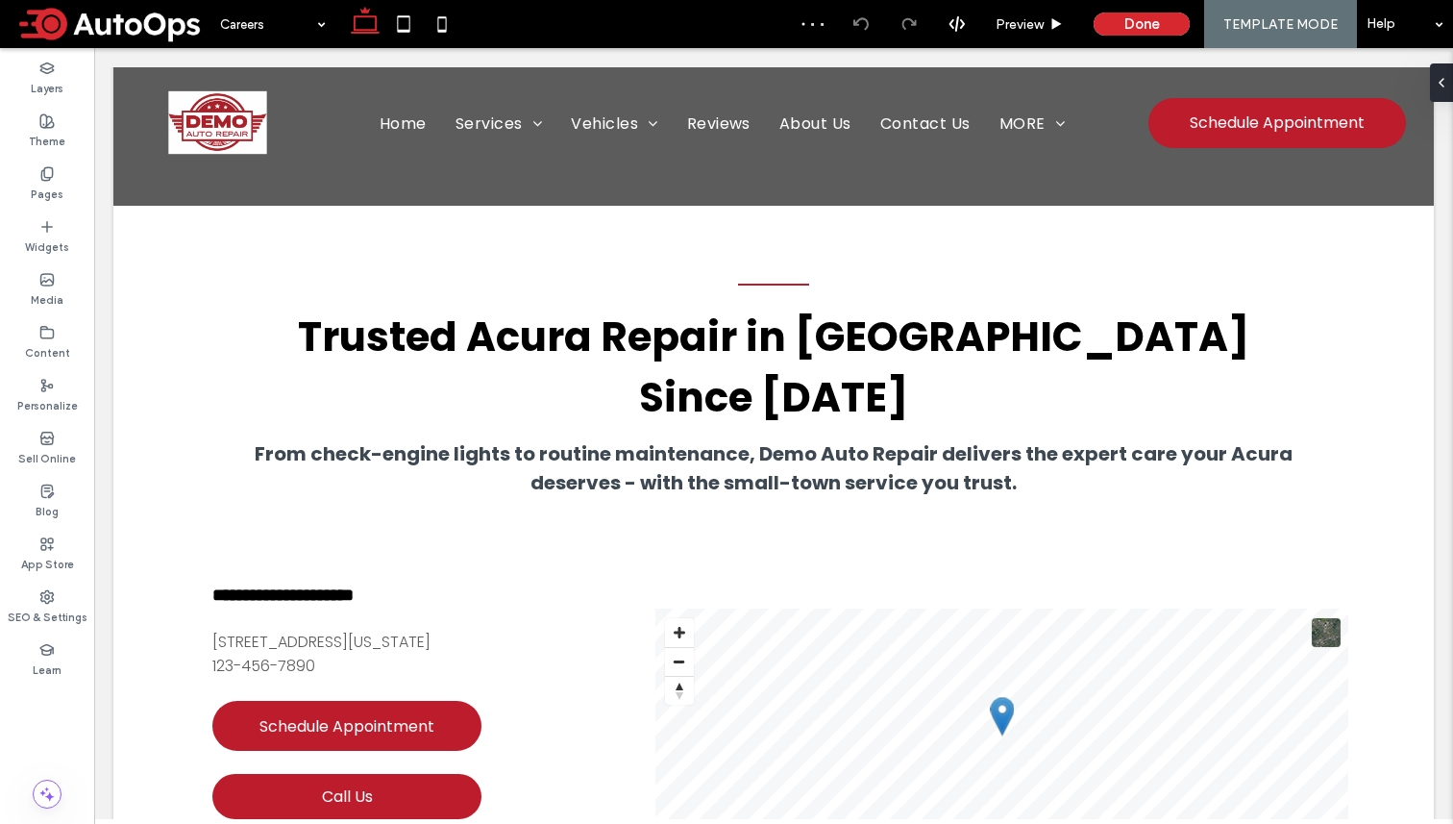
type input "*******"
type input "**"
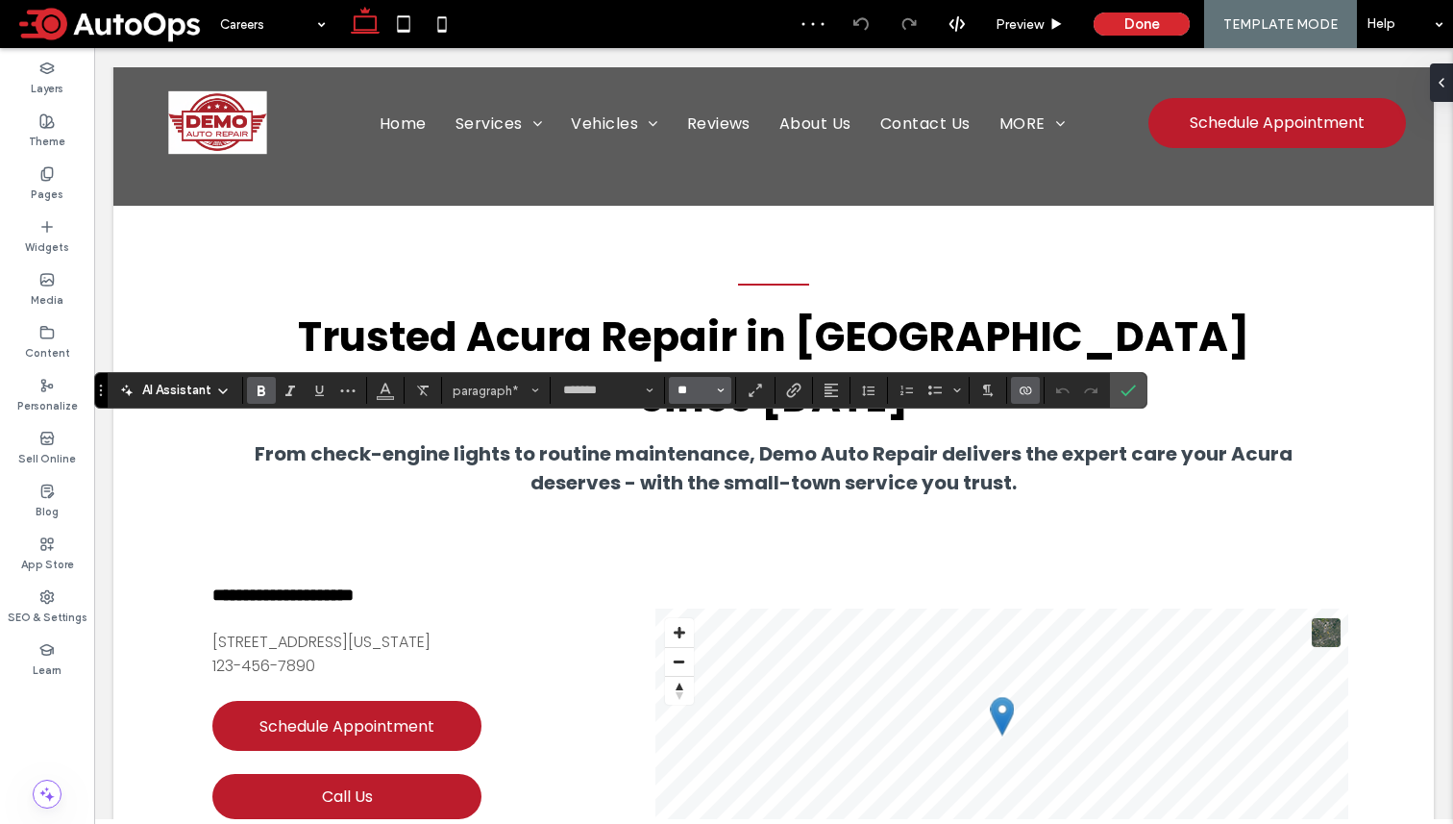
click at [706, 386] on input "**" at bounding box center [694, 390] width 37 height 15
click at [707, 611] on label "18" at bounding box center [700, 609] width 62 height 27
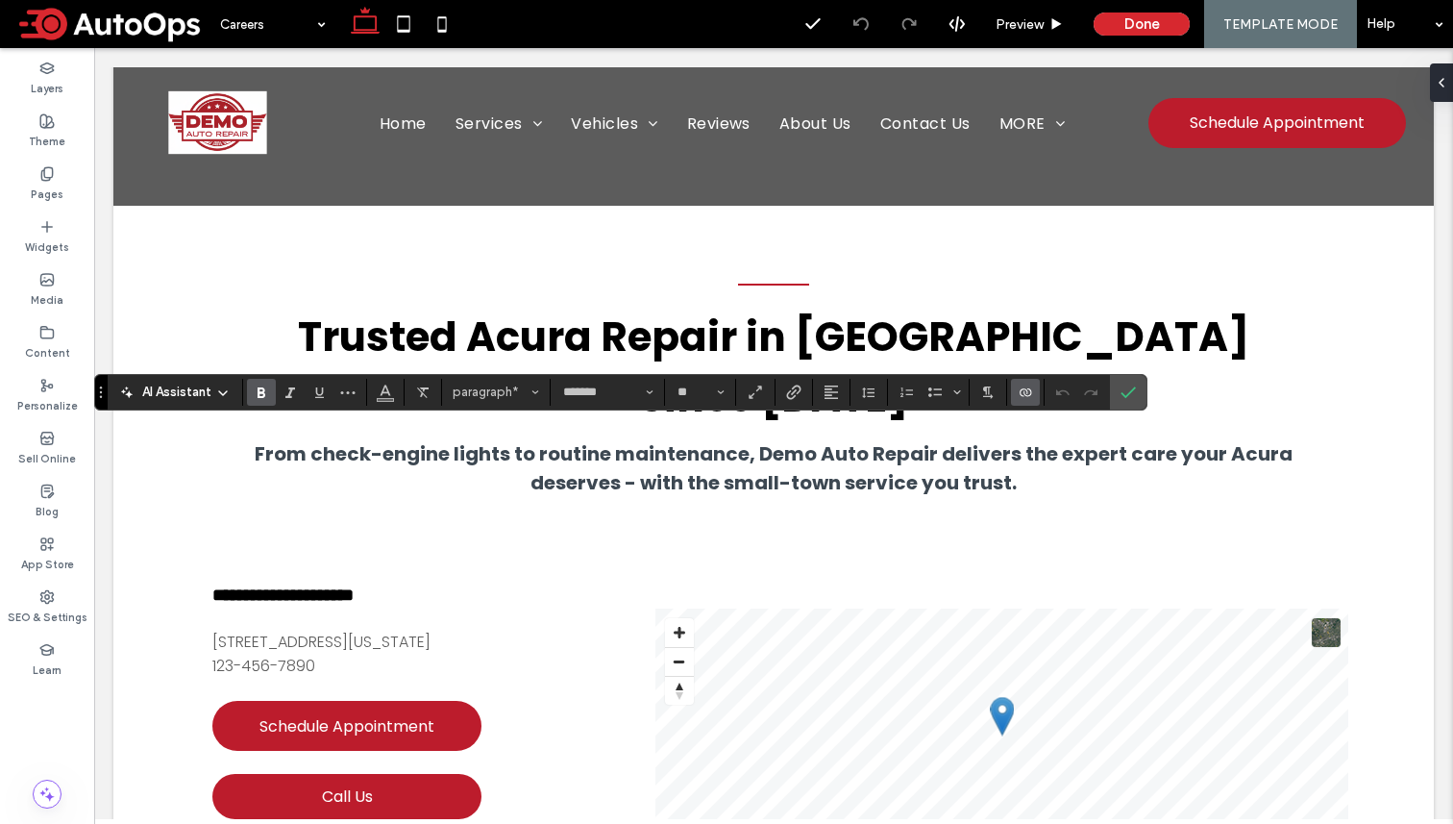
type input "**"
click at [52, 182] on label "Pages" at bounding box center [47, 192] width 33 height 21
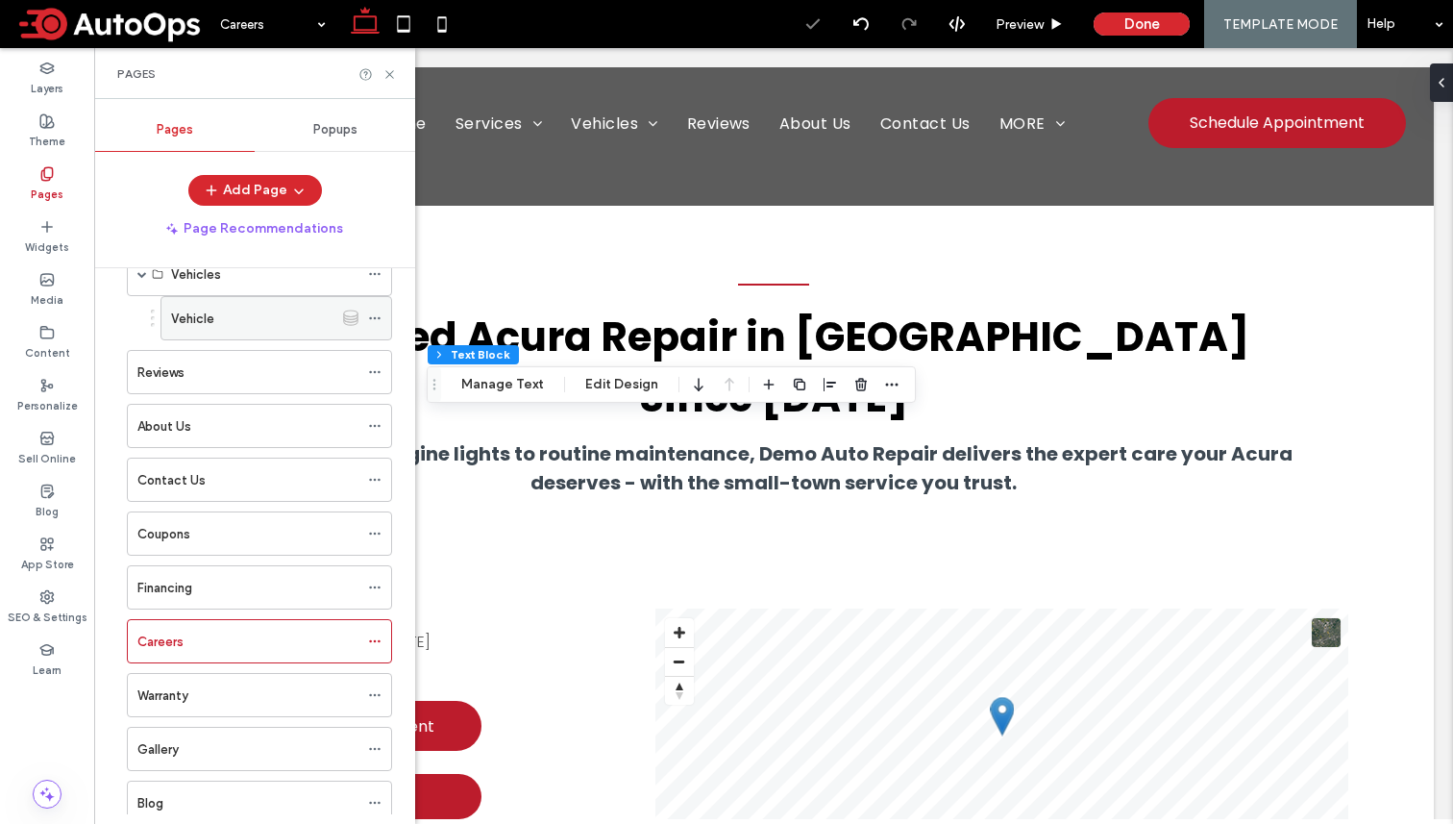
scroll to position [411, 0]
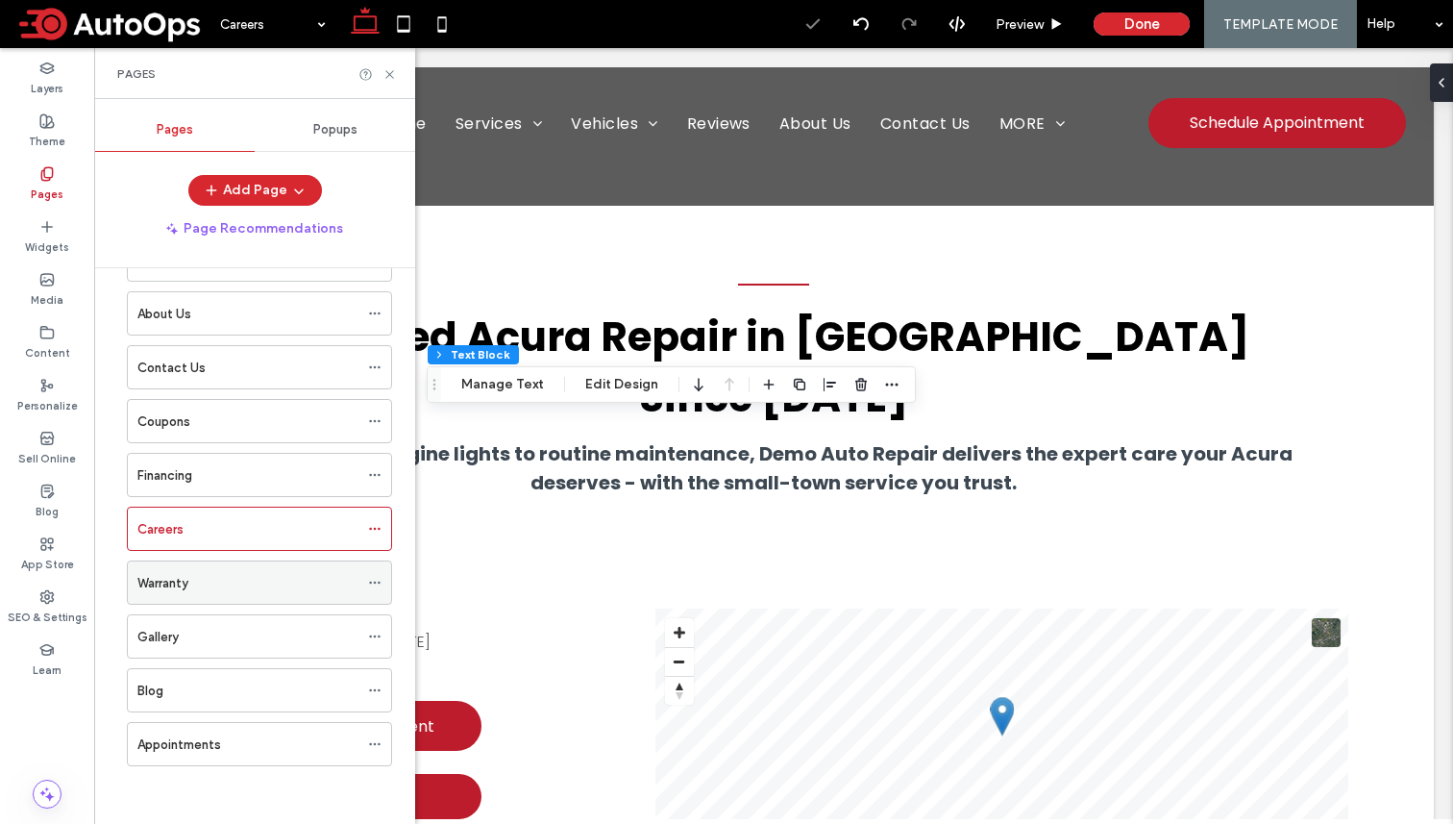
click at [199, 583] on div "Warranty" at bounding box center [247, 583] width 221 height 20
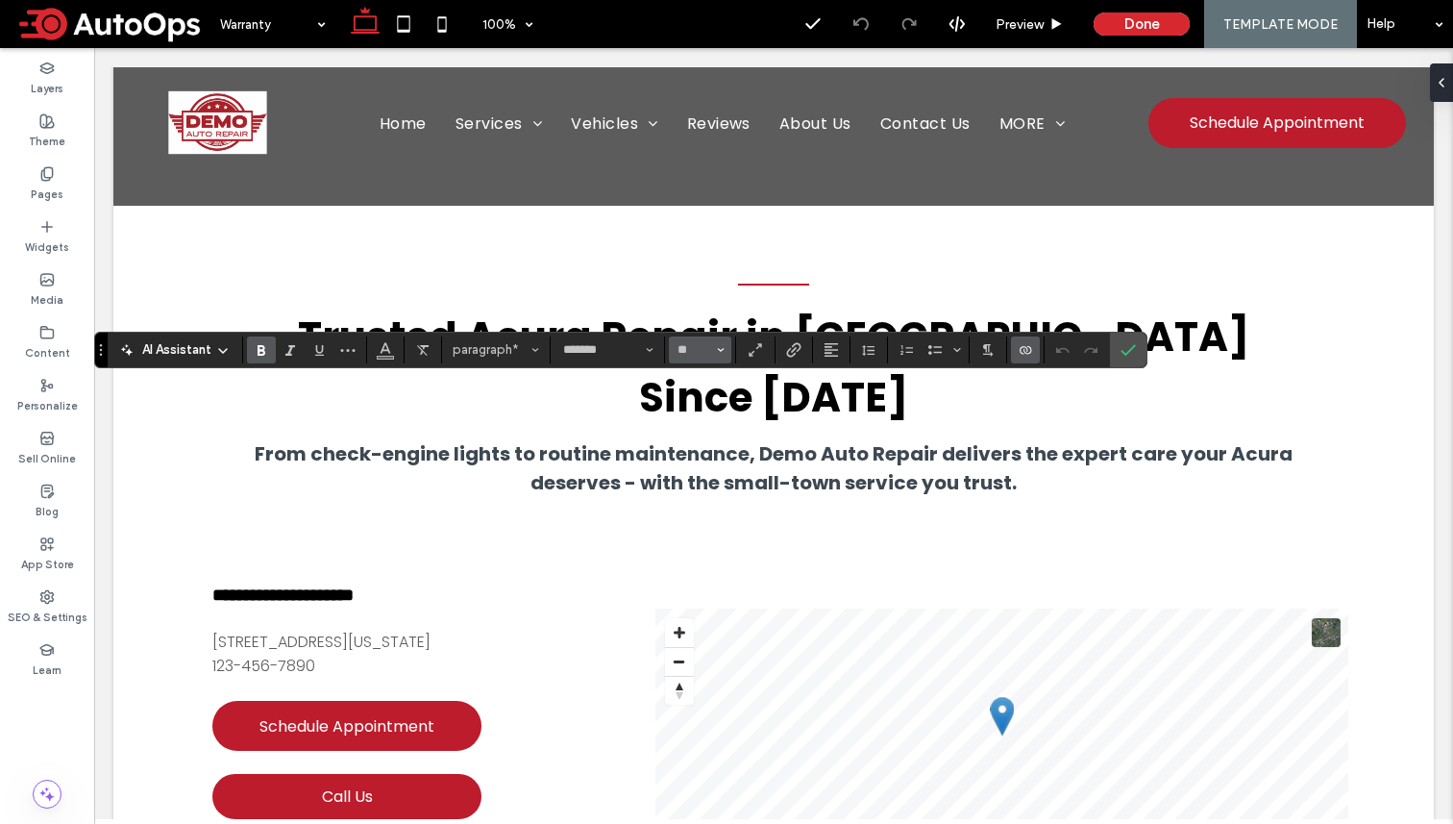
click at [690, 360] on button "**" at bounding box center [700, 349] width 62 height 27
click at [705, 570] on label "18" at bounding box center [700, 569] width 62 height 27
type input "**"
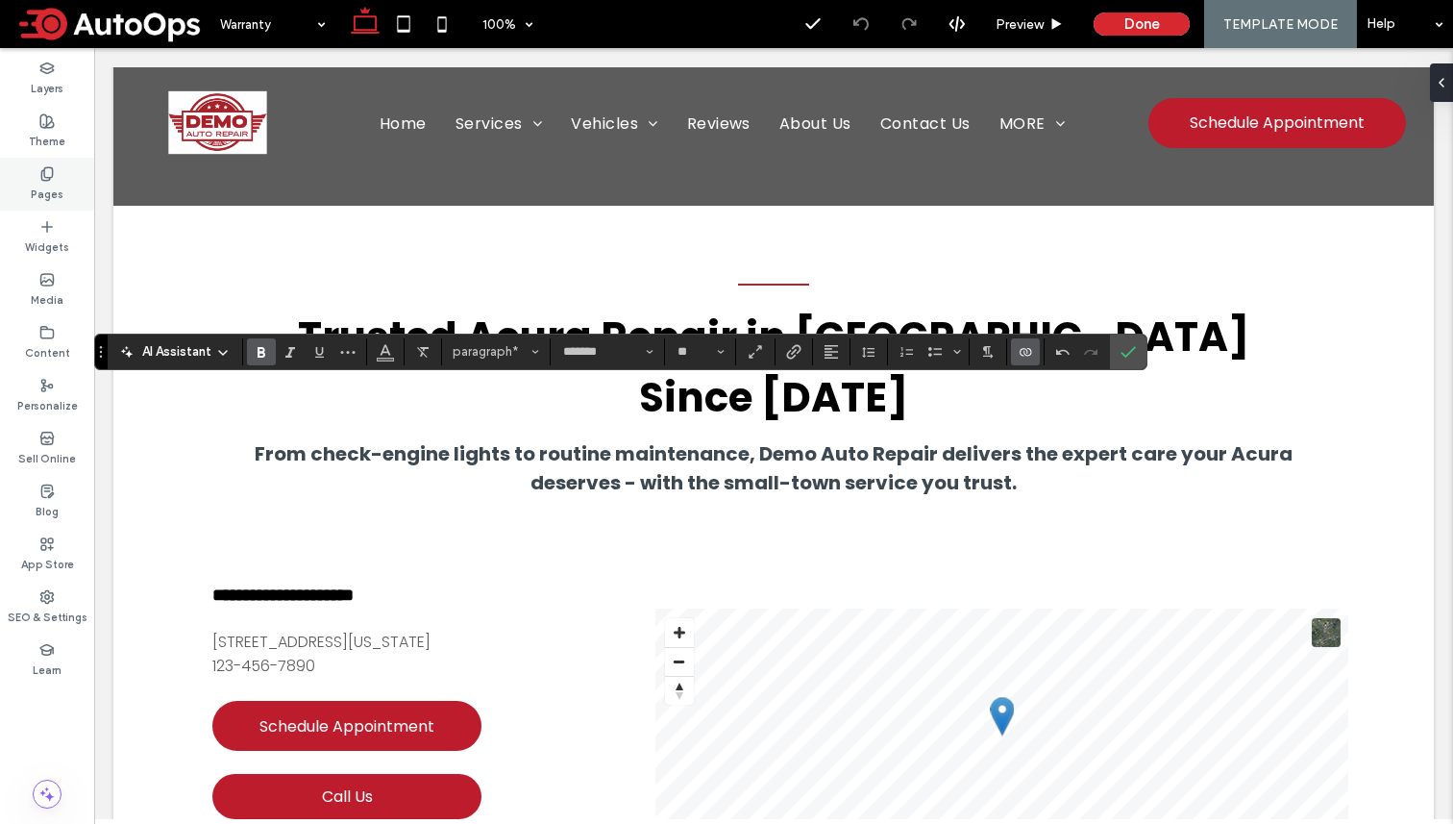
click at [54, 182] on label "Pages" at bounding box center [47, 192] width 33 height 21
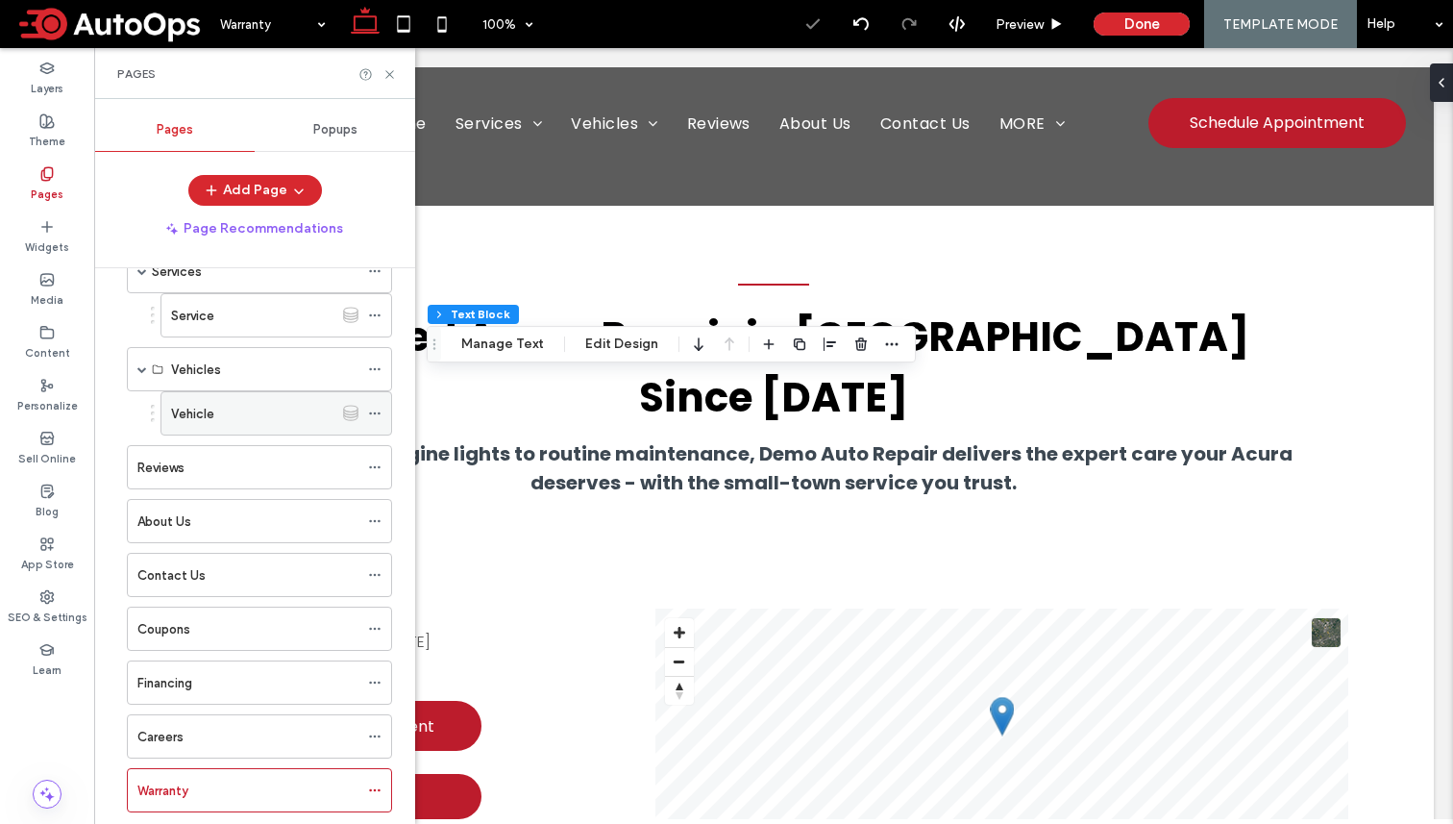
scroll to position [411, 0]
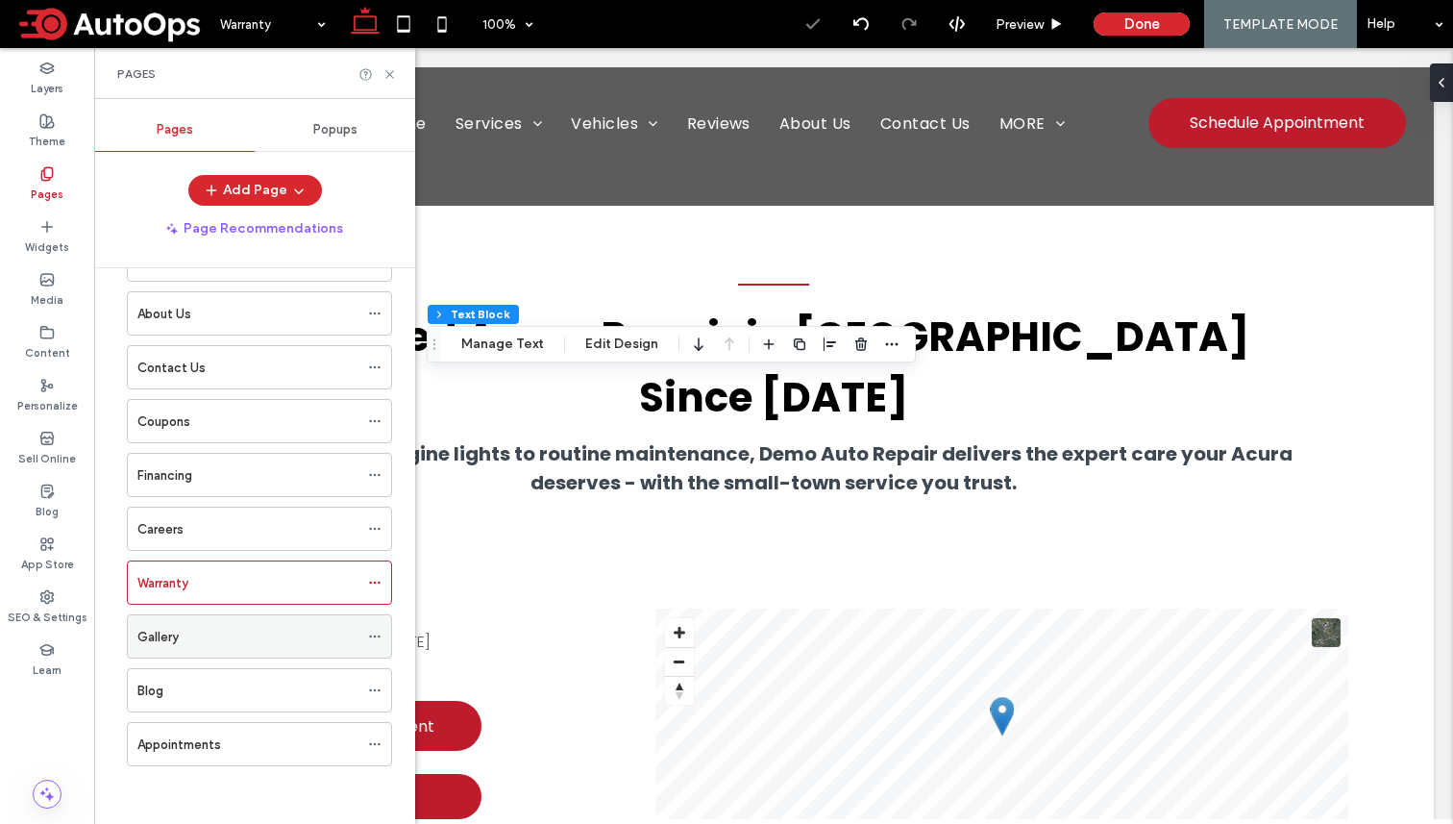
click at [239, 635] on div "Gallery" at bounding box center [247, 637] width 221 height 20
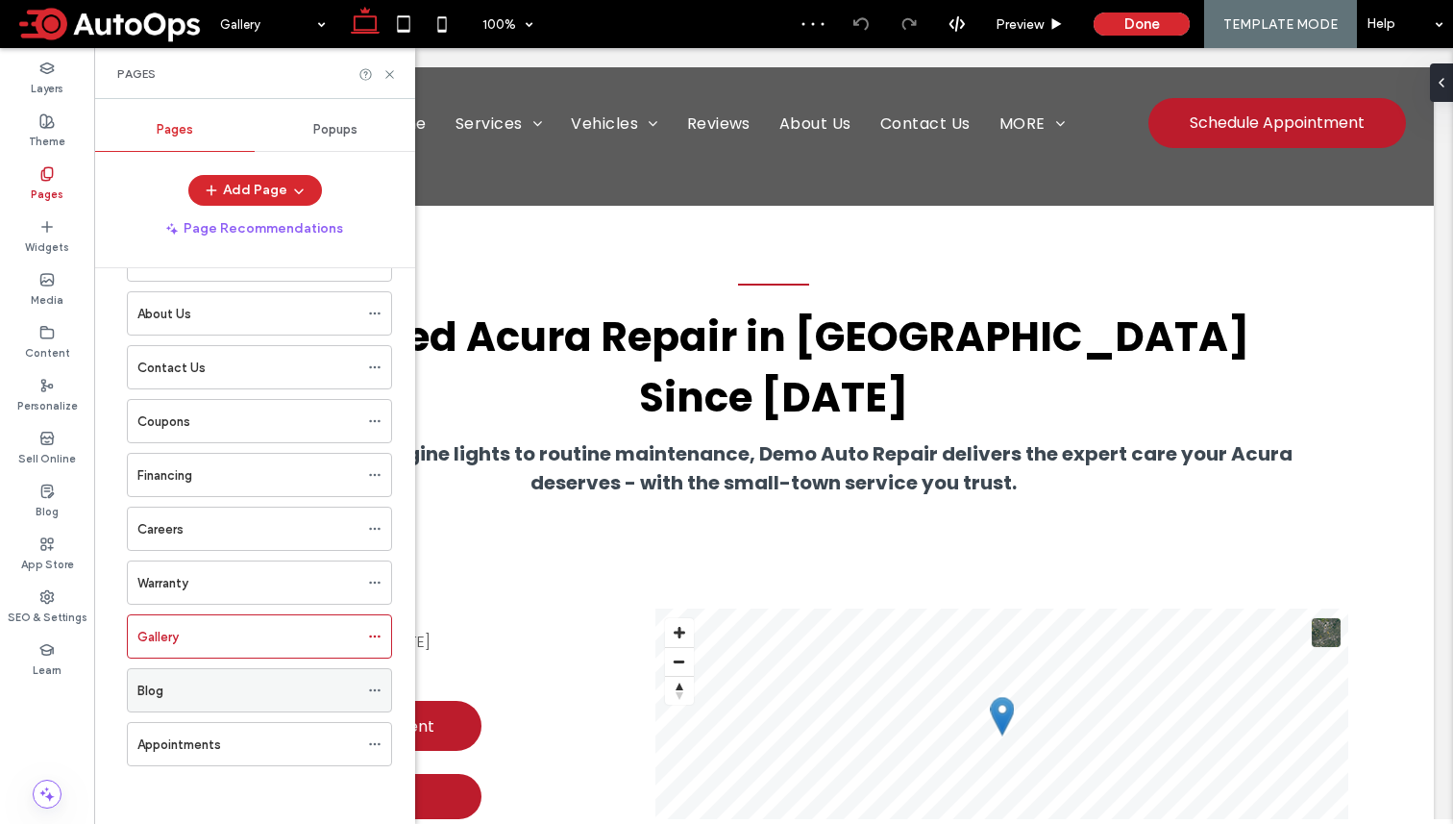
click at [216, 688] on div "Blog" at bounding box center [247, 691] width 221 height 20
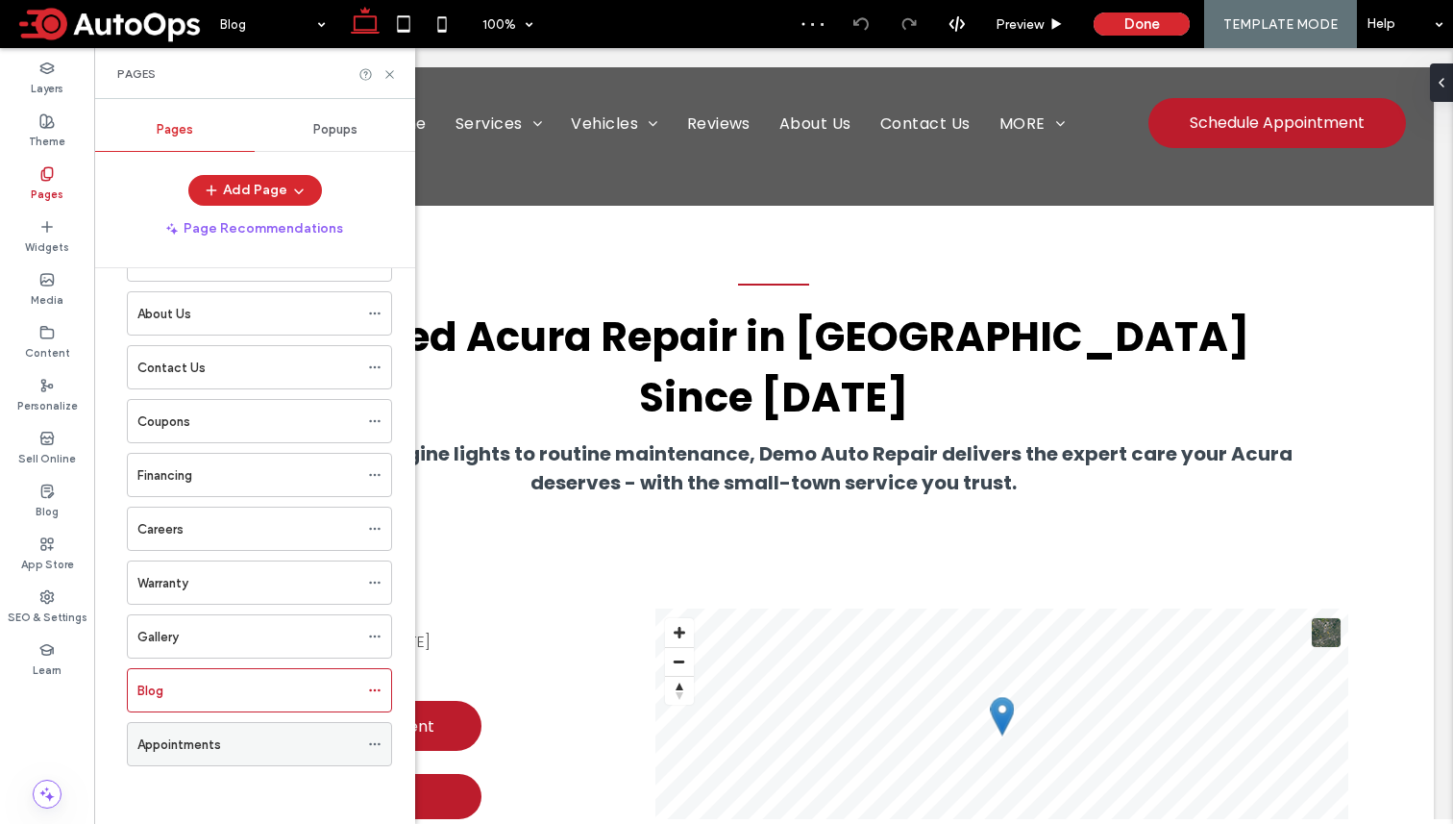
click at [230, 744] on div "Appointments" at bounding box center [247, 744] width 221 height 20
click at [388, 75] on use at bounding box center [389, 74] width 8 height 8
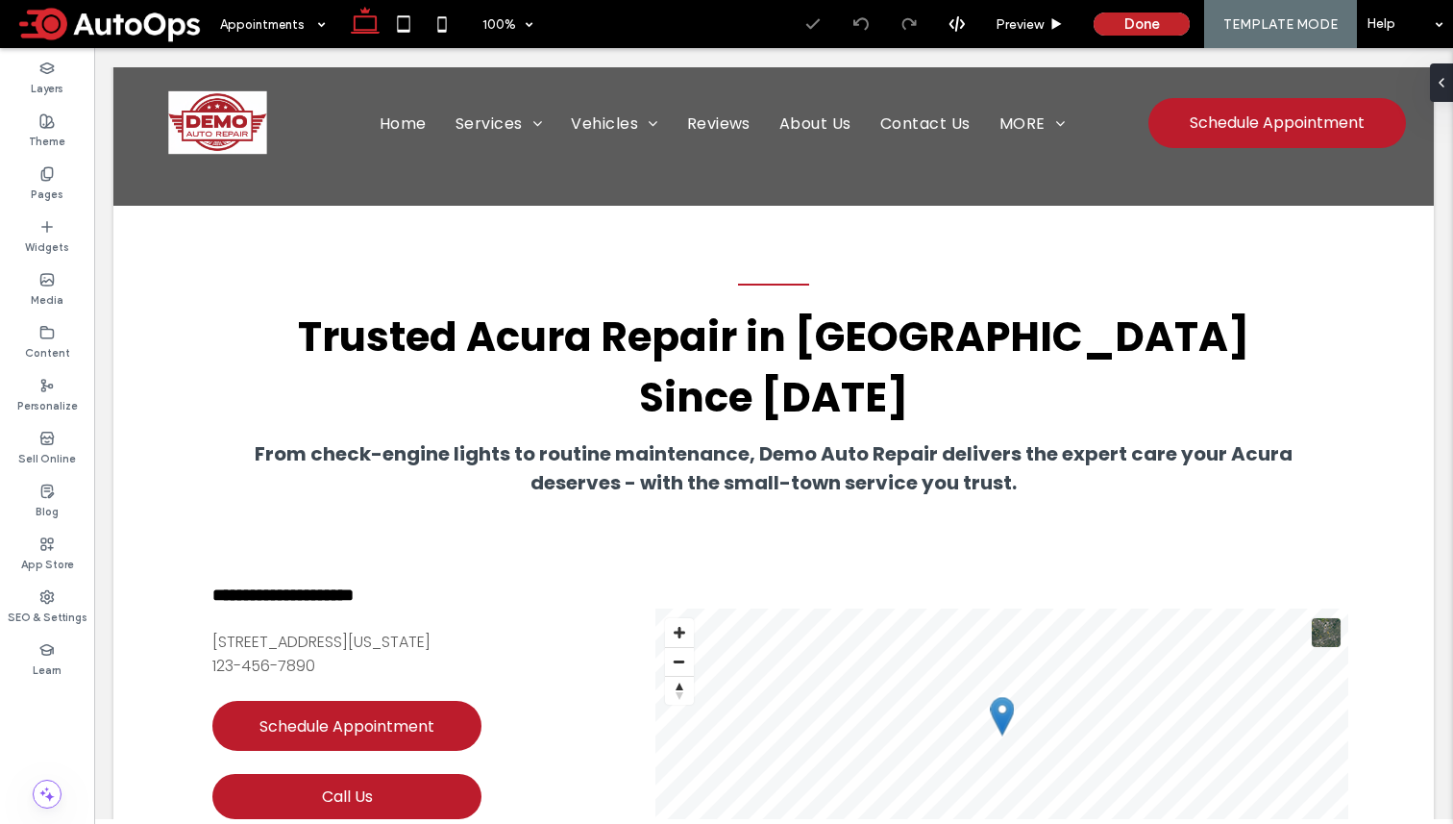
click at [1112, 20] on button "Done" at bounding box center [1142, 23] width 96 height 23
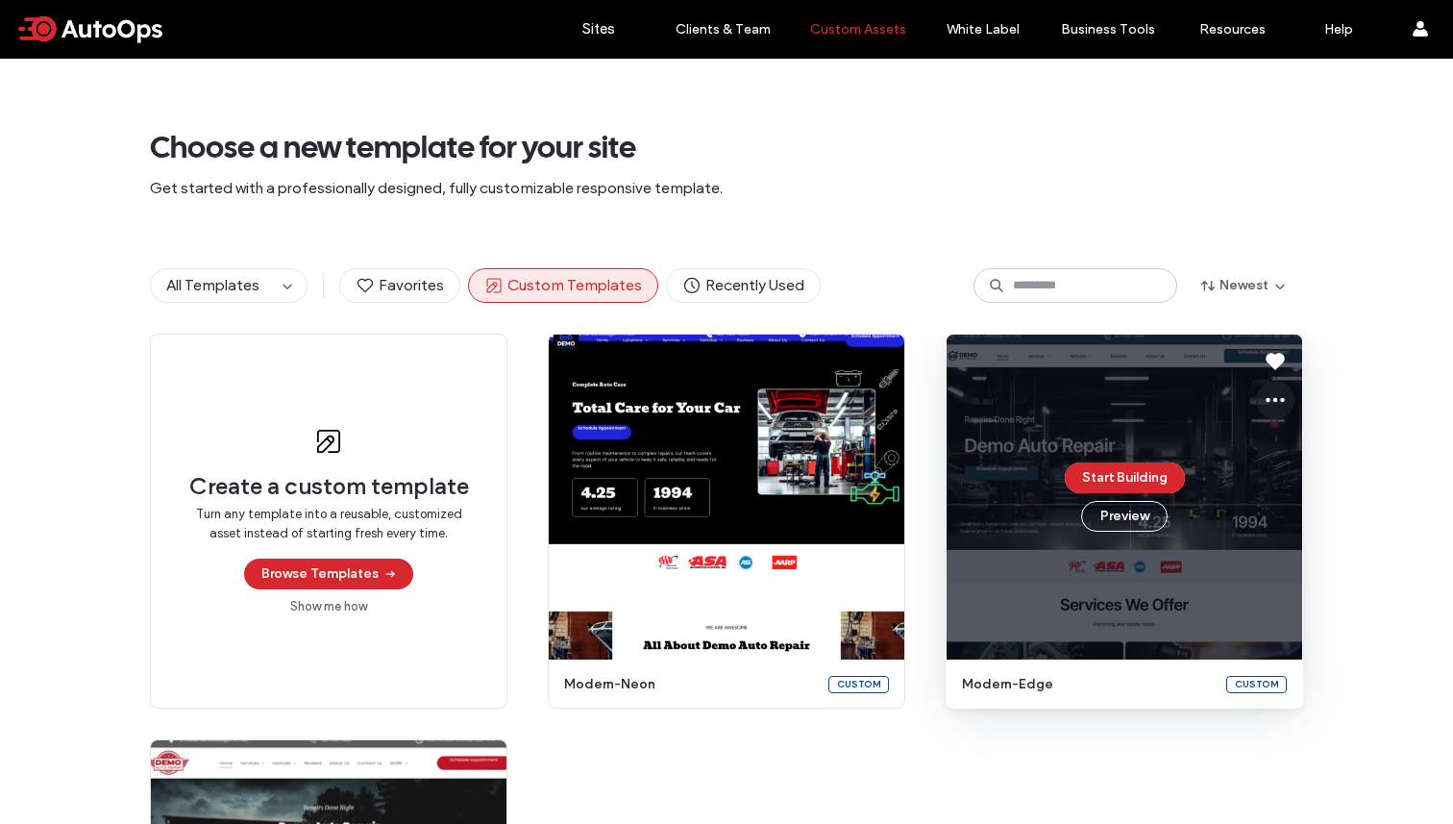
click at [1270, 390] on icon at bounding box center [1275, 399] width 23 height 23
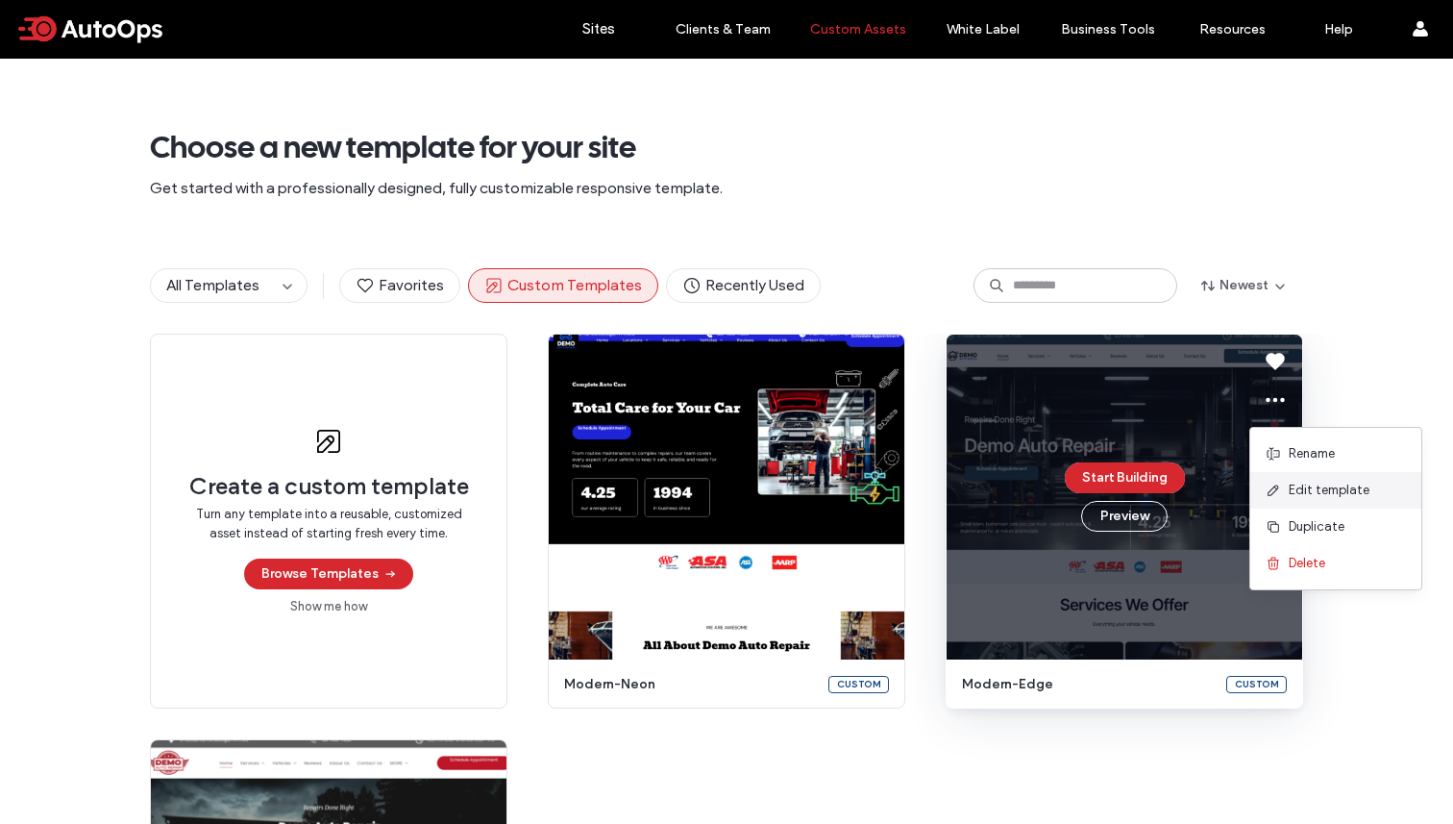
click at [1306, 490] on span "Edit template" at bounding box center [1329, 490] width 81 height 19
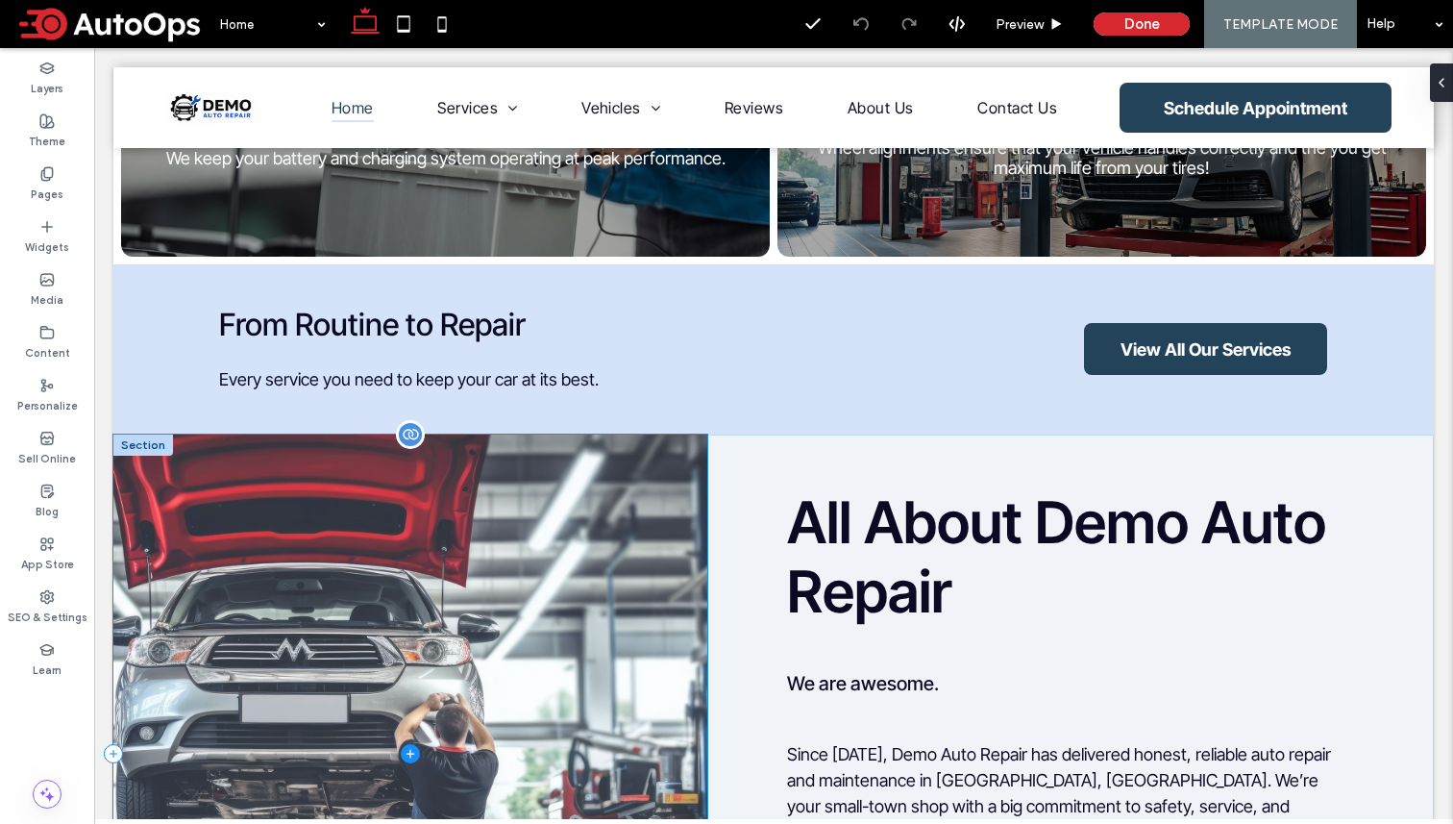
scroll to position [1063, 0]
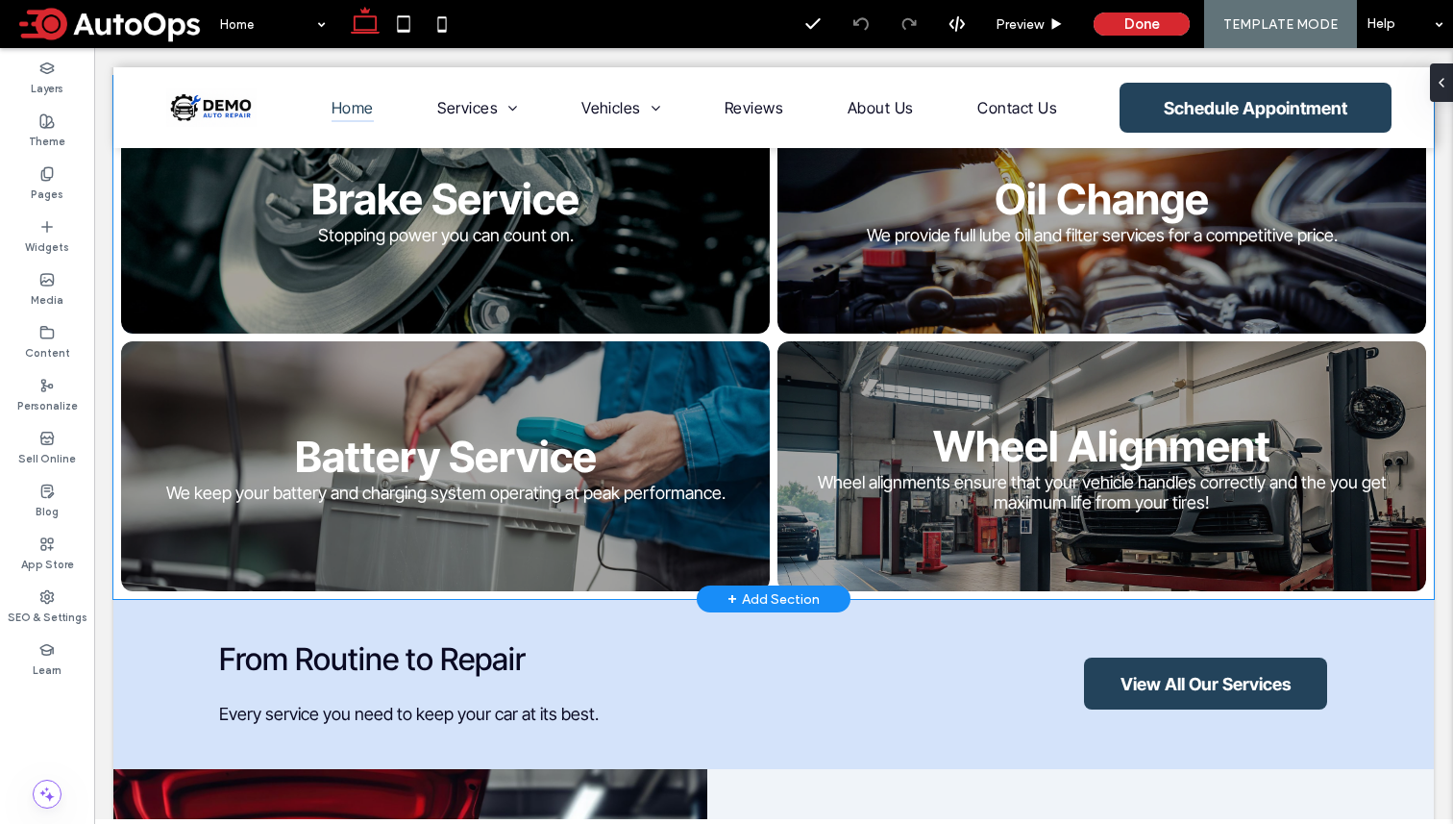
click at [560, 310] on link at bounding box center [446, 208] width 688 height 265
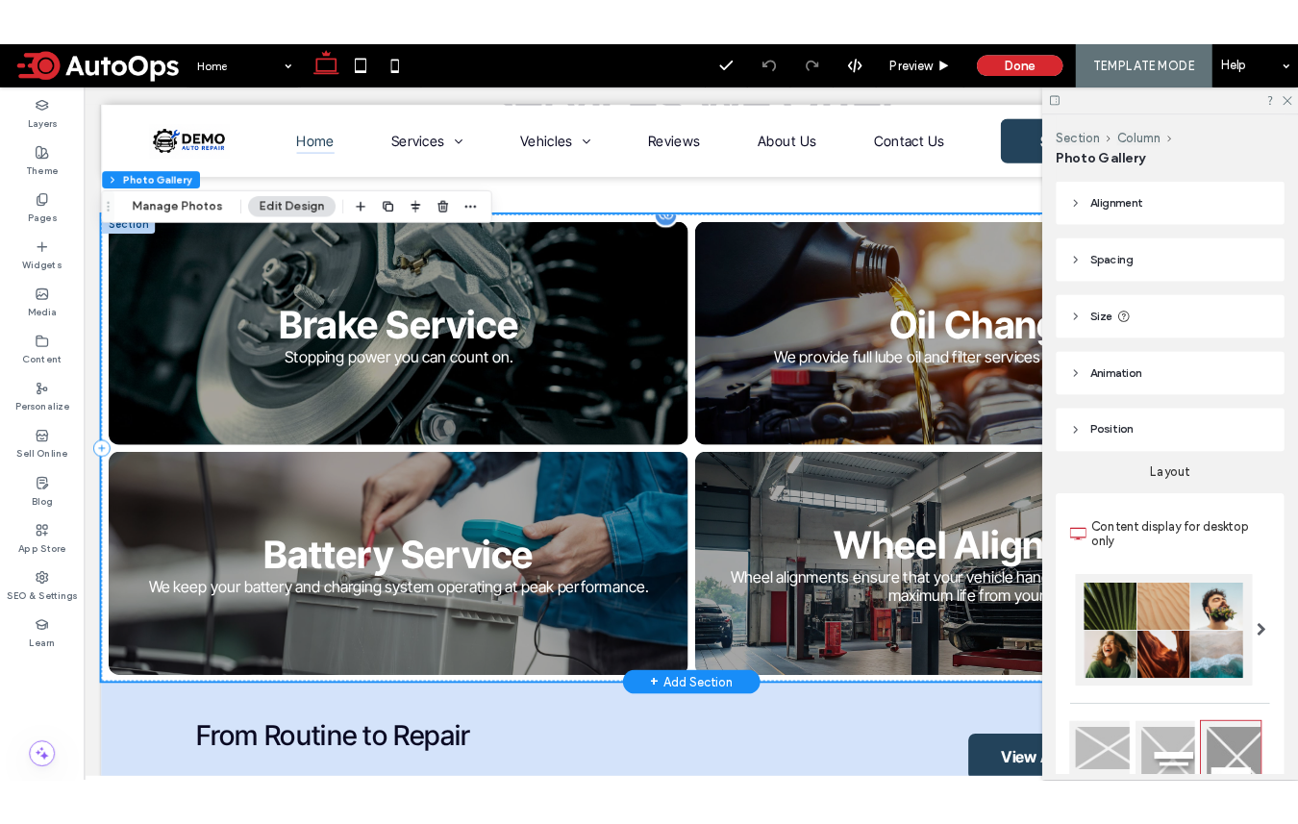
scroll to position [834, 0]
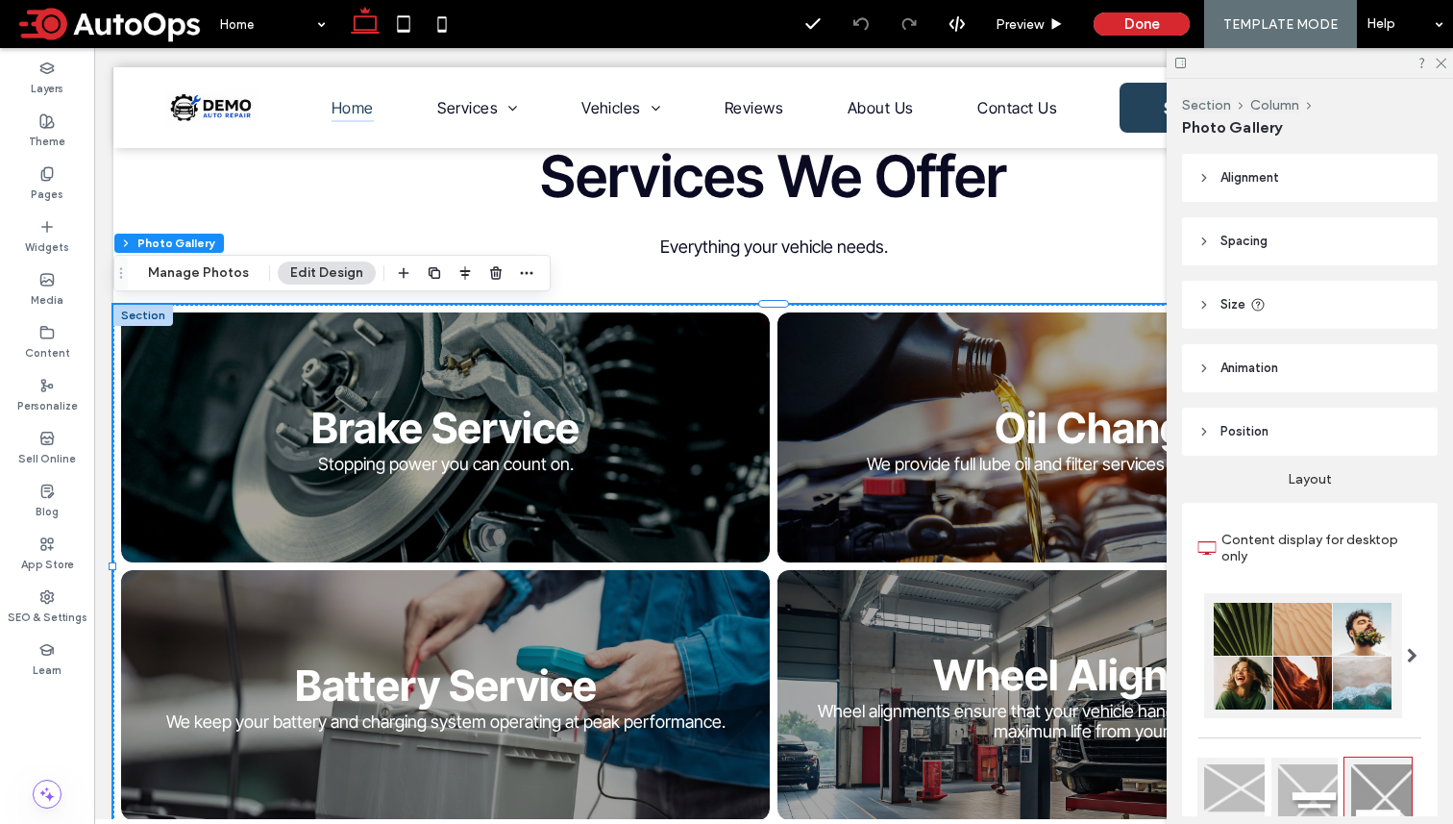
click at [336, 274] on button "Edit Design" at bounding box center [327, 272] width 98 height 23
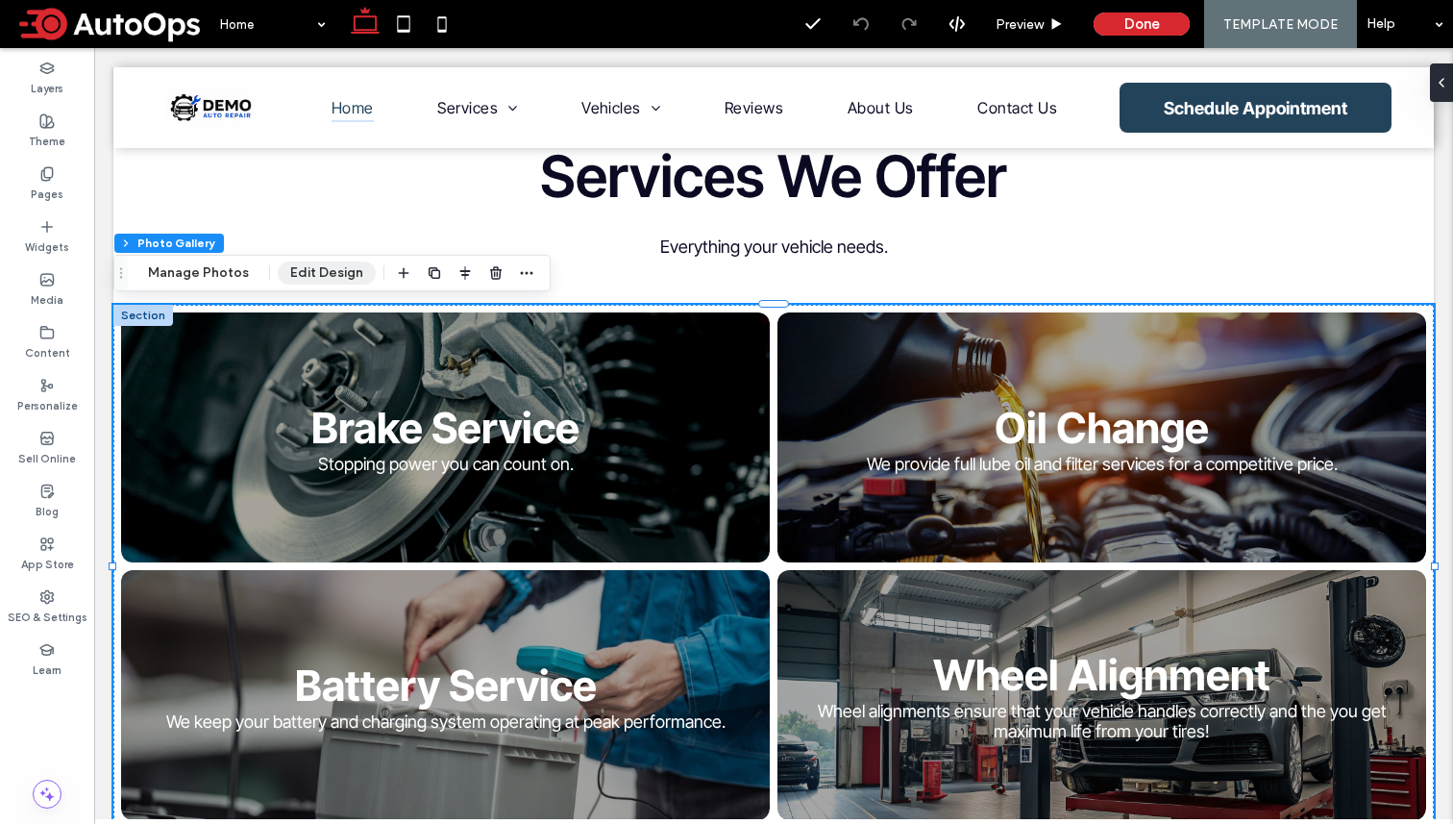
click at [329, 274] on button "Edit Design" at bounding box center [327, 272] width 98 height 23
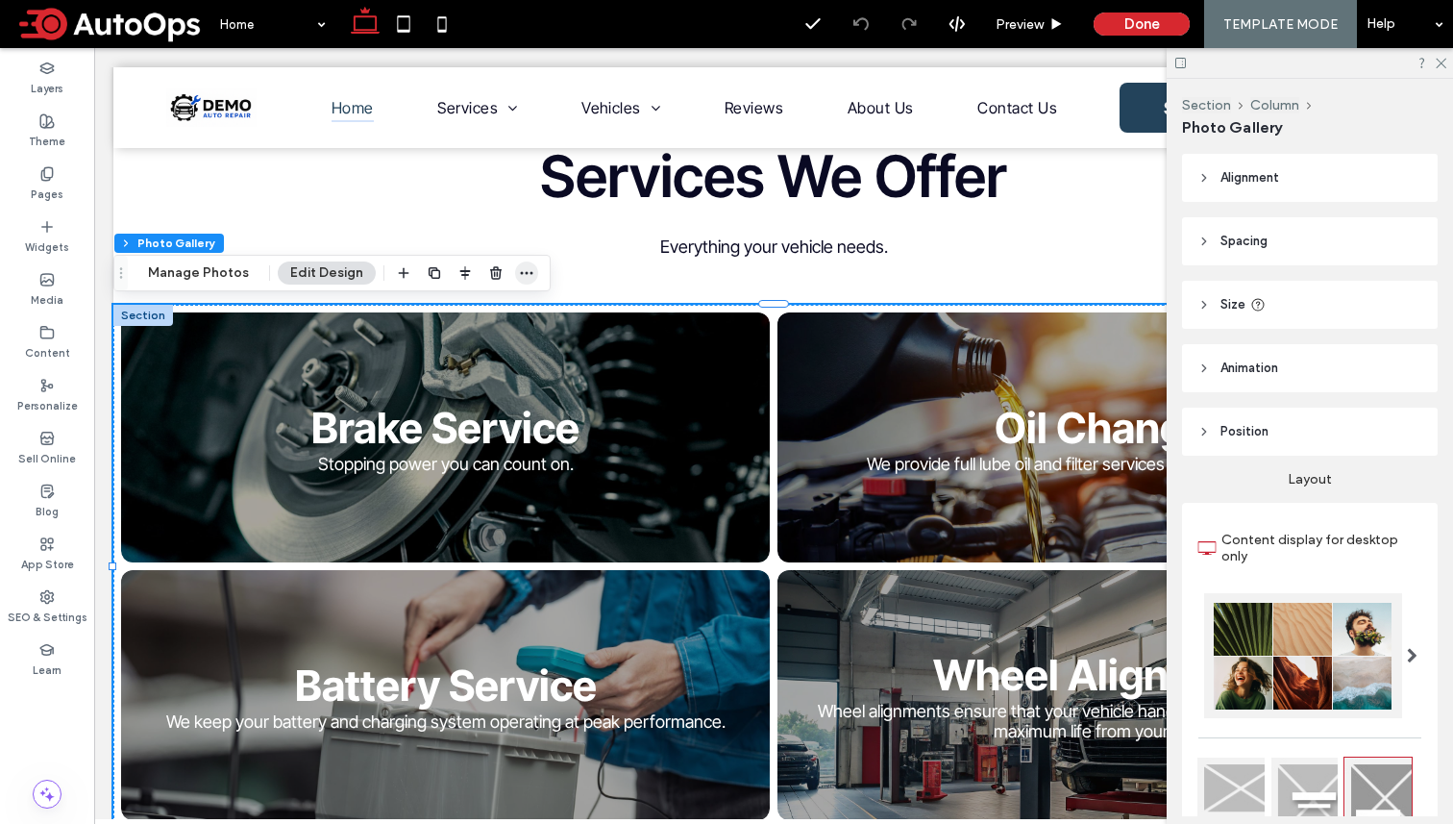
click at [526, 272] on use "button" at bounding box center [527, 273] width 12 height 3
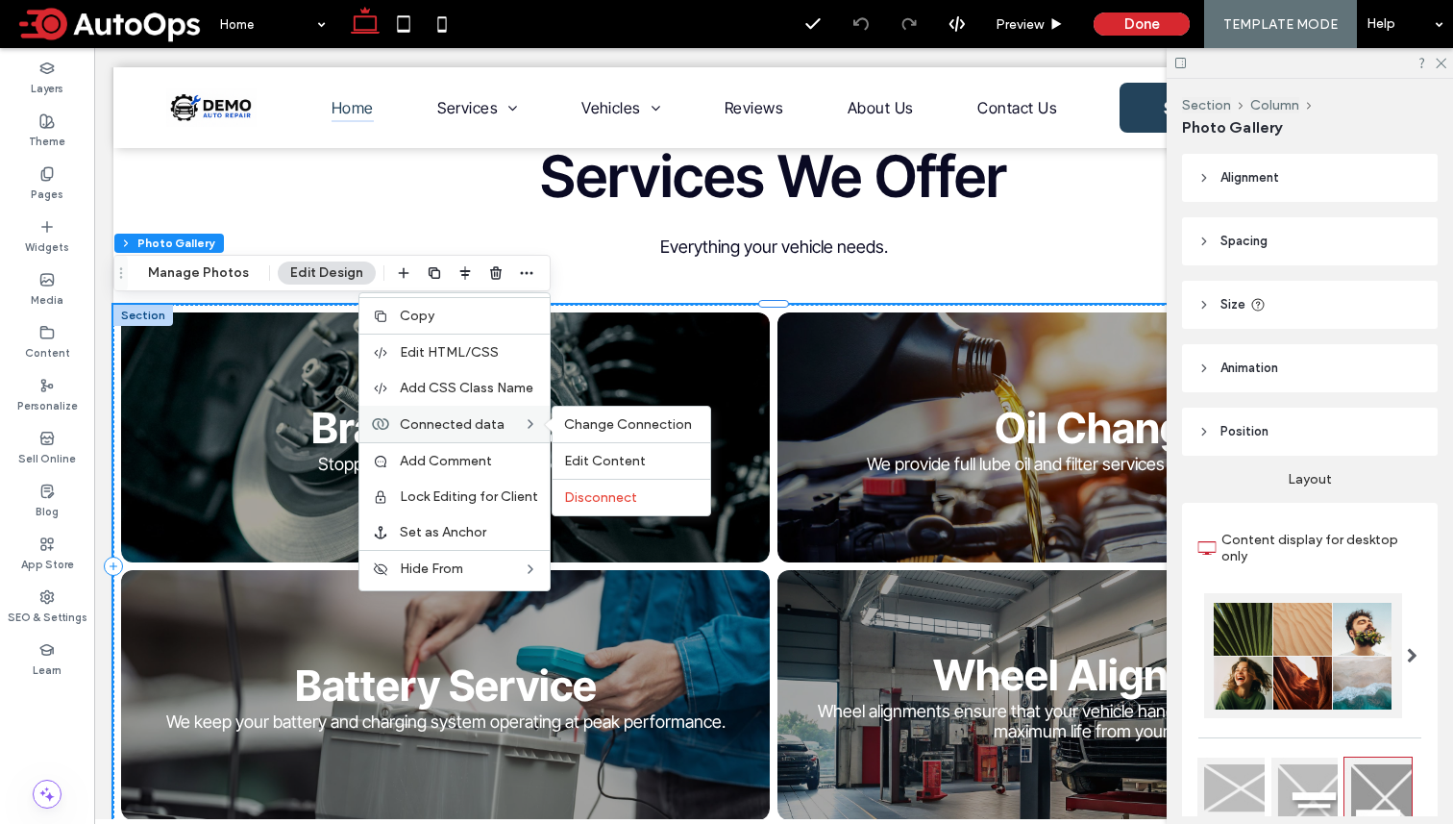
click at [496, 422] on span "Connected data" at bounding box center [452, 424] width 105 height 16
click at [609, 425] on span "Change Connection" at bounding box center [628, 424] width 128 height 16
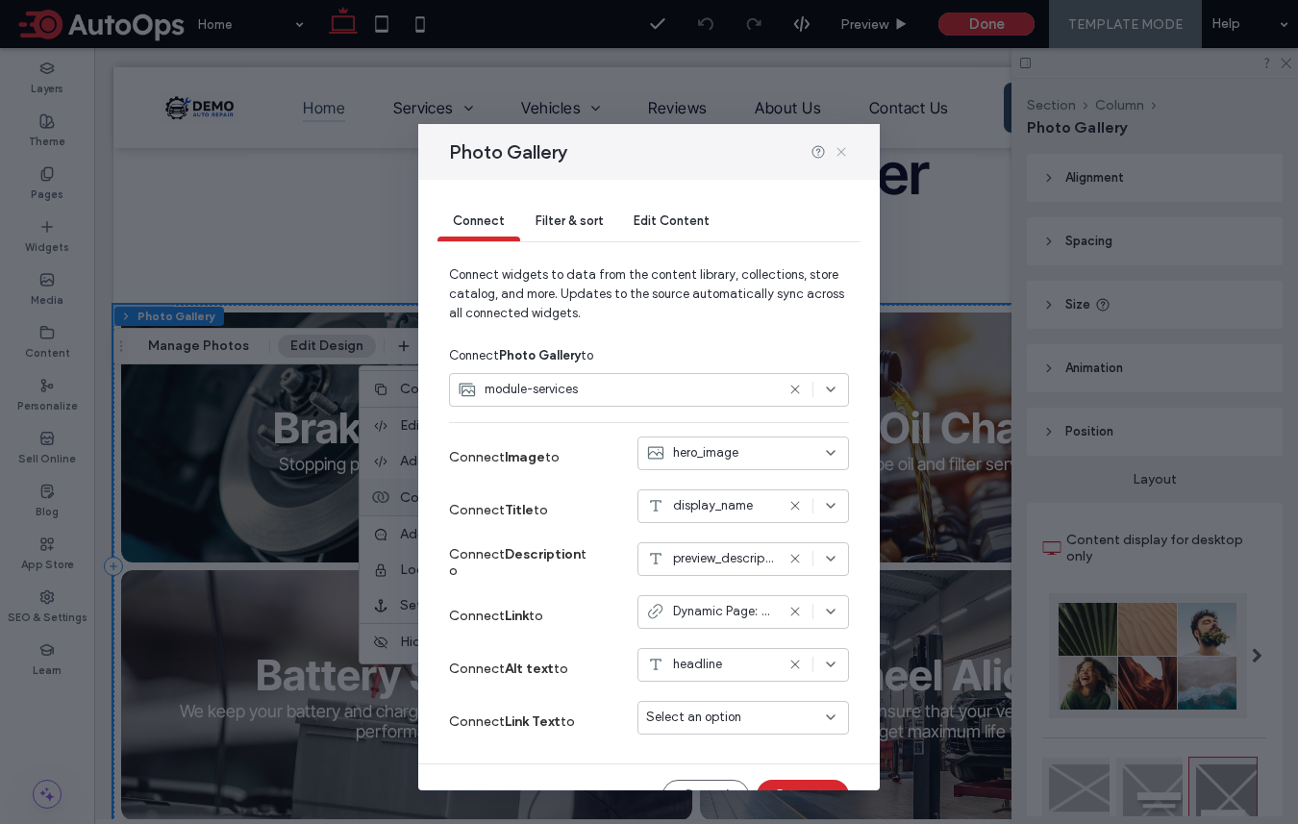
click at [841, 148] on icon at bounding box center [840, 151] width 15 height 15
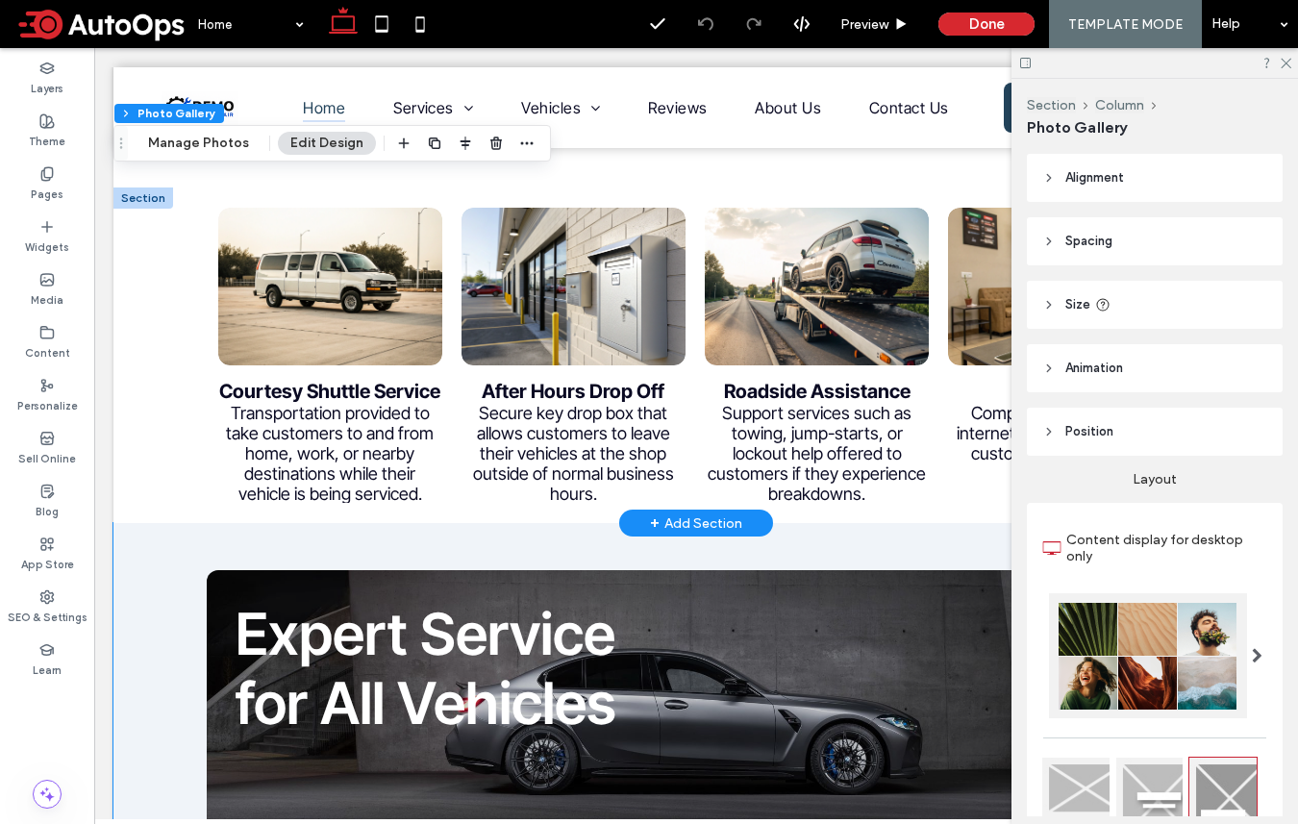
scroll to position [4151, 0]
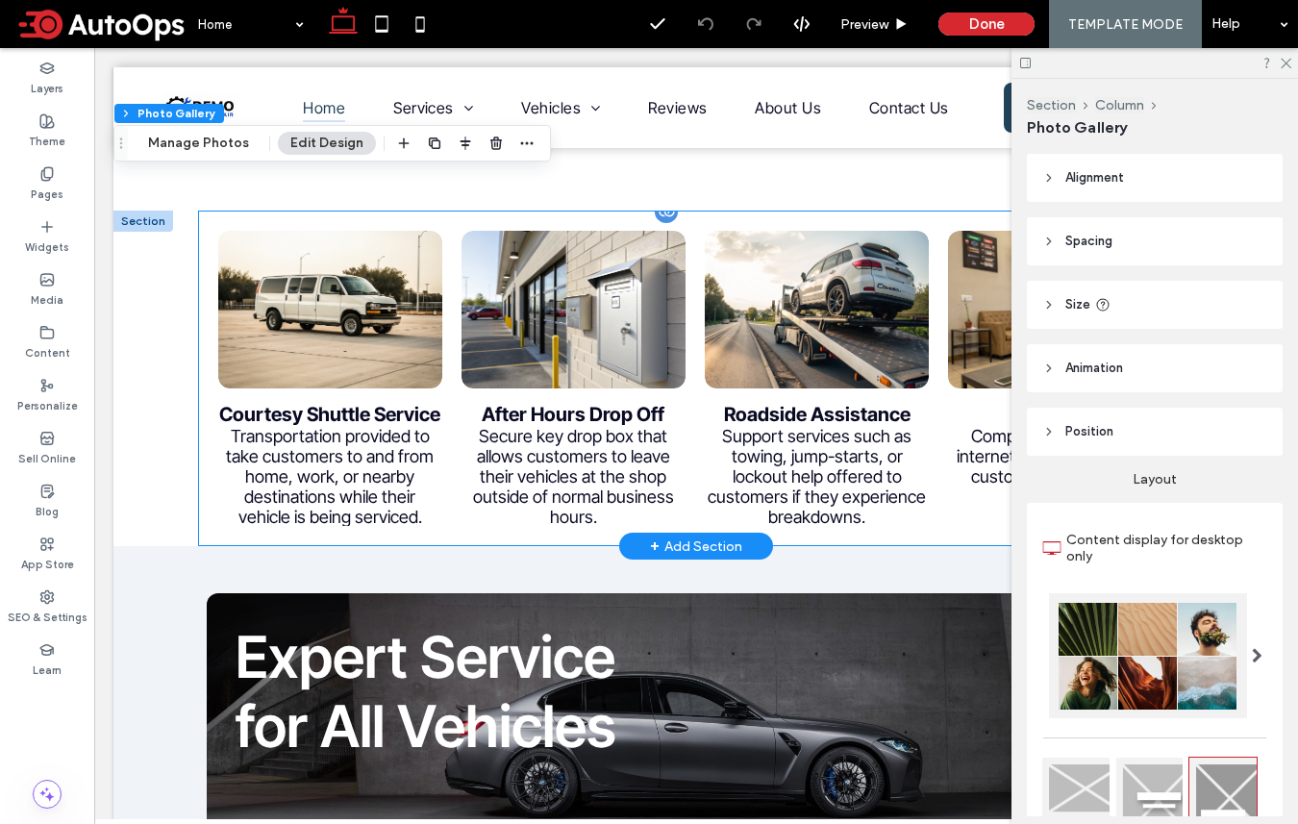
click at [681, 426] on div "Secure key drop box that allows customers to leave their vehicles at the shop o…" at bounding box center [573, 476] width 224 height 101
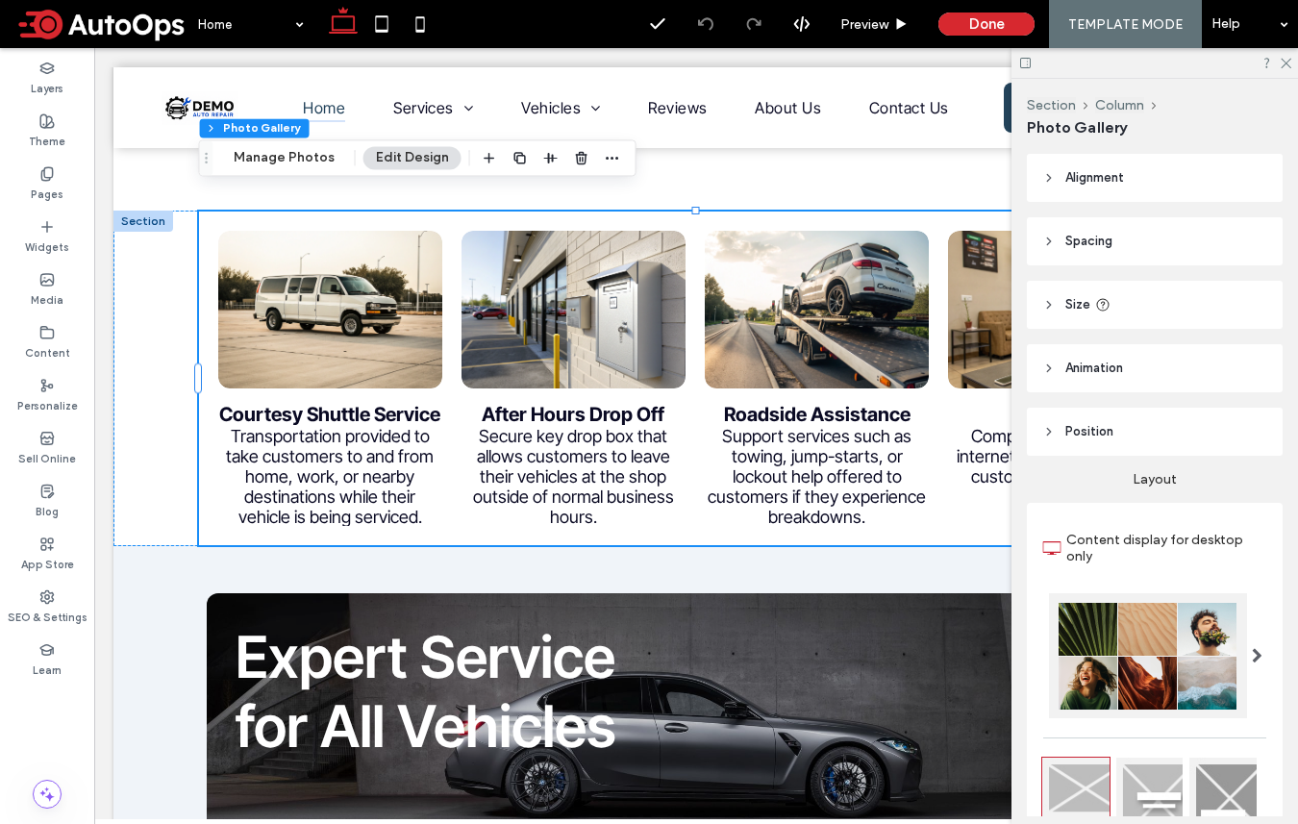
click at [401, 161] on button "Edit Design" at bounding box center [412, 157] width 98 height 23
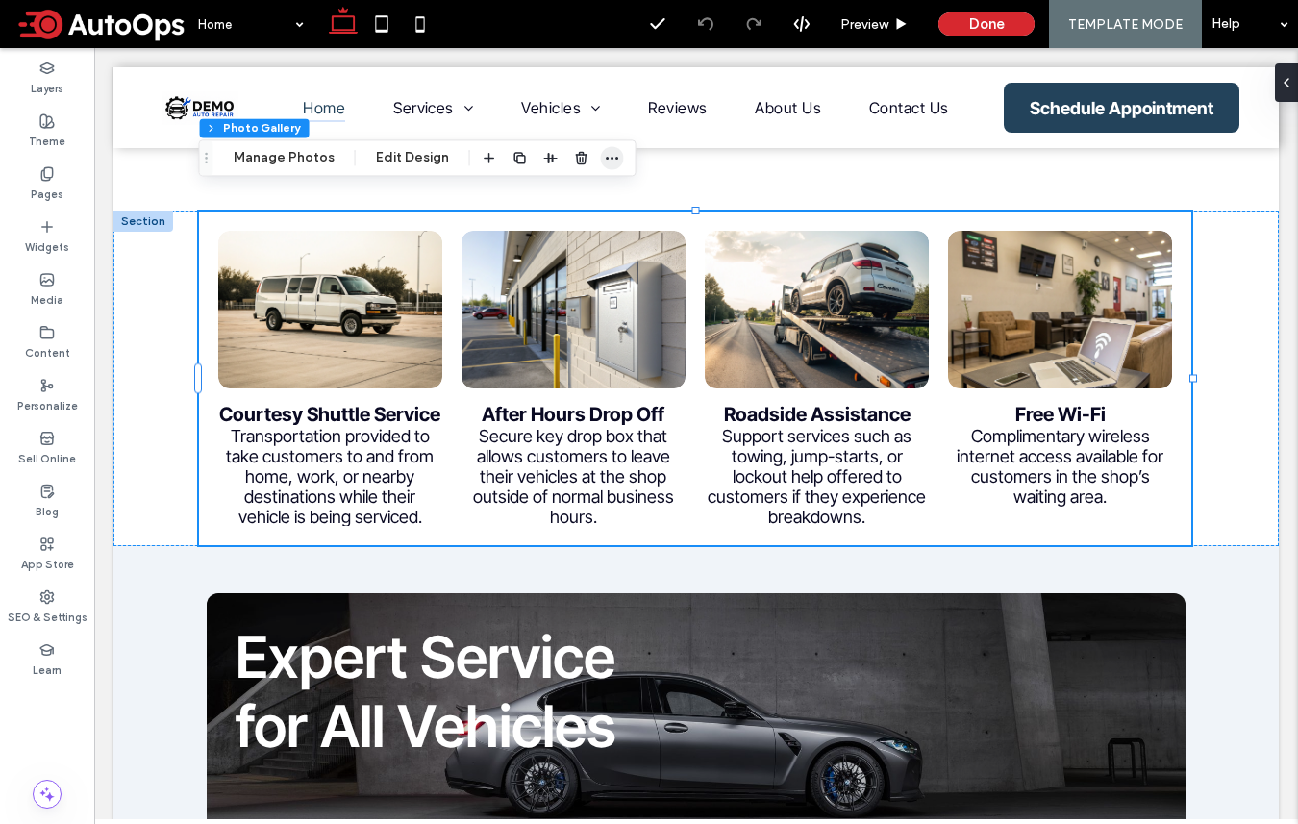
click at [612, 154] on icon "button" at bounding box center [612, 157] width 15 height 15
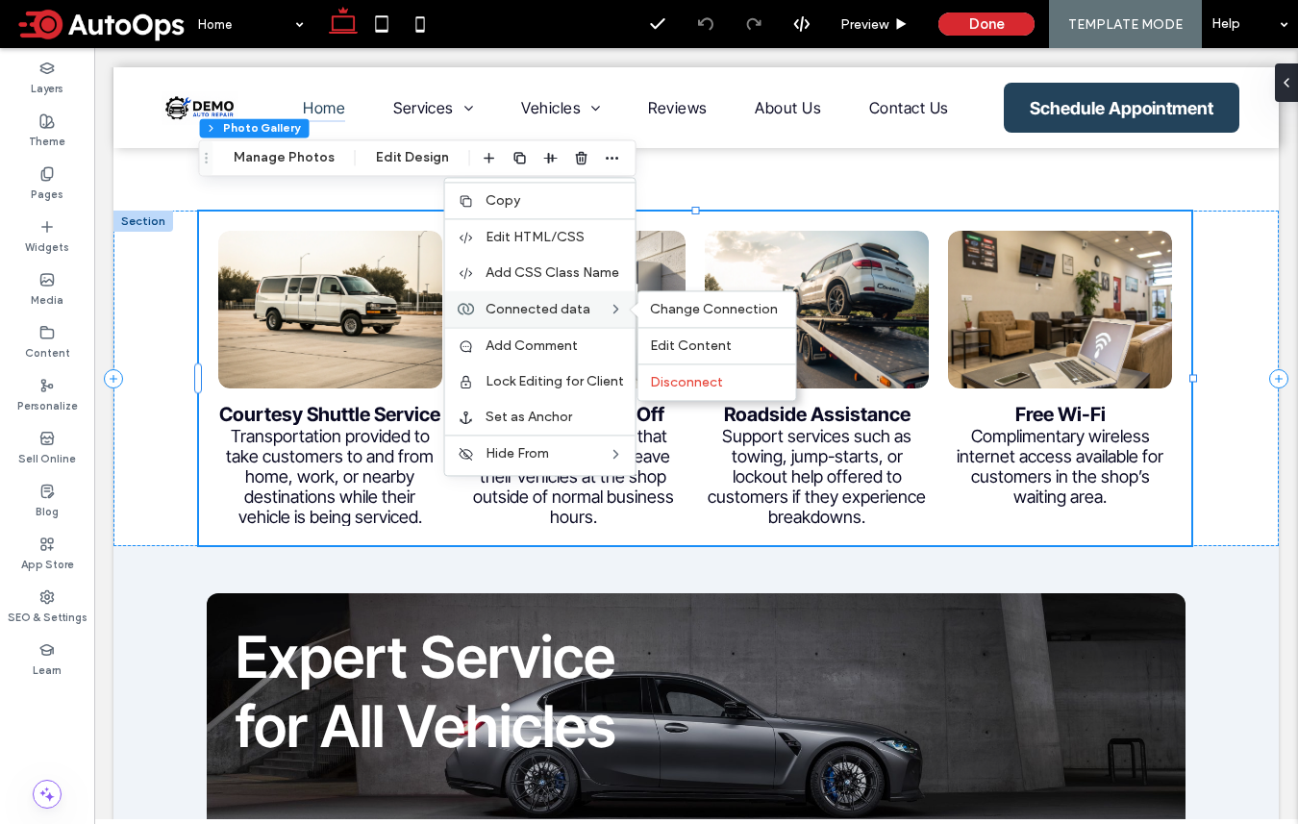
click at [558, 307] on span "Connected data" at bounding box center [537, 309] width 105 height 16
click at [703, 312] on span "Change Connection" at bounding box center [714, 309] width 128 height 16
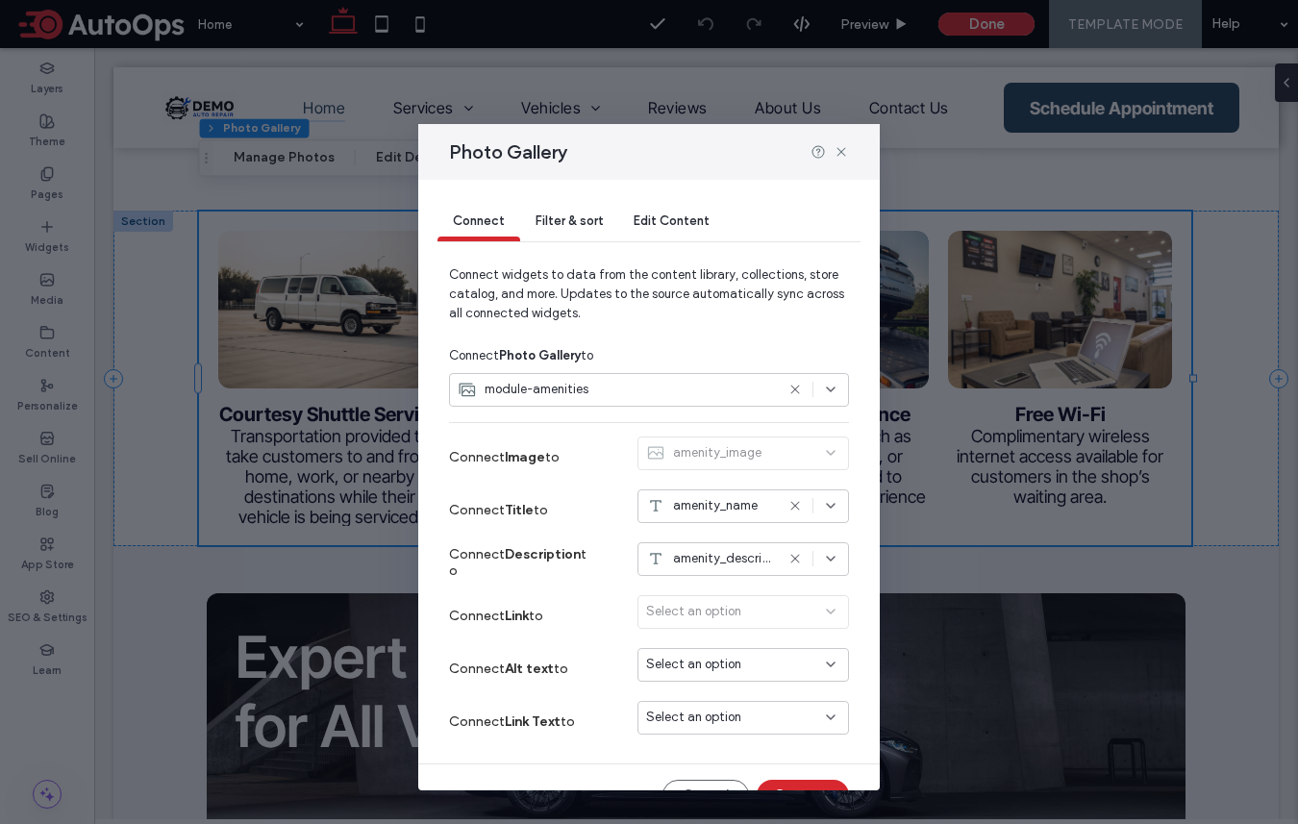
click at [566, 220] on span "Filter & sort" at bounding box center [568, 220] width 67 height 14
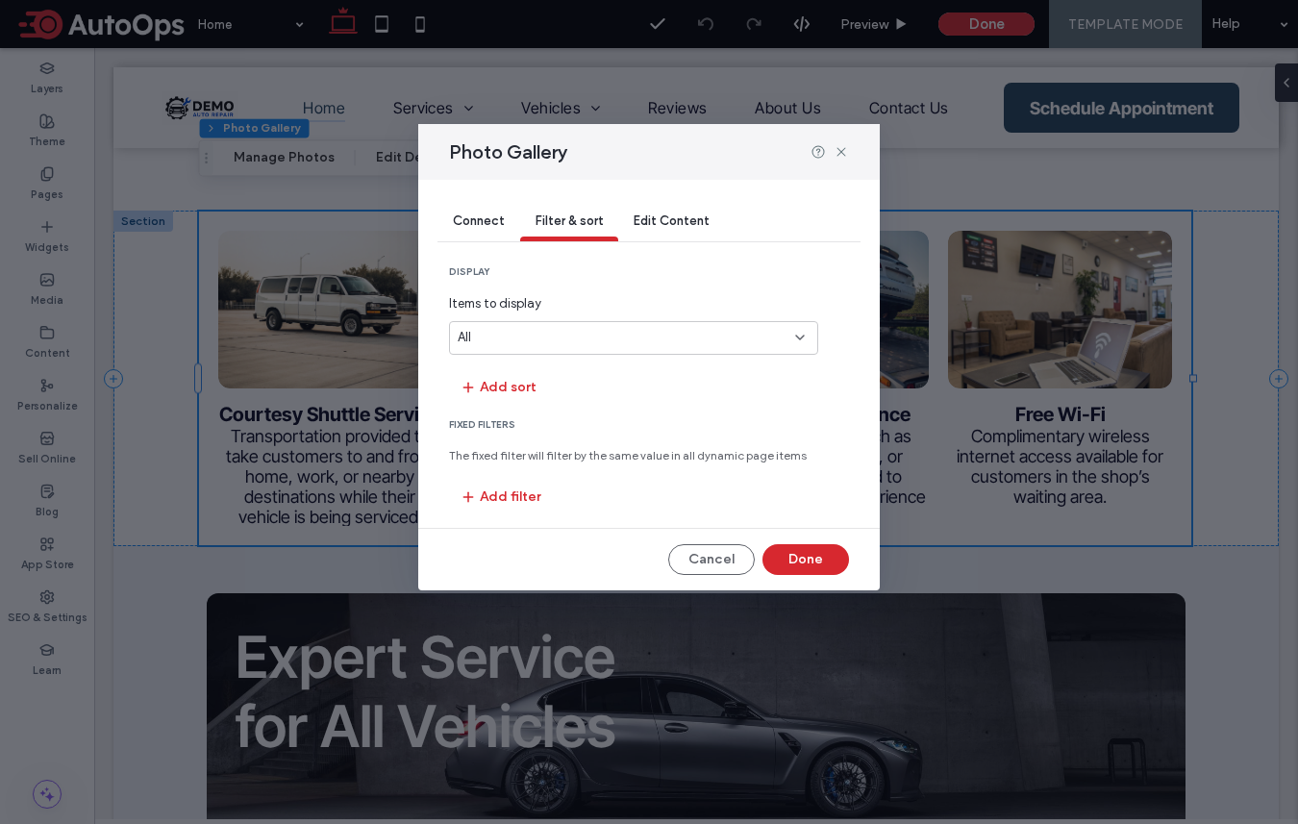
click at [493, 229] on div "Connect" at bounding box center [478, 222] width 83 height 38
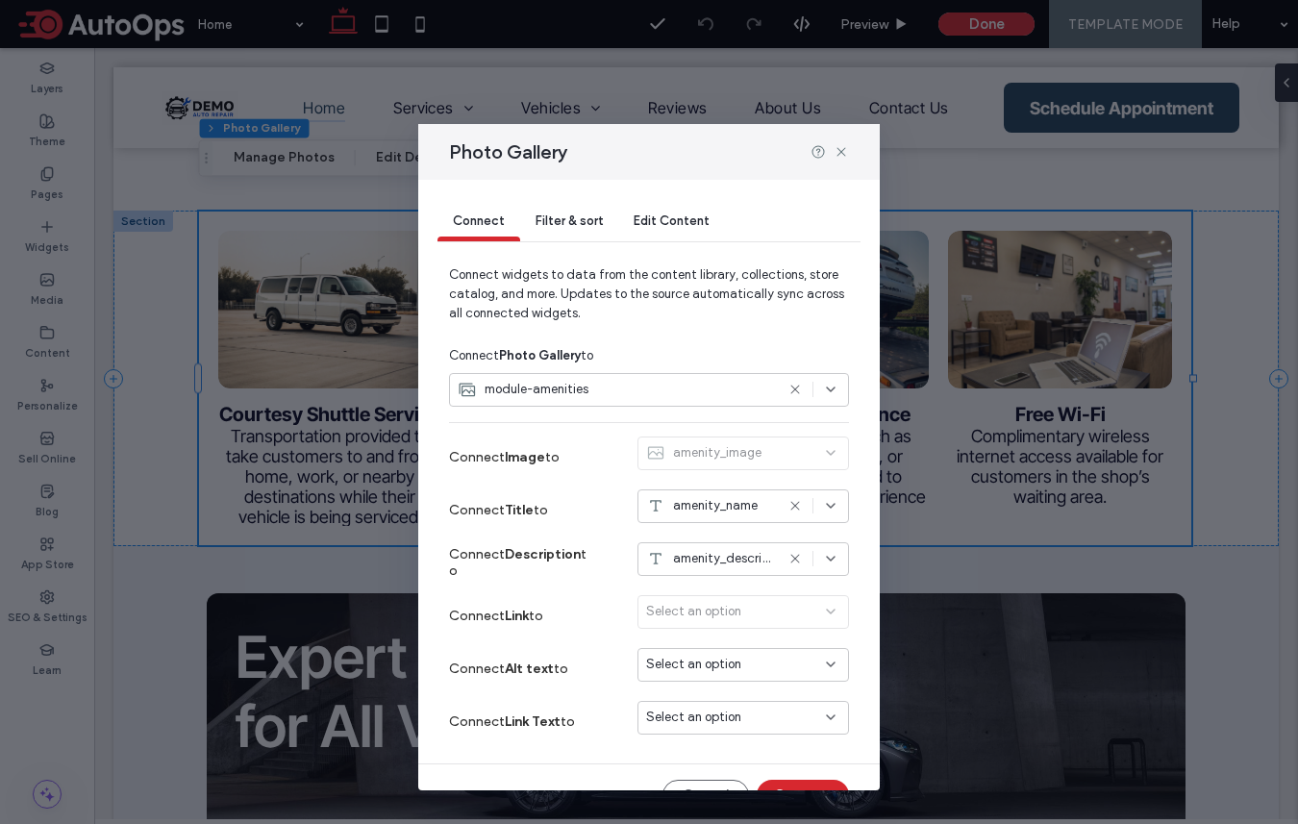
scroll to position [36, 0]
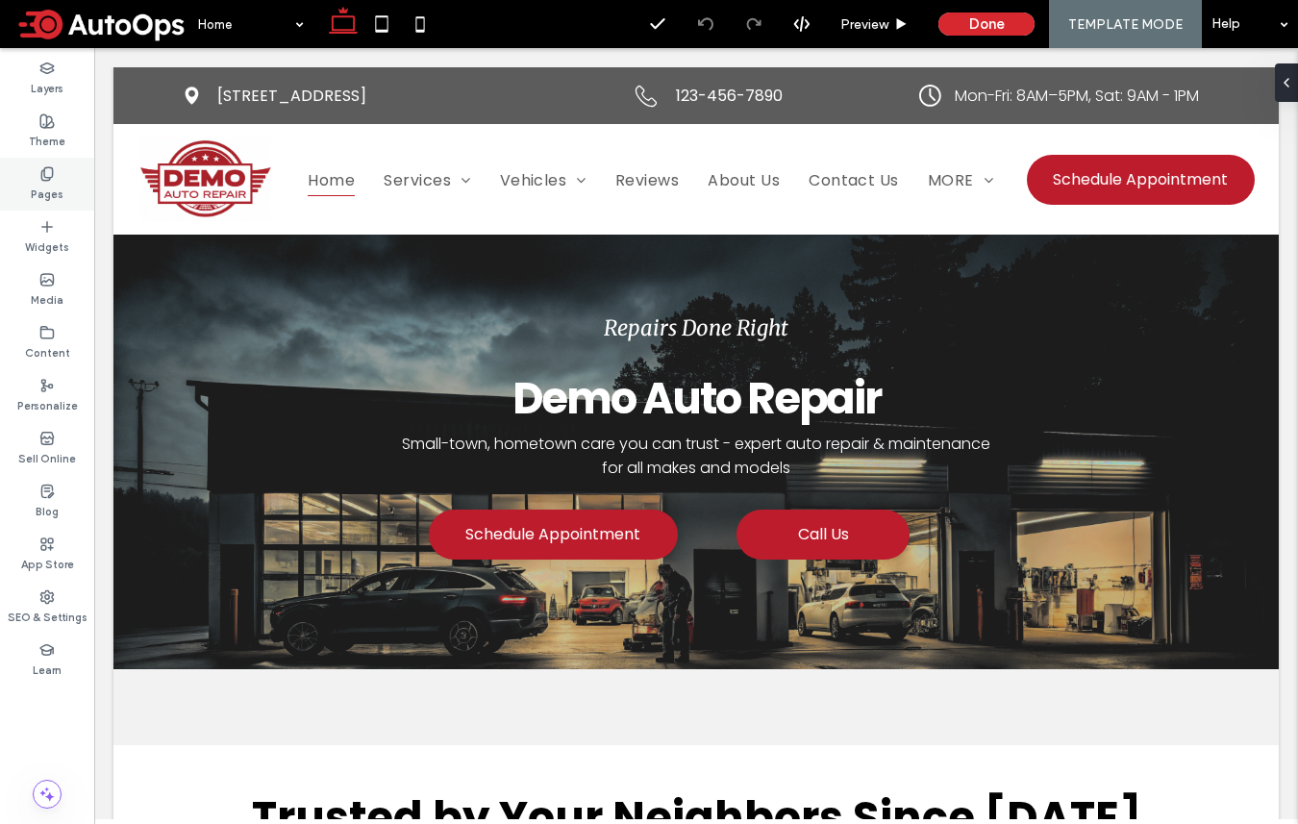
click at [38, 178] on div "Pages" at bounding box center [47, 184] width 94 height 53
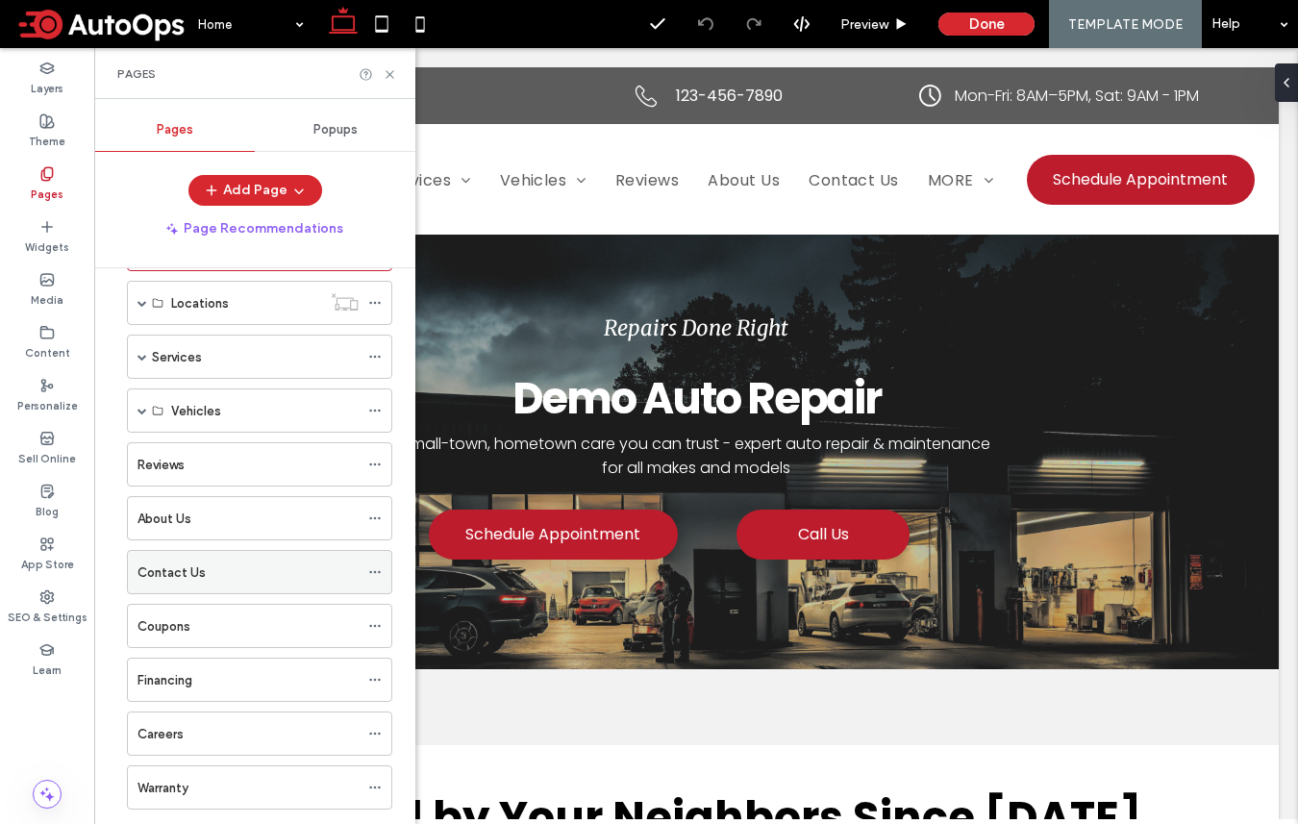
scroll to position [120, 0]
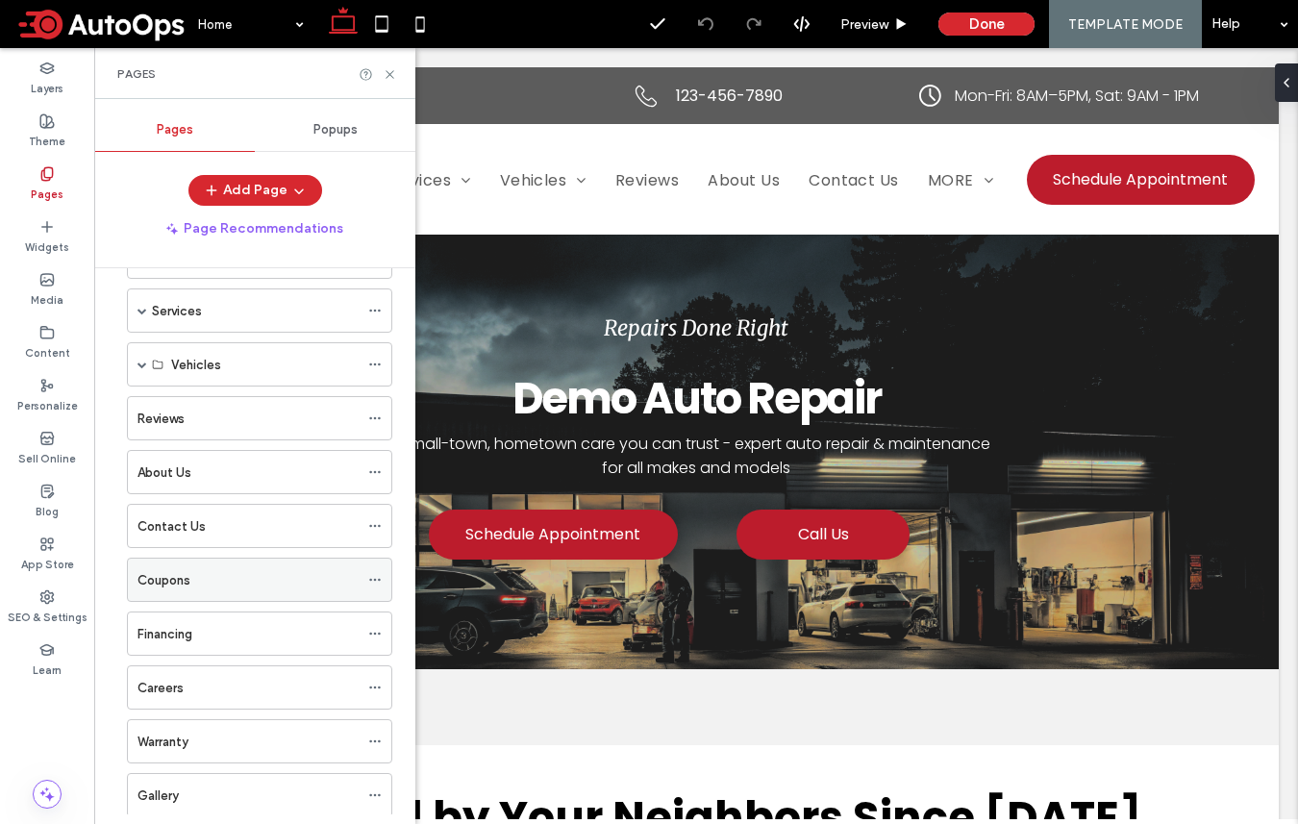
click at [166, 585] on label "Coupons" at bounding box center [163, 580] width 53 height 34
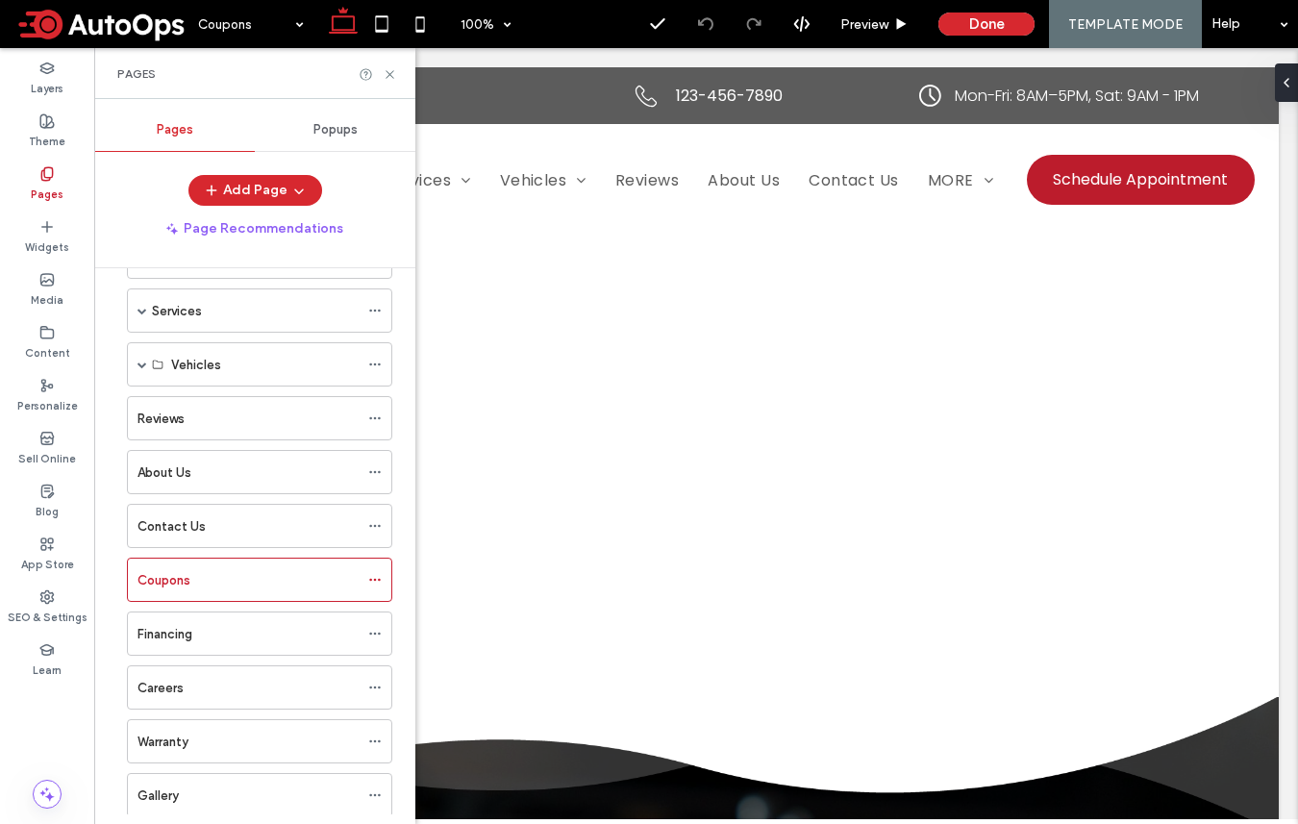
scroll to position [0, 0]
click at [393, 77] on use at bounding box center [389, 74] width 8 height 8
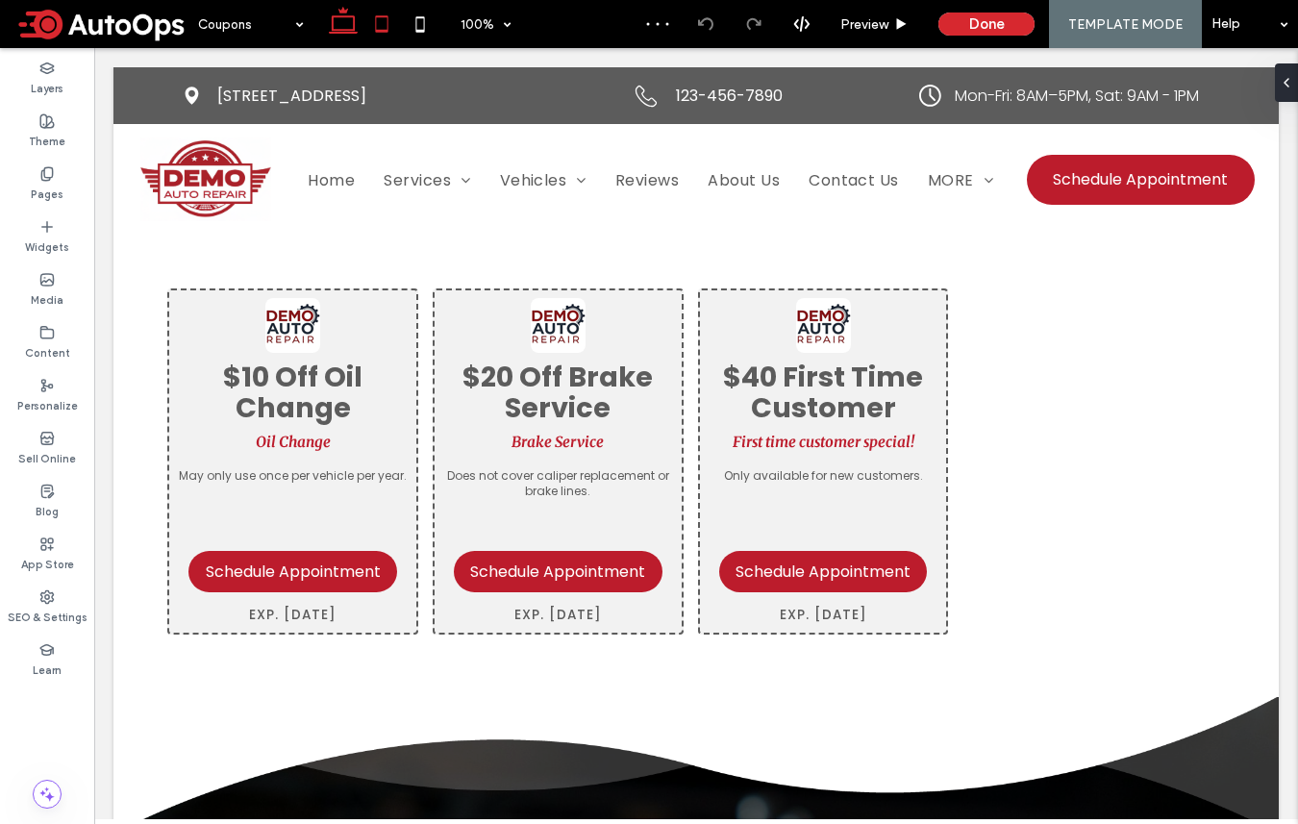
click at [376, 29] on use at bounding box center [381, 23] width 12 height 16
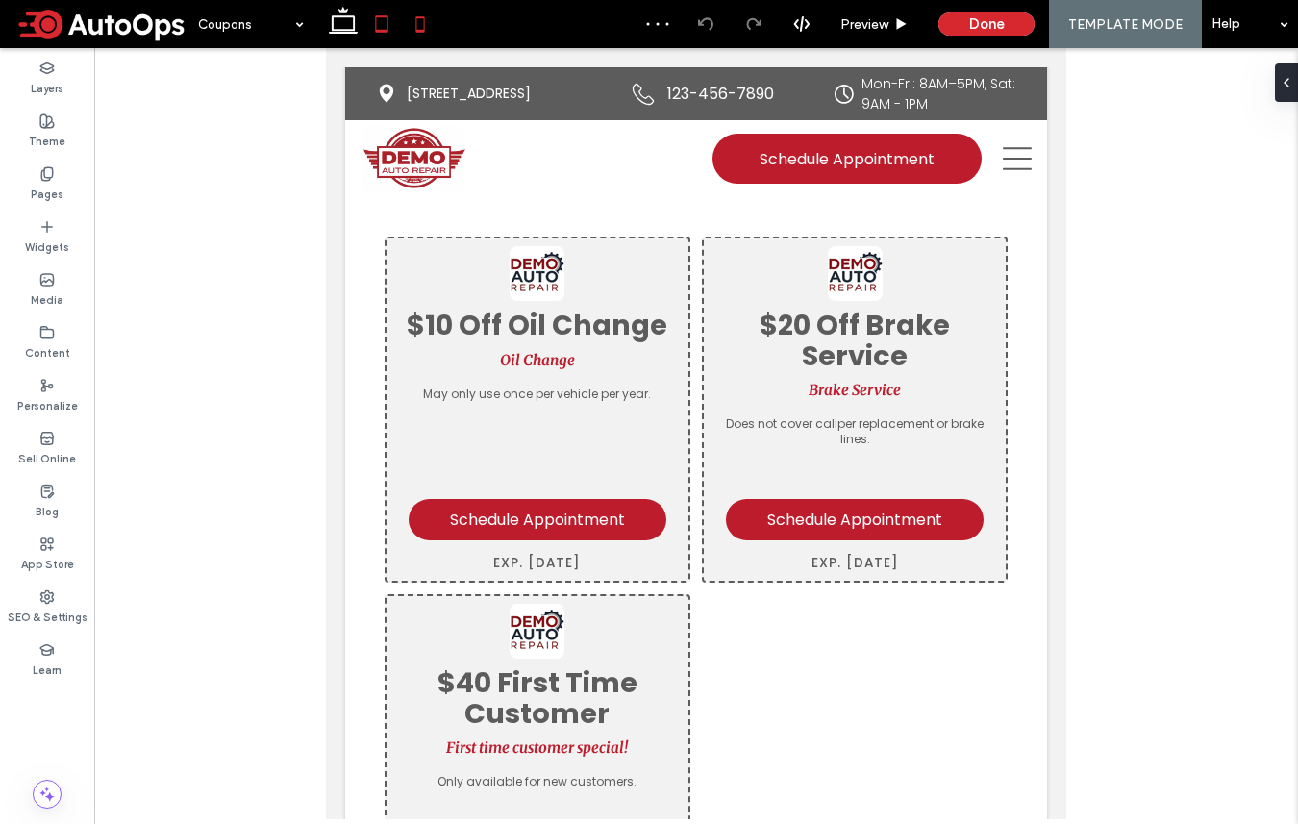
click at [408, 22] on icon at bounding box center [420, 24] width 38 height 38
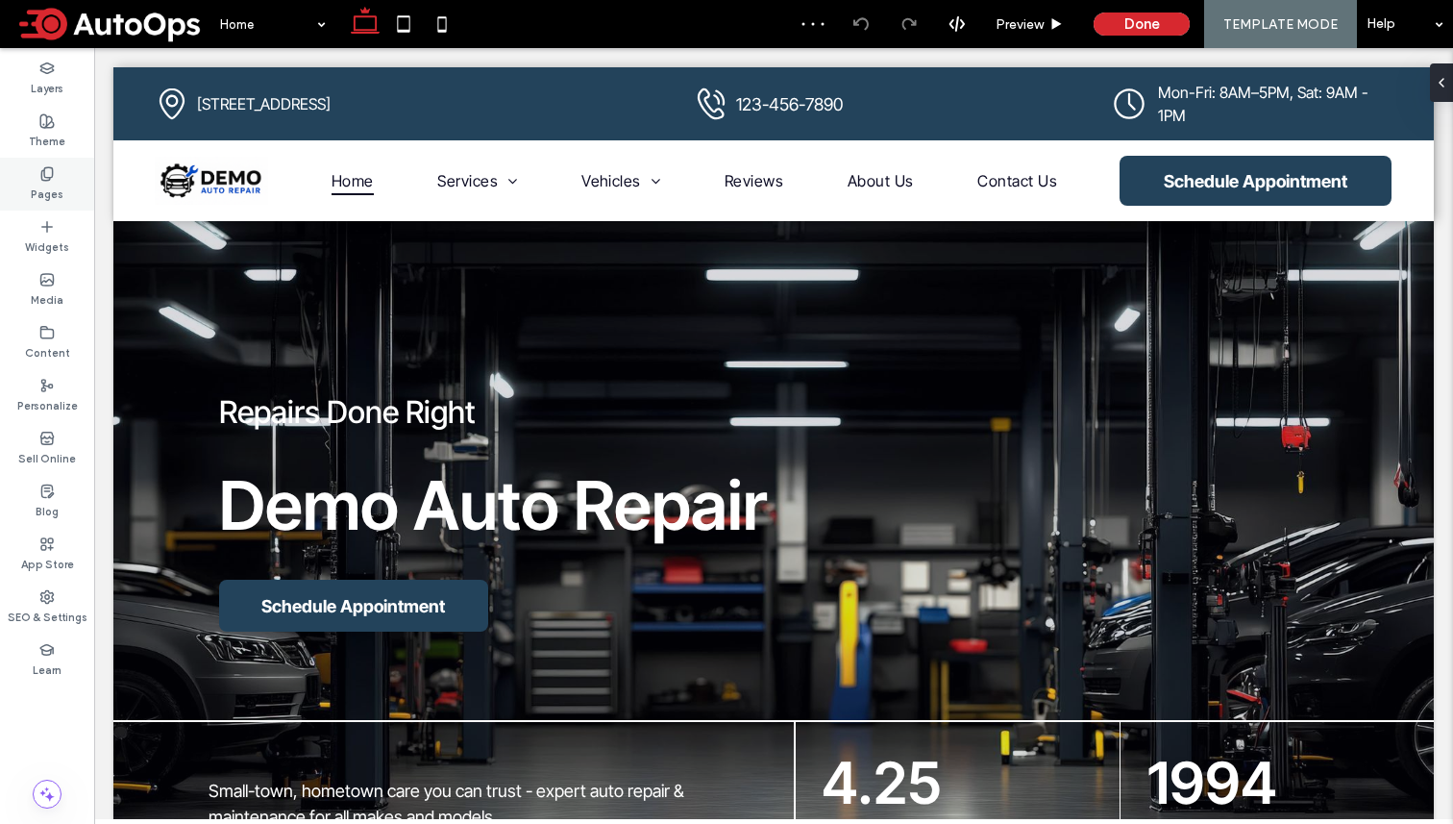
click at [41, 182] on label "Pages" at bounding box center [47, 192] width 33 height 21
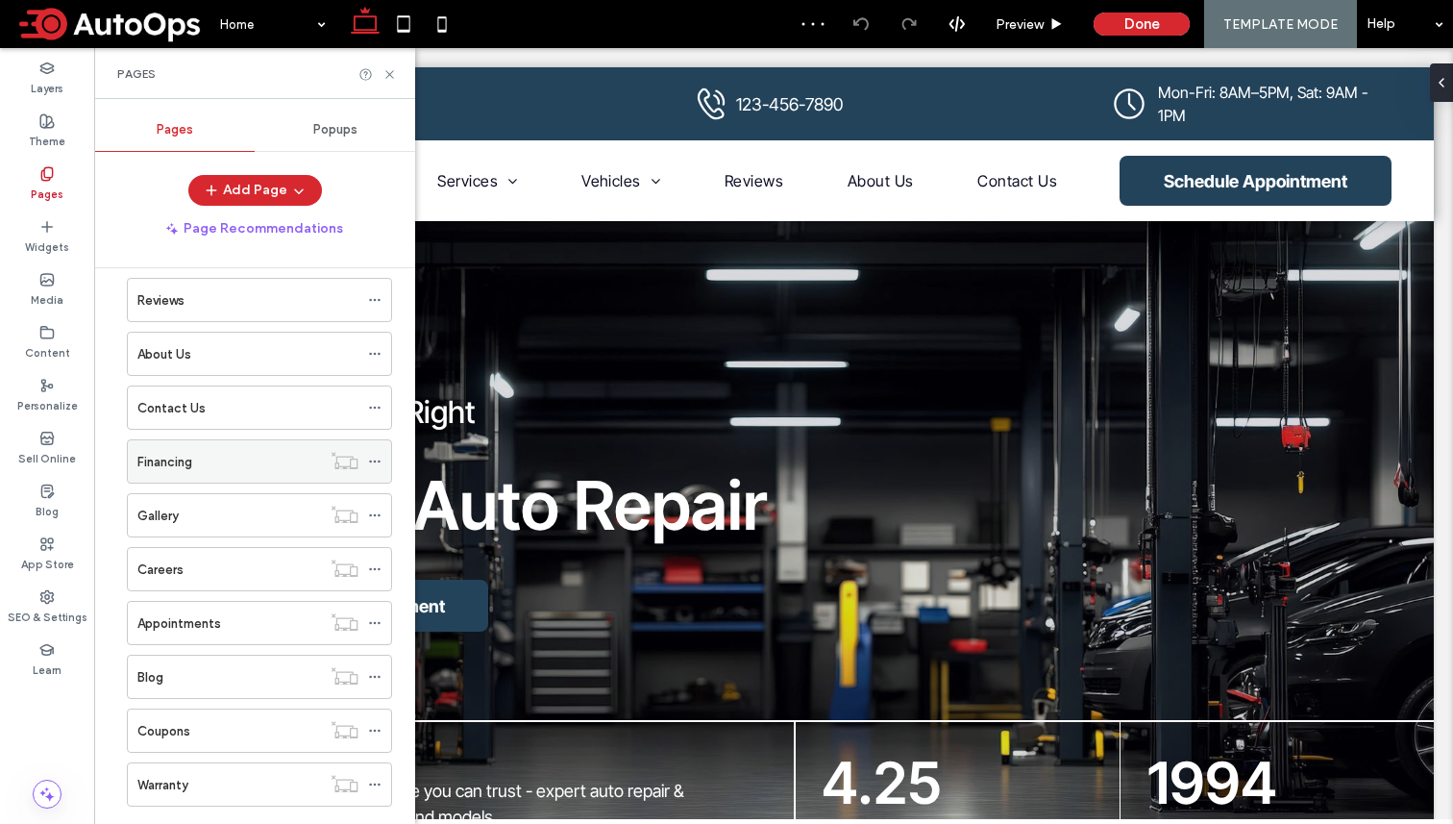
scroll to position [279, 0]
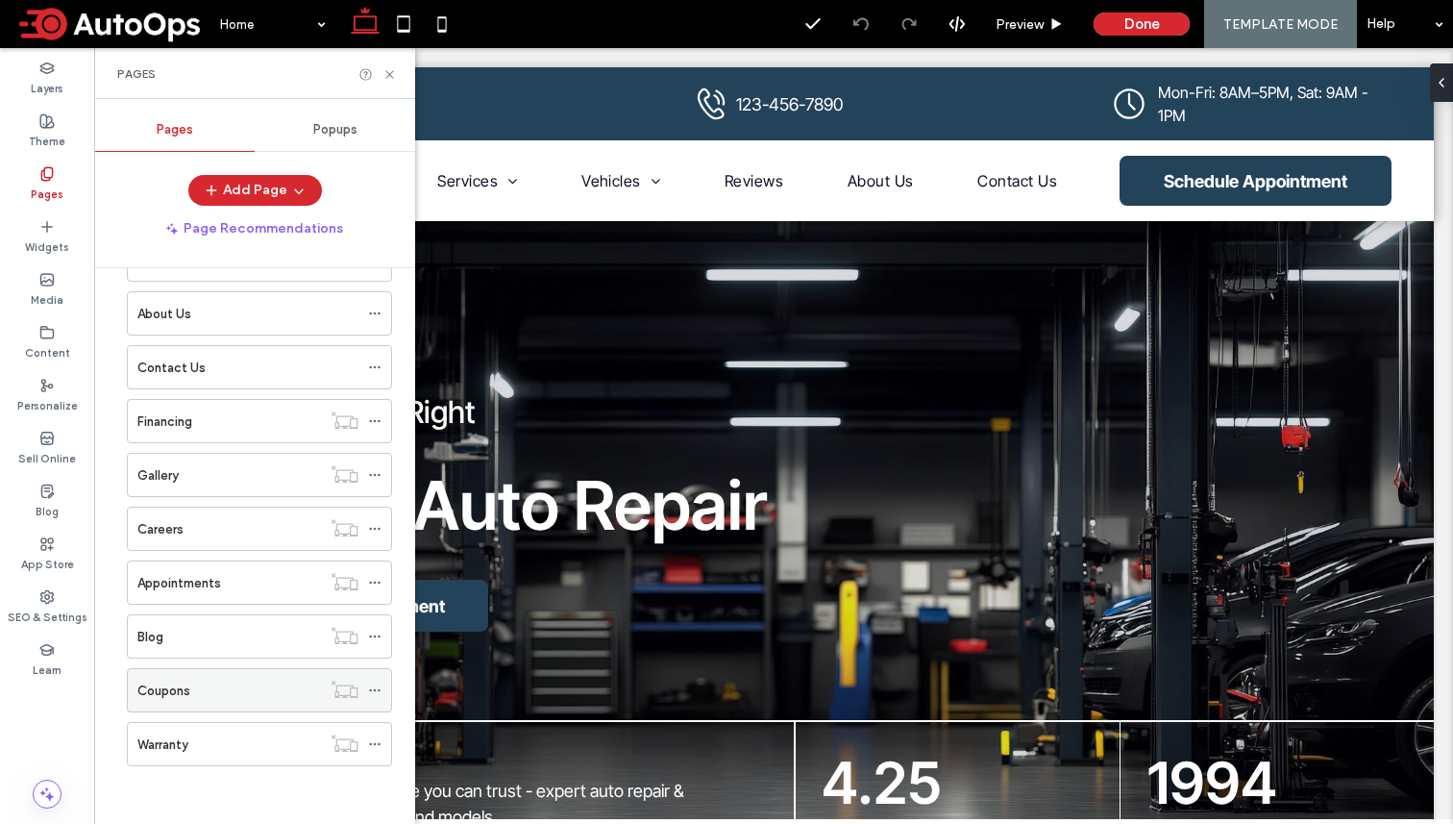
click at [221, 677] on div "Coupons" at bounding box center [229, 690] width 184 height 42
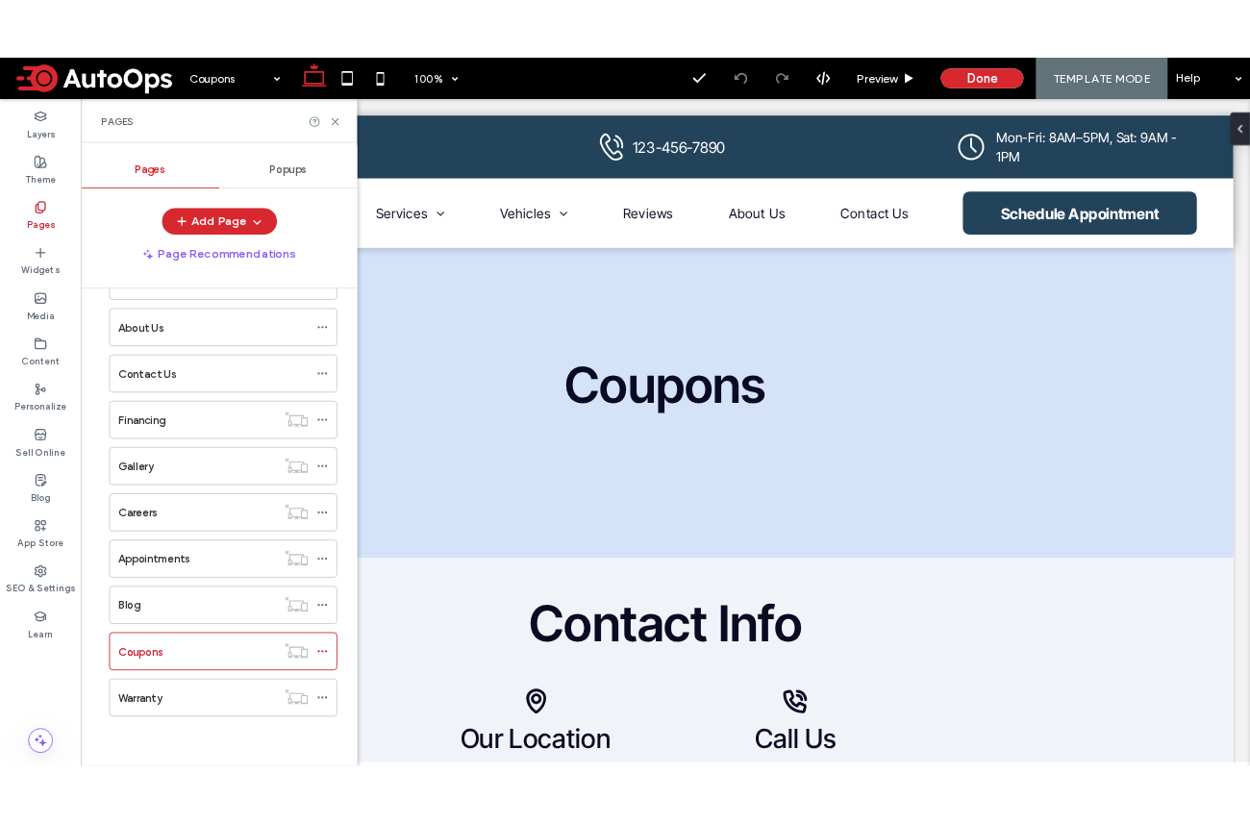
scroll to position [0, 0]
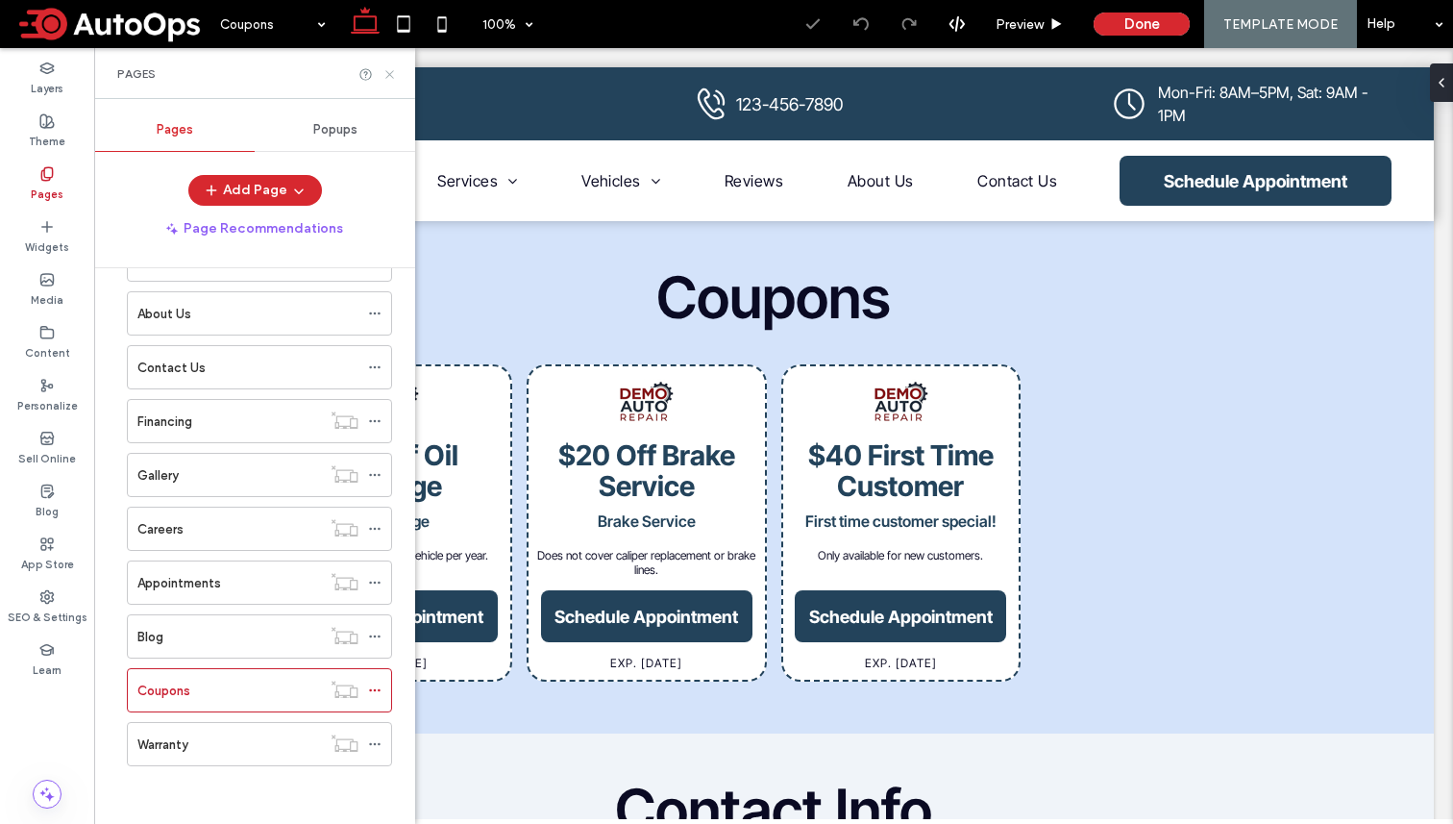
click at [387, 71] on use at bounding box center [389, 74] width 8 height 8
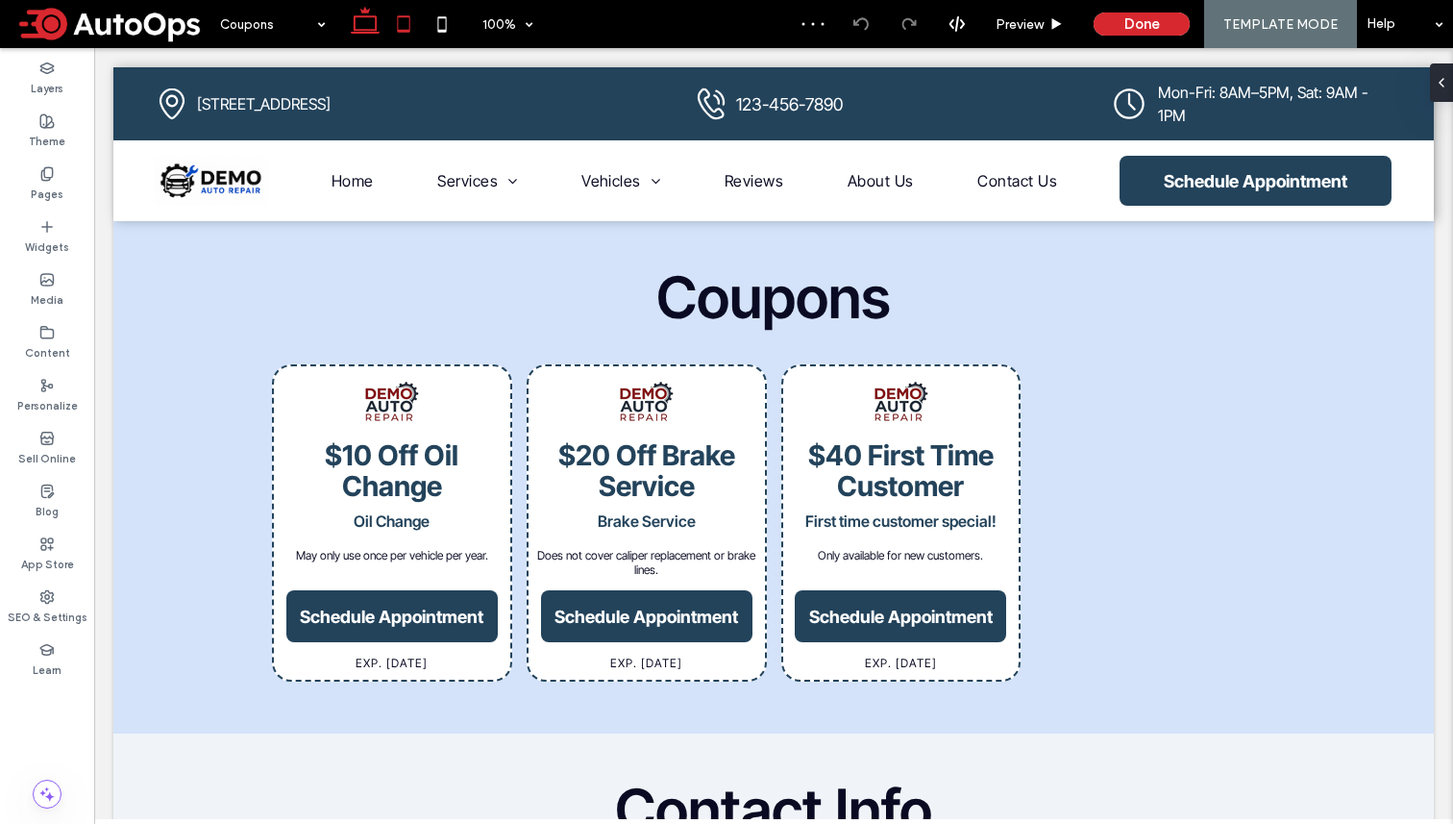
click at [408, 24] on icon at bounding box center [403, 24] width 38 height 38
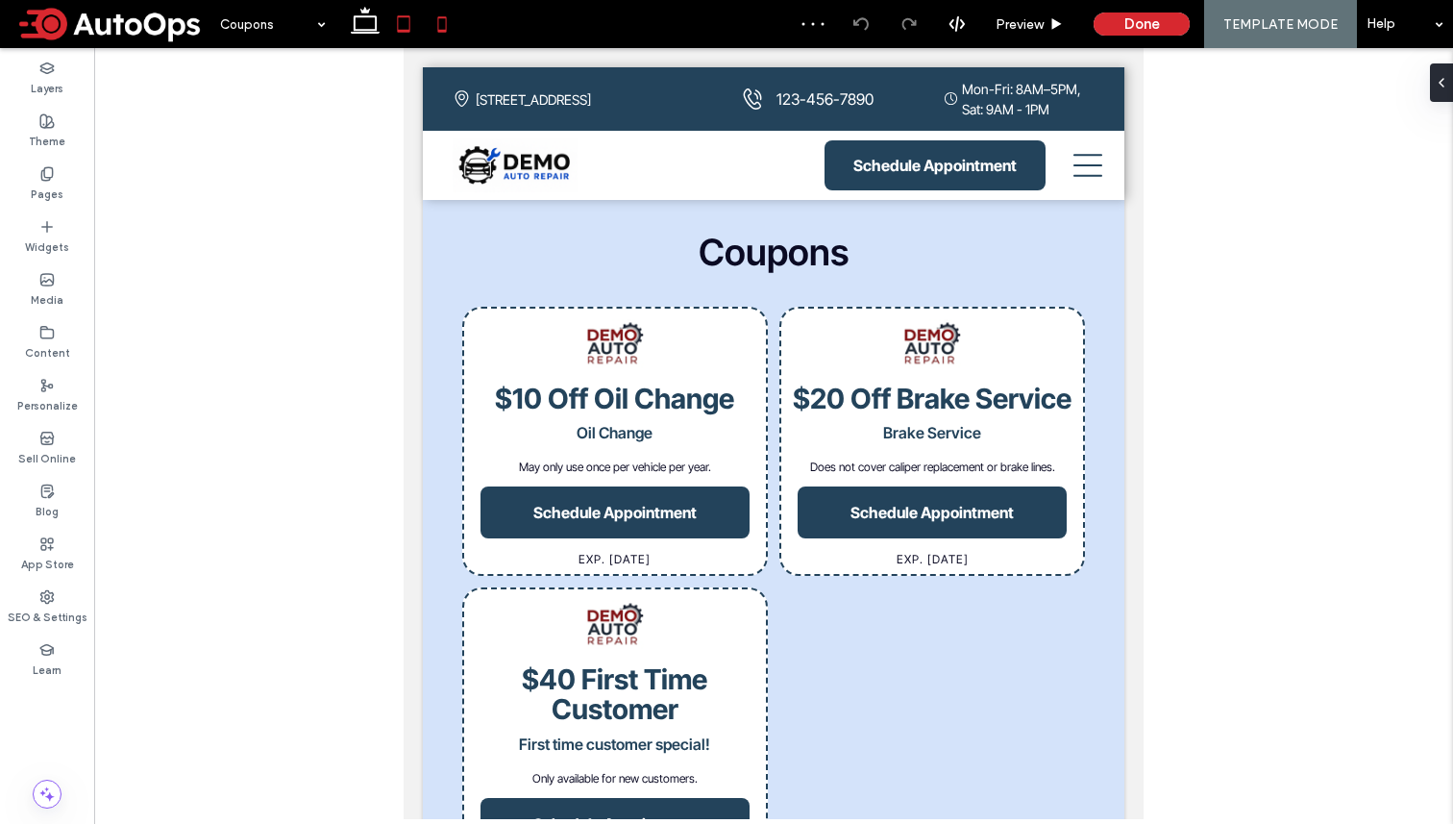
click at [434, 23] on icon at bounding box center [442, 24] width 38 height 38
